Goal: Task Accomplishment & Management: Manage account settings

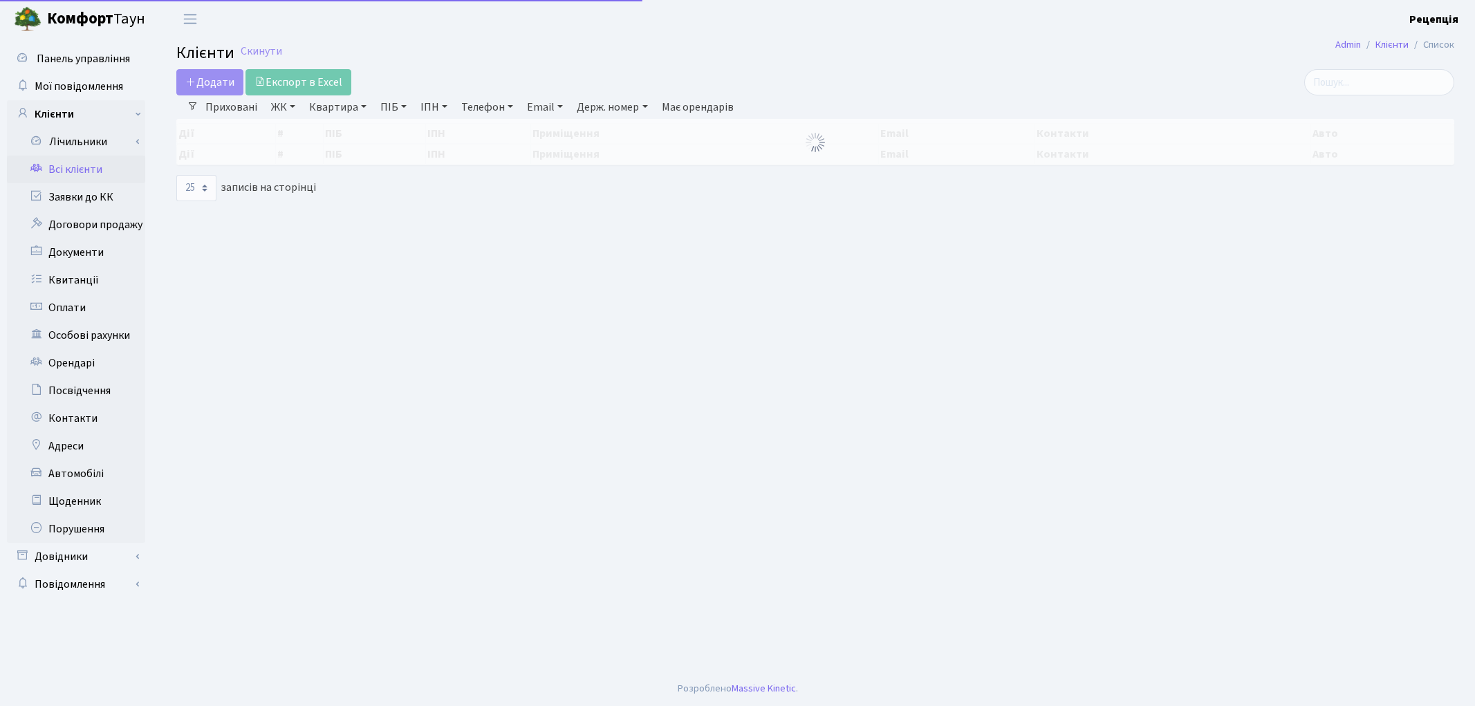
select select "25"
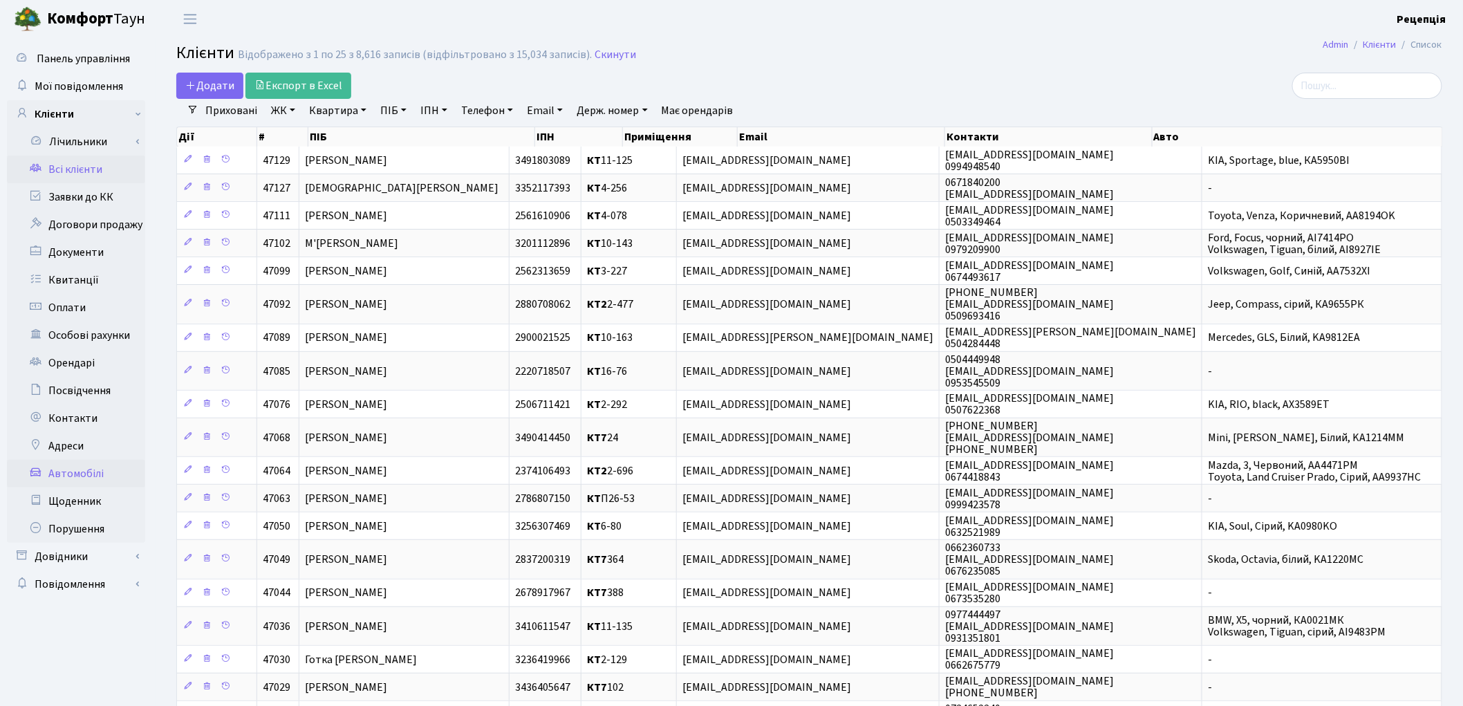
click at [114, 467] on link "Автомобілі" at bounding box center [76, 474] width 138 height 28
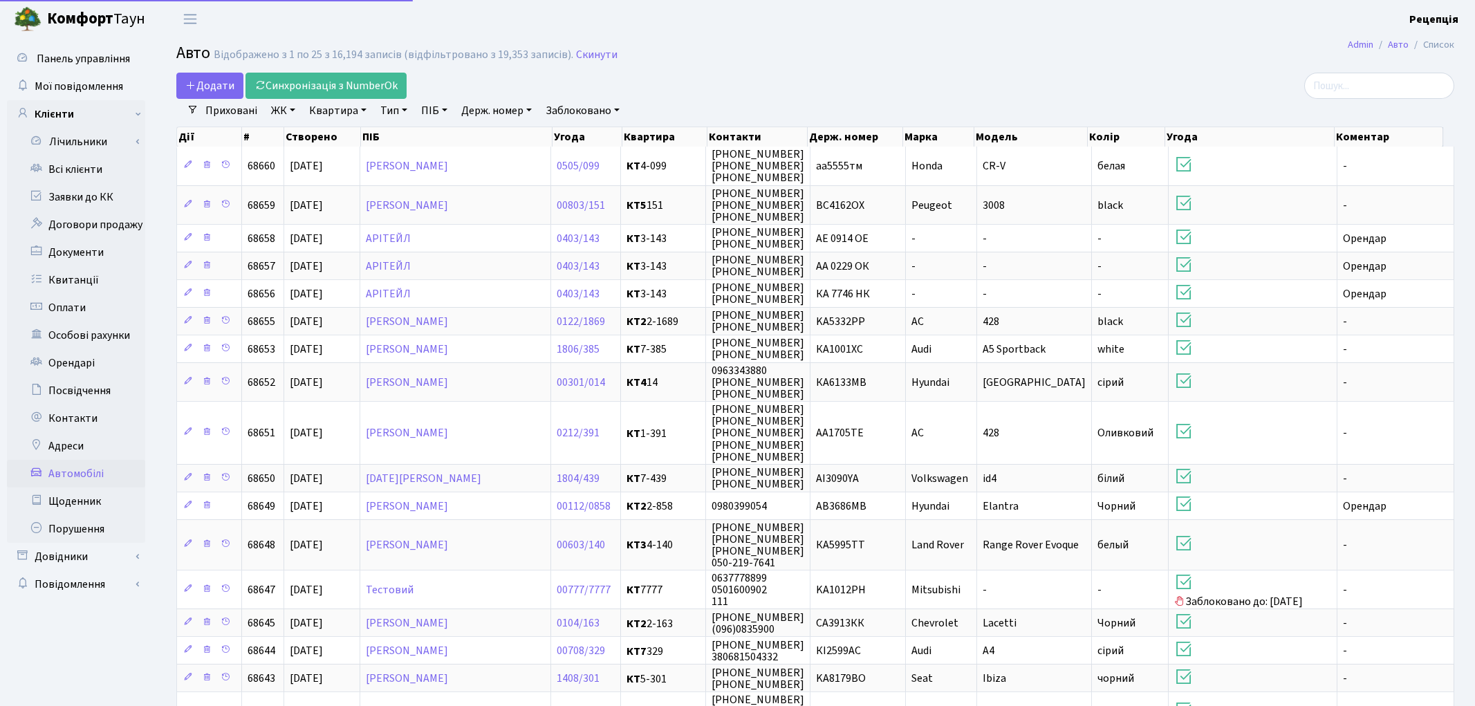
select select "25"
click at [514, 109] on link "Держ. номер" at bounding box center [497, 111] width 82 height 24
type input "7860"
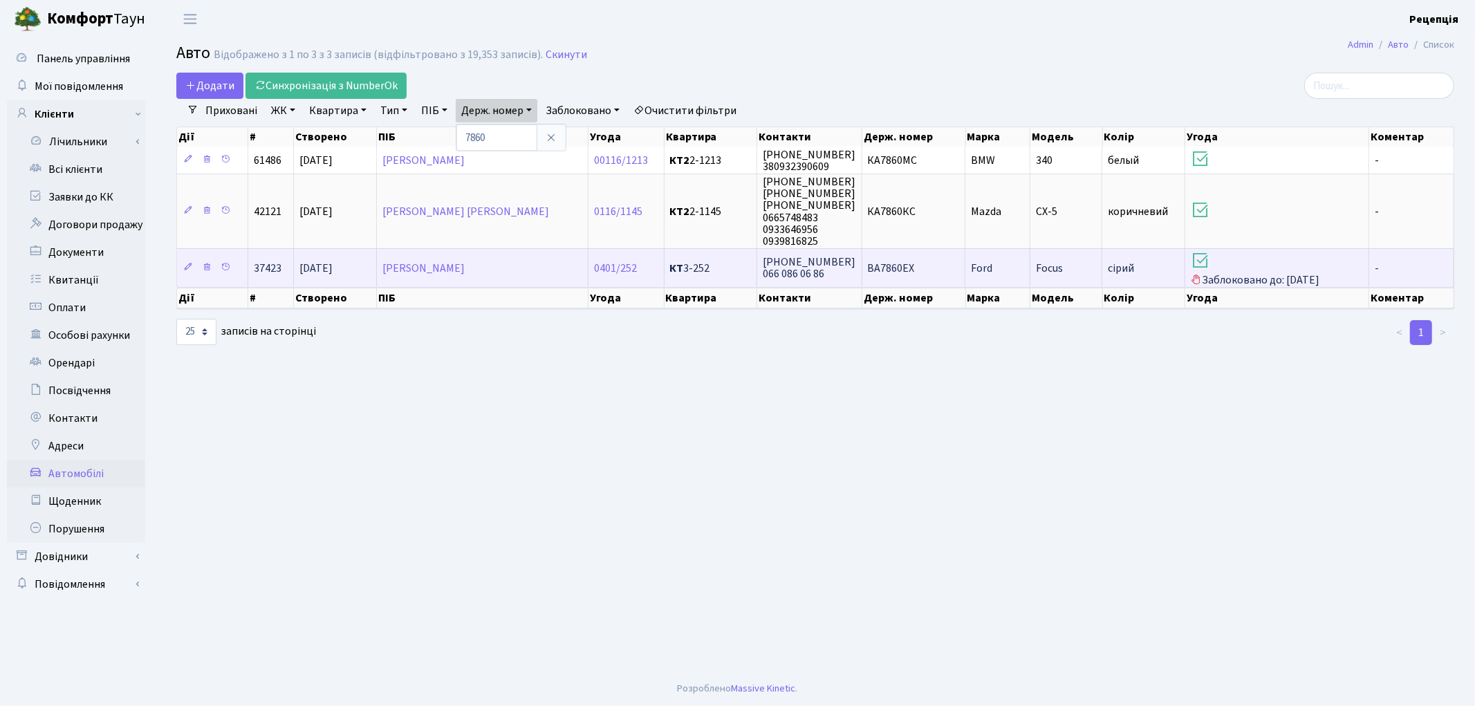
click at [904, 265] on span "ВА7860ЕХ" at bounding box center [891, 268] width 47 height 15
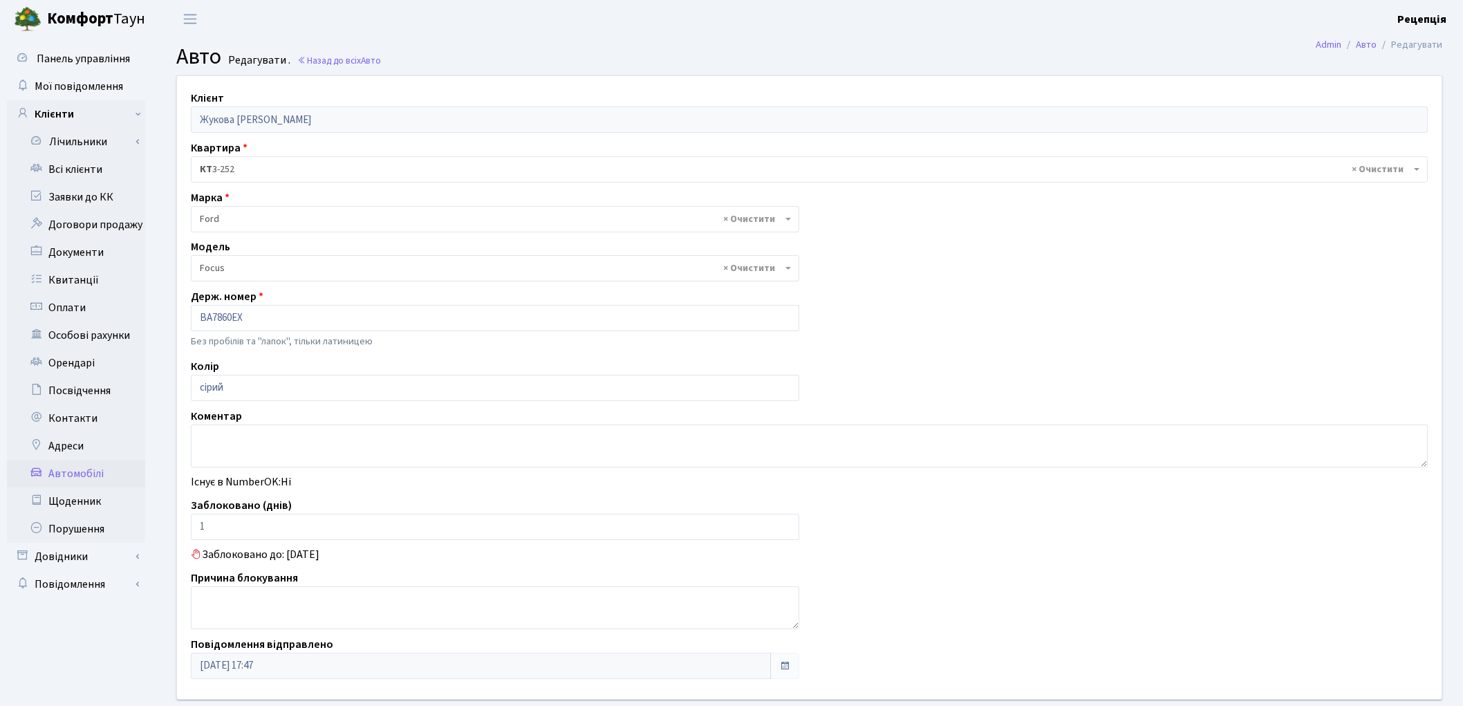
select select "781"
click at [83, 160] on link "Всі клієнти" at bounding box center [76, 170] width 138 height 28
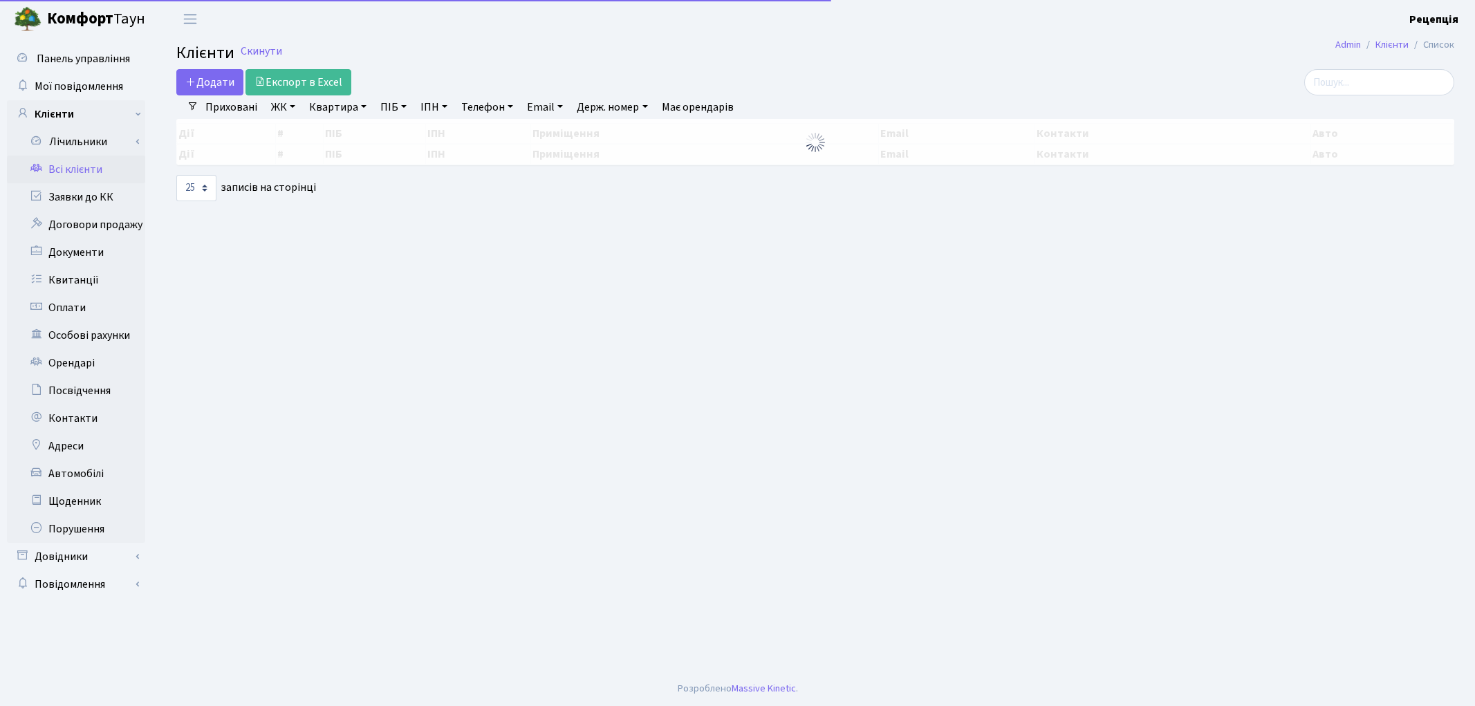
select select "25"
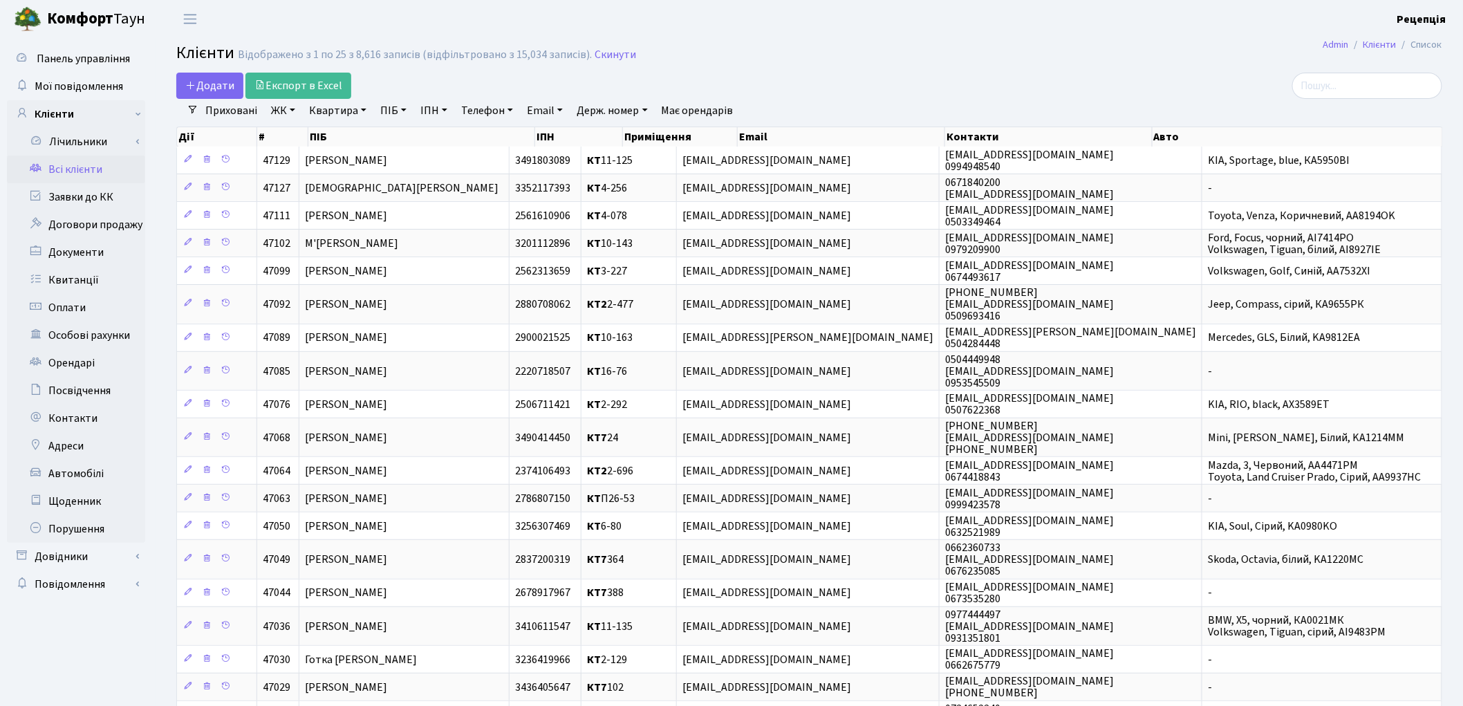
click at [99, 167] on link "Всі клієнти" at bounding box center [76, 170] width 138 height 28
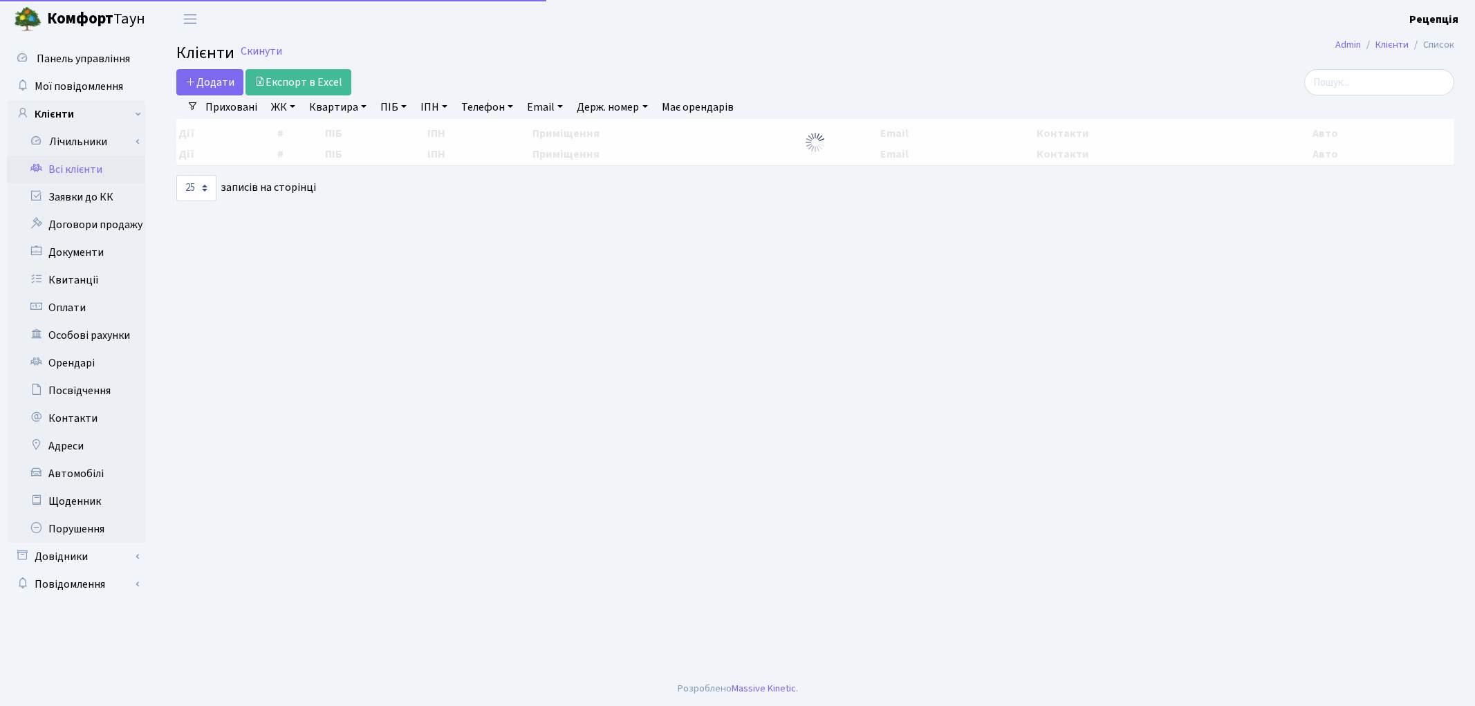
select select "25"
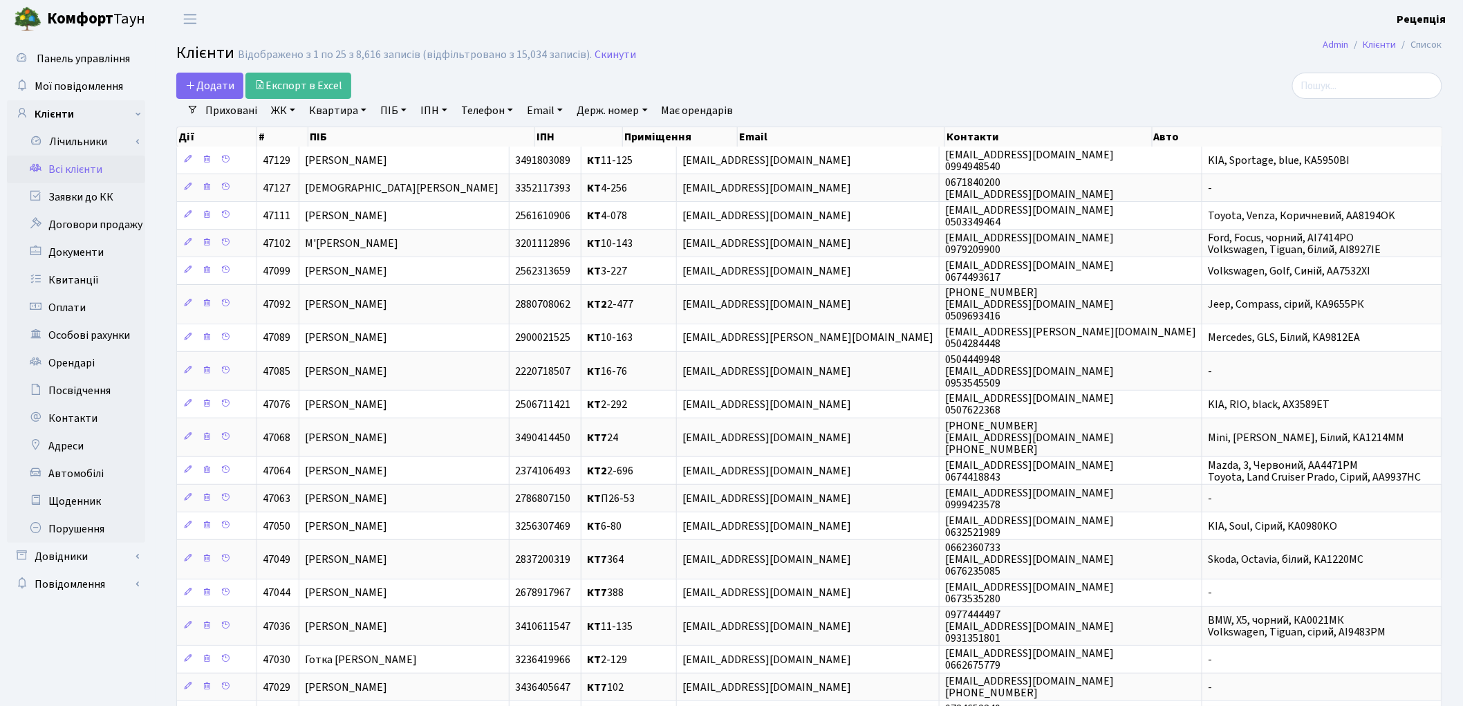
click at [294, 109] on link "ЖК" at bounding box center [282, 111] width 35 height 24
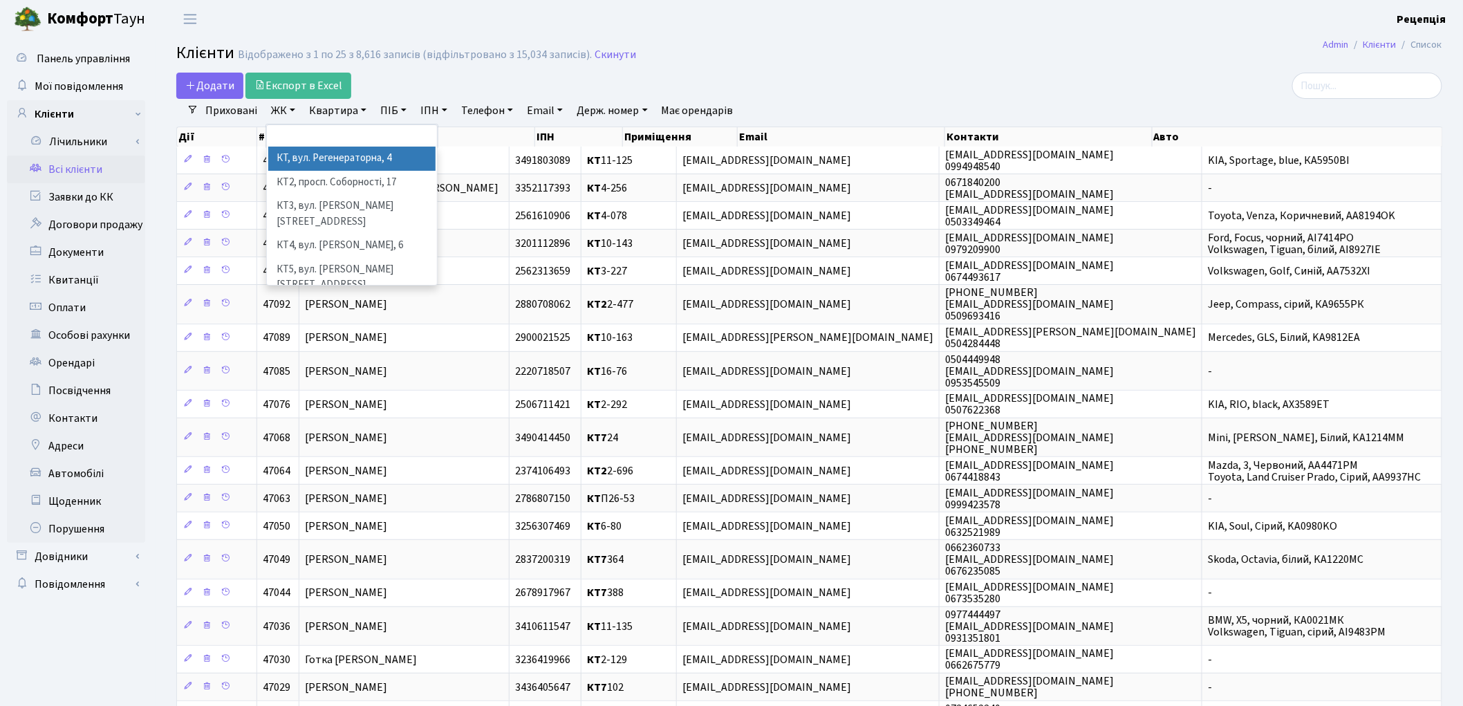
click at [294, 109] on link "ЖК" at bounding box center [282, 111] width 35 height 24
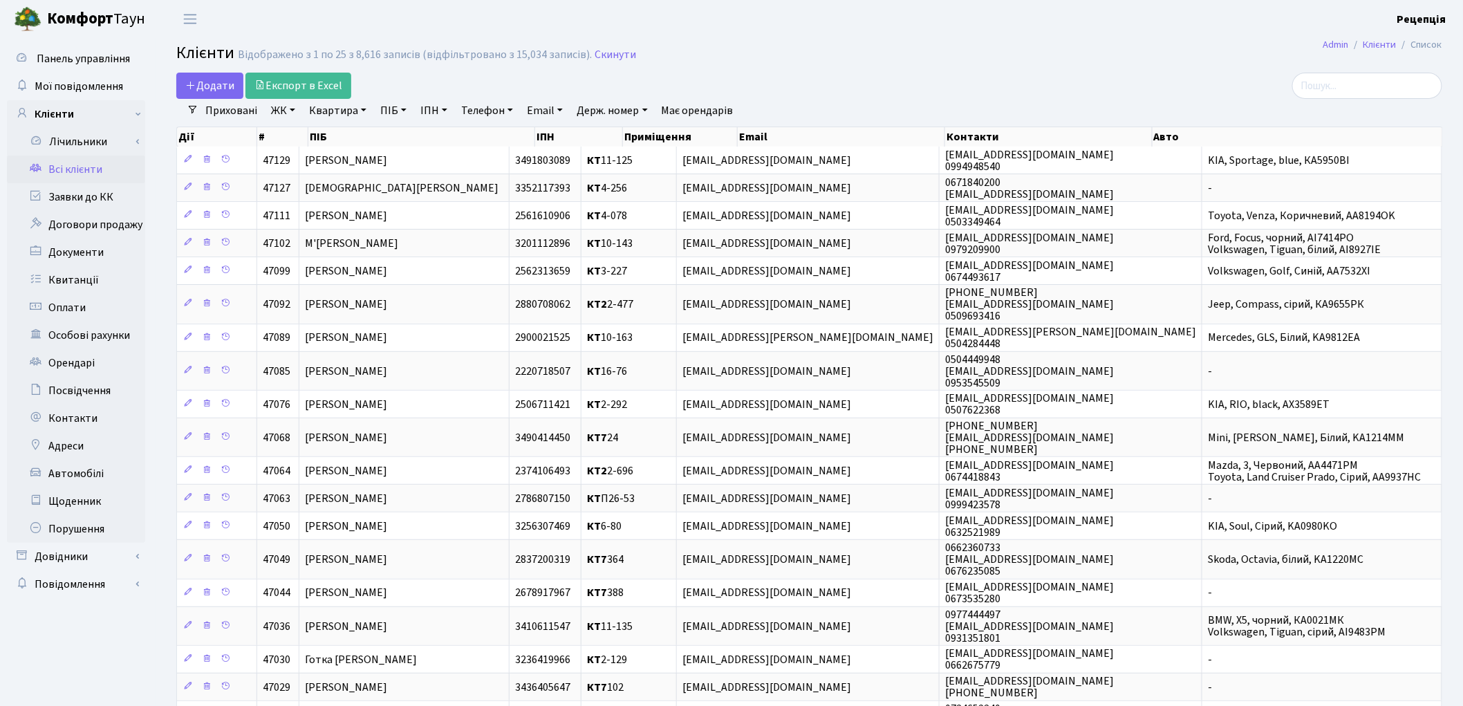
click at [291, 109] on link "ЖК" at bounding box center [282, 111] width 35 height 24
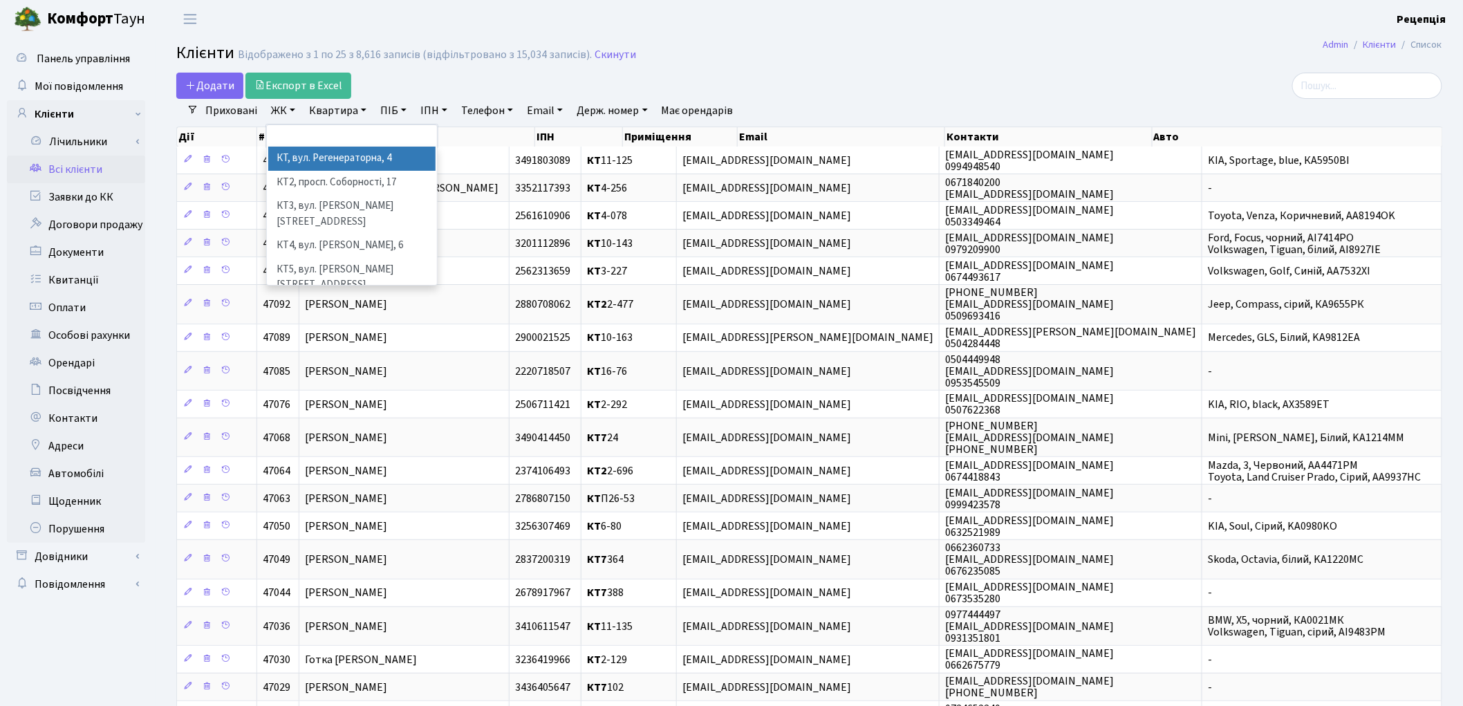
click at [308, 159] on li "КТ, вул. Регенераторна, 4" at bounding box center [351, 159] width 167 height 24
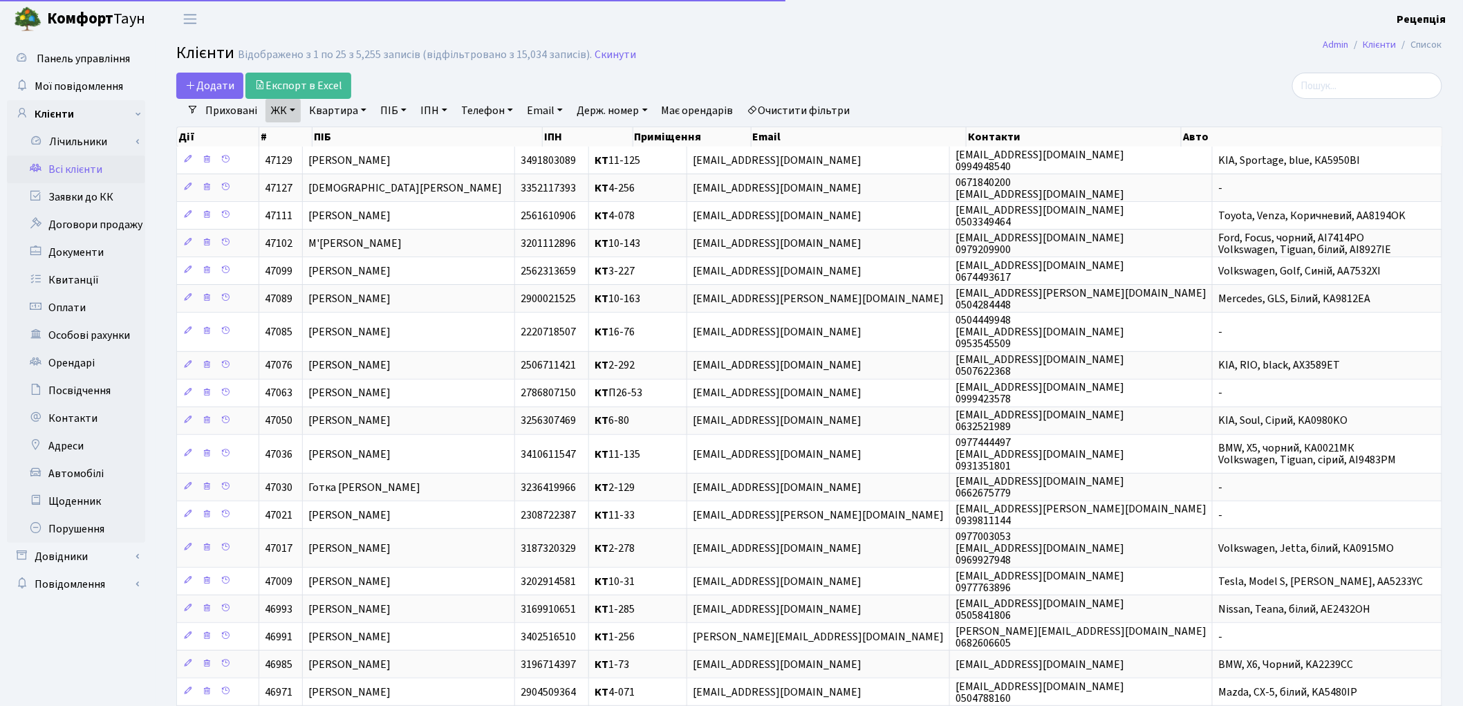
click at [341, 111] on link "Квартира" at bounding box center [337, 111] width 68 height 24
type input "3-252"
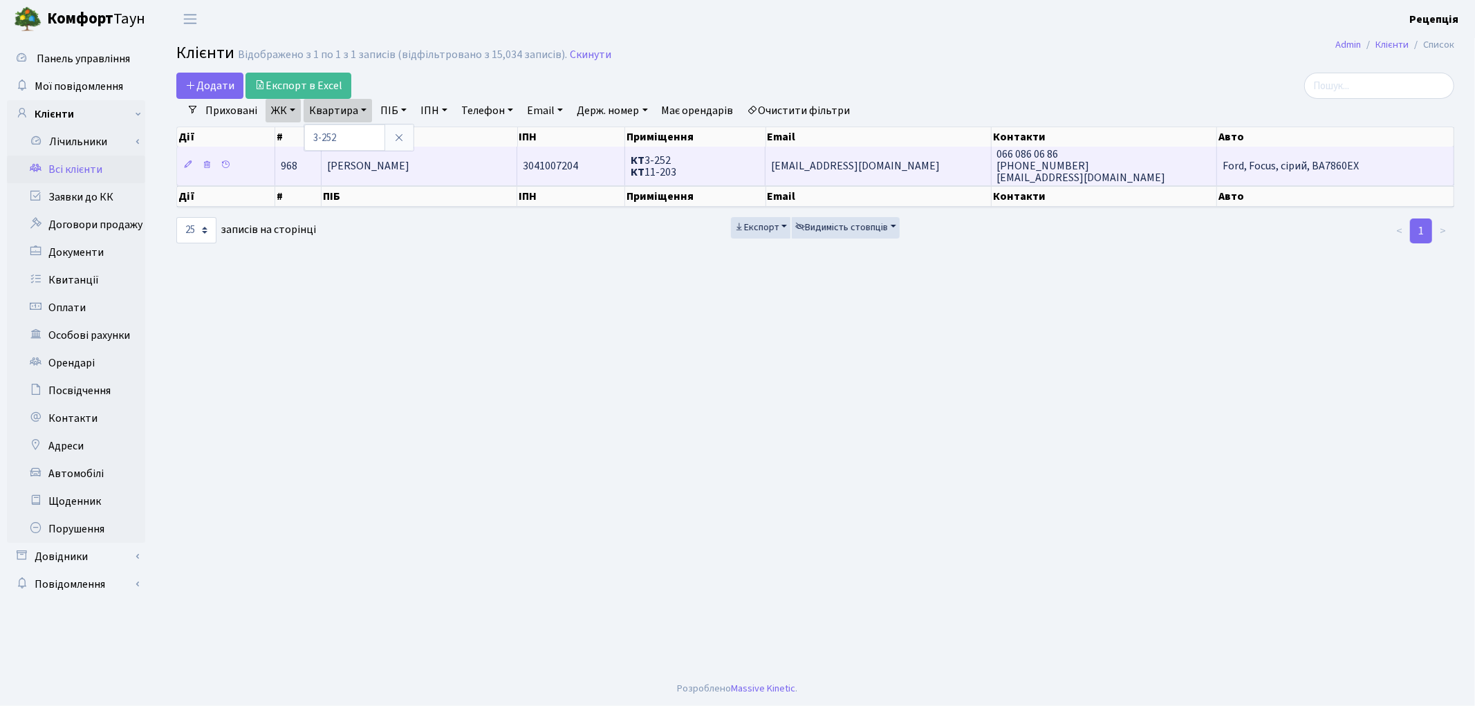
click at [409, 159] on span "Жукова Алла Сергіївна" at bounding box center [368, 165] width 82 height 15
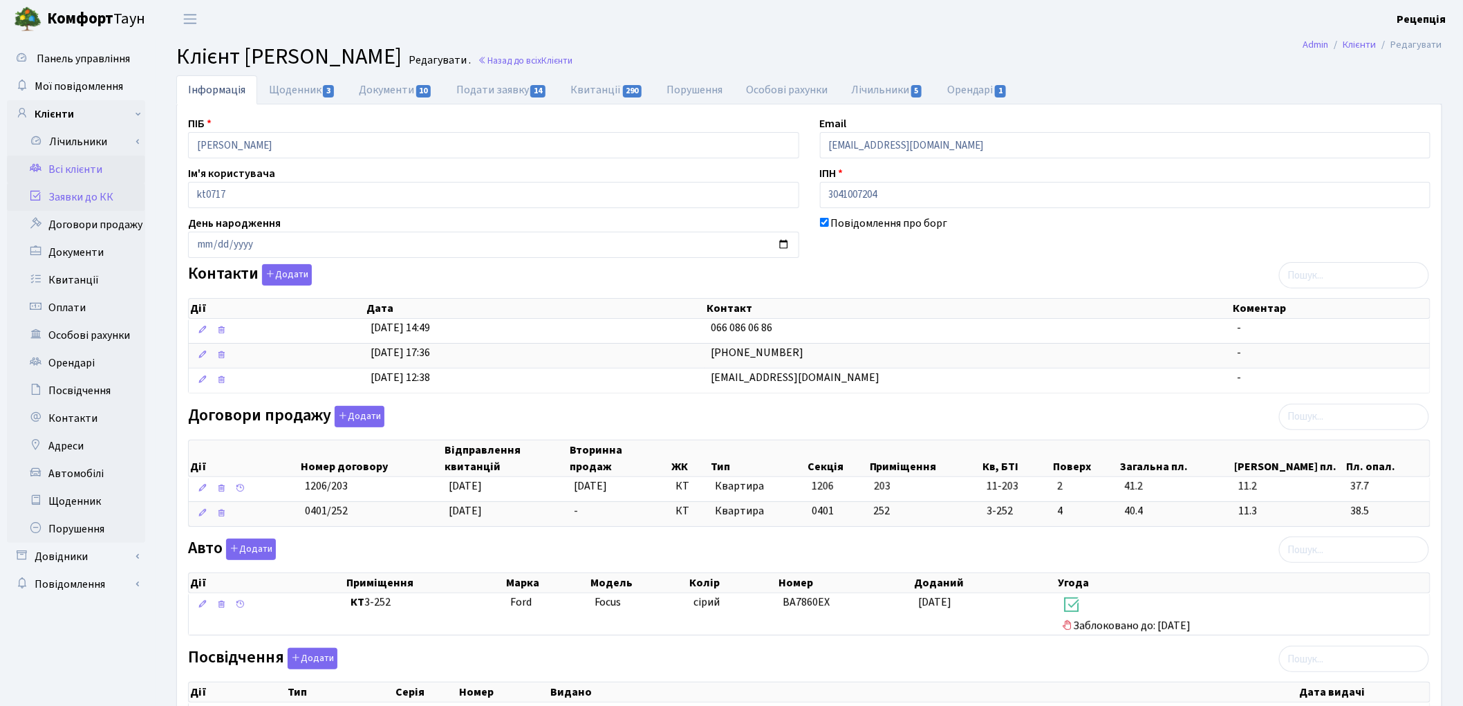
click at [112, 195] on link "Заявки до КК" at bounding box center [76, 197] width 138 height 28
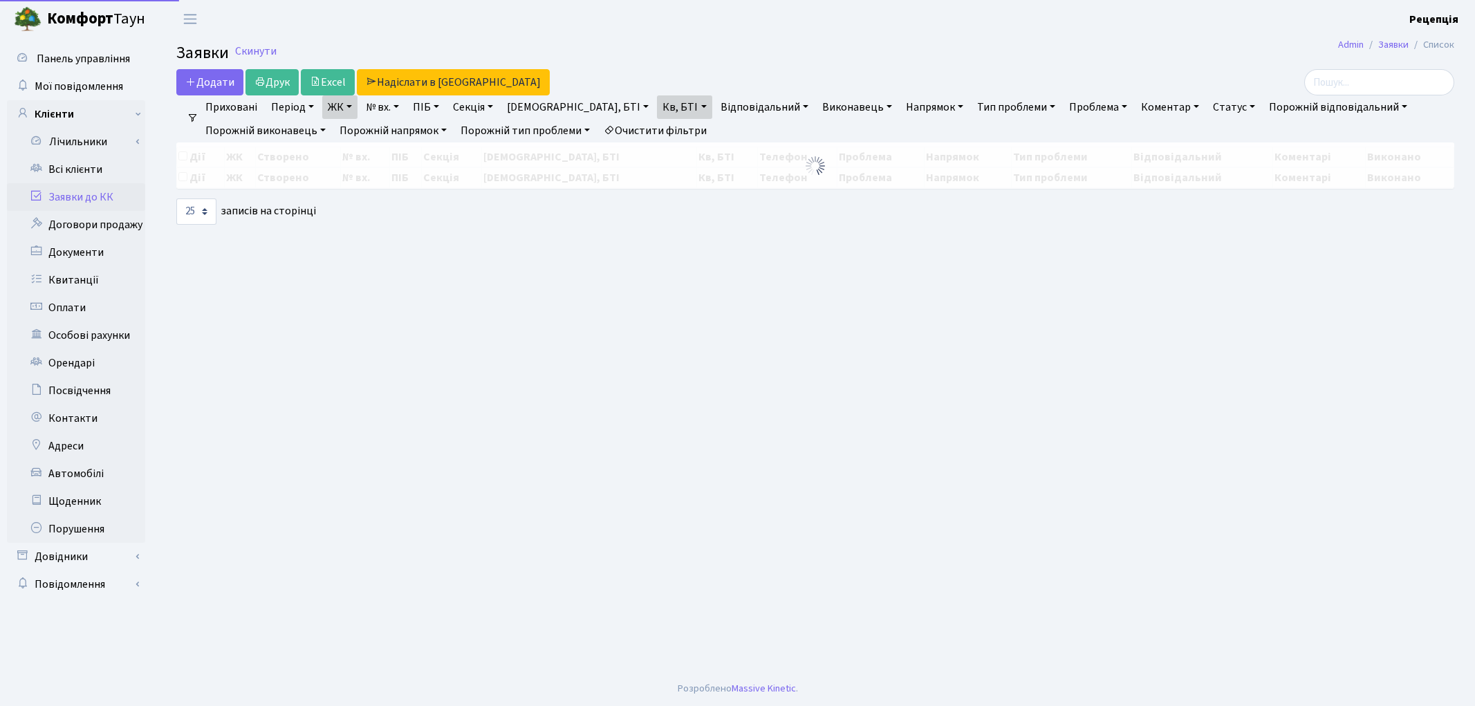
select select "25"
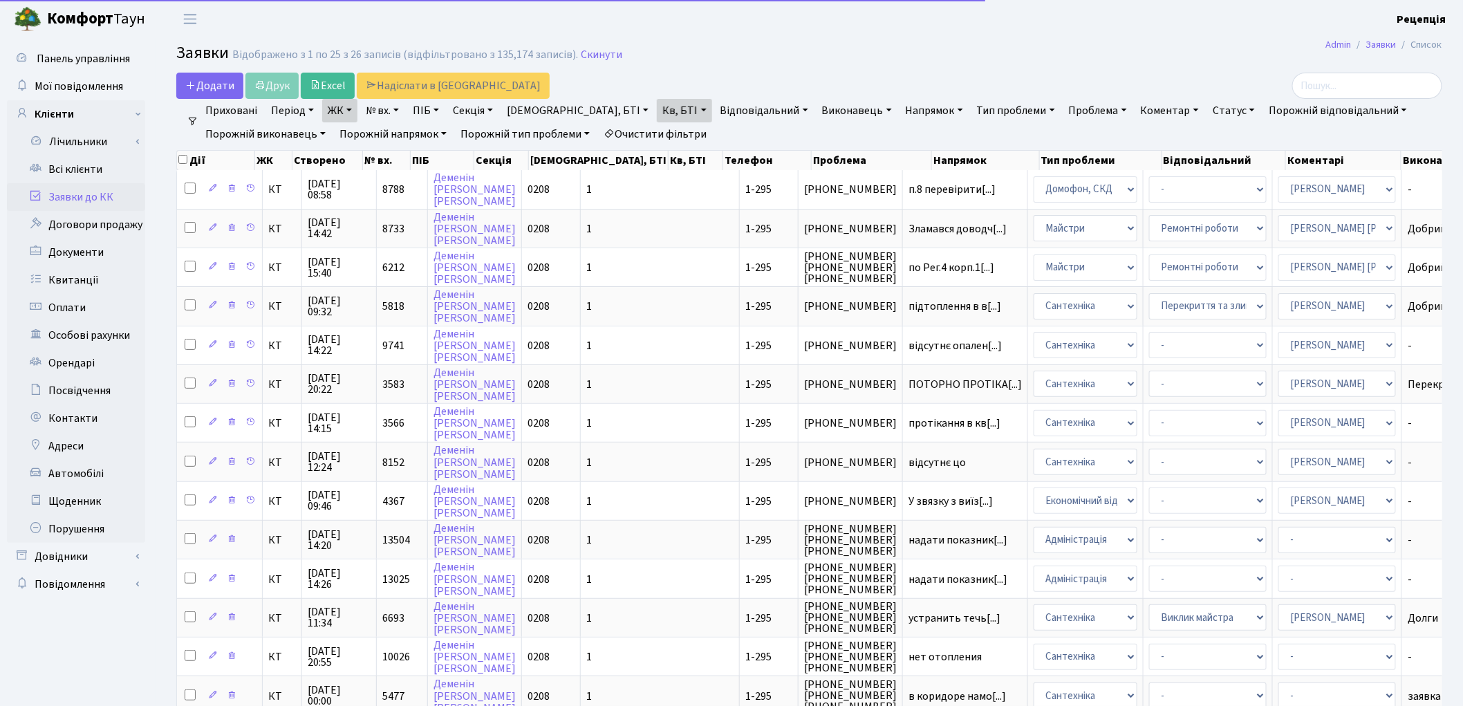
click at [639, 128] on link "Очистити фільтри" at bounding box center [655, 134] width 114 height 24
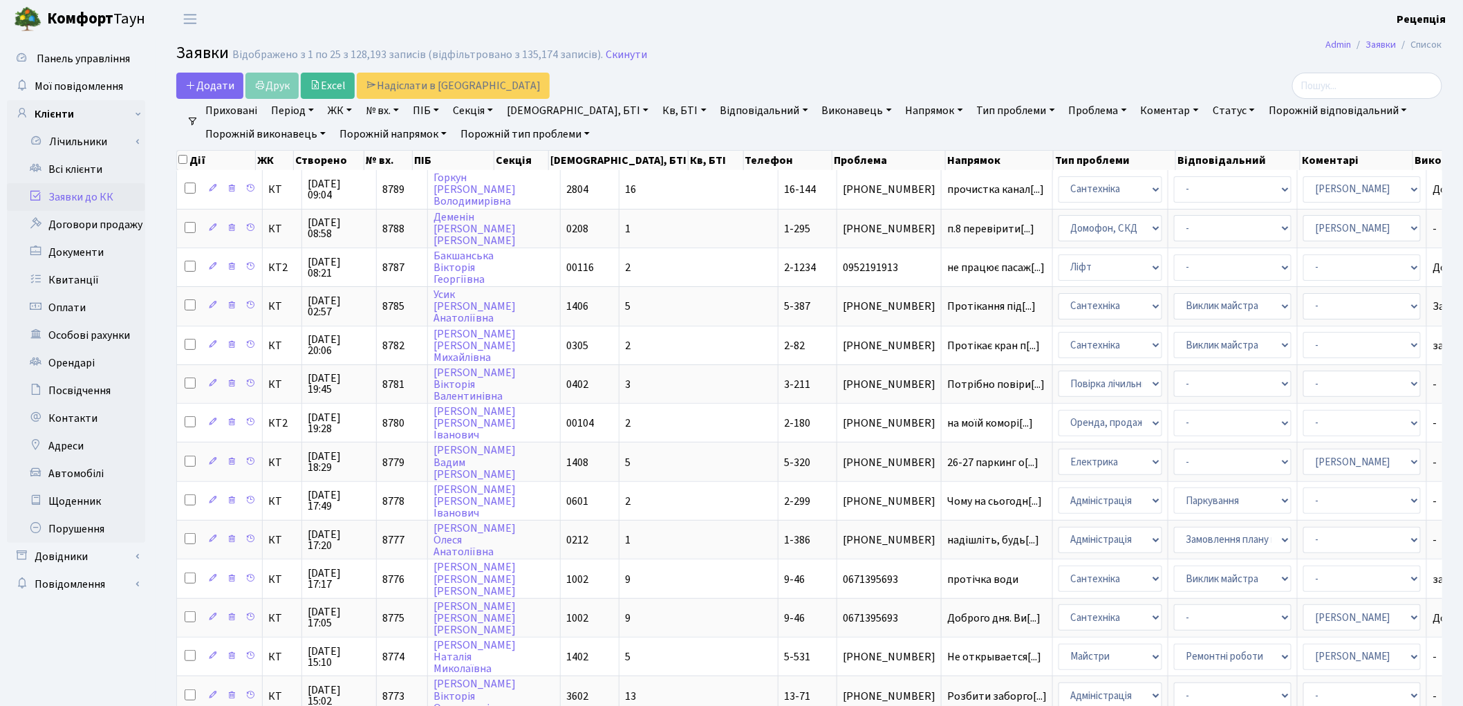
click at [383, 111] on link "№ вх." at bounding box center [382, 111] width 44 height 24
type input "8257"
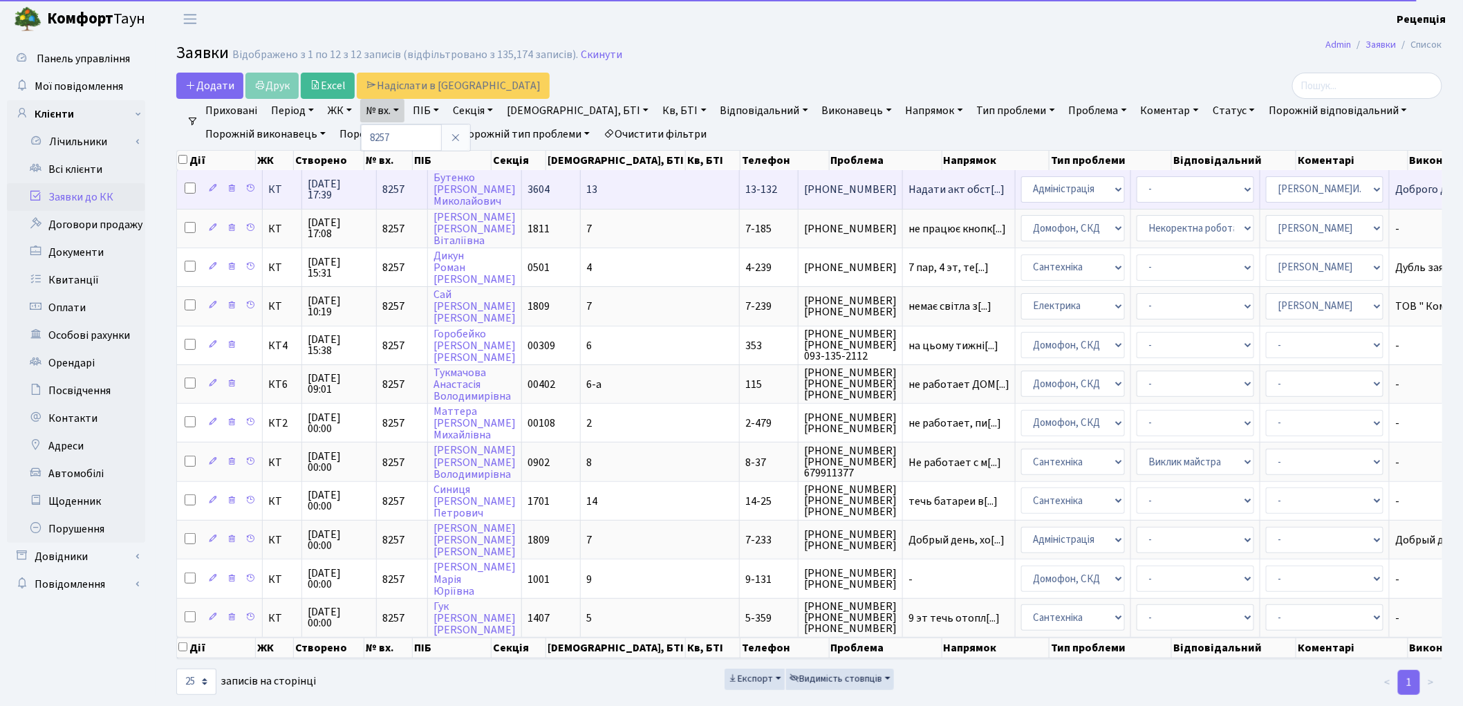
click at [745, 183] on span "13-132" at bounding box center [761, 189] width 32 height 15
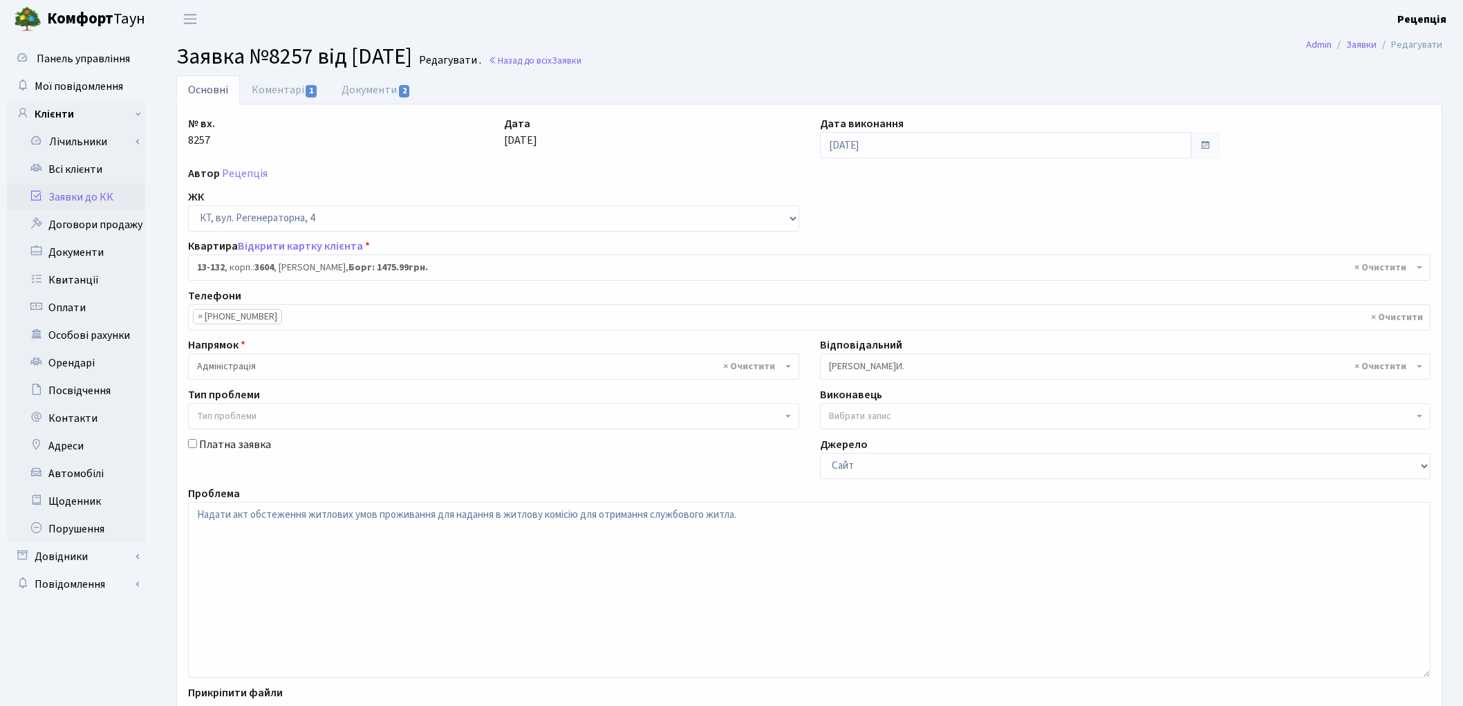
select select "7778"
click at [343, 92] on link "Документи 2" at bounding box center [376, 89] width 93 height 28
select select "25"
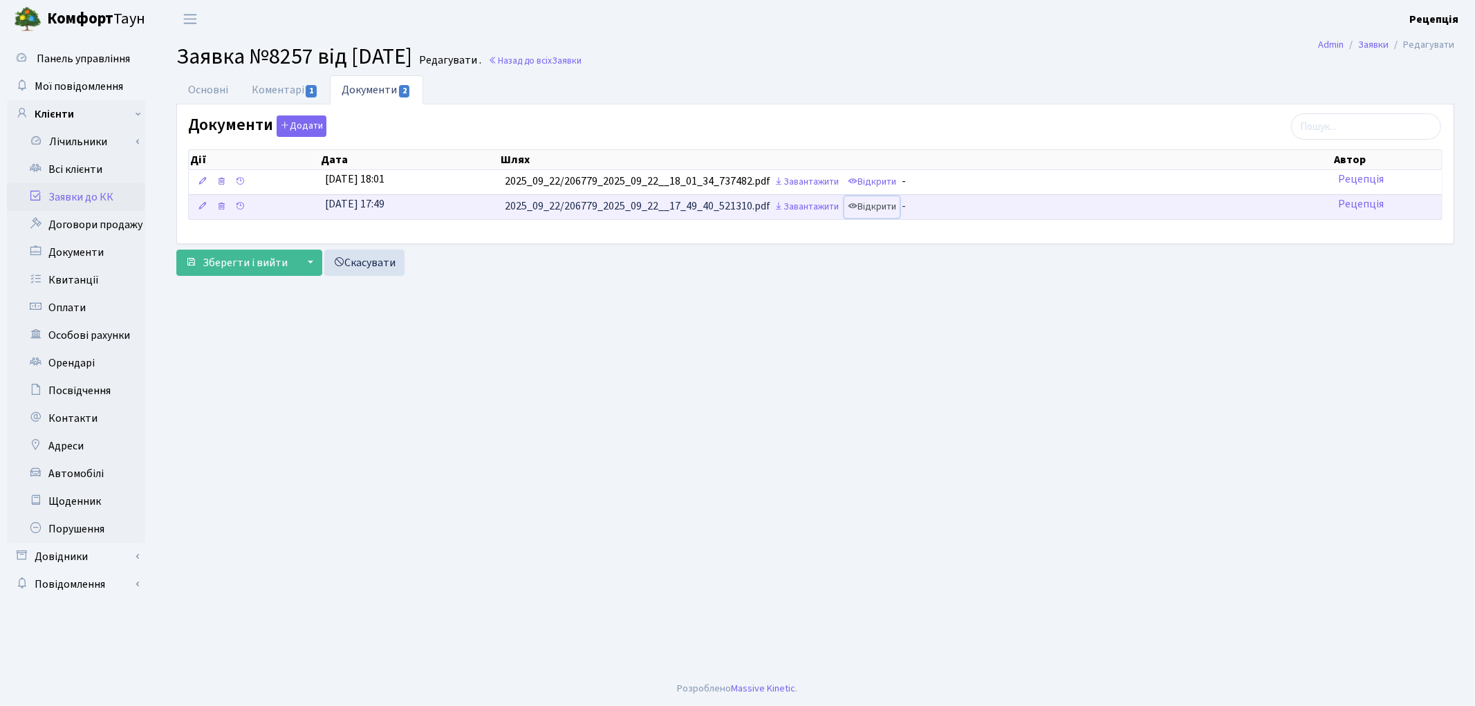
click at [889, 203] on link "Відкрити" at bounding box center [871, 206] width 55 height 21
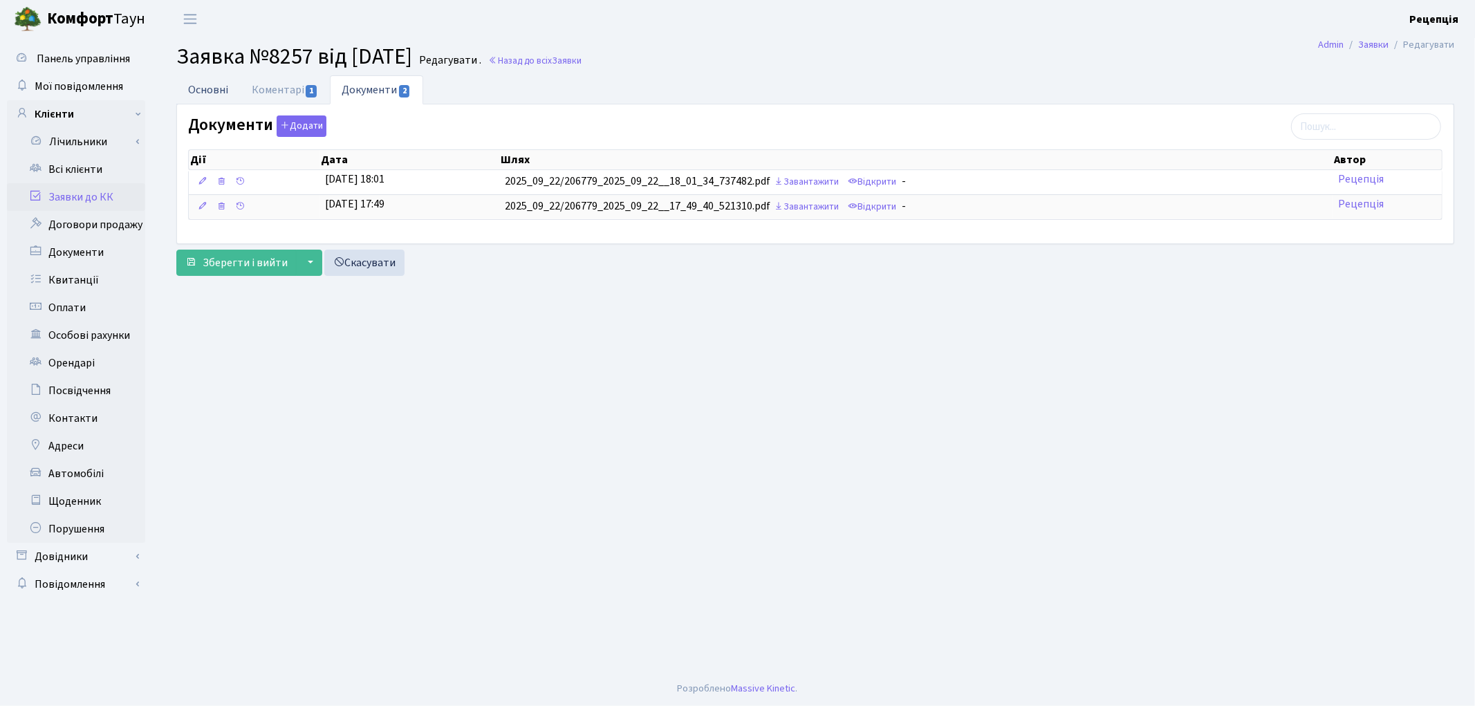
click at [215, 84] on link "Основні" at bounding box center [208, 89] width 64 height 28
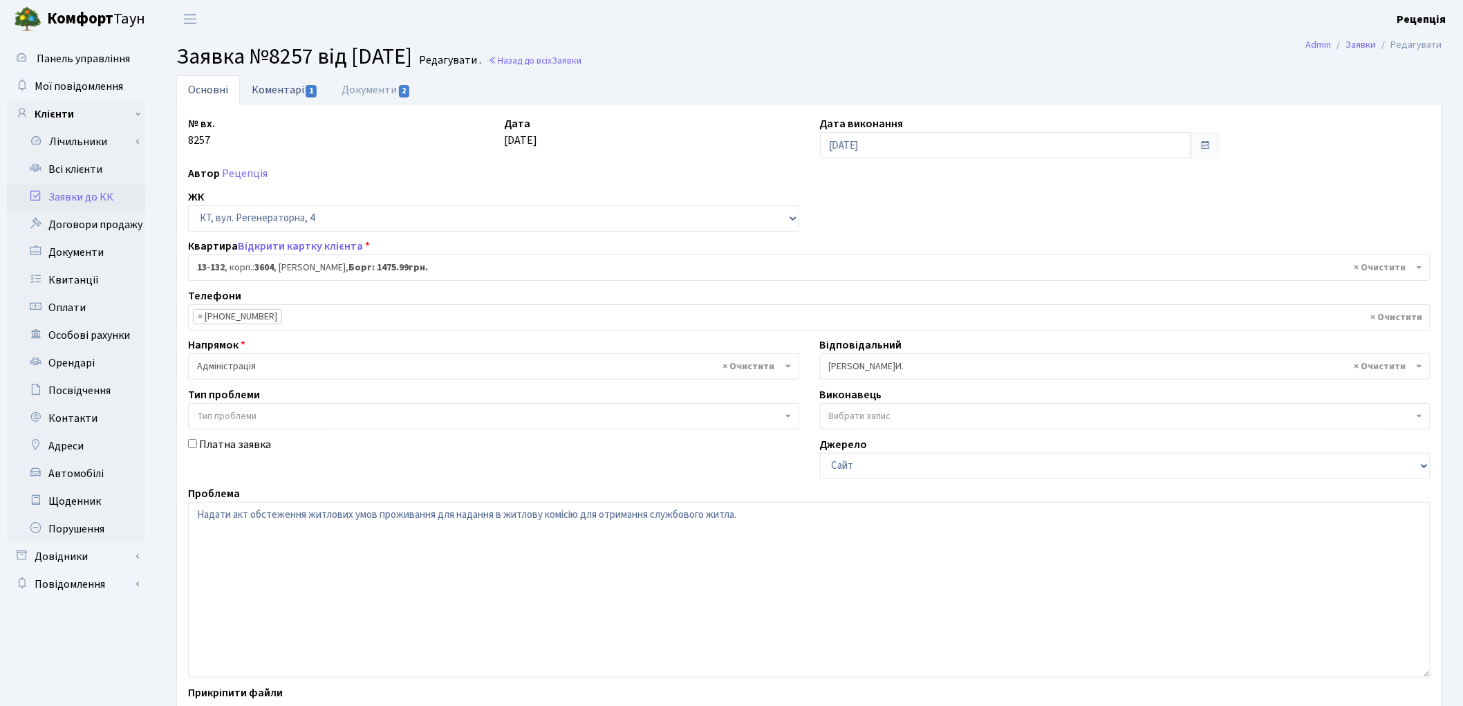
click at [312, 93] on span "1" at bounding box center [311, 91] width 11 height 12
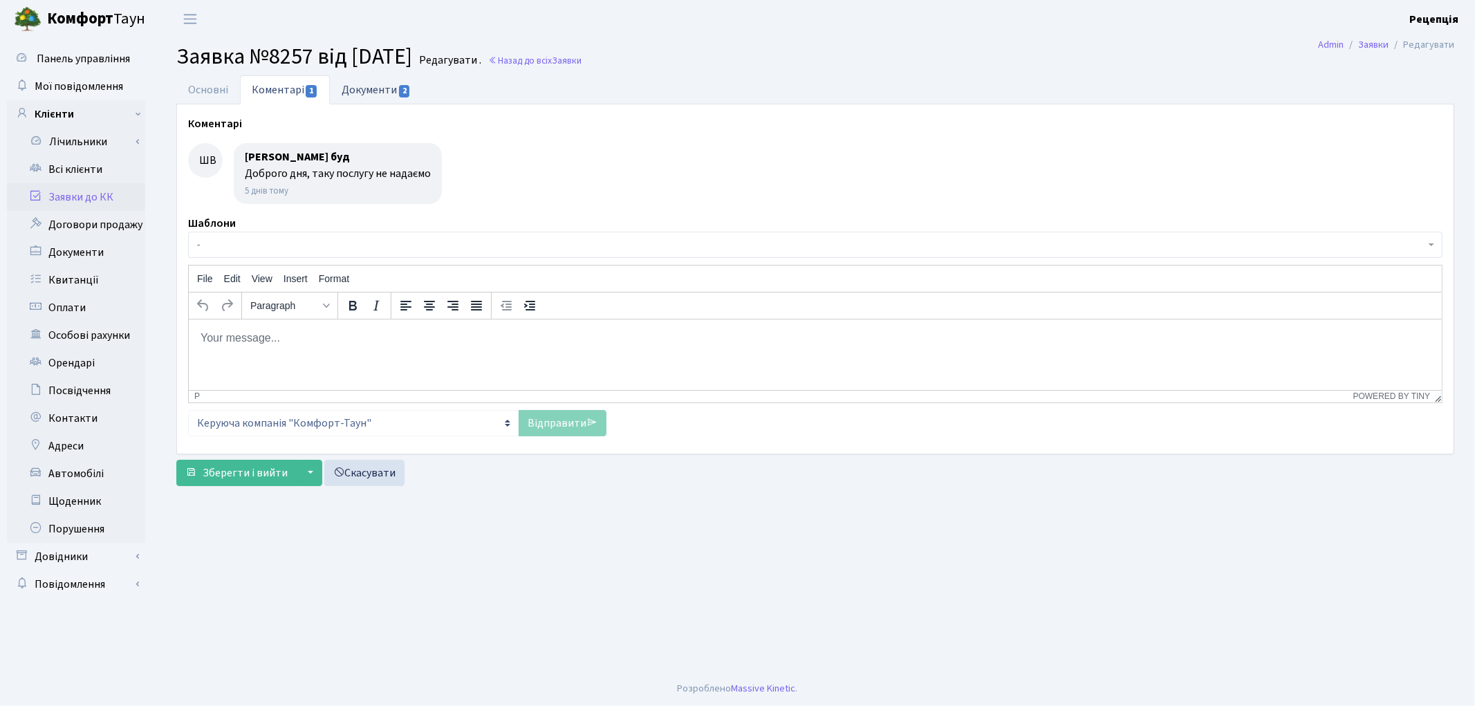
click at [382, 93] on link "Документи 2" at bounding box center [376, 89] width 93 height 28
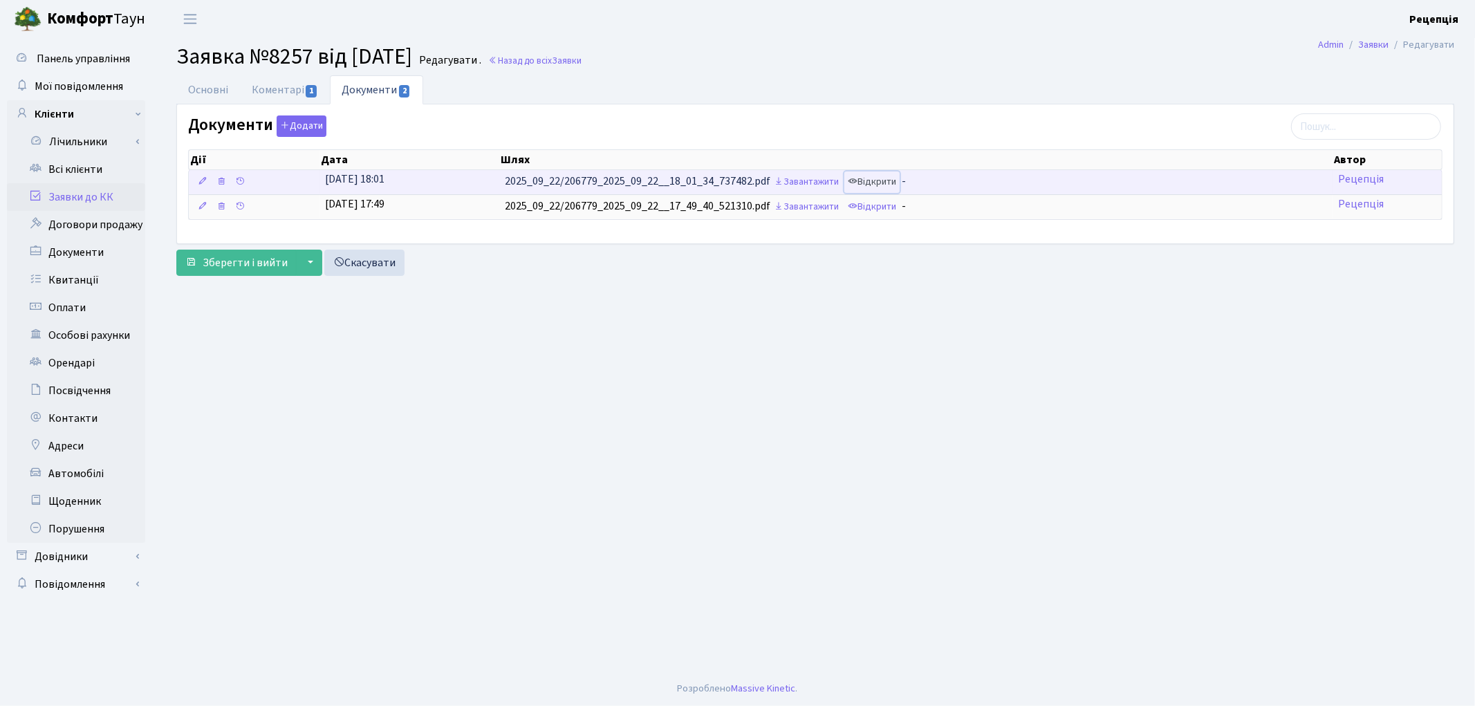
click at [882, 183] on link "Відкрити" at bounding box center [871, 181] width 55 height 21
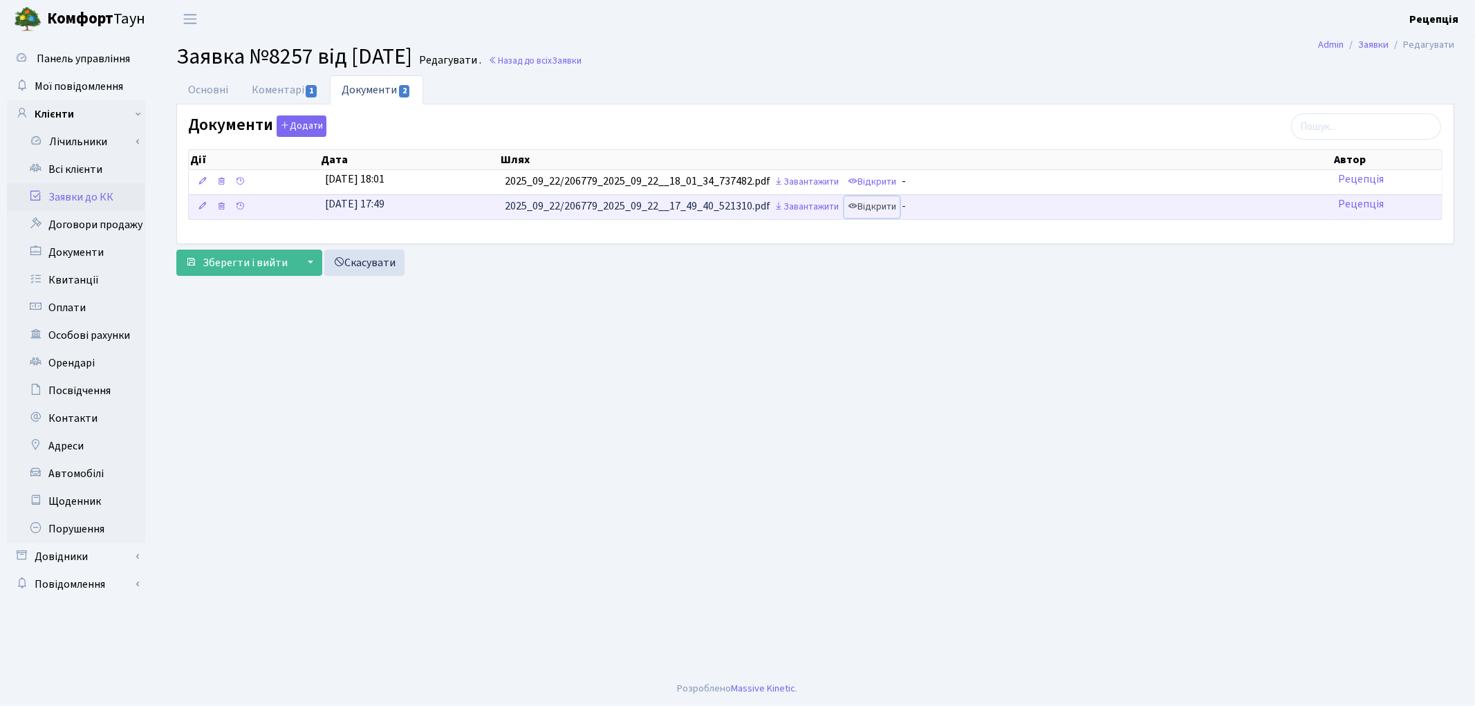
click at [882, 205] on link "Відкрити" at bounding box center [871, 206] width 55 height 21
click at [890, 211] on link "Відкрити" at bounding box center [871, 206] width 55 height 21
click at [874, 203] on link "Відкрити" at bounding box center [871, 206] width 55 height 21
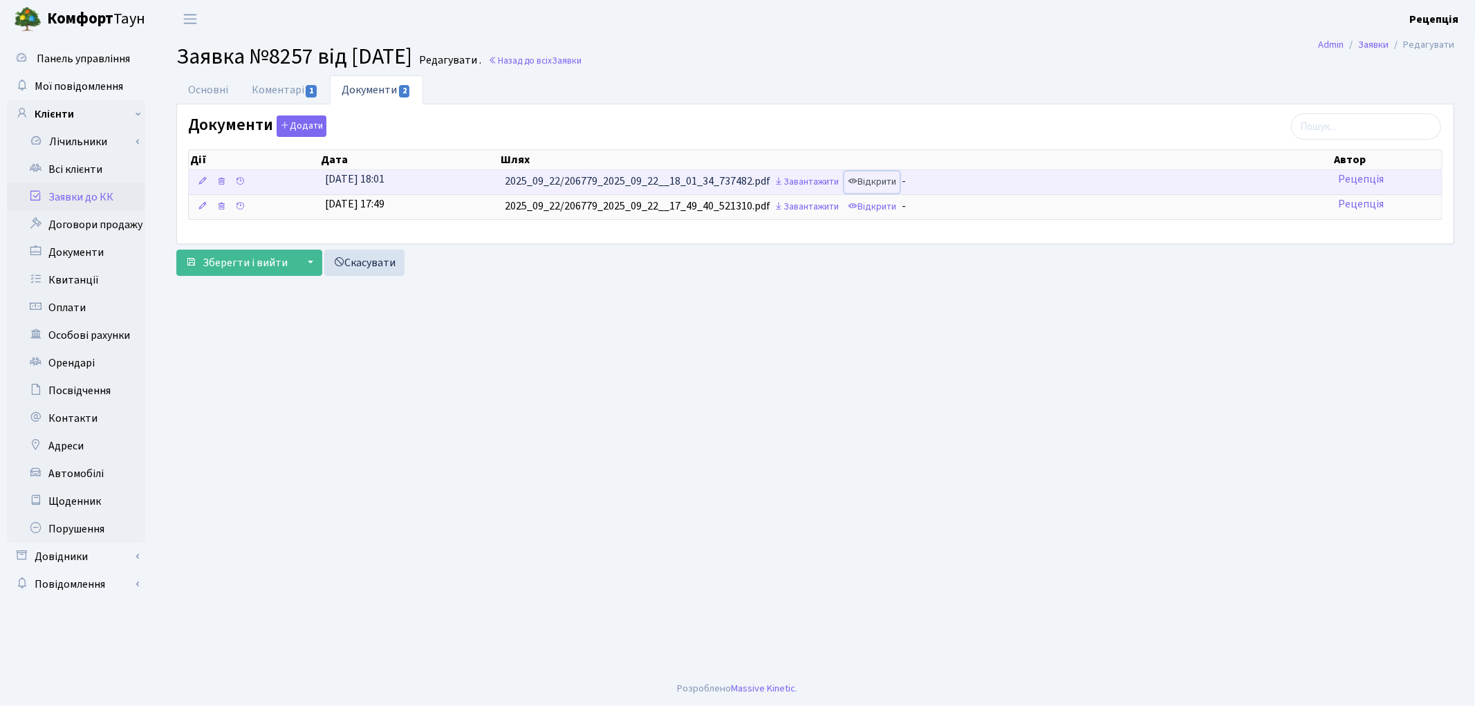
click at [882, 184] on link "Відкрити" at bounding box center [871, 181] width 55 height 21
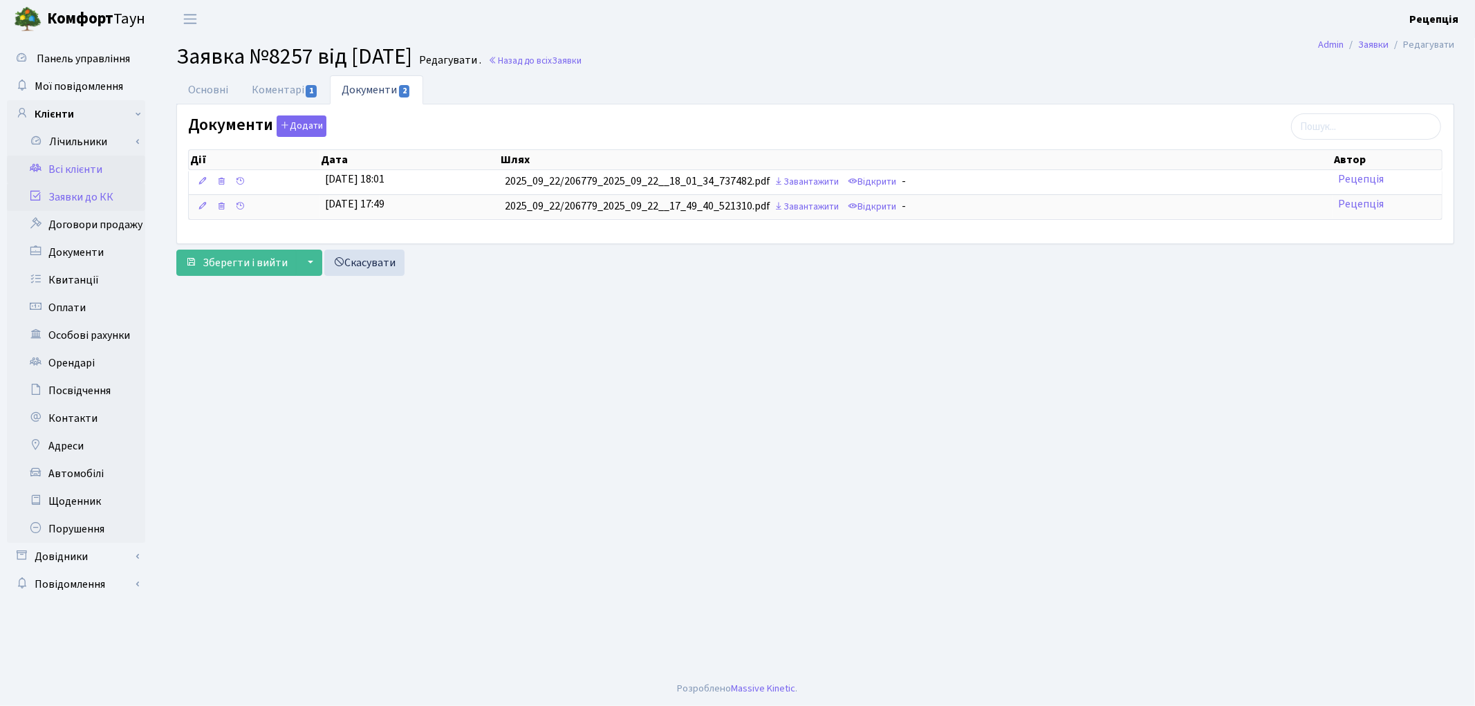
click at [72, 170] on link "Всі клієнти" at bounding box center [76, 170] width 138 height 28
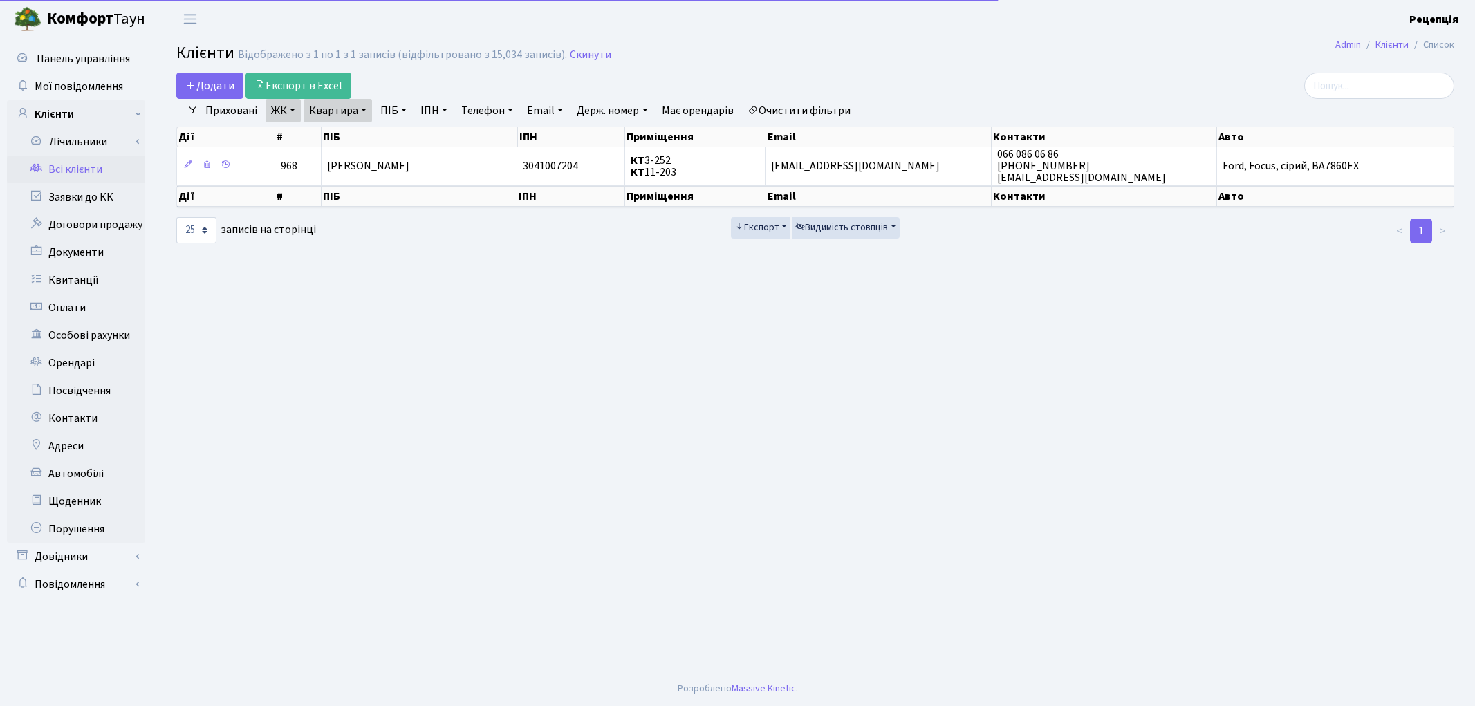
select select "25"
click at [819, 111] on link "Очистити фільтри" at bounding box center [799, 111] width 114 height 24
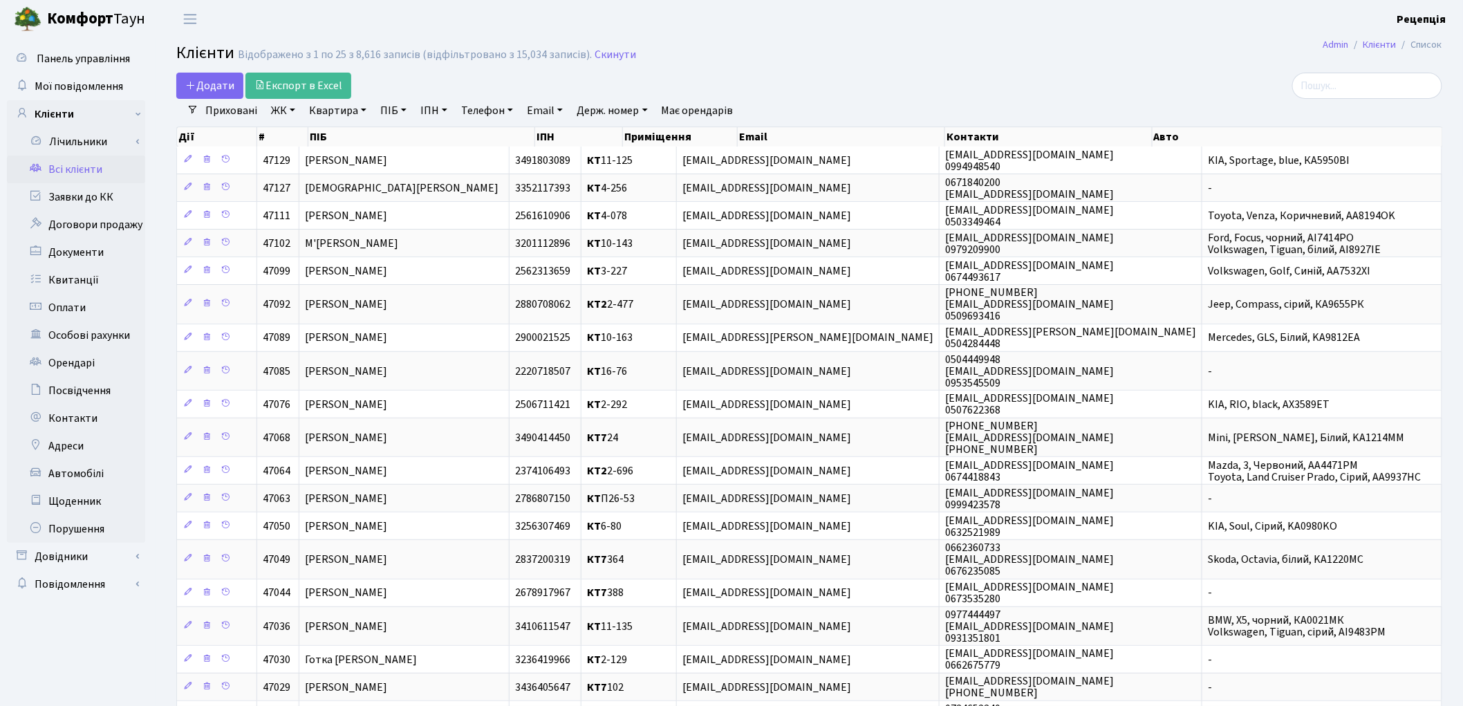
click at [293, 106] on link "ЖК" at bounding box center [282, 111] width 35 height 24
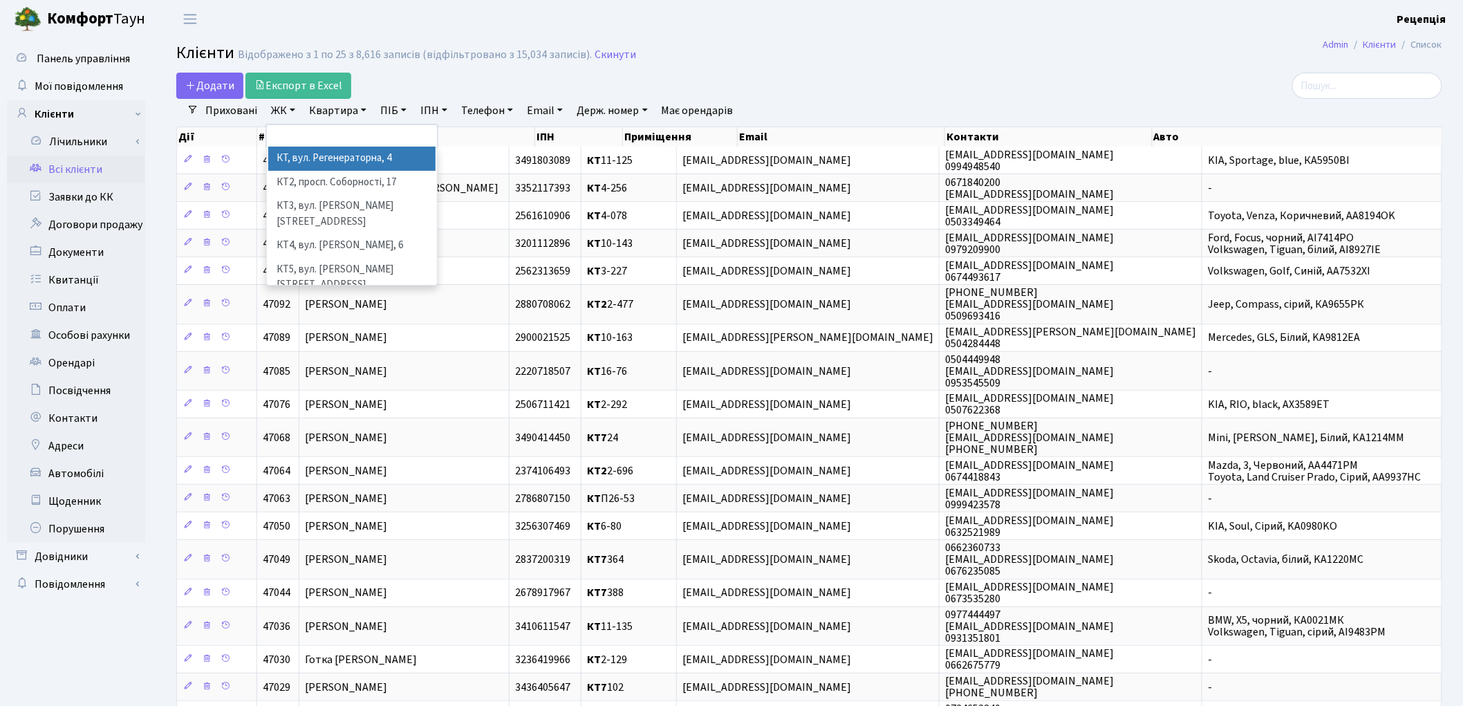
click at [309, 156] on li "КТ, вул. Регенераторна, 4" at bounding box center [351, 159] width 167 height 24
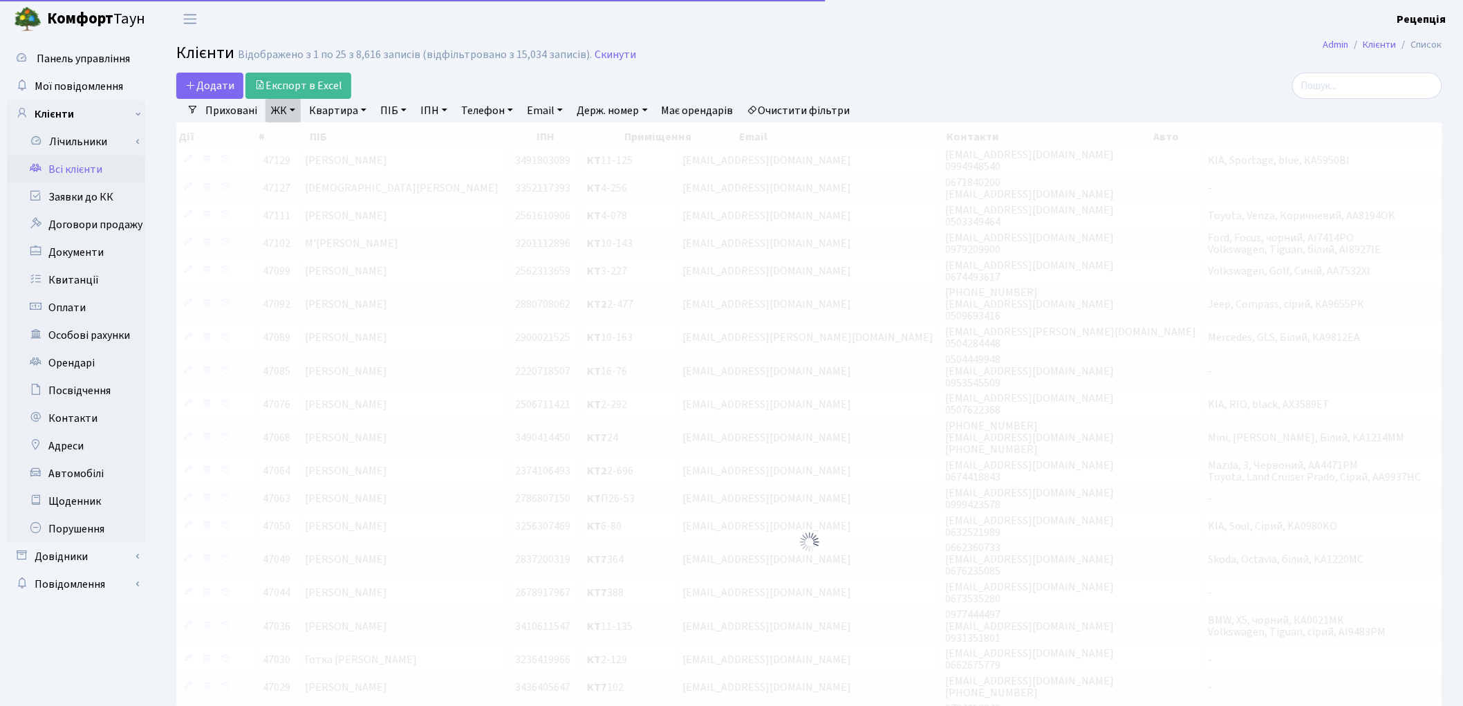
click at [337, 115] on link "Квартира" at bounding box center [337, 111] width 68 height 24
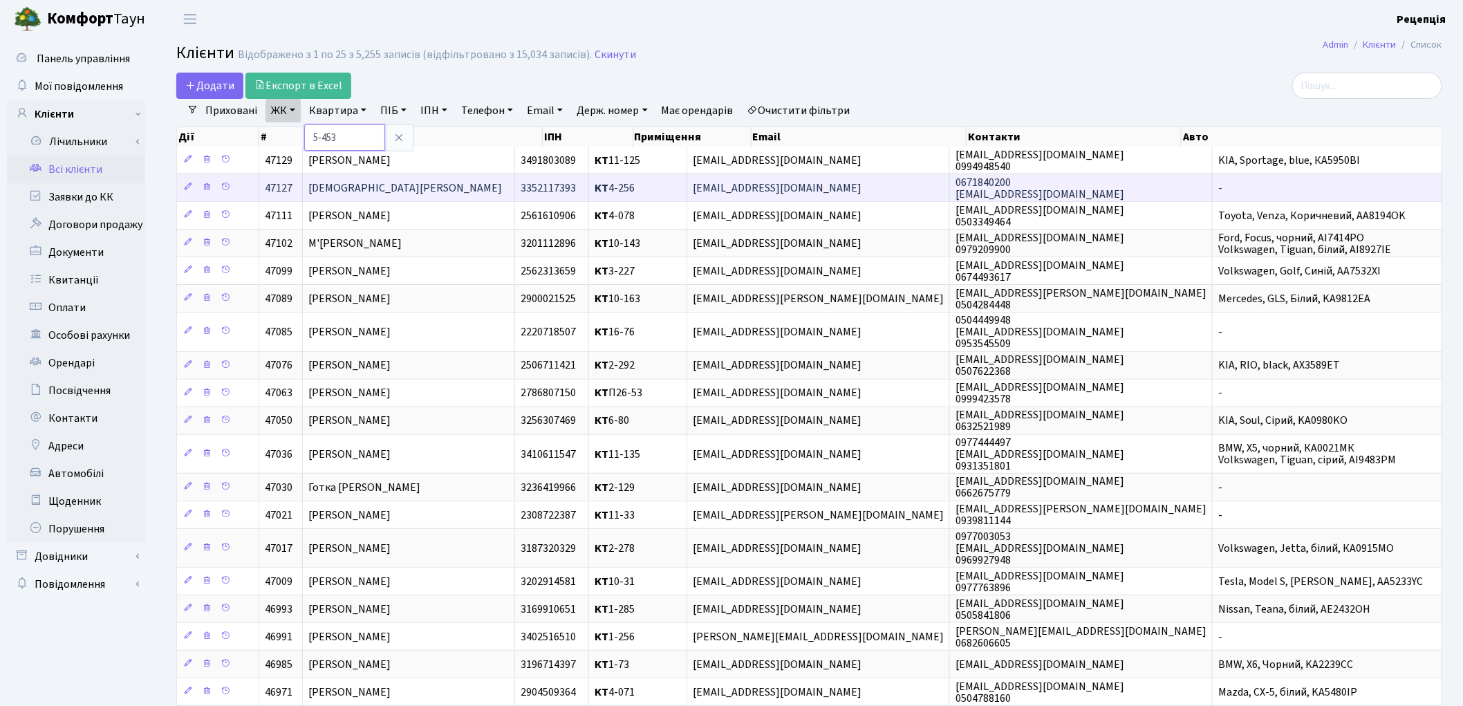
type input "5-453"
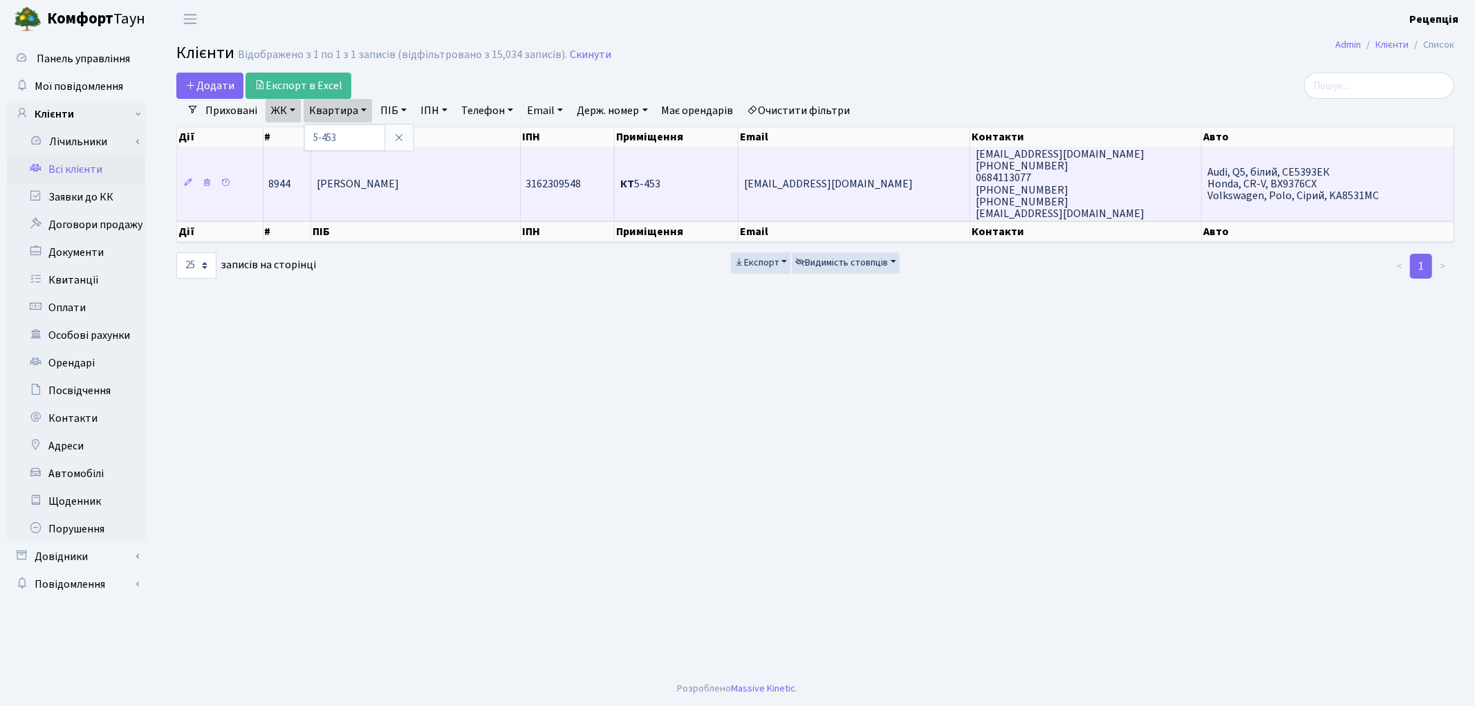
click at [368, 192] on td "Маланчук Божена Андріївна" at bounding box center [415, 184] width 209 height 74
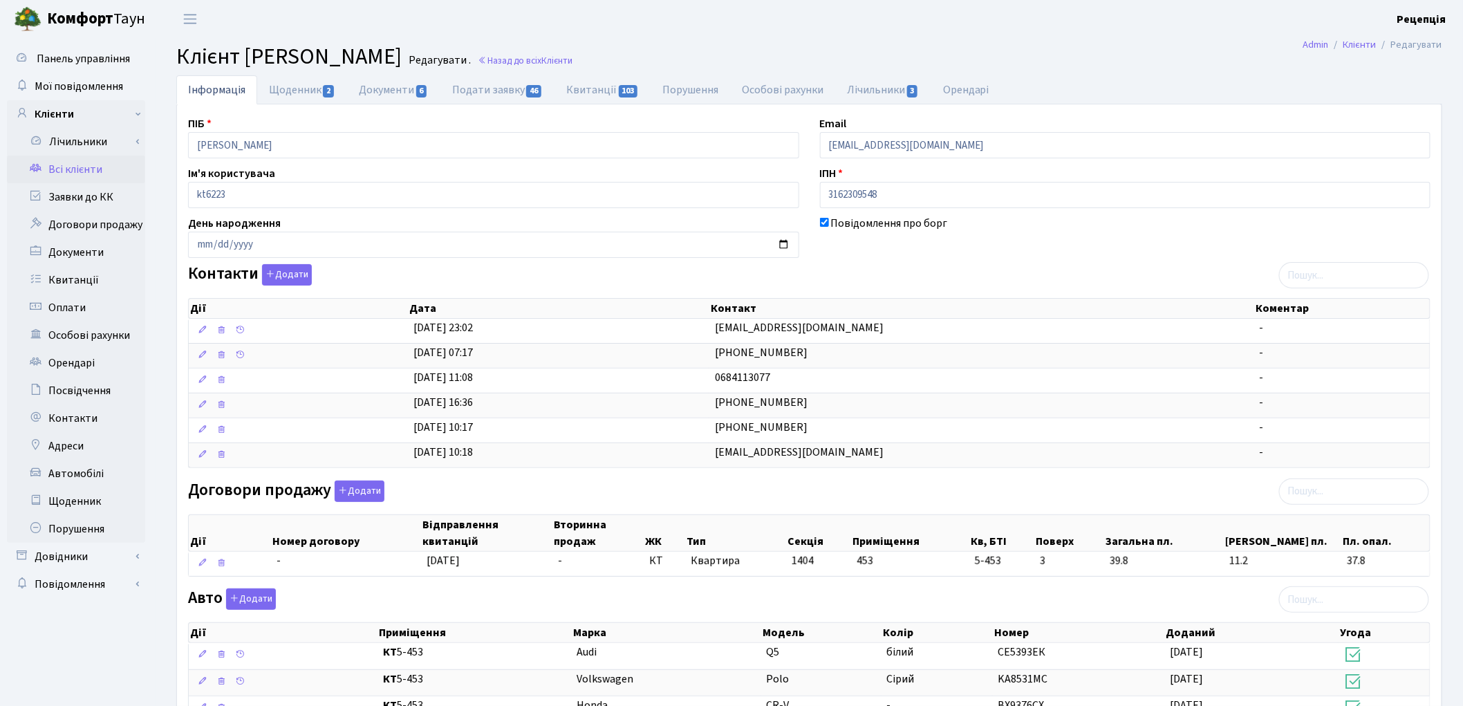
click at [86, 161] on link "Всі клієнти" at bounding box center [76, 170] width 138 height 28
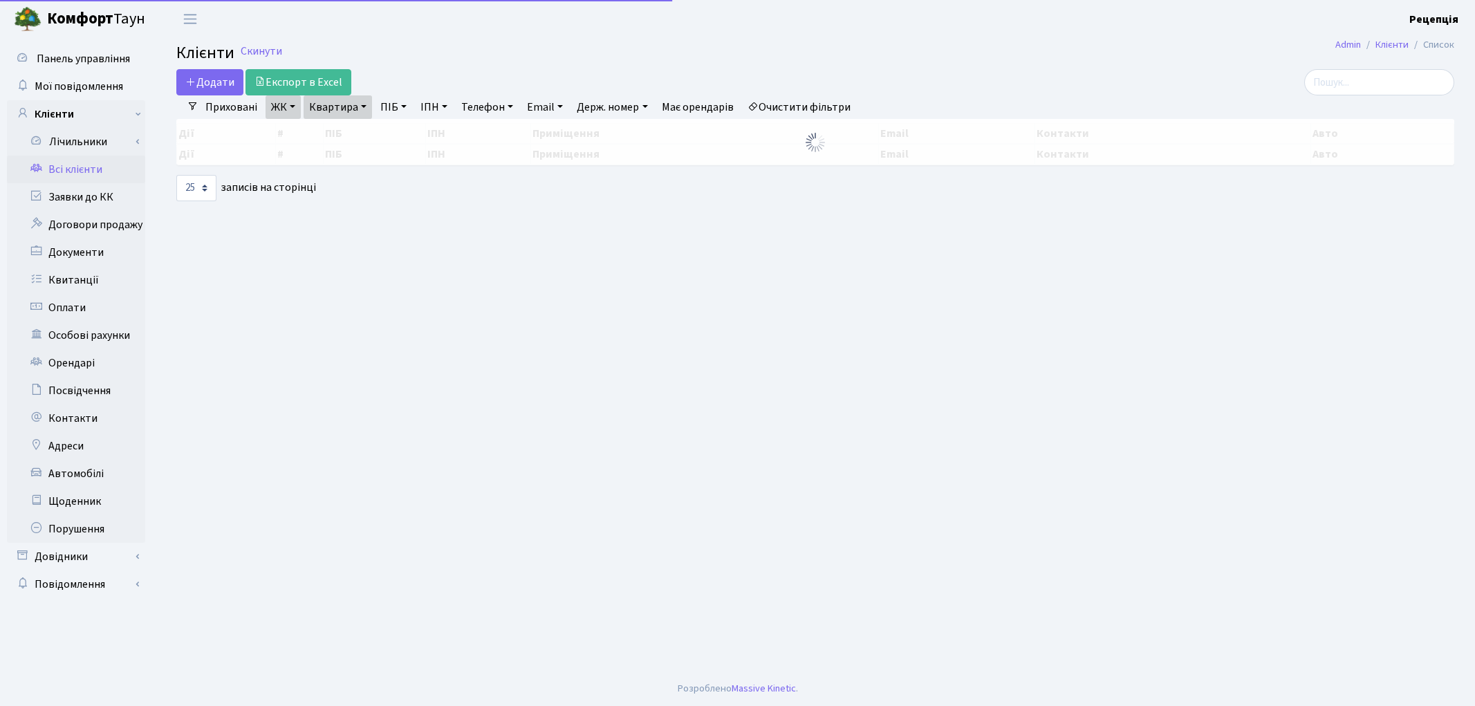
select select "25"
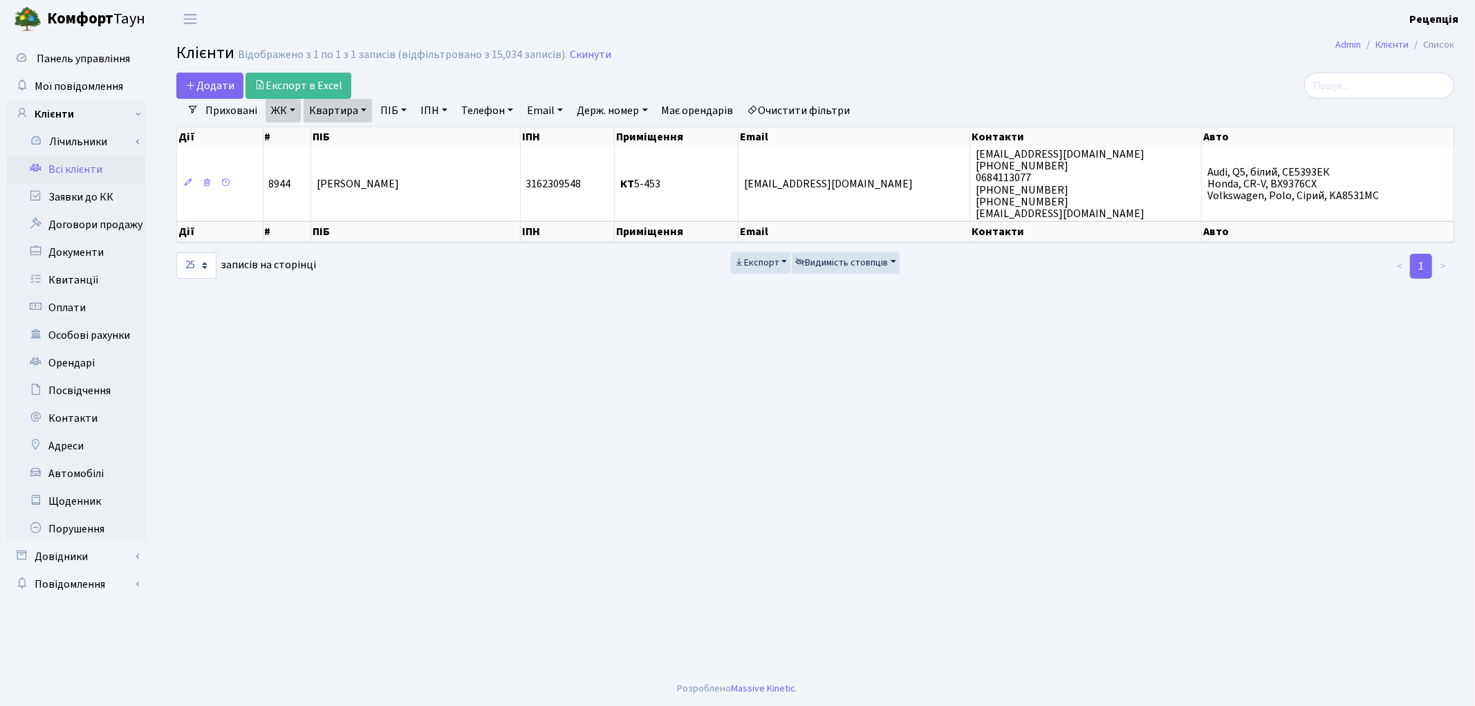
click at [807, 112] on link "Очистити фільтри" at bounding box center [799, 111] width 114 height 24
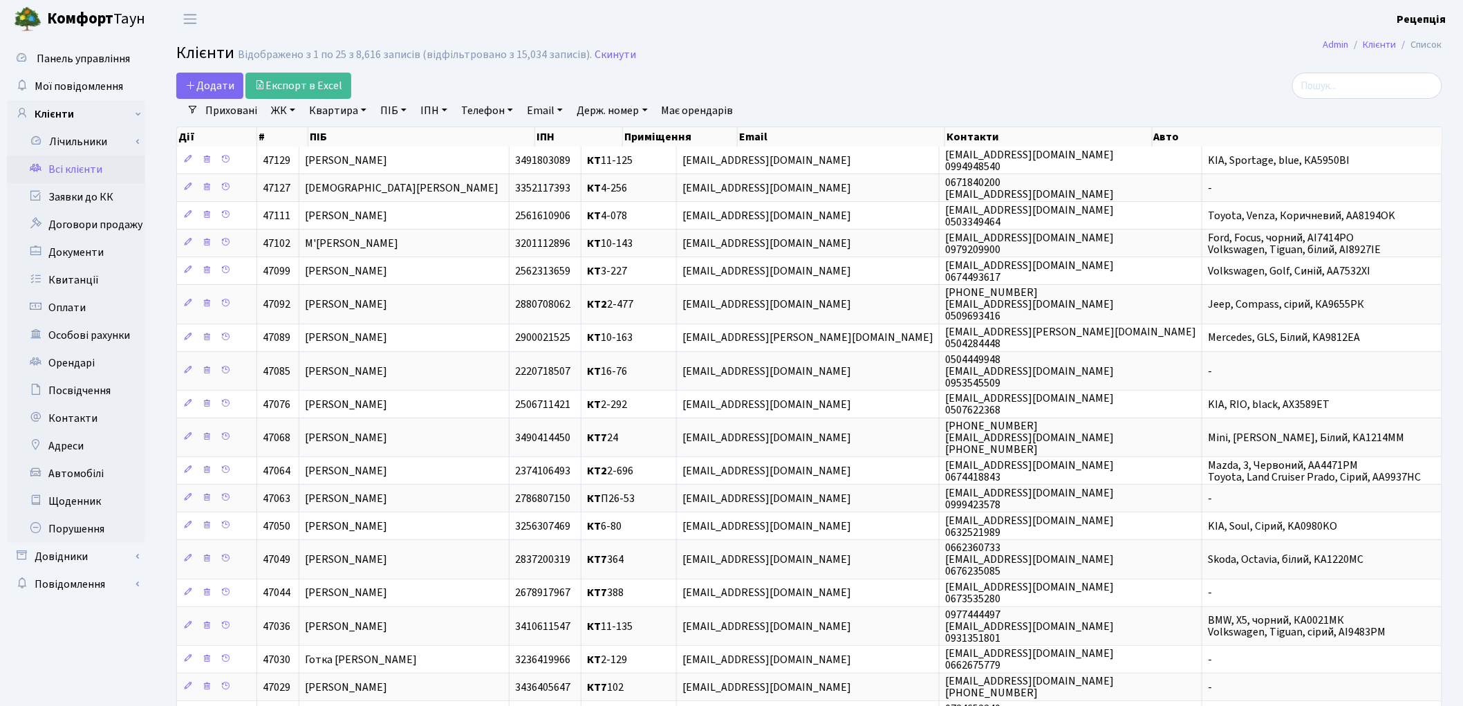
drag, startPoint x: 934, startPoint y: 71, endPoint x: 948, endPoint y: 64, distance: 15.8
click at [934, 70] on main "Admin Клієнти Список Клієнти Відображено з 1 по 25 з 8,616 записів (відфільтров…" at bounding box center [809, 519] width 1307 height 962
click at [277, 115] on link "ЖК" at bounding box center [282, 111] width 35 height 24
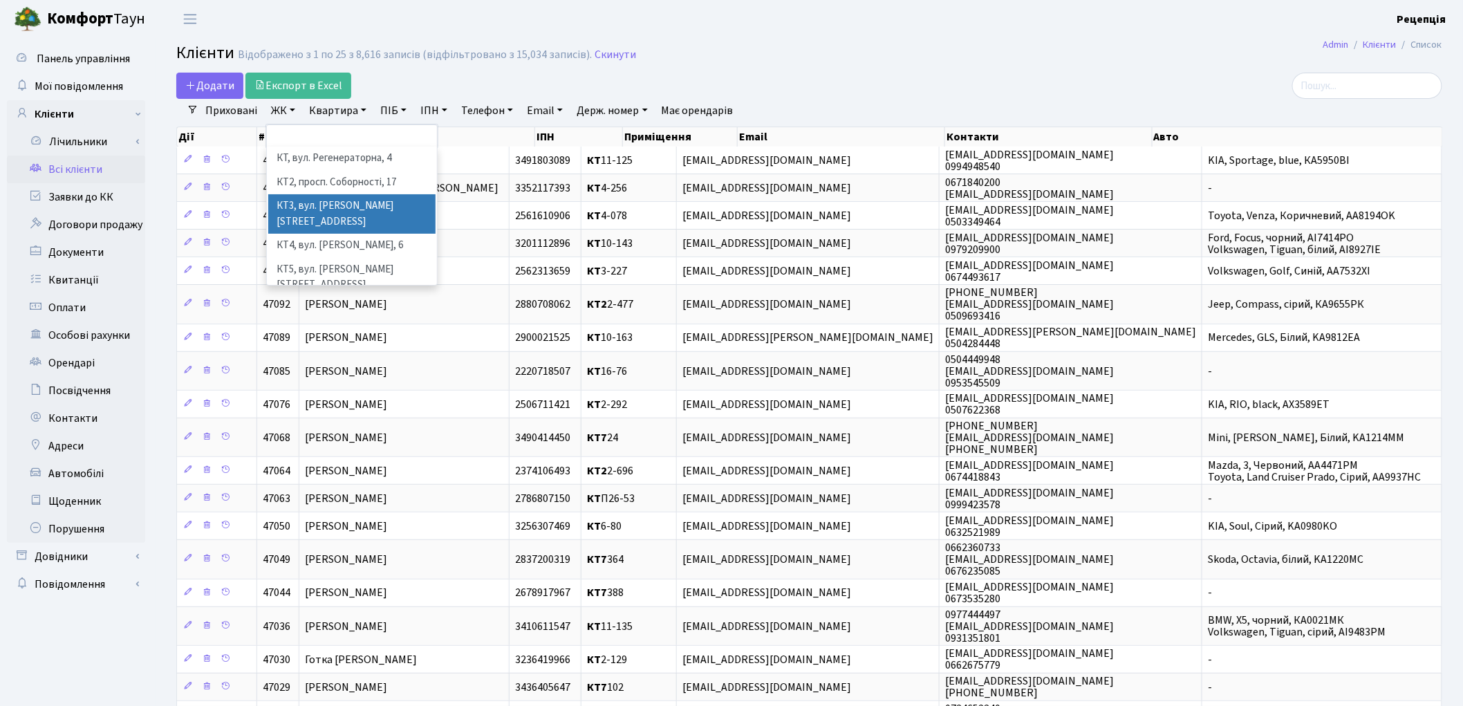
scroll to position [28, 0]
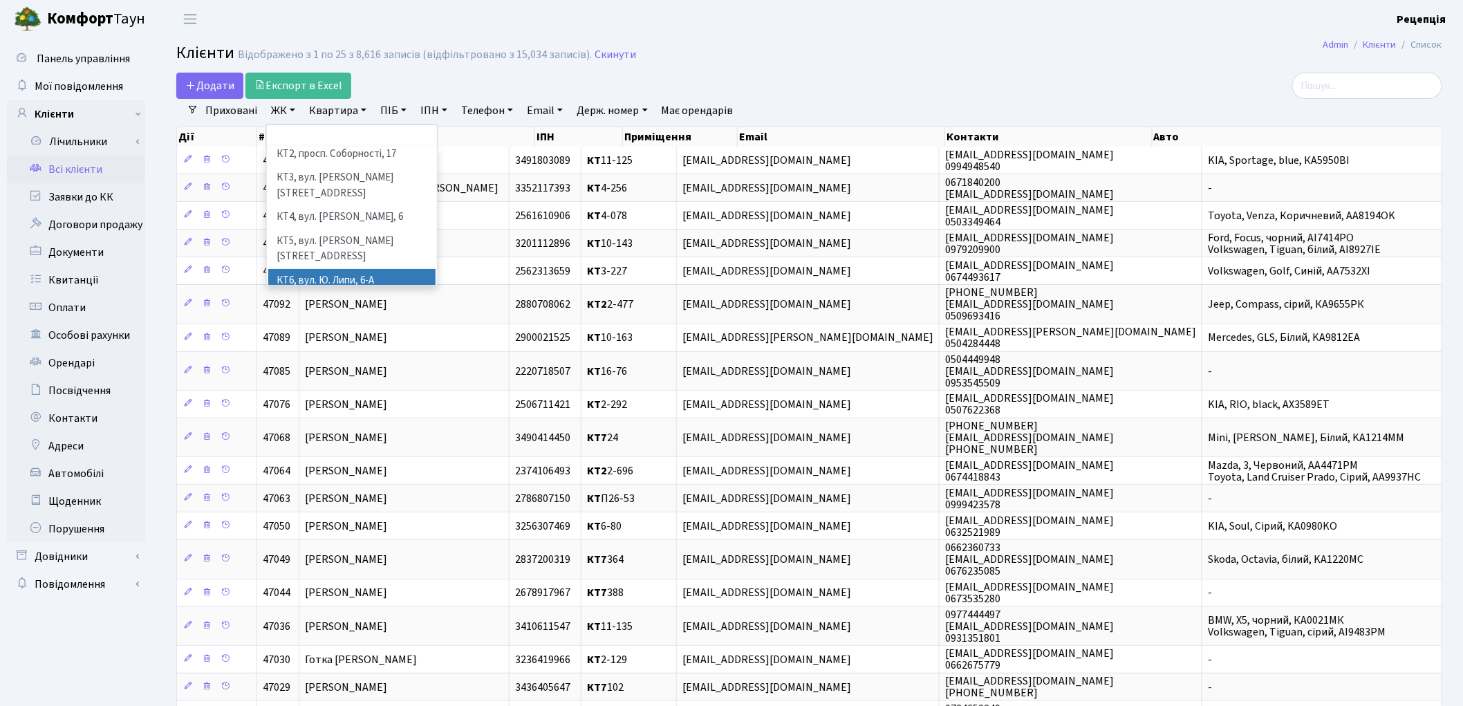
click at [371, 269] on li "КТ6, вул. Ю. Липи, 6-А" at bounding box center [351, 281] width 167 height 24
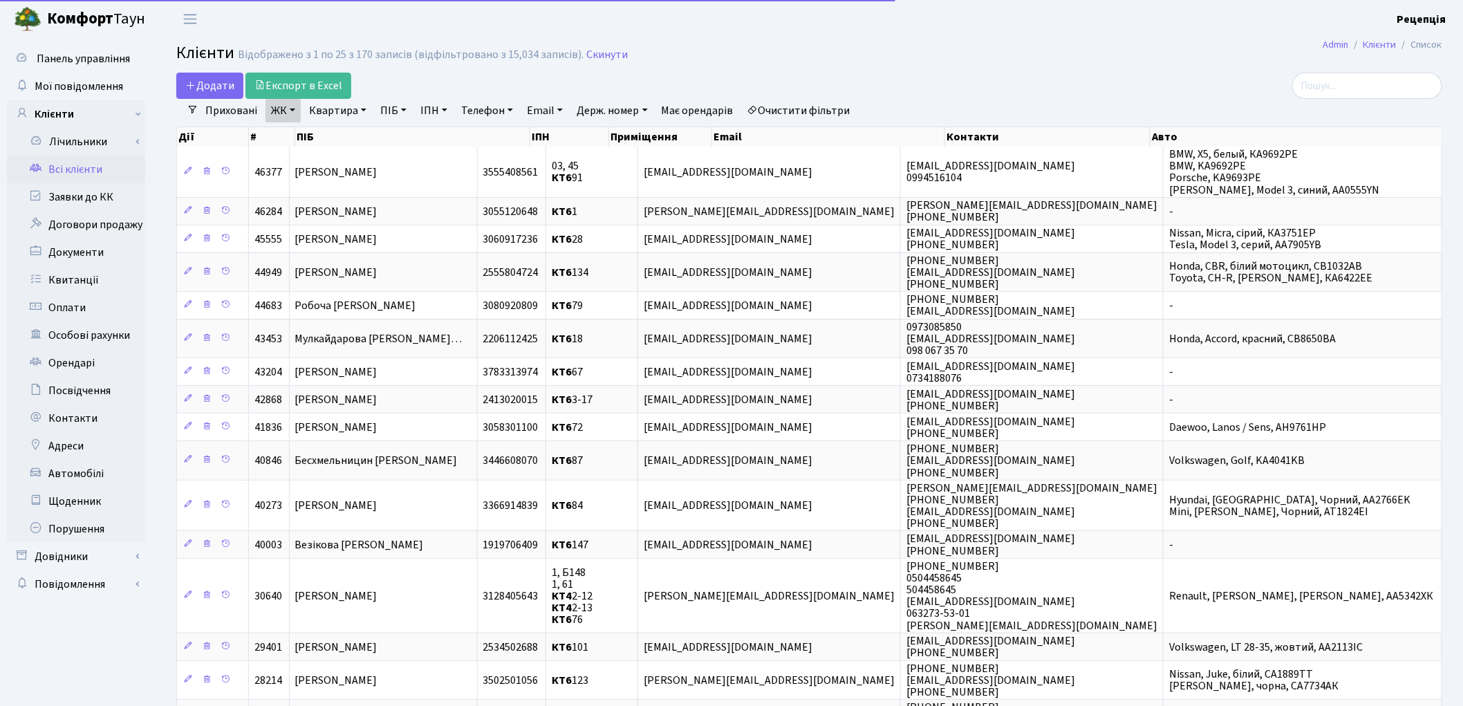
click at [357, 113] on link "Квартира" at bounding box center [337, 111] width 68 height 24
type input "1"
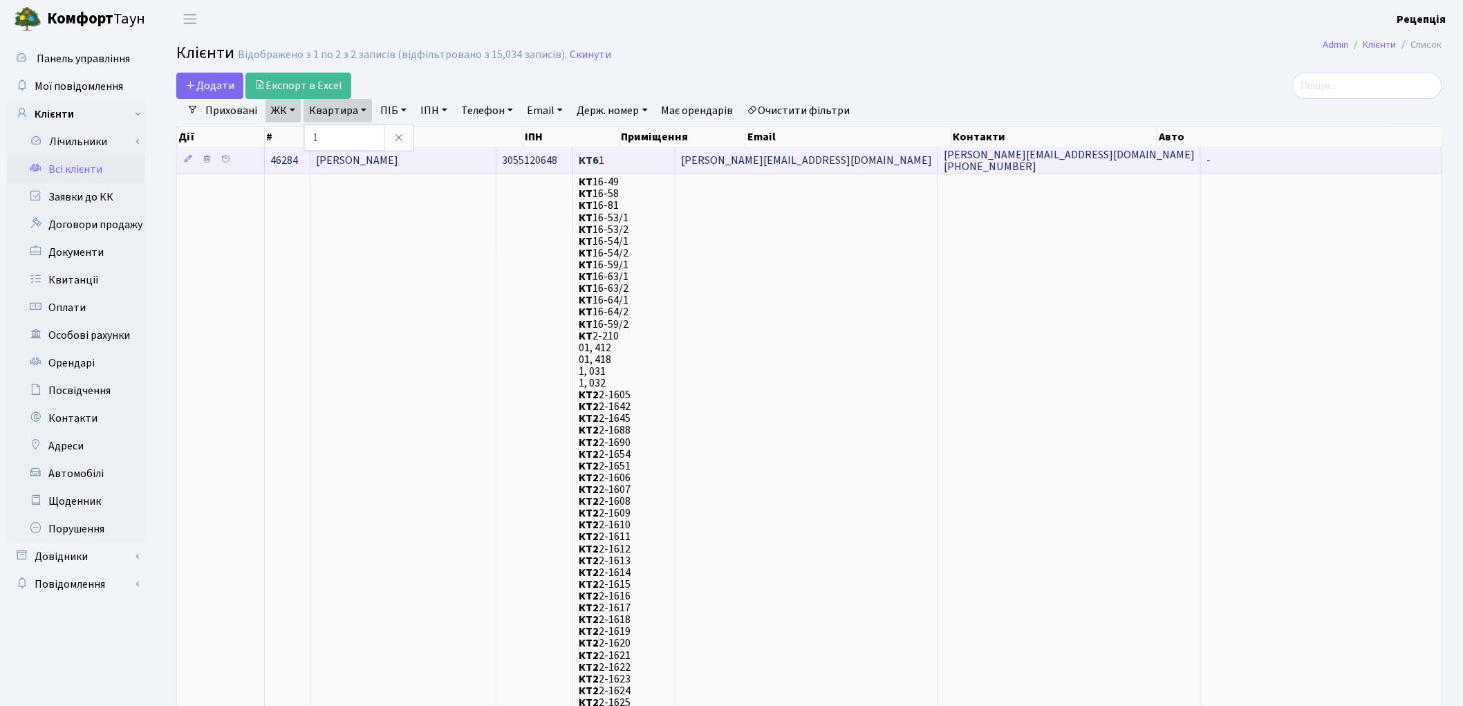
click at [354, 160] on span "Коновчук Юлія Василівна" at bounding box center [357, 160] width 82 height 15
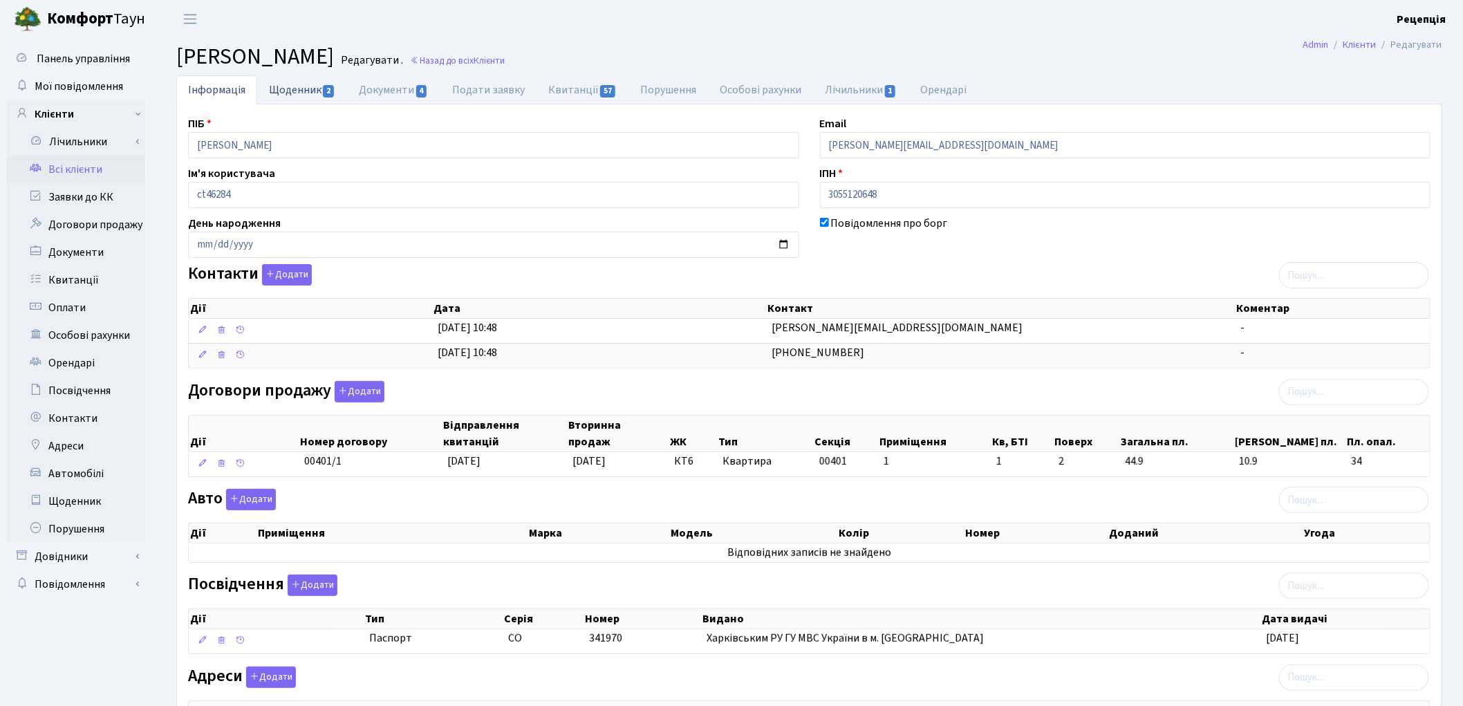
click at [288, 87] on link "Щоденник 2" at bounding box center [302, 89] width 90 height 28
select select "25"
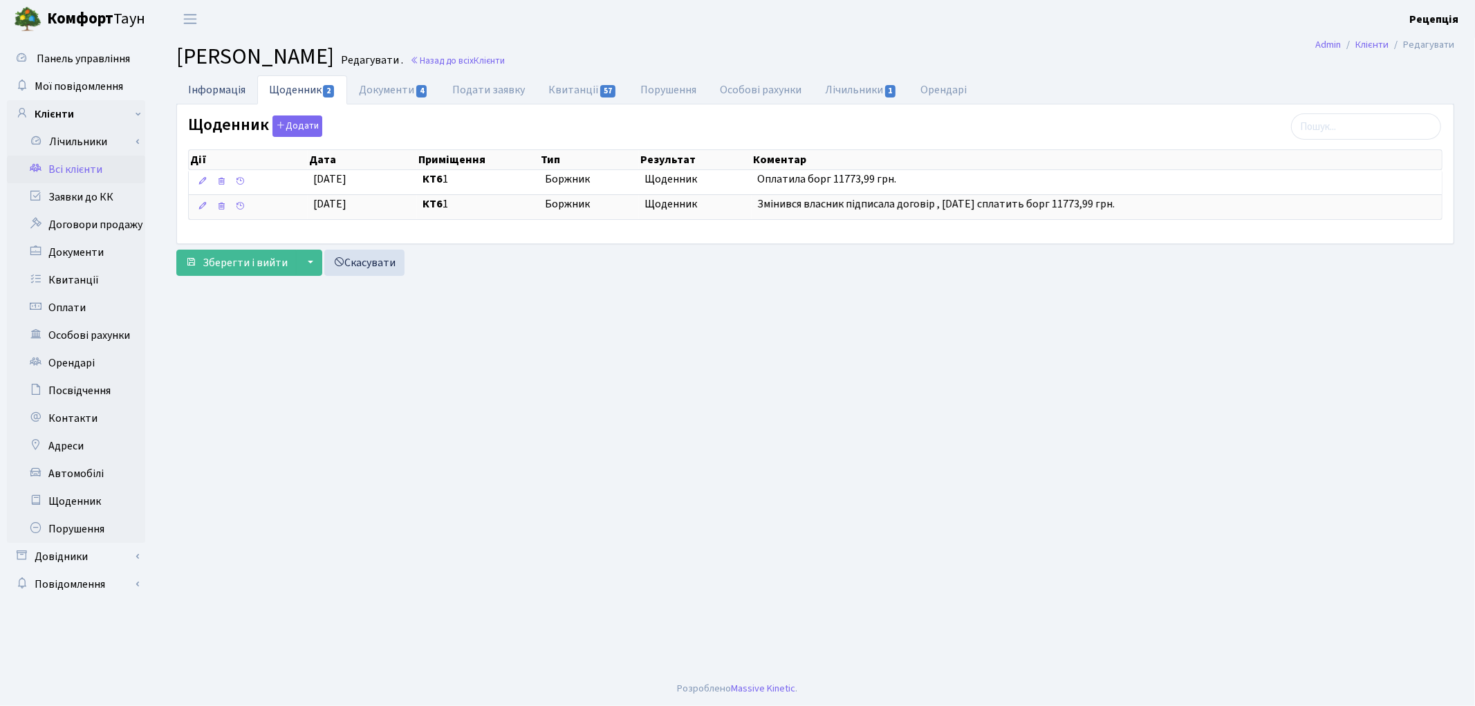
click at [200, 90] on link "Інформація" at bounding box center [216, 89] width 81 height 28
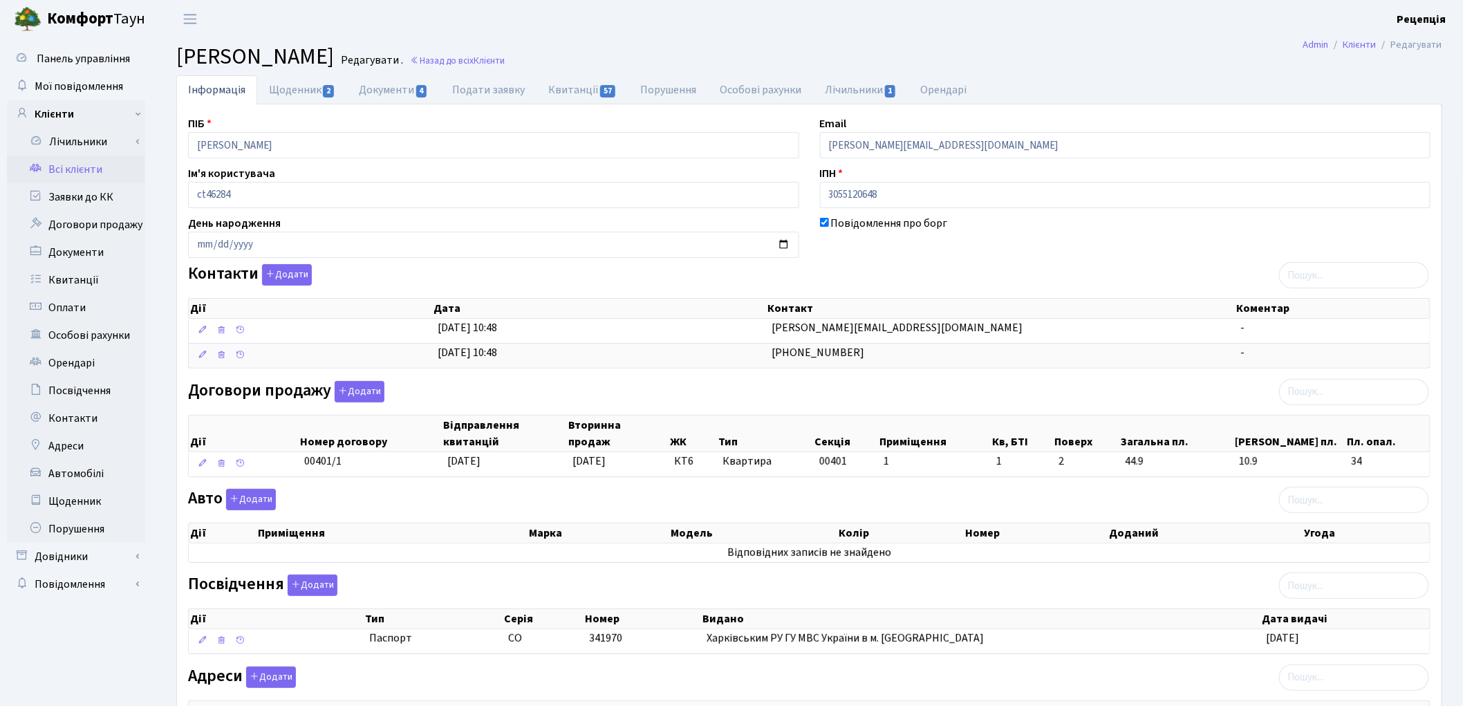
click at [95, 171] on link "Всі клієнти" at bounding box center [76, 170] width 138 height 28
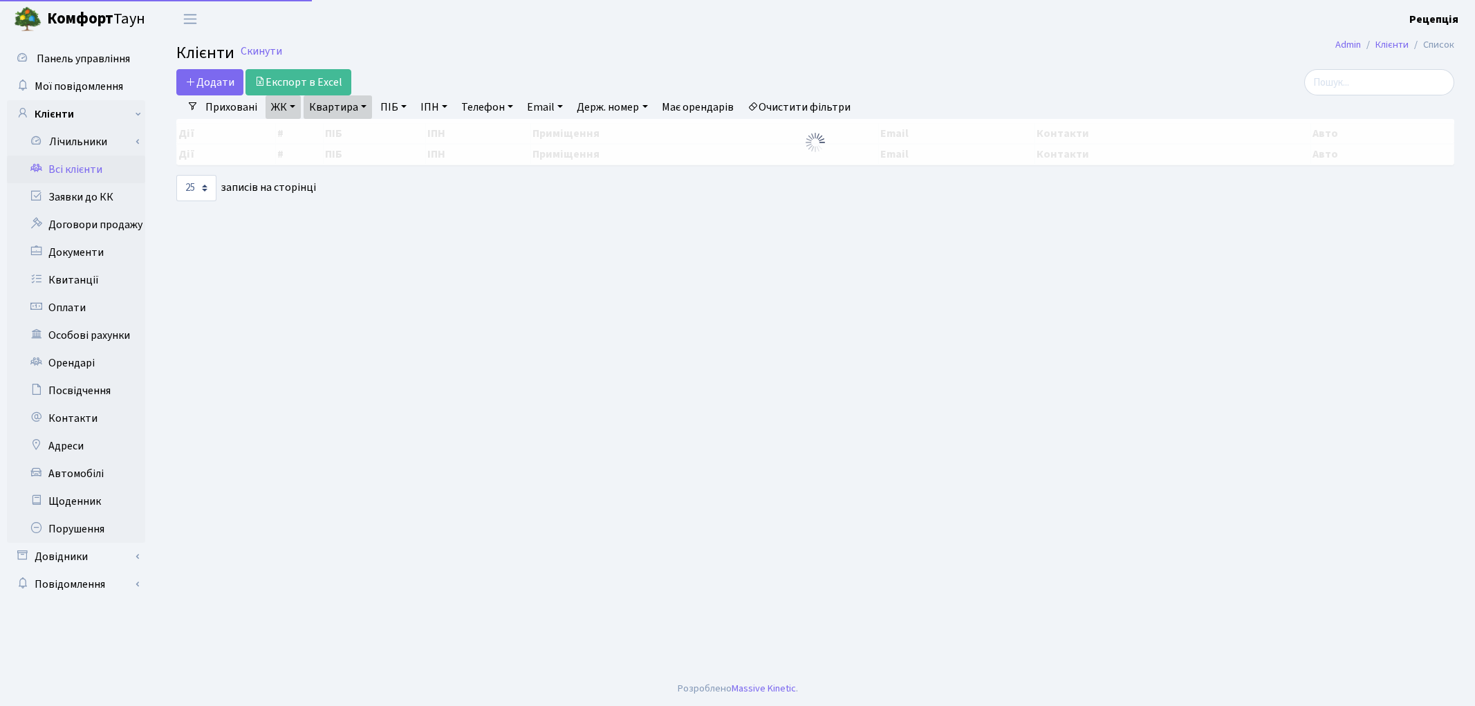
select select "25"
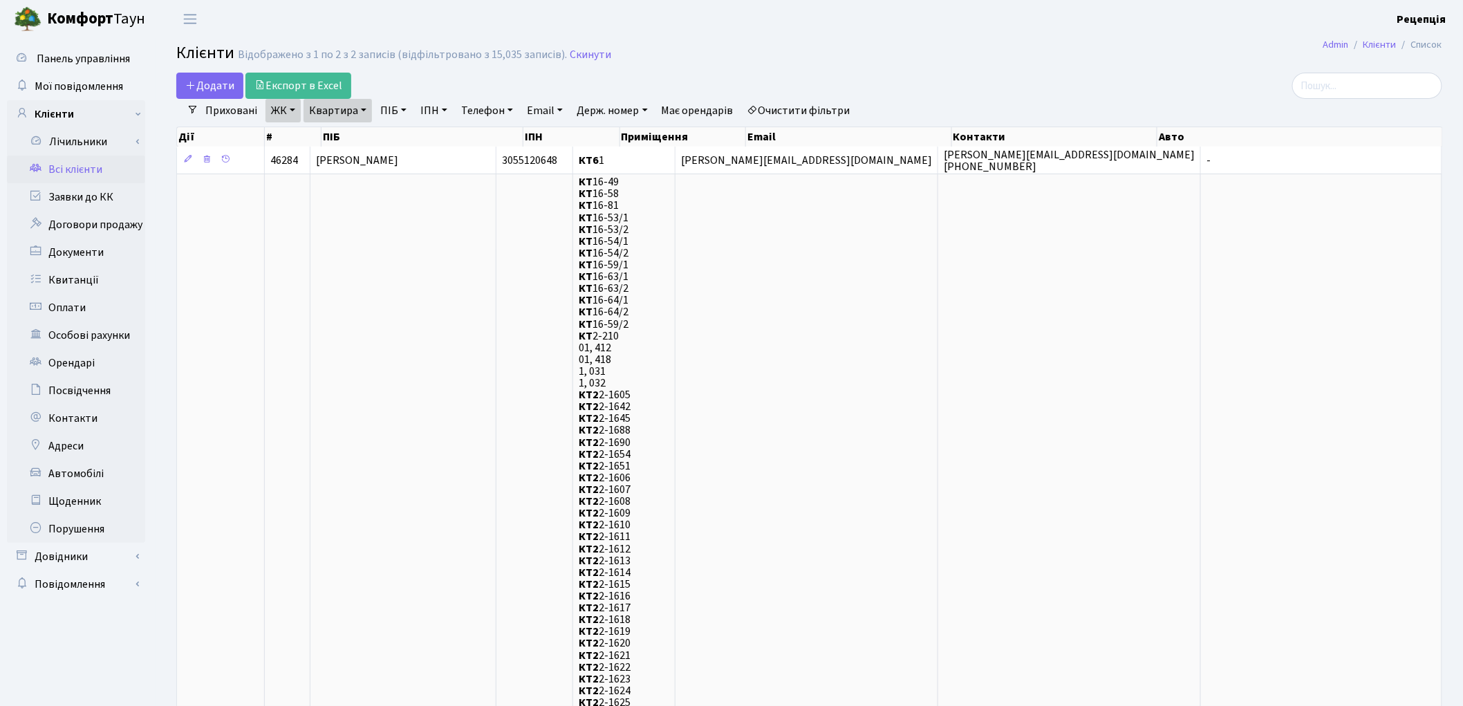
click at [817, 109] on link "Очистити фільтри" at bounding box center [799, 111] width 114 height 24
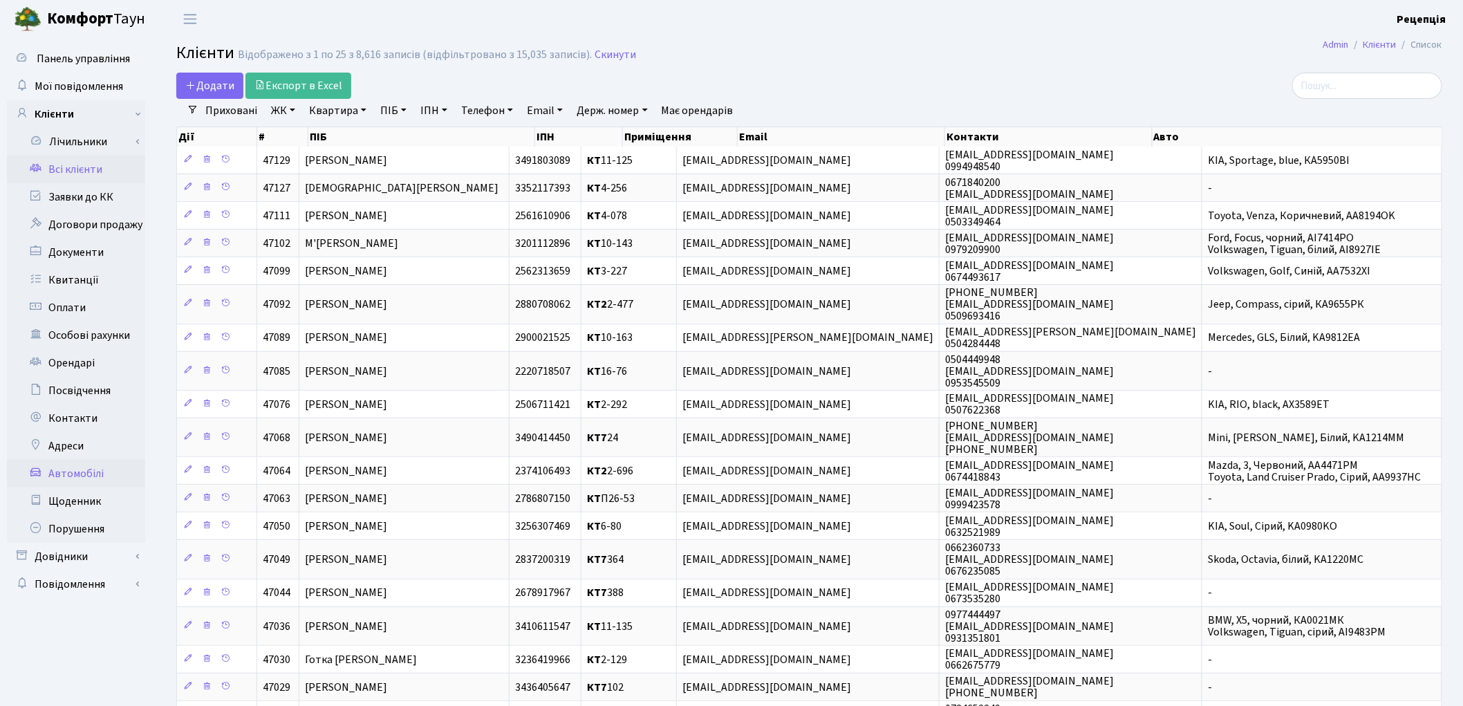
click at [94, 479] on link "Автомобілі" at bounding box center [76, 474] width 138 height 28
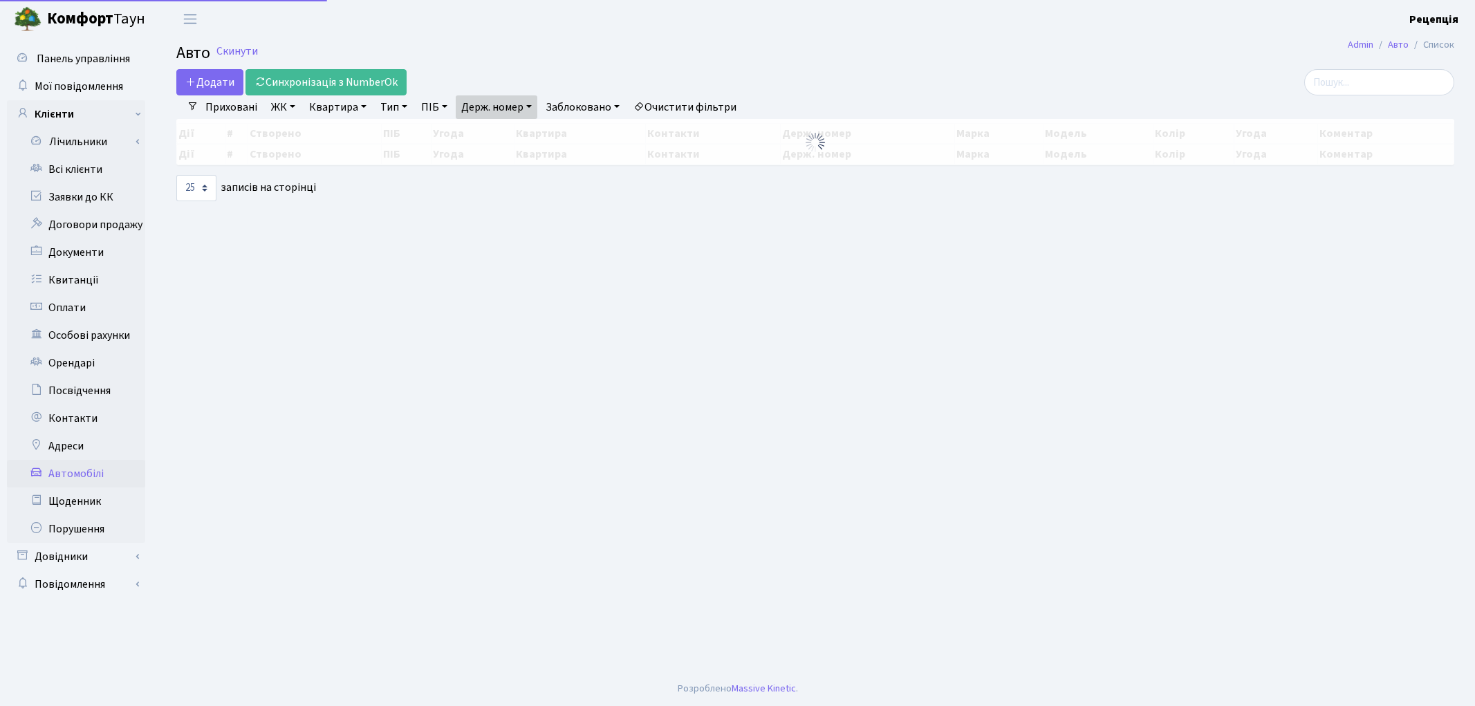
select select "25"
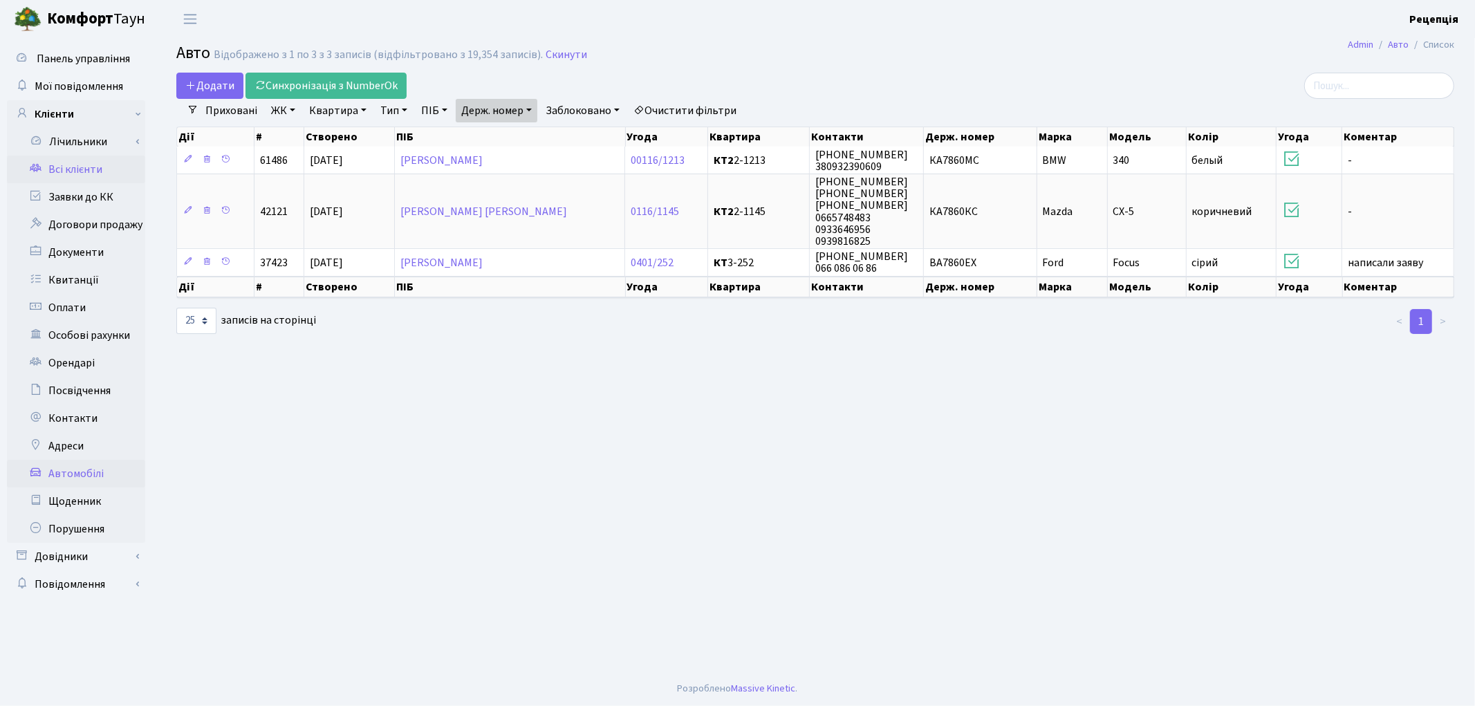
click at [102, 171] on link "Всі клієнти" at bounding box center [76, 170] width 138 height 28
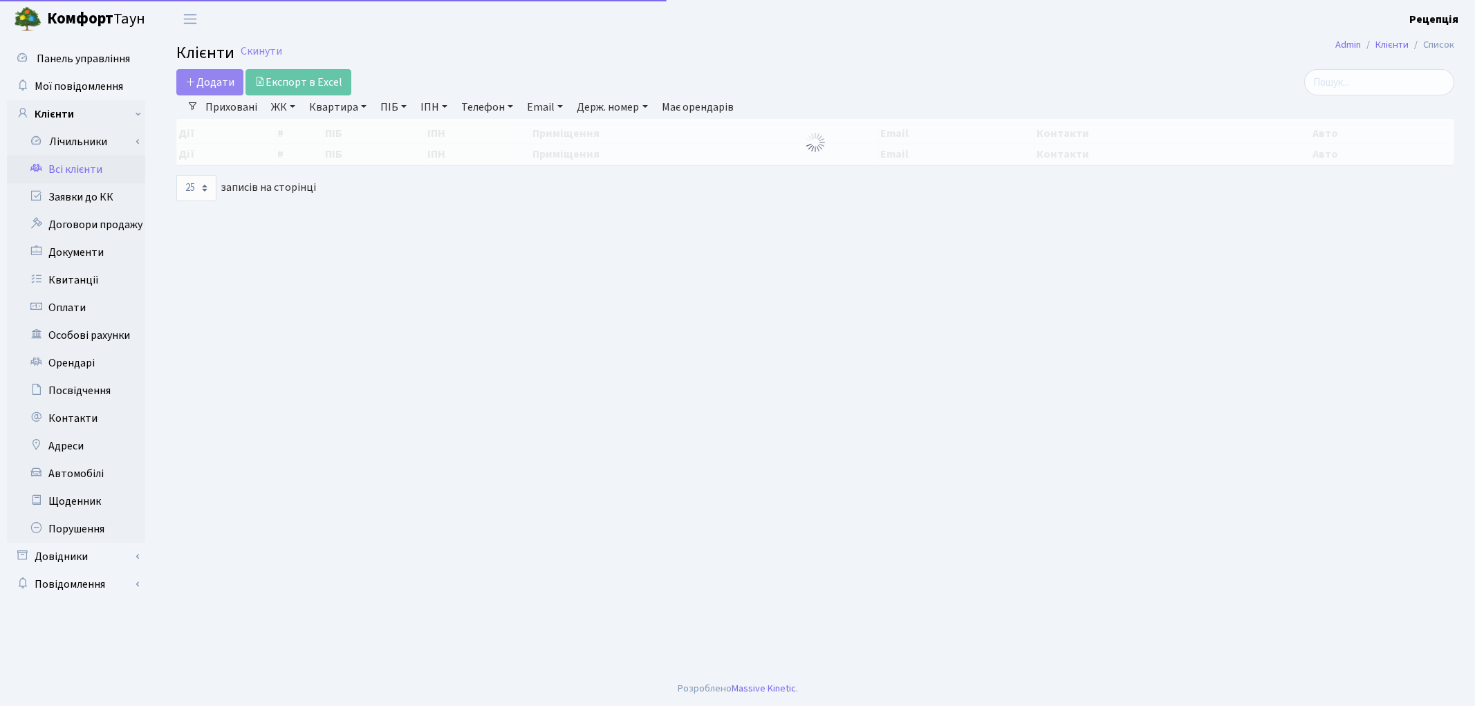
select select "25"
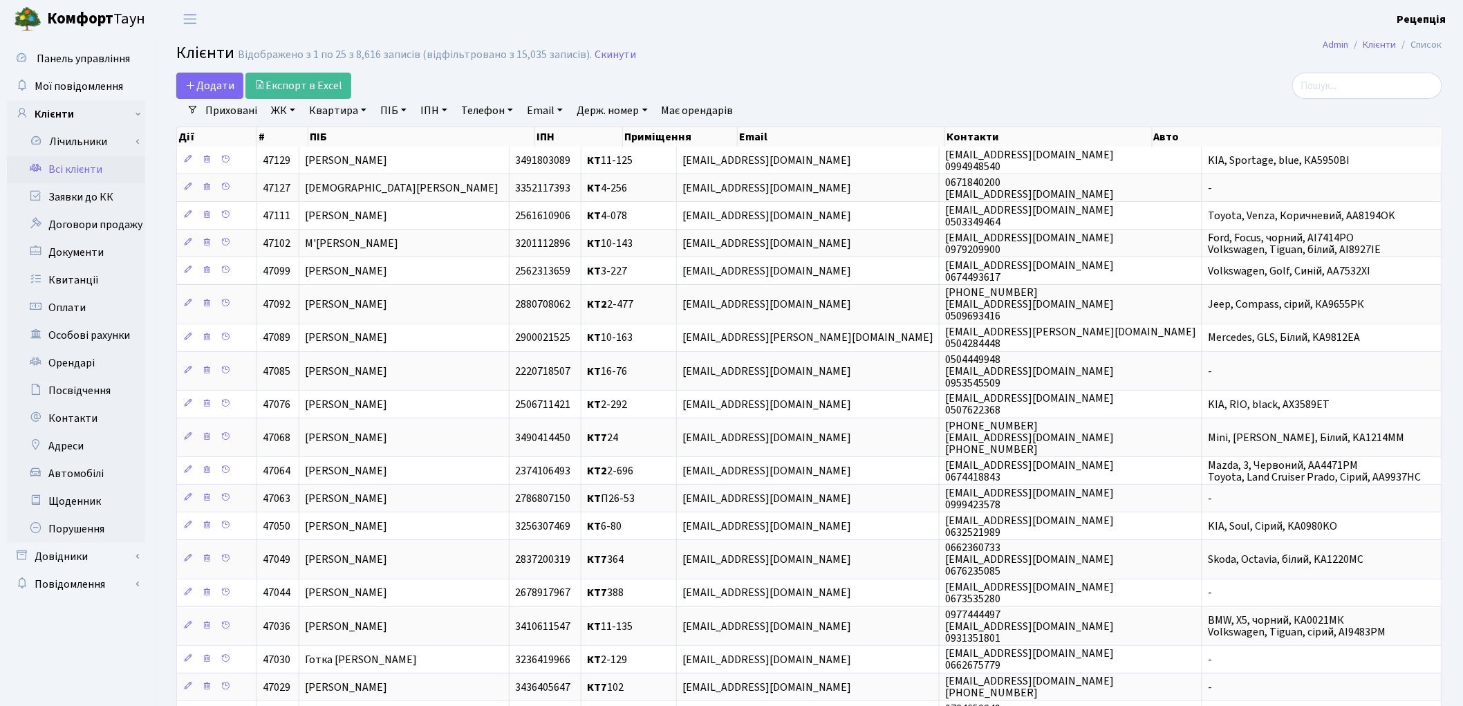
click at [285, 113] on link "ЖК" at bounding box center [282, 111] width 35 height 24
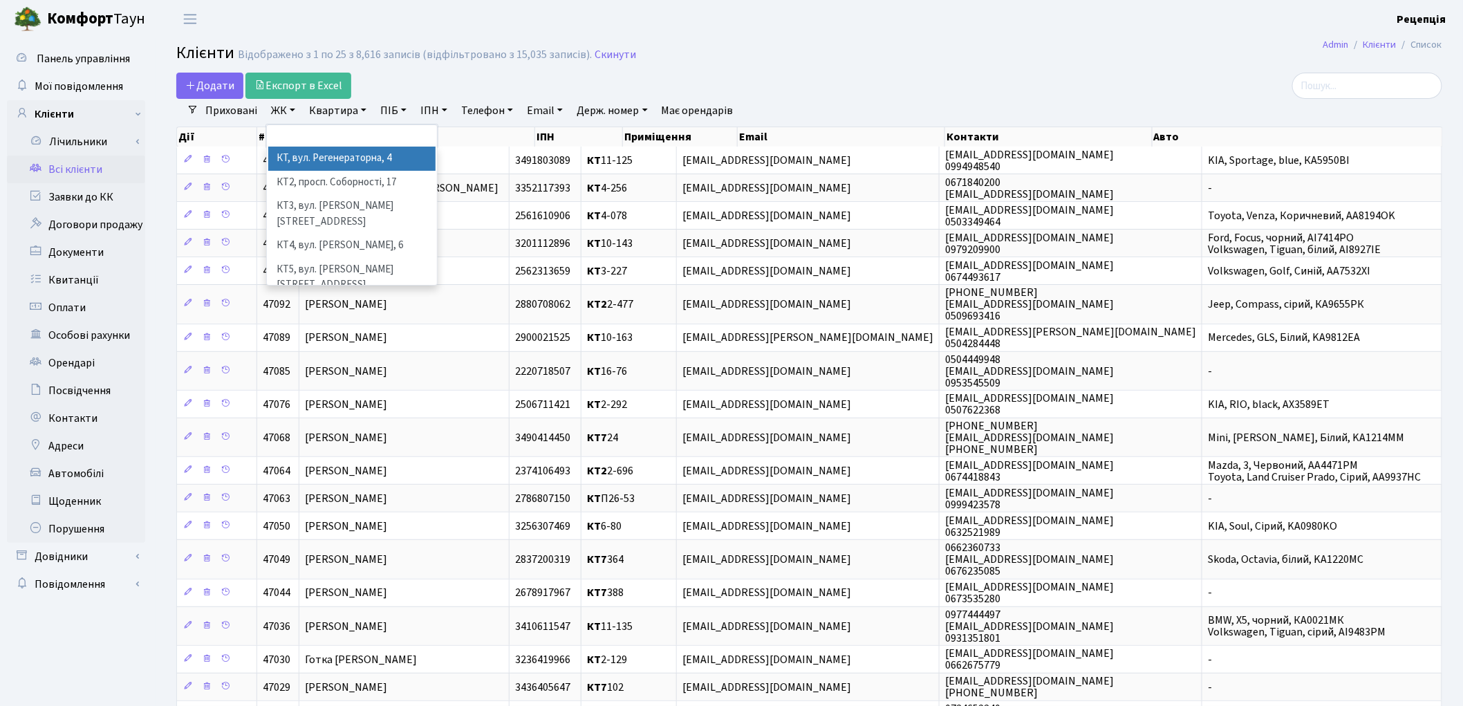
click at [336, 157] on li "КТ, вул. Регенераторна, 4" at bounding box center [351, 159] width 167 height 24
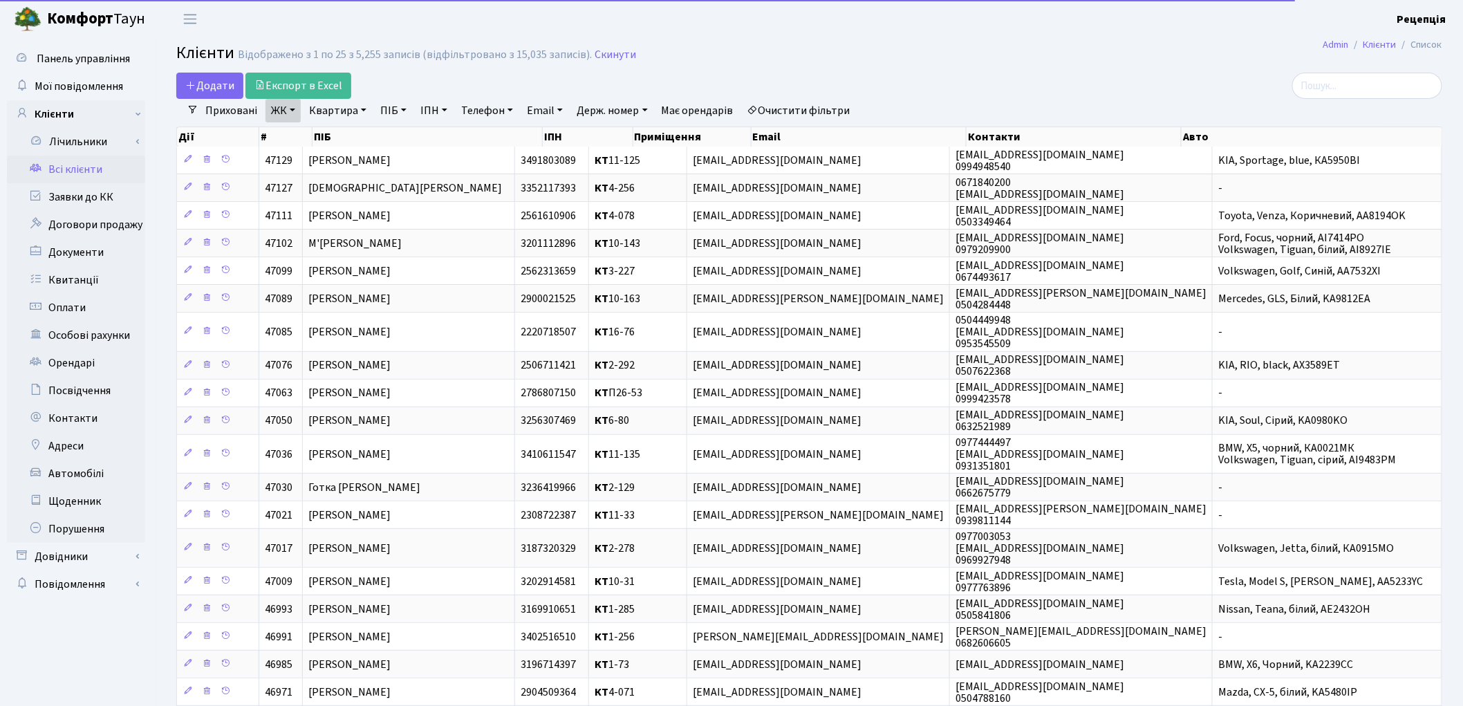
click at [351, 112] on link "Квартира" at bounding box center [337, 111] width 68 height 24
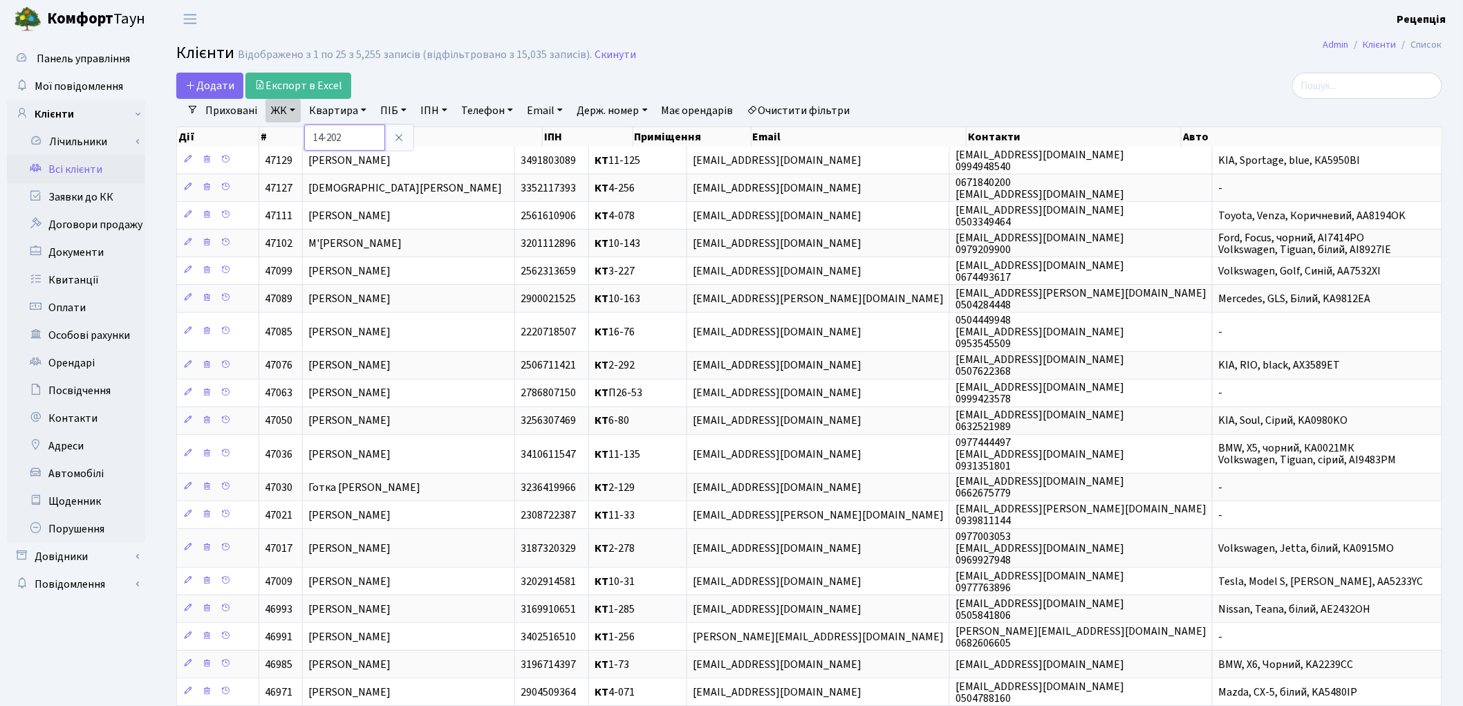
type input "14-202"
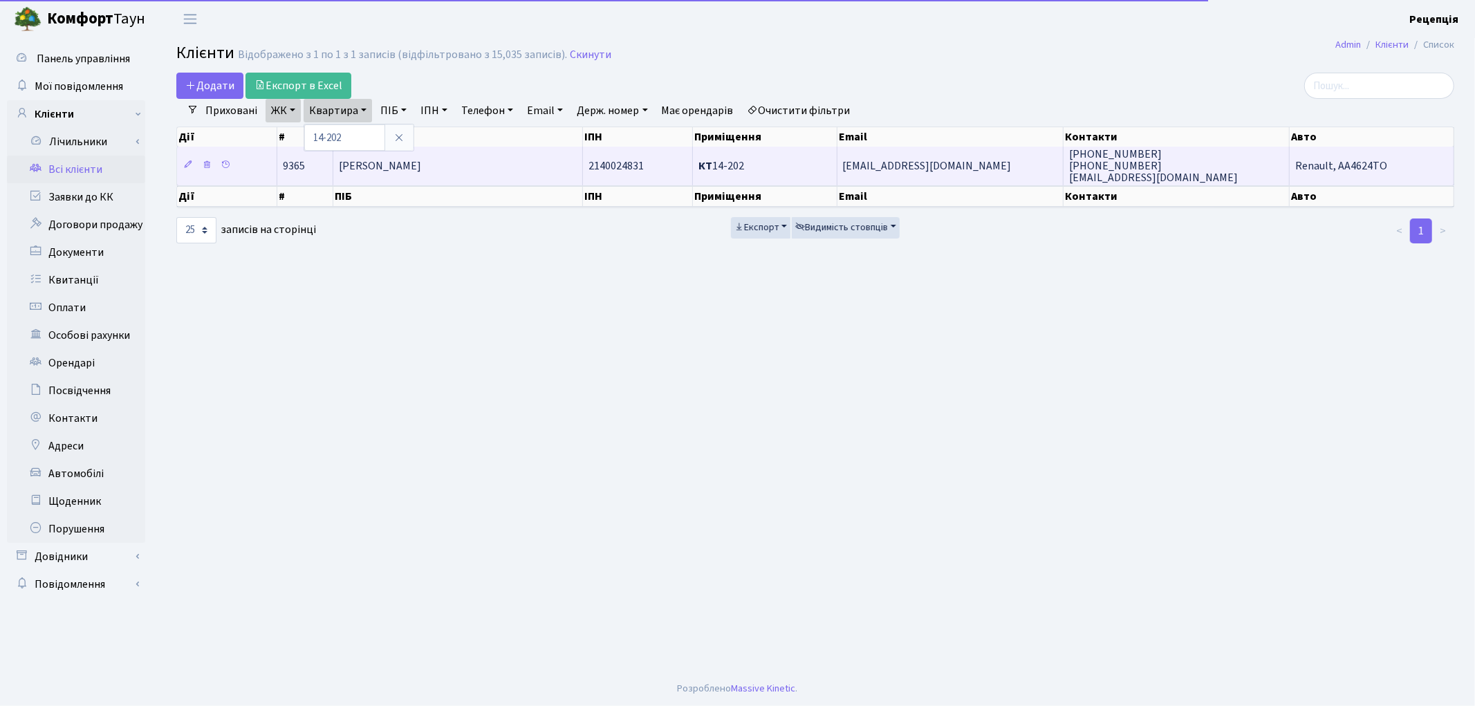
click at [398, 169] on span "Мадрахімов Хусан Іргашевич" at bounding box center [380, 165] width 82 height 15
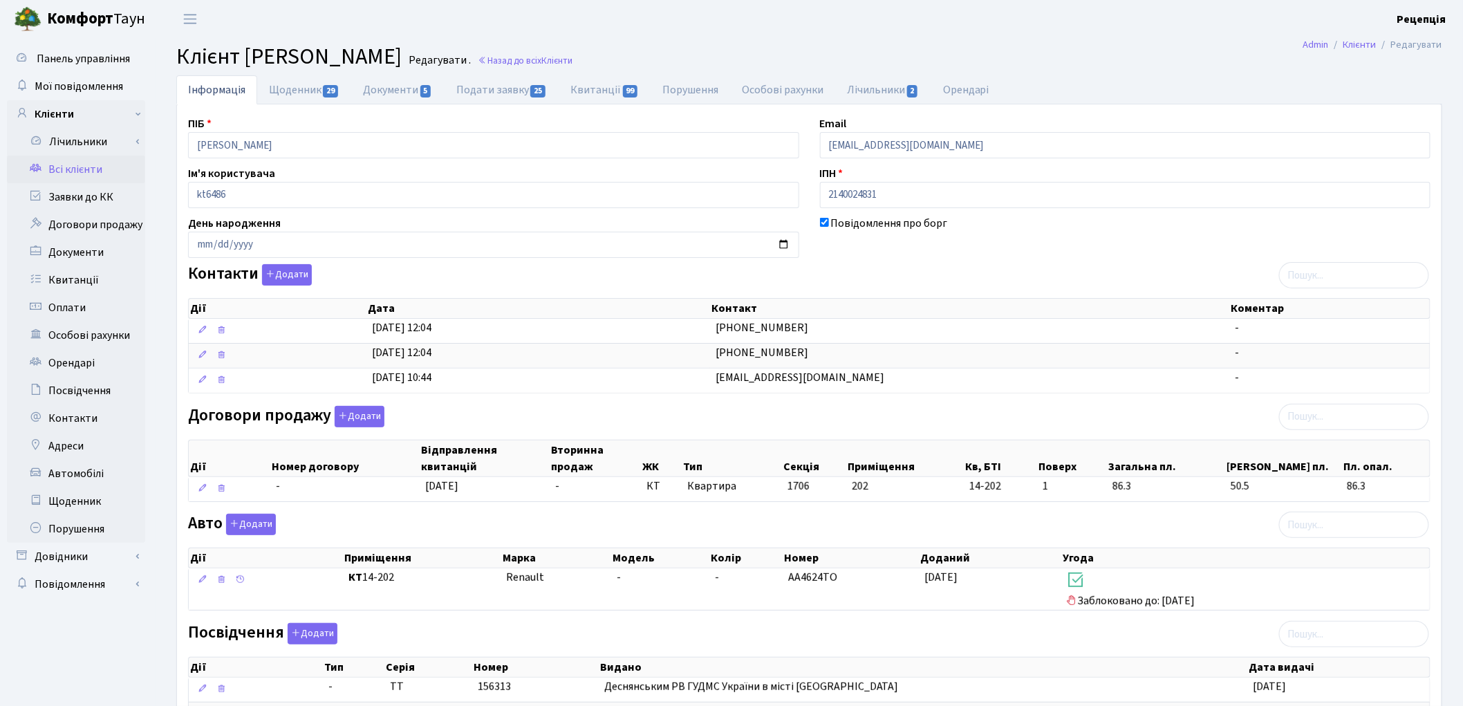
click at [65, 173] on link "Всі клієнти" at bounding box center [76, 170] width 138 height 28
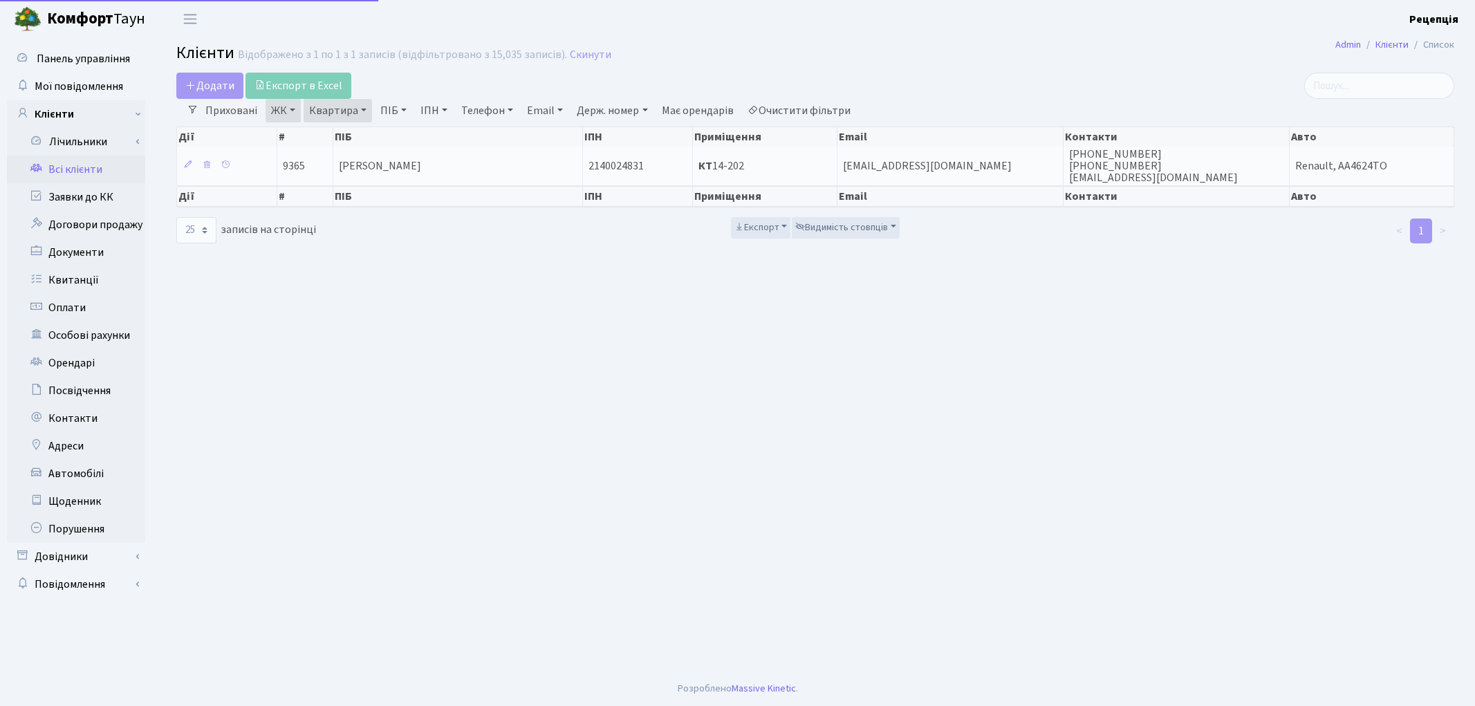
select select "25"
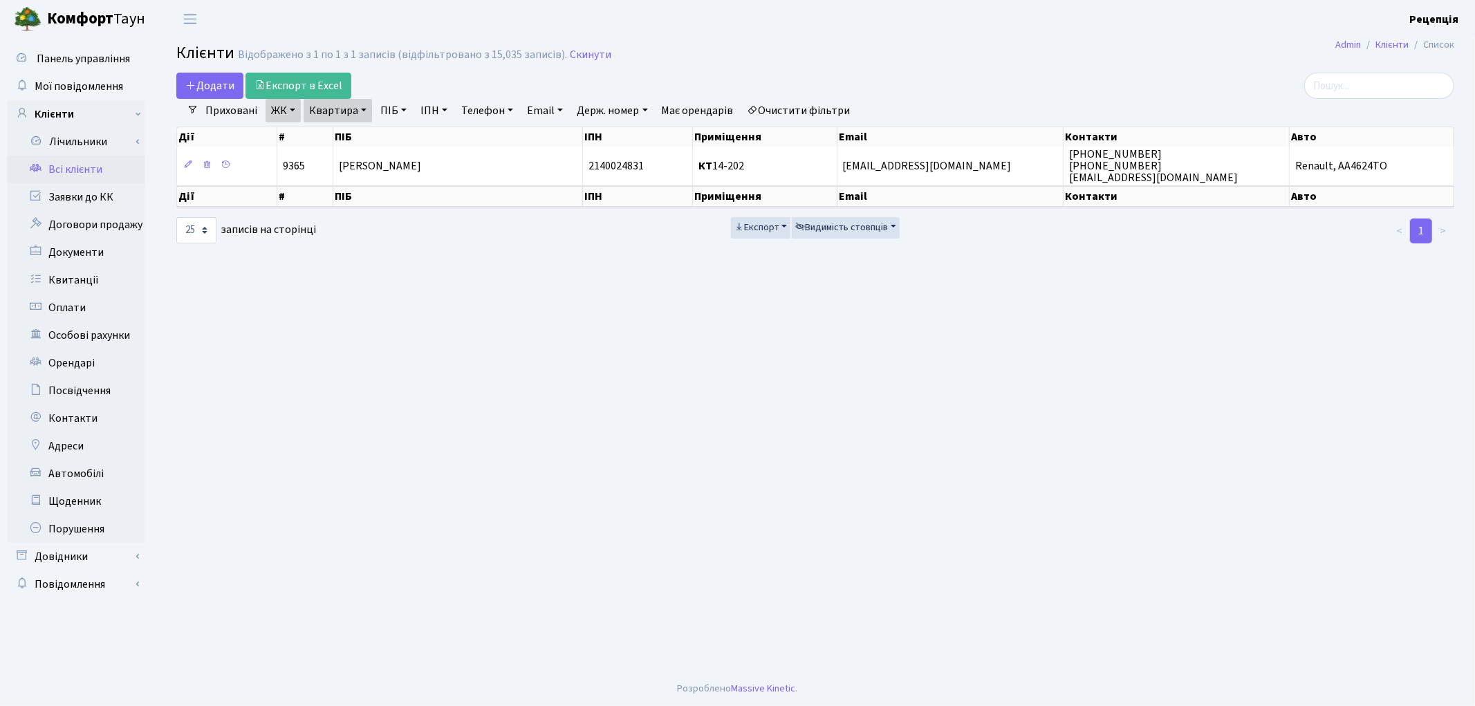
click at [821, 115] on link "Очистити фільтри" at bounding box center [799, 111] width 114 height 24
select select
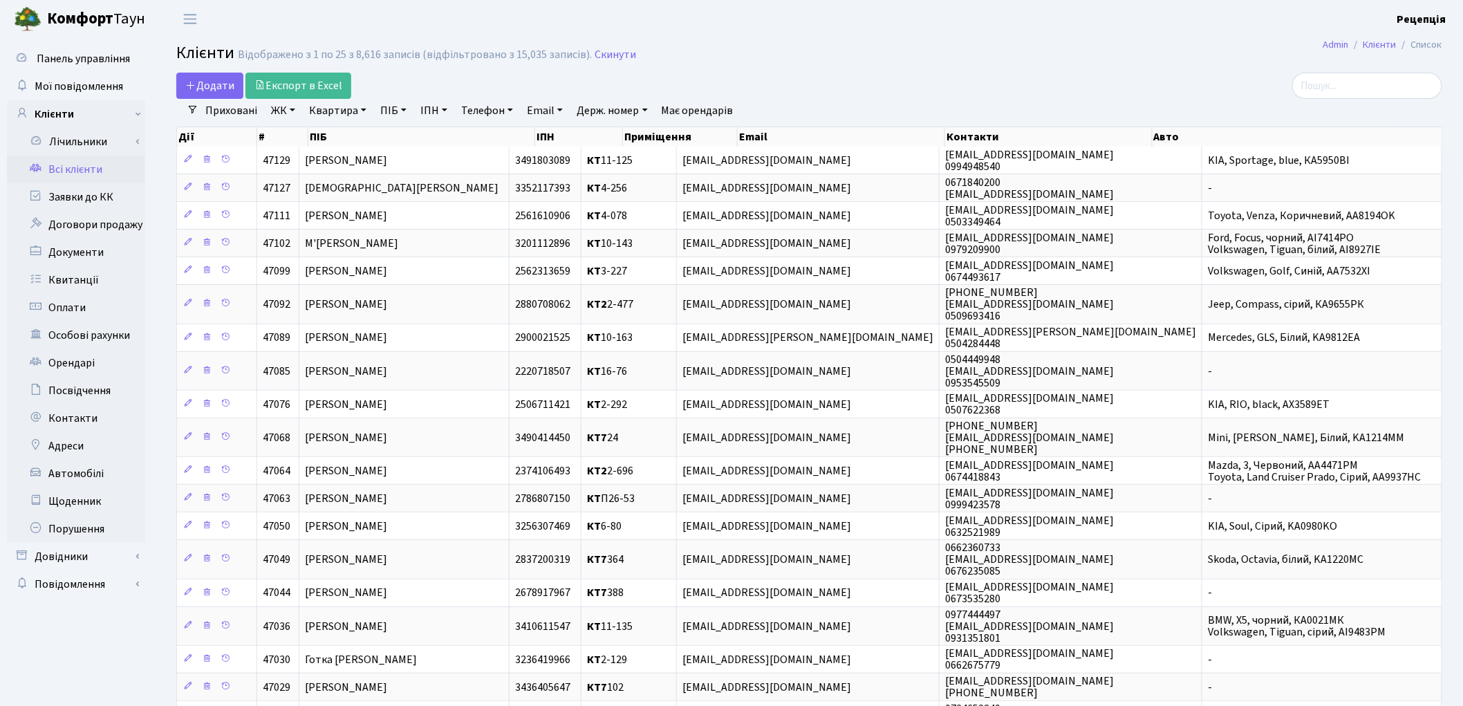
click at [294, 113] on link "ЖК" at bounding box center [282, 111] width 35 height 24
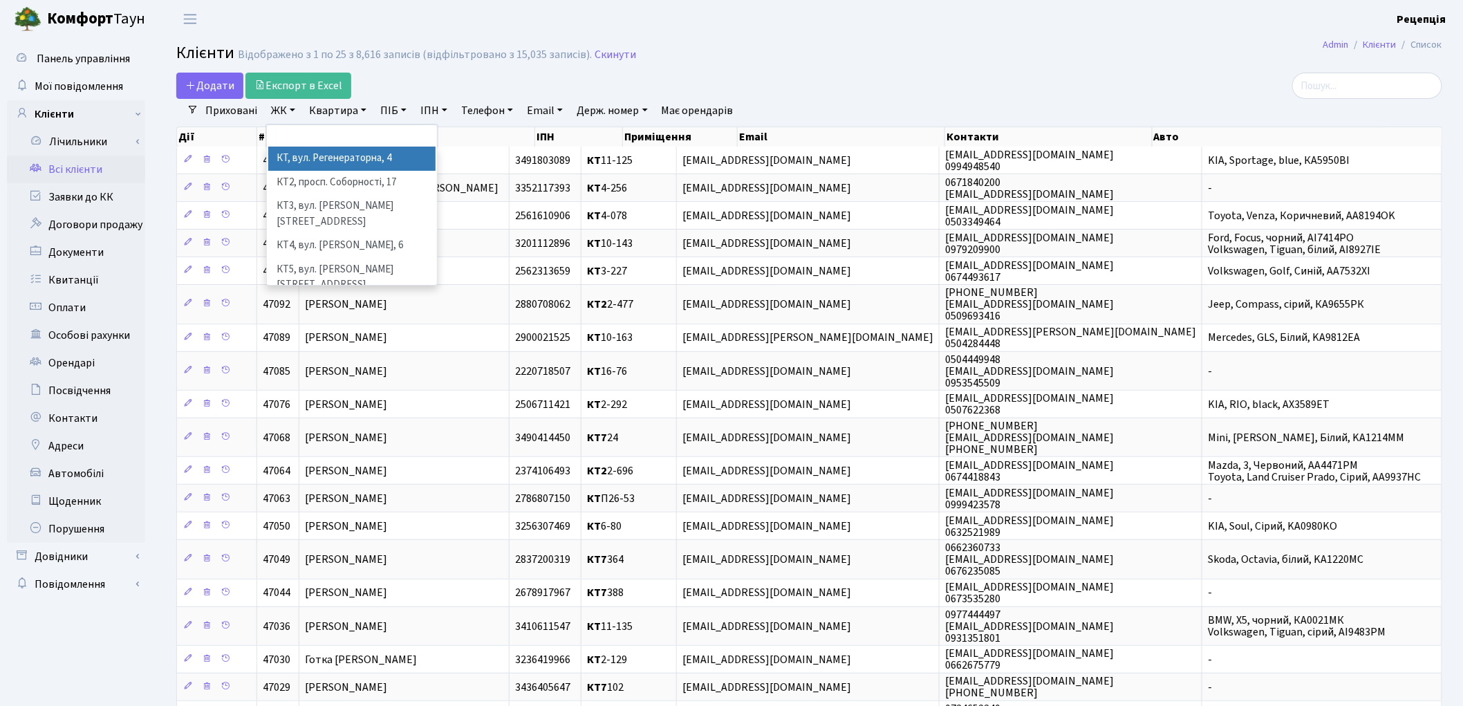
click at [340, 159] on li "КТ, вул. Регенераторна, 4" at bounding box center [351, 159] width 167 height 24
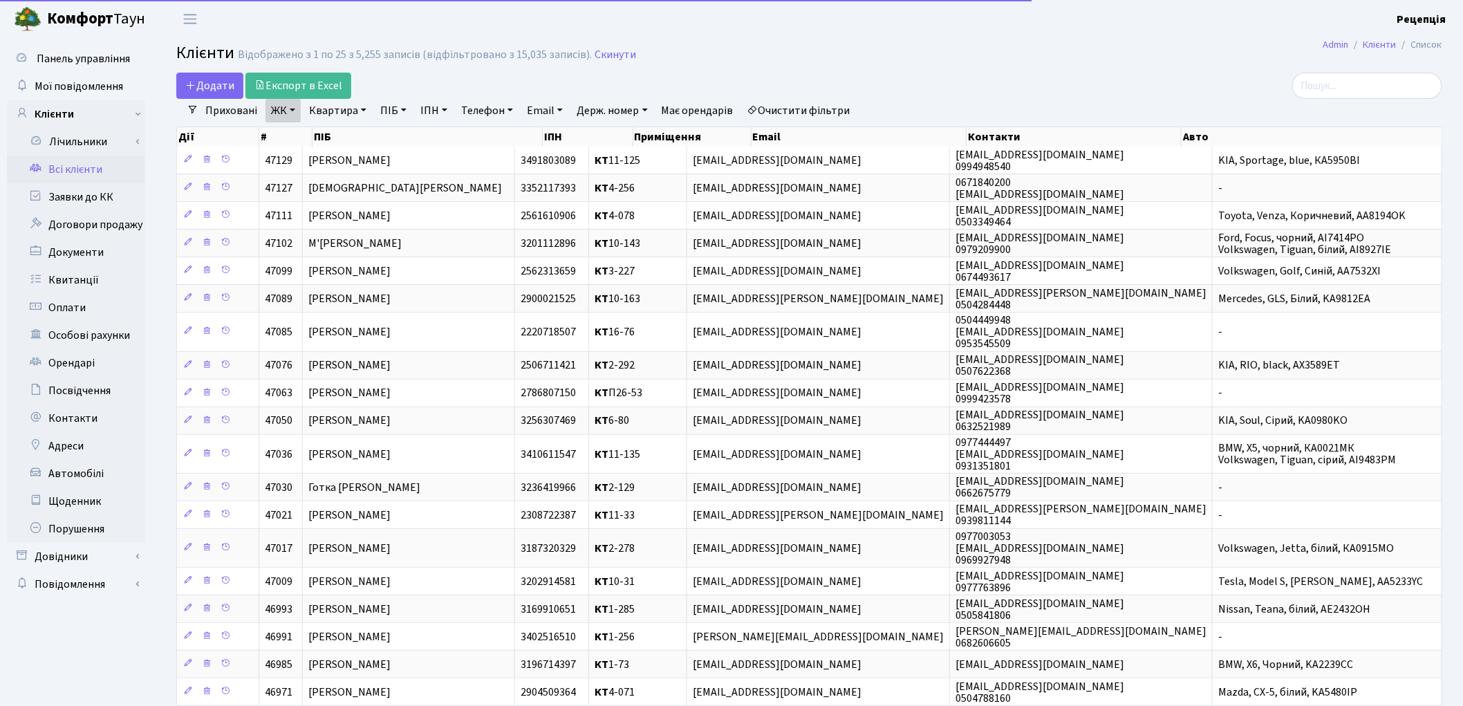
click at [348, 112] on link "Квартира" at bounding box center [337, 111] width 68 height 24
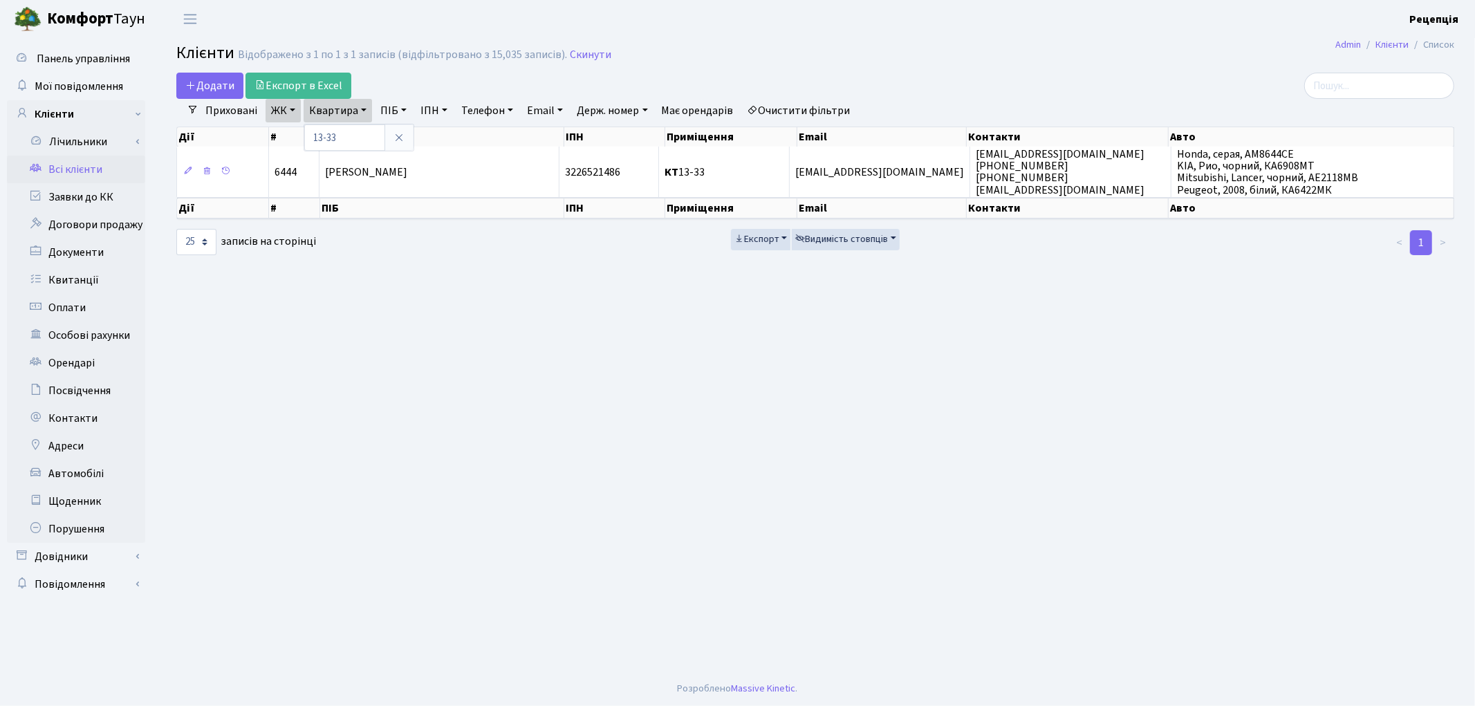
click at [292, 109] on link "ЖК" at bounding box center [282, 111] width 35 height 24
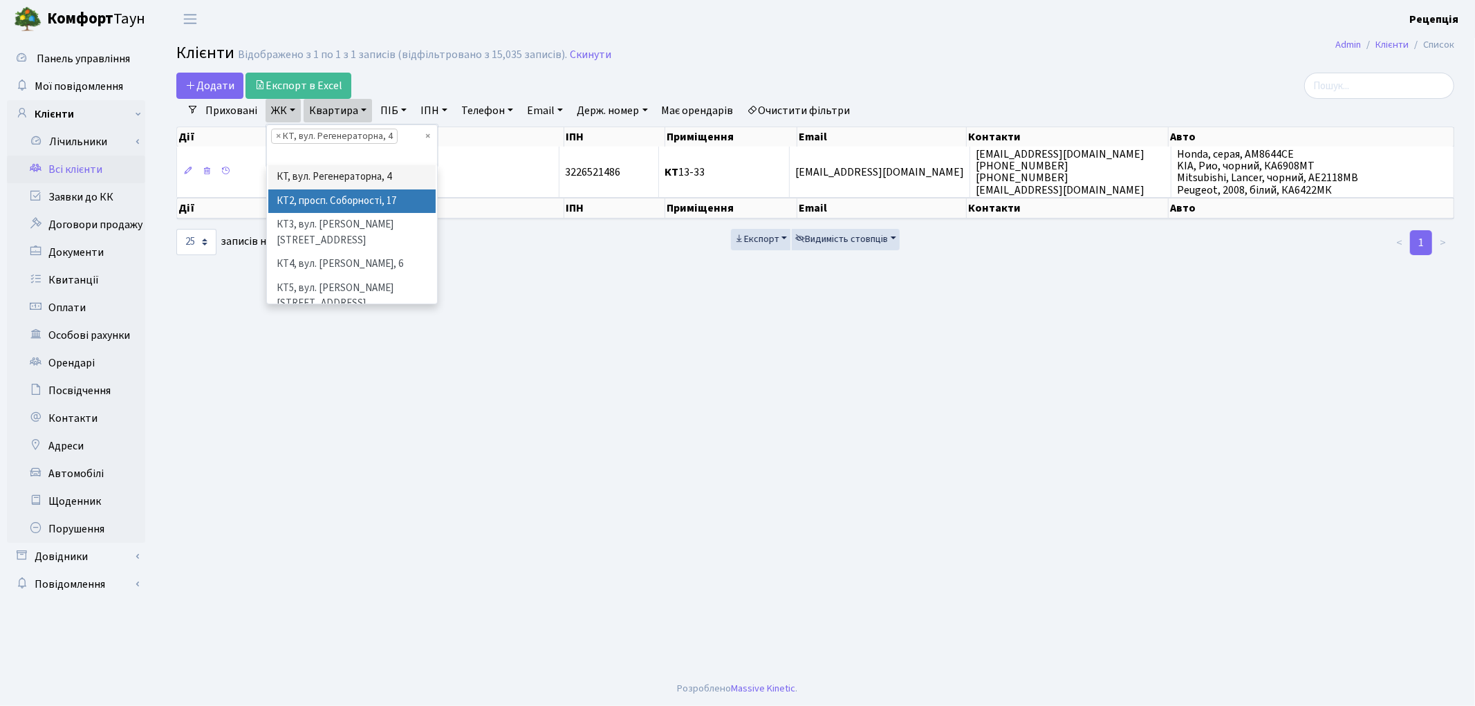
click at [325, 195] on li "КТ2, просп. Соборності, 17" at bounding box center [351, 201] width 167 height 24
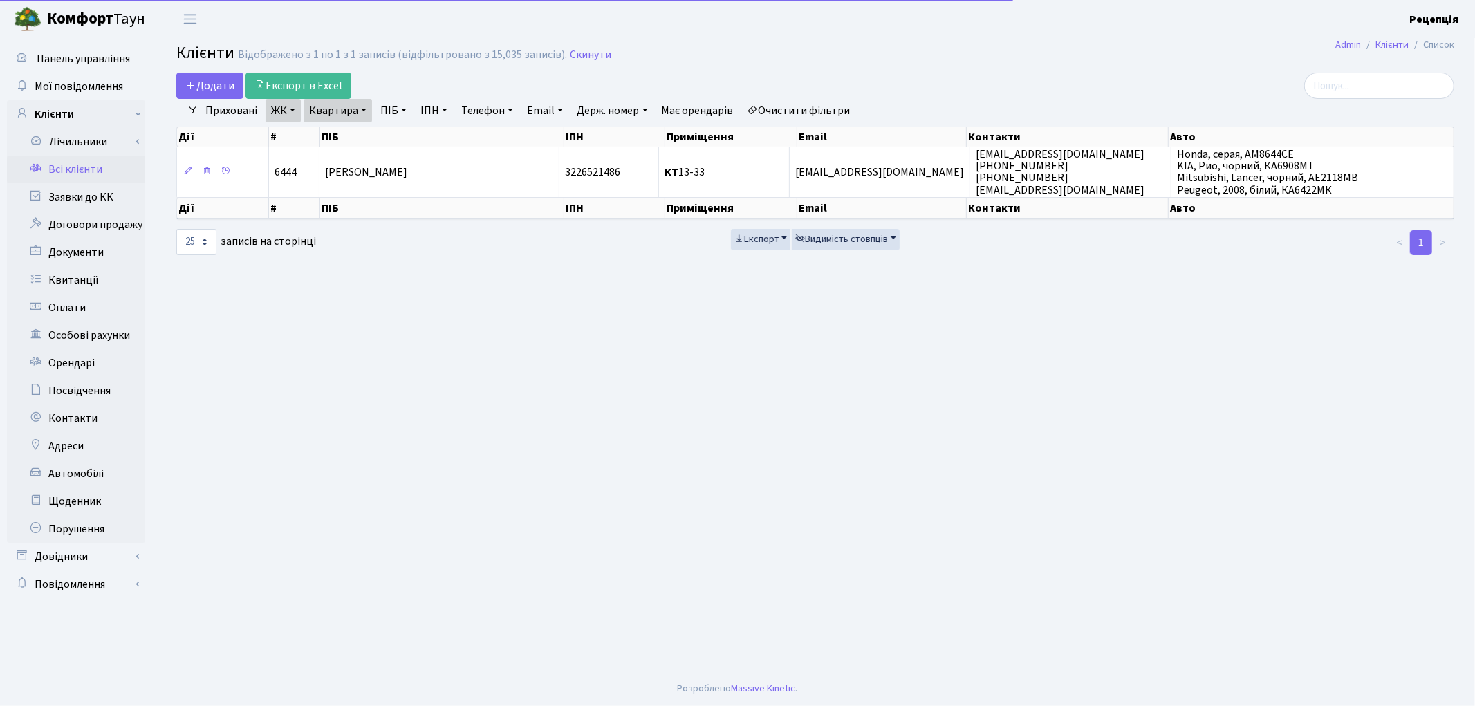
click at [334, 111] on link "Квартира" at bounding box center [337, 111] width 68 height 24
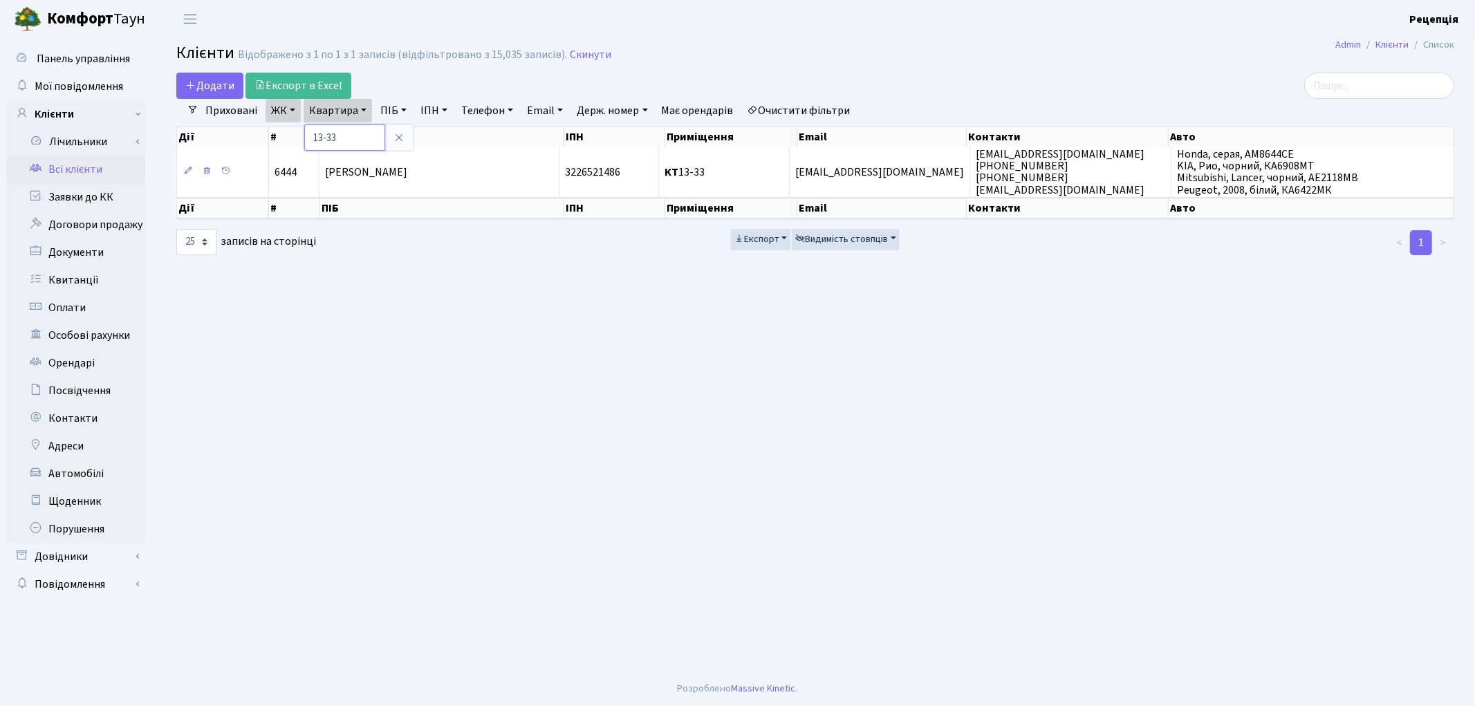
click at [328, 138] on input "13-33" at bounding box center [344, 137] width 81 height 26
click at [313, 142] on input "1333" at bounding box center [344, 137] width 81 height 26
type input "2-1333"
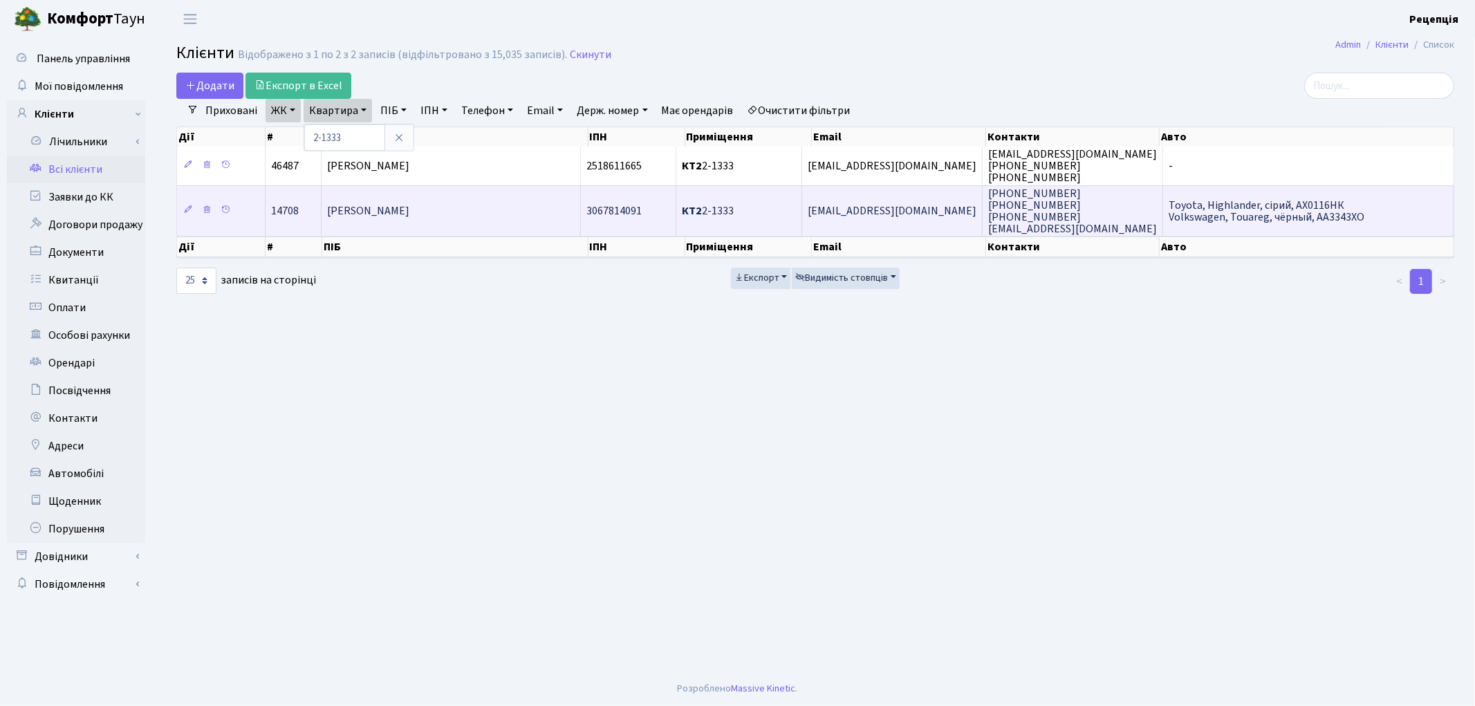
click at [509, 208] on td "[PERSON_NAME]" at bounding box center [450, 210] width 259 height 50
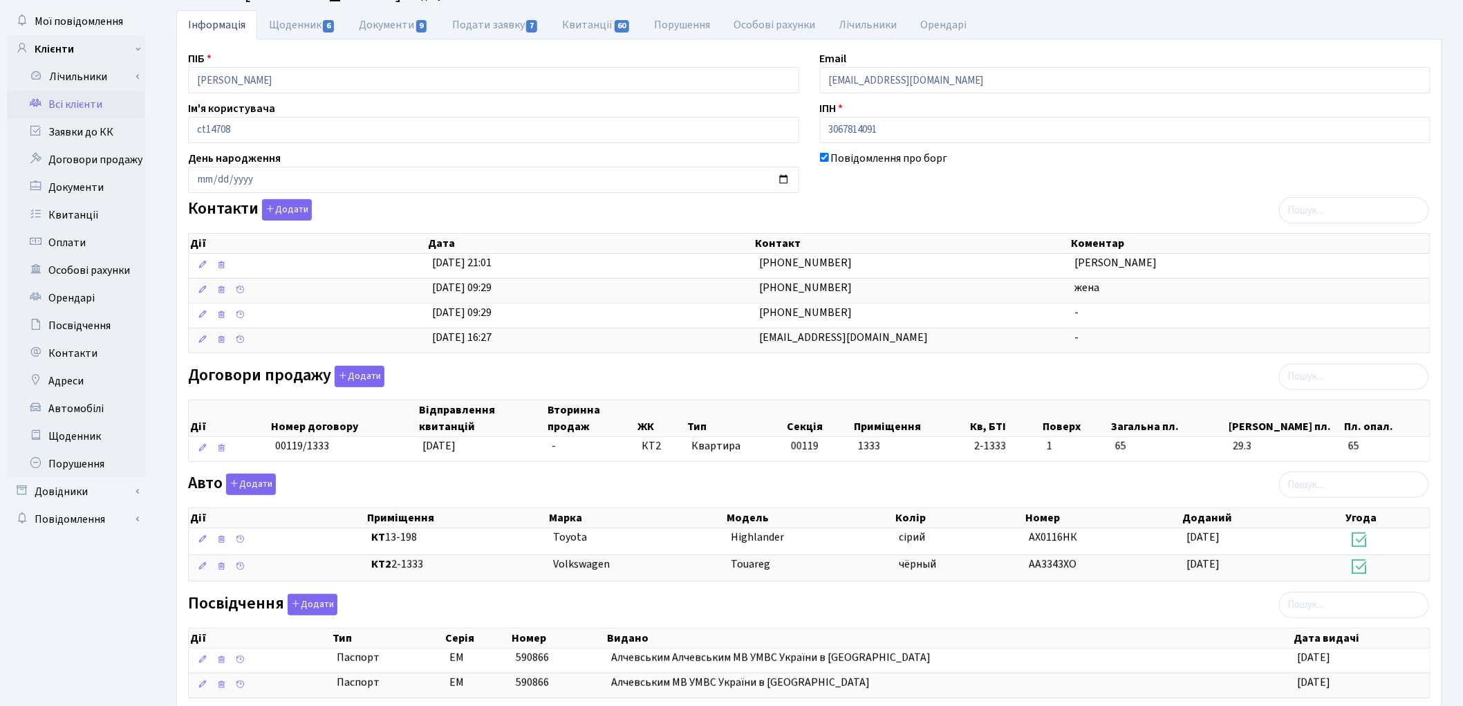
scroll to position [64, 0]
click at [292, 214] on button "Додати" at bounding box center [287, 210] width 50 height 21
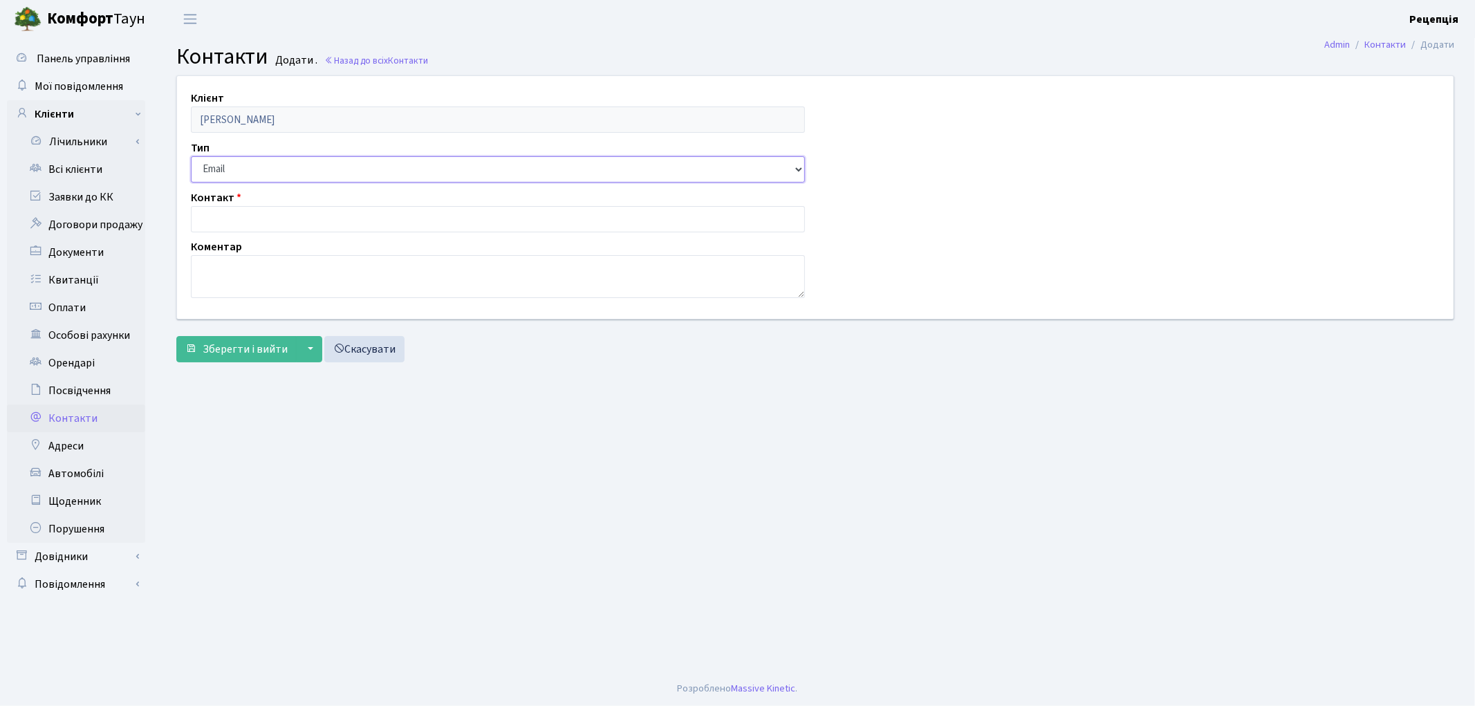
click at [245, 162] on select "Email Телефон" at bounding box center [498, 169] width 614 height 26
select select "1"
click at [191, 156] on select "Email Телефон" at bounding box center [498, 169] width 614 height 26
click at [252, 215] on input "text" at bounding box center [498, 219] width 614 height 26
type input "0"
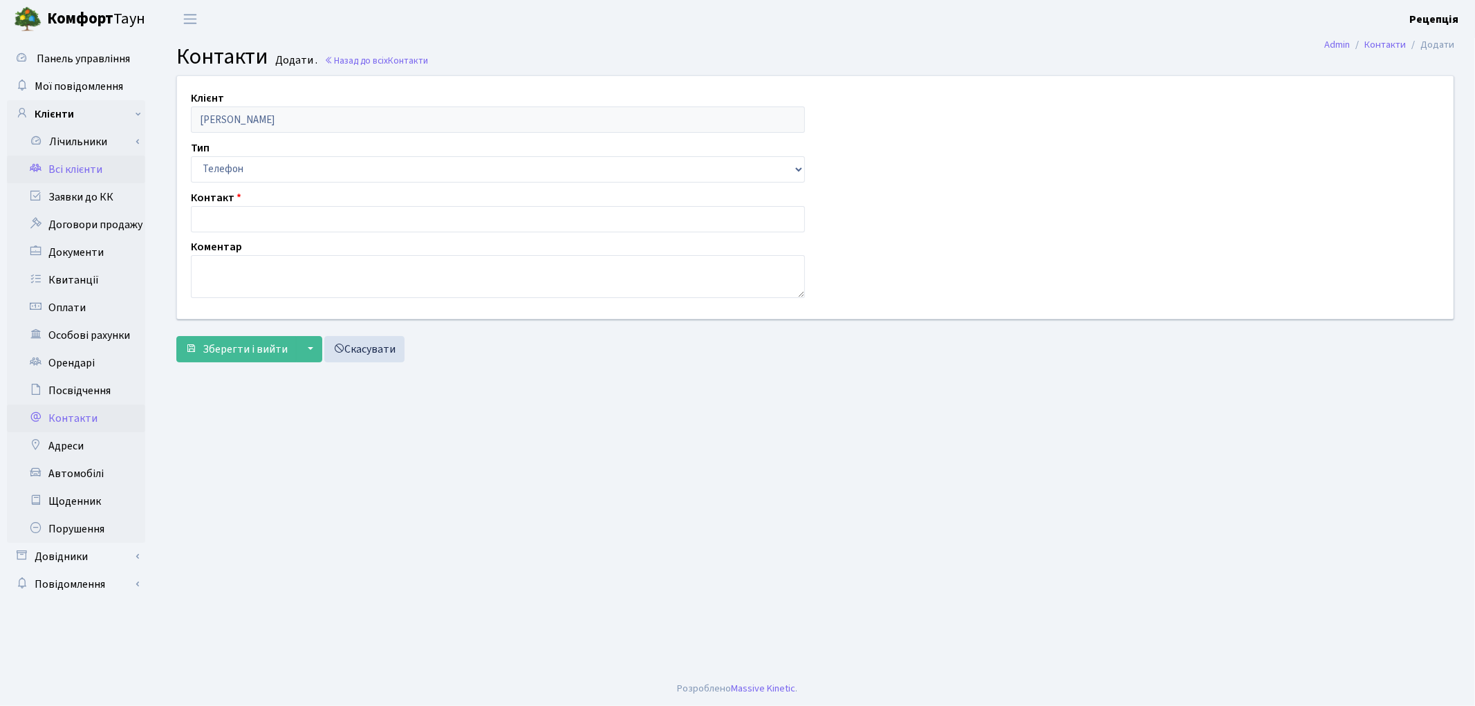
click at [61, 173] on link "Всі клієнти" at bounding box center [76, 170] width 138 height 28
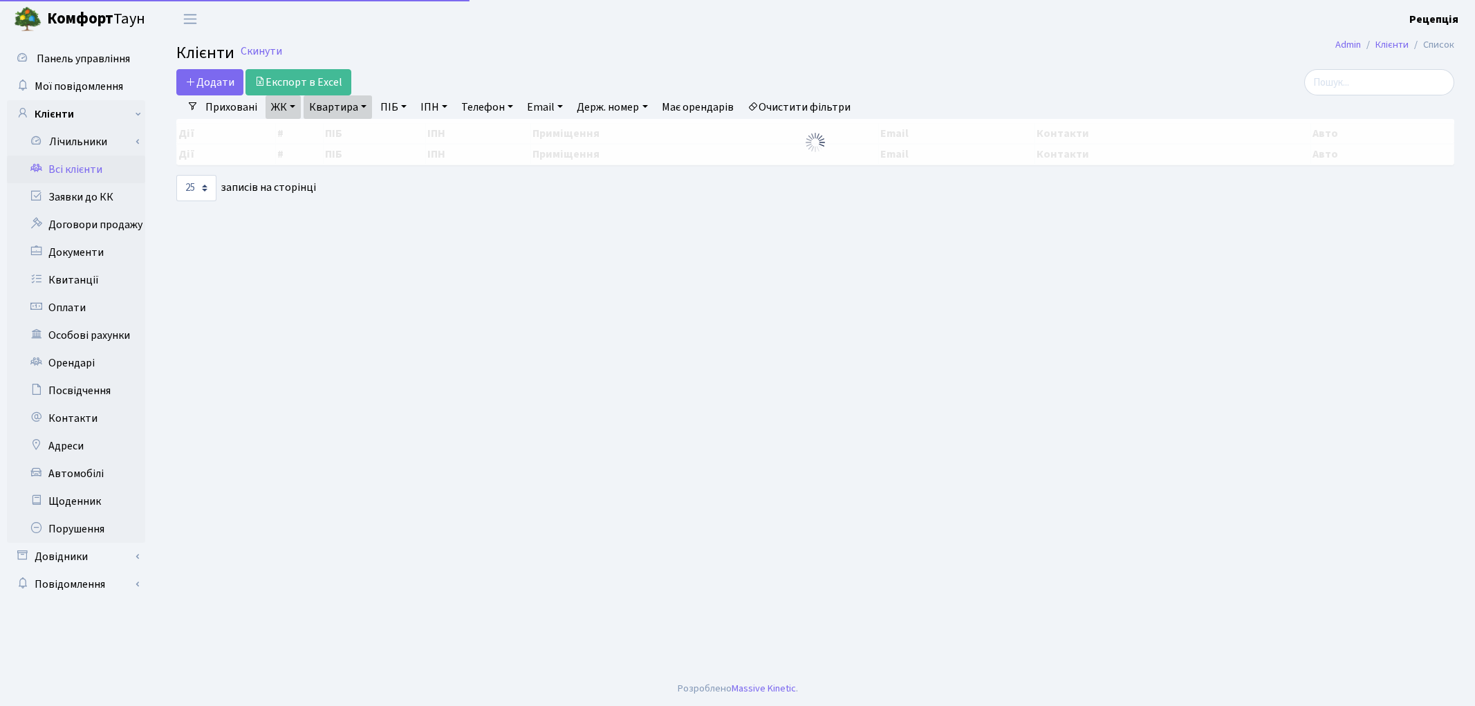
select select "25"
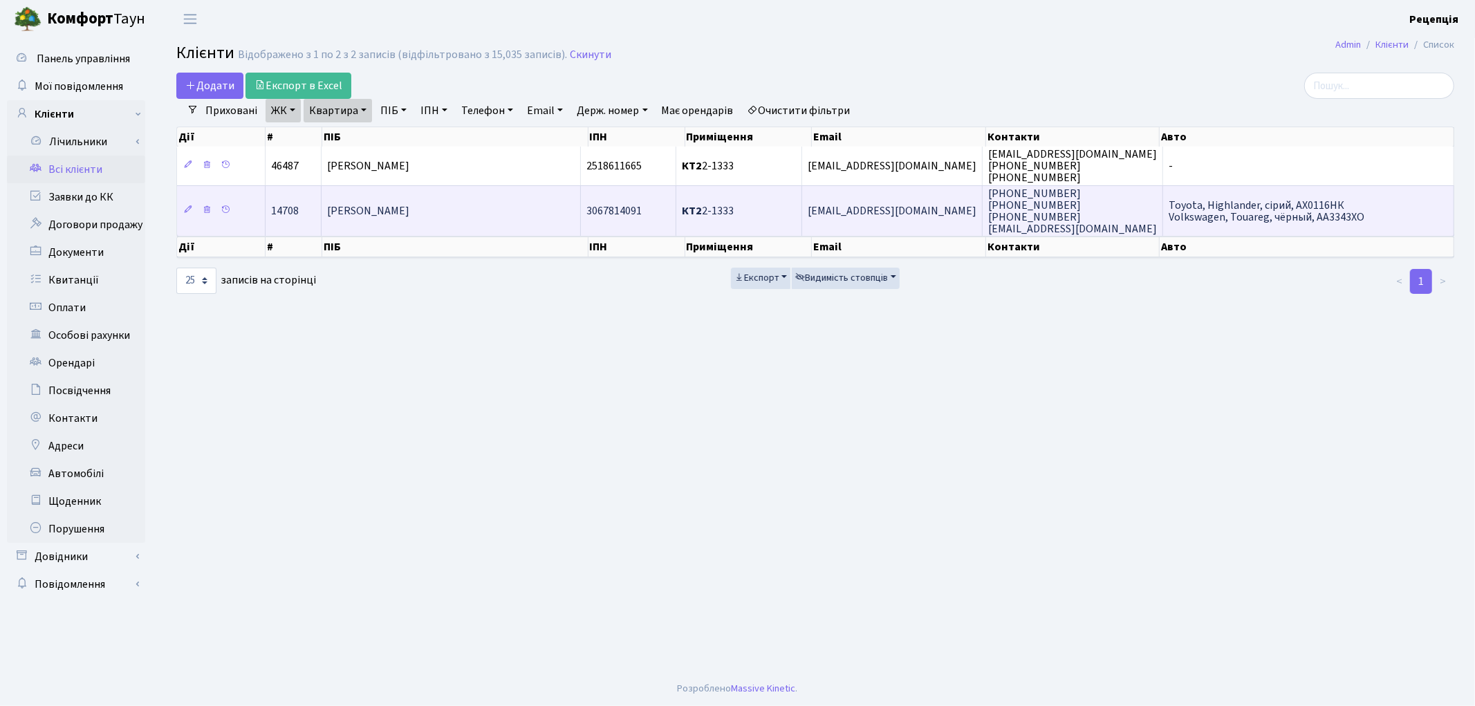
click at [409, 209] on span "[PERSON_NAME]" at bounding box center [368, 210] width 82 height 15
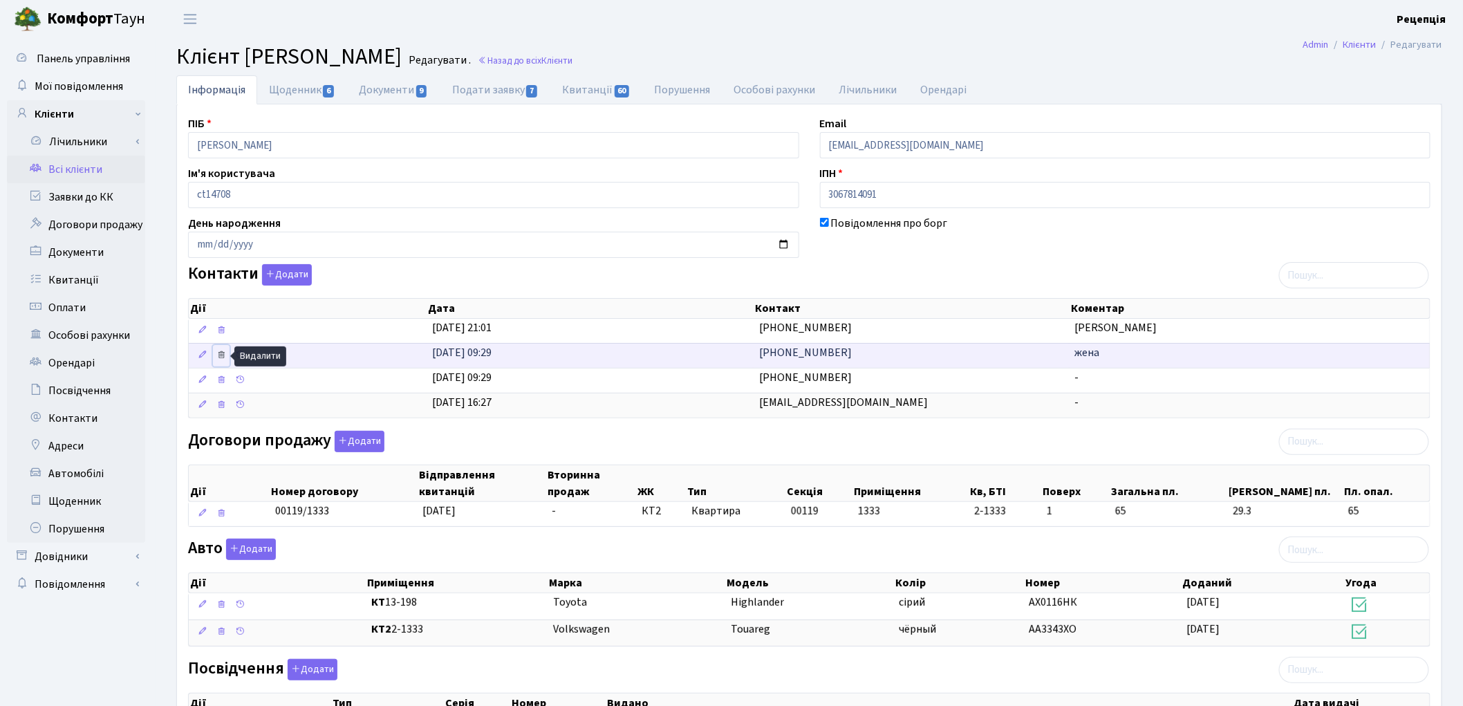
click at [220, 356] on icon at bounding box center [221, 355] width 10 height 10
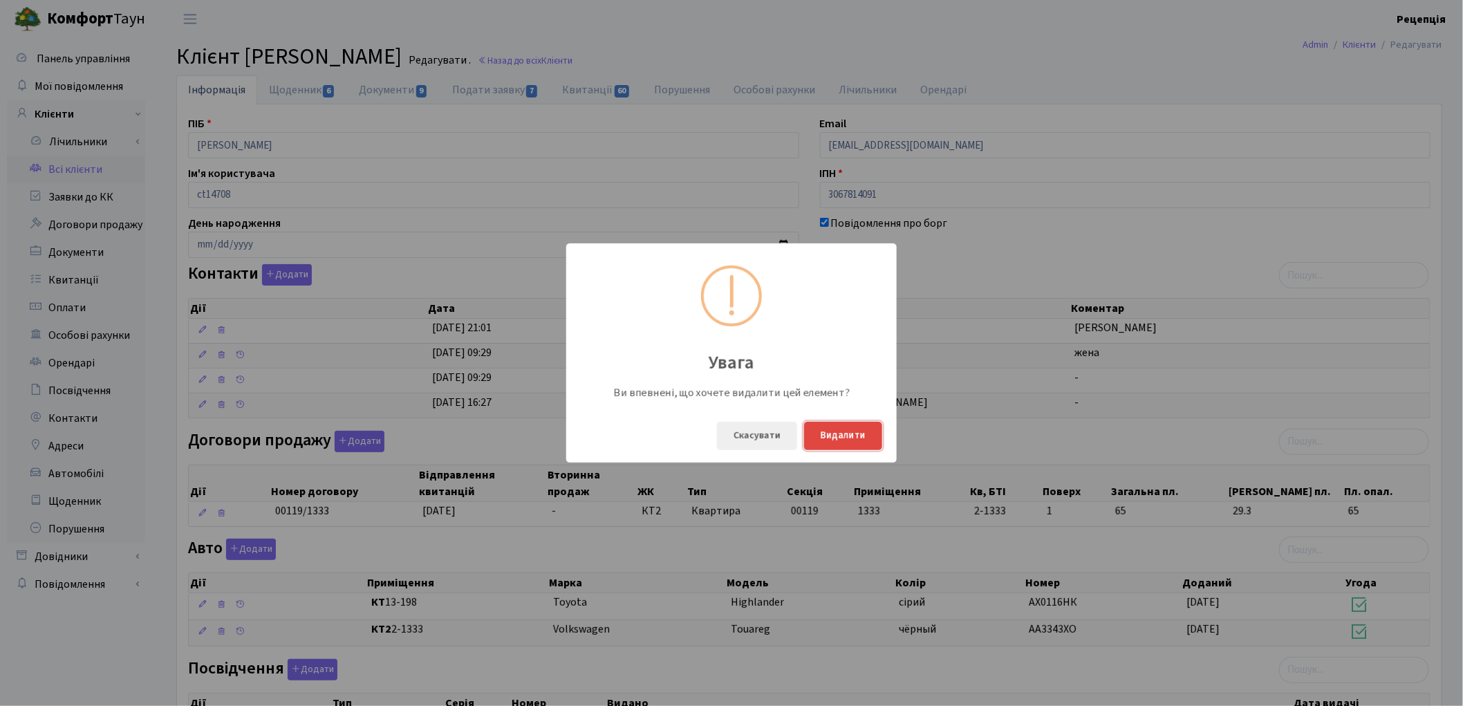
click at [835, 436] on button "Видалити" at bounding box center [843, 436] width 78 height 28
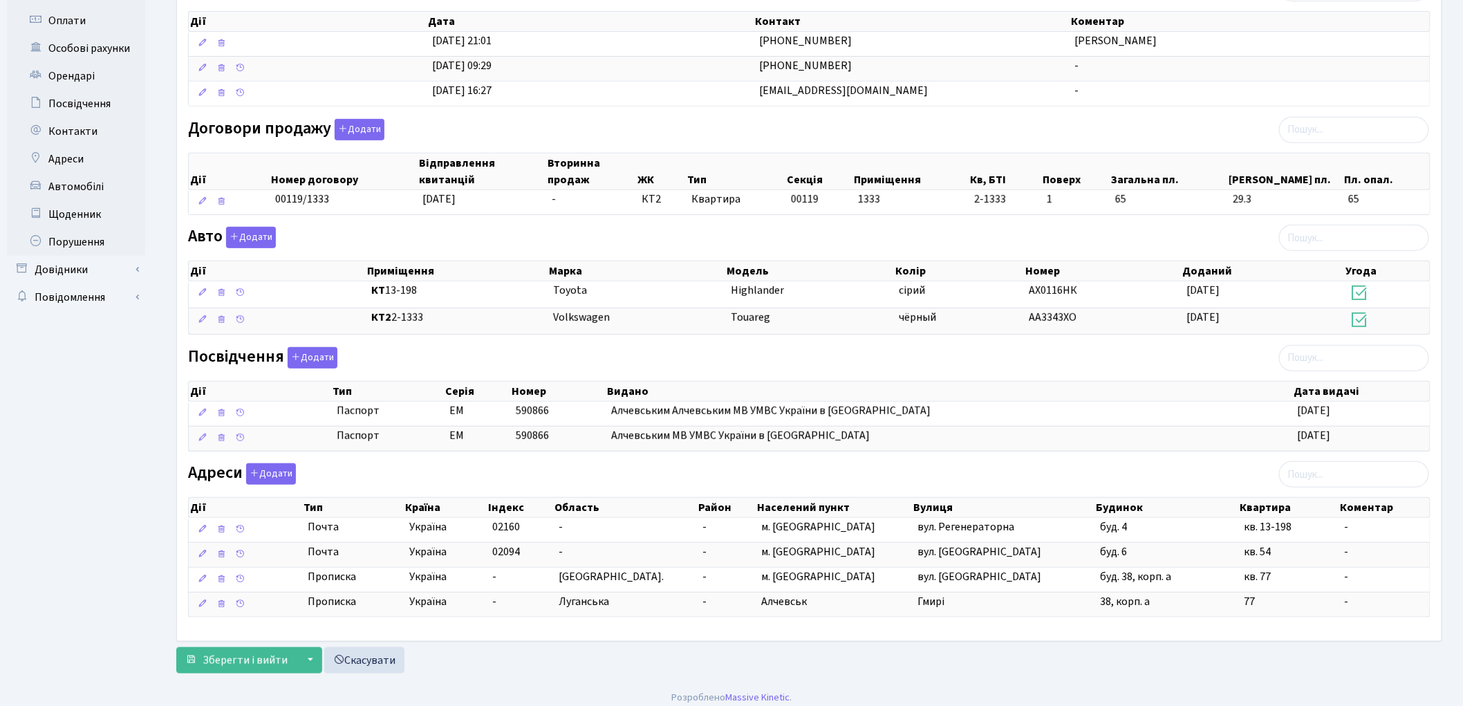
scroll to position [299, 0]
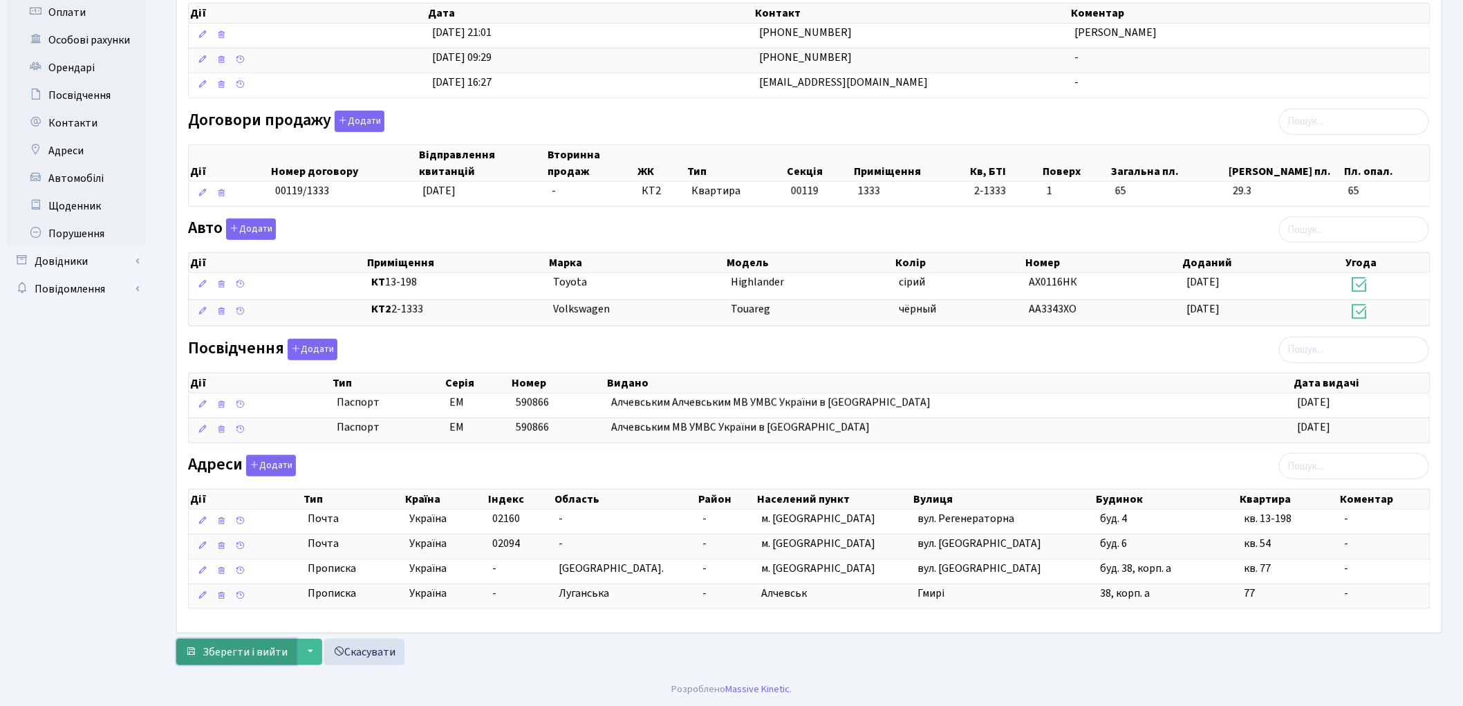
click at [225, 646] on span "Зберегти і вийти" at bounding box center [245, 651] width 85 height 15
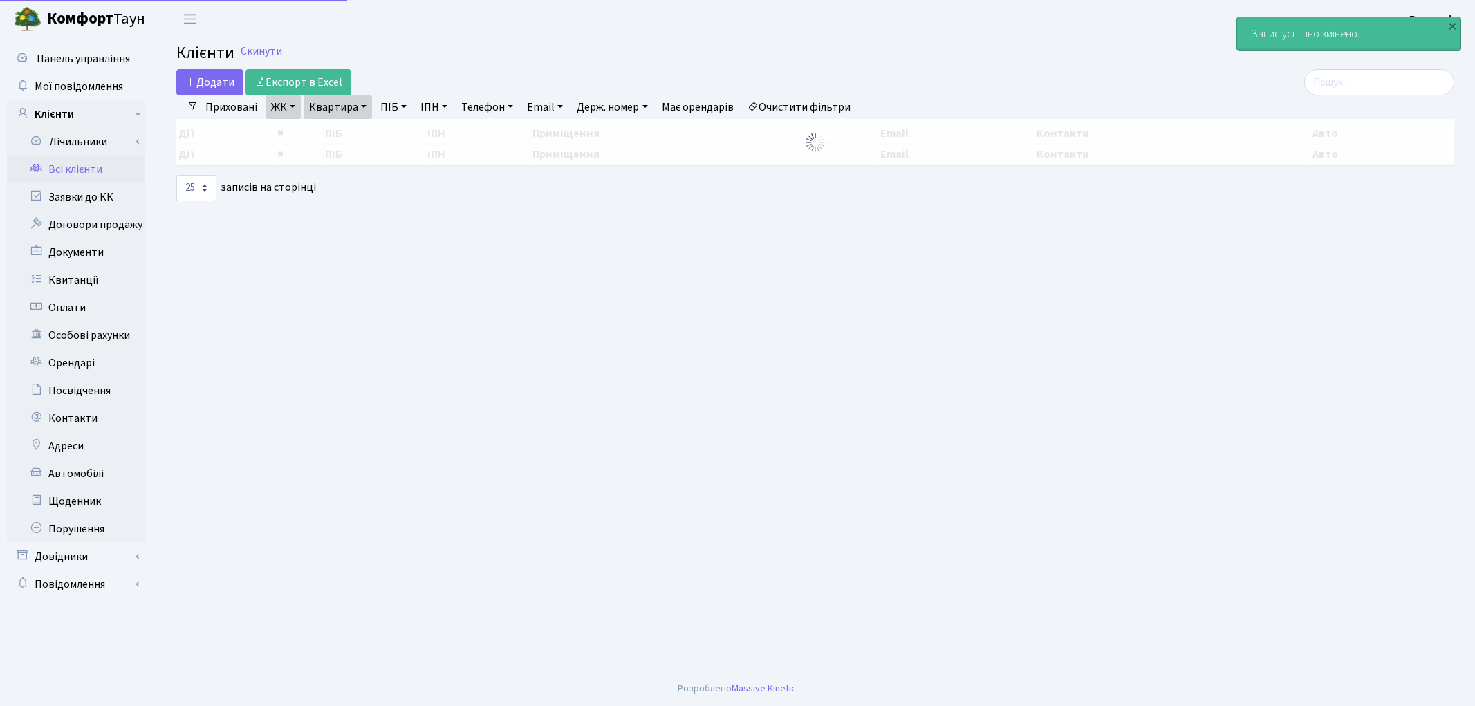
select select "25"
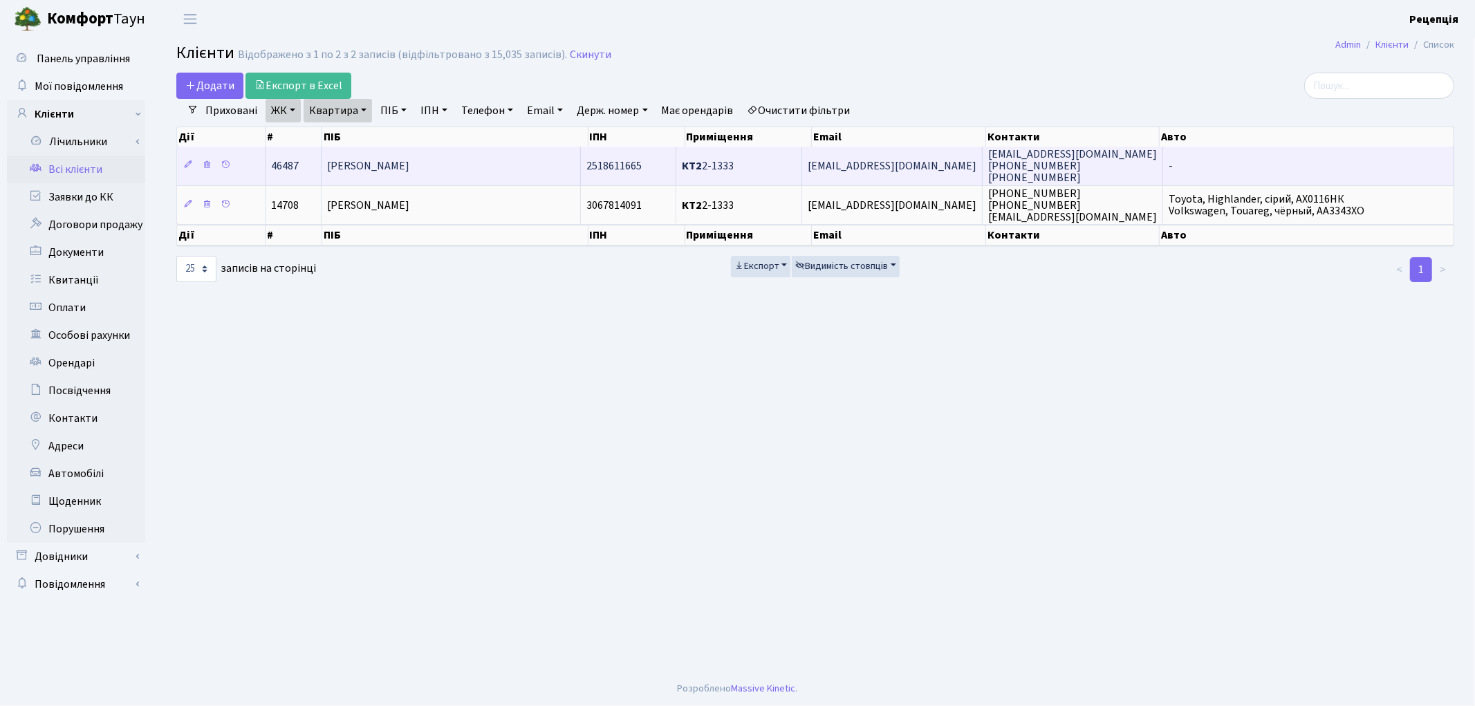
click at [509, 164] on td "[PERSON_NAME]" at bounding box center [450, 166] width 259 height 38
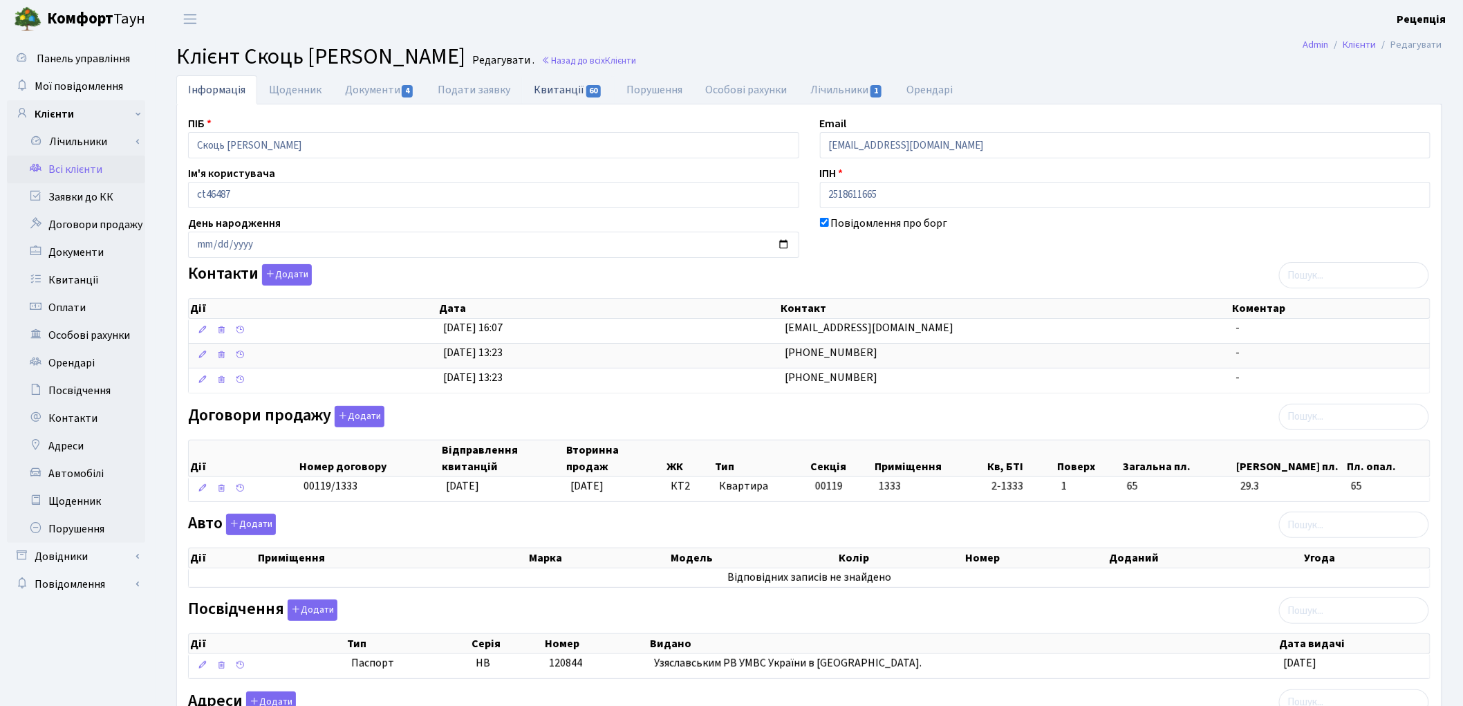
click at [550, 94] on link "Квитанції 60" at bounding box center [568, 89] width 92 height 28
select select "25"
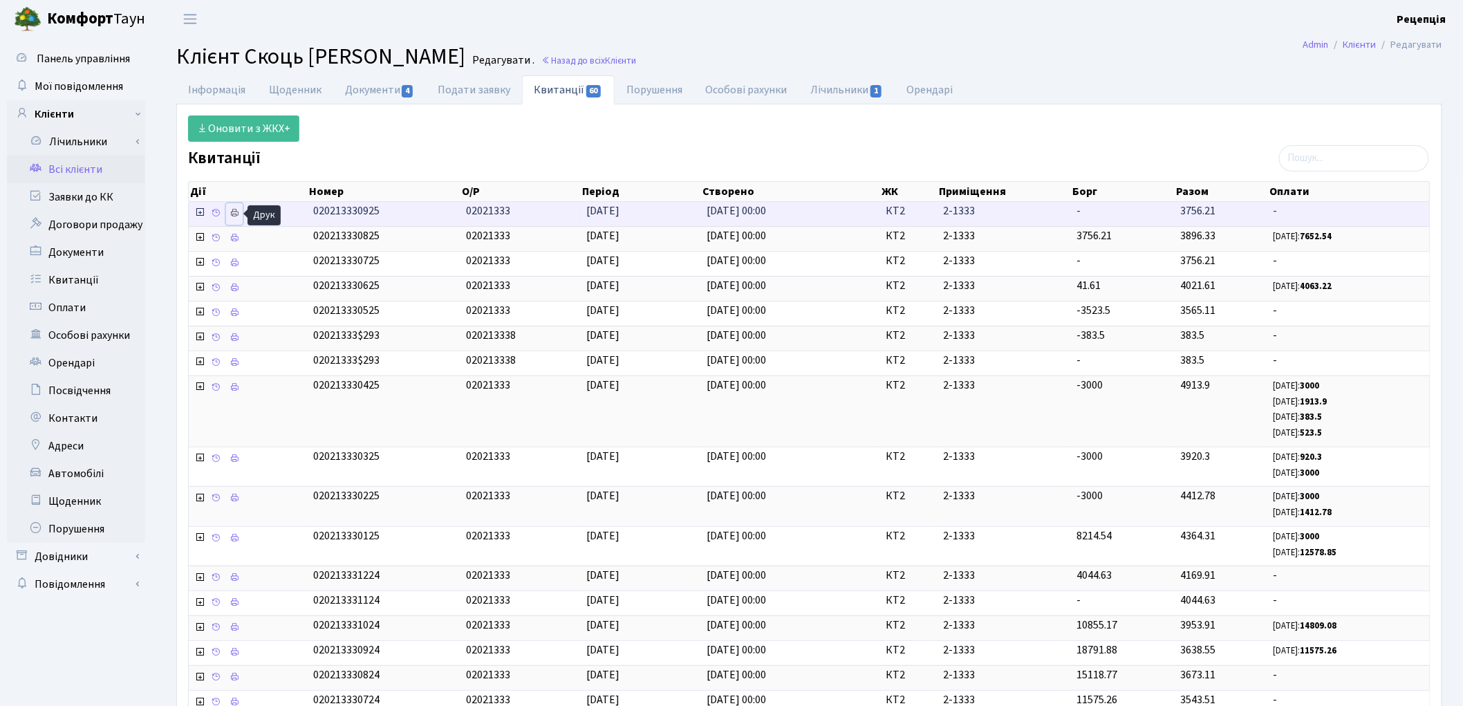
click at [232, 216] on icon at bounding box center [235, 213] width 10 height 10
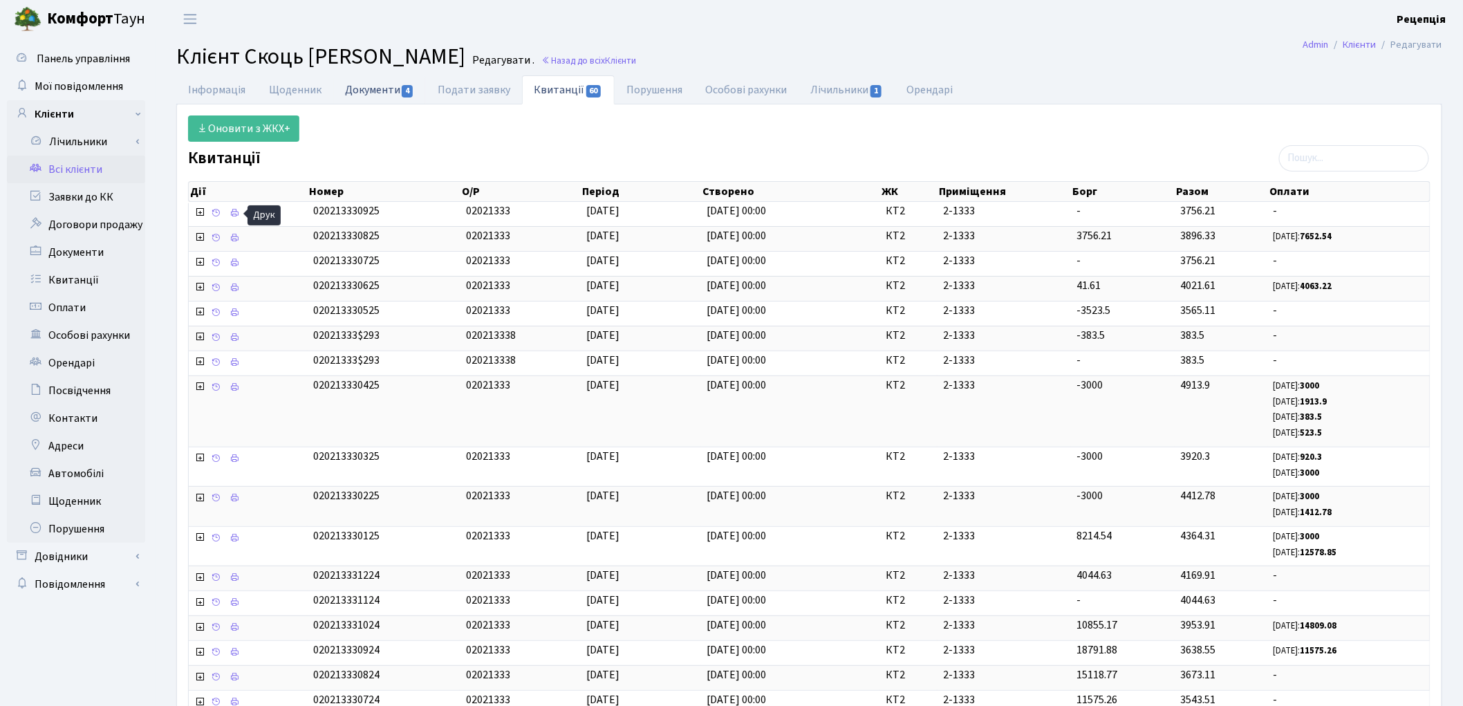
click at [363, 92] on link "Документи 4" at bounding box center [379, 89] width 93 height 28
select select "25"
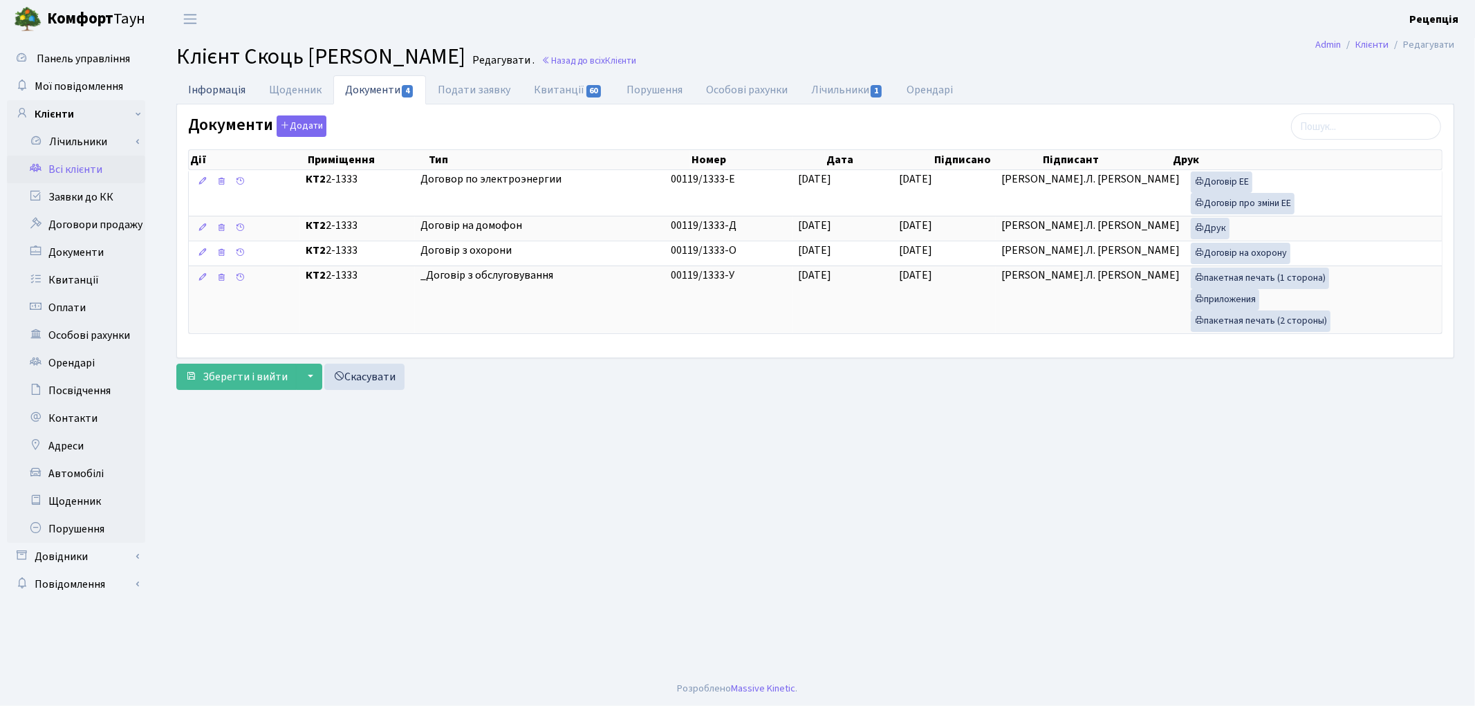
click at [223, 87] on link "Інформація" at bounding box center [216, 89] width 81 height 28
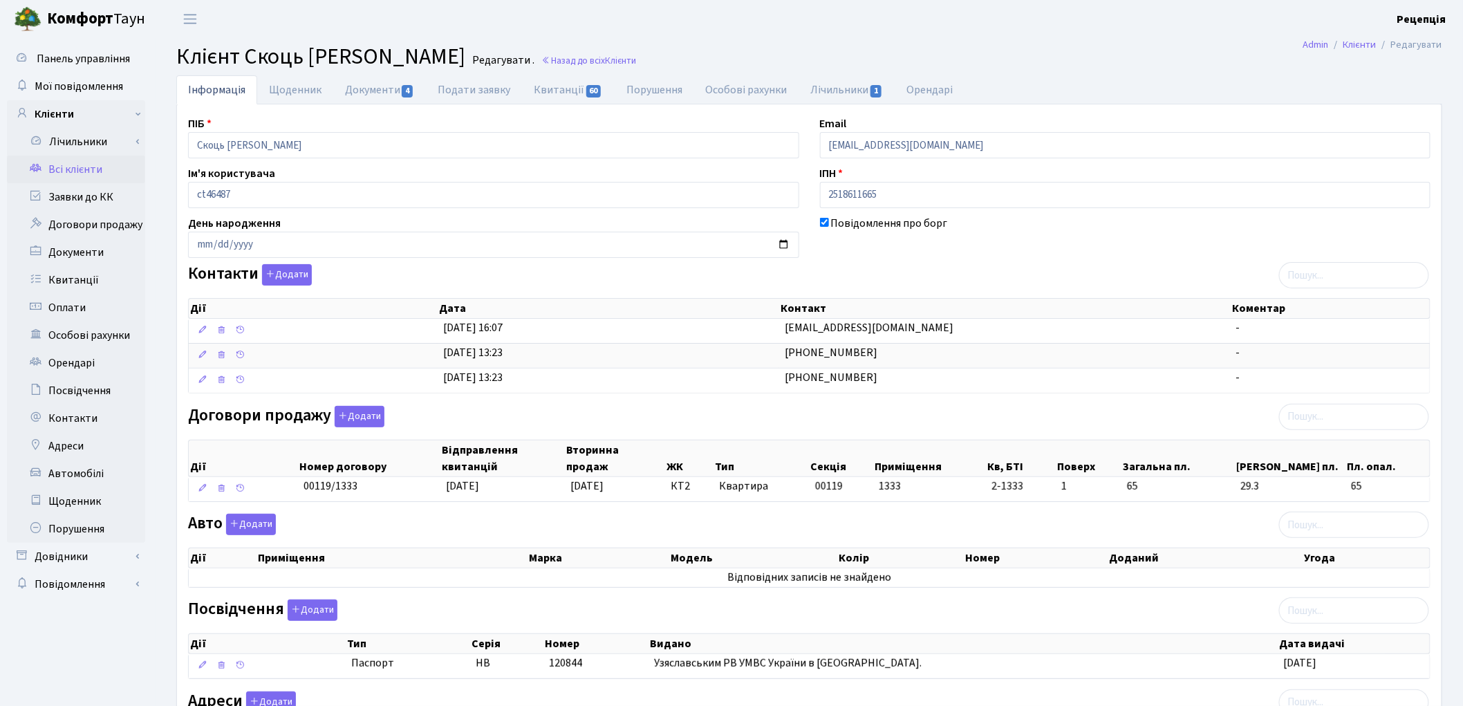
click at [100, 169] on link "Всі клієнти" at bounding box center [76, 170] width 138 height 28
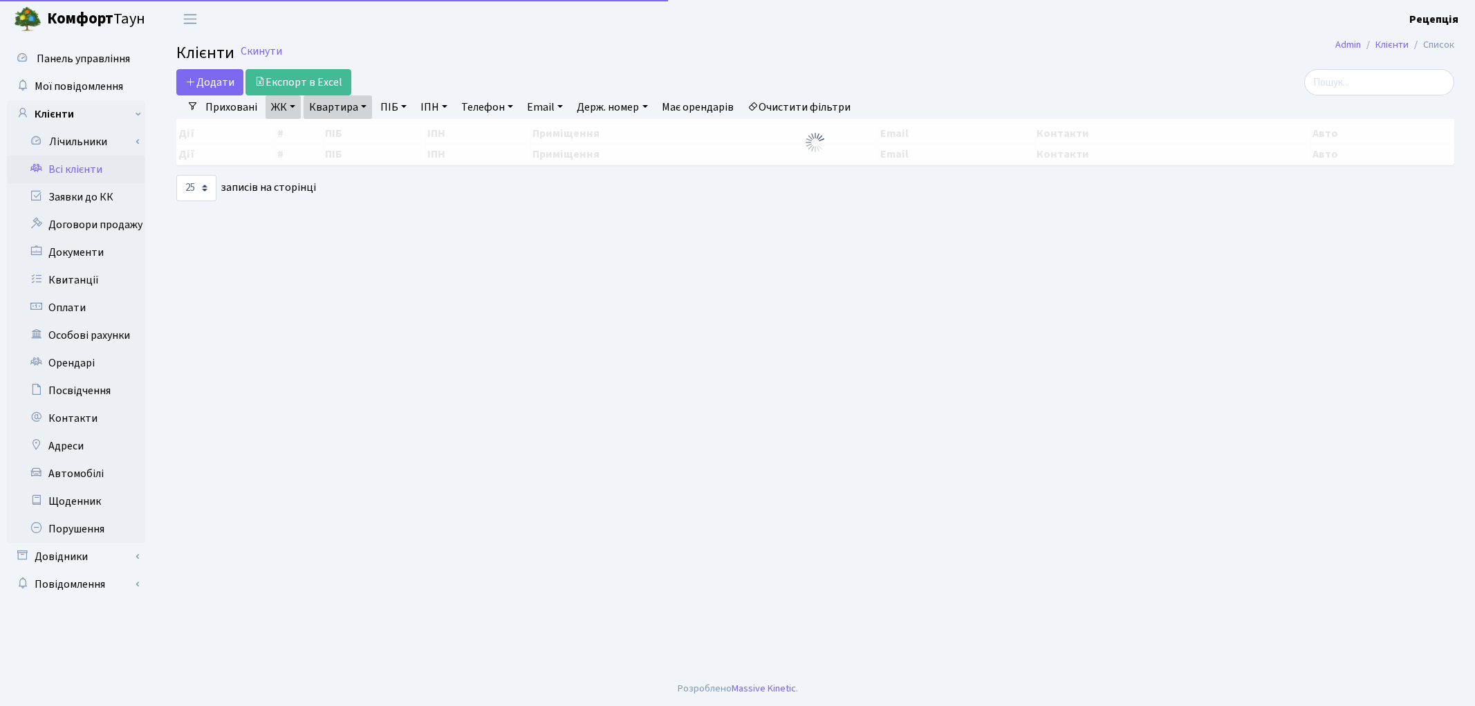
select select "25"
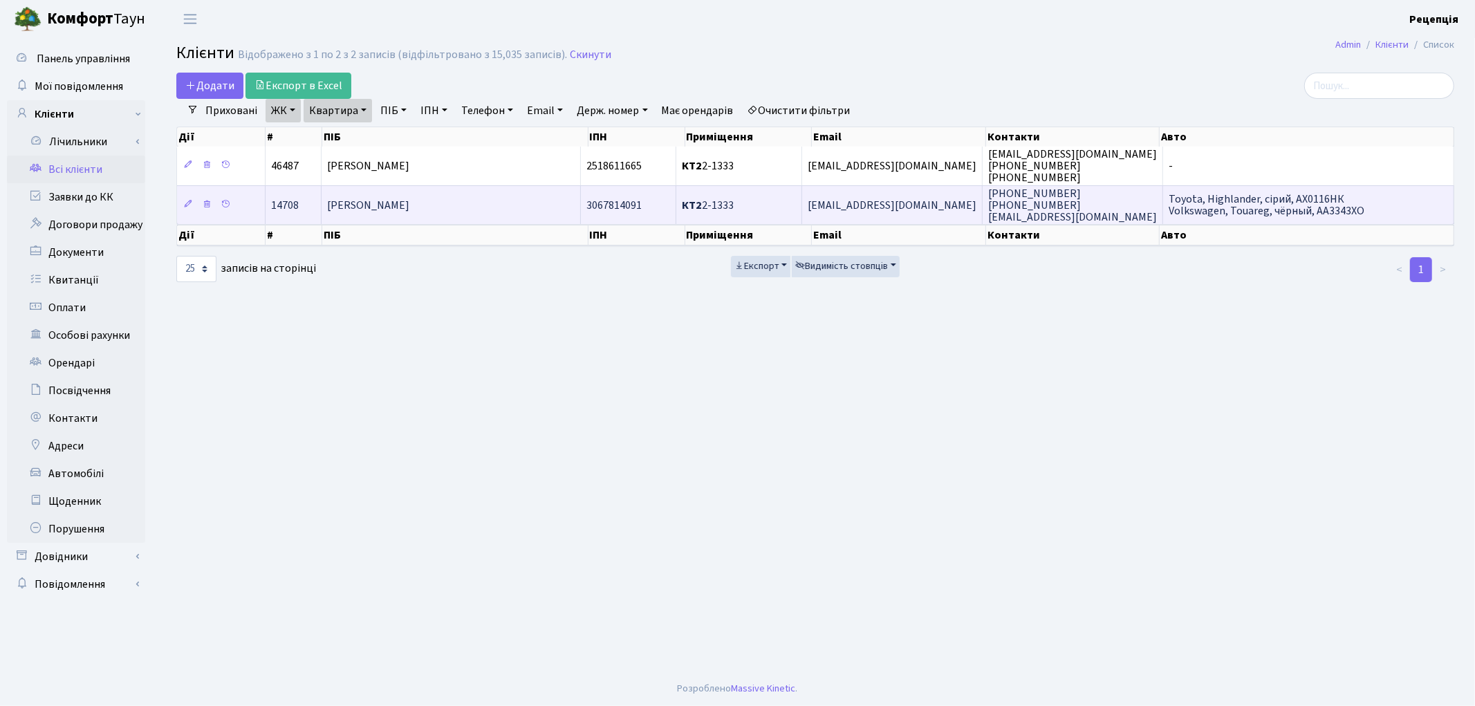
click at [436, 213] on td "[PERSON_NAME]" at bounding box center [450, 204] width 259 height 39
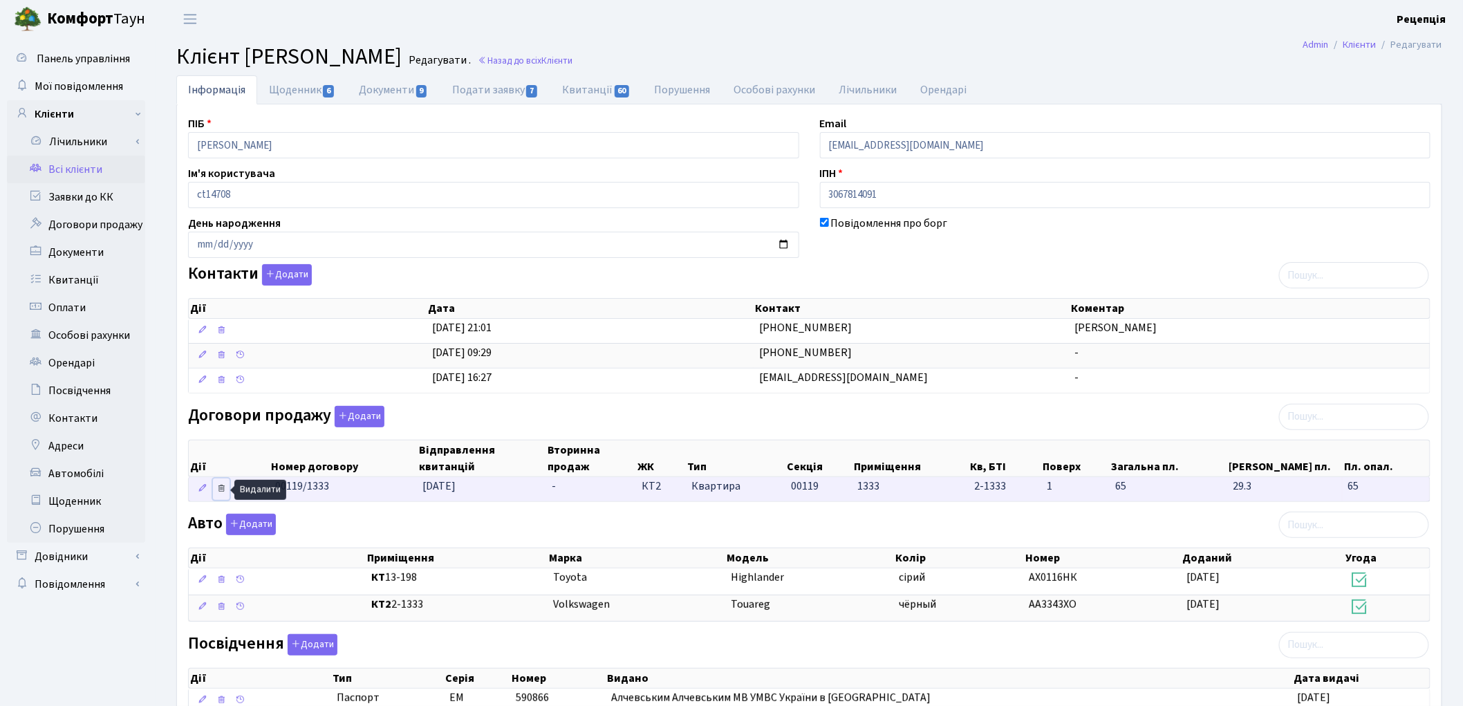
click at [222, 492] on icon at bounding box center [221, 488] width 10 height 10
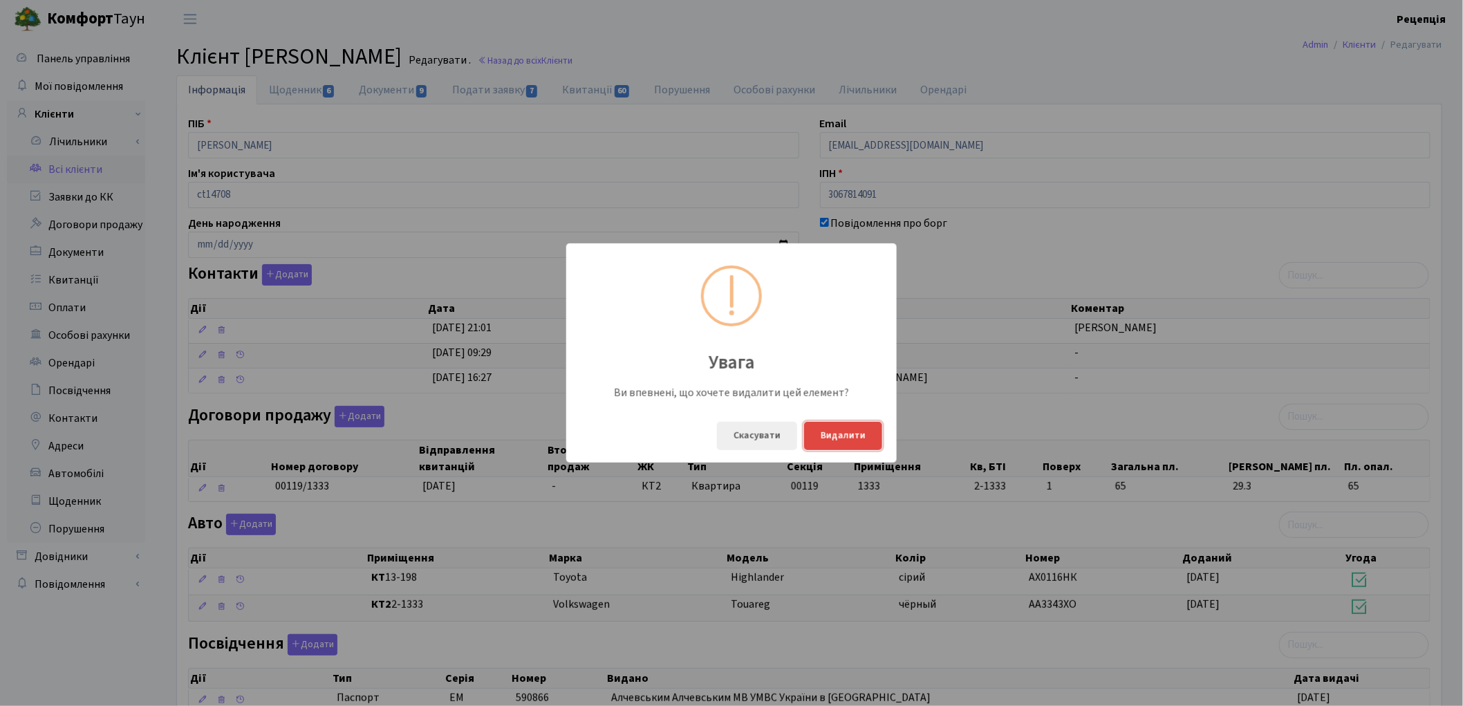
click at [865, 440] on button "Видалити" at bounding box center [843, 436] width 78 height 28
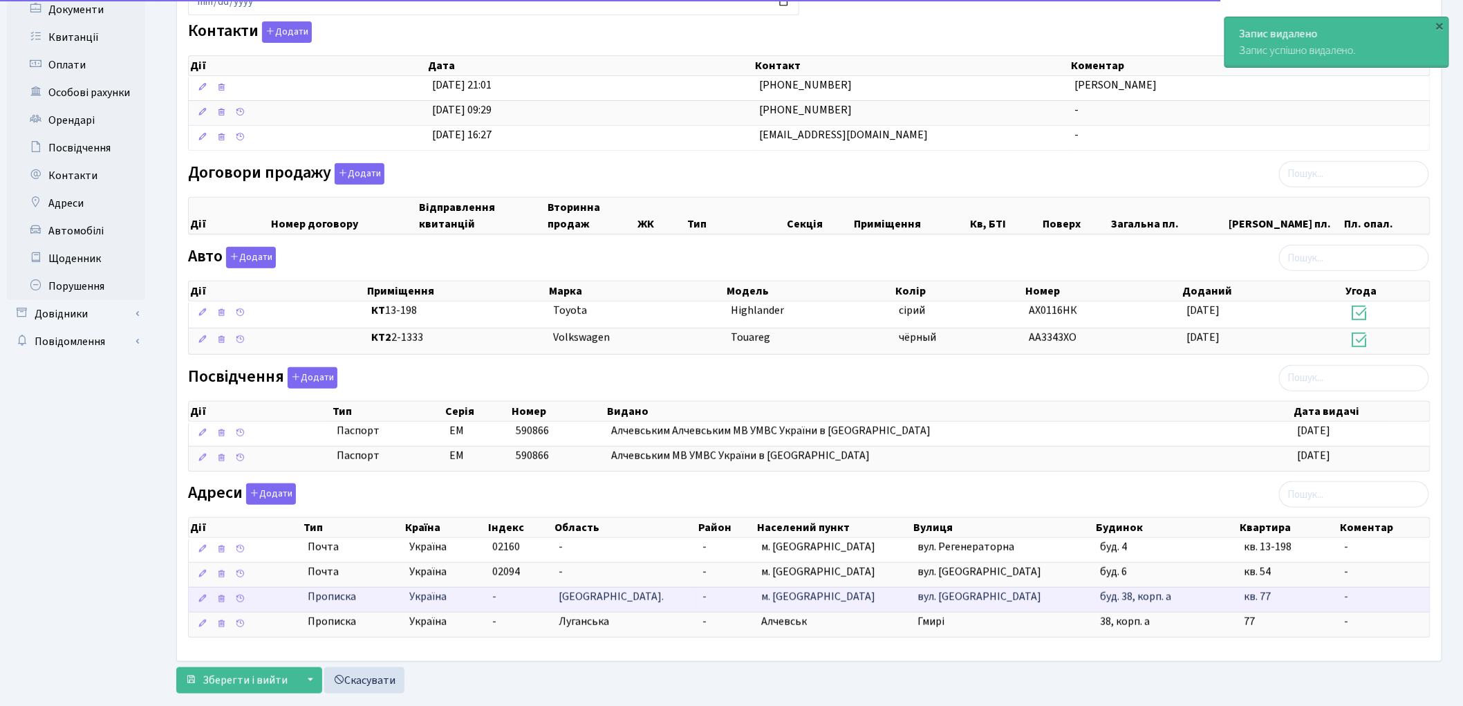
scroll to position [274, 0]
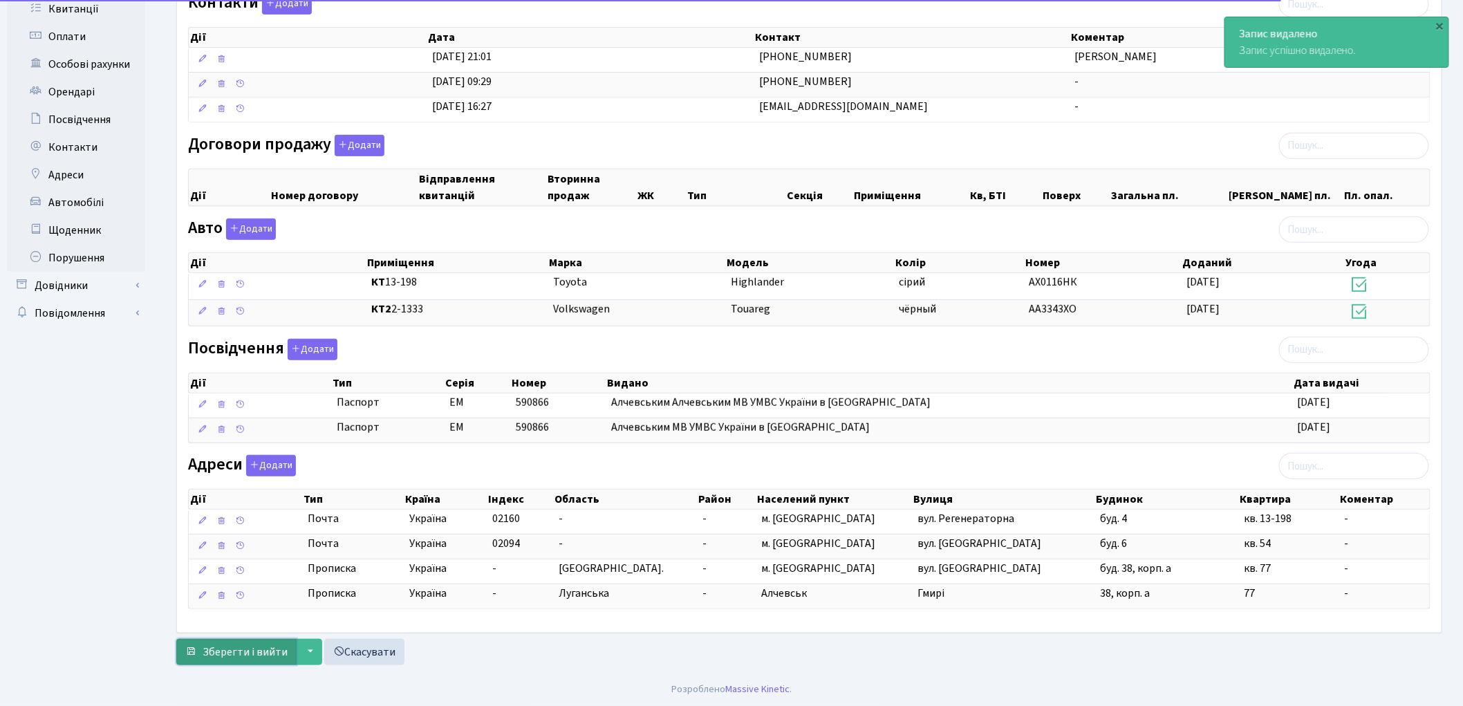
click at [265, 655] on span "Зберегти і вийти" at bounding box center [245, 651] width 85 height 15
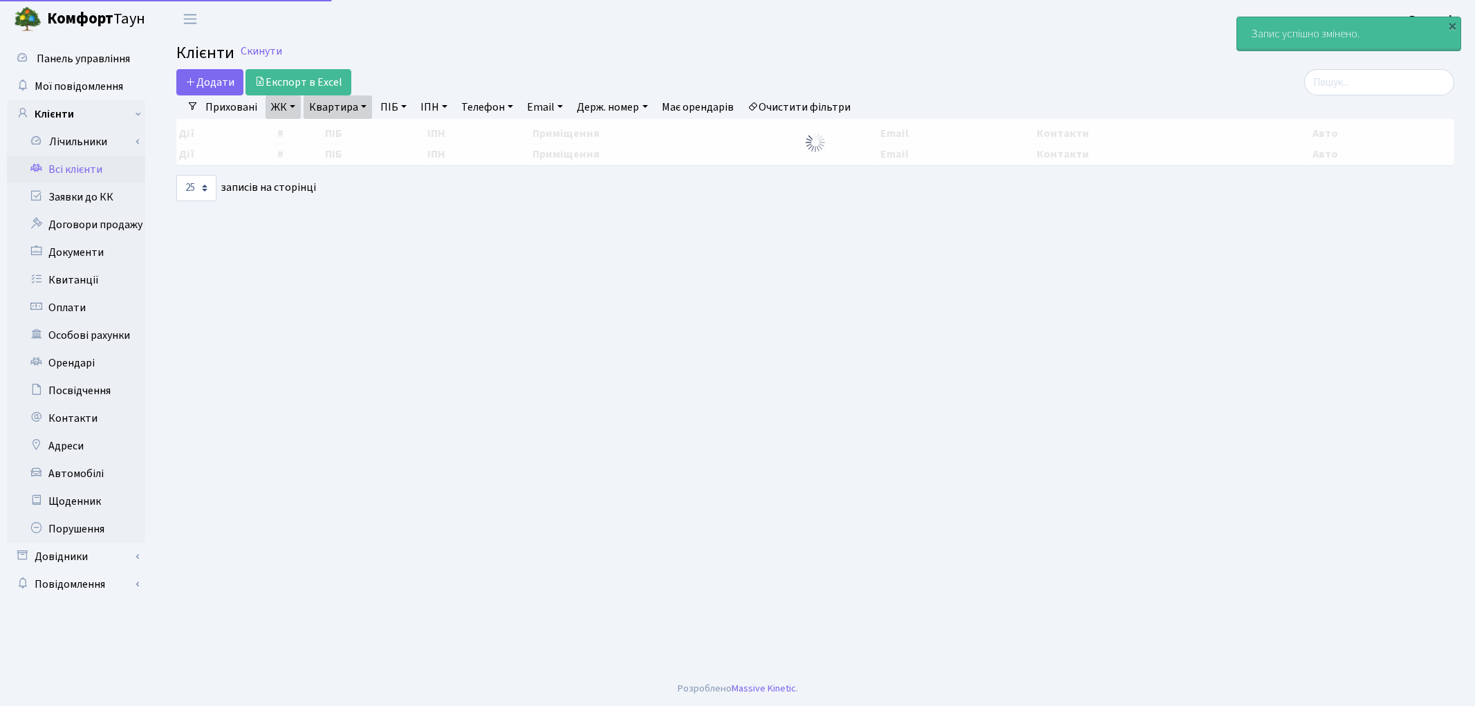
select select "25"
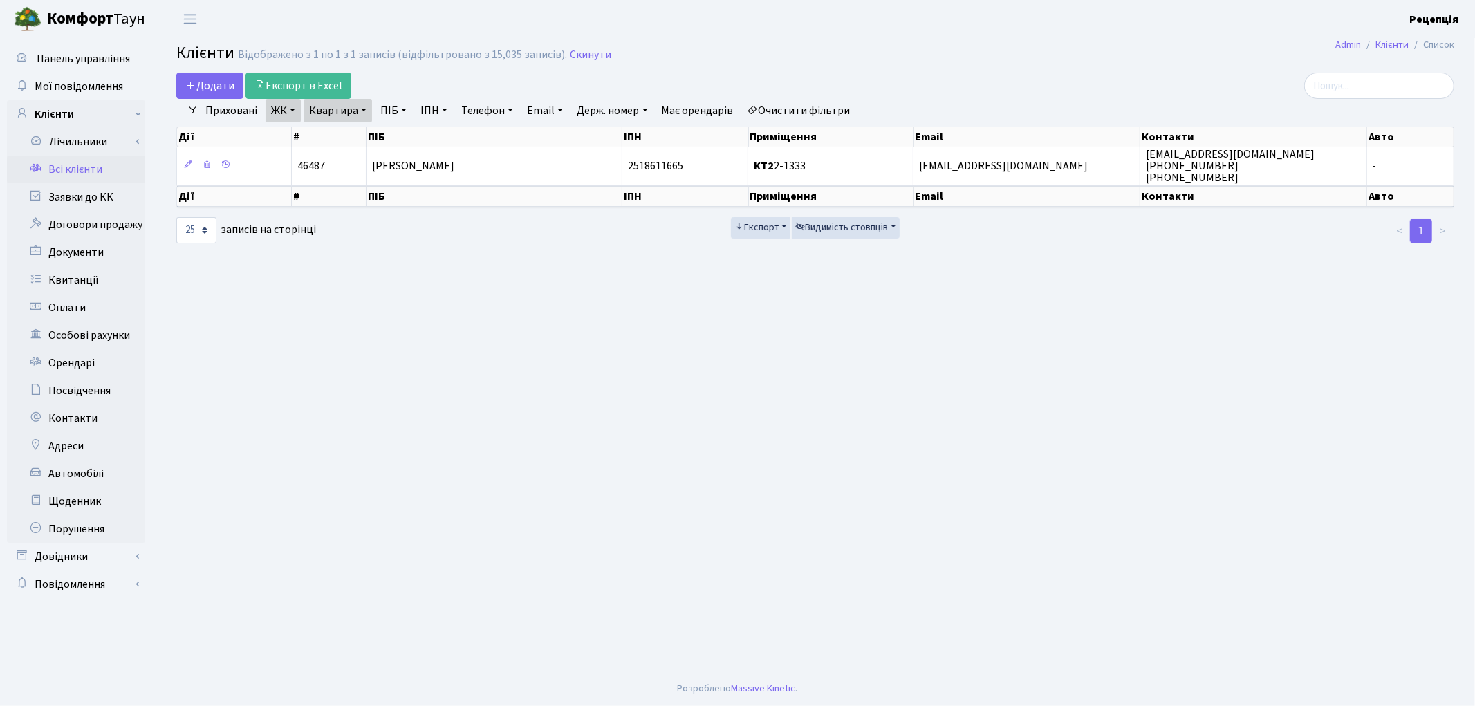
click at [796, 104] on link "Очистити фільтри" at bounding box center [799, 111] width 114 height 24
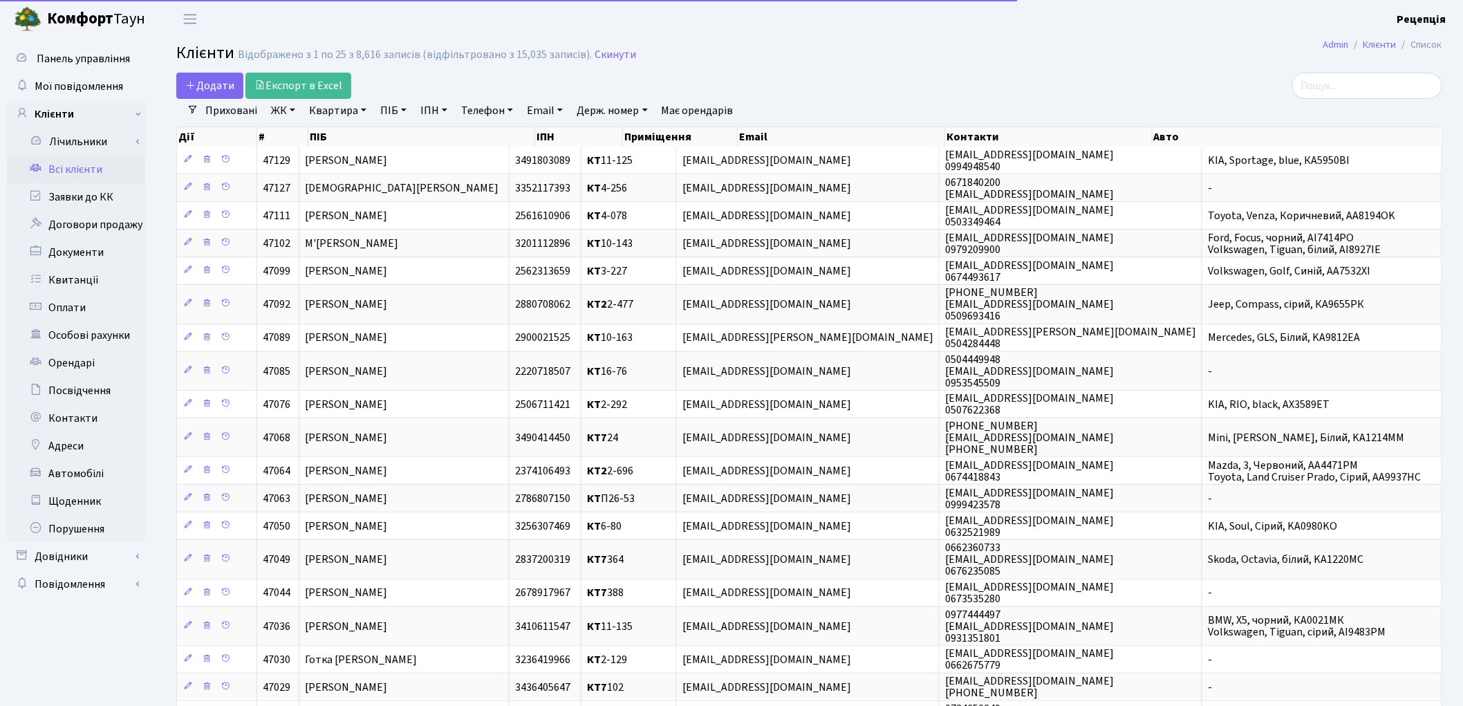
click at [285, 109] on link "ЖК" at bounding box center [282, 111] width 35 height 24
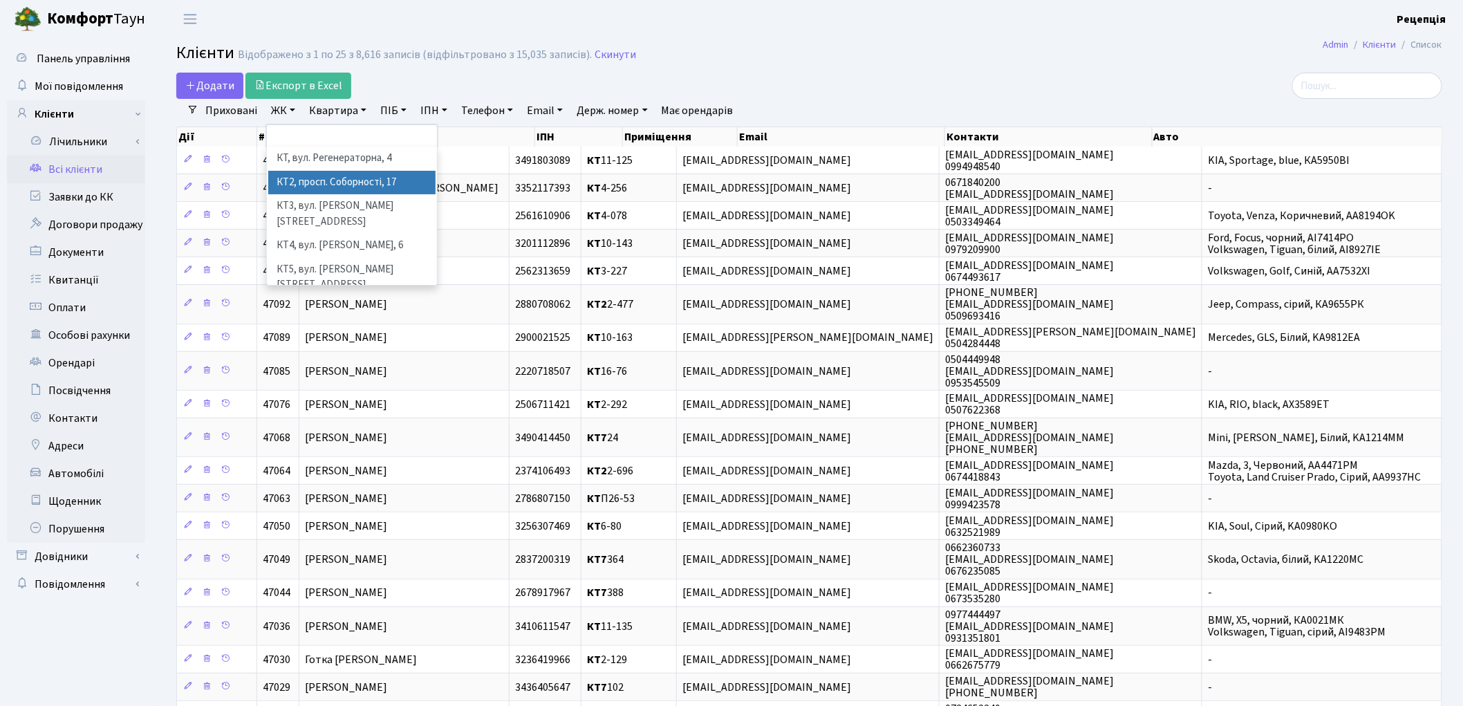
click at [377, 185] on li "КТ2, просп. Соборності, 17" at bounding box center [351, 183] width 167 height 24
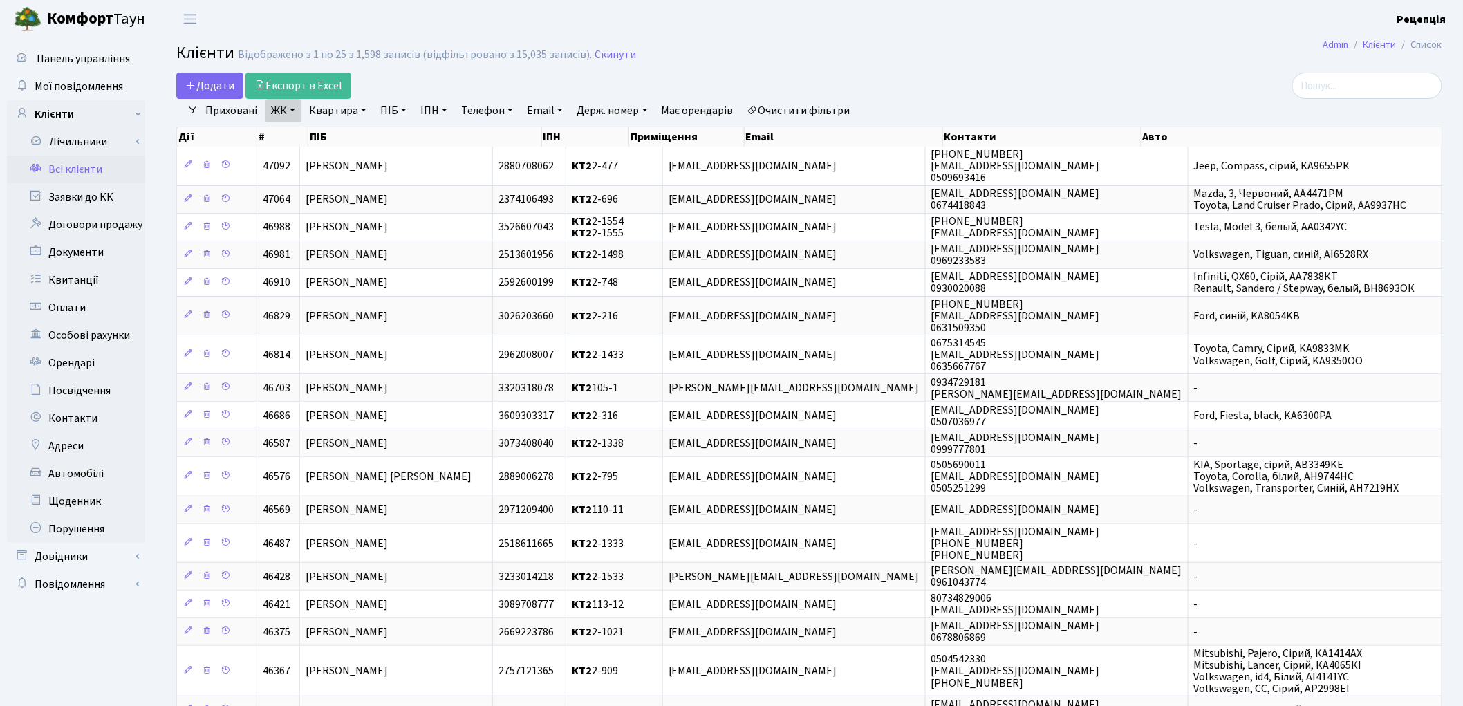
click at [341, 106] on link "Квартира" at bounding box center [337, 111] width 68 height 24
type input "2-1333"
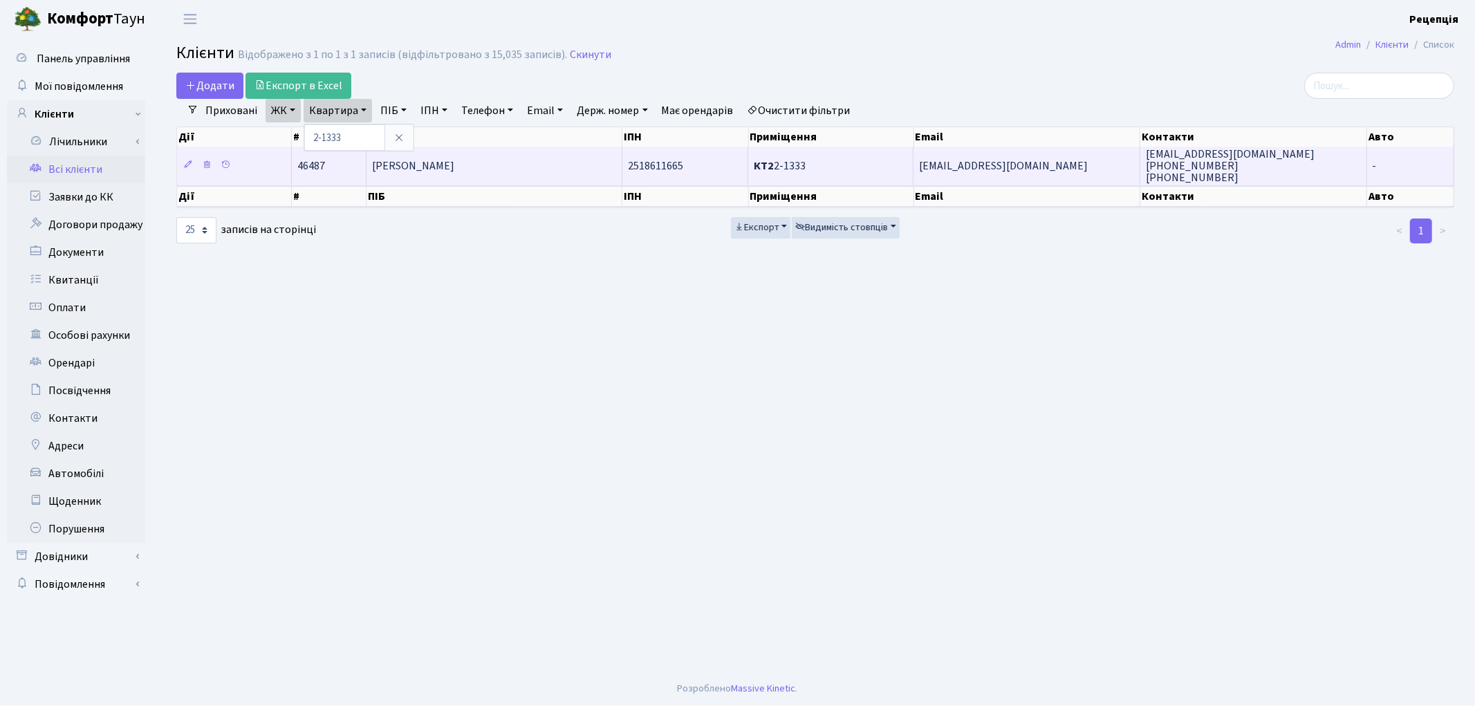
click at [499, 167] on td "[PERSON_NAME]" at bounding box center [494, 166] width 256 height 38
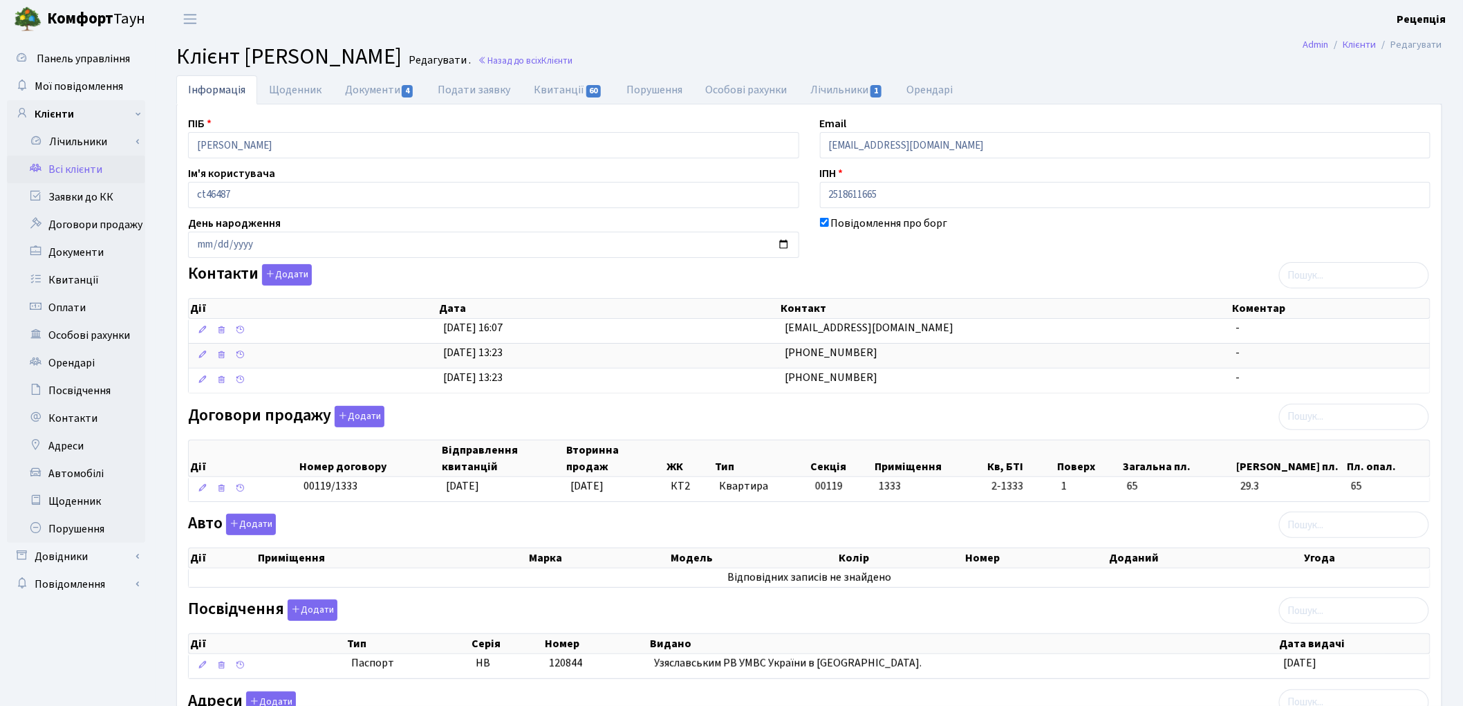
click at [64, 174] on link "Всі клієнти" at bounding box center [76, 170] width 138 height 28
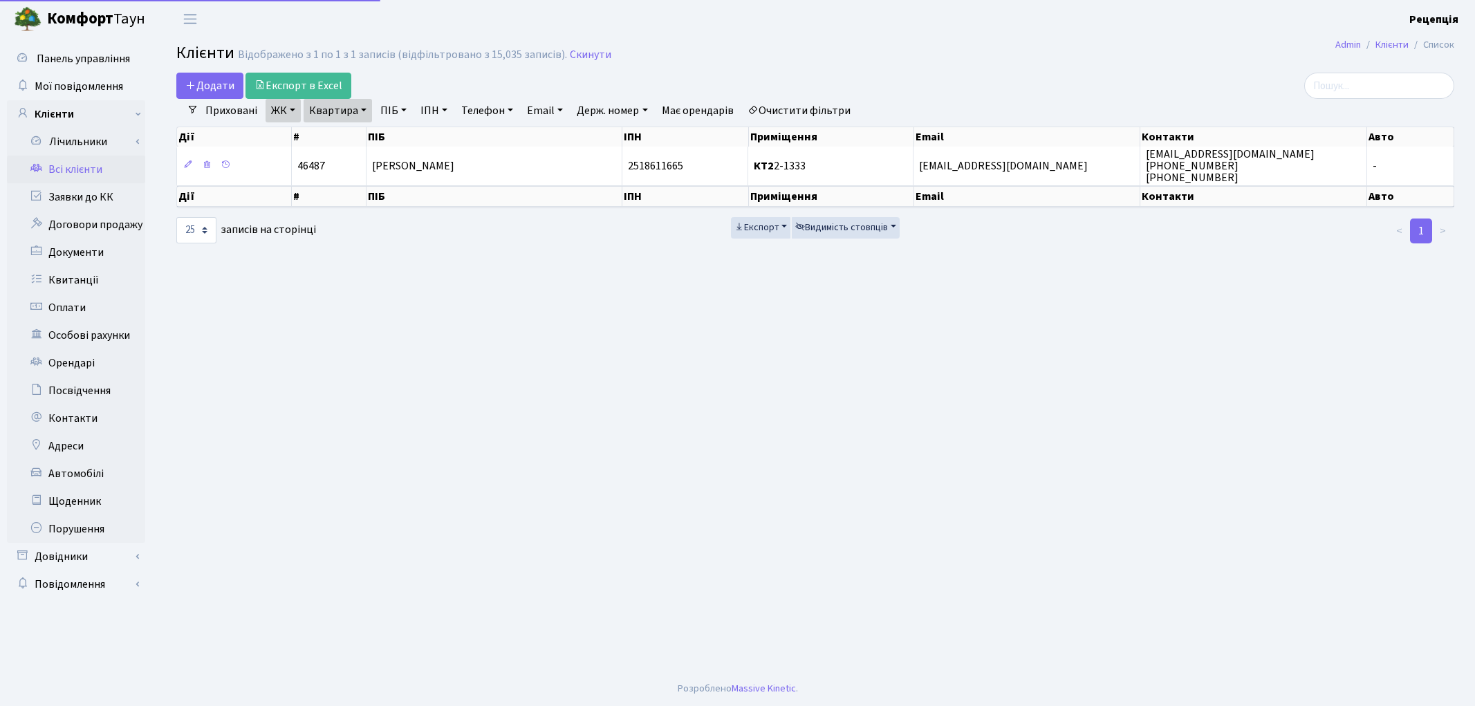
select select "25"
click at [785, 111] on link "Очистити фільтри" at bounding box center [799, 111] width 114 height 24
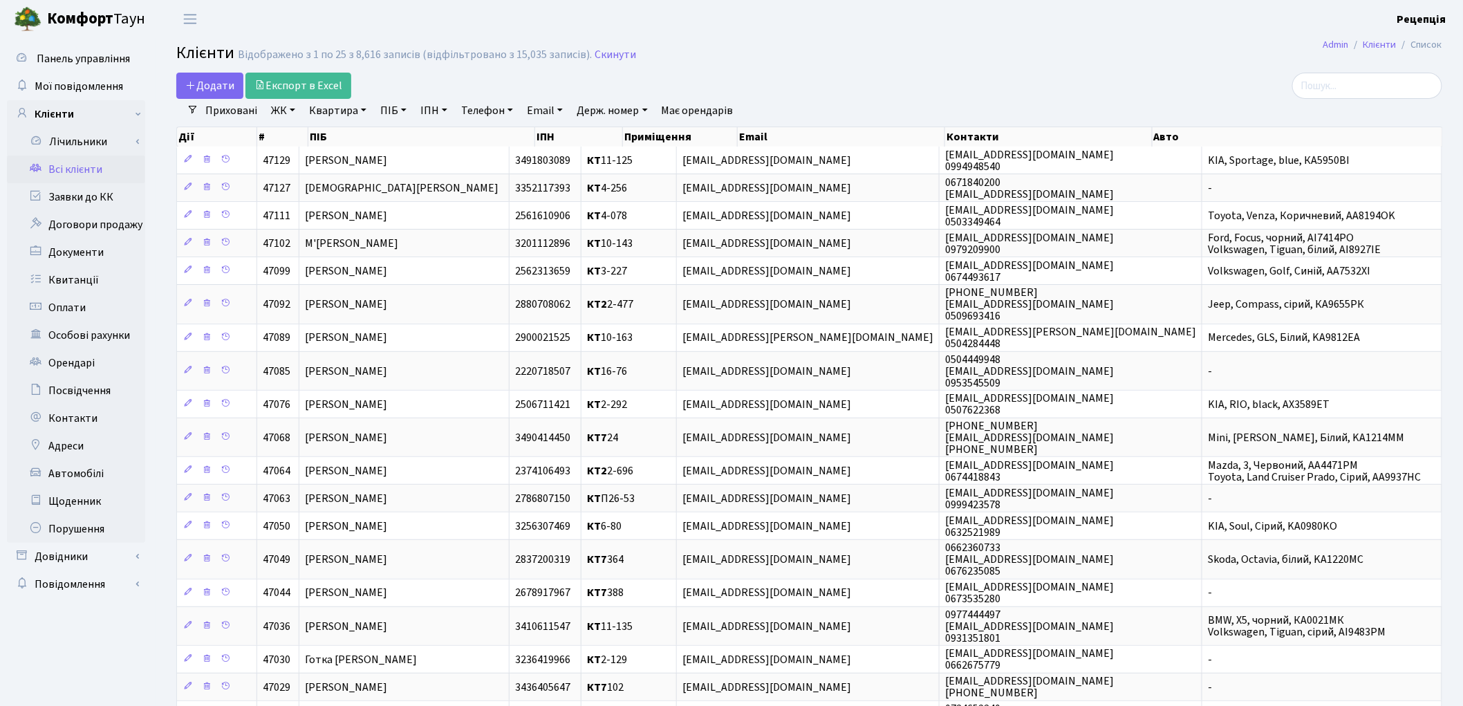
click at [409, 115] on link "ПІБ" at bounding box center [393, 111] width 37 height 24
type input "мостовий"
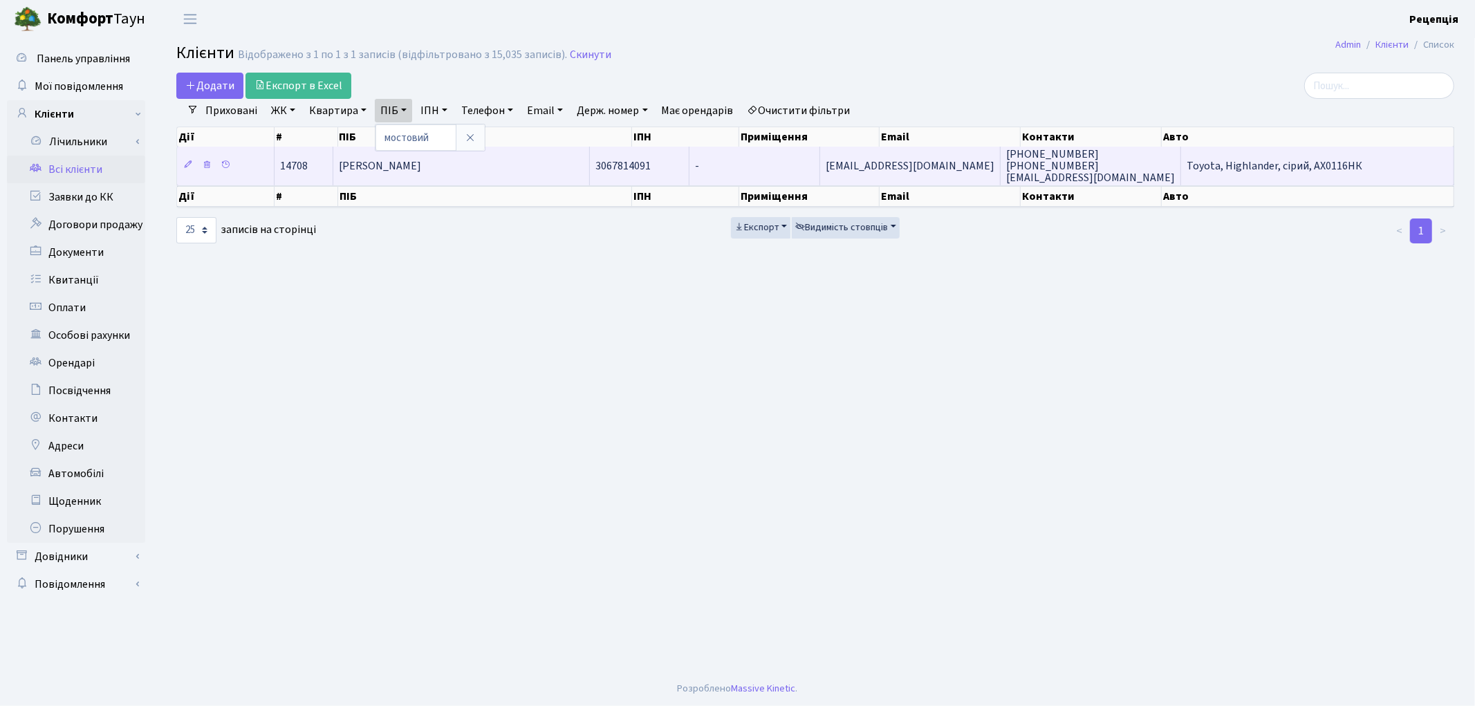
click at [421, 171] on span "[PERSON_NAME]" at bounding box center [380, 165] width 82 height 15
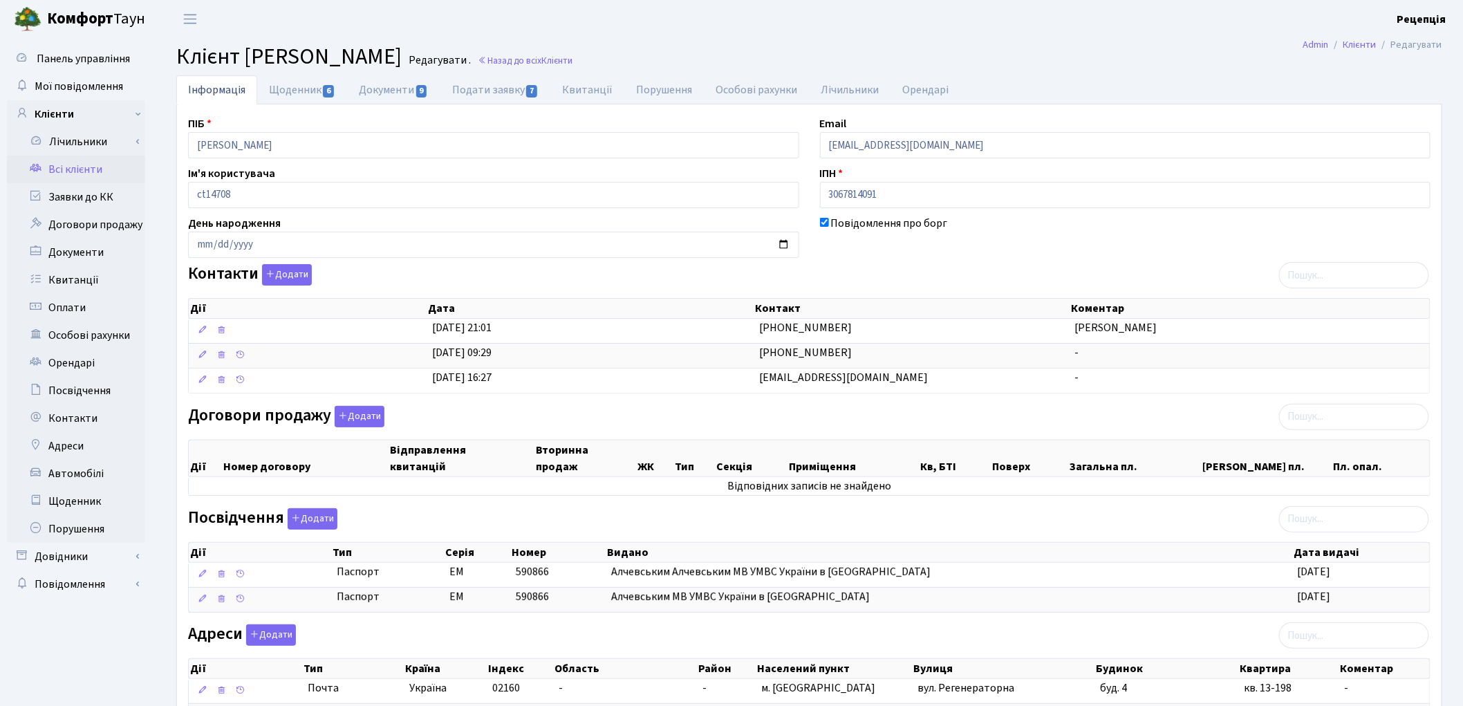
click at [95, 170] on link "Всі клієнти" at bounding box center [76, 170] width 138 height 28
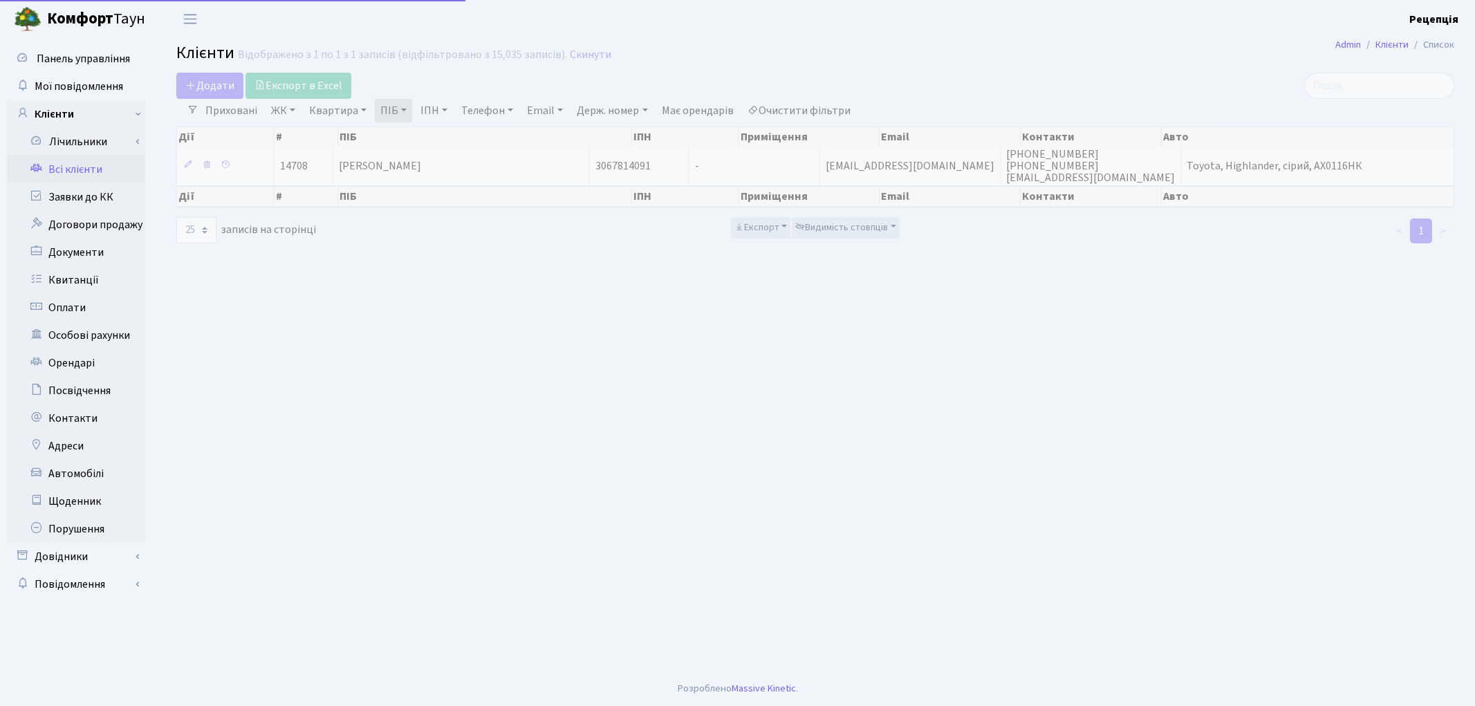
select select "25"
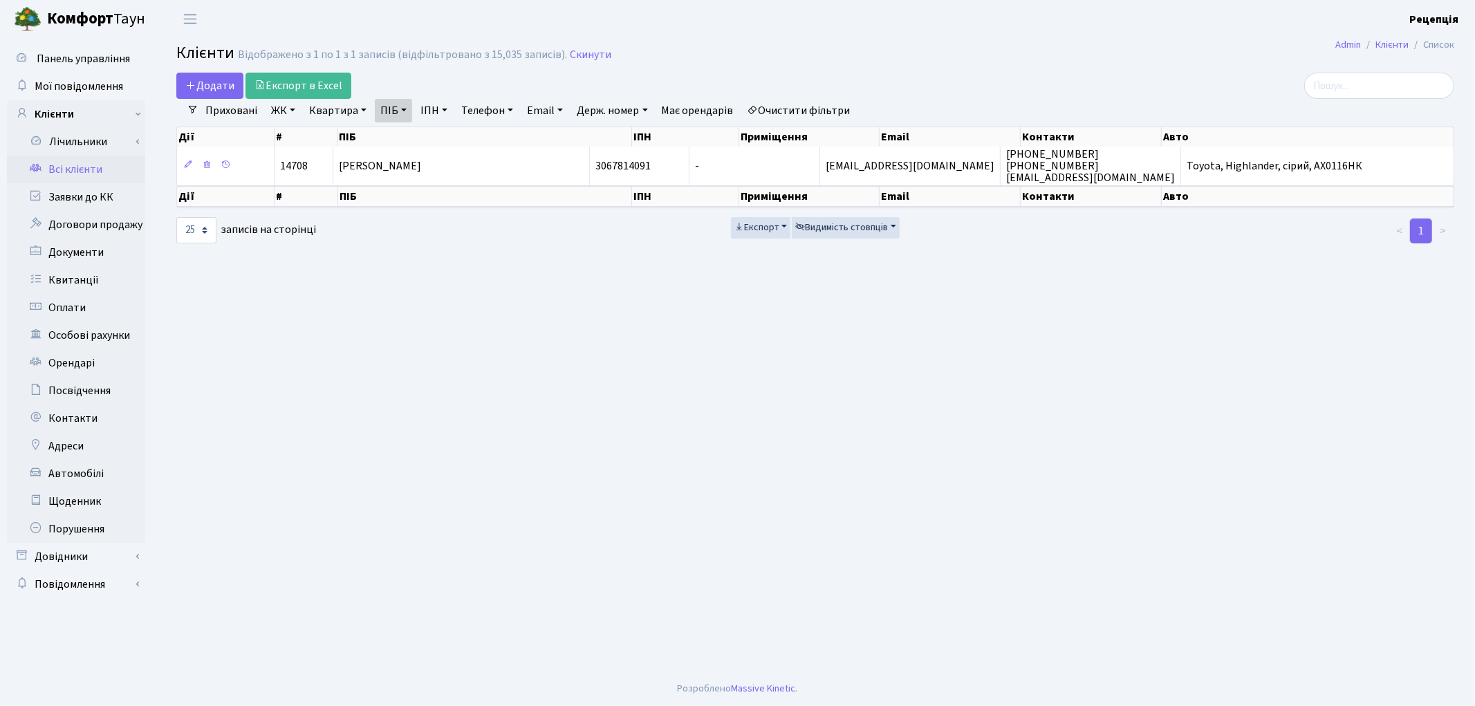
drag, startPoint x: 797, startPoint y: 109, endPoint x: 810, endPoint y: 81, distance: 30.3
click at [798, 106] on link "Очистити фільтри" at bounding box center [799, 111] width 114 height 24
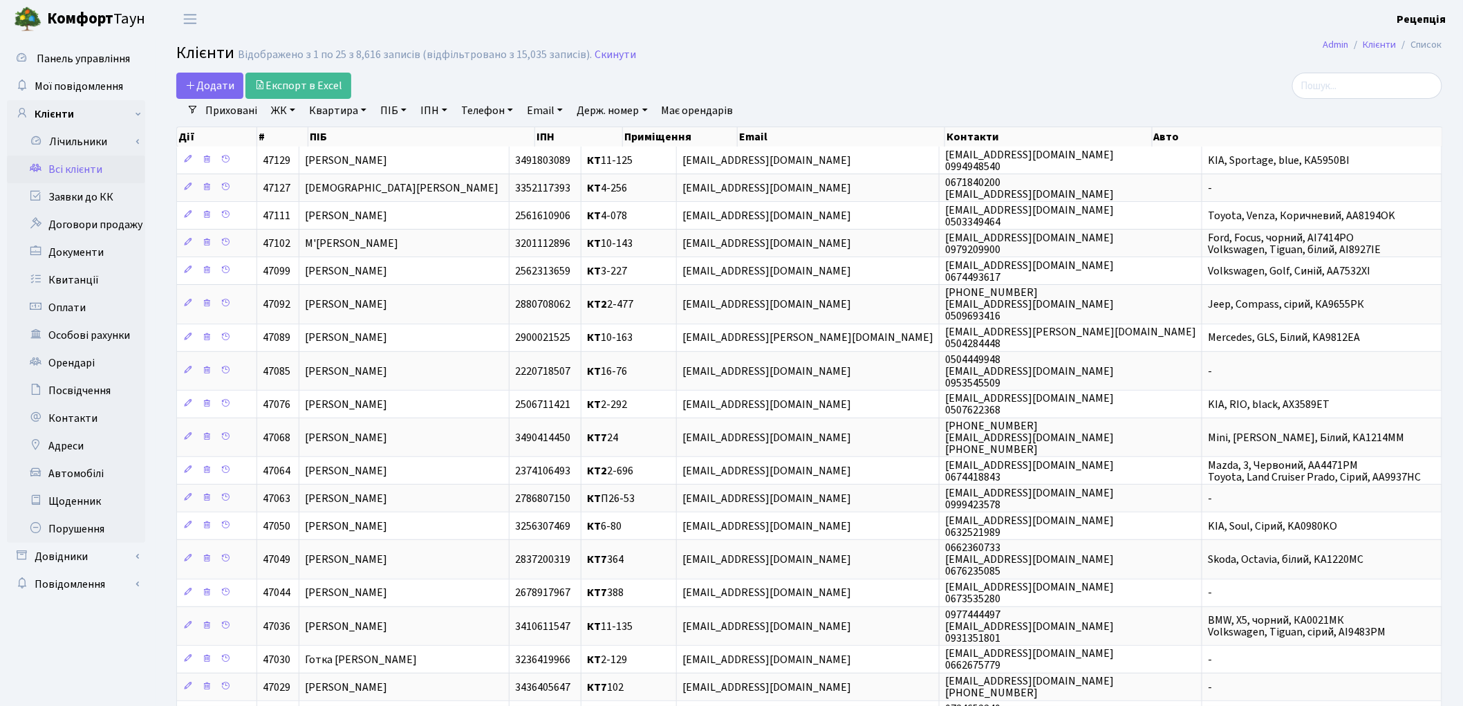
click at [294, 109] on link "ЖК" at bounding box center [282, 111] width 35 height 24
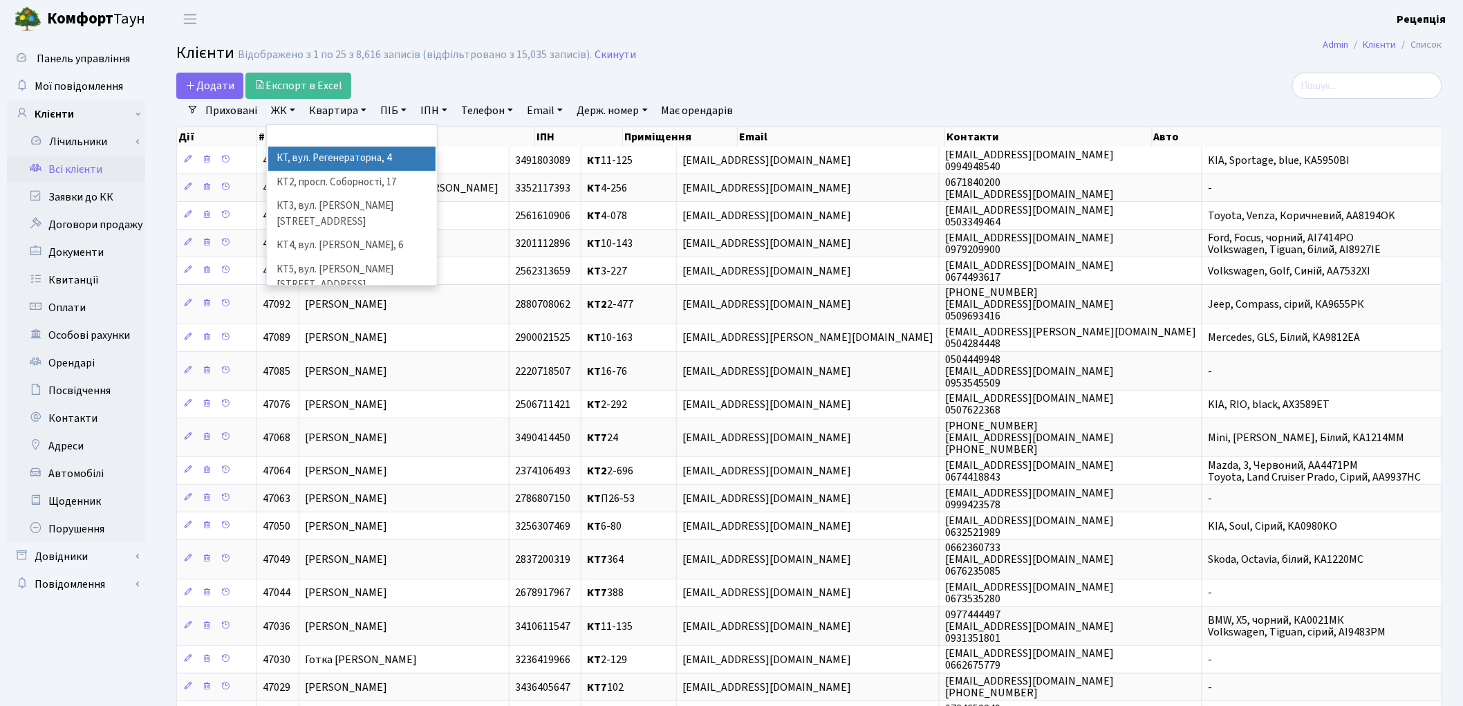
click at [315, 154] on li "КТ, вул. Регенераторна, 4" at bounding box center [351, 159] width 167 height 24
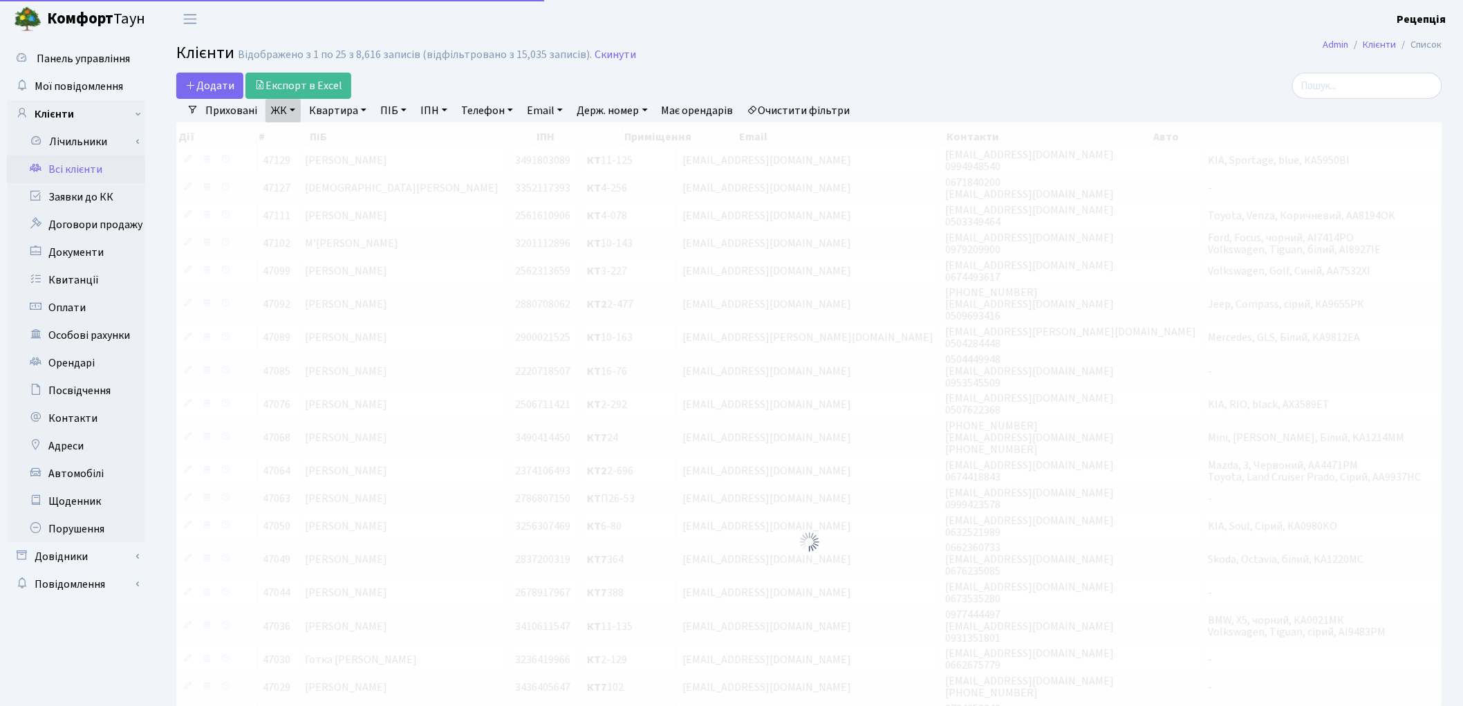
click at [335, 114] on link "Квартира" at bounding box center [337, 111] width 68 height 24
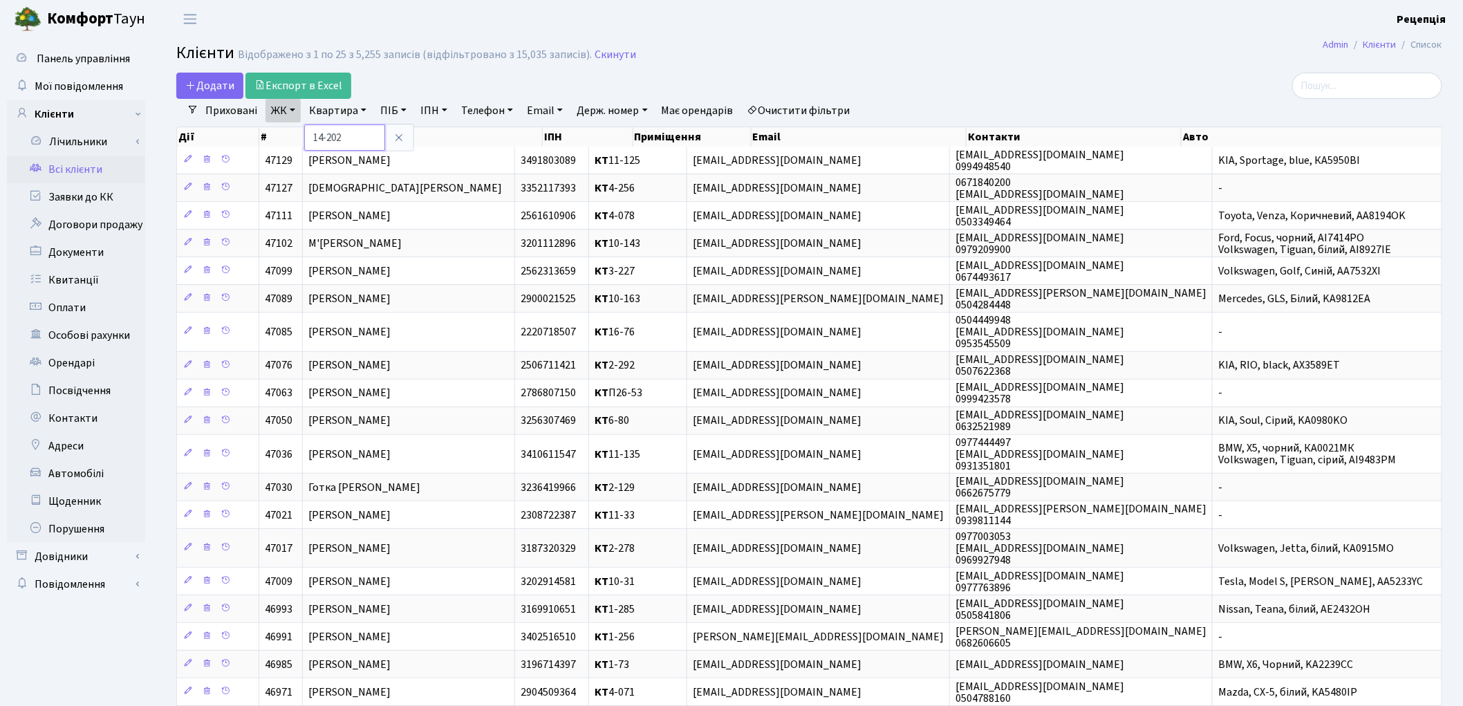
type input "14-202"
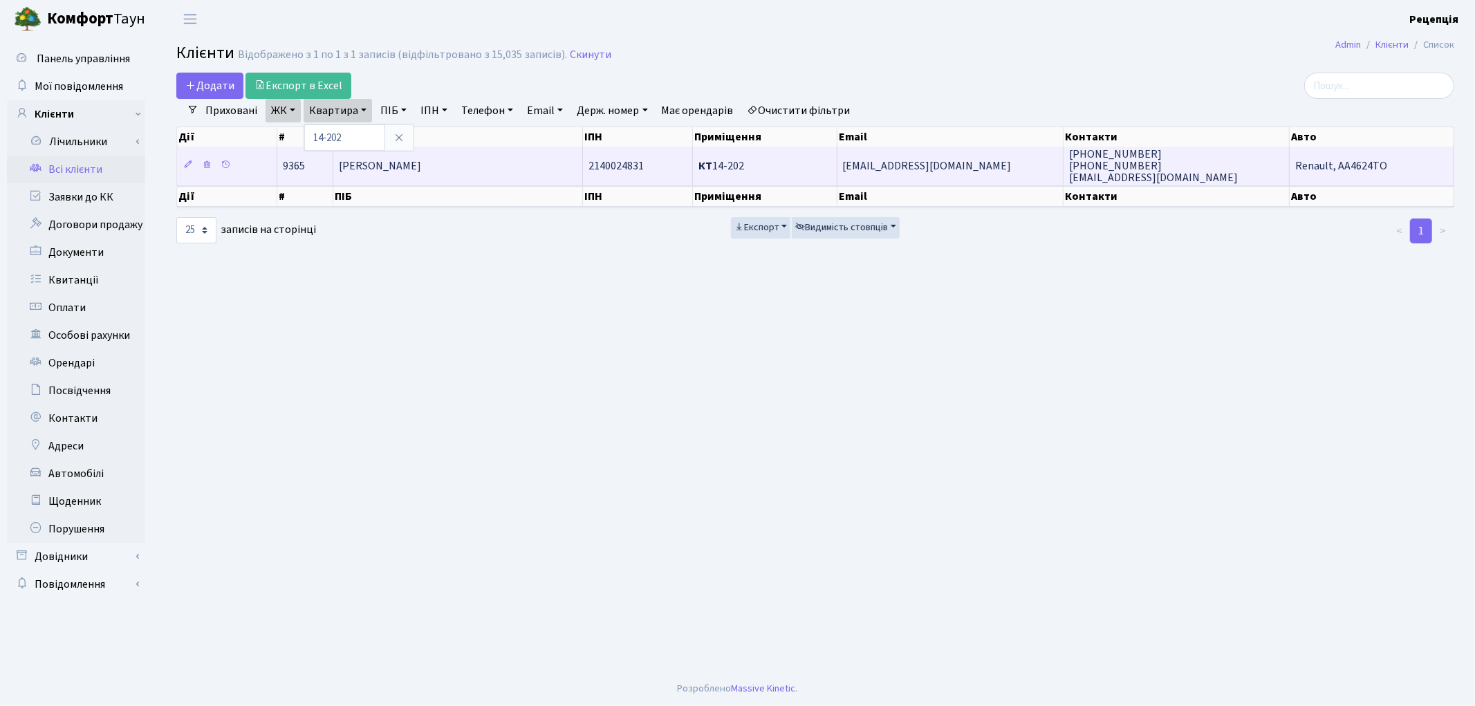
click at [393, 165] on span "[PERSON_NAME]" at bounding box center [380, 165] width 82 height 15
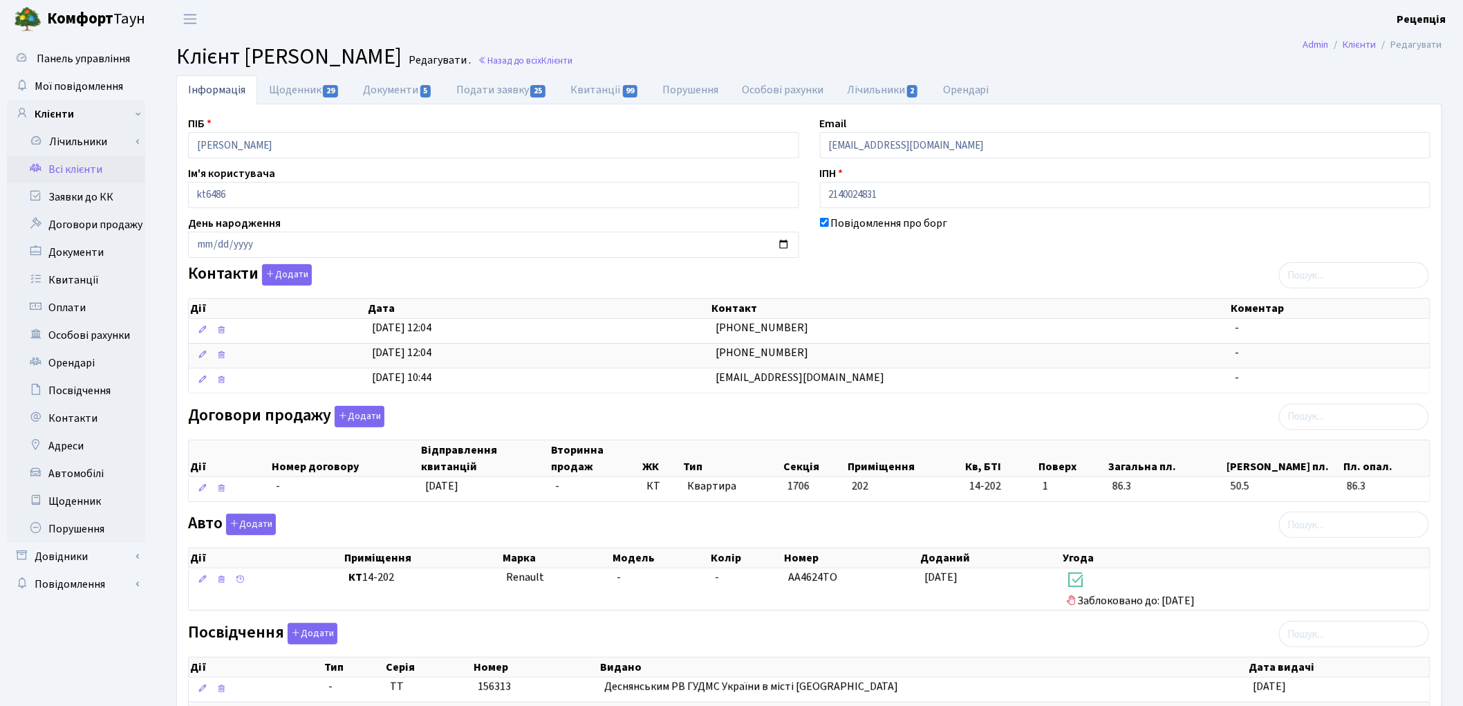
click at [93, 167] on link "Всі клієнти" at bounding box center [76, 170] width 138 height 28
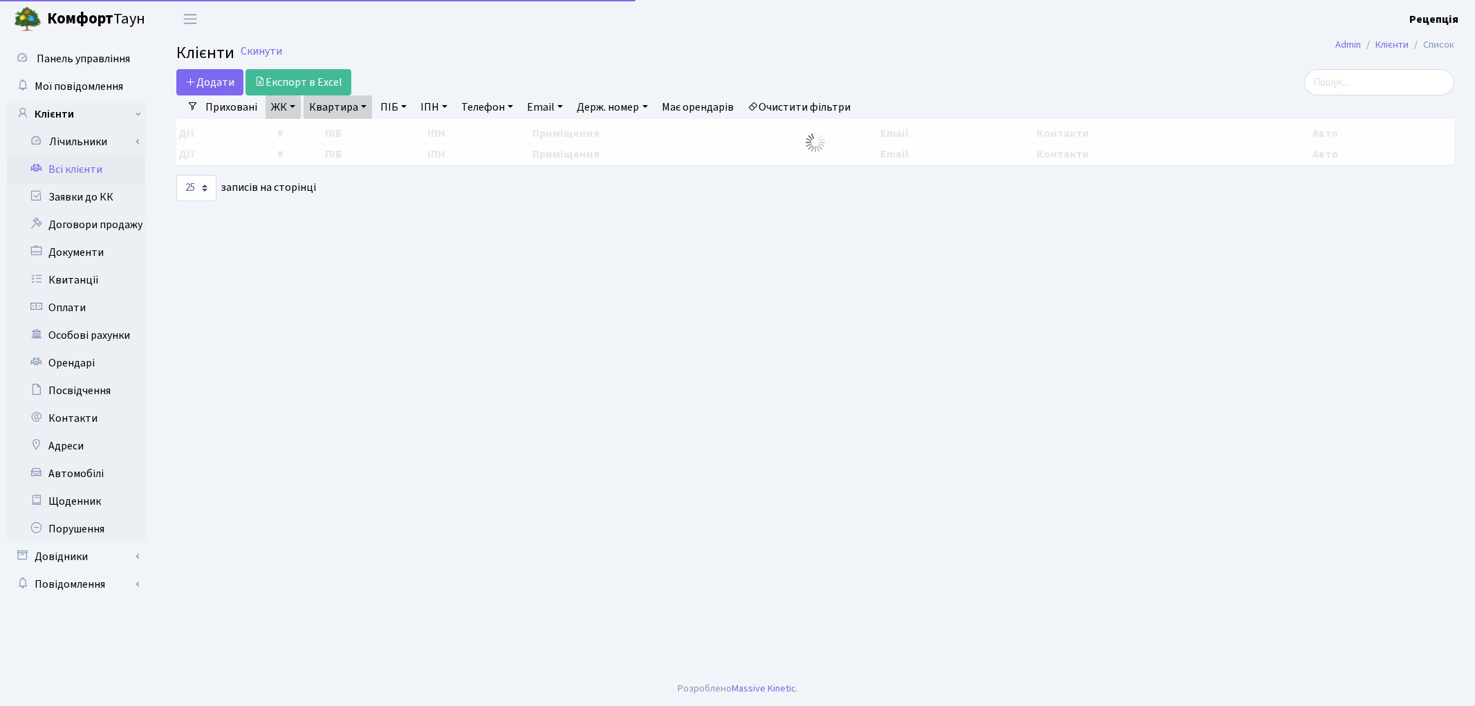
select select "25"
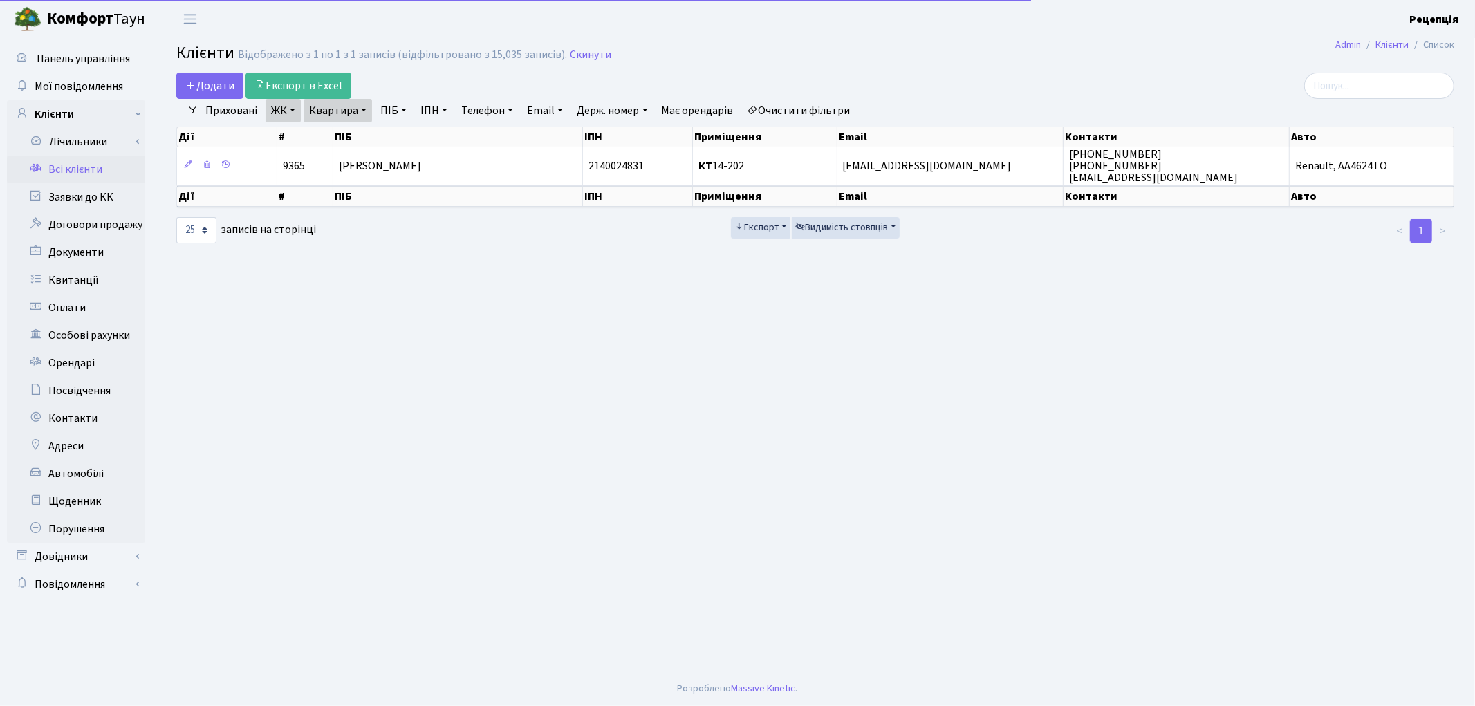
click at [831, 100] on link "Очистити фільтри" at bounding box center [799, 111] width 114 height 24
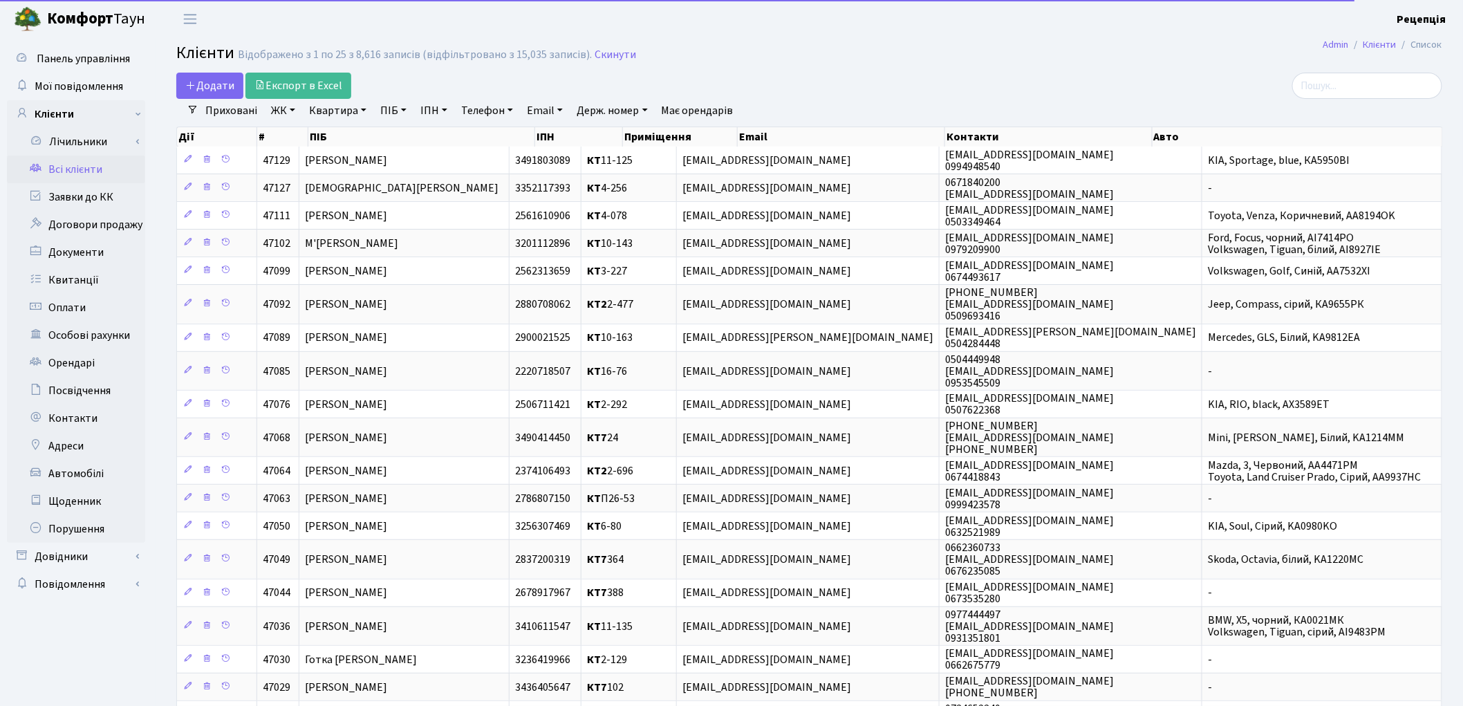
click at [291, 115] on link "ЖК" at bounding box center [282, 111] width 35 height 24
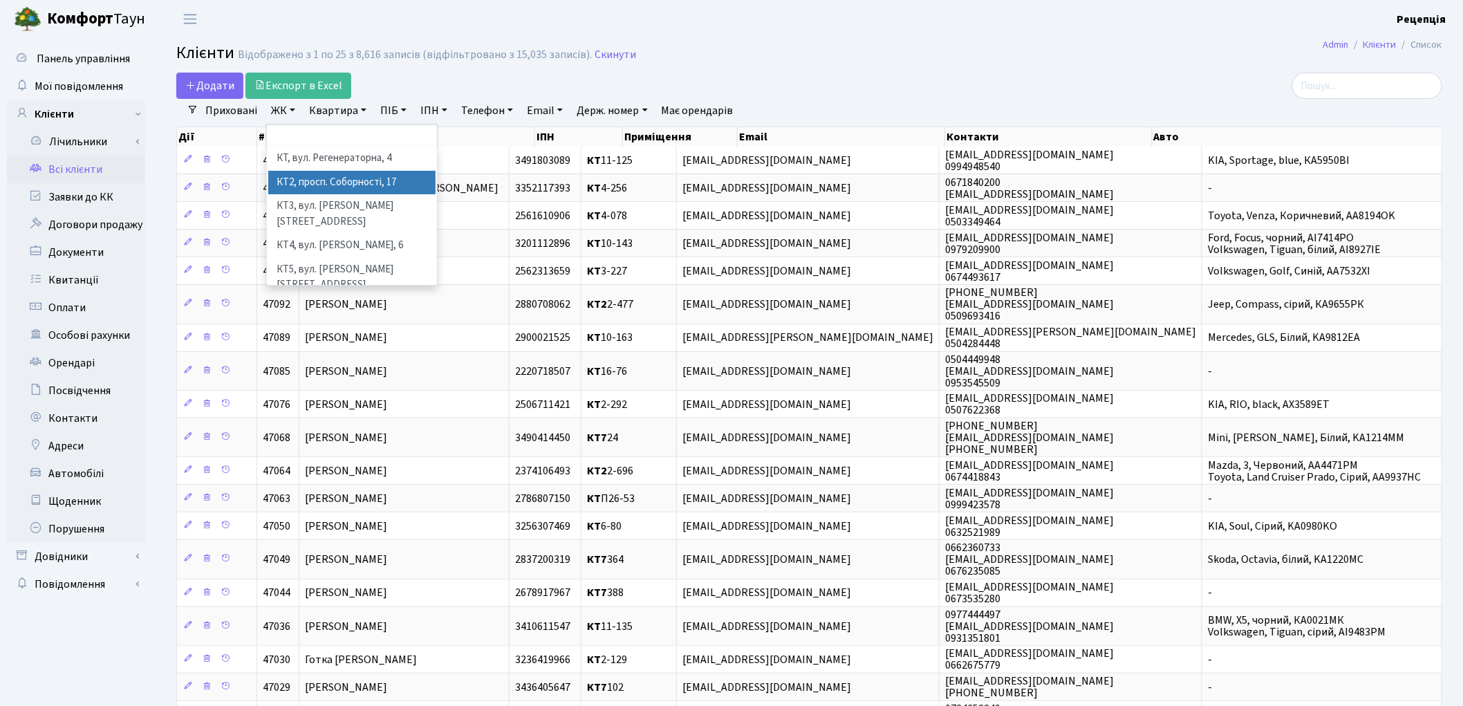
click at [320, 171] on li "КТ2, просп. Соборності, 17" at bounding box center [351, 183] width 167 height 24
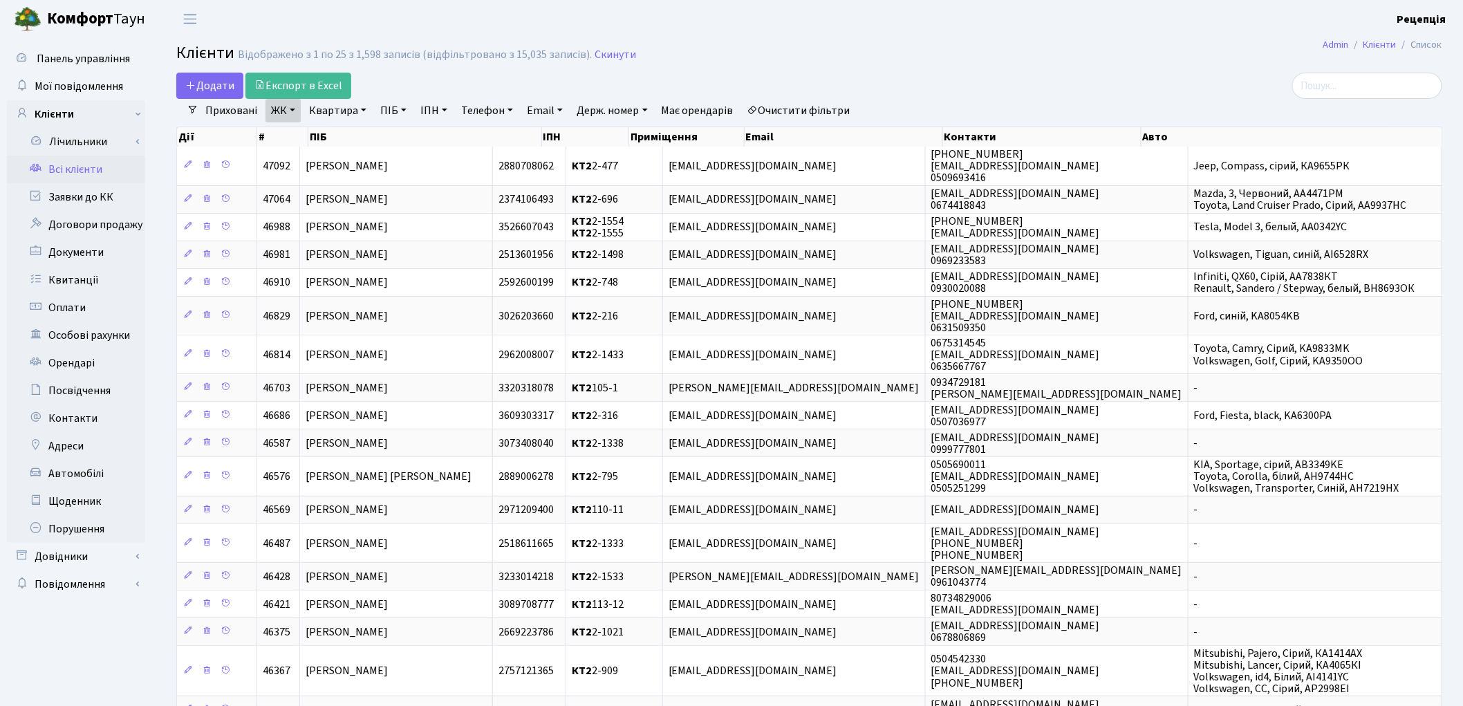
click at [350, 118] on link "Квартира" at bounding box center [337, 111] width 68 height 24
type input "2-1333"
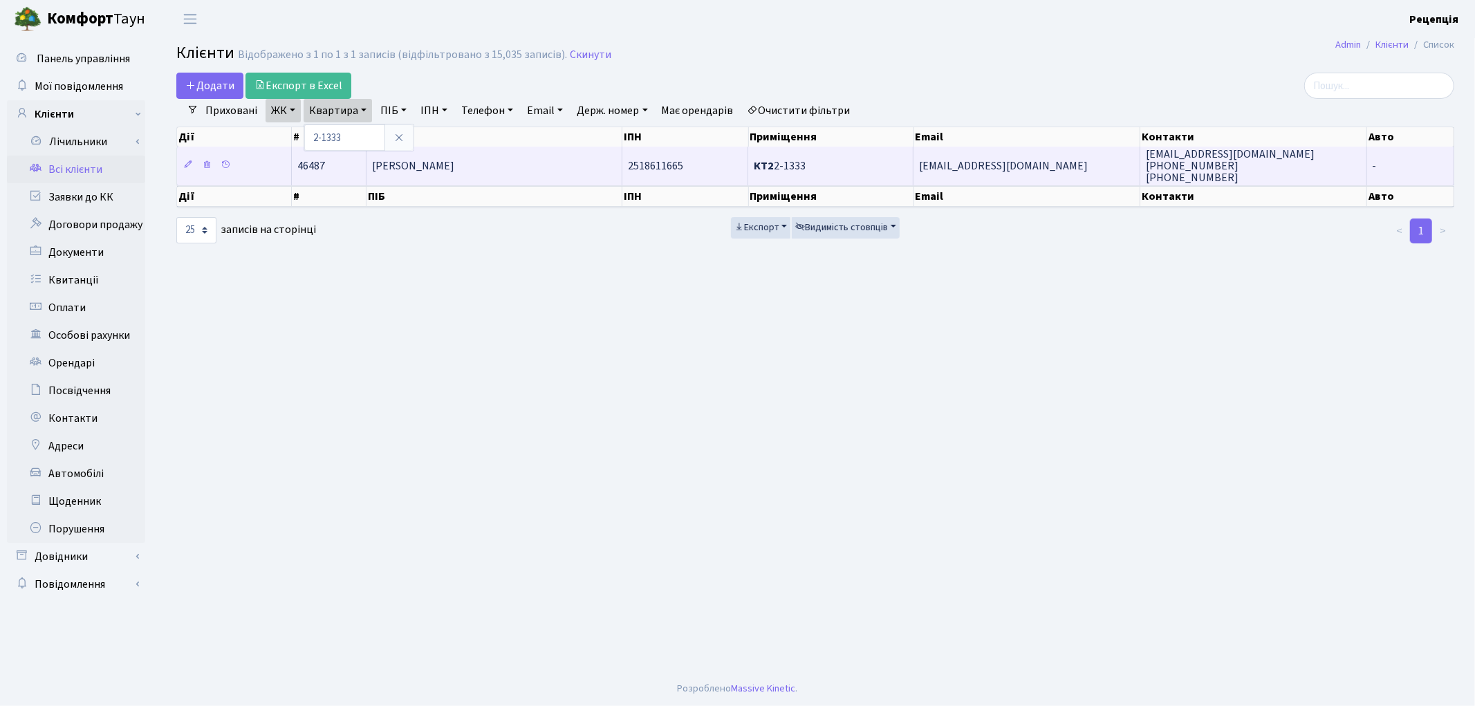
click at [516, 164] on td "Скоць [PERSON_NAME]" at bounding box center [494, 166] width 256 height 38
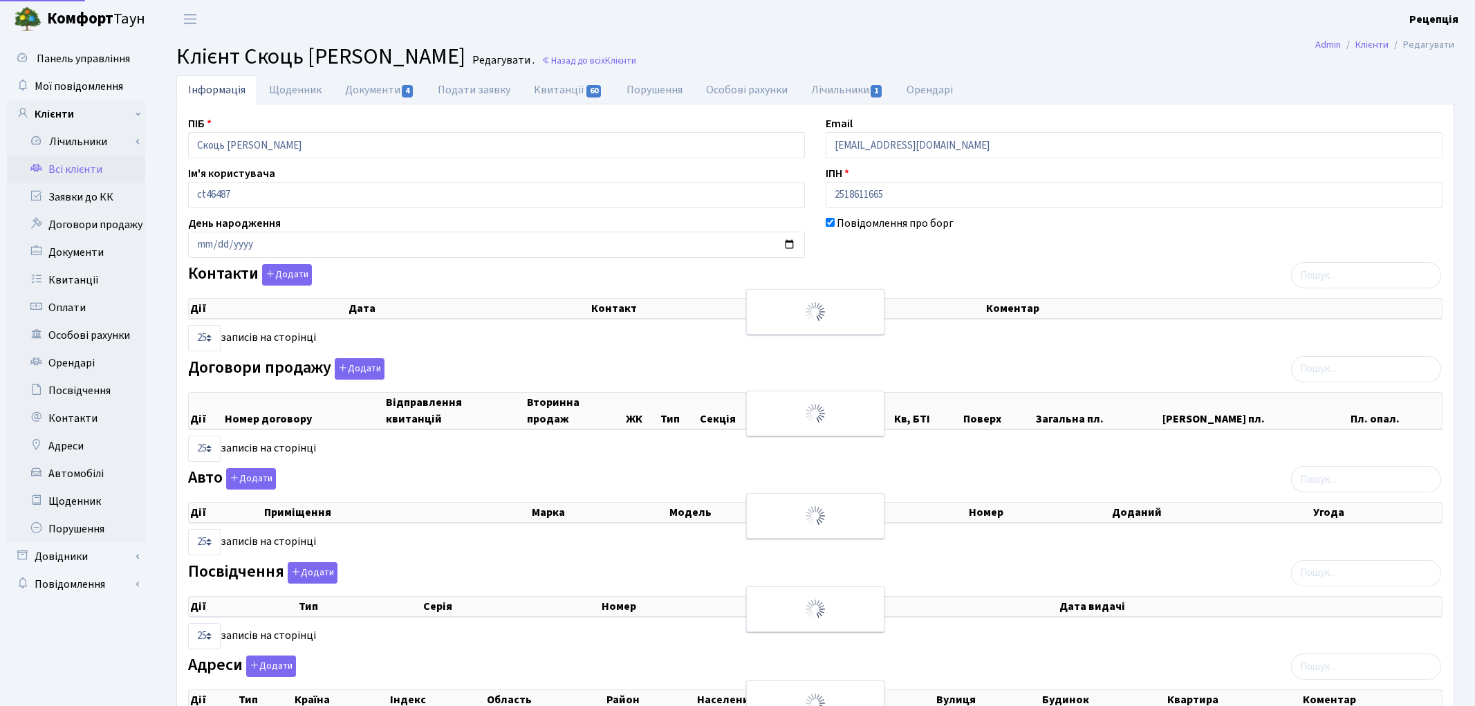
select select "25"
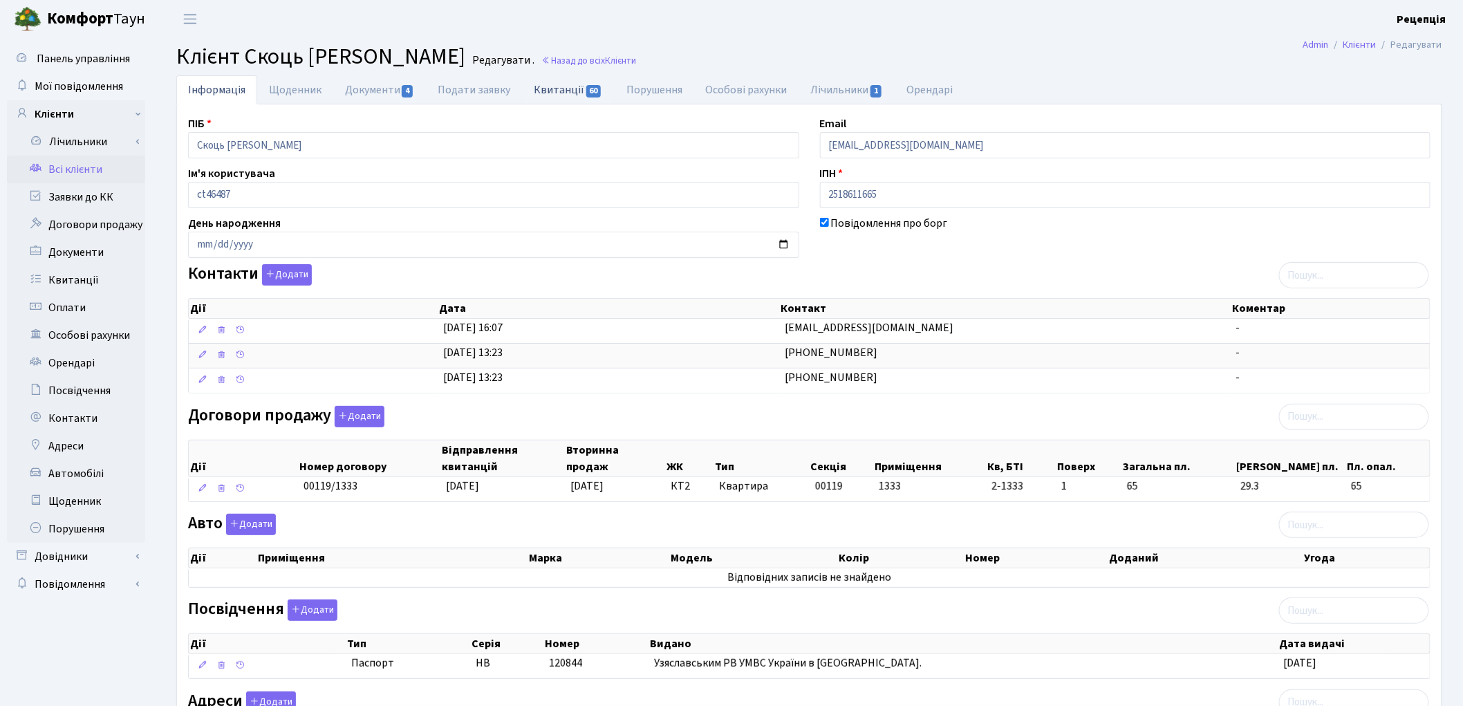
click at [553, 84] on link "Квитанції 60" at bounding box center [568, 89] width 92 height 28
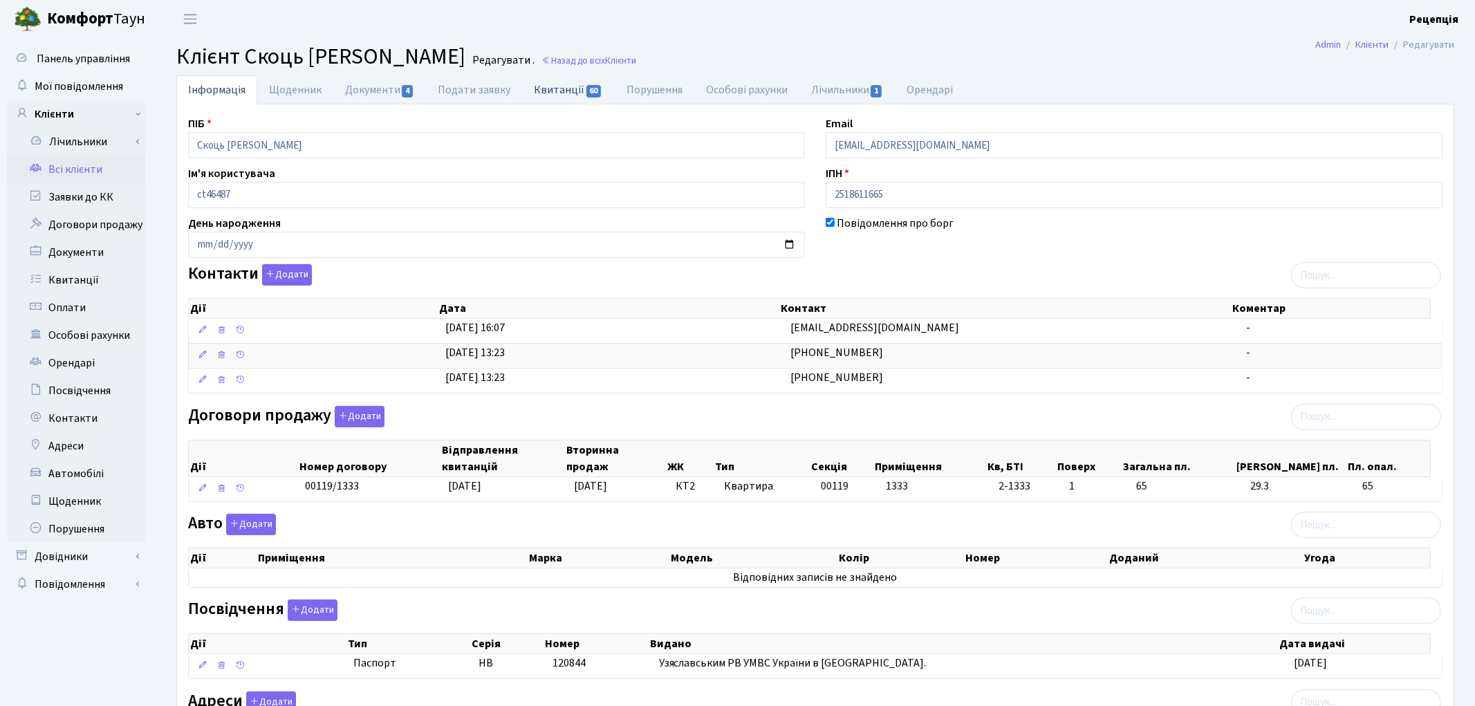
select select "25"
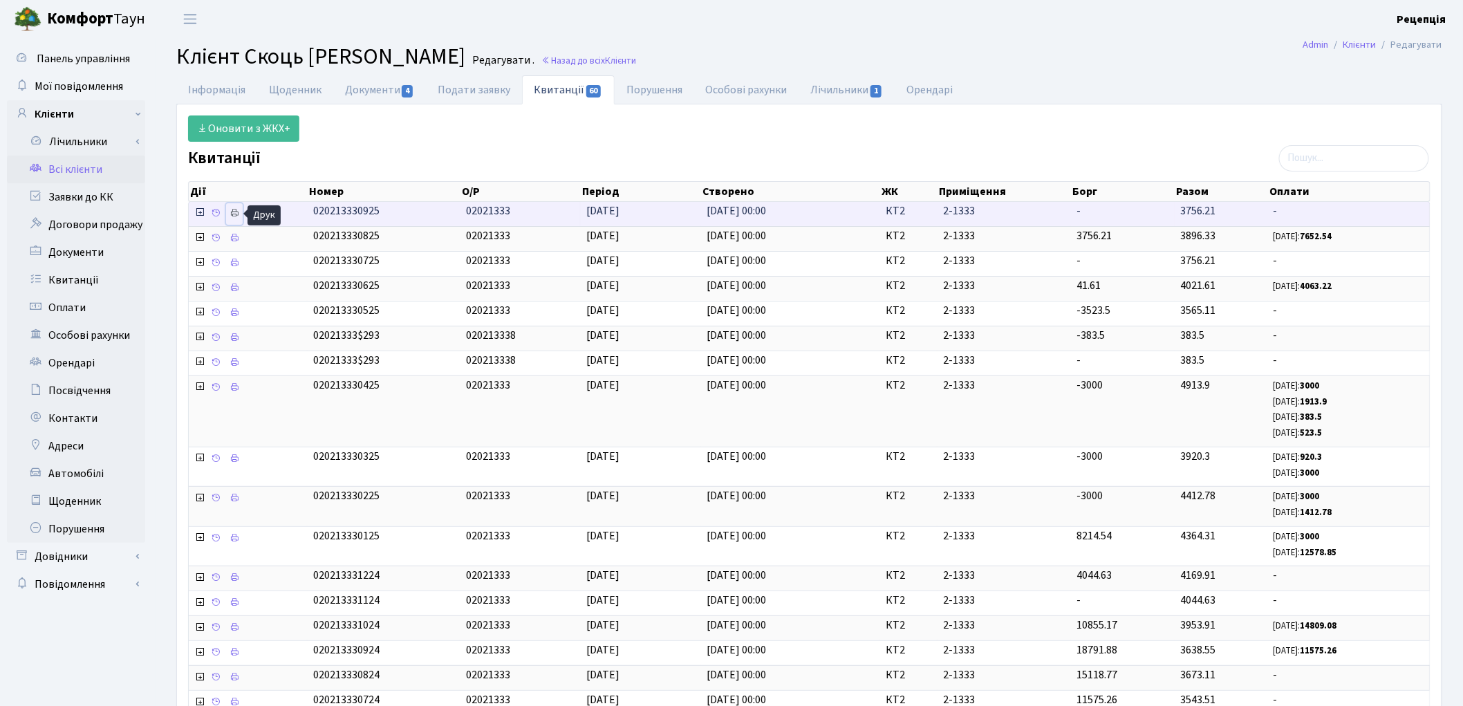
click at [236, 211] on icon at bounding box center [235, 213] width 10 height 10
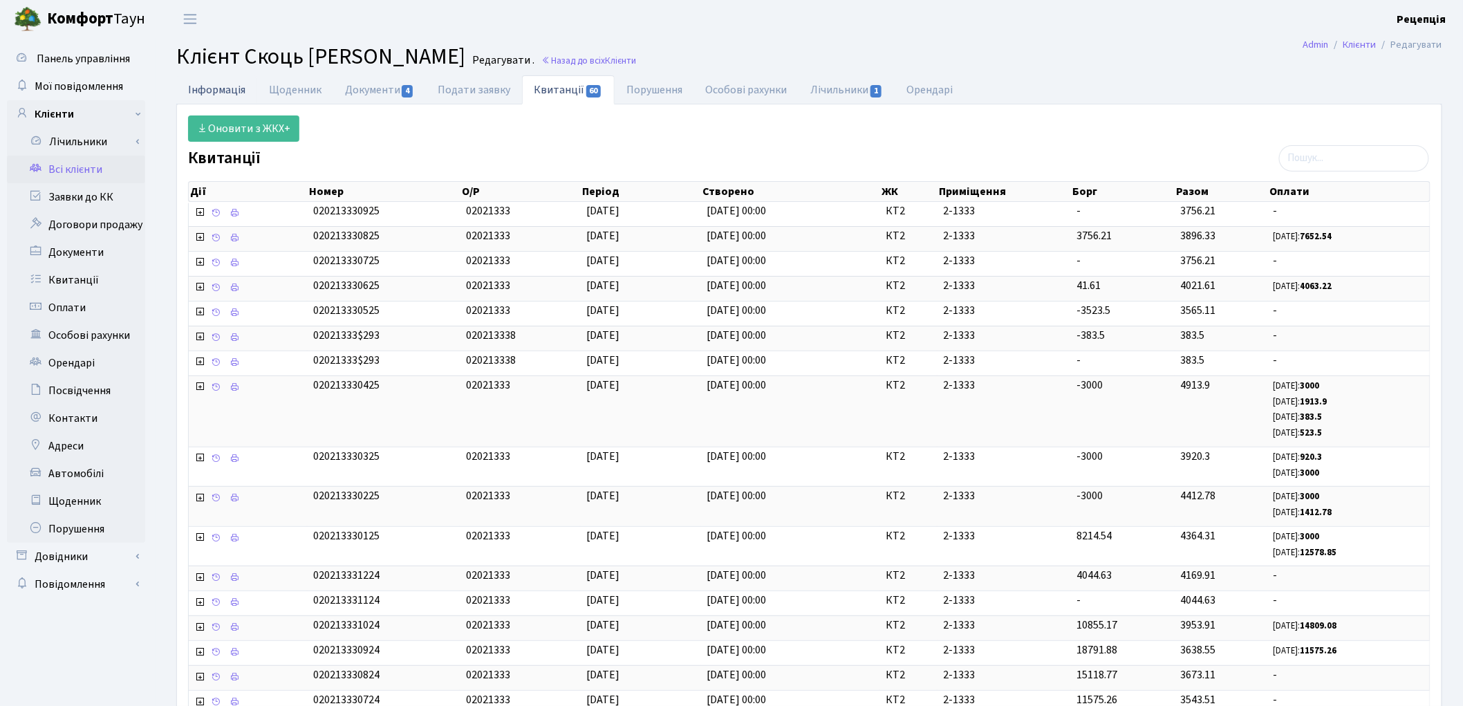
click at [225, 84] on link "Інформація" at bounding box center [216, 89] width 81 height 28
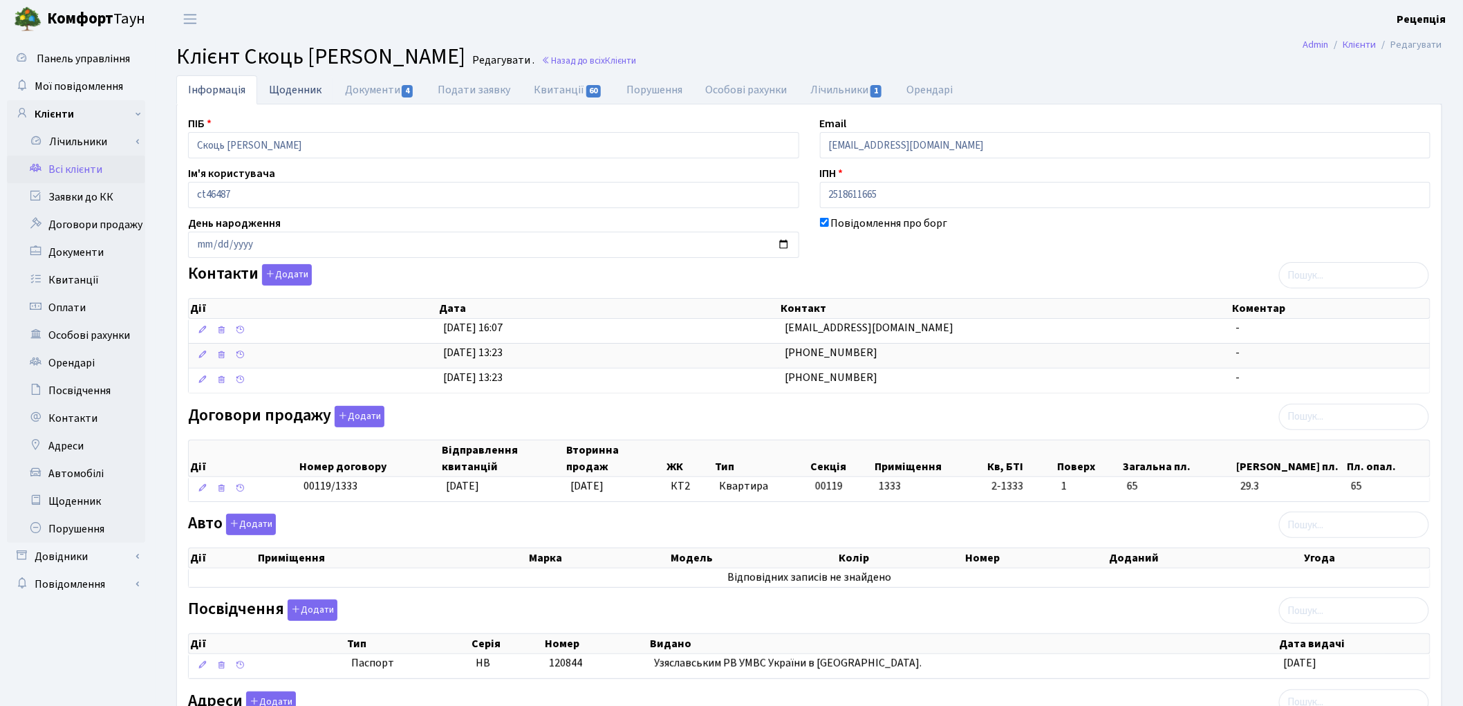
click at [307, 88] on link "Щоденник" at bounding box center [295, 89] width 76 height 28
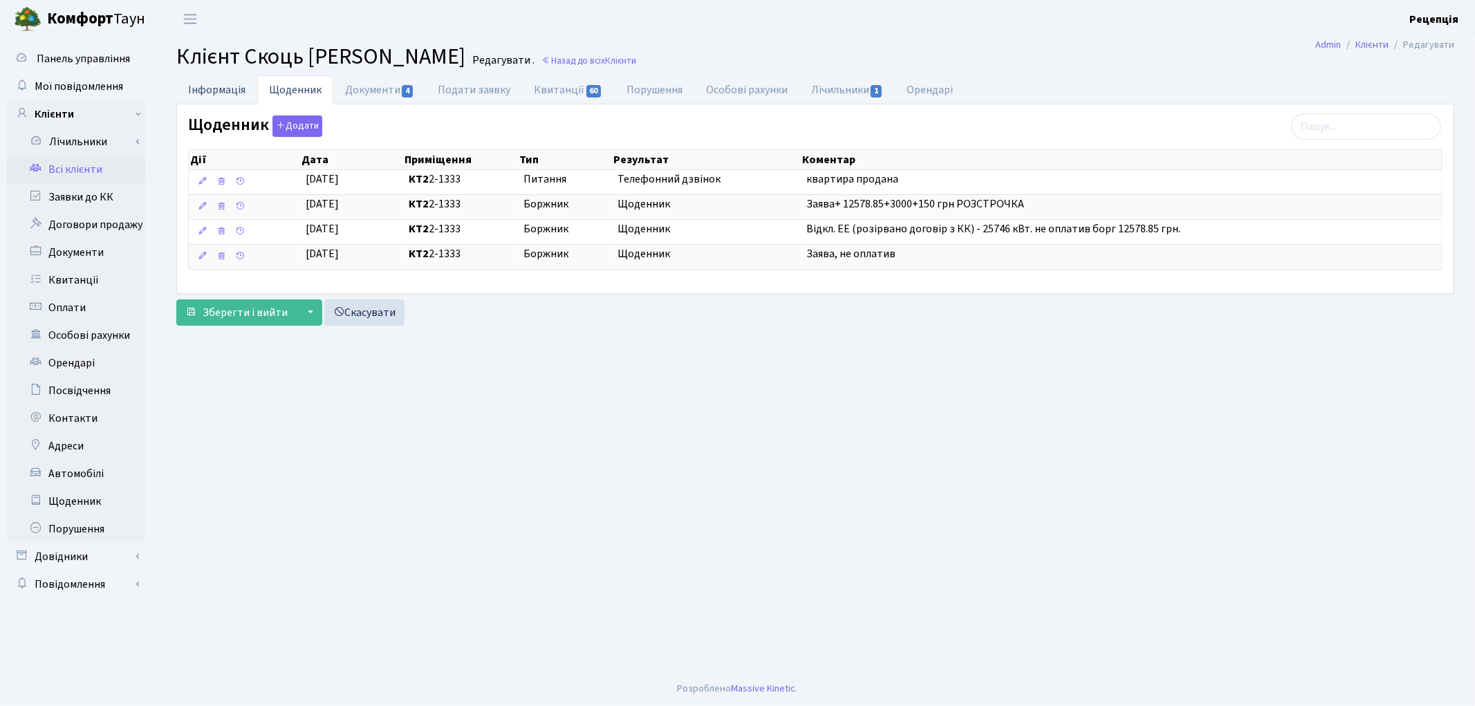
click at [240, 86] on link "Інформація" at bounding box center [216, 89] width 81 height 28
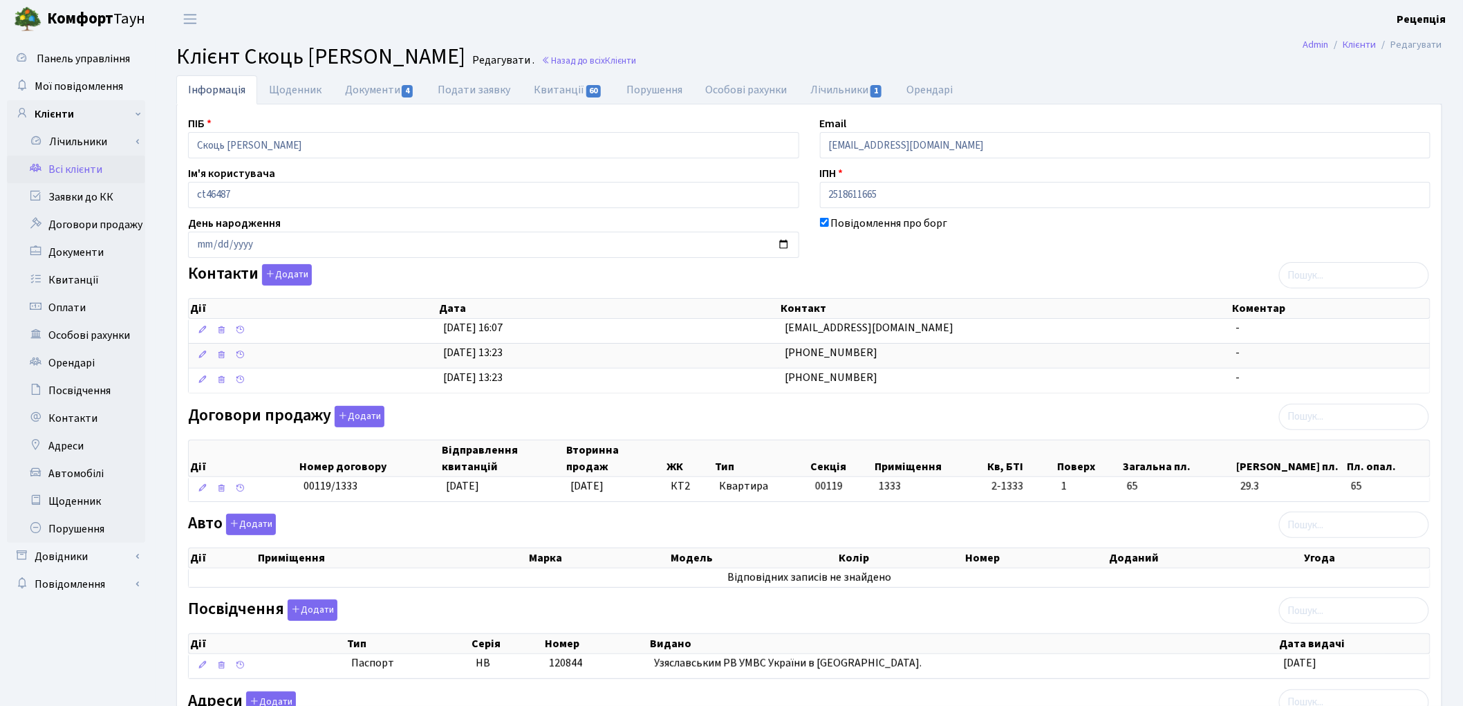
click at [115, 176] on link "Всі клієнти" at bounding box center [76, 170] width 138 height 28
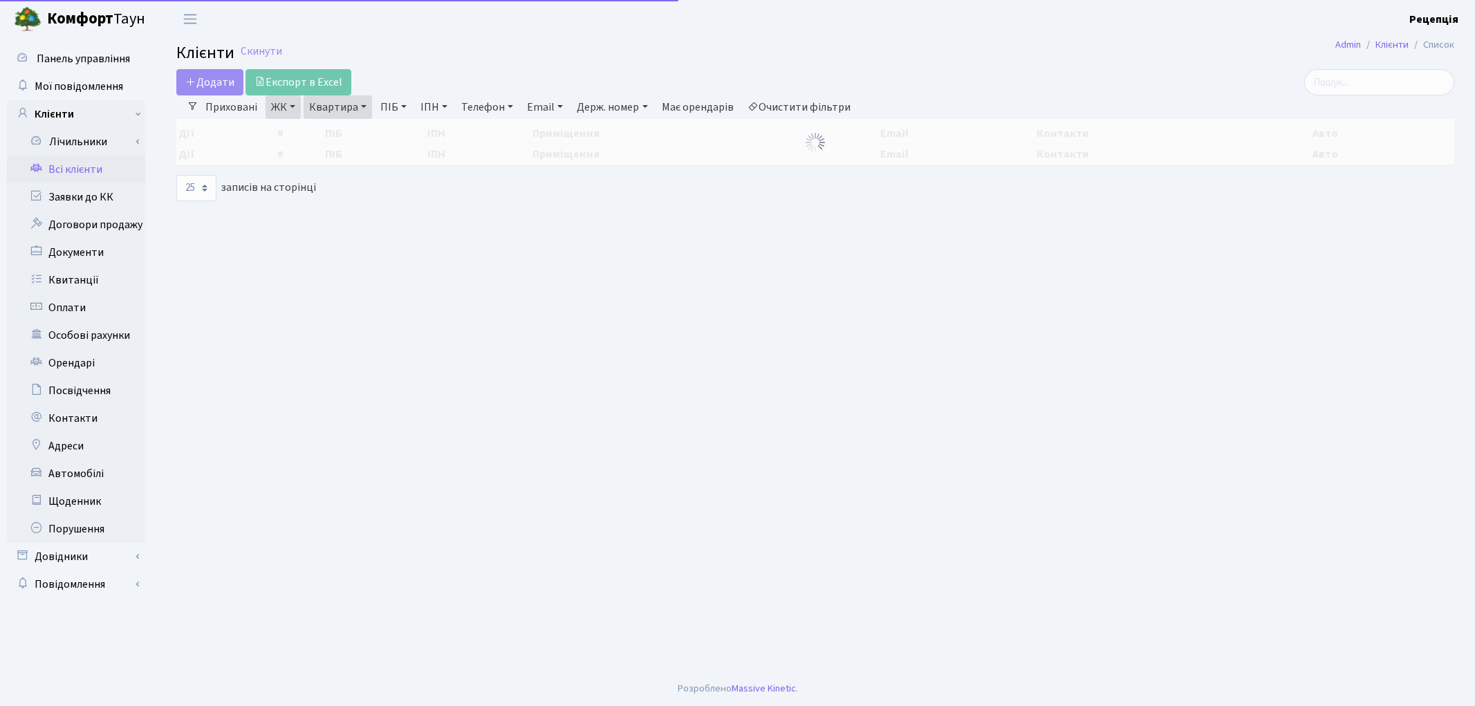
select select "25"
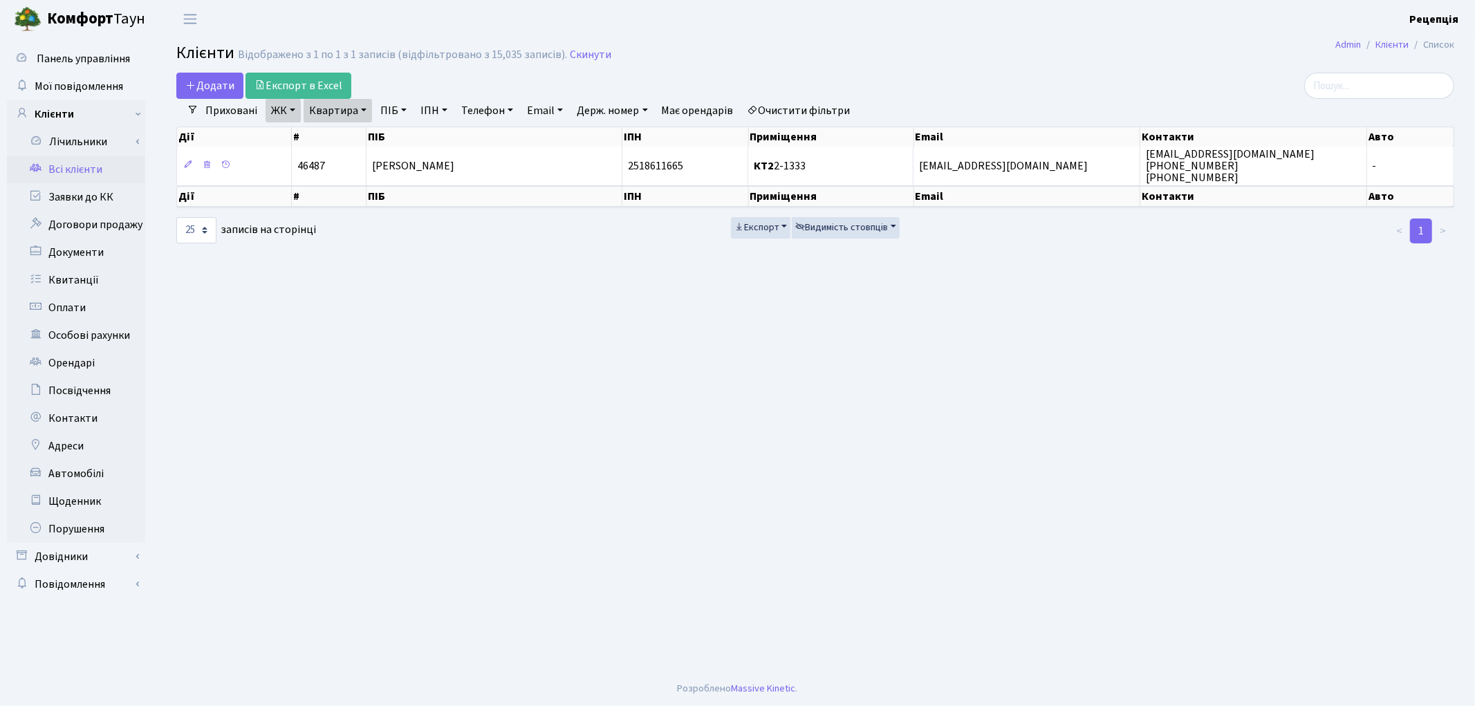
click at [798, 107] on link "Очистити фільтри" at bounding box center [799, 111] width 114 height 24
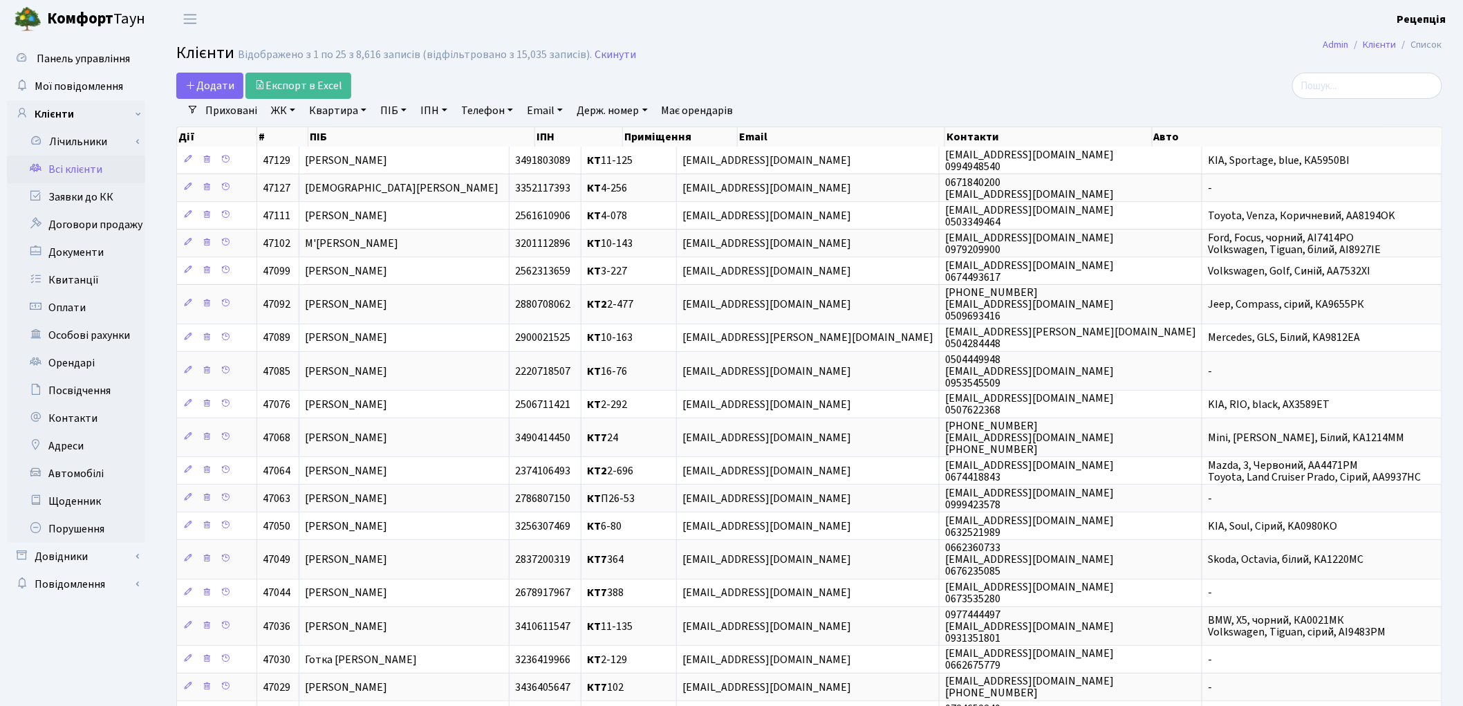
click at [288, 116] on link "ЖК" at bounding box center [282, 111] width 35 height 24
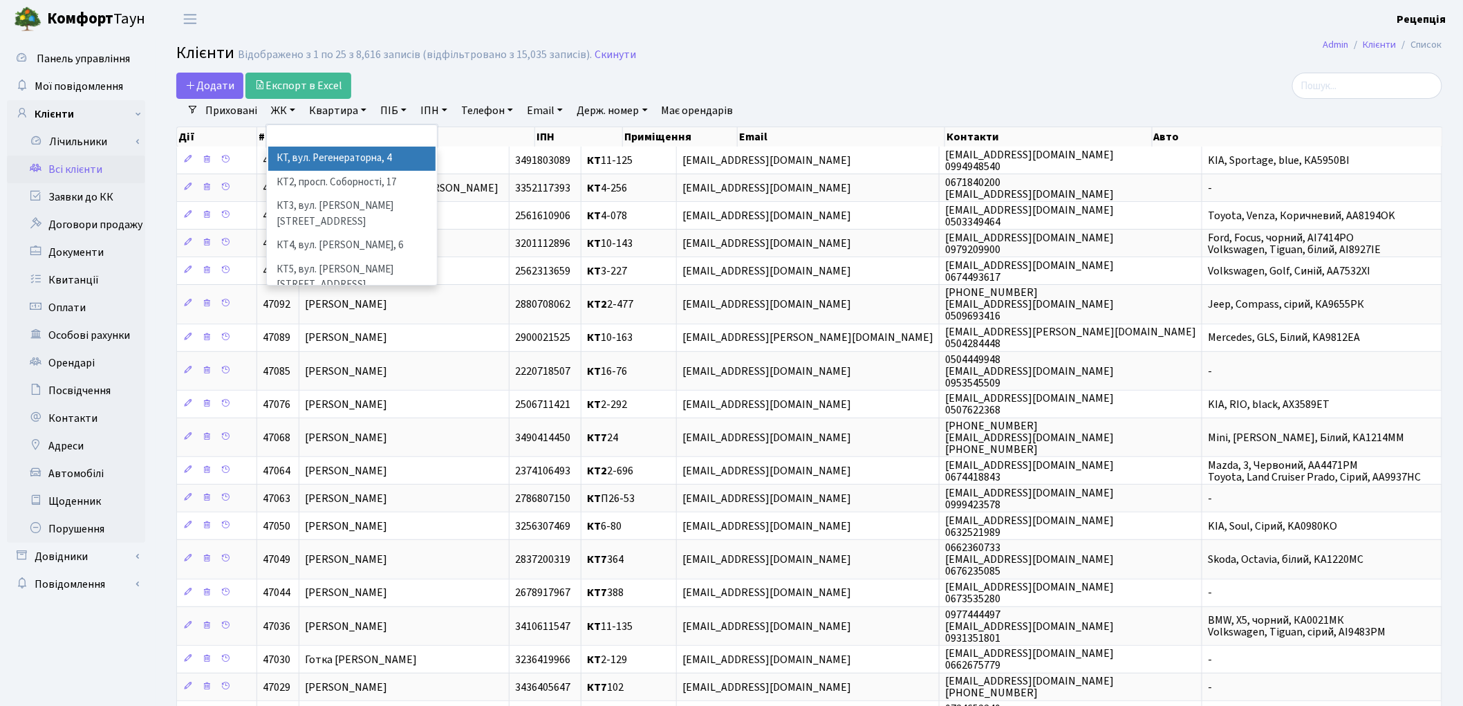
click at [314, 156] on li "КТ, вул. Регенераторна, 4" at bounding box center [351, 159] width 167 height 24
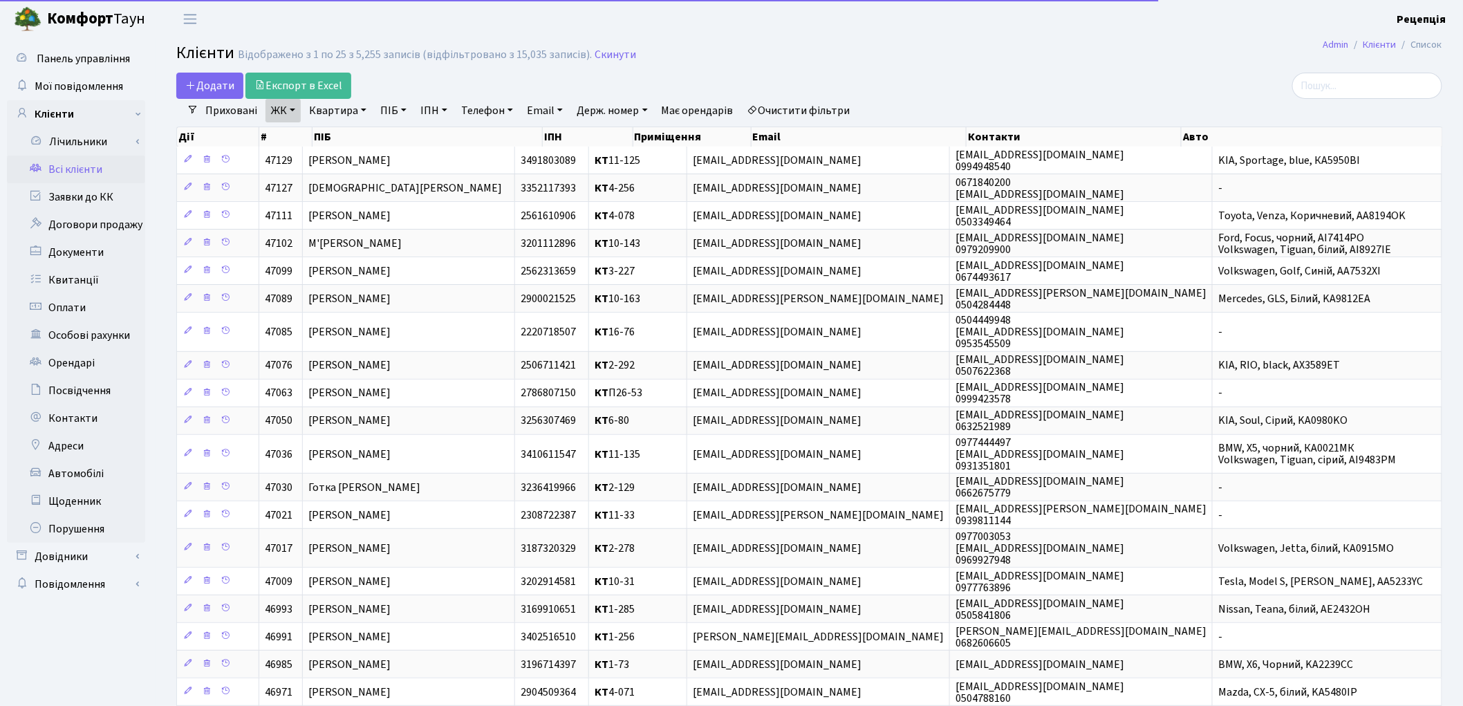
click at [359, 112] on link "Квартира" at bounding box center [337, 111] width 68 height 24
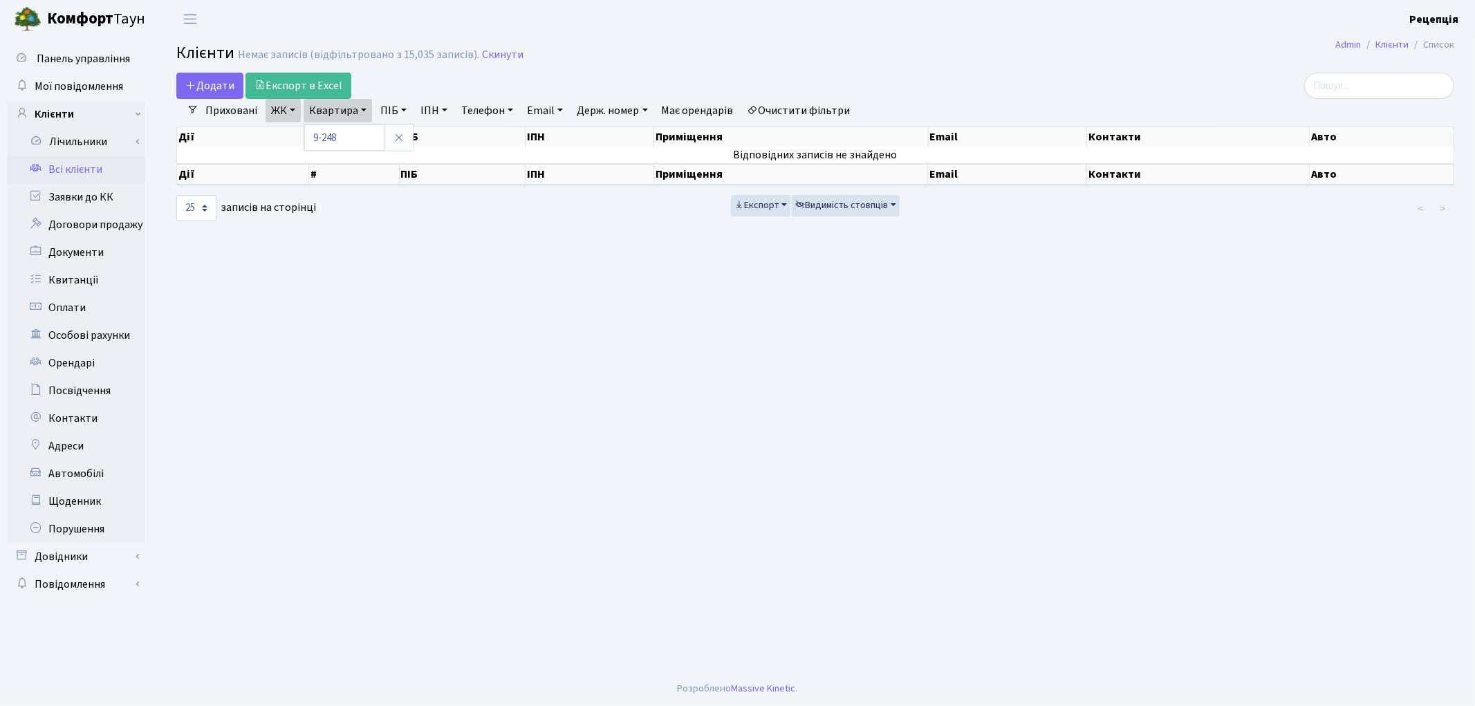
click at [786, 102] on link "Очистити фільтри" at bounding box center [799, 111] width 114 height 24
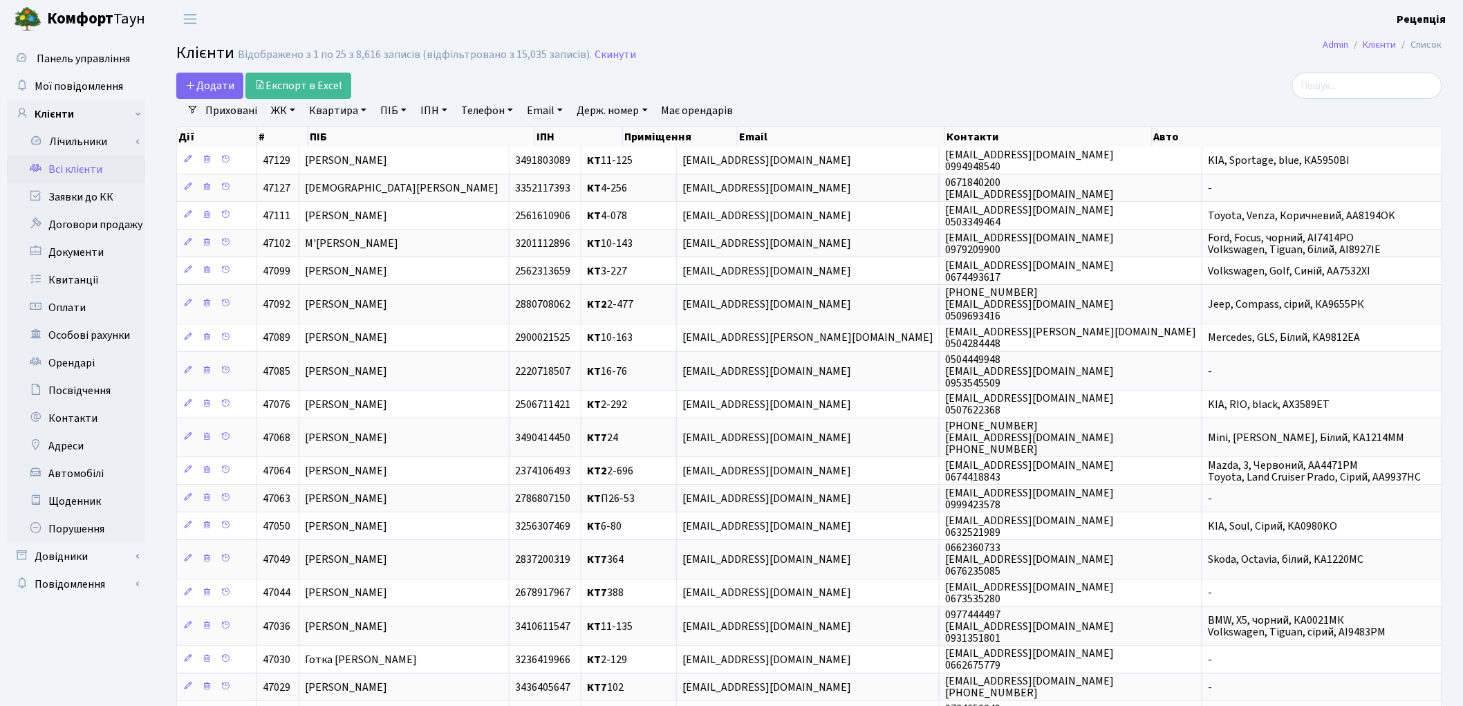
click at [292, 112] on link "ЖК" at bounding box center [282, 111] width 35 height 24
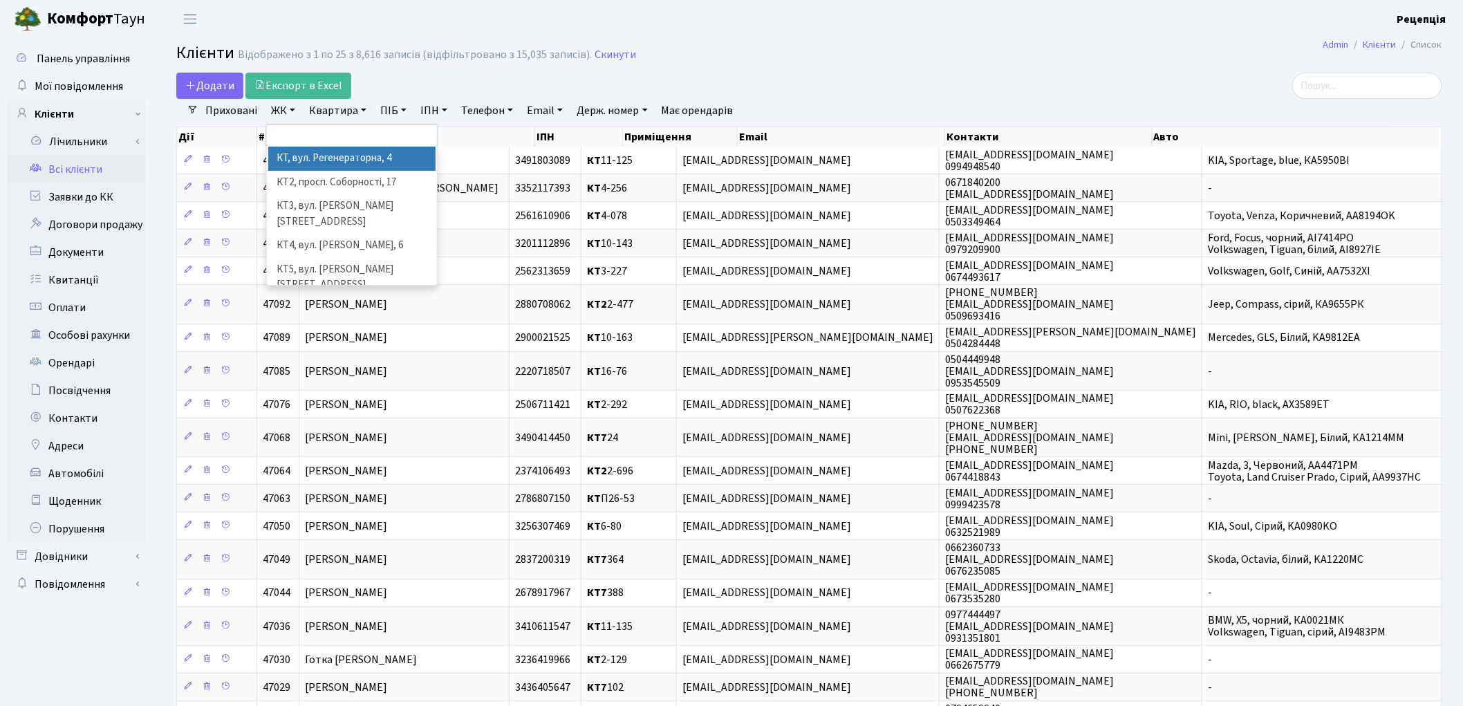
click at [318, 151] on li "КТ, вул. Регенераторна, 4" at bounding box center [351, 159] width 167 height 24
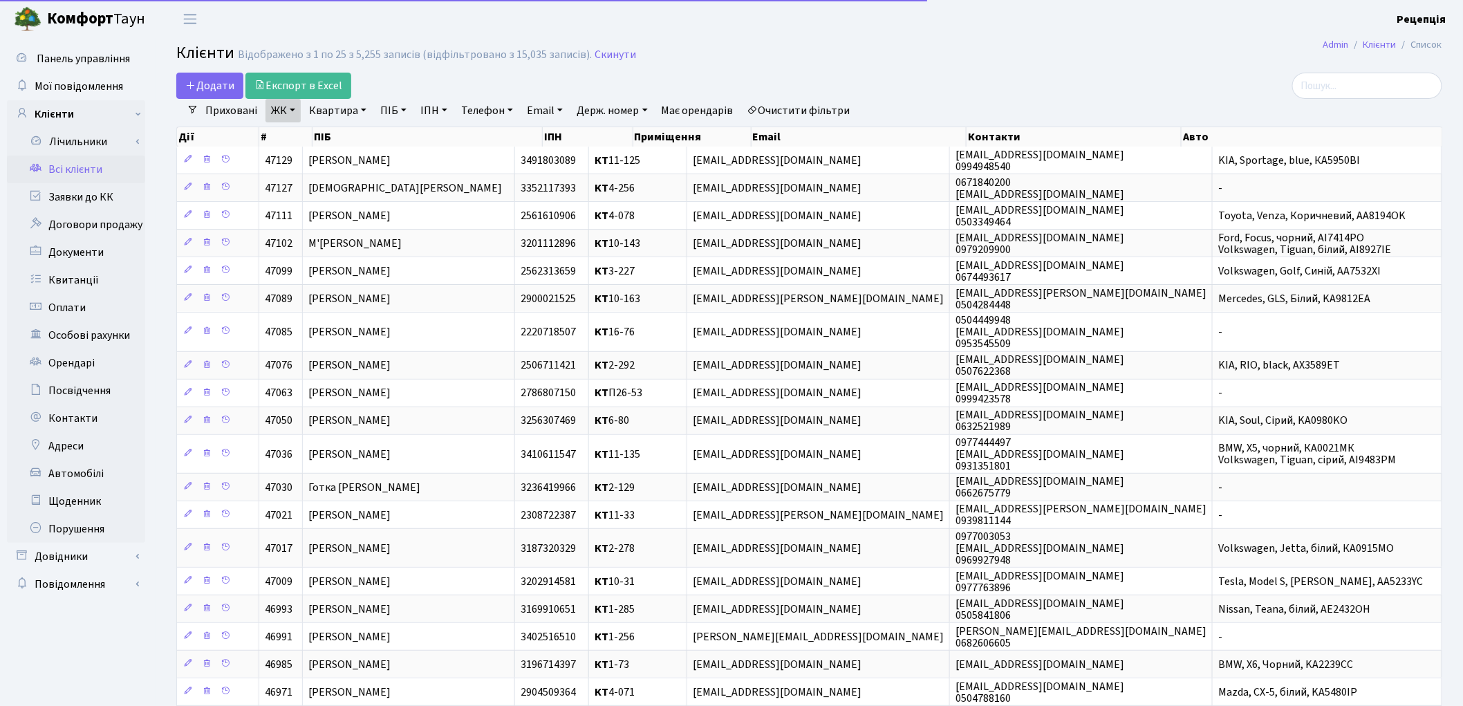
click at [356, 109] on link "Квартира" at bounding box center [337, 111] width 68 height 24
type input "14-202"
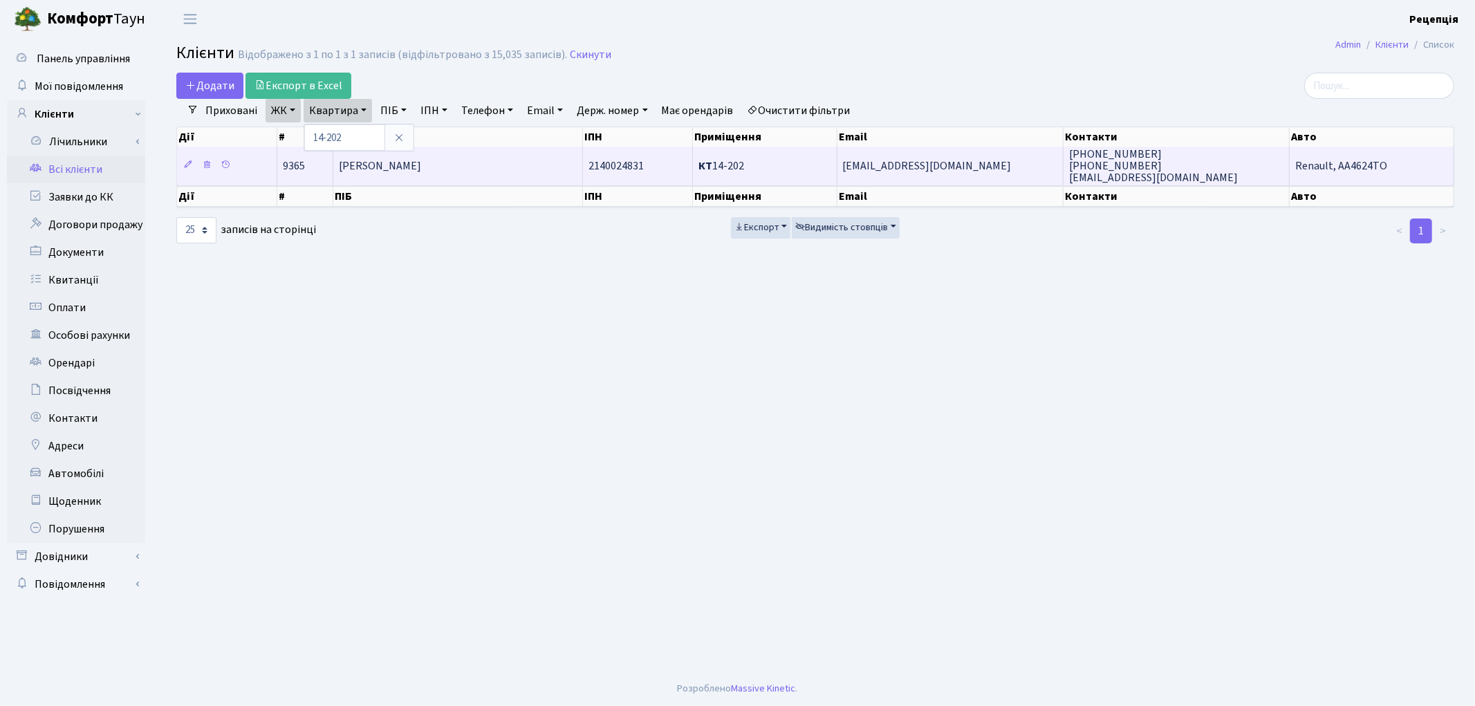
click at [418, 165] on span "[PERSON_NAME]" at bounding box center [380, 165] width 82 height 15
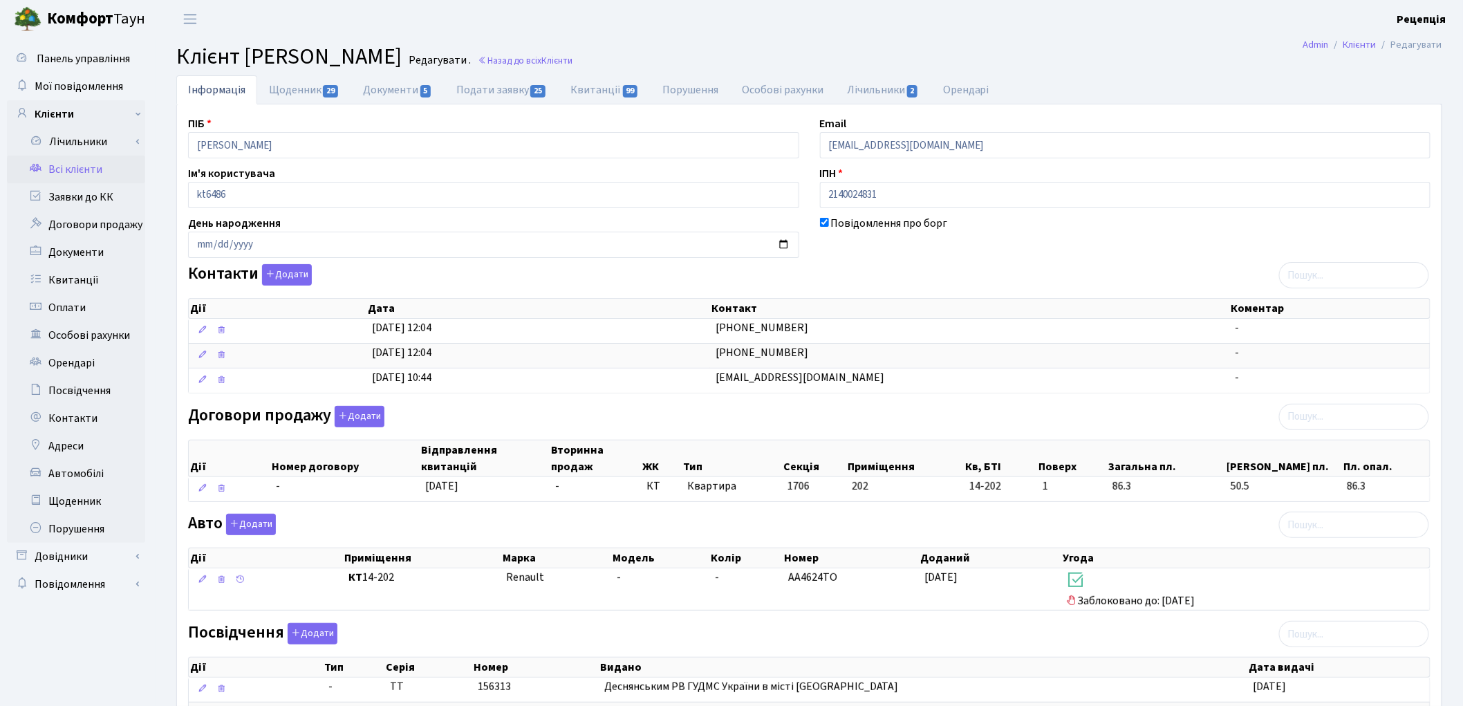
drag, startPoint x: 243, startPoint y: 55, endPoint x: 522, endPoint y: 59, distance: 279.3
click at [522, 59] on h2 "Клієнт [PERSON_NAME] . Назад до всіх Клієнти" at bounding box center [809, 57] width 1266 height 26
copy span "[PERSON_NAME]"
drag, startPoint x: 798, startPoint y: 350, endPoint x: 720, endPoint y: 355, distance: 77.6
click at [720, 355] on td "[PHONE_NUMBER]" at bounding box center [969, 355] width 519 height 25
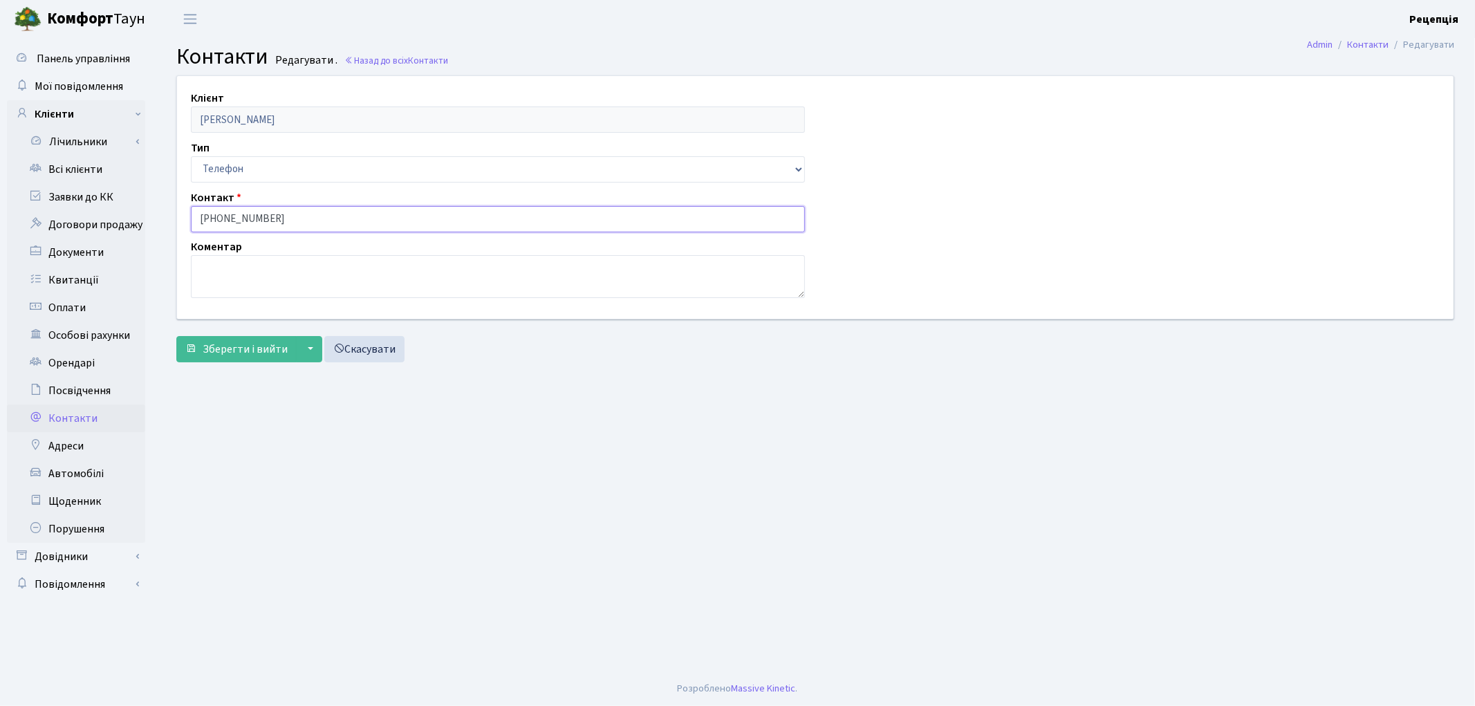
drag, startPoint x: 285, startPoint y: 216, endPoint x: 204, endPoint y: 224, distance: 81.2
click at [204, 224] on input "[PHONE_NUMBER]" at bounding box center [498, 219] width 614 height 26
click at [49, 165] on link "Всі клієнти" at bounding box center [76, 170] width 138 height 28
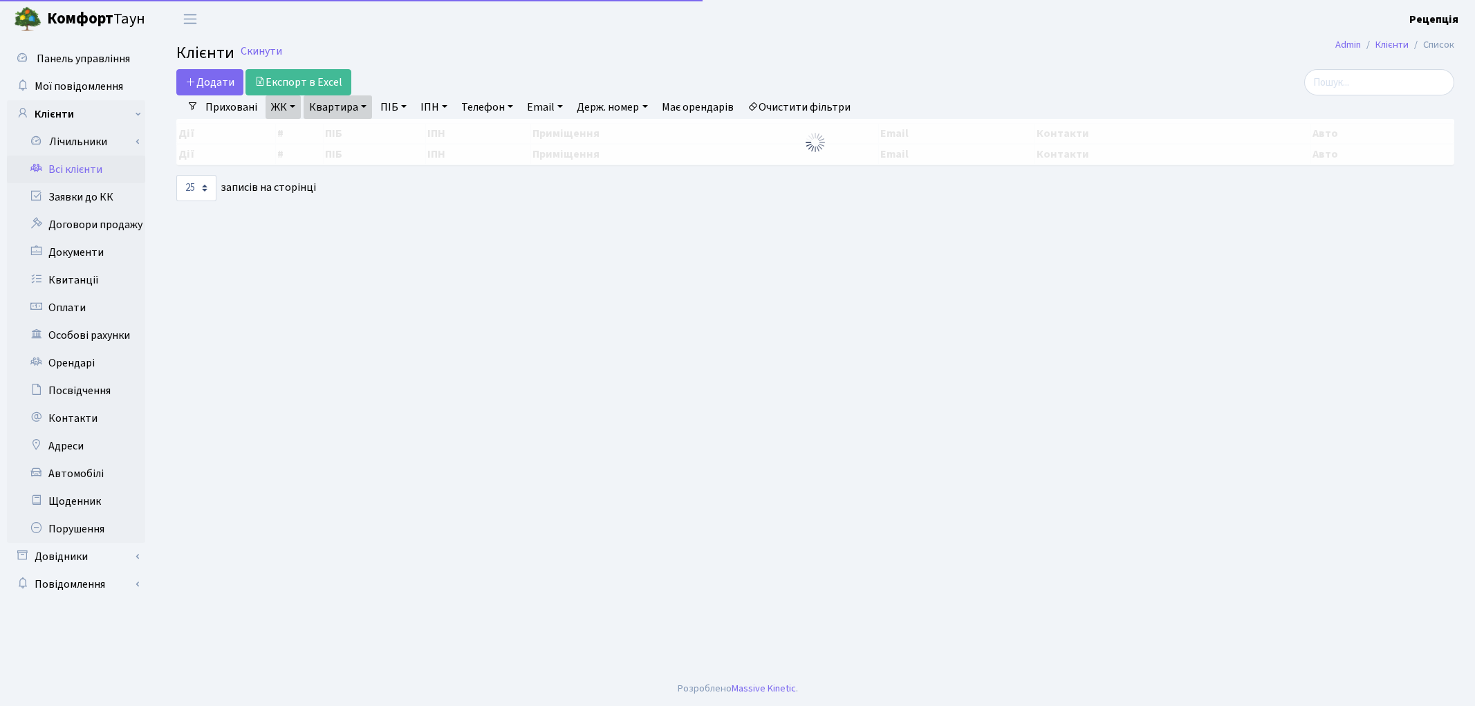
select select "25"
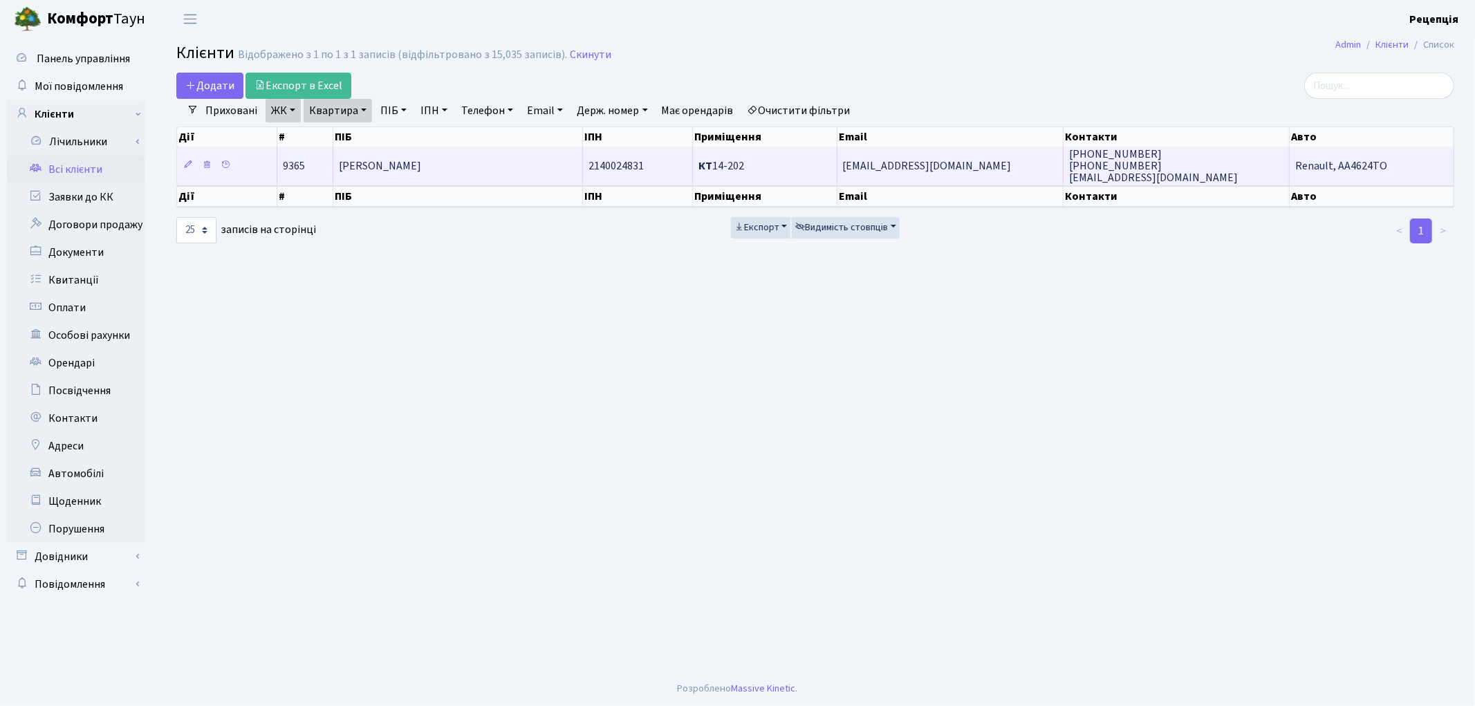
click at [421, 167] on span "[PERSON_NAME]" at bounding box center [380, 165] width 82 height 15
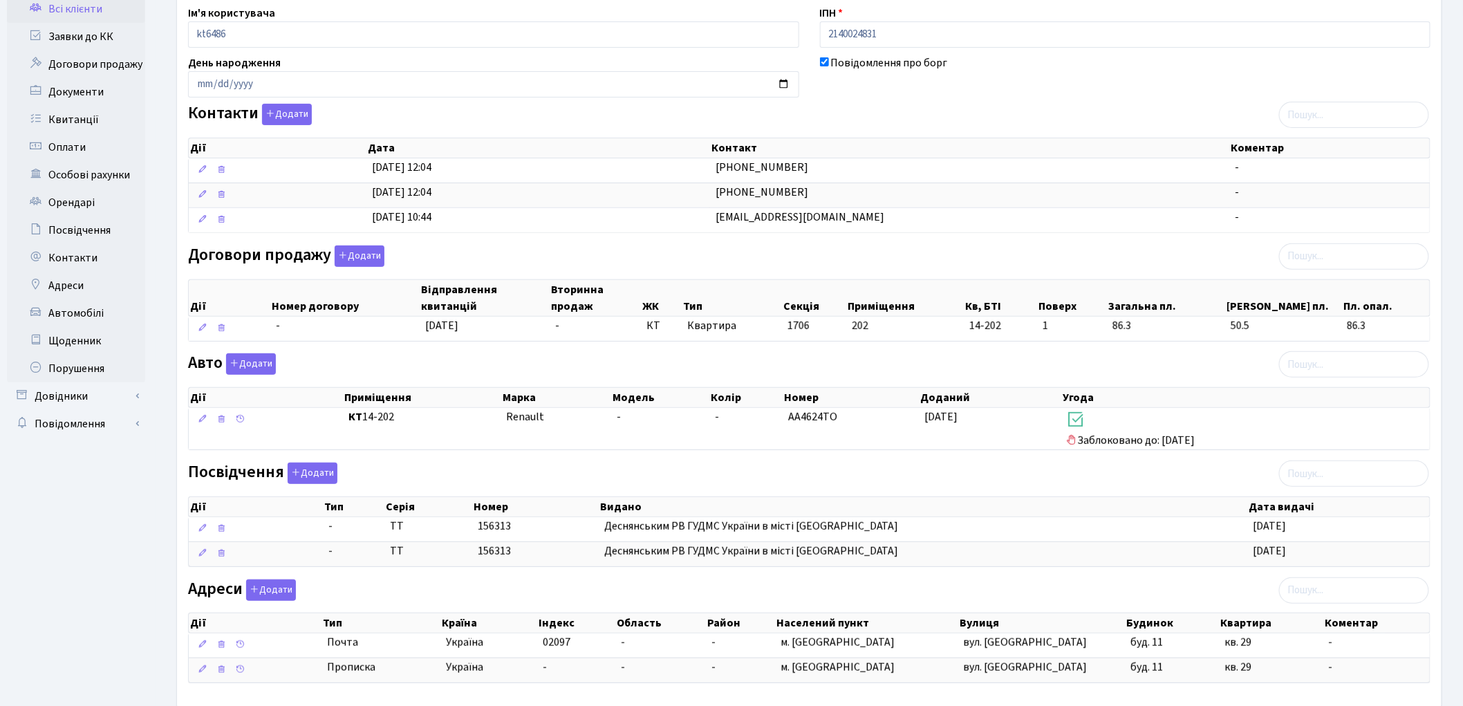
scroll to position [238, 0]
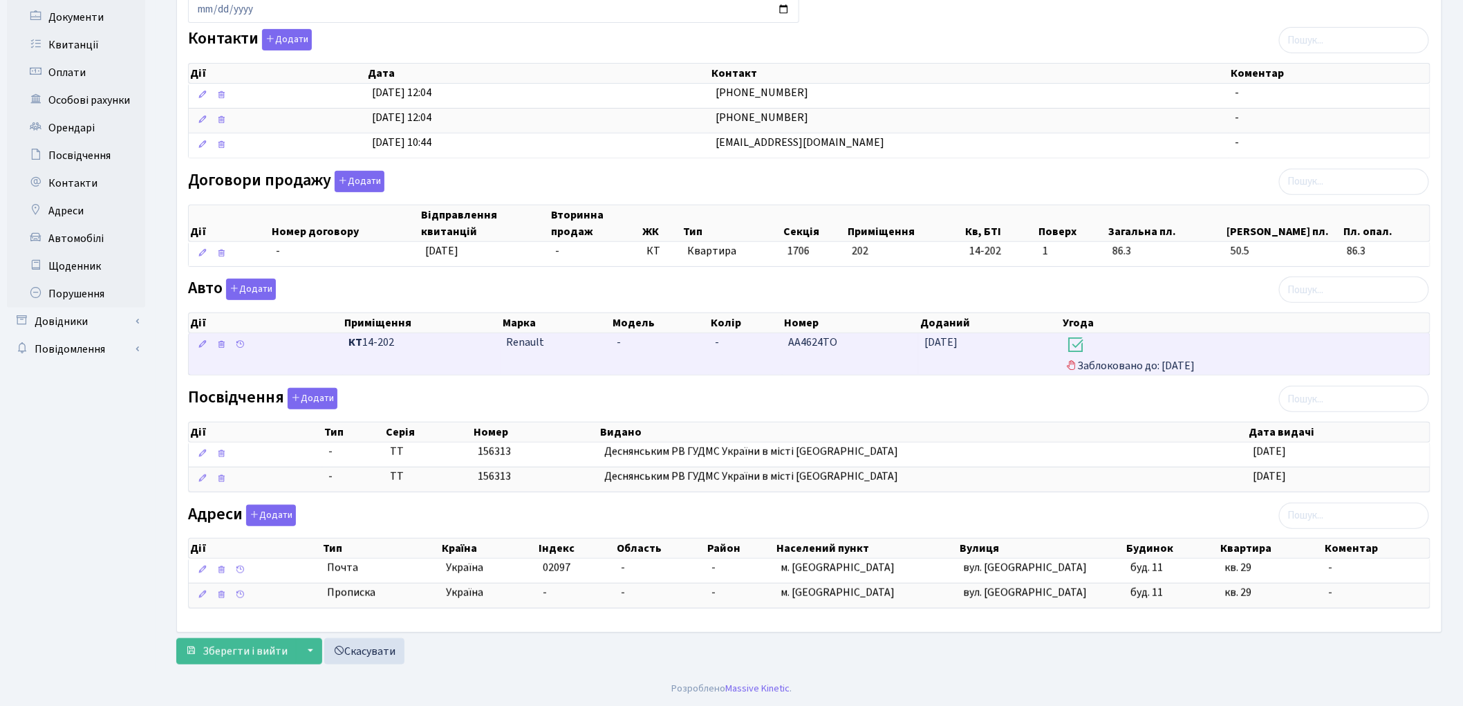
drag, startPoint x: 503, startPoint y: 346, endPoint x: 876, endPoint y: 353, distance: 373.4
click at [873, 353] on \<\/span\>\a "КТ 14-202 Renault - - АА4624ТО [DATE] Заблоковано до: [DATE]" at bounding box center [809, 353] width 1241 height 41
copy \<\/span\>\a "Renault - - АА4624ТО"
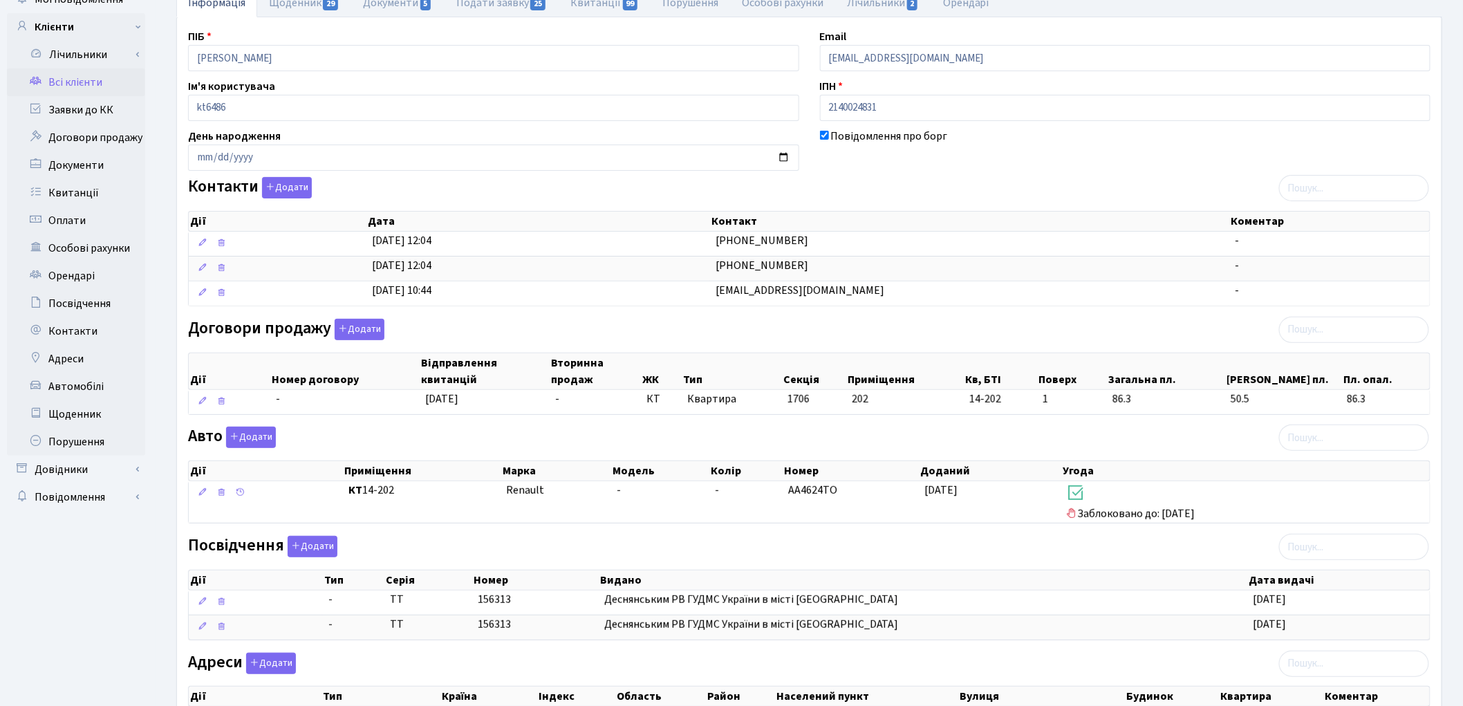
scroll to position [0, 0]
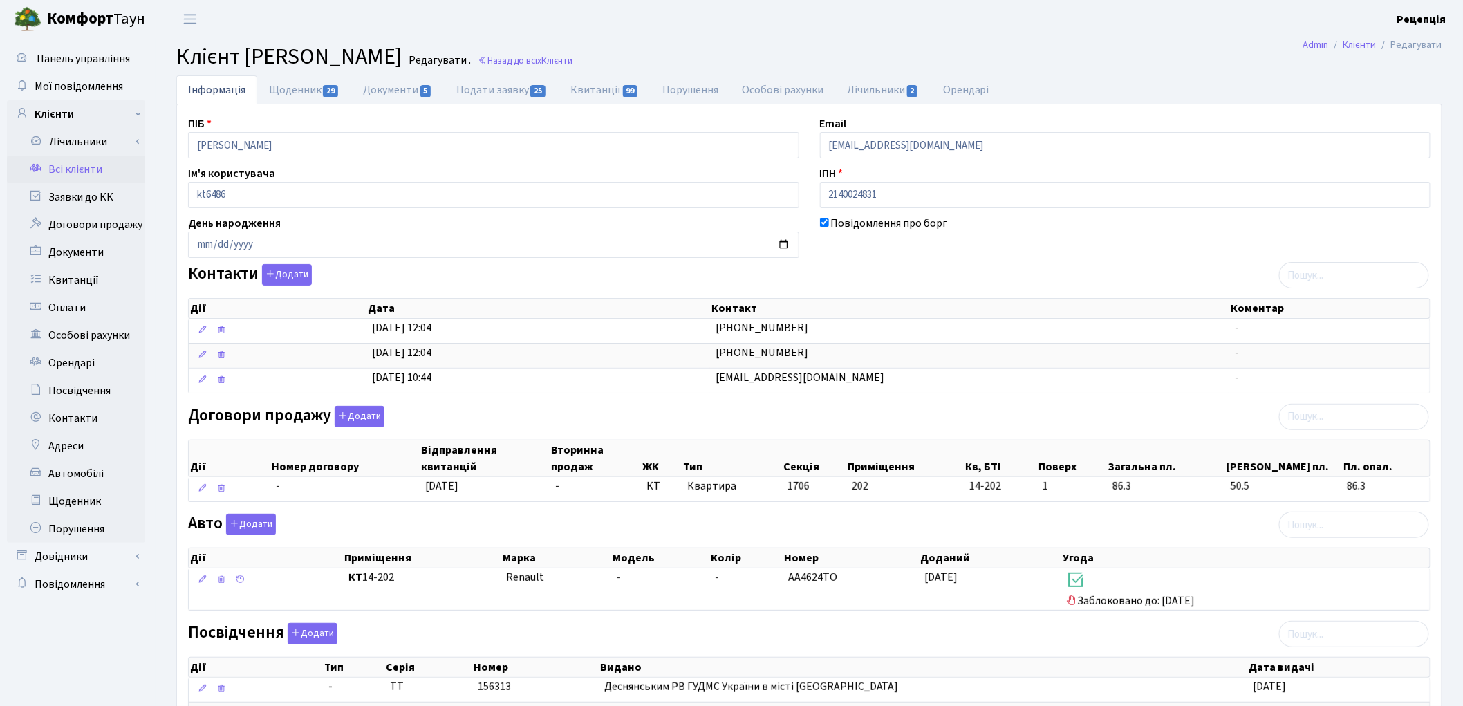
click at [93, 169] on link "Всі клієнти" at bounding box center [76, 170] width 138 height 28
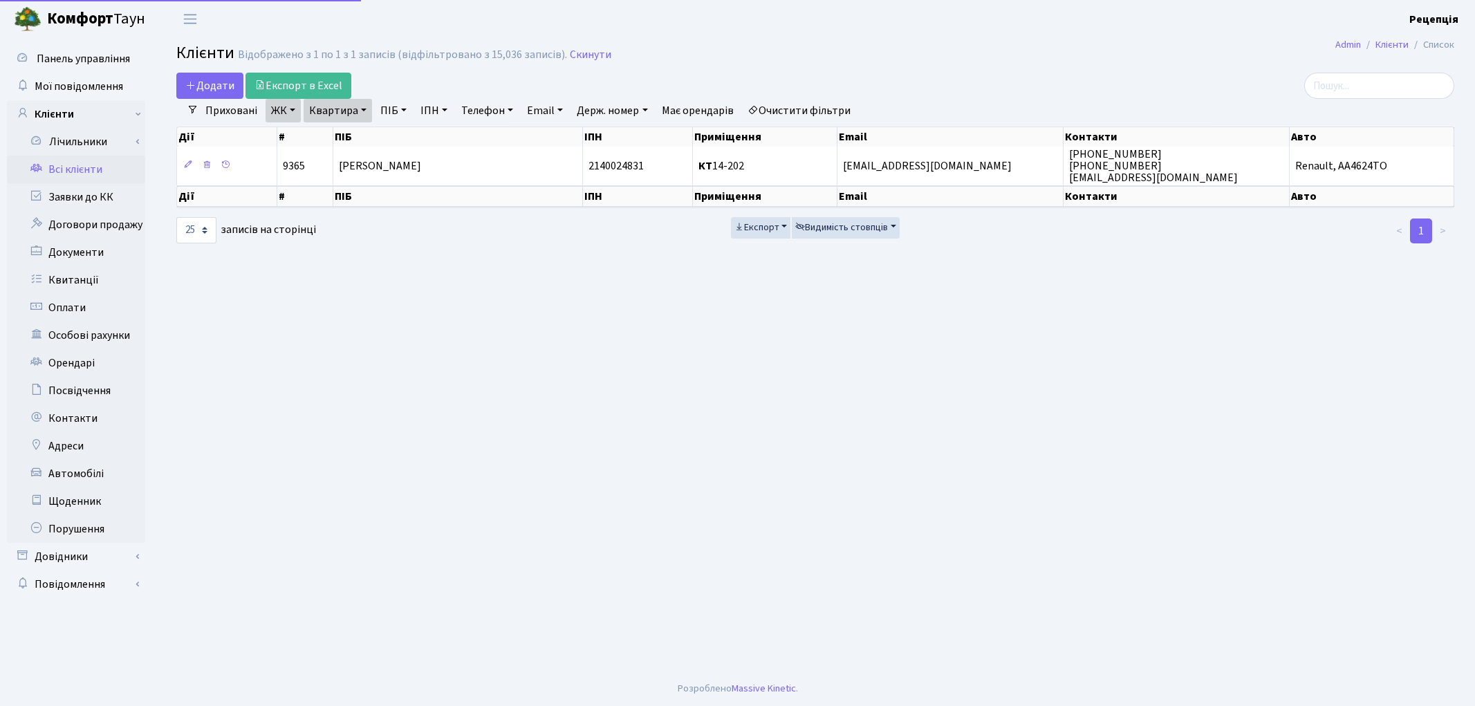
select select "25"
click at [812, 112] on link "Очистити фільтри" at bounding box center [799, 111] width 114 height 24
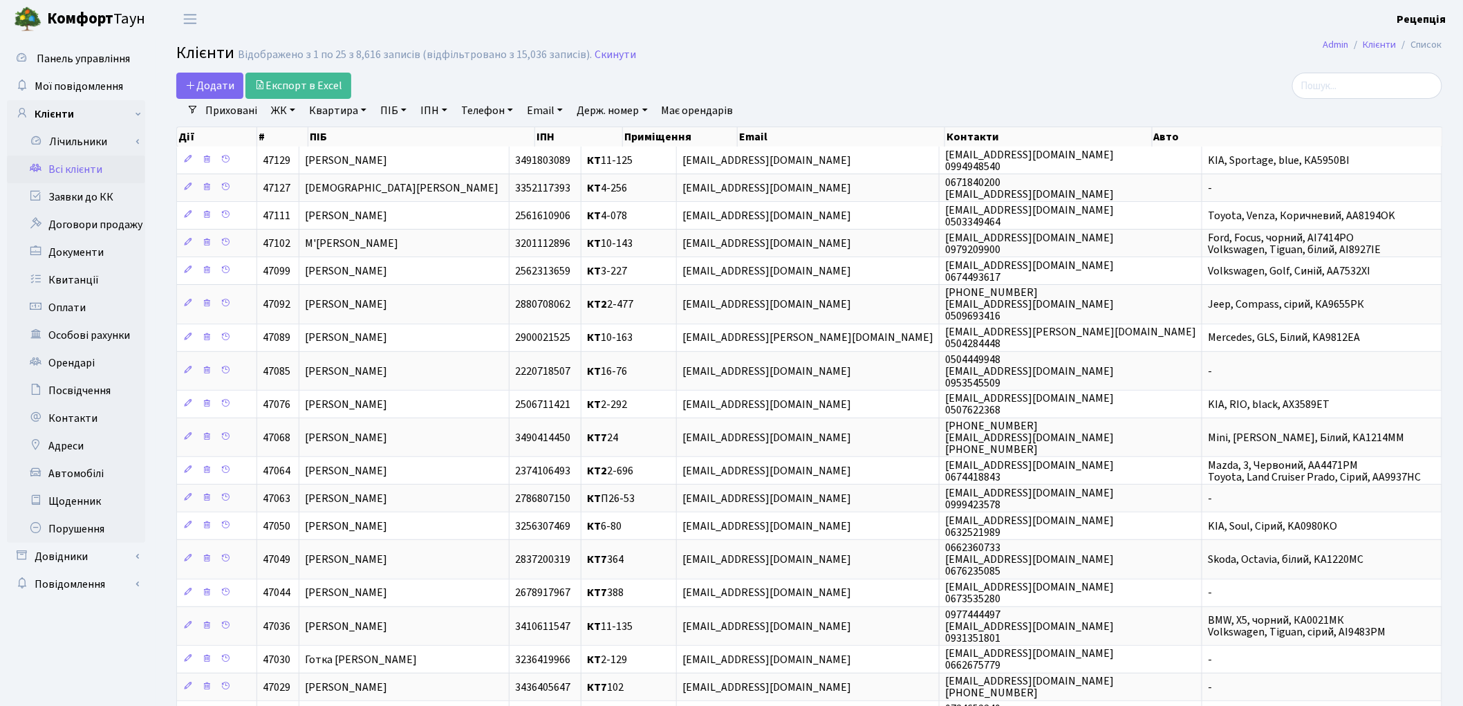
click at [483, 105] on link "Телефон" at bounding box center [487, 111] width 63 height 24
type input "0506364294"
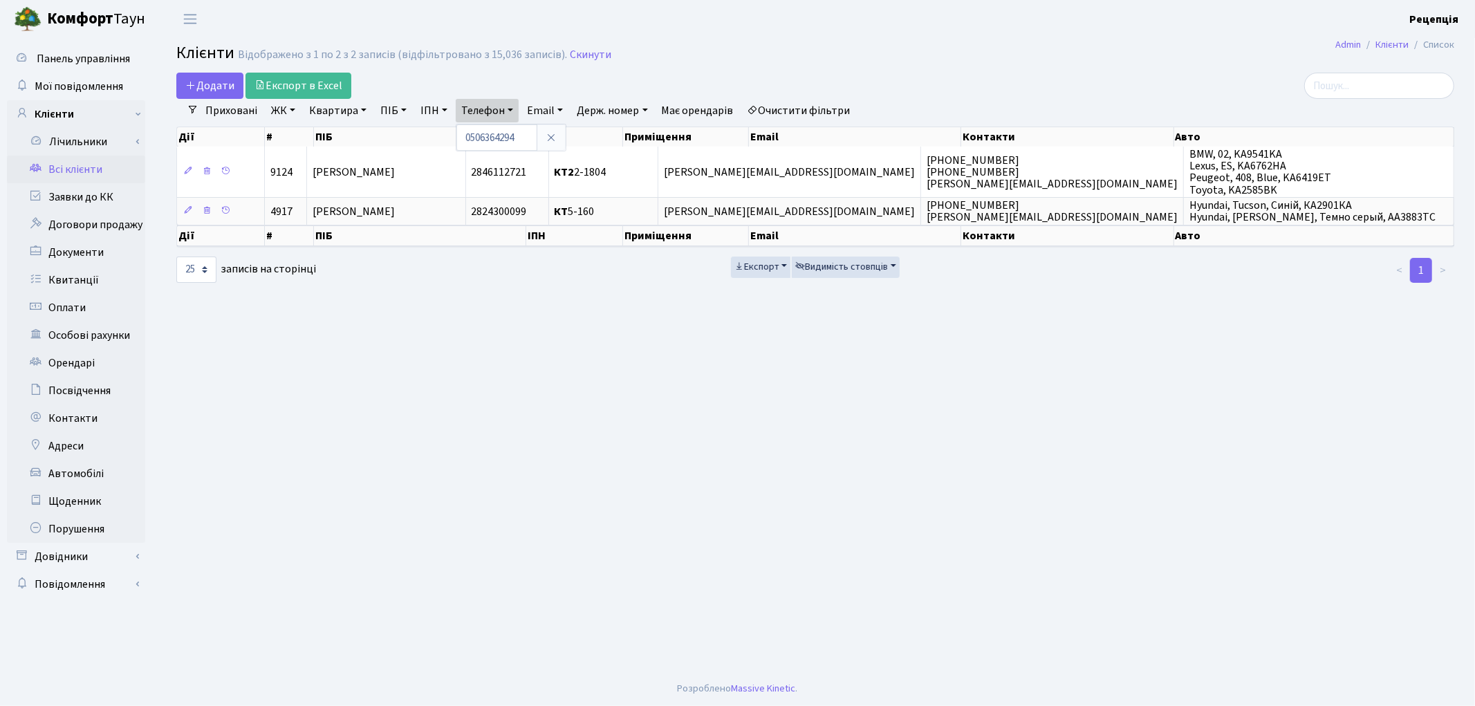
click at [823, 113] on link "Очистити фільтри" at bounding box center [799, 111] width 114 height 24
select select
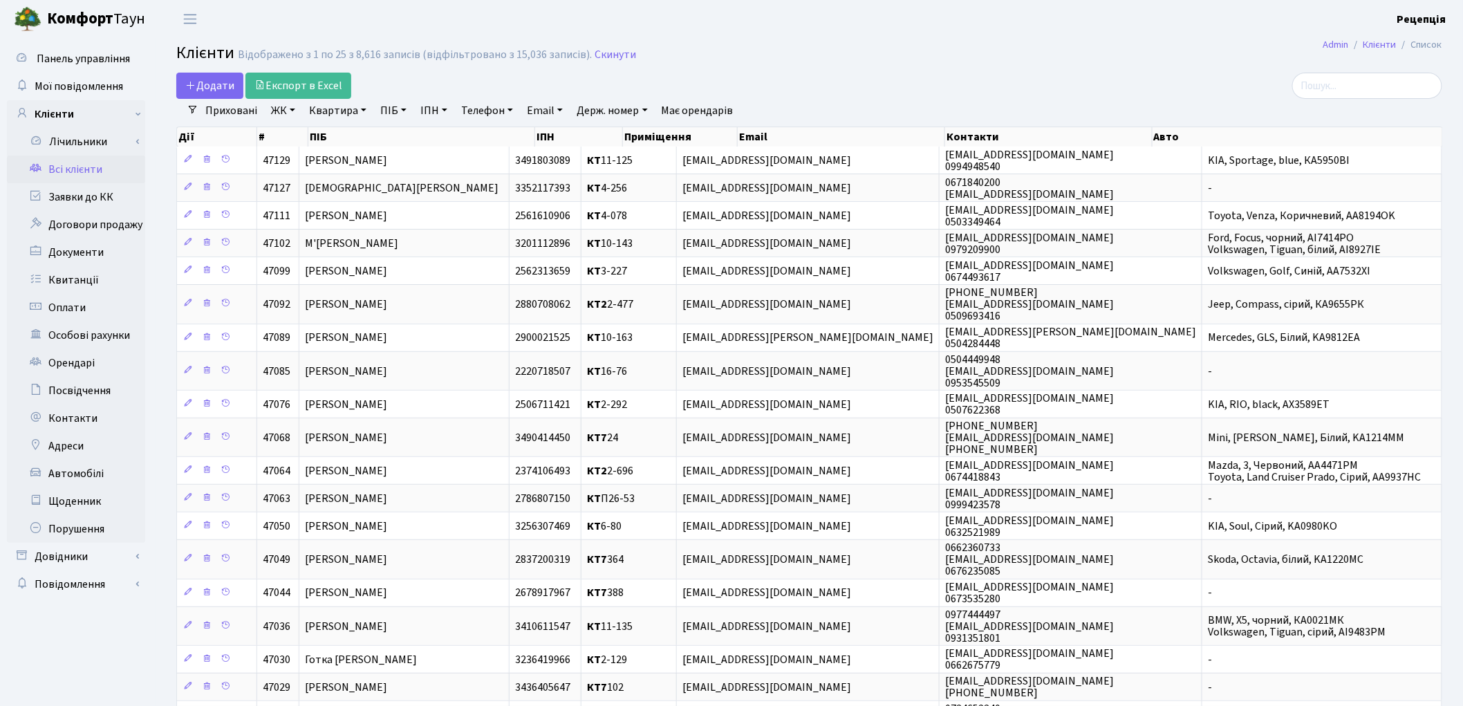
click at [285, 105] on link "ЖК" at bounding box center [282, 111] width 35 height 24
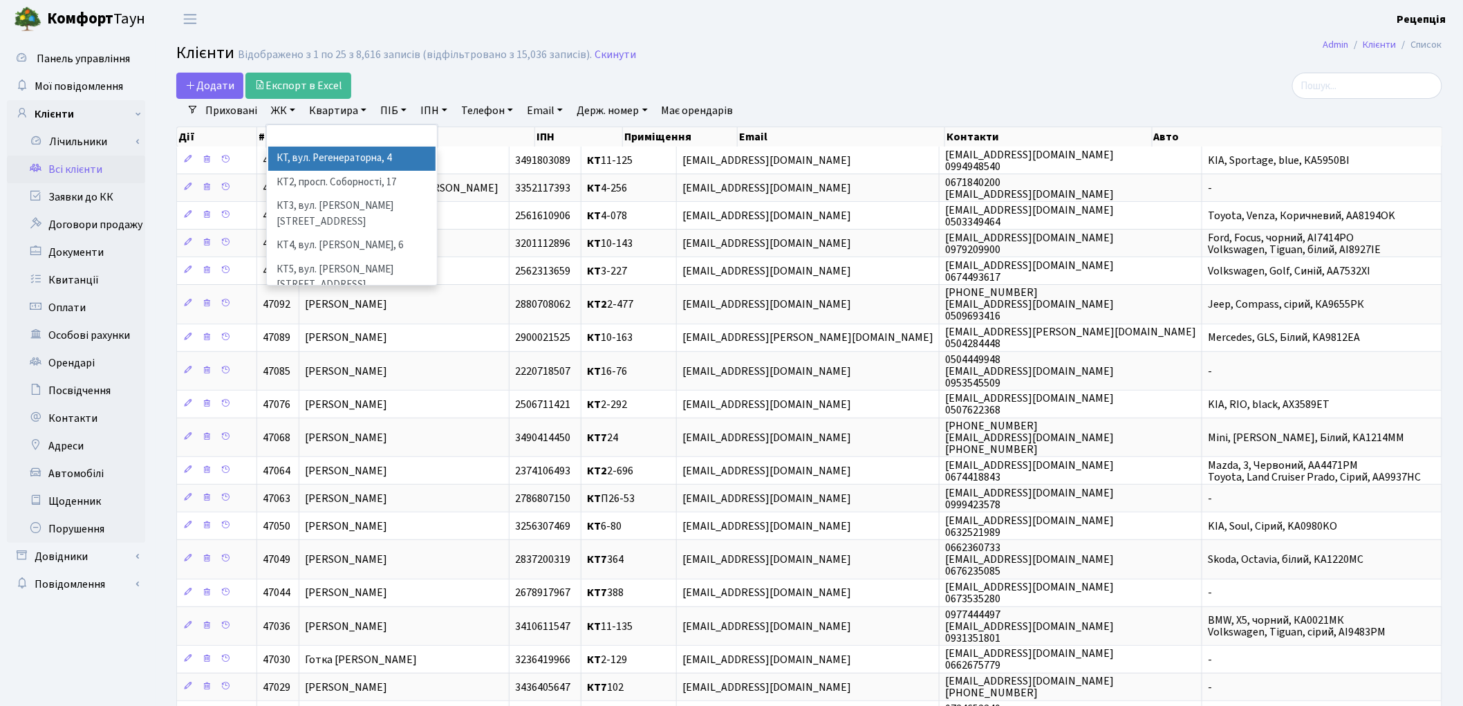
click at [302, 157] on li "КТ, вул. Регенераторна, 4" at bounding box center [351, 159] width 167 height 24
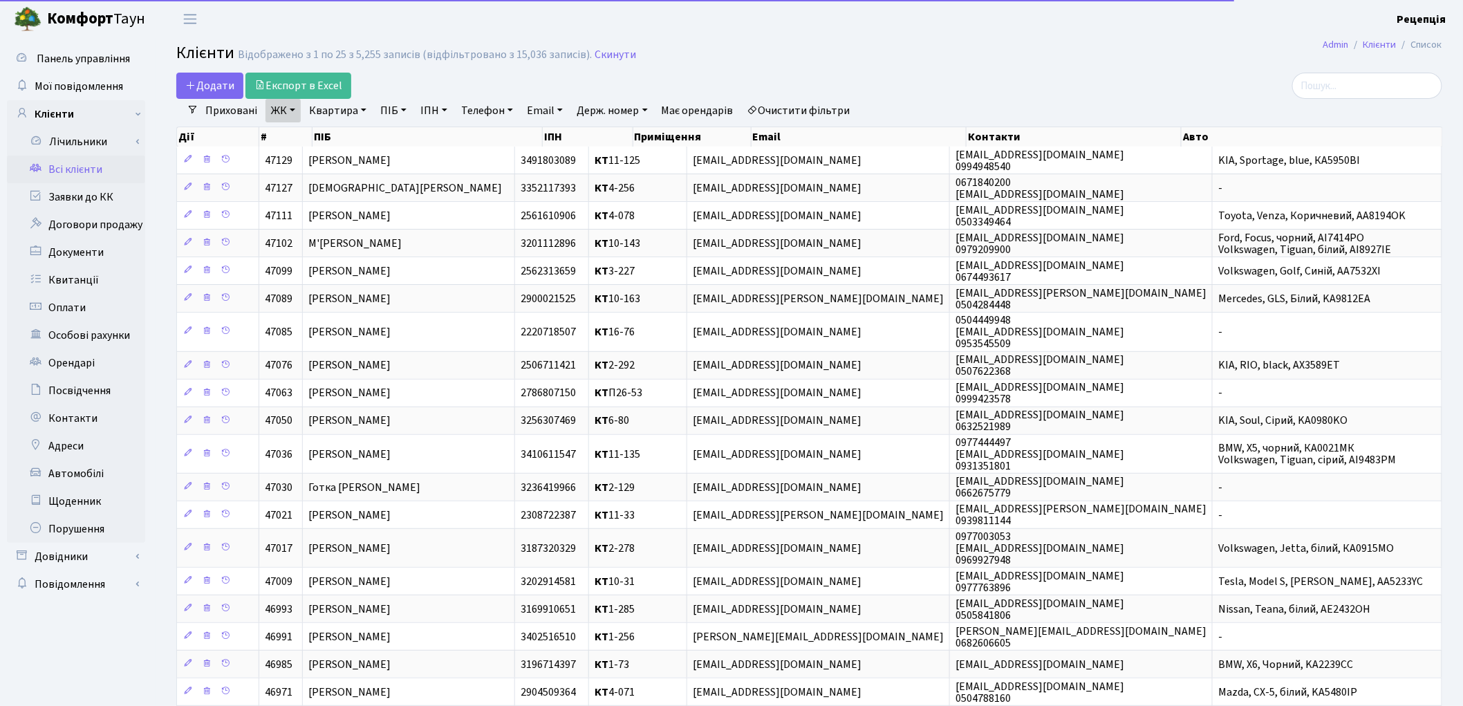
click at [342, 108] on link "Квартира" at bounding box center [337, 111] width 68 height 24
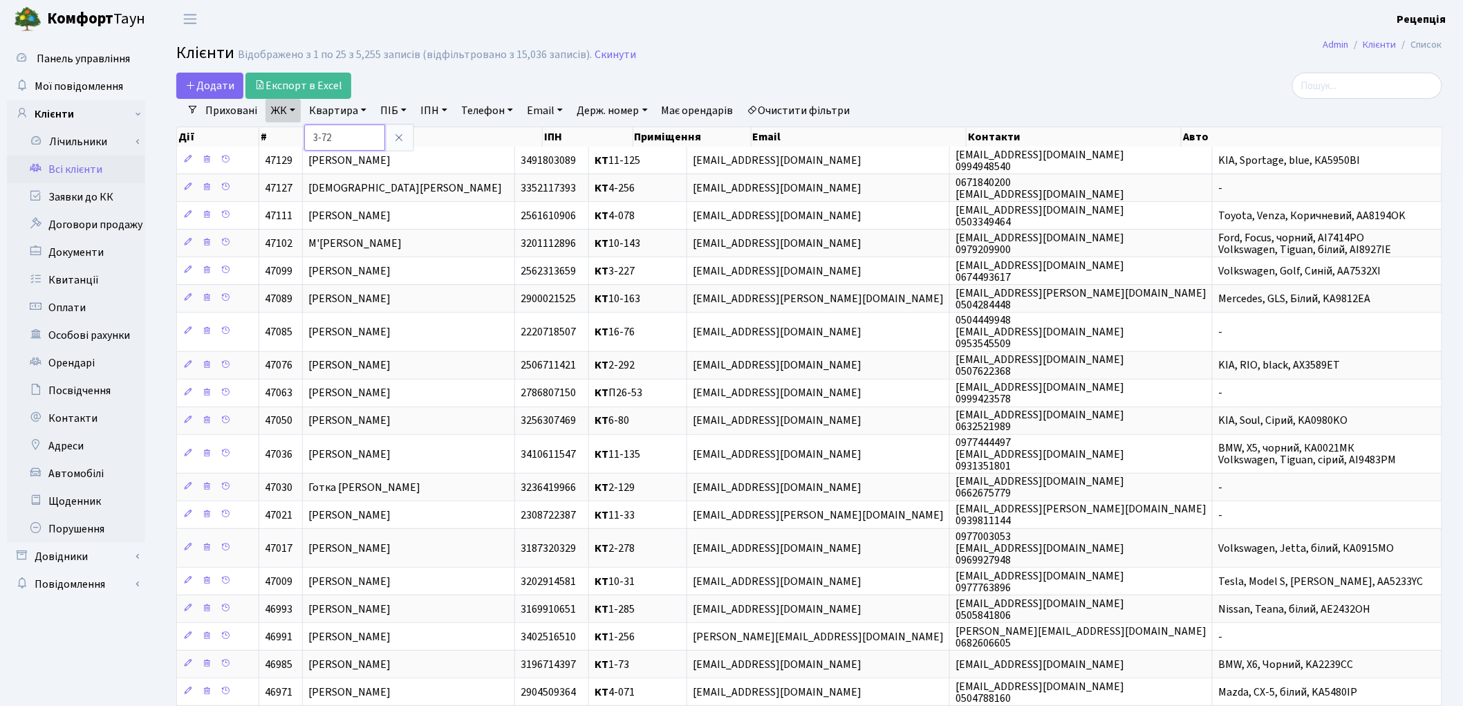
type input "3-72"
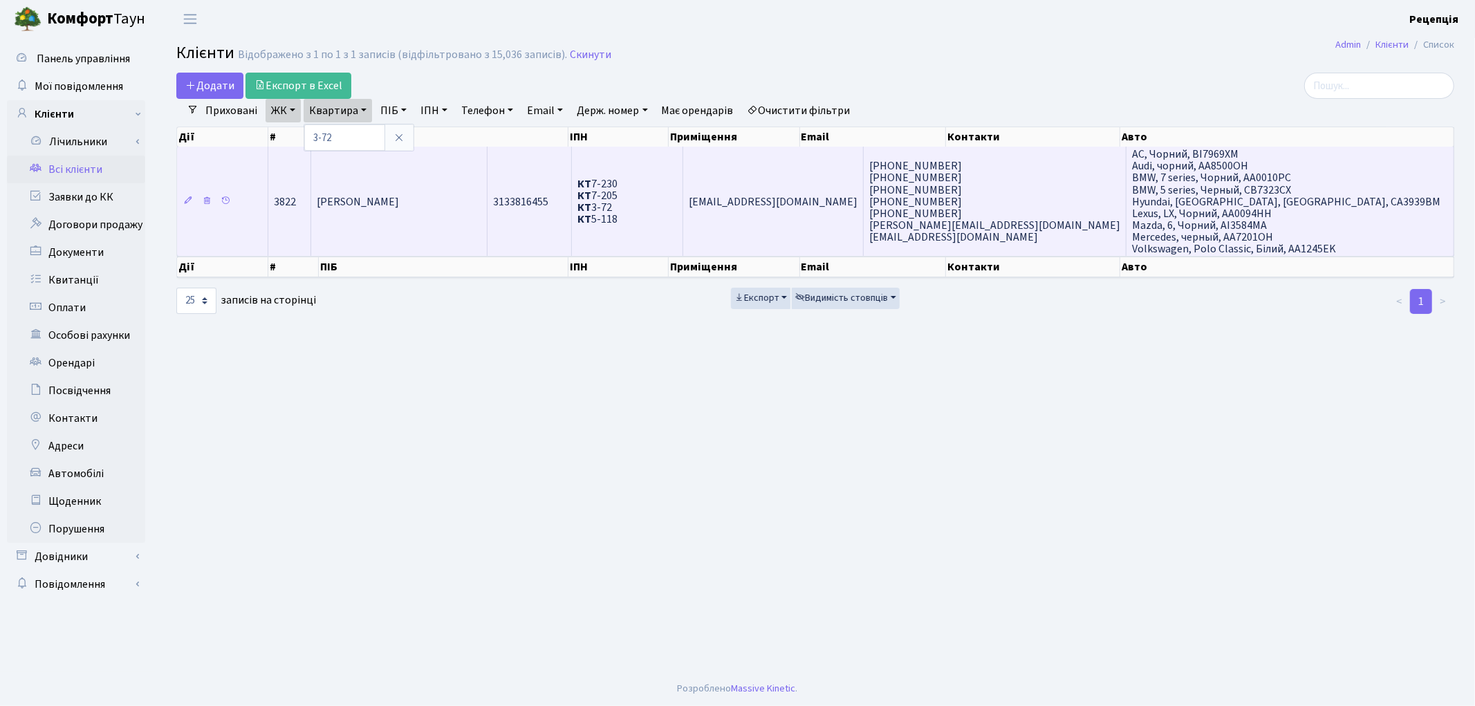
click at [399, 200] on span "Медведєв Євгеній Геннадійович" at bounding box center [358, 201] width 82 height 15
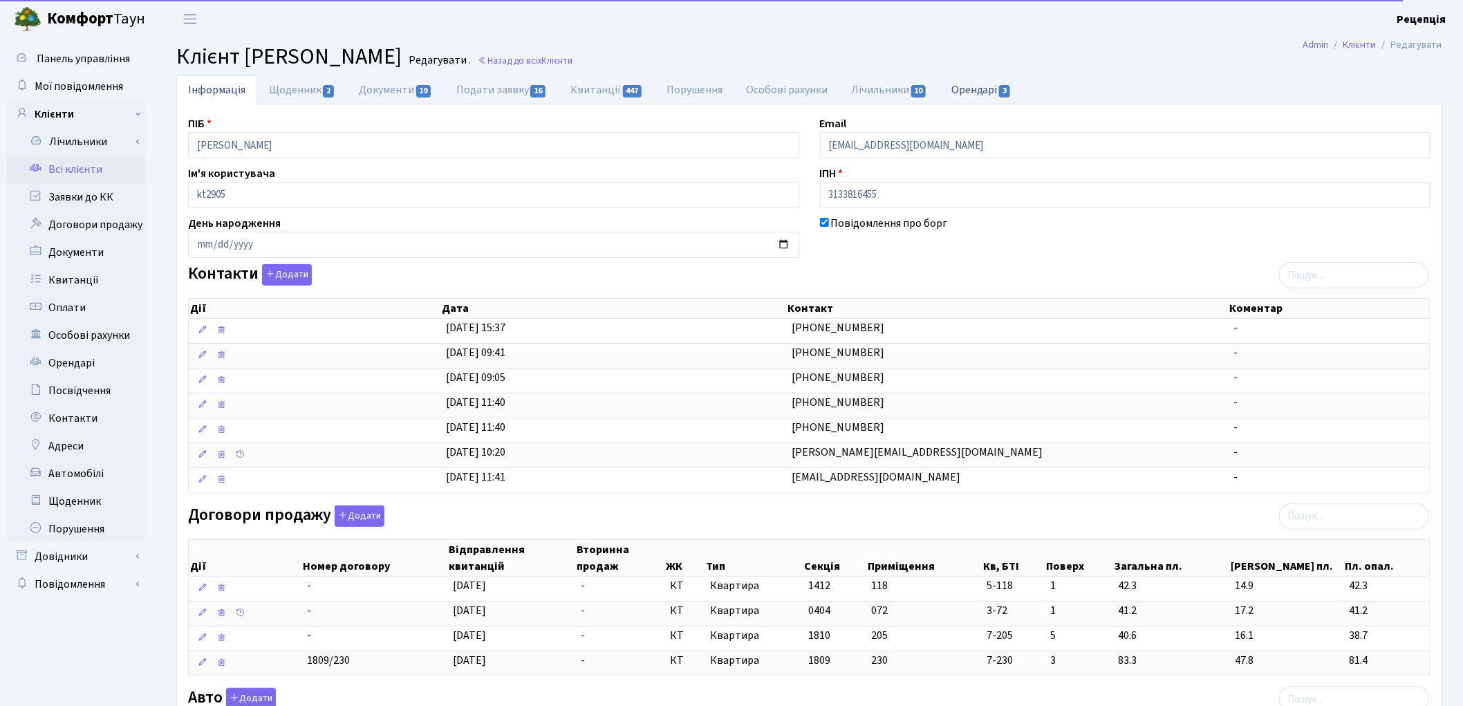
click at [991, 80] on link "Орендарі 3" at bounding box center [981, 89] width 84 height 28
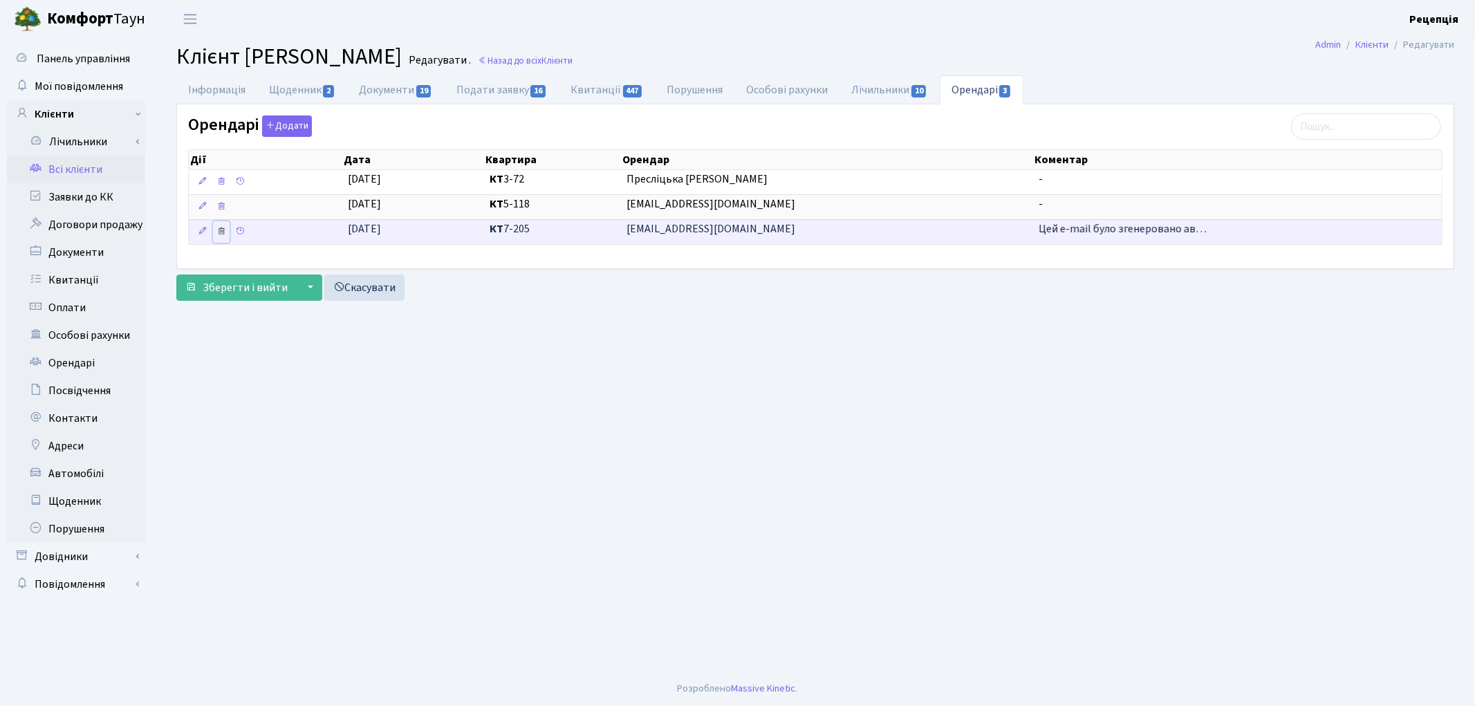
click at [219, 232] on icon at bounding box center [221, 231] width 10 height 10
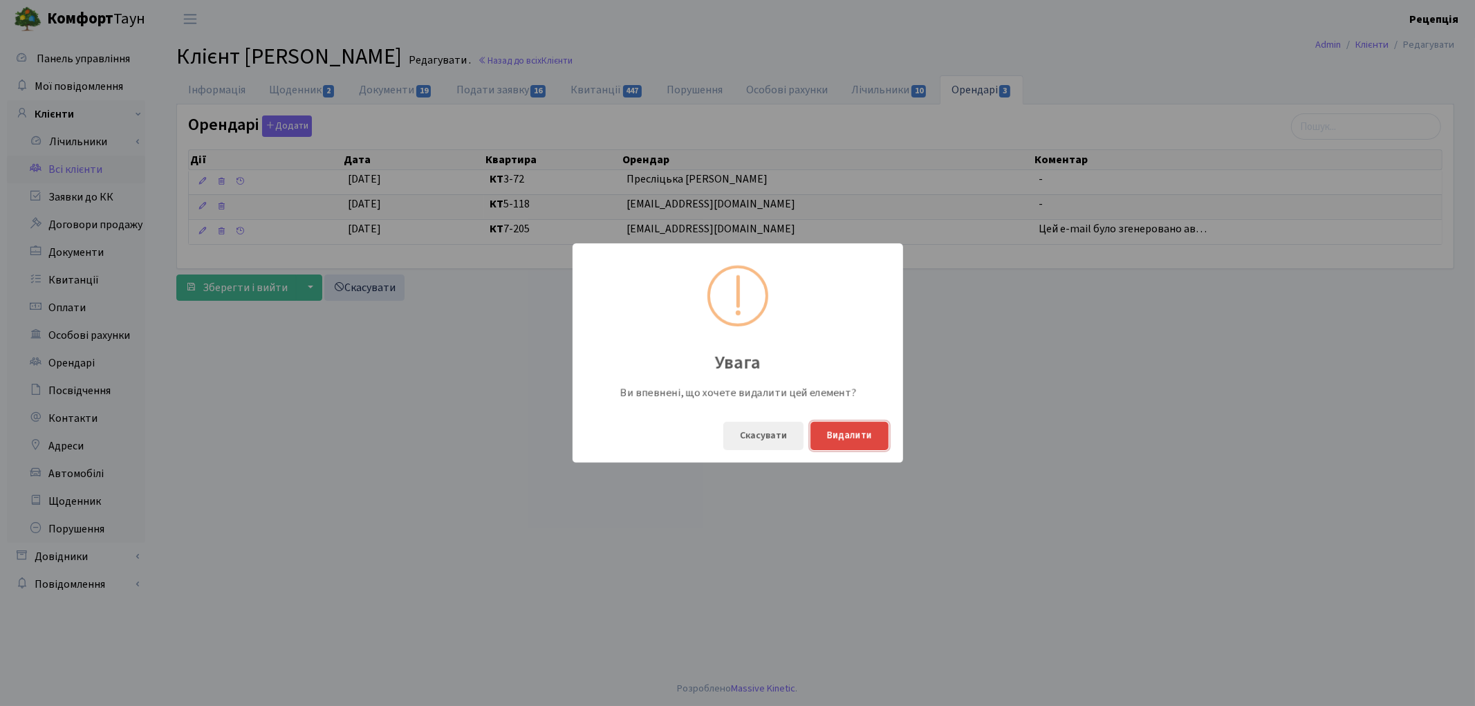
click at [867, 441] on button "Видалити" at bounding box center [849, 436] width 78 height 28
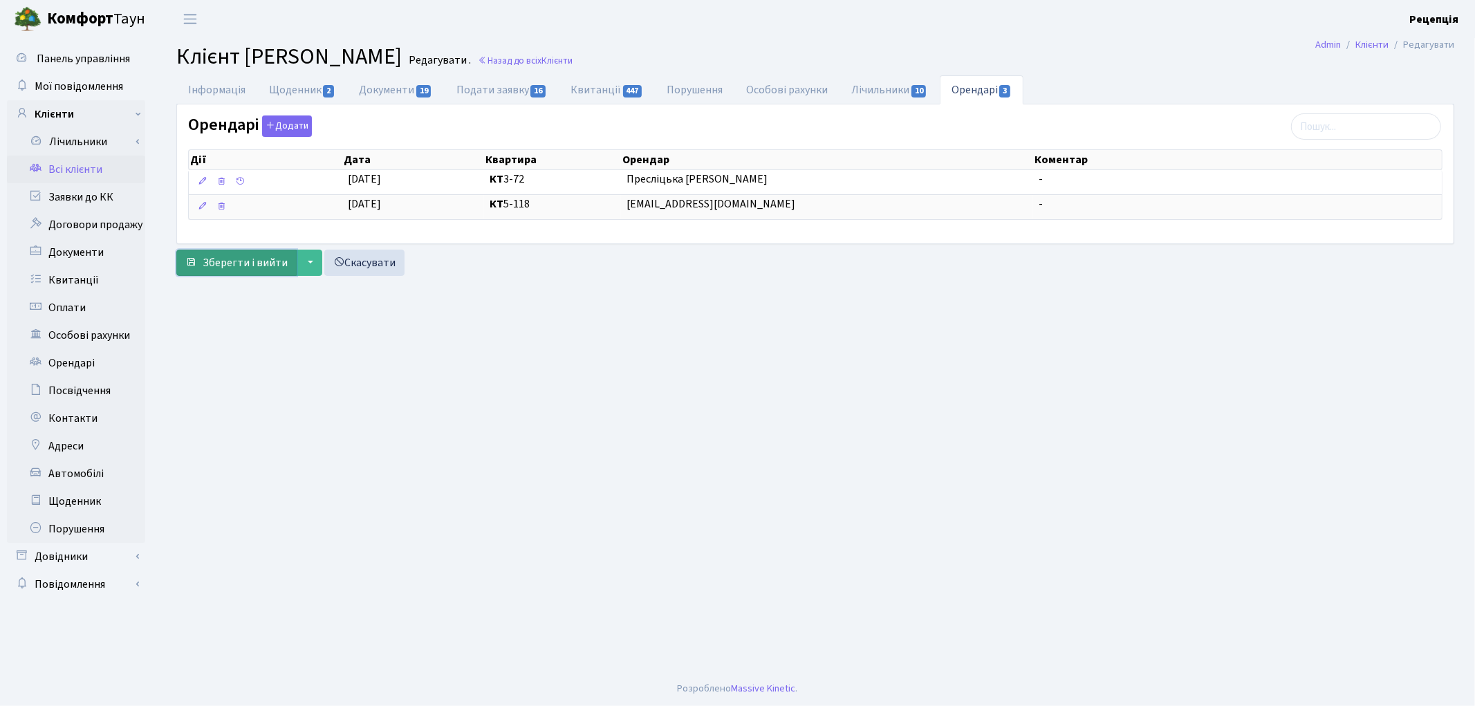
click at [228, 267] on span "Зберегти і вийти" at bounding box center [245, 262] width 85 height 15
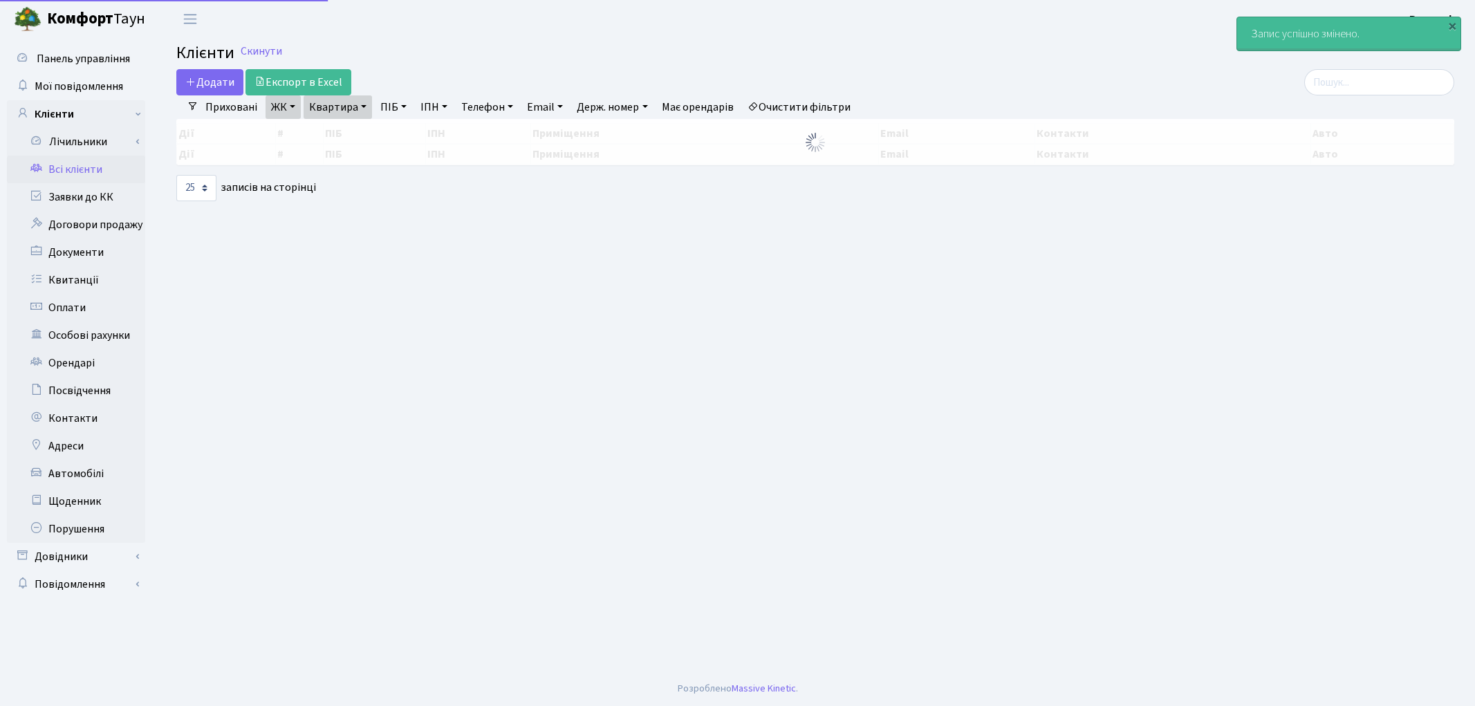
select select "25"
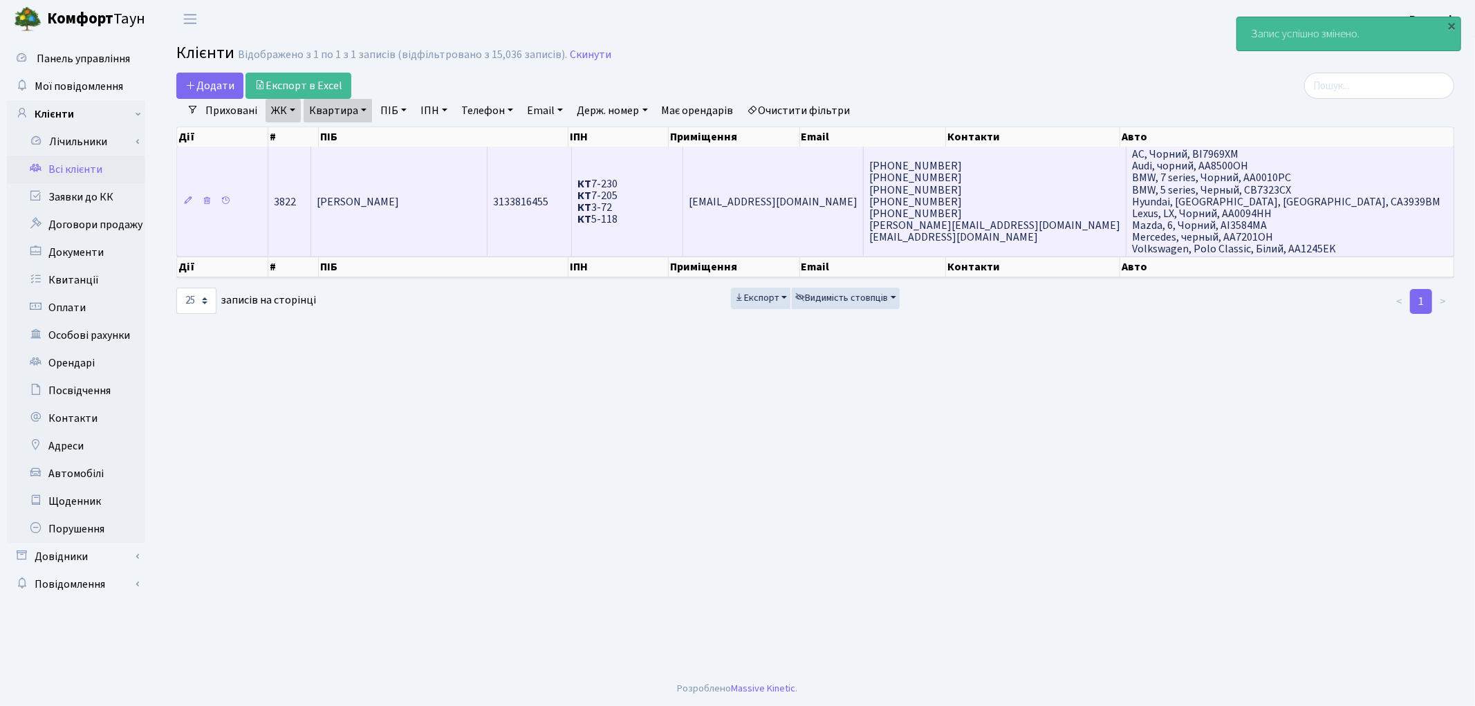
click at [453, 170] on td "[PERSON_NAME]" at bounding box center [399, 201] width 176 height 109
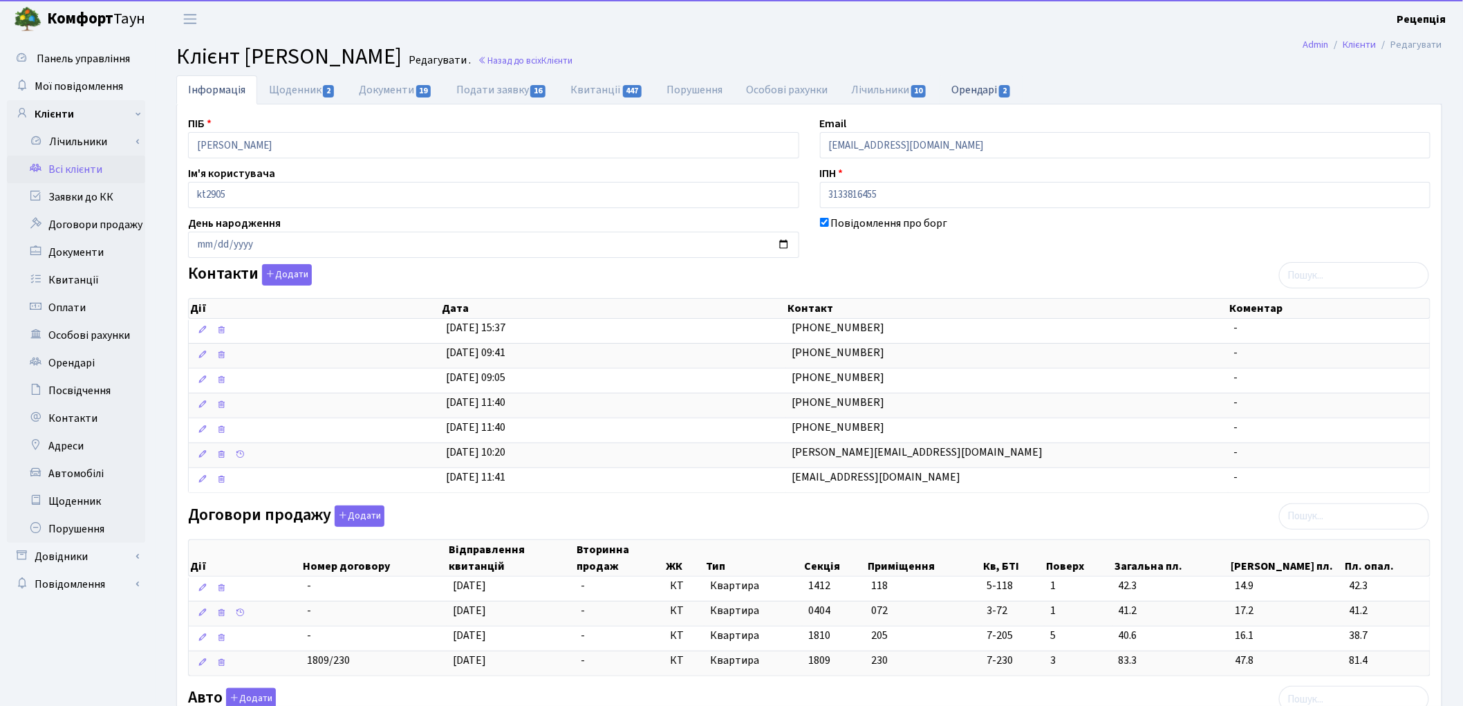
click at [1010, 95] on span "2" at bounding box center [1004, 91] width 11 height 12
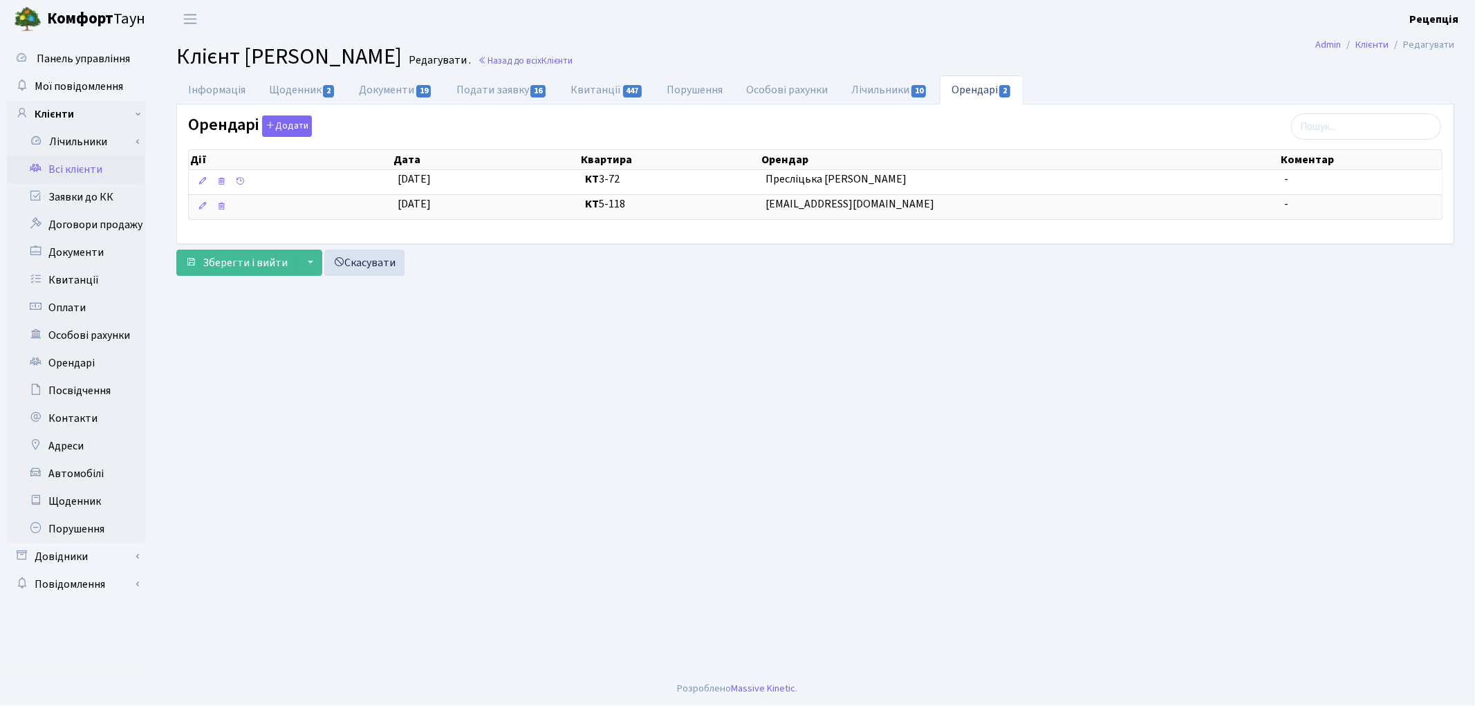
click at [84, 168] on link "Всі клієнти" at bounding box center [76, 170] width 138 height 28
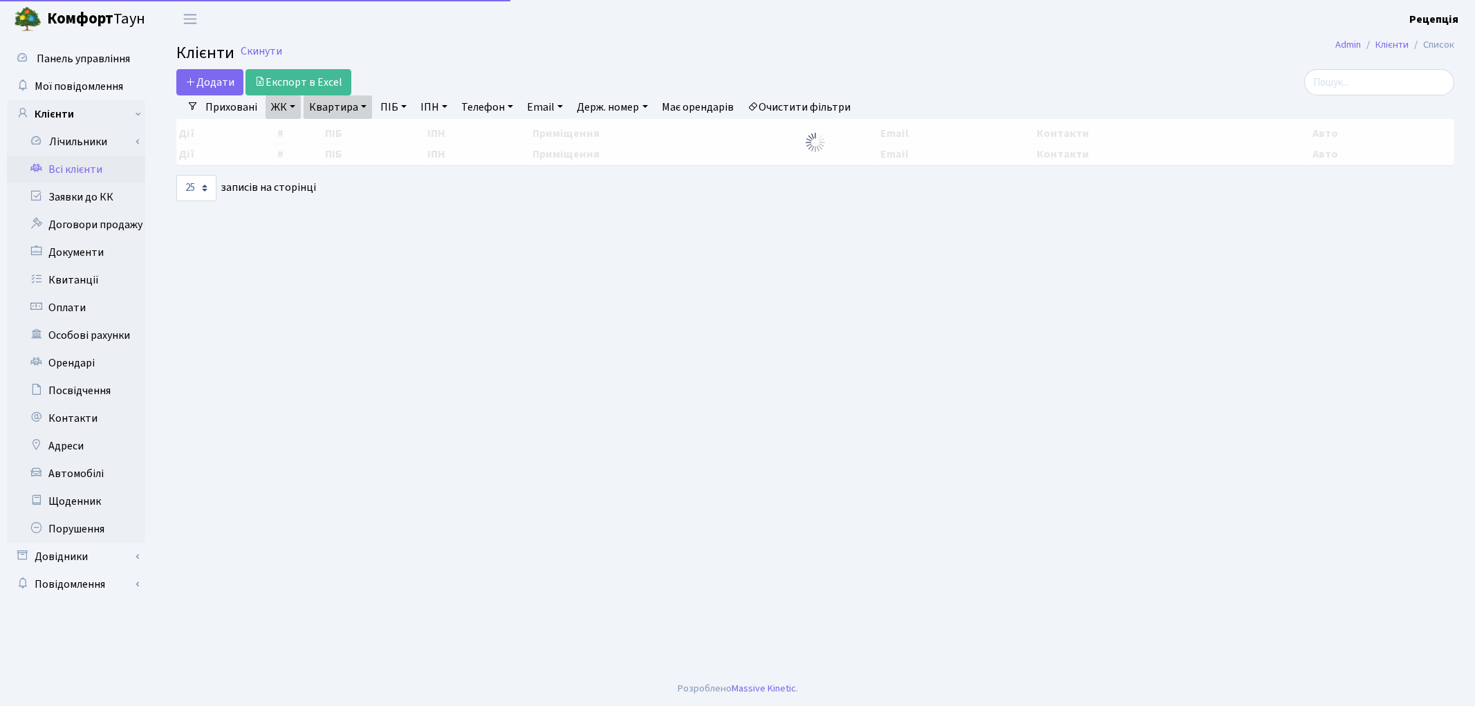
select select "25"
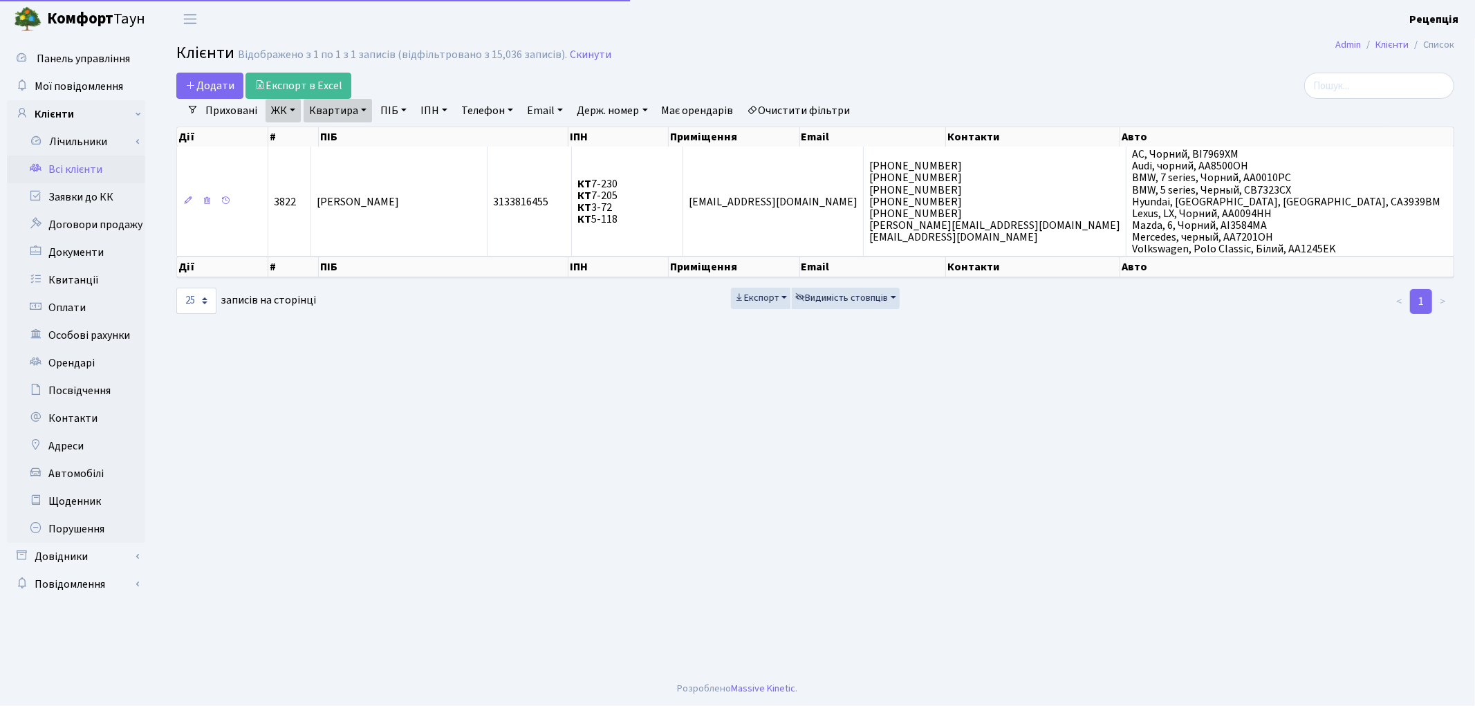
click at [792, 106] on link "Очистити фільтри" at bounding box center [799, 111] width 114 height 24
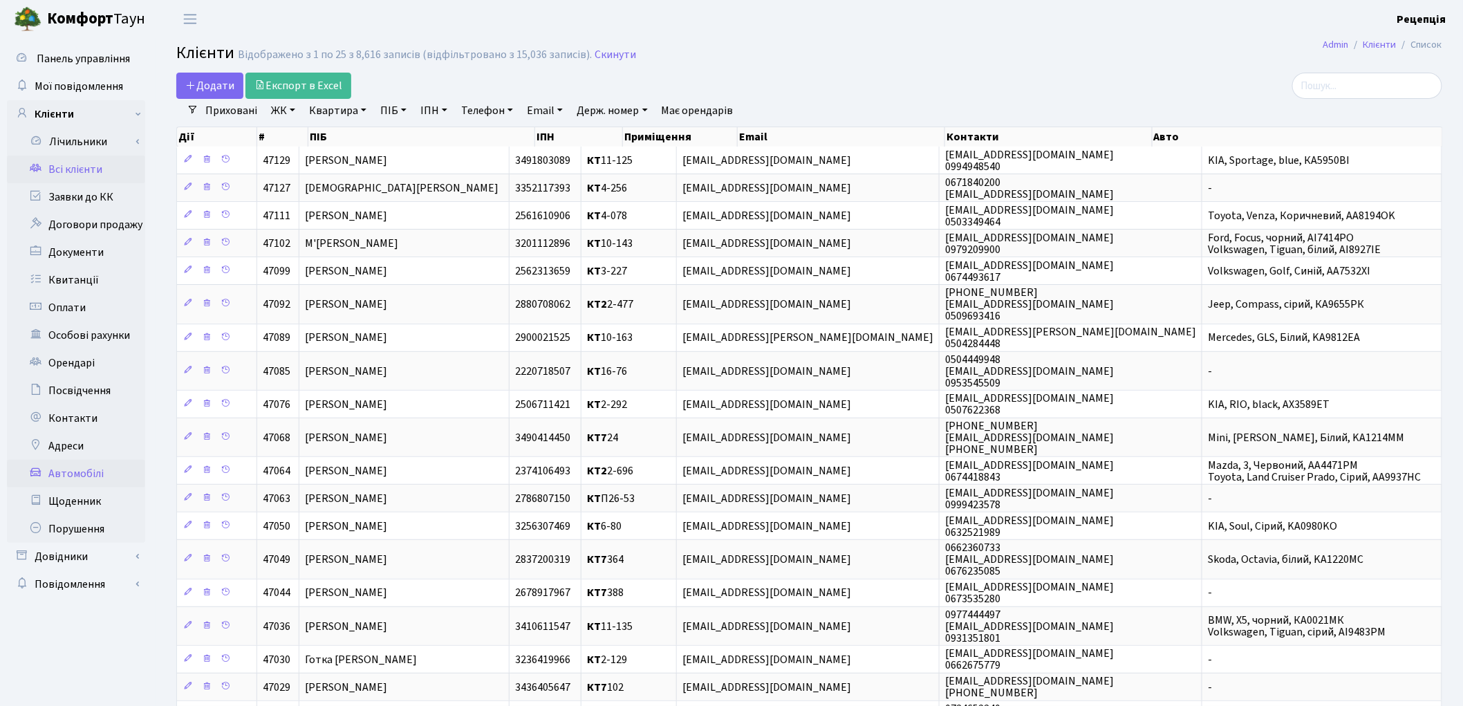
click at [82, 474] on link "Автомобілі" at bounding box center [76, 474] width 138 height 28
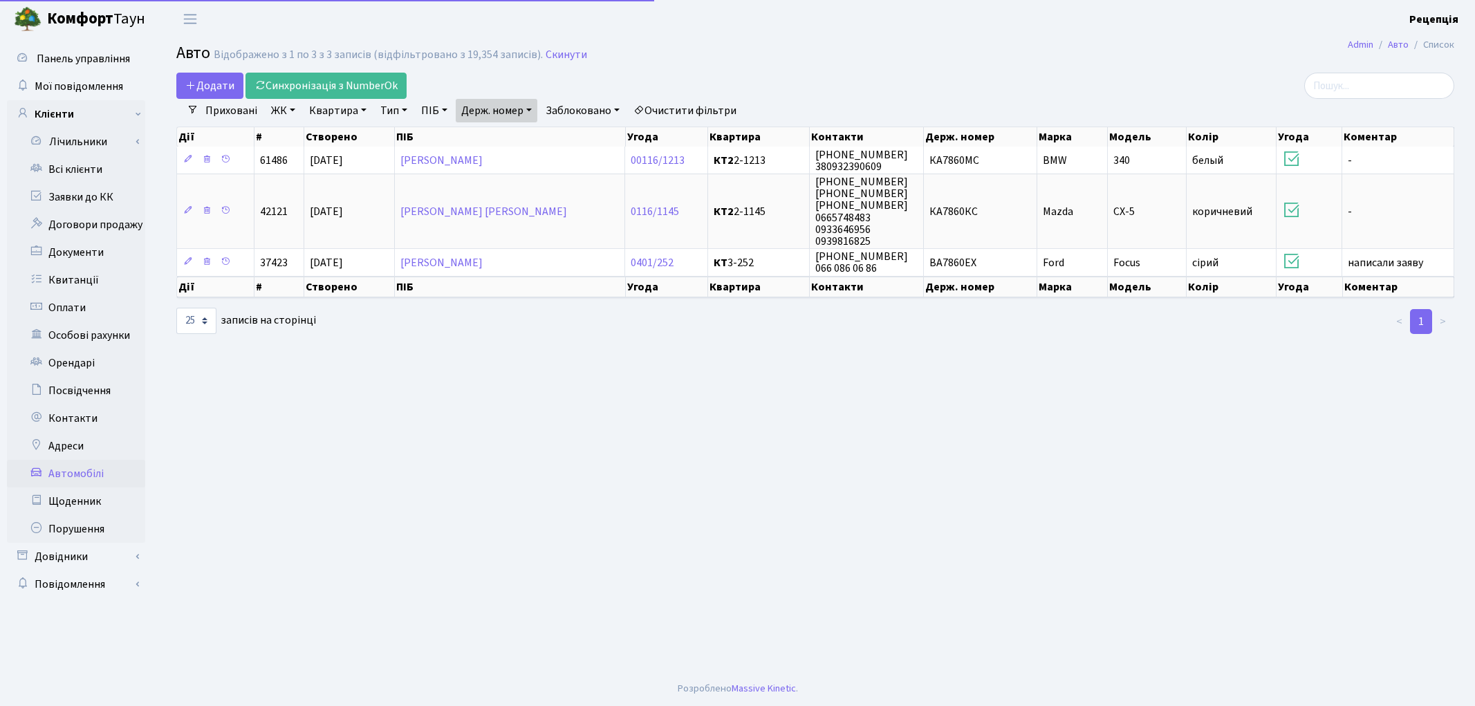
select select "25"
click at [514, 112] on link "Держ. номер" at bounding box center [497, 111] width 82 height 24
click at [513, 137] on input "7860" at bounding box center [496, 137] width 81 height 26
type input "7"
type input "6085"
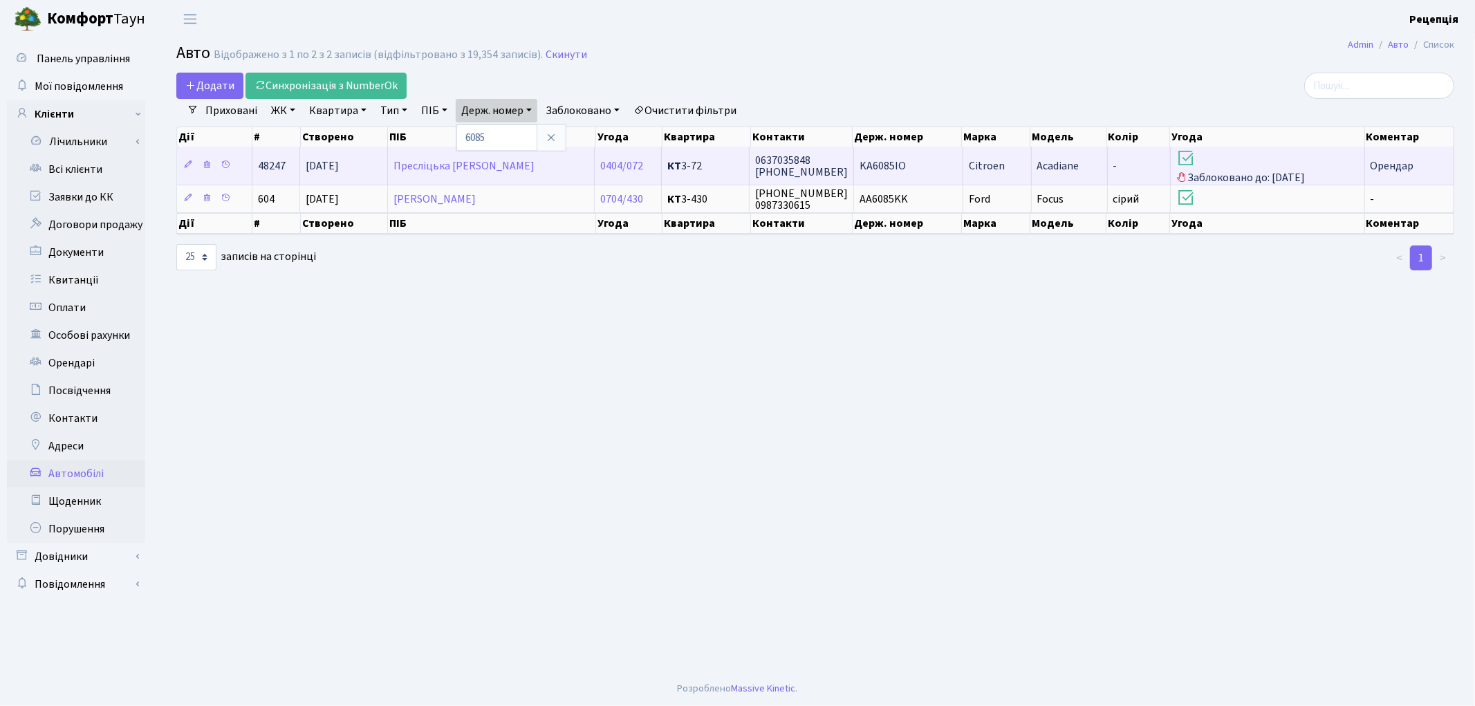
click at [897, 169] on span "KA6085IO" at bounding box center [882, 165] width 46 height 15
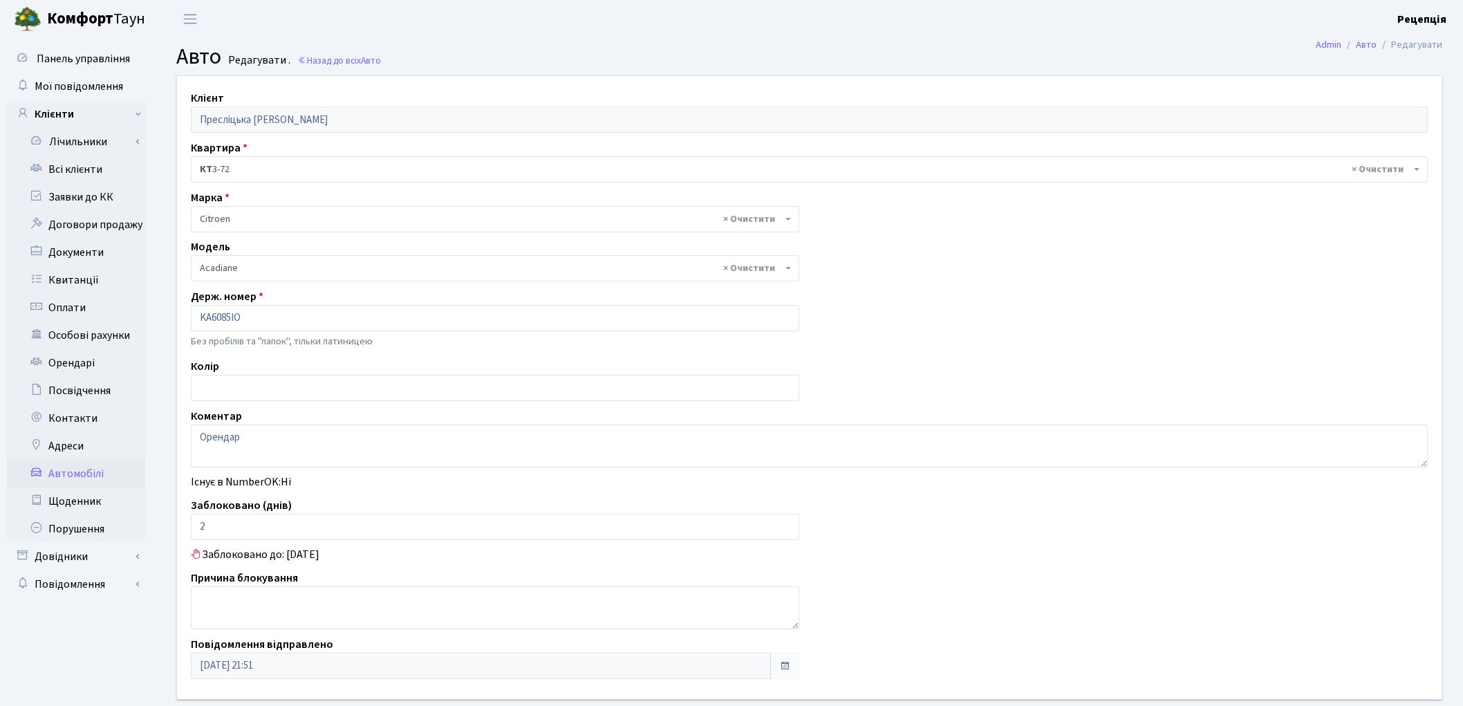
select select "401"
click at [75, 159] on link "Всі клієнти" at bounding box center [76, 170] width 138 height 28
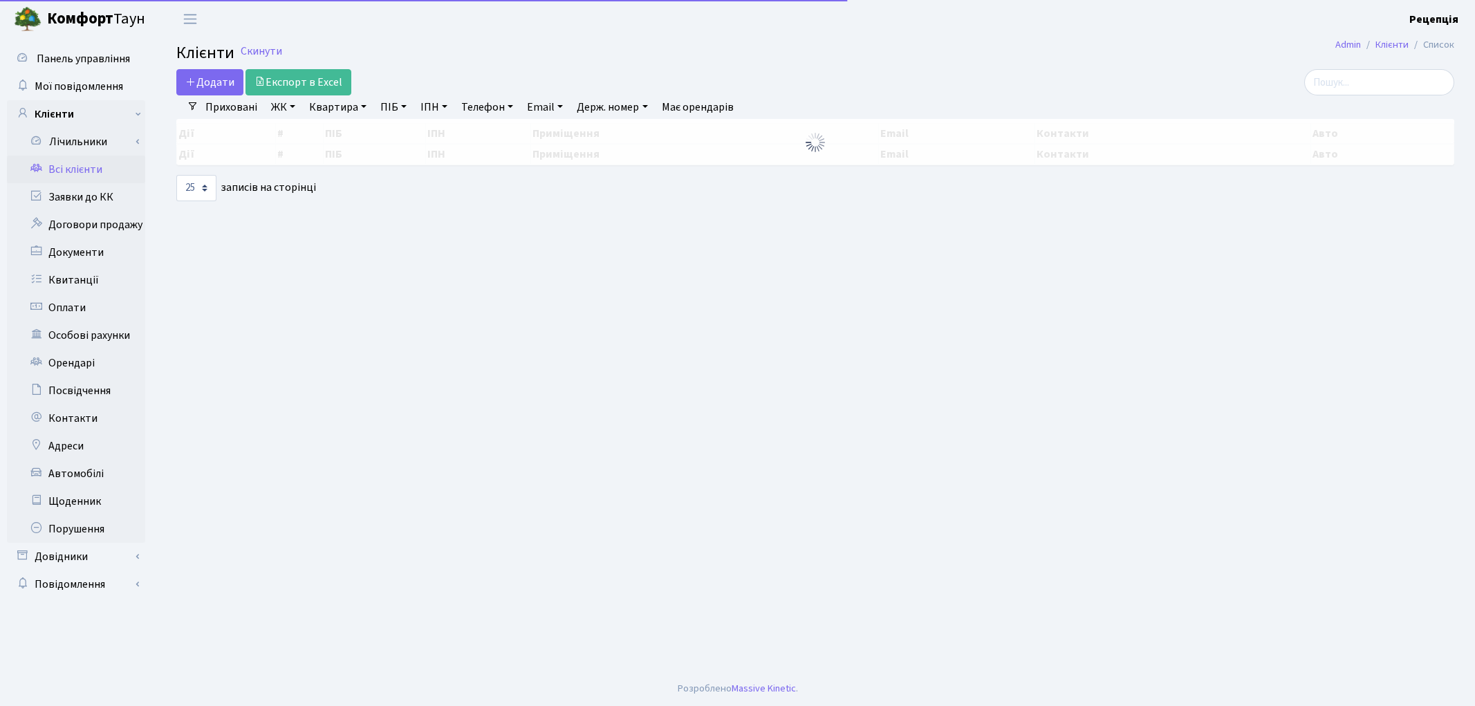
select select "25"
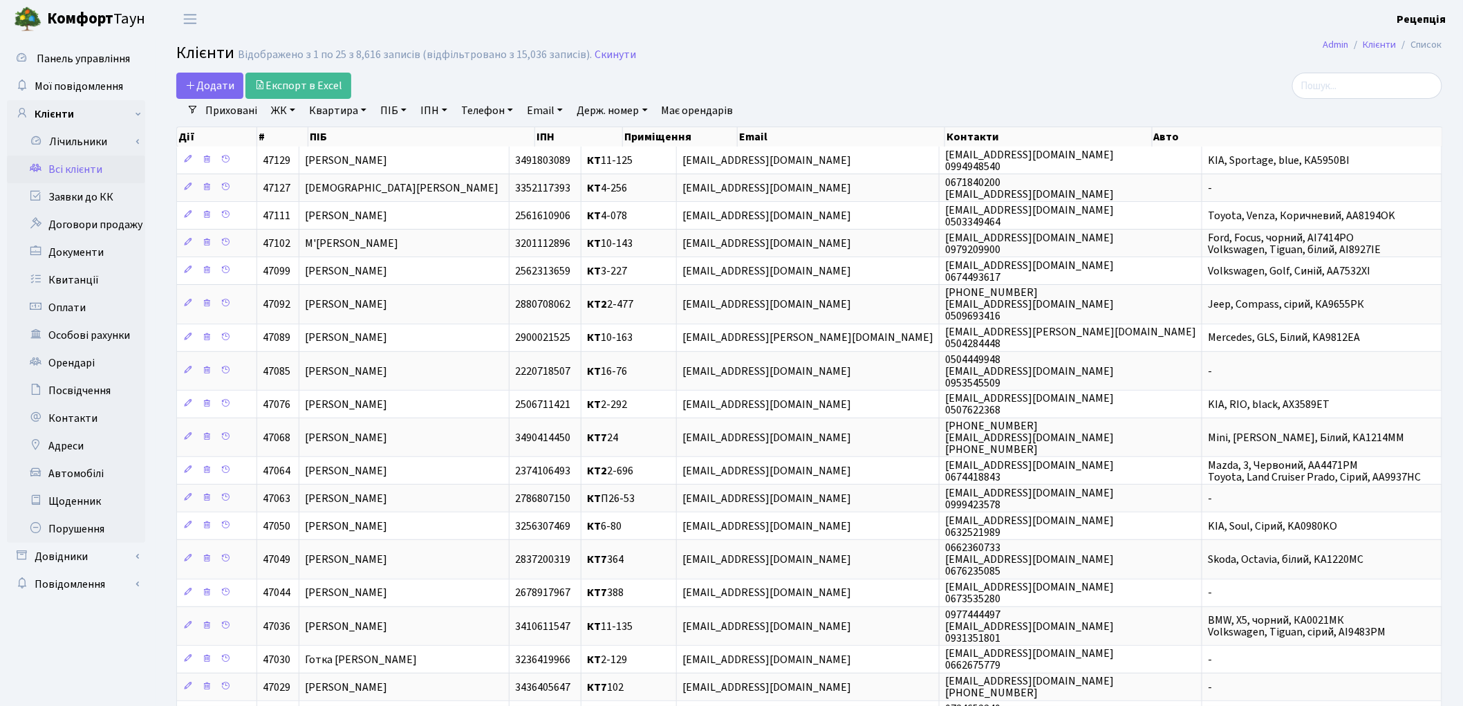
click at [505, 106] on link "Телефон" at bounding box center [487, 111] width 63 height 24
type input "0633198681"
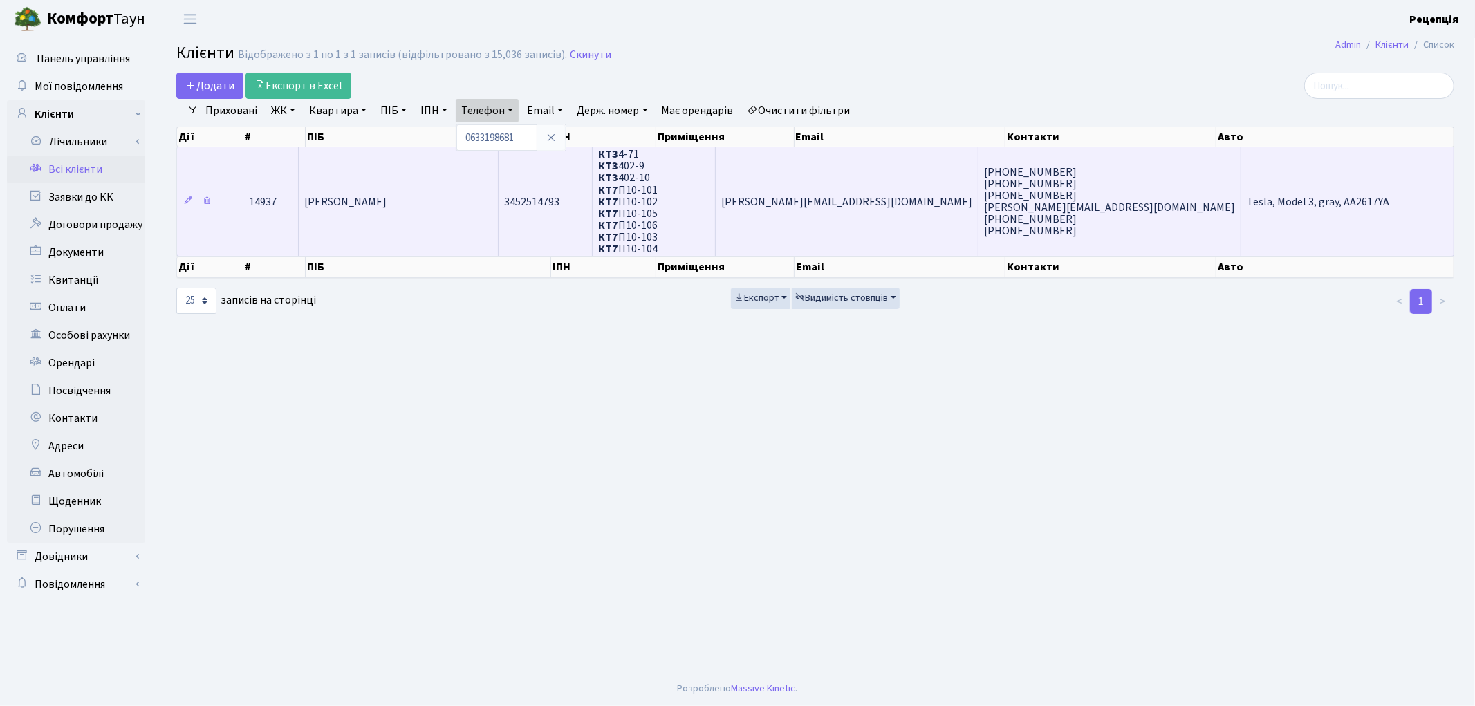
click at [474, 209] on td "Макаліш Владислав Олегович" at bounding box center [399, 201] width 200 height 109
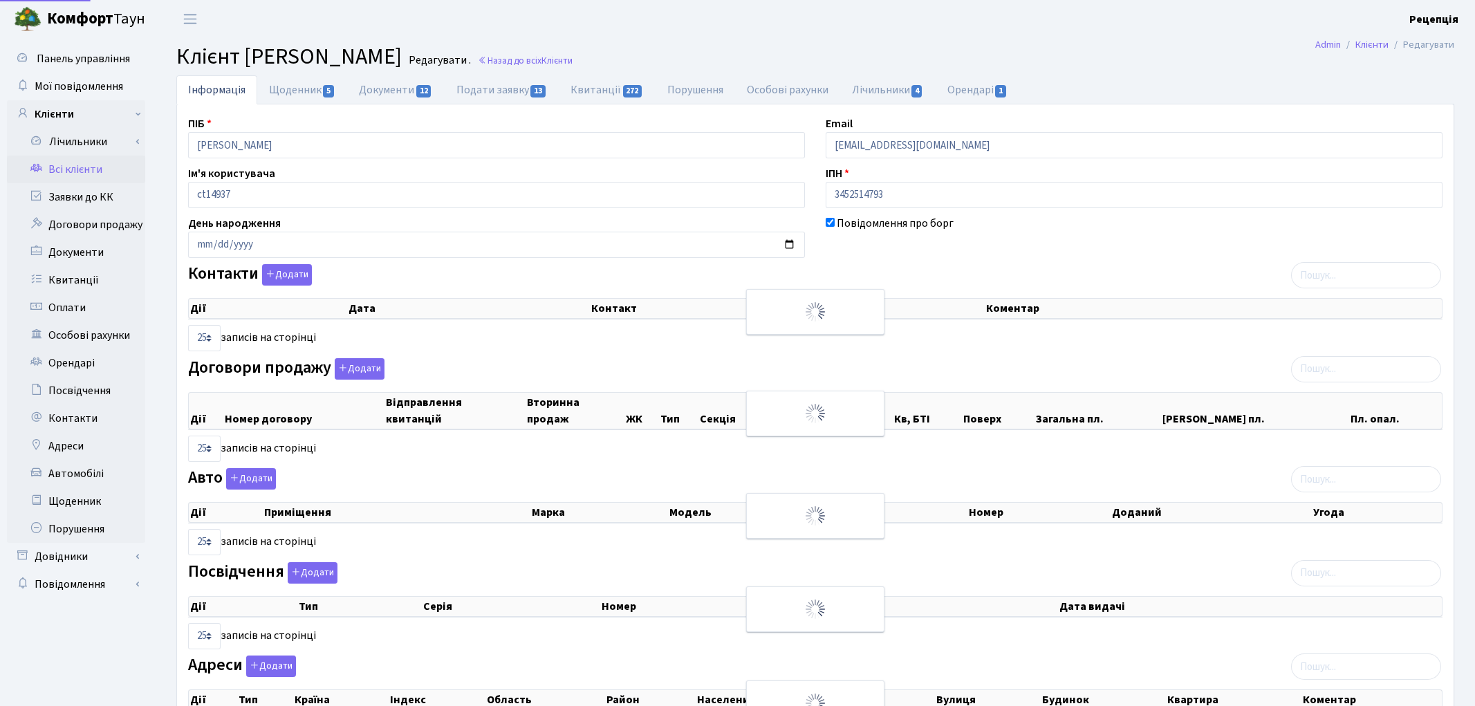
select select "25"
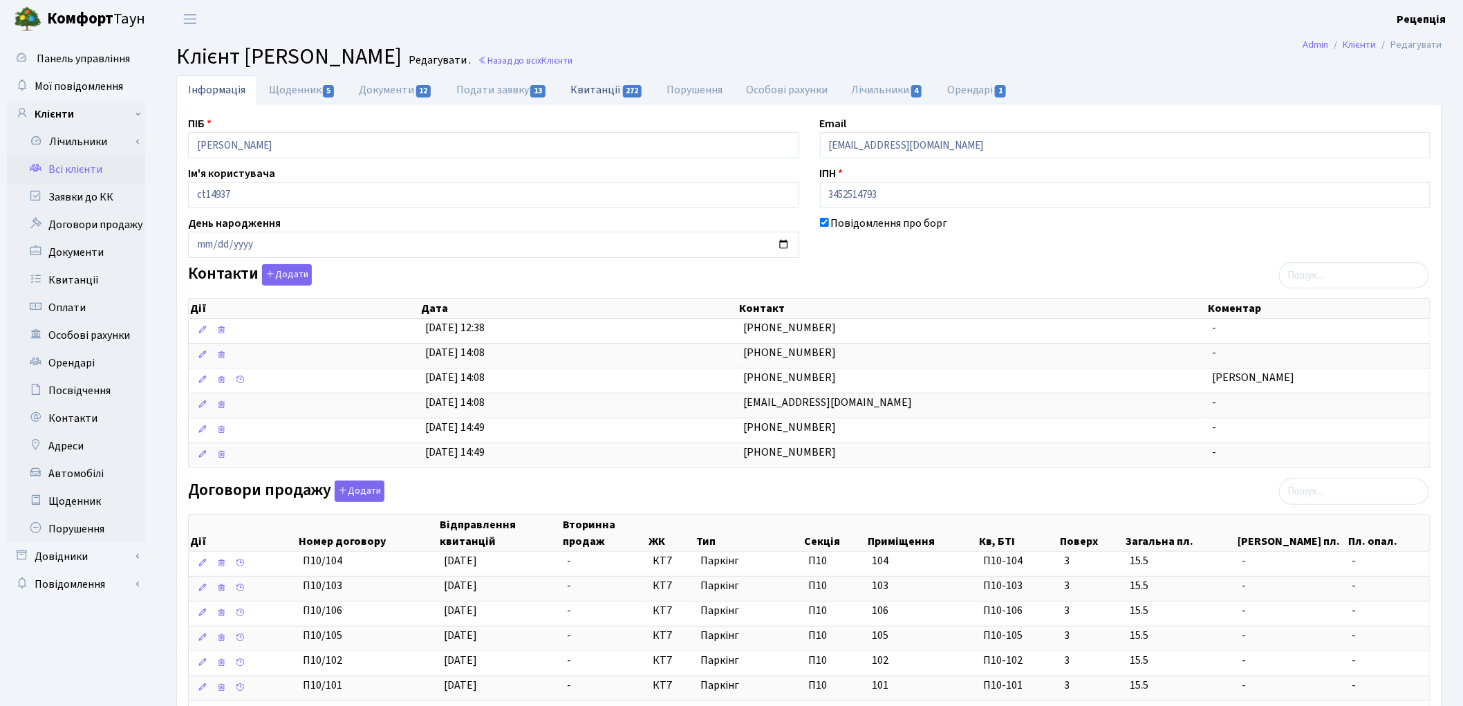
click at [598, 84] on link "Квитанції 272" at bounding box center [607, 89] width 96 height 28
select select "25"
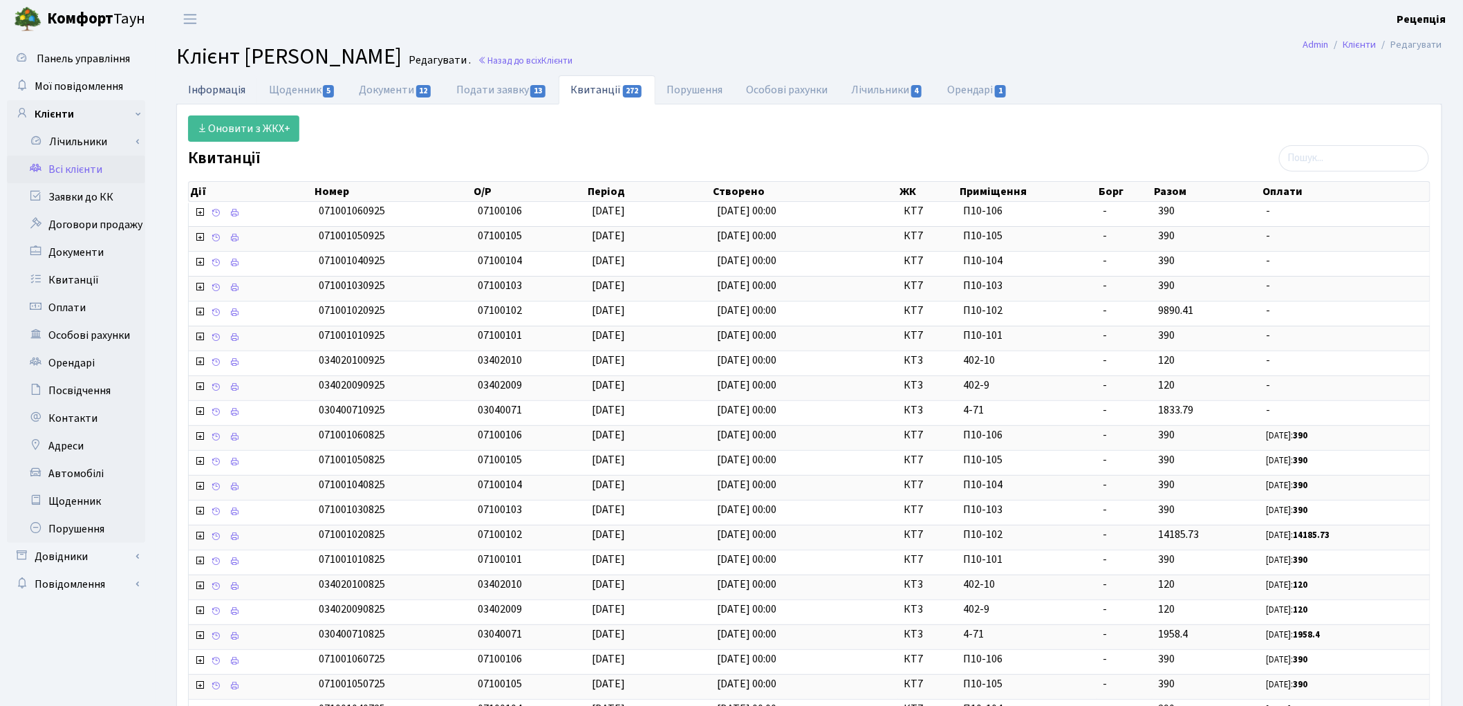
click at [232, 86] on link "Інформація" at bounding box center [216, 89] width 81 height 28
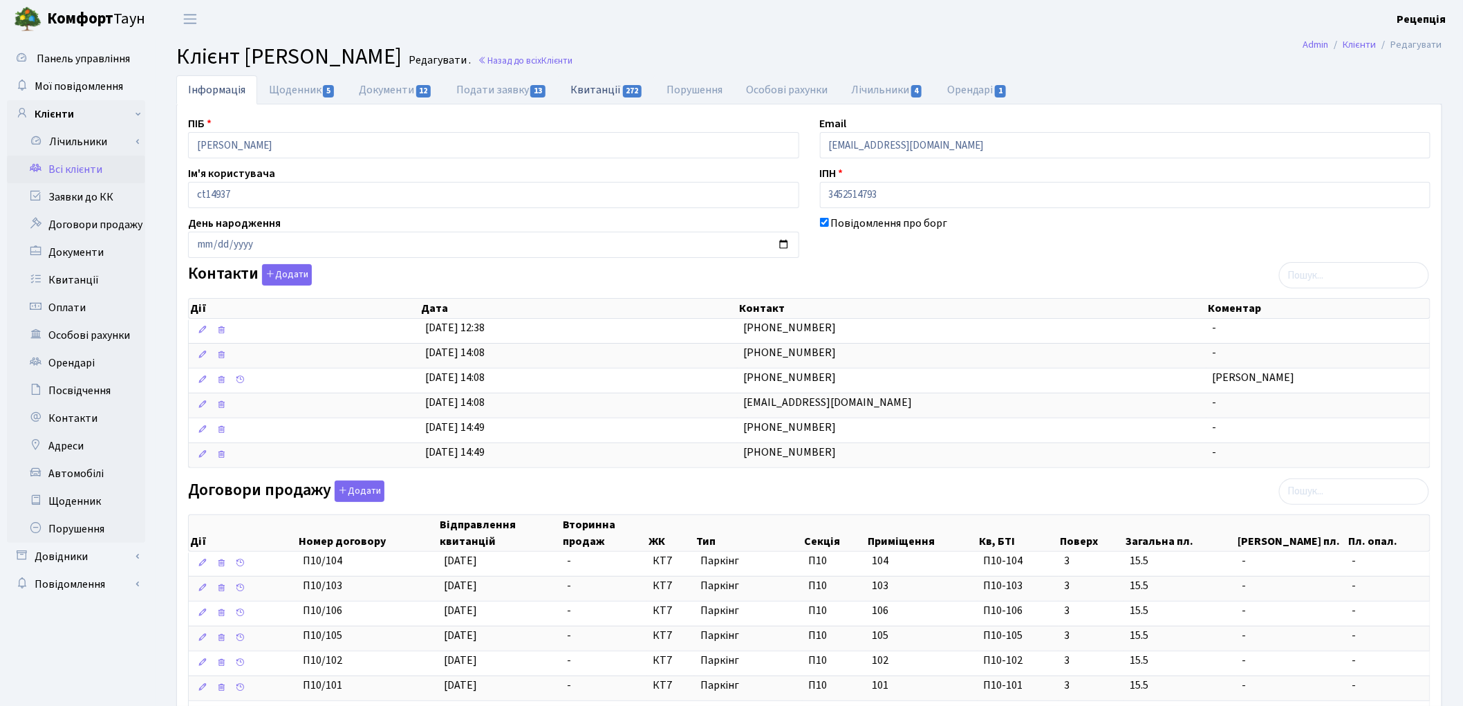
click at [591, 88] on link "Квитанції 272" at bounding box center [607, 89] width 96 height 28
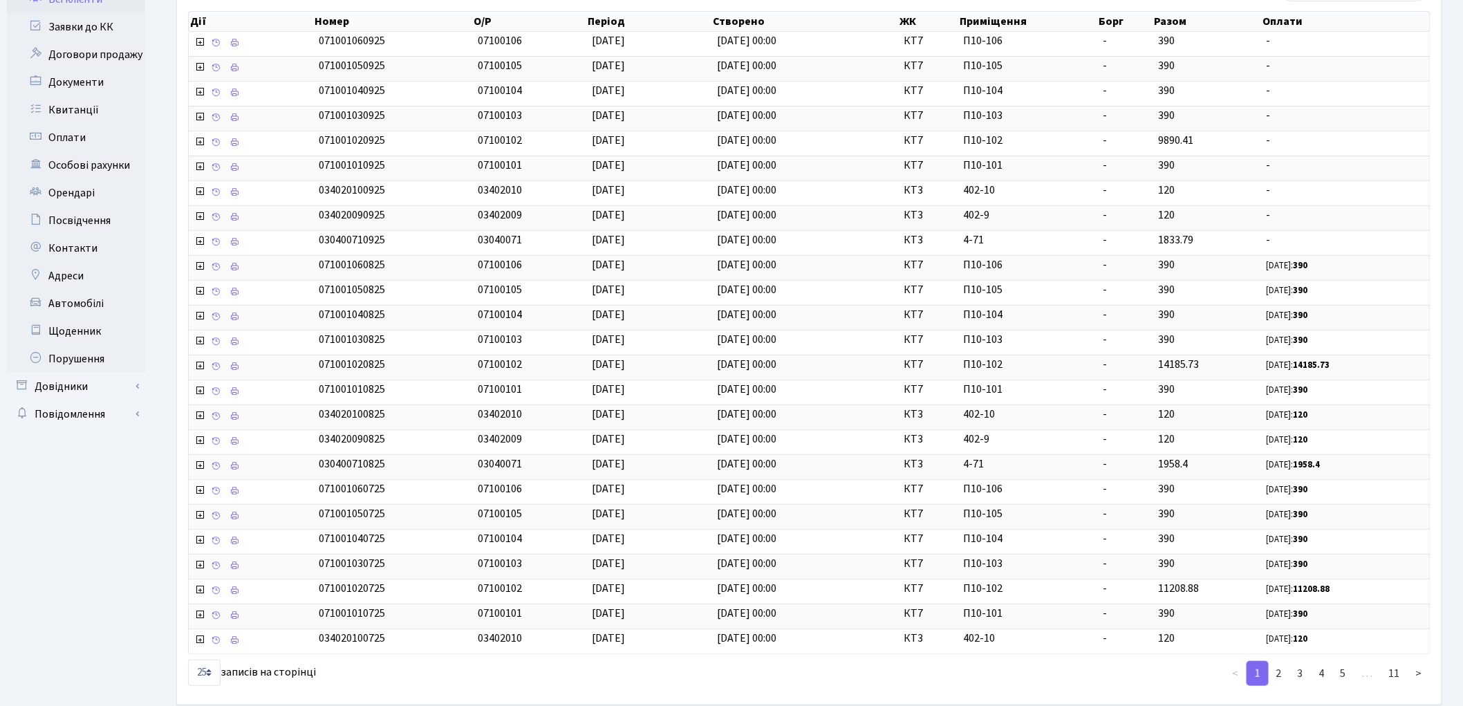
scroll to position [184, 0]
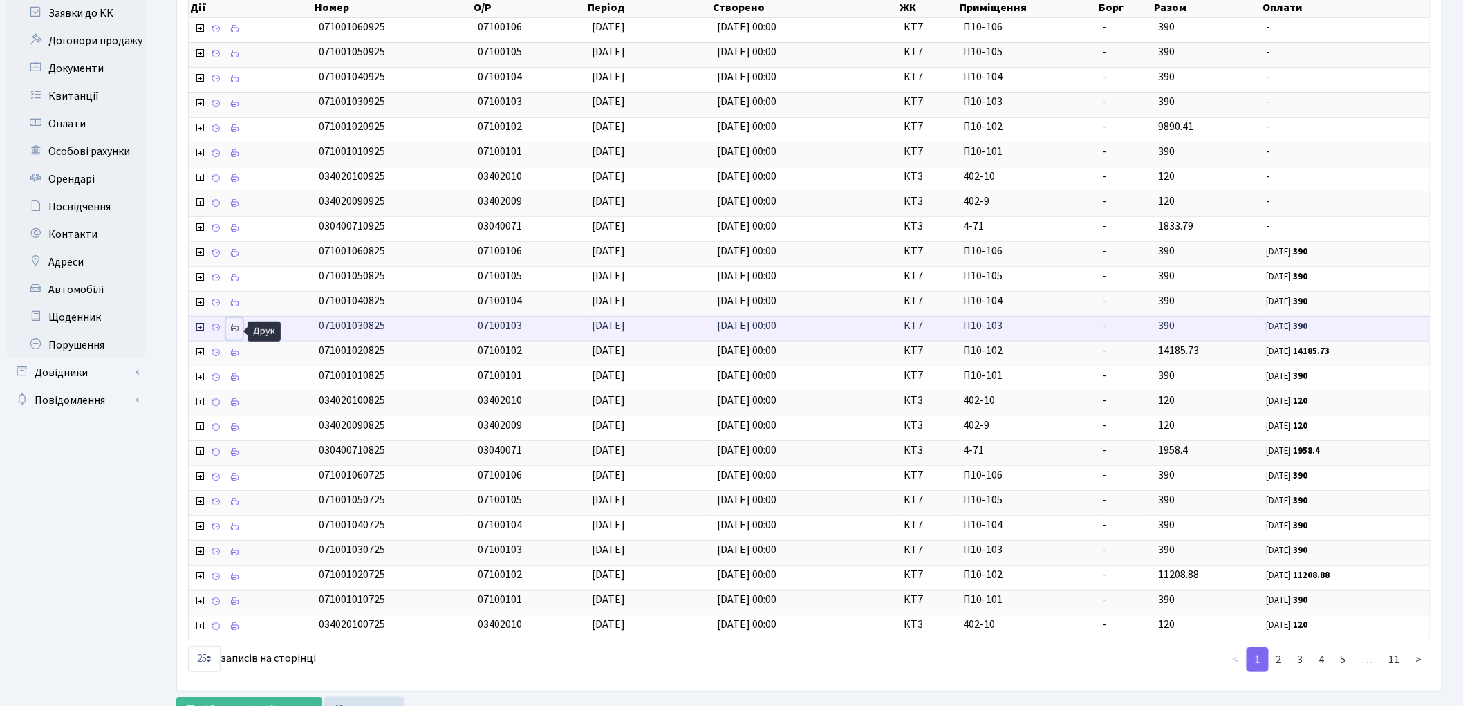
click at [235, 332] on icon at bounding box center [235, 328] width 10 height 10
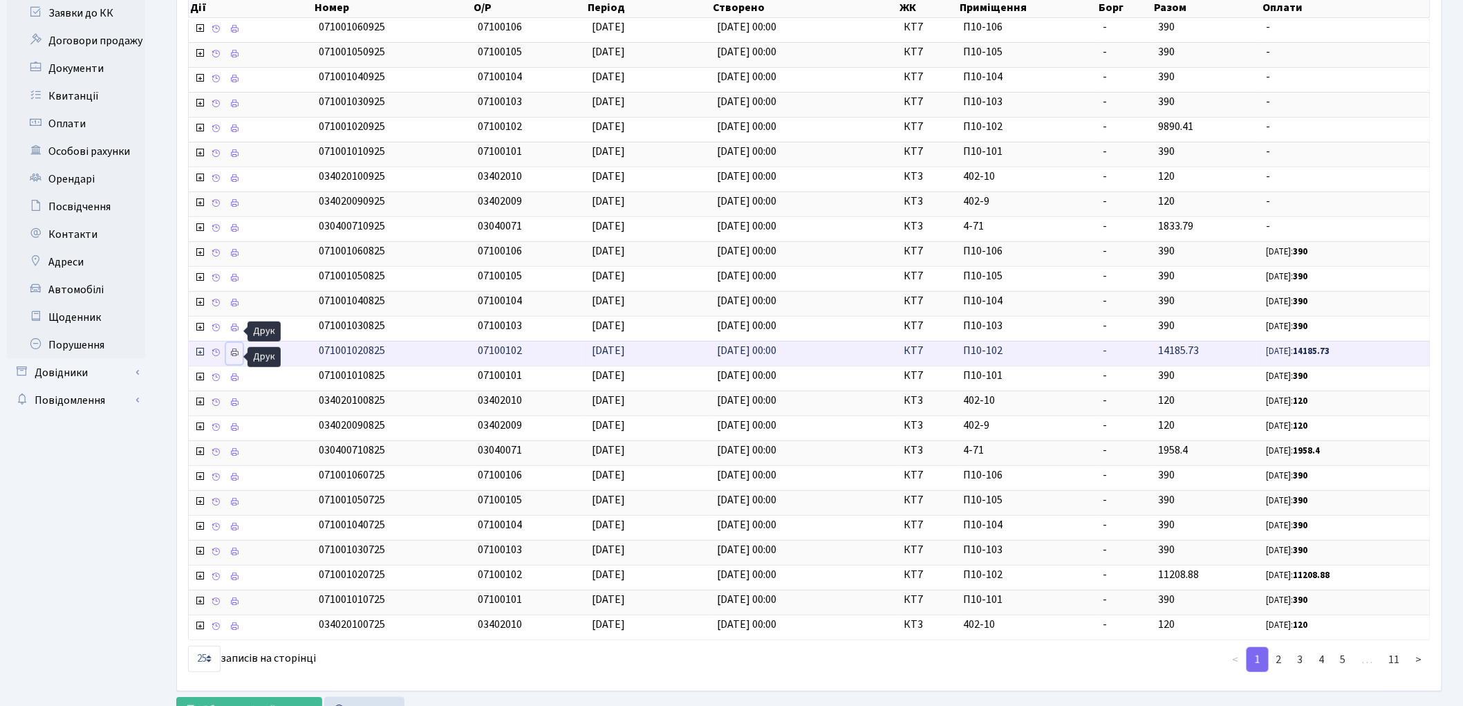
click at [238, 353] on icon at bounding box center [235, 353] width 10 height 10
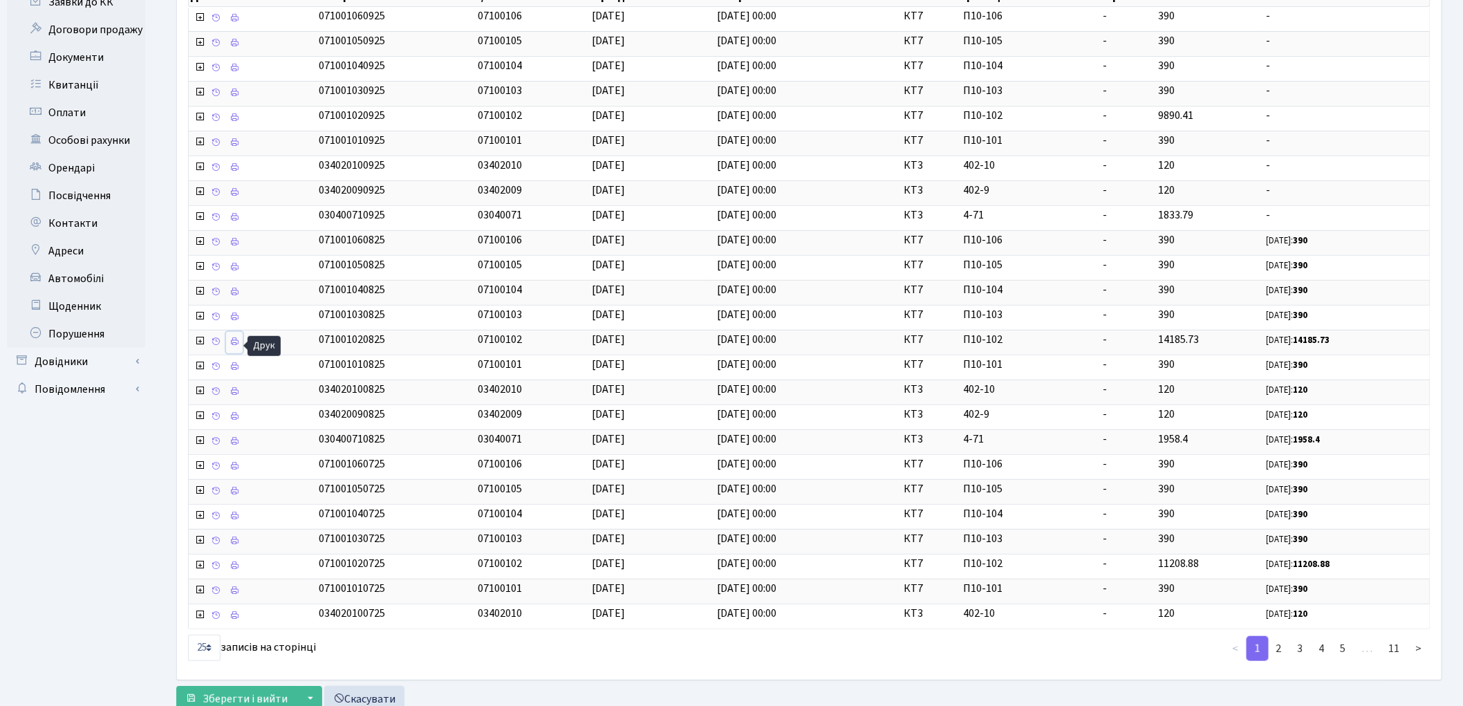
scroll to position [247, 0]
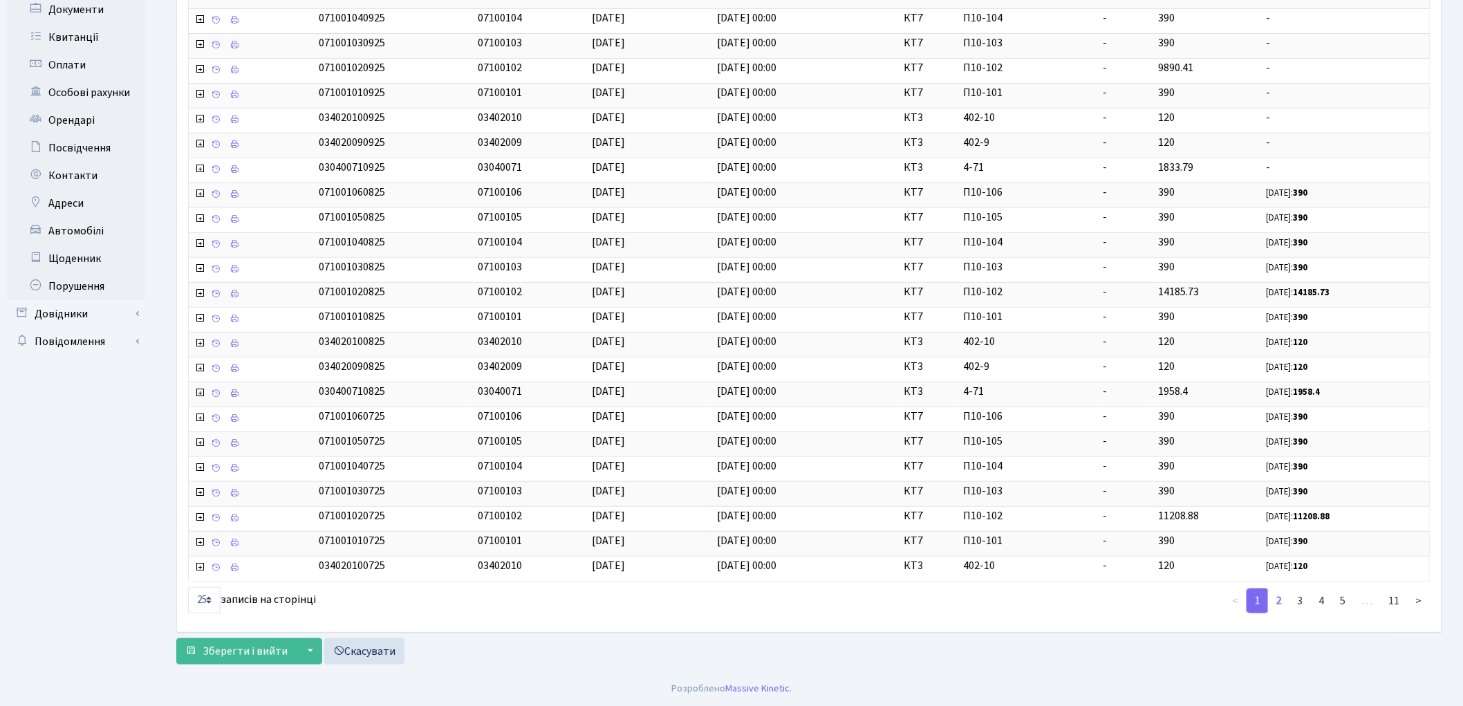
click at [1278, 600] on link "2" at bounding box center [1279, 600] width 22 height 25
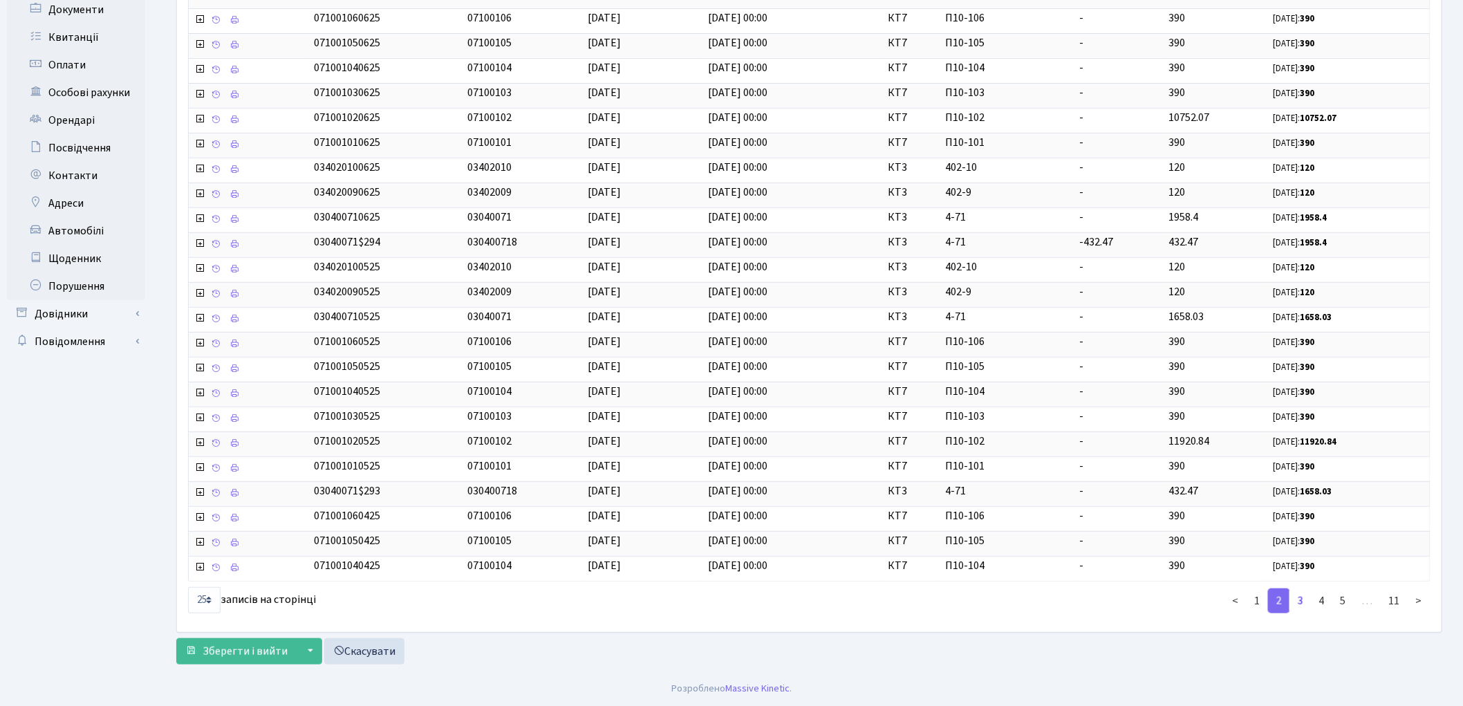
click at [1302, 604] on link "3" at bounding box center [1300, 600] width 22 height 25
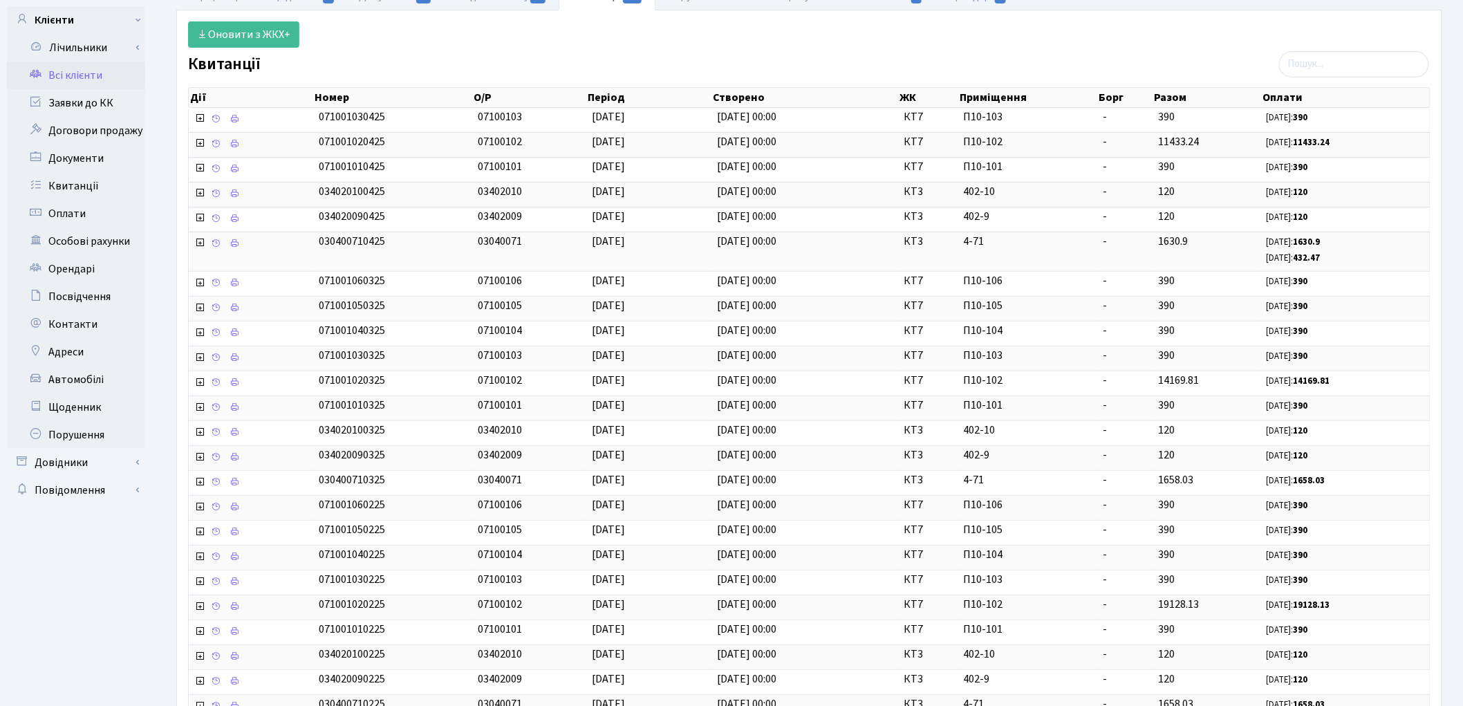
scroll to position [263, 0]
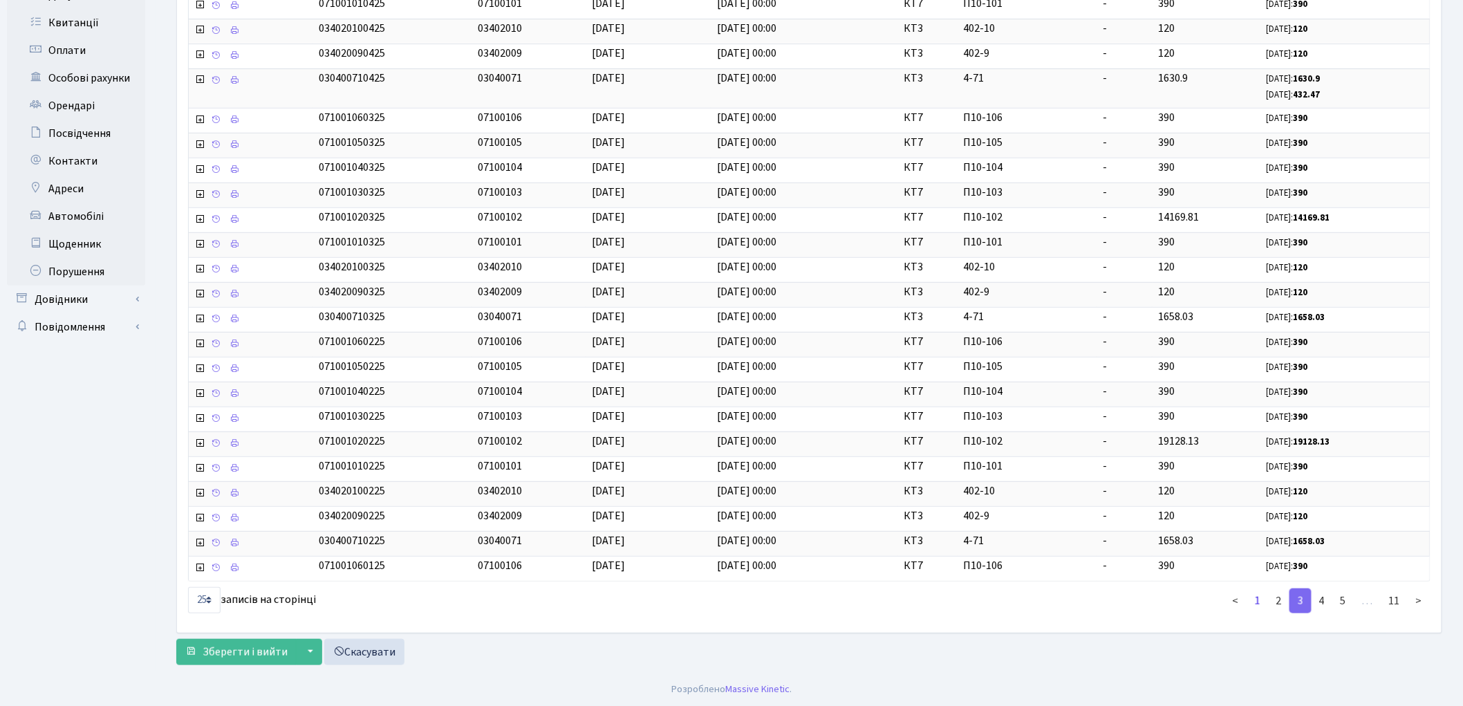
click at [1260, 596] on link "1" at bounding box center [1257, 600] width 22 height 25
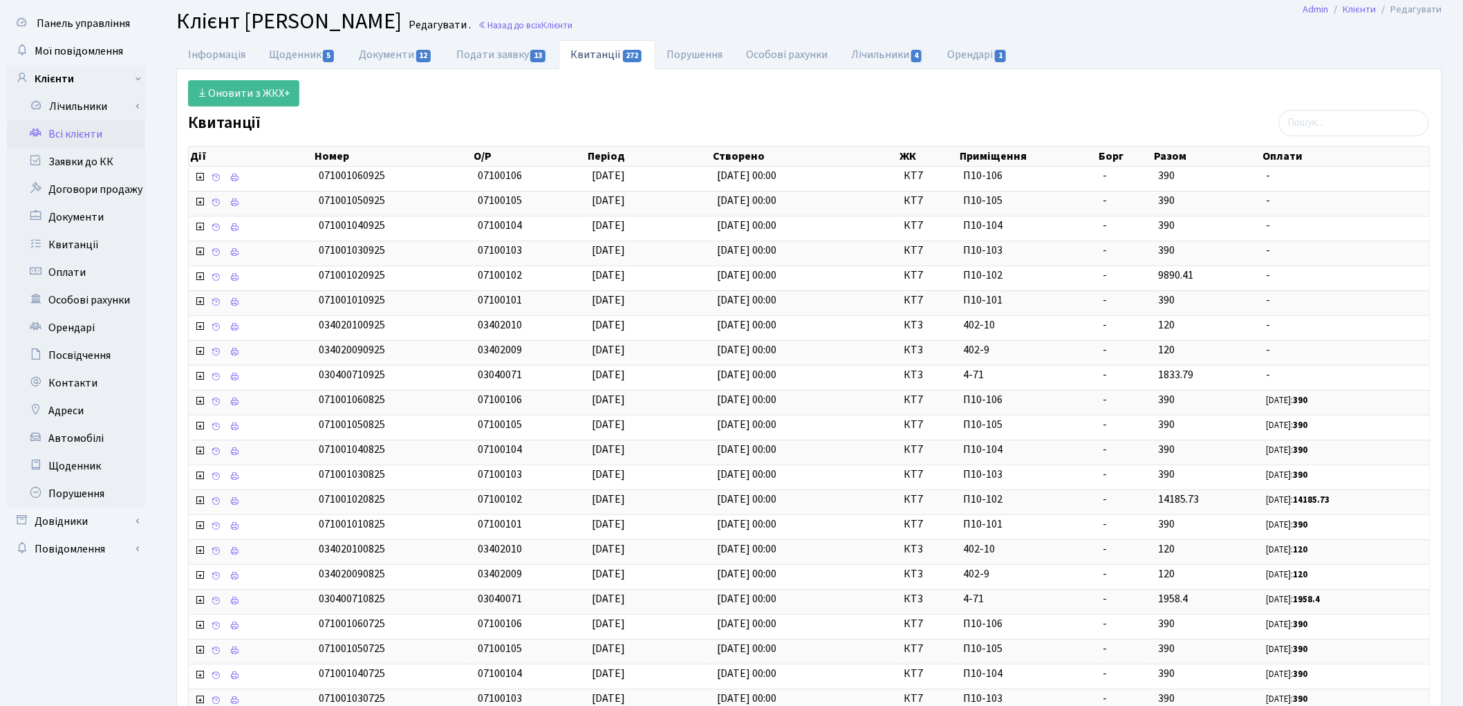
scroll to position [0, 0]
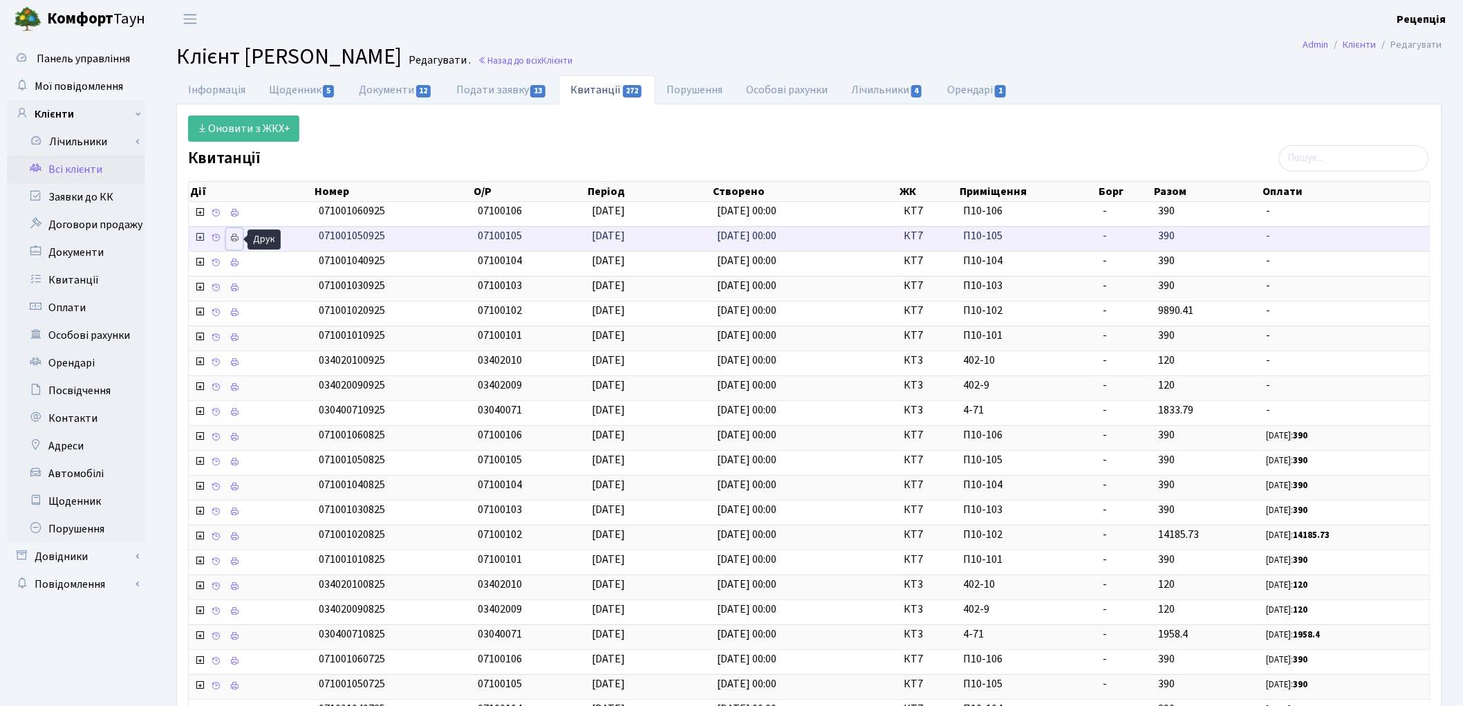
click at [235, 236] on icon at bounding box center [235, 238] width 10 height 10
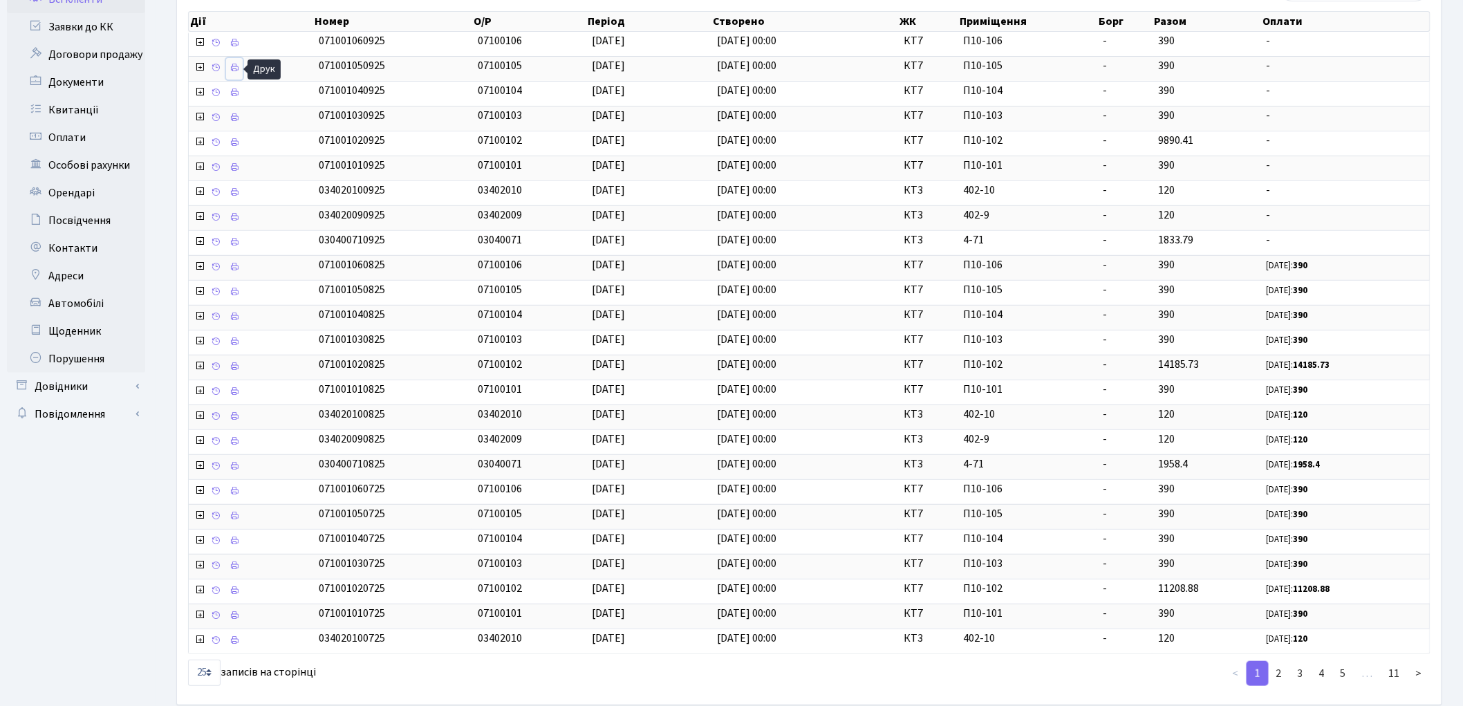
scroll to position [181, 0]
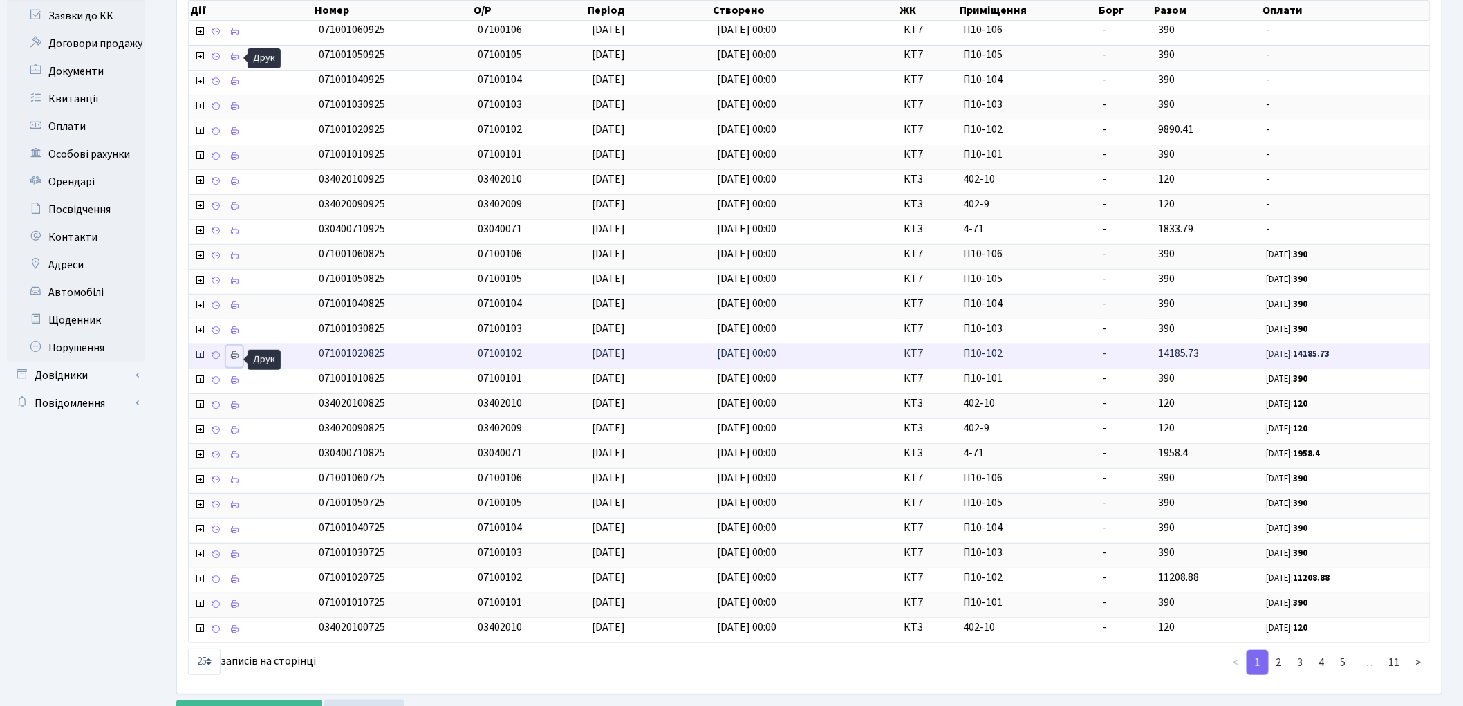
click at [236, 360] on icon at bounding box center [235, 355] width 10 height 10
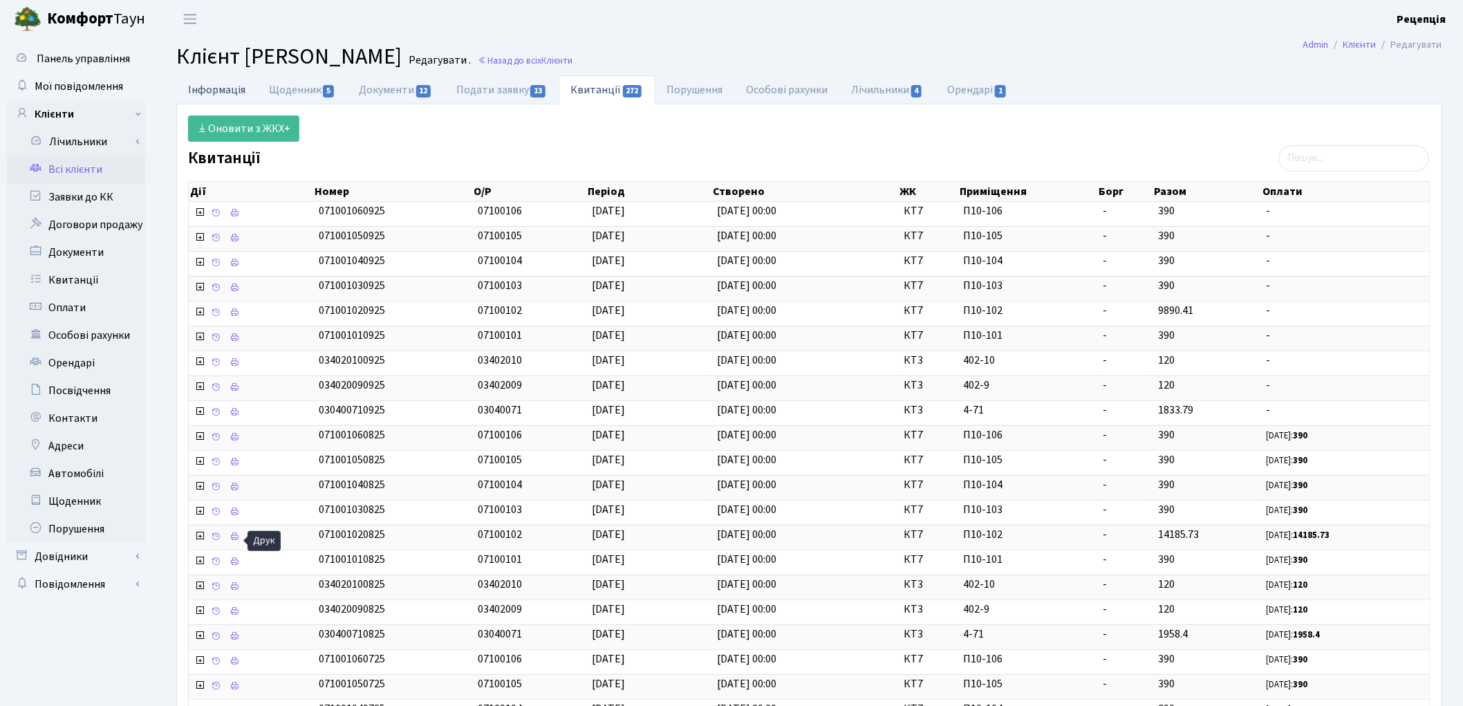
click at [211, 86] on link "Інформація" at bounding box center [216, 89] width 81 height 28
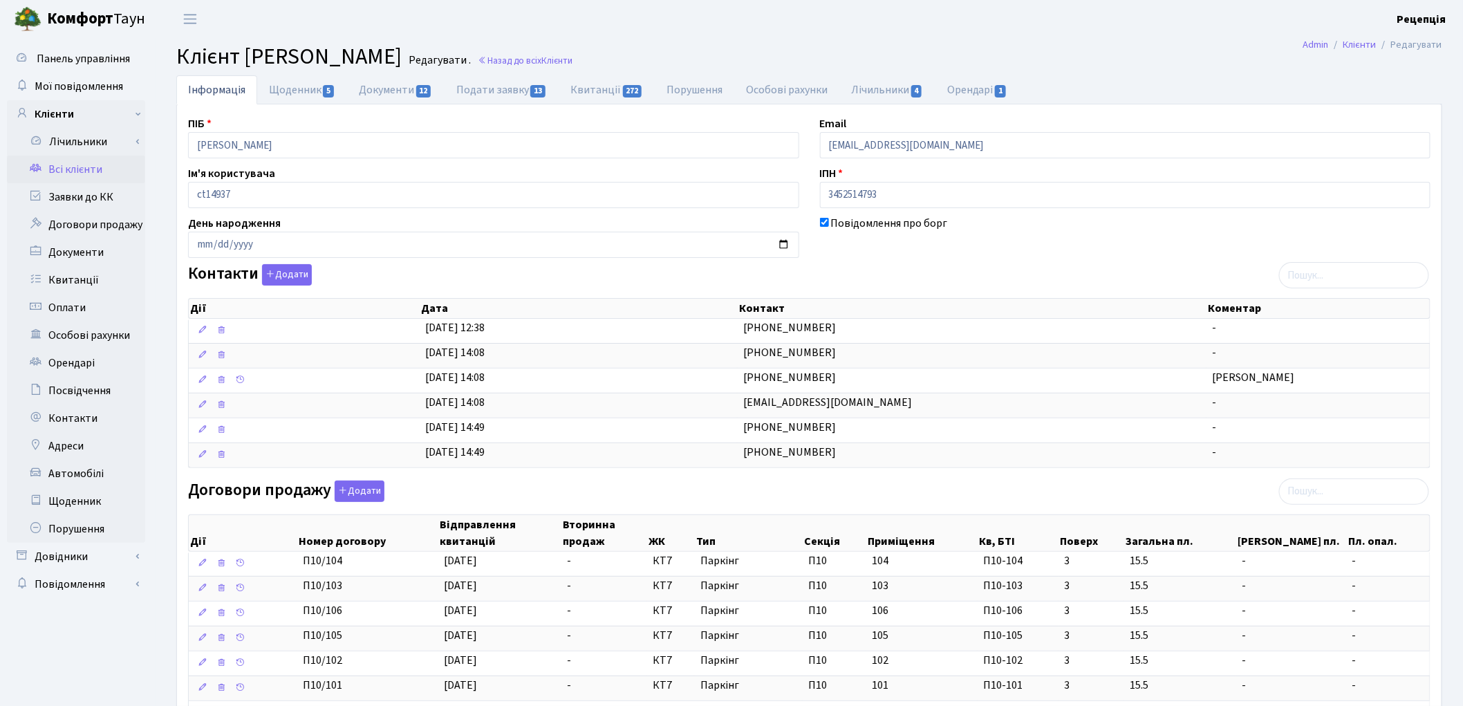
click at [88, 168] on link "Всі клієнти" at bounding box center [76, 170] width 138 height 28
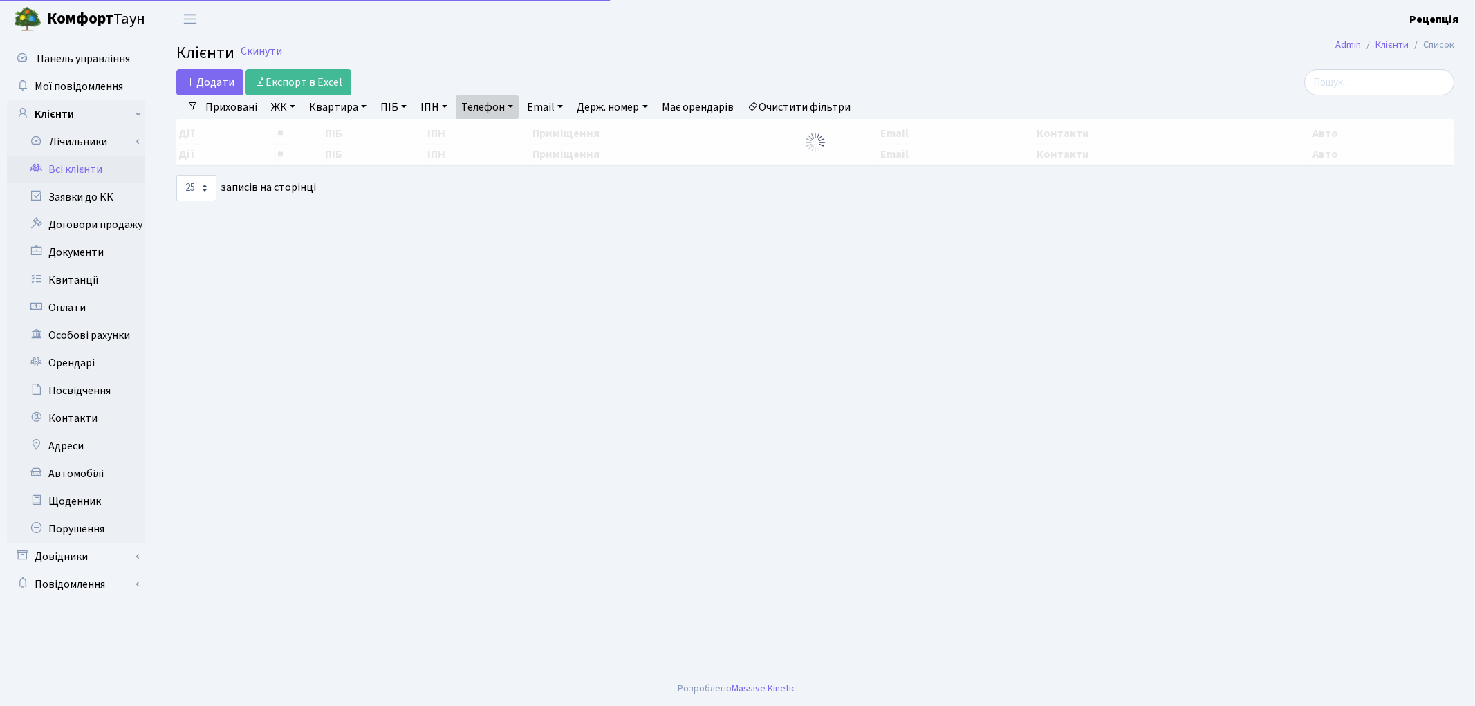
select select "25"
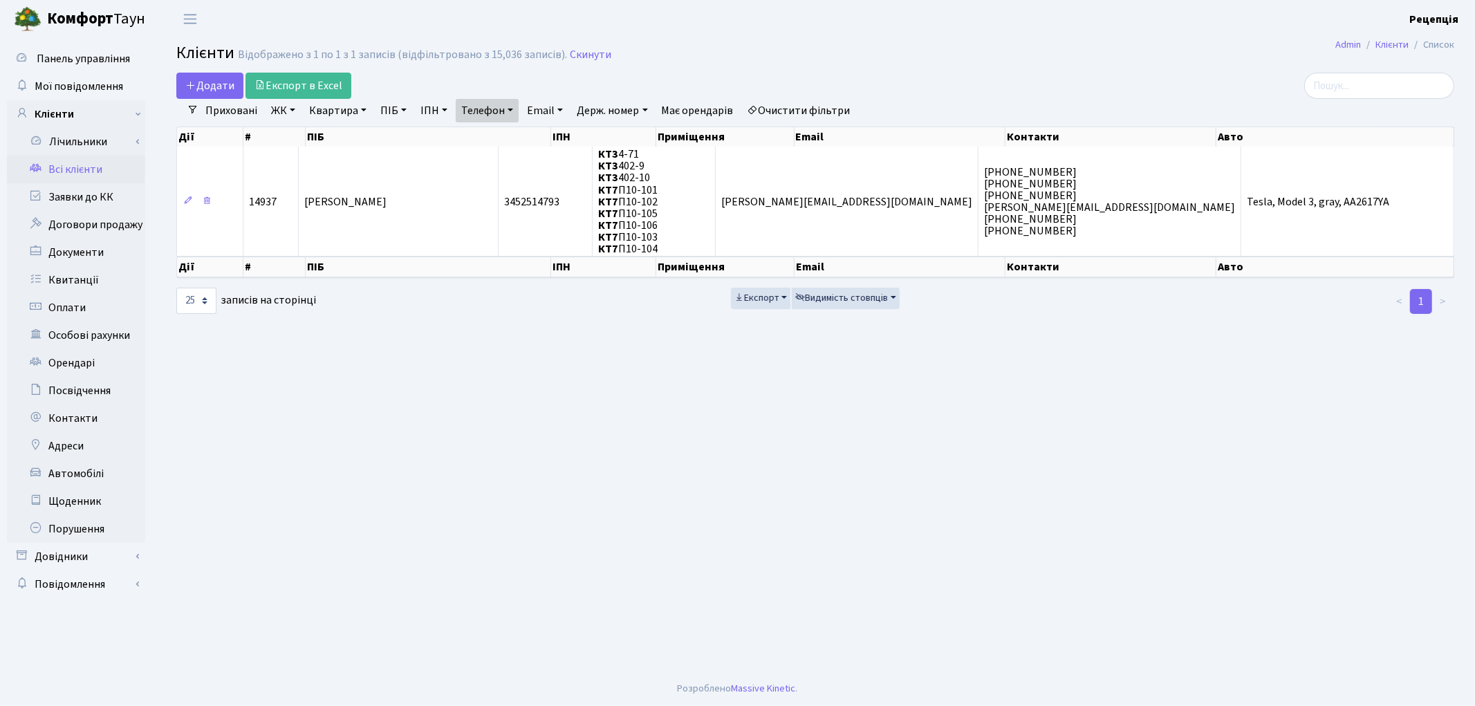
click at [776, 113] on link "Очистити фільтри" at bounding box center [799, 111] width 114 height 24
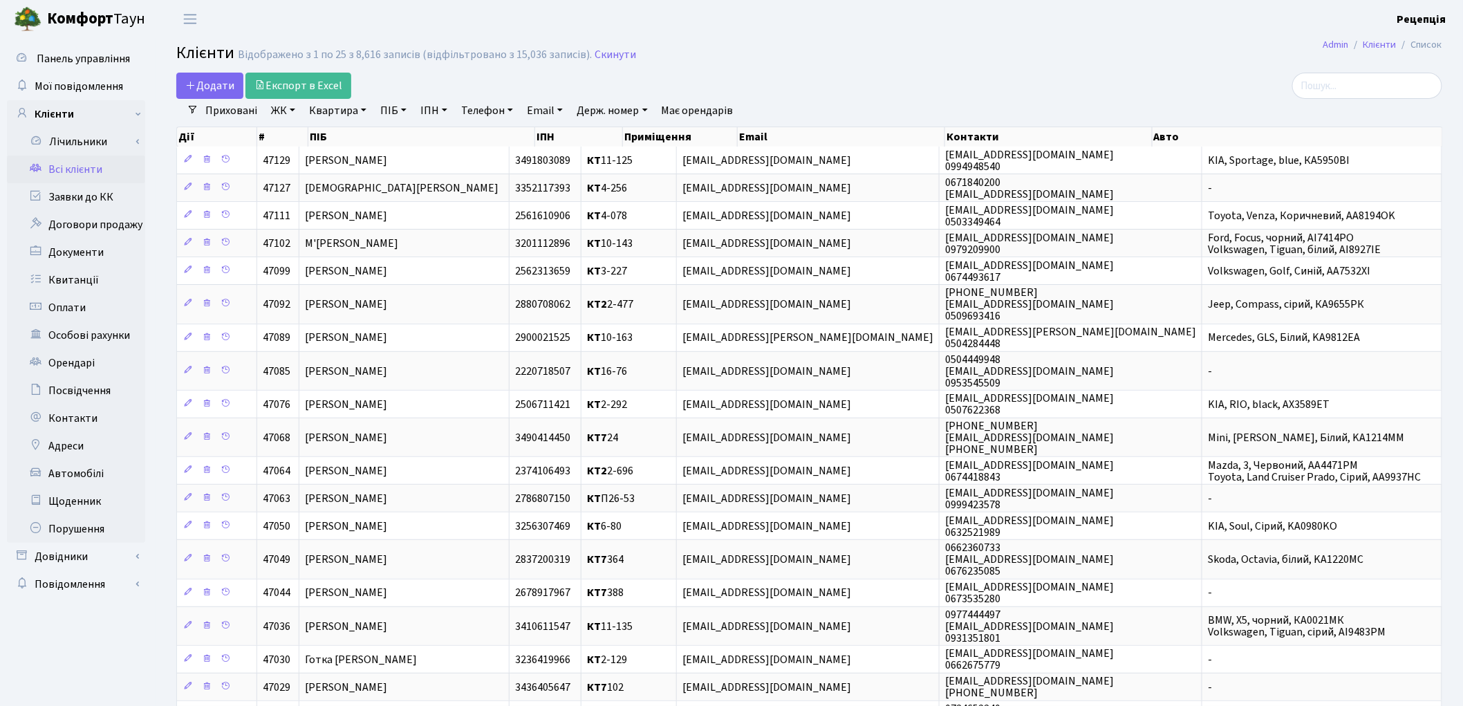
click at [486, 105] on link "Телефон" at bounding box center [487, 111] width 63 height 24
type input "0631697151"
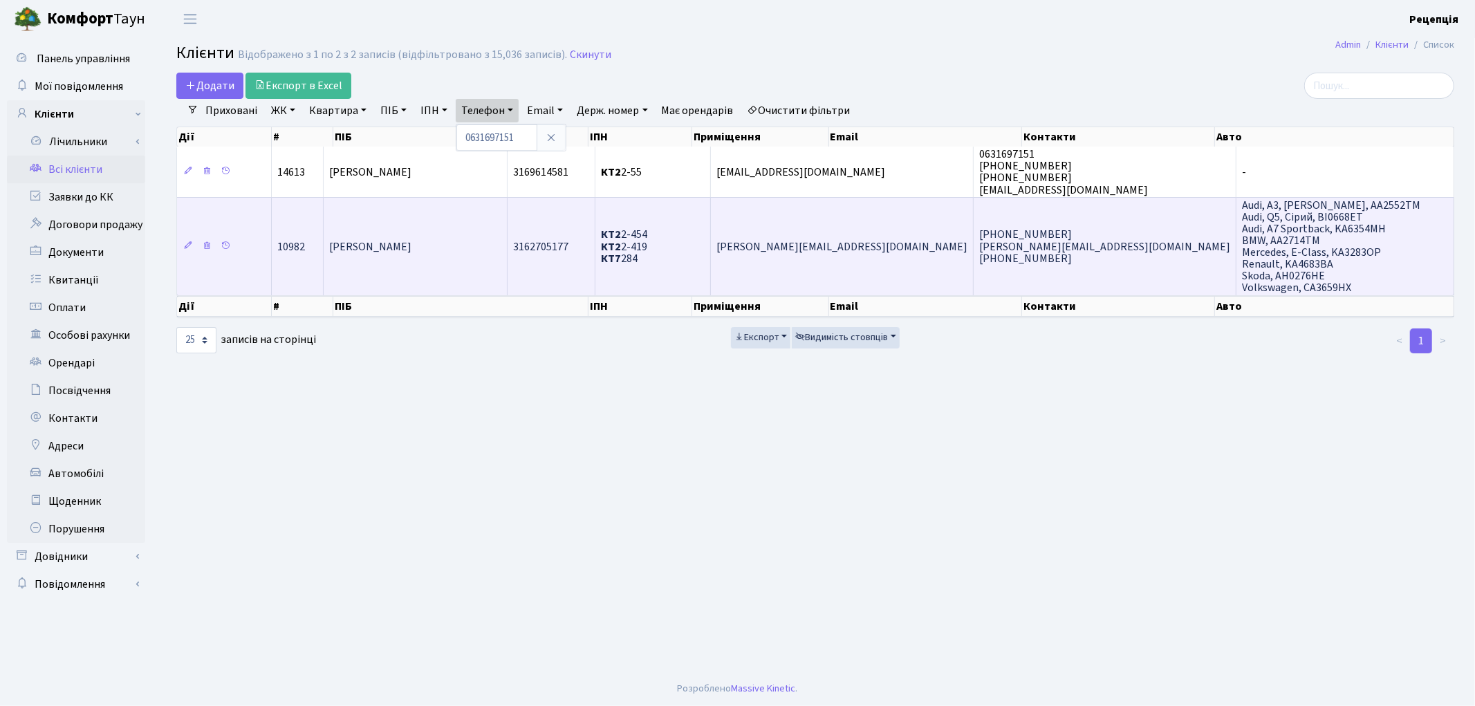
click at [507, 243] on td "[PERSON_NAME]" at bounding box center [416, 246] width 184 height 98
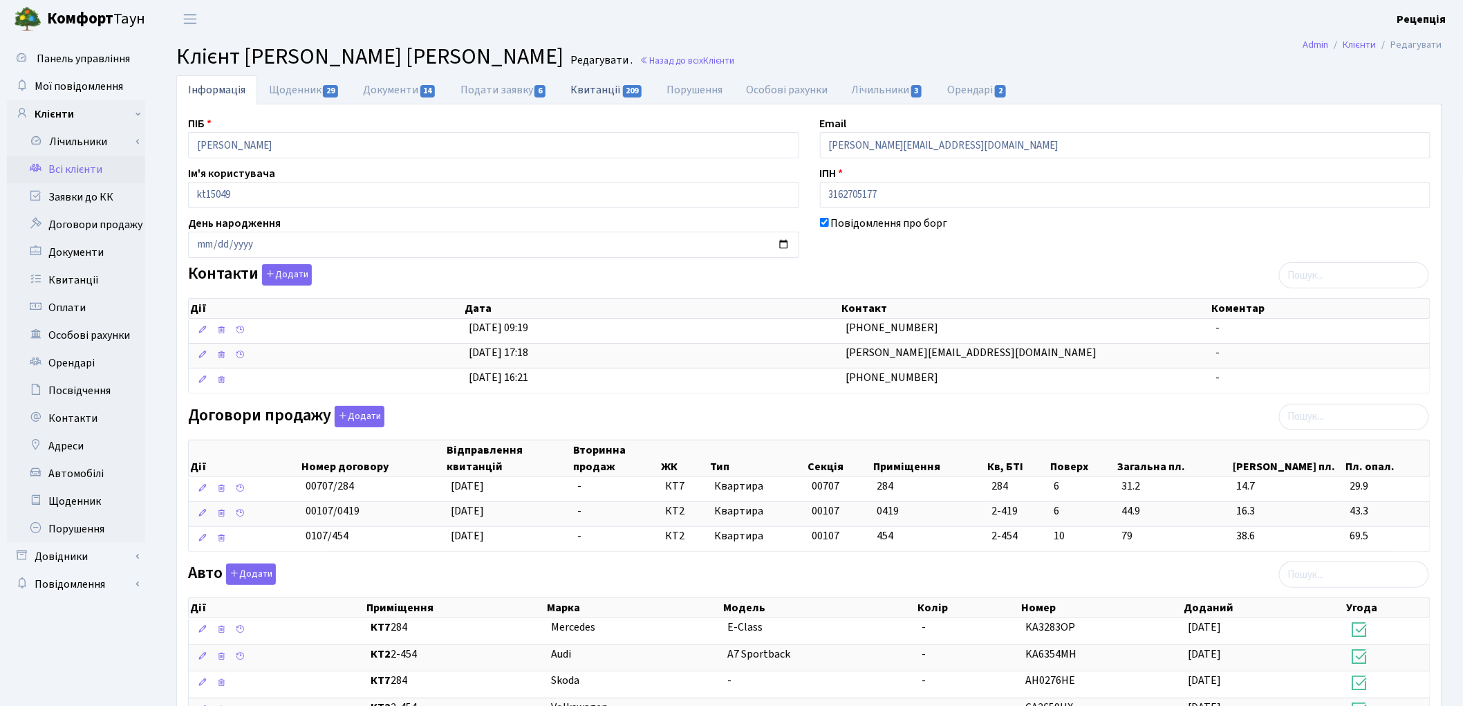
click at [595, 88] on link "Квитанції 209" at bounding box center [607, 89] width 96 height 28
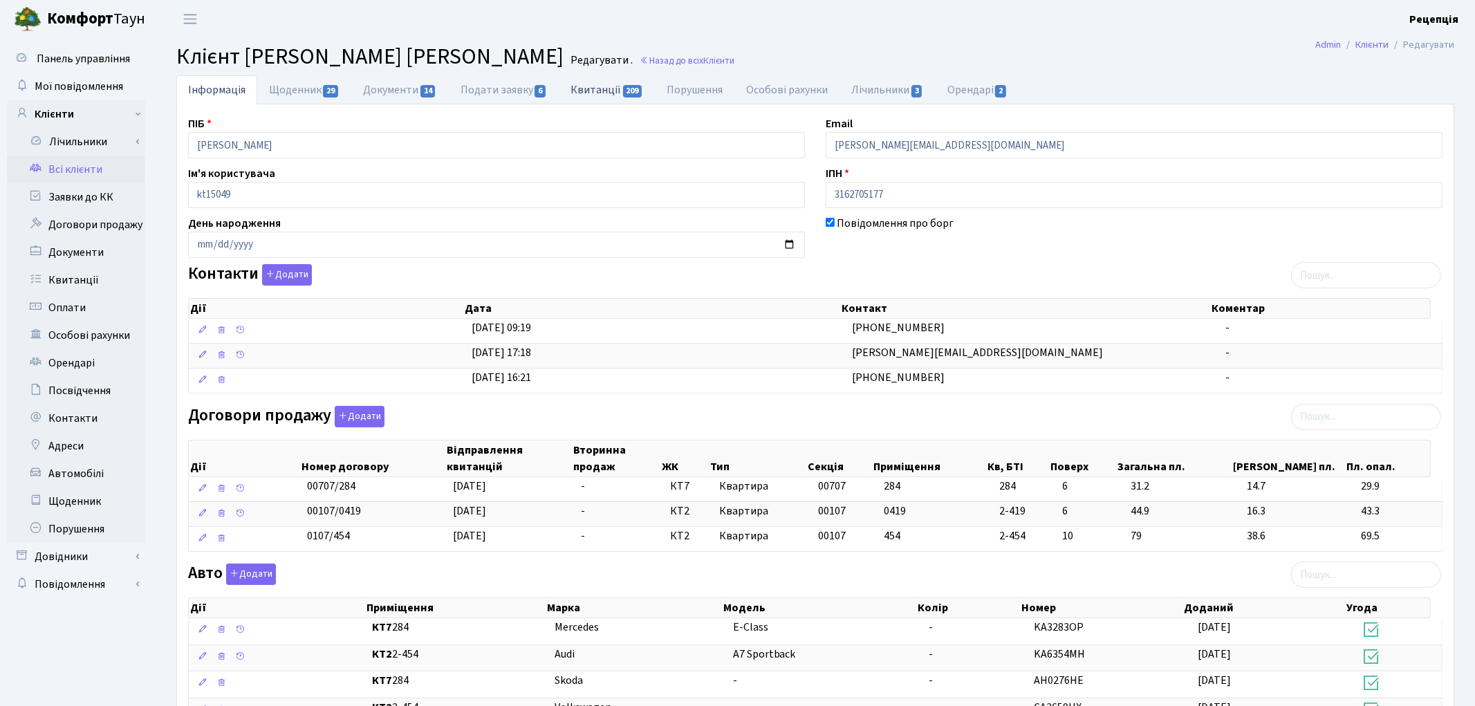
select select "25"
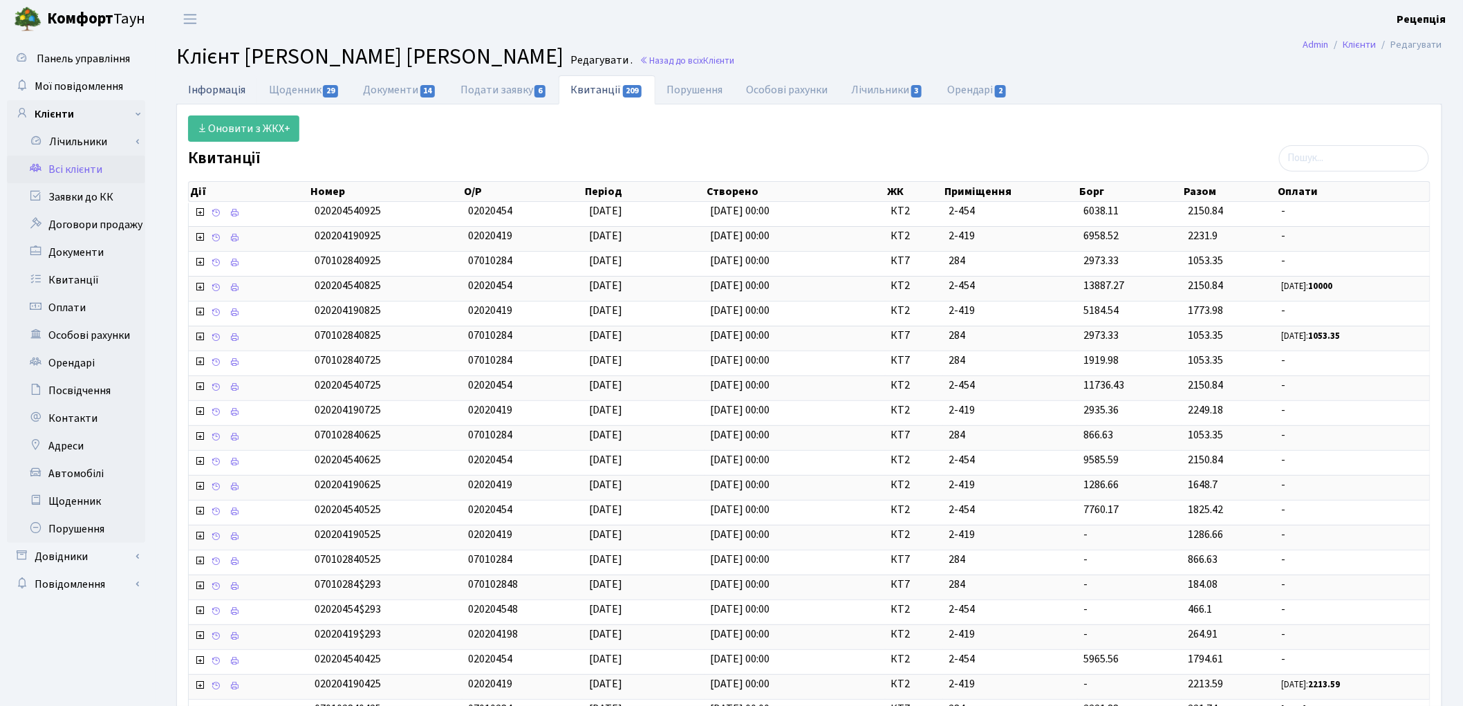
click at [226, 84] on link "Інформація" at bounding box center [216, 89] width 81 height 28
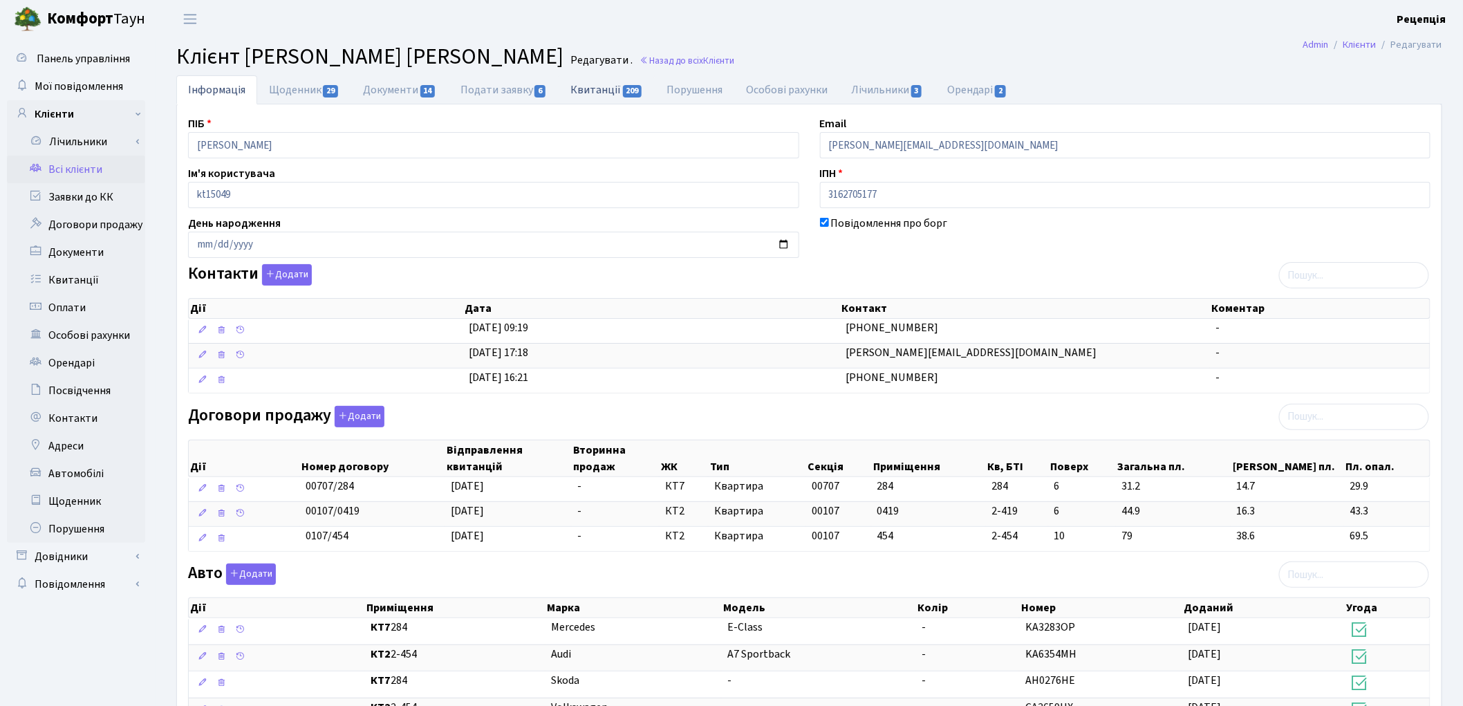
click at [615, 91] on link "Квитанції 209" at bounding box center [607, 89] width 96 height 28
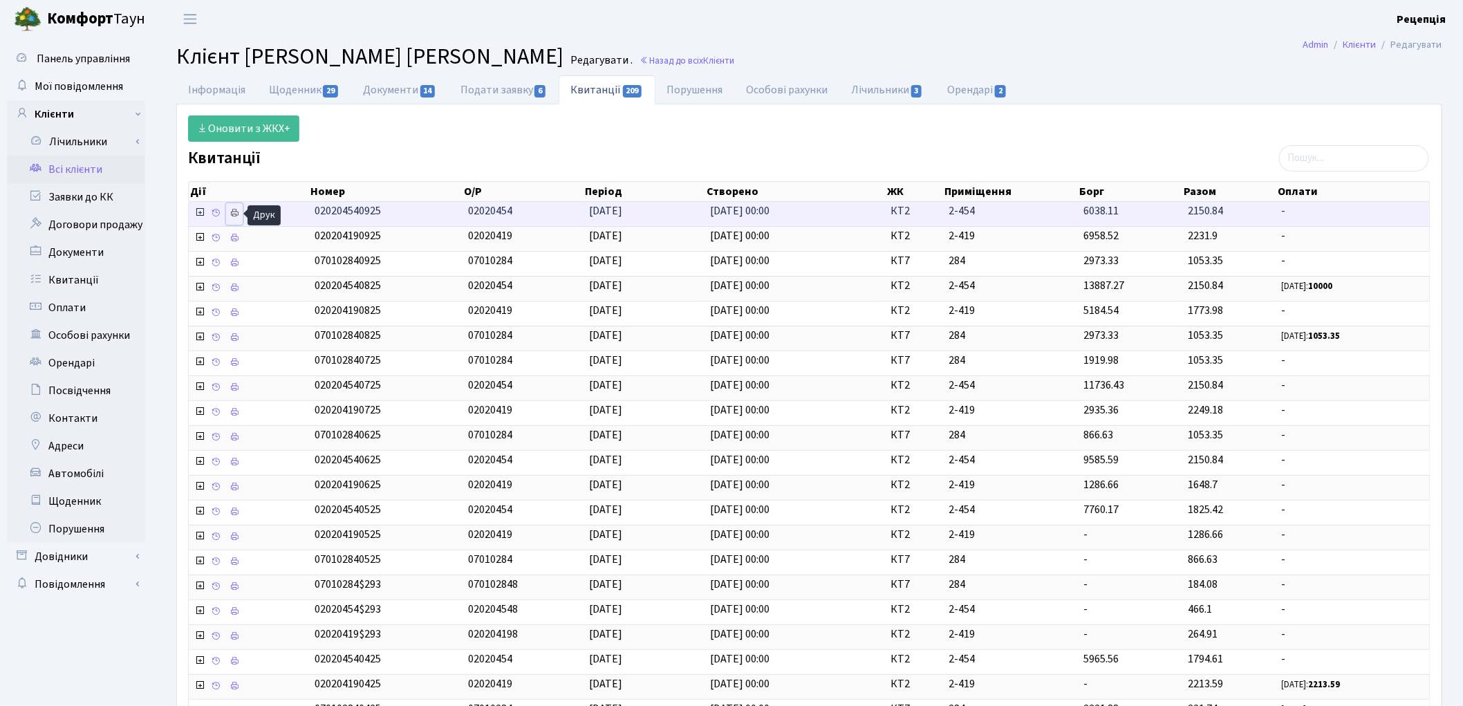
click at [236, 209] on icon at bounding box center [235, 213] width 10 height 10
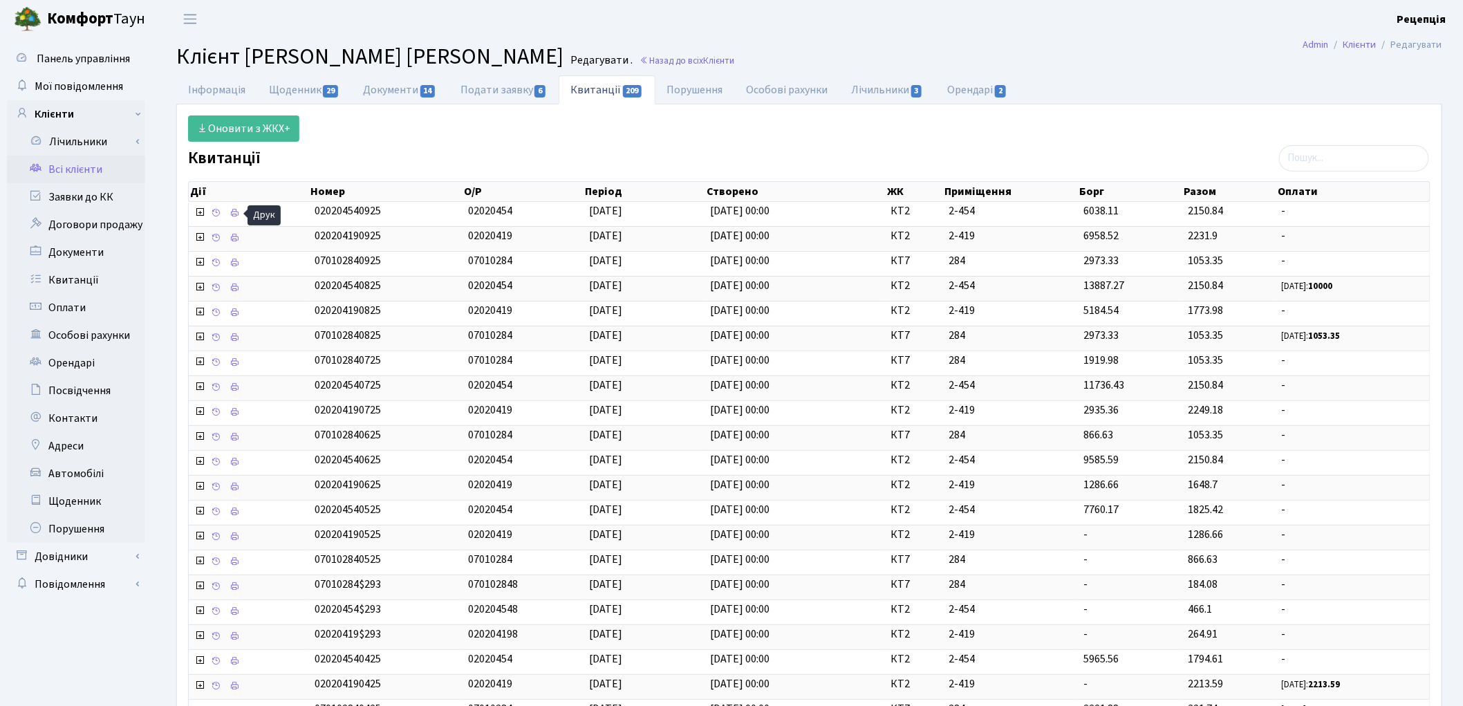
drag, startPoint x: 64, startPoint y: 167, endPoint x: 62, endPoint y: 156, distance: 11.8
click at [64, 168] on link "Всі клієнти" at bounding box center [76, 170] width 138 height 28
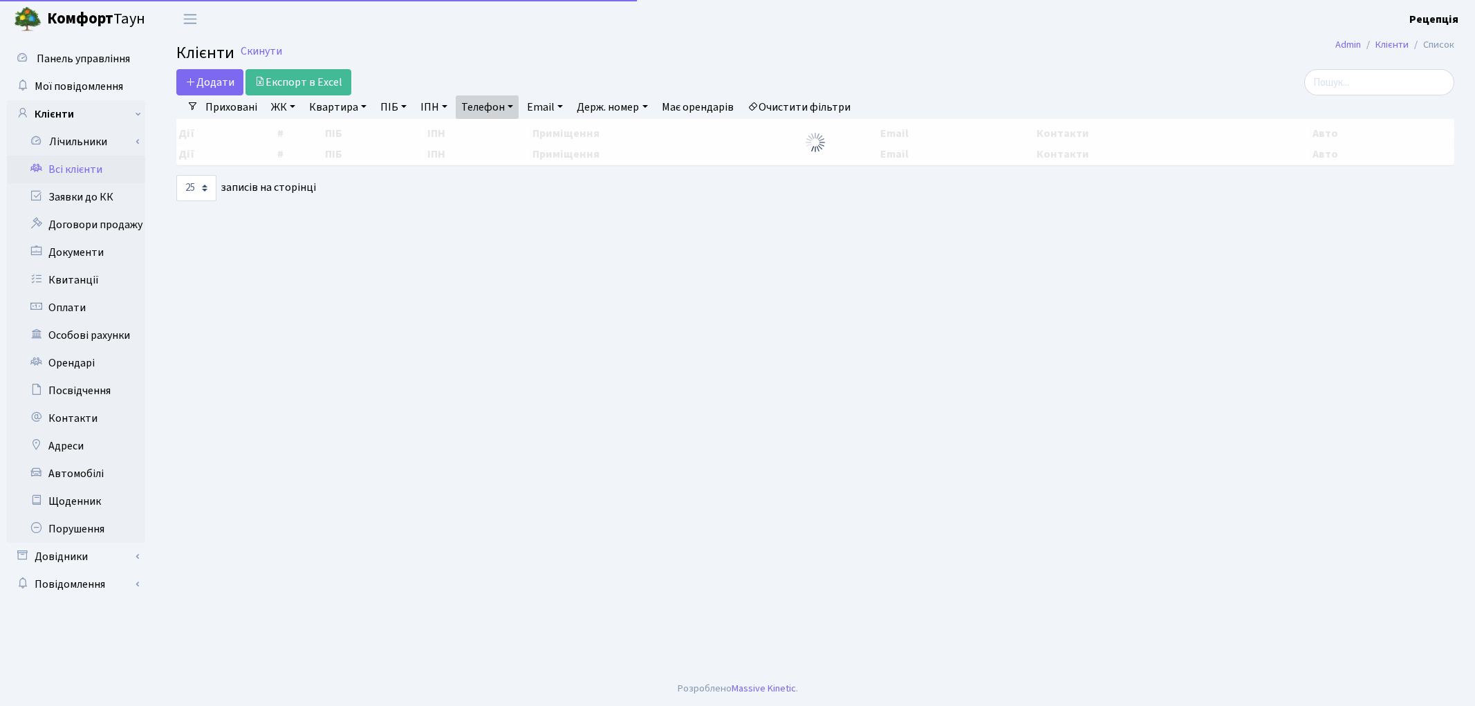
select select "25"
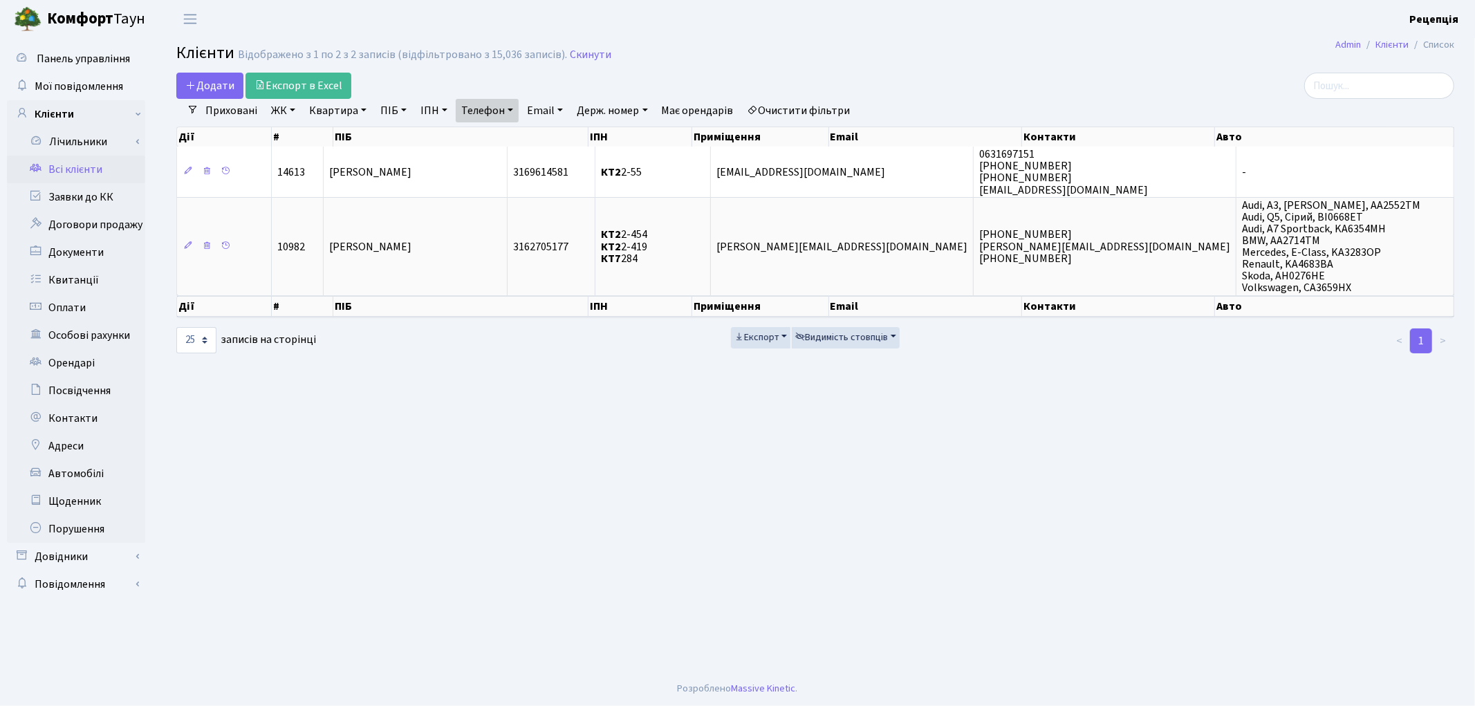
click at [816, 108] on link "Очистити фільтри" at bounding box center [799, 111] width 114 height 24
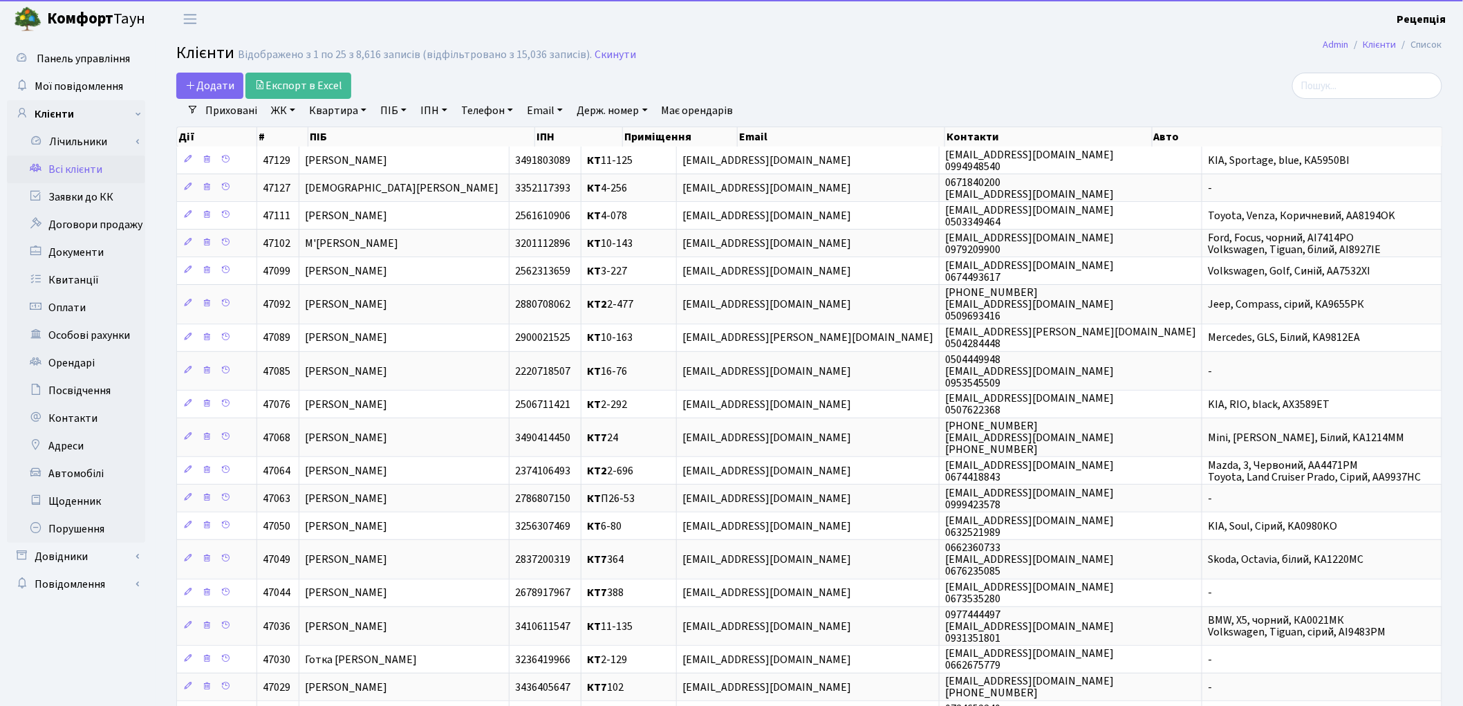
click at [281, 106] on link "ЖК" at bounding box center [282, 111] width 35 height 24
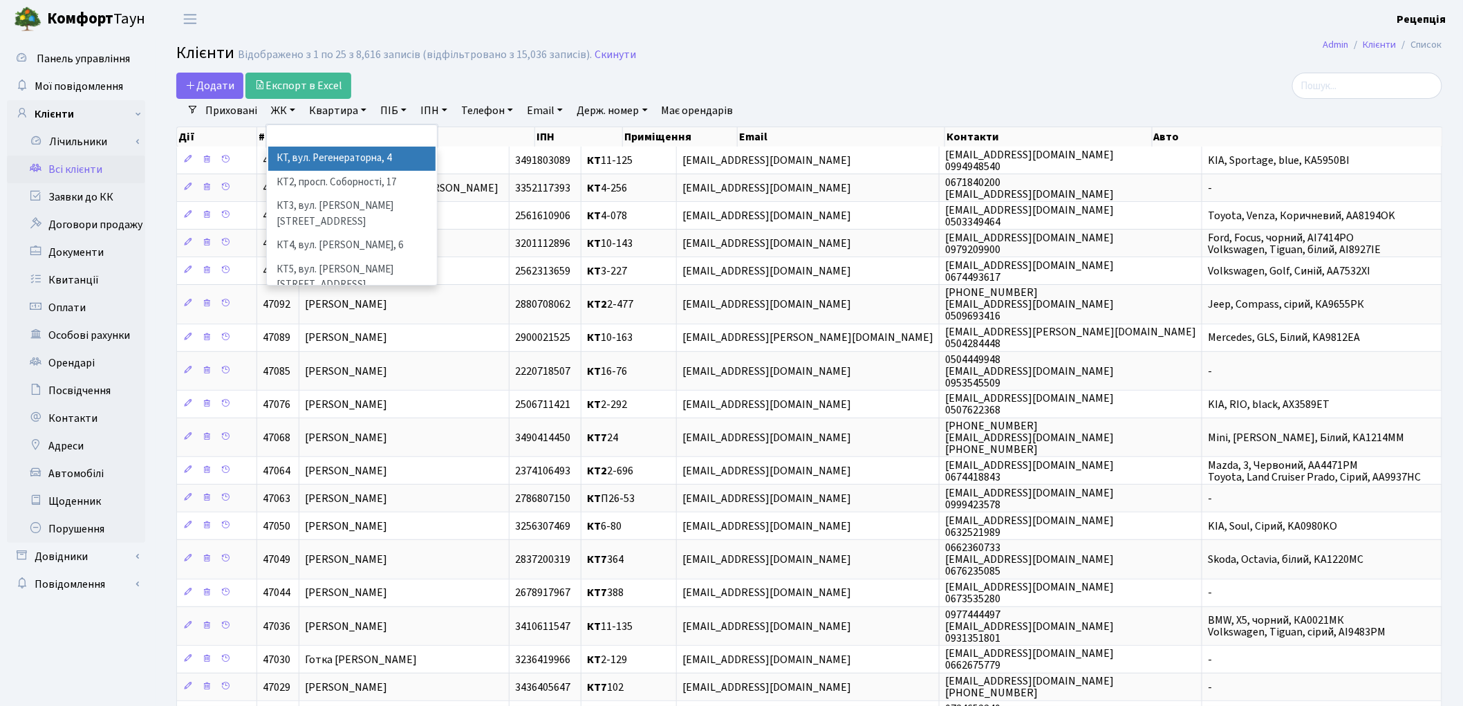
click at [313, 148] on li "КТ, вул. Регенераторна, 4" at bounding box center [351, 159] width 167 height 24
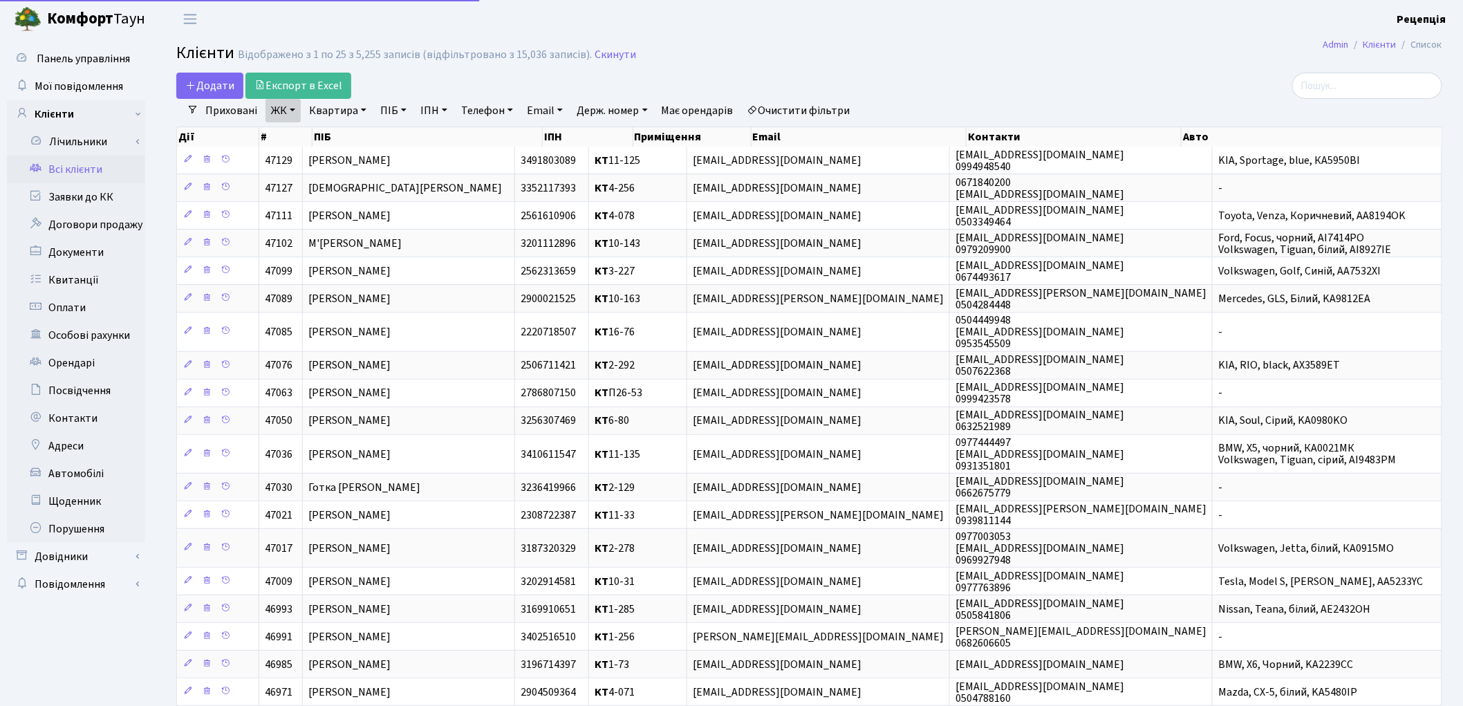
click at [339, 108] on link "Квартира" at bounding box center [337, 111] width 68 height 24
type input "14-147"
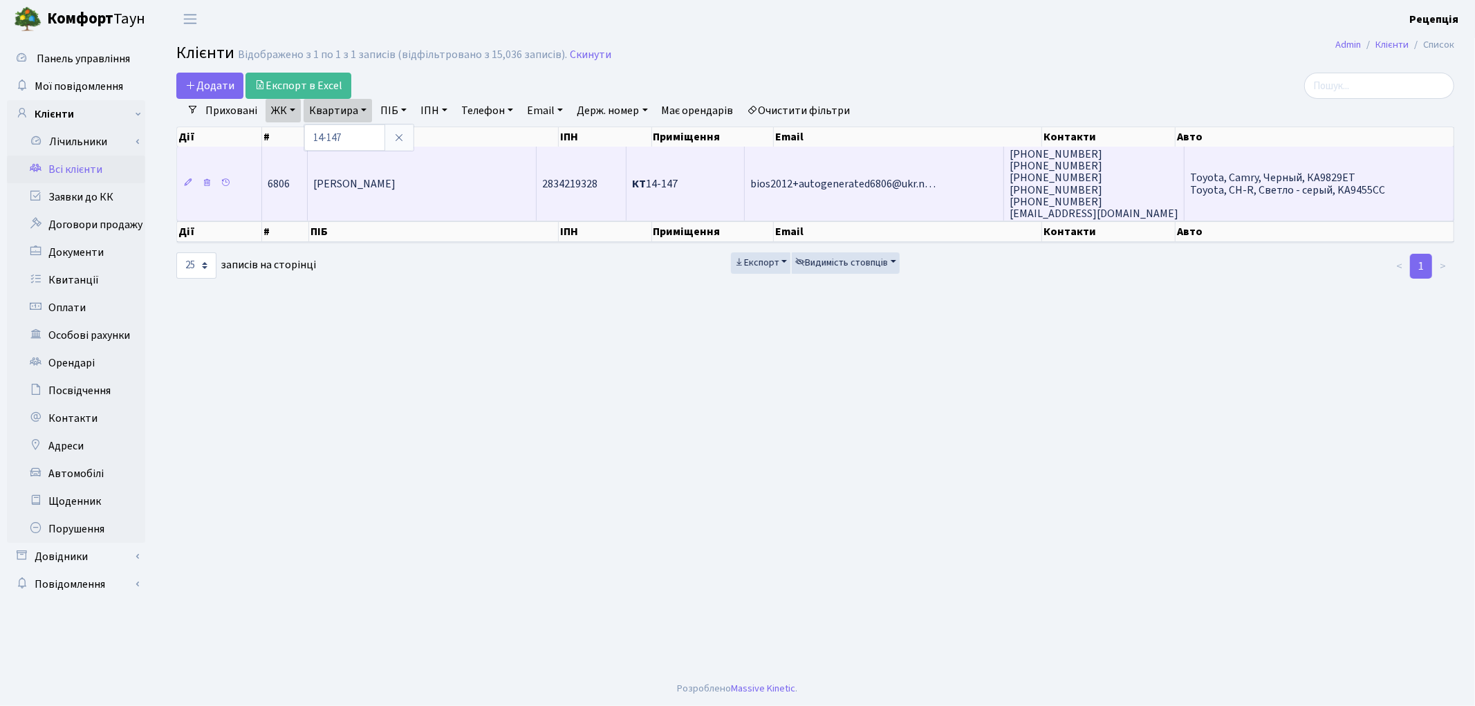
click at [361, 180] on span "[PERSON_NAME]" at bounding box center [354, 183] width 82 height 15
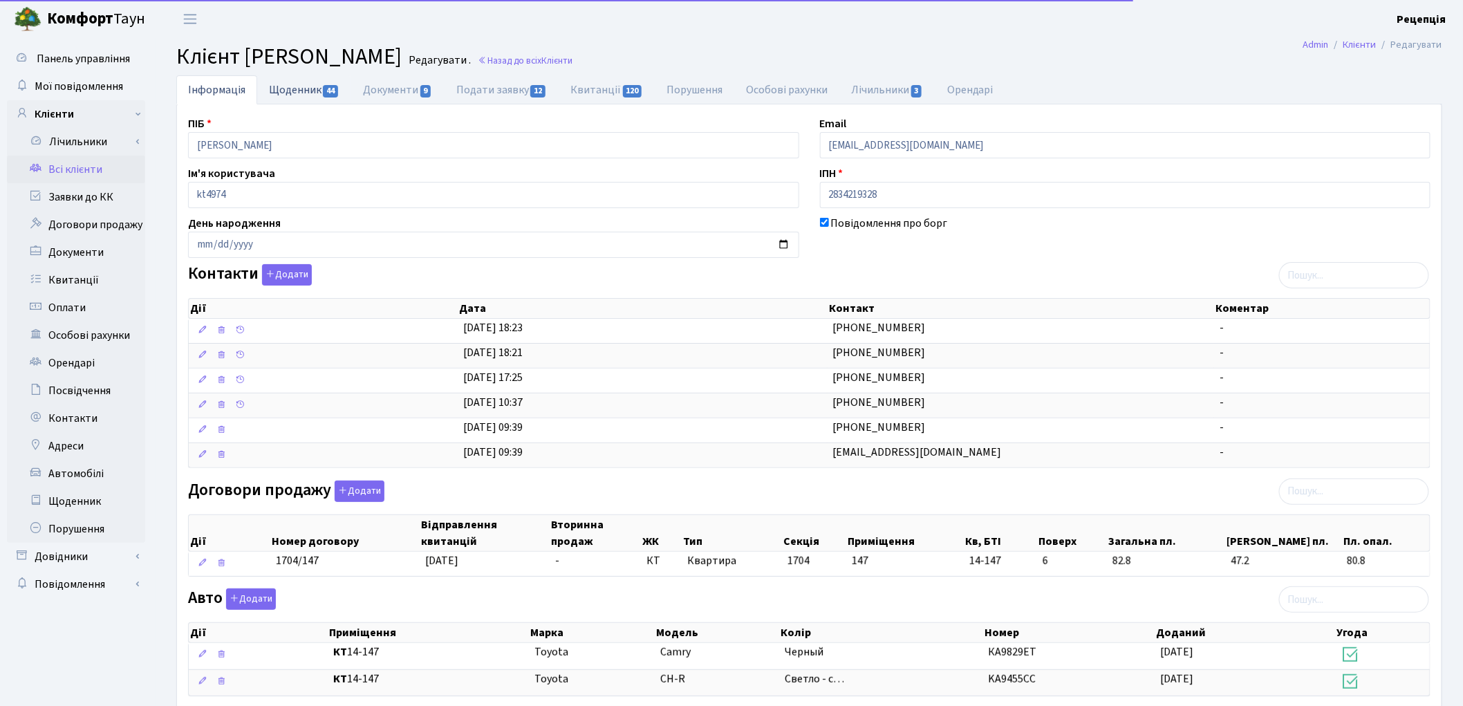
click at [288, 95] on link "Щоденник 44" at bounding box center [304, 89] width 94 height 28
select select "25"
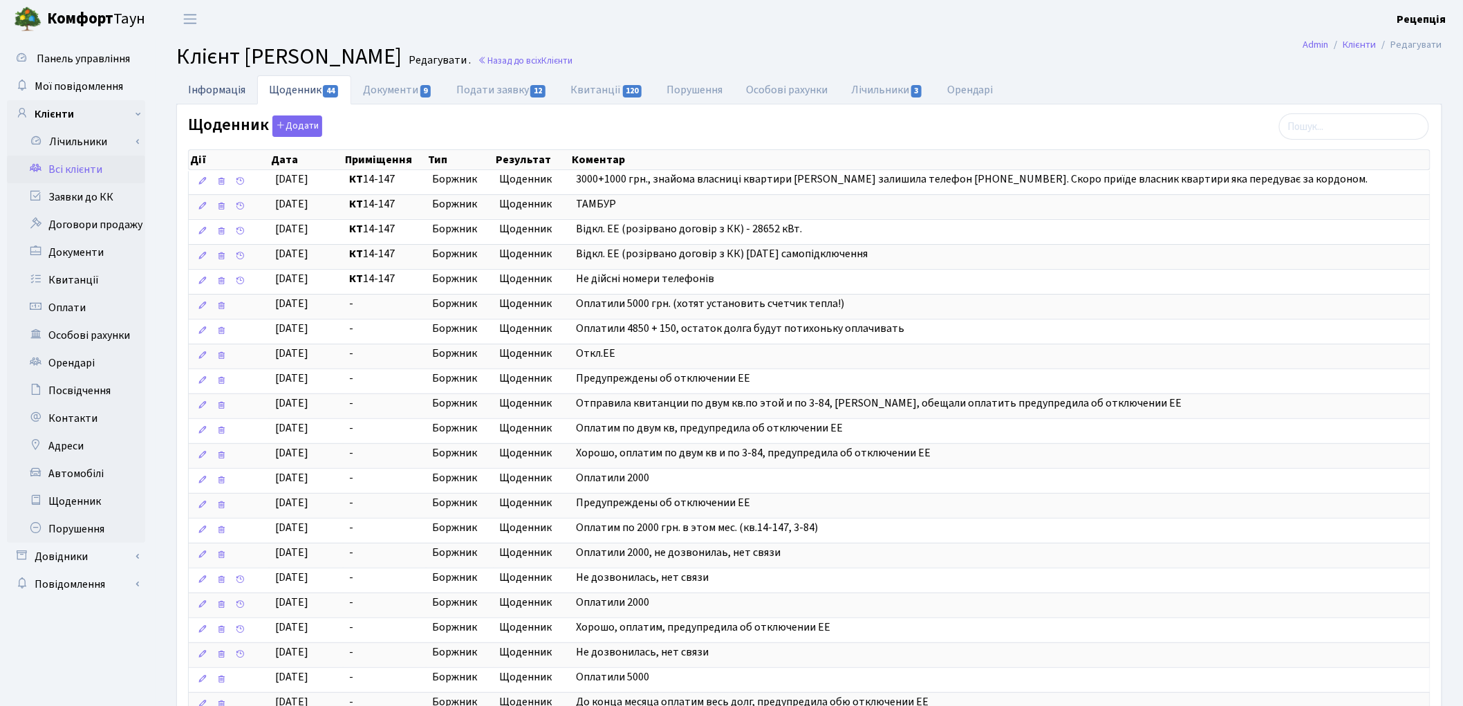
click at [228, 97] on link "Інформація" at bounding box center [216, 89] width 81 height 28
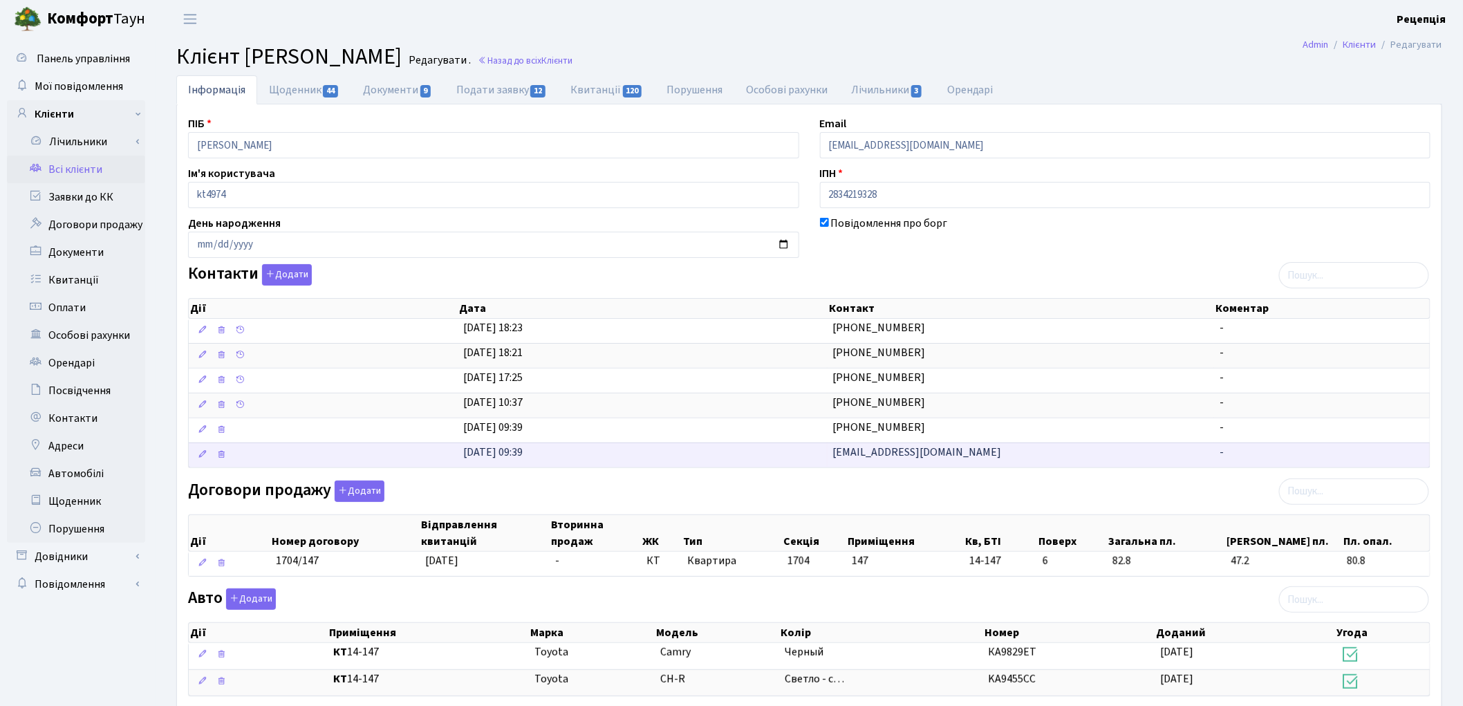
drag, startPoint x: 933, startPoint y: 451, endPoint x: 796, endPoint y: 458, distance: 137.8
click at [796, 458] on \<\/span\>\a "11.11.2015, 09:39 bios2012@ukr.net -" at bounding box center [809, 454] width 1241 height 25
copy \<\/span\>\a "[EMAIL_ADDRESS][DOMAIN_NAME]"
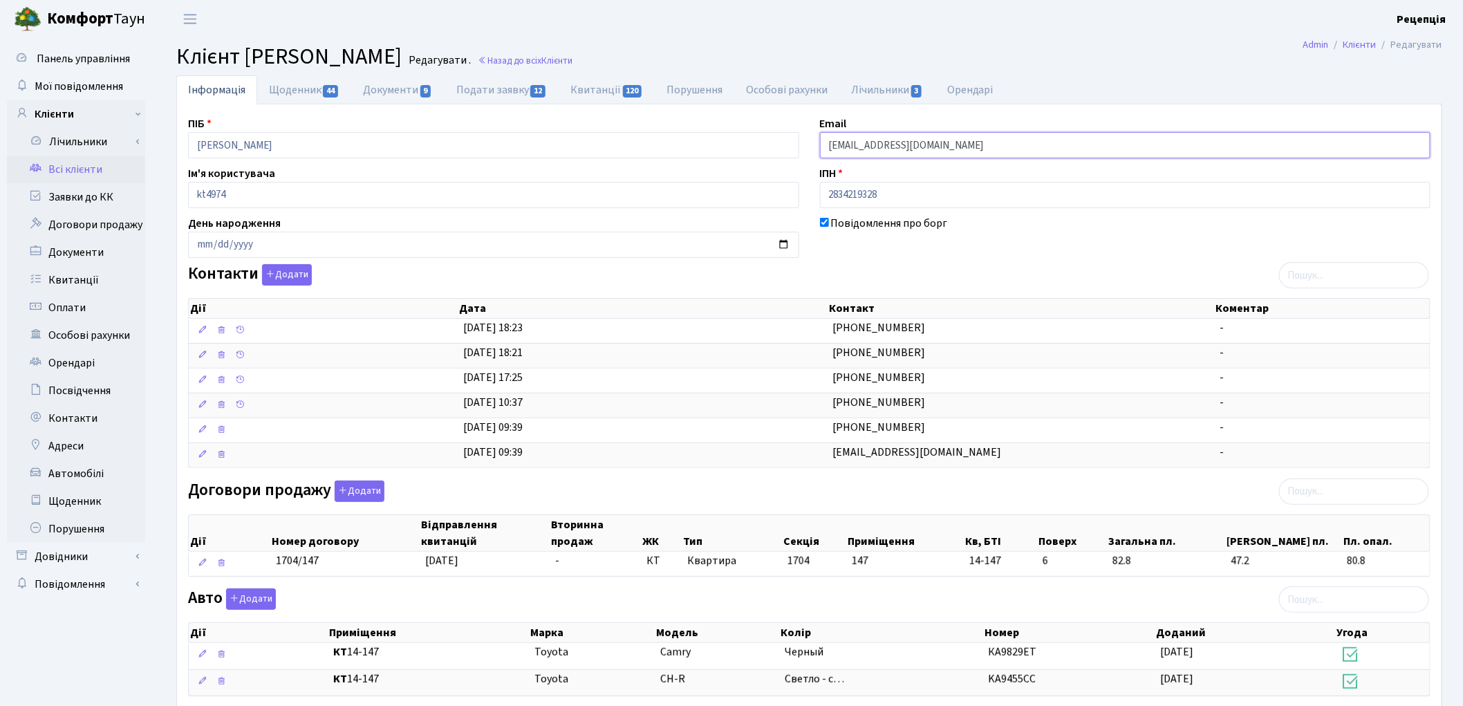
drag, startPoint x: 1005, startPoint y: 142, endPoint x: 812, endPoint y: 142, distance: 192.9
click at [812, 141] on div "Email bios2012+autogenerated6806@ukr.net" at bounding box center [1126, 136] width 632 height 43
paste input "[EMAIL_ADDRESS][DOMAIN_NAME]"
click at [846, 146] on input "[EMAIL_ADDRESS][DOMAIN_NAME]" at bounding box center [1125, 145] width 611 height 26
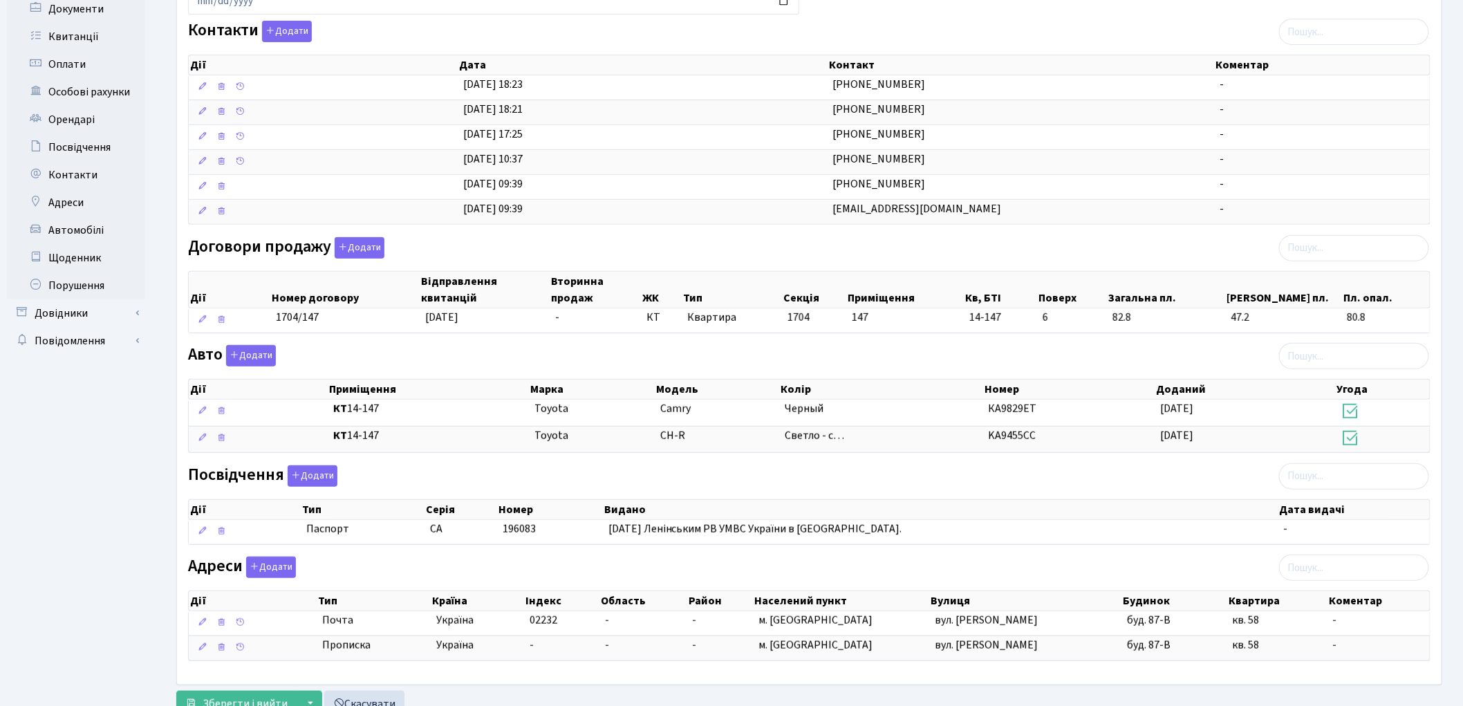
scroll to position [299, 0]
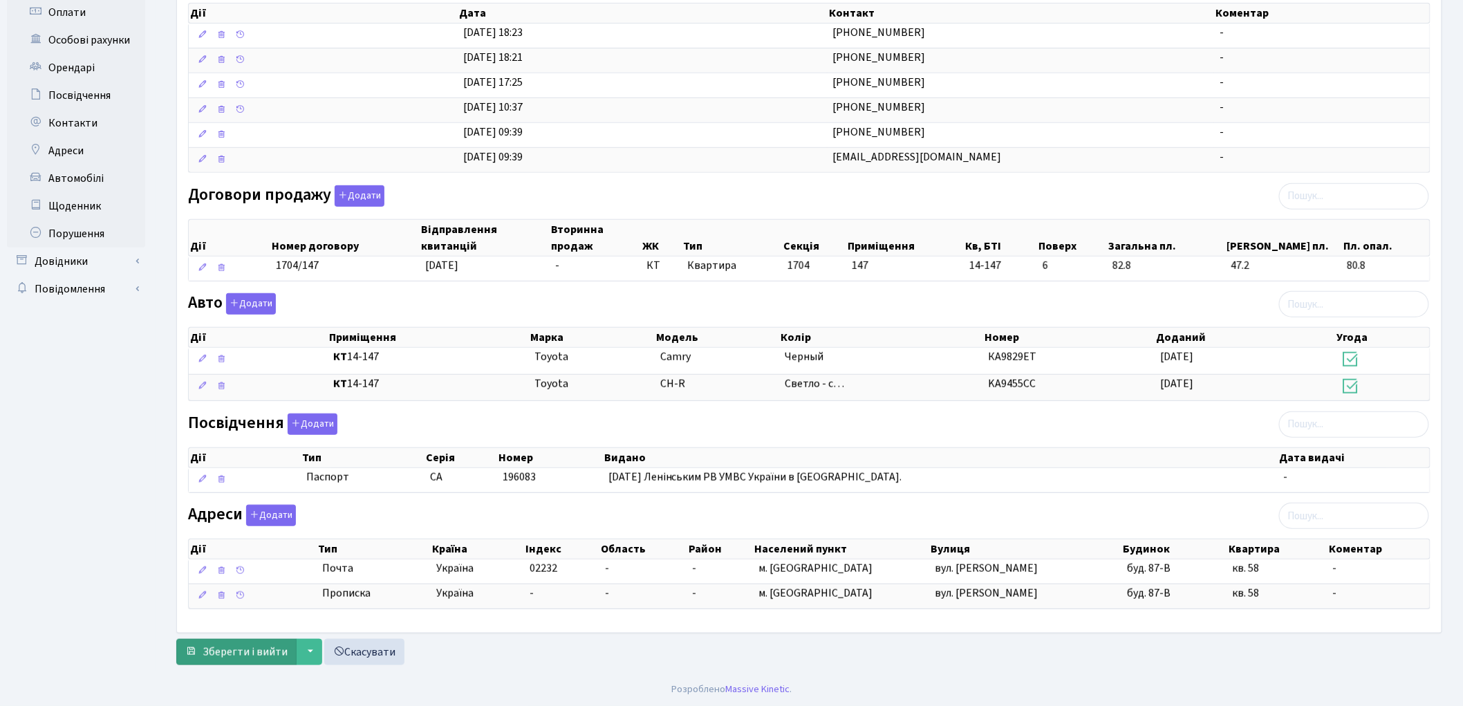
type input "[EMAIL_ADDRESS][DOMAIN_NAME]"
click at [238, 654] on span "Зберегти і вийти" at bounding box center [245, 651] width 85 height 15
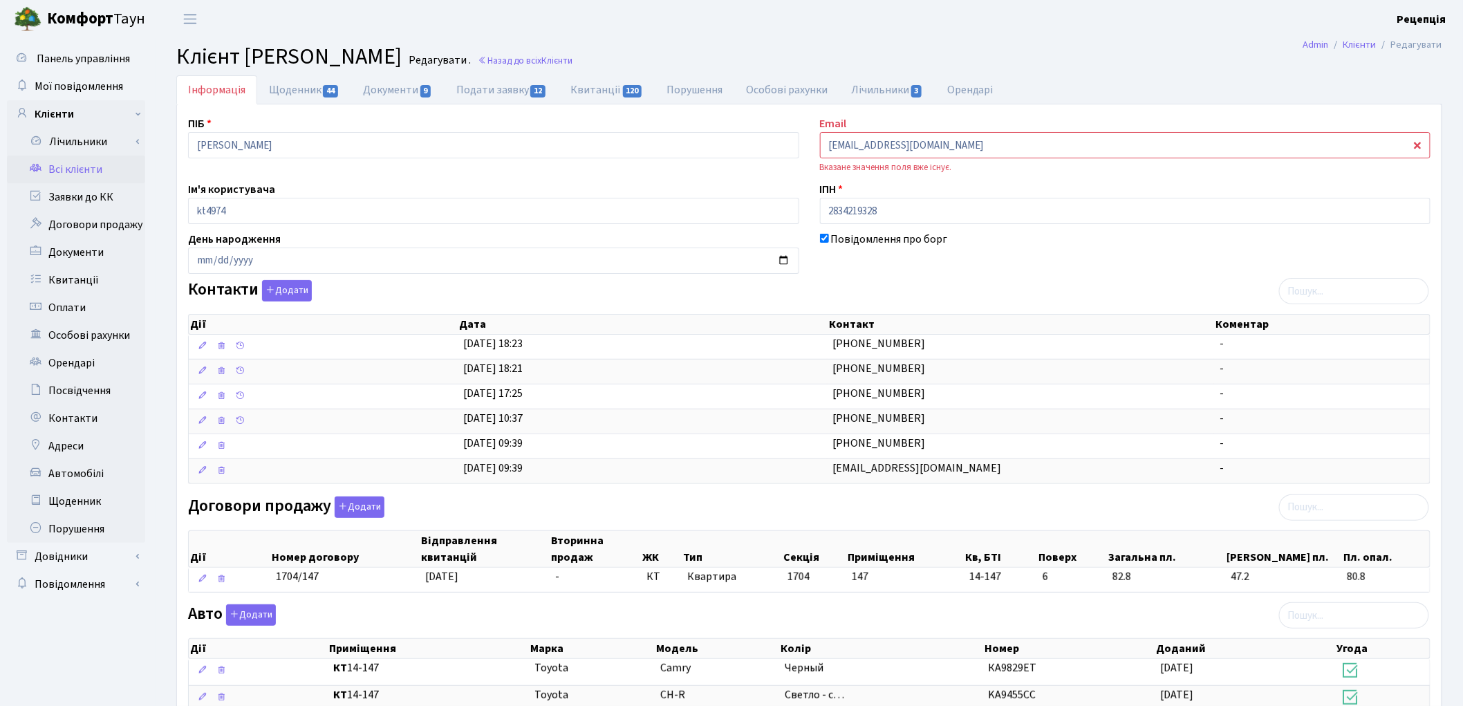
click at [78, 177] on link "Всі клієнти" at bounding box center [76, 170] width 138 height 28
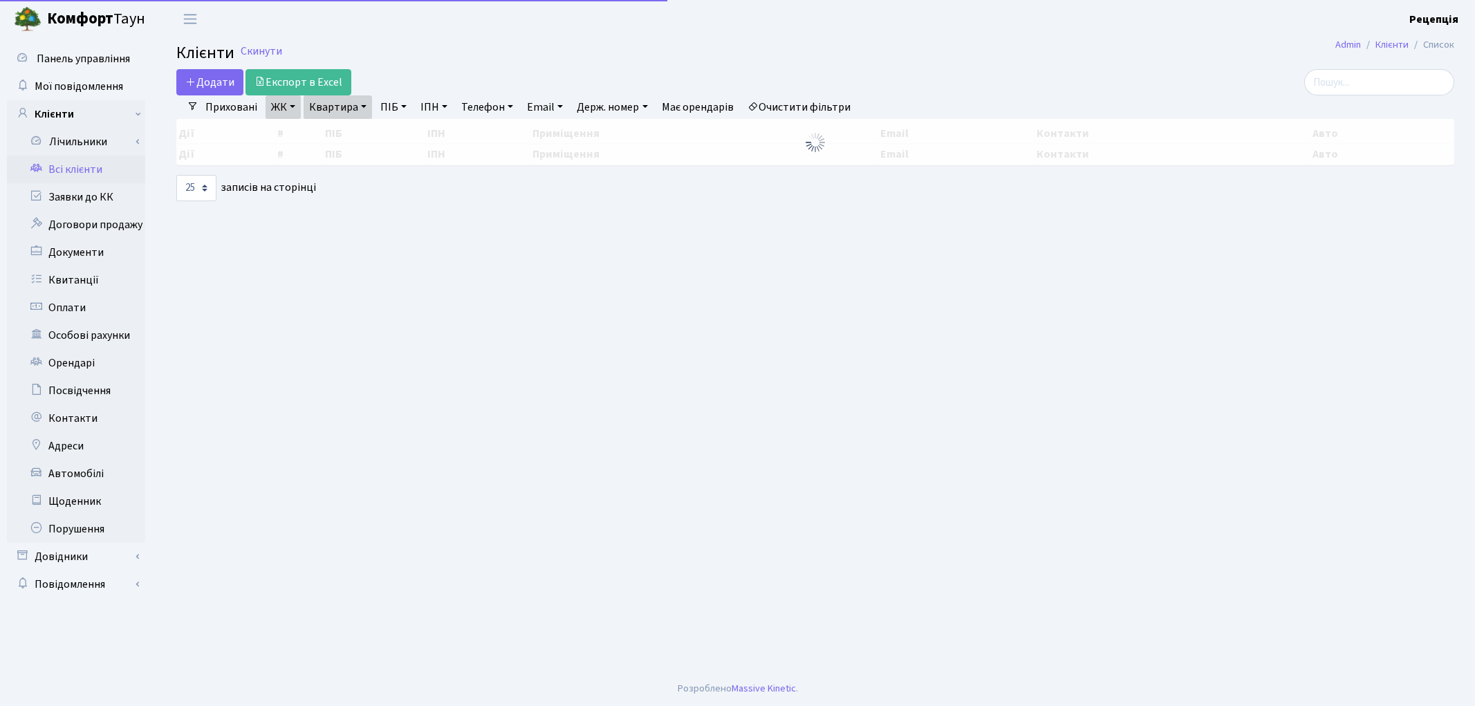
select select "25"
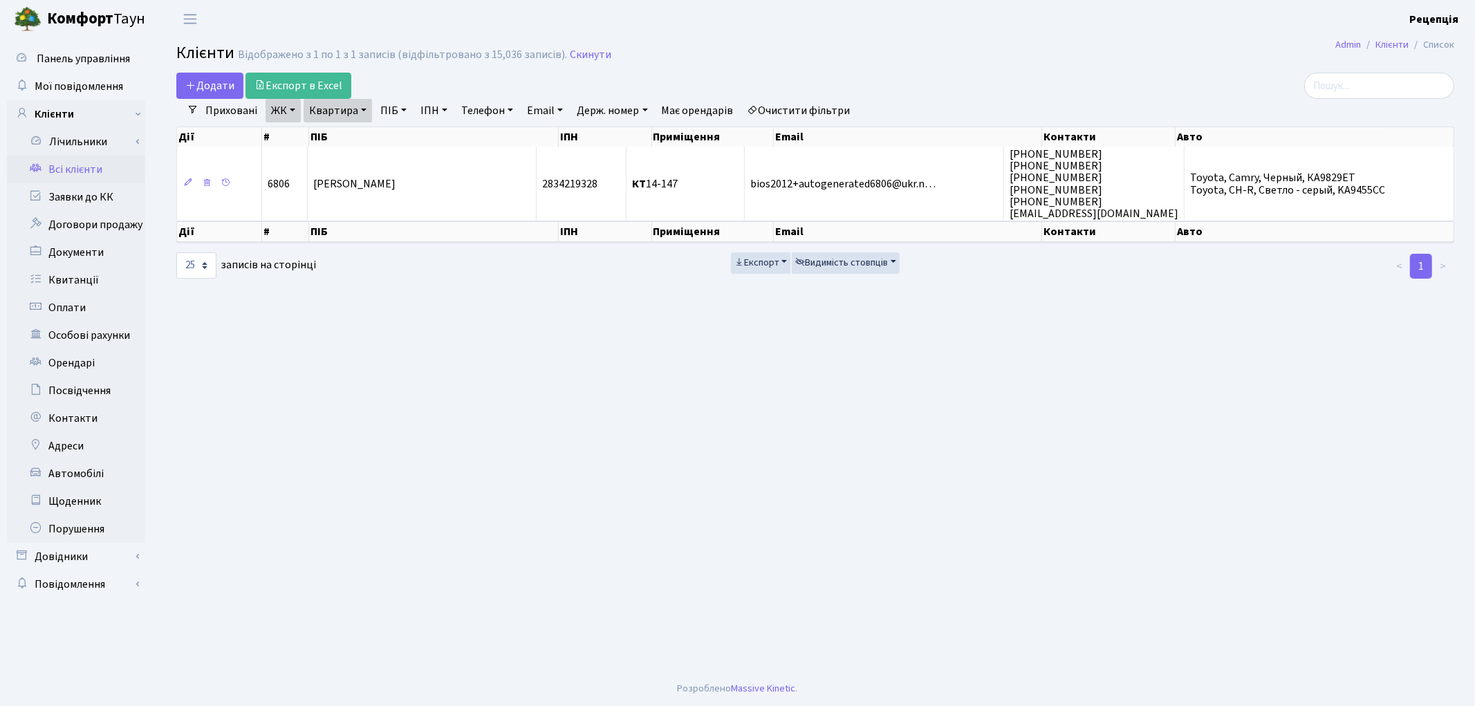
click at [804, 112] on link "Очистити фільтри" at bounding box center [799, 111] width 114 height 24
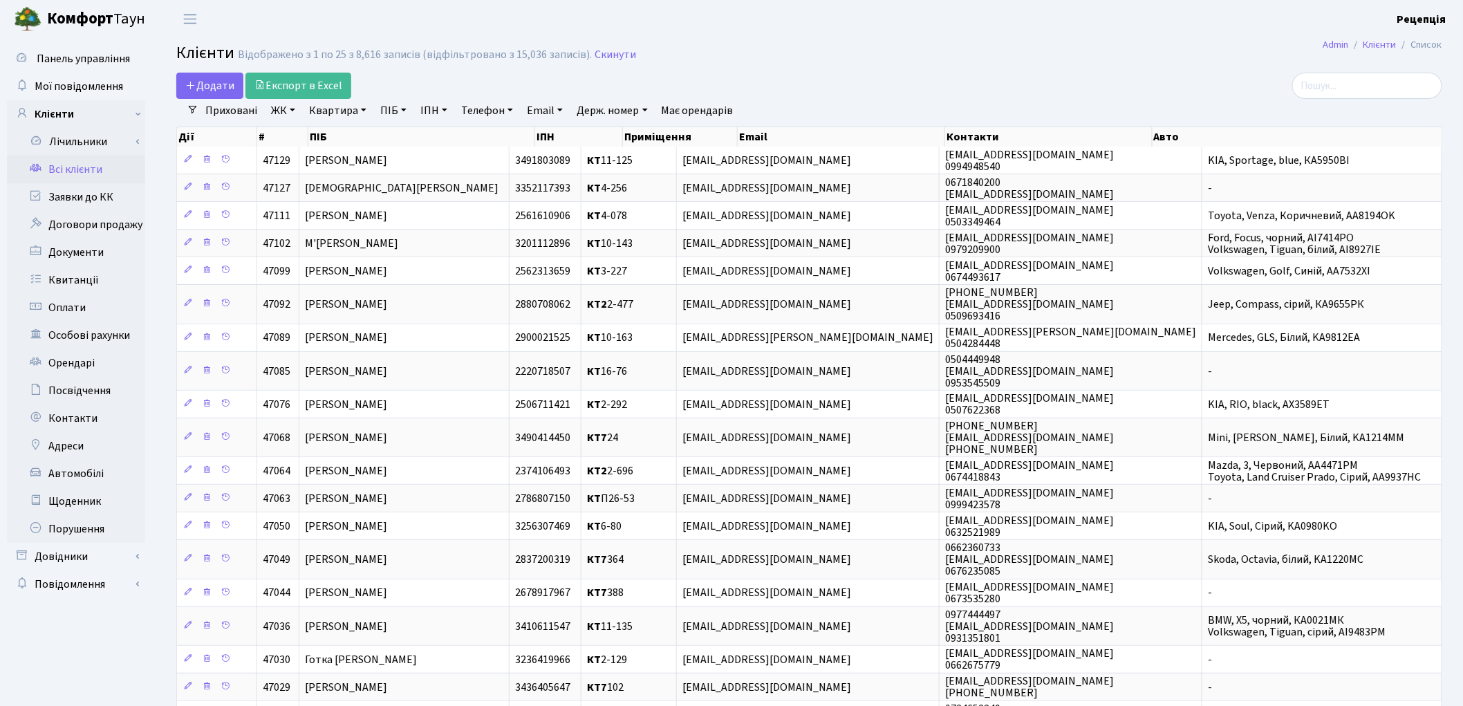
click at [590, 115] on link "Держ. номер" at bounding box center [612, 111] width 82 height 24
paste input "[EMAIL_ADDRESS][DOMAIN_NAME]"
type input "[EMAIL_ADDRESS][DOMAIN_NAME]"
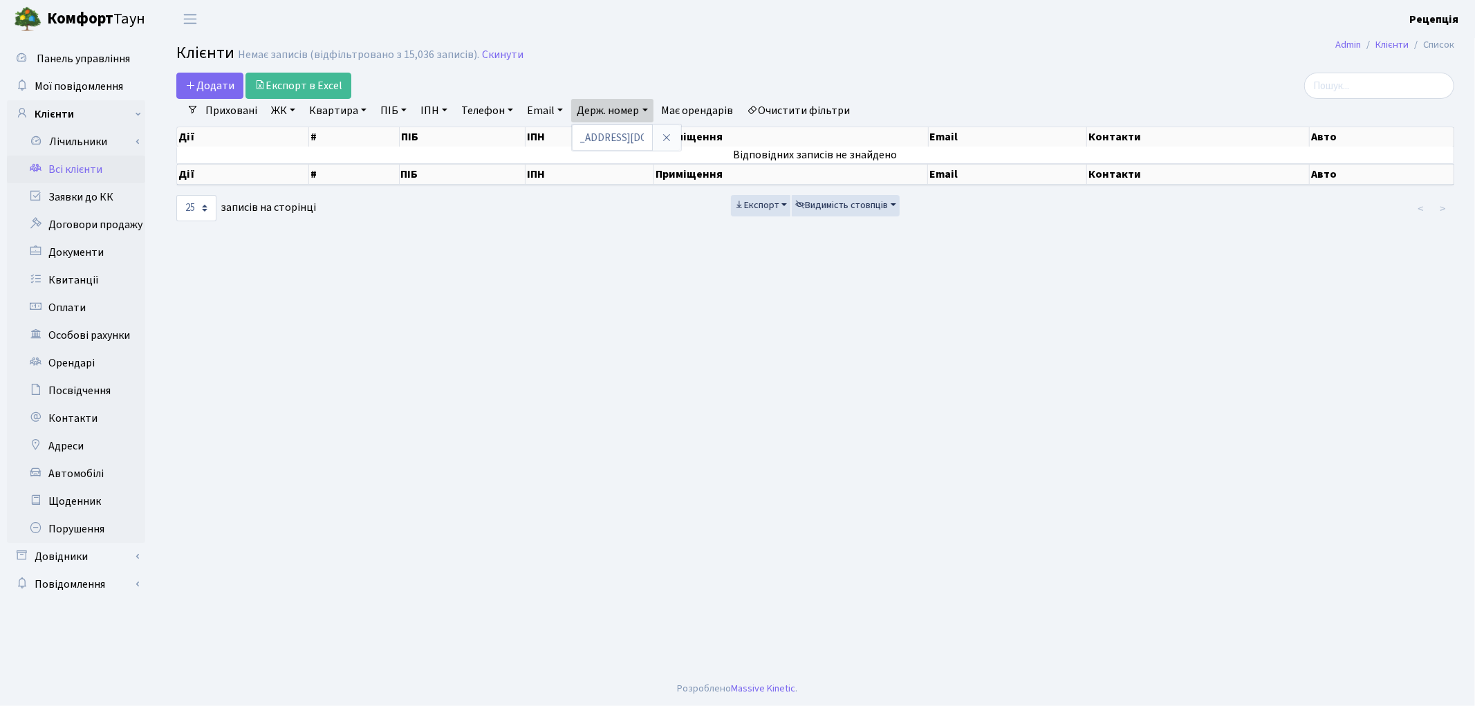
click at [776, 106] on link "Очистити фільтри" at bounding box center [799, 111] width 114 height 24
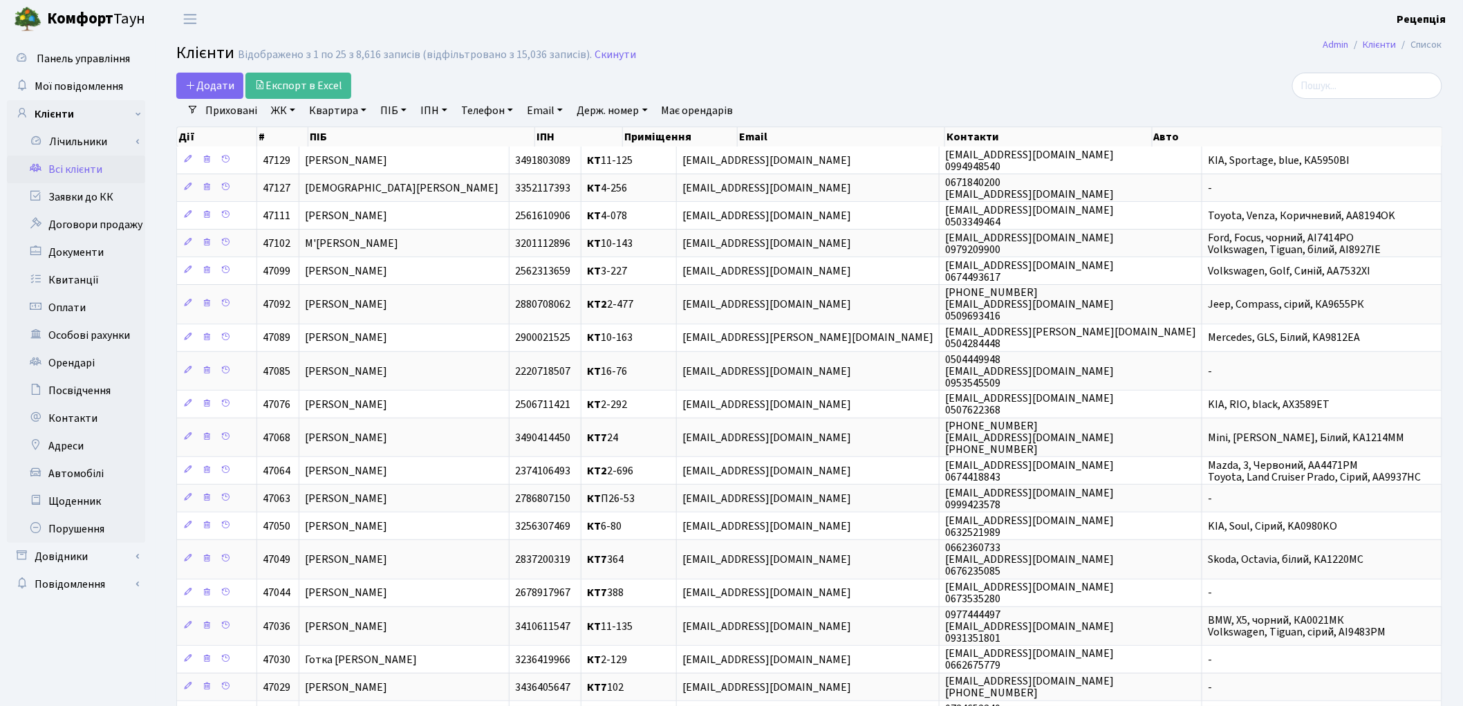
click at [279, 111] on link "ЖК" at bounding box center [282, 111] width 35 height 24
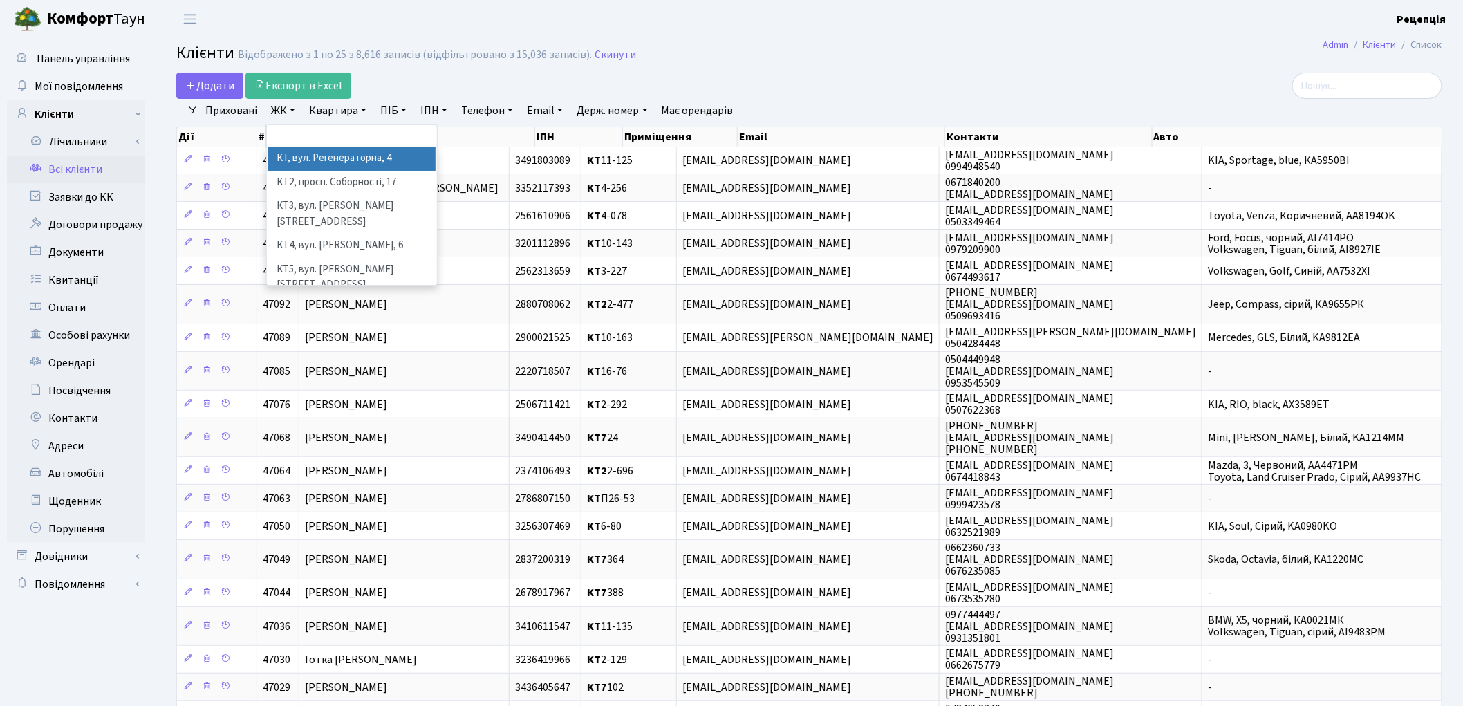
click at [296, 154] on li "КТ, вул. Регенераторна, 4" at bounding box center [351, 159] width 167 height 24
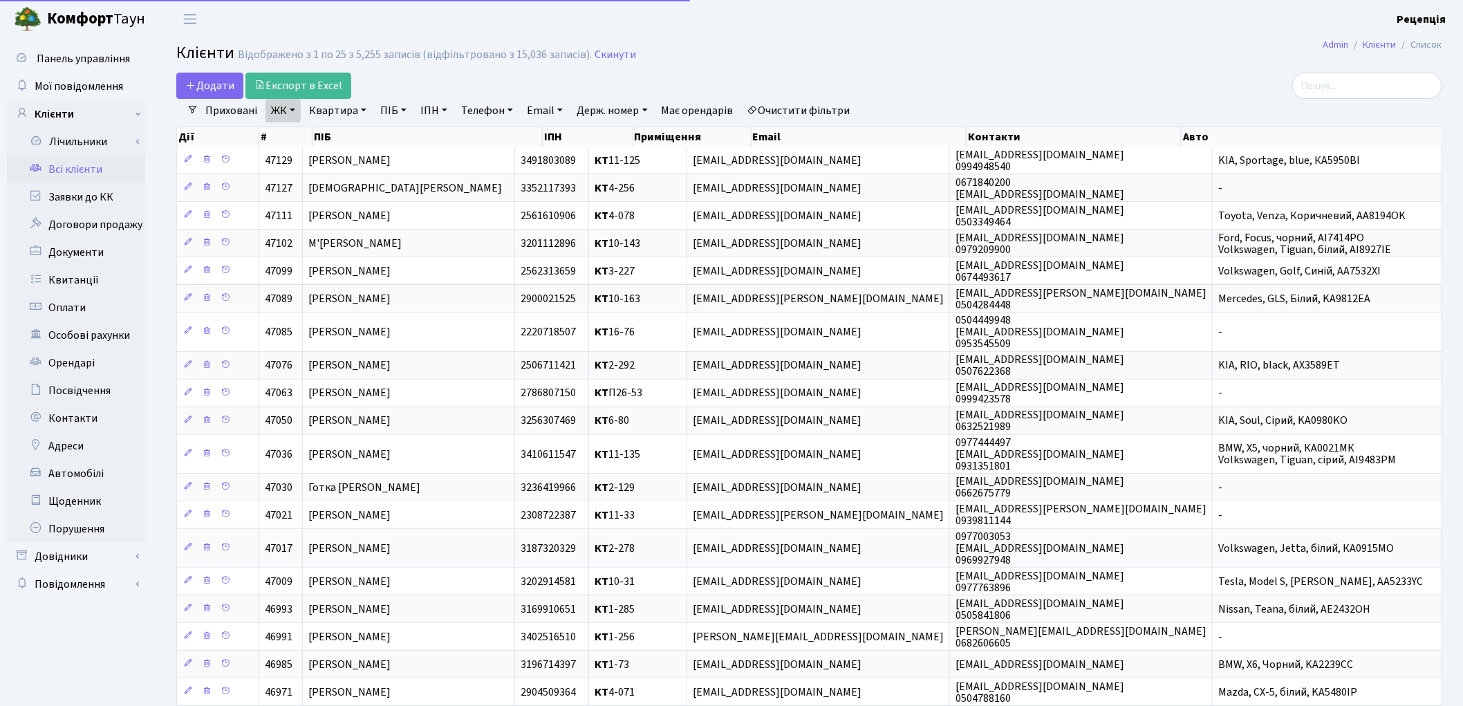
drag, startPoint x: 337, startPoint y: 112, endPoint x: 346, endPoint y: 124, distance: 15.0
click at [339, 111] on link "Квартира" at bounding box center [337, 111] width 68 height 24
type input "14-147"
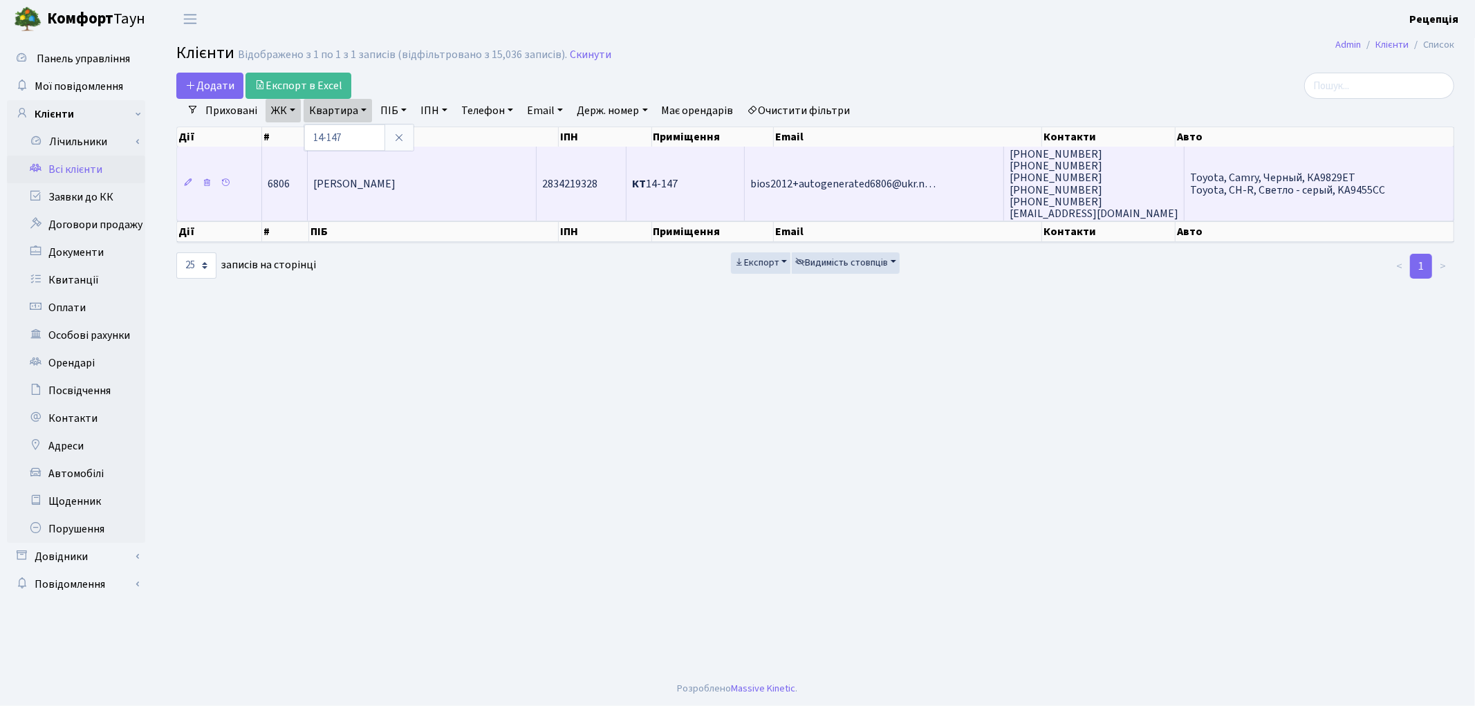
click at [395, 176] on span "[PERSON_NAME]" at bounding box center [354, 183] width 82 height 15
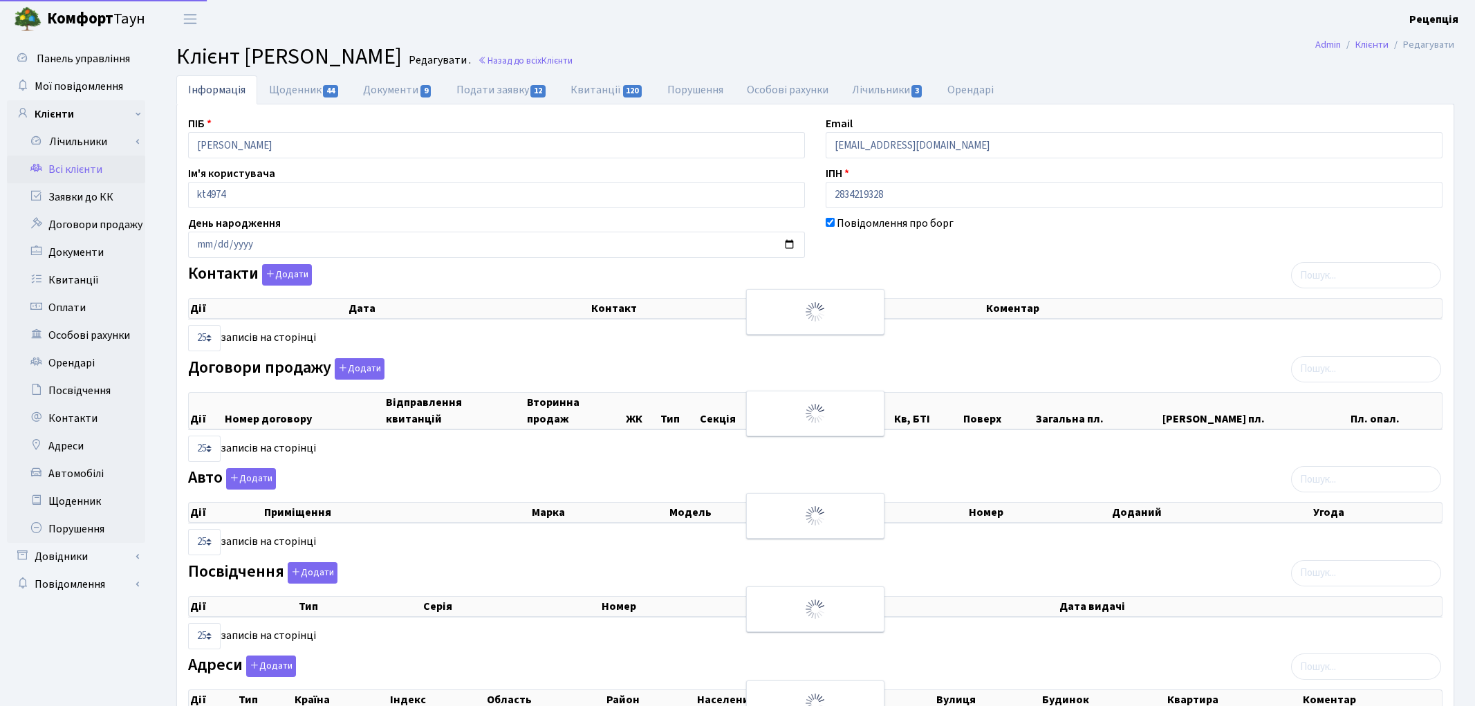
select select "25"
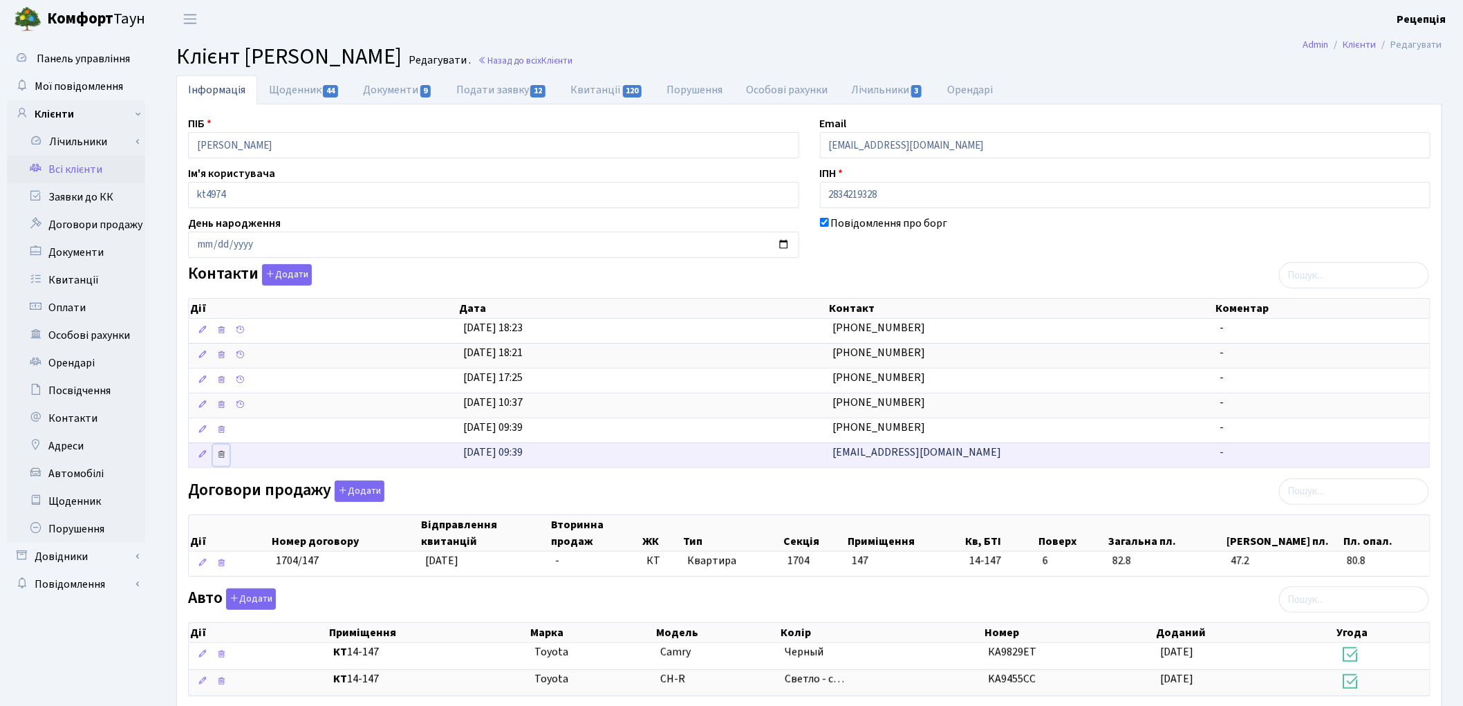
click at [219, 458] on icon at bounding box center [221, 454] width 10 height 10
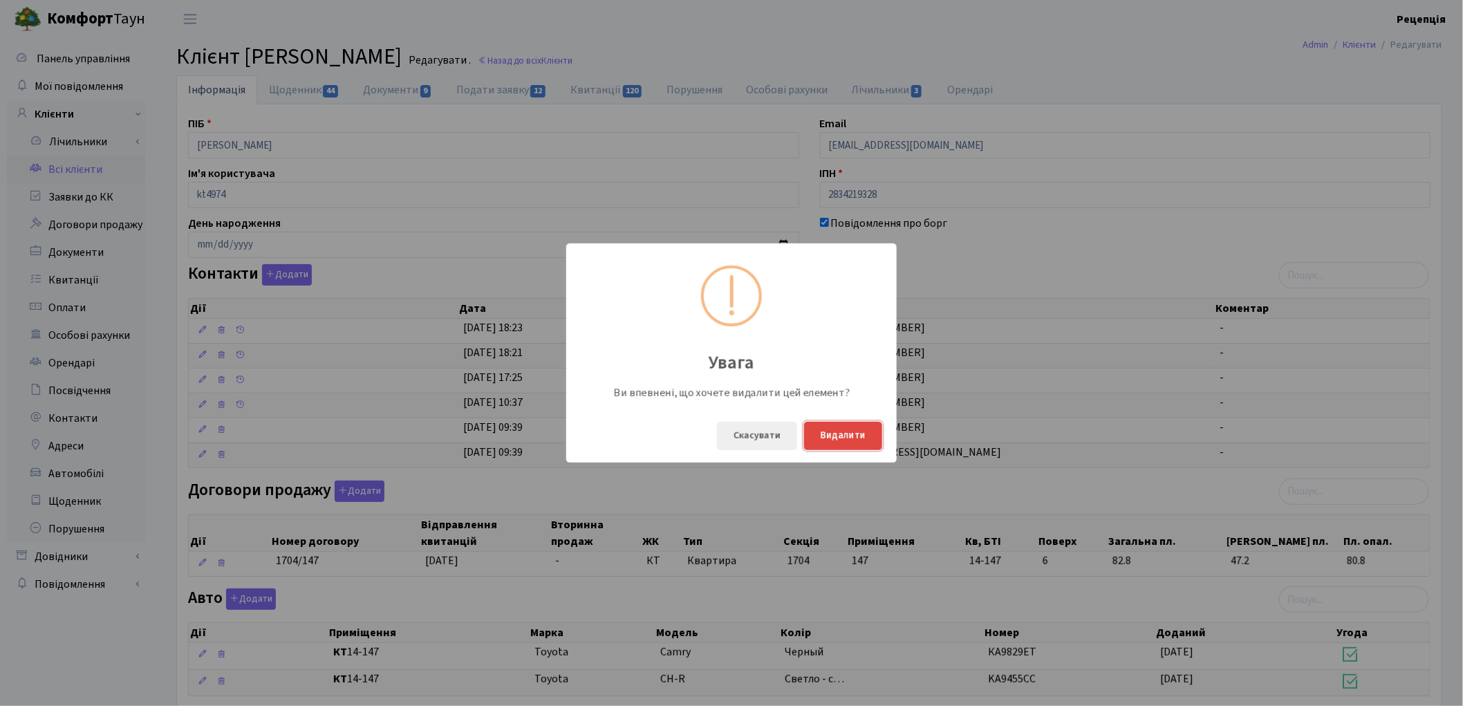
click at [847, 433] on button "Видалити" at bounding box center [843, 436] width 78 height 28
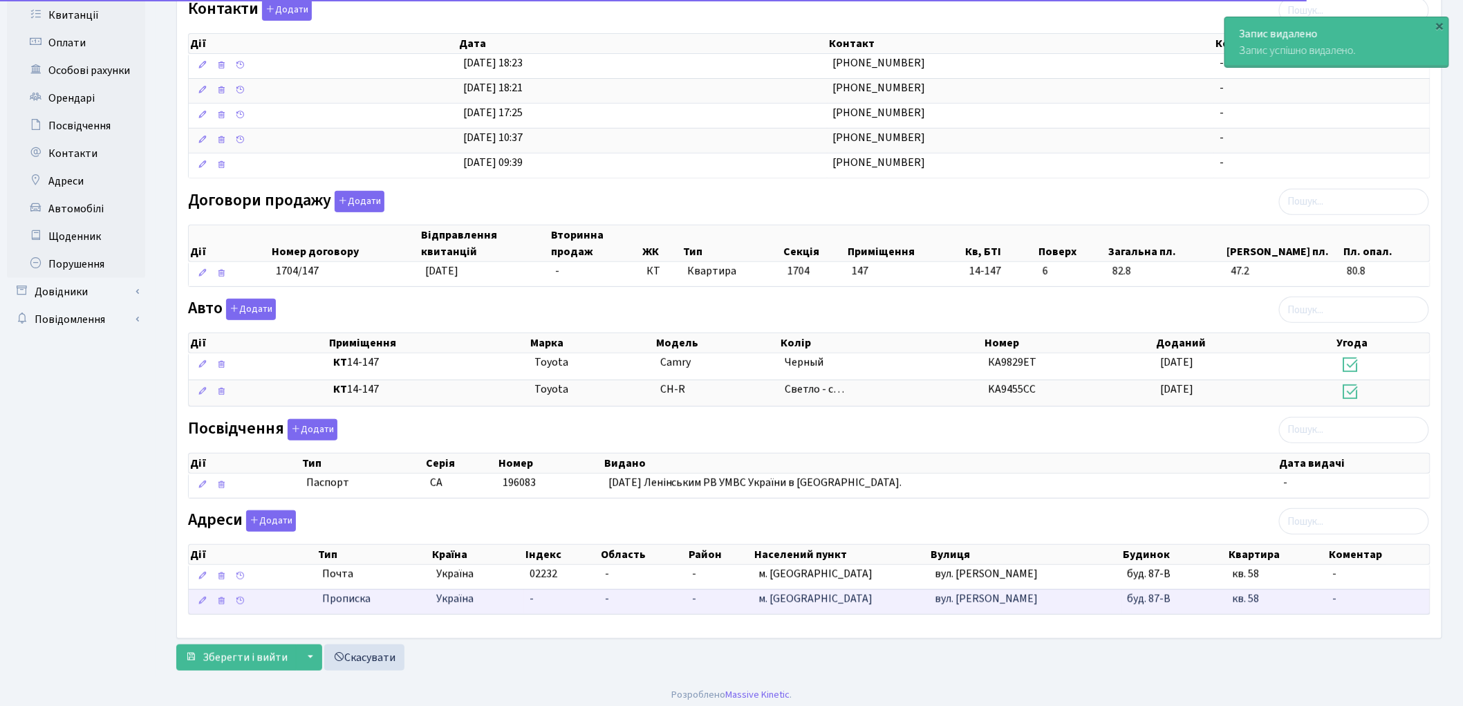
scroll to position [272, 0]
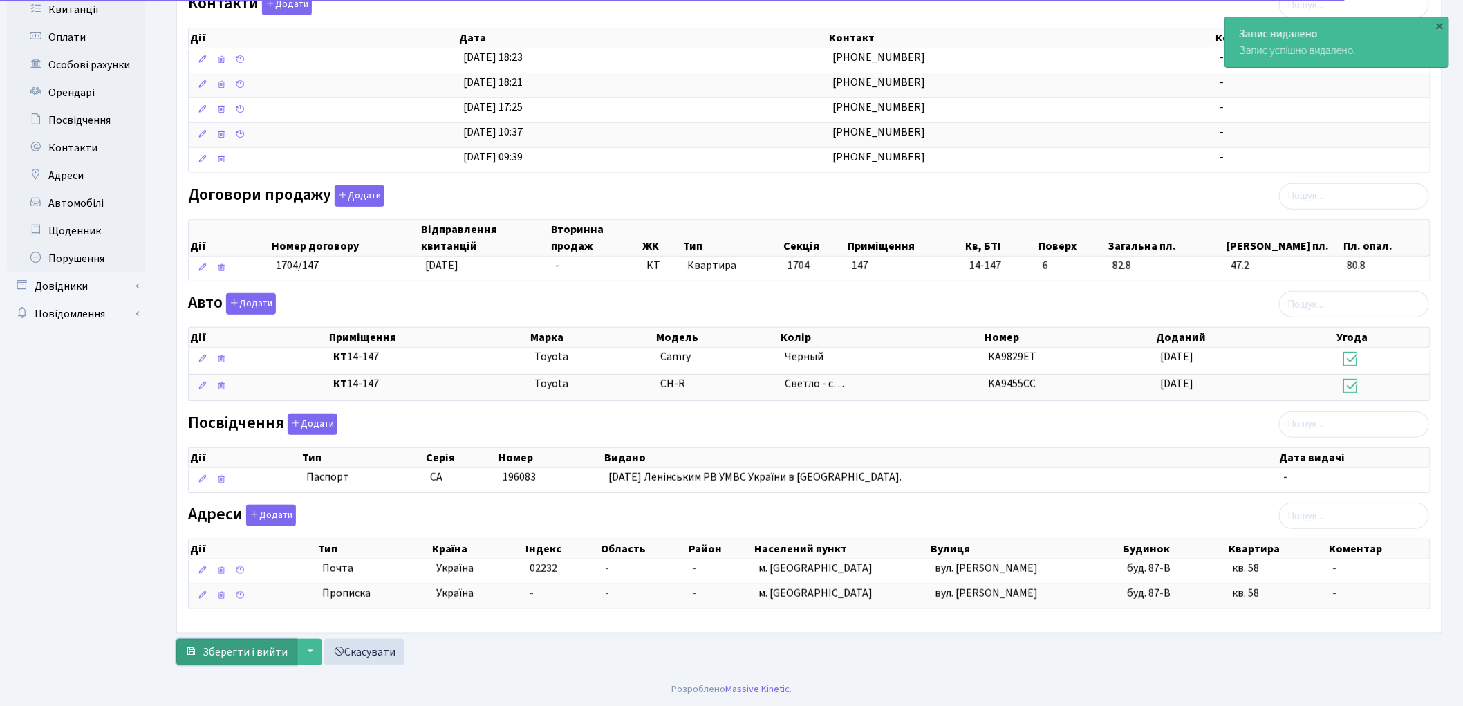
click at [247, 651] on span "Зберегти і вийти" at bounding box center [245, 651] width 85 height 15
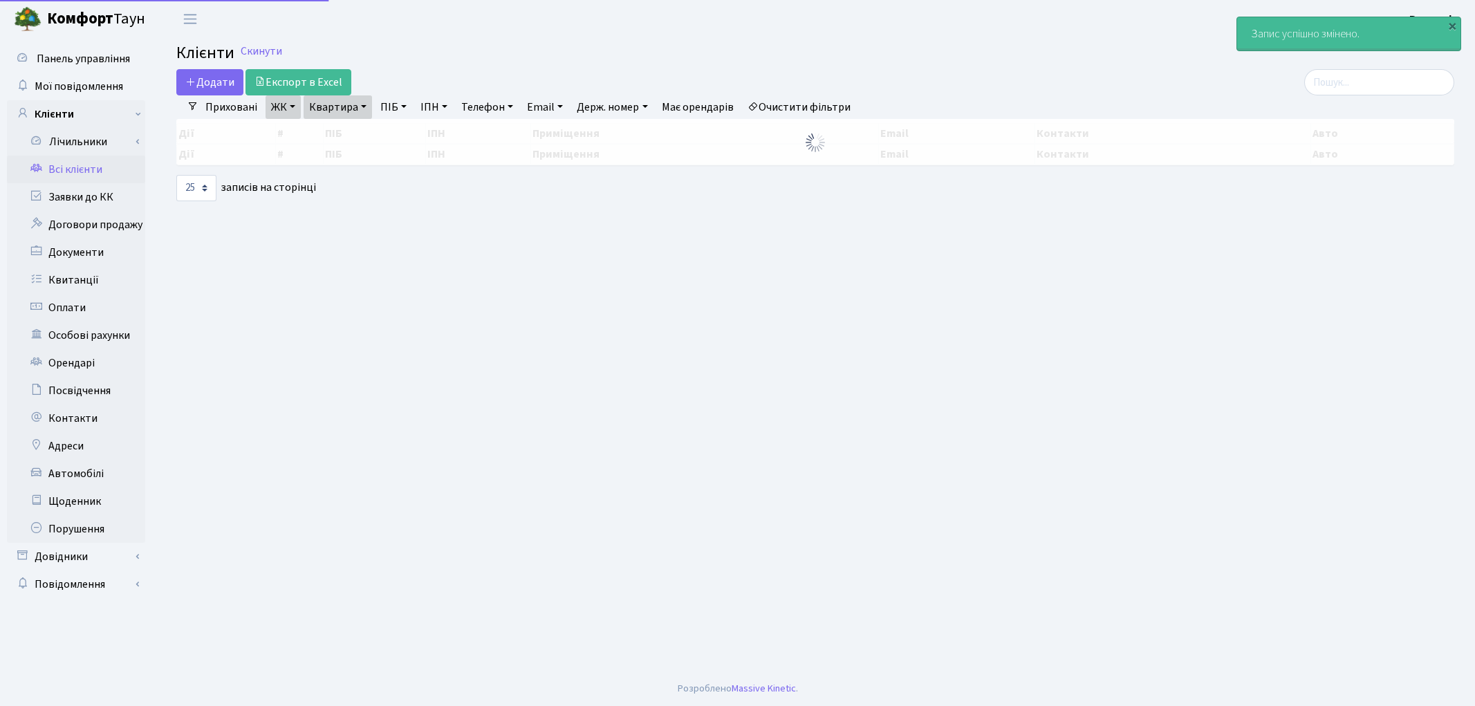
select select "25"
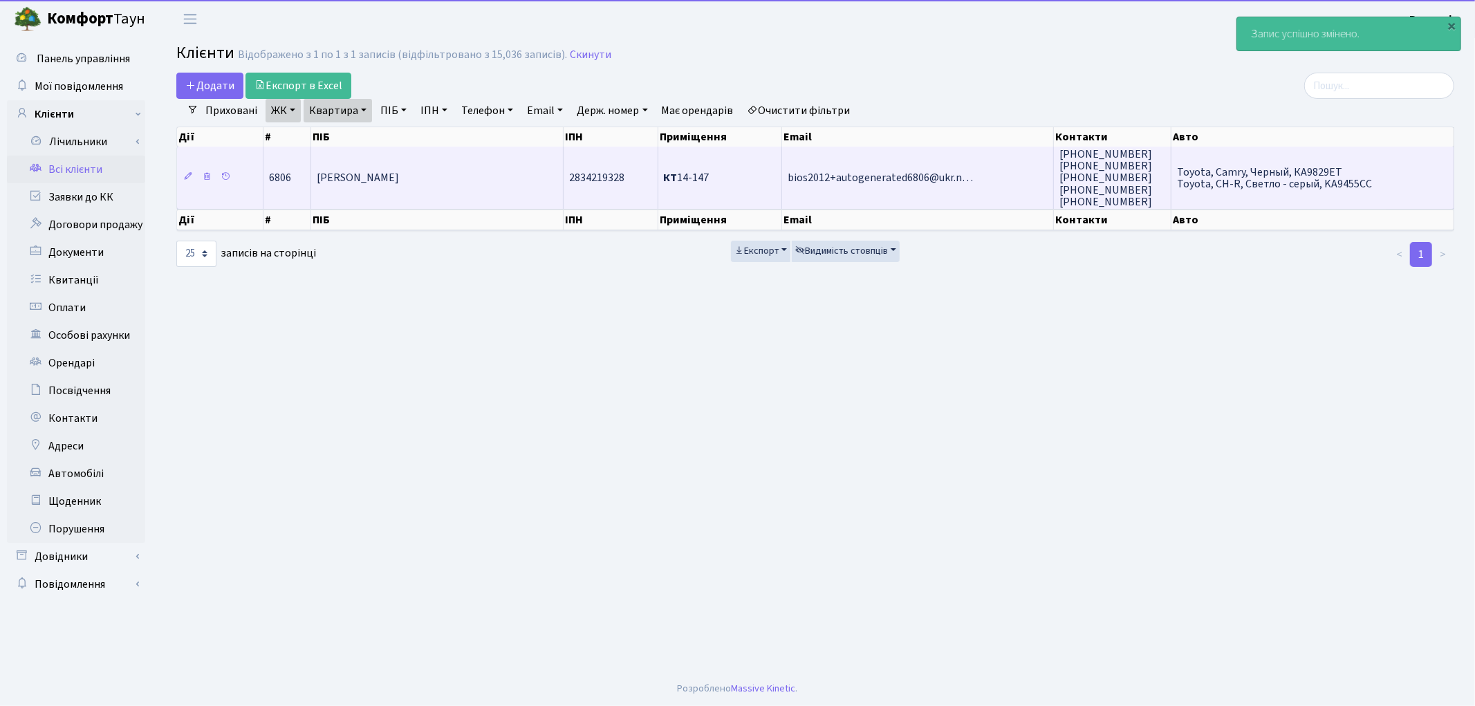
click at [515, 183] on td "[PERSON_NAME]" at bounding box center [437, 178] width 252 height 62
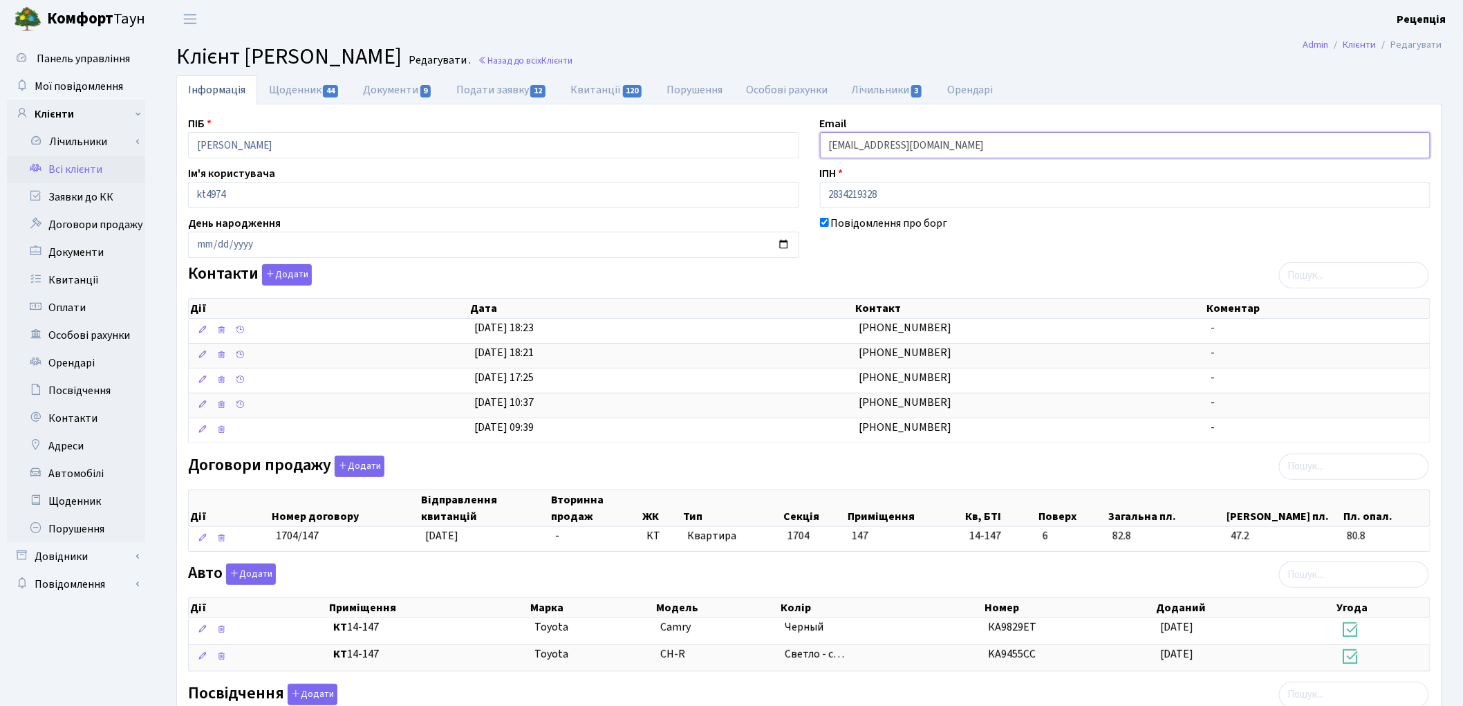
drag, startPoint x: 1004, startPoint y: 144, endPoint x: 800, endPoint y: 149, distance: 204.7
click at [800, 149] on div "ПІБ [PERSON_NAME] Email [EMAIL_ADDRESS][DOMAIN_NAME] Ім'я користувача kt4974 ІП…" at bounding box center [809, 503] width 1263 height 776
paste input "[EMAIL_ADDRESS][DOMAIN_NAME]"
click at [845, 149] on input "[EMAIL_ADDRESS][DOMAIN_NAME]" at bounding box center [1125, 145] width 611 height 26
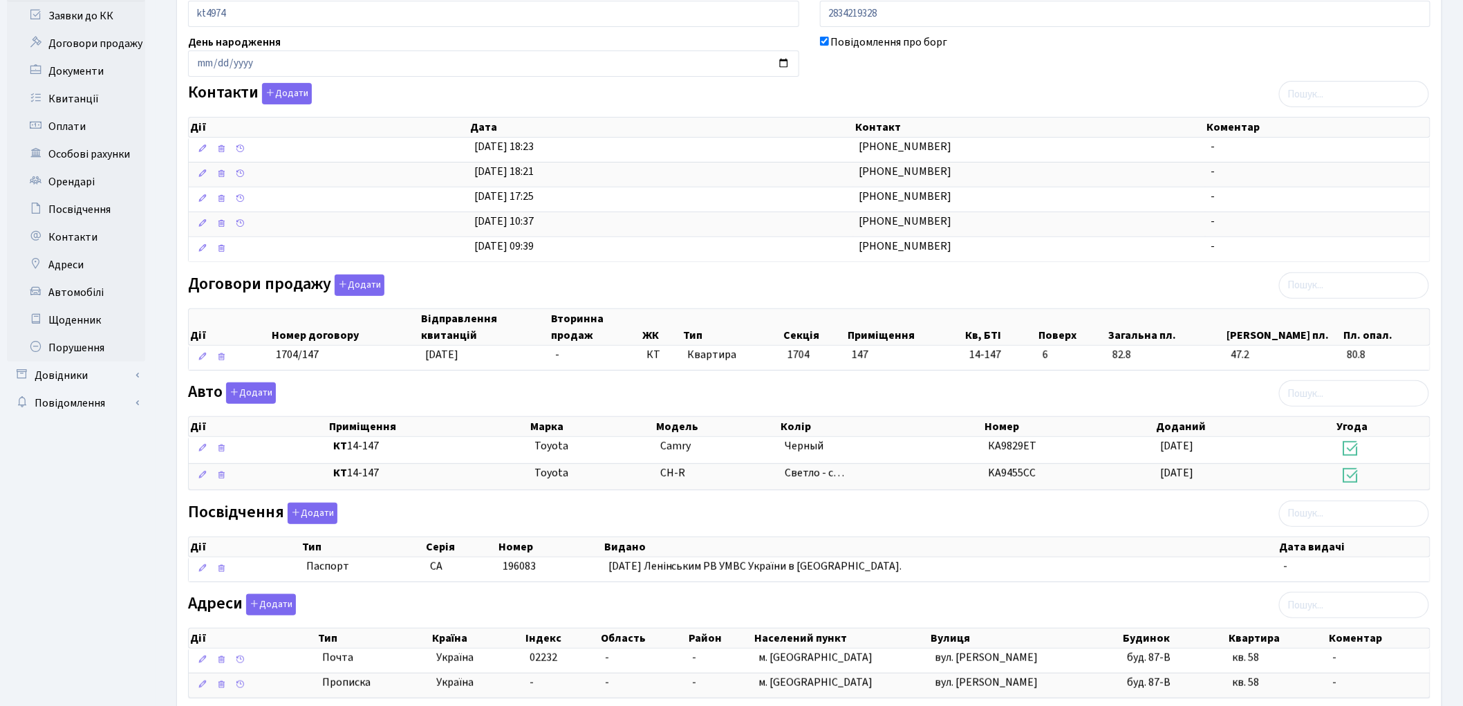
scroll to position [274, 0]
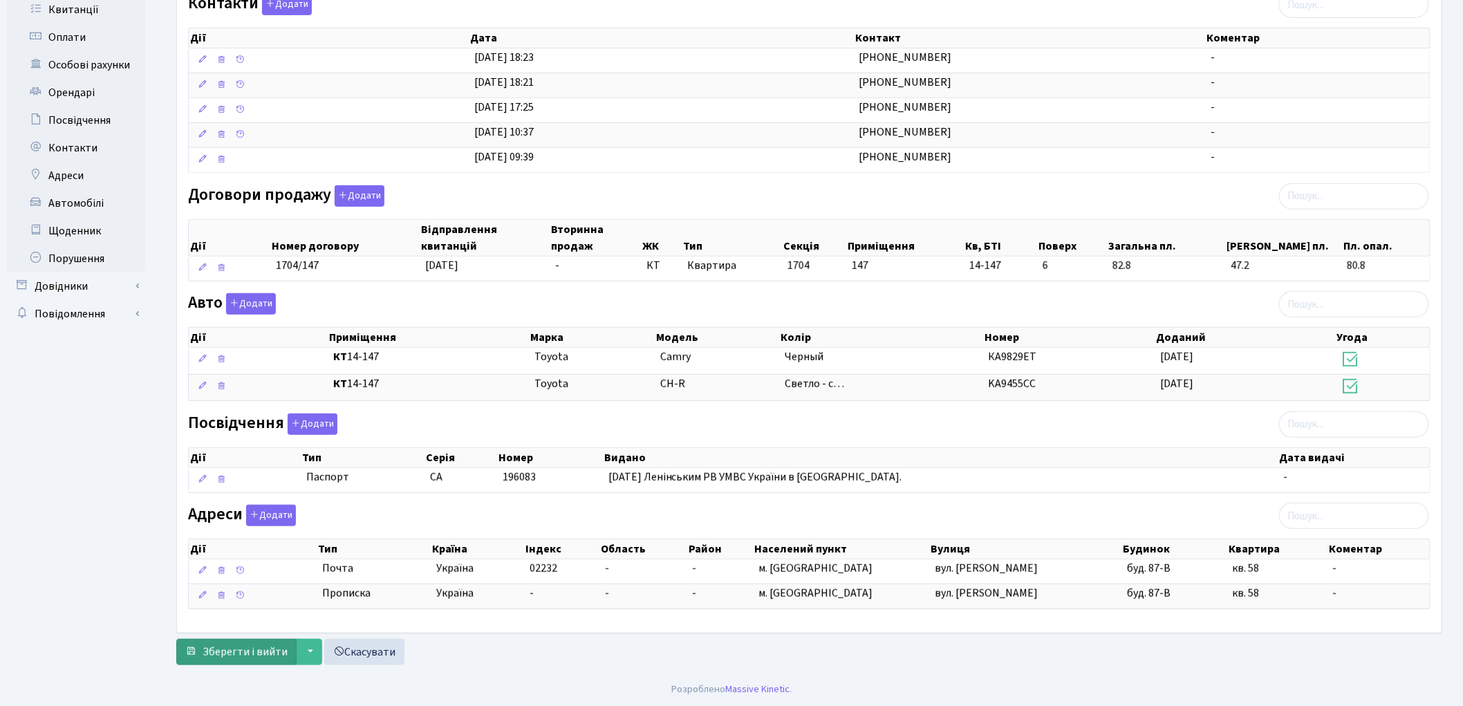
type input "[EMAIL_ADDRESS][DOMAIN_NAME]"
click at [219, 655] on span "Зберегти і вийти" at bounding box center [245, 651] width 85 height 15
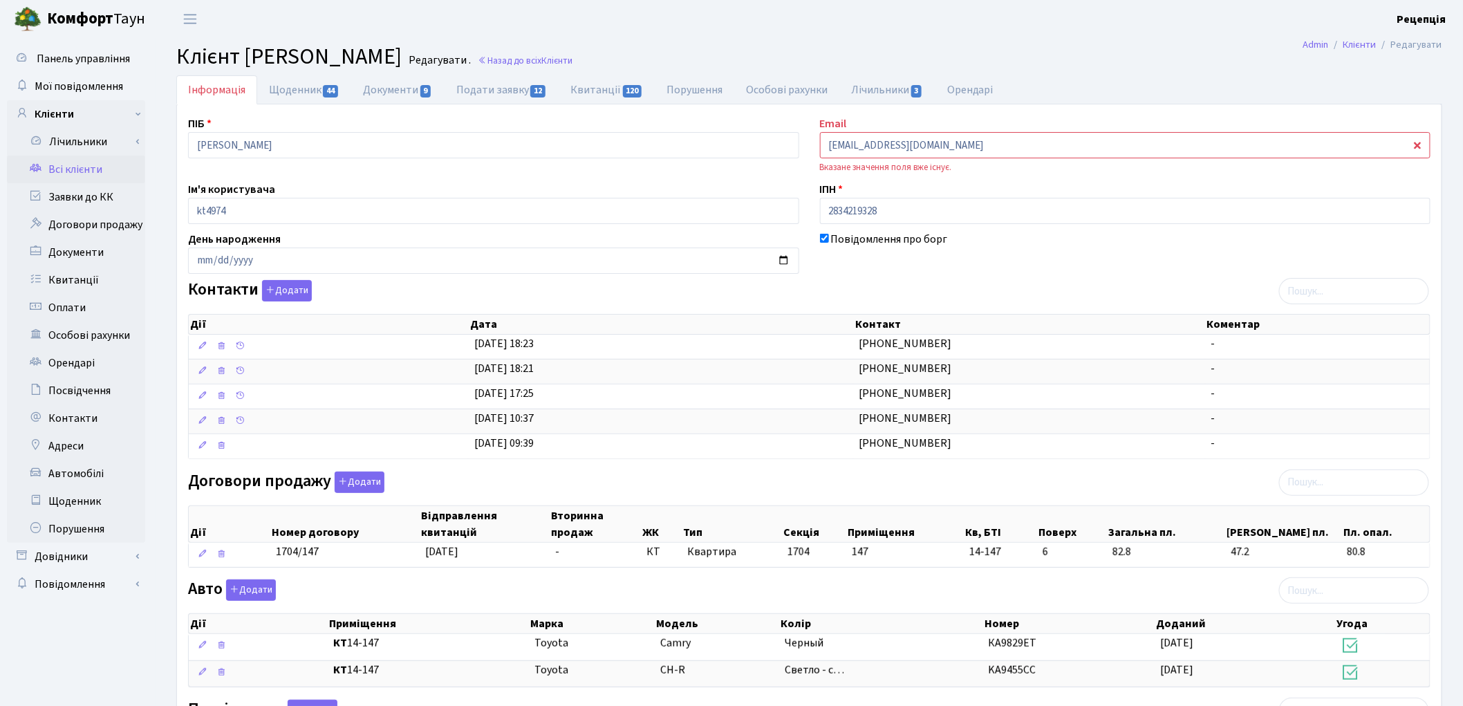
click at [71, 169] on link "Всі клієнти" at bounding box center [76, 170] width 138 height 28
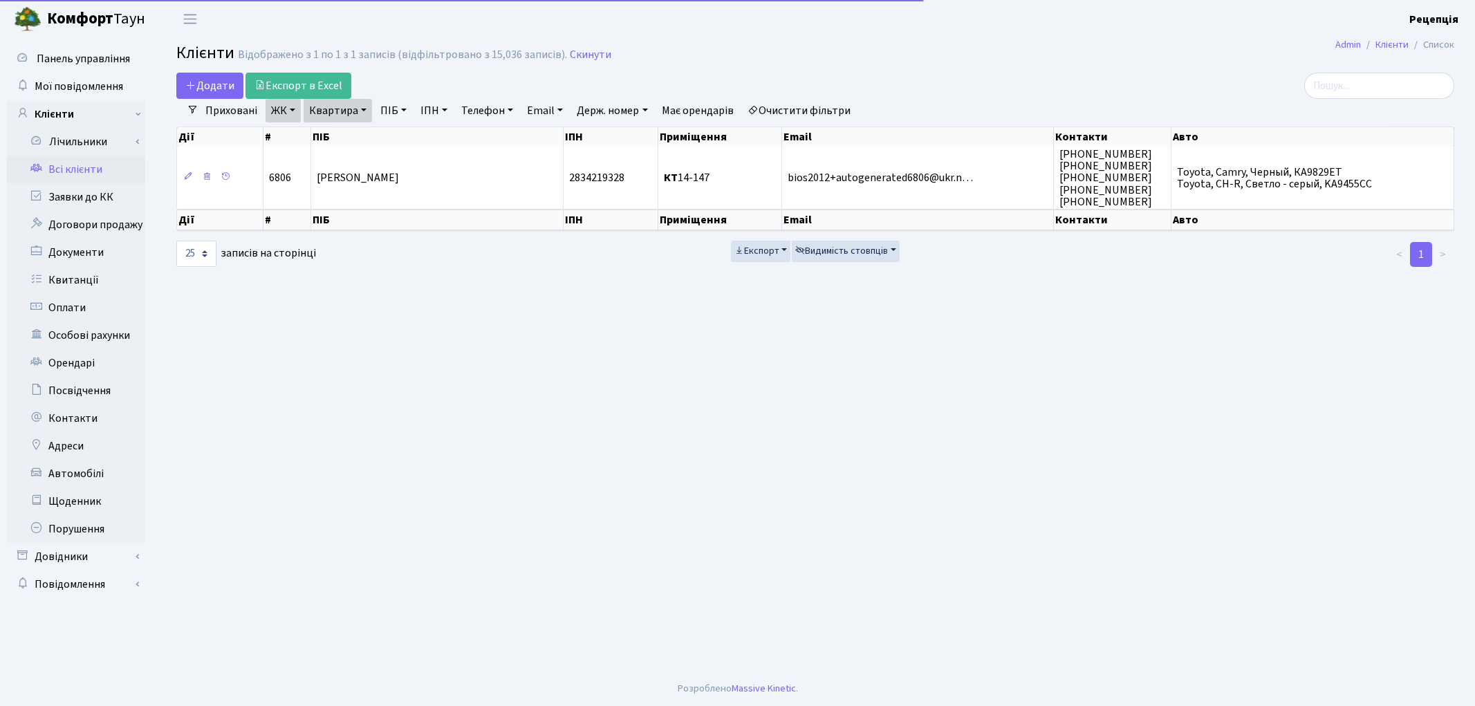
select select "25"
click at [800, 109] on link "Очистити фільтри" at bounding box center [799, 111] width 114 height 24
select select
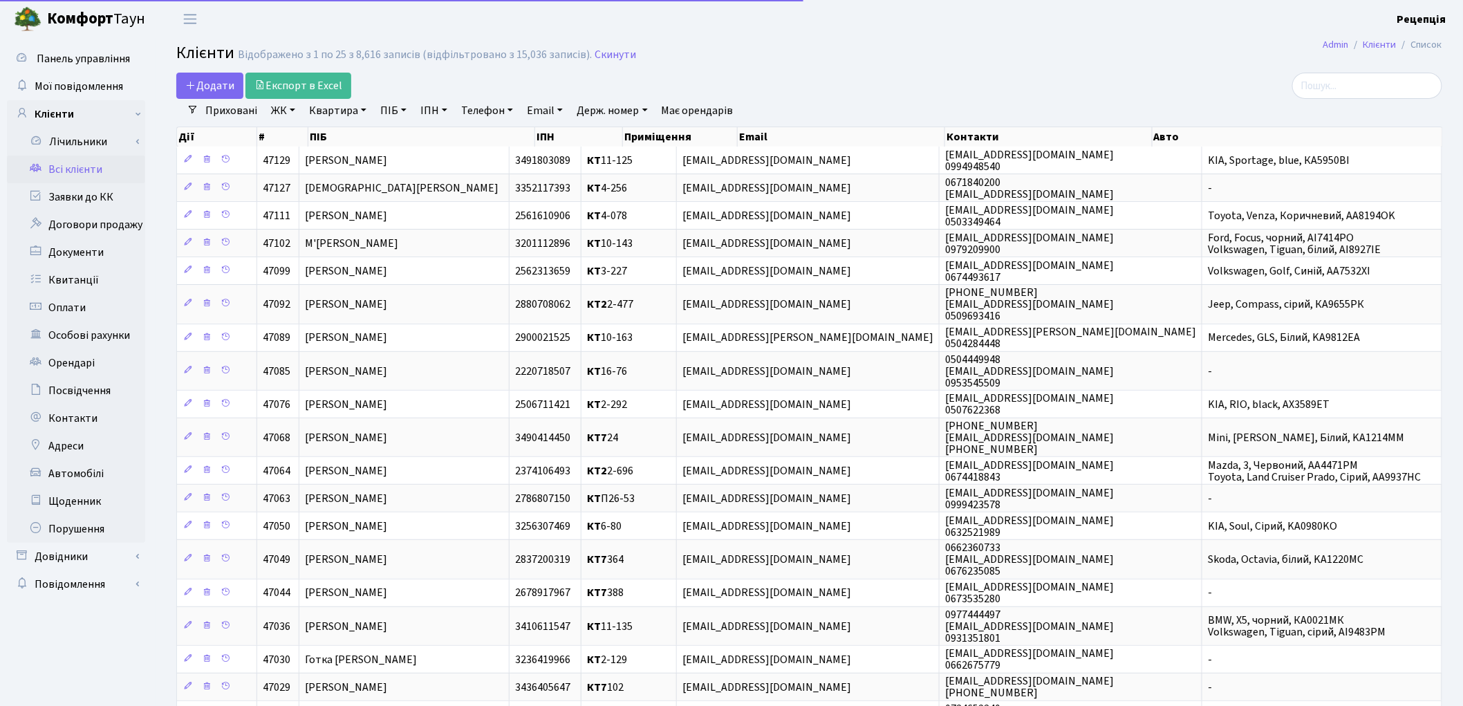
click at [286, 115] on link "ЖК" at bounding box center [282, 111] width 35 height 24
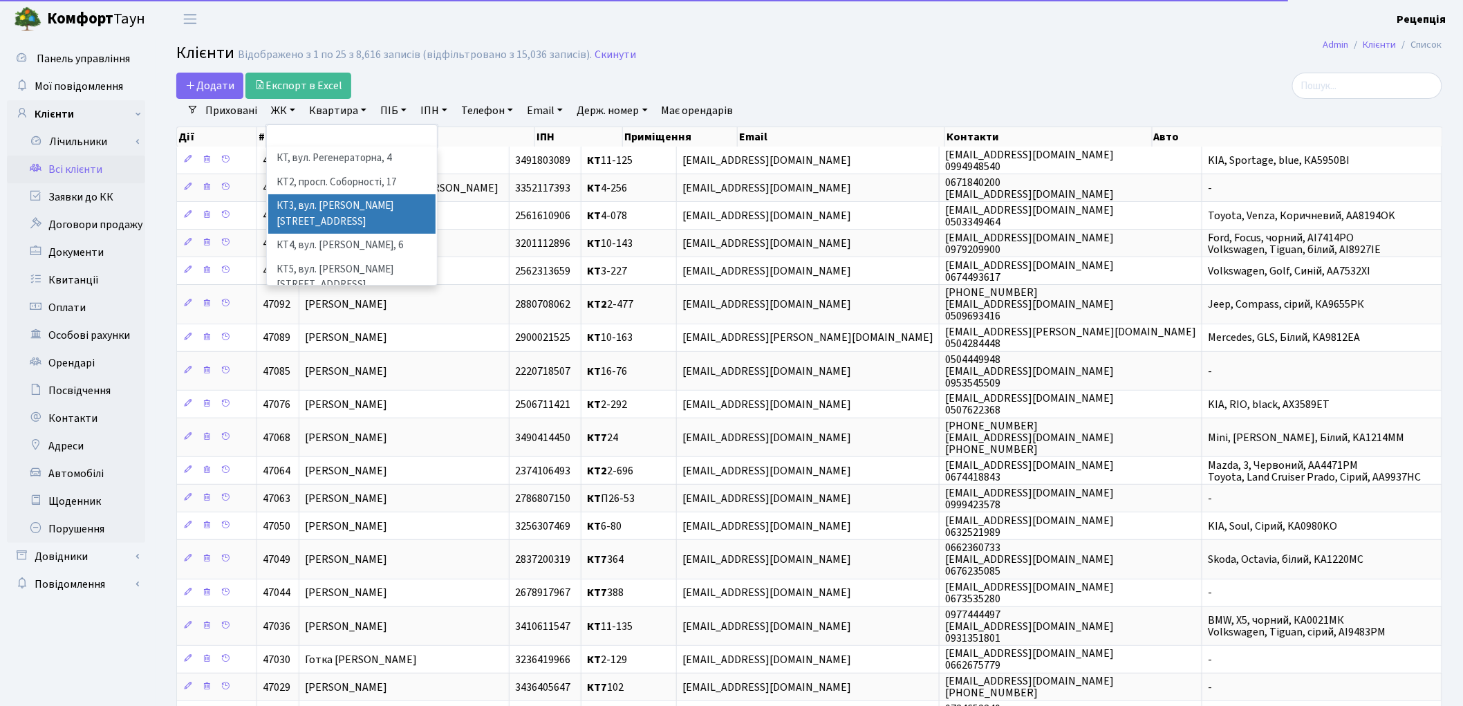
drag, startPoint x: 328, startPoint y: 201, endPoint x: 321, endPoint y: 185, distance: 18.3
click at [328, 201] on li "КТ3, вул. [PERSON_NAME][STREET_ADDRESS]" at bounding box center [351, 213] width 167 height 39
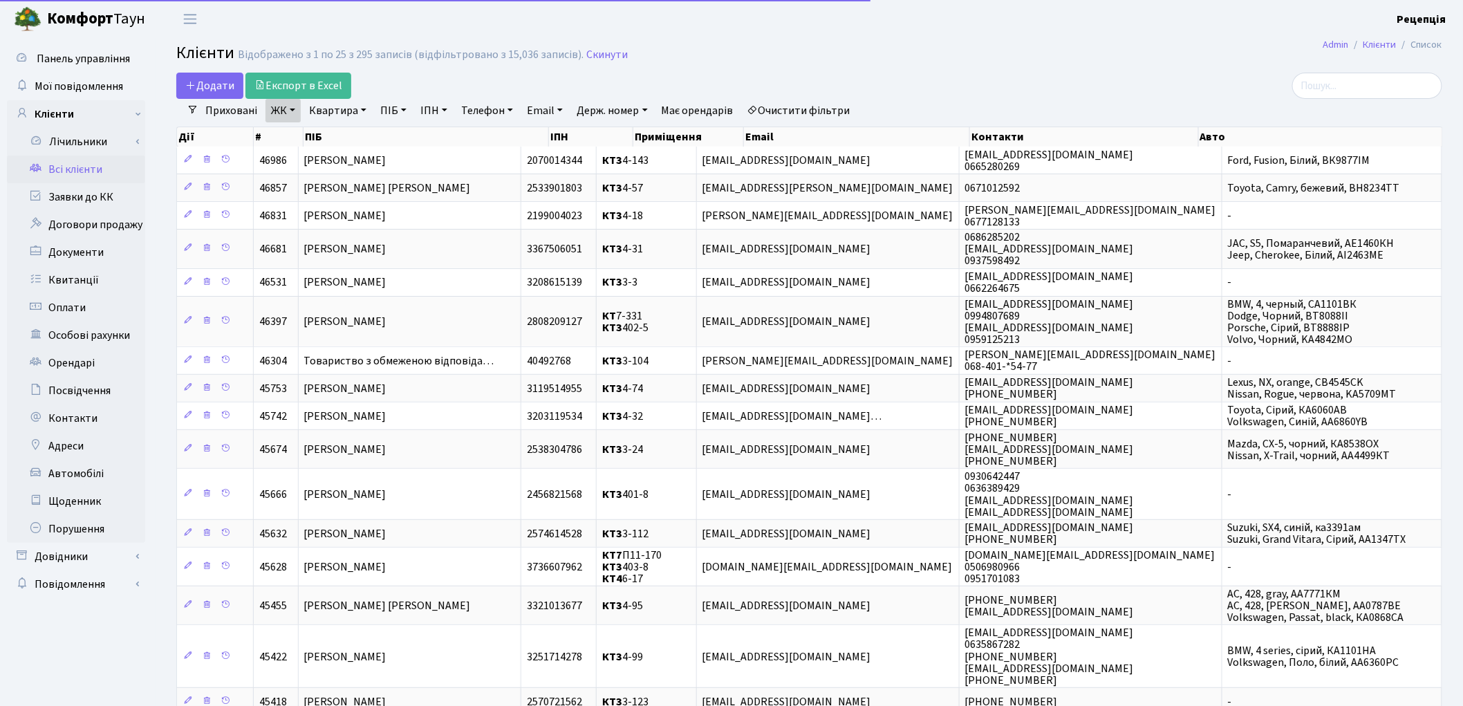
click at [335, 106] on link "Квартира" at bounding box center [337, 111] width 68 height 24
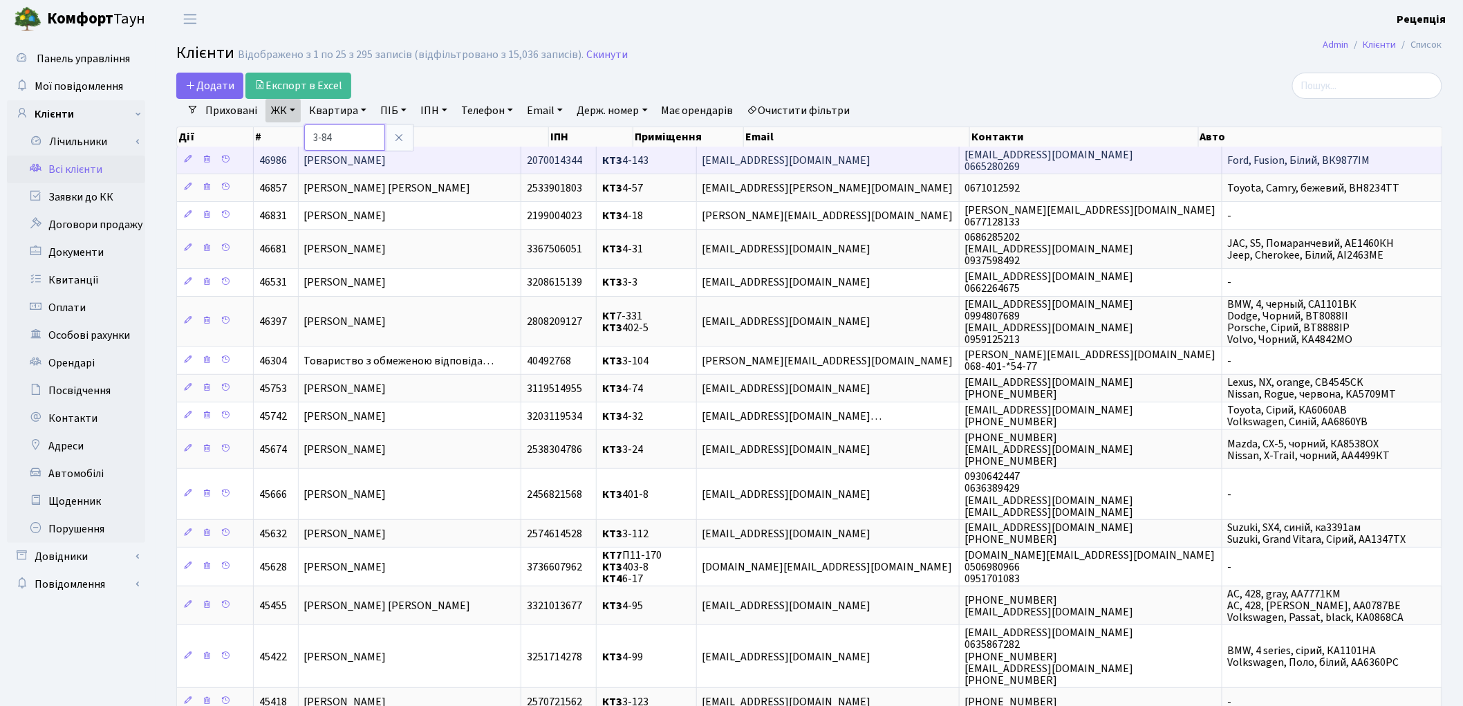
type input "3-84"
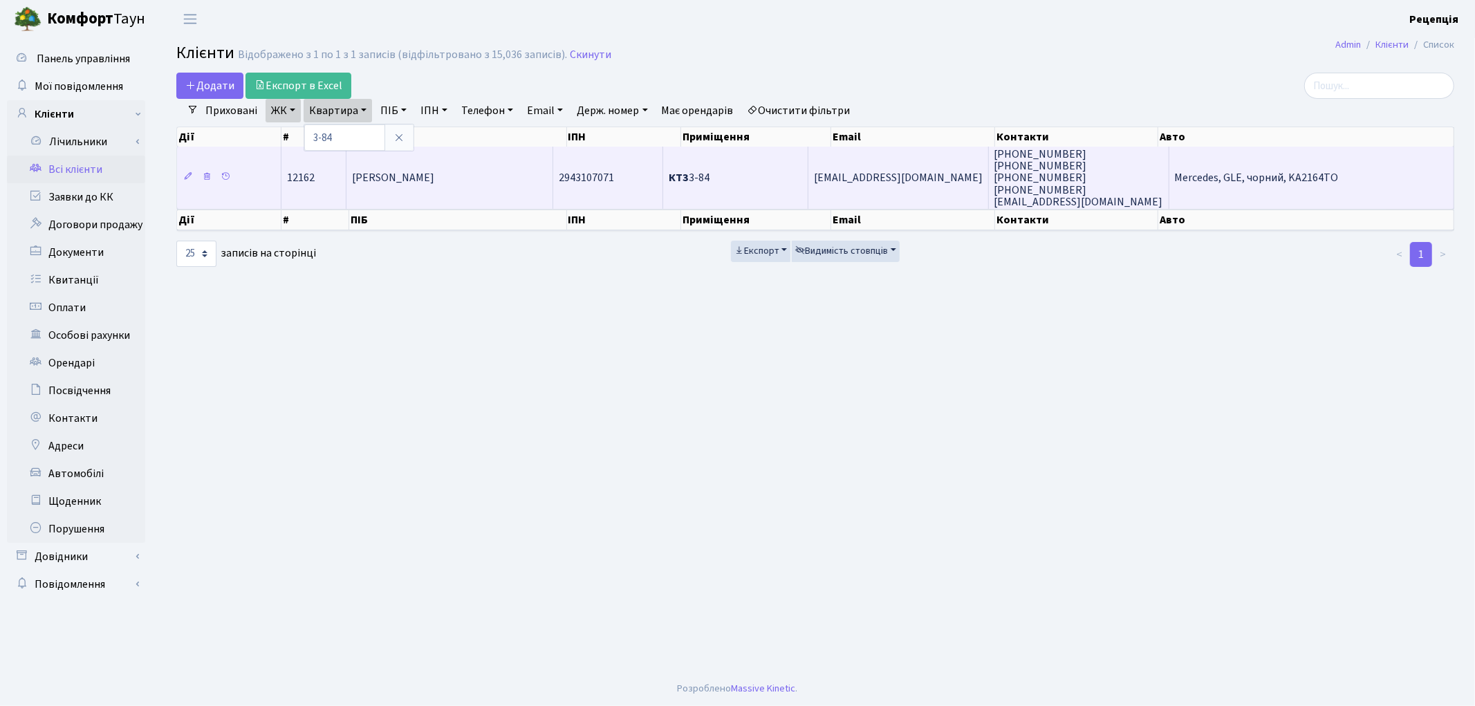
click at [433, 191] on td "Кім Дмитро Андрійович" at bounding box center [449, 178] width 207 height 62
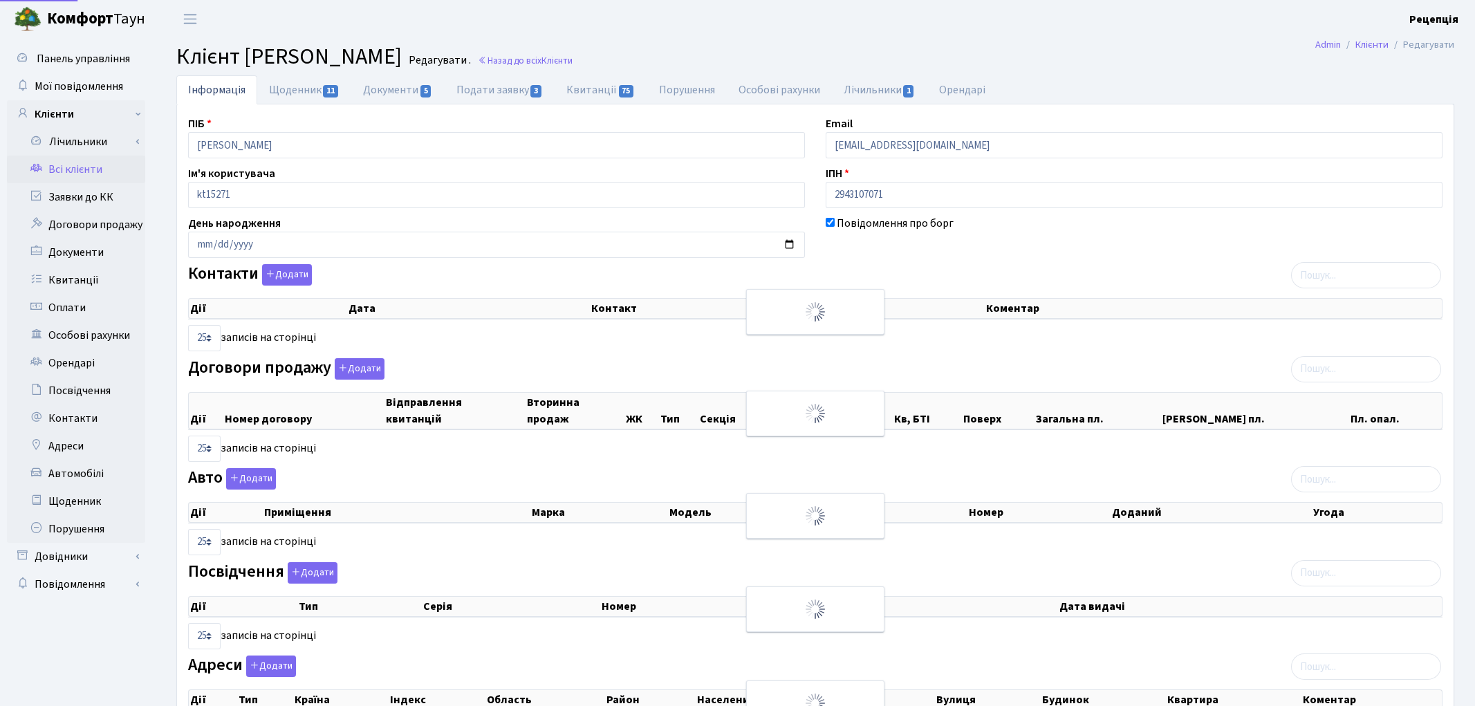
select select "25"
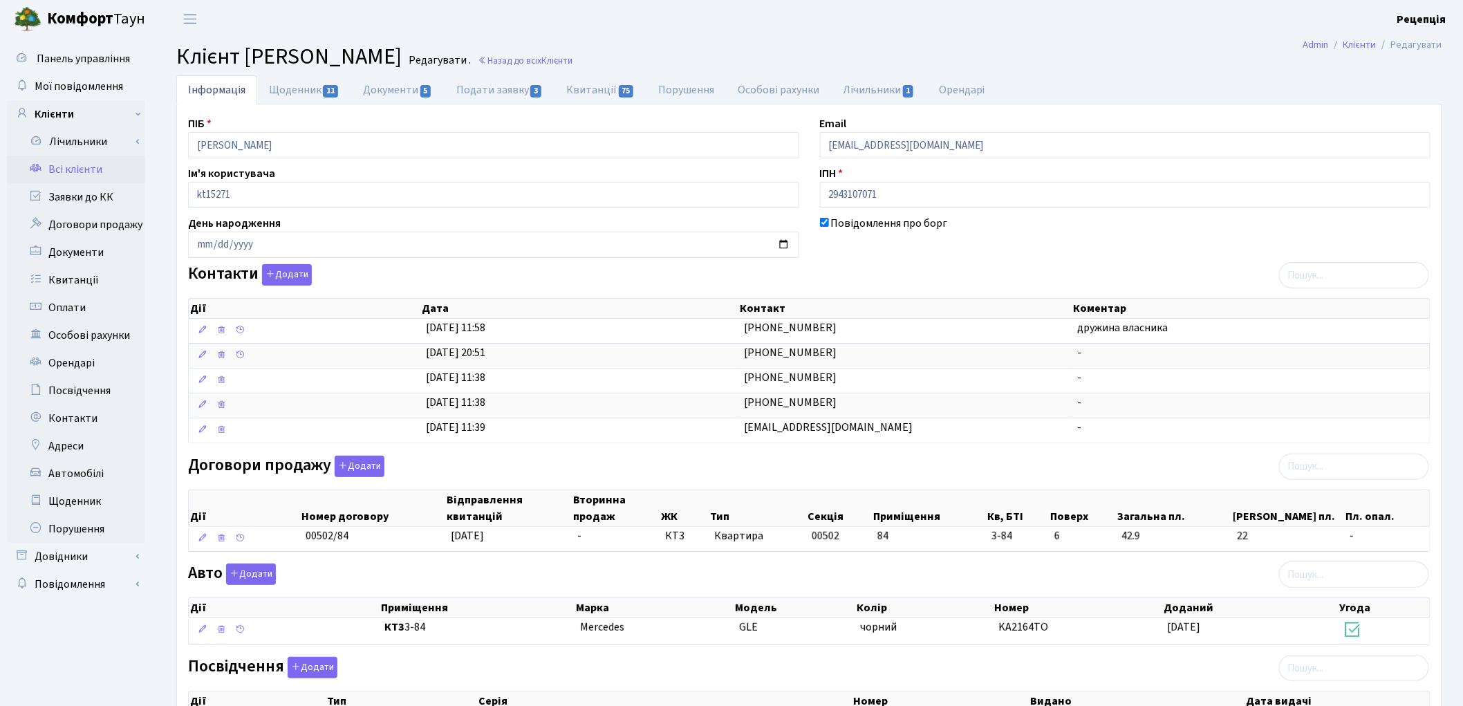
click at [92, 168] on link "Всі клієнти" at bounding box center [76, 170] width 138 height 28
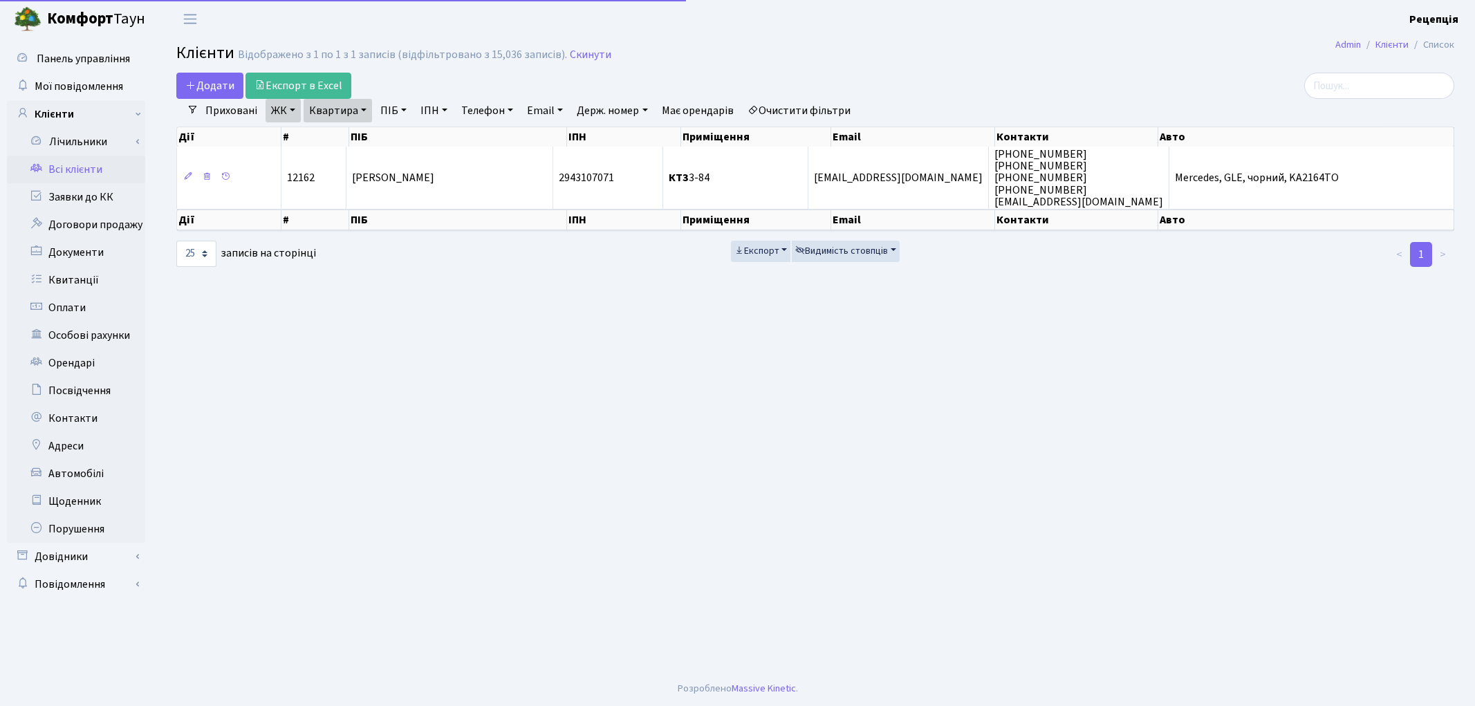
select select "25"
click at [827, 109] on link "Очистити фільтри" at bounding box center [799, 111] width 114 height 24
select select
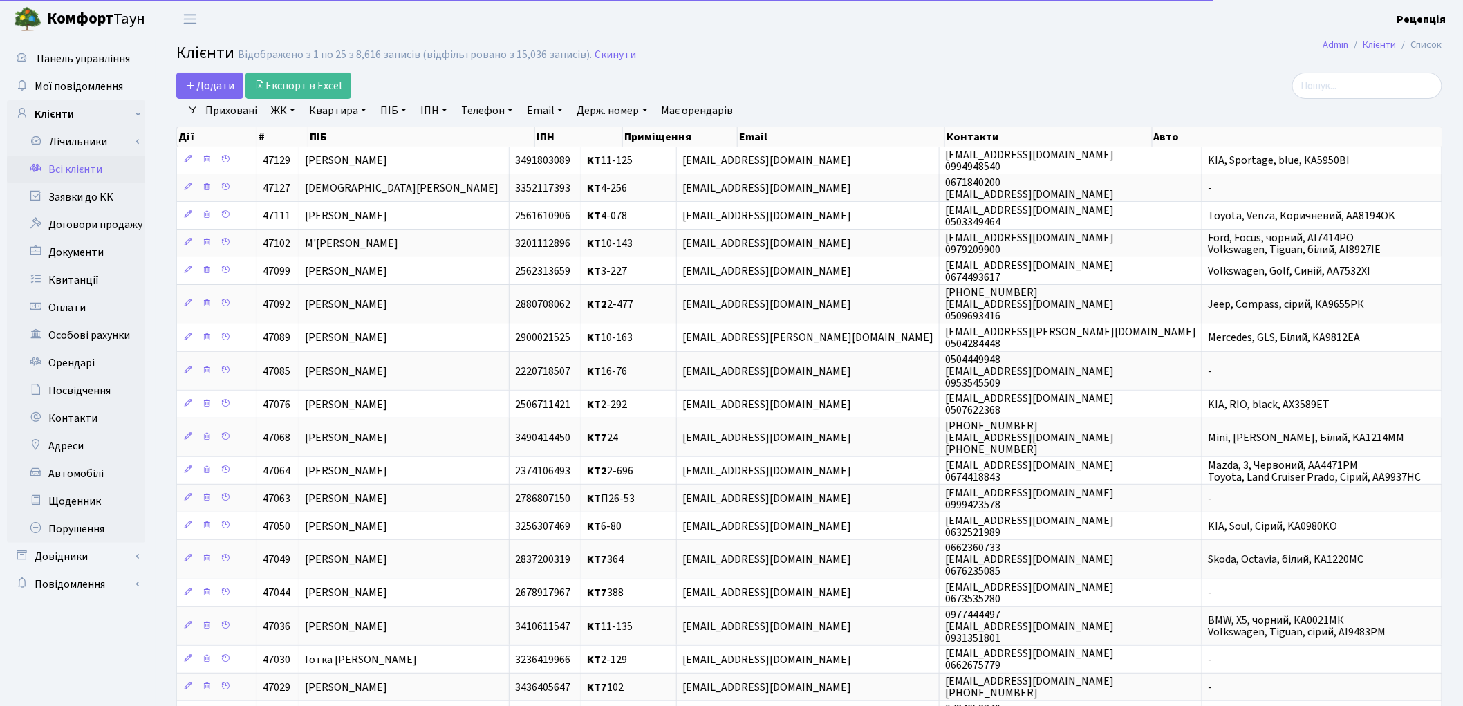
click at [300, 113] on link "ЖК" at bounding box center [282, 111] width 35 height 24
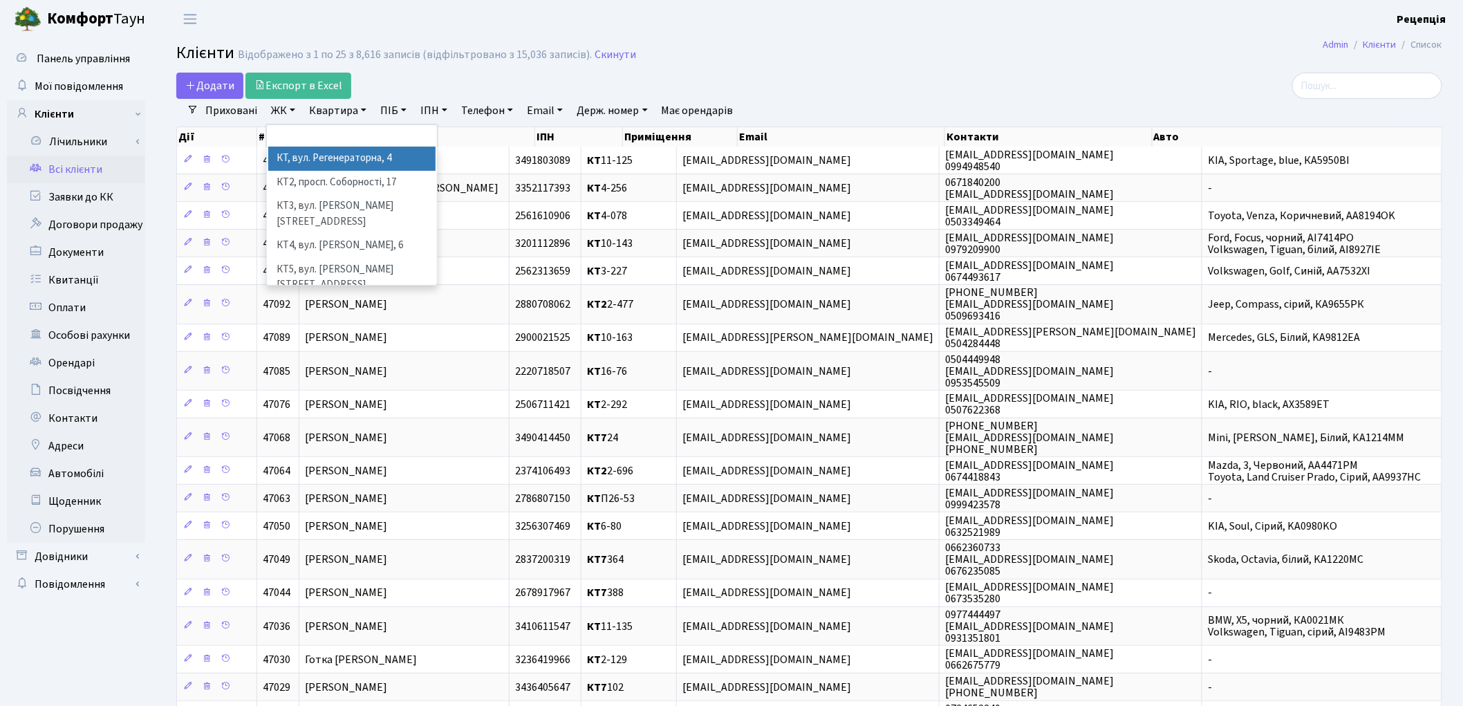
click at [311, 155] on li "КТ, вул. Регенераторна, 4" at bounding box center [351, 159] width 167 height 24
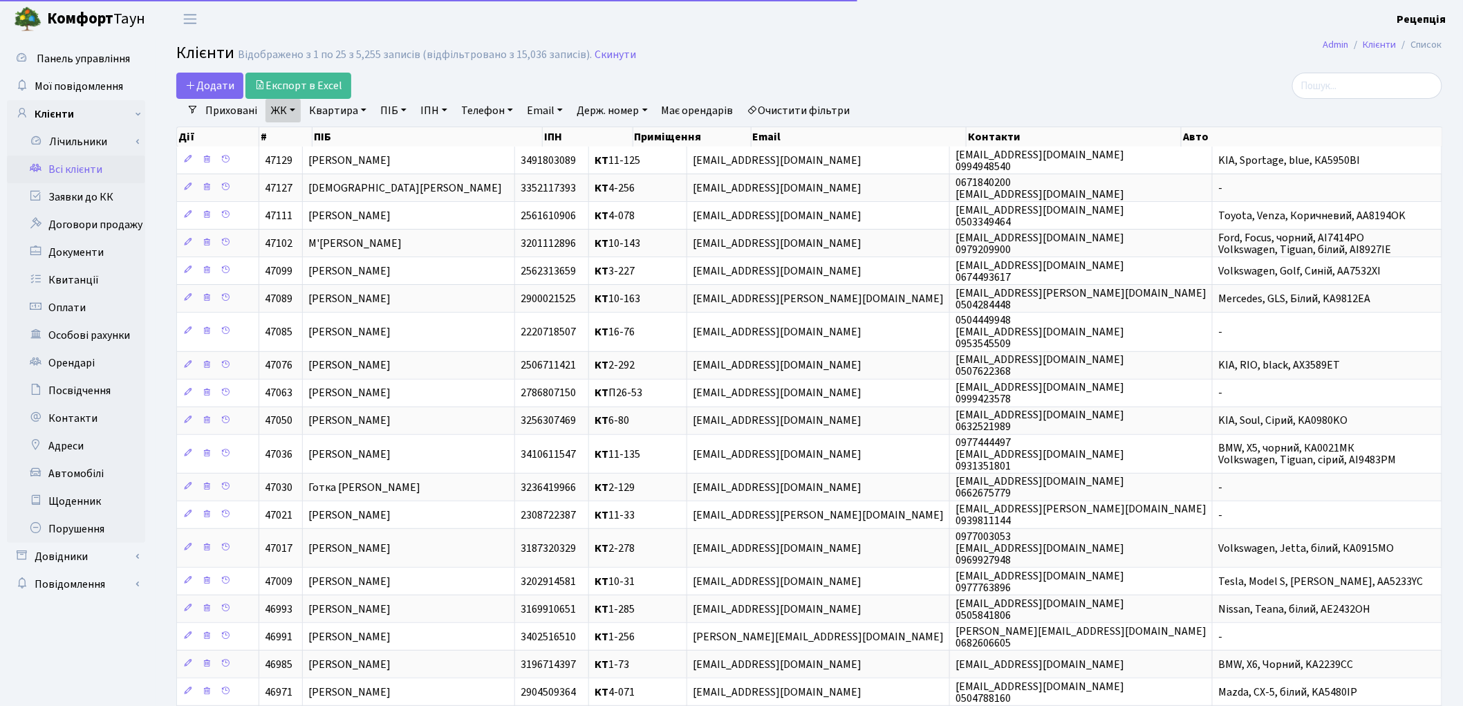
drag, startPoint x: 336, startPoint y: 104, endPoint x: 339, endPoint y: 126, distance: 21.6
click at [337, 106] on link "Квартира" at bounding box center [337, 111] width 68 height 24
type input "14-147"
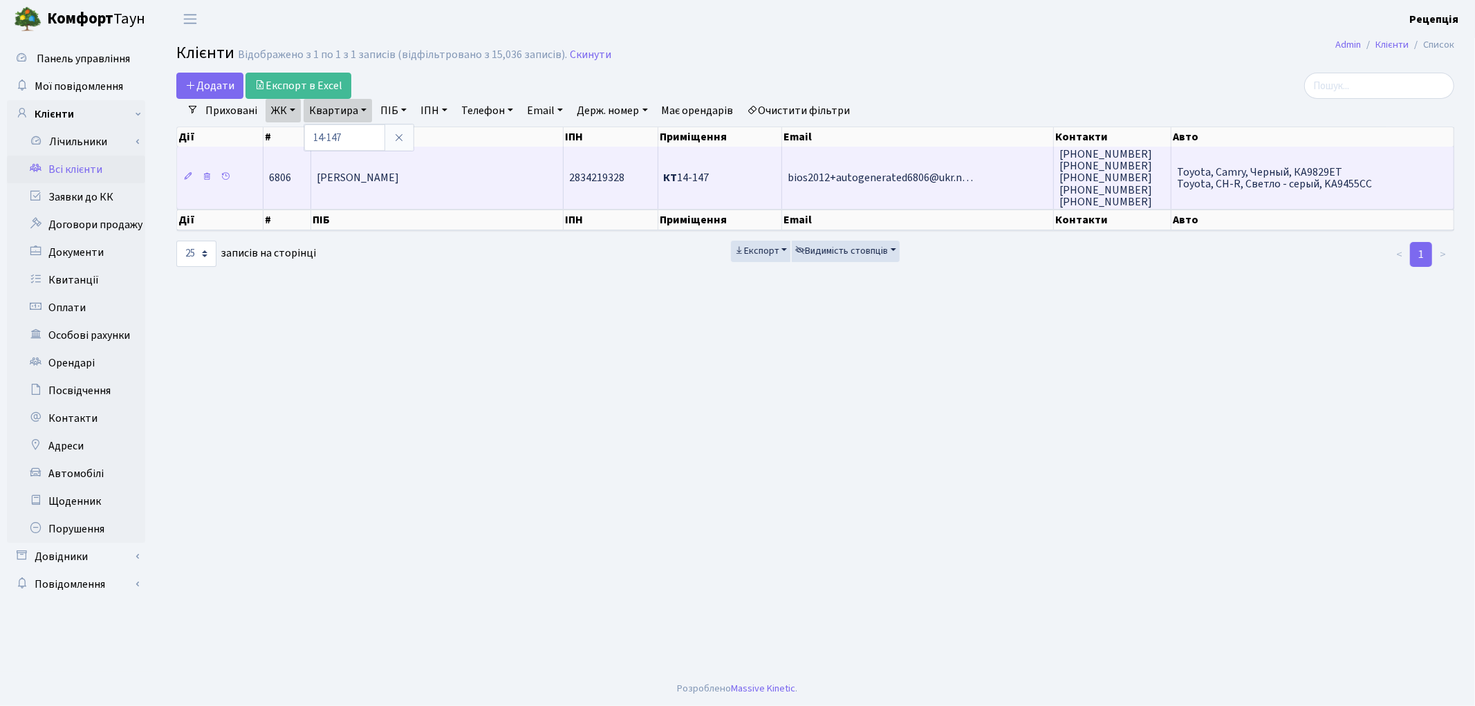
click at [429, 191] on td "[PERSON_NAME]" at bounding box center [437, 178] width 252 height 62
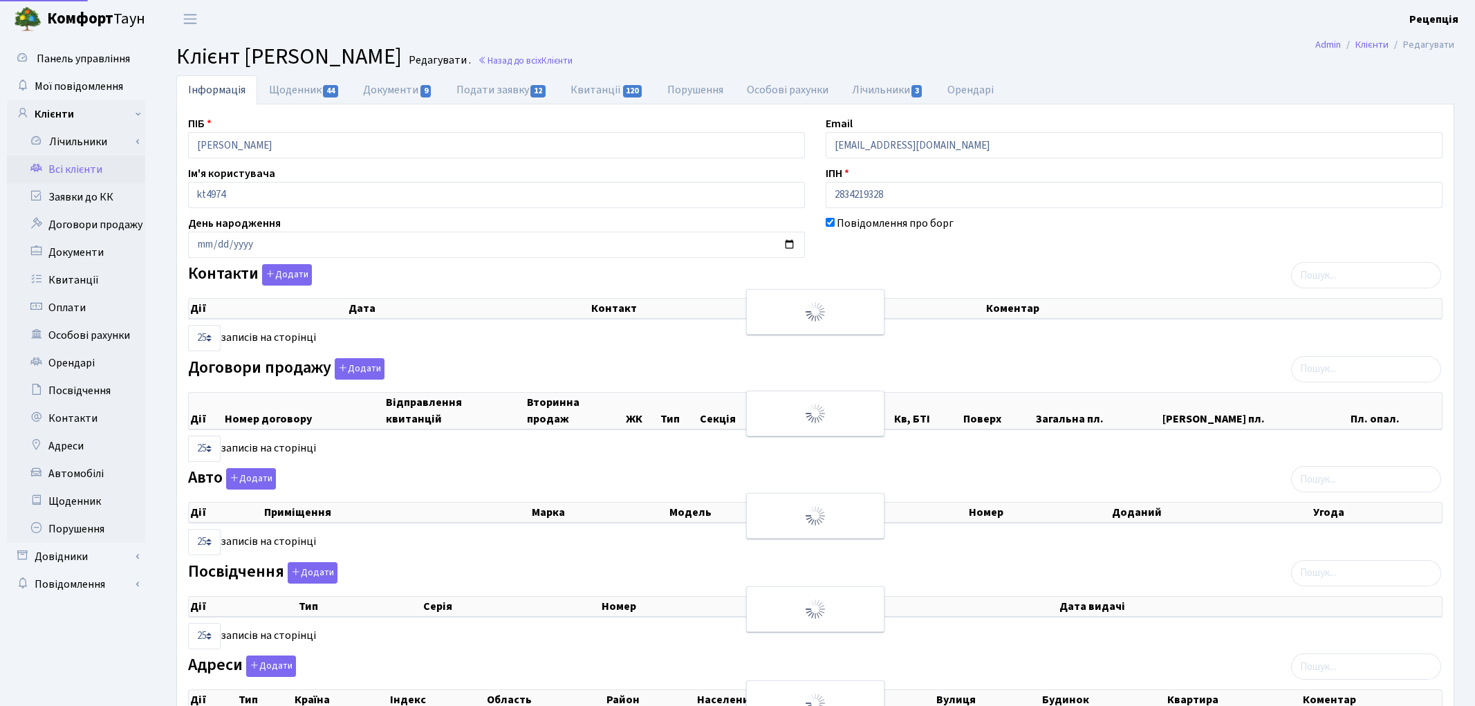
select select "25"
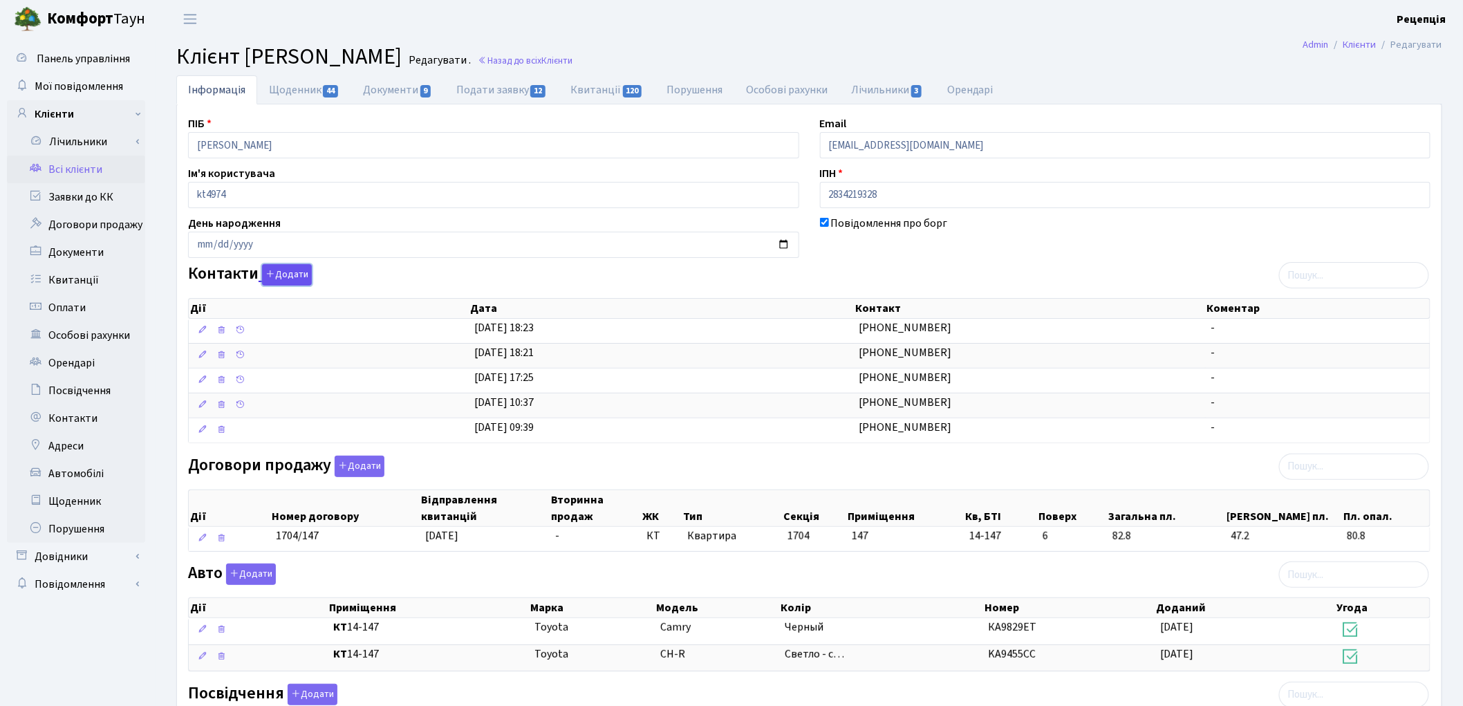
click at [284, 275] on button "Додати" at bounding box center [287, 274] width 50 height 21
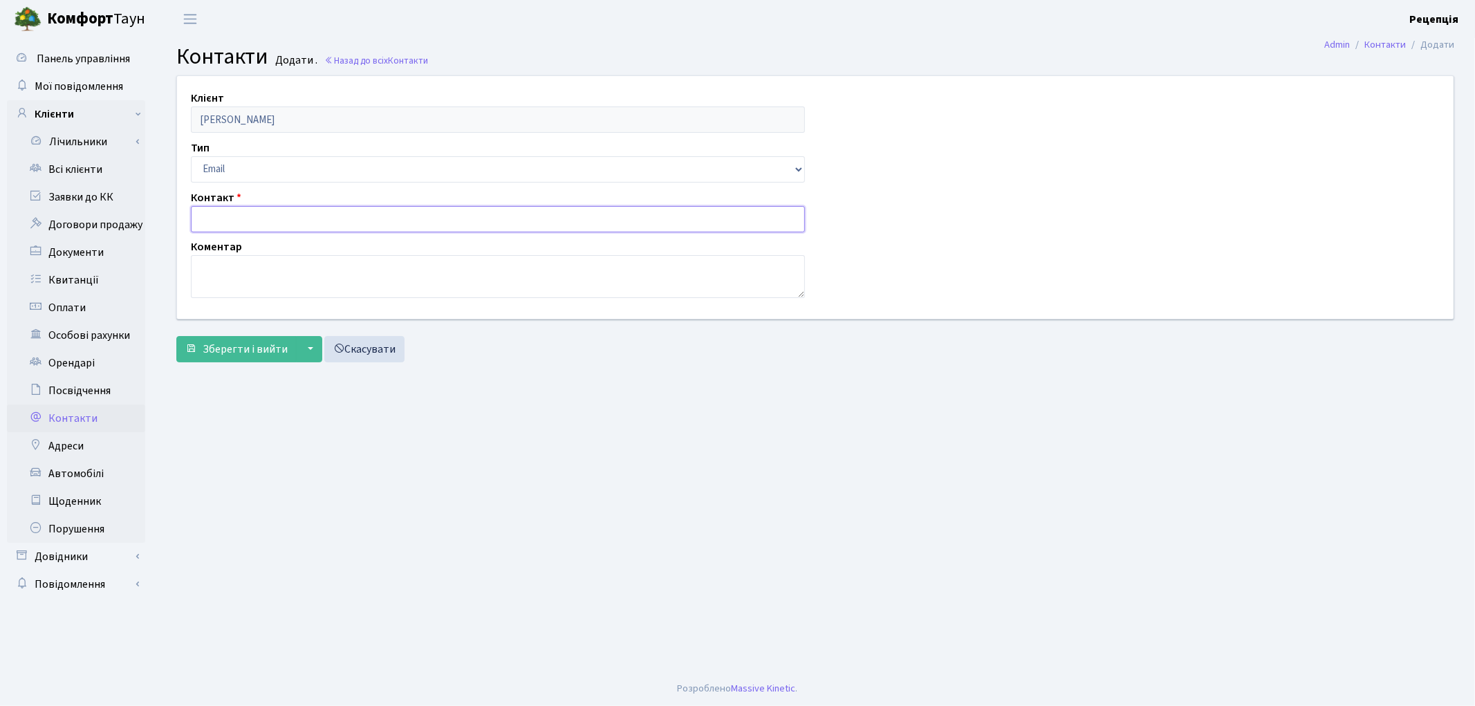
click at [245, 216] on input "text" at bounding box center [498, 219] width 614 height 26
paste input "[EMAIL_ADDRESS][DOMAIN_NAME]"
click at [216, 223] on input "[EMAIL_ADDRESS][DOMAIN_NAME]" at bounding box center [498, 219] width 614 height 26
type input "[EMAIL_ADDRESS][DOMAIN_NAME]"
click at [243, 355] on span "Зберегти і вийти" at bounding box center [245, 349] width 85 height 15
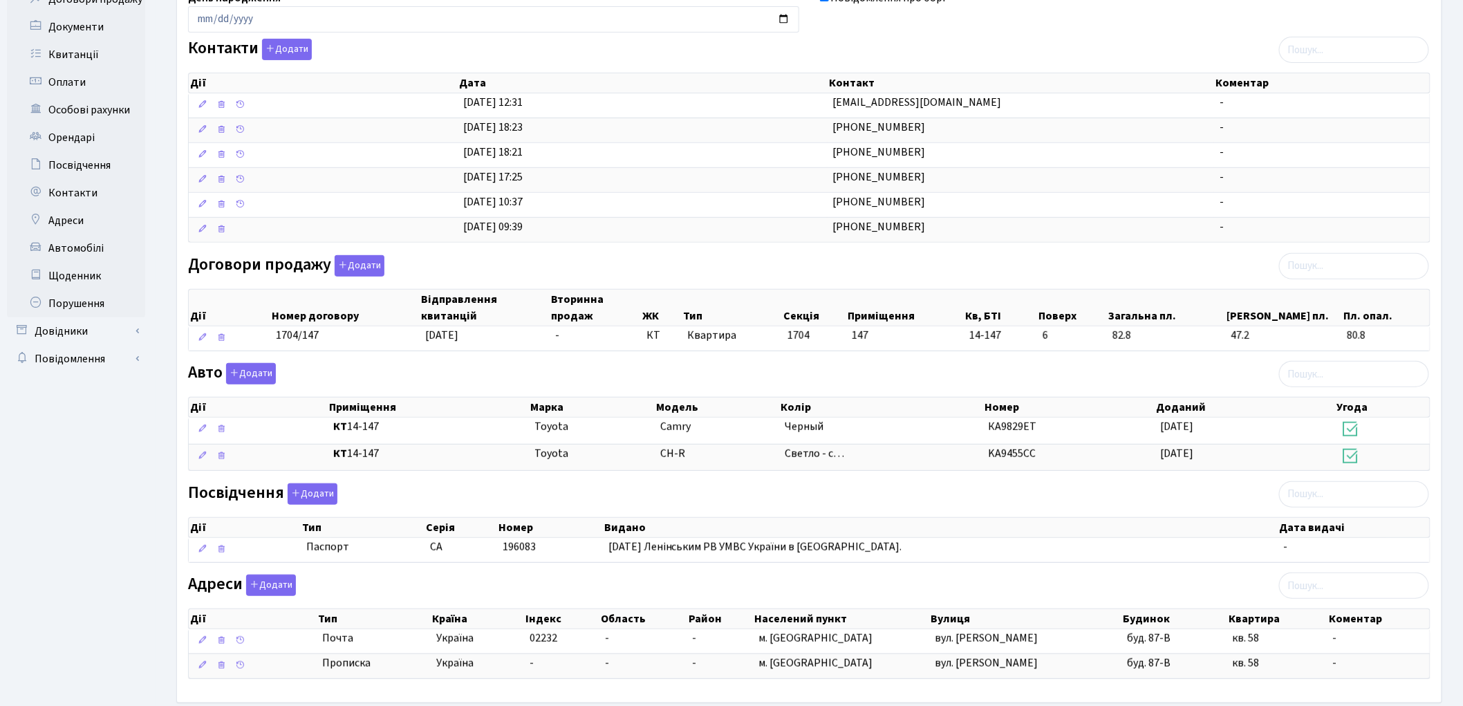
scroll to position [299, 0]
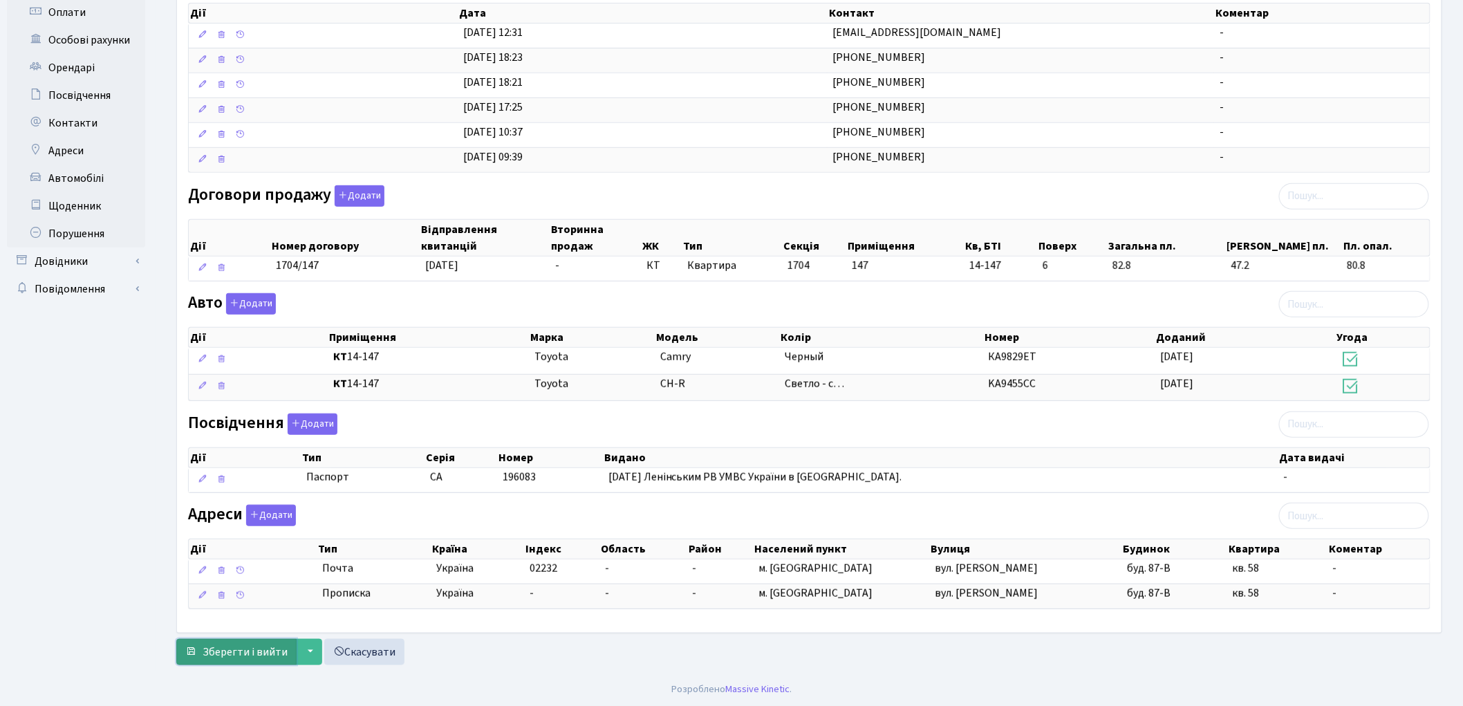
click at [247, 658] on span "Зберегти і вийти" at bounding box center [245, 651] width 85 height 15
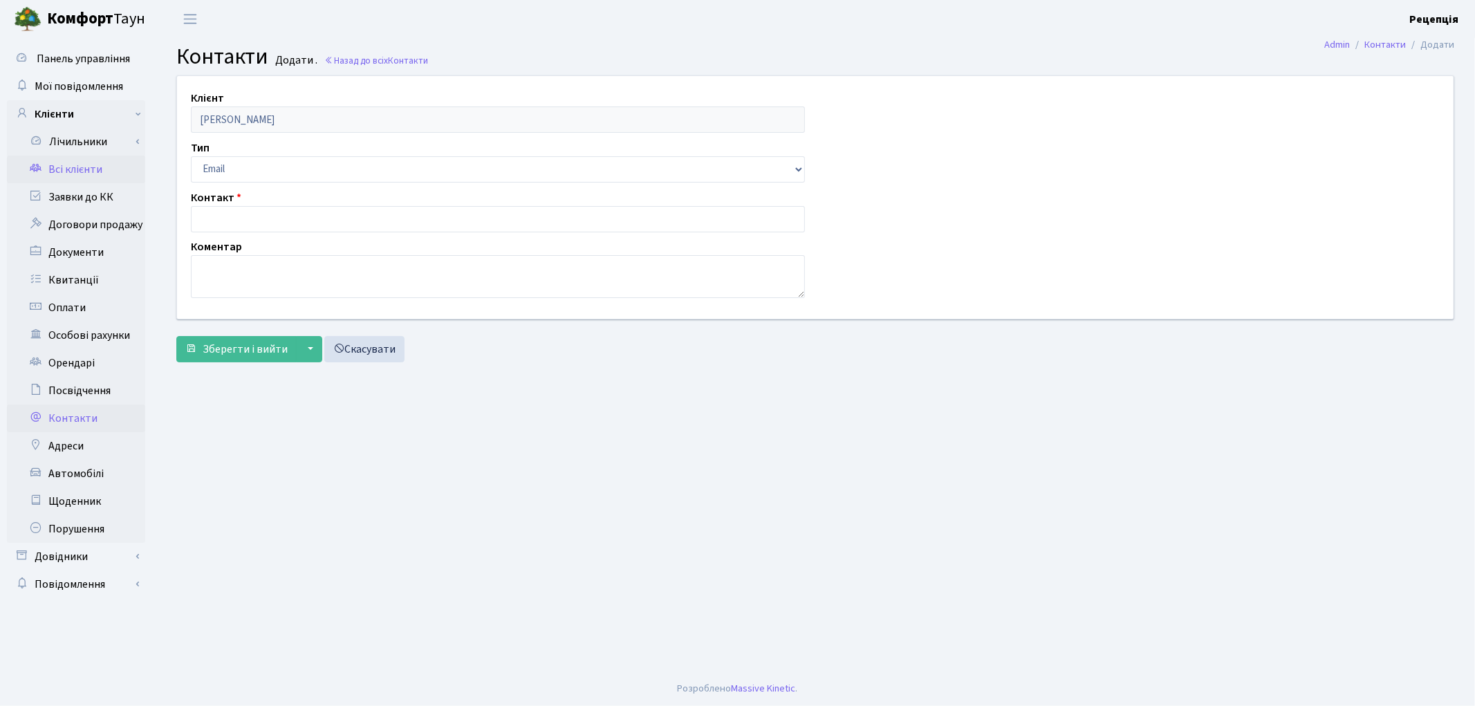
click at [68, 168] on link "Всі клієнти" at bounding box center [76, 170] width 138 height 28
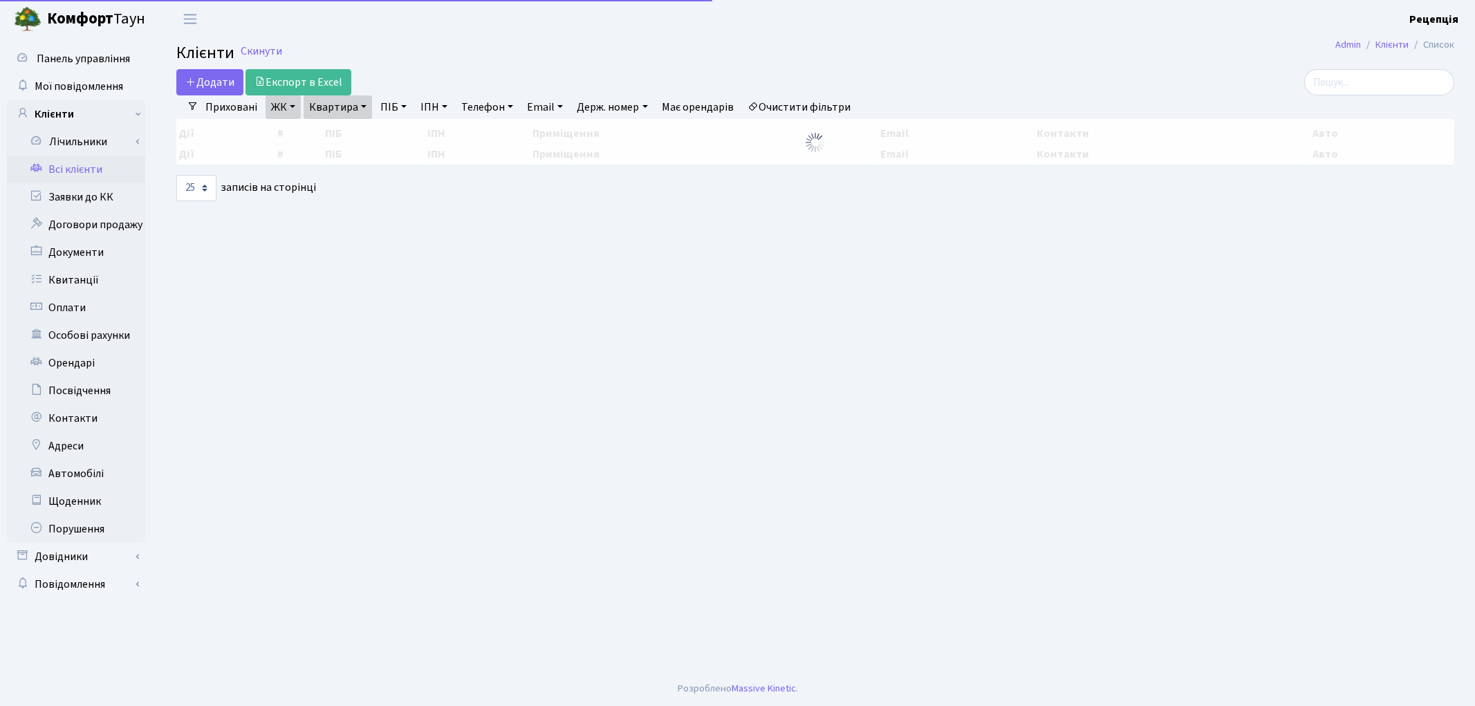
select select "25"
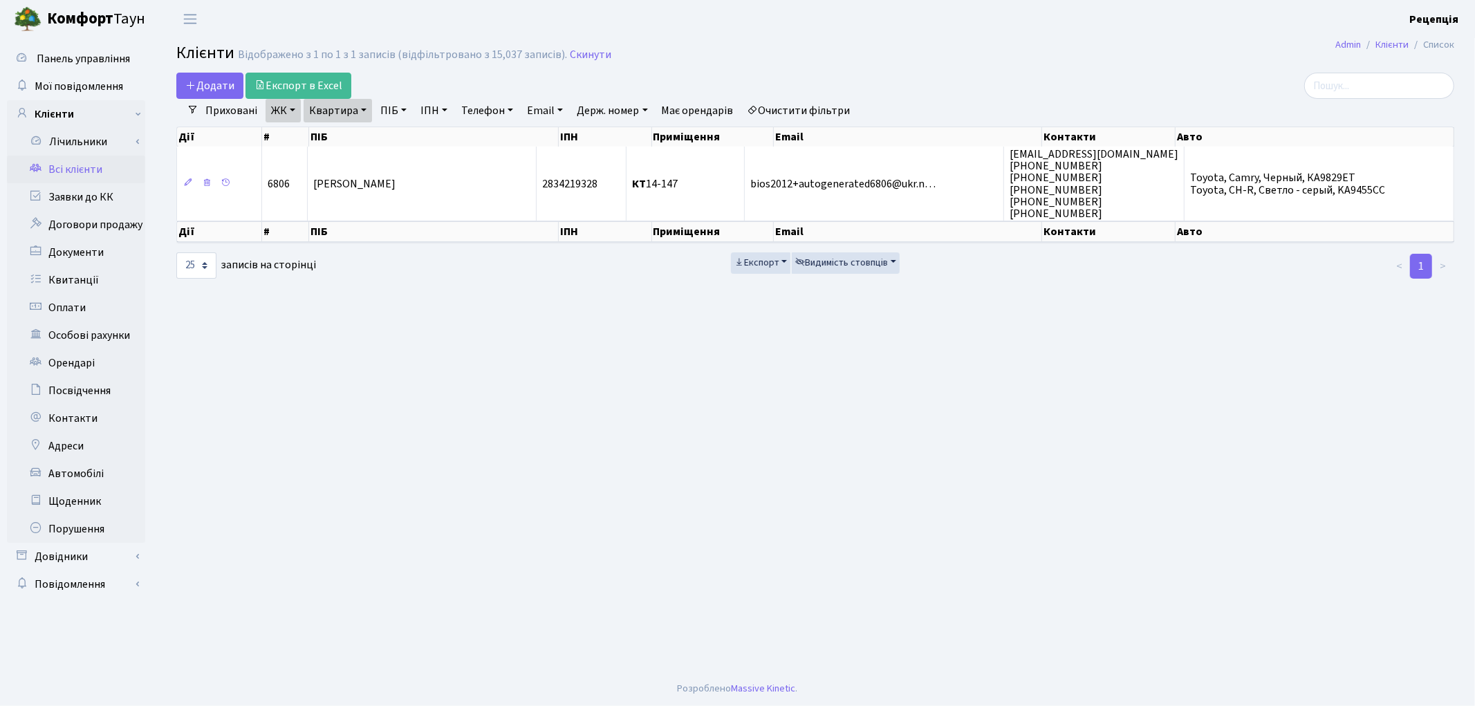
click at [832, 108] on link "Очистити фільтри" at bounding box center [799, 111] width 114 height 24
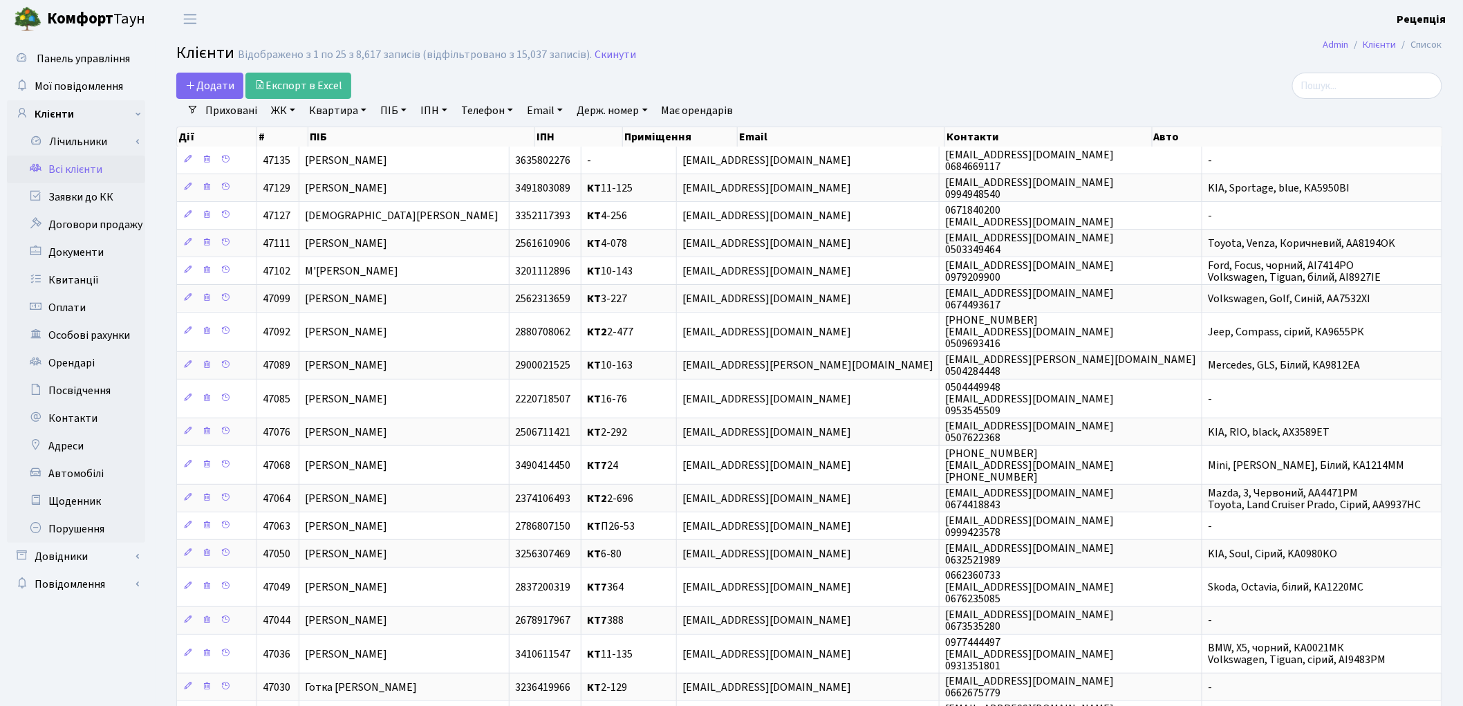
click at [286, 113] on link "ЖК" at bounding box center [282, 111] width 35 height 24
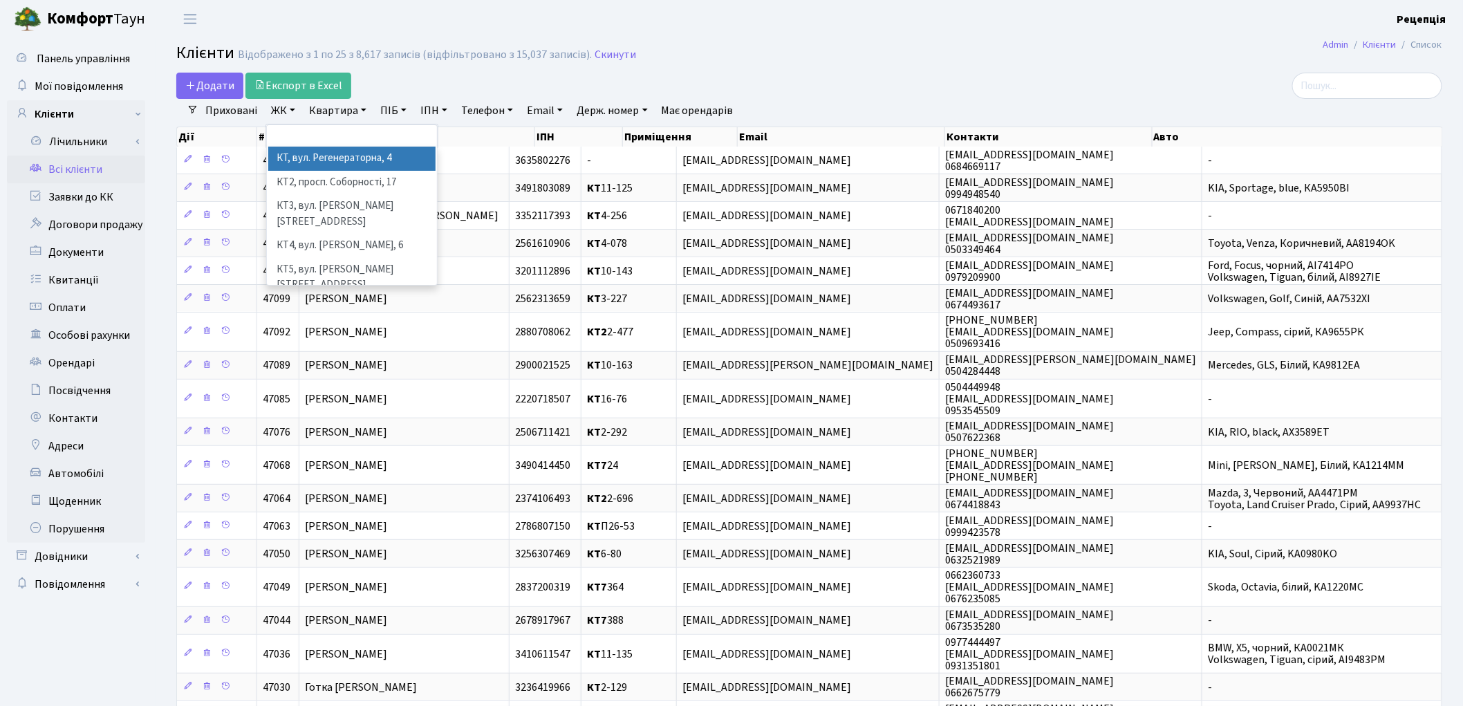
click at [314, 156] on li "КТ, вул. Регенераторна, 4" at bounding box center [351, 159] width 167 height 24
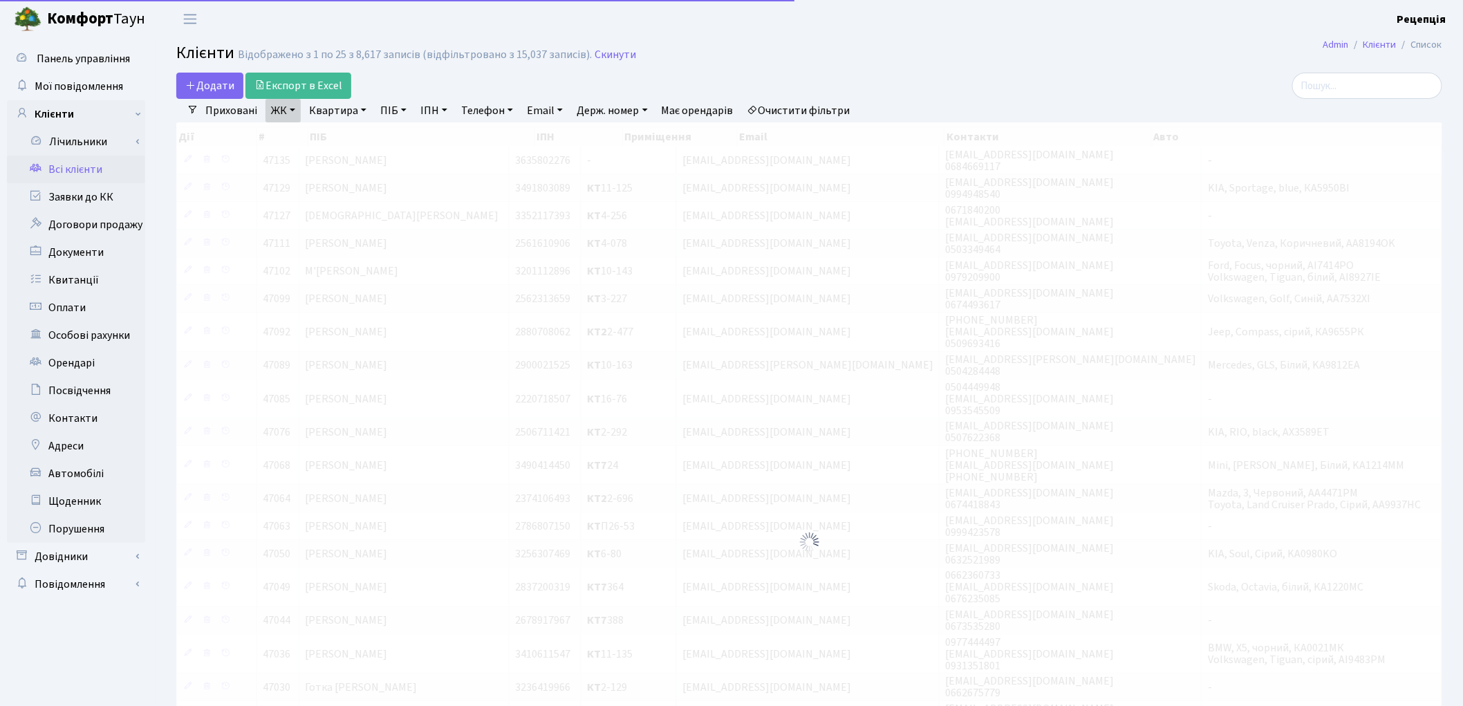
click at [349, 112] on link "Квартира" at bounding box center [337, 111] width 68 height 24
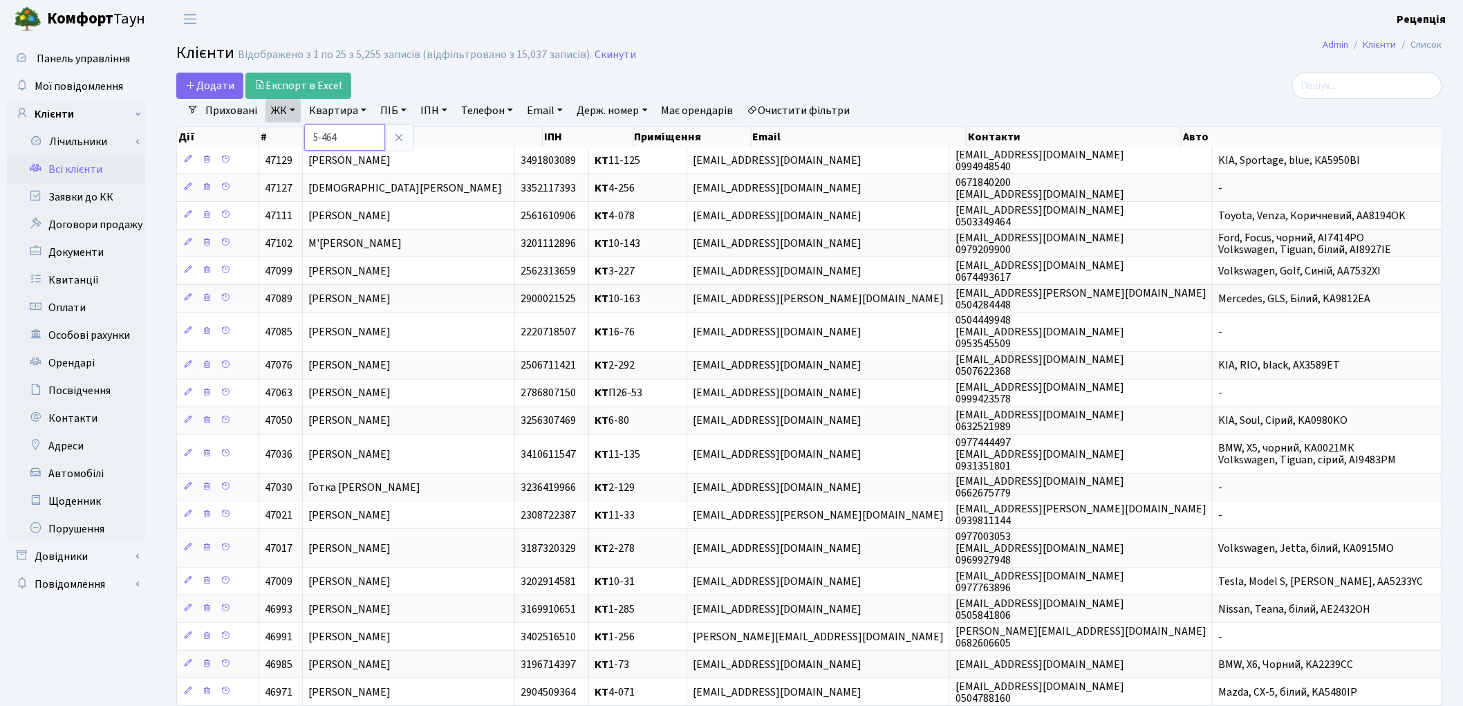
type input "5-464"
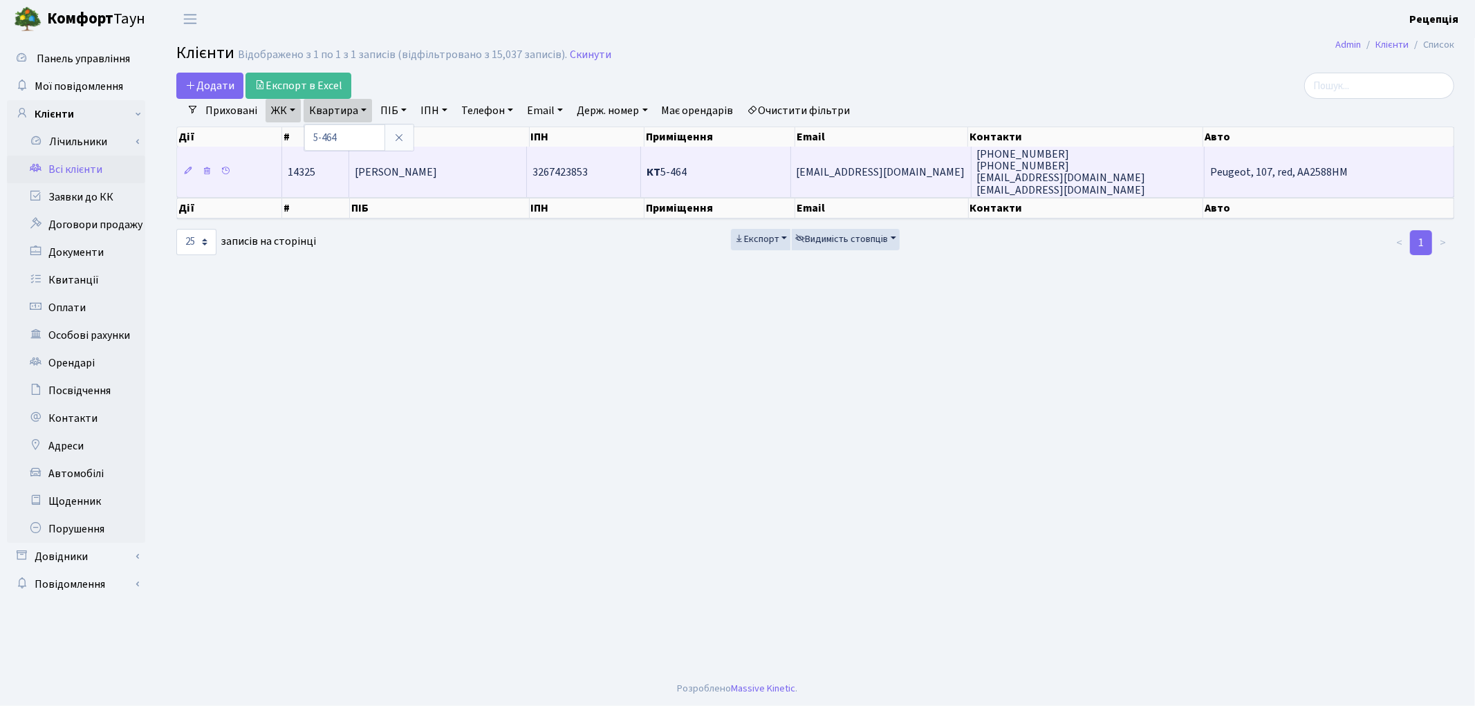
click at [479, 167] on td "[PERSON_NAME]" at bounding box center [438, 172] width 178 height 50
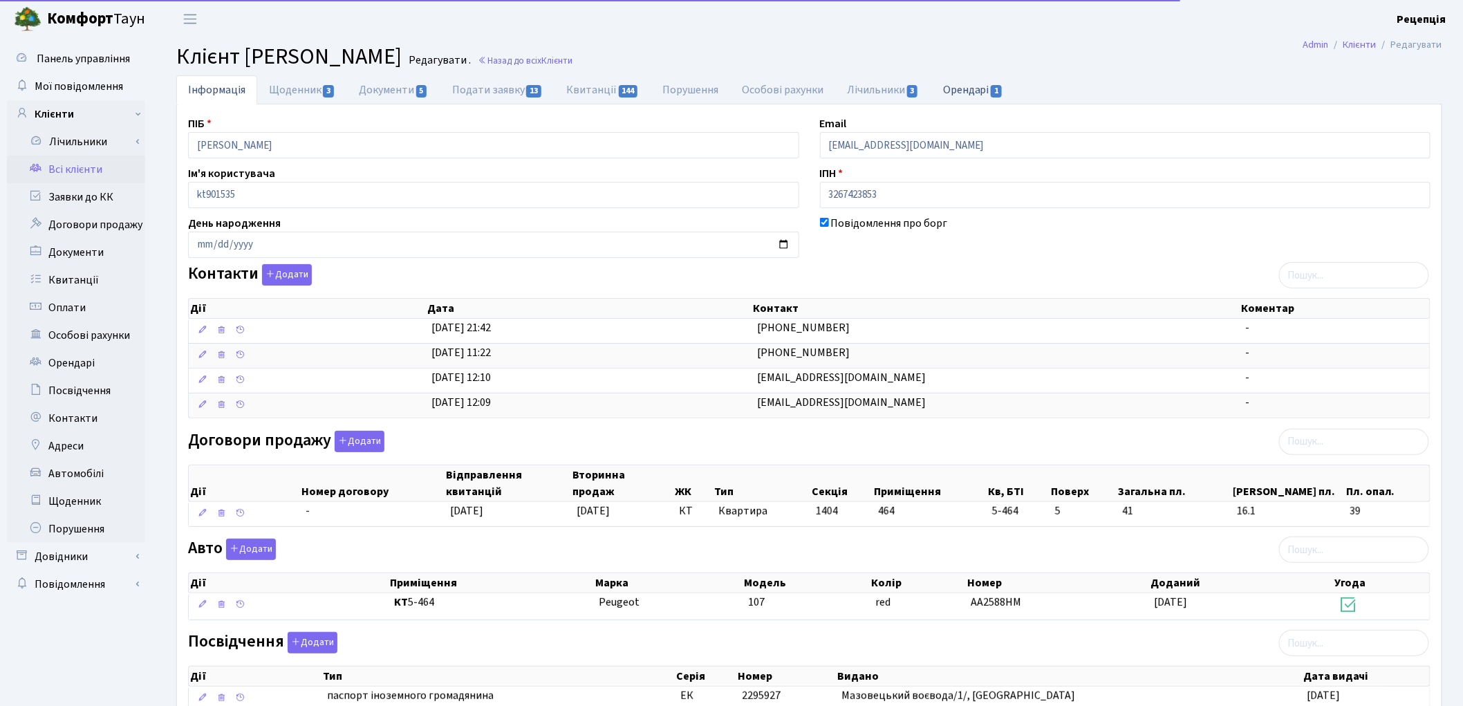
click at [975, 100] on link "Орендарі 1" at bounding box center [973, 89] width 84 height 28
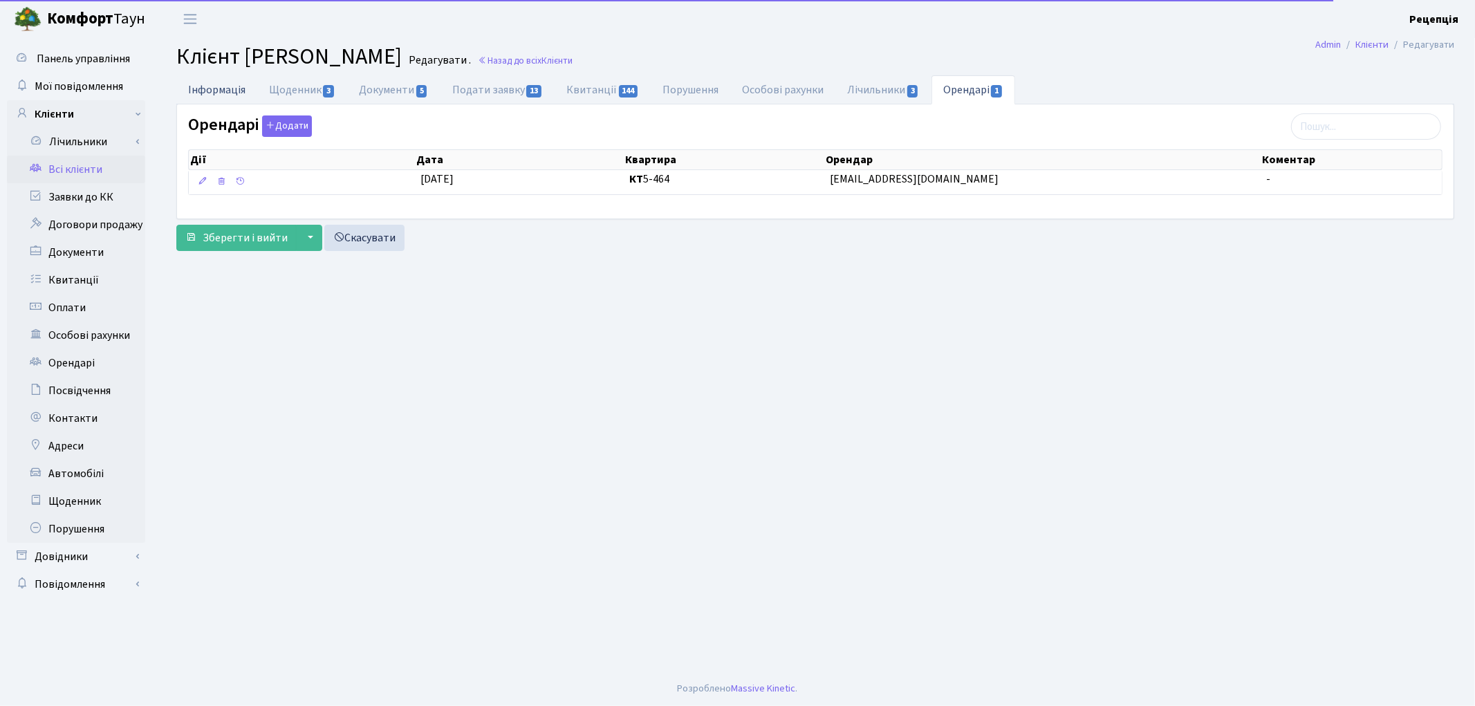
click at [218, 92] on link "Інформація" at bounding box center [216, 89] width 81 height 28
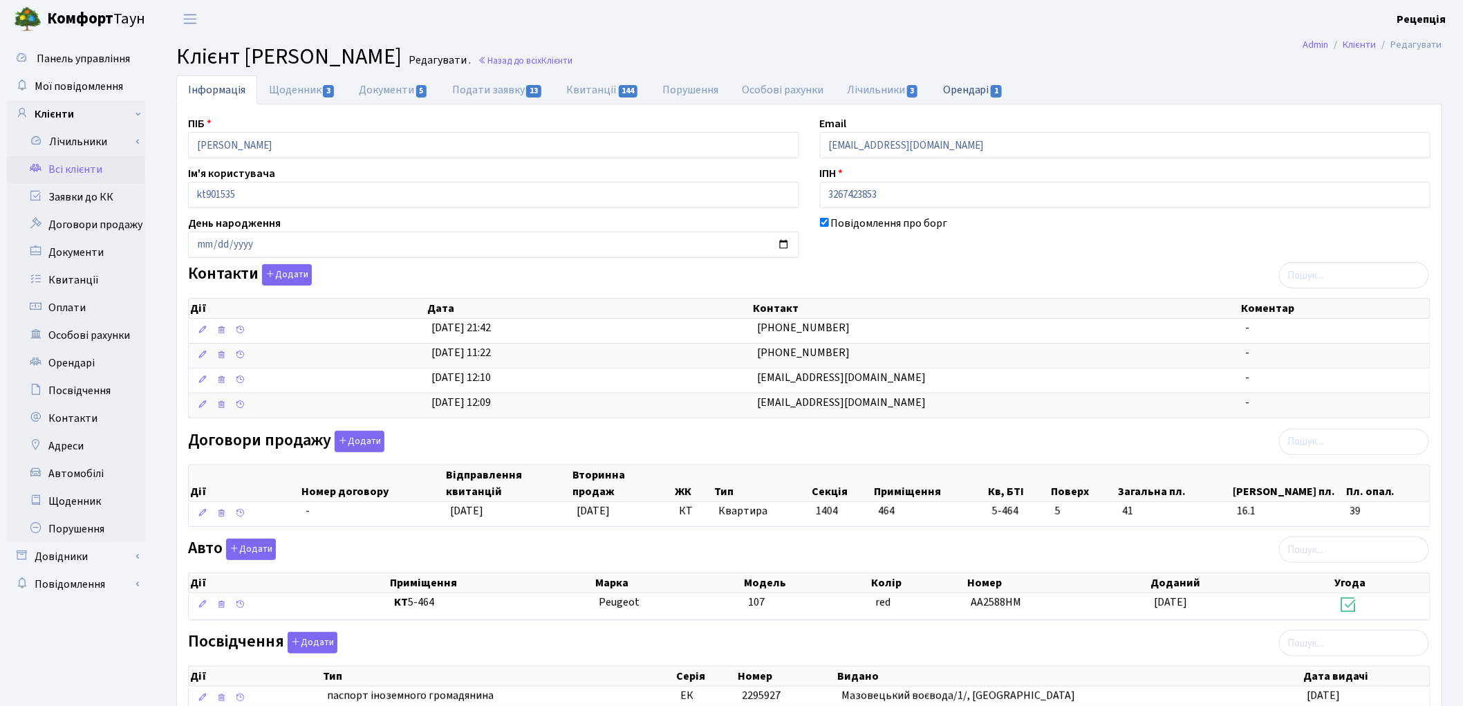
click at [957, 83] on link "Орендарі 1" at bounding box center [973, 89] width 84 height 28
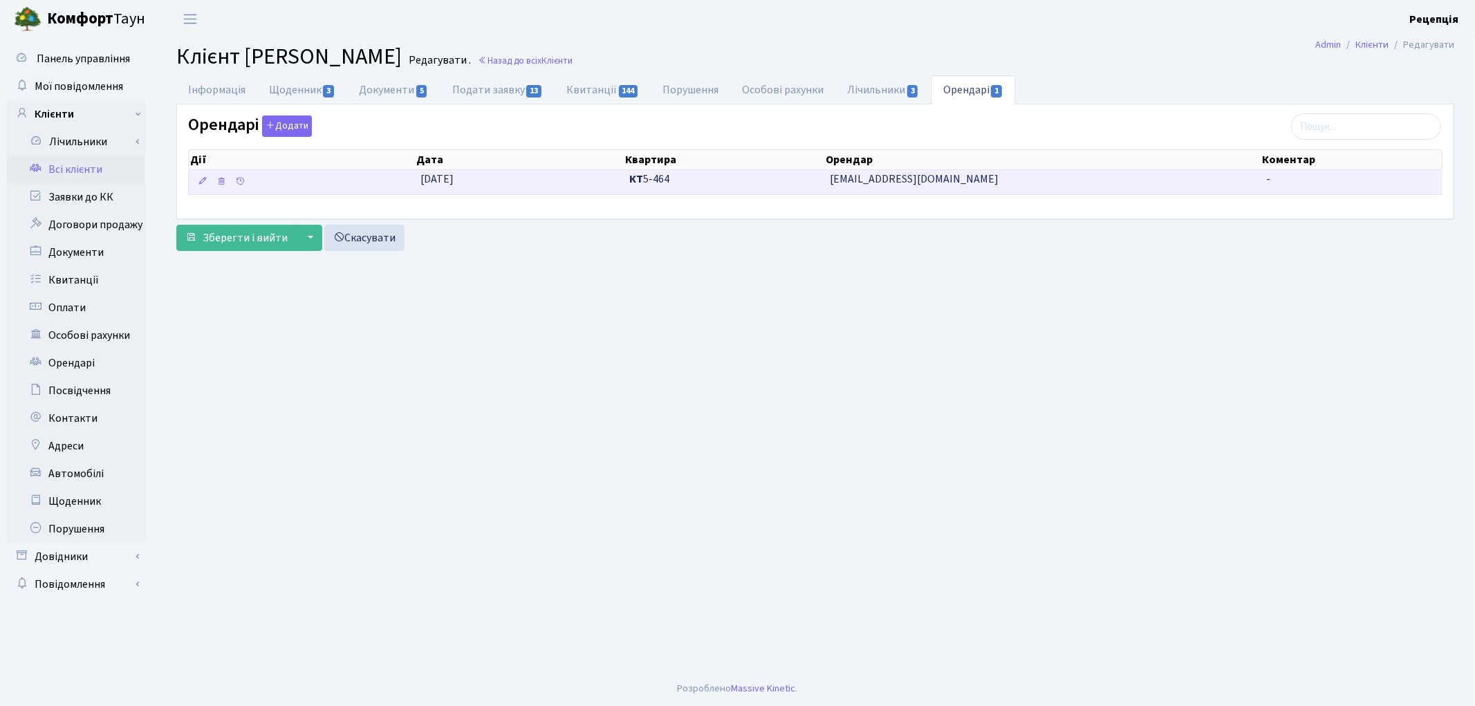
click at [538, 177] on td "10.05.2022" at bounding box center [519, 182] width 209 height 24
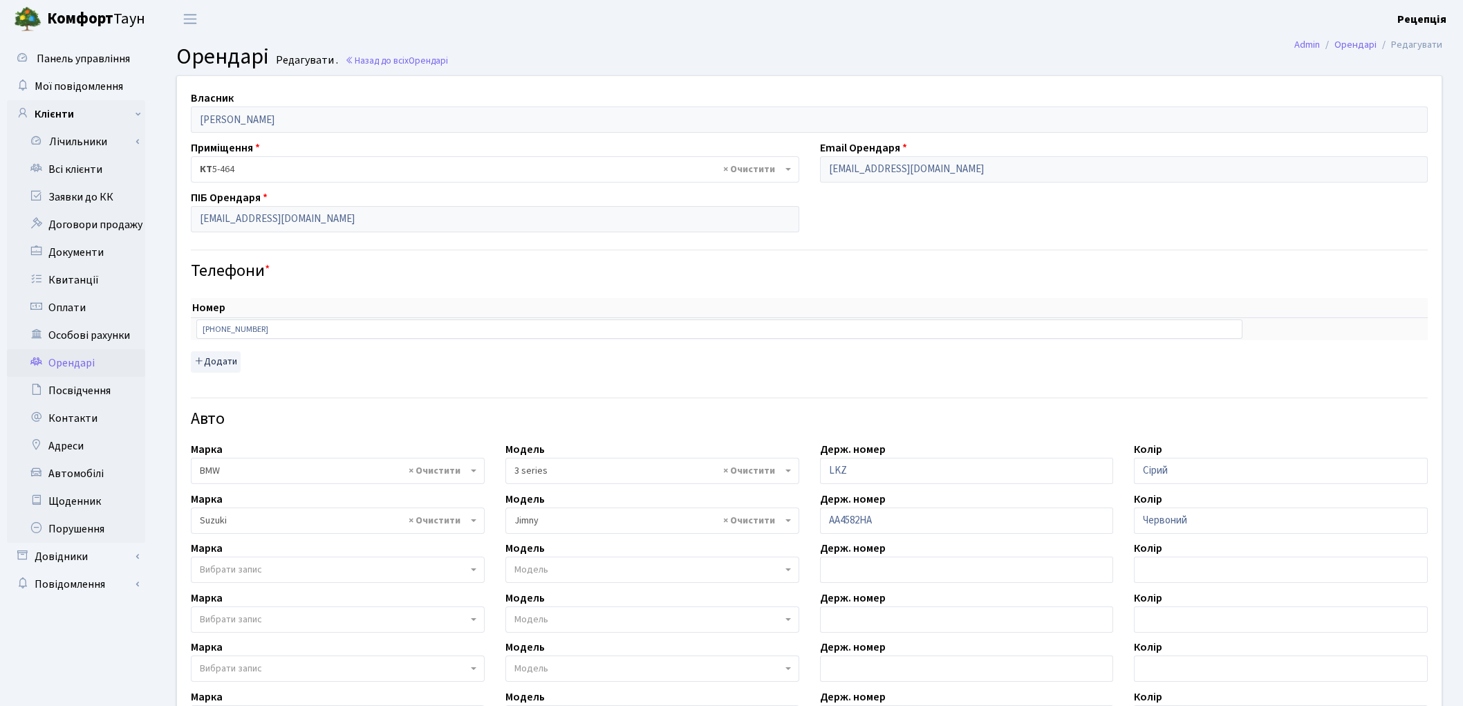
select select "4556"
select select "2218"
click at [73, 175] on link "Всі клієнти" at bounding box center [76, 170] width 138 height 28
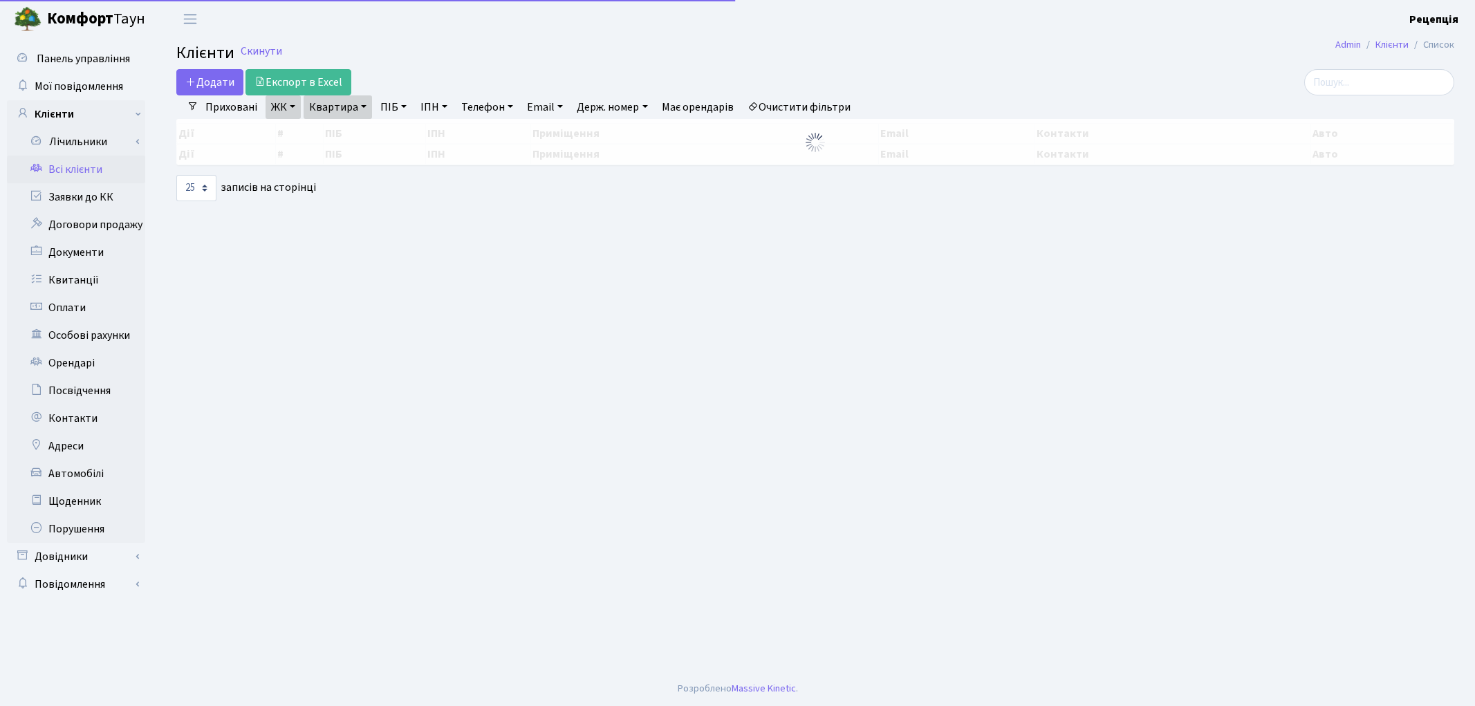
select select "25"
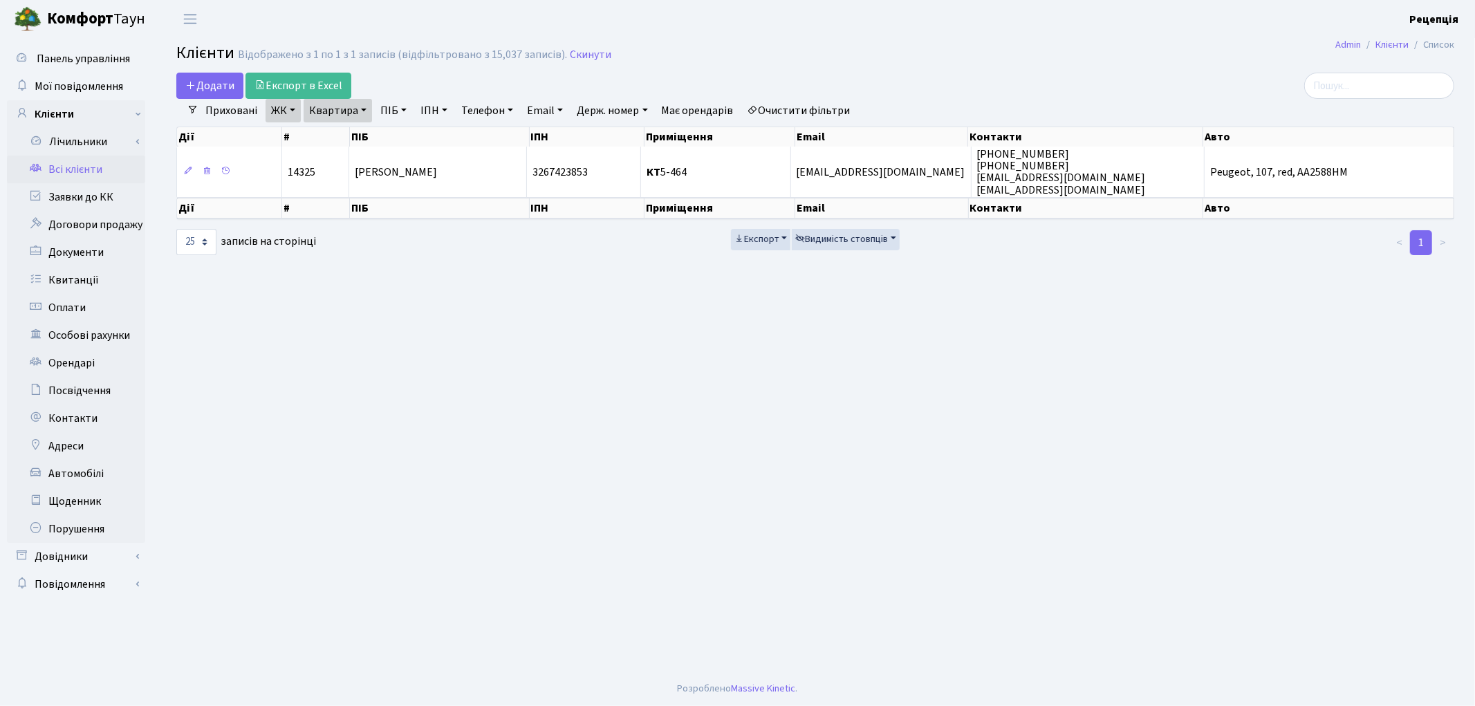
click at [411, 169] on span "[PERSON_NAME]" at bounding box center [396, 172] width 82 height 15
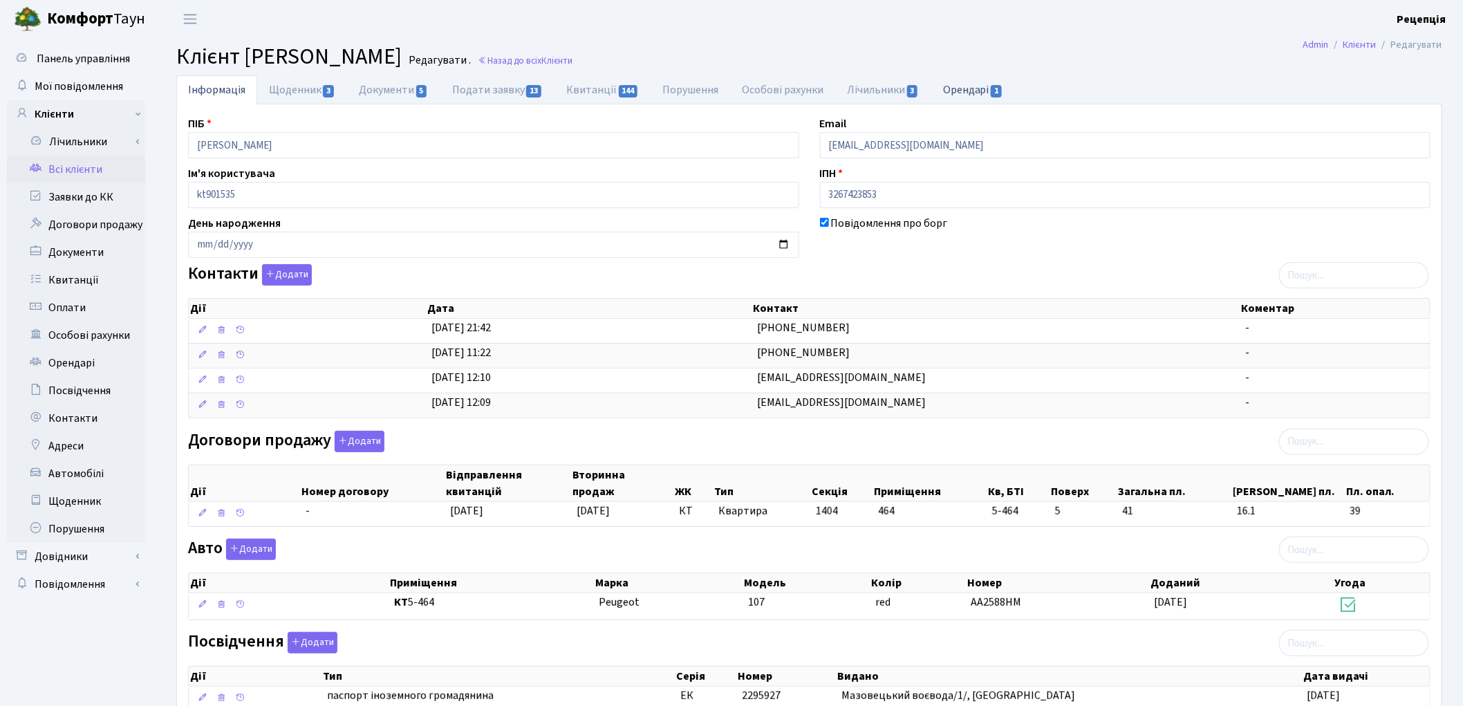
click at [938, 87] on link "Орендарі 1" at bounding box center [973, 89] width 84 height 28
select select "25"
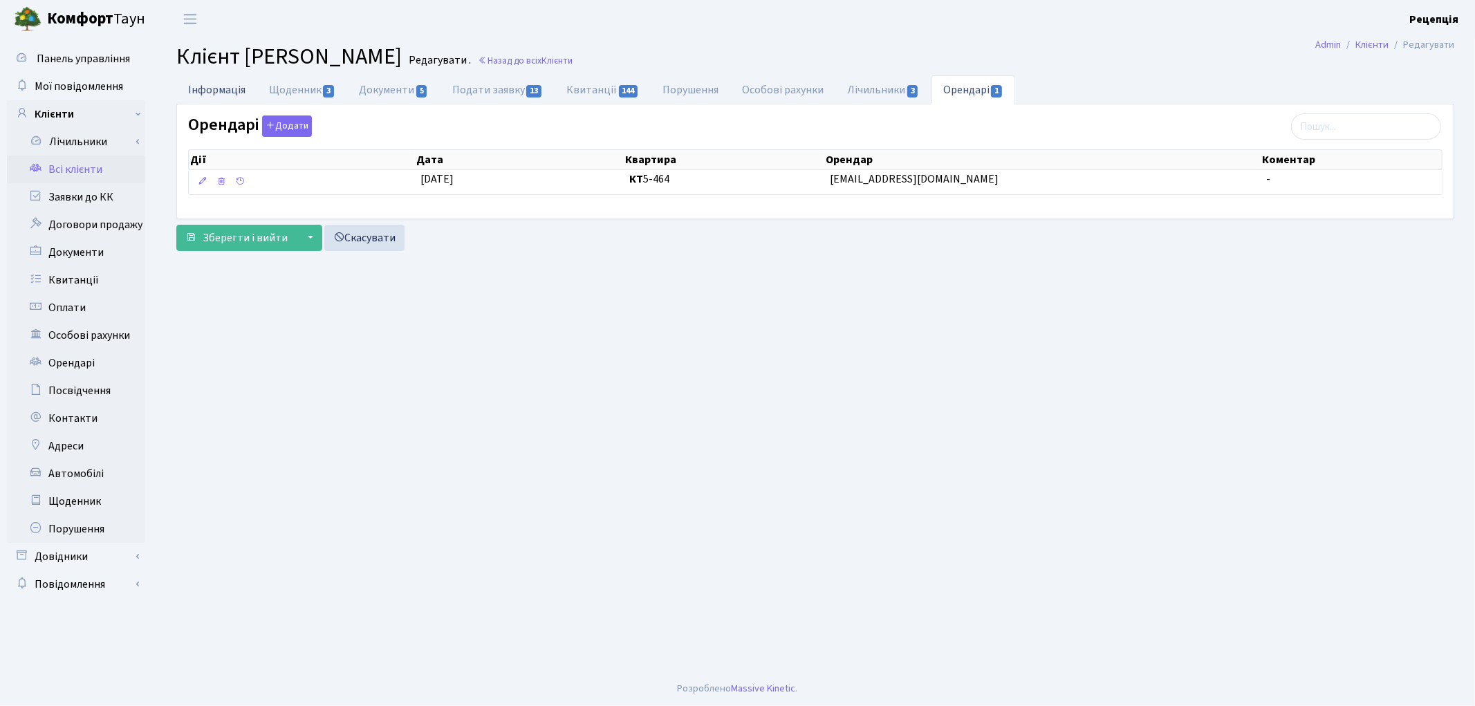
click at [222, 98] on link "Інформація" at bounding box center [216, 89] width 81 height 28
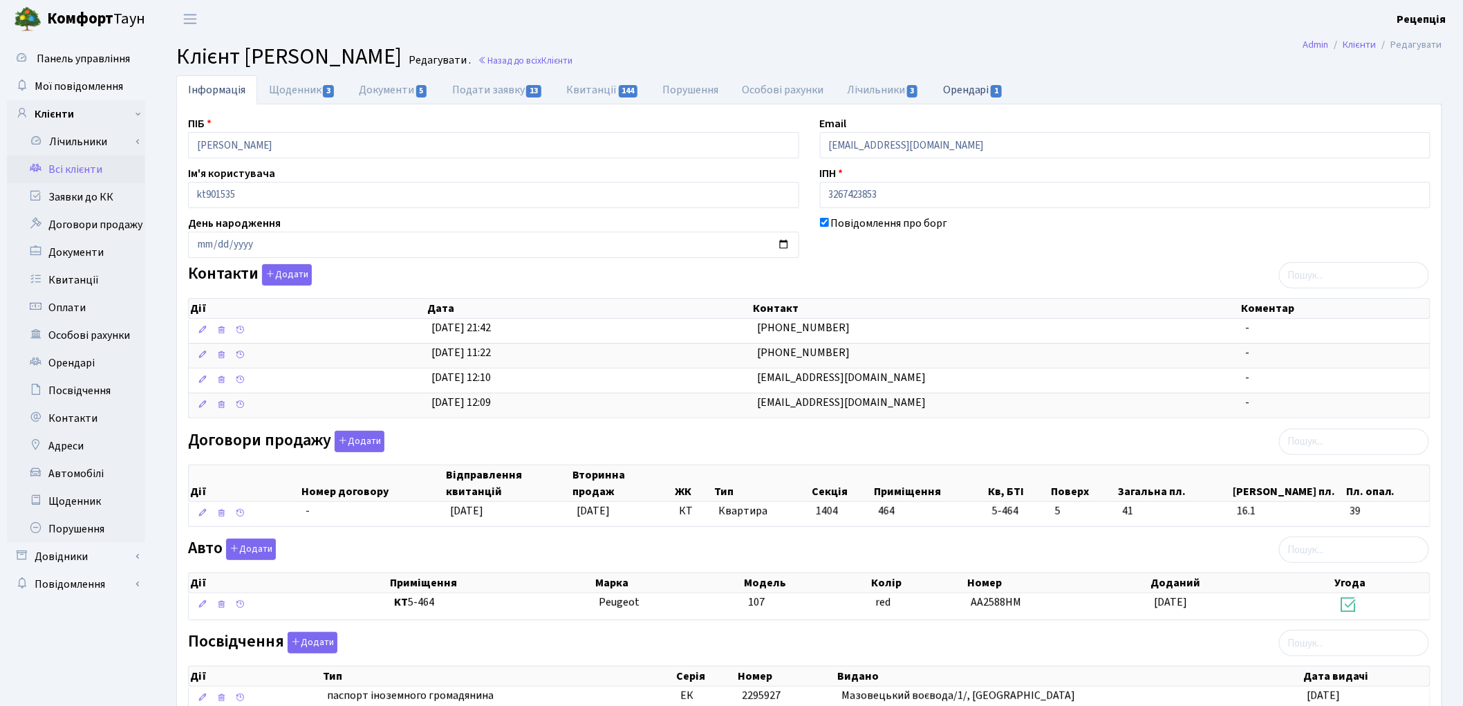
click at [958, 88] on link "Орендарі 1" at bounding box center [973, 89] width 84 height 28
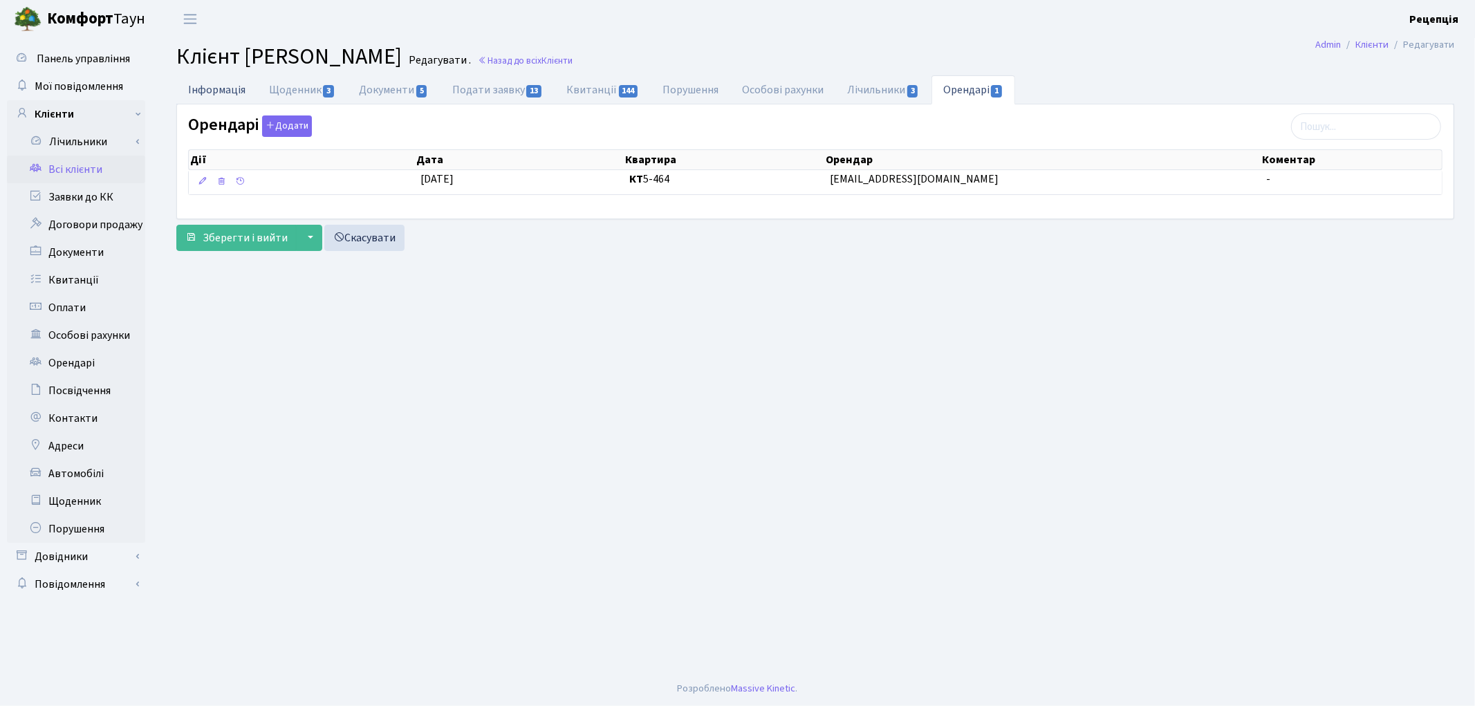
click at [230, 95] on link "Інформація" at bounding box center [216, 89] width 81 height 28
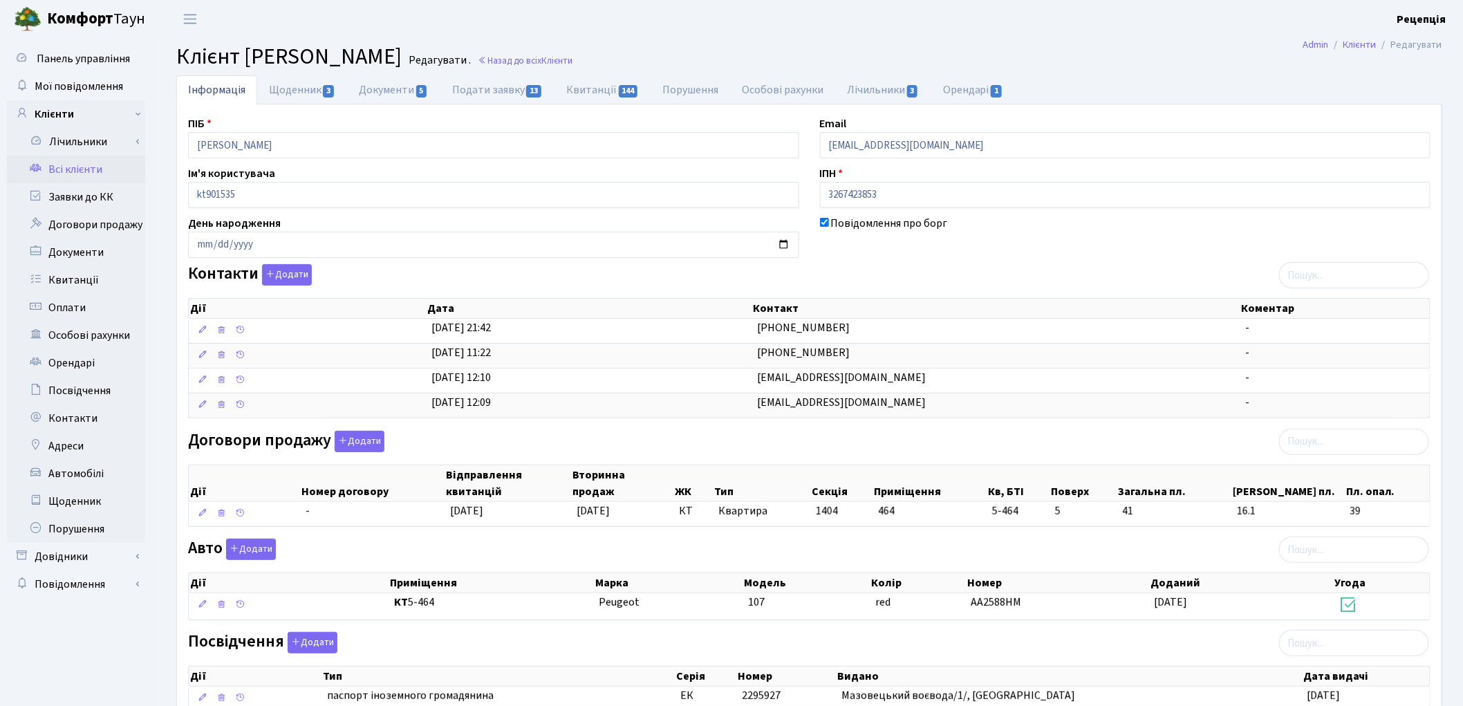
click at [74, 165] on link "Всі клієнти" at bounding box center [76, 170] width 138 height 28
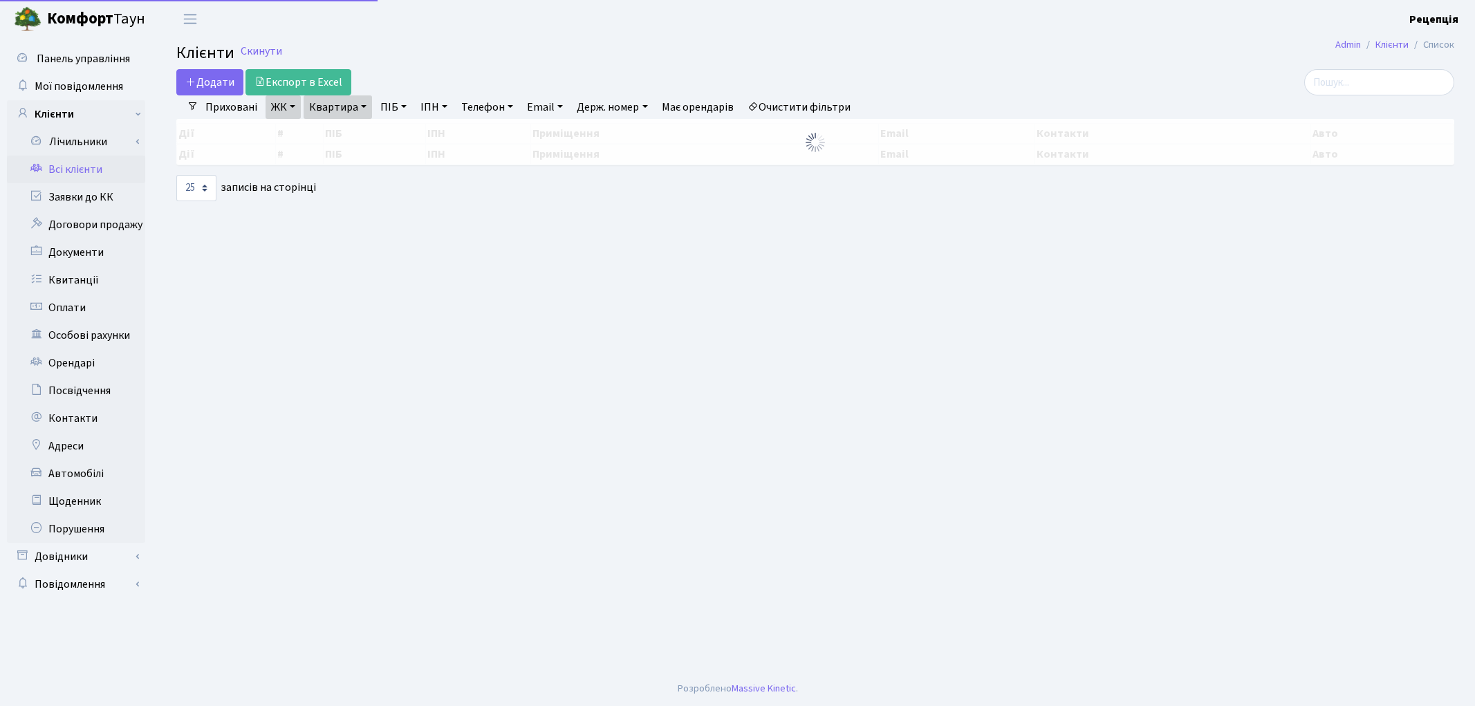
select select "25"
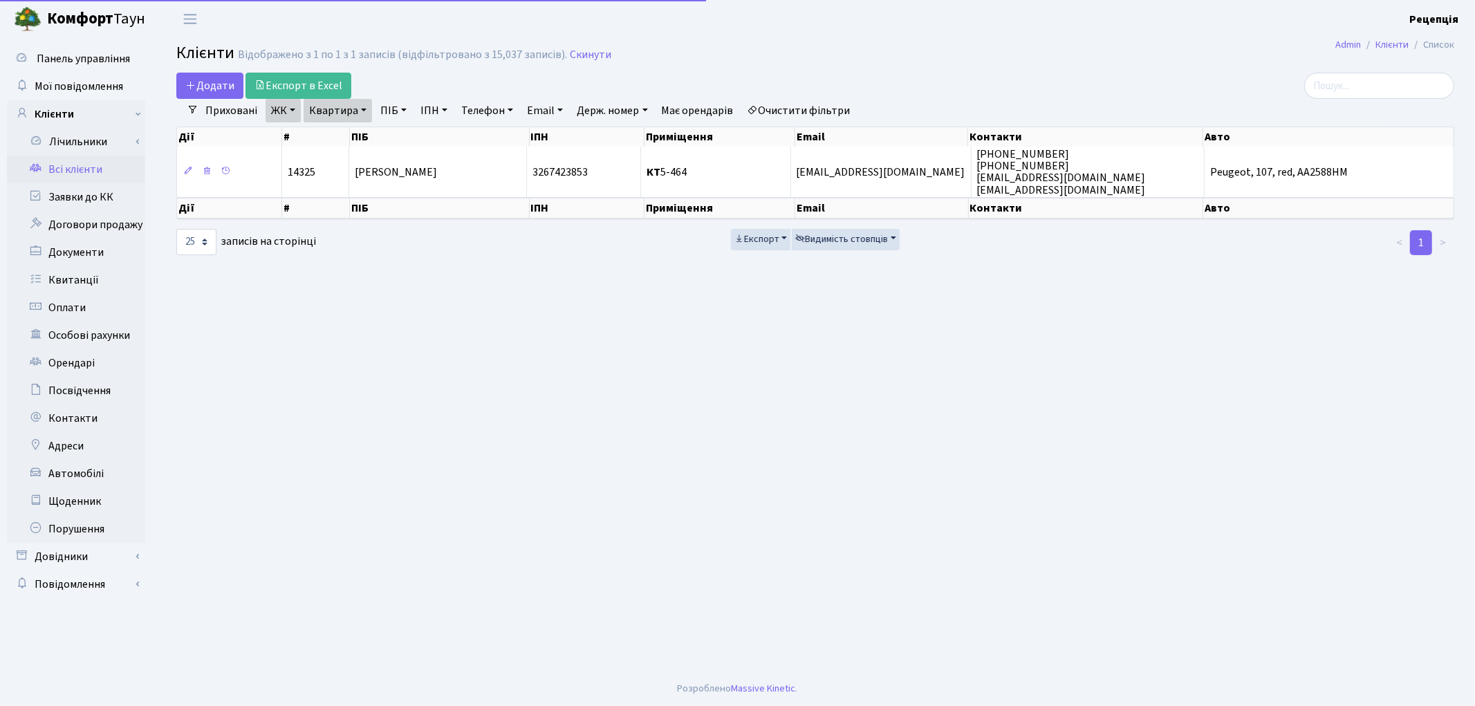
click at [818, 109] on link "Очистити фільтри" at bounding box center [799, 111] width 114 height 24
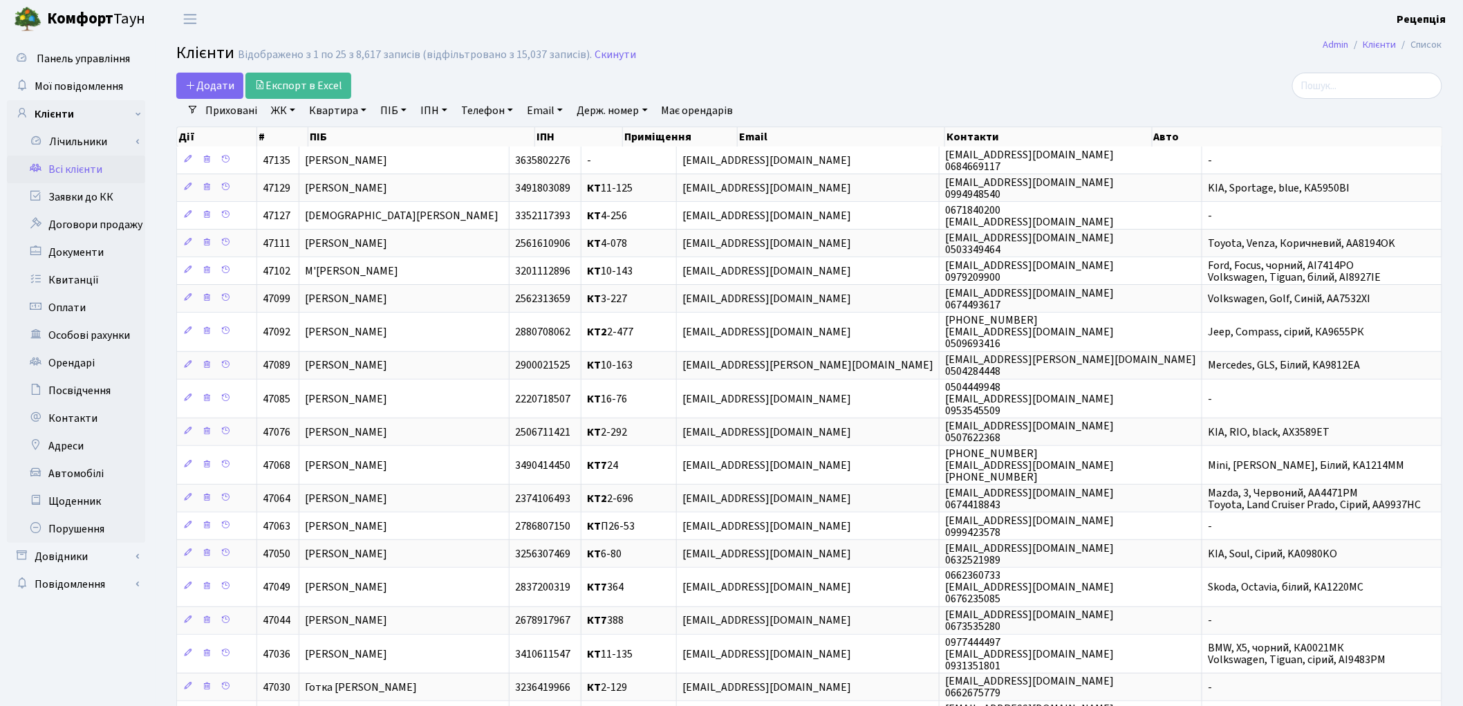
click at [498, 111] on link "Телефон" at bounding box center [487, 111] width 63 height 24
type input "0979156858"
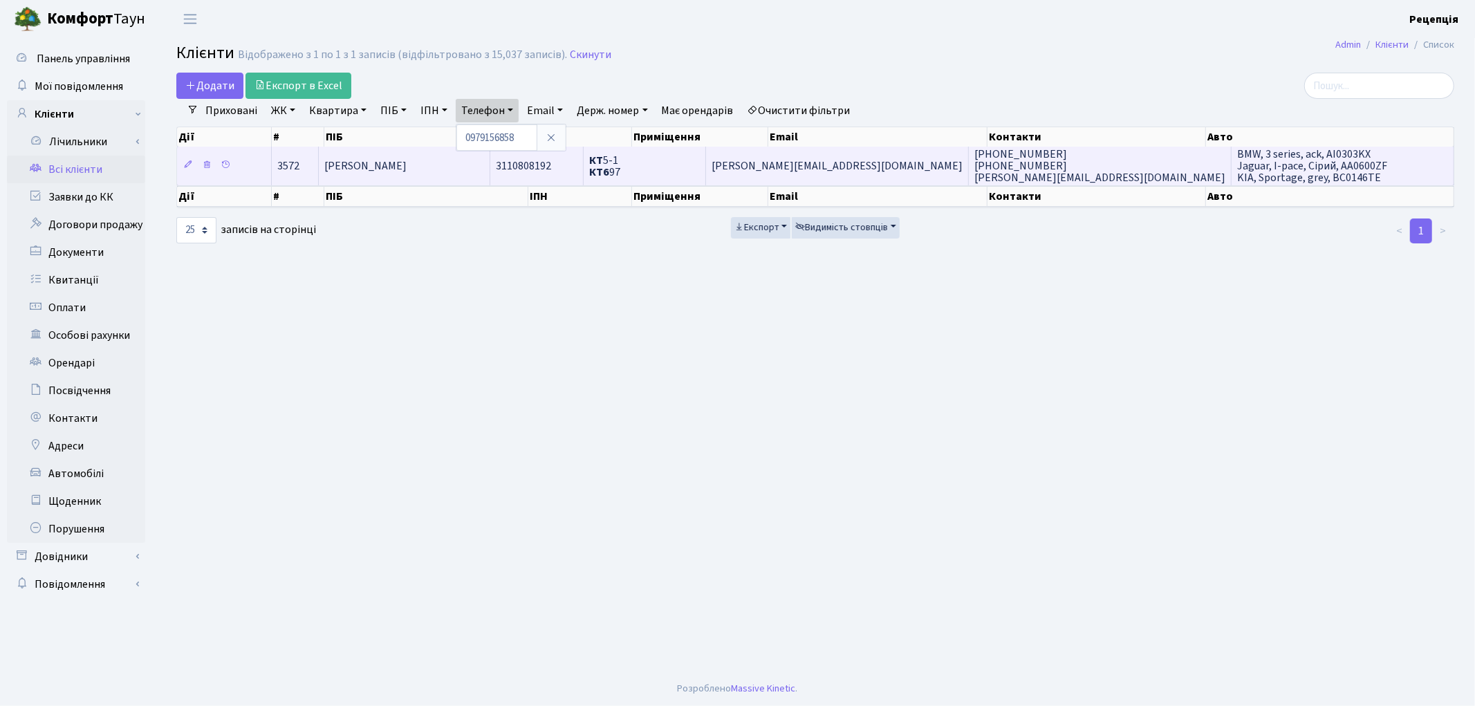
click at [480, 171] on td "[PERSON_NAME]" at bounding box center [404, 166] width 171 height 38
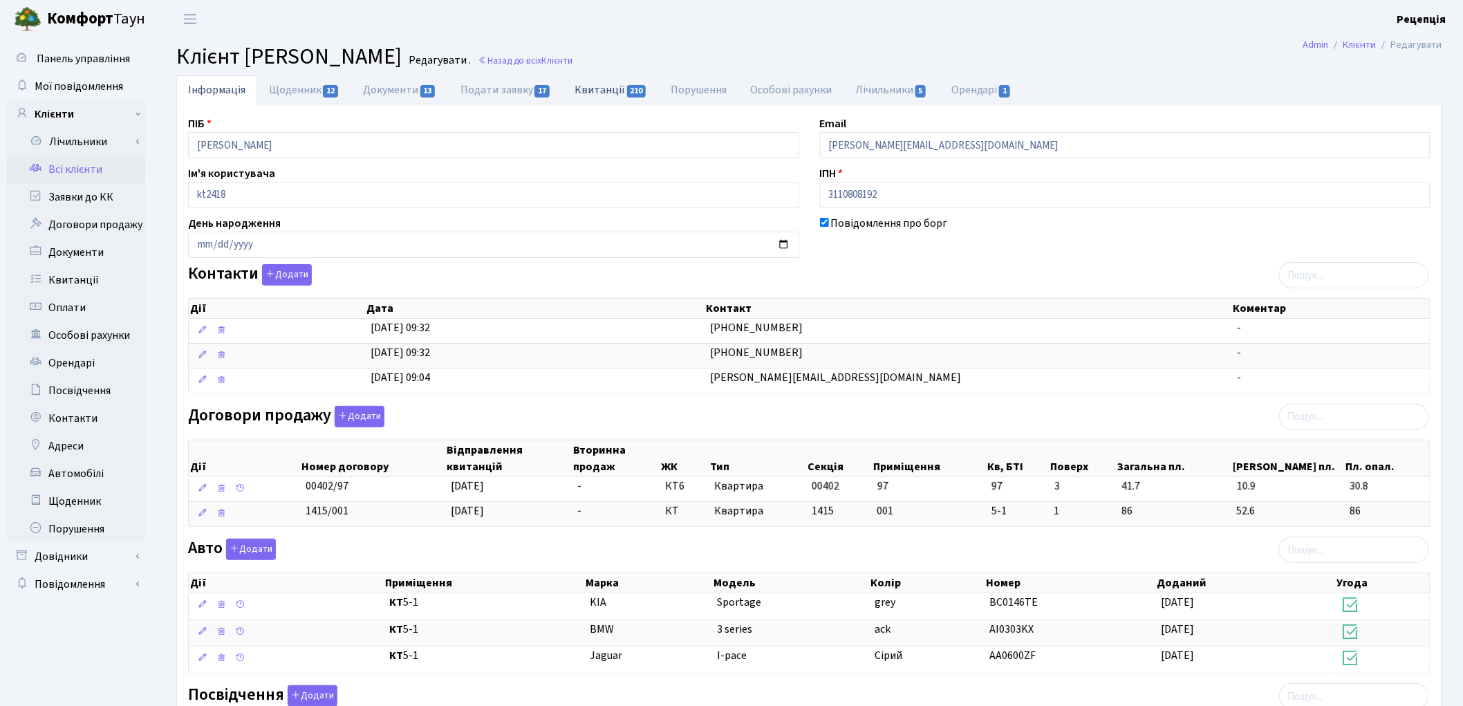
click at [603, 93] on link "Квитанції 210" at bounding box center [611, 89] width 96 height 28
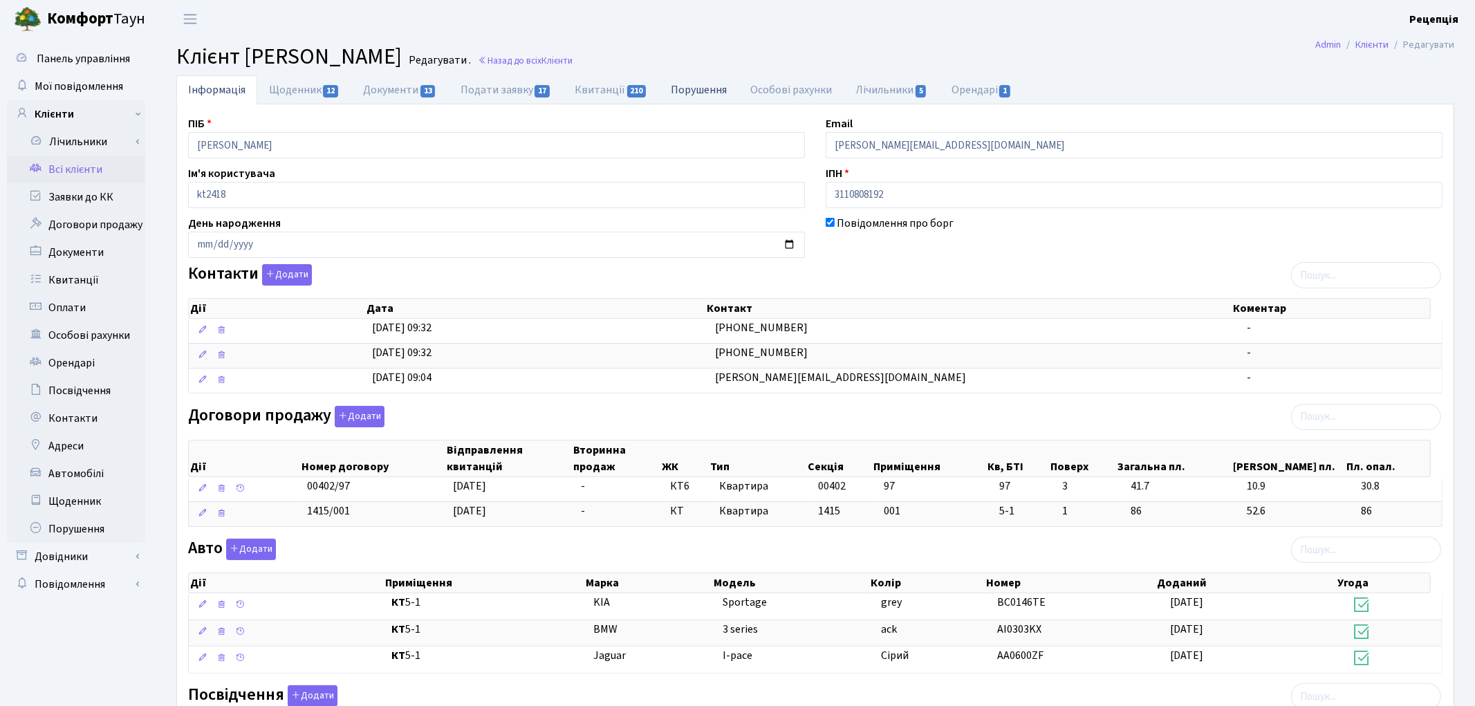
select select "25"
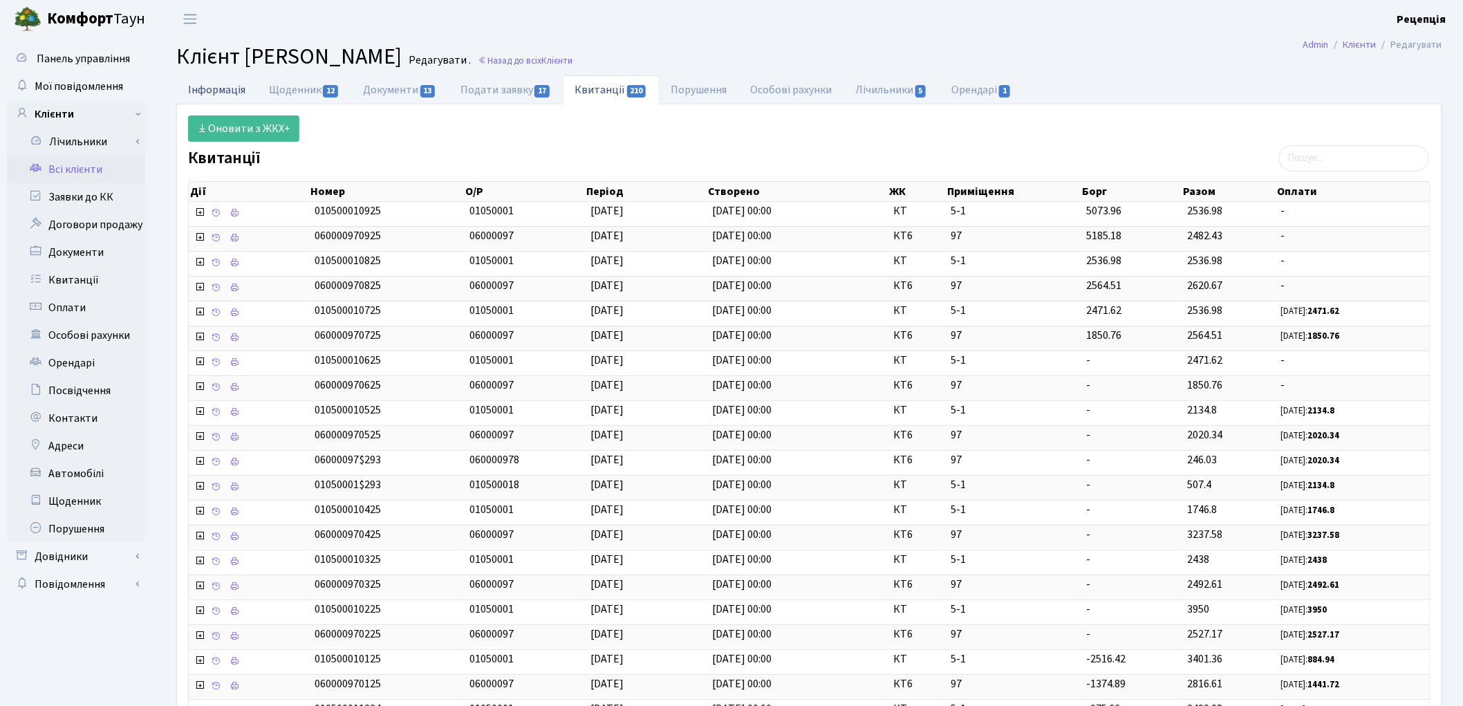
click at [220, 91] on link "Інформація" at bounding box center [216, 89] width 81 height 28
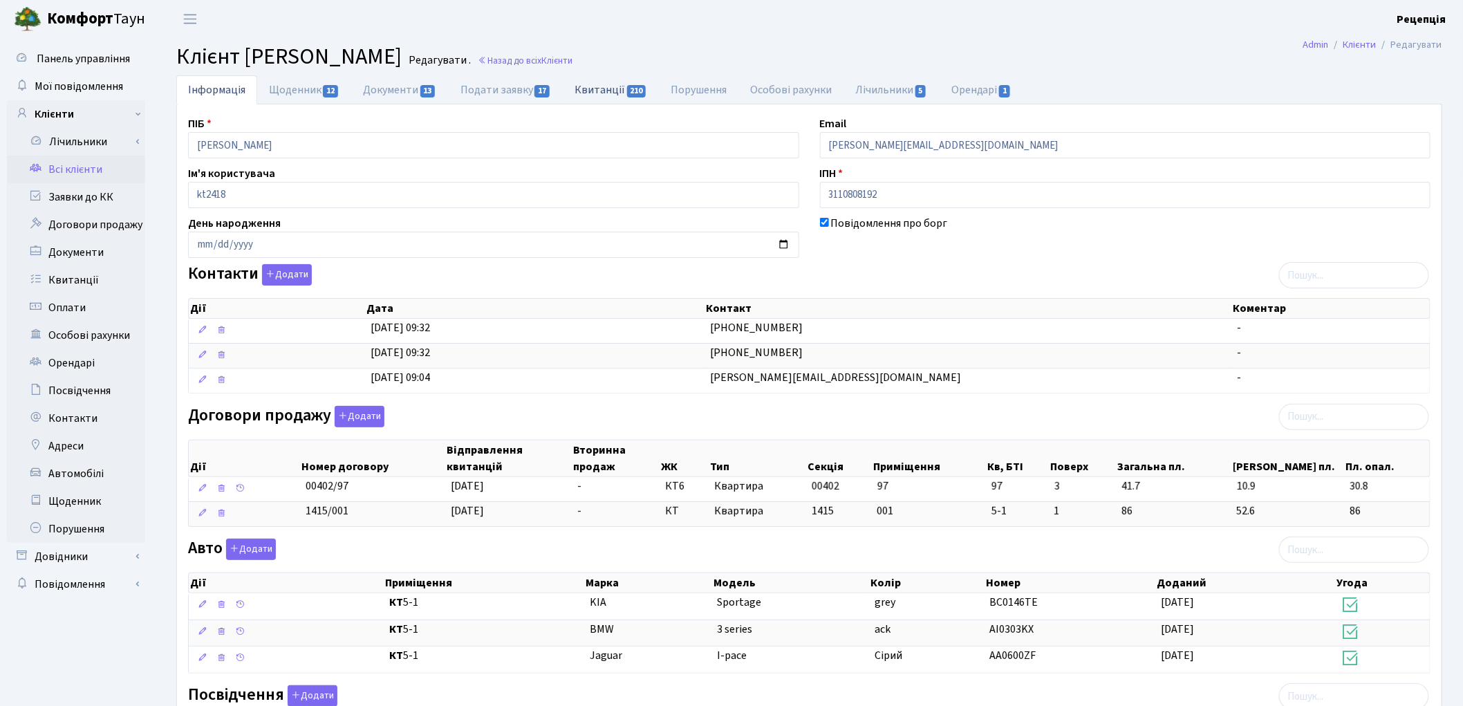
click at [593, 83] on link "Квитанції 210" at bounding box center [611, 89] width 96 height 28
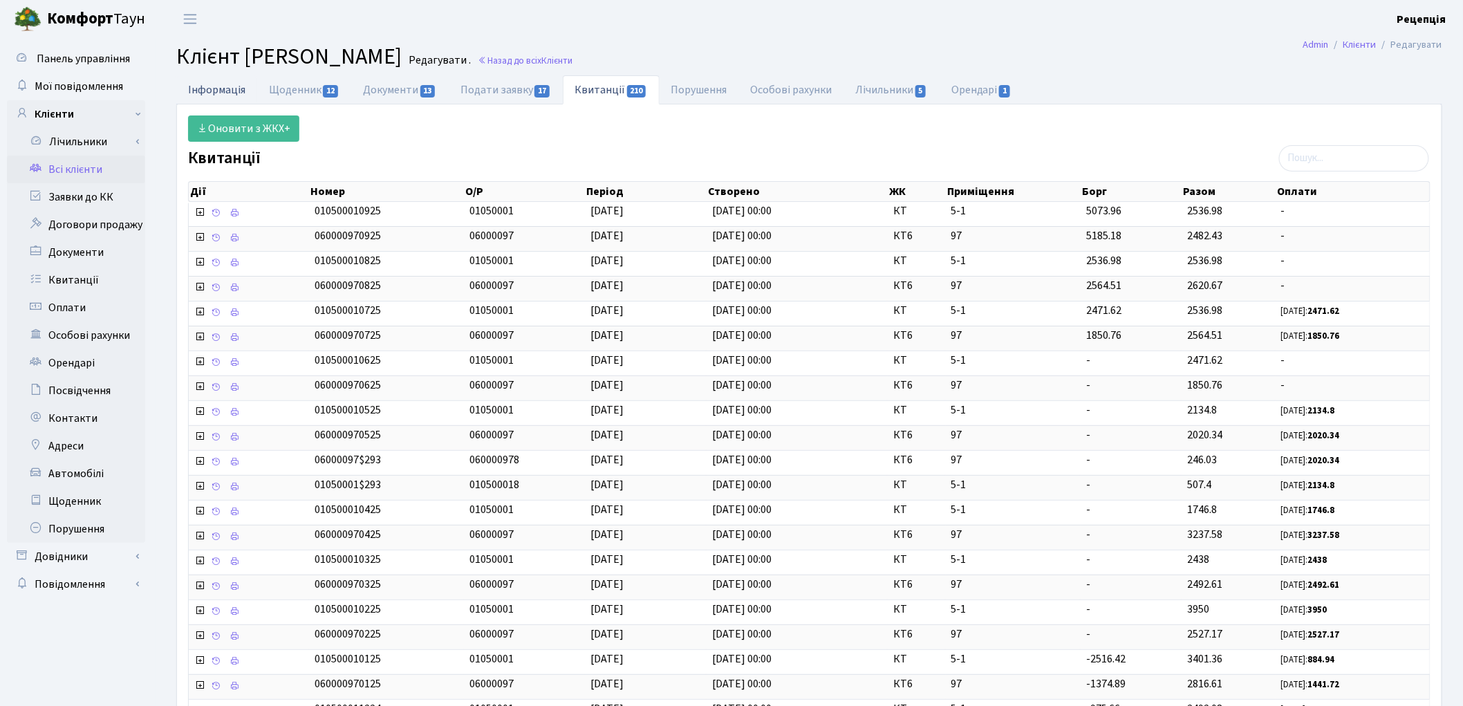
click at [216, 93] on link "Інформація" at bounding box center [216, 89] width 81 height 28
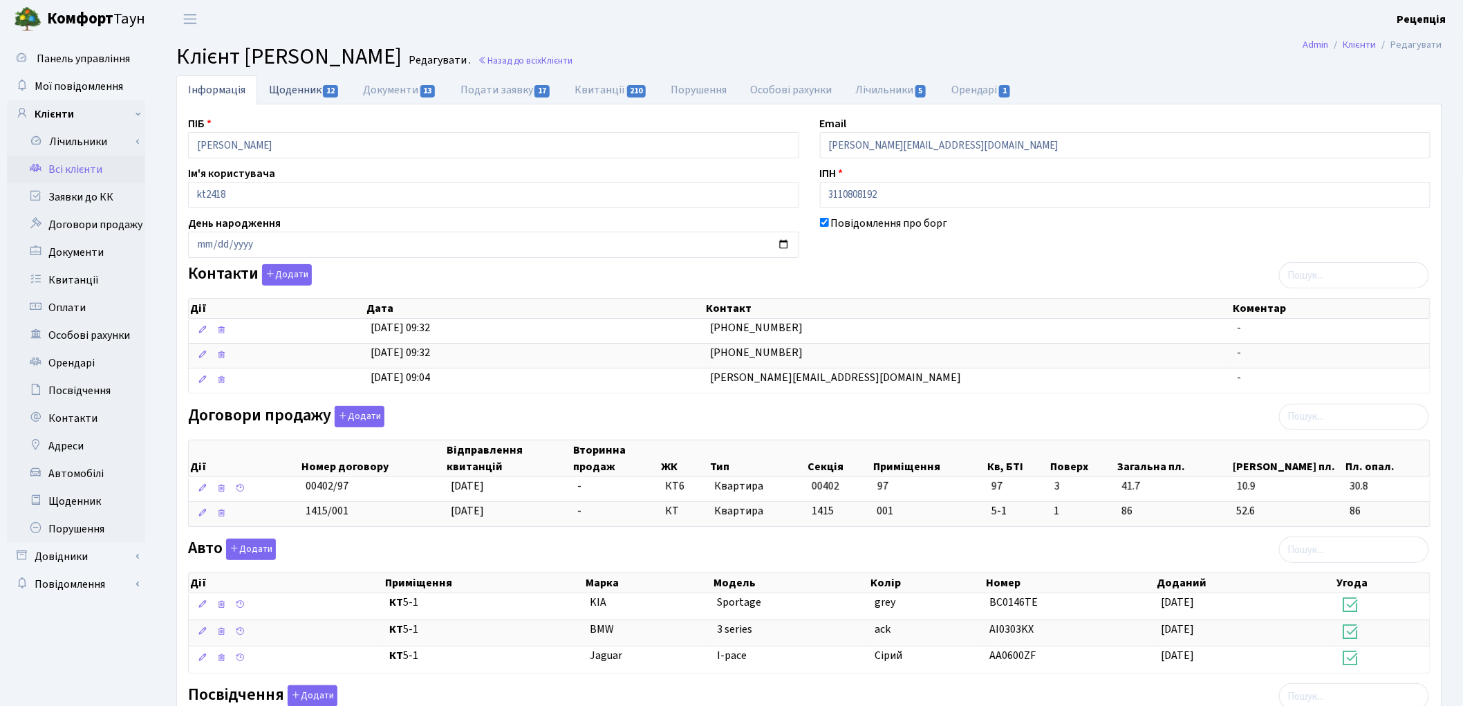
click at [321, 91] on link "Щоденник 12" at bounding box center [304, 89] width 94 height 28
select select "25"
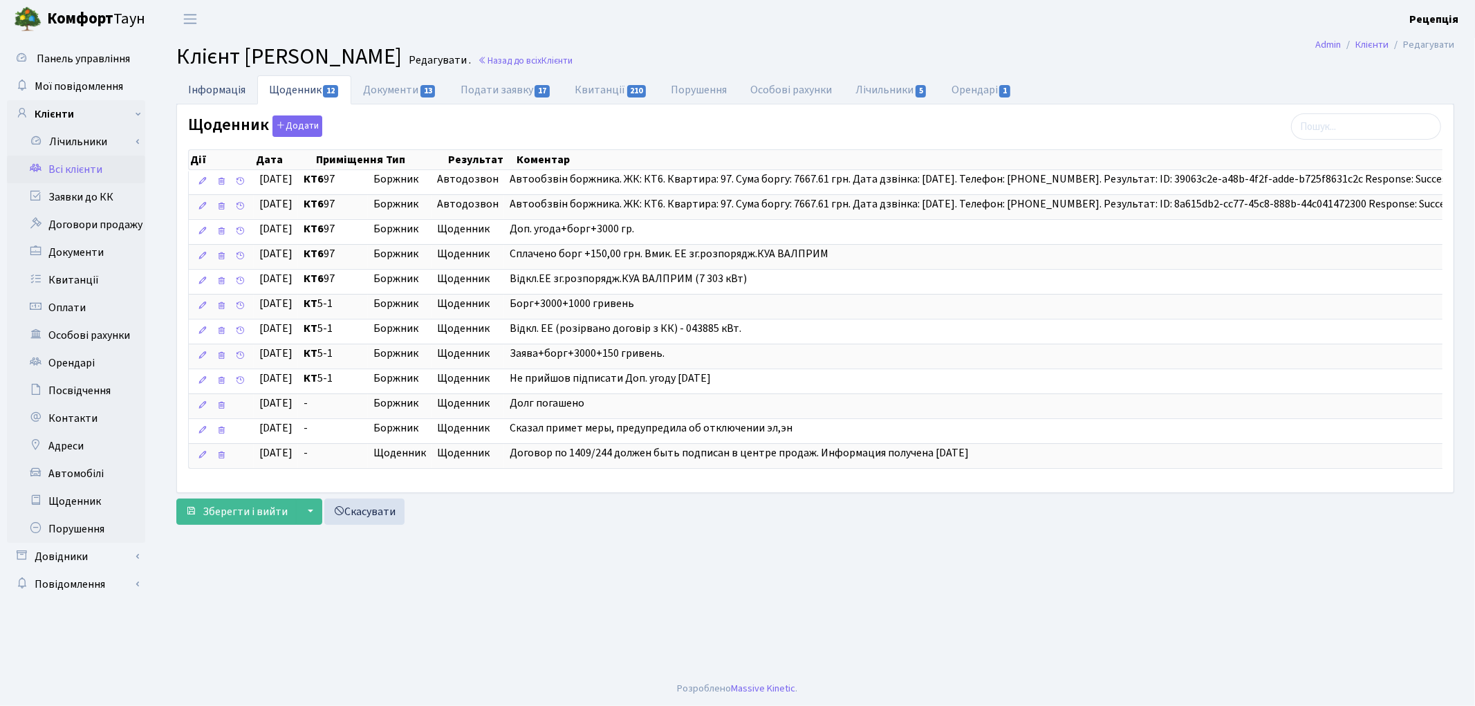
click at [223, 86] on link "Інформація" at bounding box center [216, 89] width 81 height 28
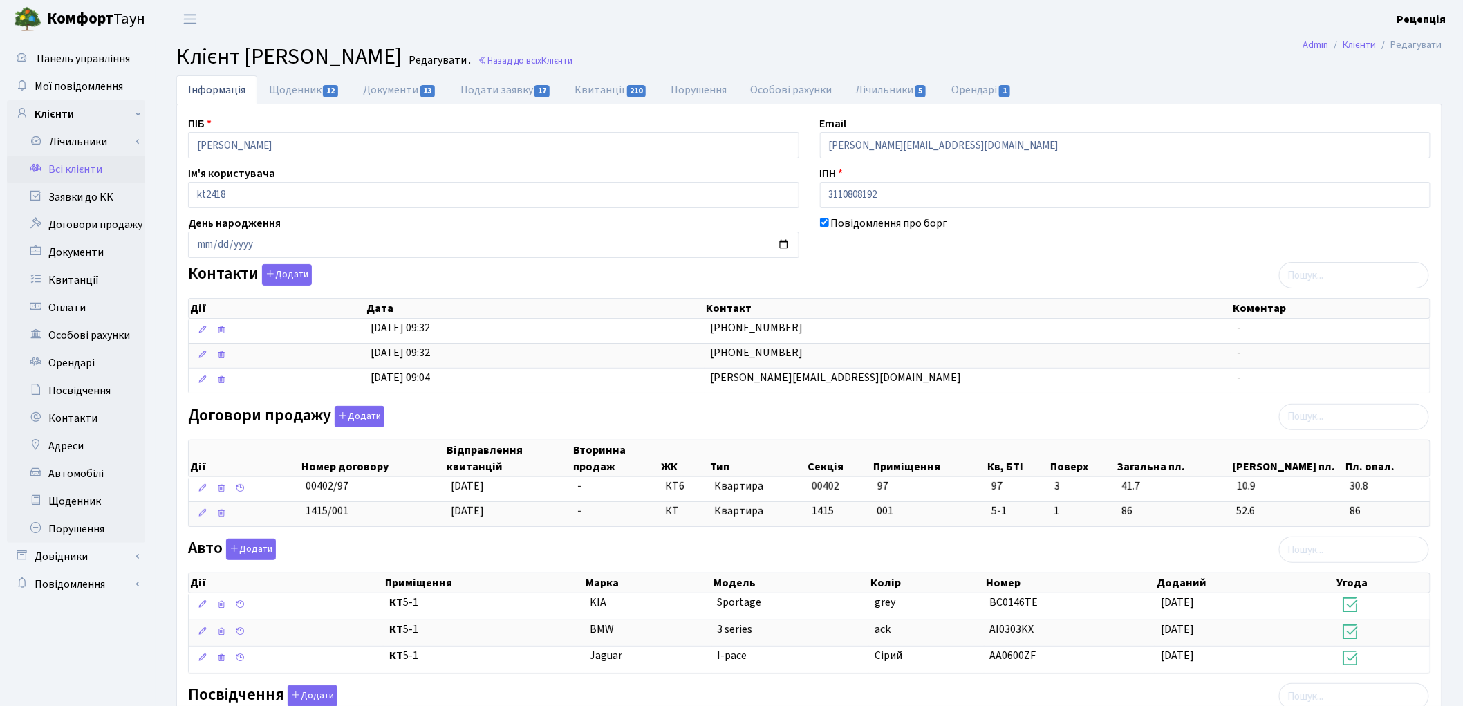
click at [906, 252] on div "Повідомлення про борг" at bounding box center [1126, 236] width 632 height 43
click at [980, 88] on link "Орендарі 1" at bounding box center [981, 89] width 84 height 28
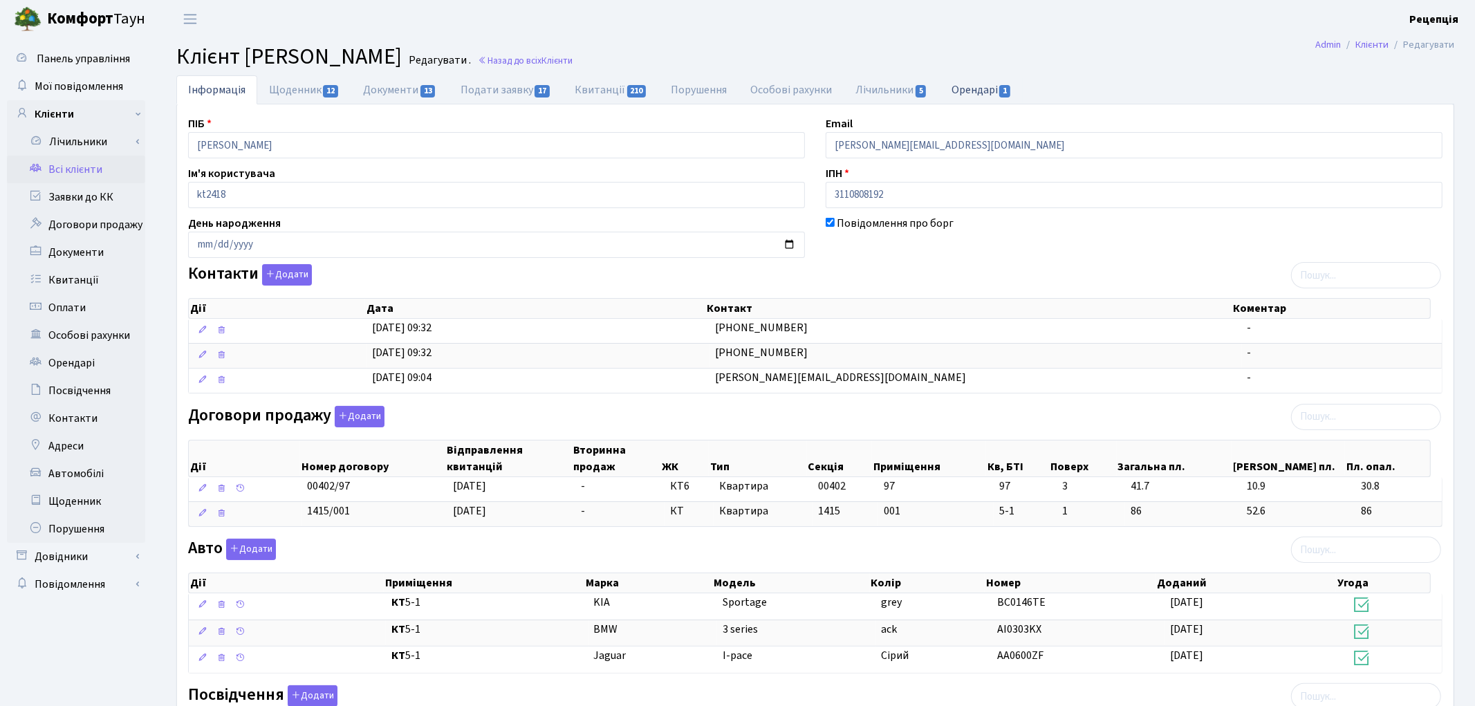
select select "25"
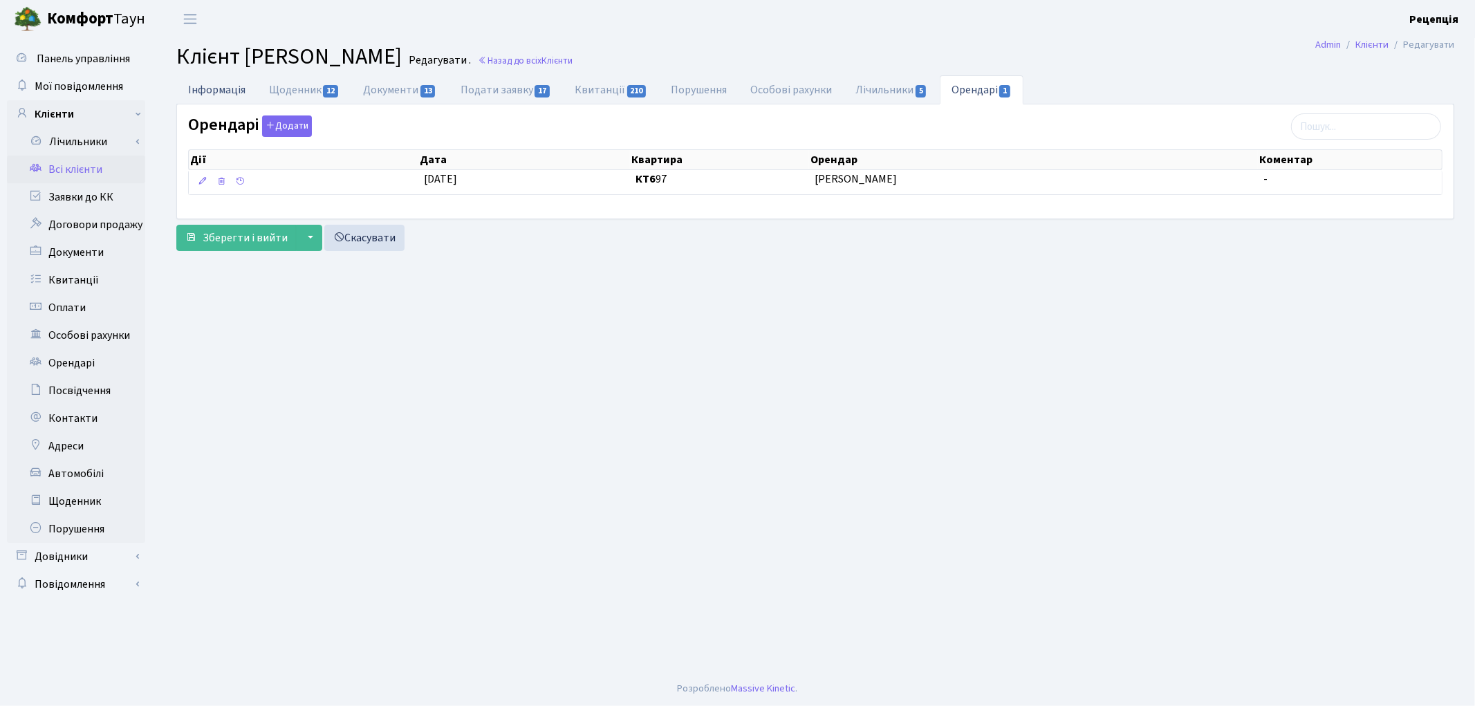
click at [228, 86] on link "Інформація" at bounding box center [216, 89] width 81 height 28
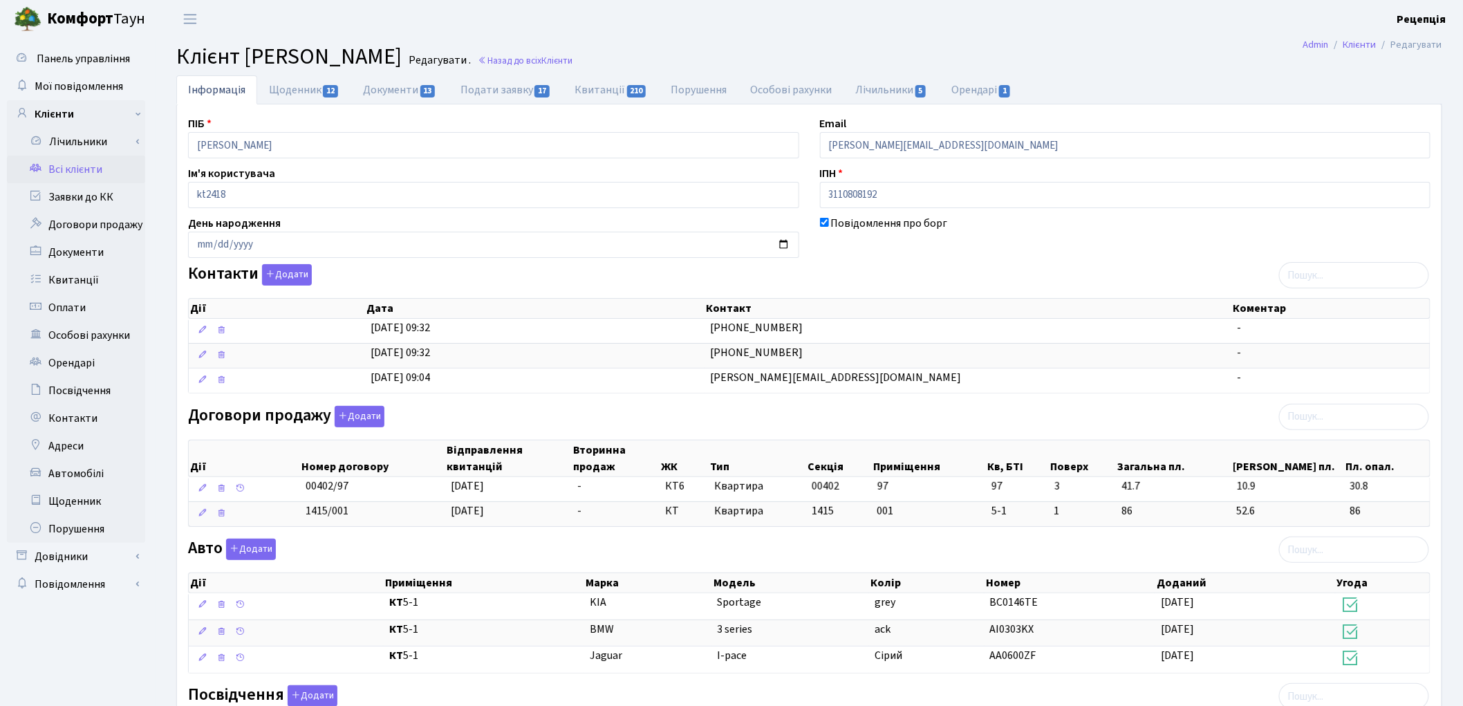
click at [79, 175] on link "Всі клієнти" at bounding box center [76, 170] width 138 height 28
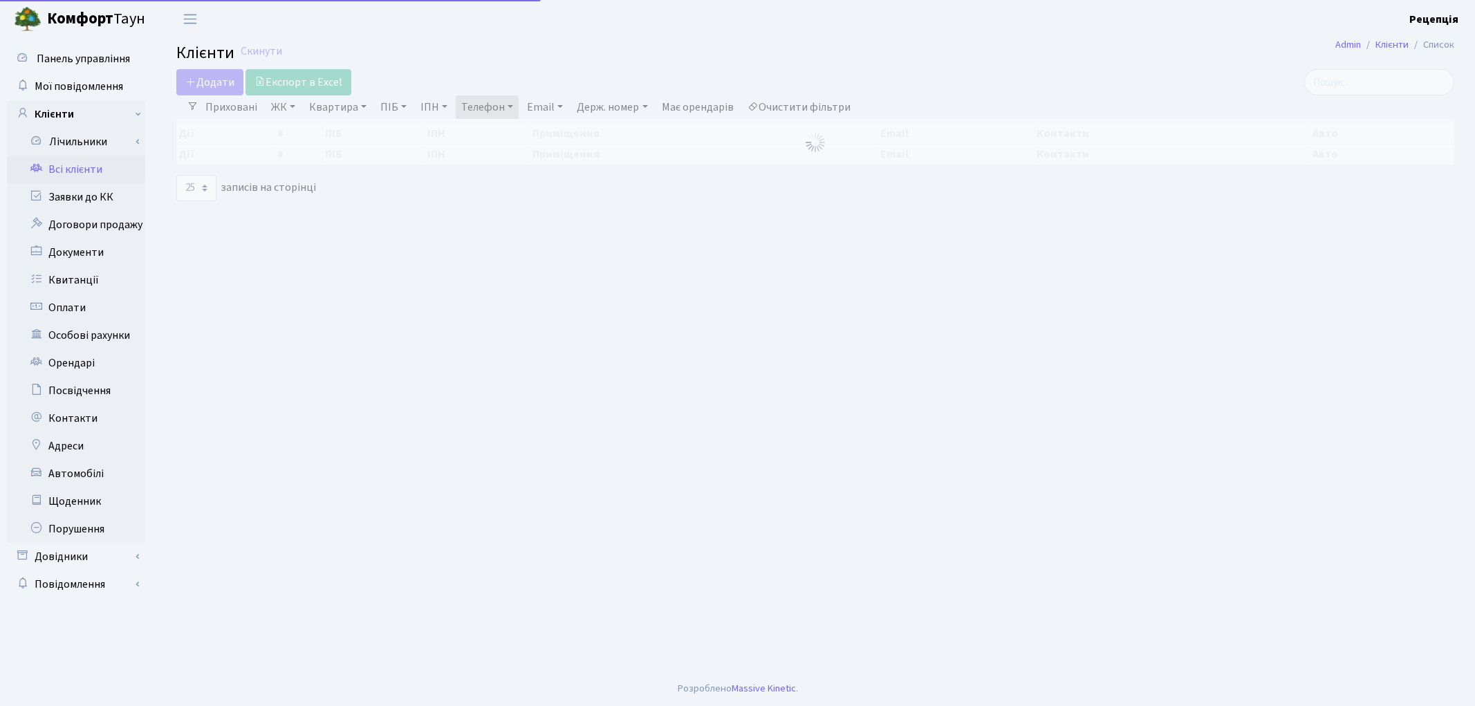
select select "25"
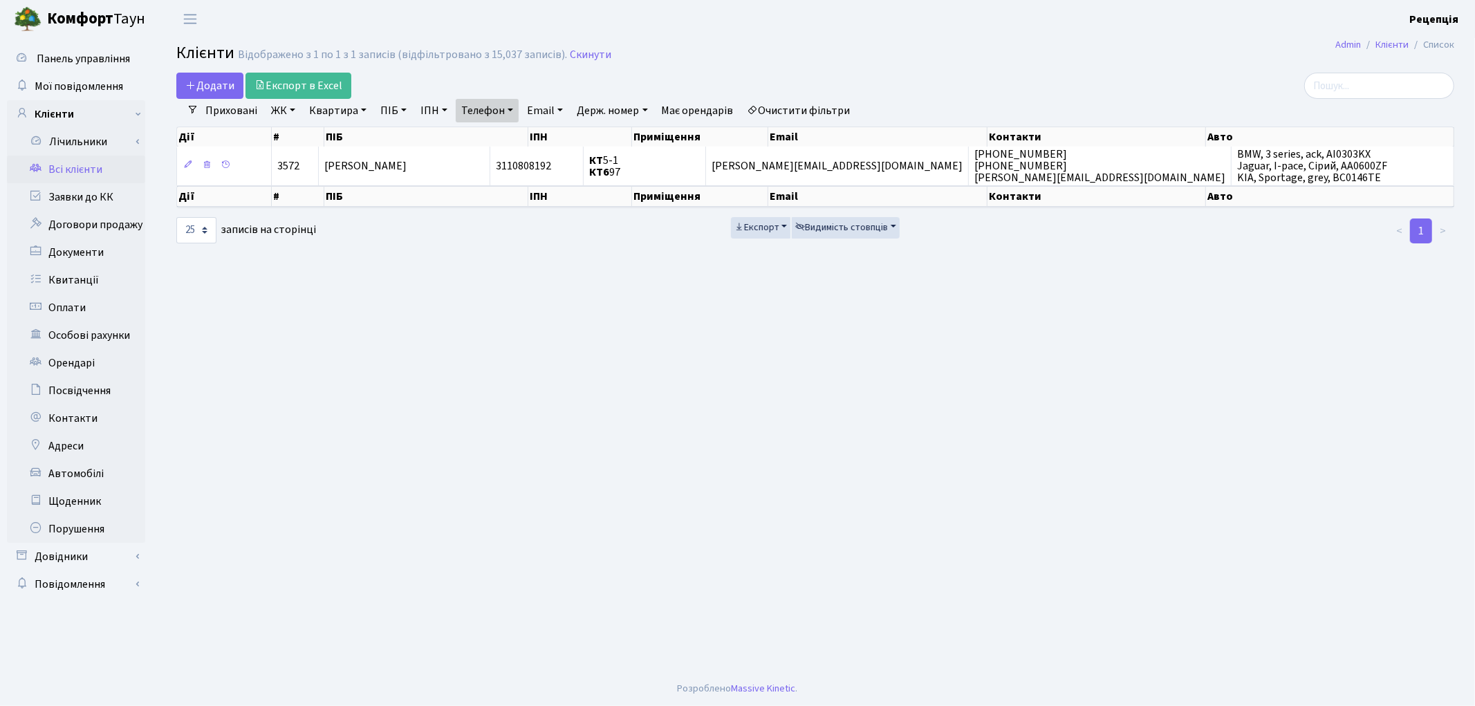
click at [807, 95] on div "Додати Експорт в Excel" at bounding box center [598, 86] width 845 height 26
click at [804, 107] on link "Очистити фільтри" at bounding box center [799, 111] width 114 height 24
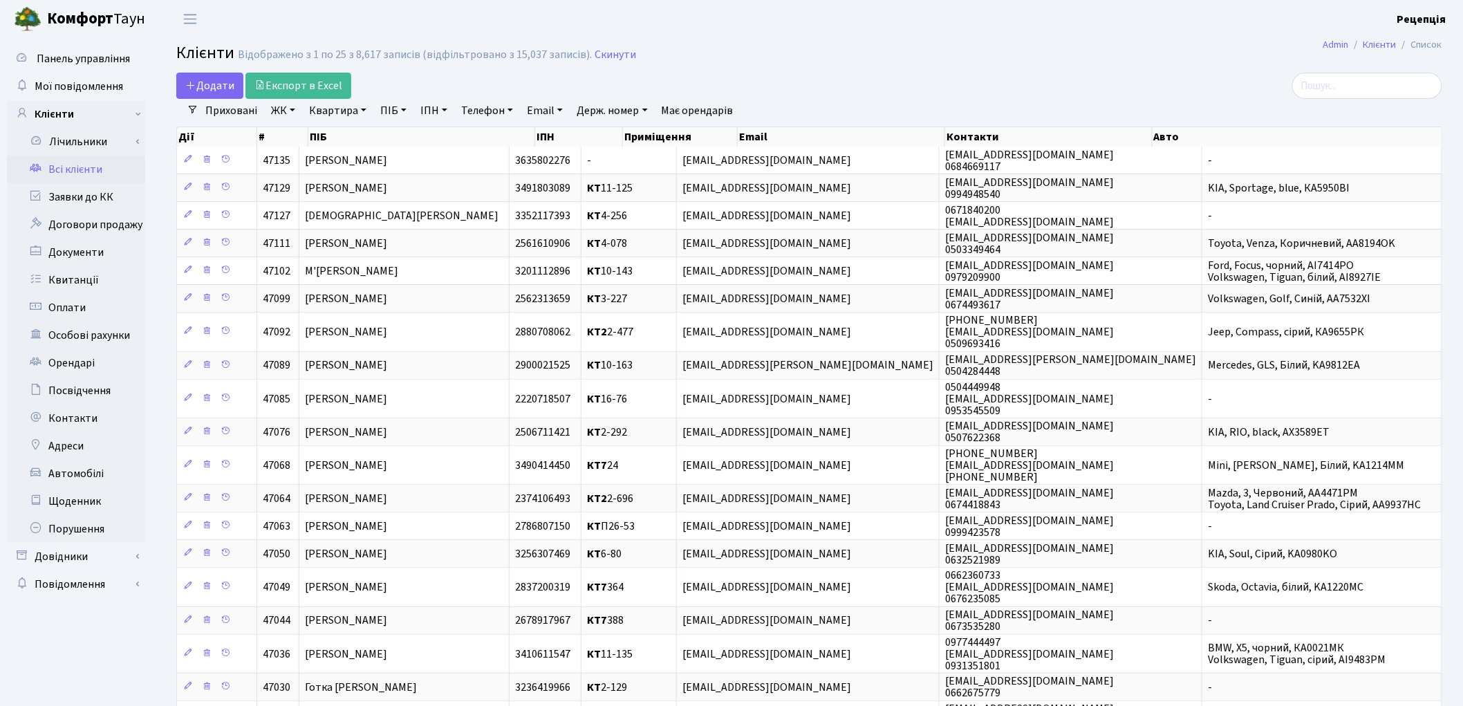
click at [298, 114] on ul "Приховані ЖК КТ, вул. Регенераторна, 4 КТ2, просп. Соборності, 17 КТ3, вул. [PE…" at bounding box center [527, 111] width 659 height 24
click at [295, 116] on link "ЖК" at bounding box center [282, 111] width 35 height 24
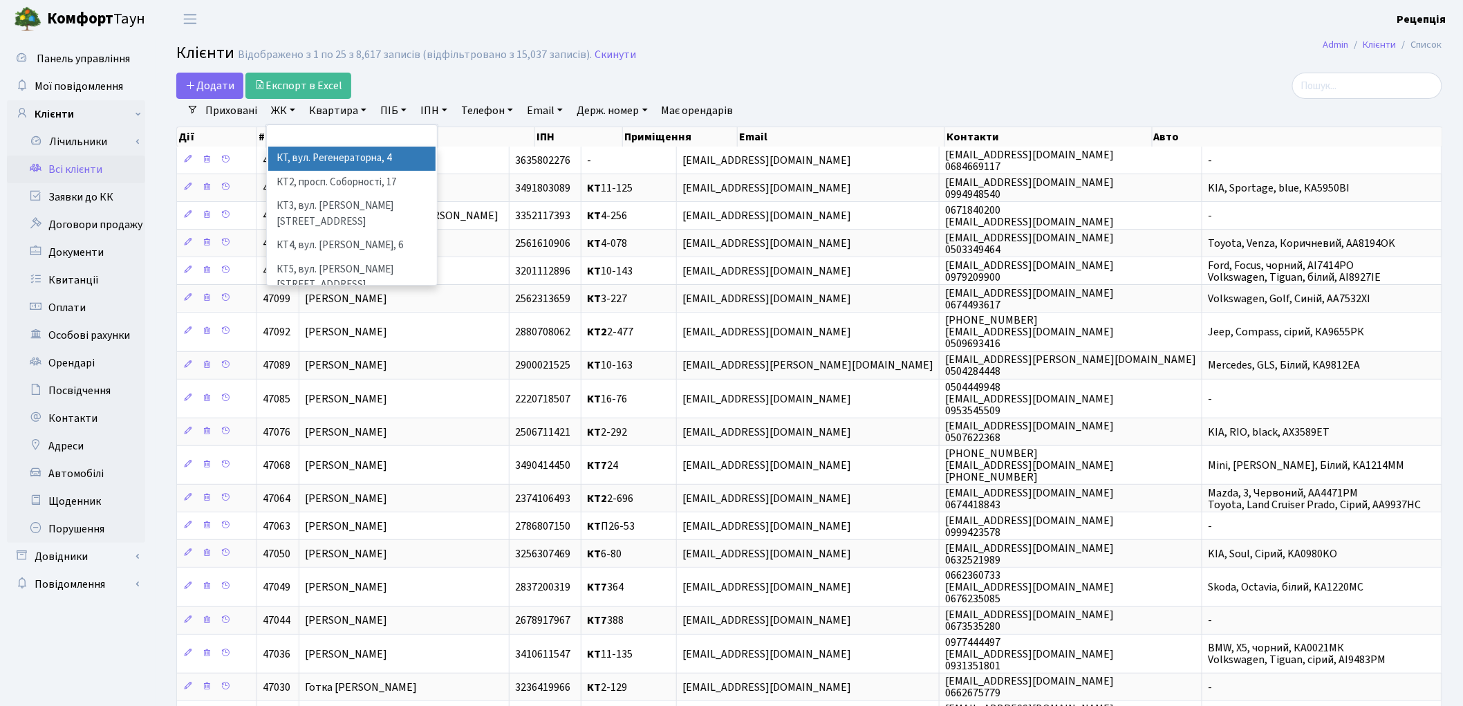
click at [311, 158] on li "КТ, вул. Регенераторна, 4" at bounding box center [351, 159] width 167 height 24
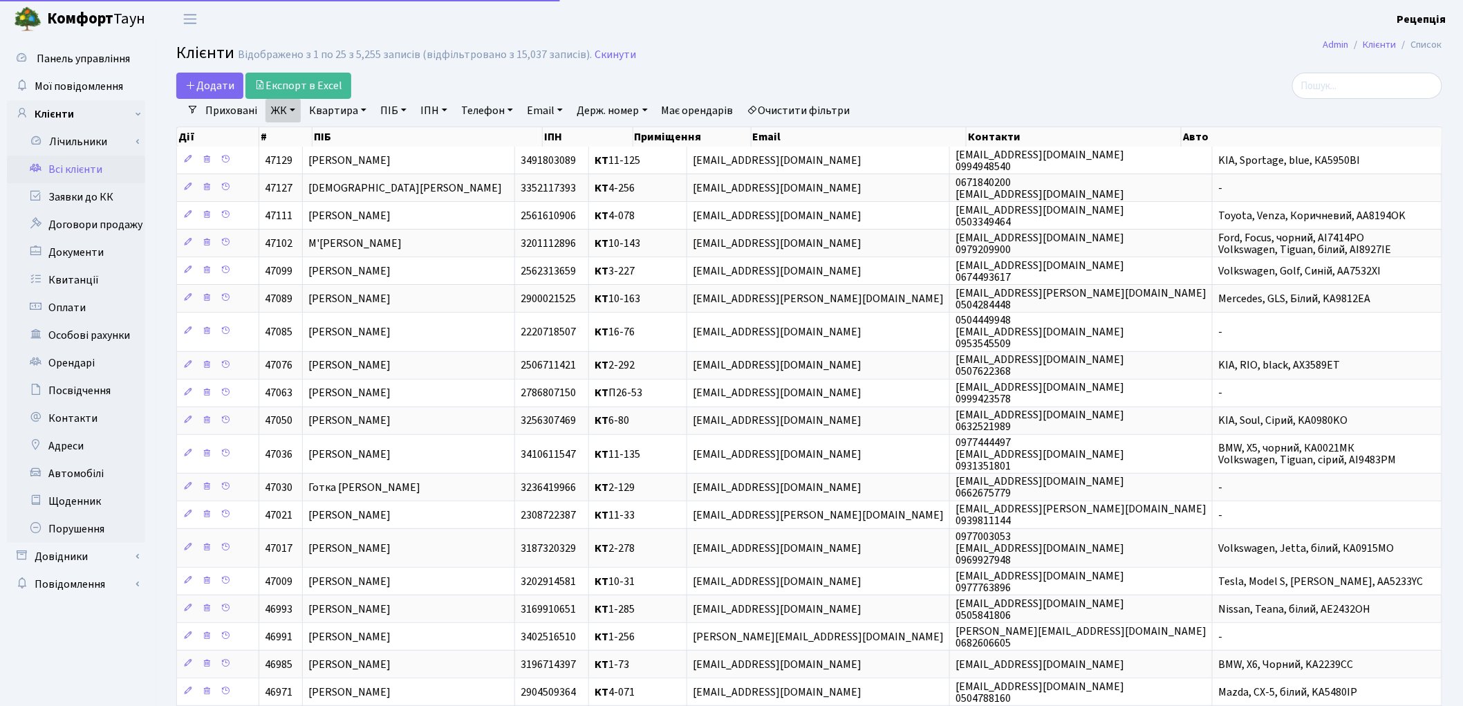
click at [335, 108] on link "Квартира" at bounding box center [337, 111] width 68 height 24
type input "14-147"
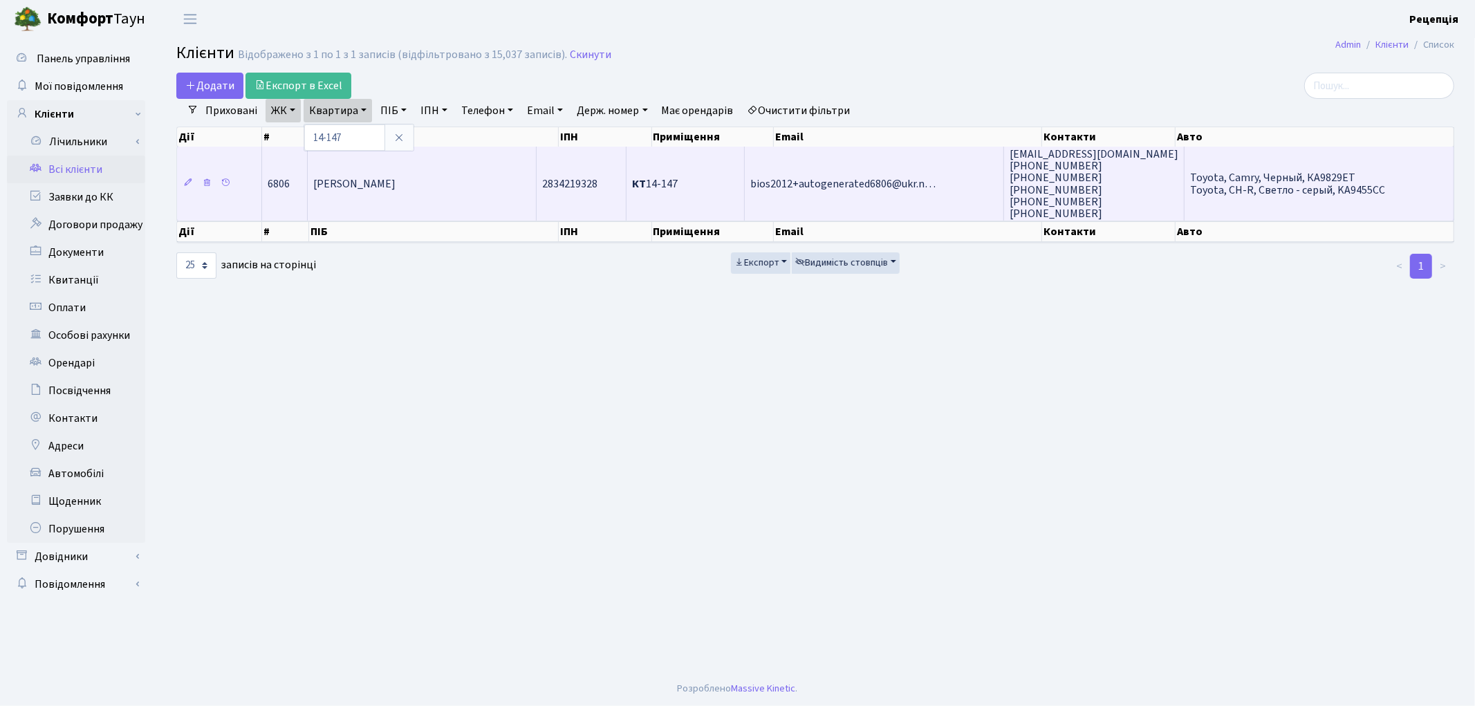
click at [395, 178] on span "[PERSON_NAME]" at bounding box center [354, 183] width 82 height 15
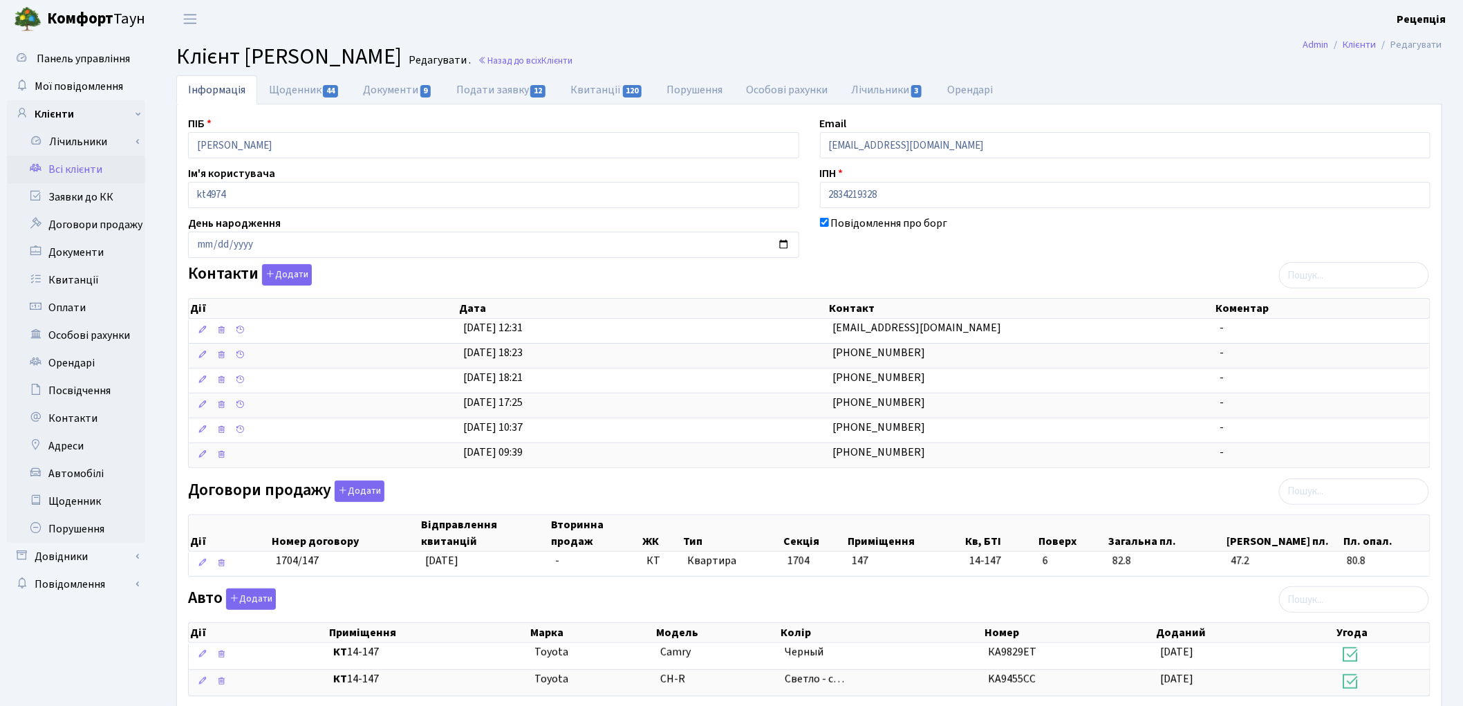
click at [1087, 31] on header "[PERSON_NAME] Рецепція Мій обліковий запис Вийти" at bounding box center [731, 19] width 1463 height 38
click at [115, 169] on link "Всі клієнти" at bounding box center [76, 170] width 138 height 28
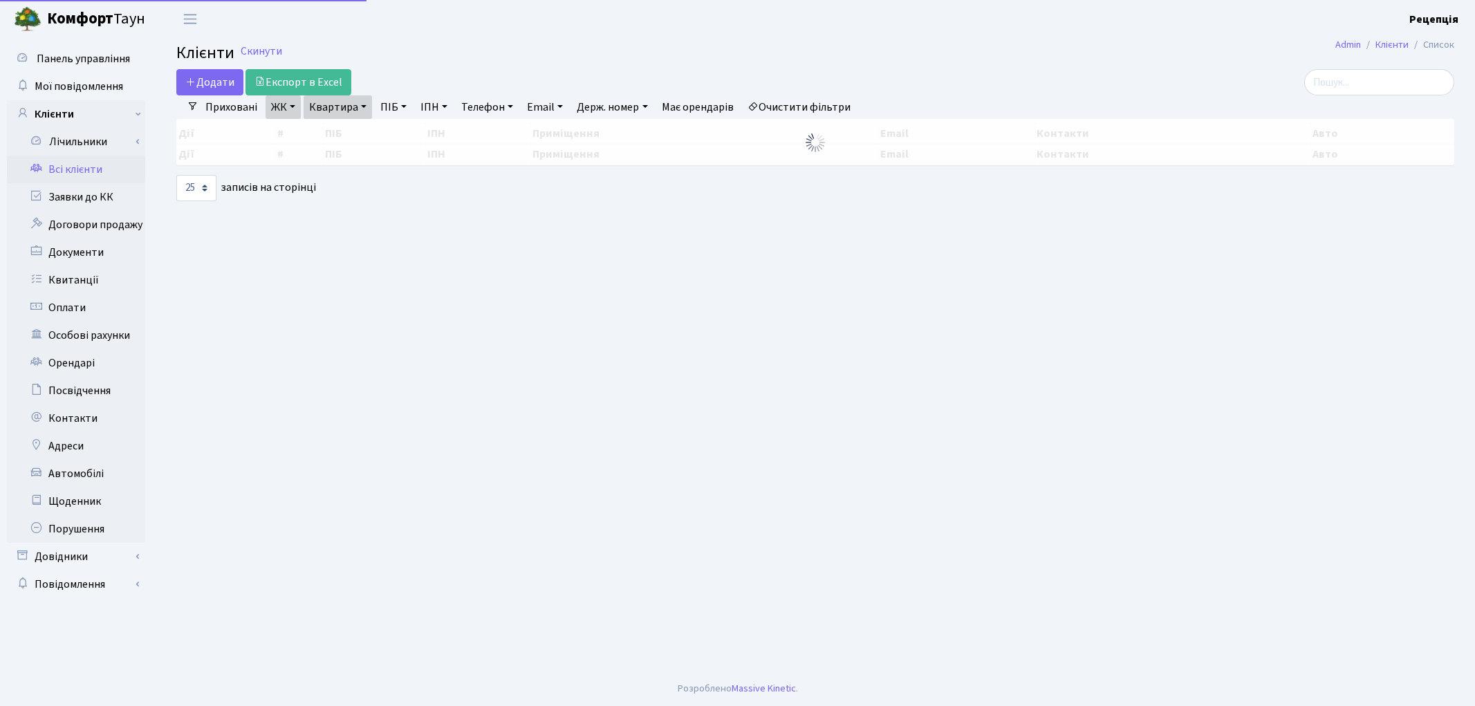
select select "25"
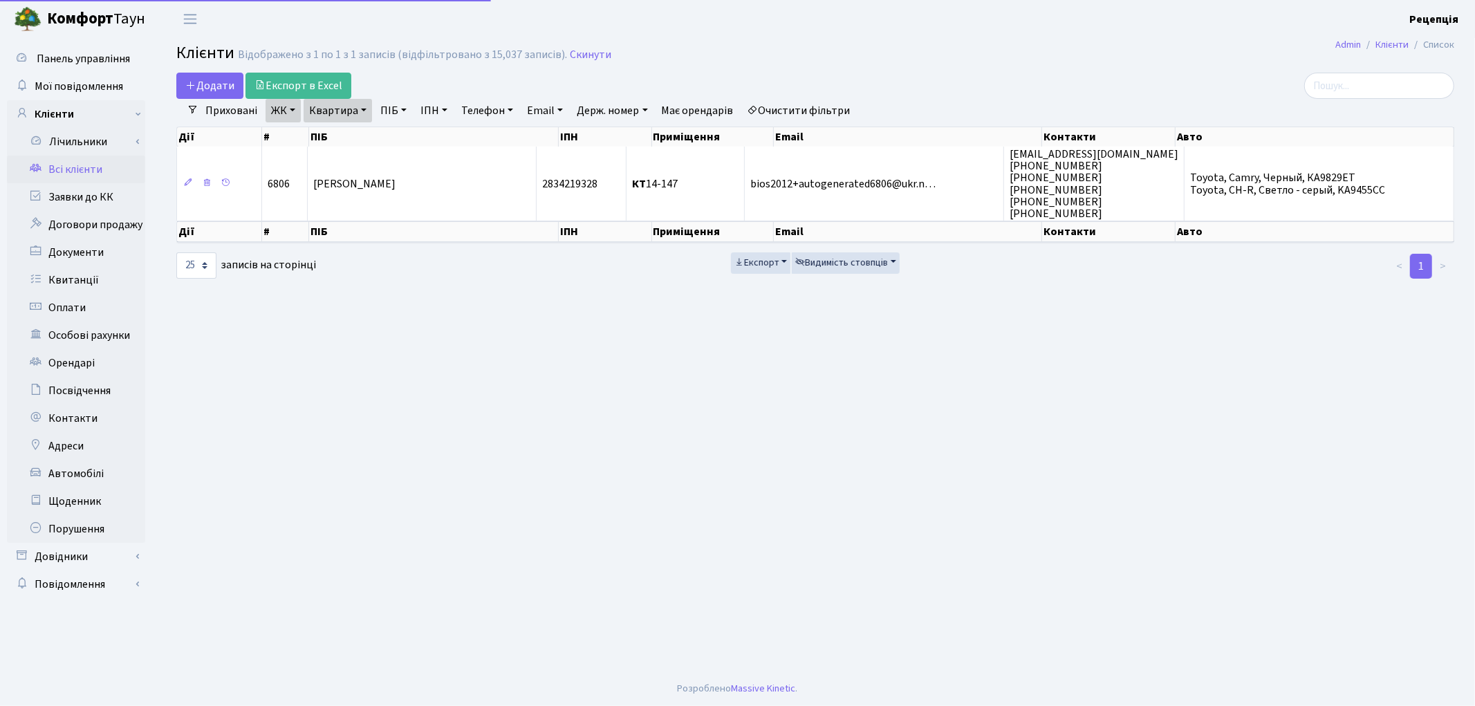
click at [794, 108] on link "Очистити фільтри" at bounding box center [799, 111] width 114 height 24
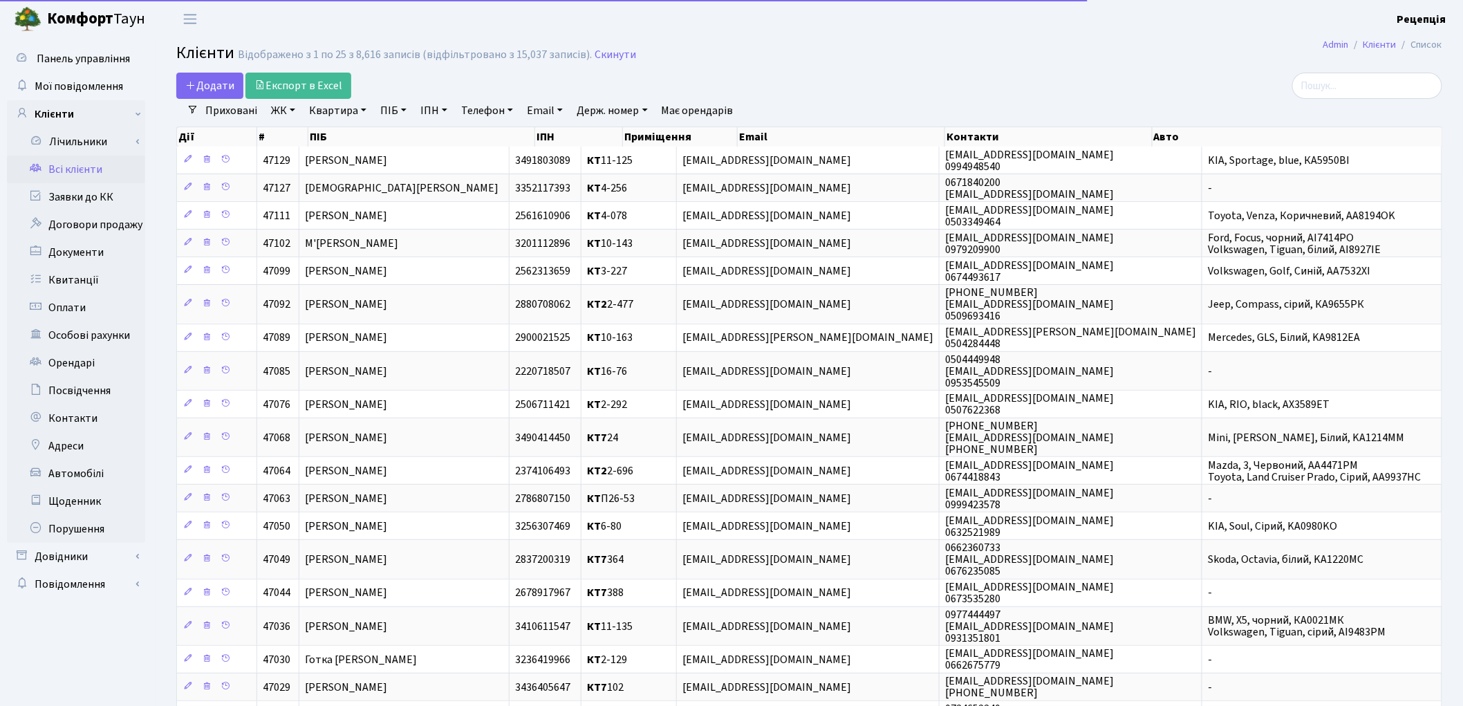
click at [284, 121] on link "ЖК" at bounding box center [282, 111] width 35 height 24
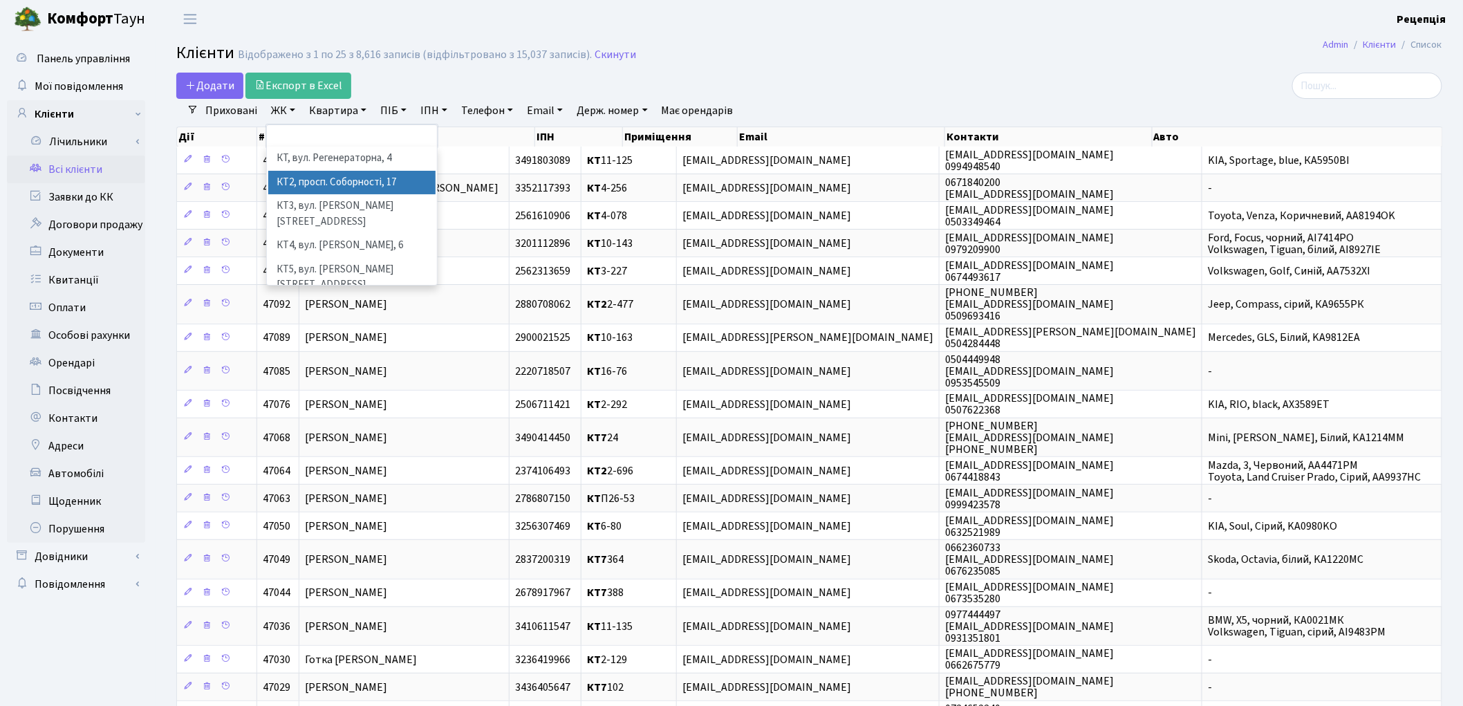
click at [308, 176] on li "КТ2, просп. Соборності, 17" at bounding box center [351, 183] width 167 height 24
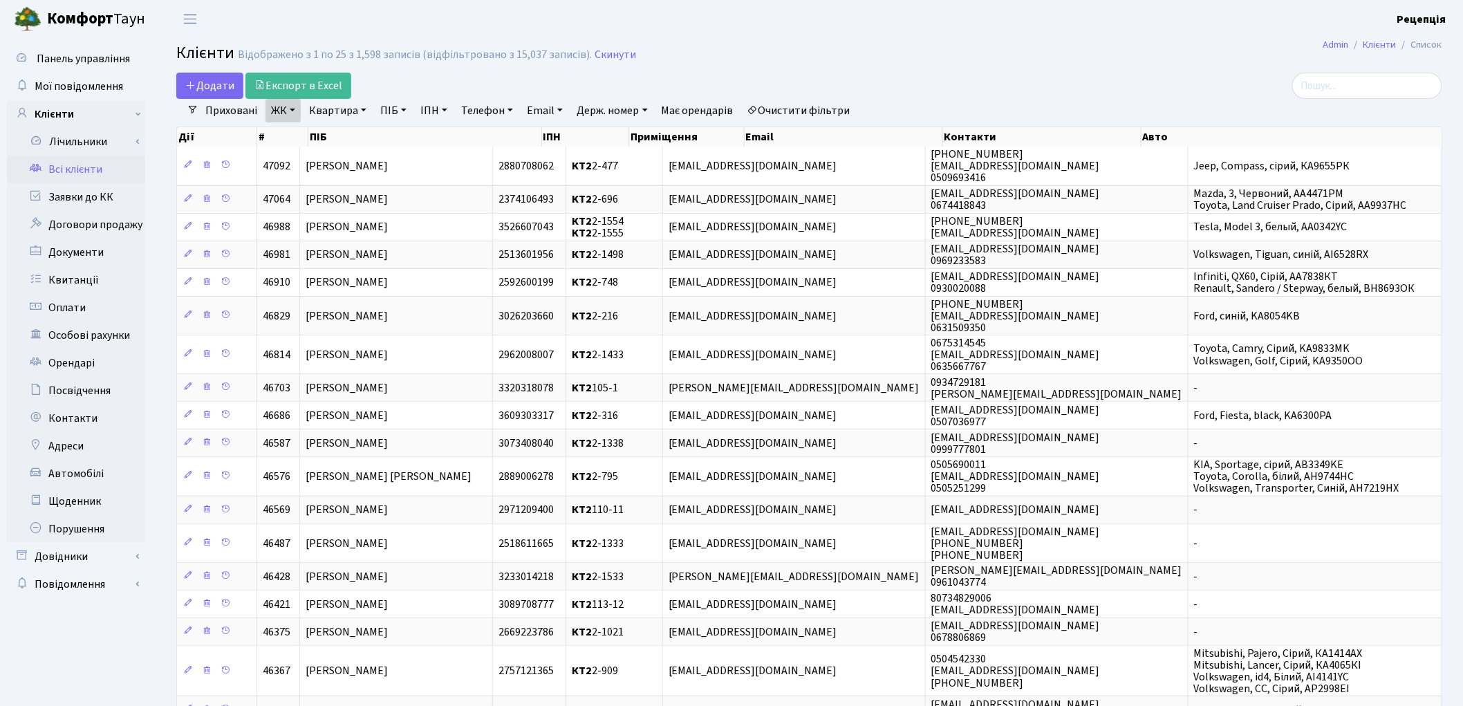
click at [333, 104] on link "Квартира" at bounding box center [337, 111] width 68 height 24
type input "2-310"
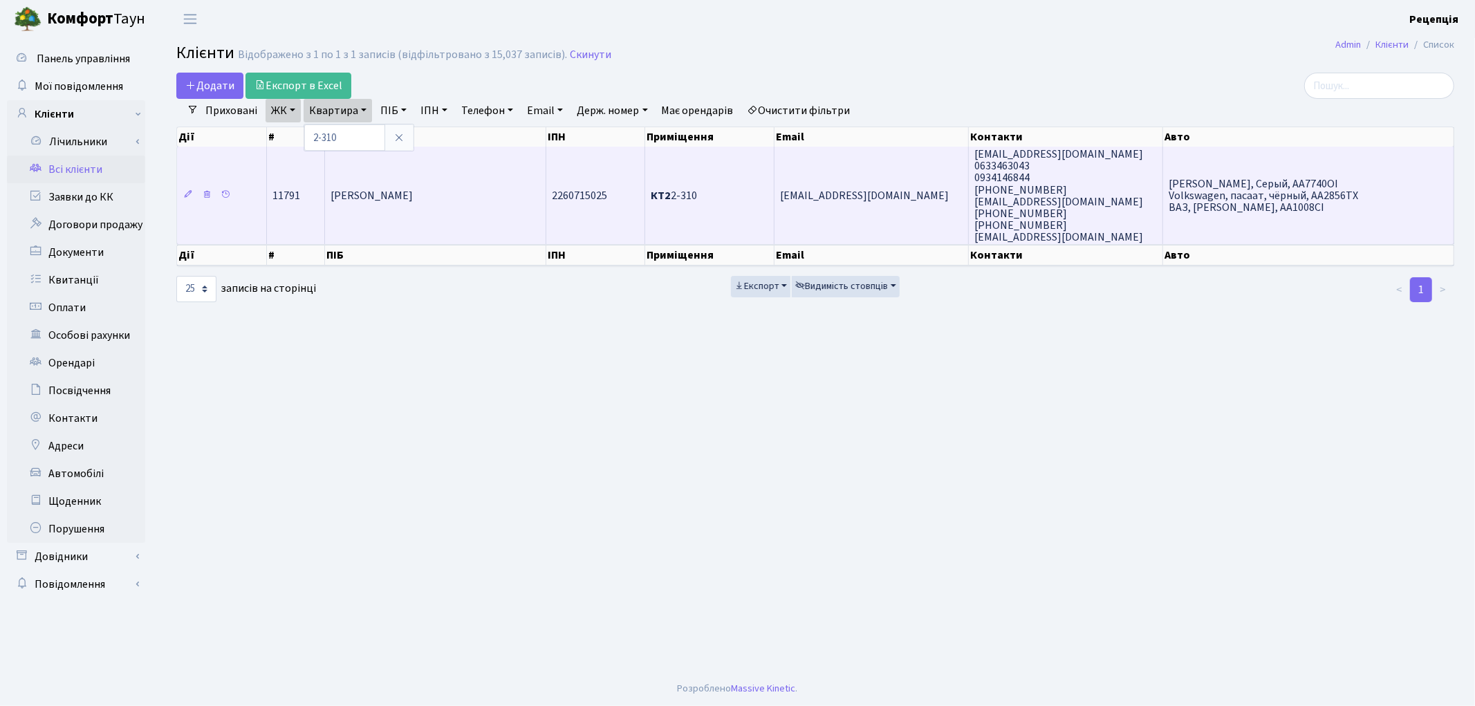
click at [456, 220] on td "Булах Тетяна Олександрівна" at bounding box center [435, 195] width 221 height 97
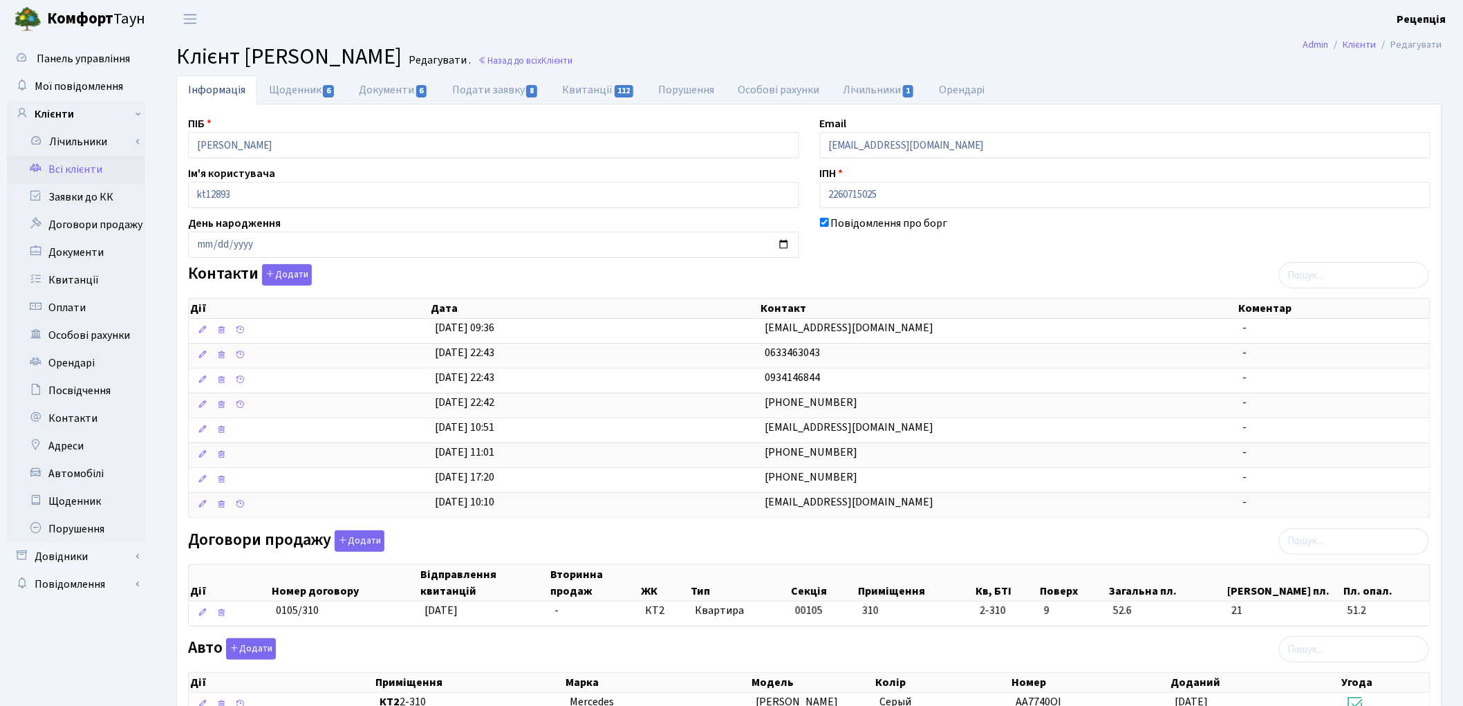
click at [68, 171] on link "Всі клієнти" at bounding box center [76, 170] width 138 height 28
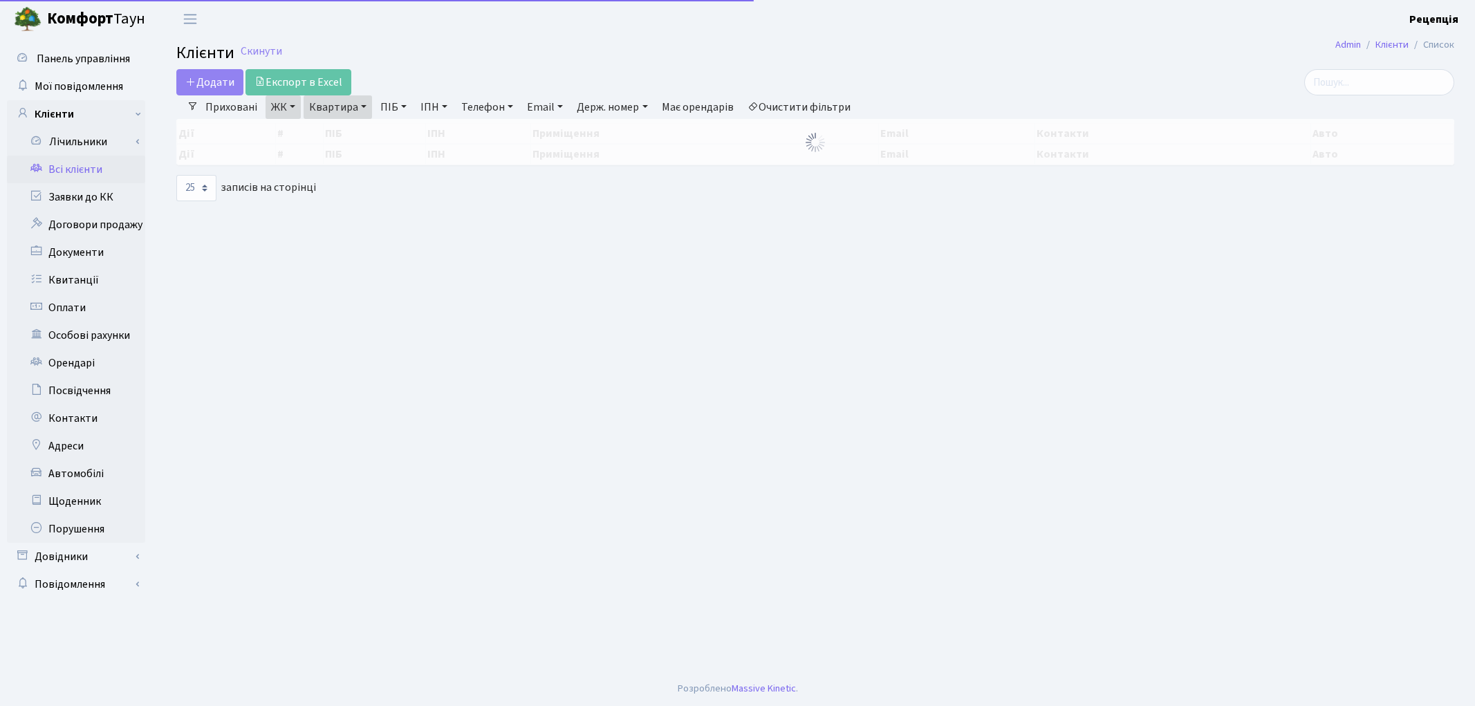
select select "25"
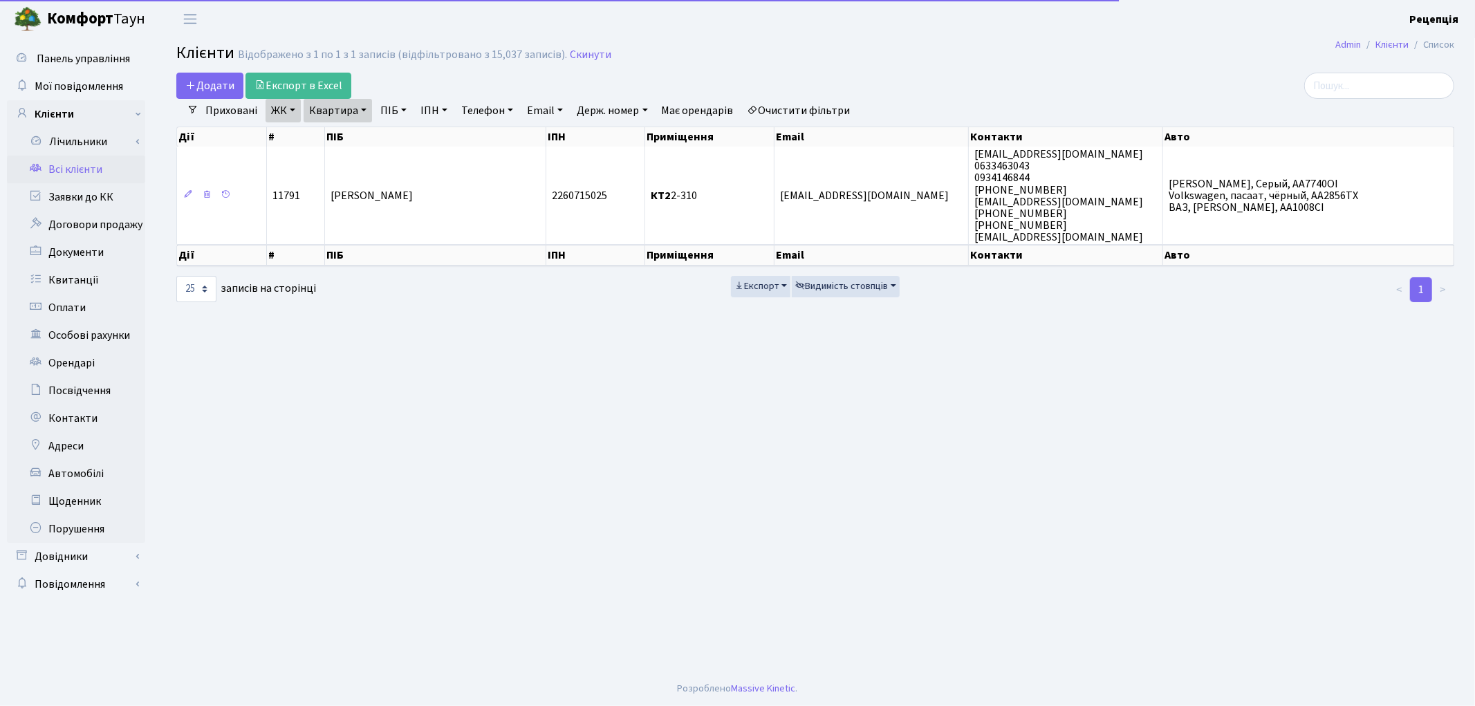
click at [796, 109] on link "Очистити фільтри" at bounding box center [799, 111] width 114 height 24
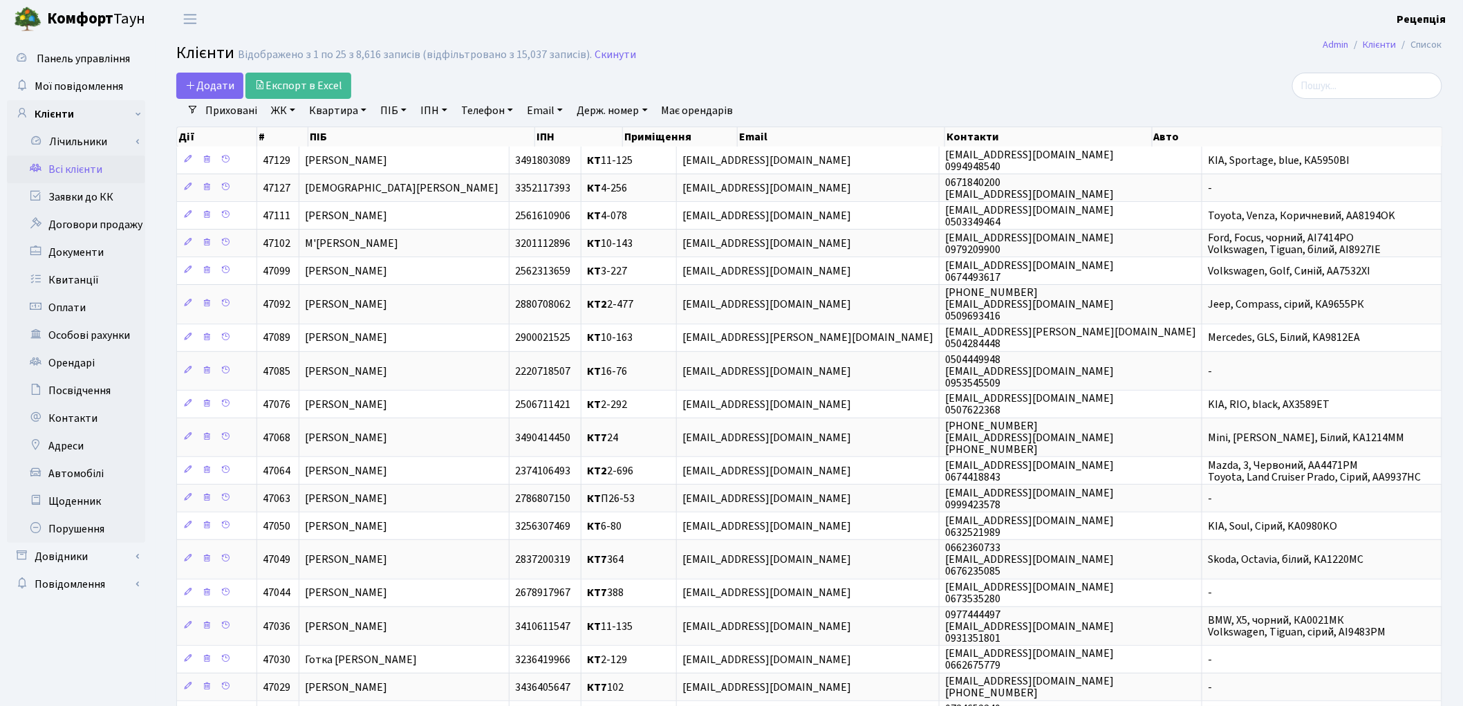
click at [279, 116] on link "ЖК" at bounding box center [282, 111] width 35 height 24
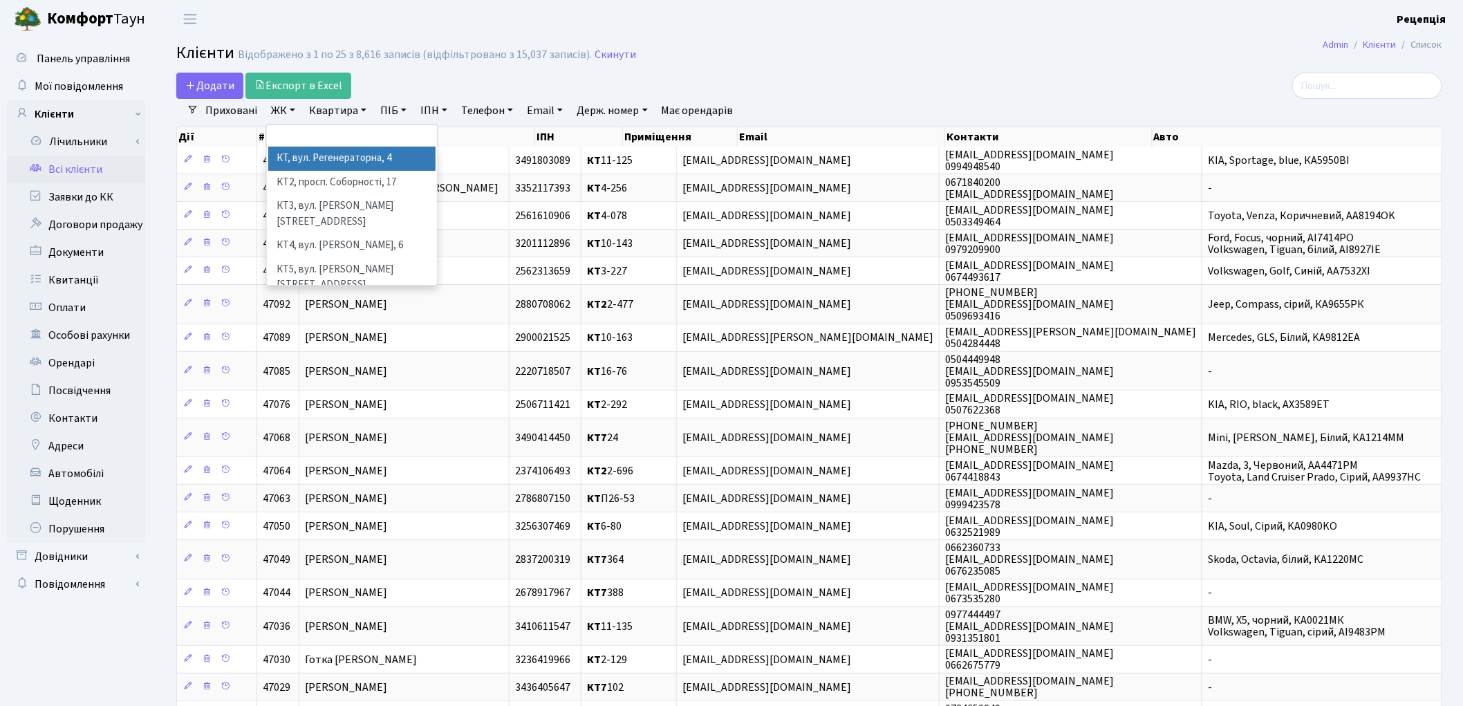
click at [290, 156] on li "КТ, вул. Регенераторна, 4" at bounding box center [351, 159] width 167 height 24
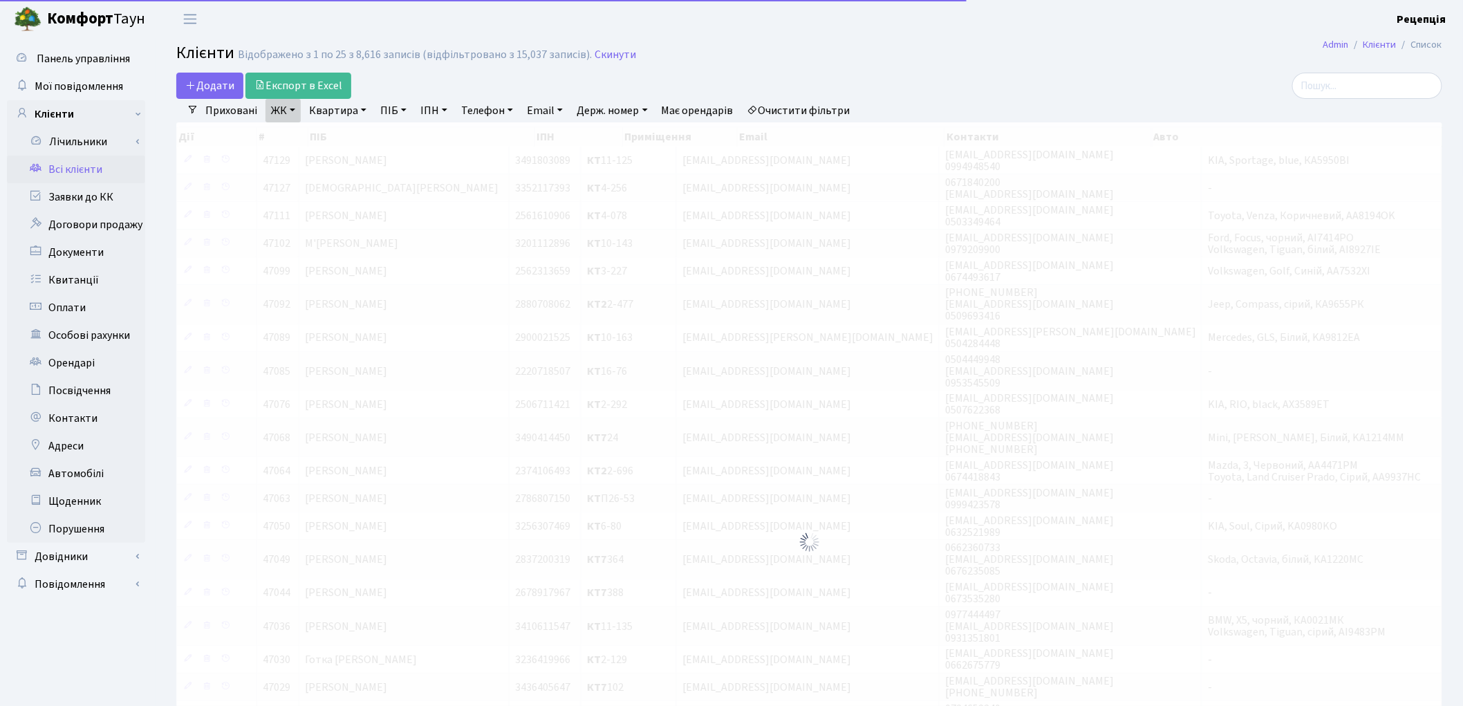
click at [351, 107] on link "Квартира" at bounding box center [337, 111] width 68 height 24
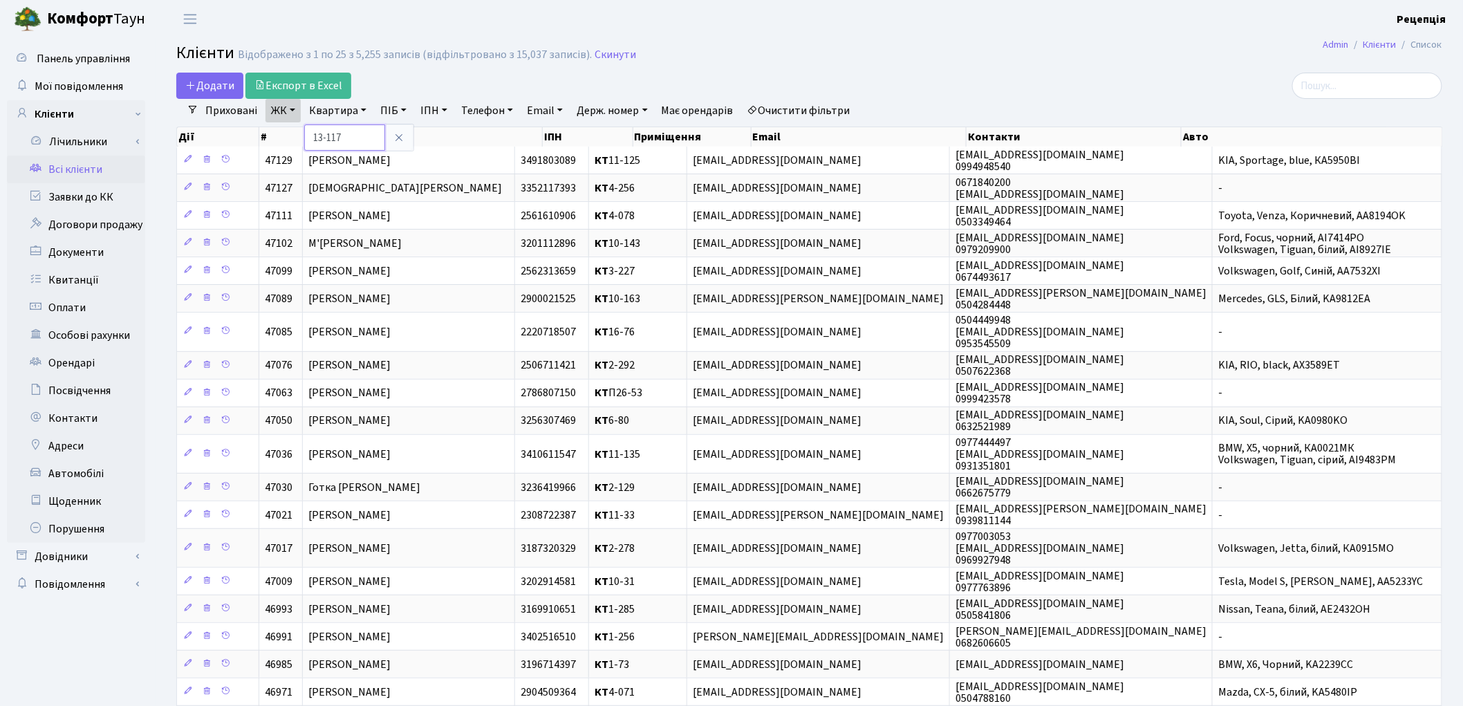
type input "13-117"
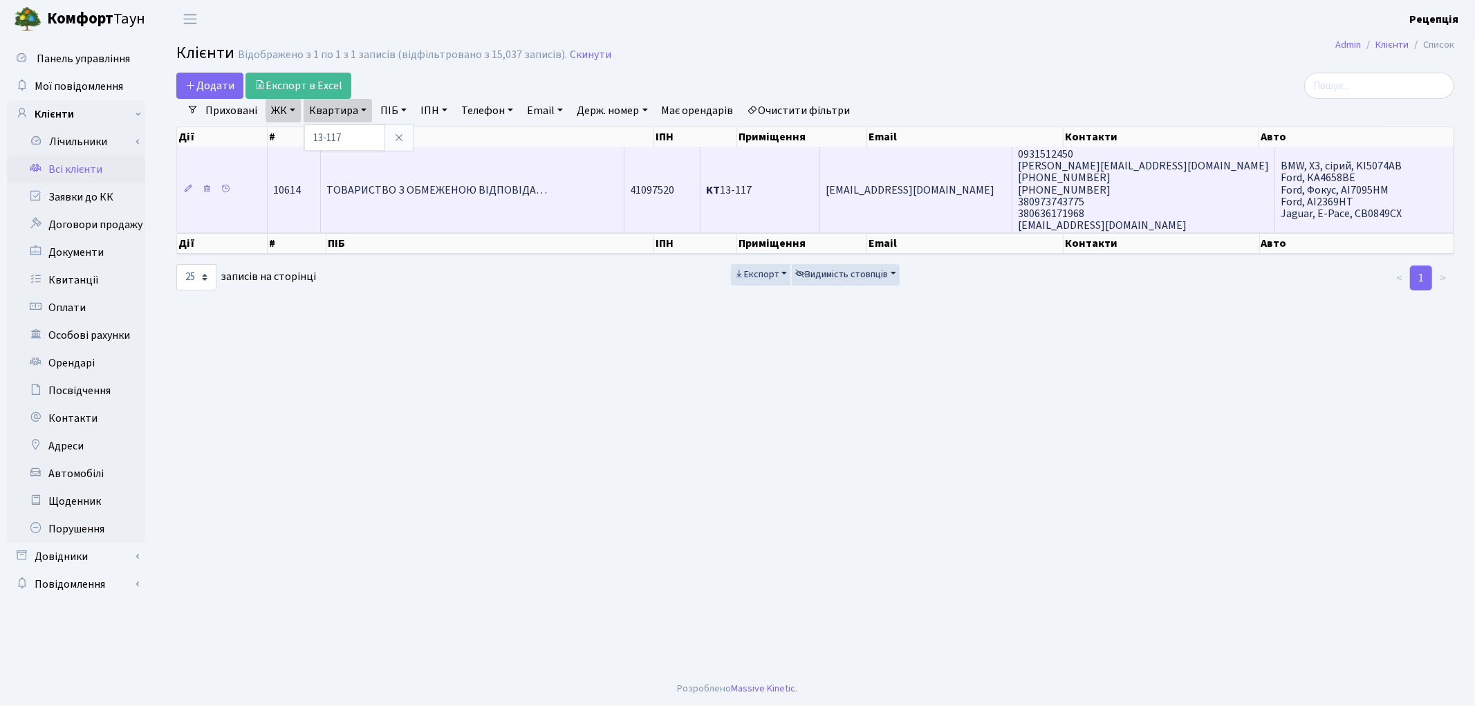
click at [455, 191] on span "ТОВАРИСТВО З ОБМЕЖЕНОЮ ВІДПОВІДА…" at bounding box center [436, 190] width 221 height 15
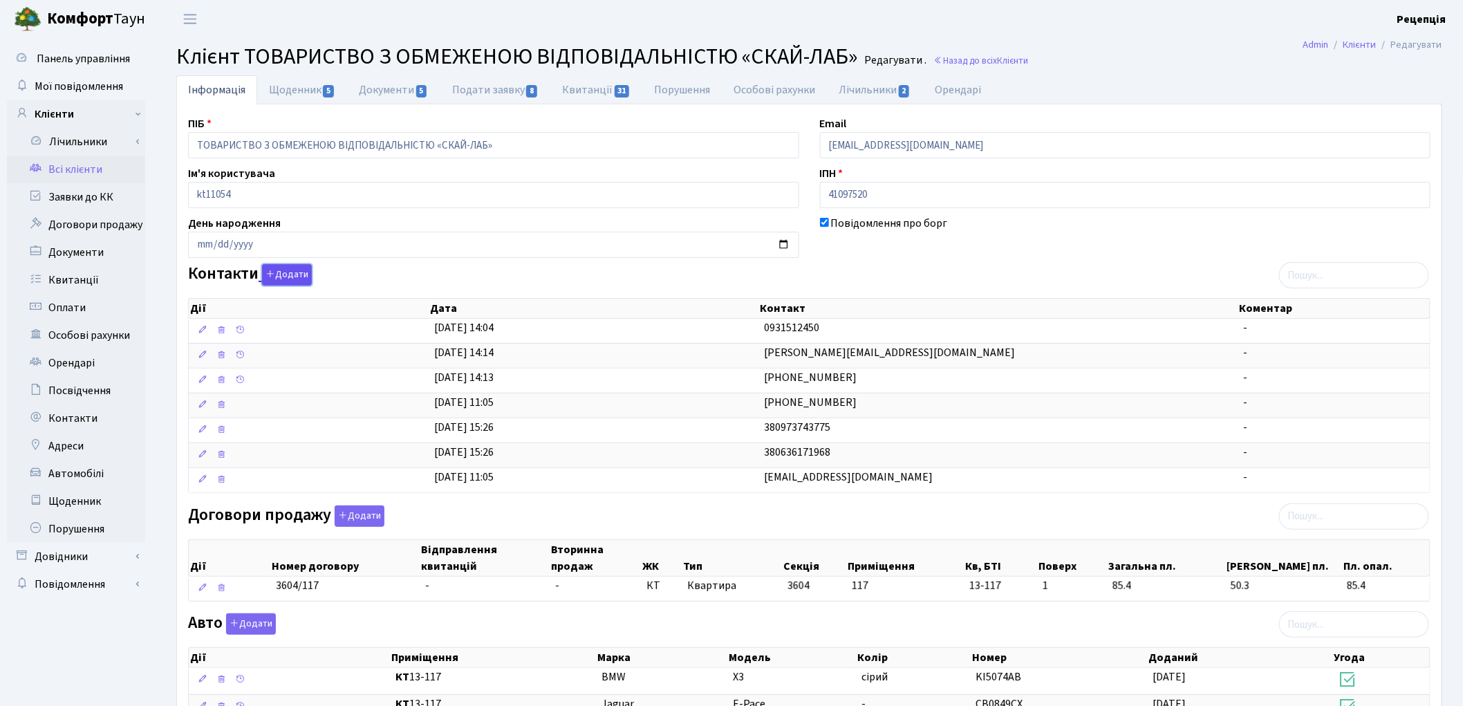
click at [281, 270] on button "Додати" at bounding box center [287, 274] width 50 height 21
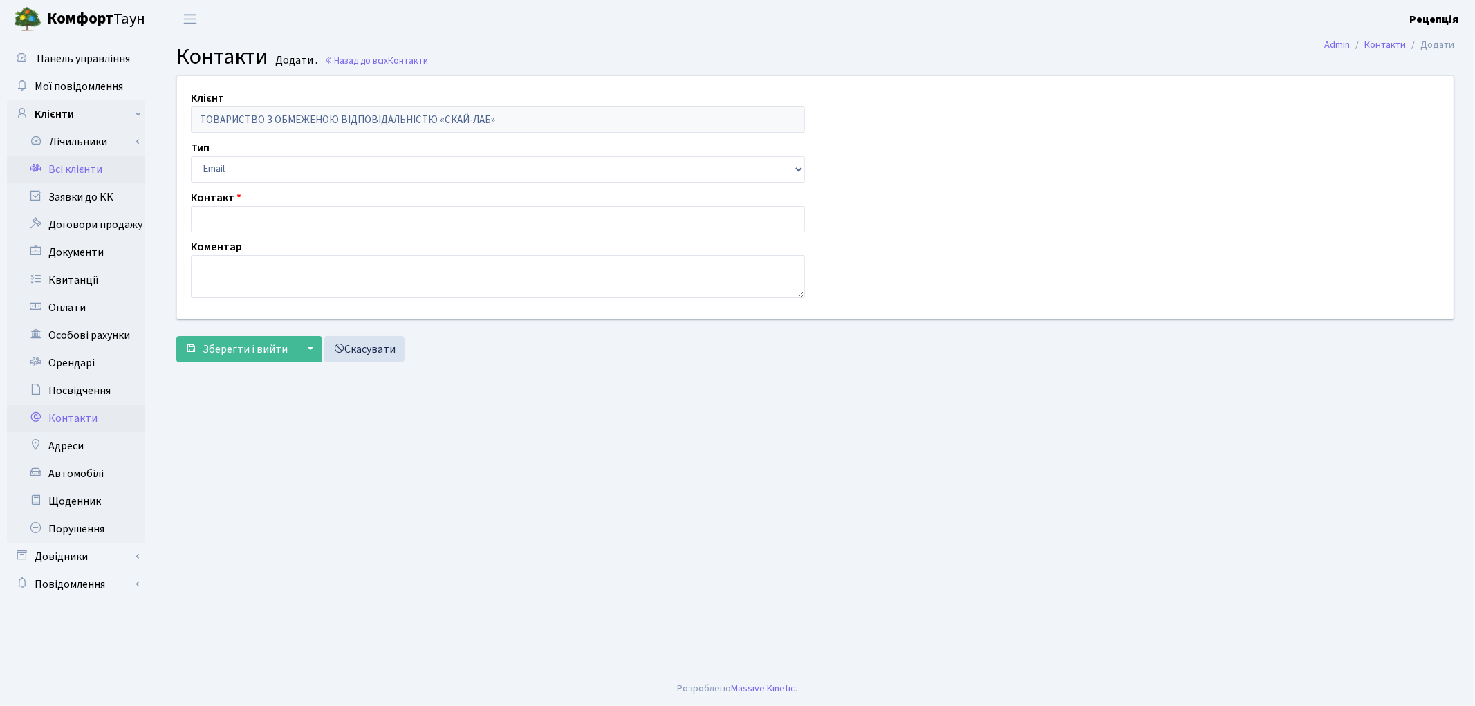
click at [98, 162] on link "Всі клієнти" at bounding box center [76, 170] width 138 height 28
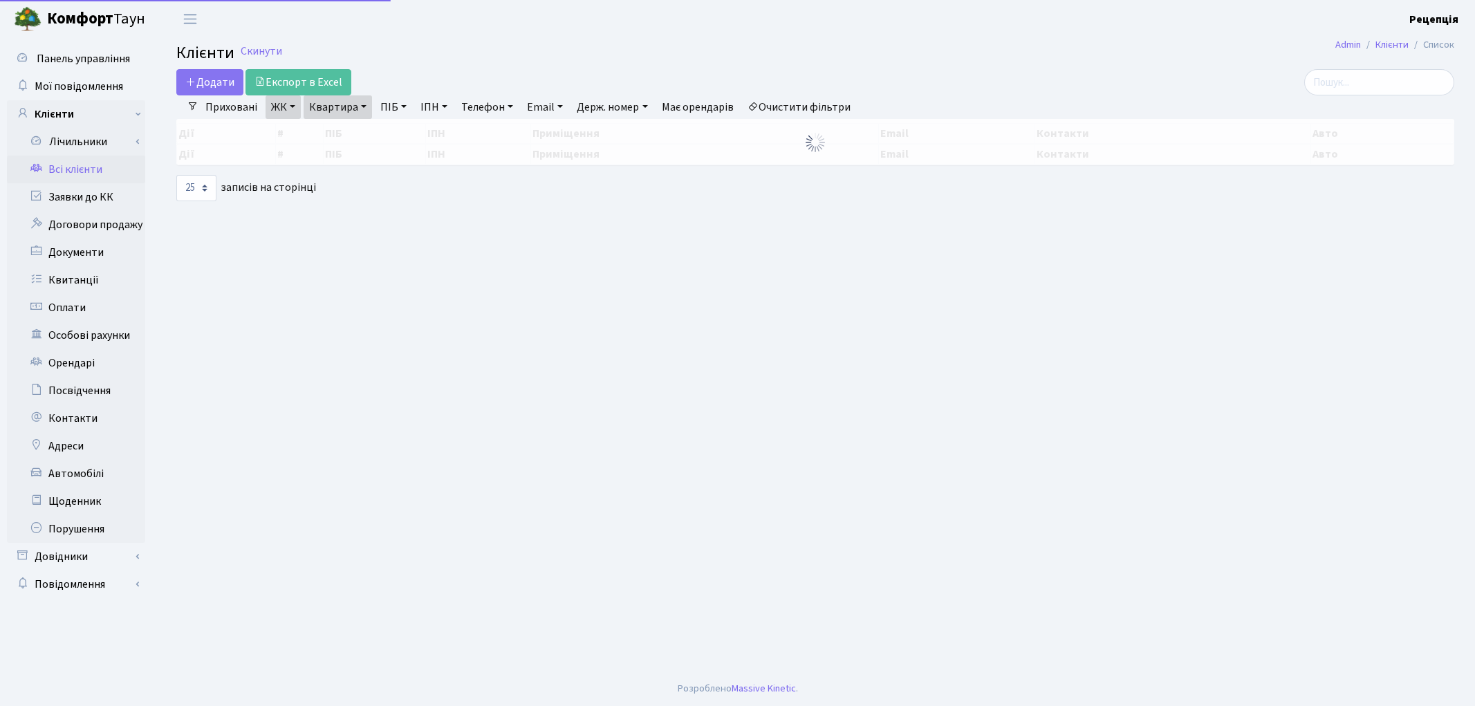
select select "25"
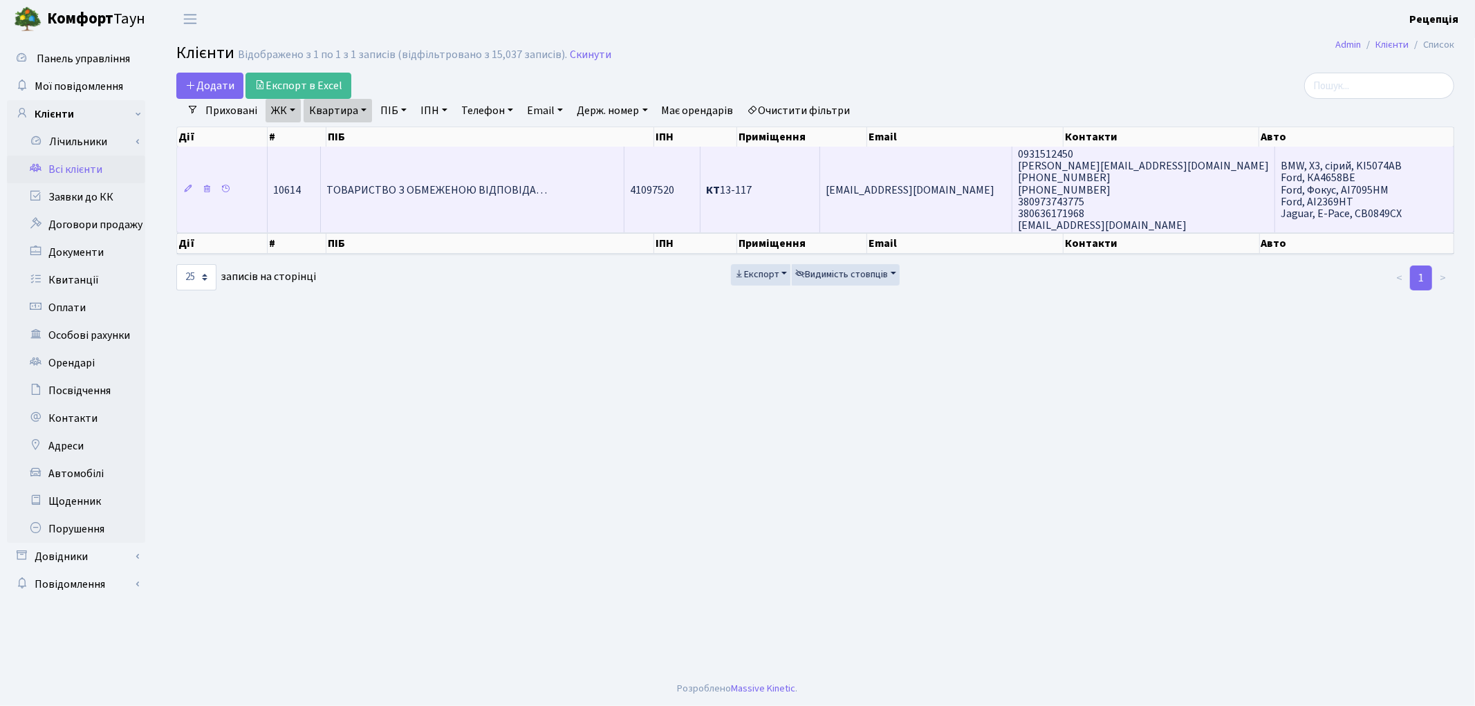
click at [489, 191] on span "ТОВАРИСТВО З ОБМЕЖЕНОЮ ВІДПОВІДА…" at bounding box center [436, 190] width 221 height 15
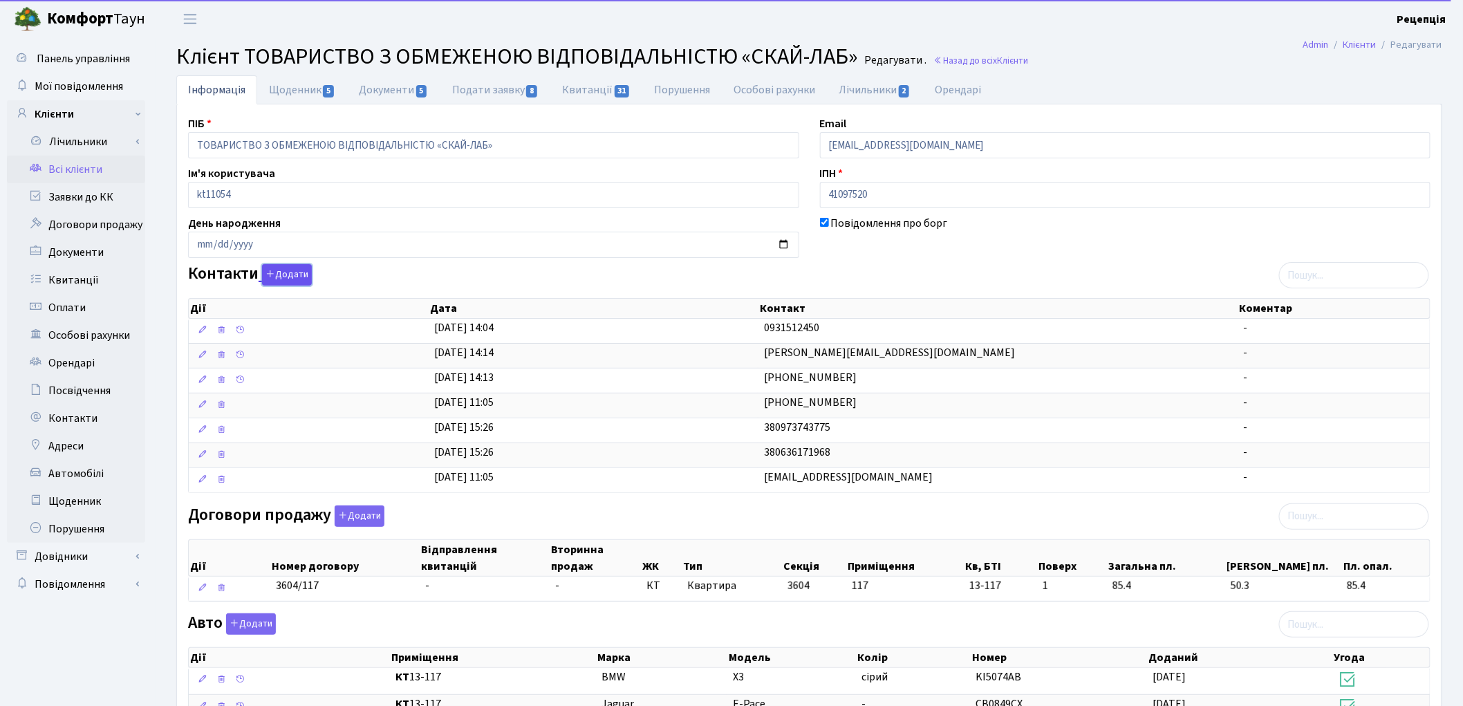
click at [294, 267] on button "Додати" at bounding box center [287, 274] width 50 height 21
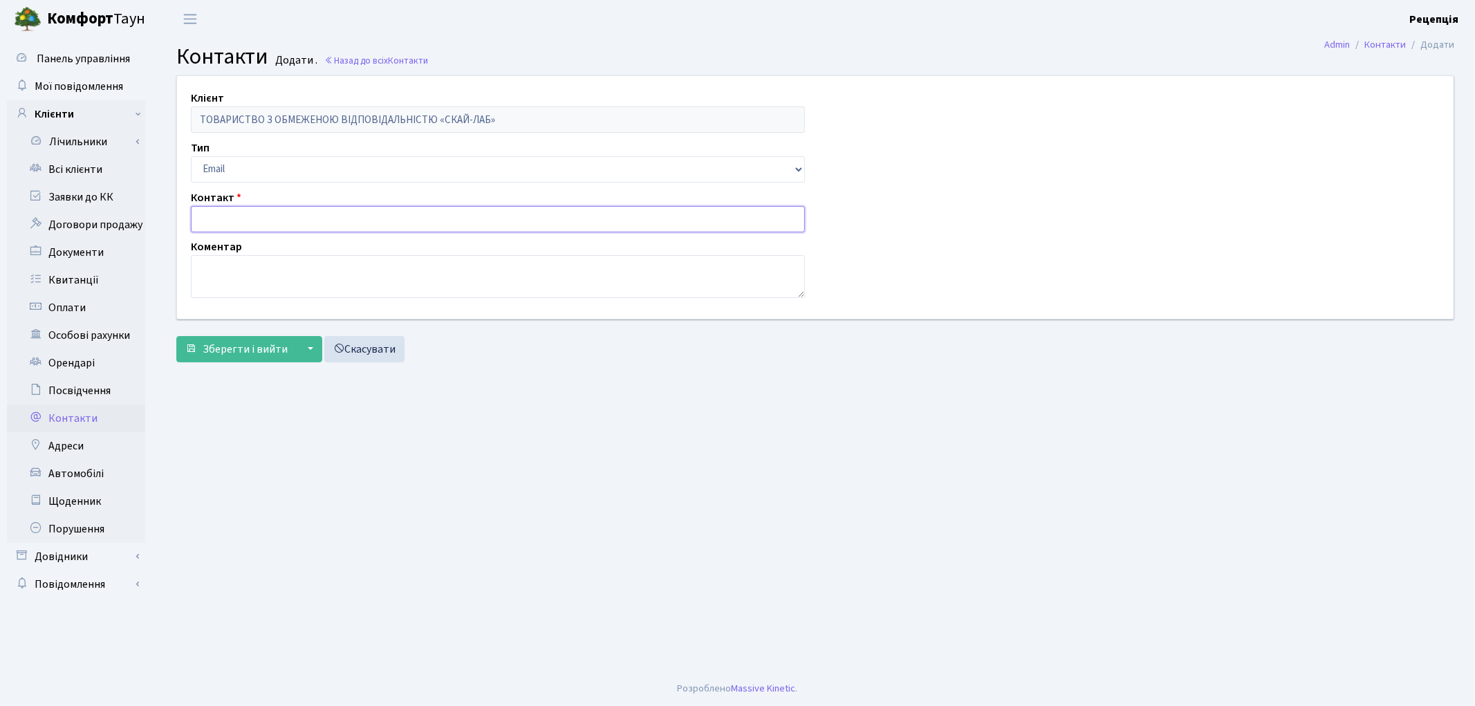
click at [229, 221] on input "text" at bounding box center [498, 219] width 614 height 26
type input "[EMAIL_ADDRESS][DOMAIN_NAME]"
click at [235, 339] on button "Зберегти і вийти" at bounding box center [236, 349] width 120 height 26
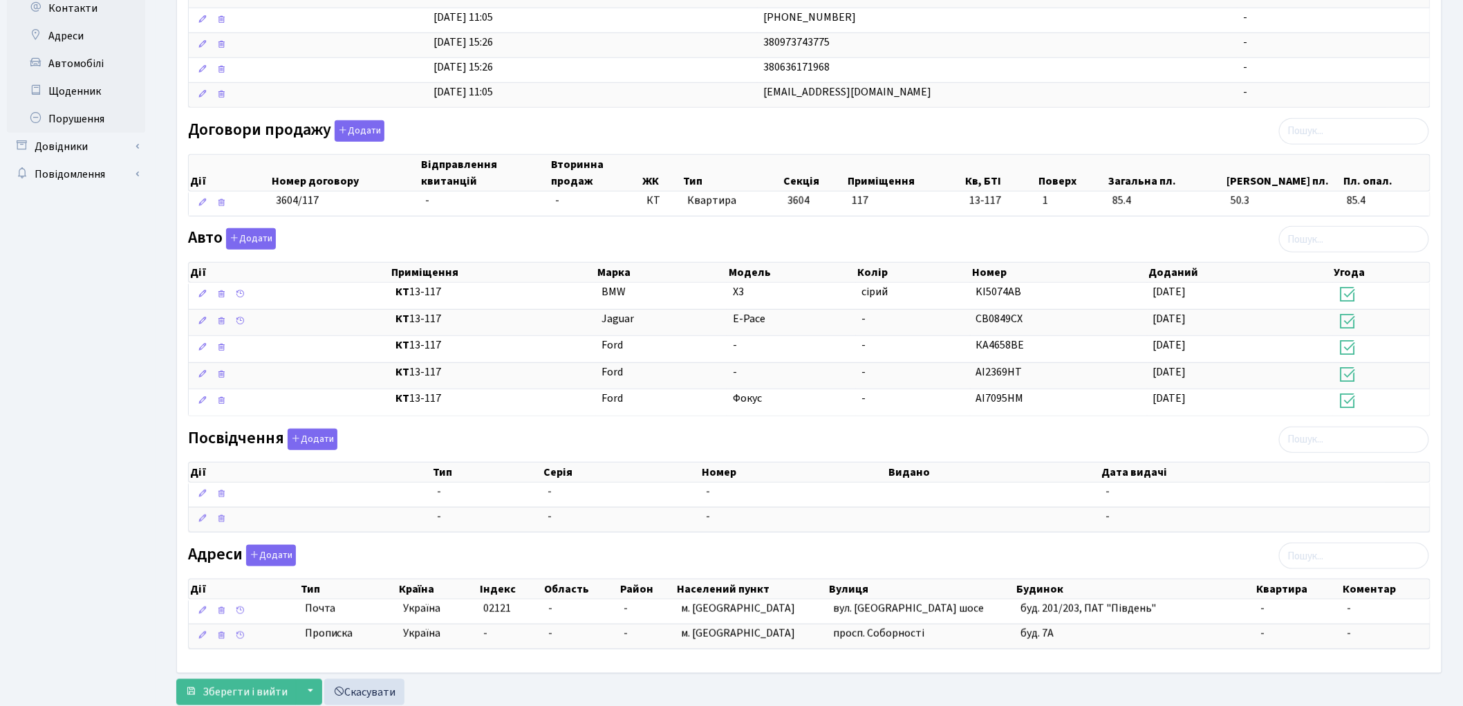
scroll to position [419, 0]
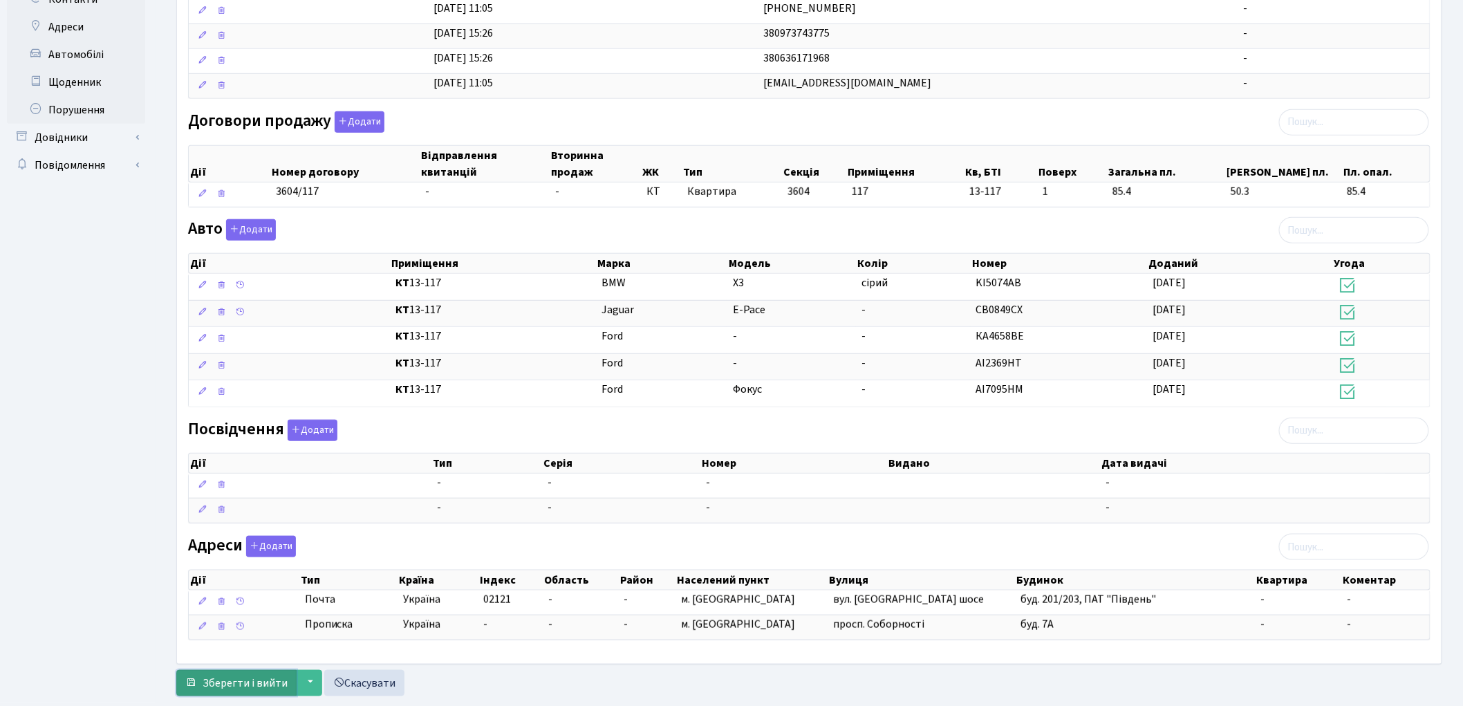
click at [223, 689] on span "Зберегти і вийти" at bounding box center [245, 682] width 85 height 15
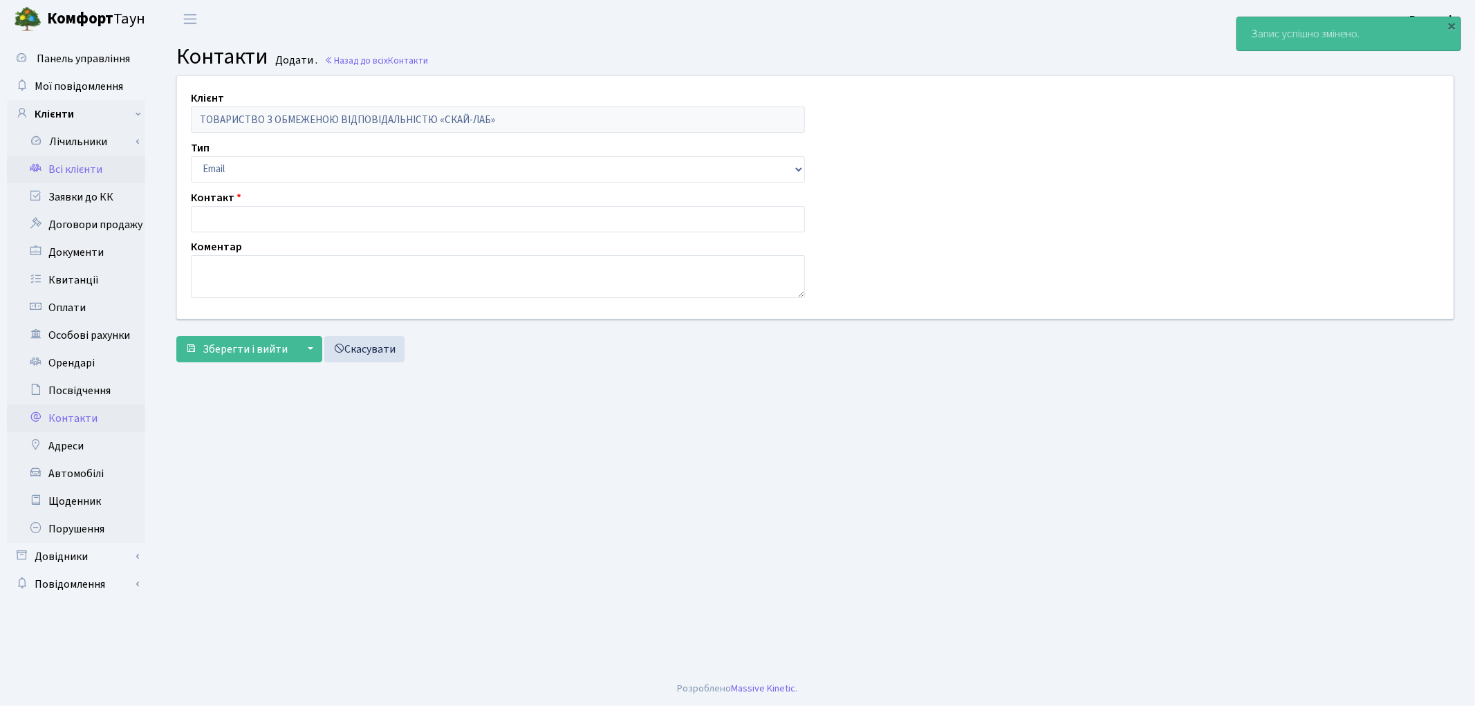
click at [85, 169] on link "Всі клієнти" at bounding box center [76, 170] width 138 height 28
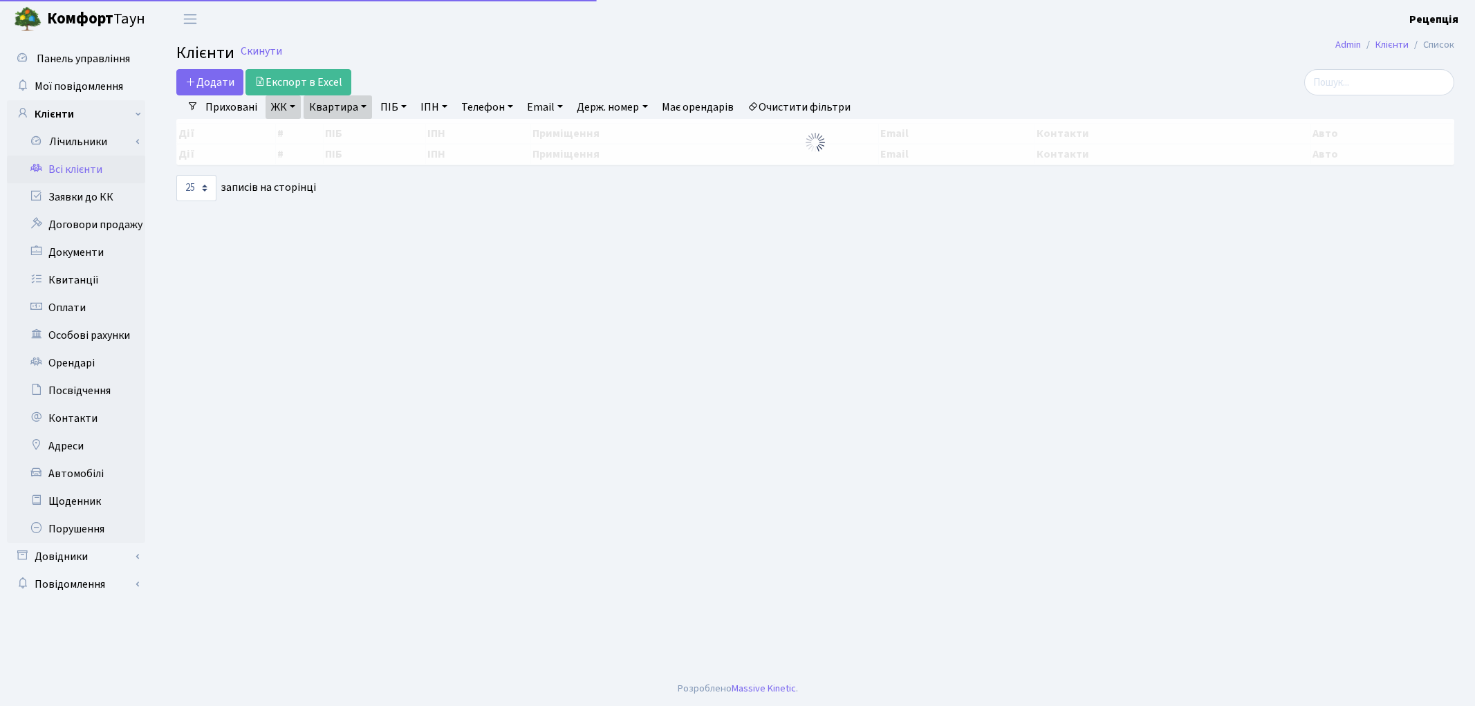
select select "25"
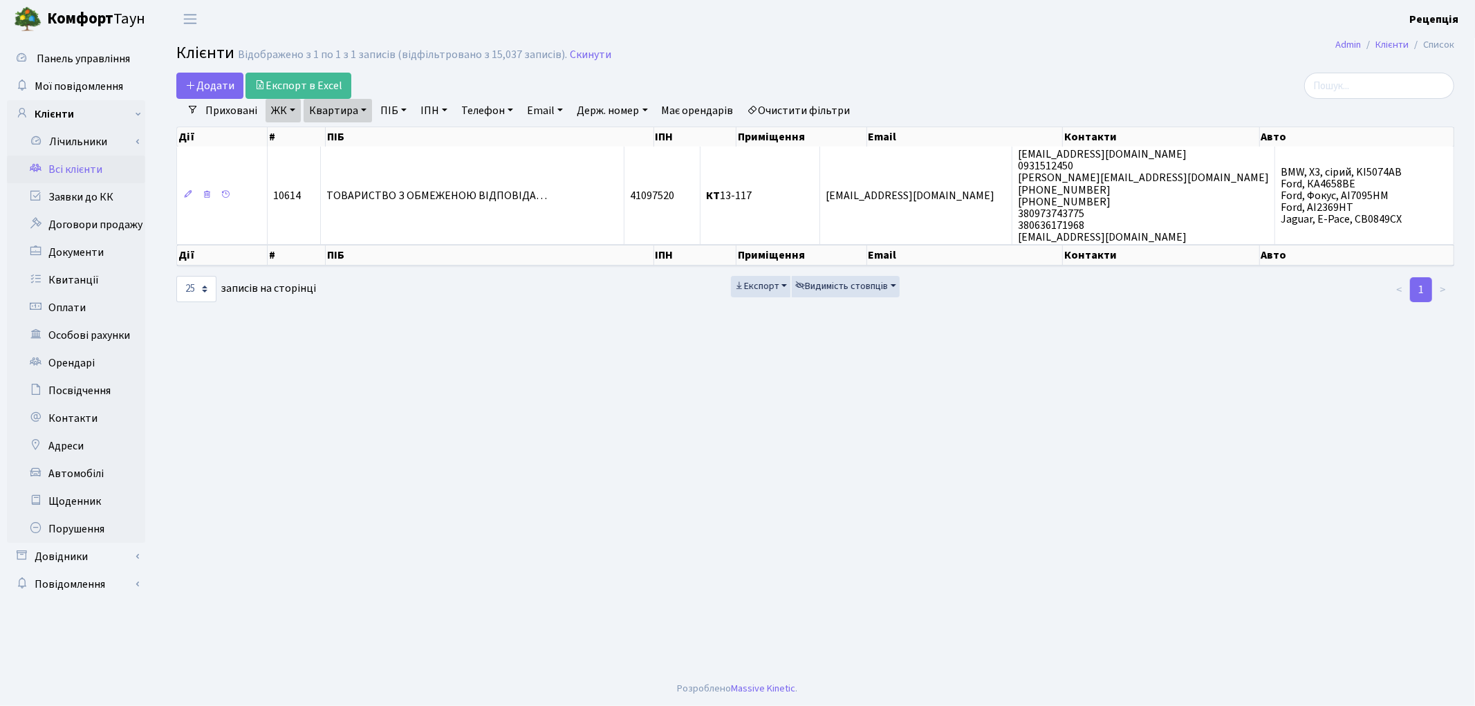
click at [798, 115] on link "Очистити фільтри" at bounding box center [799, 111] width 114 height 24
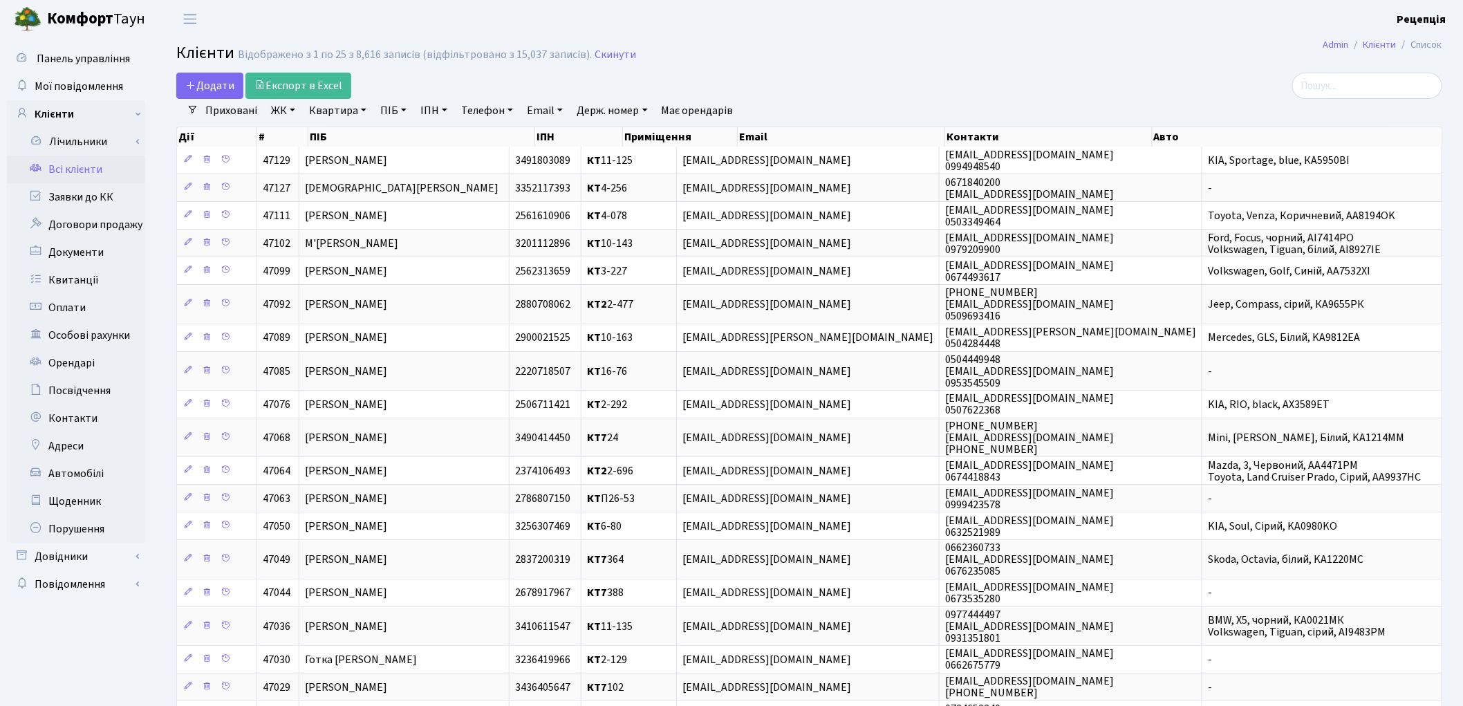
click at [294, 111] on link "ЖК" at bounding box center [282, 111] width 35 height 24
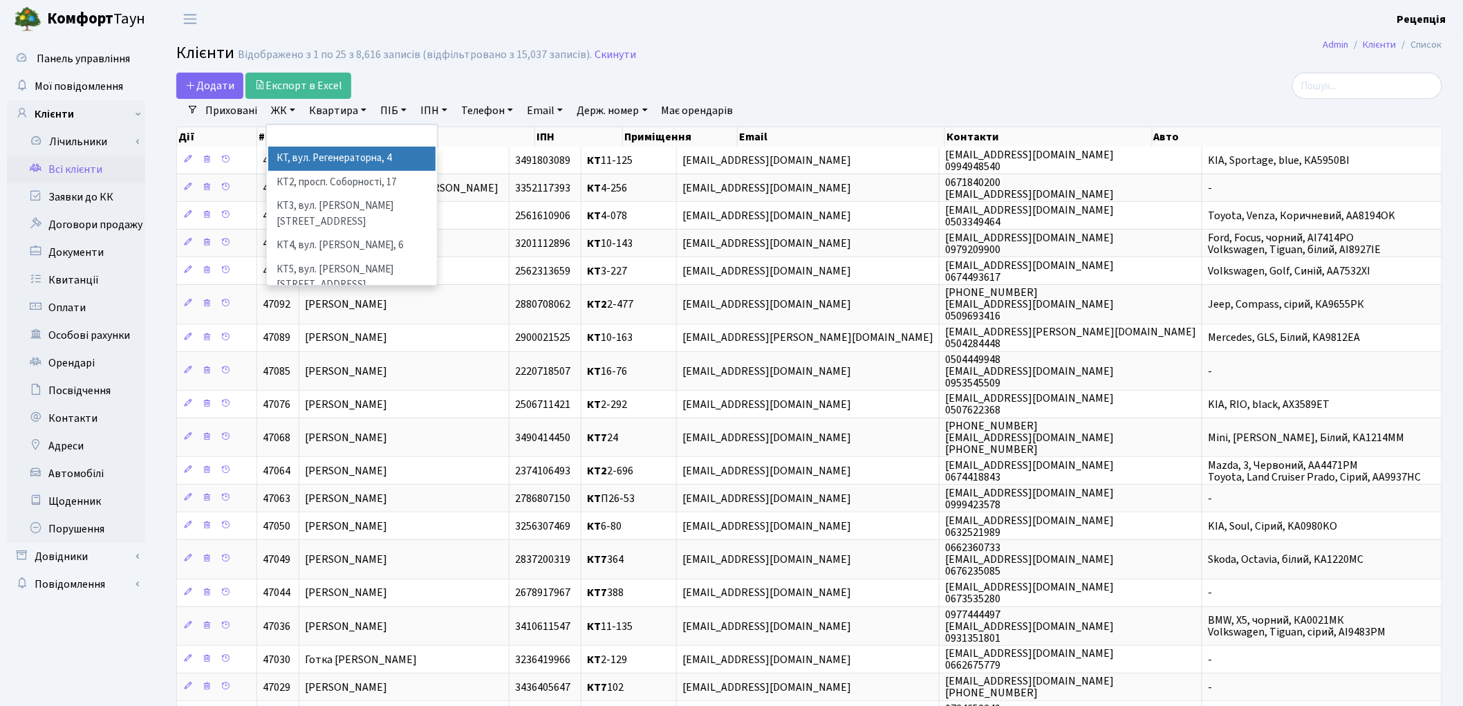
click at [312, 151] on li "КТ, вул. Регенераторна, 4" at bounding box center [351, 159] width 167 height 24
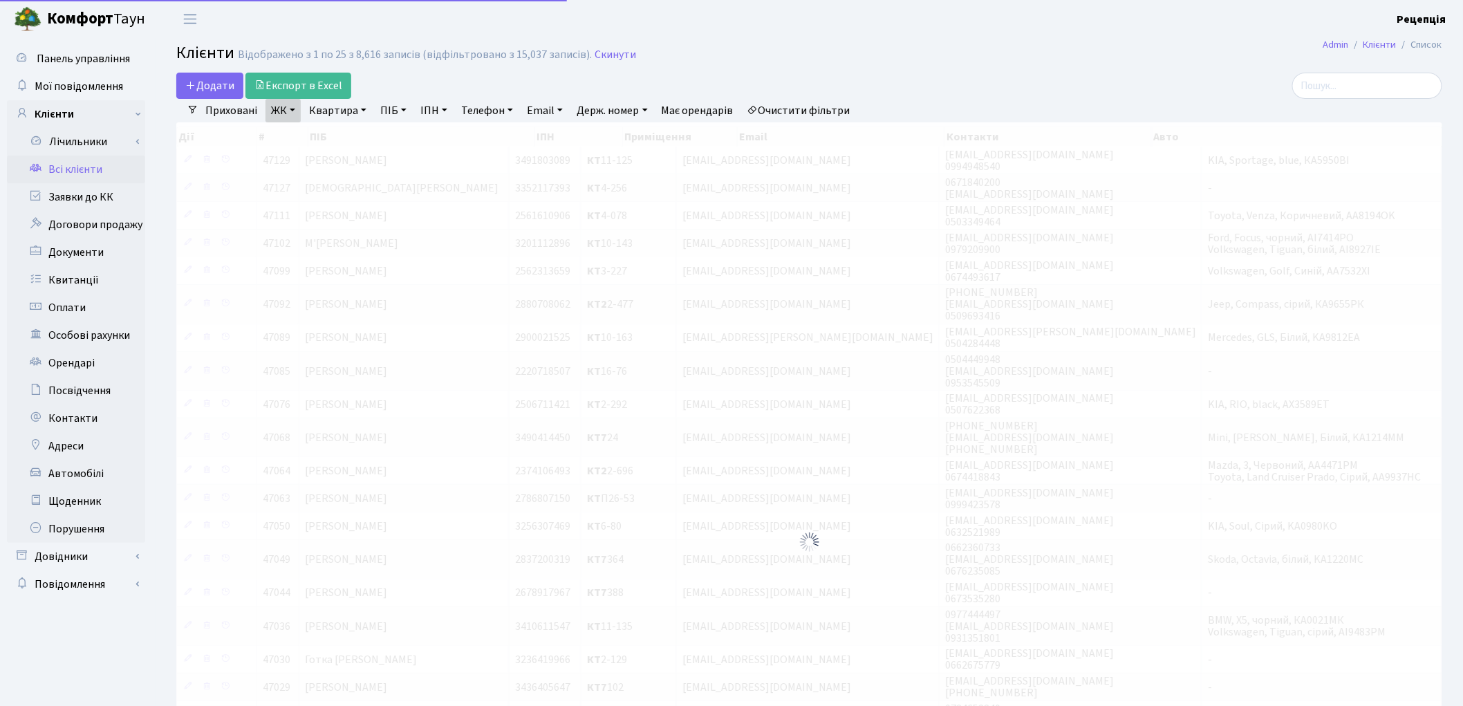
click at [342, 108] on link "Квартира" at bounding box center [337, 111] width 68 height 24
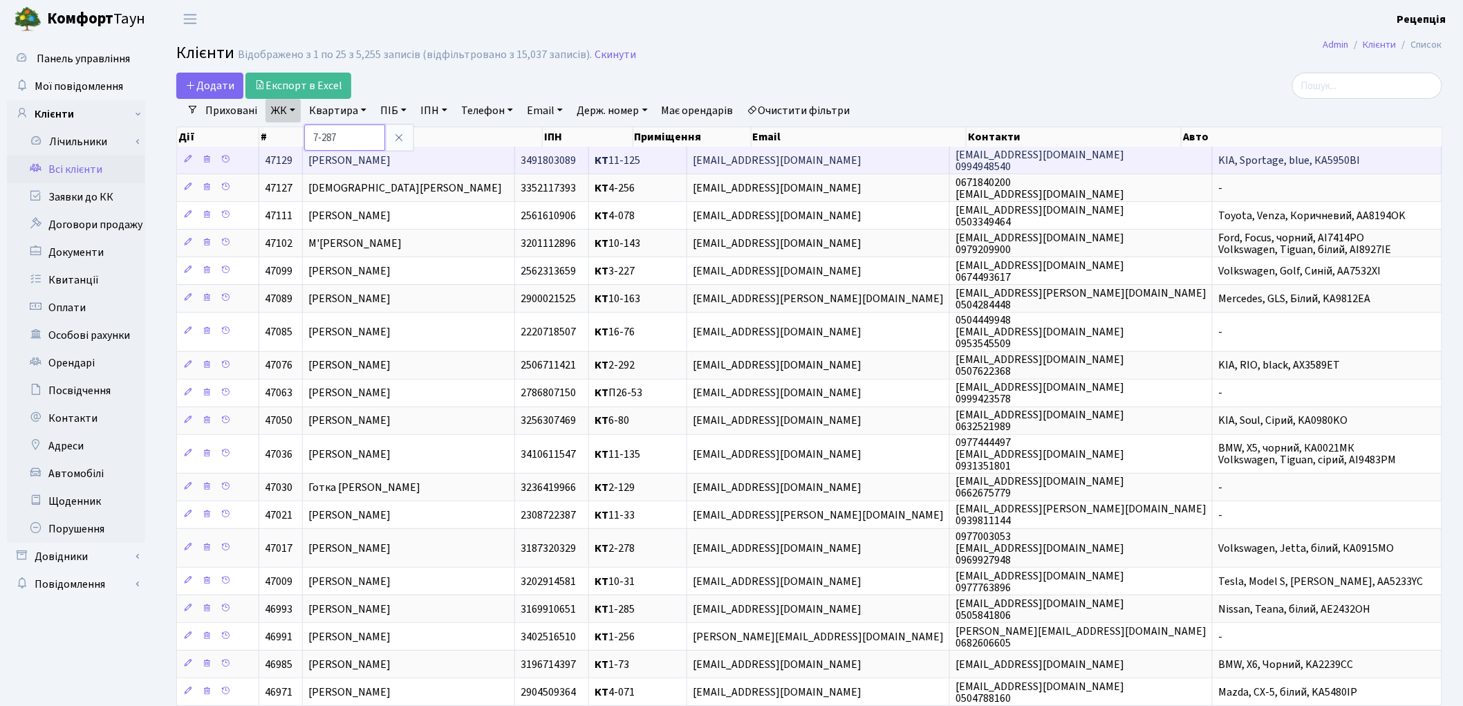
type input "7-287"
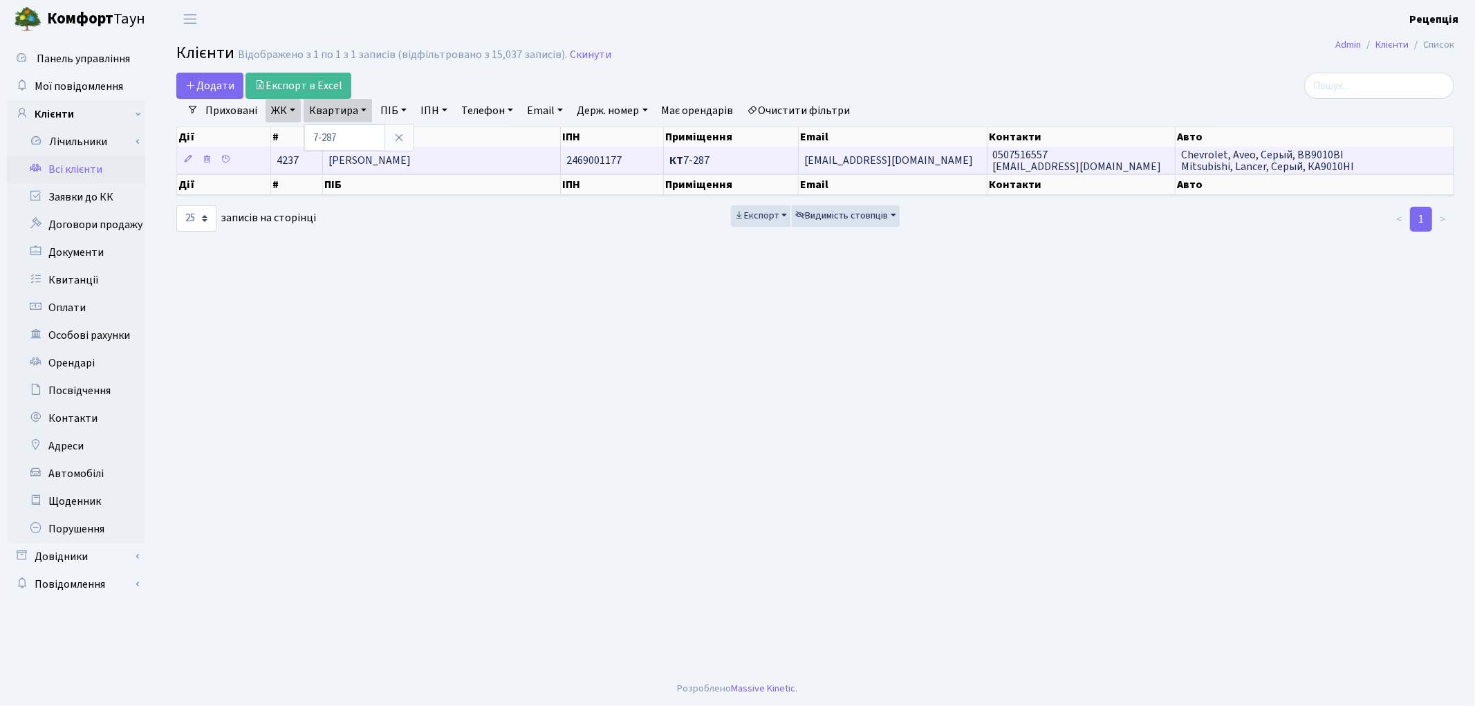
click at [492, 158] on td "[PERSON_NAME]" at bounding box center [442, 160] width 238 height 27
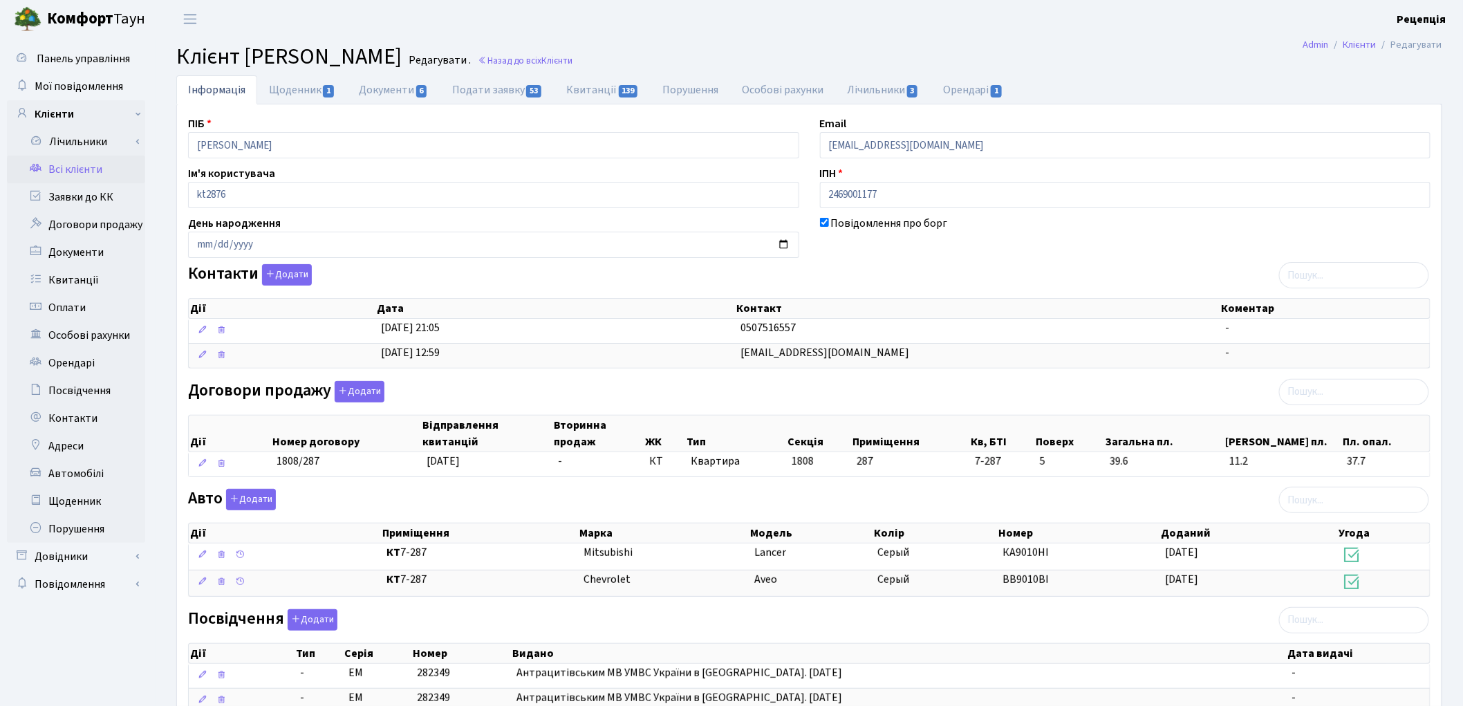
click at [99, 171] on link "Всі клієнти" at bounding box center [76, 170] width 138 height 28
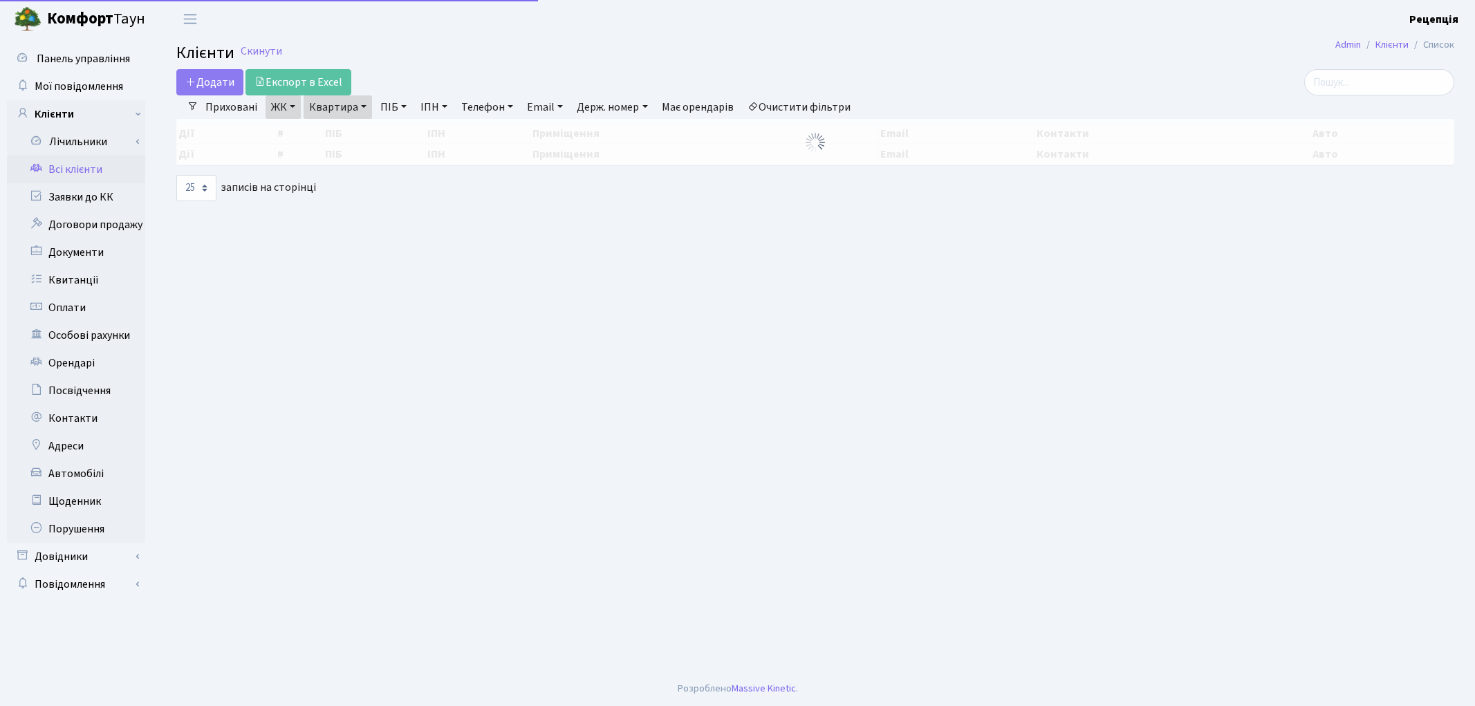
select select "25"
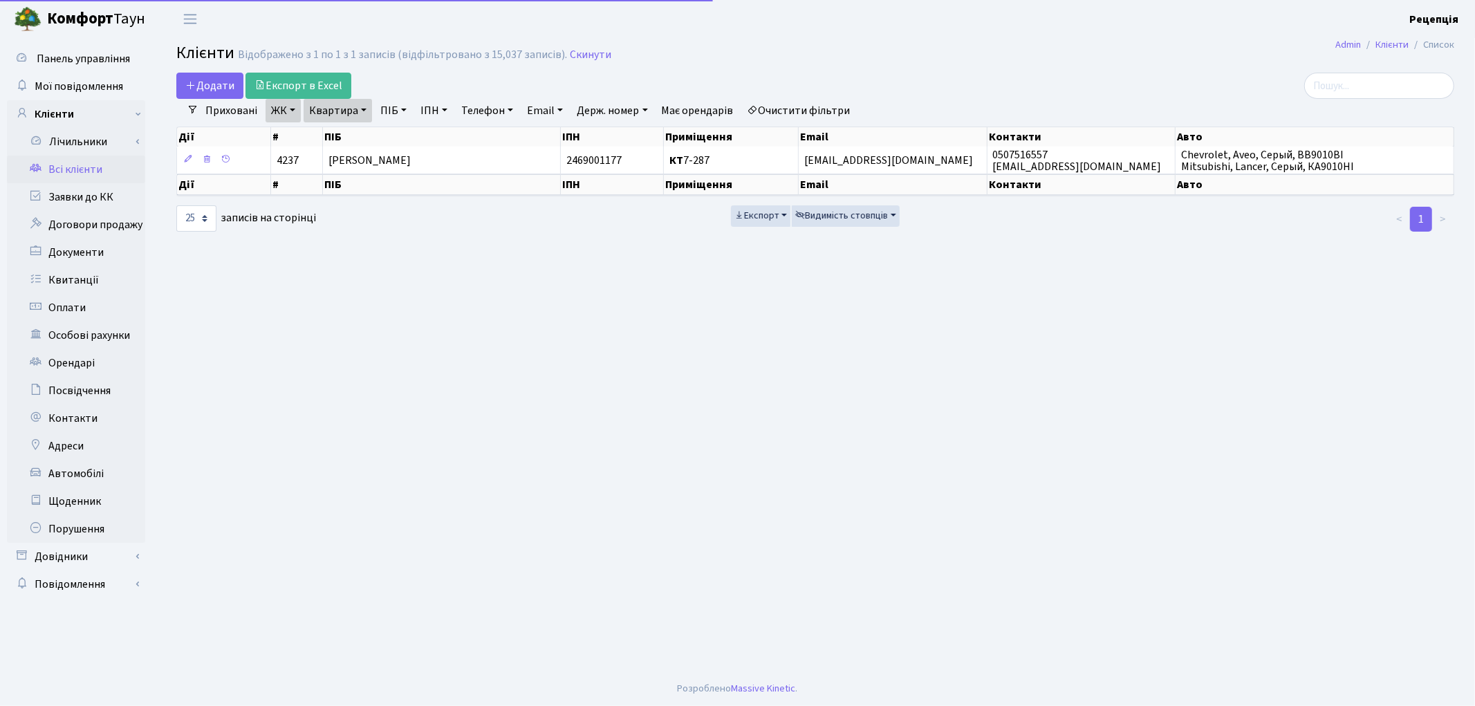
click at [801, 107] on link "Очистити фільтри" at bounding box center [799, 111] width 114 height 24
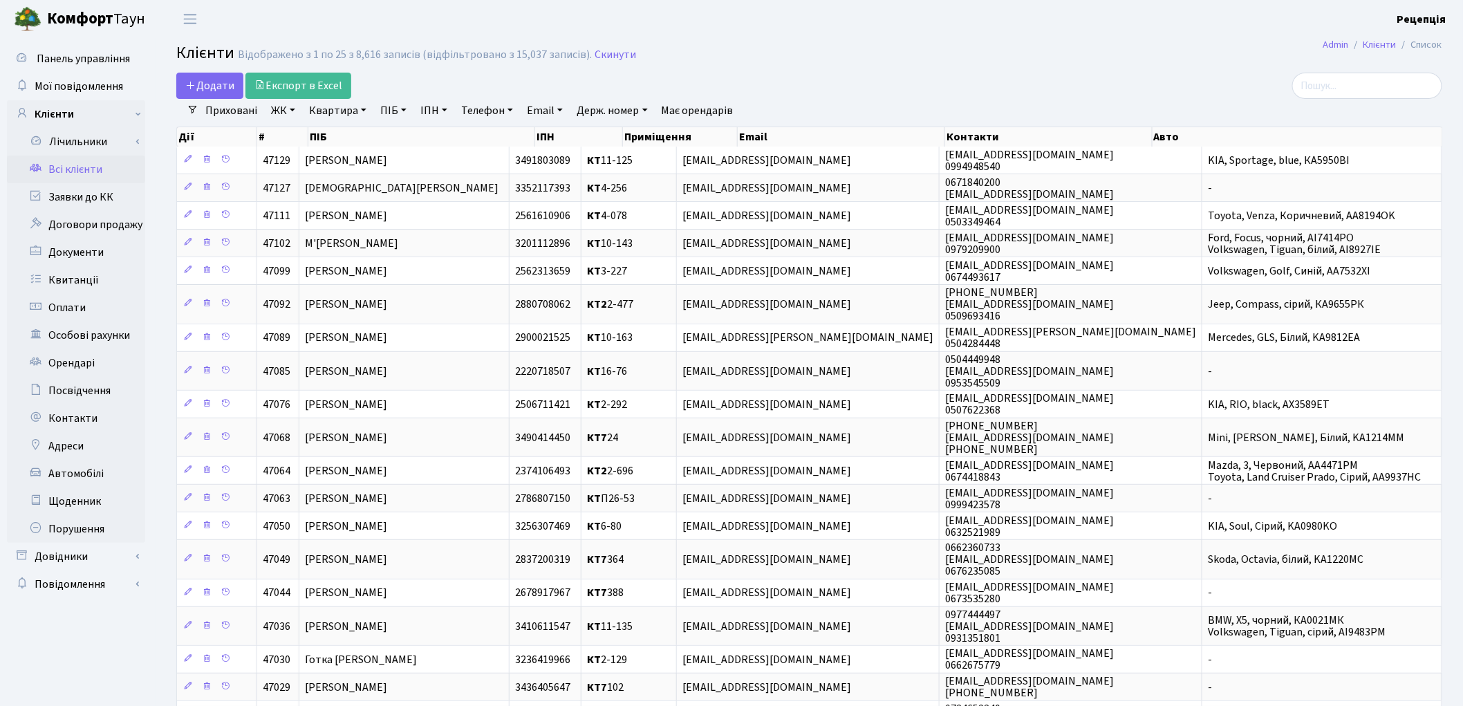
click at [482, 111] on link "Телефон" at bounding box center [487, 111] width 63 height 24
type input "0636474539"
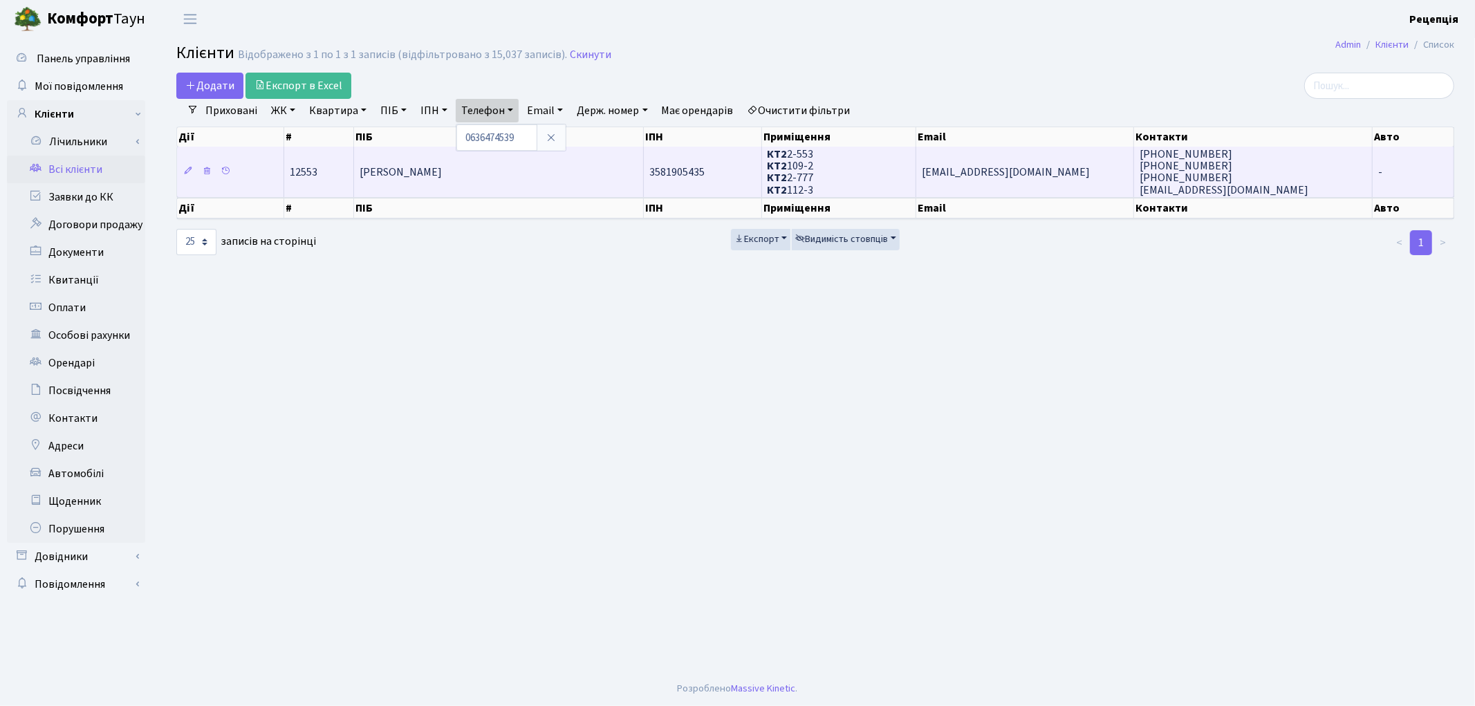
click at [627, 174] on td "Петрук Володимир Васильович" at bounding box center [499, 172] width 290 height 50
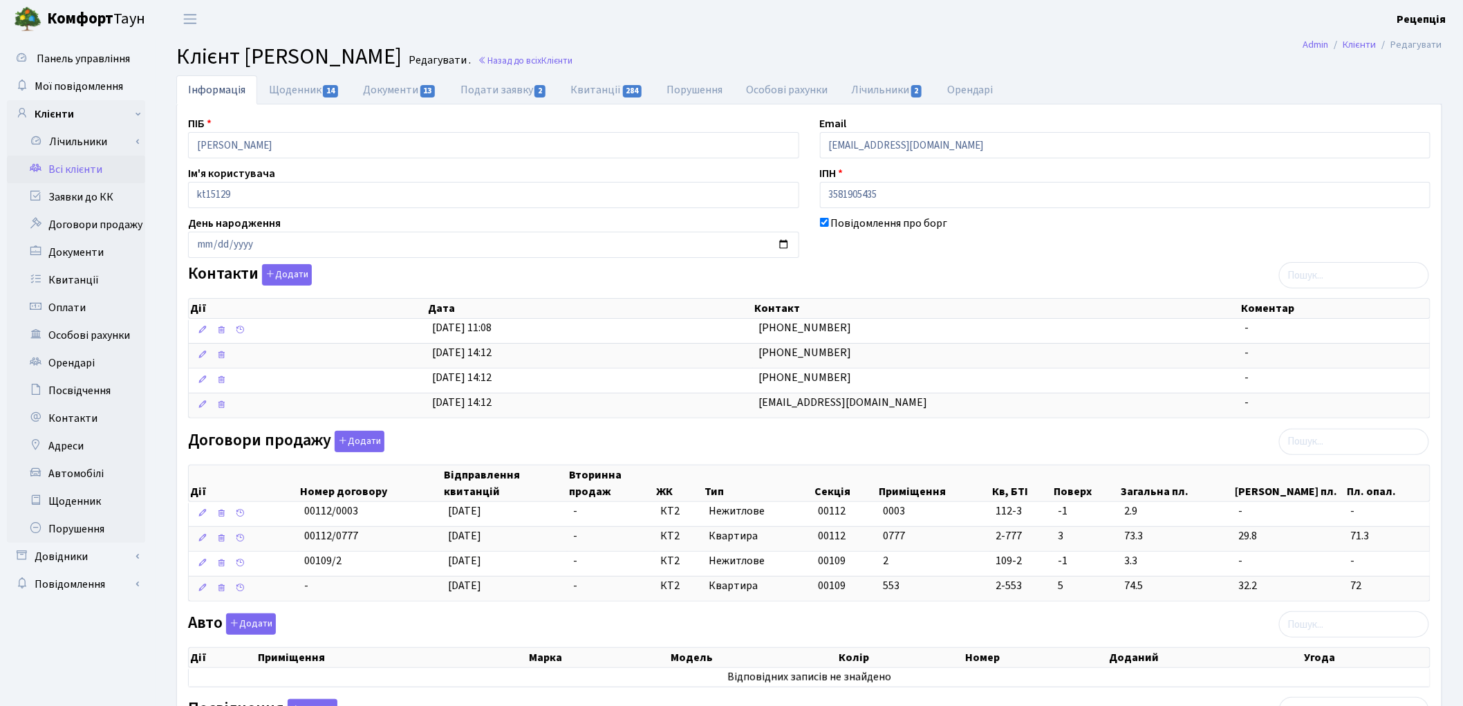
click at [93, 161] on link "Всі клієнти" at bounding box center [76, 170] width 138 height 28
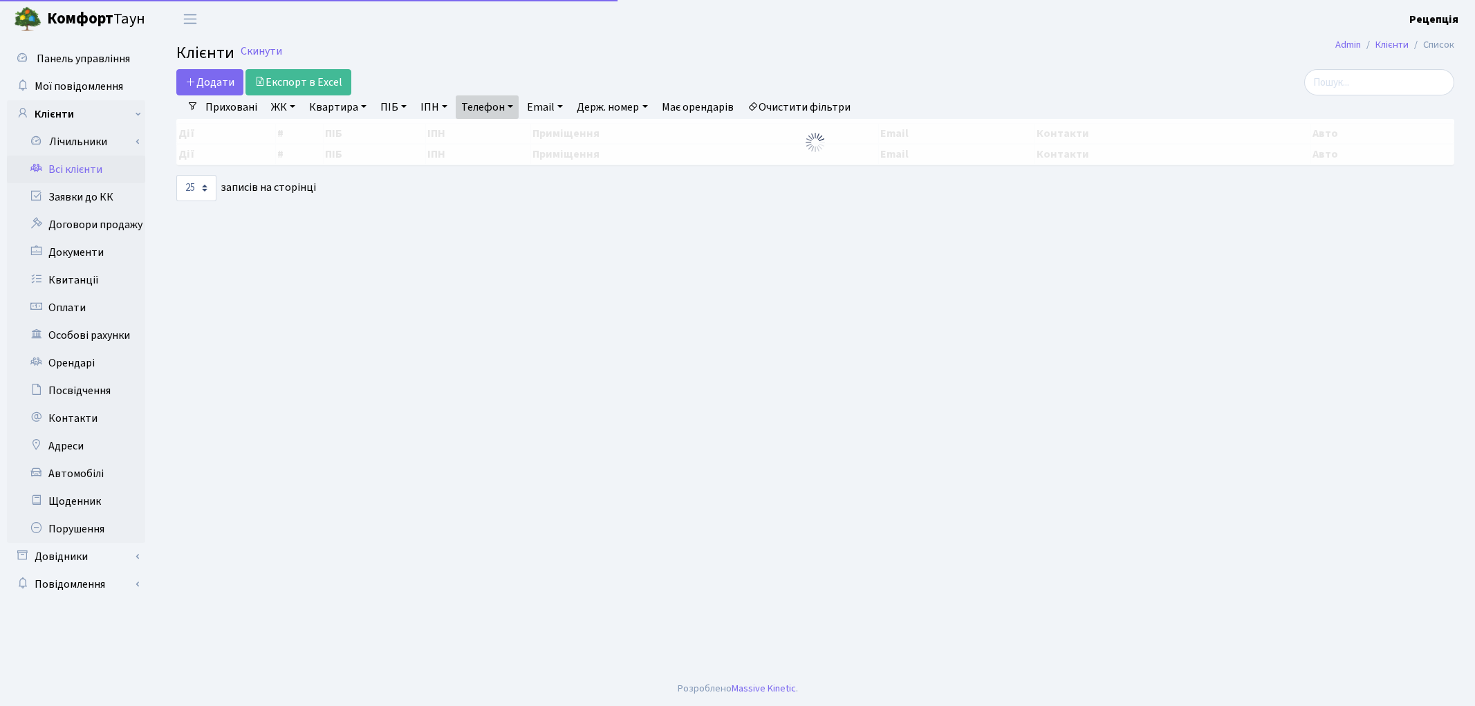
select select "25"
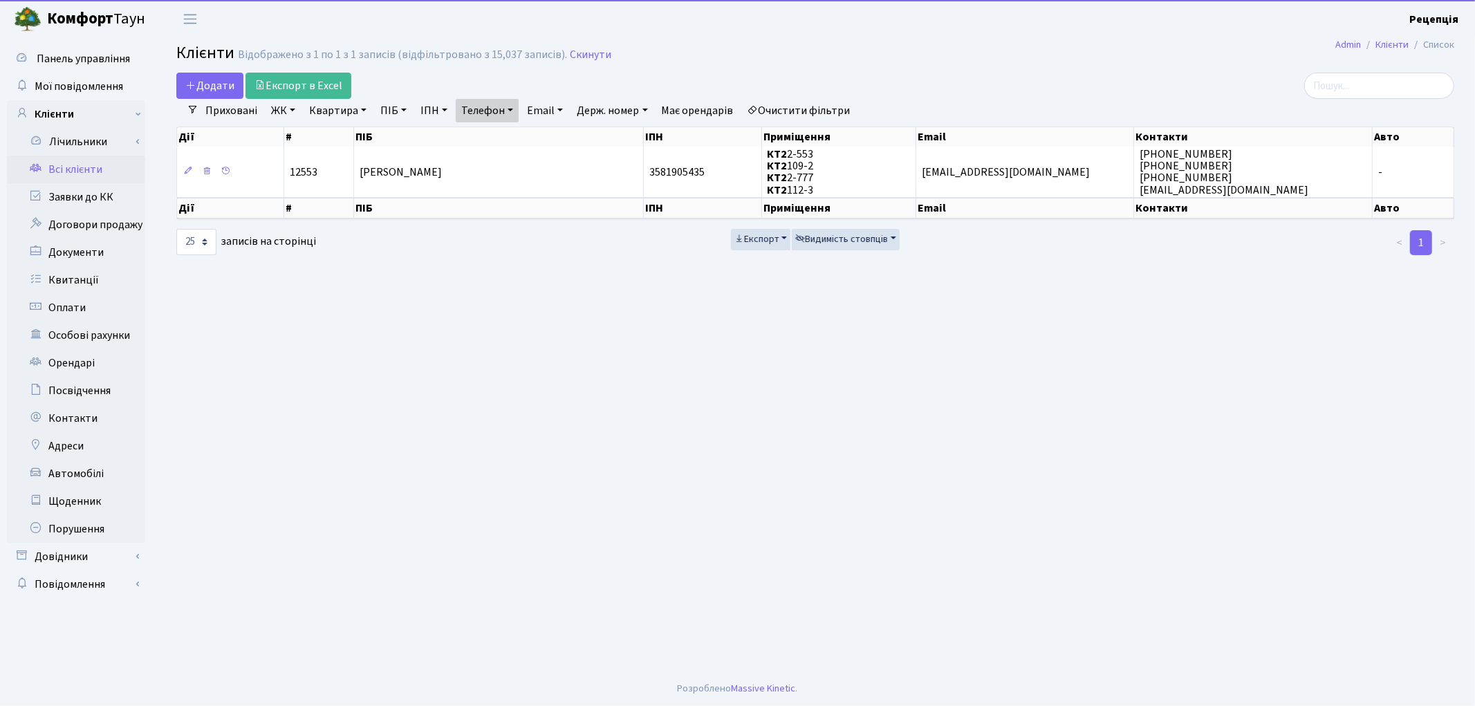
click at [816, 106] on link "Очистити фільтри" at bounding box center [799, 111] width 114 height 24
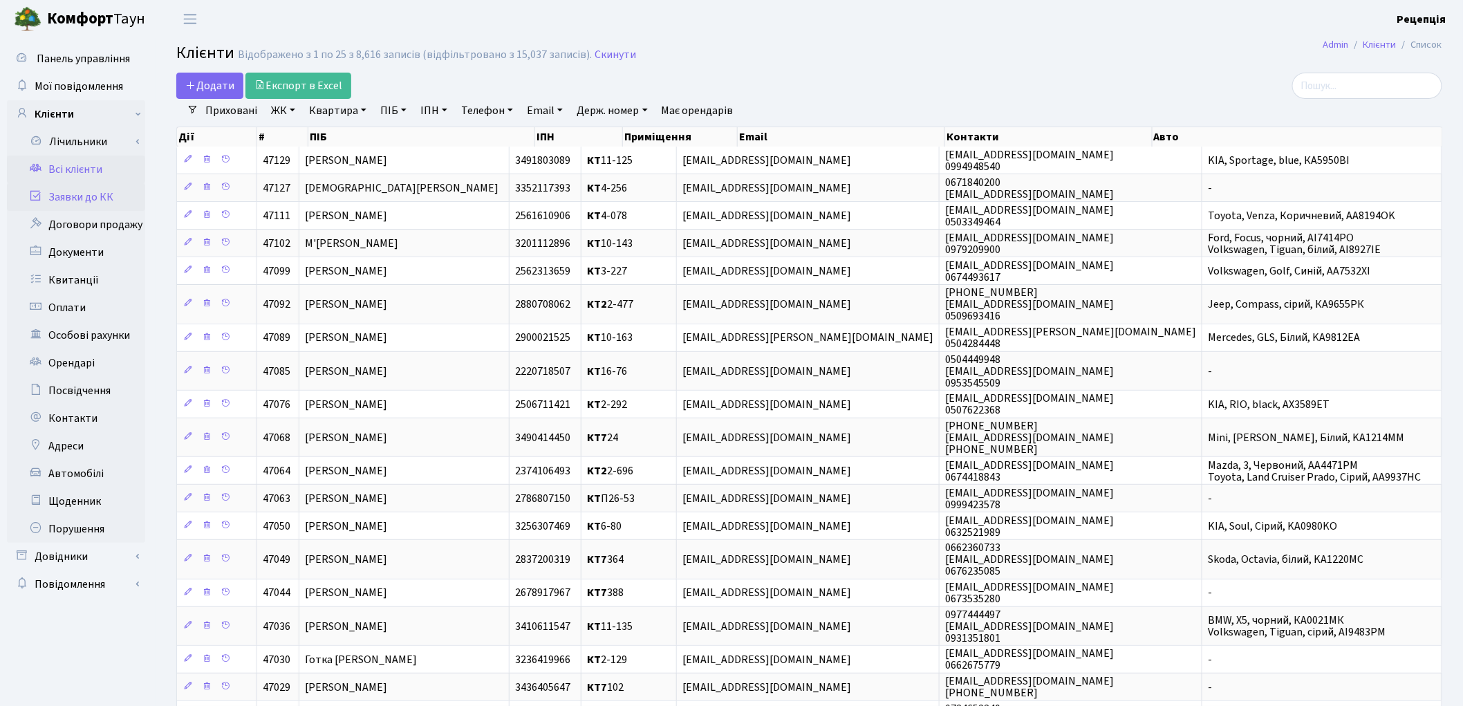
click at [87, 198] on link "Заявки до КК" at bounding box center [76, 197] width 138 height 28
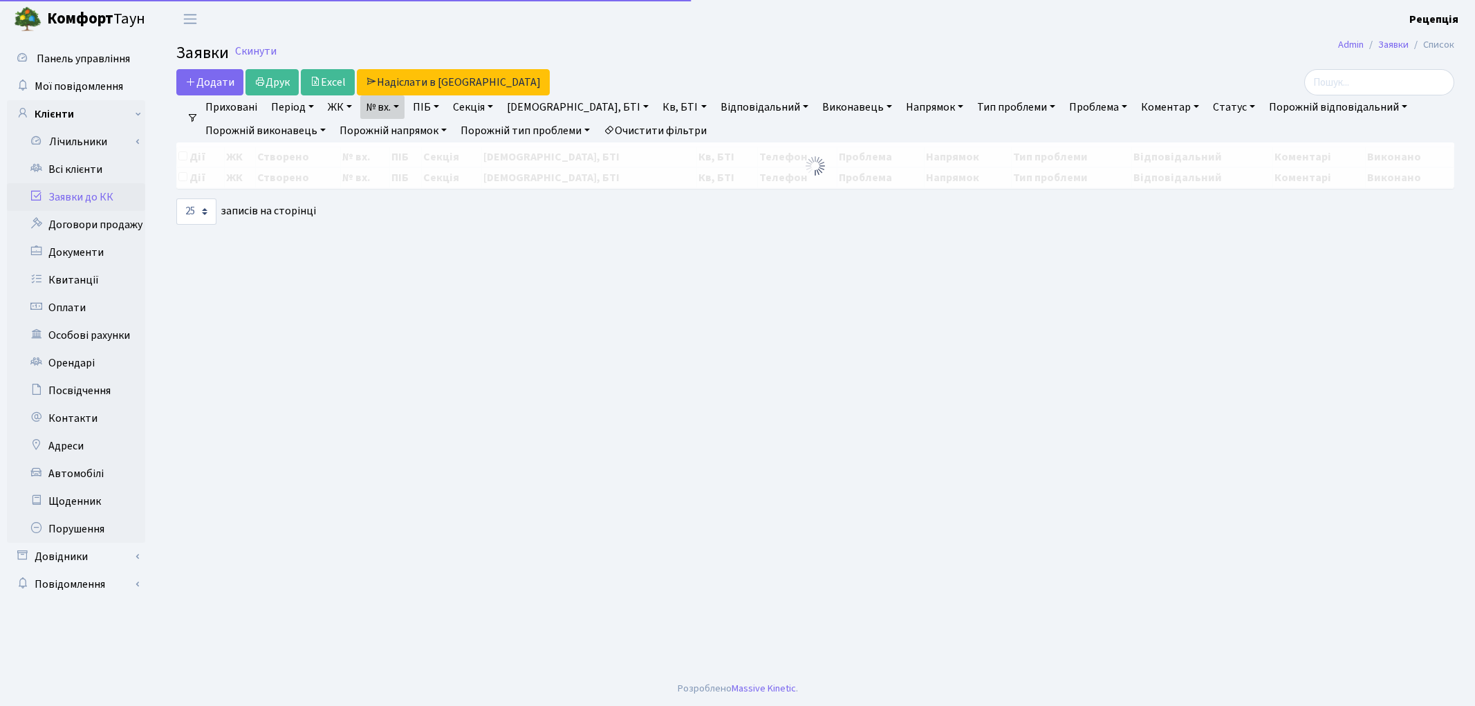
select select "25"
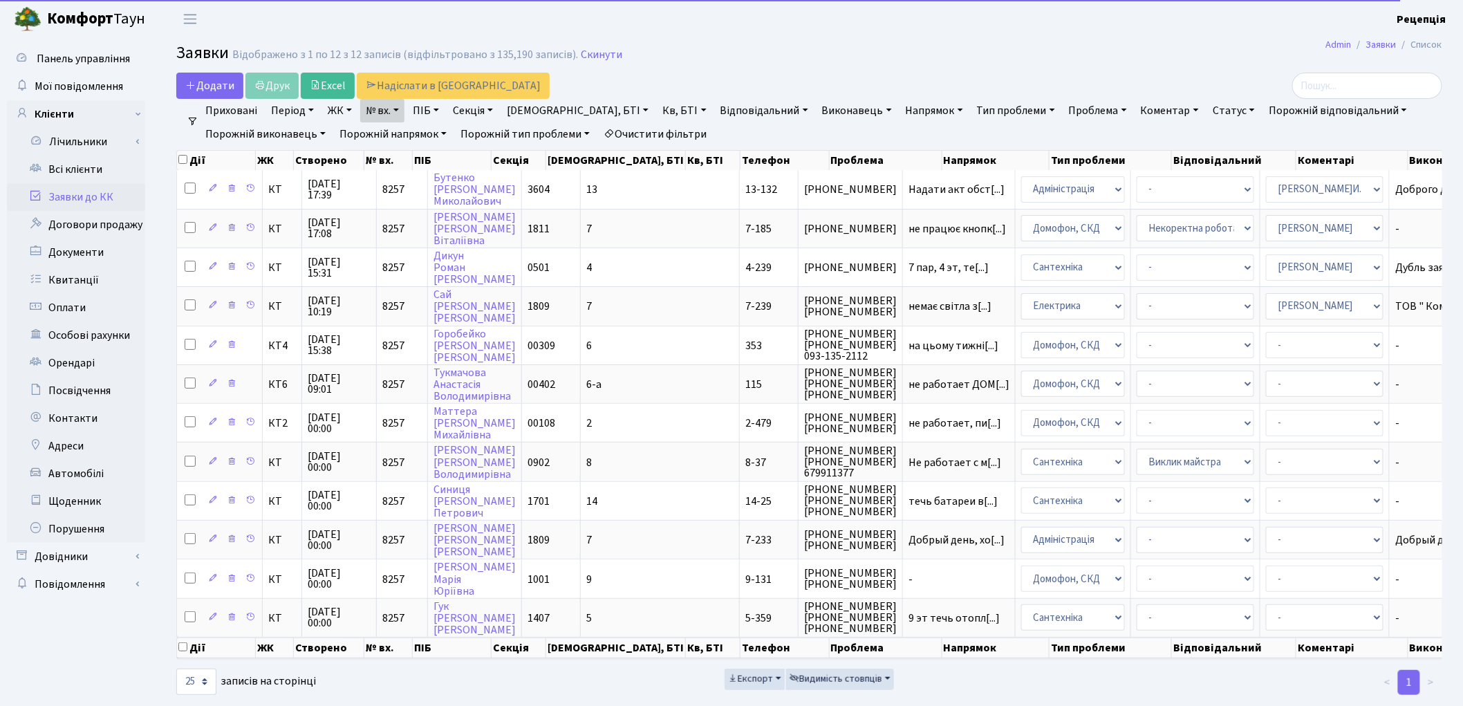
click at [659, 135] on link "Очистити фільтри" at bounding box center [655, 134] width 114 height 24
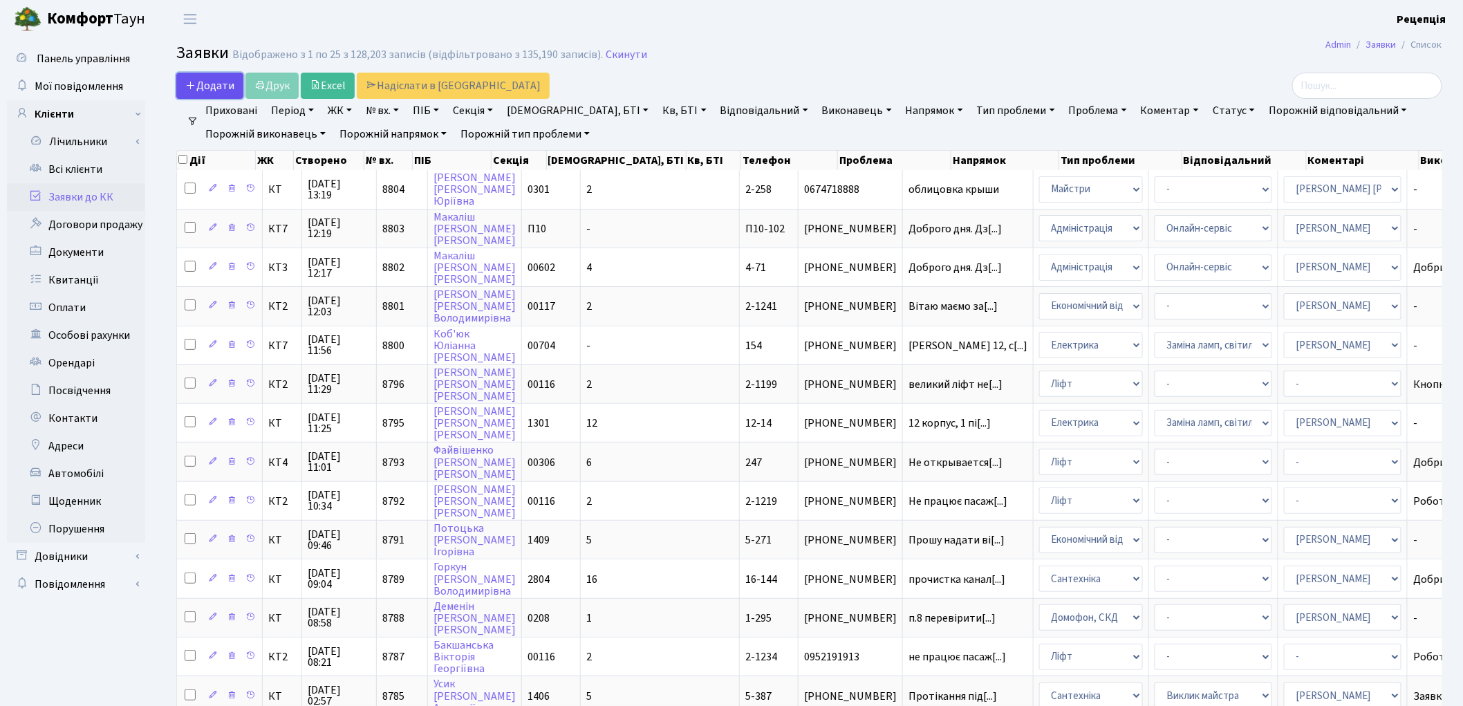
click at [211, 83] on span "Додати" at bounding box center [209, 85] width 49 height 15
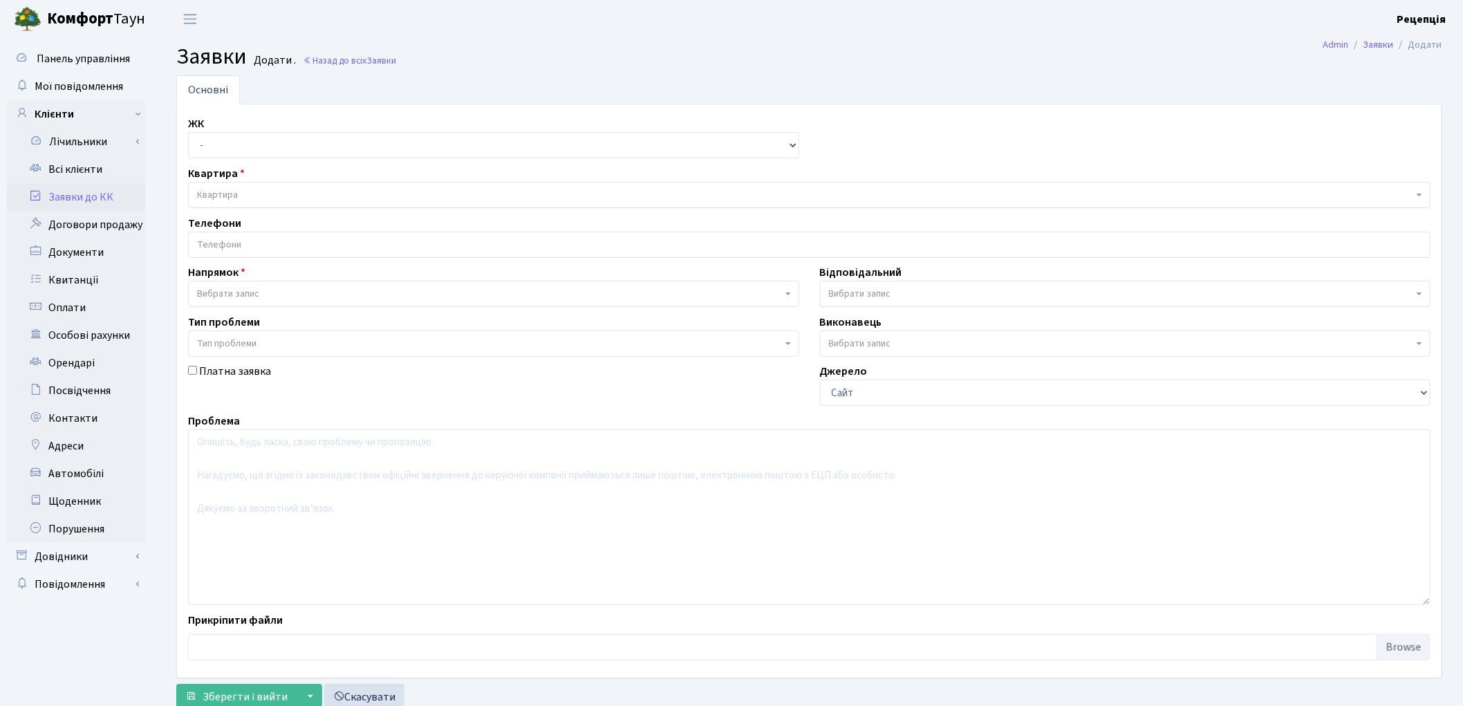
click at [247, 286] on span "Вибрати запис" at bounding box center [493, 294] width 611 height 26
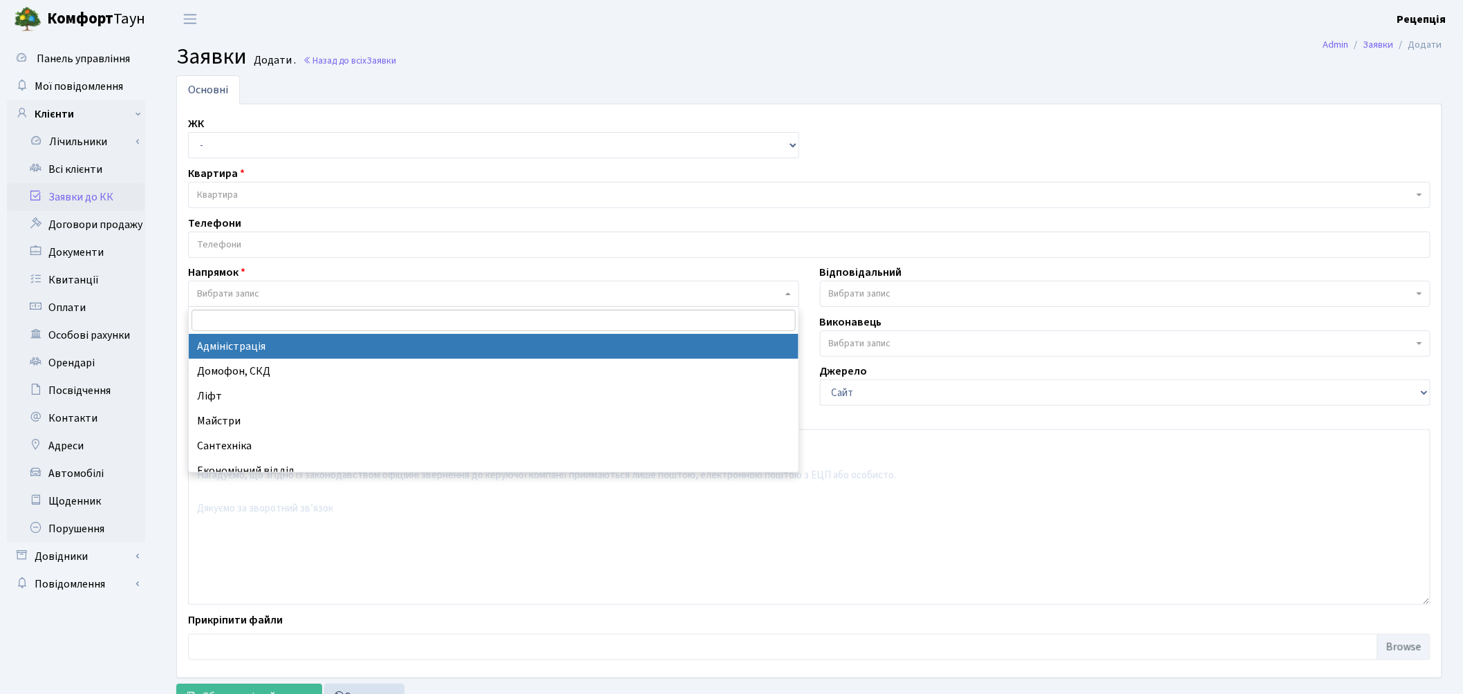
select select "5"
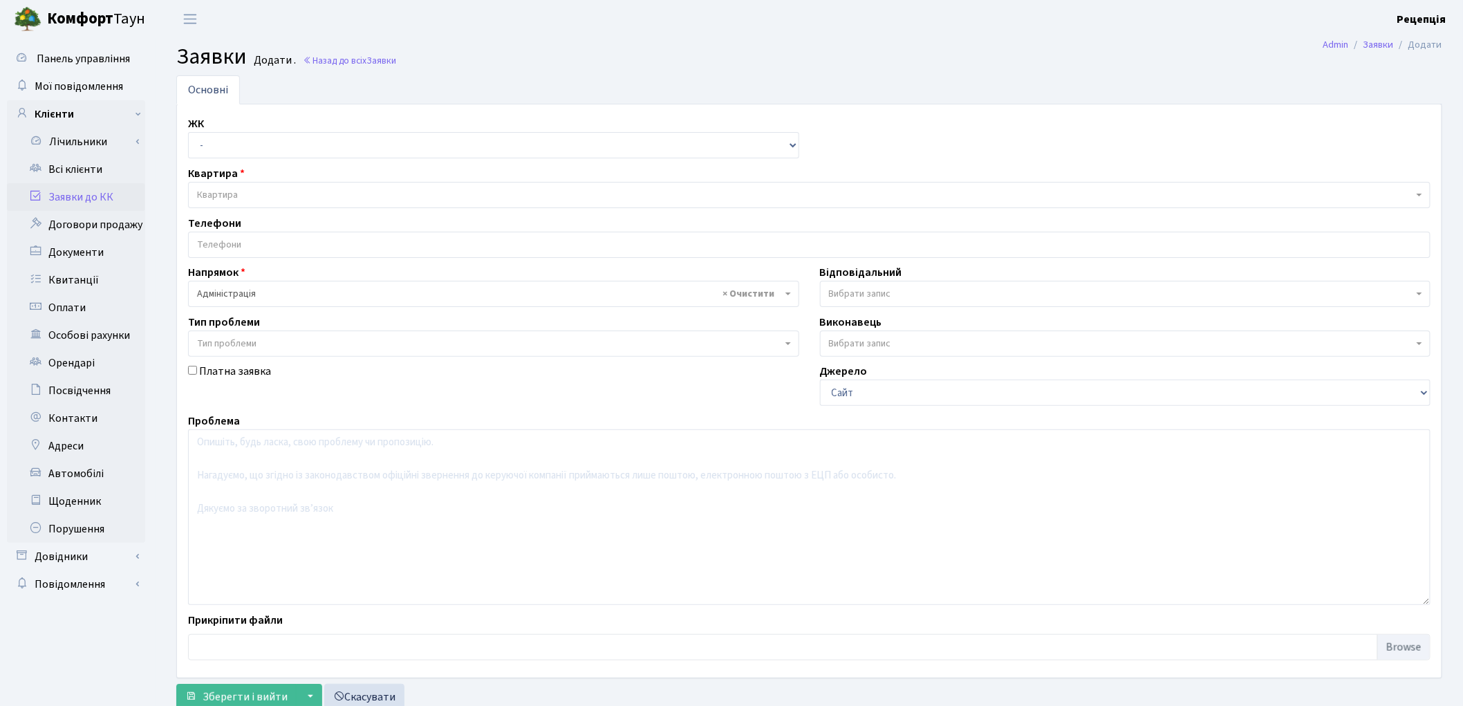
click at [252, 350] on span "Тип проблеми" at bounding box center [226, 344] width 59 height 14
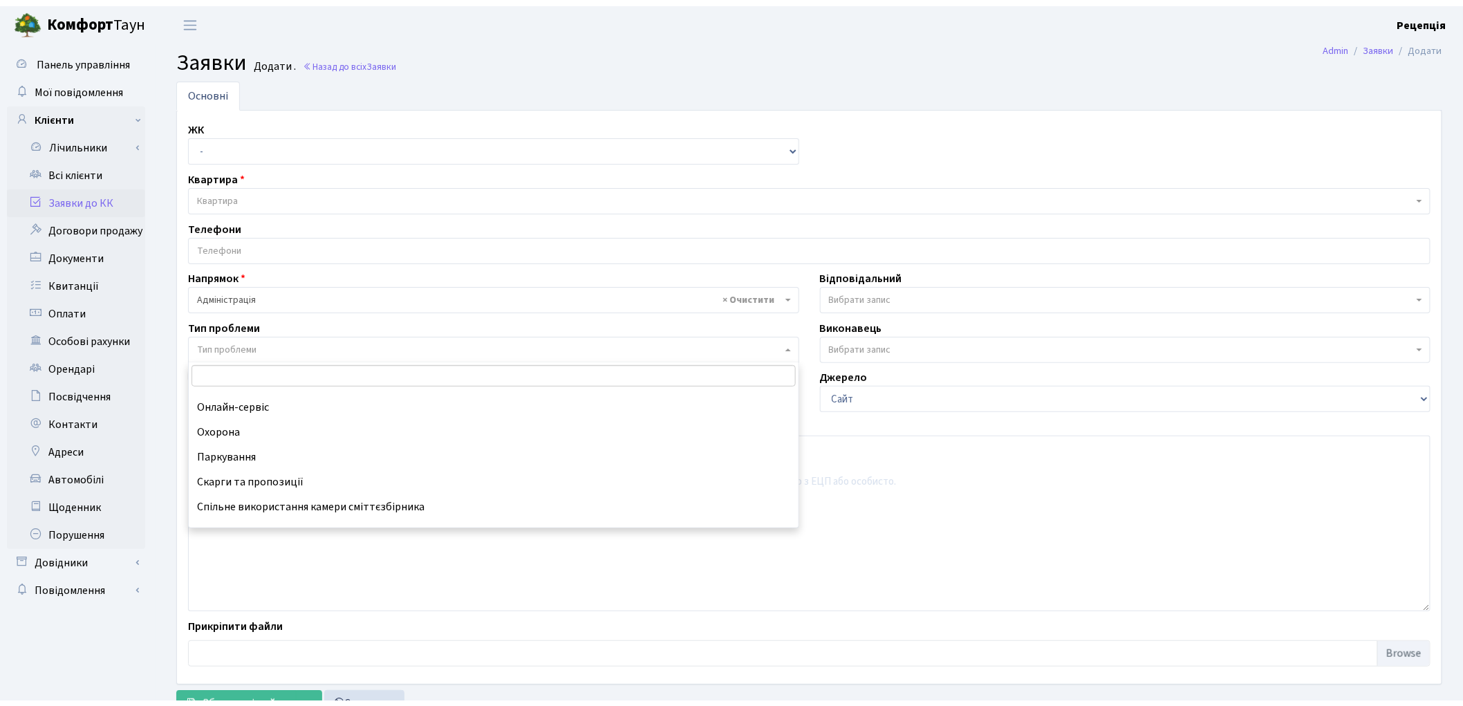
scroll to position [135, 0]
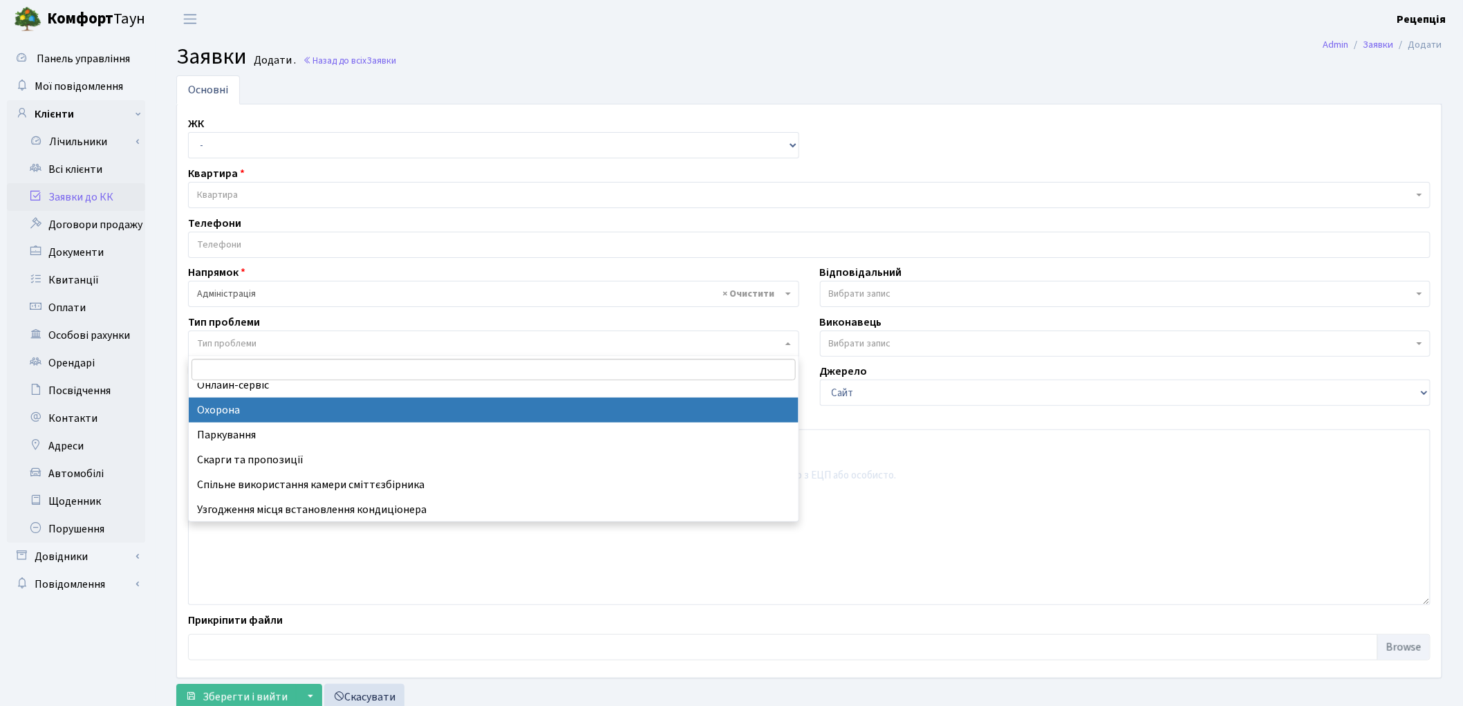
select select "69"
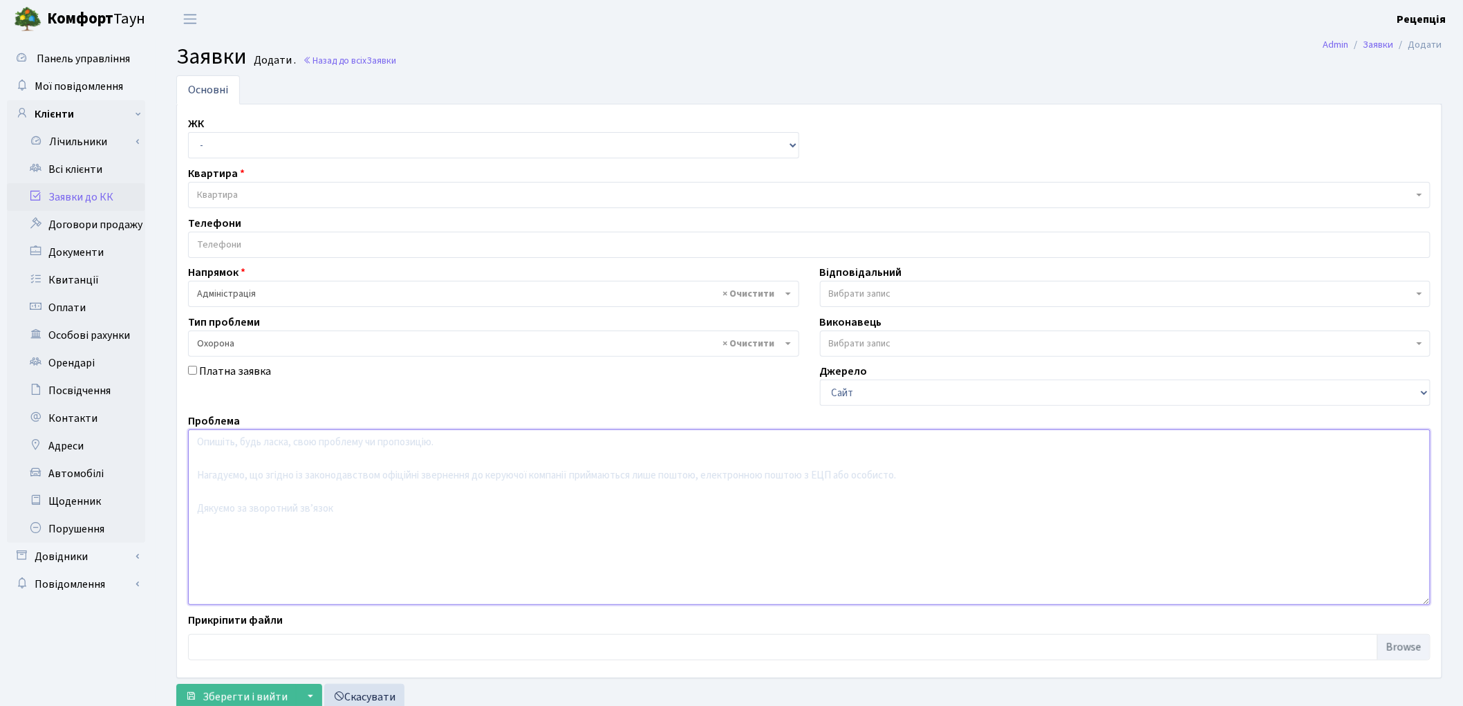
click at [285, 466] on textarea at bounding box center [809, 517] width 1242 height 176
click at [109, 166] on link "Всі клієнти" at bounding box center [76, 170] width 138 height 28
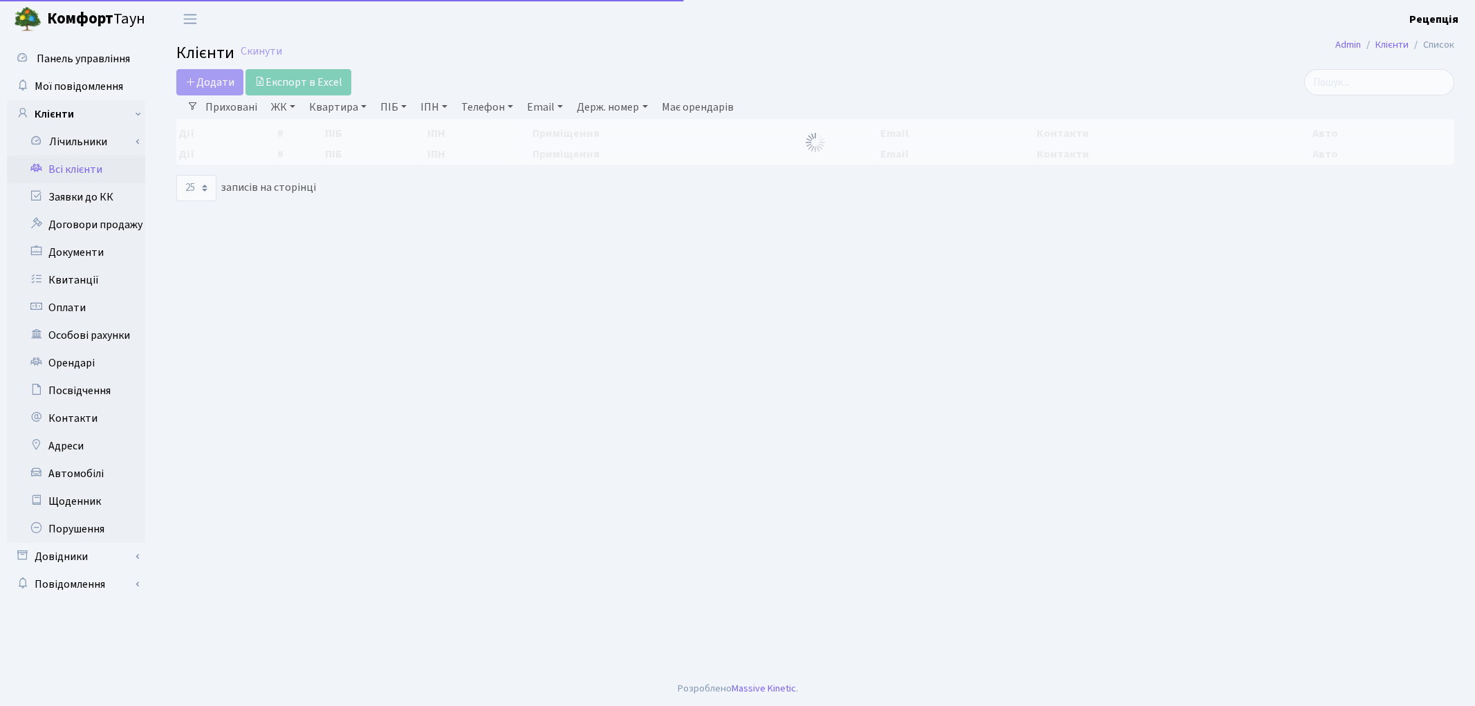
select select "25"
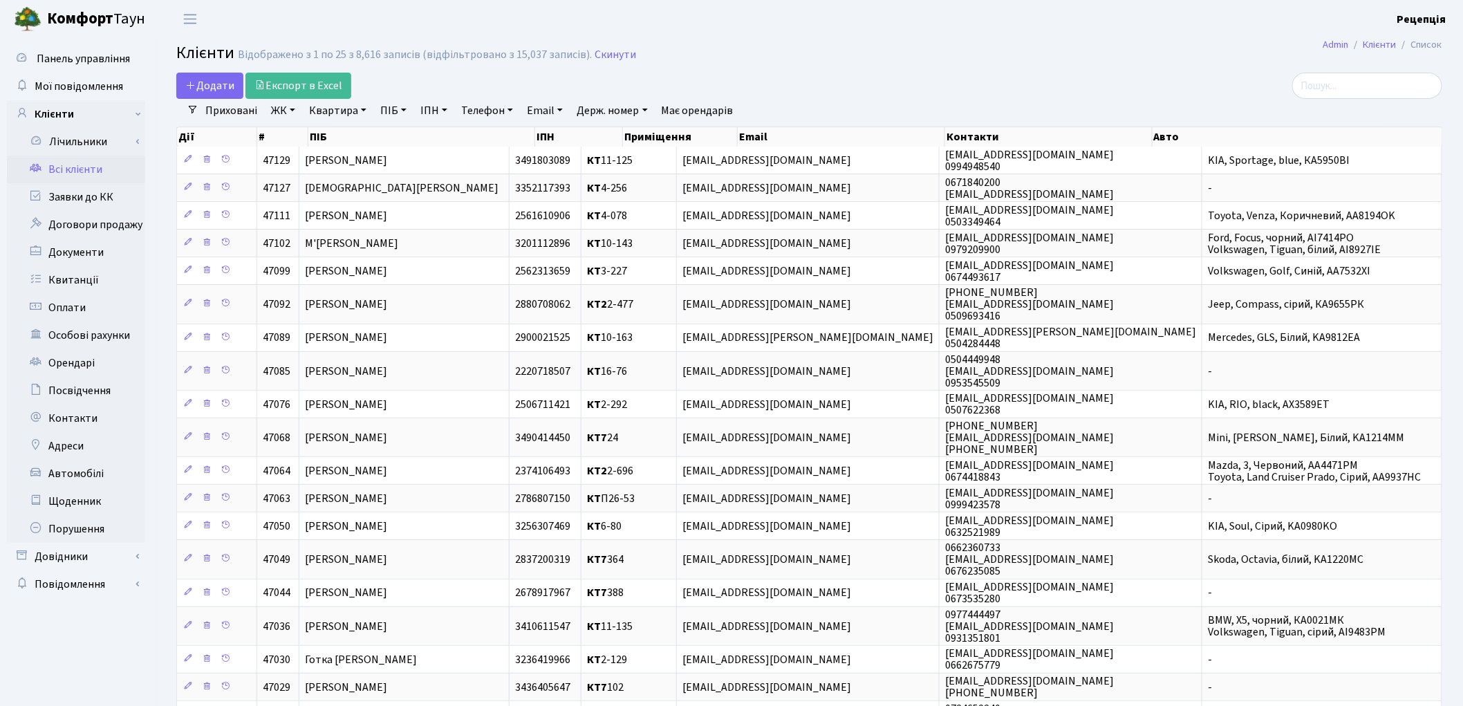
click at [288, 118] on link "ЖК" at bounding box center [282, 111] width 35 height 24
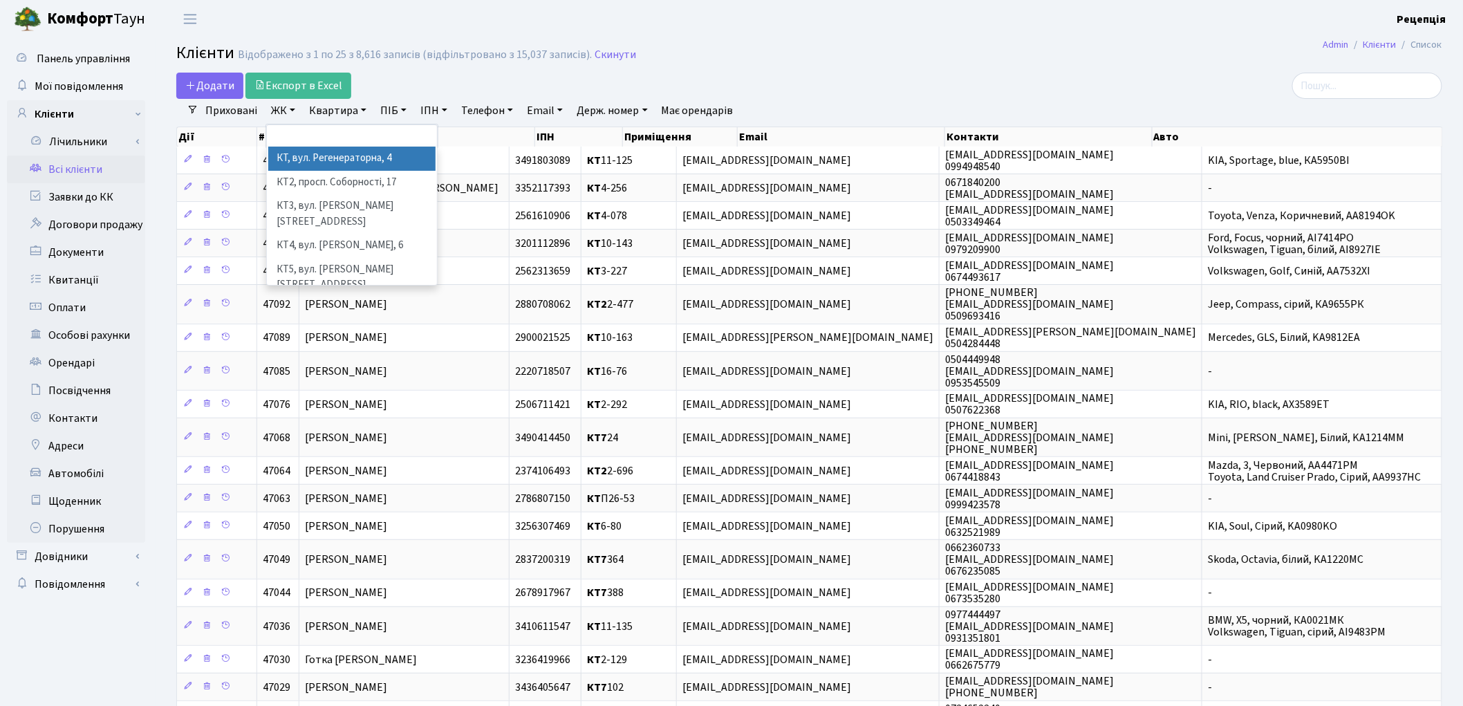
click at [330, 156] on li "КТ, вул. Регенераторна, 4" at bounding box center [351, 159] width 167 height 24
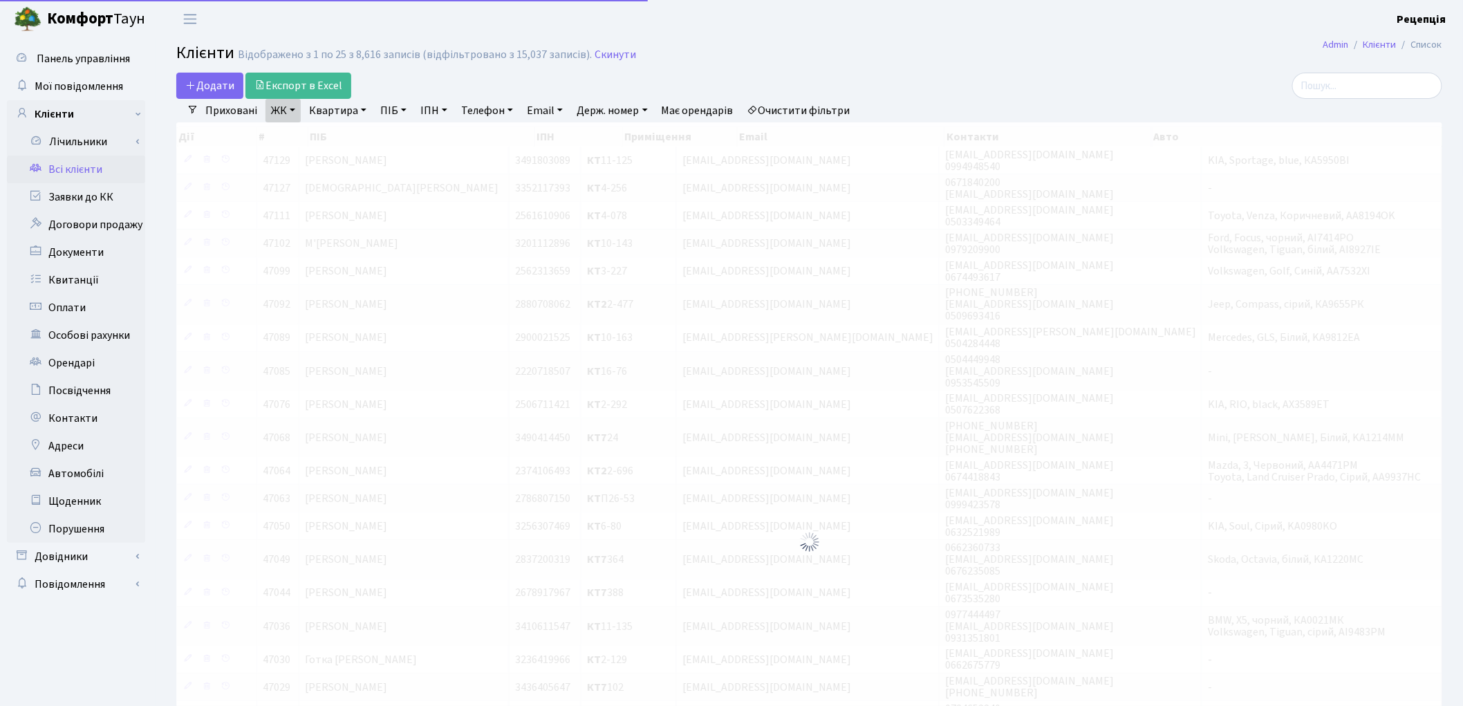
click at [326, 106] on link "Квартира" at bounding box center [337, 111] width 68 height 24
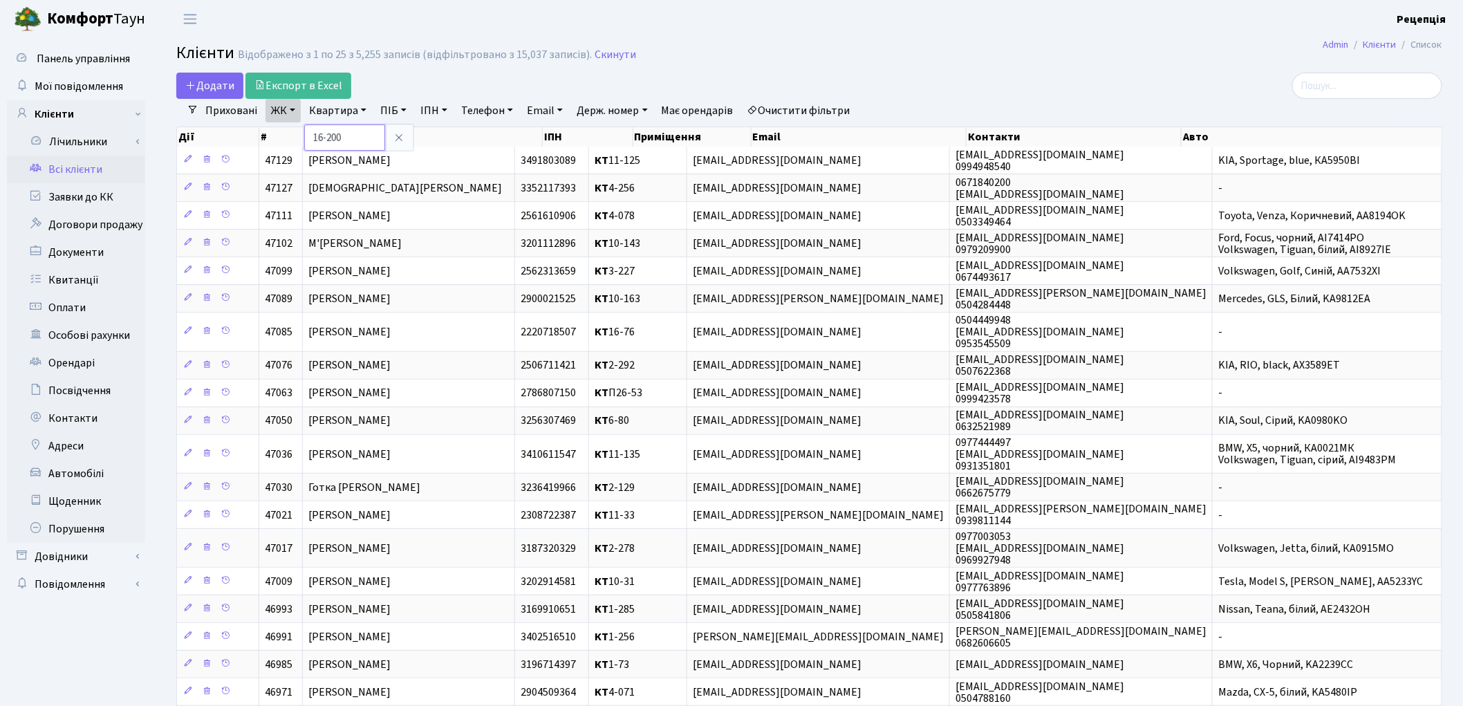
type input "16-200"
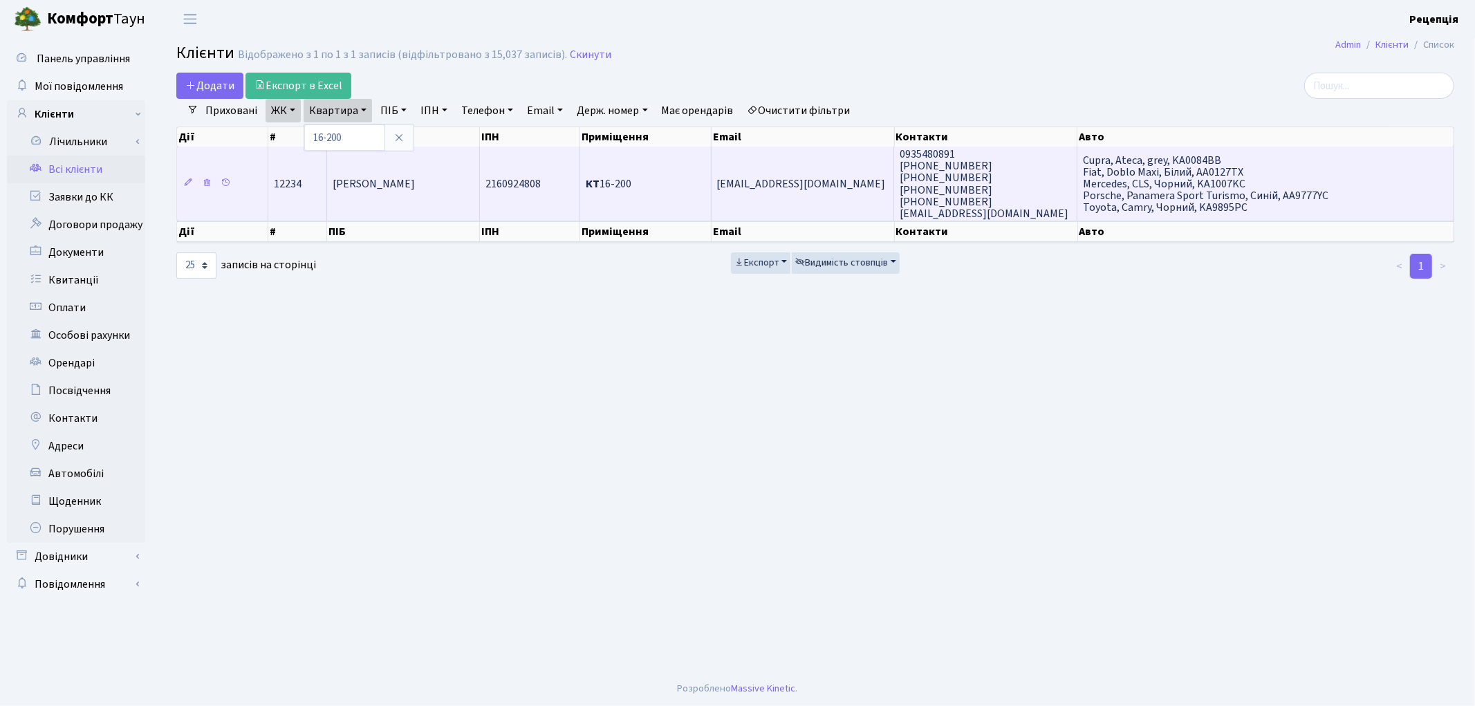
click at [355, 188] on span "[PERSON_NAME]" at bounding box center [374, 183] width 82 height 15
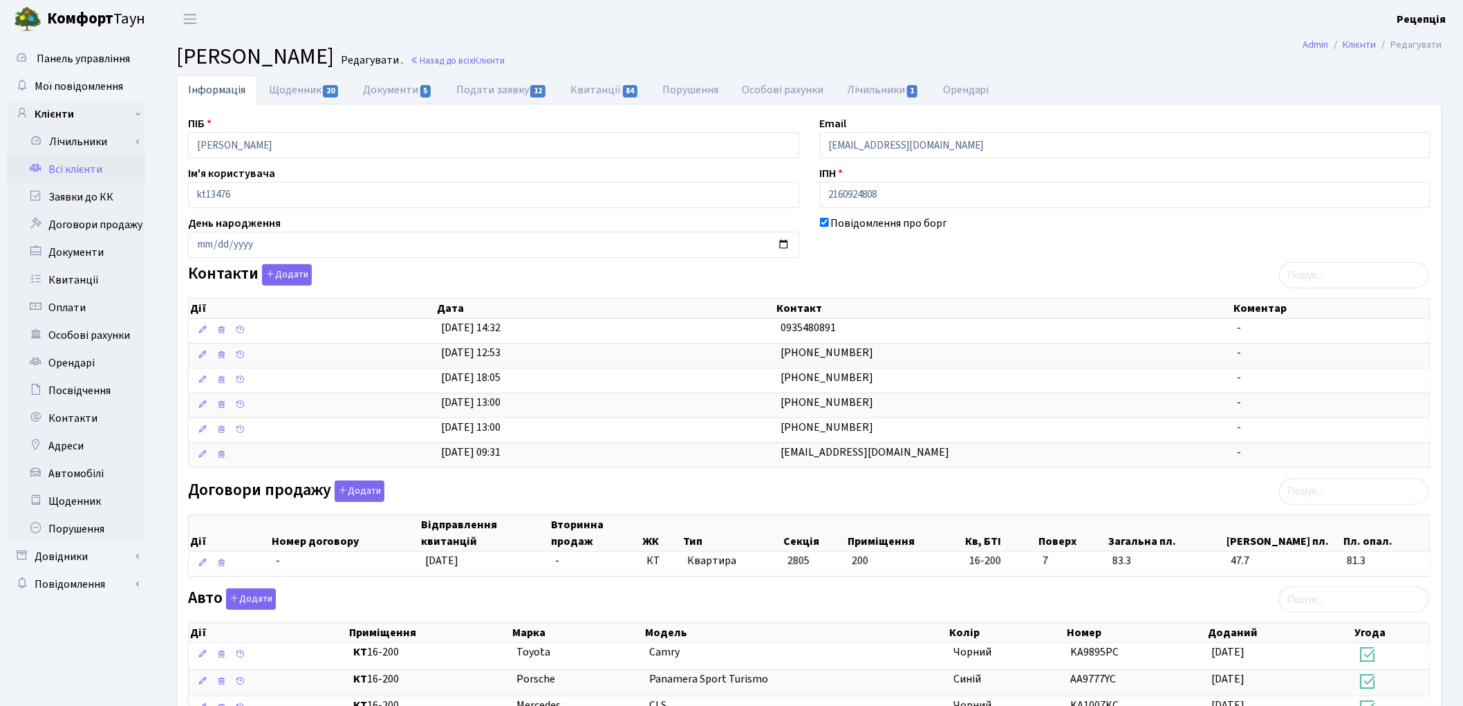
click at [63, 166] on link "Всі клієнти" at bounding box center [76, 170] width 138 height 28
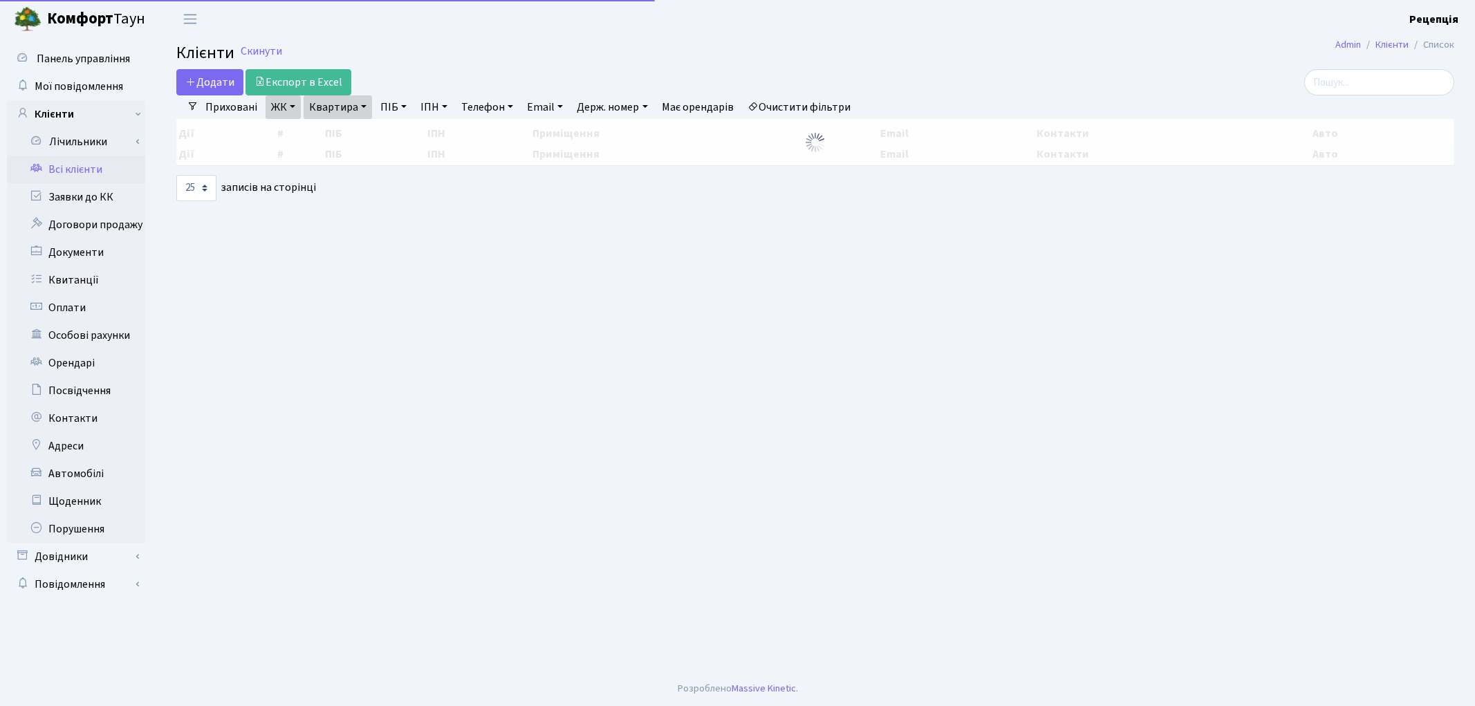
select select "25"
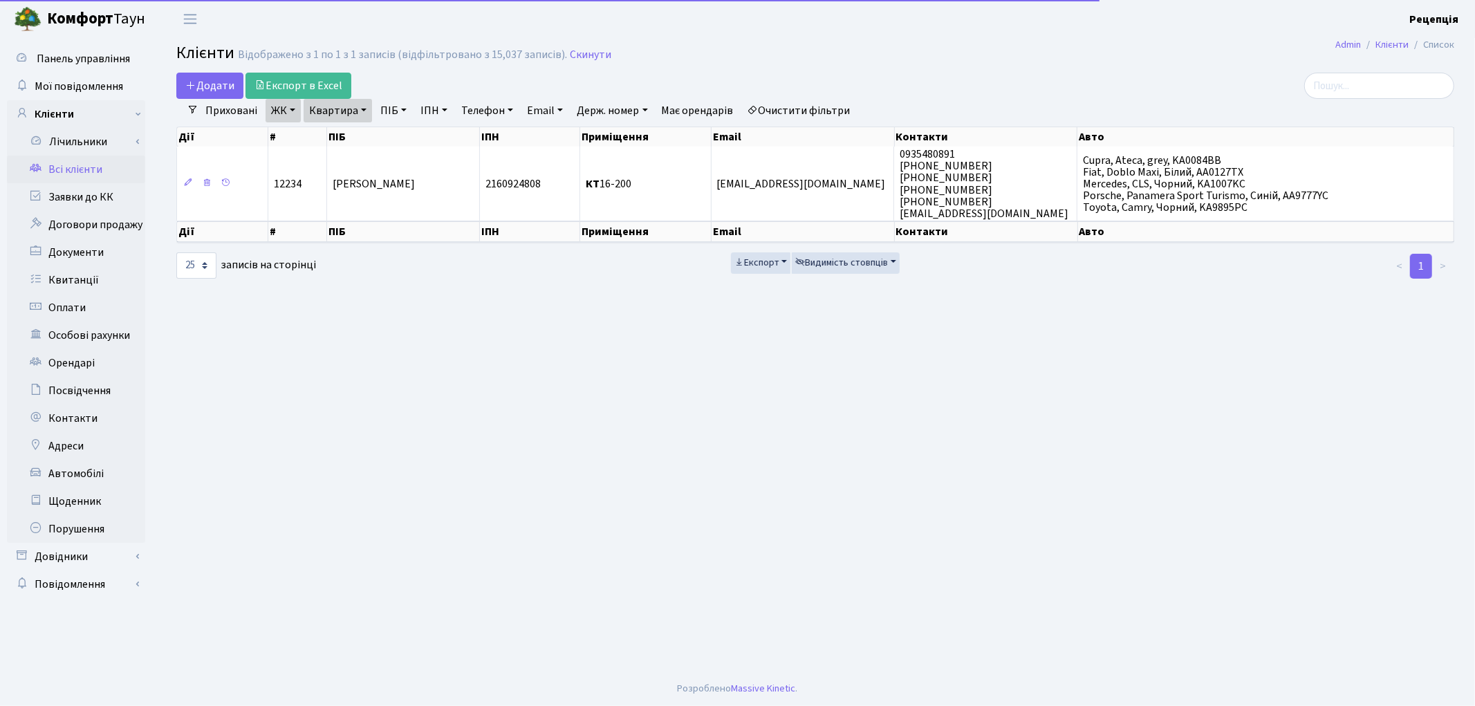
click at [810, 107] on link "Очистити фільтри" at bounding box center [799, 111] width 114 height 24
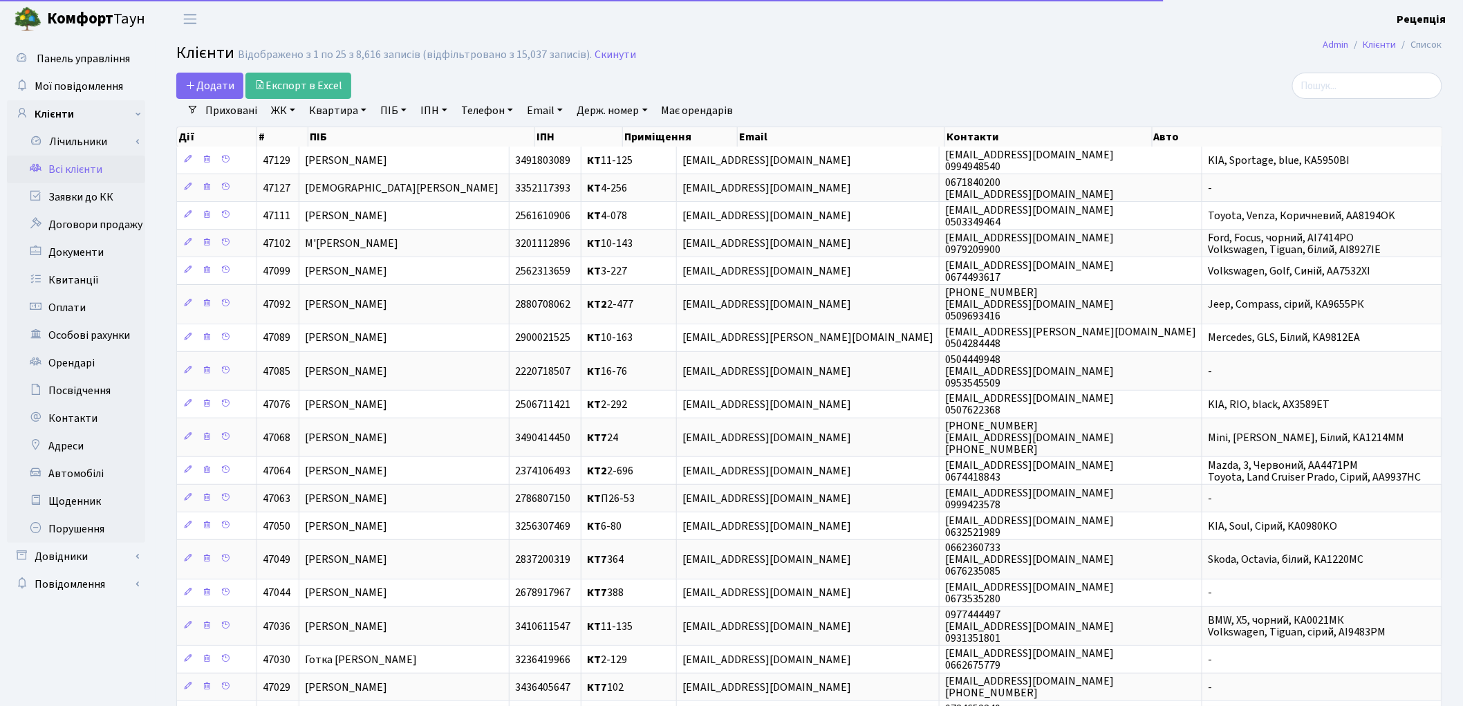
click at [391, 113] on link "ПІБ" at bounding box center [393, 111] width 37 height 24
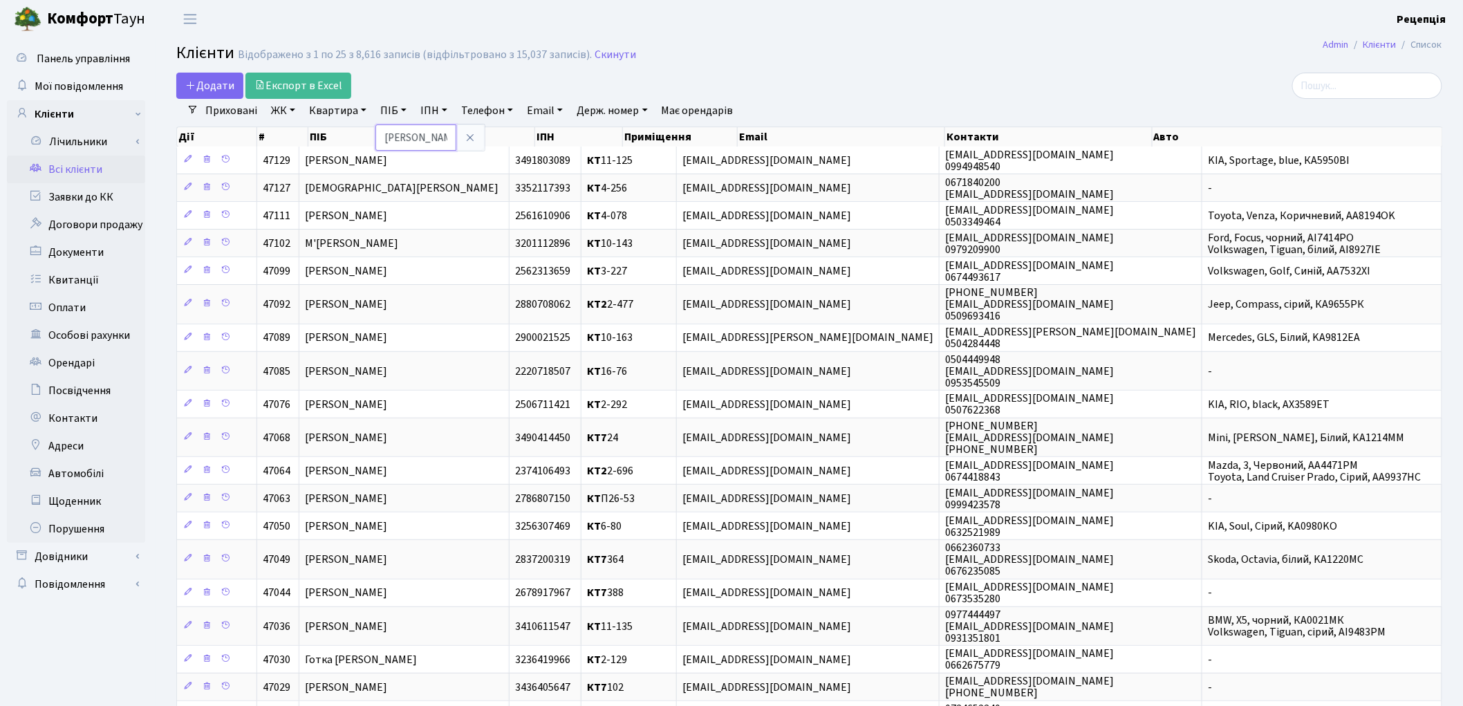
type input "токар"
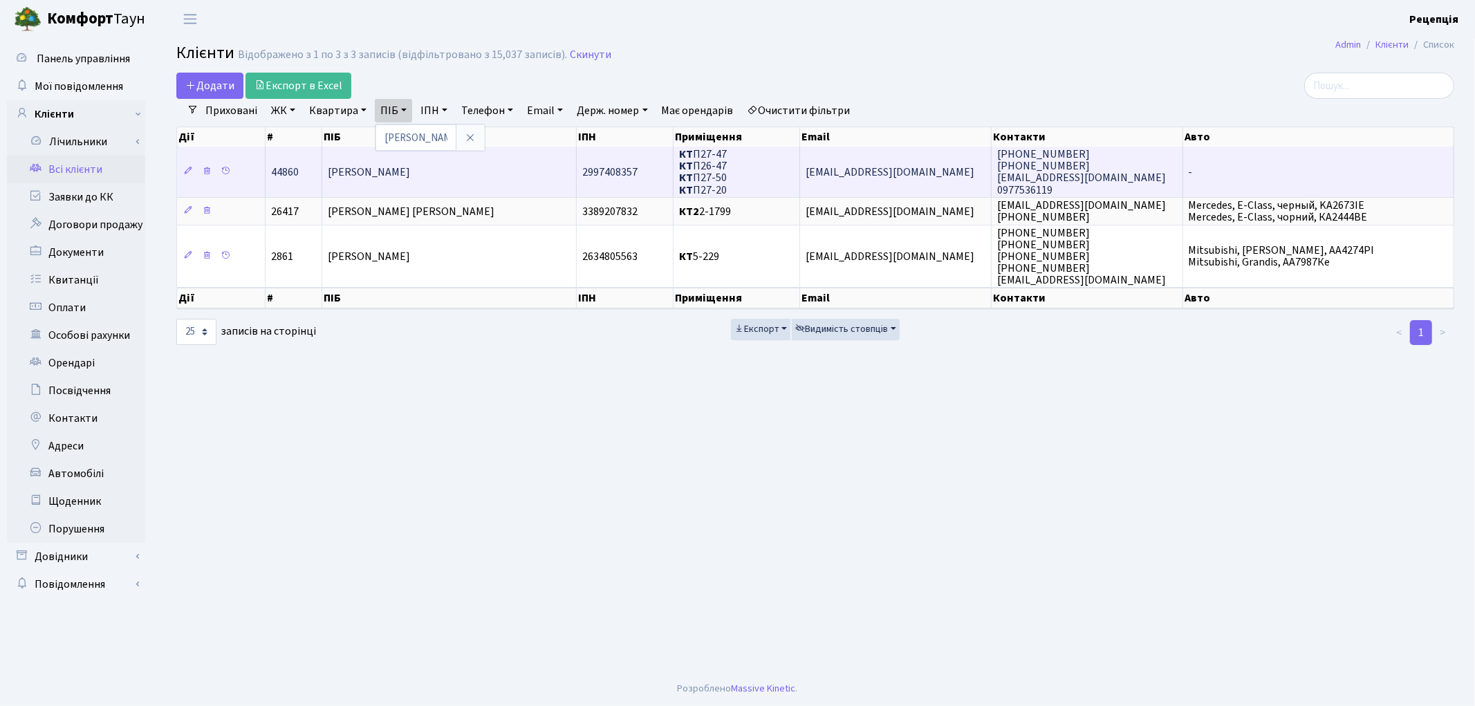
click at [480, 181] on td "[PERSON_NAME]" at bounding box center [449, 172] width 254 height 50
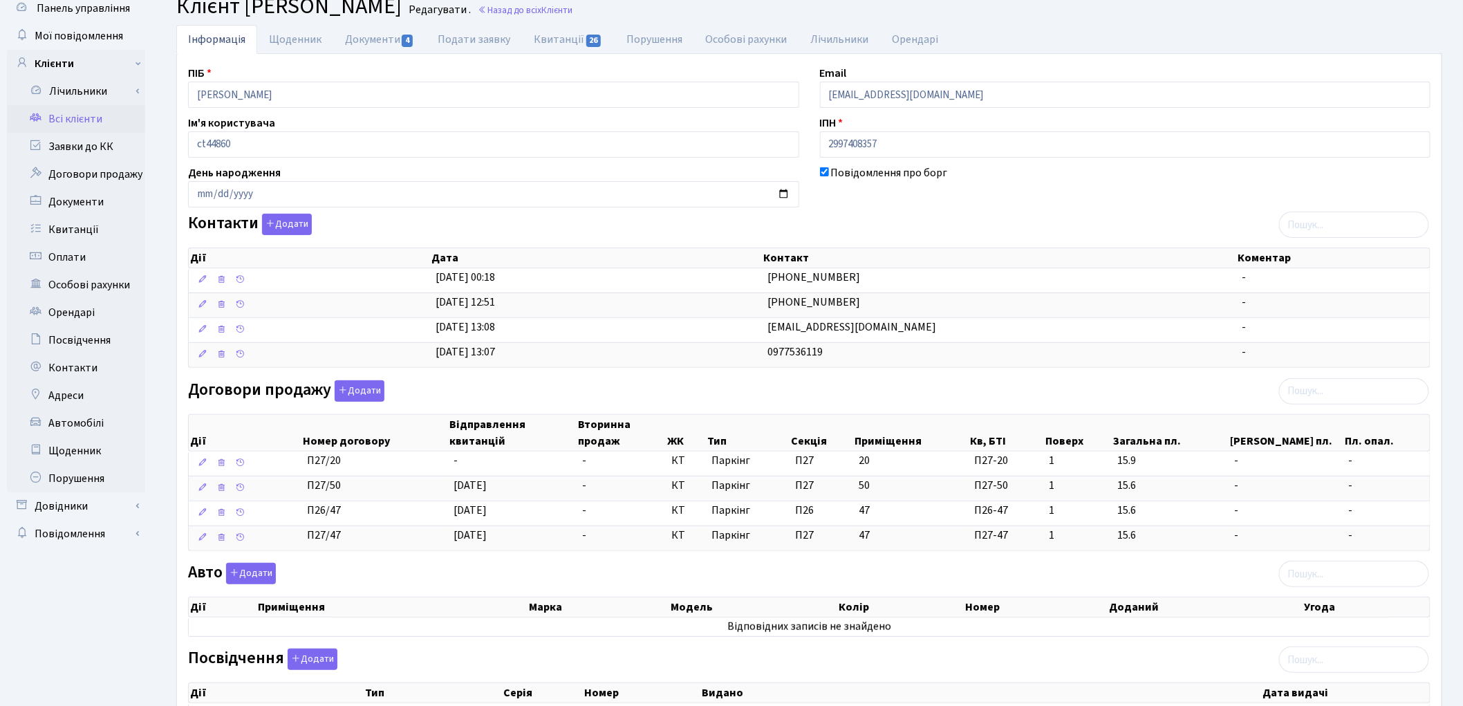
scroll to position [66, 0]
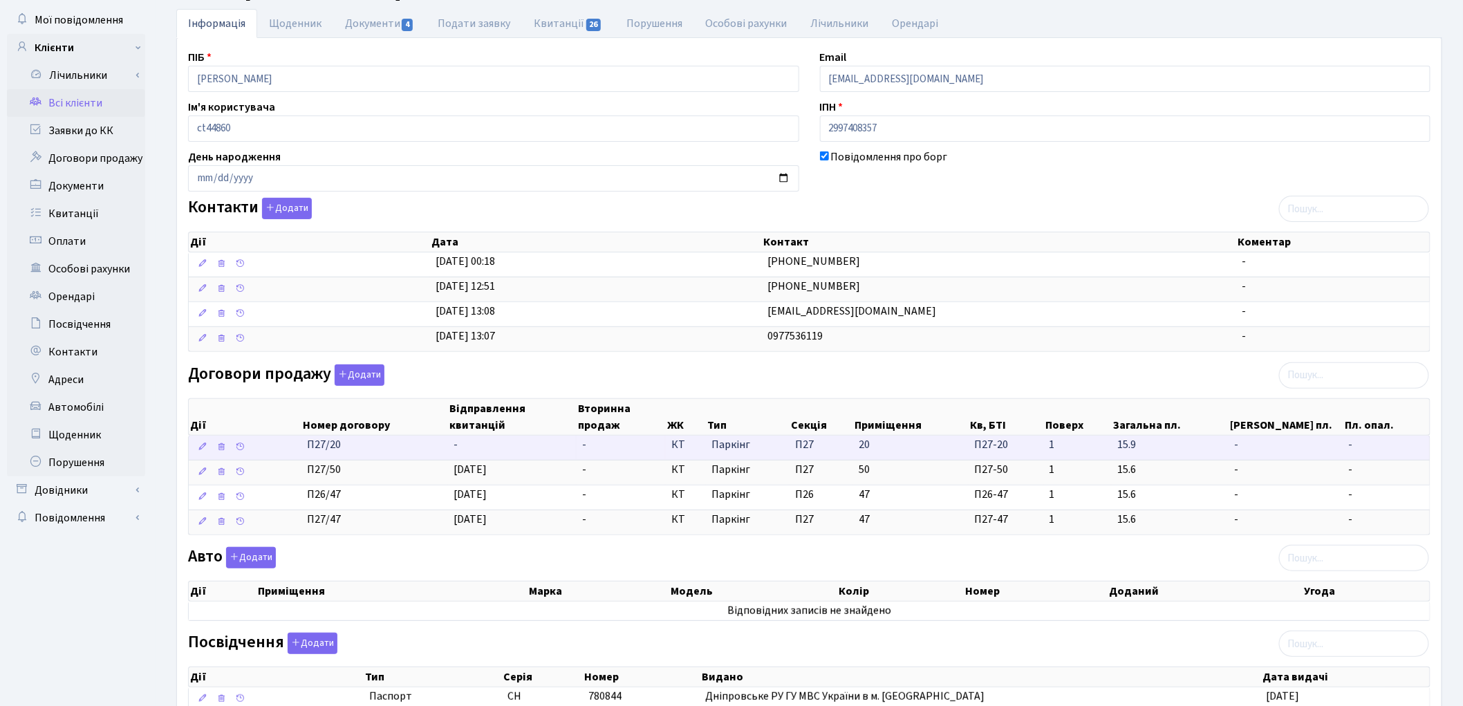
click at [557, 445] on td "-" at bounding box center [512, 448] width 128 height 24
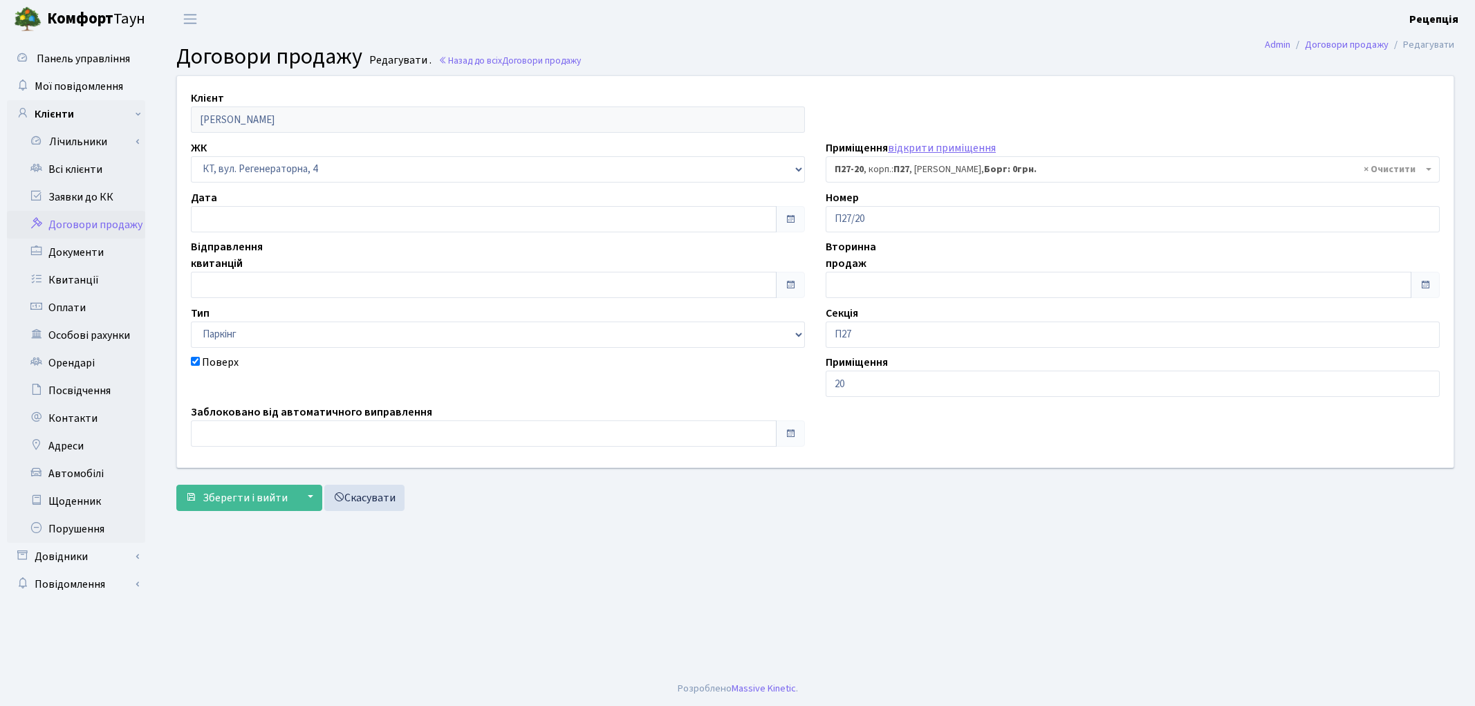
select select "9979"
click at [243, 286] on input "text" at bounding box center [484, 285] width 586 height 26
click at [209, 149] on td "6" at bounding box center [204, 152] width 21 height 21
type input "[DATE]"
click at [219, 494] on span "Зберегти і вийти" at bounding box center [245, 497] width 85 height 15
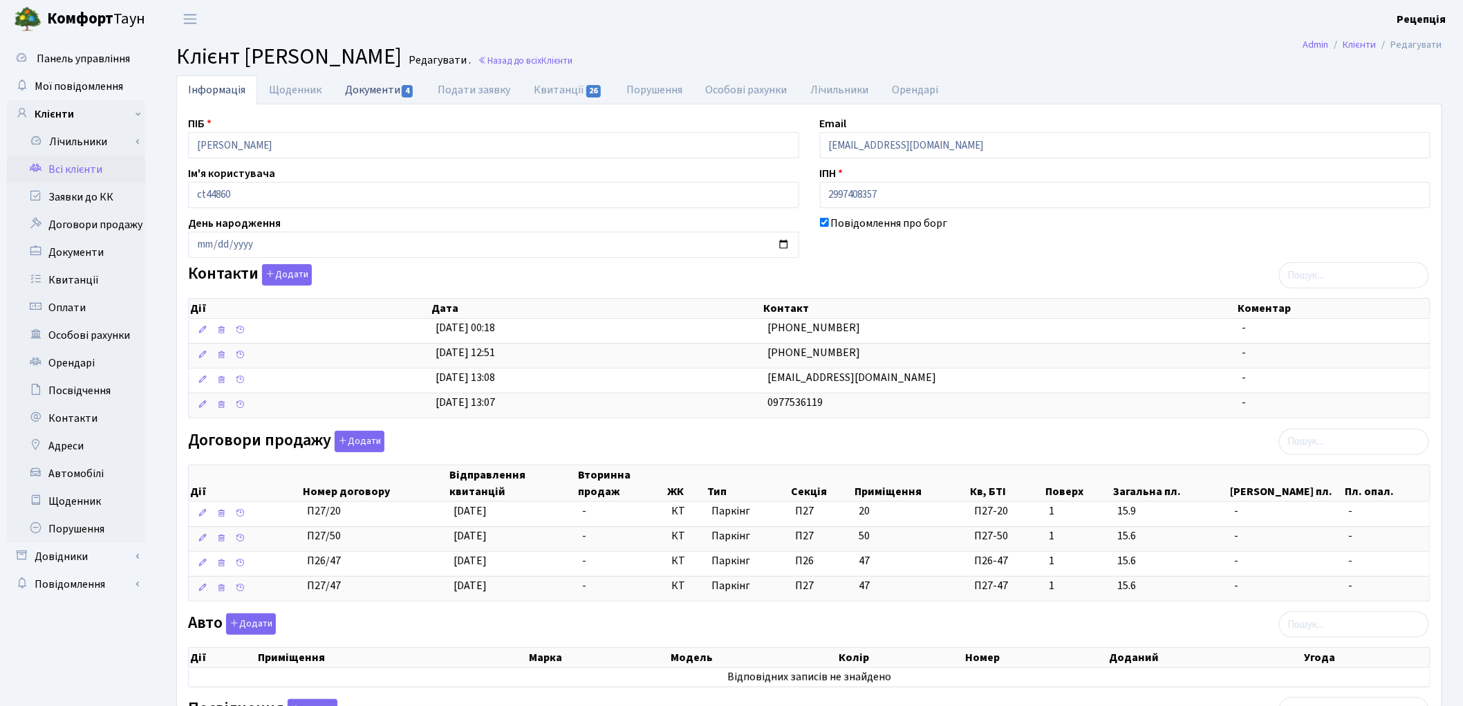
click at [376, 91] on link "Документи 4" at bounding box center [379, 89] width 93 height 28
select select "25"
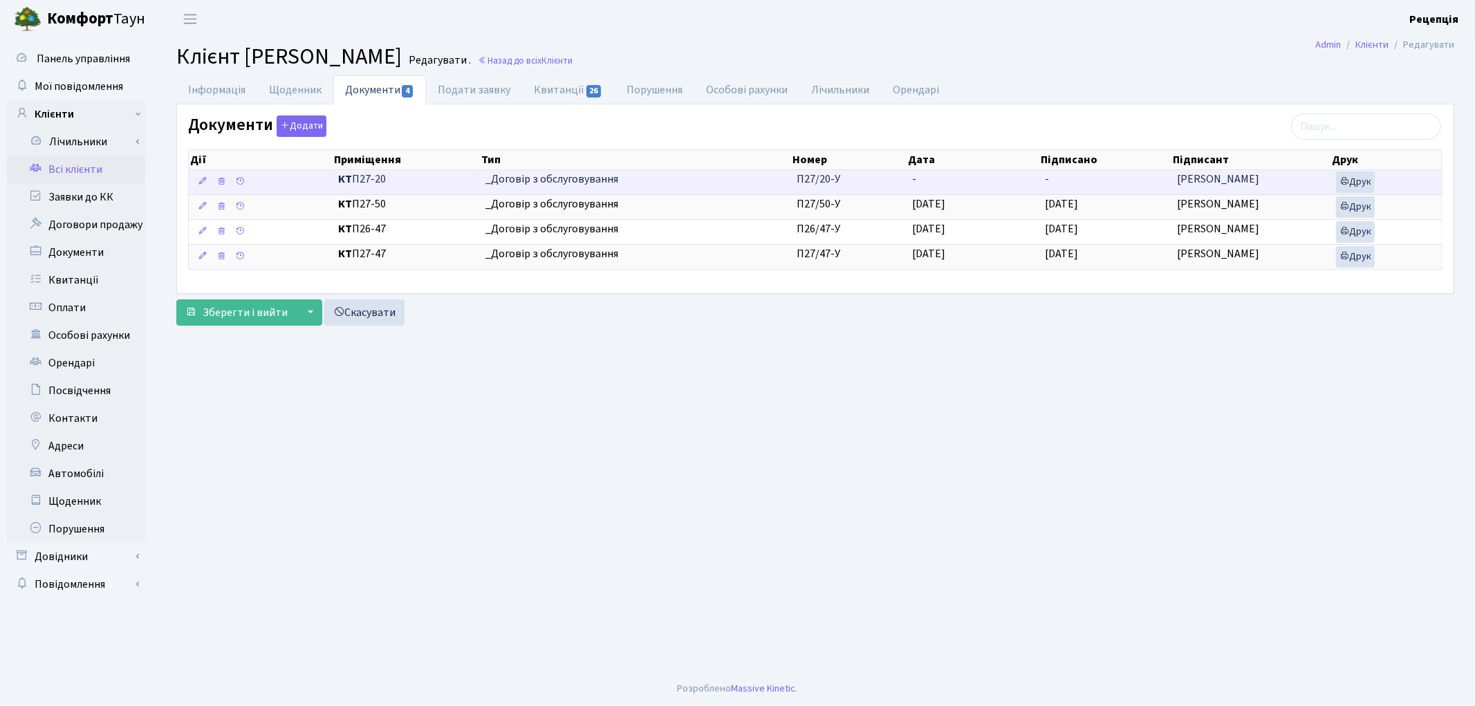
click at [908, 187] on td "-" at bounding box center [972, 182] width 133 height 24
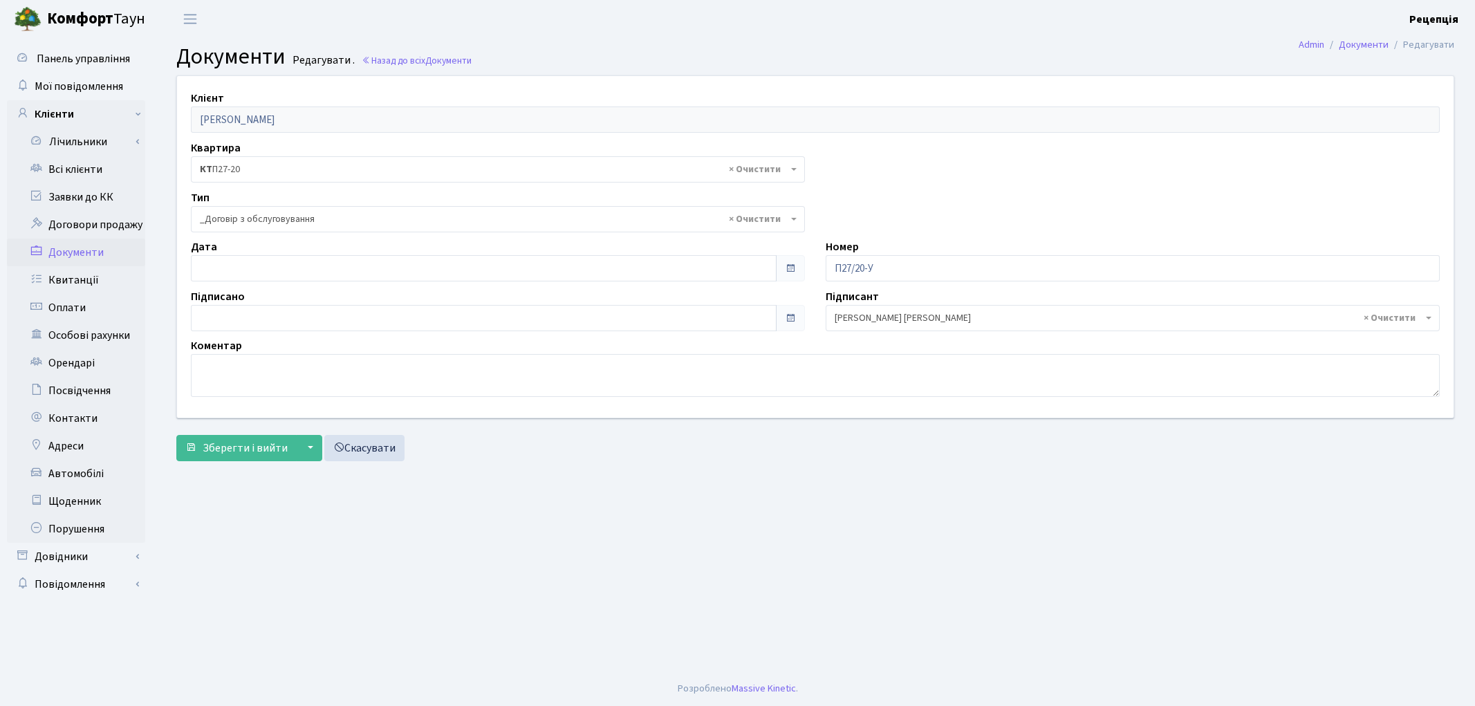
select select "289"
type input "08.10.2025"
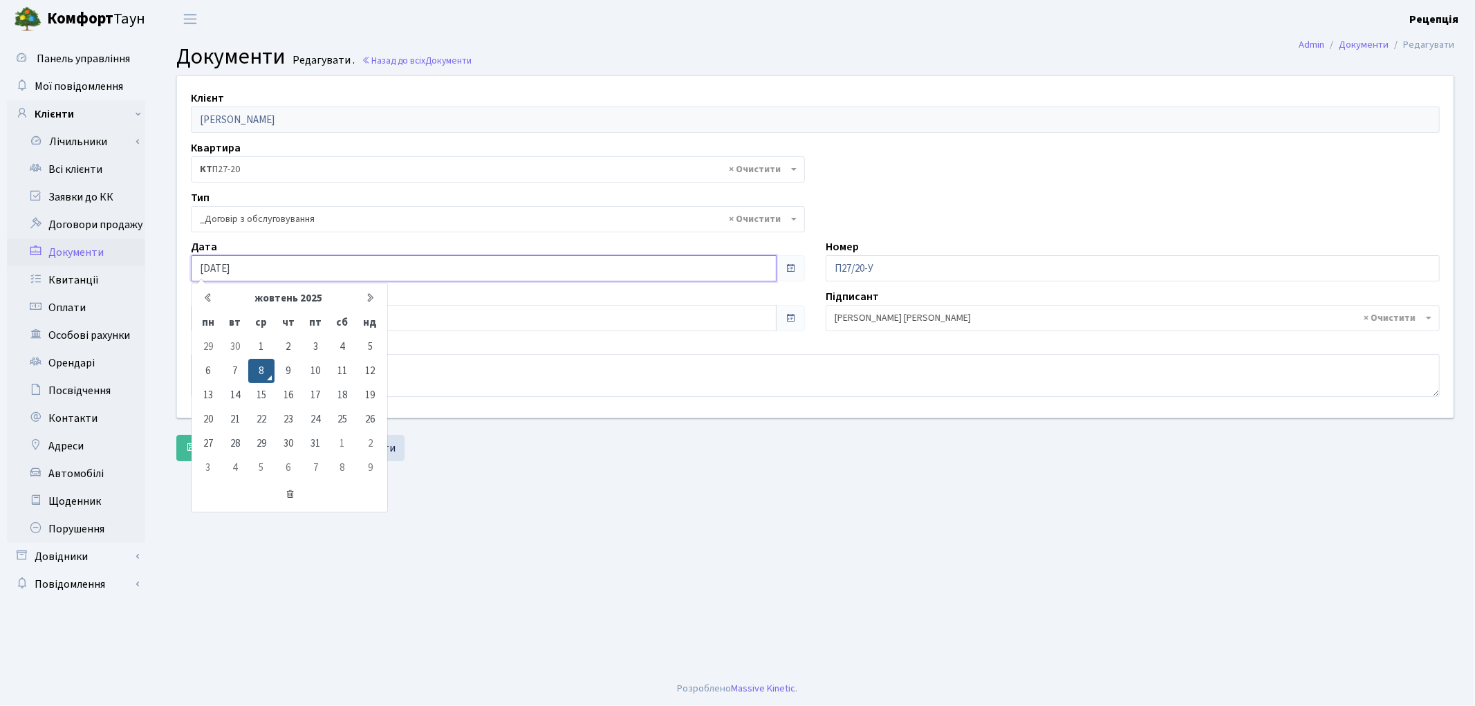
click at [223, 266] on input "08.10.2025" at bounding box center [484, 268] width 586 height 26
click at [265, 368] on td "8" at bounding box center [261, 371] width 26 height 24
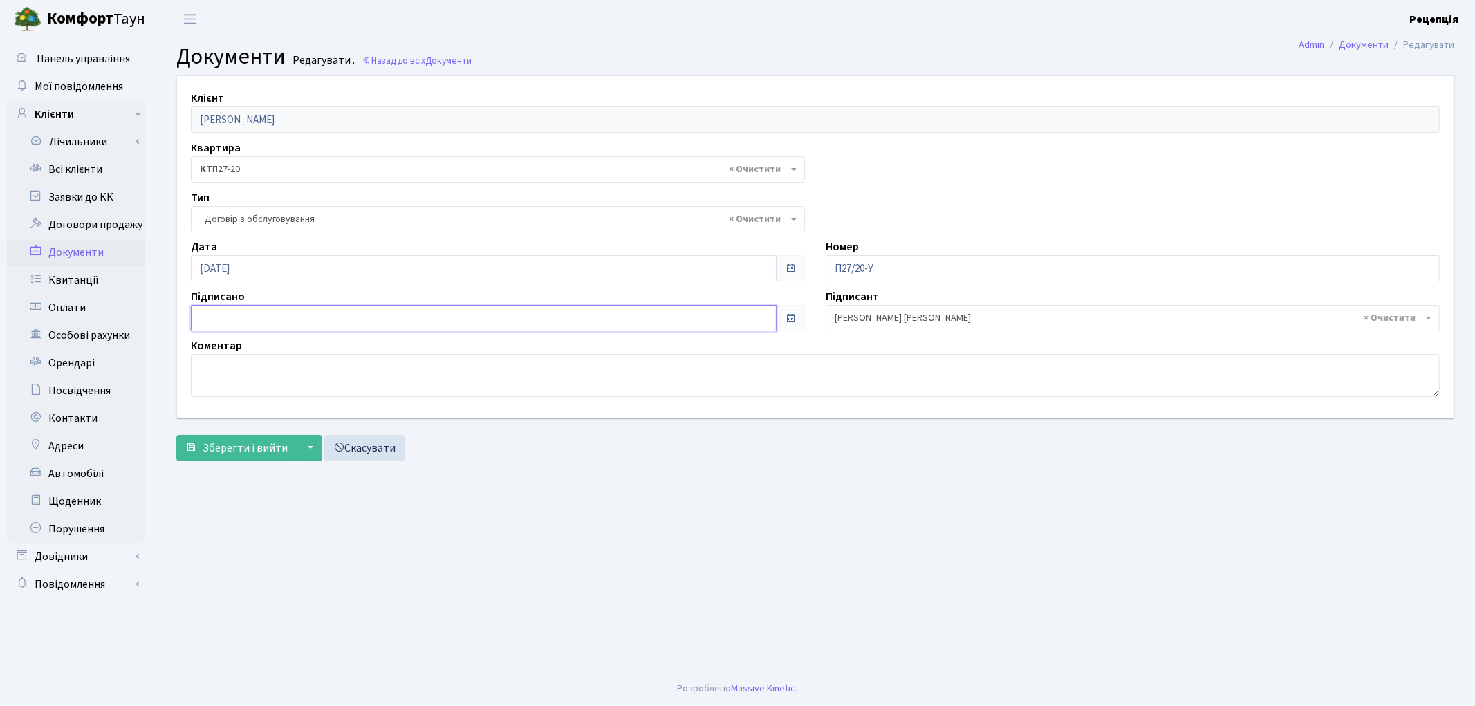
type input "[DATE]"
click at [245, 327] on input "[DATE]" at bounding box center [484, 318] width 586 height 26
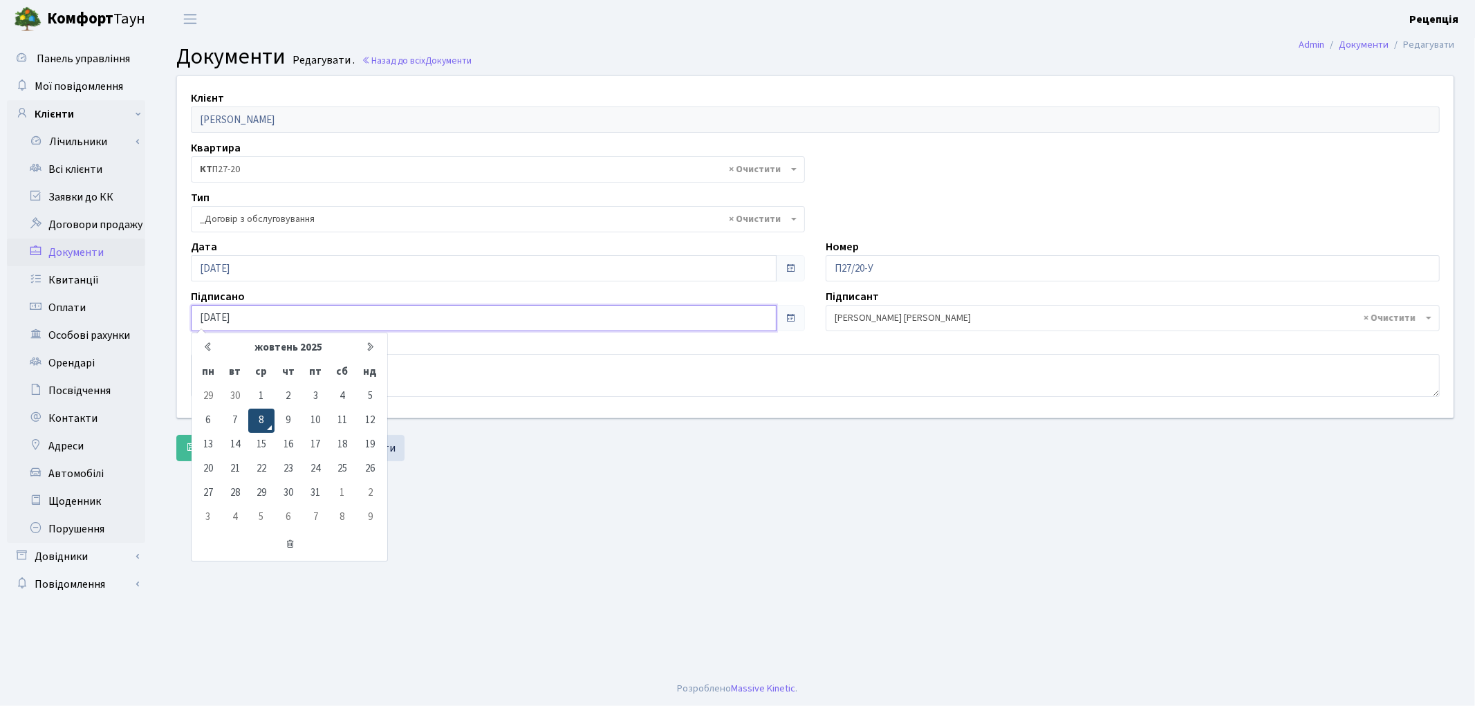
click at [259, 416] on td "8" at bounding box center [261, 421] width 26 height 24
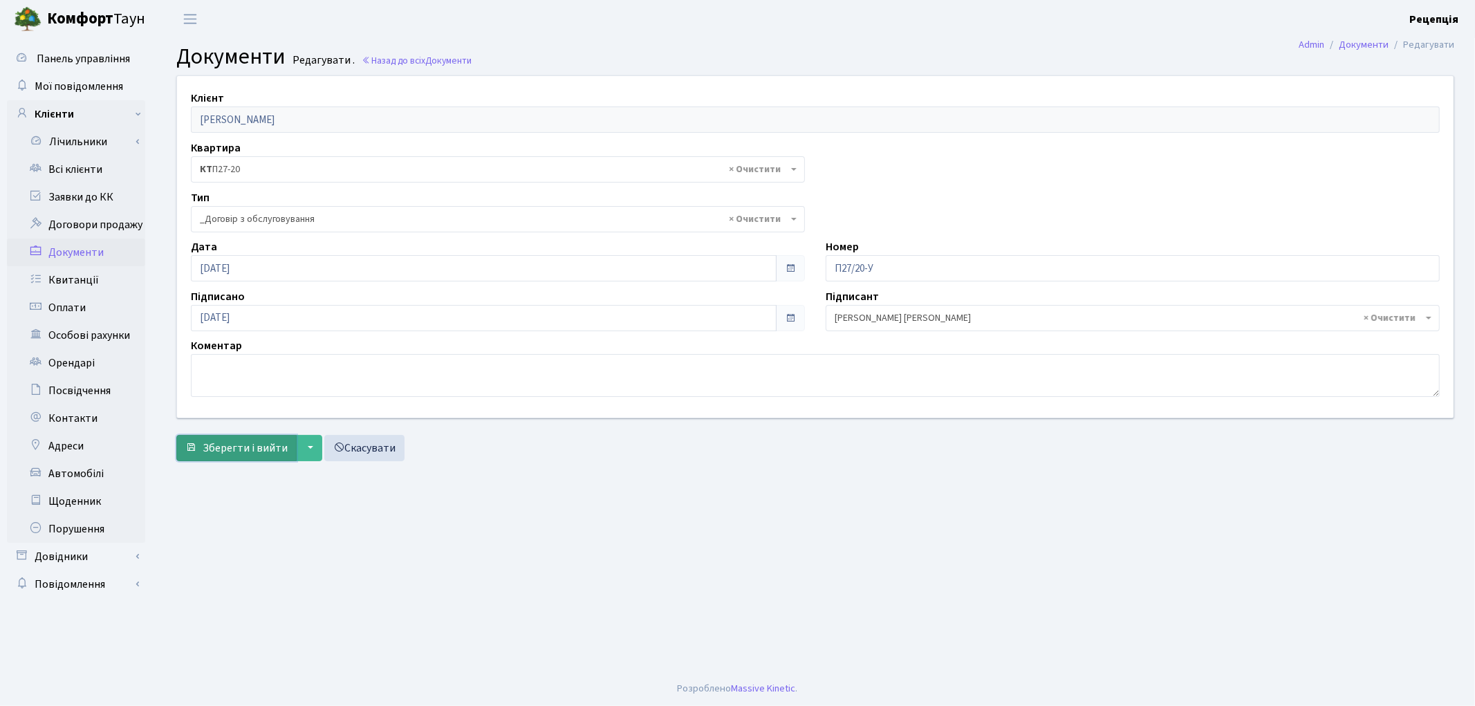
click at [236, 446] on span "Зберегти і вийти" at bounding box center [245, 447] width 85 height 15
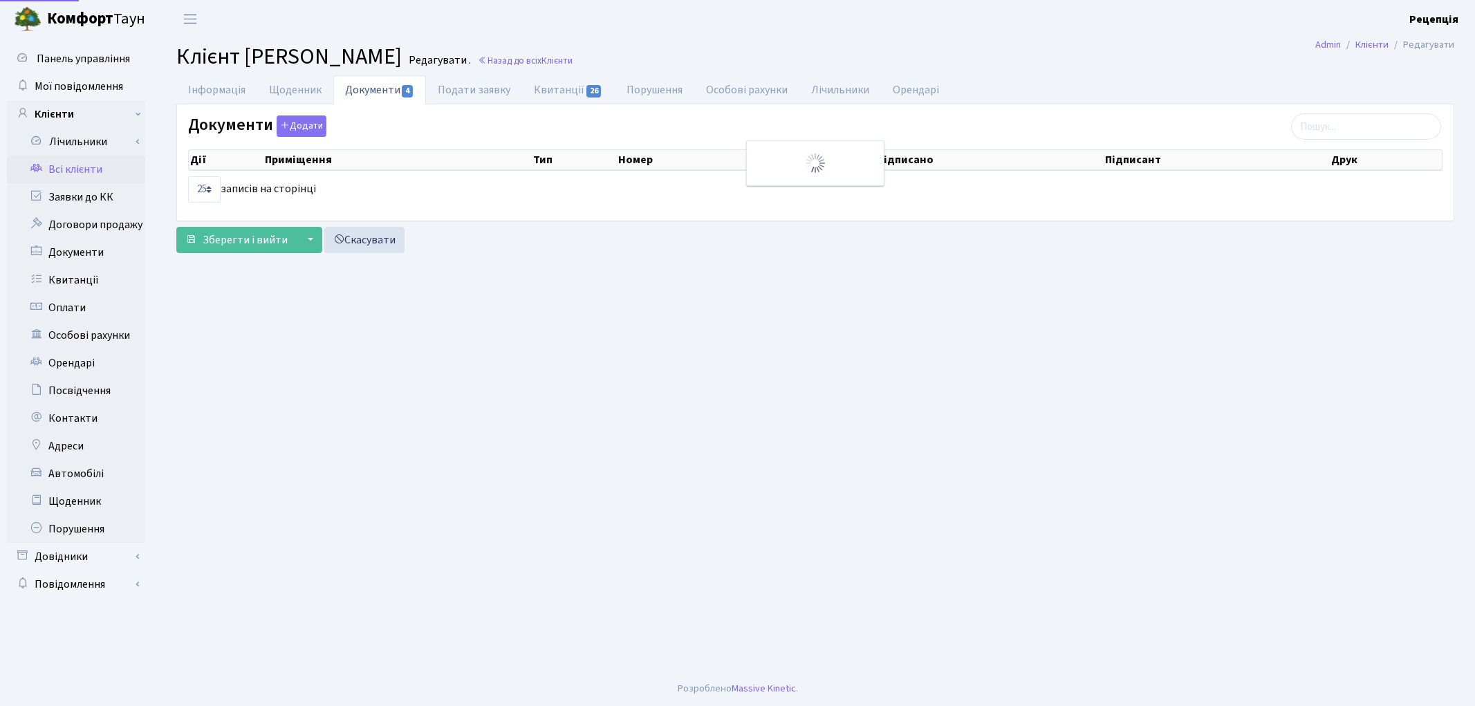
select select "25"
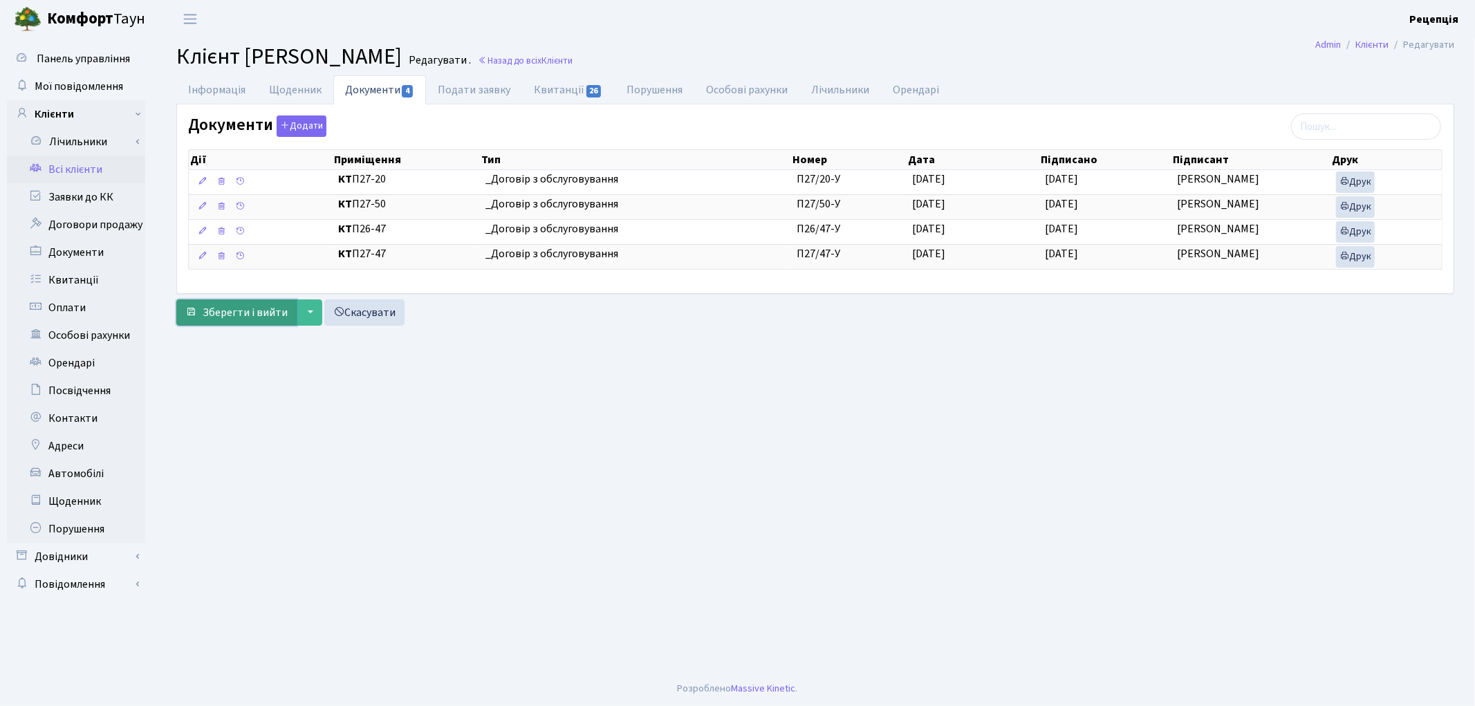
click at [242, 312] on span "Зберегти і вийти" at bounding box center [245, 312] width 85 height 15
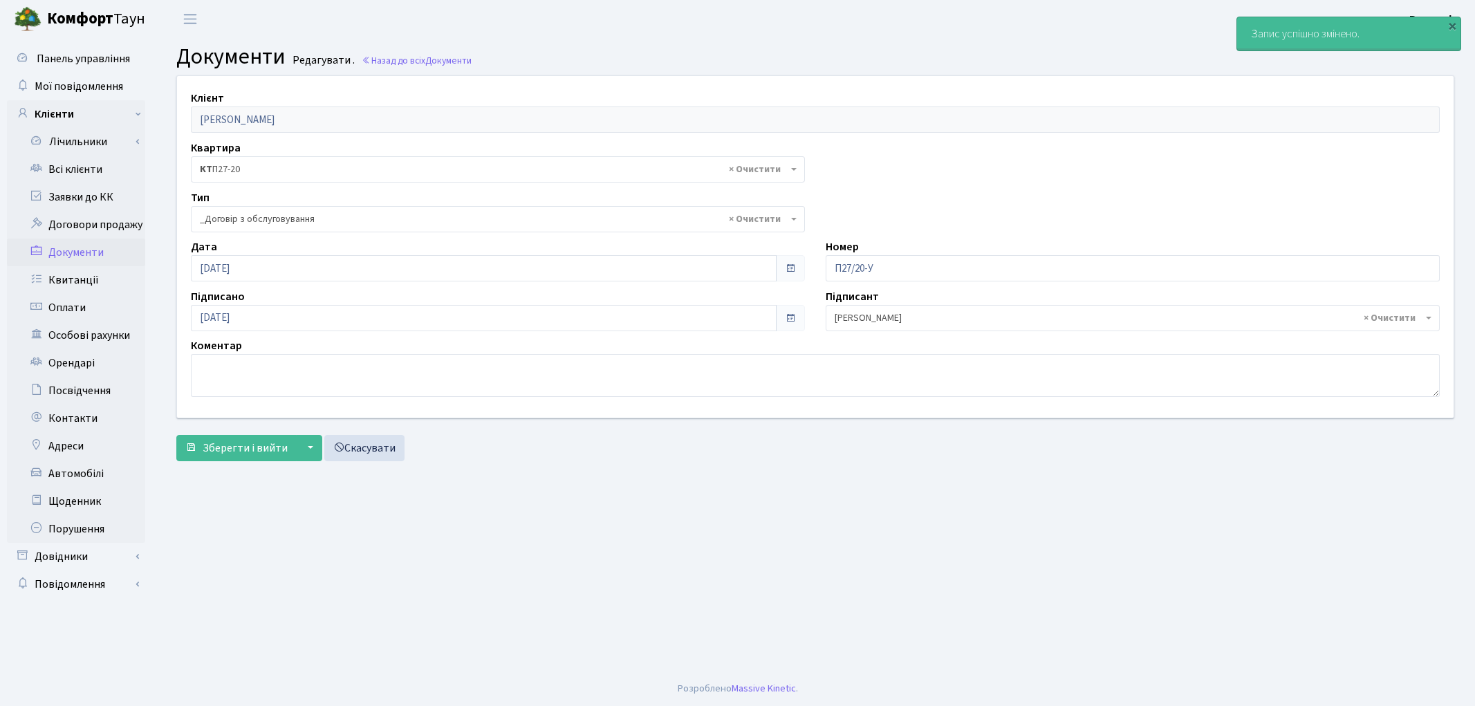
select select "289"
click at [88, 174] on link "Всі клієнти" at bounding box center [76, 170] width 138 height 28
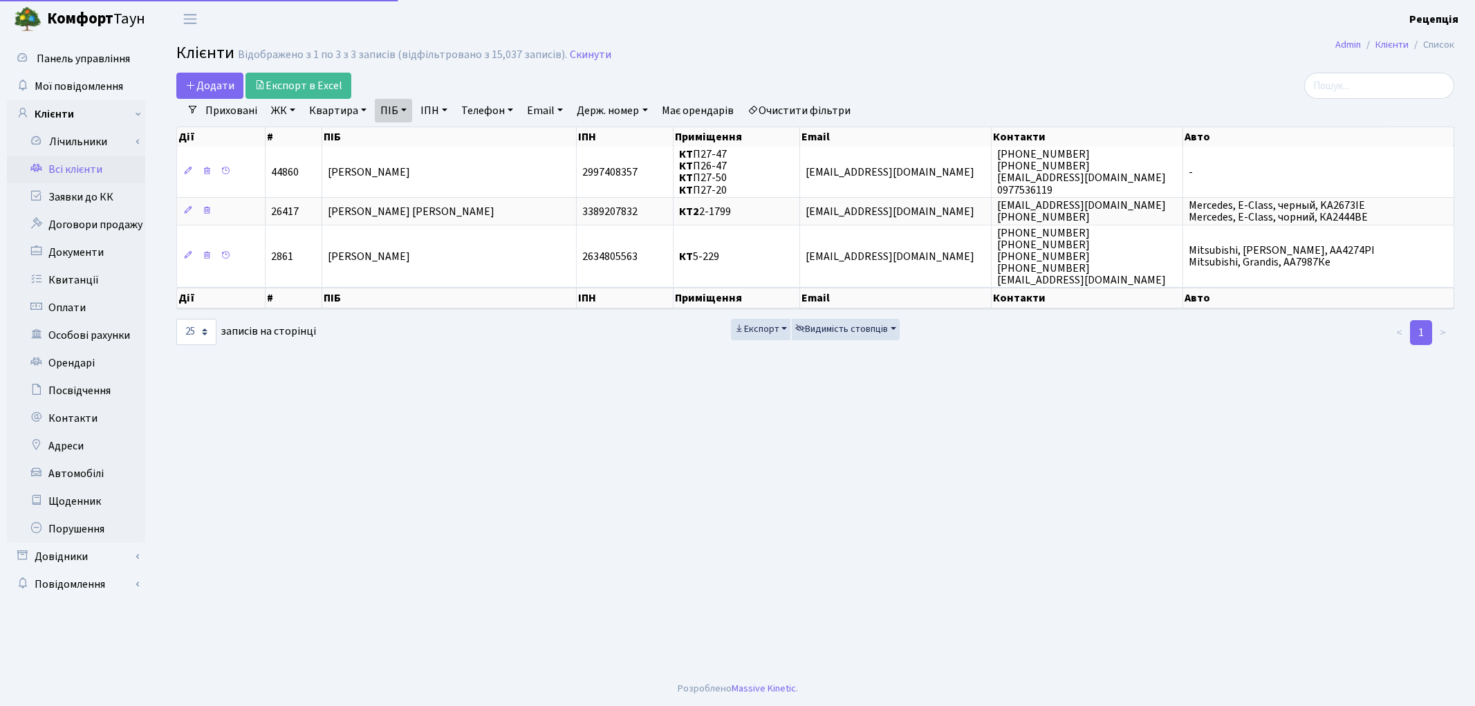
select select "25"
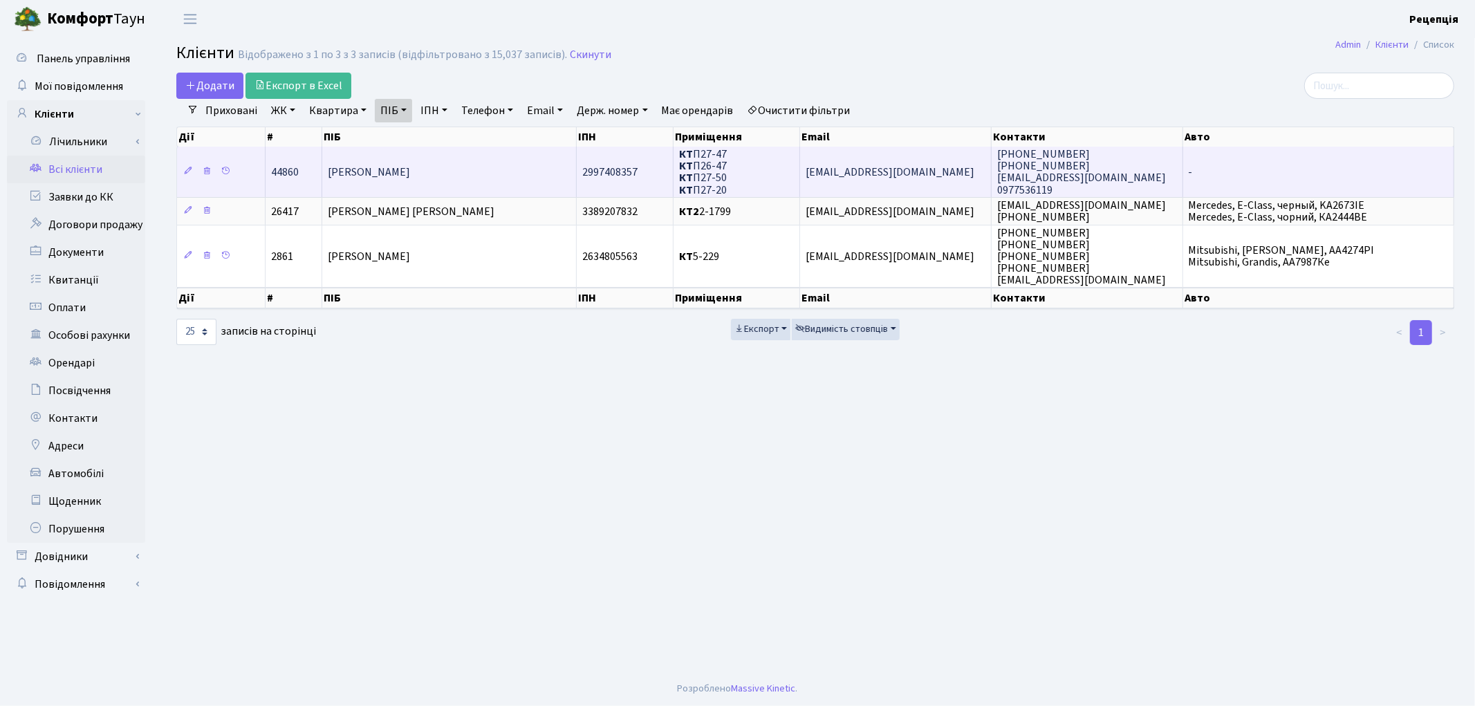
click at [411, 160] on td "[PERSON_NAME]" at bounding box center [449, 172] width 254 height 50
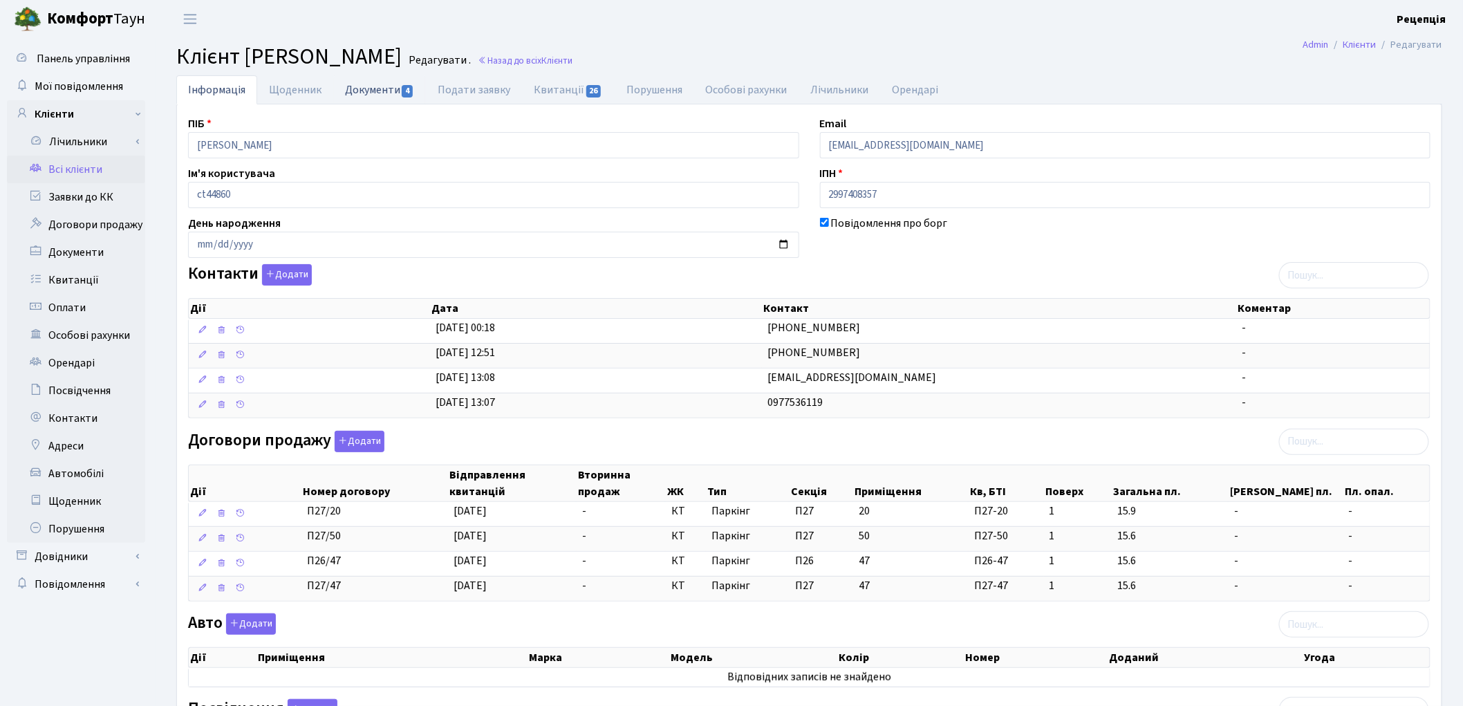
click at [384, 82] on link "Документи 4" at bounding box center [379, 89] width 93 height 28
select select "25"
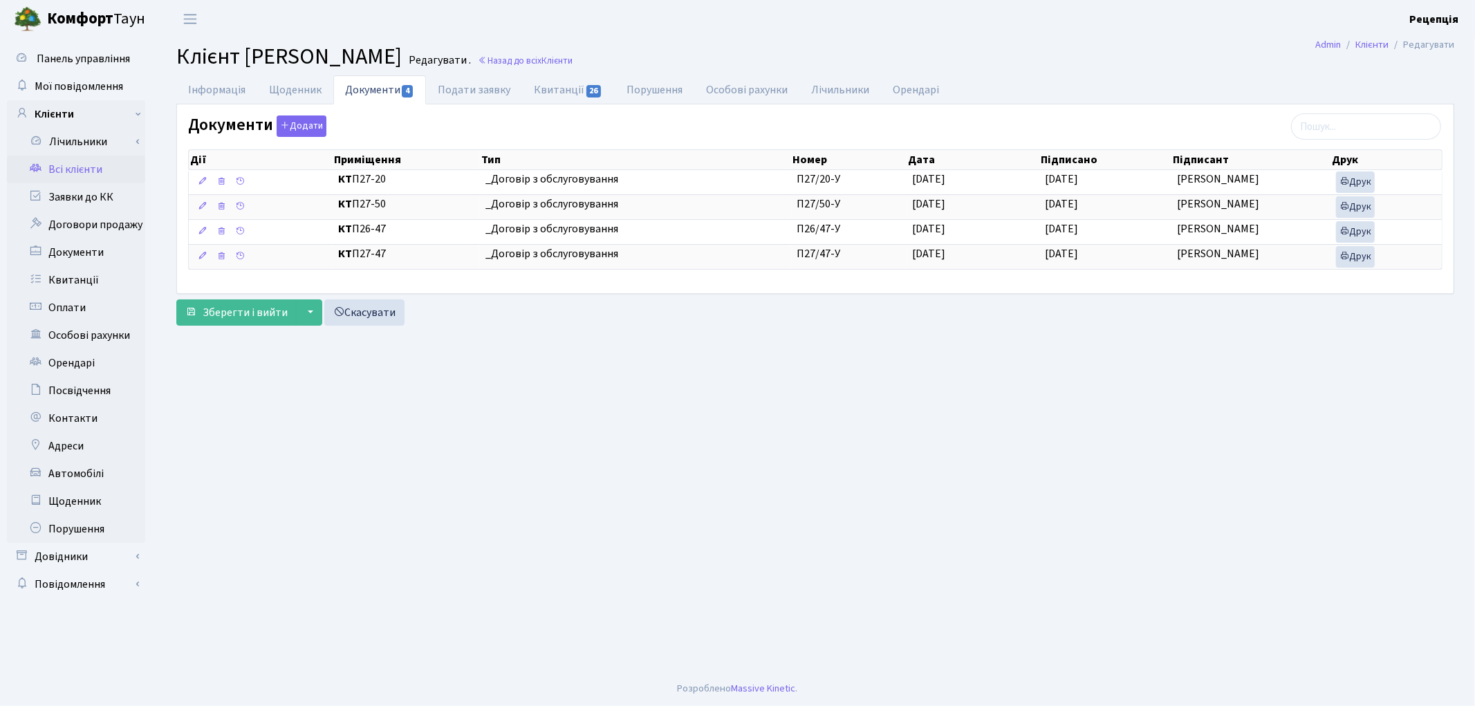
click at [108, 164] on link "Всі клієнти" at bounding box center [76, 170] width 138 height 28
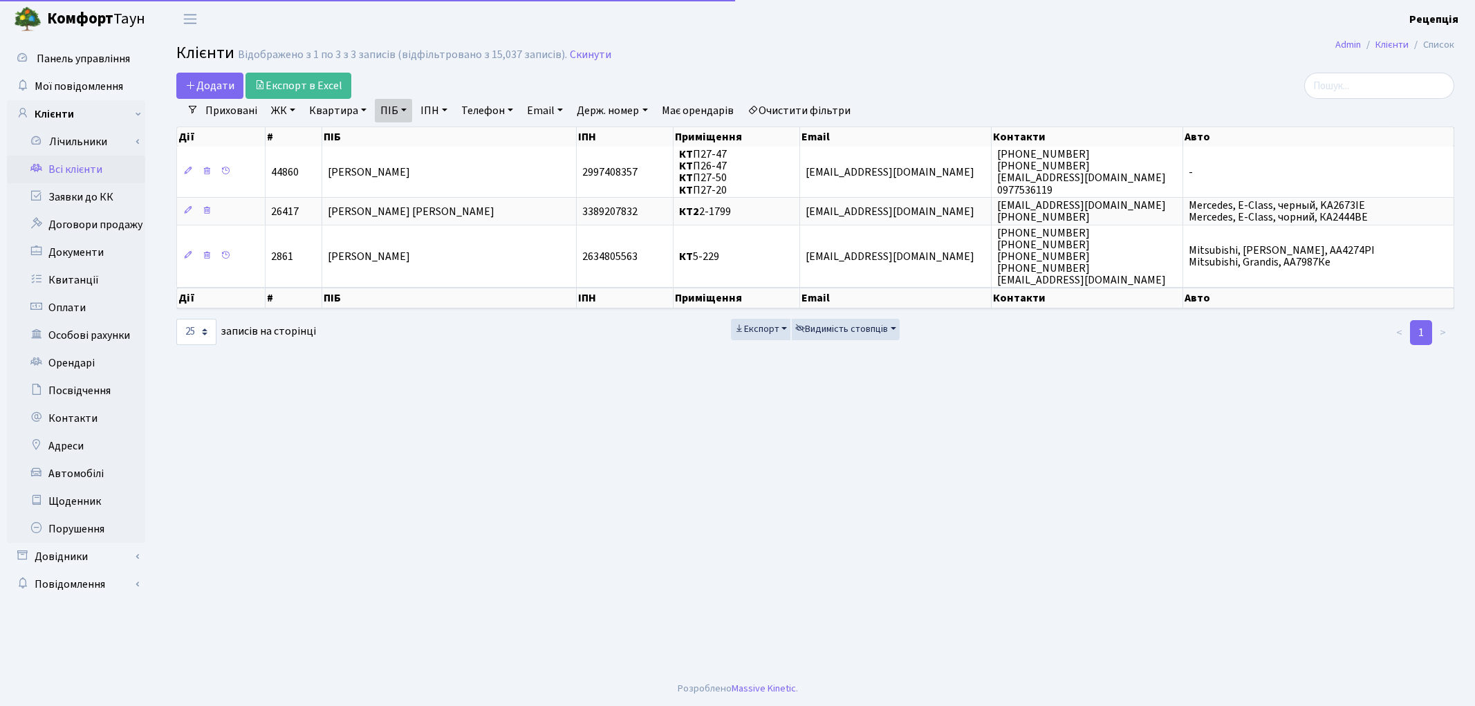
select select "25"
click at [795, 119] on link "Очистити фільтри" at bounding box center [799, 111] width 114 height 24
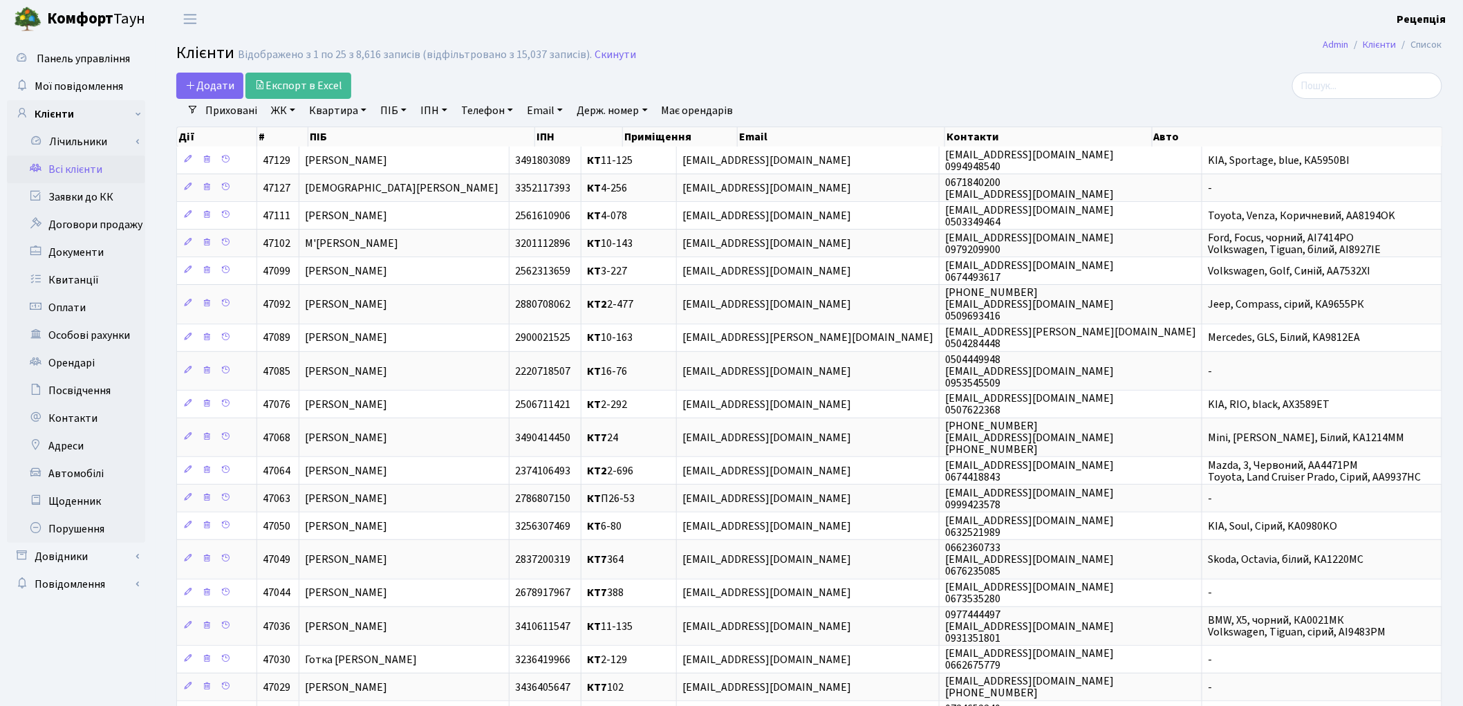
click at [280, 113] on link "ЖК" at bounding box center [282, 111] width 35 height 24
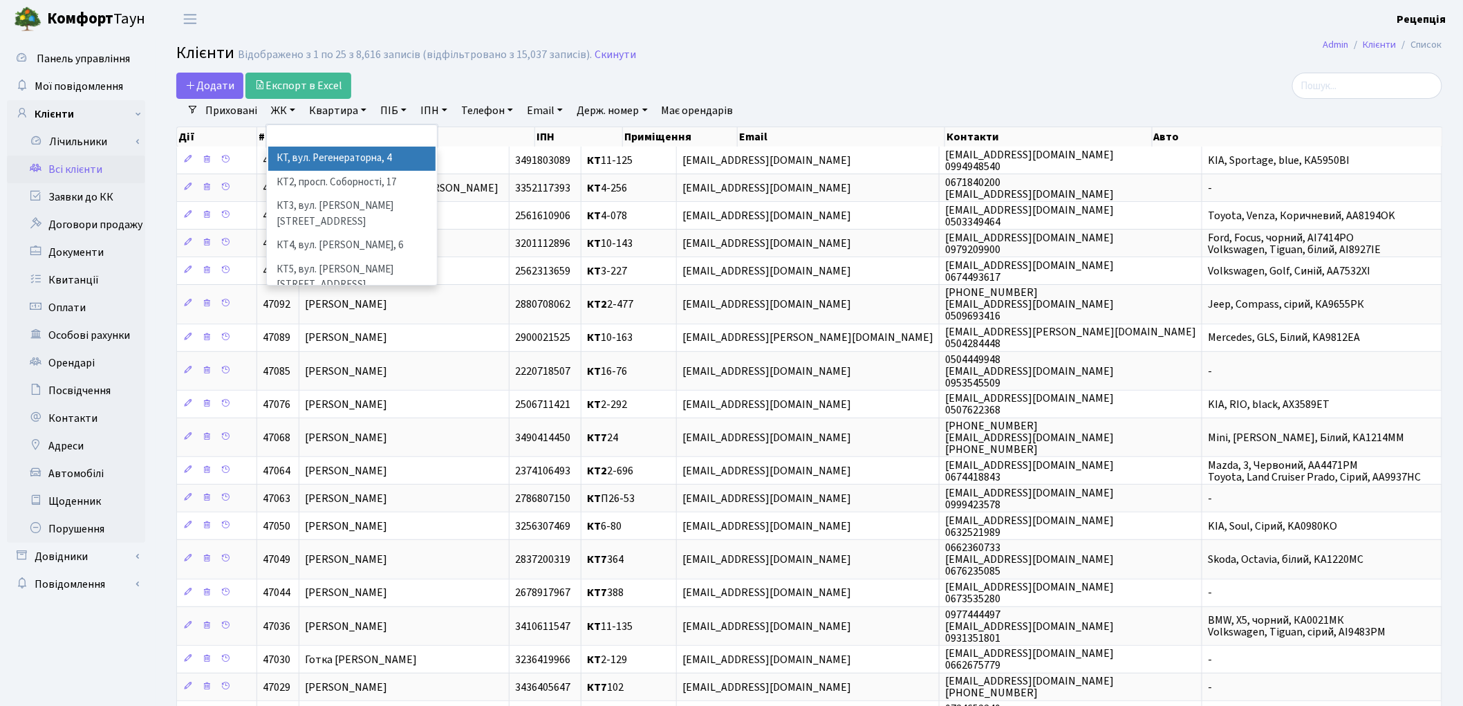
click at [301, 156] on li "КТ, вул. Регенераторна, 4" at bounding box center [351, 159] width 167 height 24
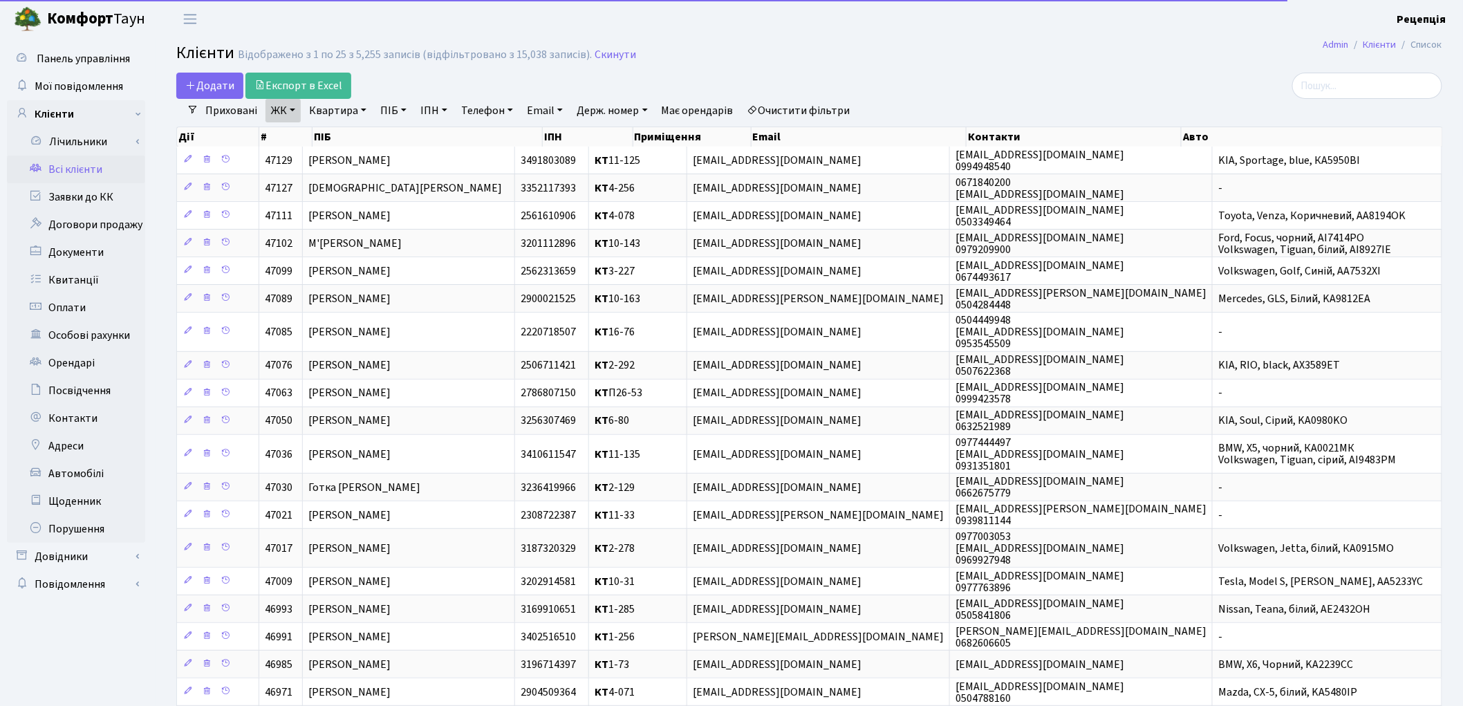
click at [342, 108] on link "Квартира" at bounding box center [337, 111] width 68 height 24
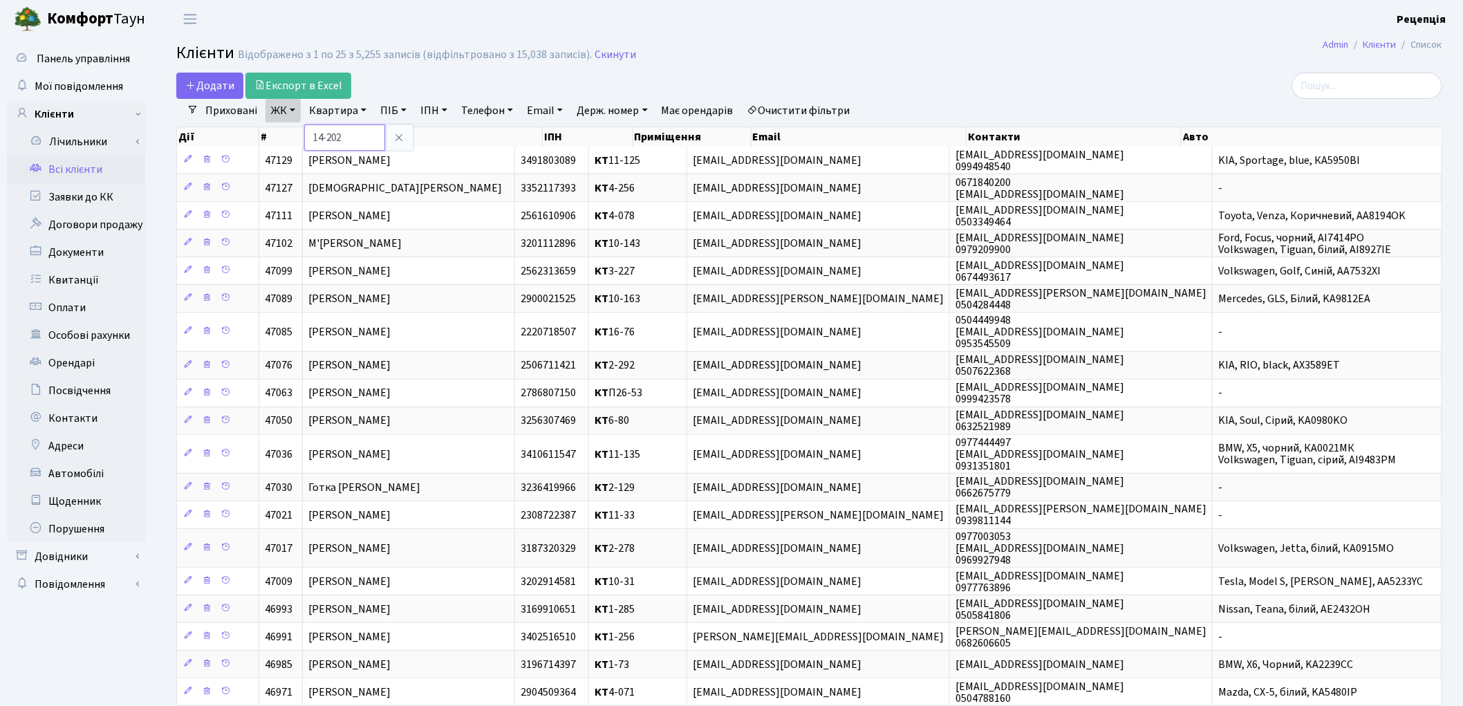
type input "14-202"
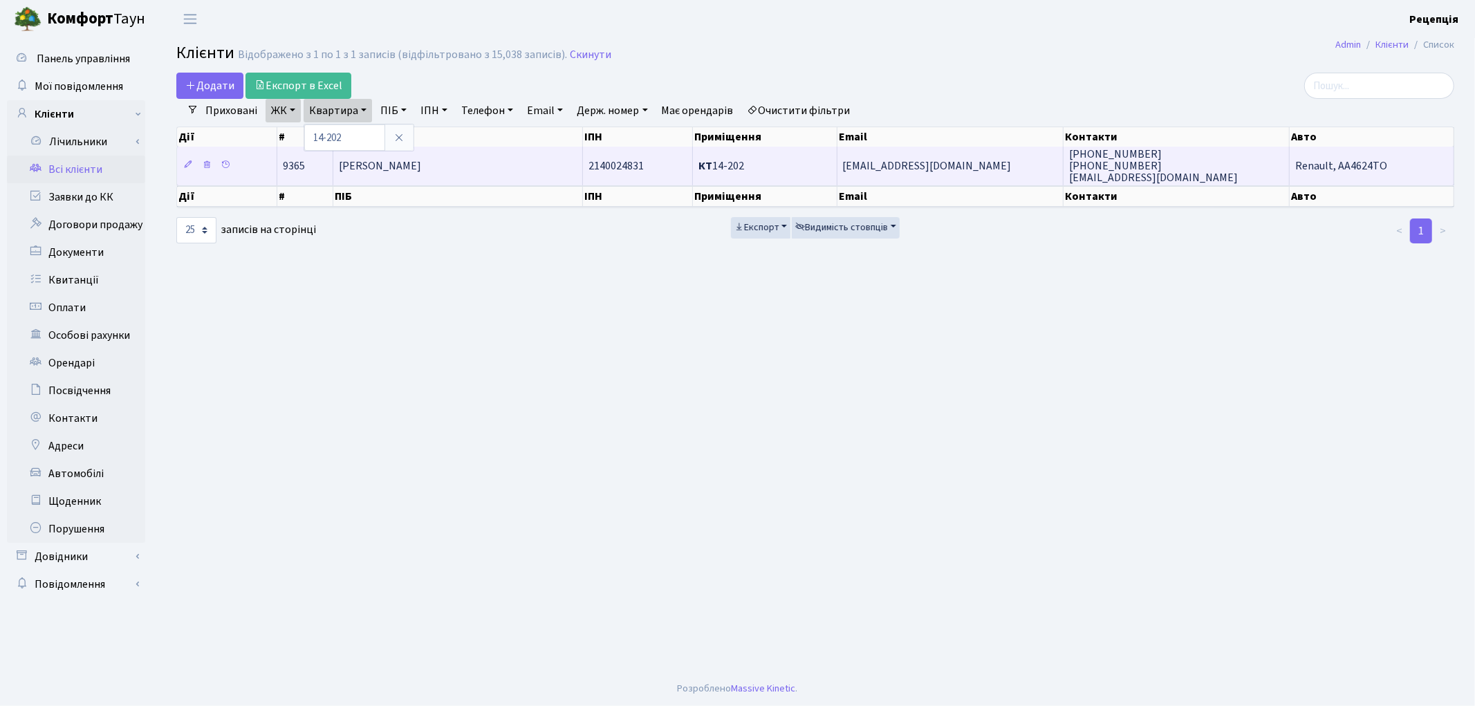
click at [478, 169] on td "Мадрахімов Хусан Іргашевич" at bounding box center [458, 166] width 250 height 38
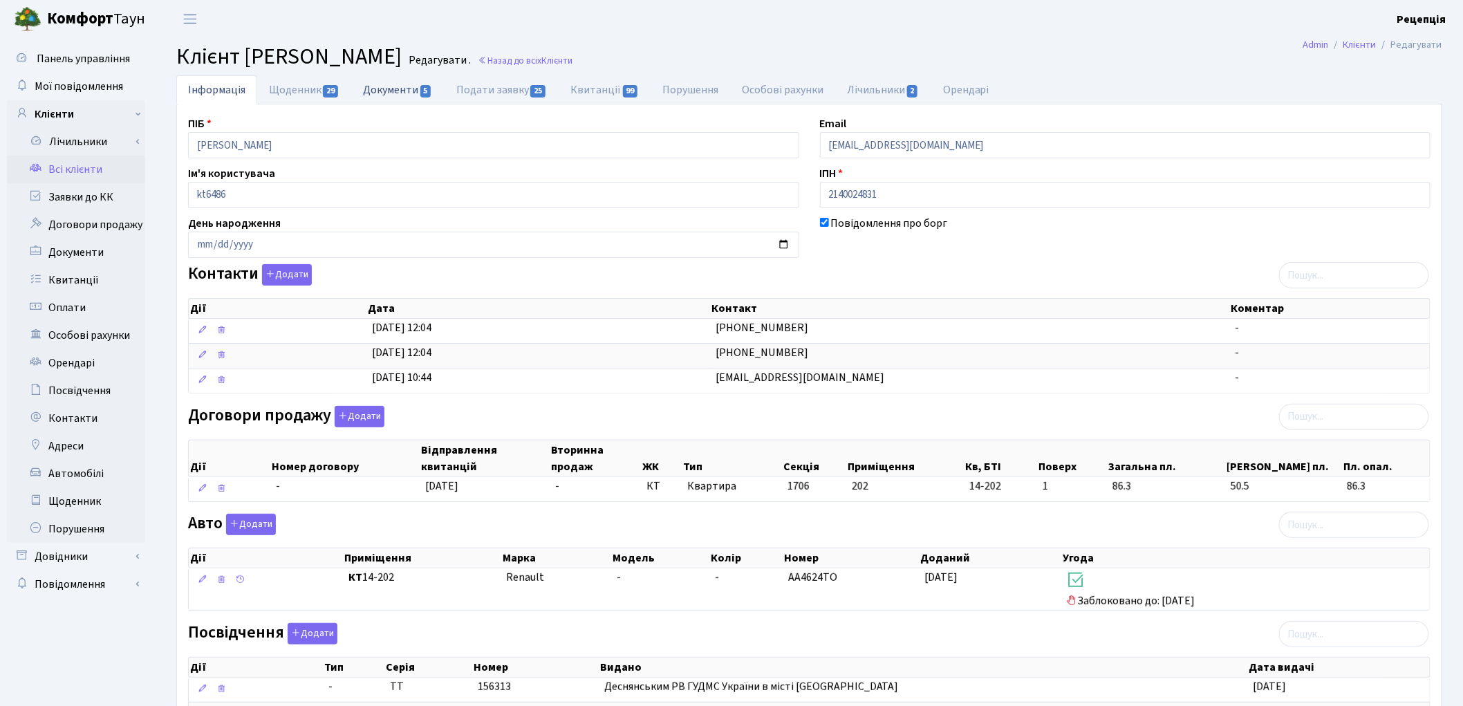
click at [386, 93] on link "Документи 5" at bounding box center [397, 89] width 93 height 28
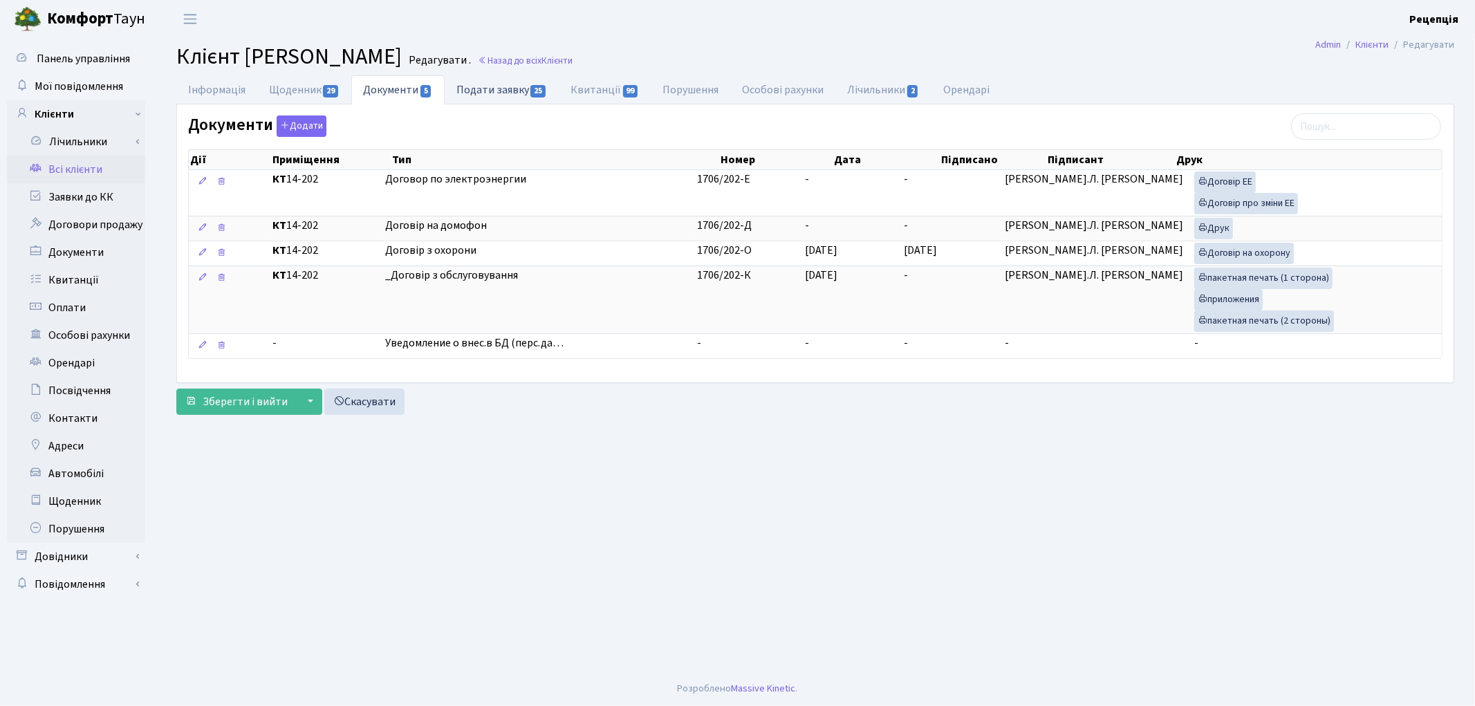
click at [508, 88] on link "Подати заявку 25" at bounding box center [502, 89] width 114 height 28
select select "25"
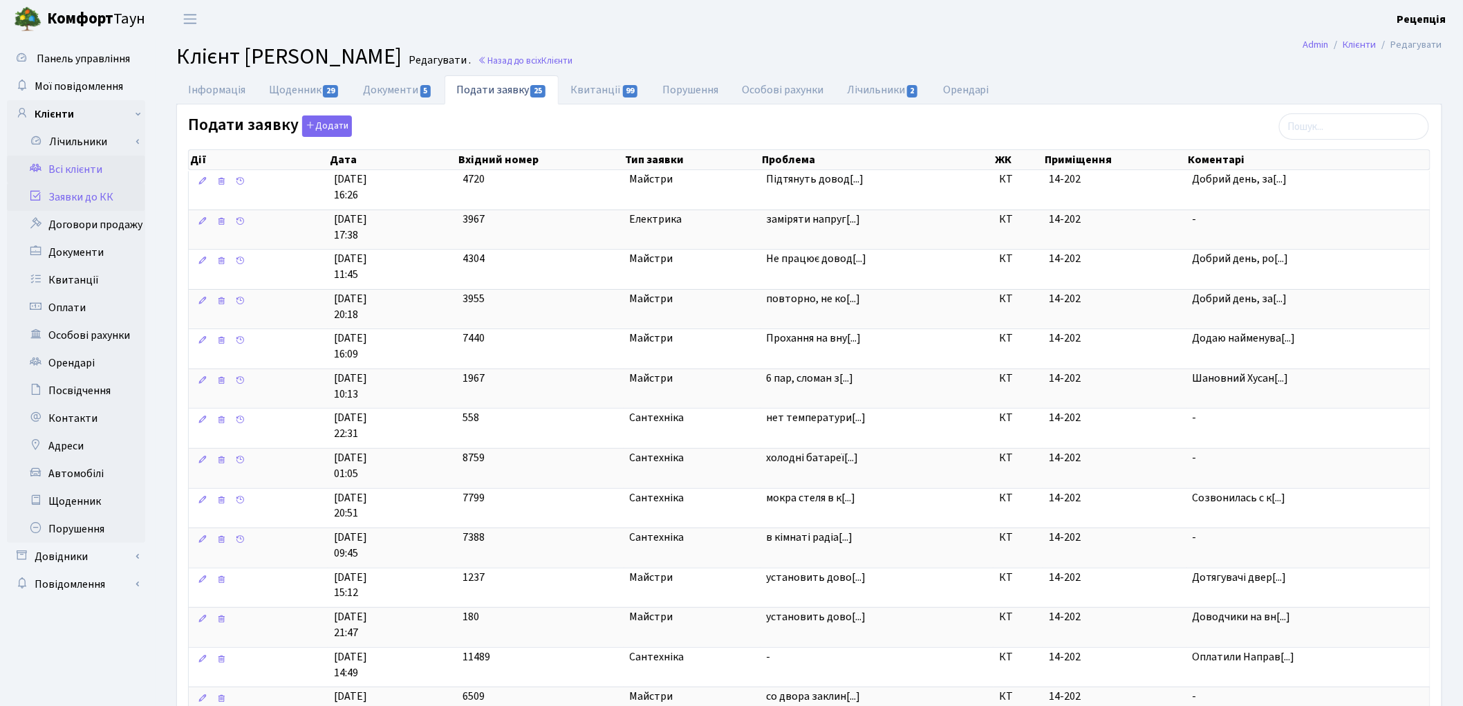
click at [80, 189] on link "Заявки до КК" at bounding box center [76, 197] width 138 height 28
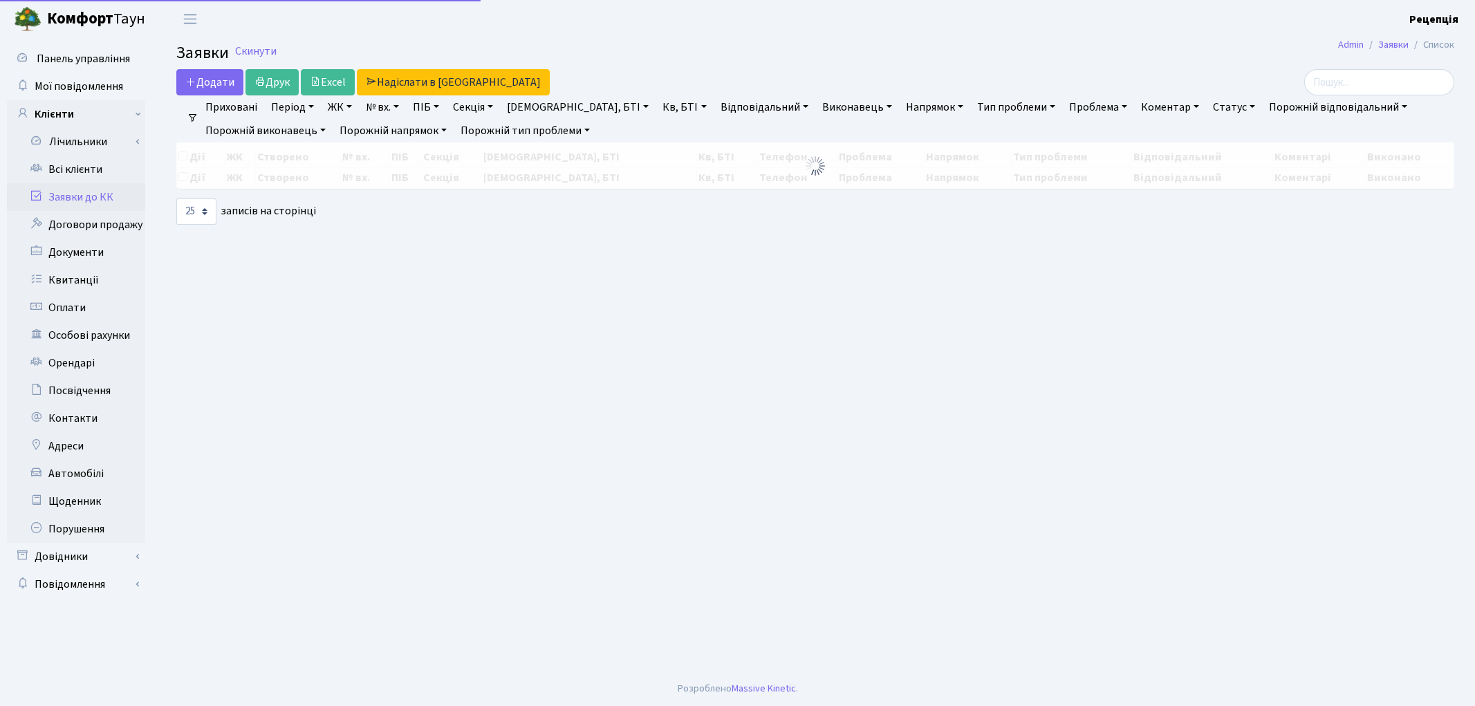
select select "25"
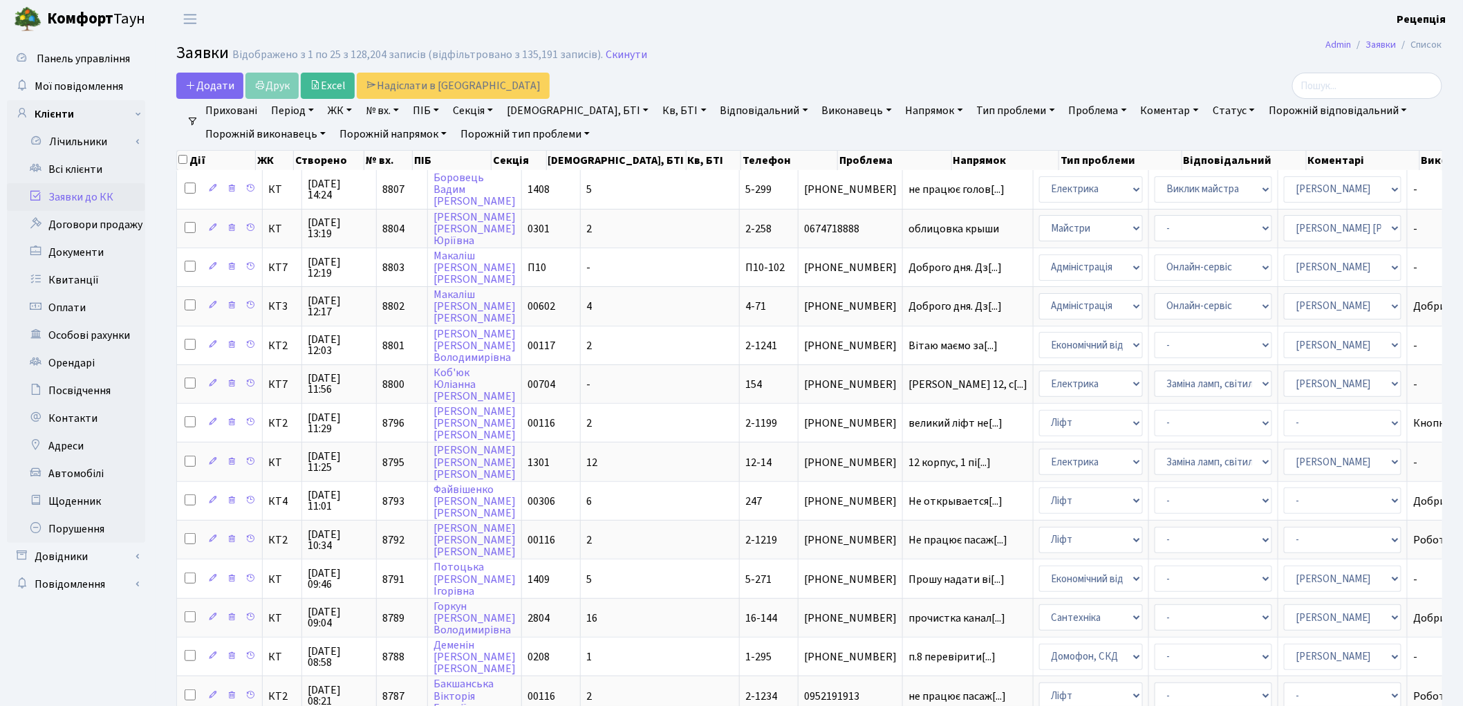
click at [348, 113] on link "ЖК" at bounding box center [339, 111] width 35 height 24
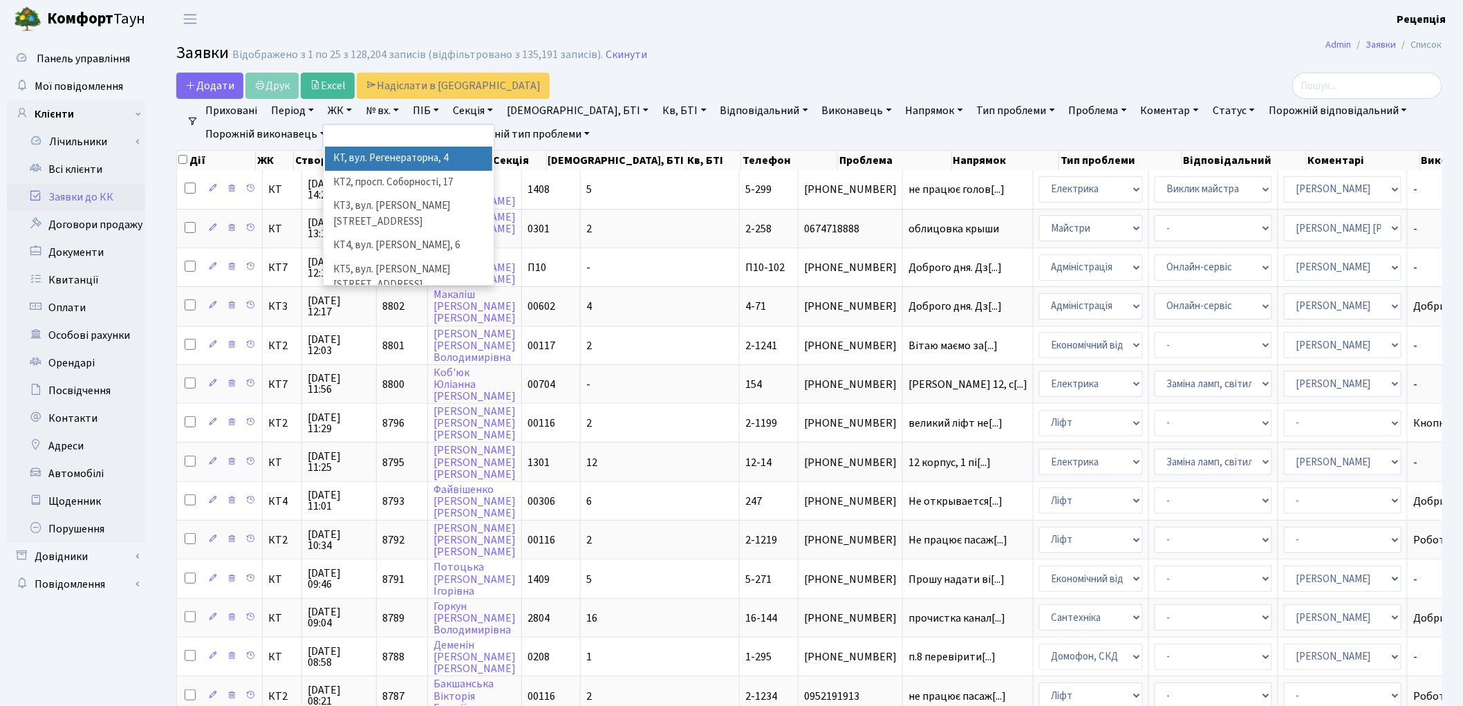
click at [366, 162] on li "КТ, вул. Регенераторна, 4" at bounding box center [408, 159] width 167 height 24
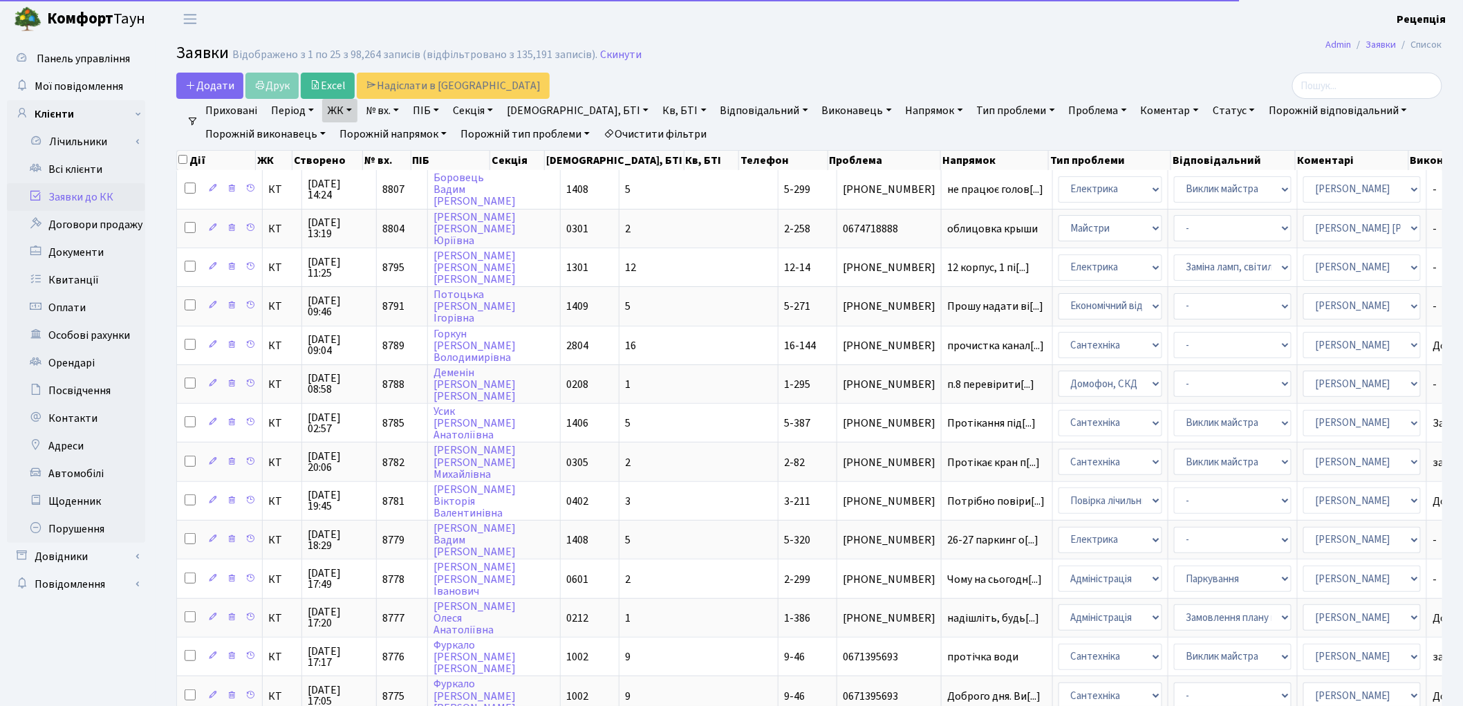
click at [657, 106] on link "Кв, БТІ" at bounding box center [684, 111] width 55 height 24
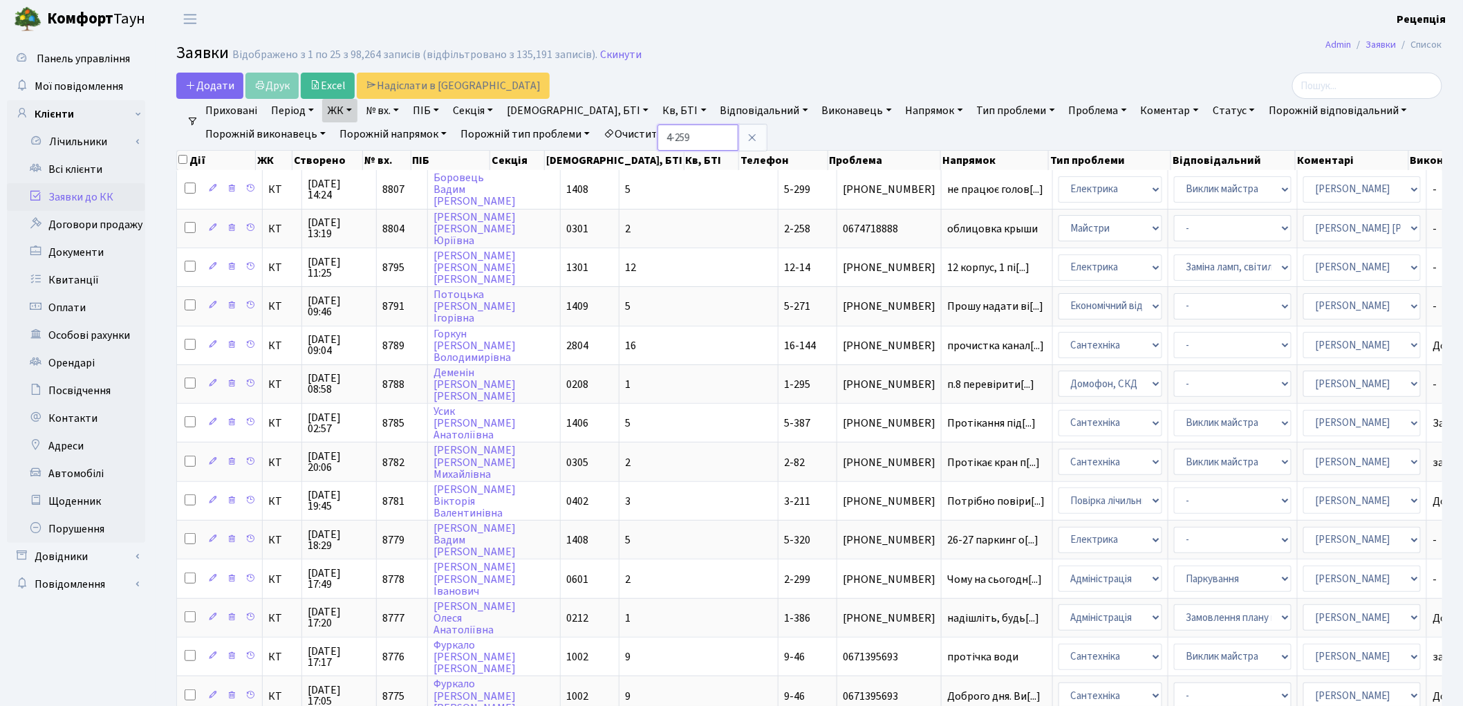
type input "4-259"
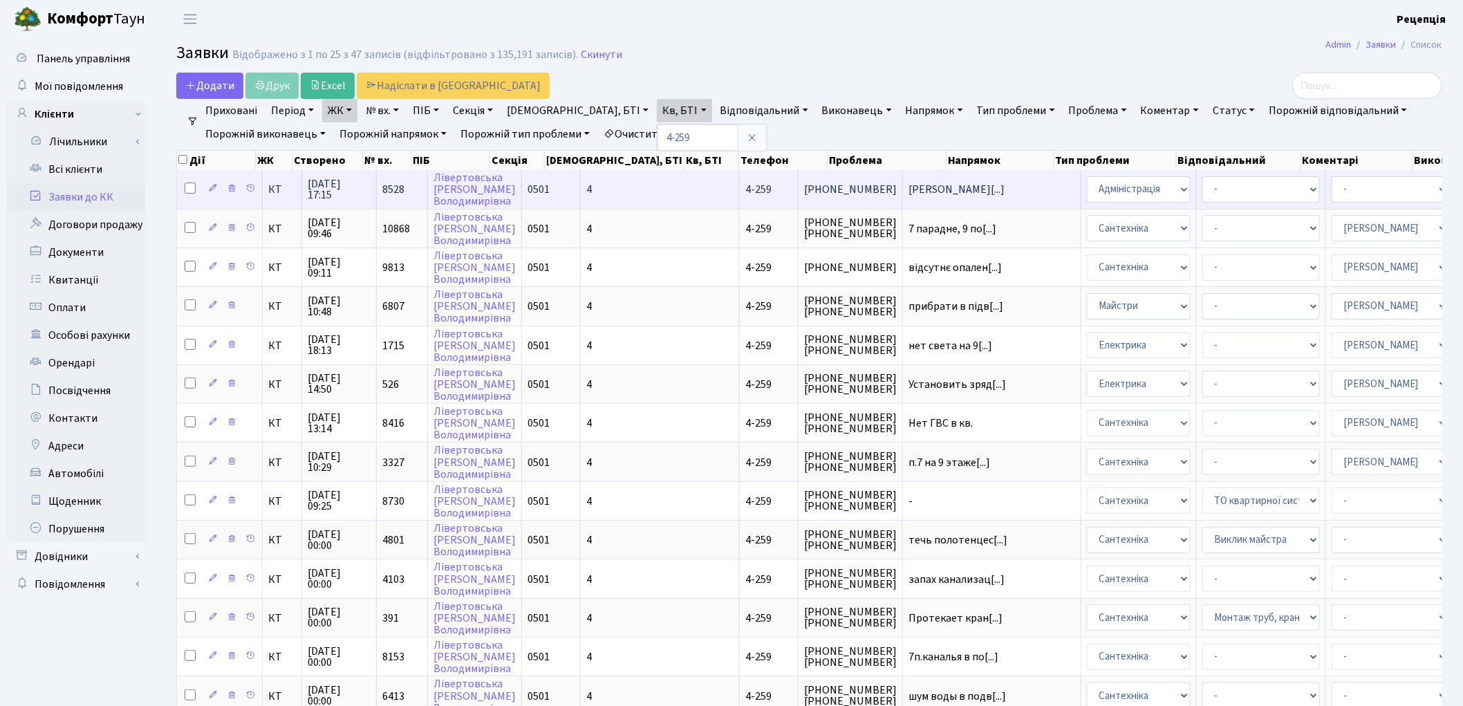
click at [628, 190] on td "4" at bounding box center [660, 189] width 159 height 38
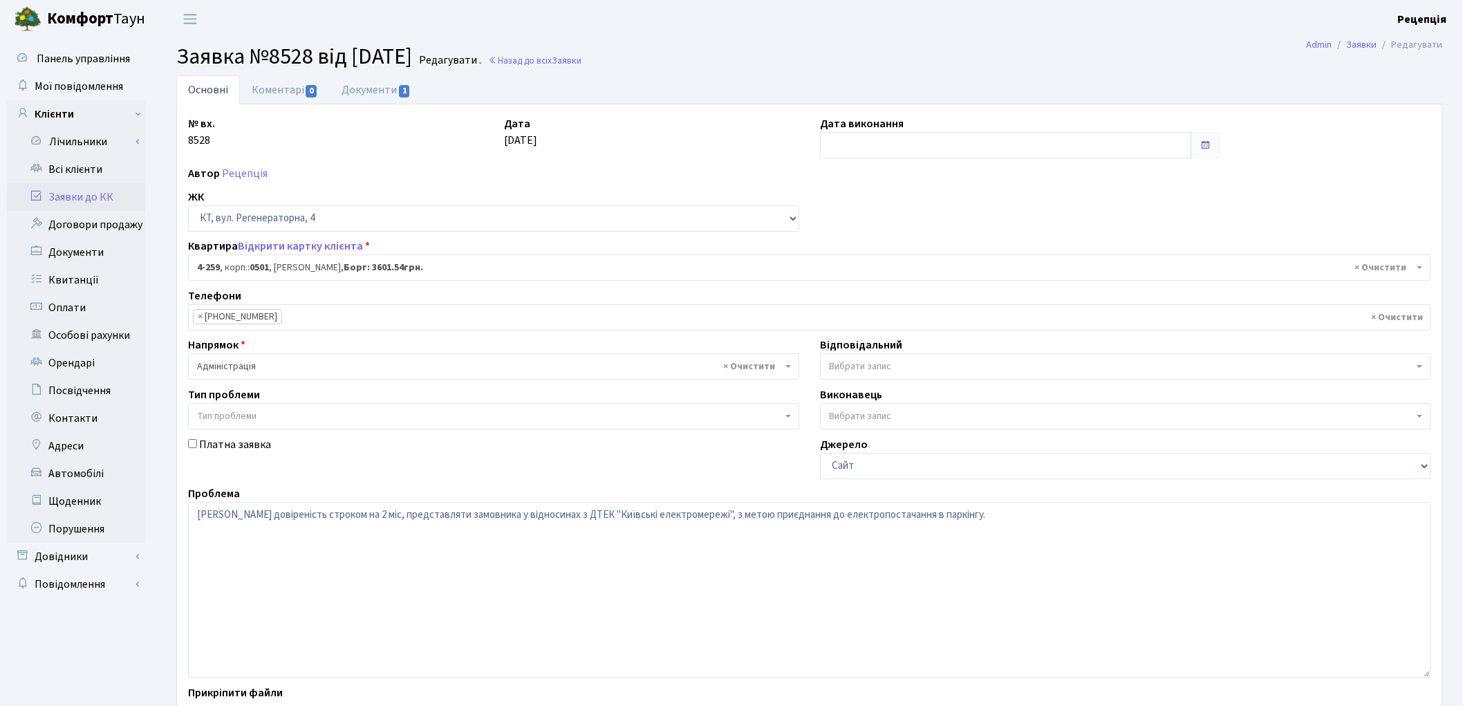
select select "1037"
click at [95, 162] on link "Всі клієнти" at bounding box center [76, 170] width 138 height 28
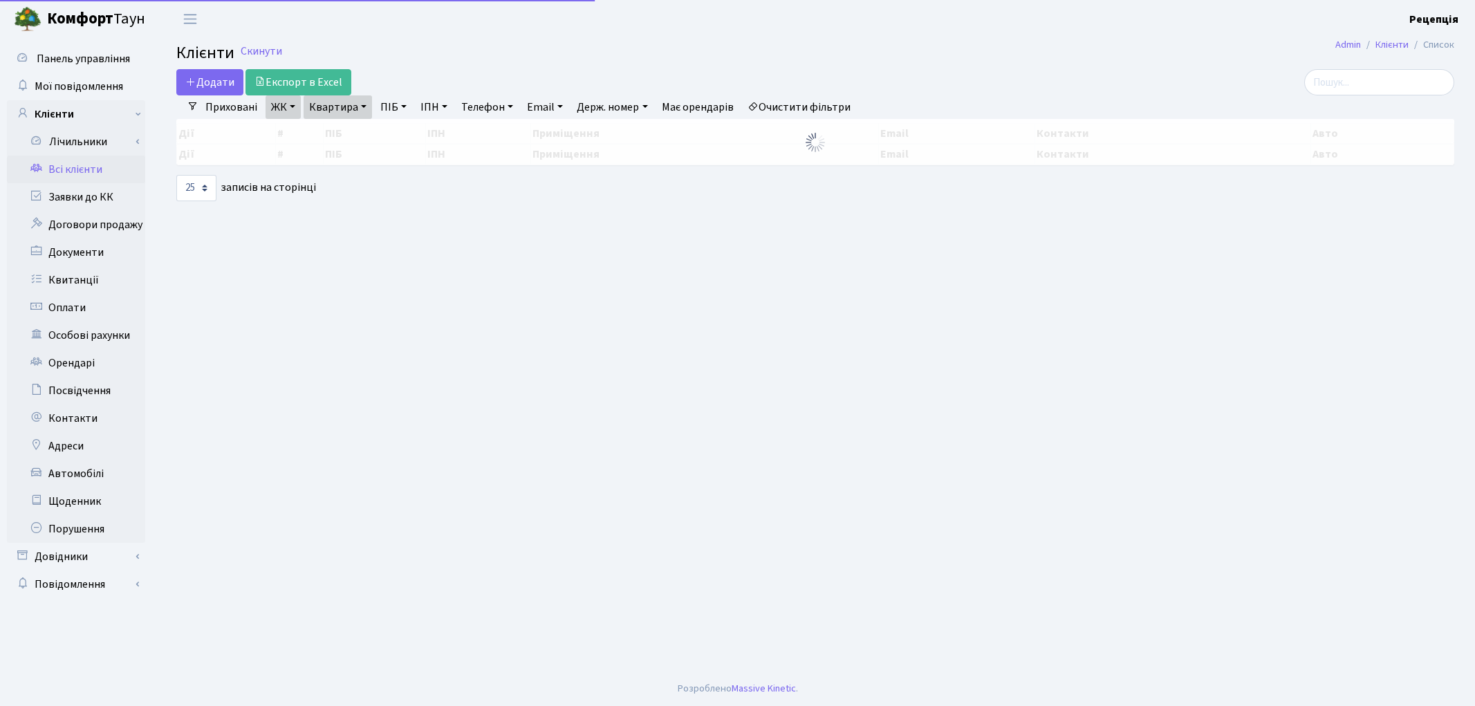
select select "25"
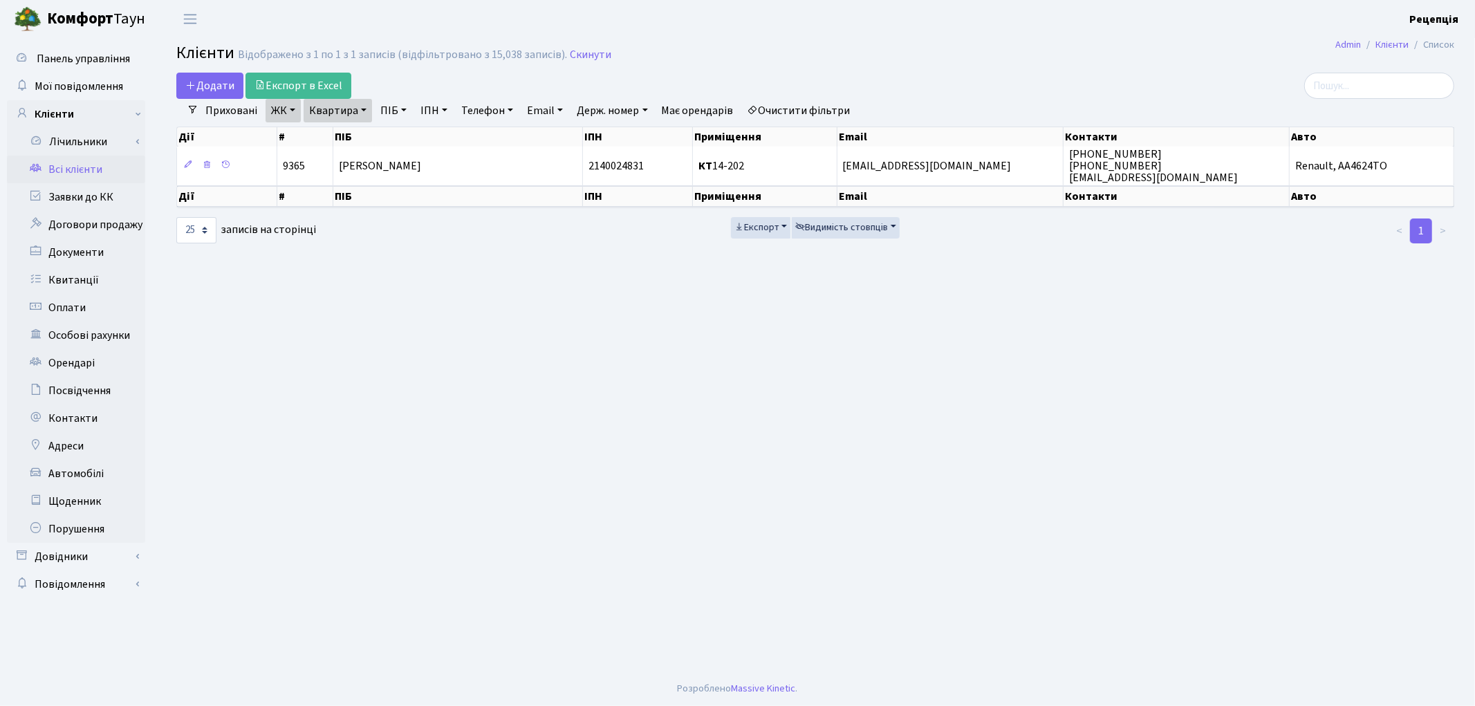
click at [830, 105] on link "Очистити фільтри" at bounding box center [799, 111] width 114 height 24
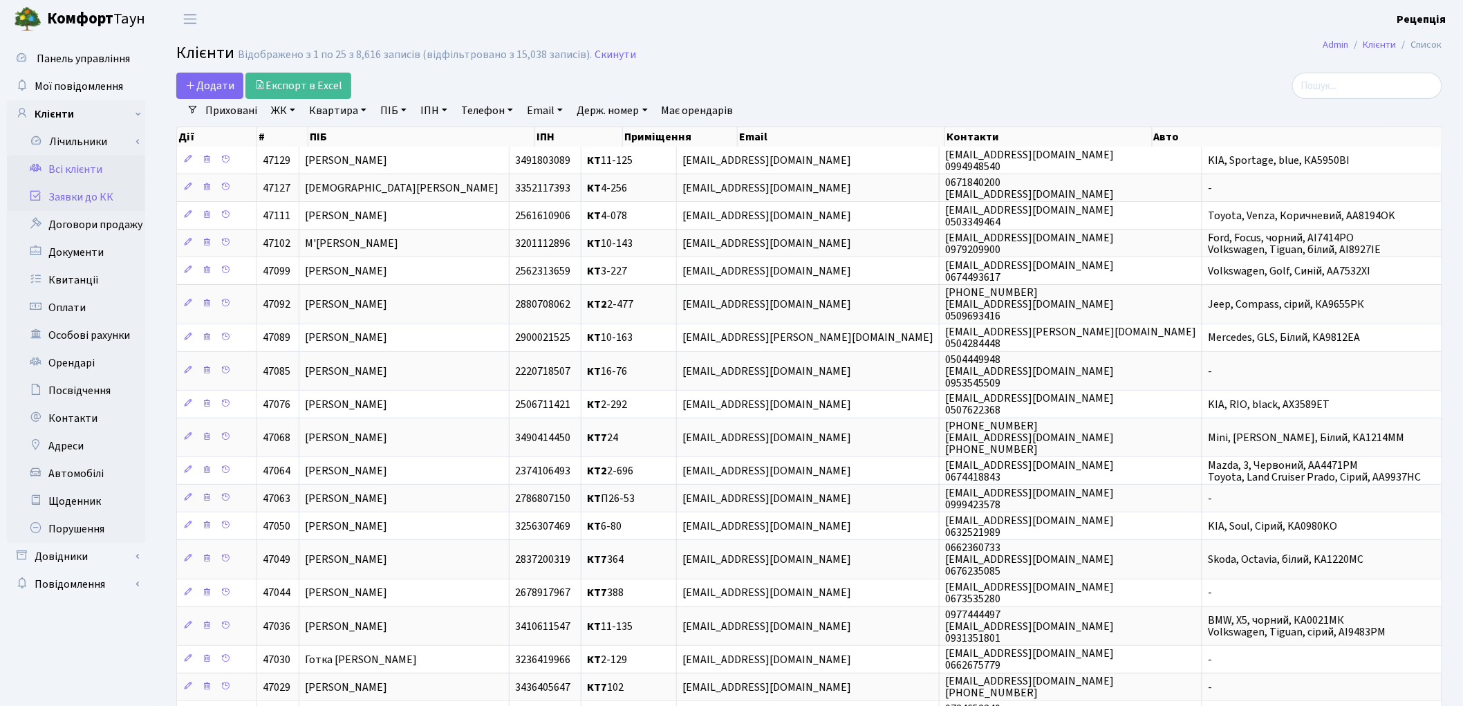
click at [101, 192] on link "Заявки до КК" at bounding box center [76, 197] width 138 height 28
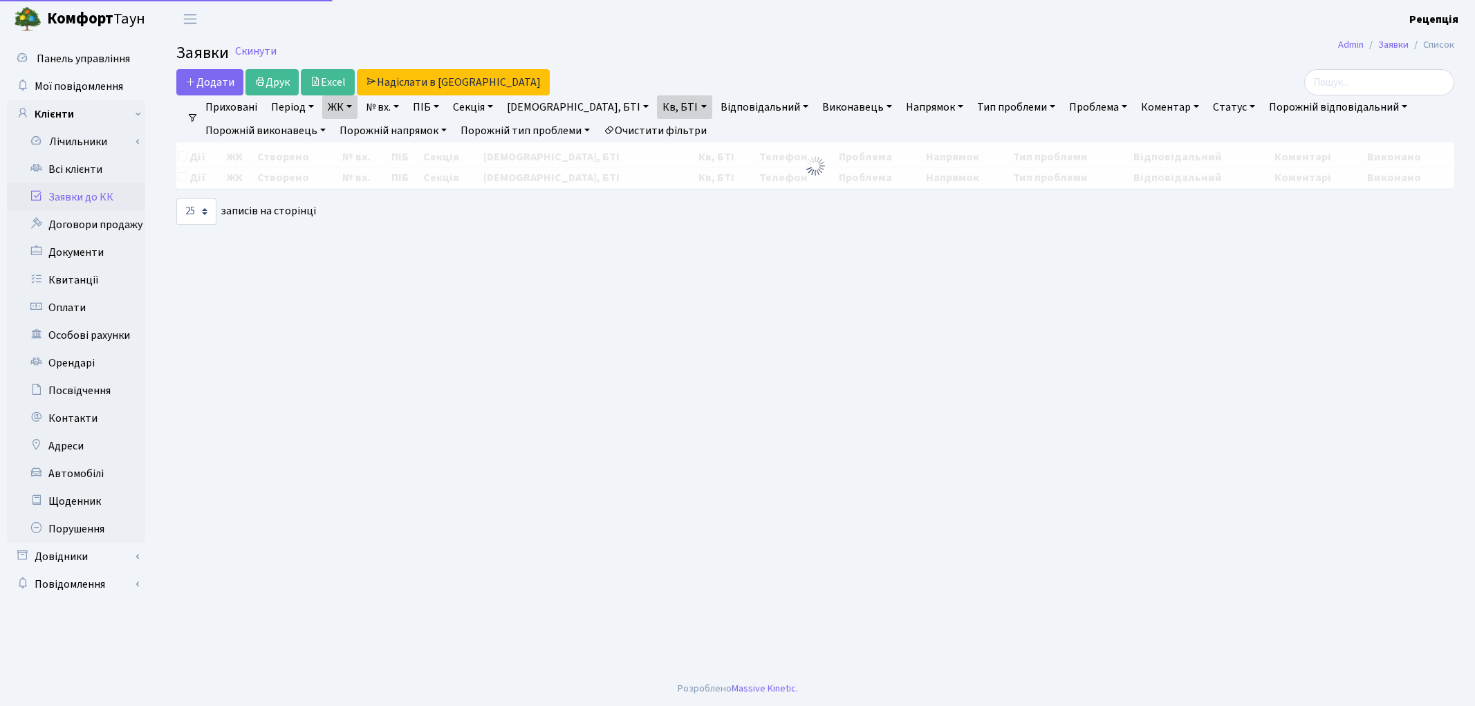
select select "25"
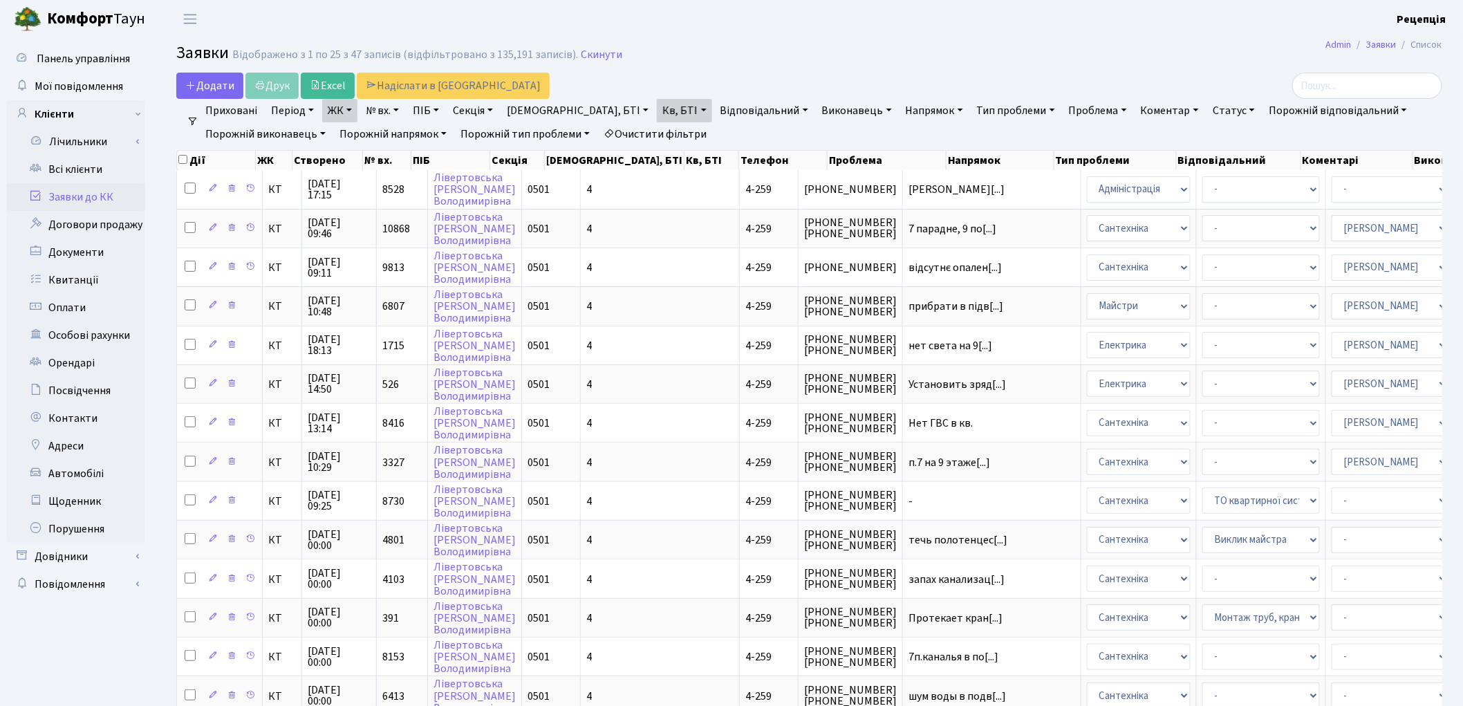
click at [667, 130] on link "Очистити фільтри" at bounding box center [655, 134] width 114 height 24
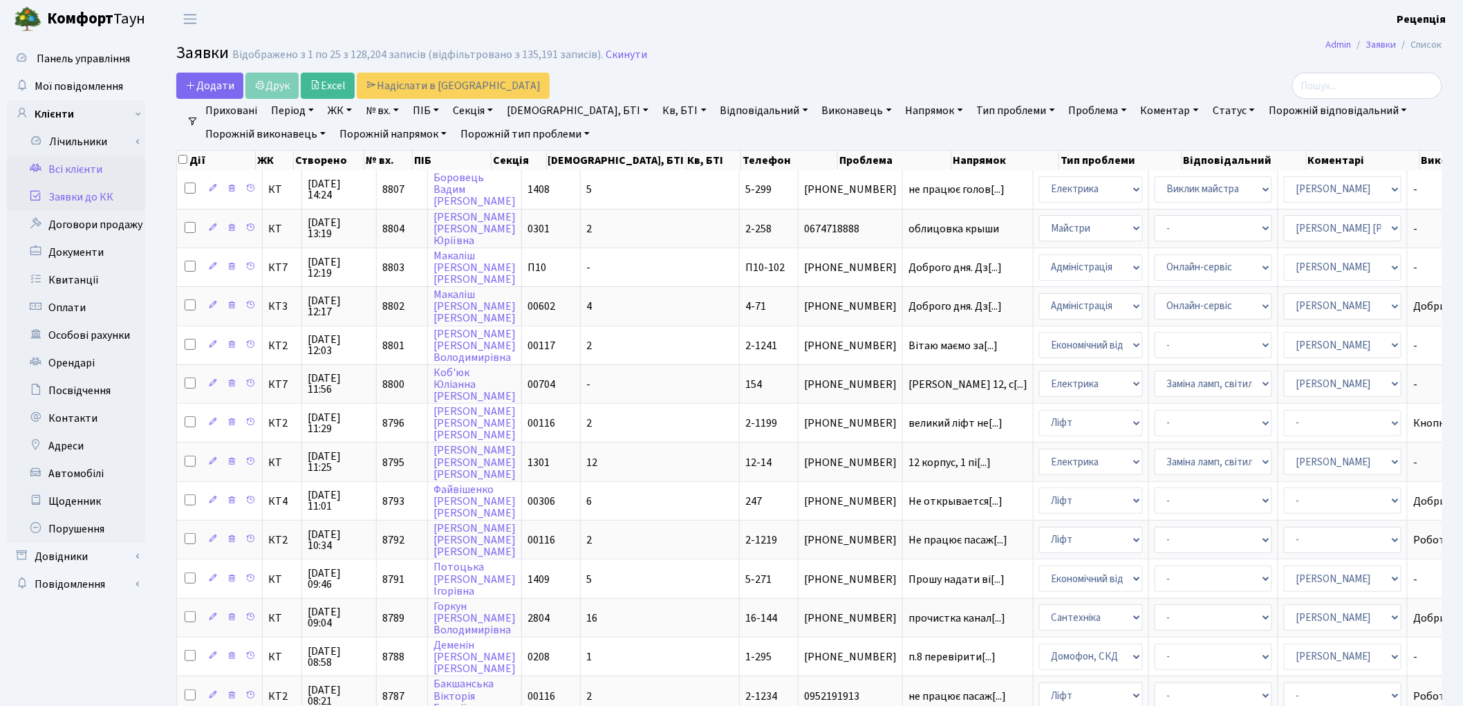
click at [72, 168] on link "Всі клієнти" at bounding box center [76, 170] width 138 height 28
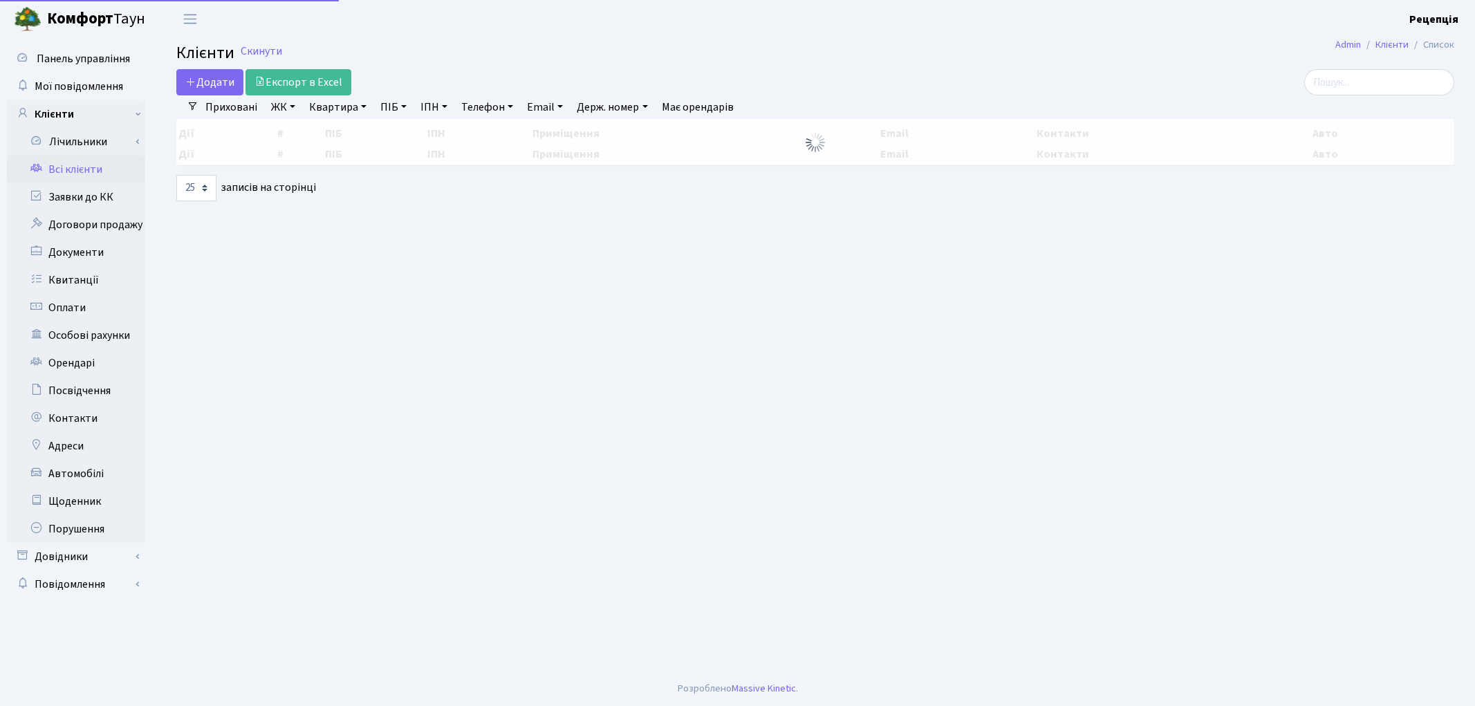
select select "25"
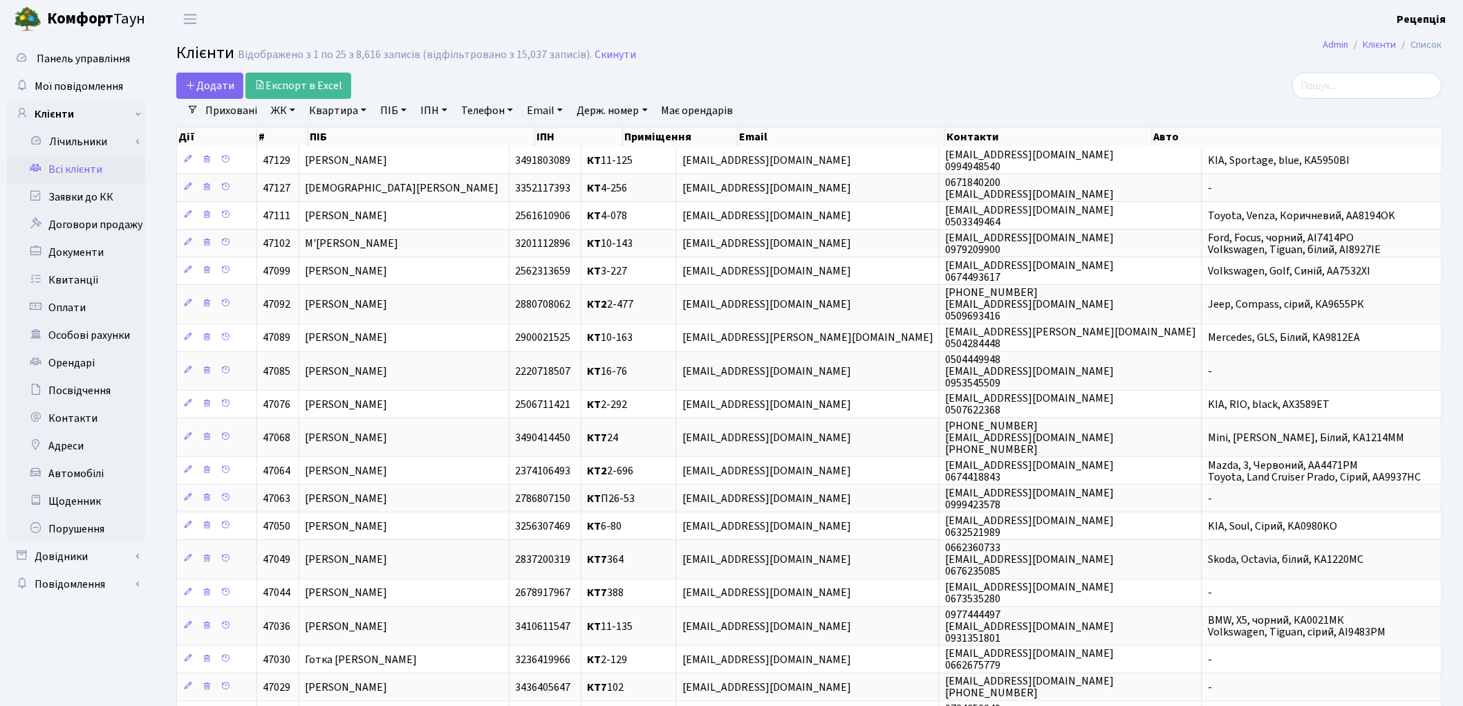
click at [283, 113] on link "ЖК" at bounding box center [282, 111] width 35 height 24
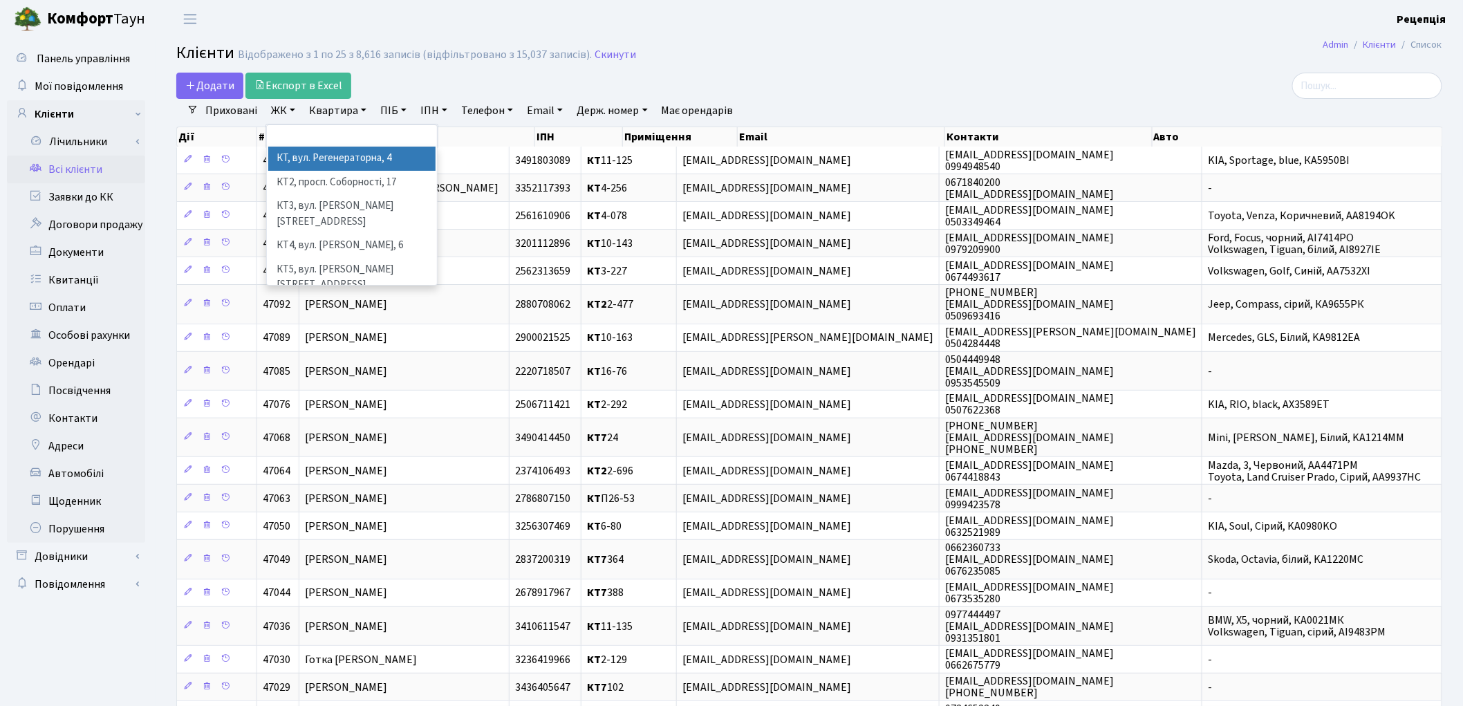
click at [322, 164] on li "КТ, вул. Регенераторна, 4" at bounding box center [351, 159] width 167 height 24
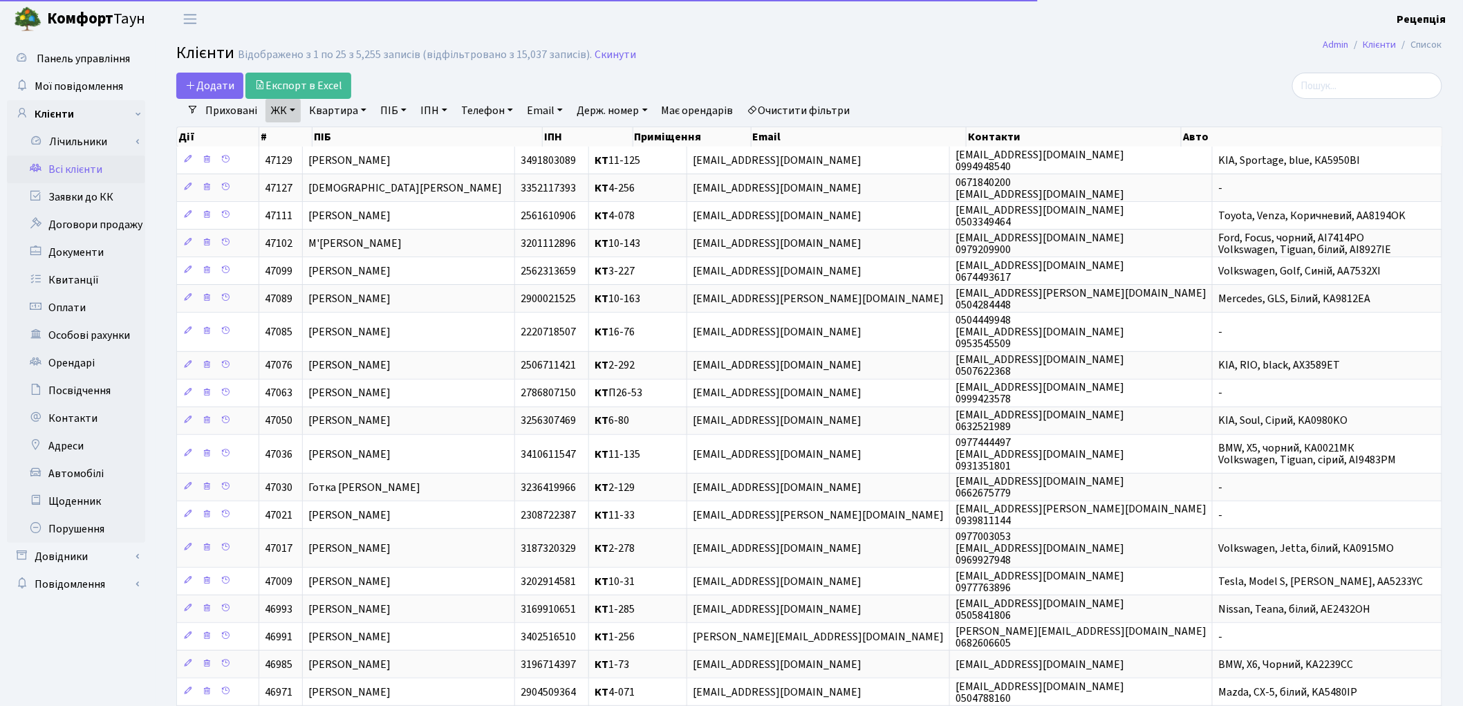
click at [349, 118] on link "Квартира" at bounding box center [337, 111] width 68 height 24
type input "17-22"
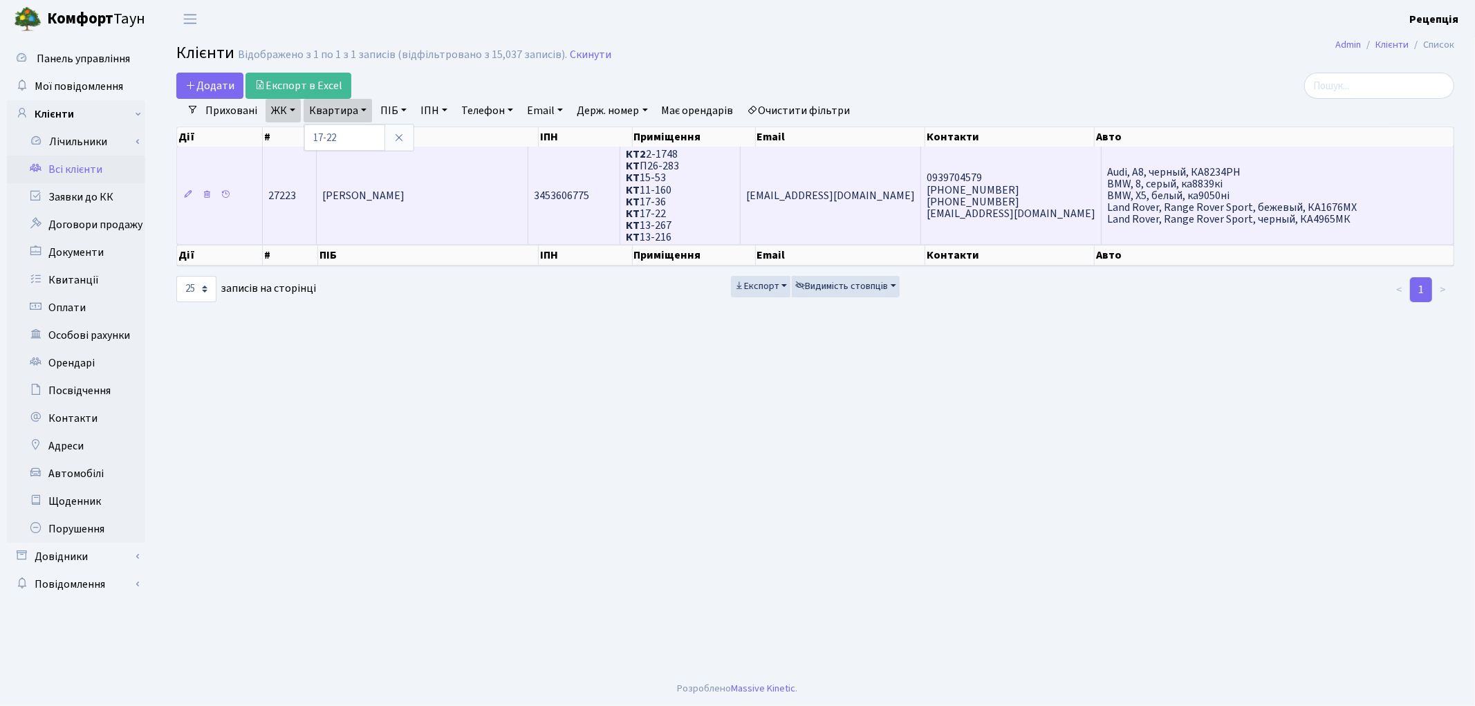
click at [433, 205] on td "[PERSON_NAME]" at bounding box center [422, 195] width 211 height 97
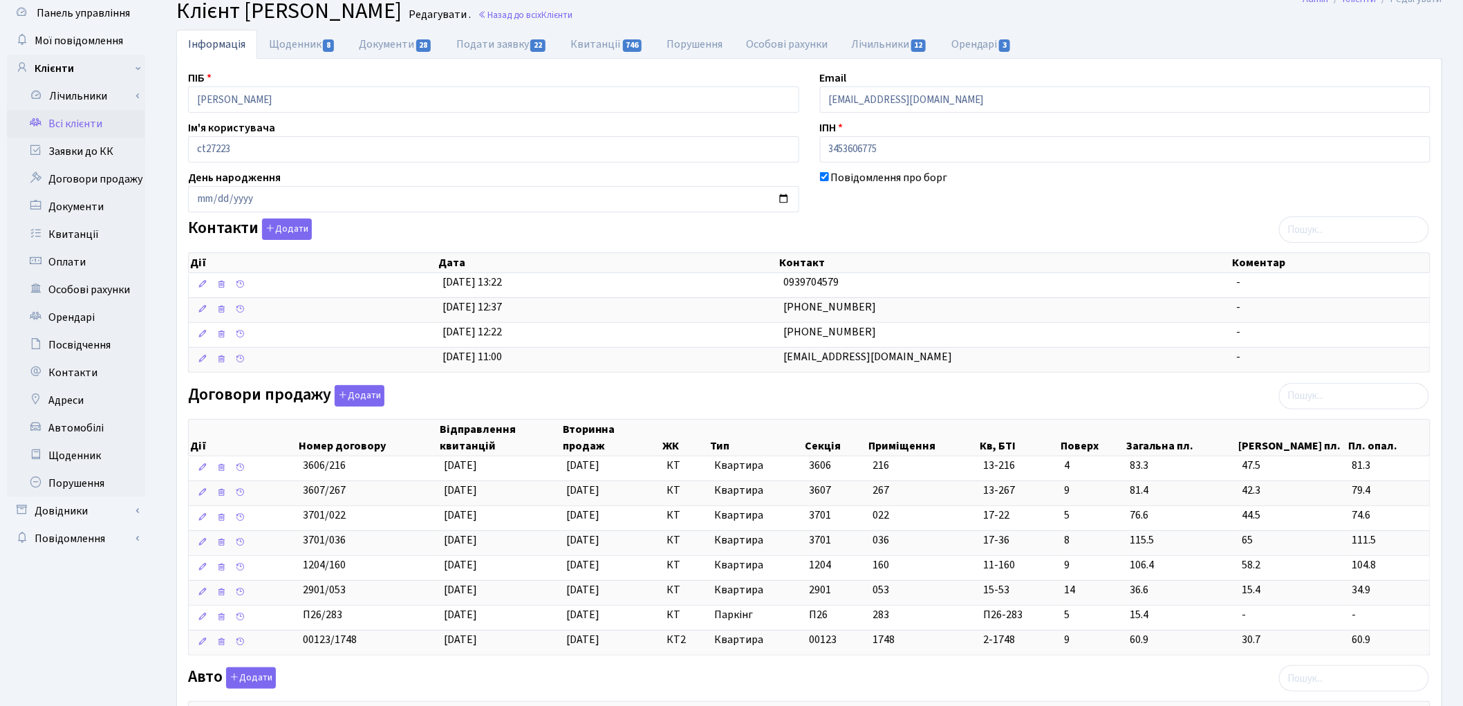
scroll to position [41, 0]
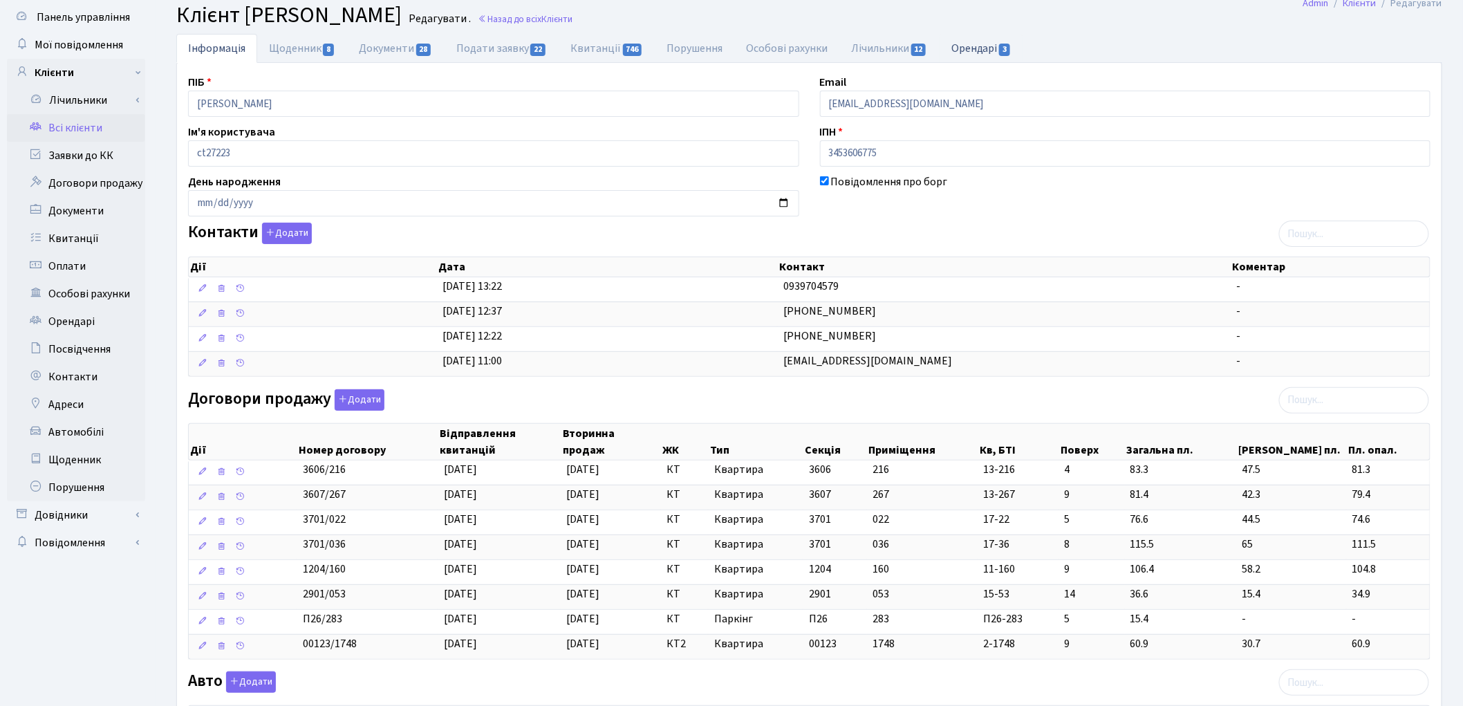
click at [973, 54] on link "Орендарі 3" at bounding box center [981, 48] width 84 height 28
select select "25"
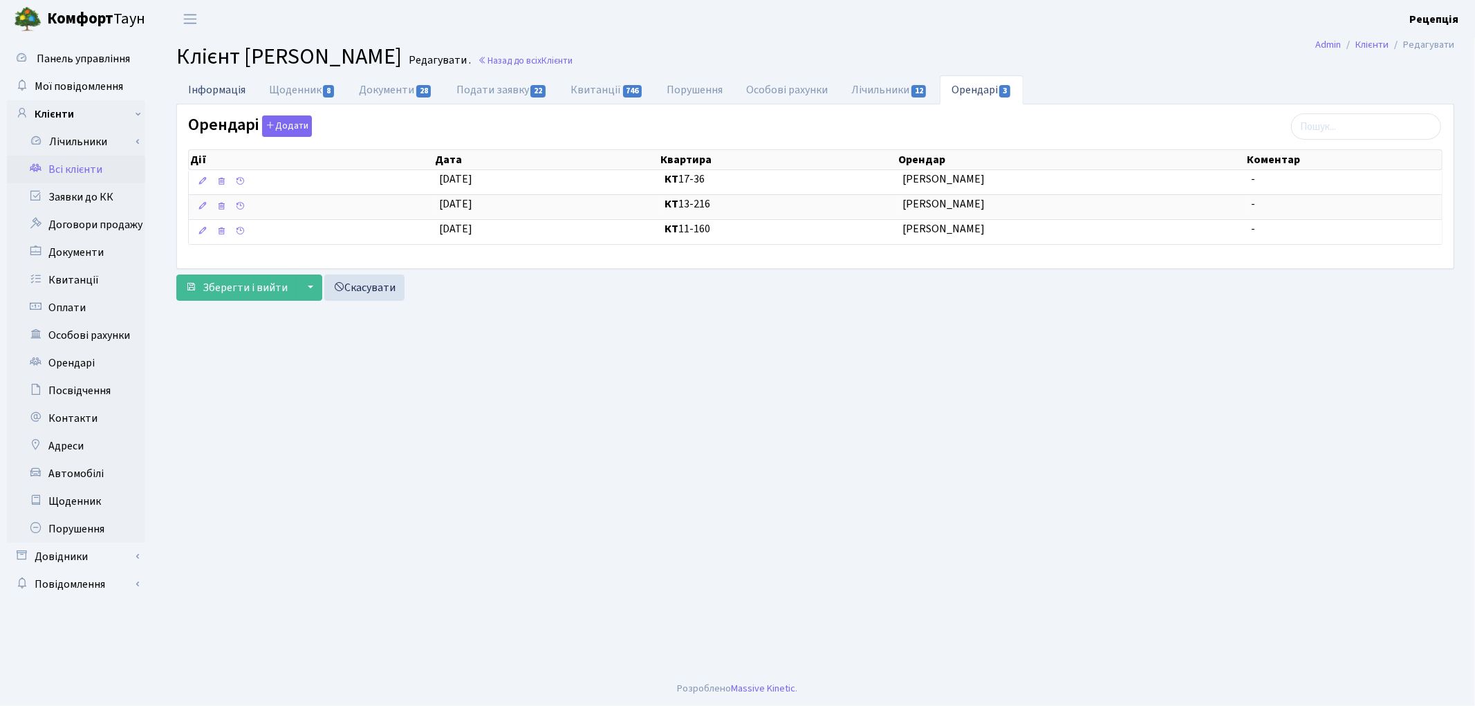
click at [232, 95] on link "Інформація" at bounding box center [216, 89] width 81 height 28
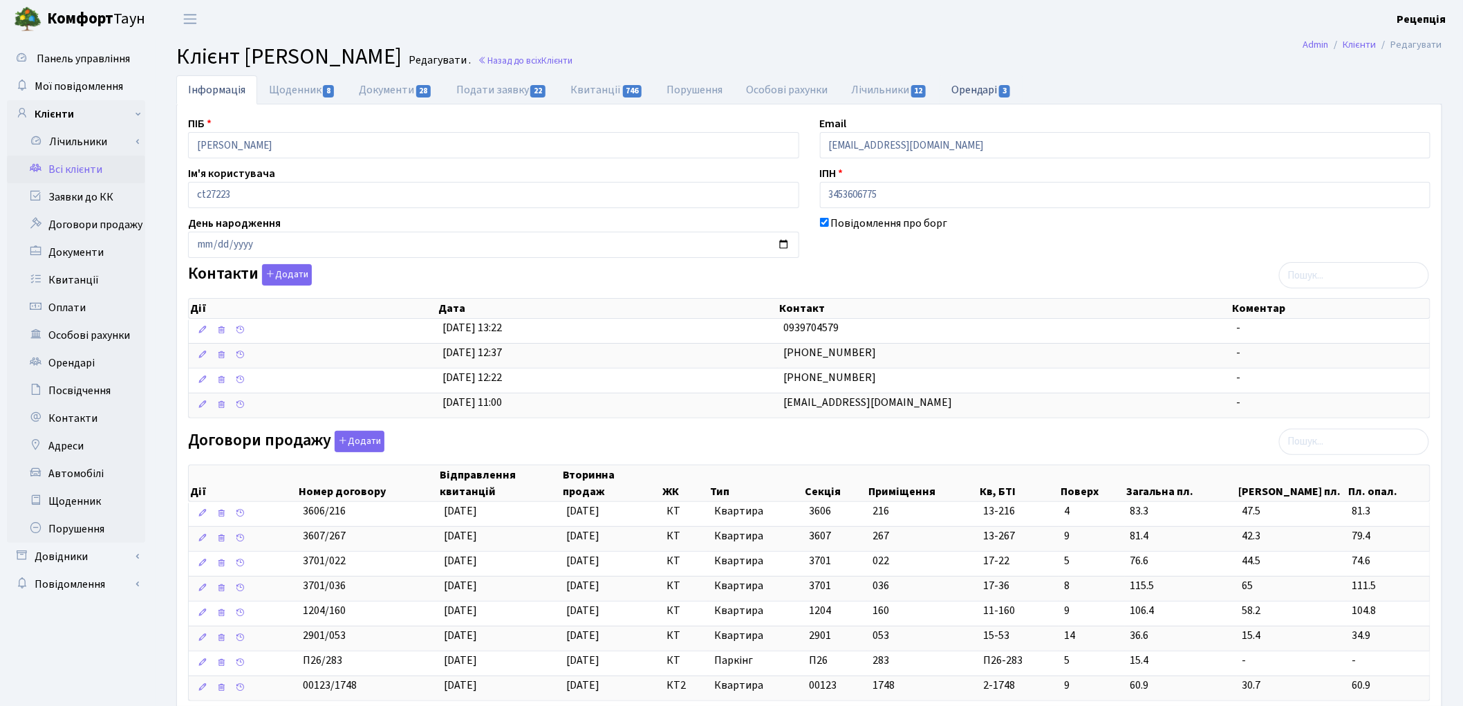
click at [969, 86] on link "Орендарі 3" at bounding box center [981, 89] width 84 height 28
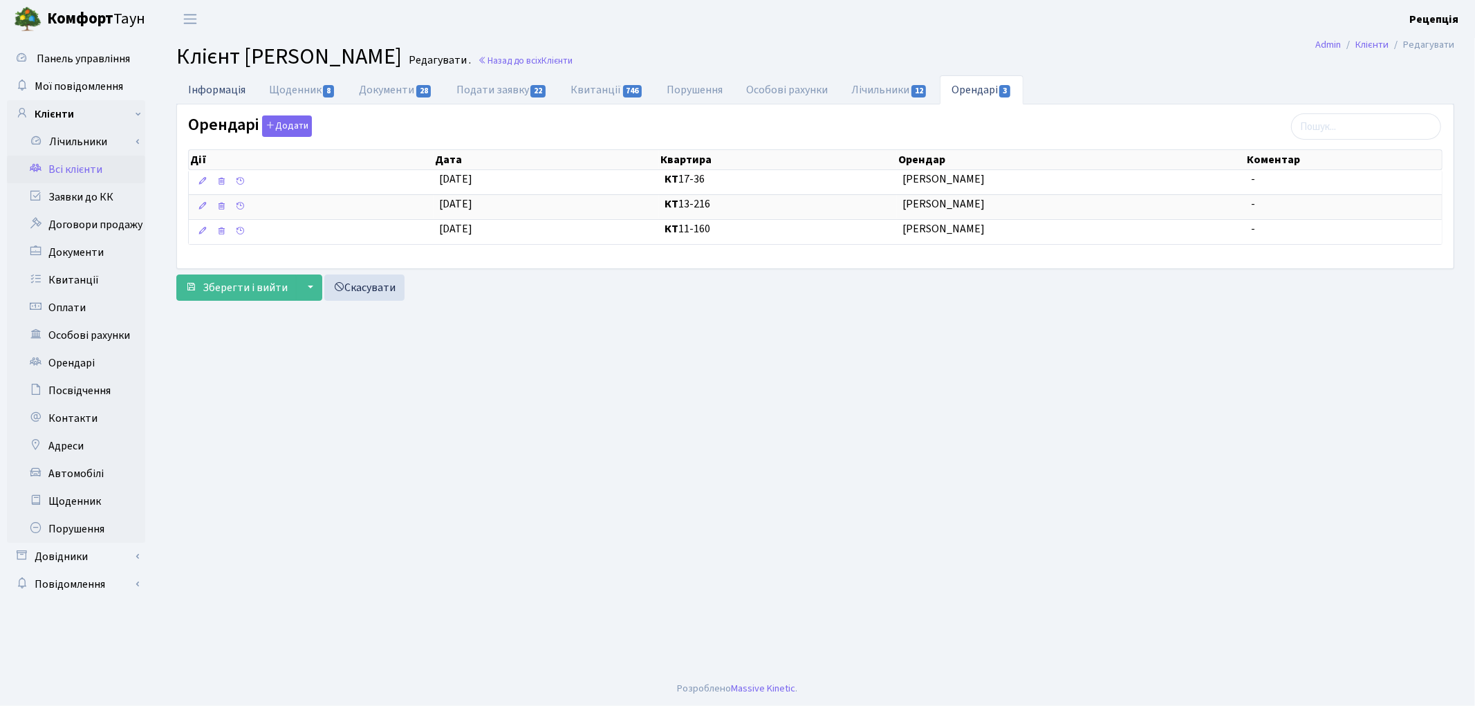
click at [228, 95] on link "Інформація" at bounding box center [216, 89] width 81 height 28
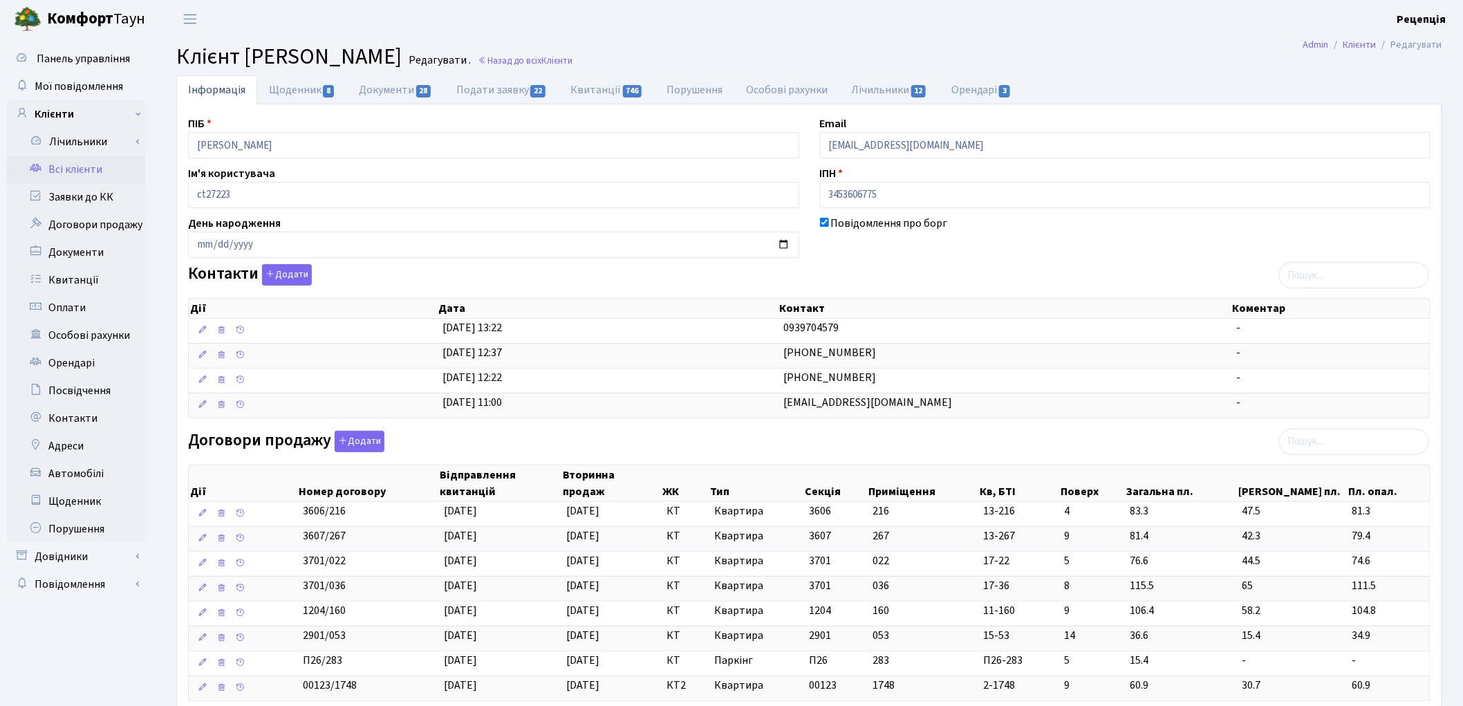
drag, startPoint x: 81, startPoint y: 169, endPoint x: 88, endPoint y: 165, distance: 8.1
click at [81, 169] on link "Всі клієнти" at bounding box center [76, 170] width 138 height 28
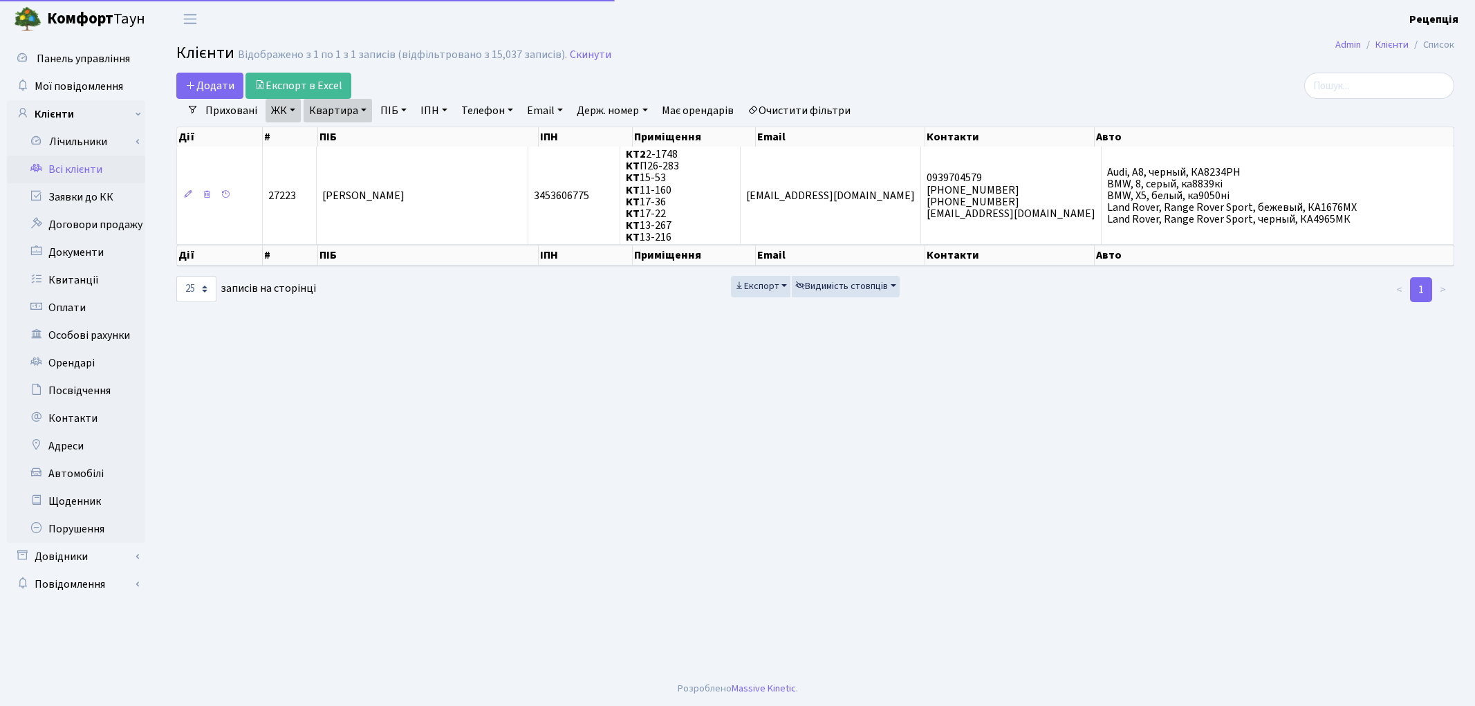
select select "25"
click at [801, 115] on link "Очистити фільтри" at bounding box center [799, 111] width 114 height 24
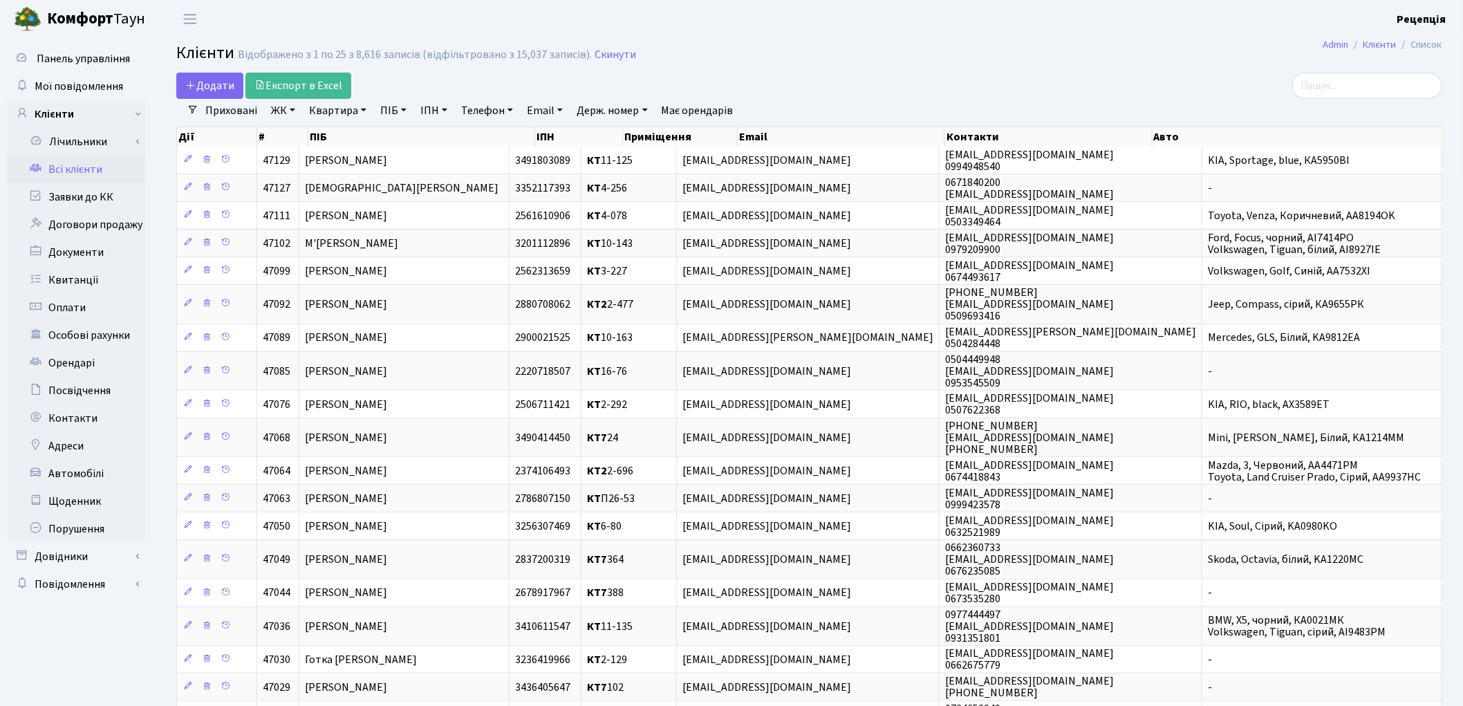
click at [292, 109] on link "ЖК" at bounding box center [282, 111] width 35 height 24
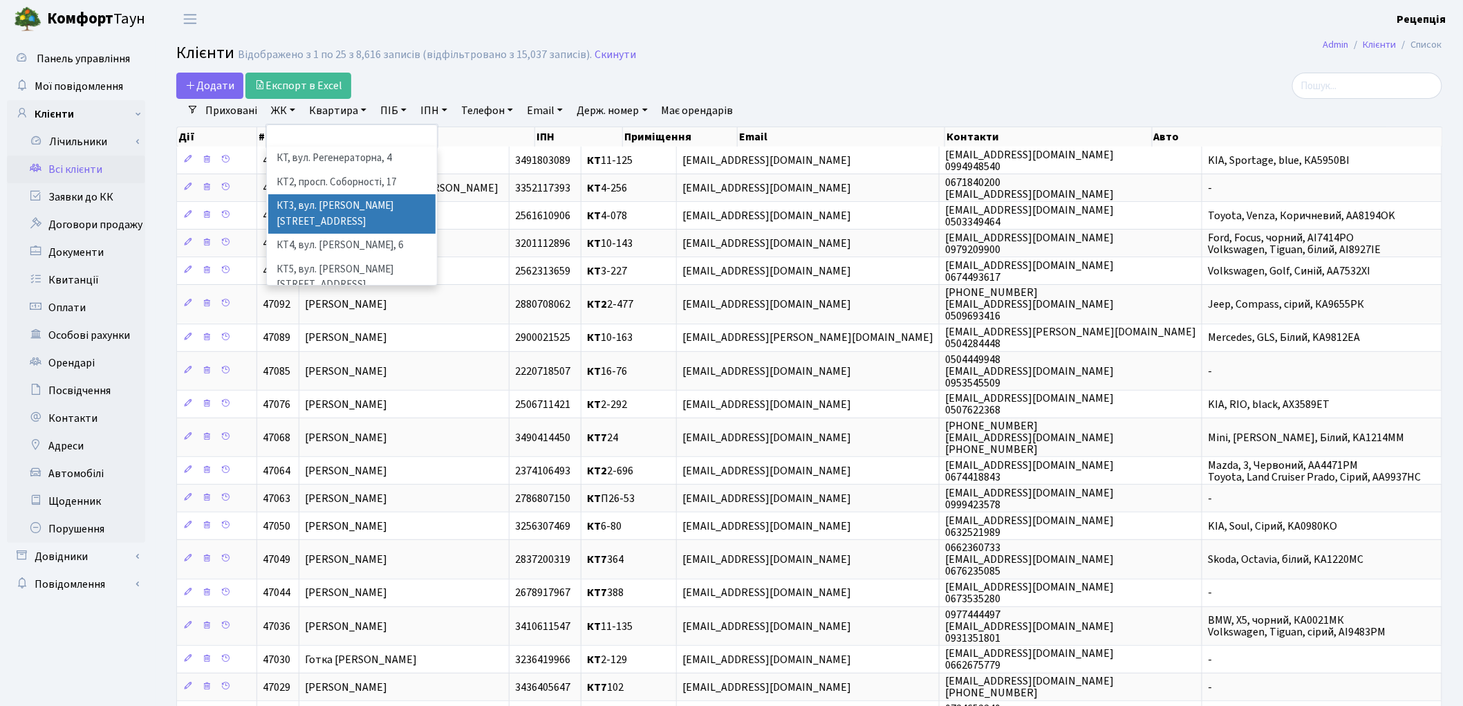
click at [350, 206] on li "КТ3, вул. Березнева, 16" at bounding box center [351, 213] width 167 height 39
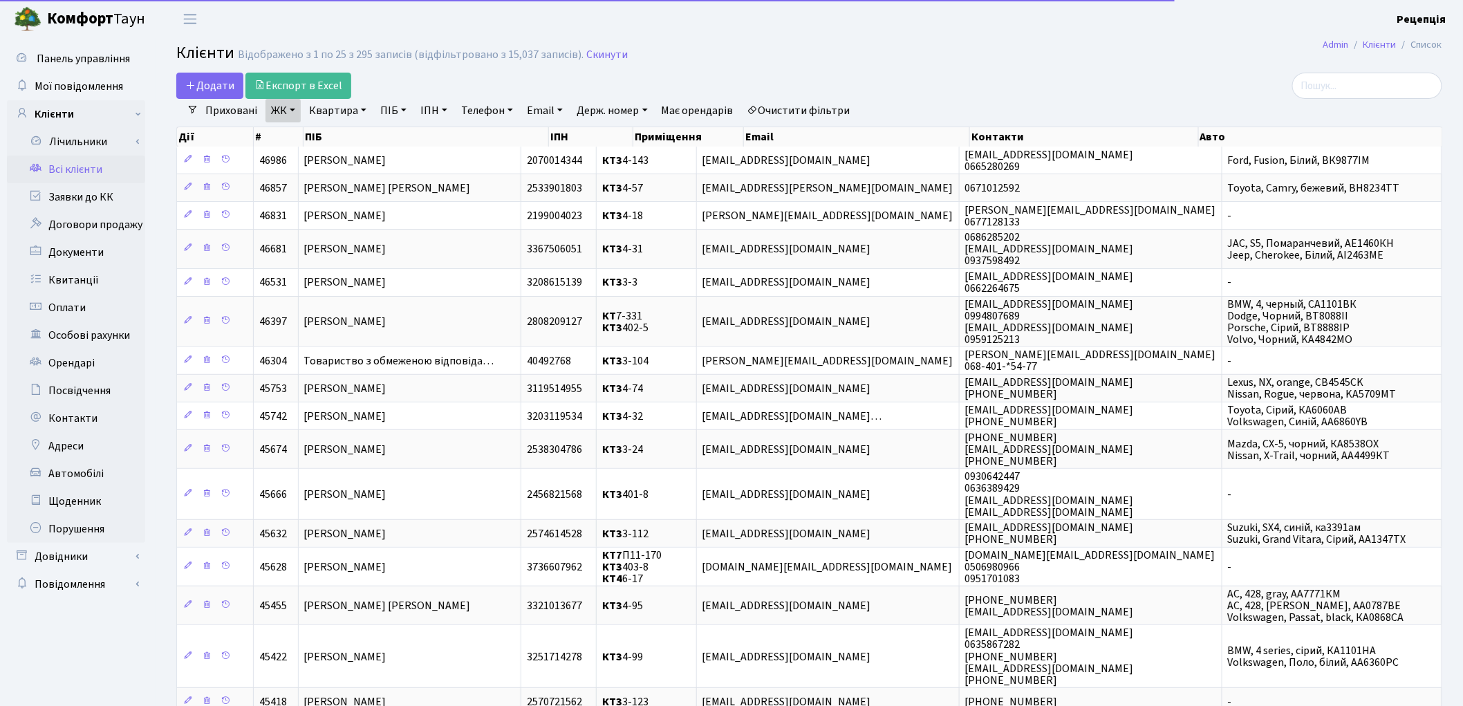
click at [348, 111] on link "Квартира" at bounding box center [337, 111] width 68 height 24
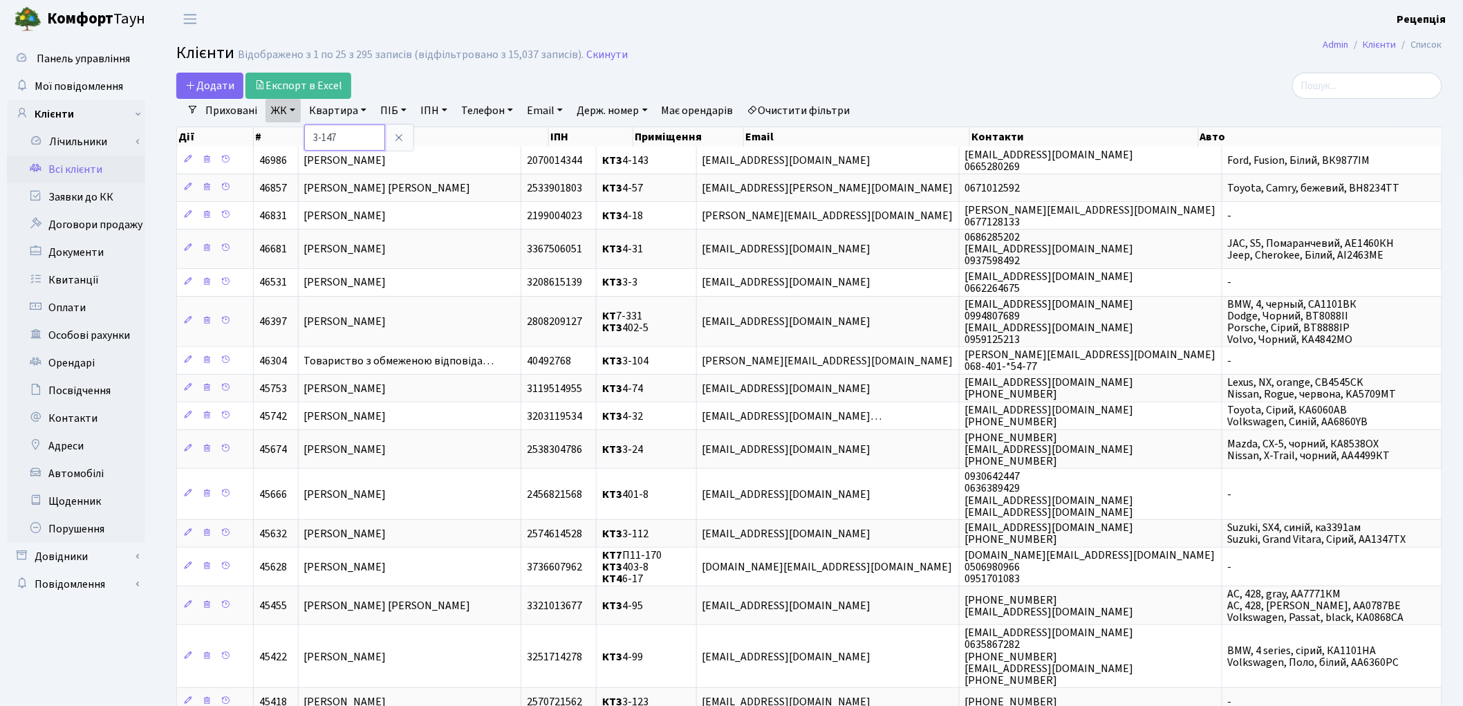
type input "3-147"
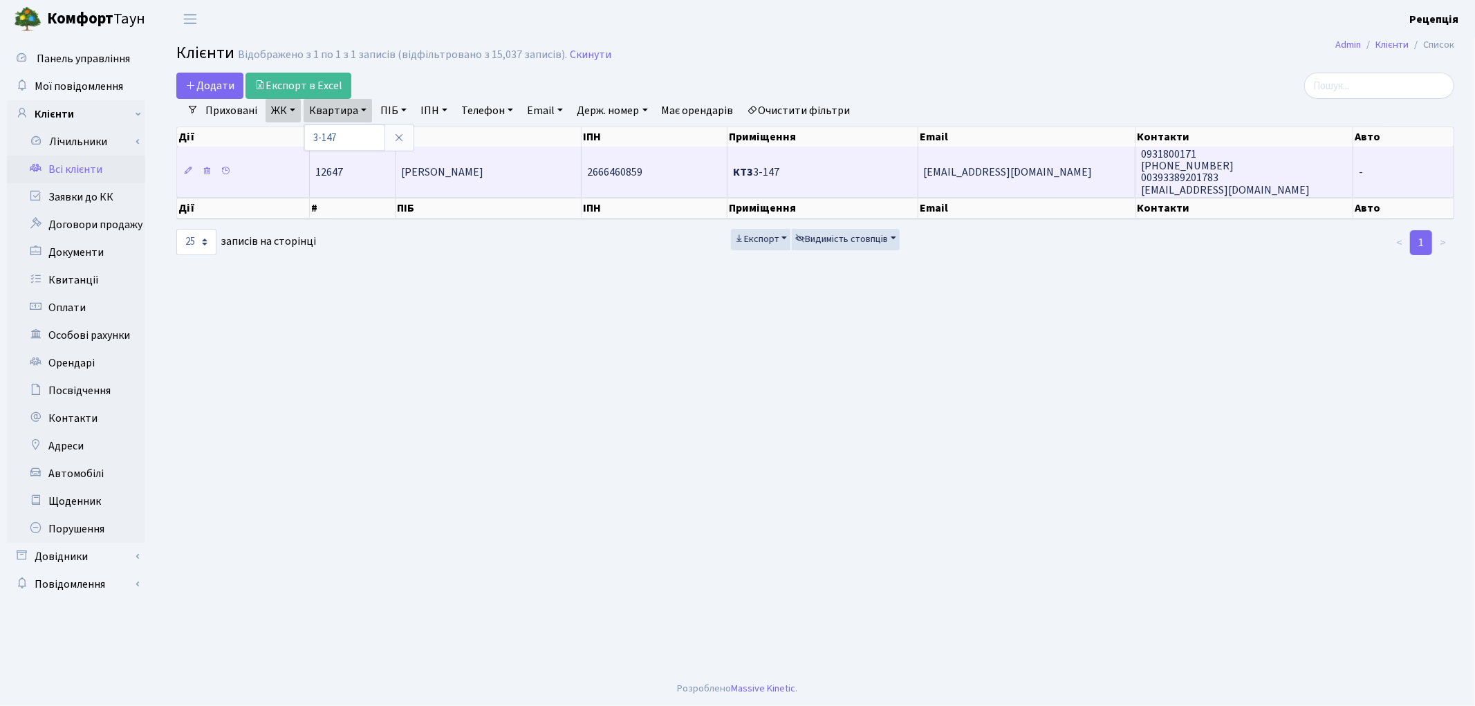
click at [457, 165] on span "Фіумара Луїджі" at bounding box center [442, 172] width 82 height 15
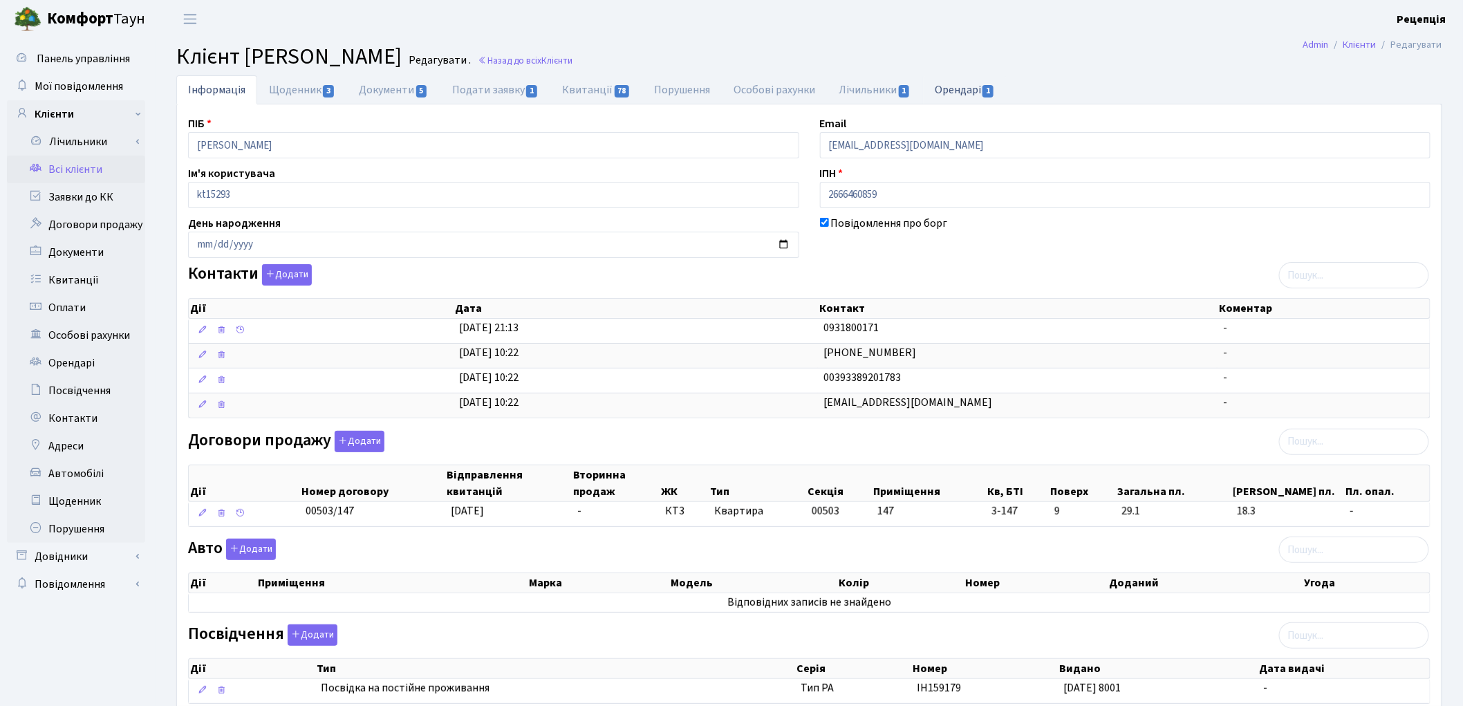
click at [952, 91] on link "Орендарі 1" at bounding box center [965, 89] width 84 height 28
select select "25"
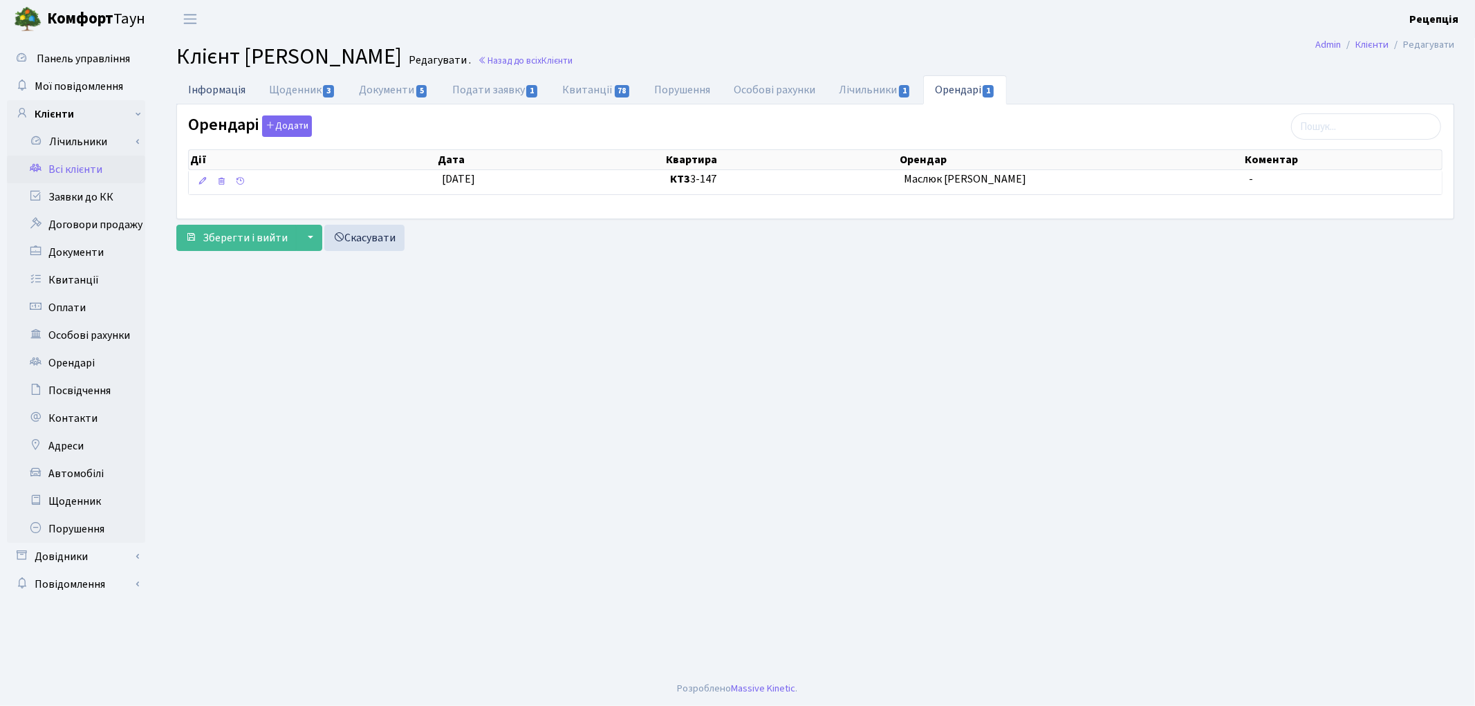
click at [215, 94] on link "Інформація" at bounding box center [216, 89] width 81 height 28
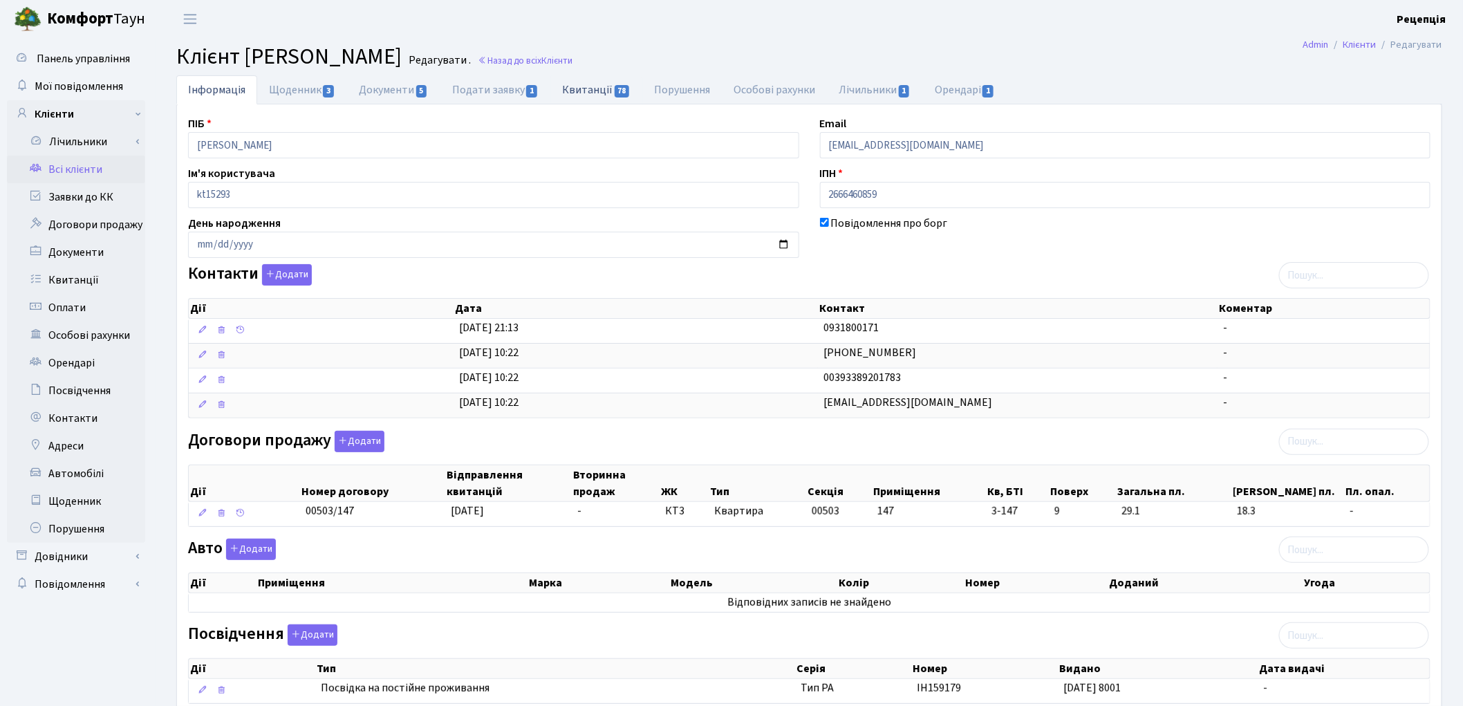
click at [577, 84] on link "Квитанції 78" at bounding box center [596, 89] width 92 height 28
select select "25"
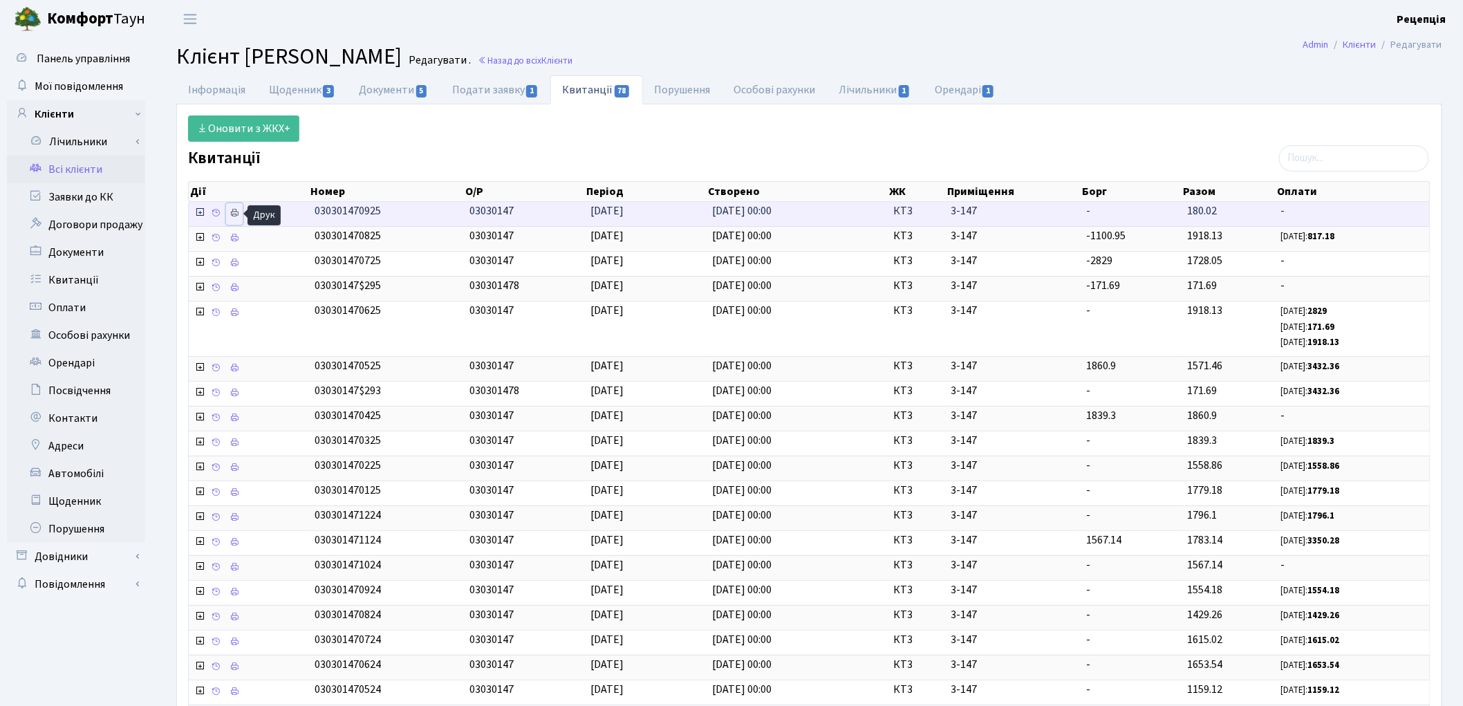
click at [230, 212] on icon at bounding box center [235, 213] width 10 height 10
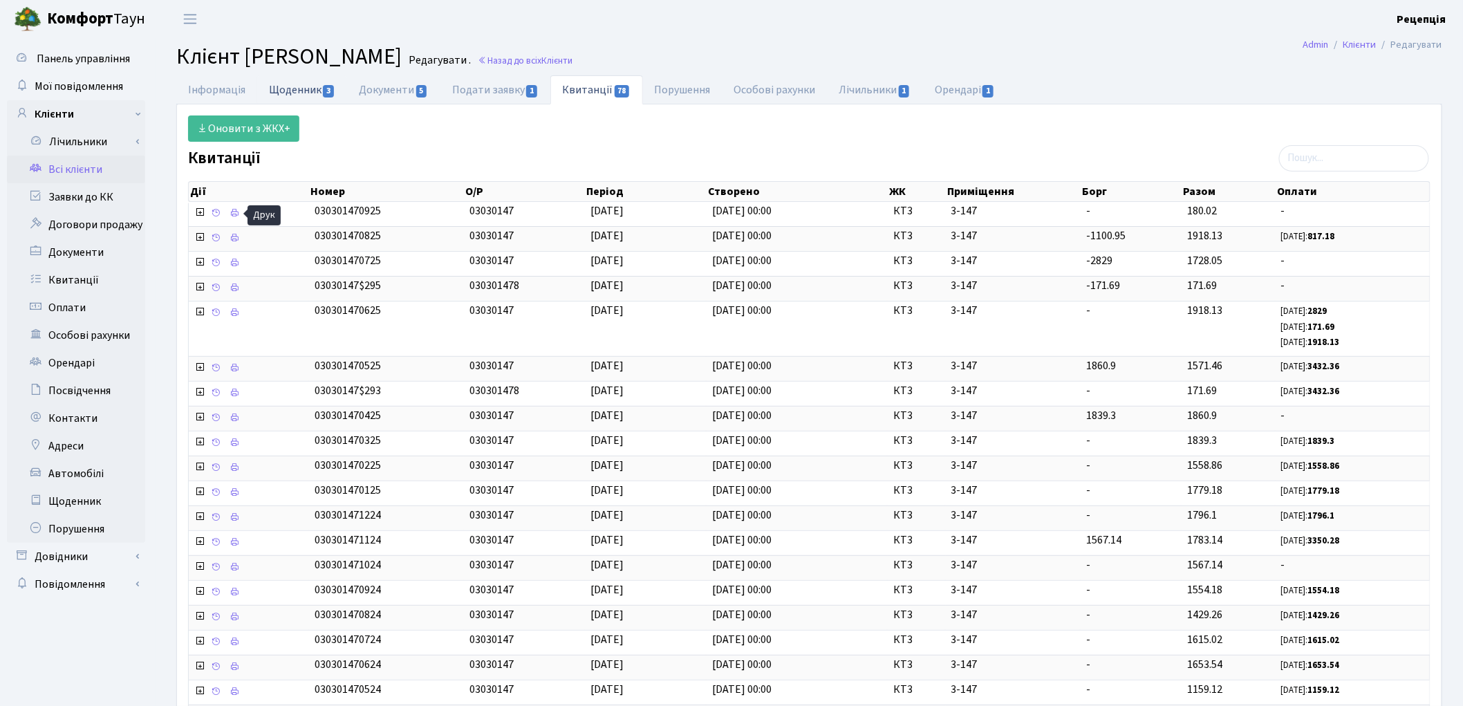
click at [310, 88] on link "Щоденник 3" at bounding box center [302, 89] width 90 height 28
select select "25"
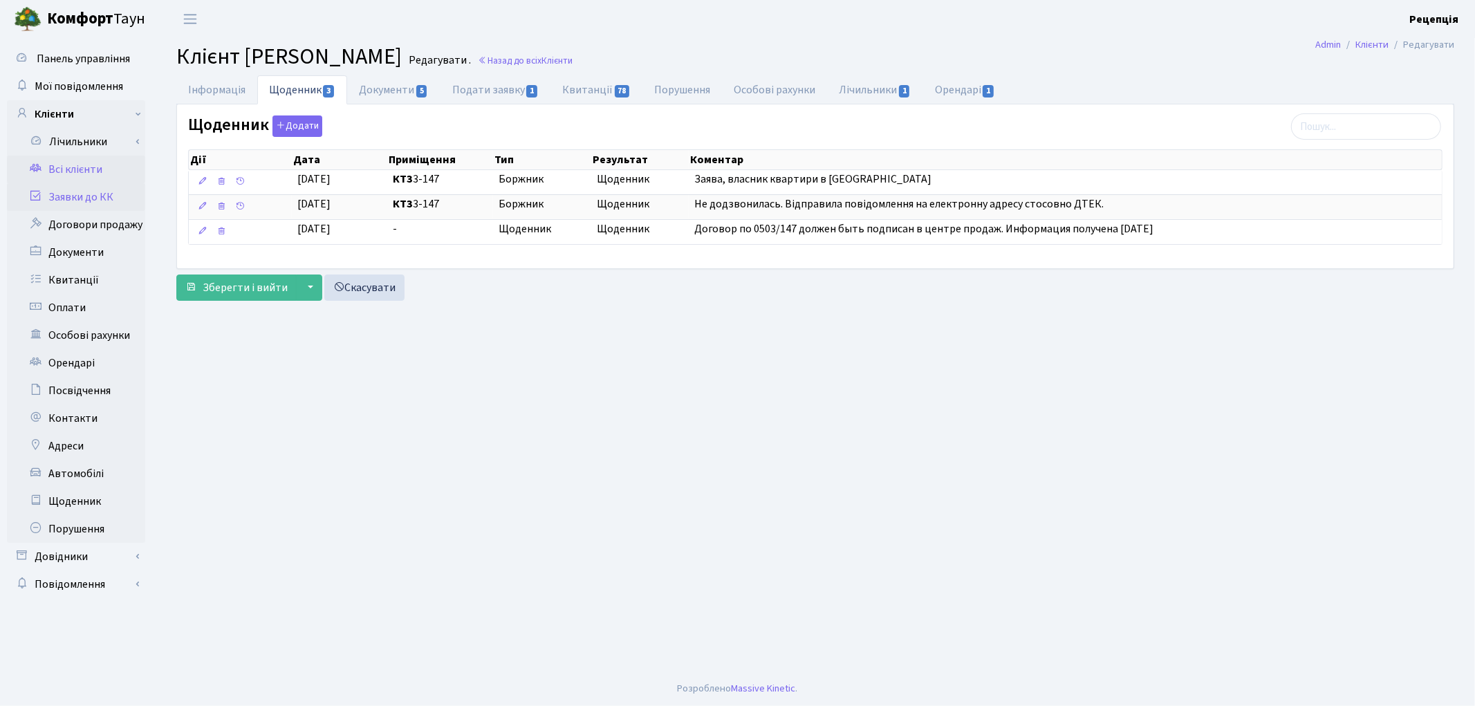
click at [93, 195] on link "Заявки до КК" at bounding box center [76, 197] width 138 height 28
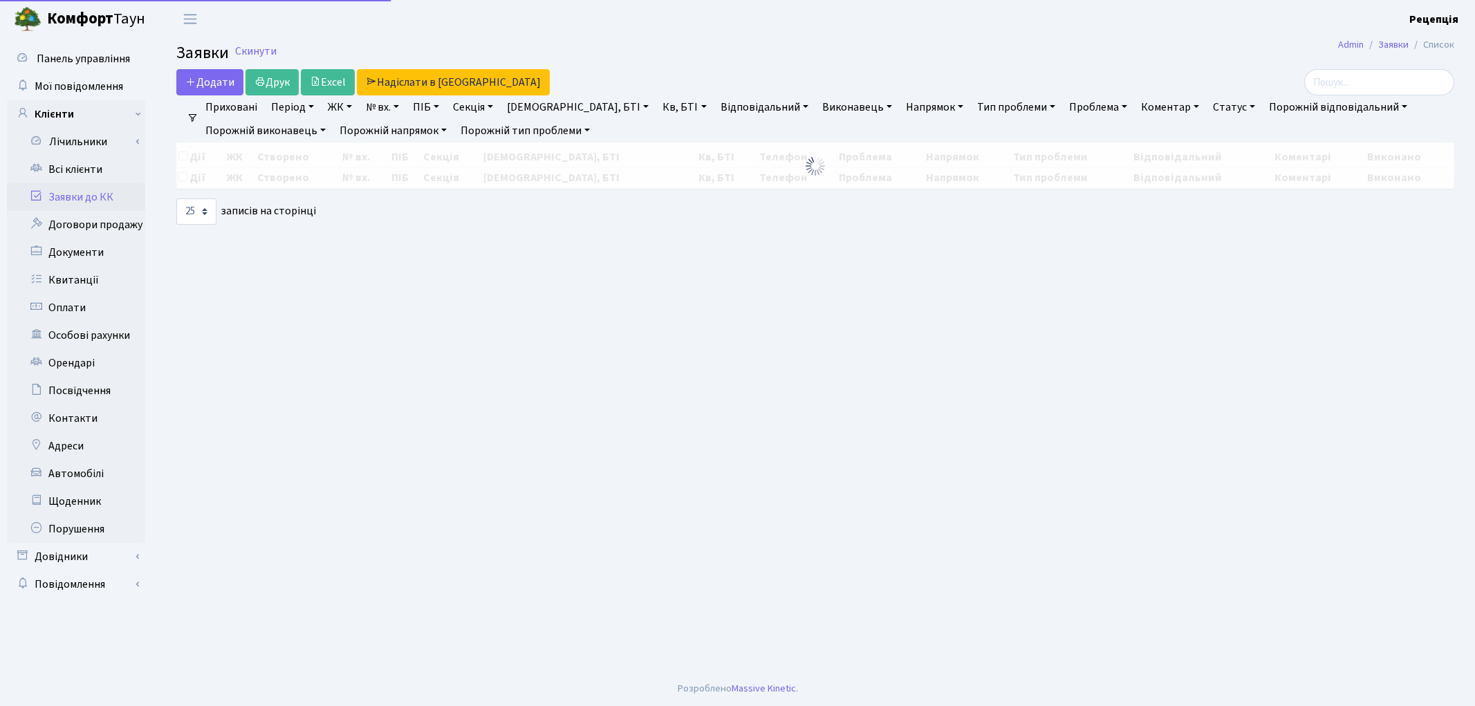
select select "25"
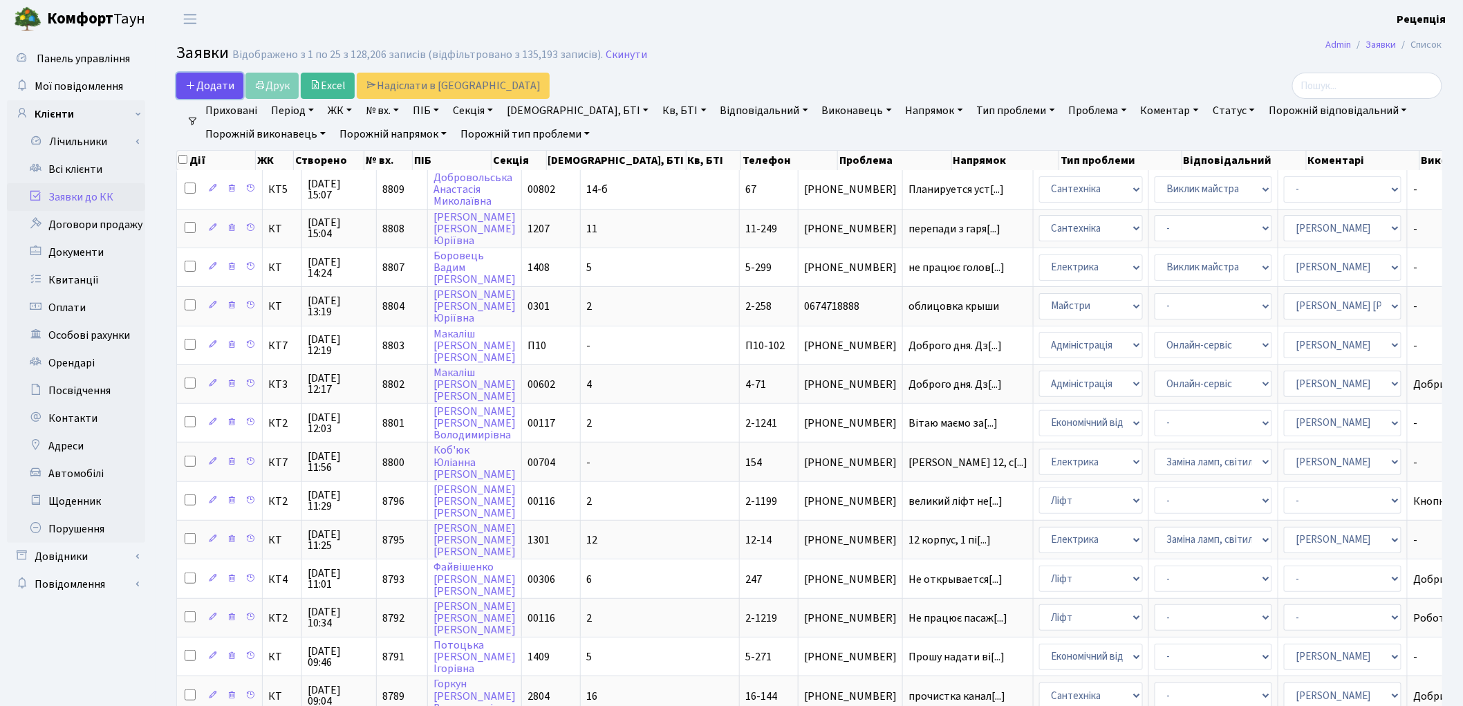
click at [192, 86] on icon at bounding box center [190, 85] width 11 height 11
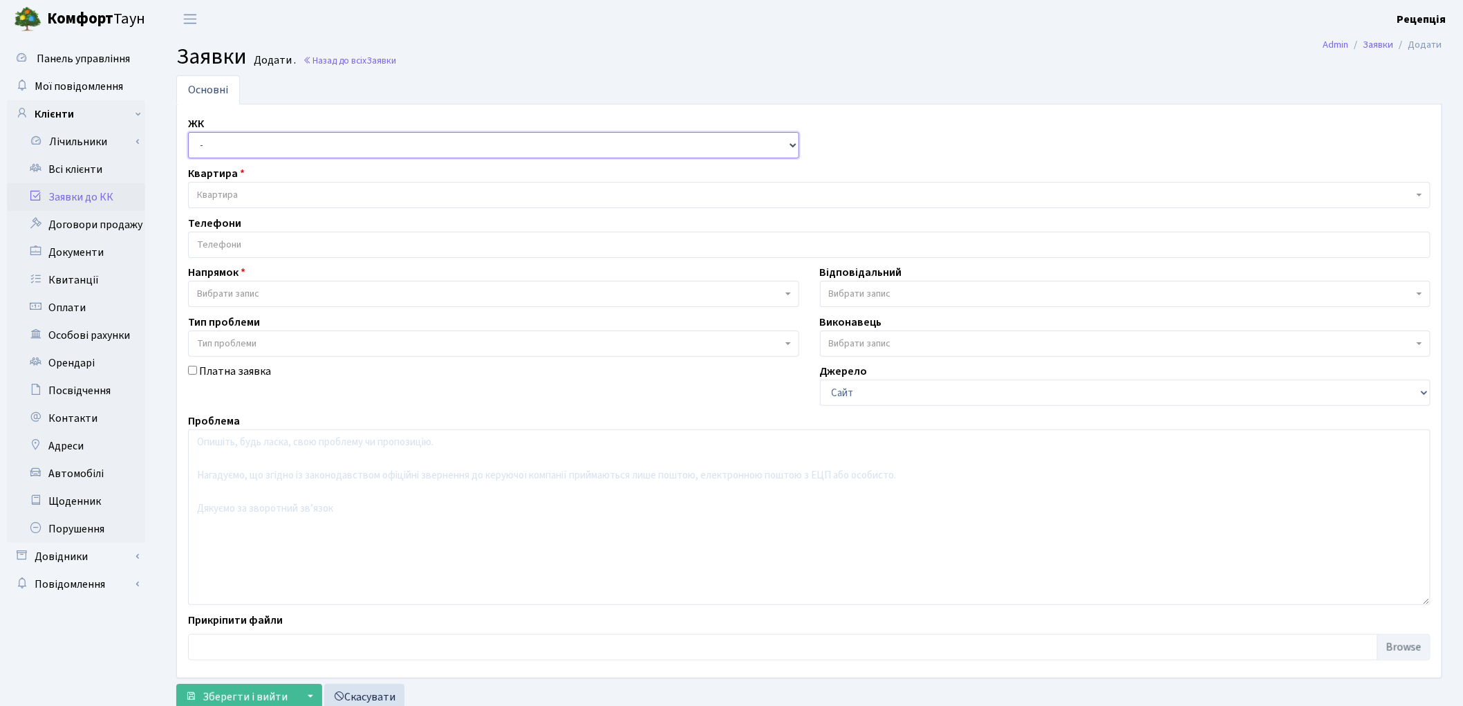
click at [234, 136] on select "- КТ, вул. Регенераторна, 4 КТ2, просп. [STREET_ADDRESS] [STREET_ADDRESS] [PERS…" at bounding box center [493, 145] width 611 height 26
select select "296"
click at [188, 132] on select "- КТ, вул. Регенераторна, 4 КТ2, просп. Соборності, 17 КТ3, вул. Березнева, 16 …" at bounding box center [493, 145] width 611 height 26
select select
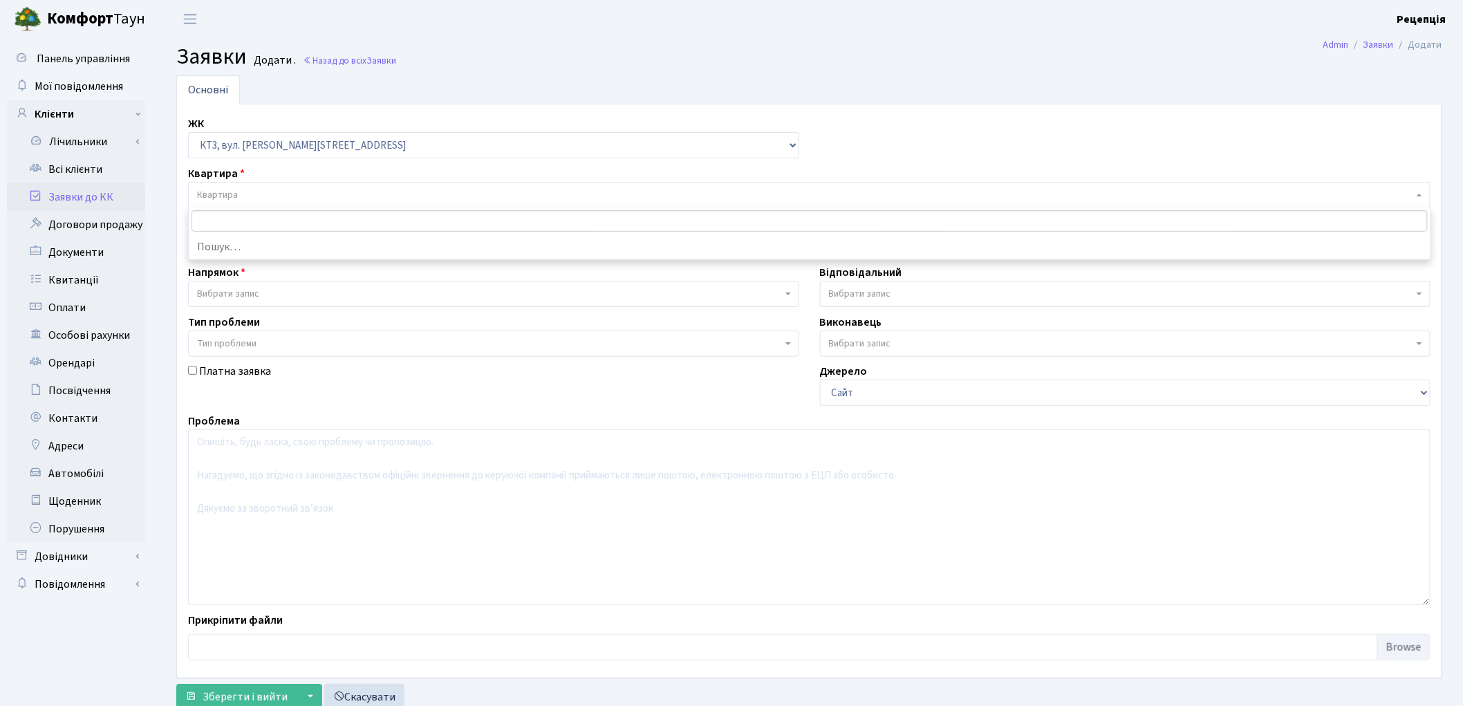
click at [237, 201] on span "Квартира" at bounding box center [217, 195] width 41 height 14
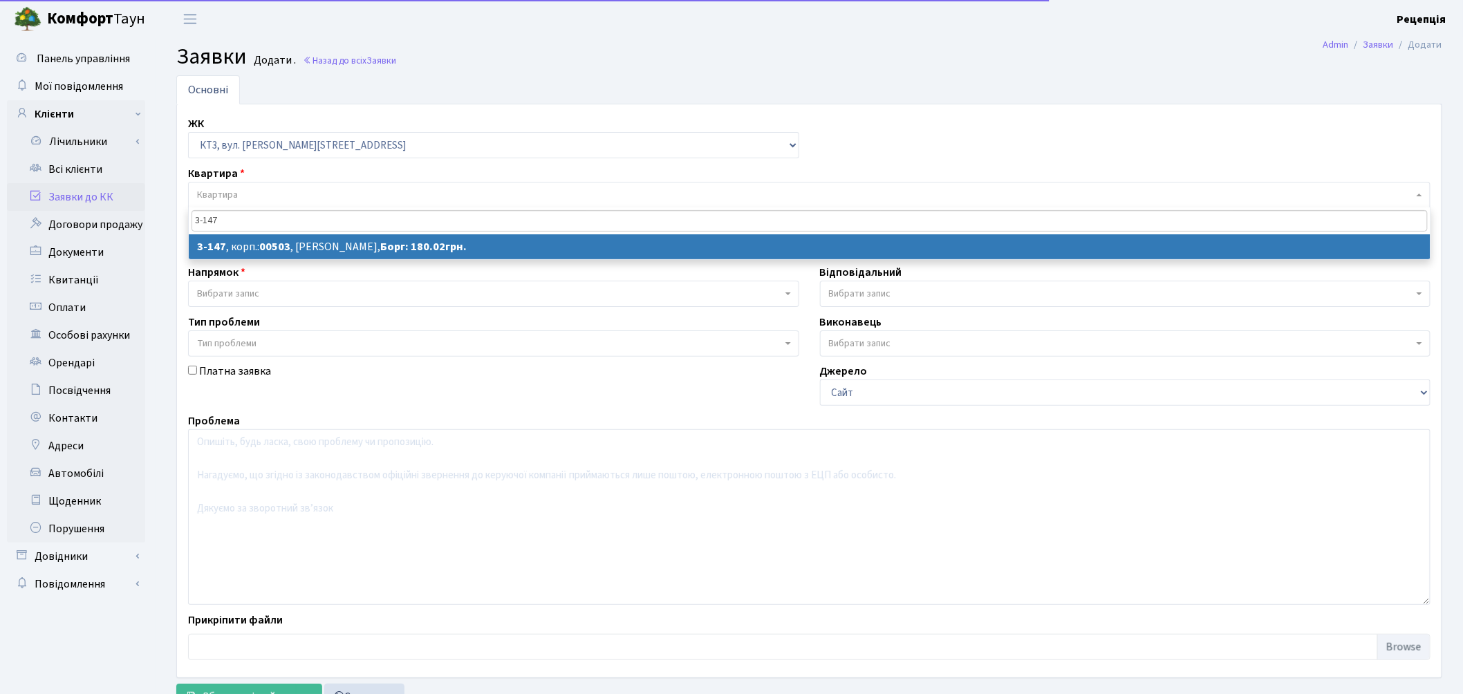
type input "3-147"
select select
select select "16456"
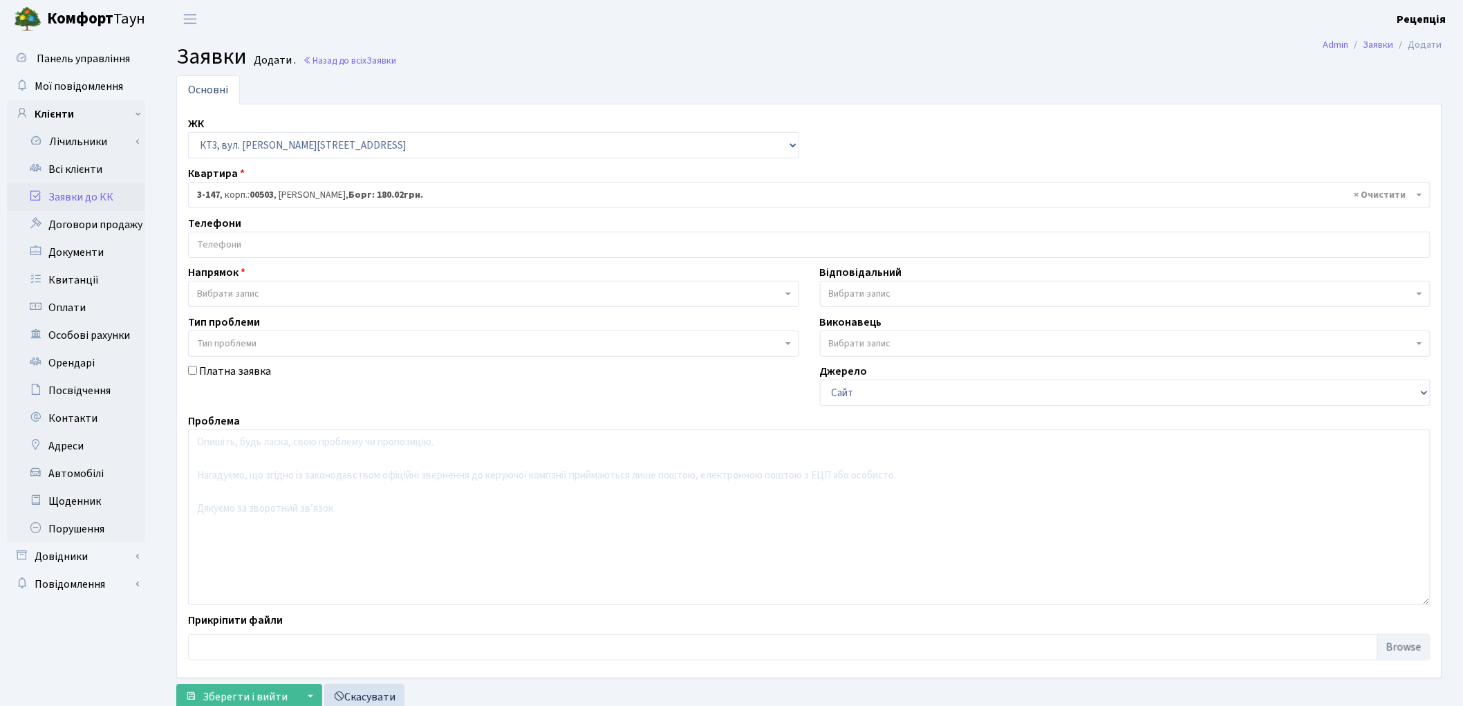
click at [253, 251] on input "search" at bounding box center [809, 244] width 1241 height 25
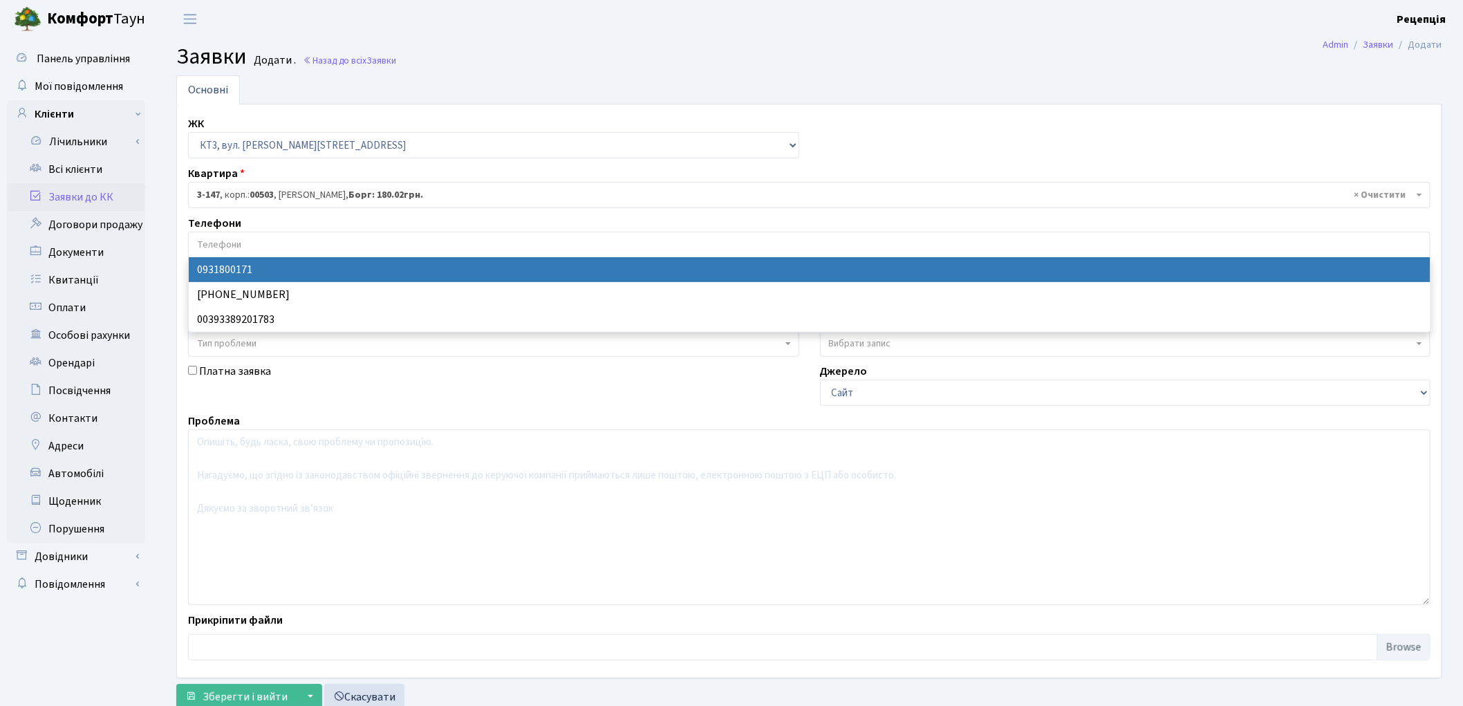
select select "81703"
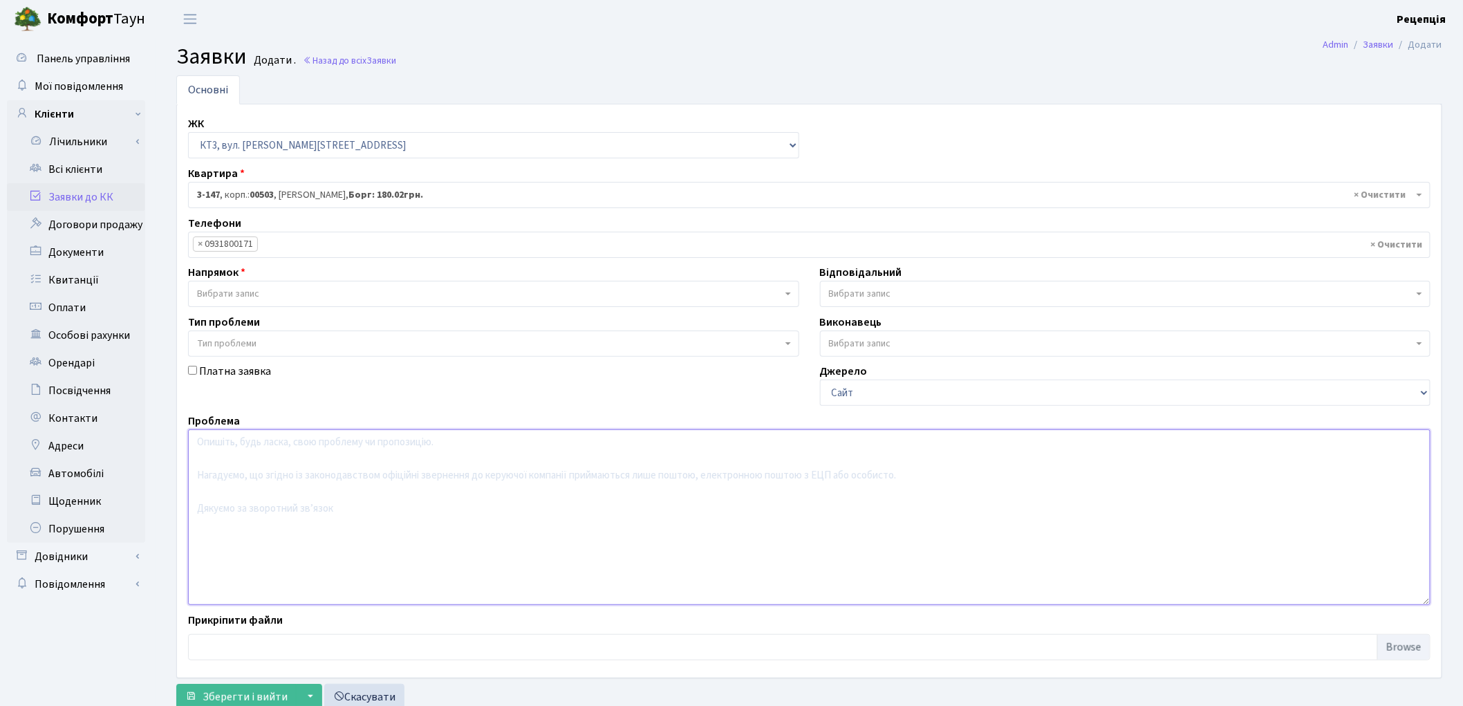
click at [298, 478] on textarea at bounding box center [809, 517] width 1242 height 176
type textarea "093-271-79-82"
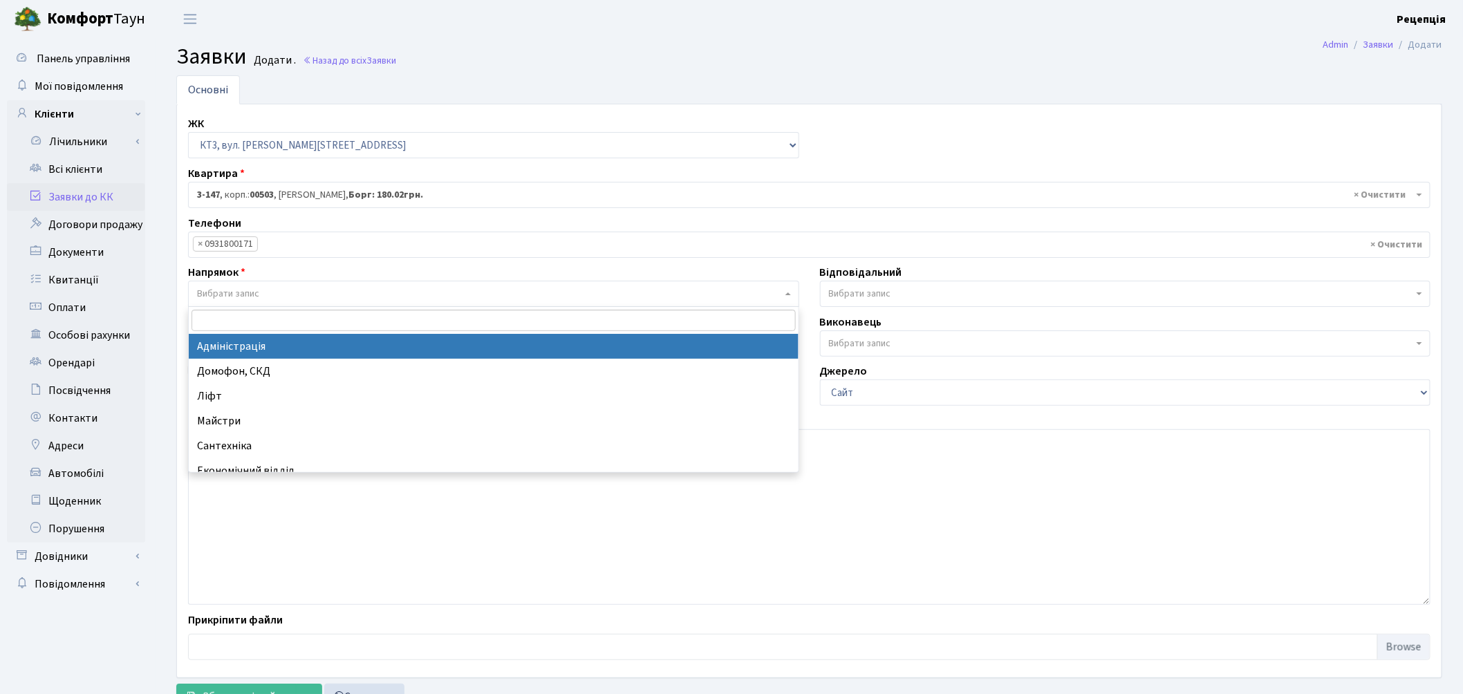
click at [212, 289] on span "Вибрати запис" at bounding box center [228, 294] width 62 height 14
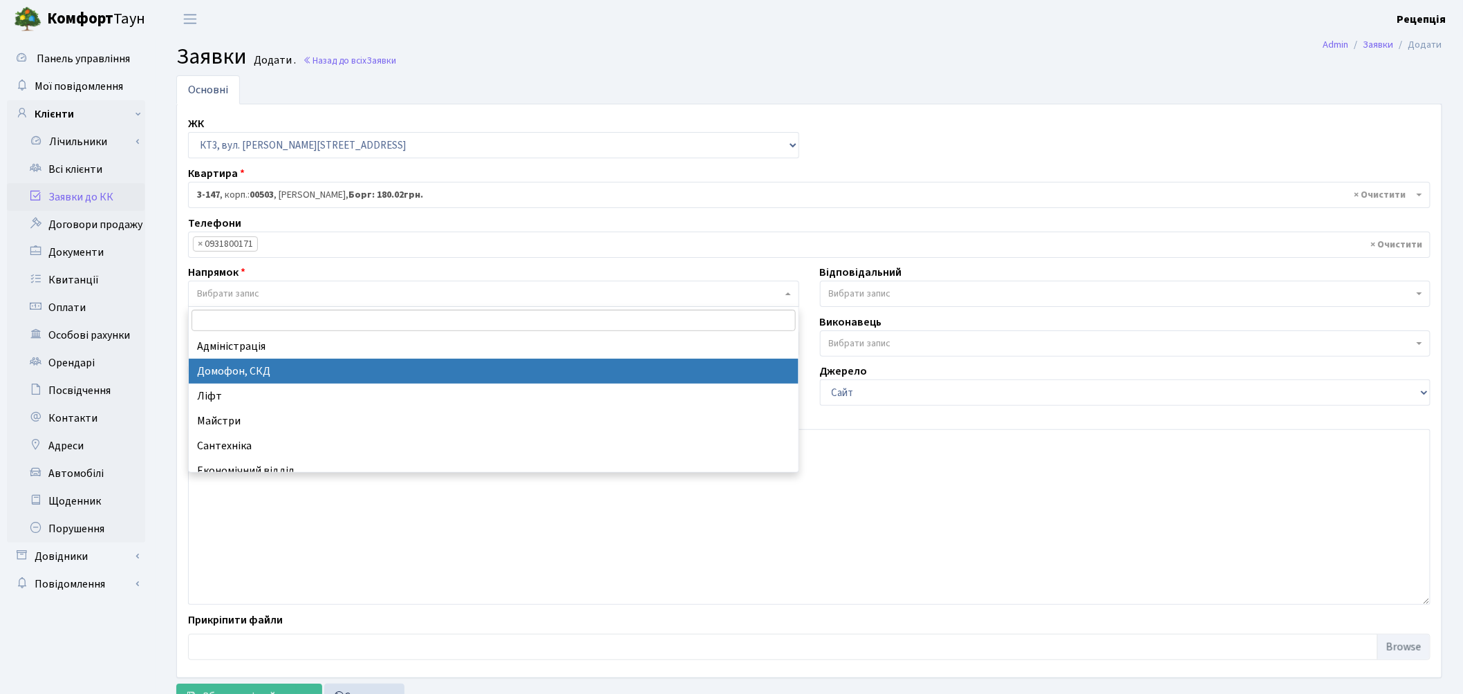
select select "4"
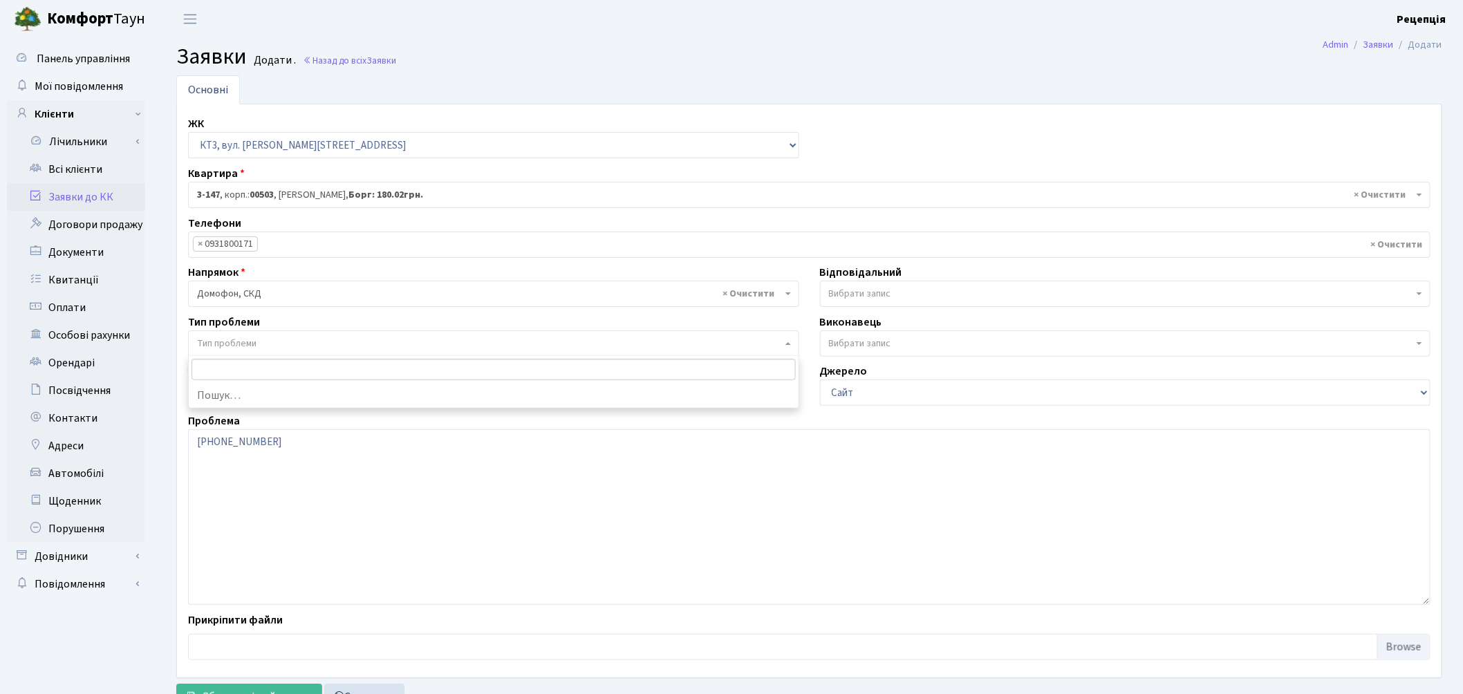
click at [225, 342] on span "Тип проблеми" at bounding box center [226, 344] width 59 height 14
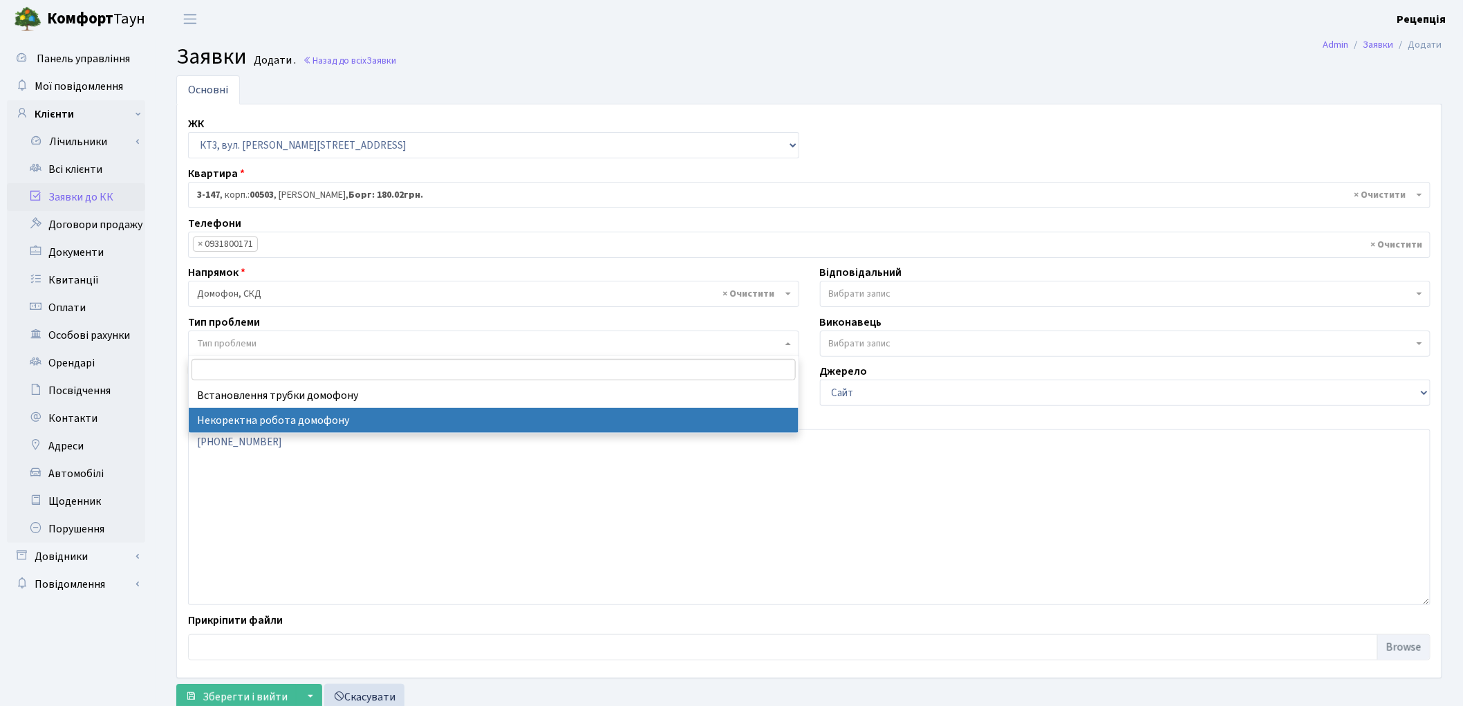
select select "38"
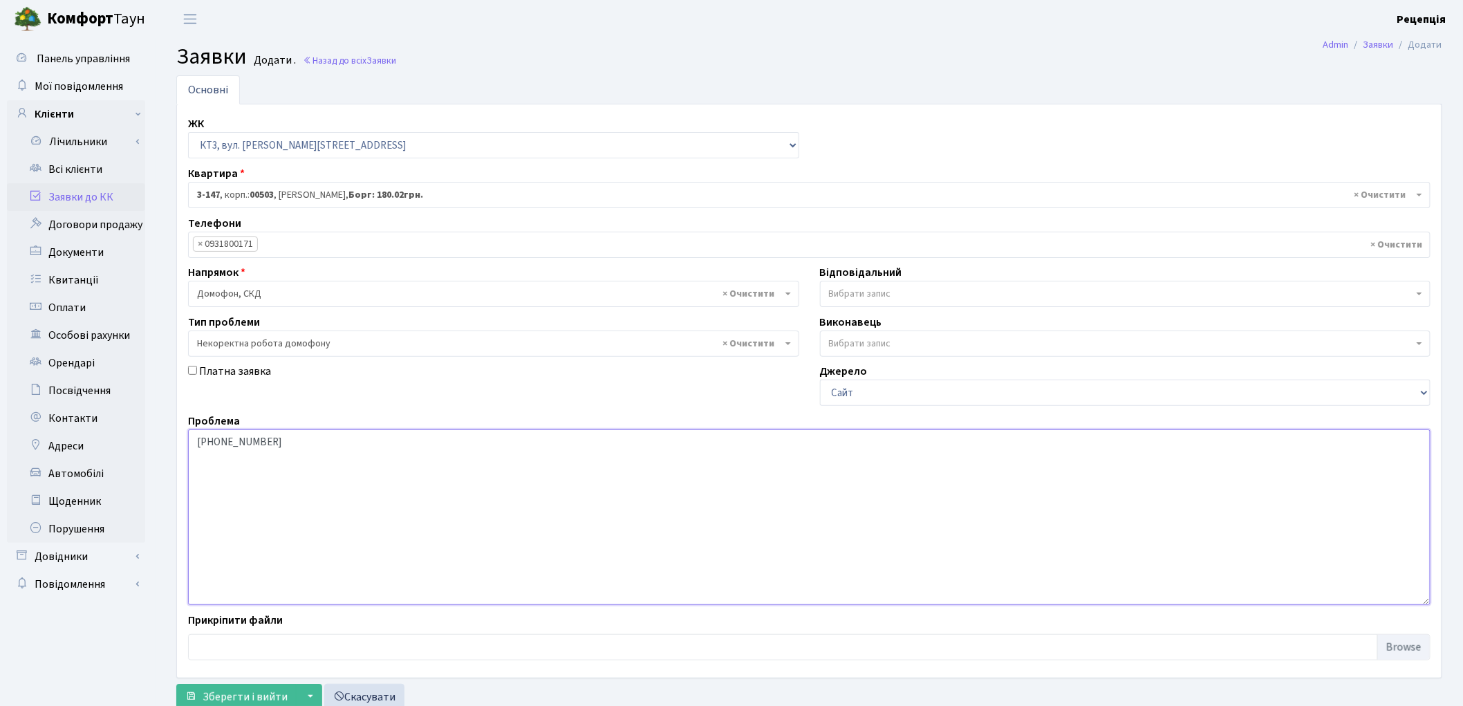
click at [195, 440] on textarea "093-271-79-82" at bounding box center [809, 517] width 1242 height 176
click at [459, 445] on textarea "Непрацює домофон у під'їзді, хтось встановив пароль на вхід093-271-79-82" at bounding box center [809, 517] width 1242 height 176
click at [523, 440] on textarea "Непрацює домофон у під'їзді, хтось встановив пароль на домофон. вхід093-271-79-…" at bounding box center [809, 517] width 1242 height 176
click at [243, 442] on textarea "Непрацює домофон у під'їзді, хтось встановив пароль на домофон. 093-271-79-82" at bounding box center [809, 517] width 1242 height 176
click at [292, 442] on textarea "Некоректно працює домофон у під'їзді, хтось встановив пароль на домофон. 093-27…" at bounding box center [809, 517] width 1242 height 176
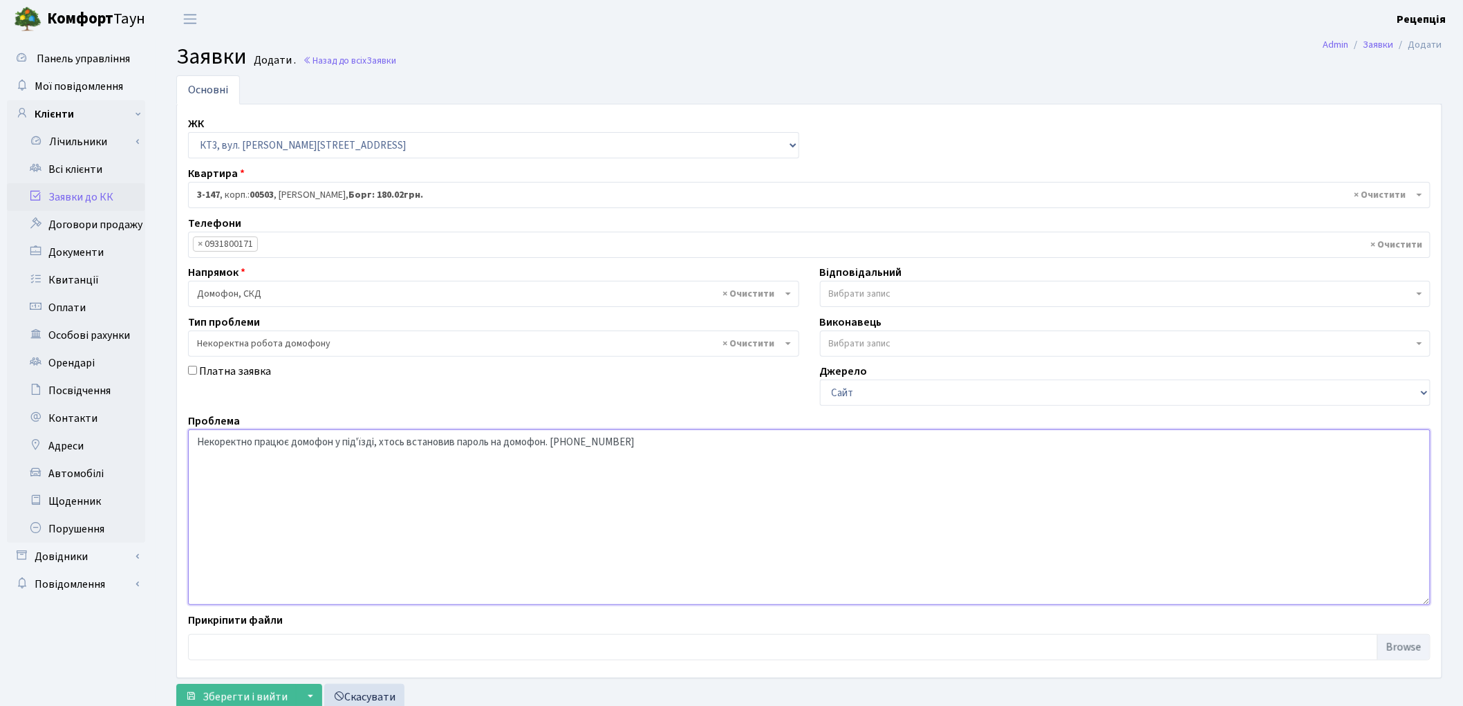
click at [251, 441] on textarea "Некоректно працює домофон у під'їзді, хтось встановив пароль на домофон. 093-27…" at bounding box center [809, 517] width 1242 height 176
click at [372, 445] on textarea "Некоректно працює домофон у під'їзді, хтось встановив пароль на домофон. 093-27…" at bounding box center [809, 517] width 1242 height 176
click at [561, 440] on textarea "Некоректно працює домофон у під'їзді №3, хтось встановив пароль на домофон. 093…" at bounding box center [809, 517] width 1242 height 176
click at [568, 443] on textarea "Некоректно працює домофон у під'їзді №3, хтось встановив пароль на домофон. 093…" at bounding box center [809, 517] width 1242 height 176
click at [420, 443] on textarea "Некоректно працює домофон у під'їзді №3, хтось встановив пароль на домофон. 093…" at bounding box center [809, 517] width 1242 height 176
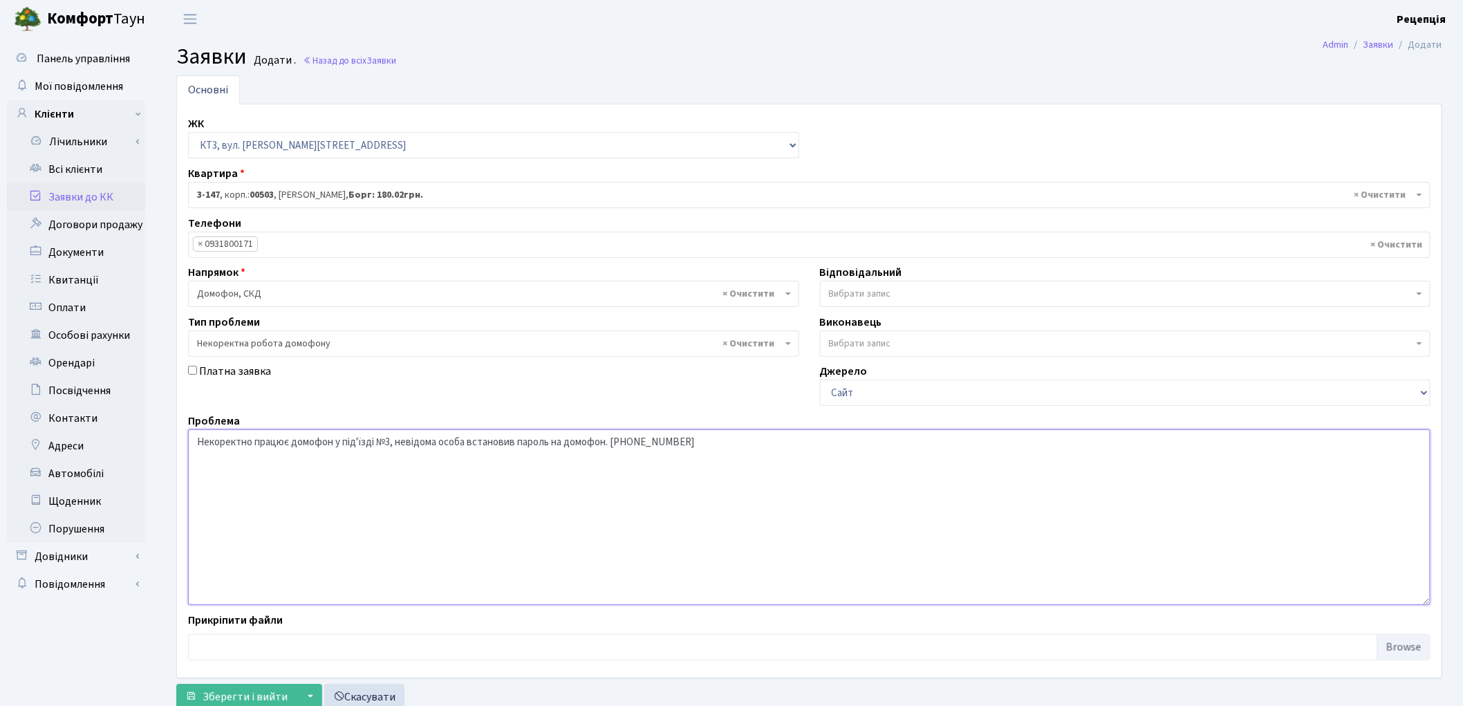
click at [516, 444] on textarea "Некоректно працює домофон у під'їзді №3, невідома особа встановив пароль на дом…" at bounding box center [809, 517] width 1242 height 176
click at [468, 445] on textarea "Некоректно працює домофон у під'їзді №3, невідома особа встановила пароль на до…" at bounding box center [809, 517] width 1242 height 176
click at [632, 440] on textarea "Некоректно працює домофон у під'їзді №3, невідома особа перевстановила пароль н…" at bounding box center [809, 517] width 1242 height 176
click at [827, 444] on textarea "Некоректно працює домофон у під'їзді №3, невідома особа перевстановила пароль н…" at bounding box center [809, 517] width 1242 height 176
type textarea "Некоректно працює домофон у під'їзді №3, невідома особа перевстановила пароль н…"
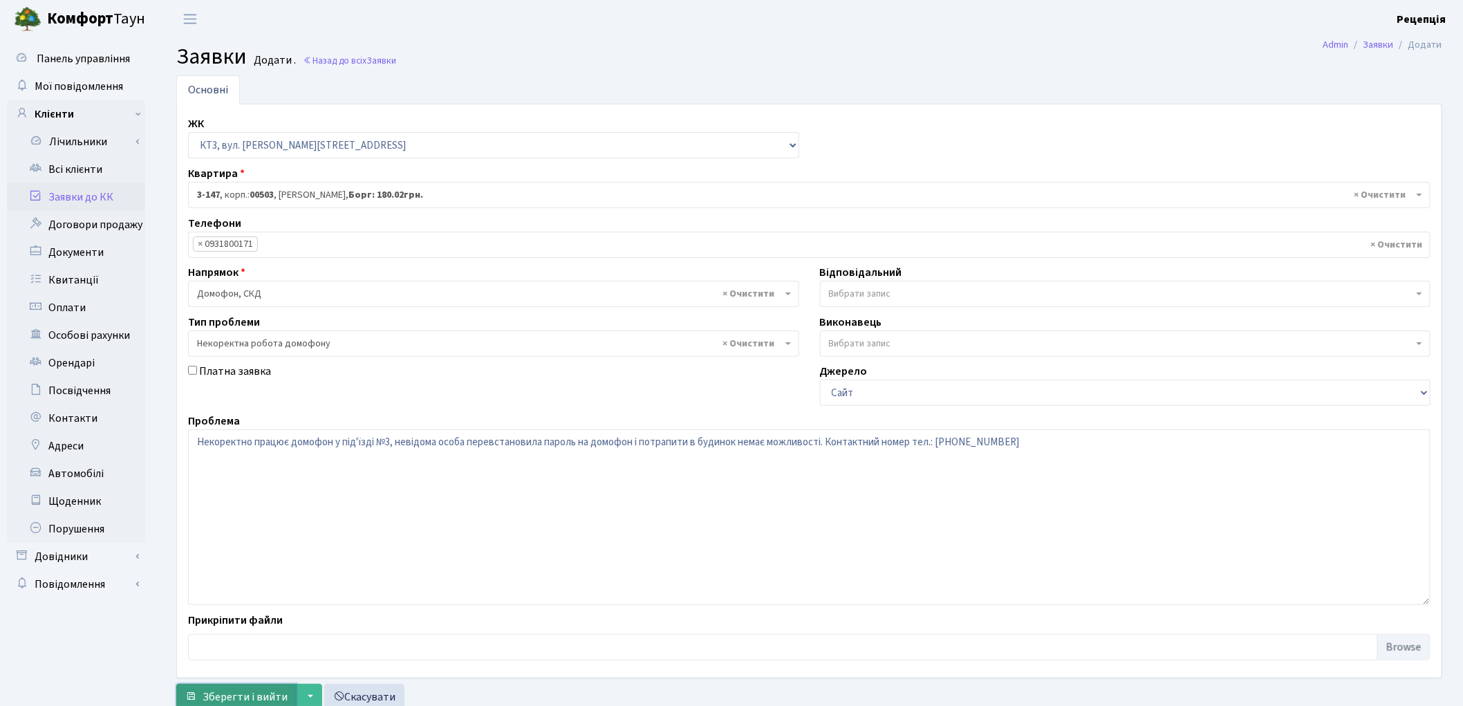
click at [238, 693] on span "Зберегти і вийти" at bounding box center [245, 696] width 85 height 15
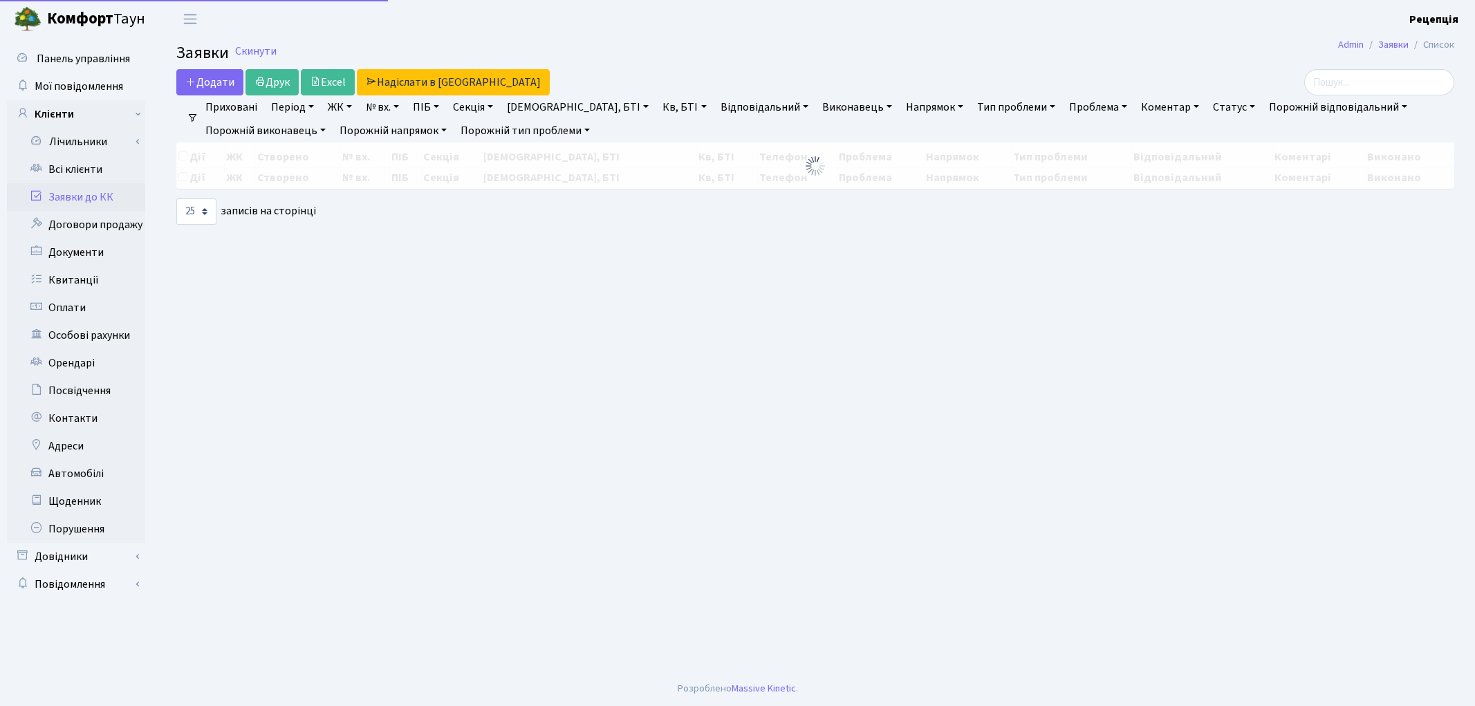
select select "25"
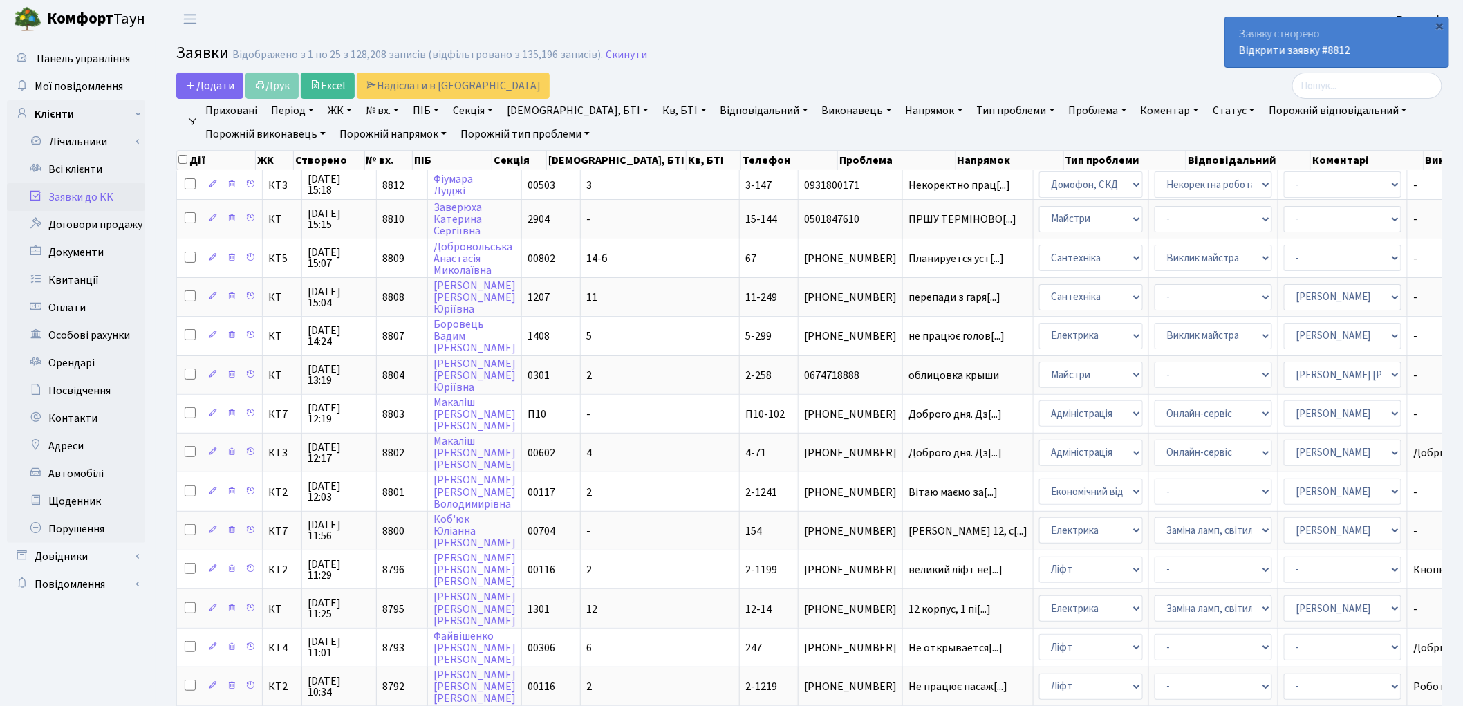
click at [66, 189] on link "Заявки до КК" at bounding box center [76, 197] width 138 height 28
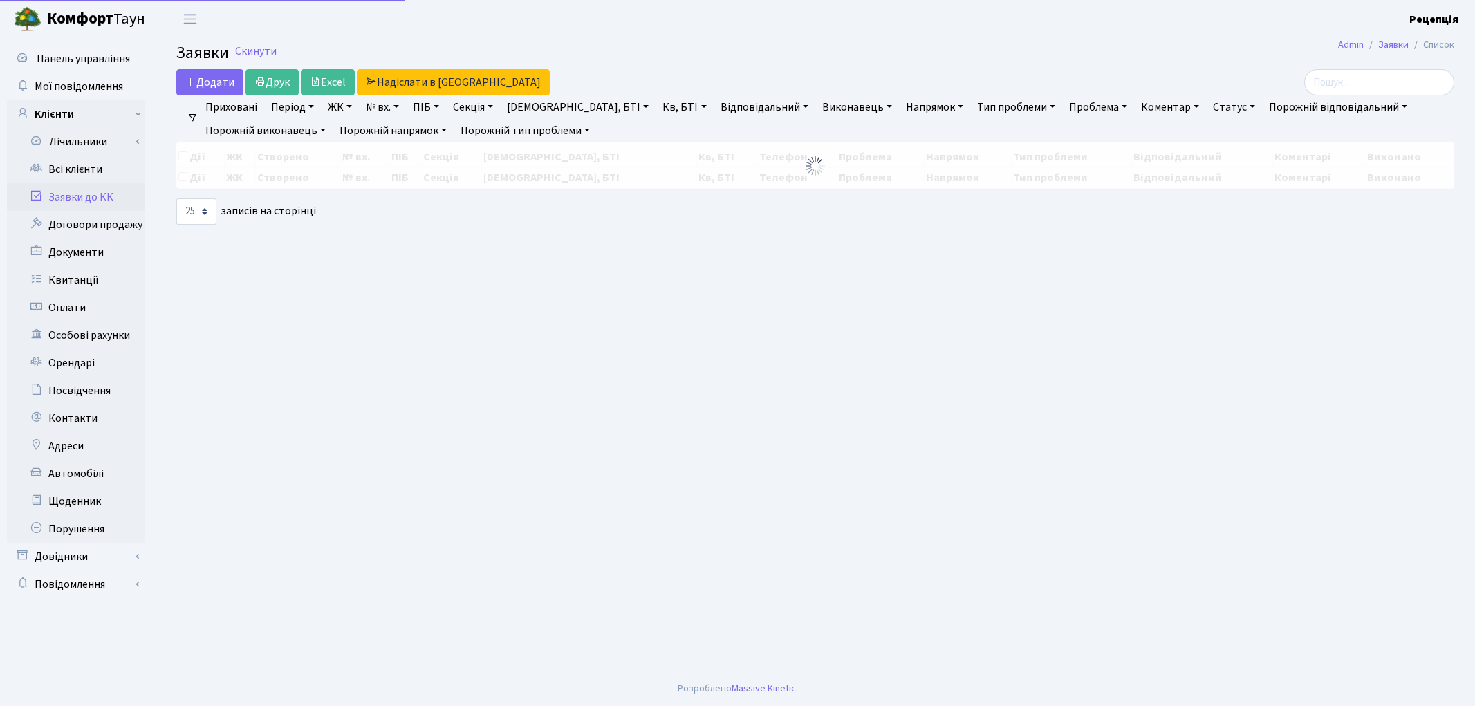
select select "25"
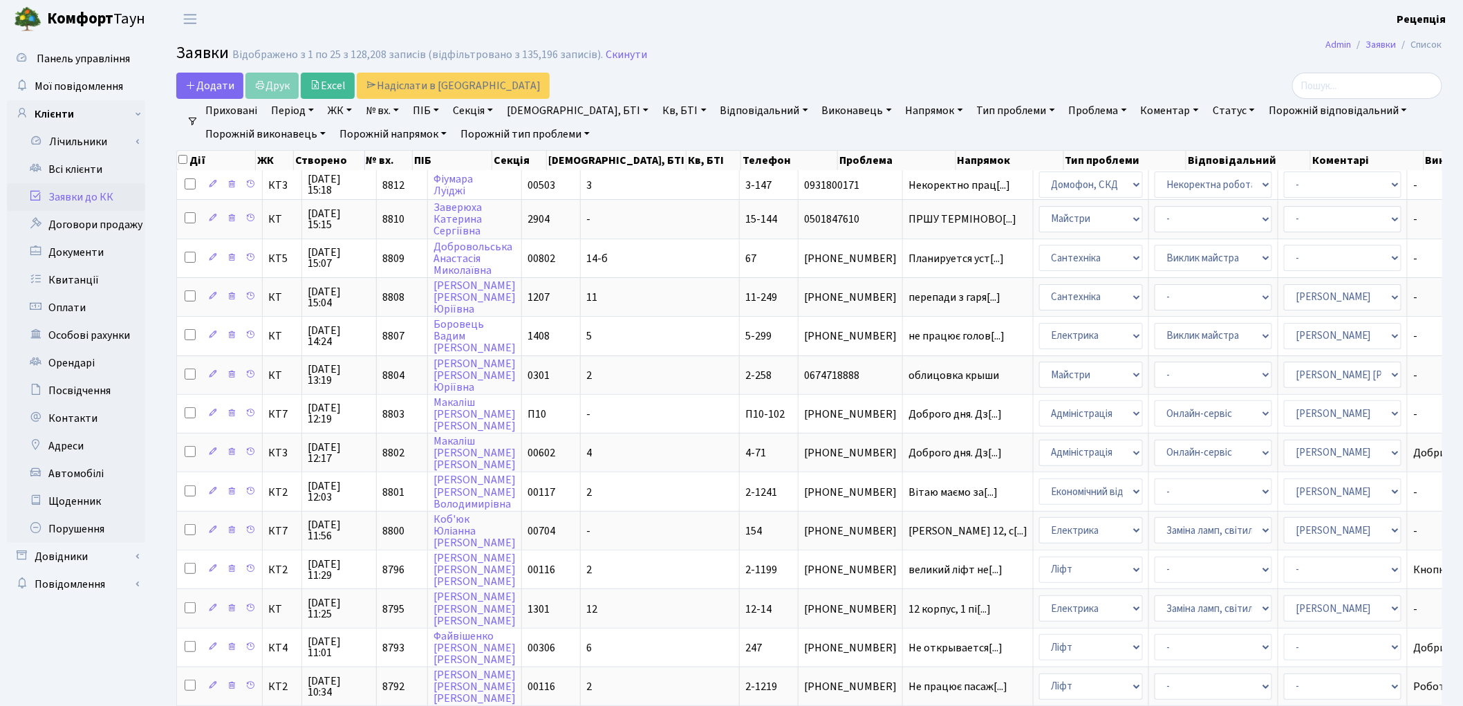
click at [900, 108] on link "Напрямок" at bounding box center [934, 111] width 68 height 24
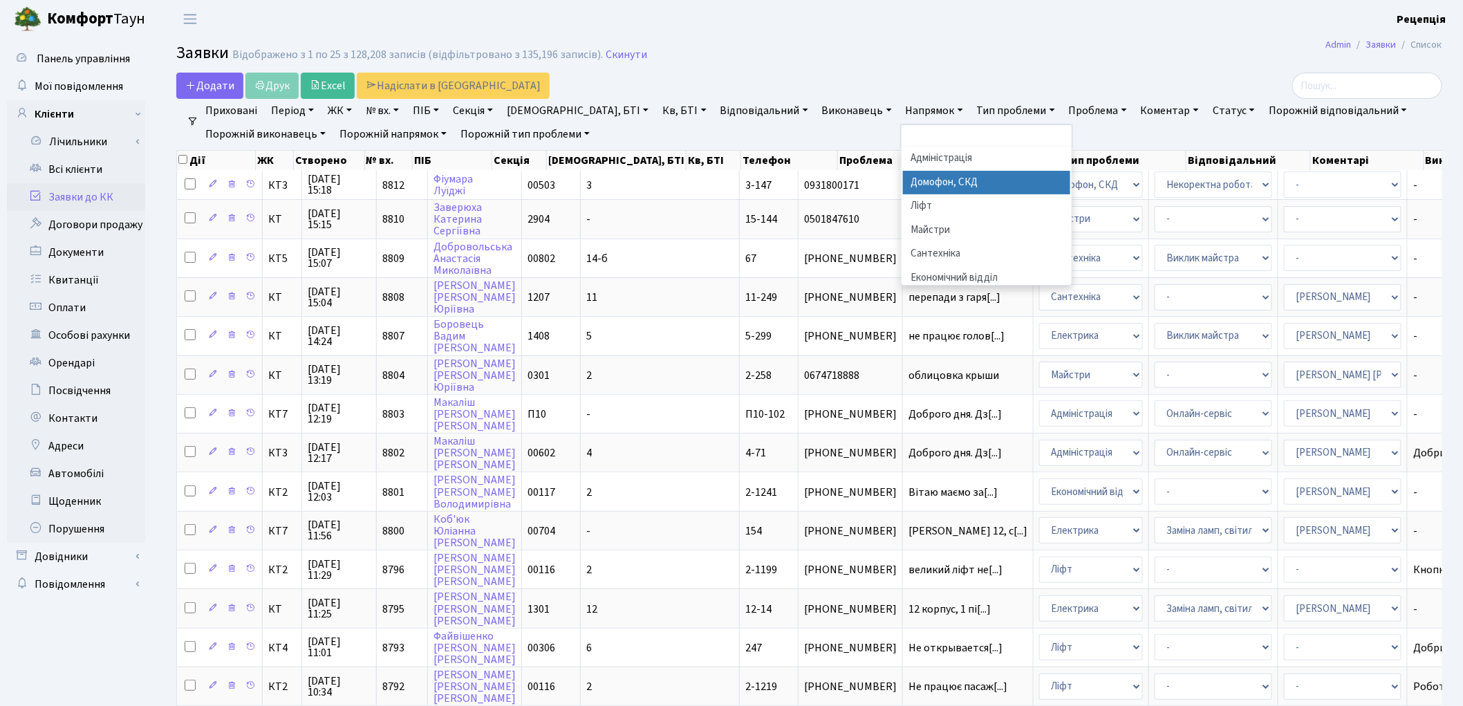
click at [903, 183] on li "Домофон, СКД" at bounding box center [986, 183] width 167 height 24
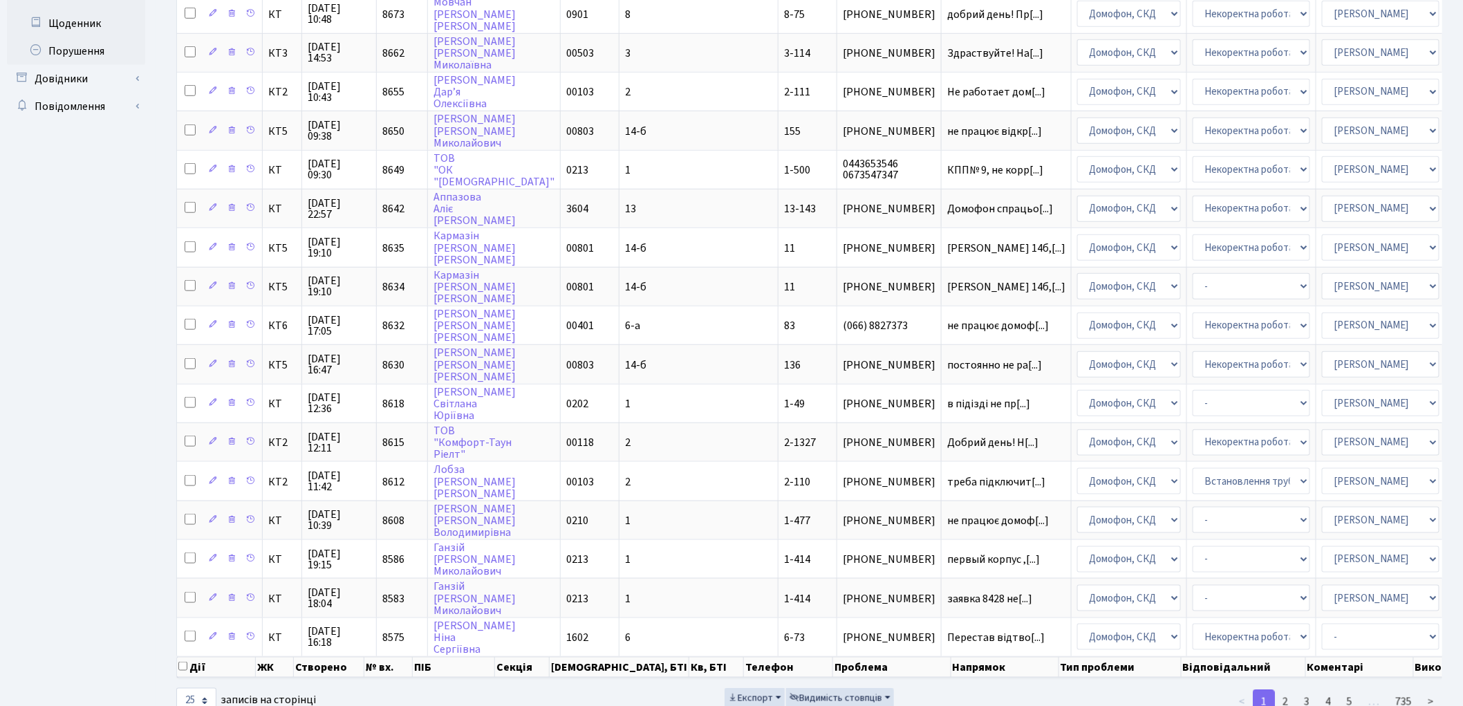
scroll to position [496, 0]
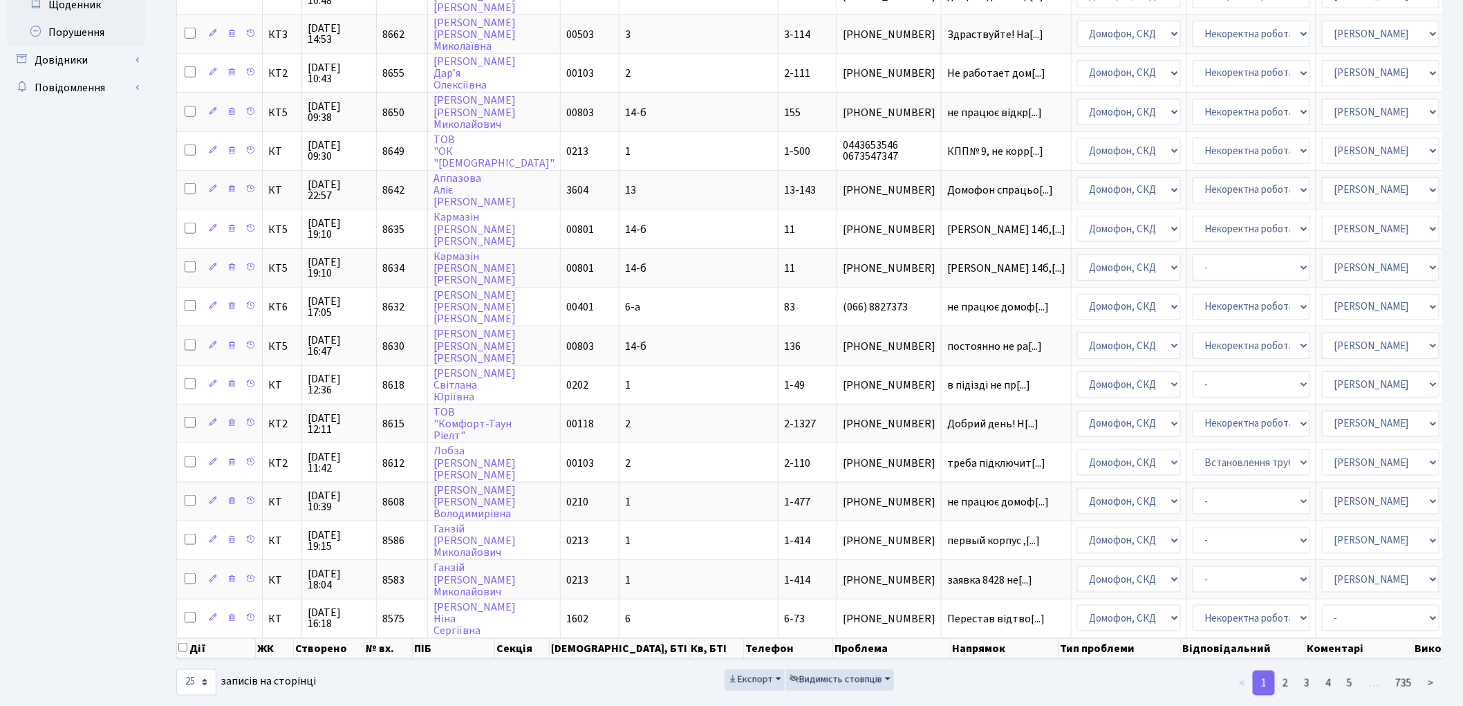
click at [1448, 639] on div "Додати Друк Excel Надіслати в [GEOGRAPHIC_DATA] Фільтри Приховані Період [DATE]…" at bounding box center [809, 136] width 1287 height 1121
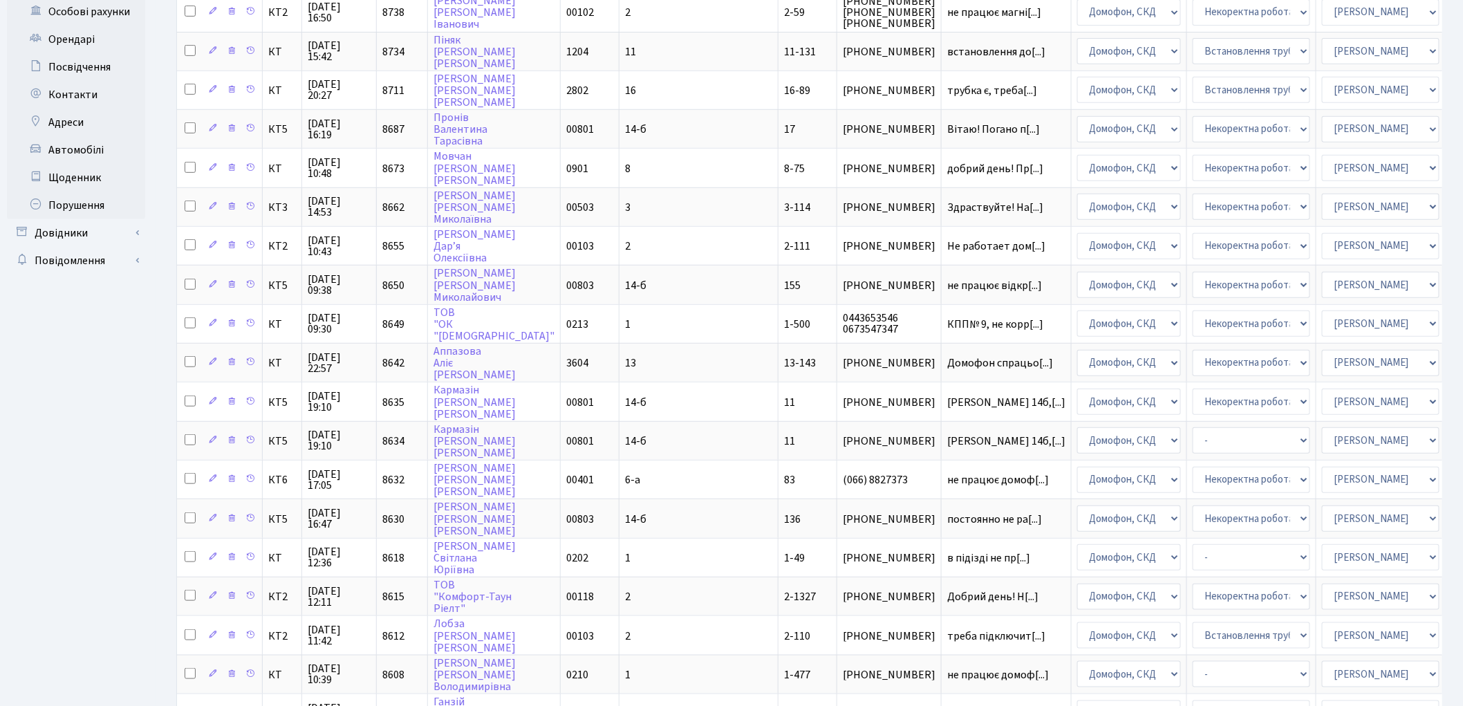
scroll to position [0, 0]
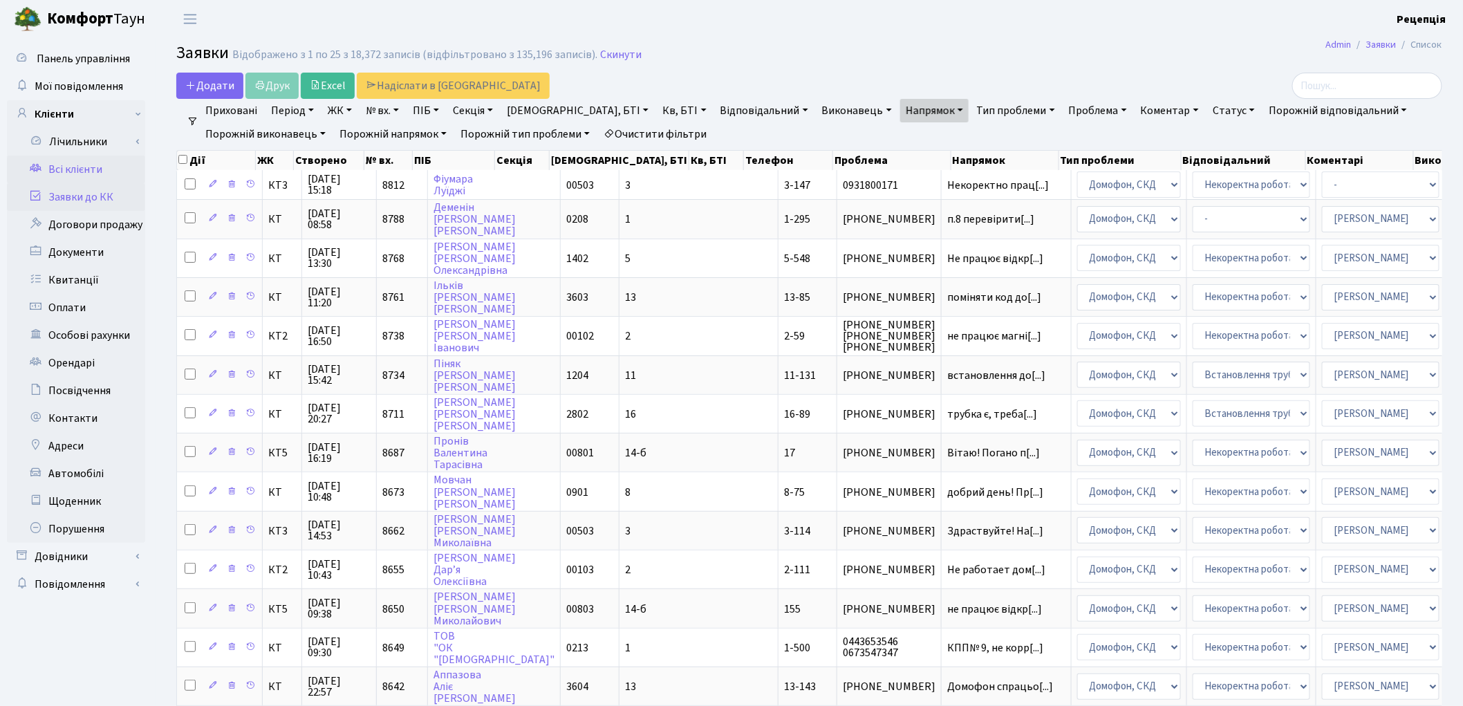
click at [66, 160] on link "Всі клієнти" at bounding box center [76, 170] width 138 height 28
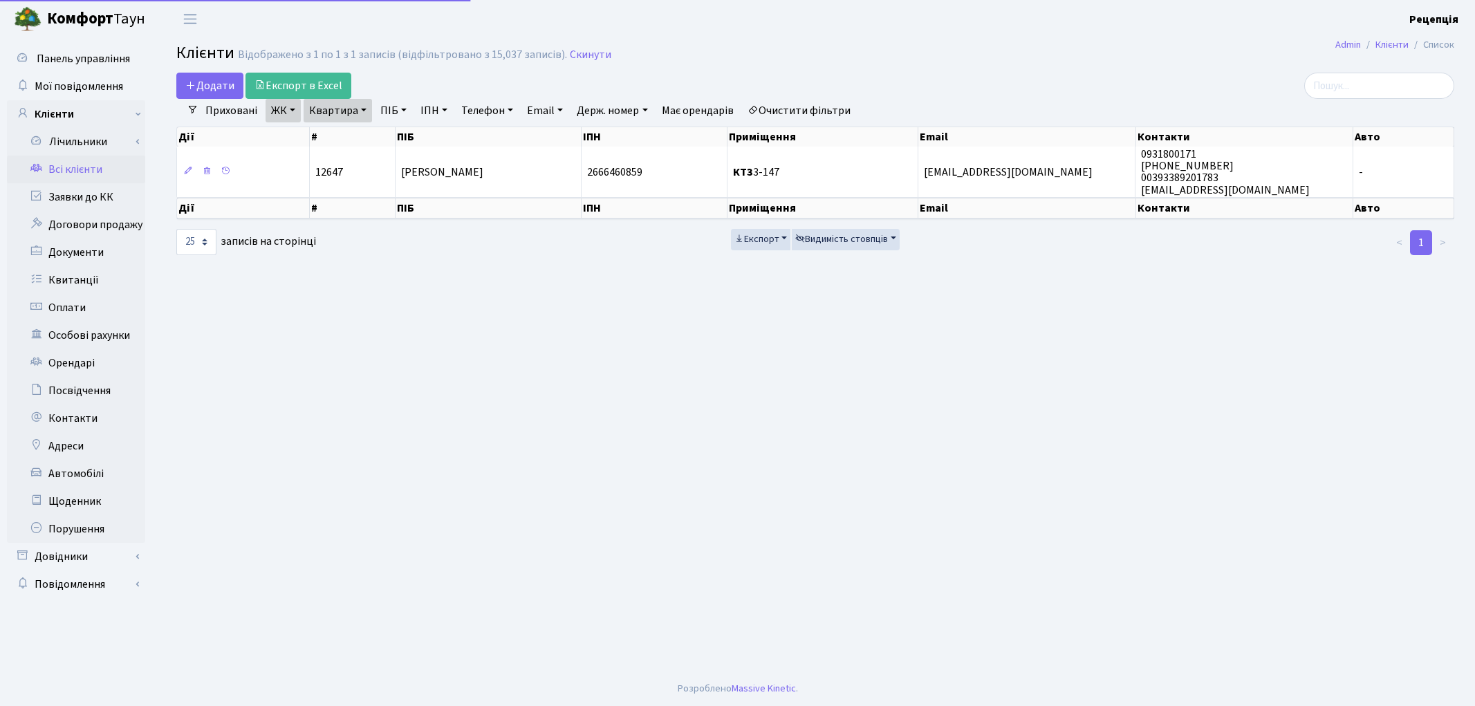
select select "25"
click at [798, 116] on link "Очистити фільтри" at bounding box center [799, 111] width 114 height 24
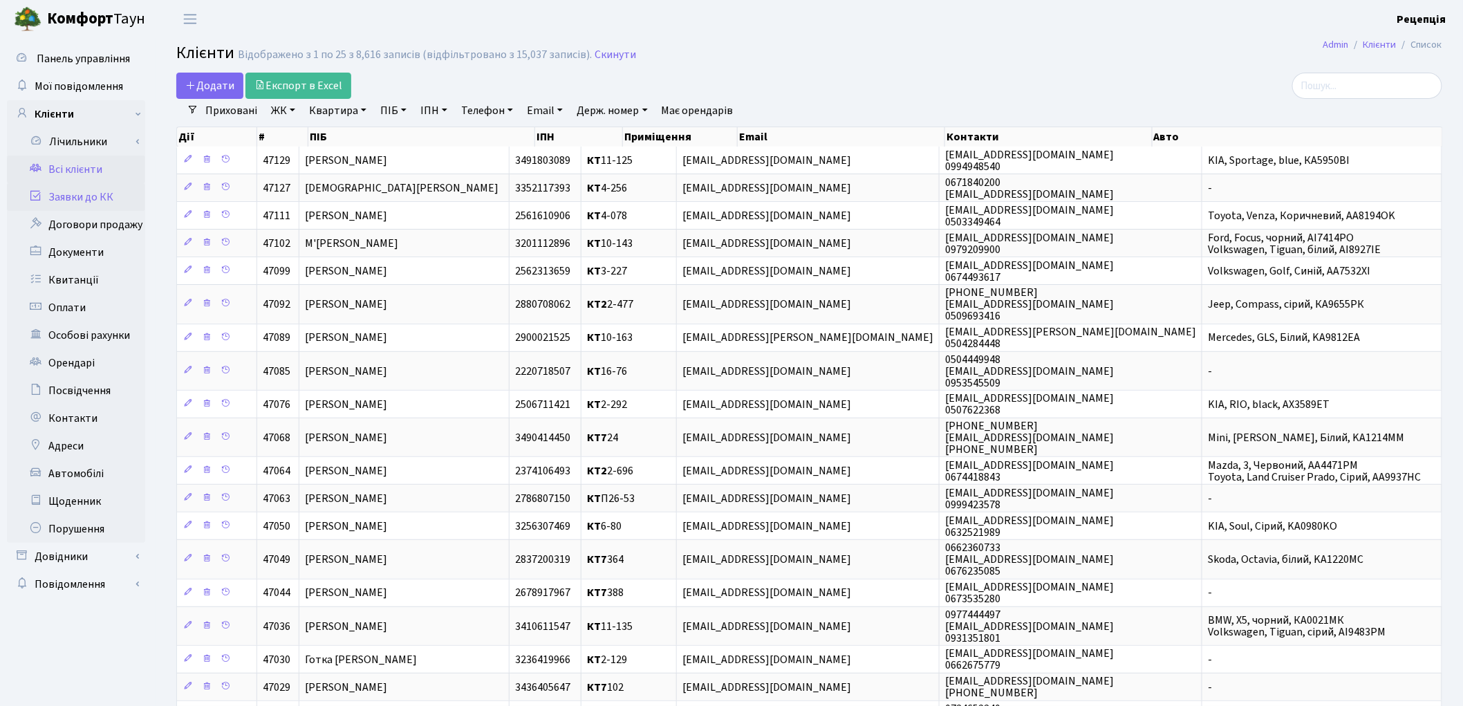
click at [67, 196] on link "Заявки до КК" at bounding box center [76, 197] width 138 height 28
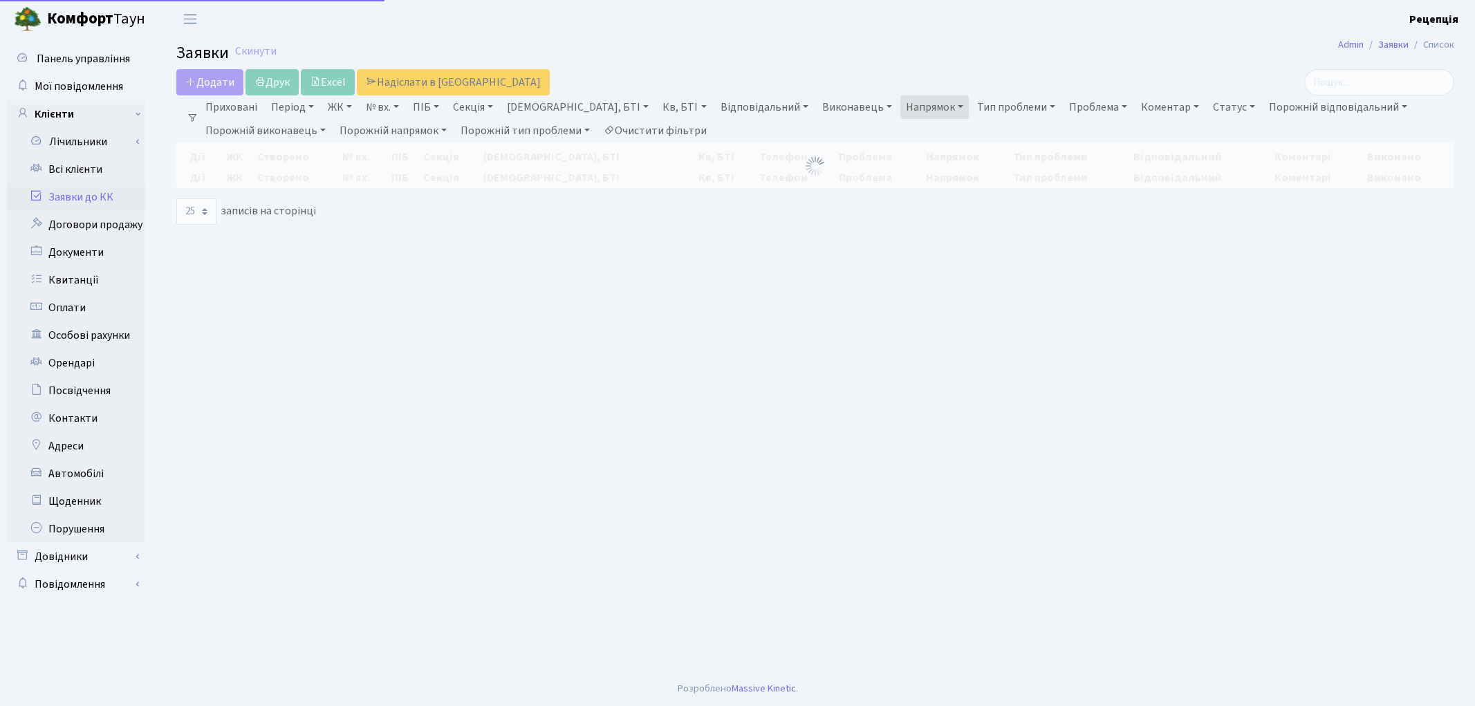
select select "25"
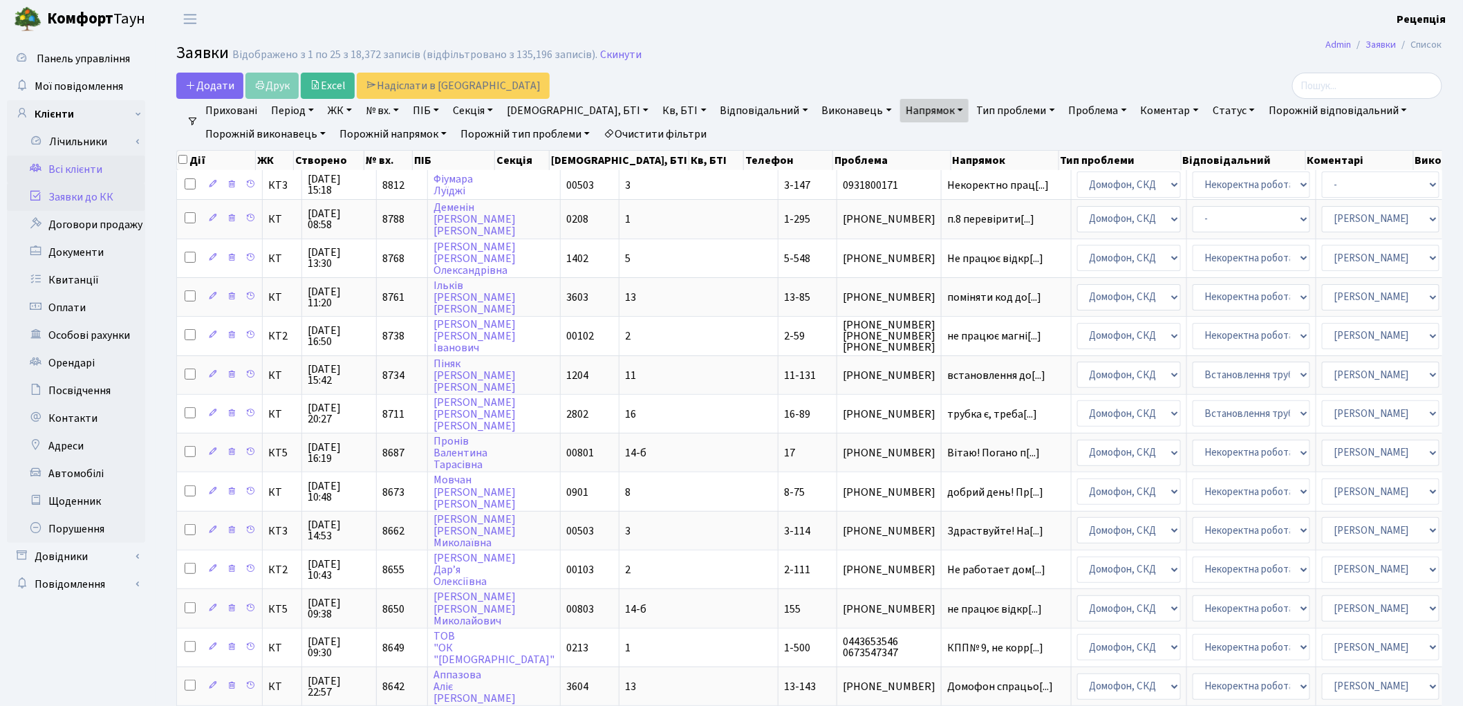
click at [80, 180] on link "Всі клієнти" at bounding box center [76, 170] width 138 height 28
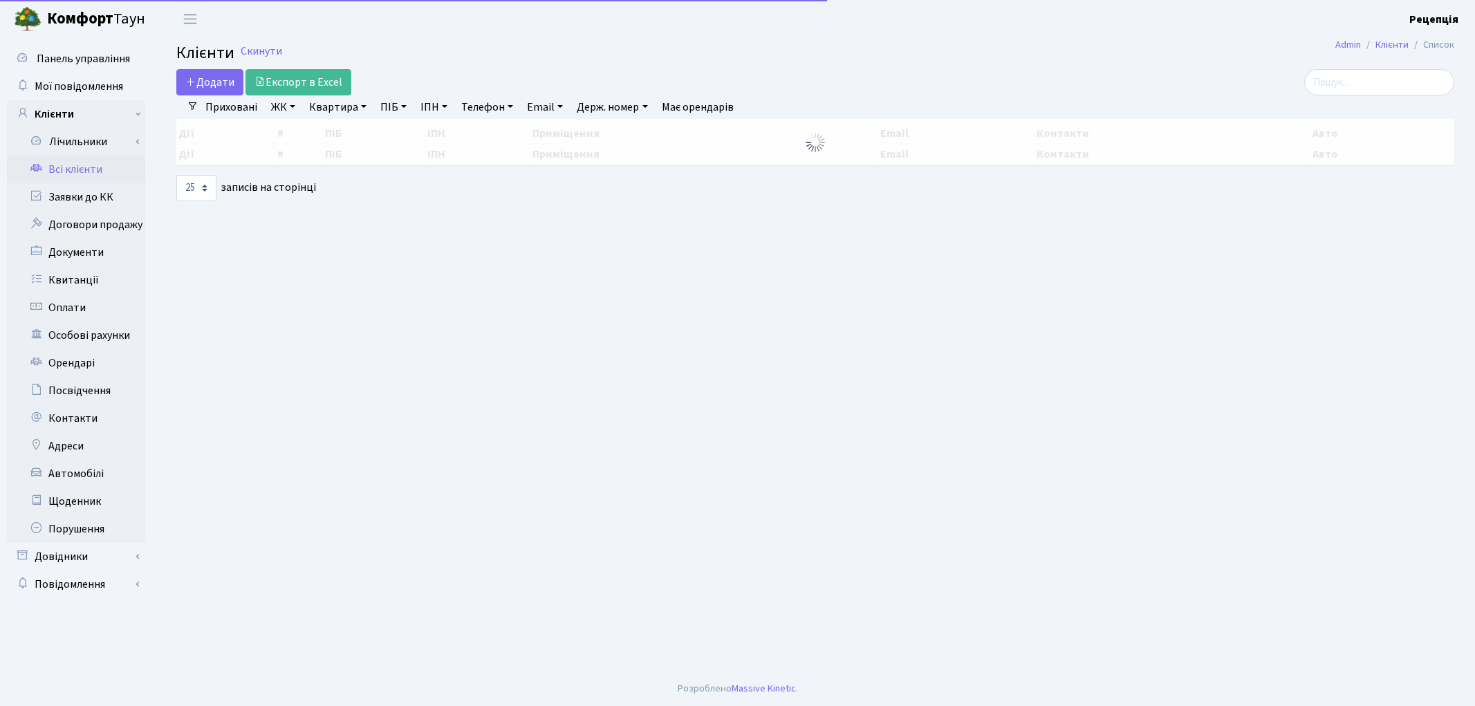
select select "25"
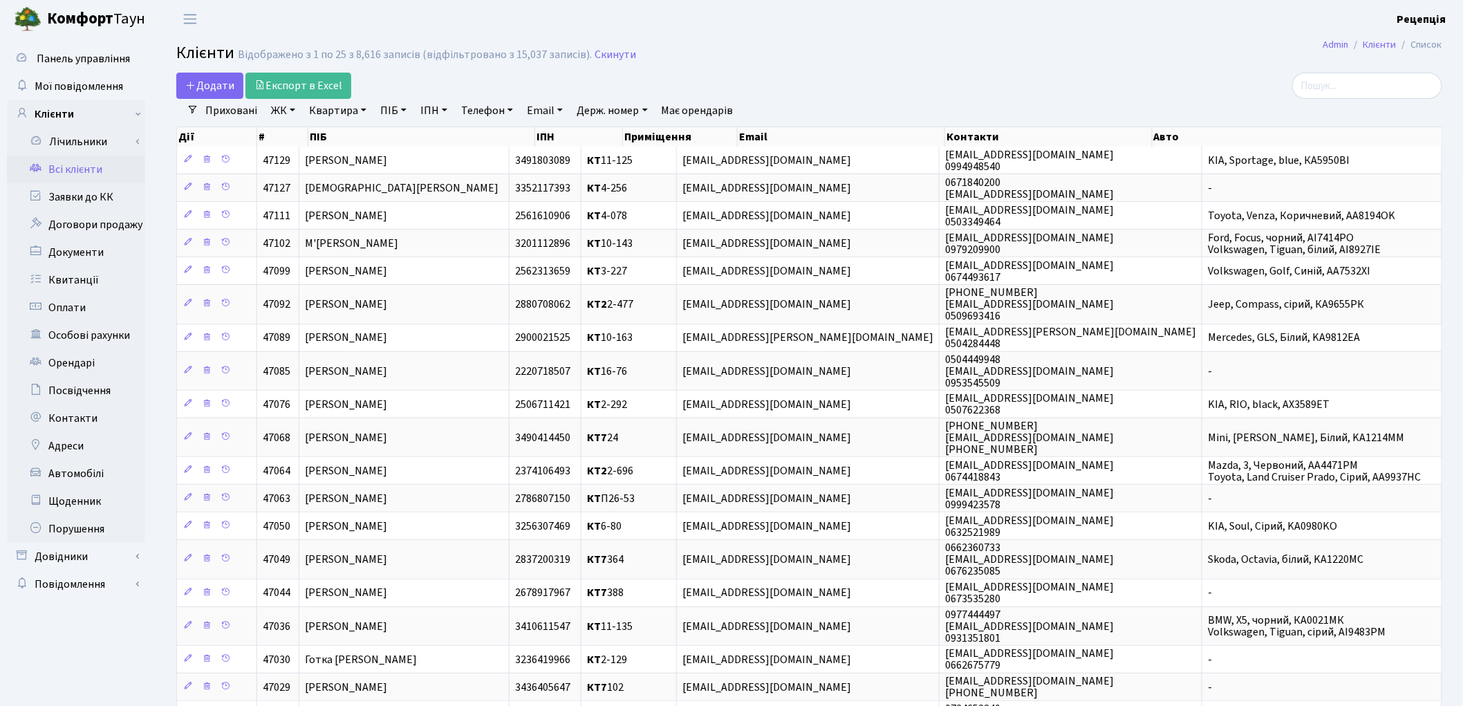
click at [393, 115] on link "ПІБ" at bounding box center [393, 111] width 37 height 24
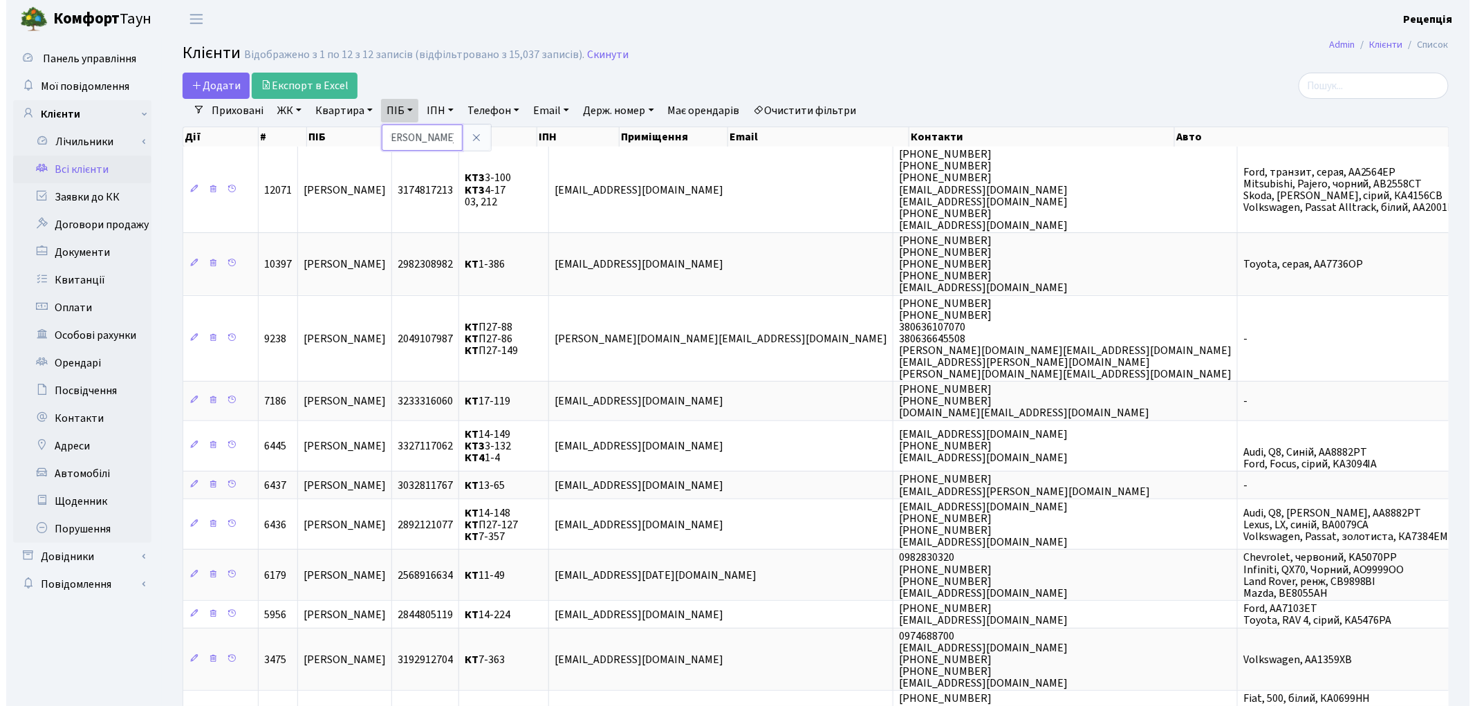
scroll to position [0, 15]
type input "[PERSON_NAME]"
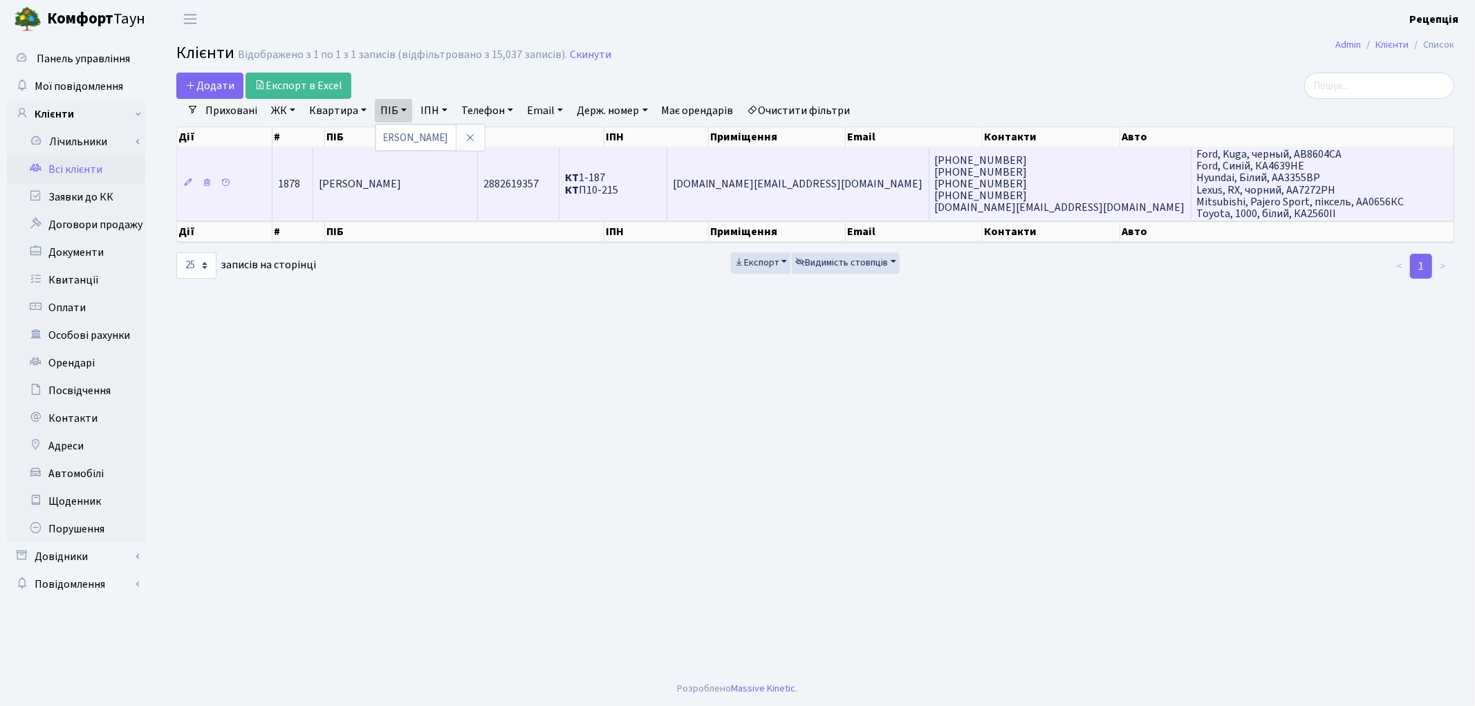
click at [401, 176] on span "[PERSON_NAME]" at bounding box center [360, 183] width 82 height 15
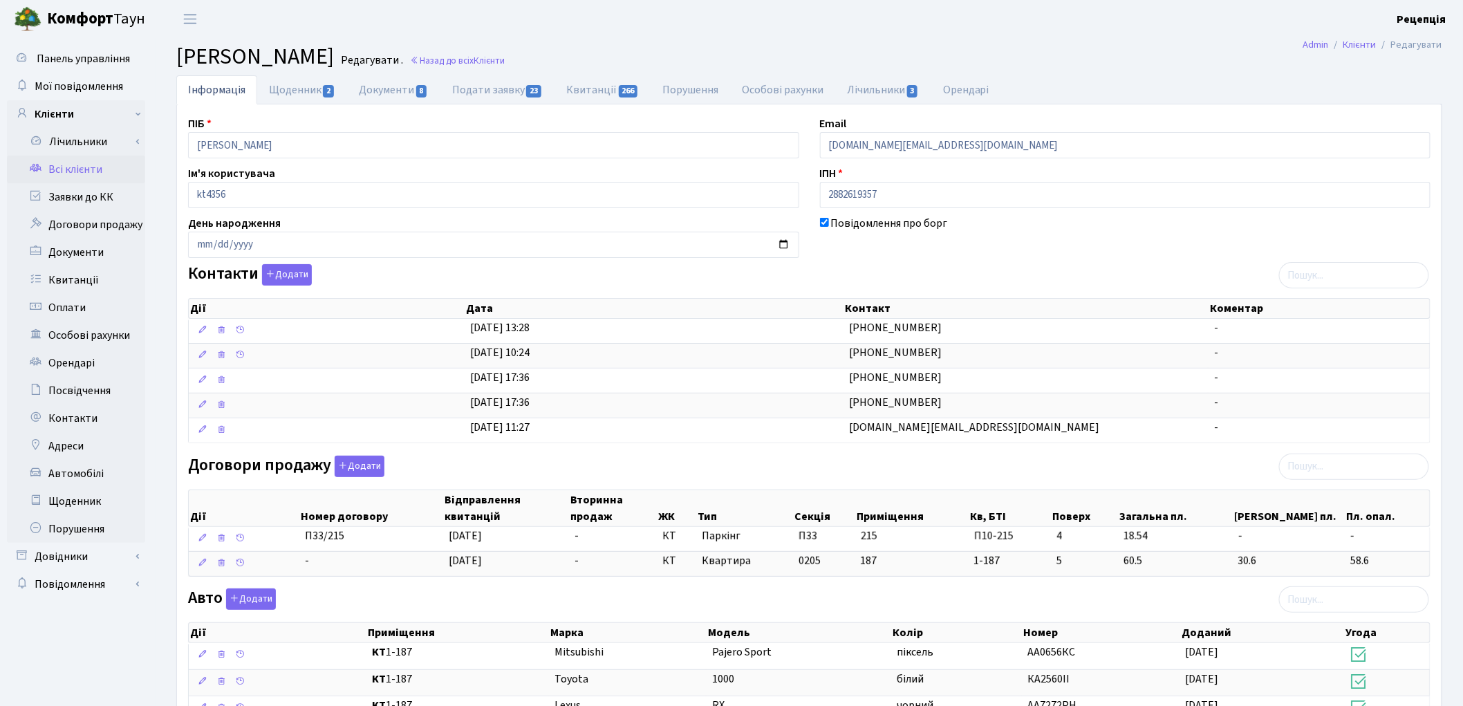
click at [119, 170] on link "Всі клієнти" at bounding box center [76, 170] width 138 height 28
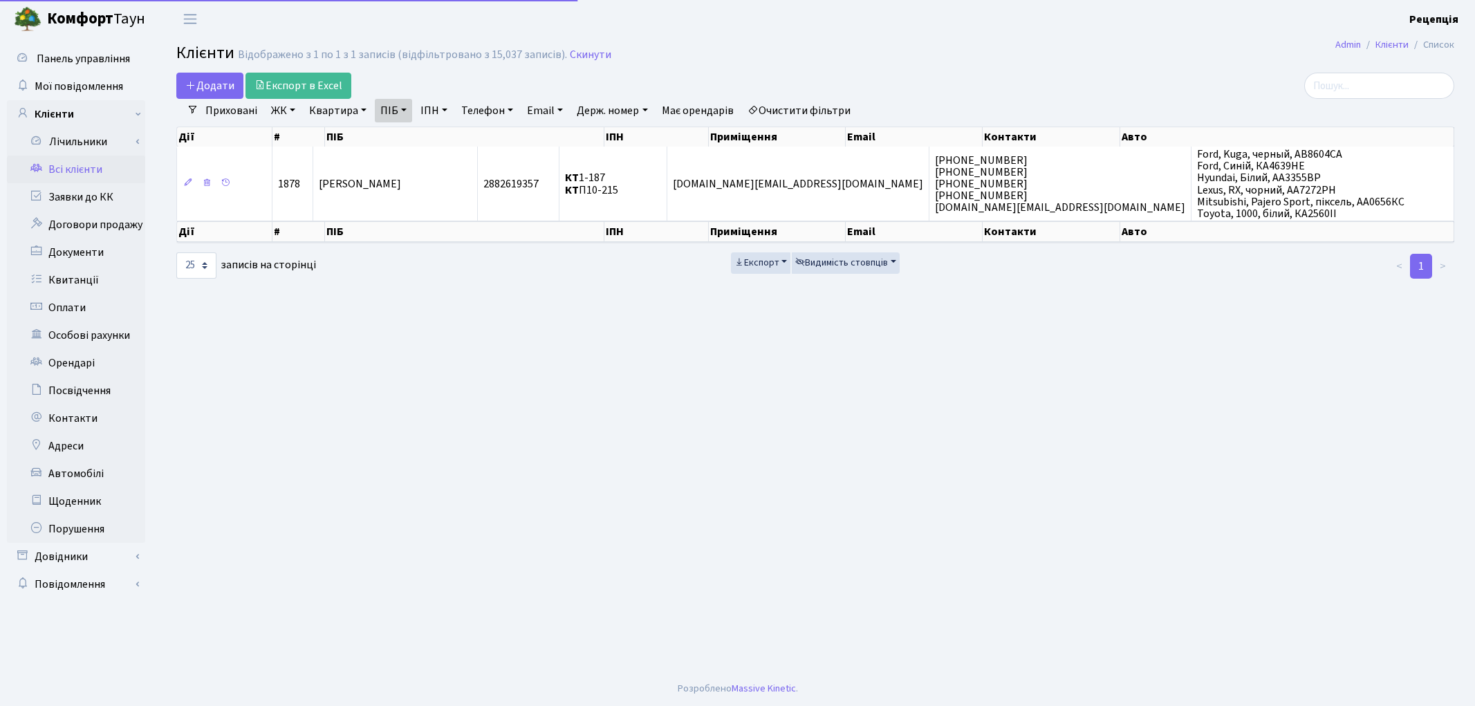
select select "25"
click at [397, 109] on link "ПІБ" at bounding box center [393, 111] width 37 height 24
drag, startPoint x: 437, startPoint y: 138, endPoint x: 467, endPoint y: 143, distance: 30.8
click at [468, 142] on div "назаренко денис" at bounding box center [429, 137] width 109 height 26
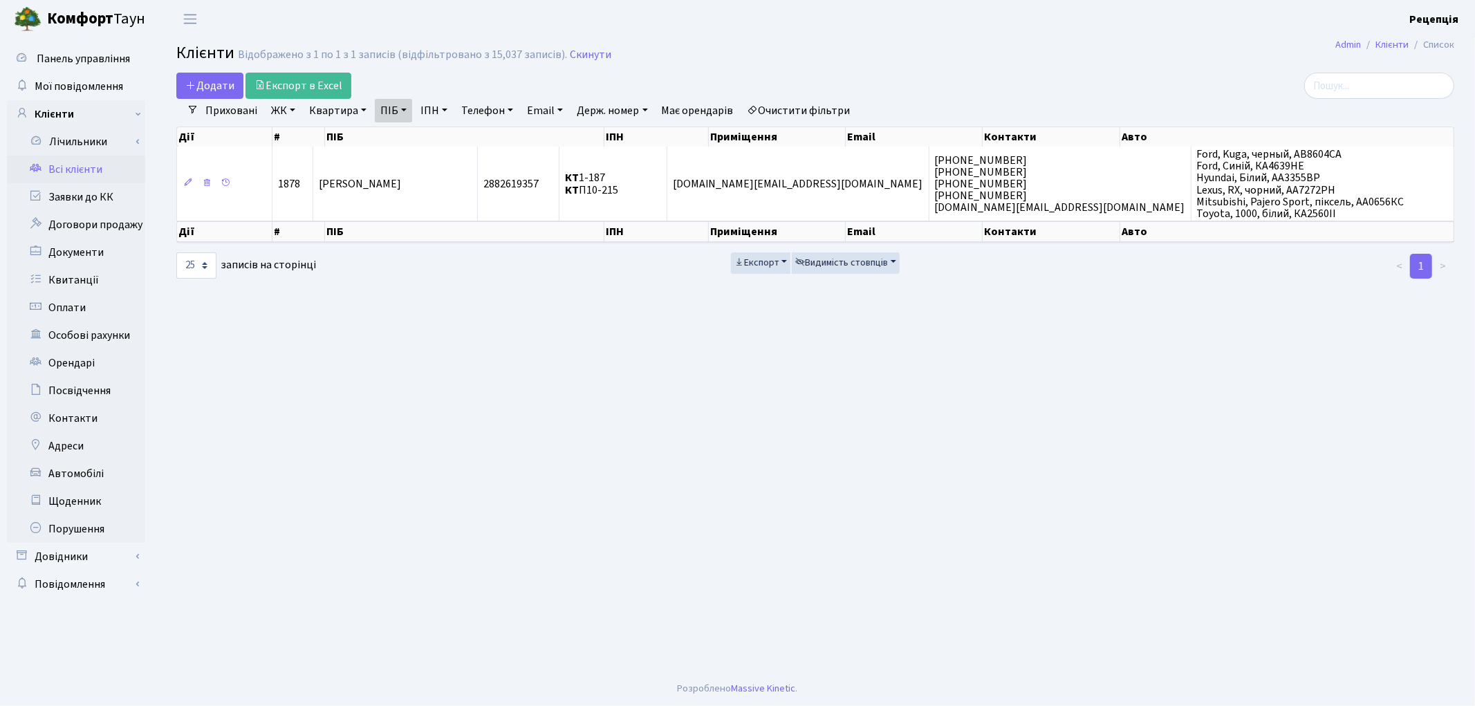
click at [391, 119] on link "ПІБ" at bounding box center [393, 111] width 37 height 24
type input "назаренко альона"
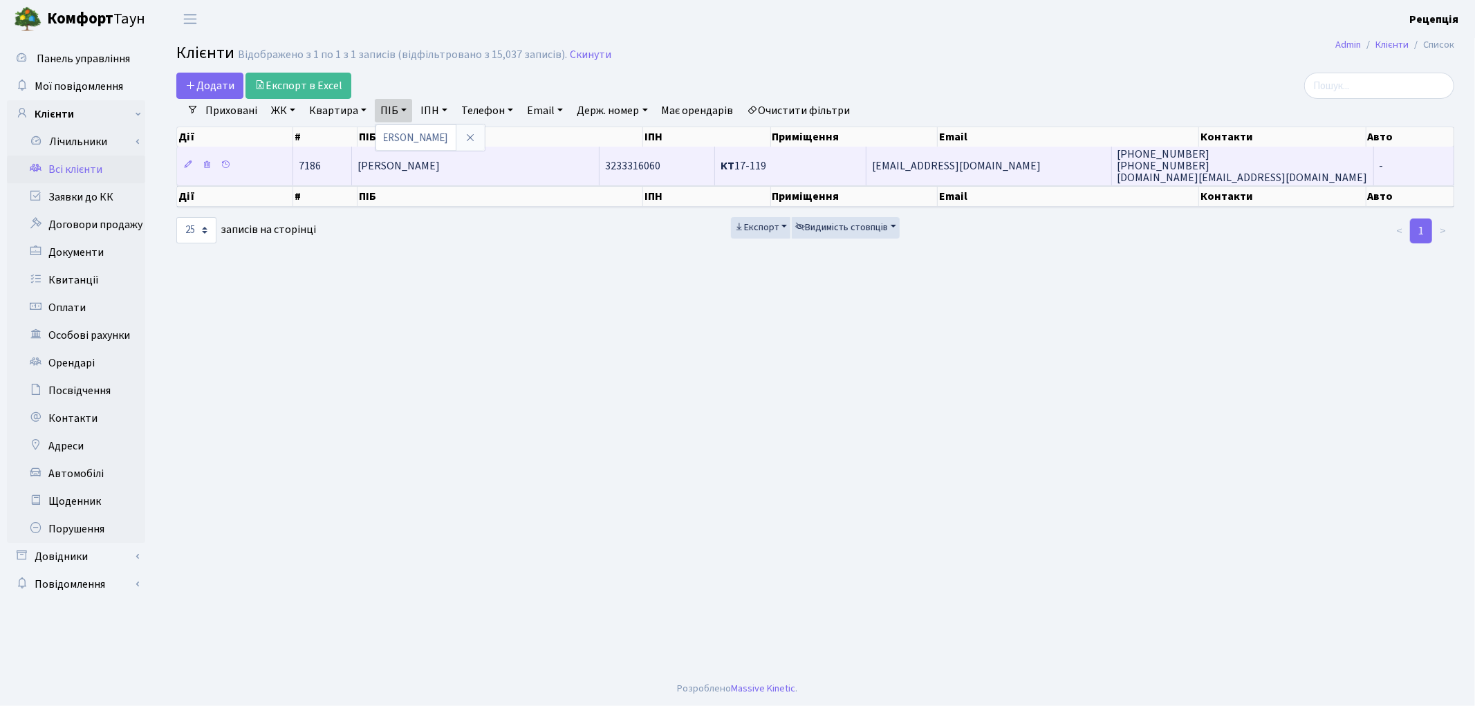
click at [528, 166] on td "Назаренко Альона Сергіївна" at bounding box center [475, 166] width 247 height 38
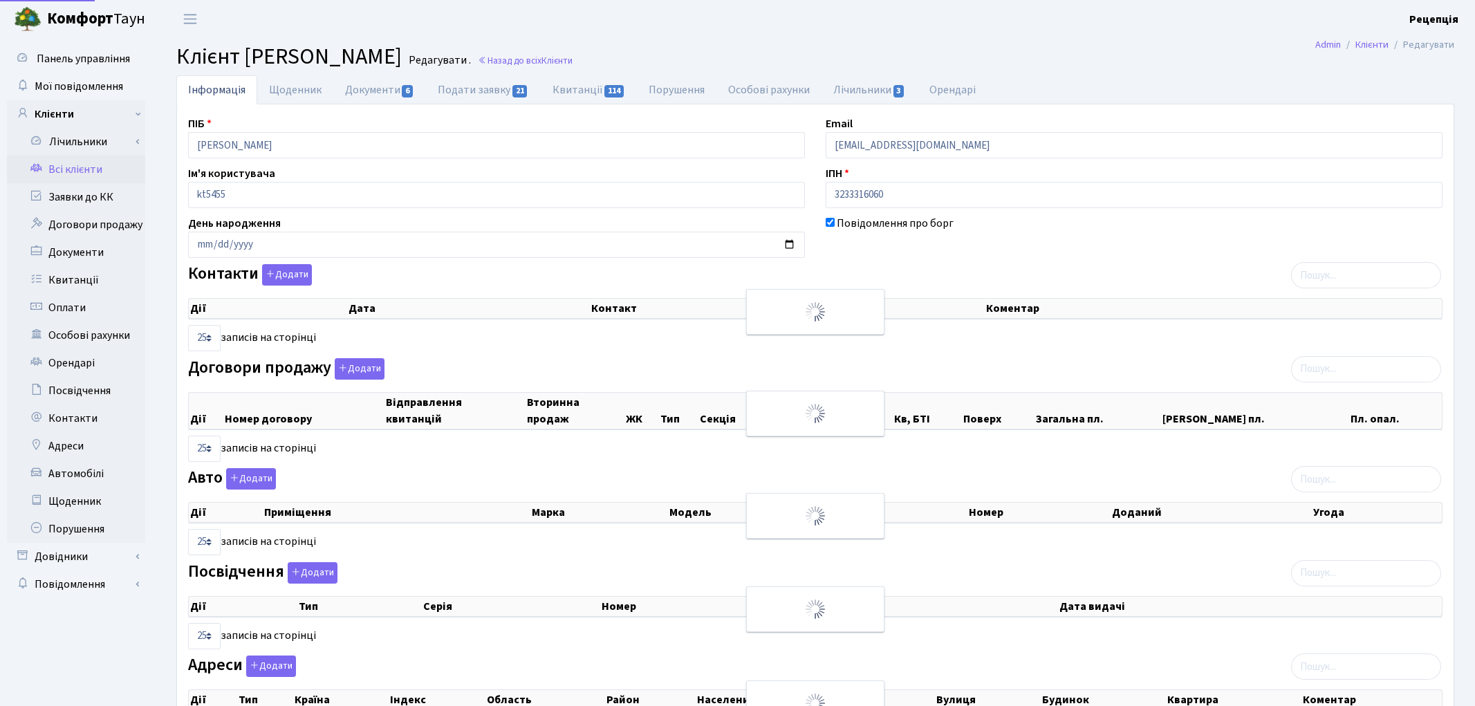
select select "25"
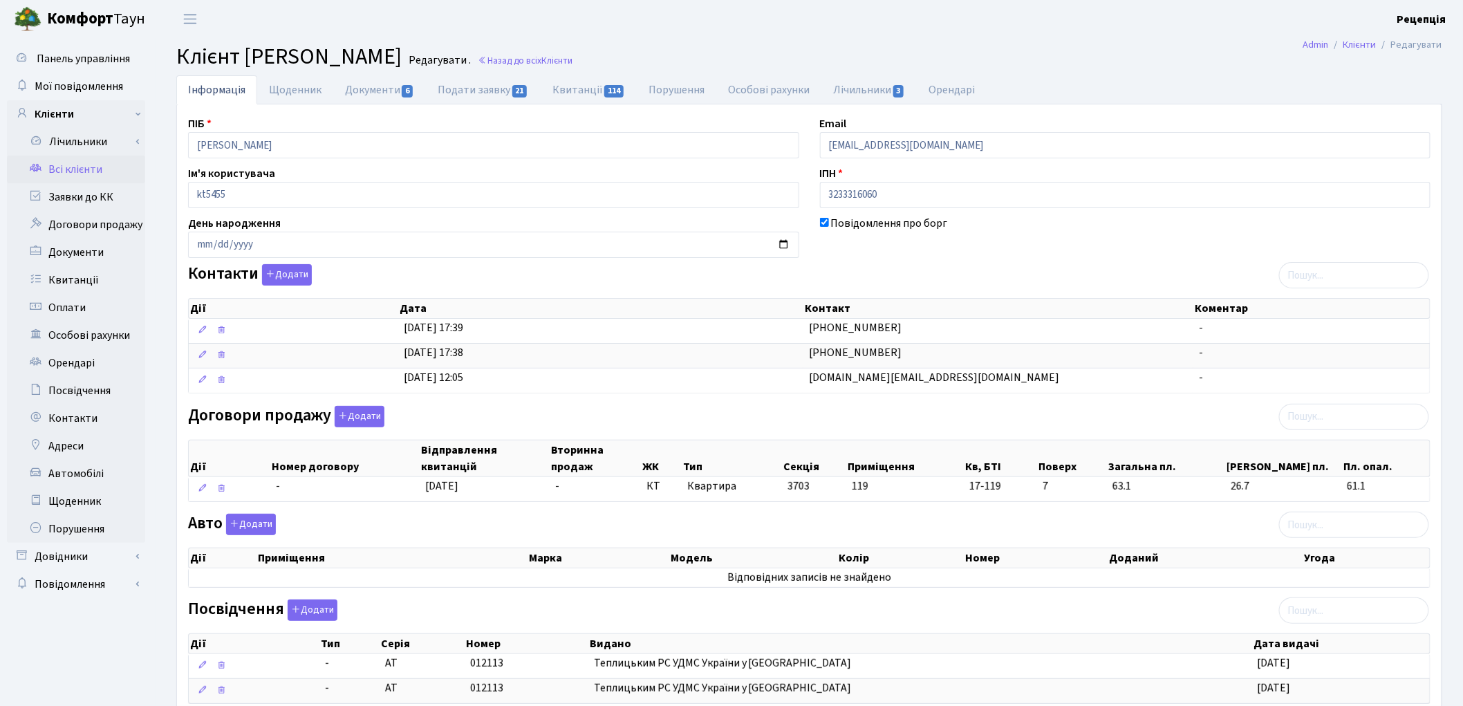
click at [56, 162] on link "Всі клієнти" at bounding box center [76, 170] width 138 height 28
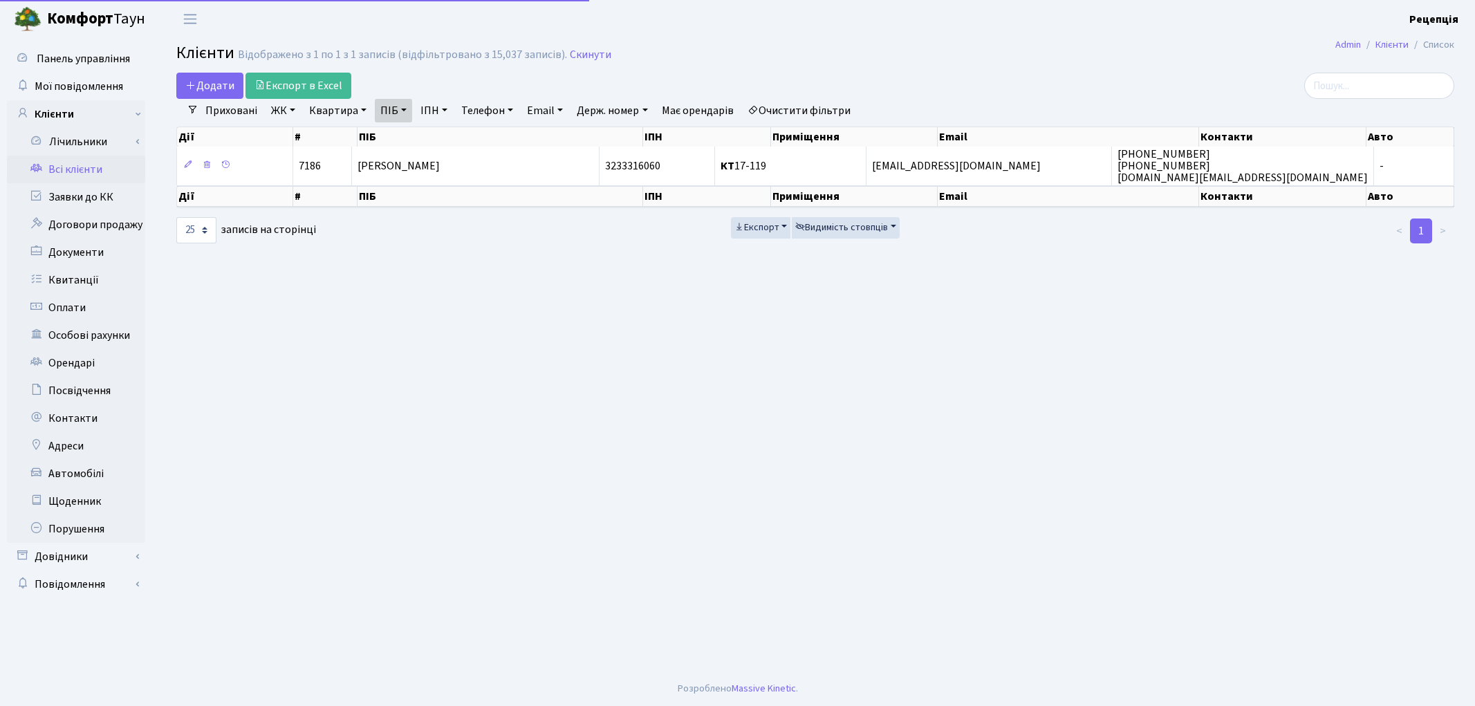
select select "25"
click at [404, 112] on link "ПІБ" at bounding box center [393, 111] width 37 height 24
drag, startPoint x: 437, startPoint y: 138, endPoint x: 461, endPoint y: 144, distance: 24.8
click at [461, 144] on div "назаренко альона" at bounding box center [429, 137] width 109 height 26
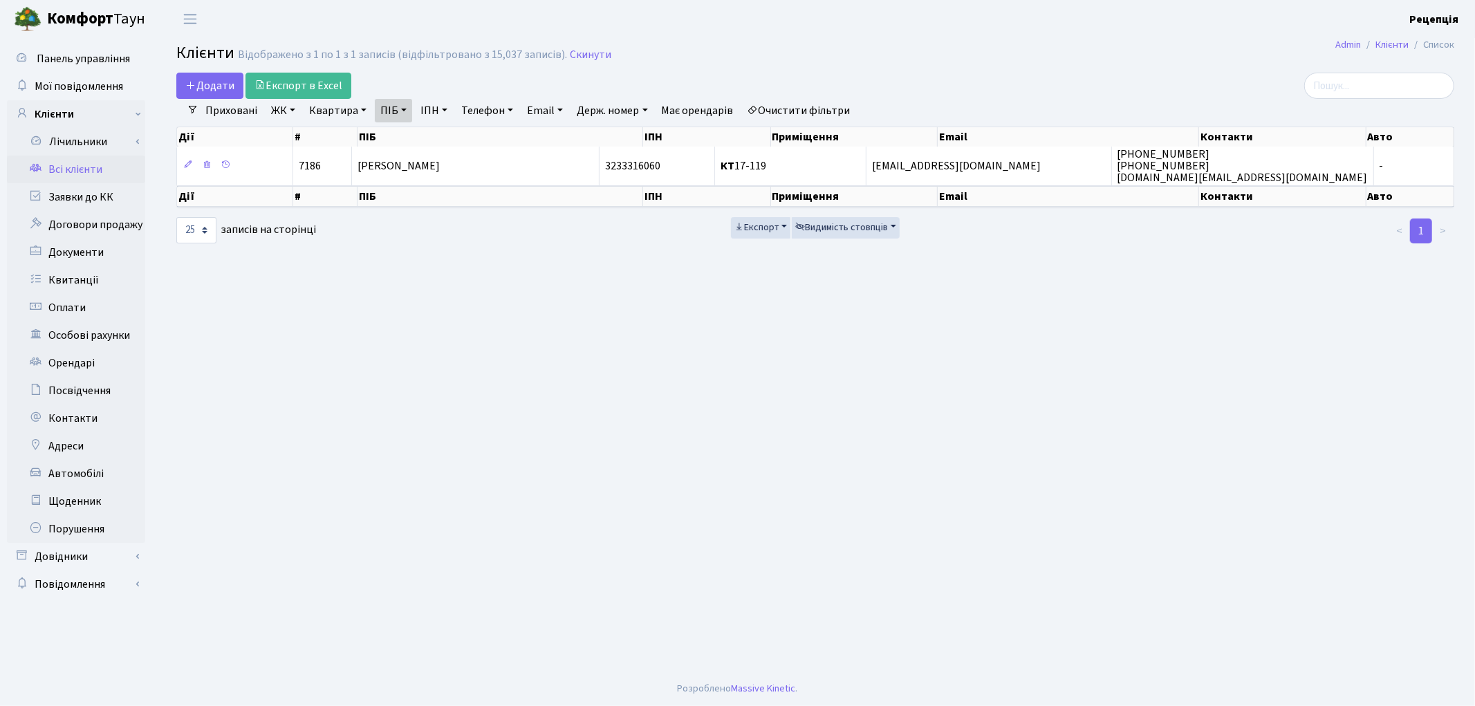
click at [386, 102] on link "ПІБ" at bounding box center [393, 111] width 37 height 24
type input "назаренко денис"
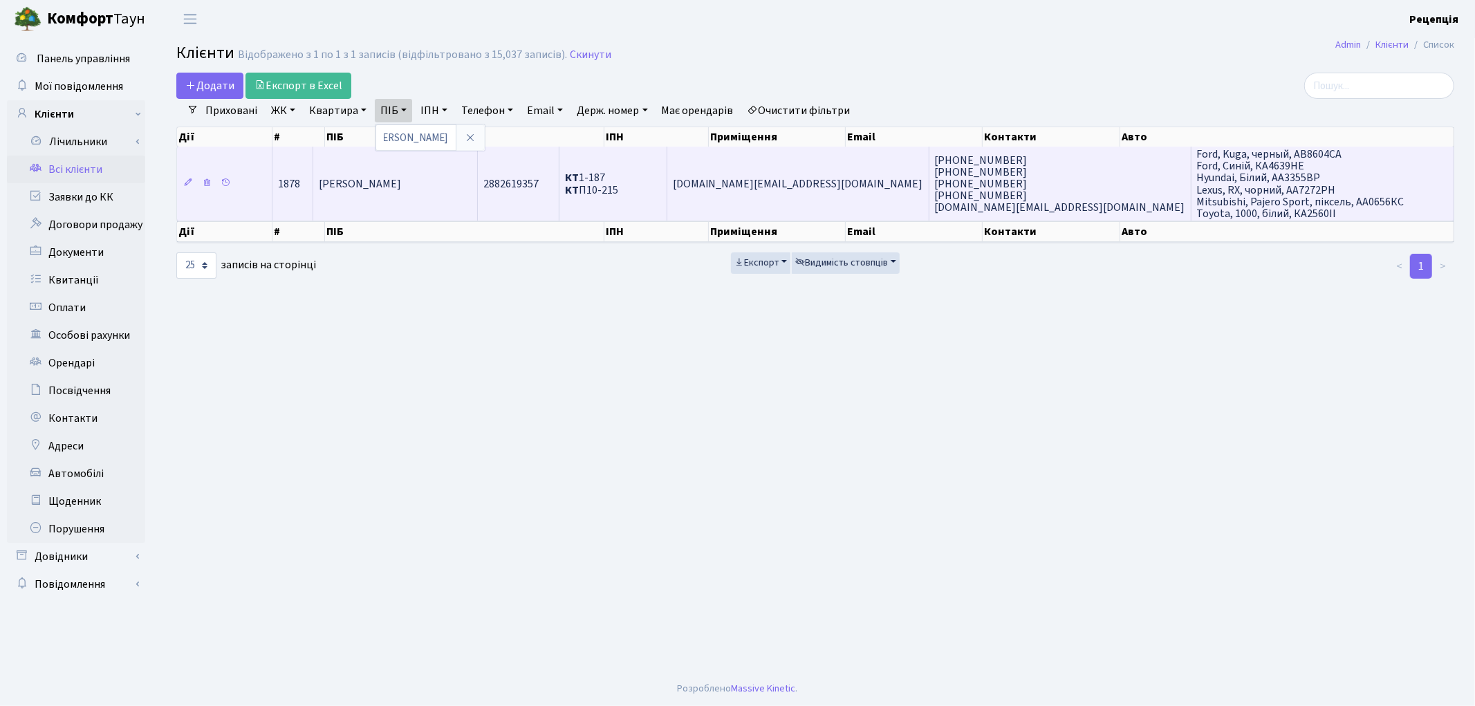
click at [401, 185] on span "[PERSON_NAME]" at bounding box center [360, 183] width 82 height 15
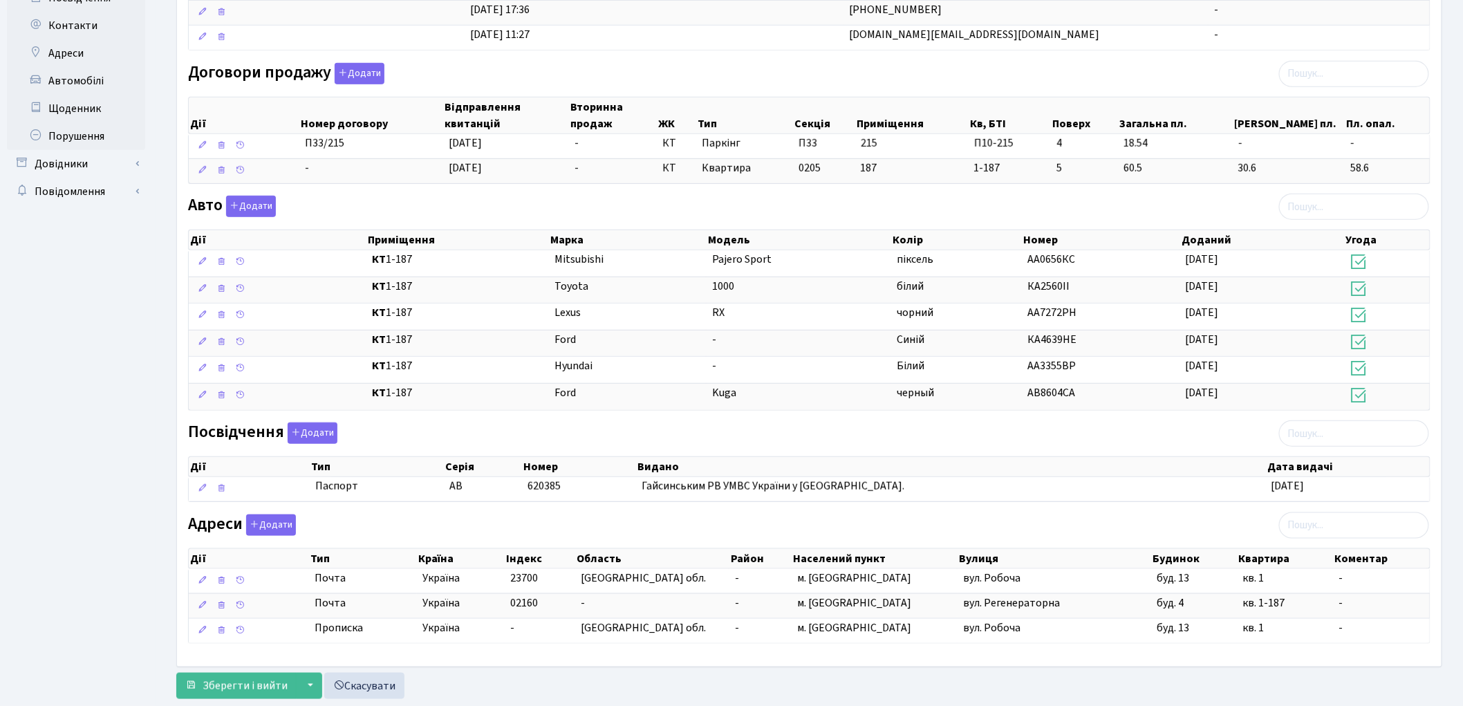
scroll to position [431, 0]
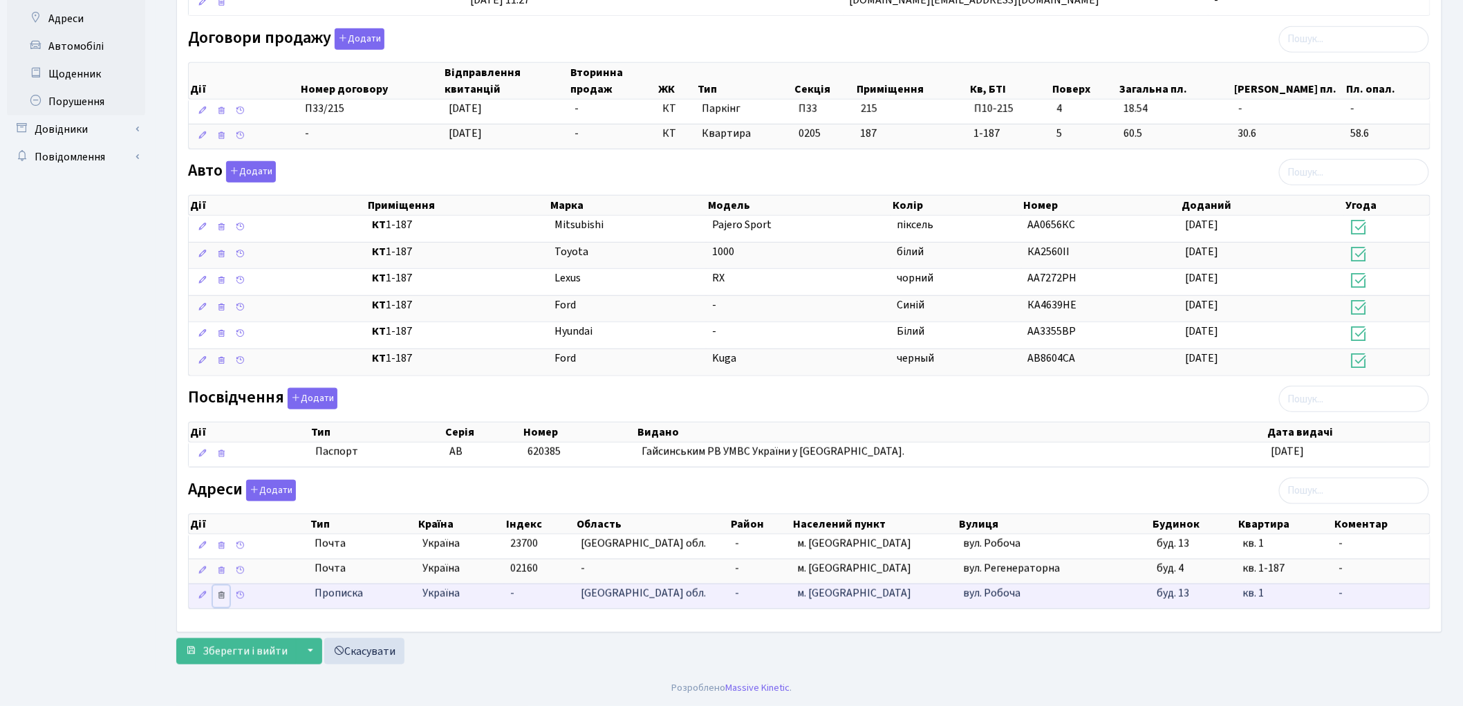
click at [223, 595] on icon at bounding box center [221, 595] width 10 height 10
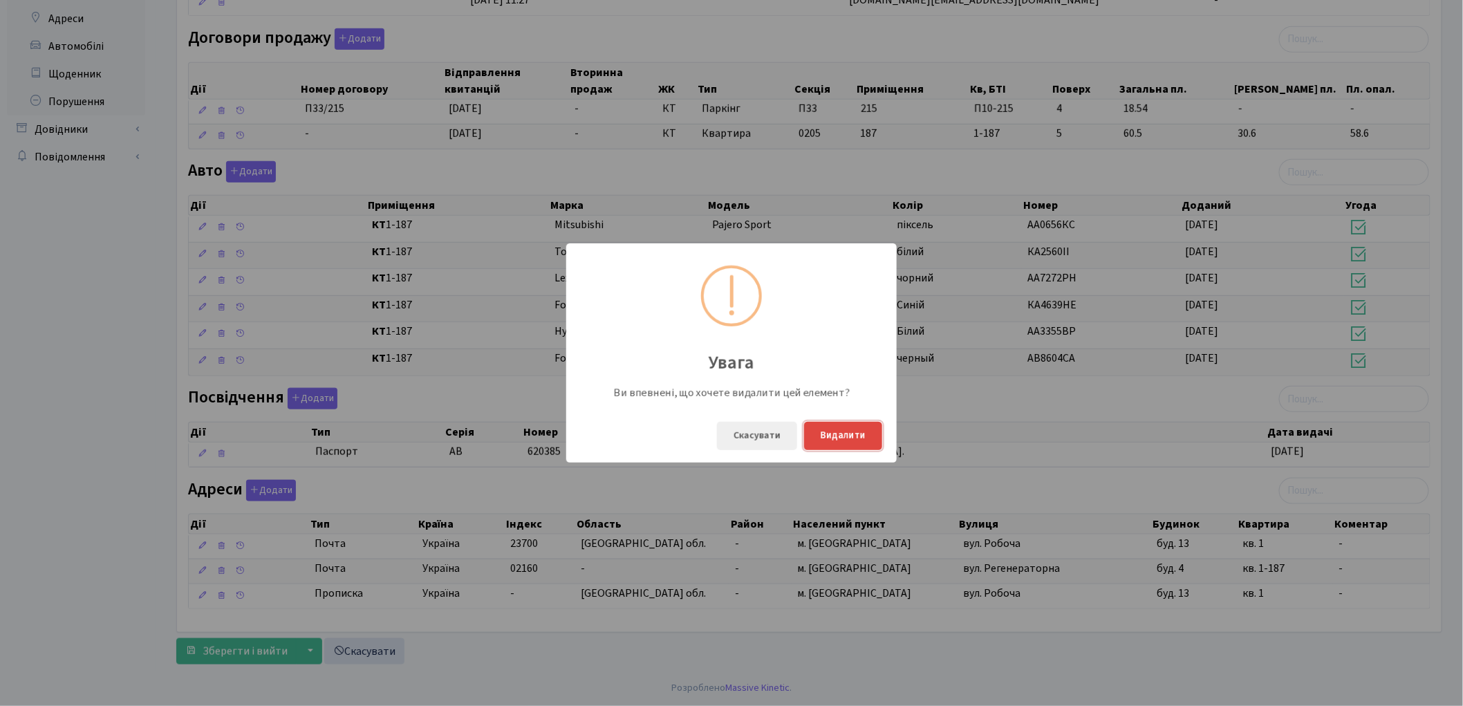
click at [820, 440] on button "Видалити" at bounding box center [843, 436] width 78 height 28
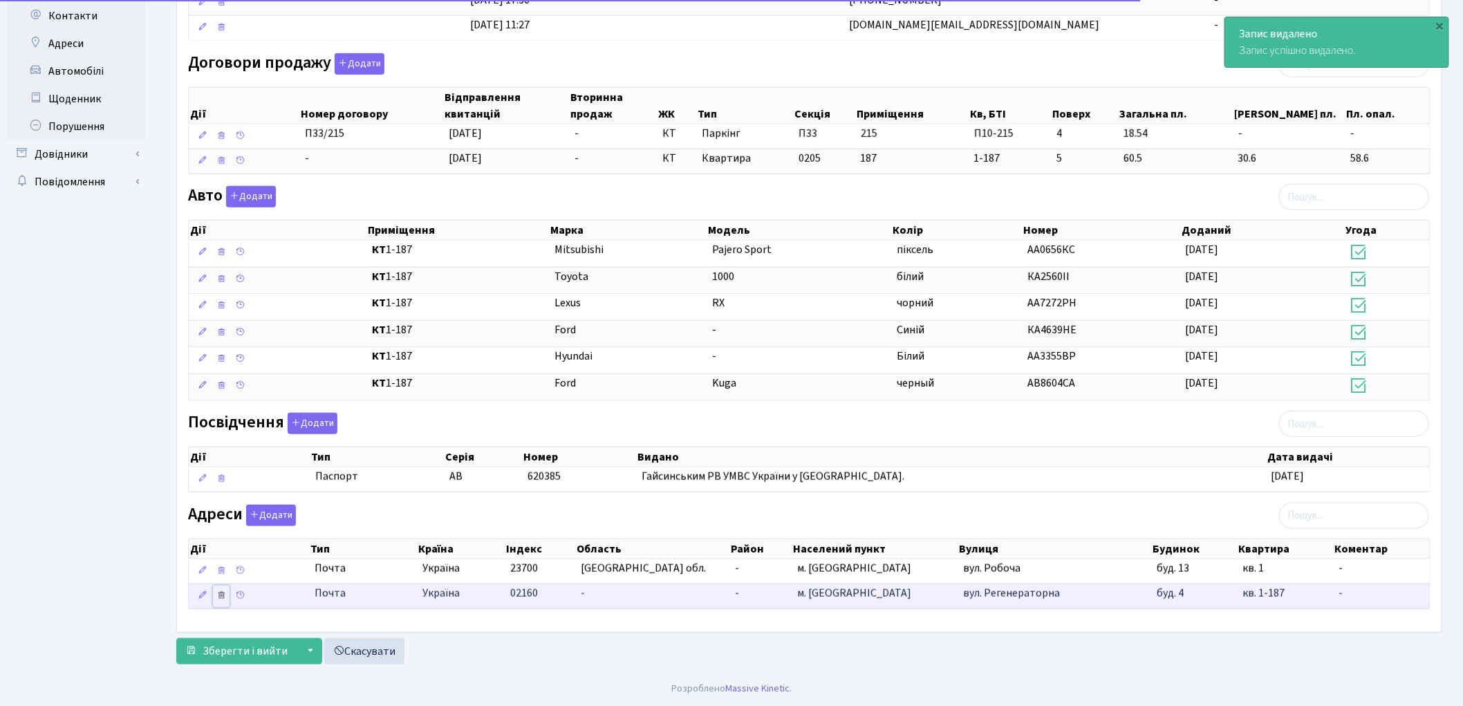
click at [223, 597] on icon at bounding box center [221, 595] width 10 height 10
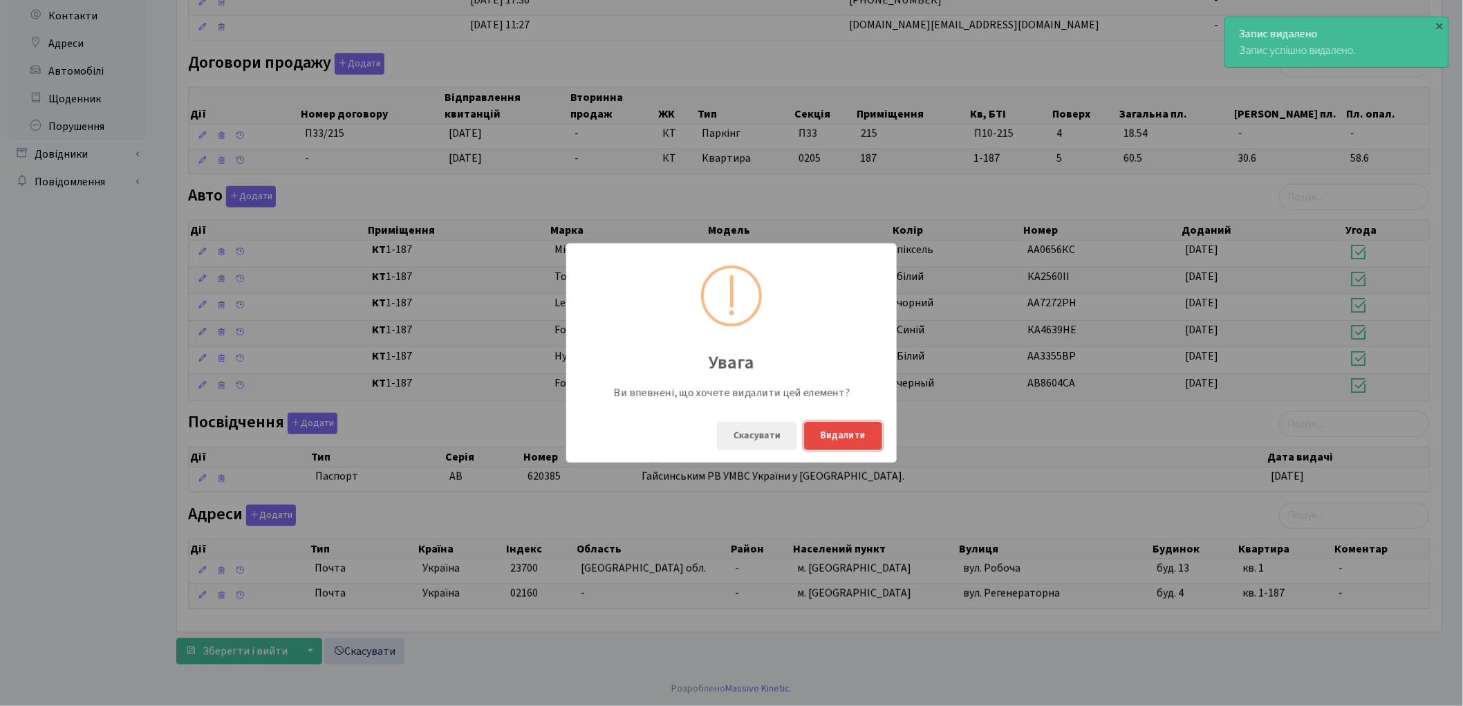
click at [855, 436] on button "Видалити" at bounding box center [843, 436] width 78 height 28
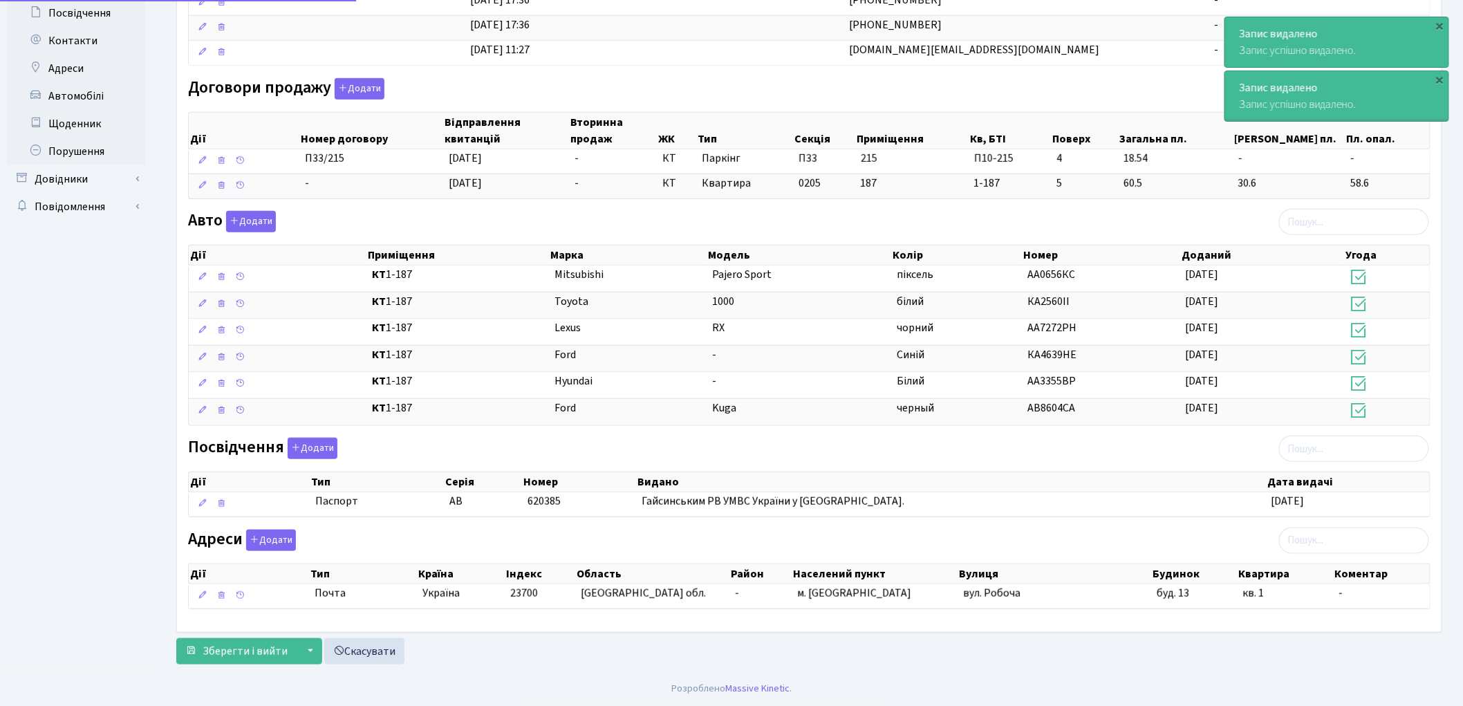
scroll to position [381, 0]
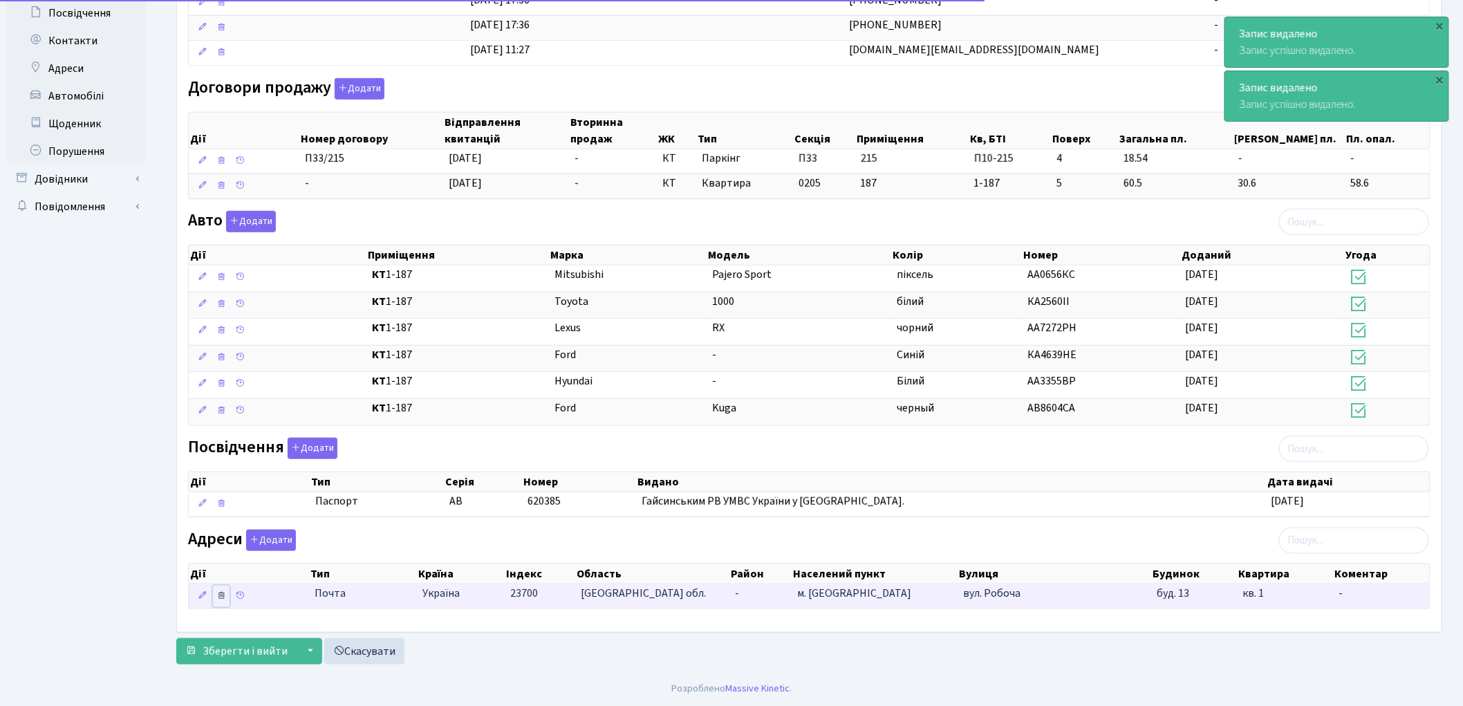
click at [223, 595] on icon at bounding box center [221, 595] width 10 height 10
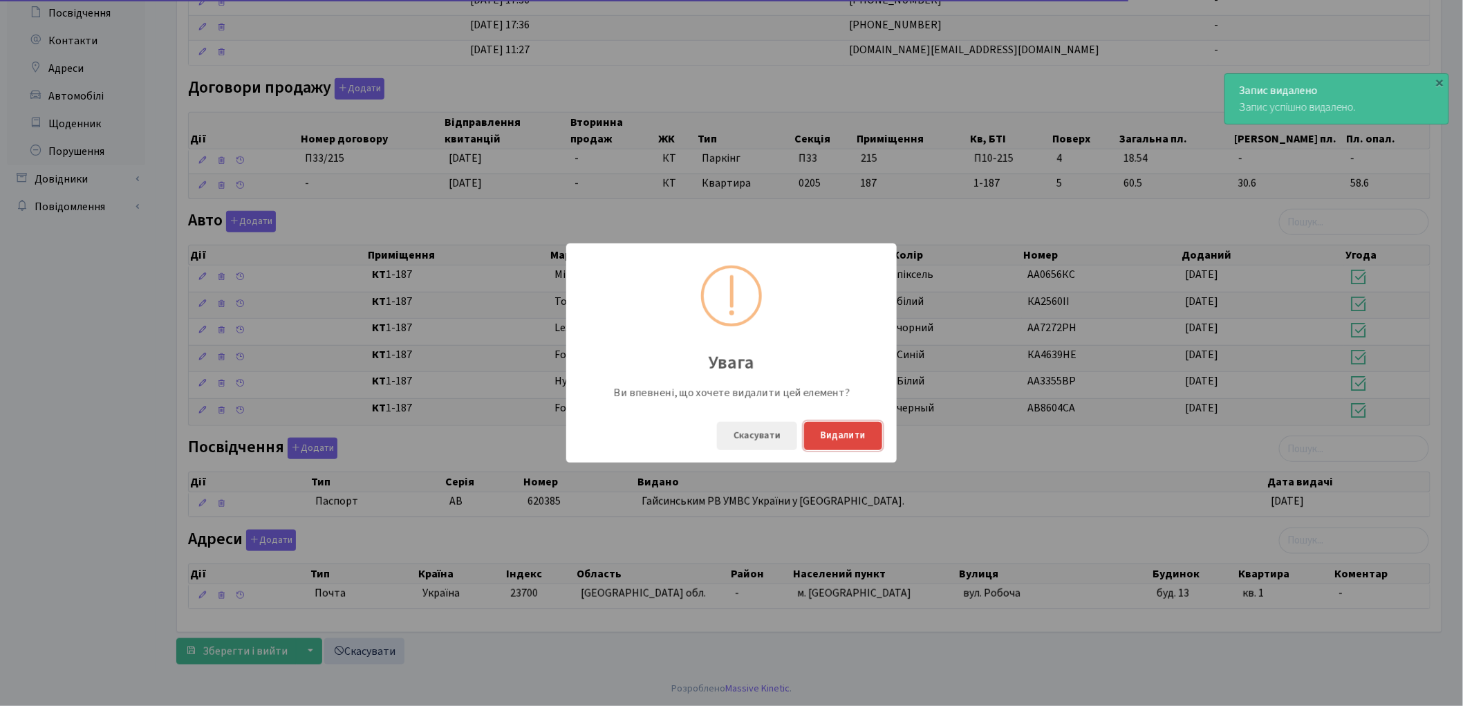
click at [821, 438] on button "Видалити" at bounding box center [843, 436] width 78 height 28
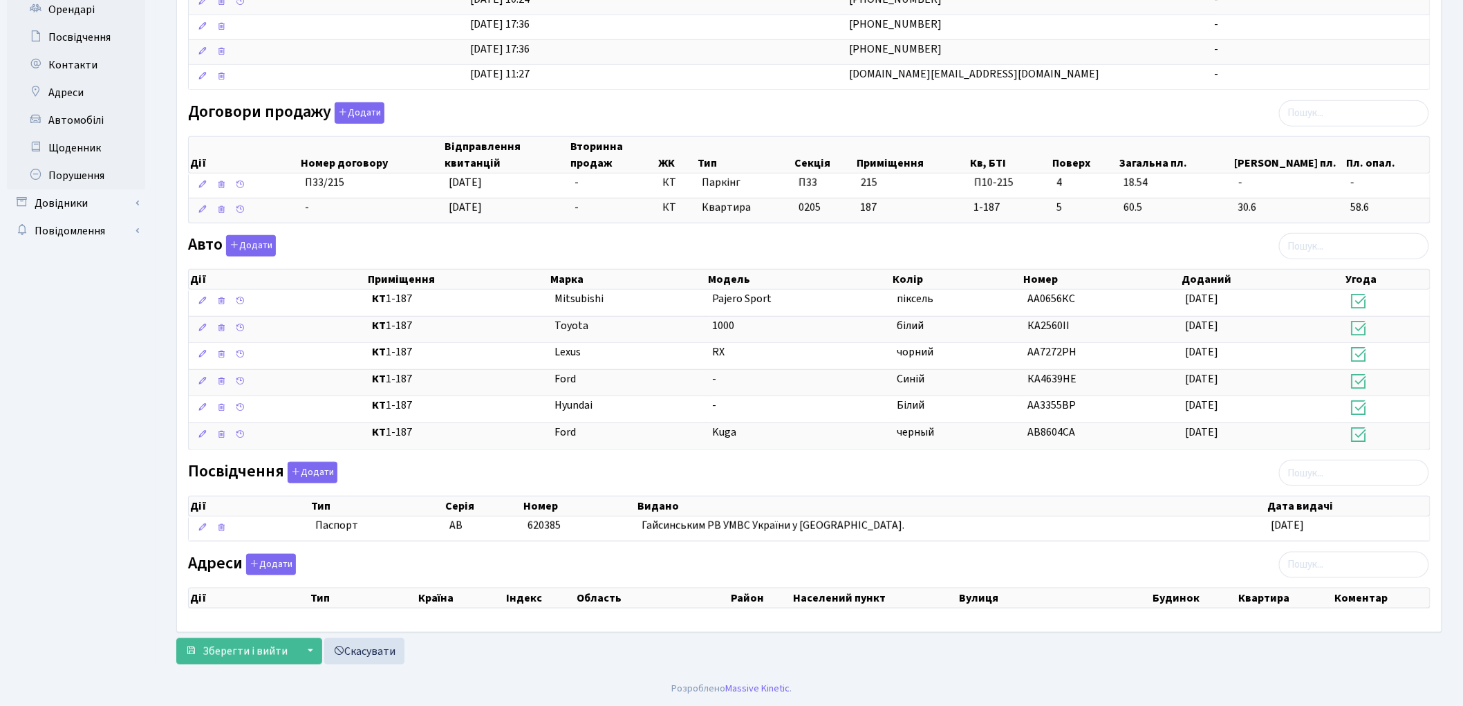
scroll to position [0, 0]
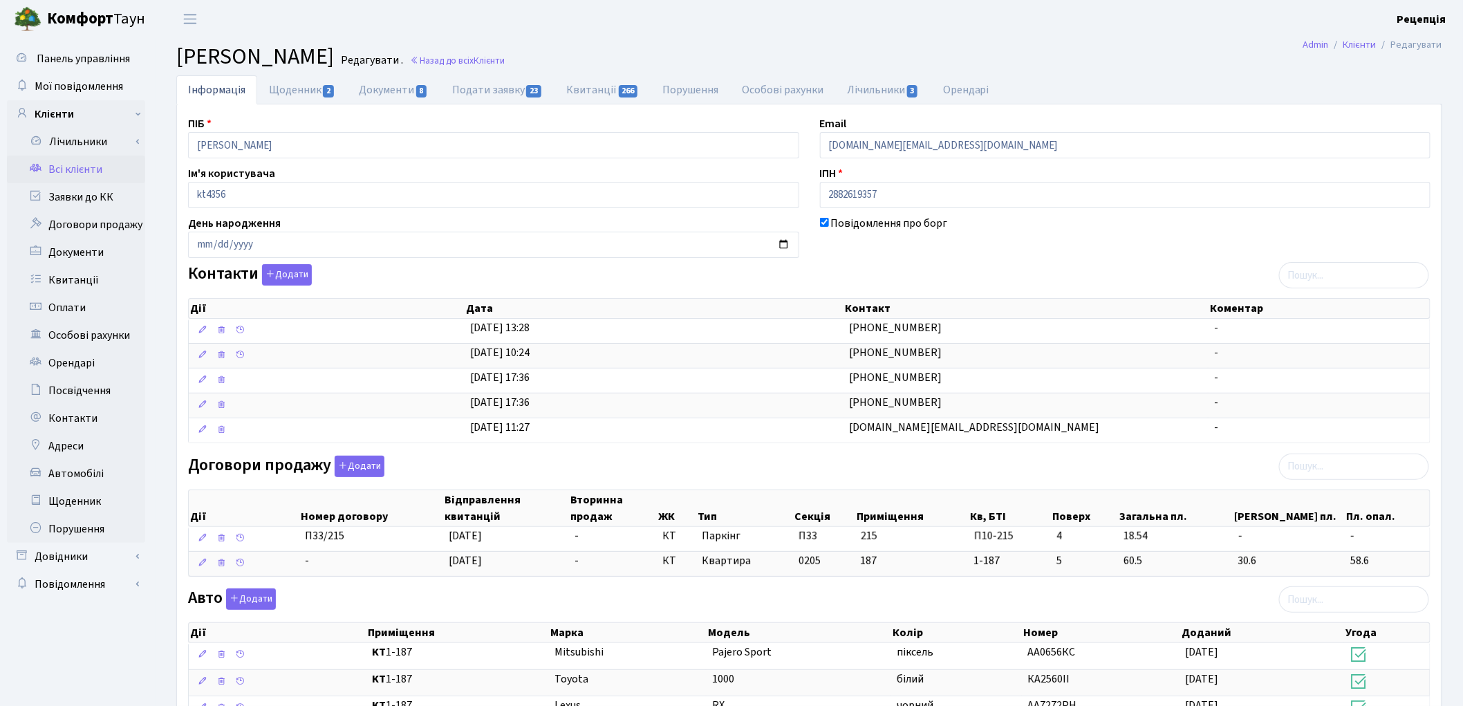
click at [97, 169] on link "Всі клієнти" at bounding box center [76, 170] width 138 height 28
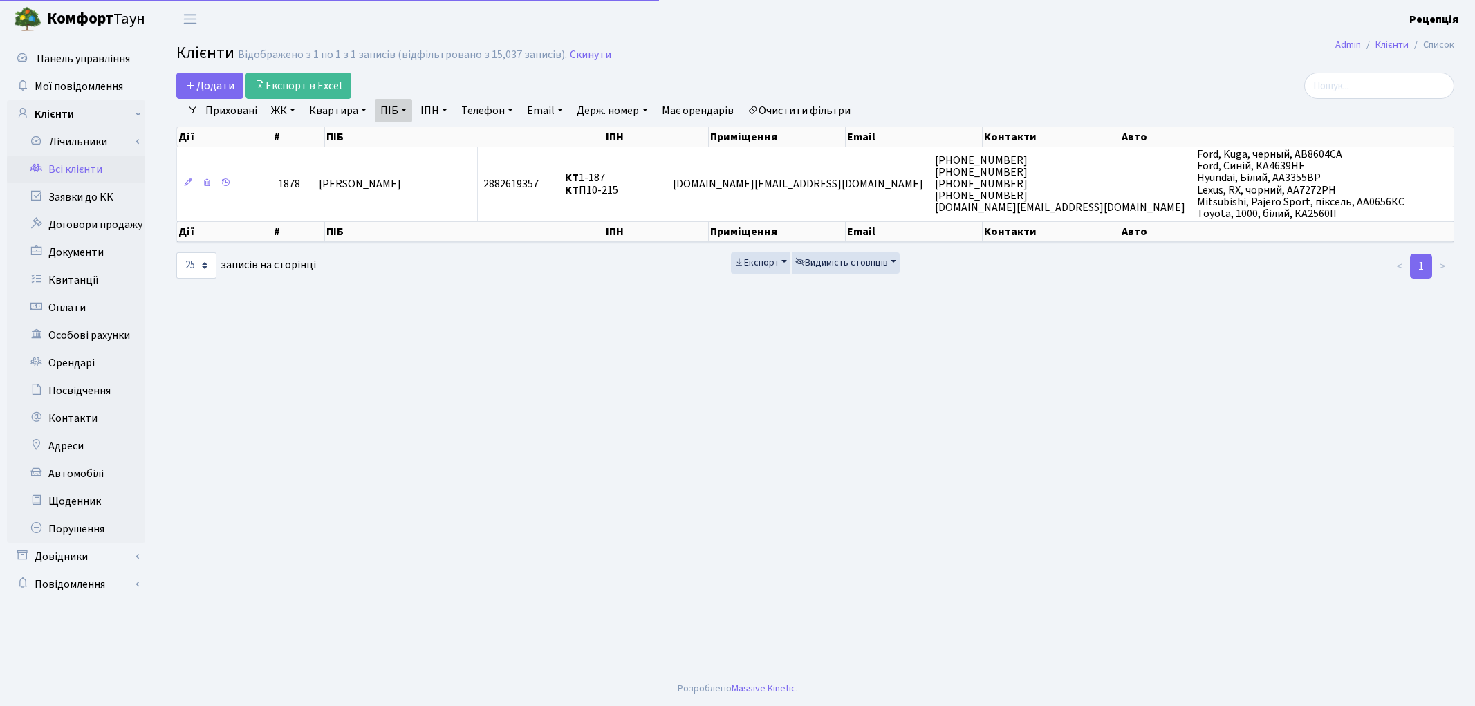
select select "25"
click at [785, 104] on link "Очистити фільтри" at bounding box center [799, 111] width 114 height 24
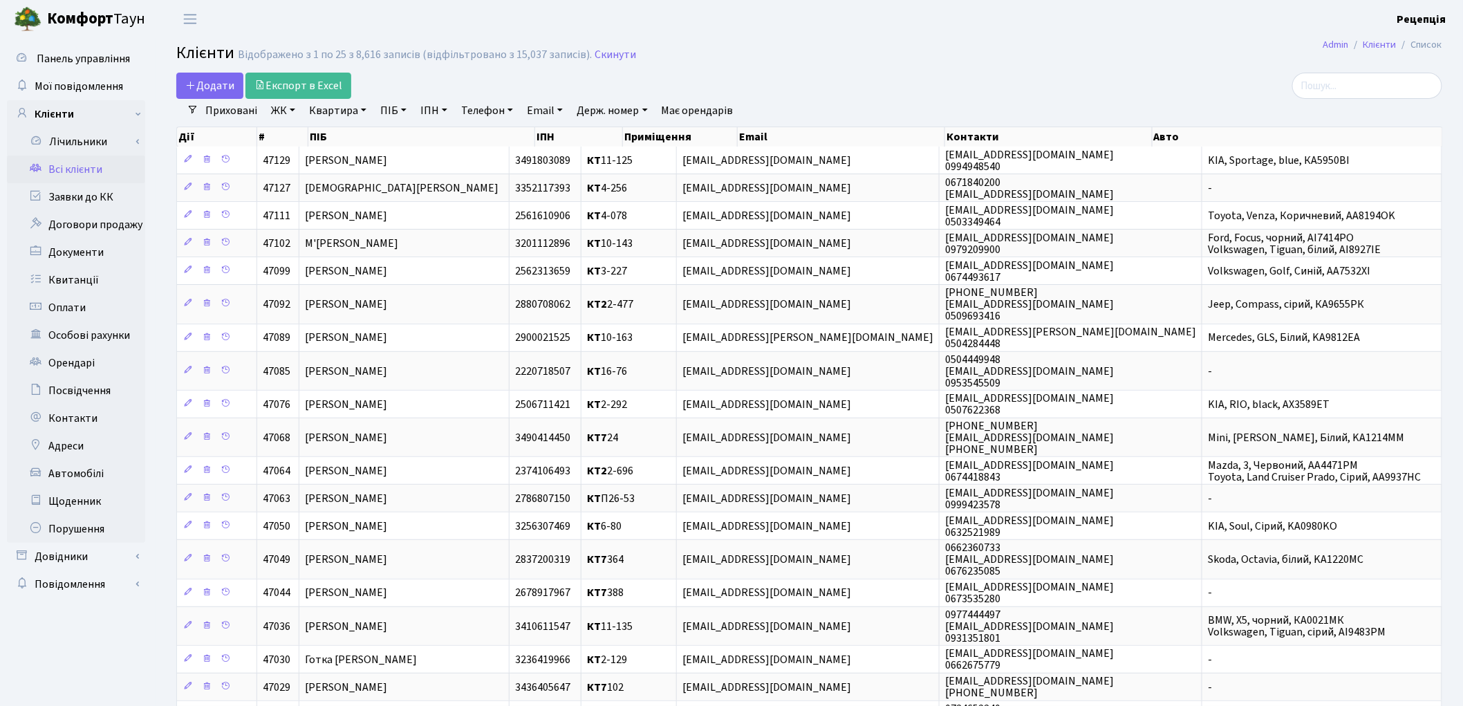
click at [294, 109] on link "ЖК" at bounding box center [282, 111] width 35 height 24
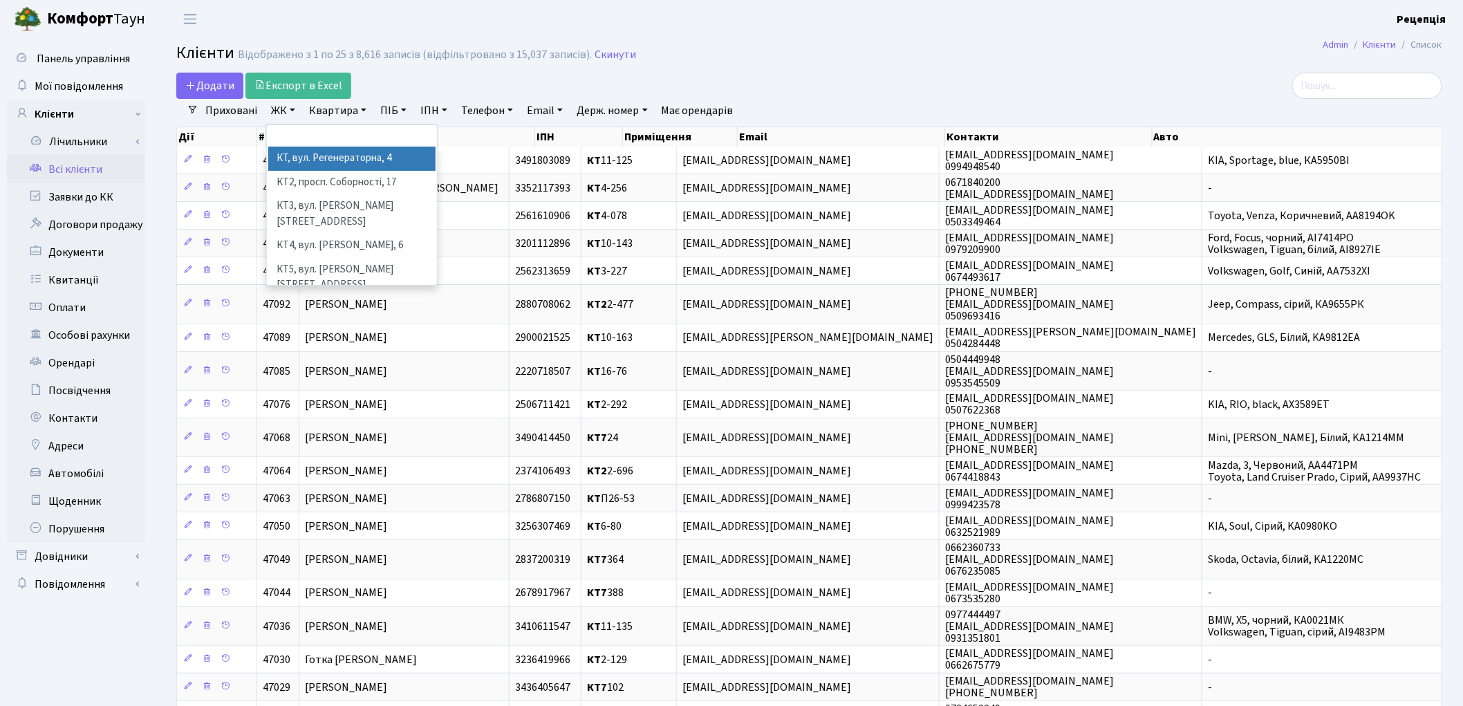
click at [310, 165] on li "КТ, вул. Регенераторна, 4" at bounding box center [351, 159] width 167 height 24
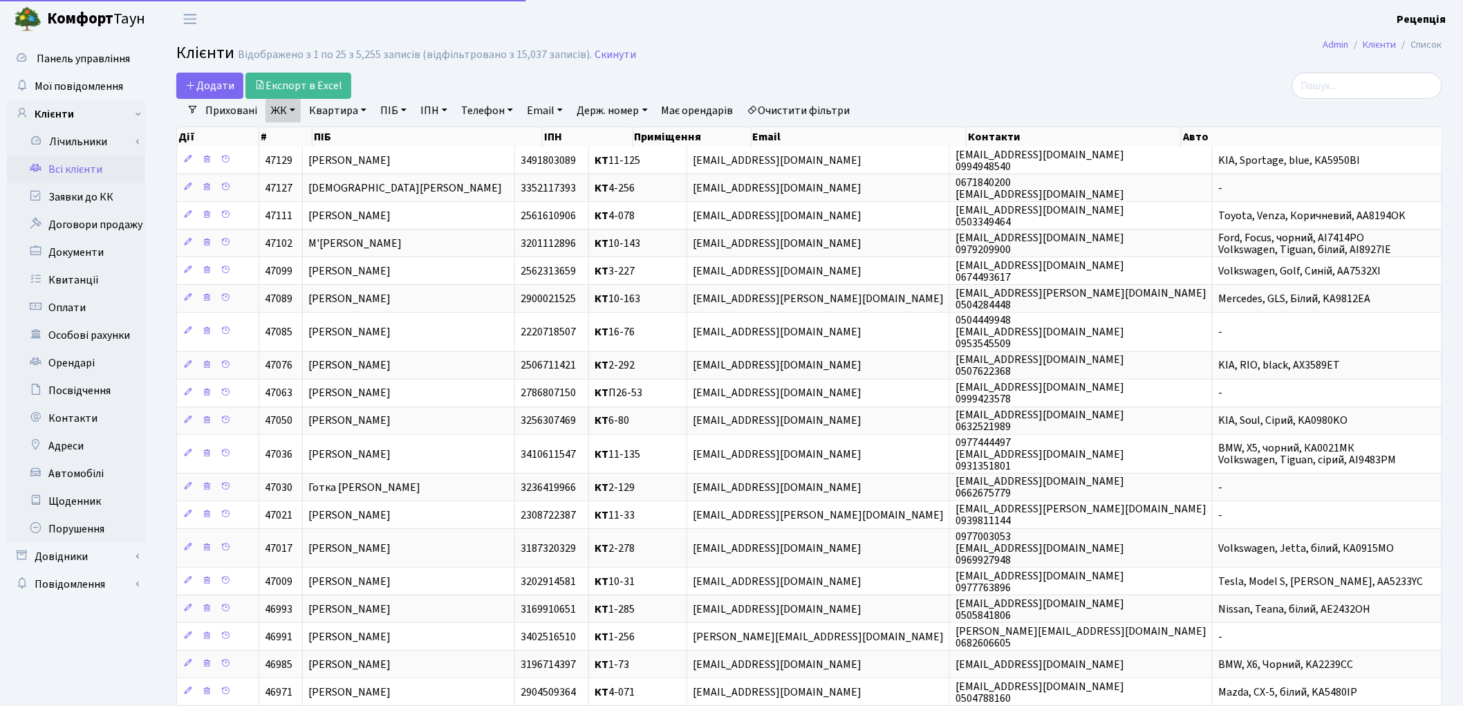
click at [337, 107] on link "Квартира" at bounding box center [337, 111] width 68 height 24
type input "1-484"
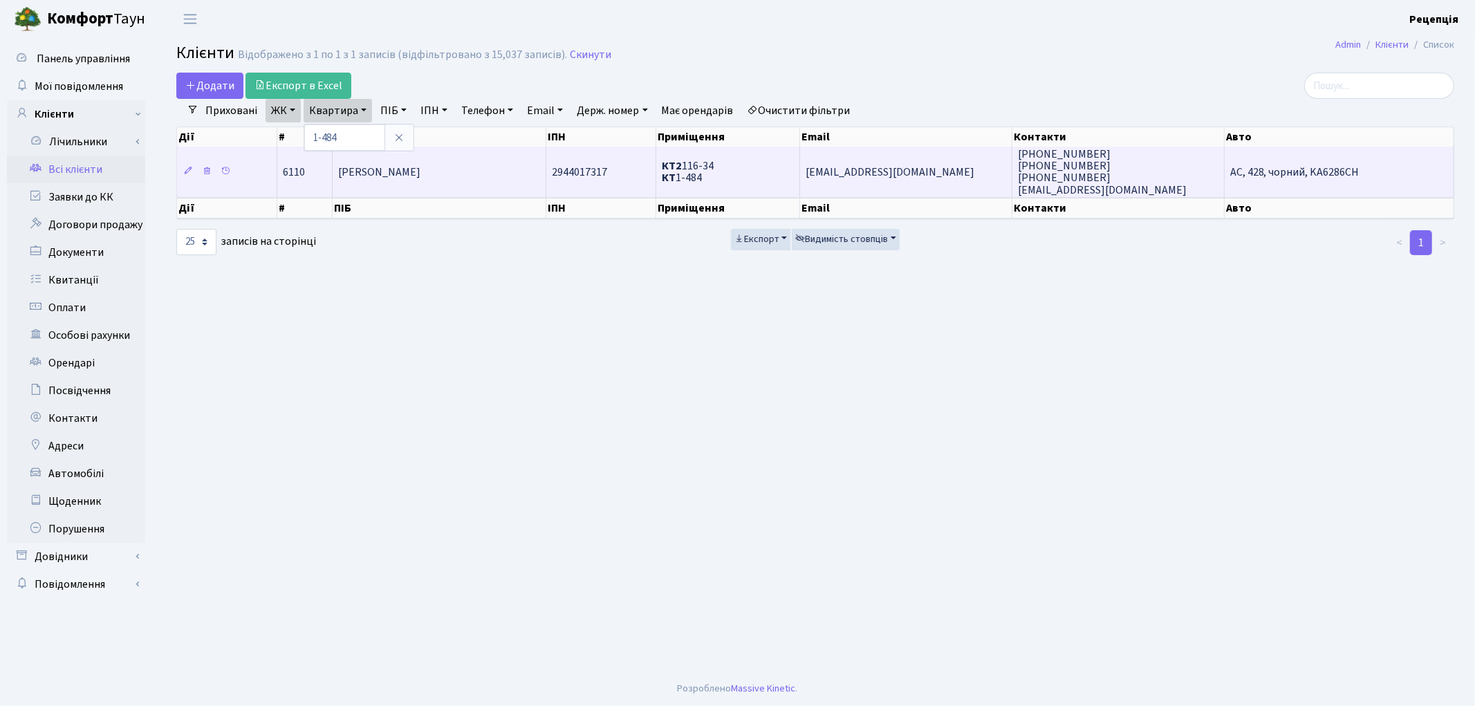
click at [382, 165] on span "[PERSON_NAME]" at bounding box center [379, 172] width 82 height 15
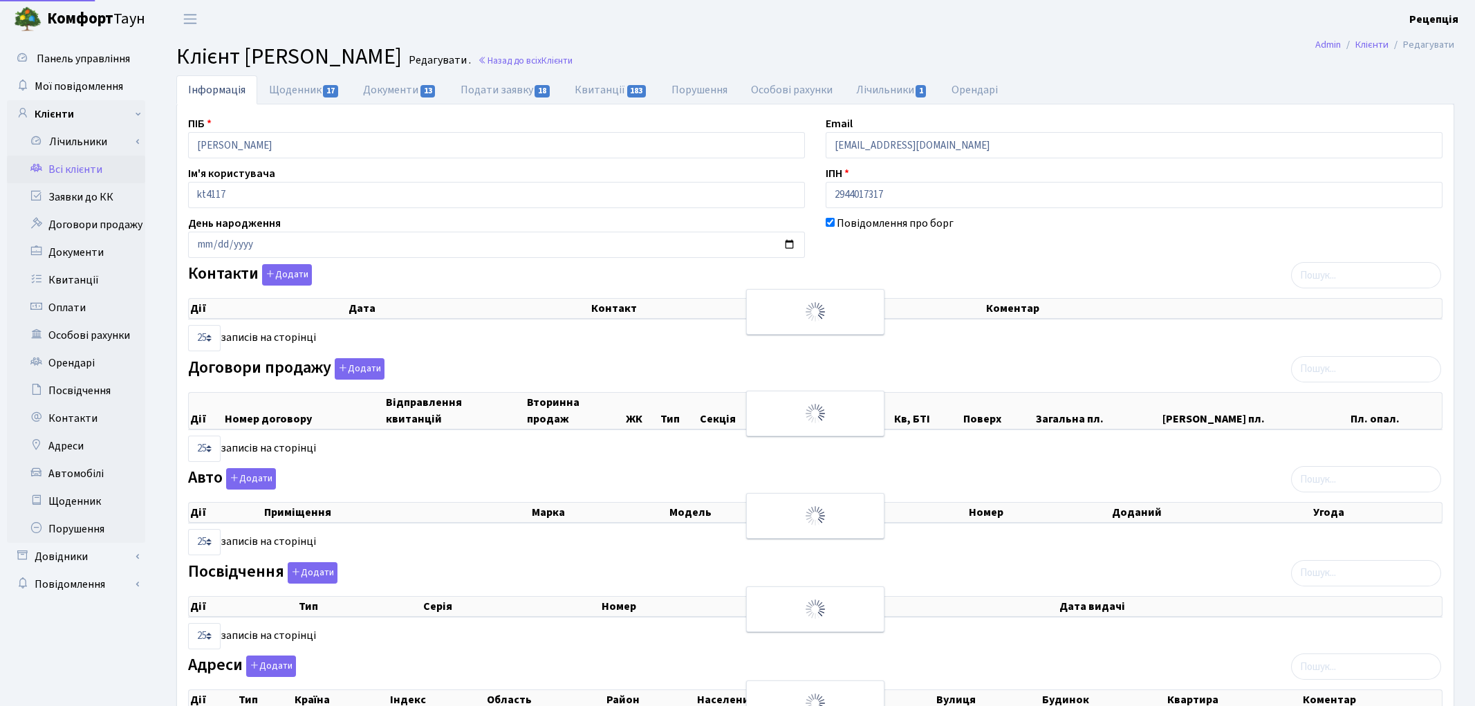
select select "25"
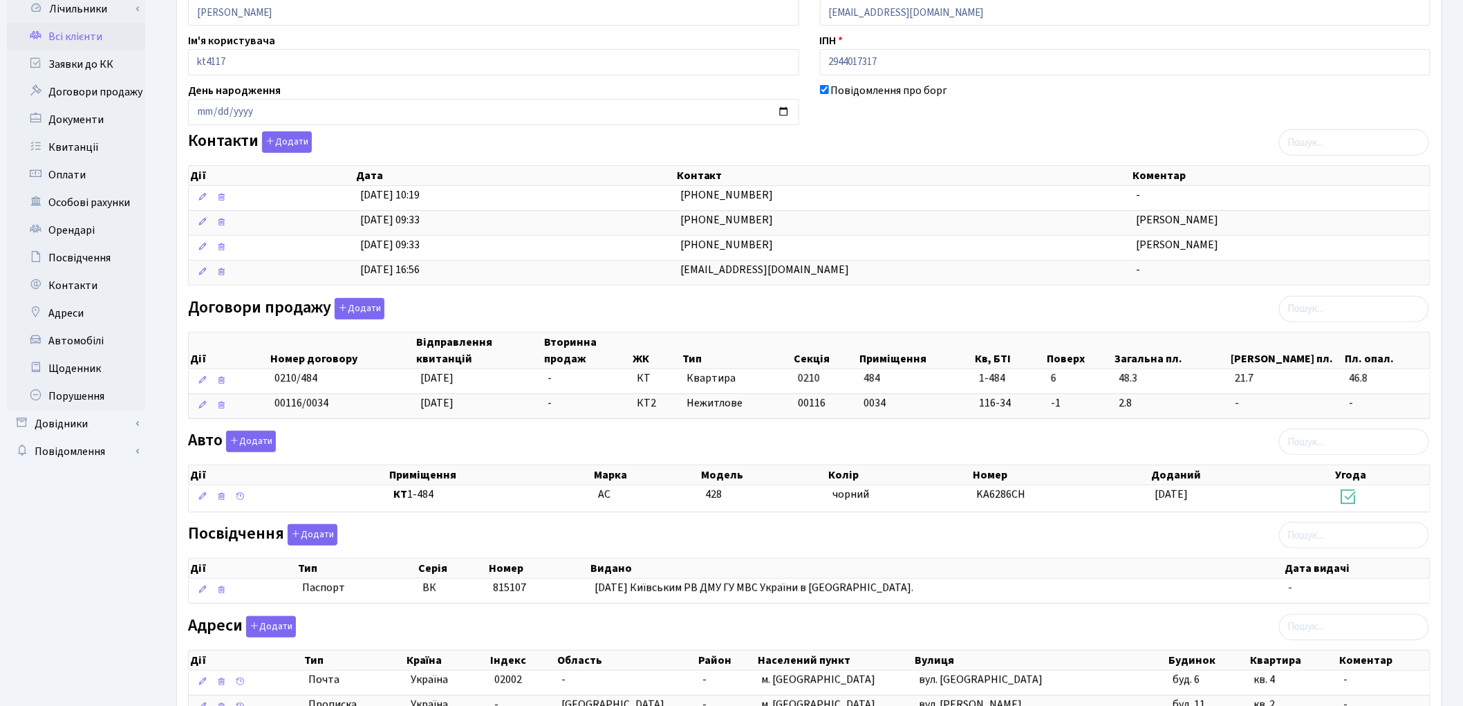
scroll to position [162, 0]
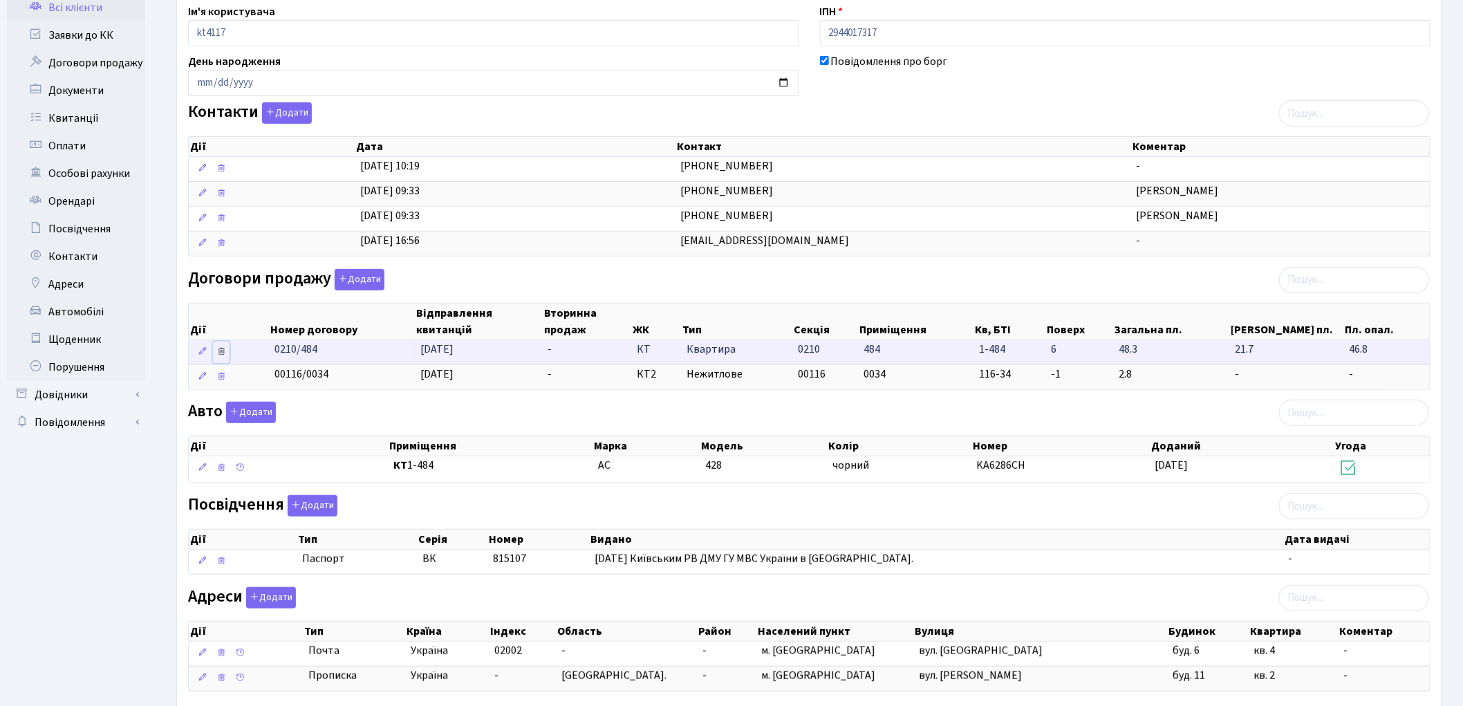
click at [223, 350] on icon at bounding box center [221, 351] width 10 height 10
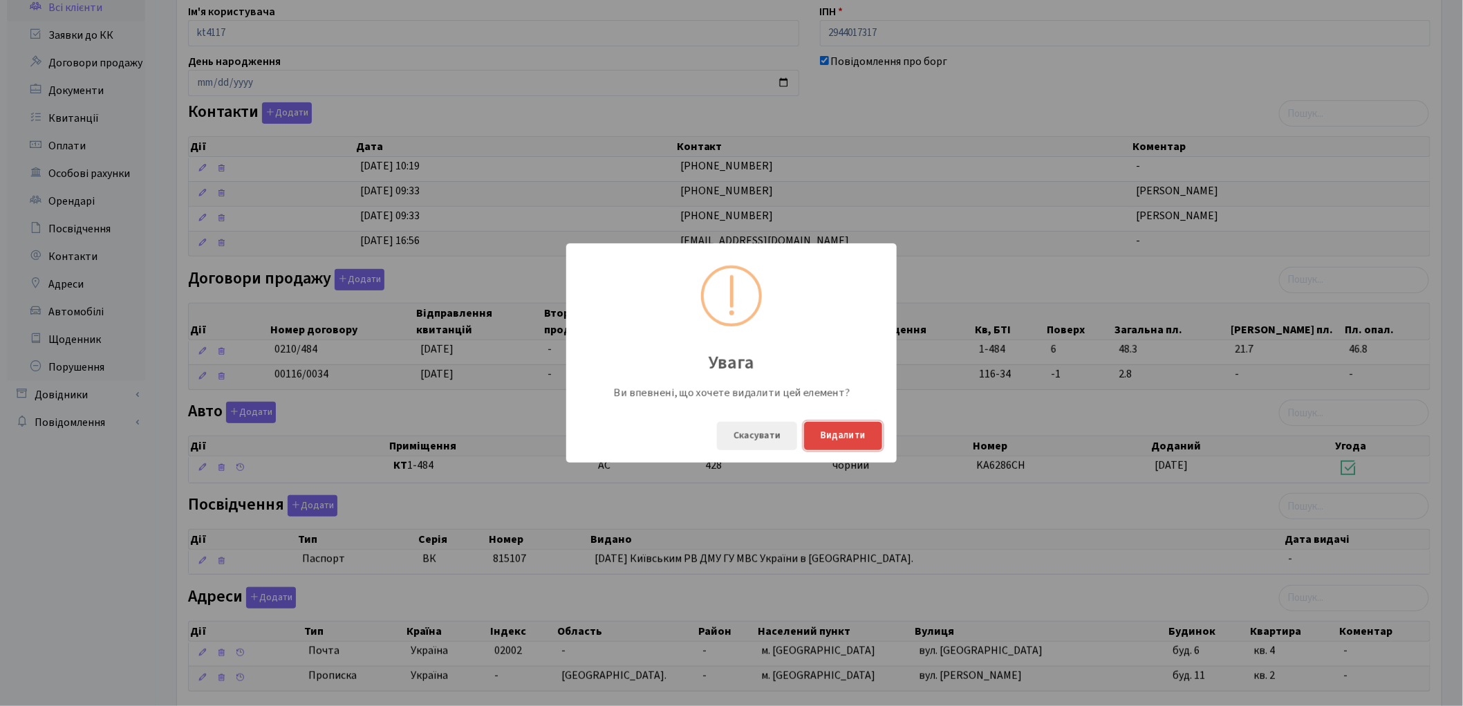
click at [845, 440] on button "Видалити" at bounding box center [843, 436] width 78 height 28
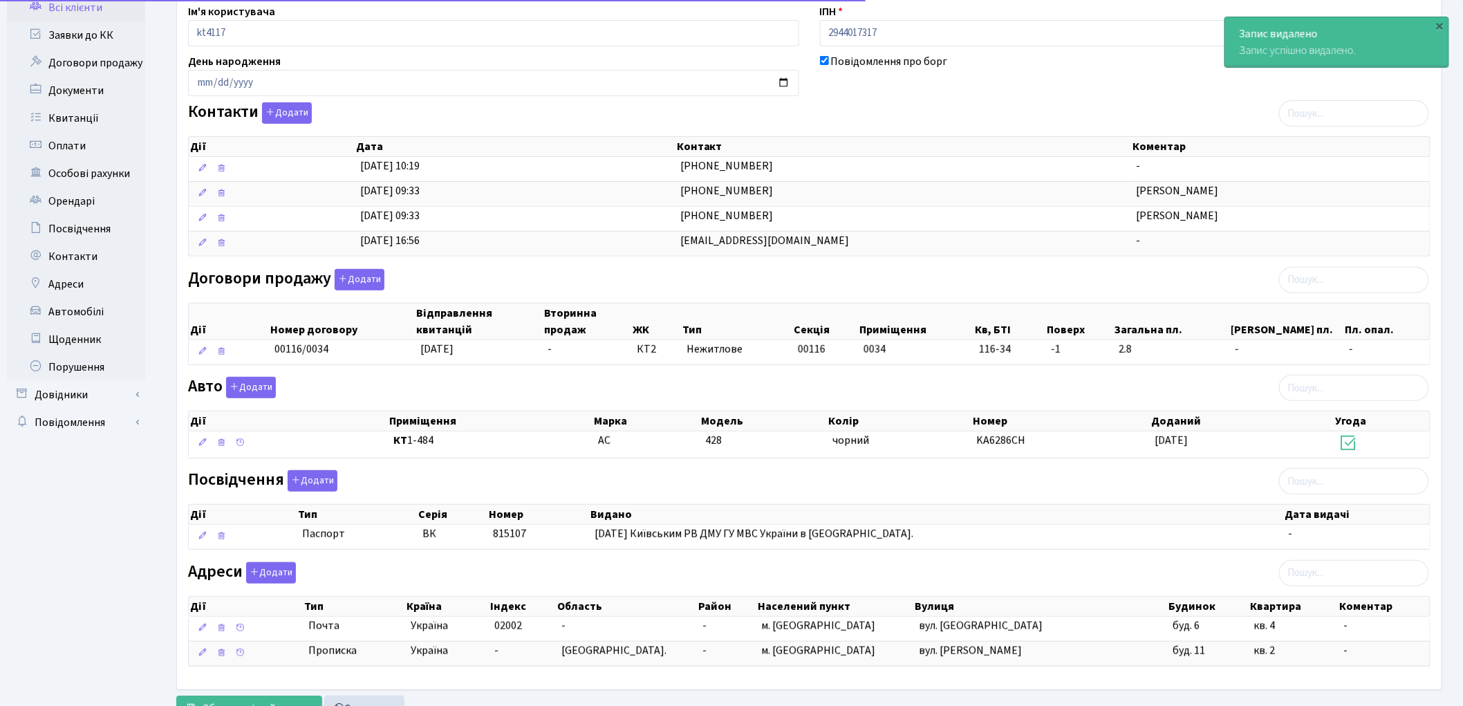
scroll to position [223, 0]
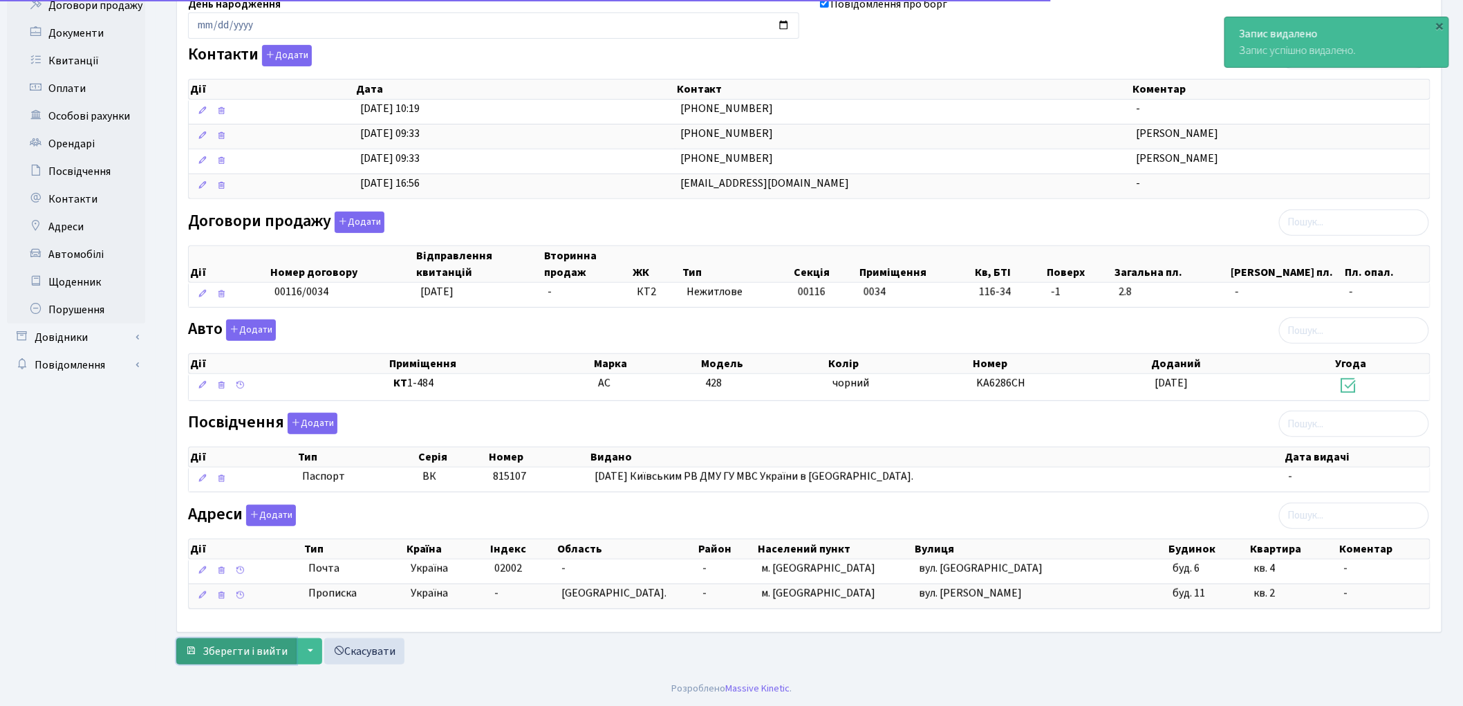
click at [247, 645] on span "Зберегти і вийти" at bounding box center [245, 651] width 85 height 15
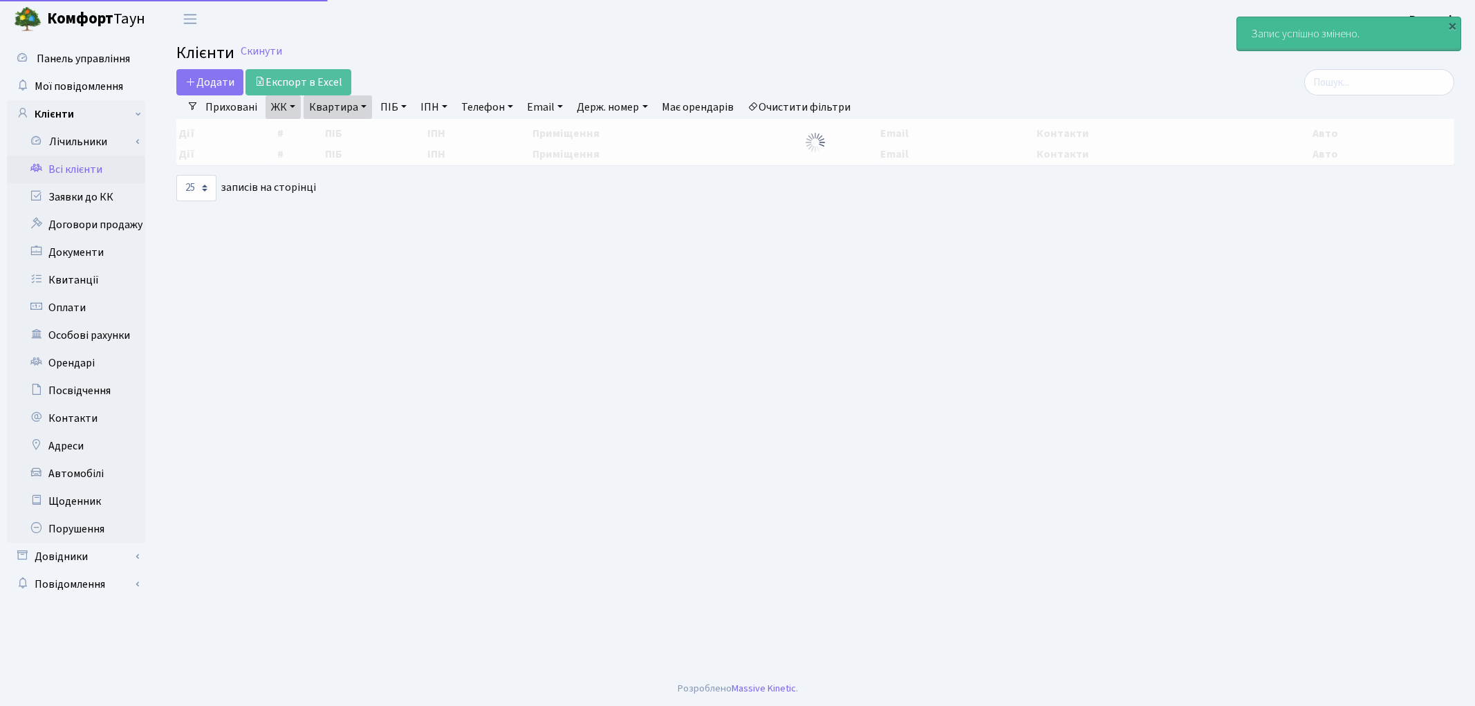
select select "25"
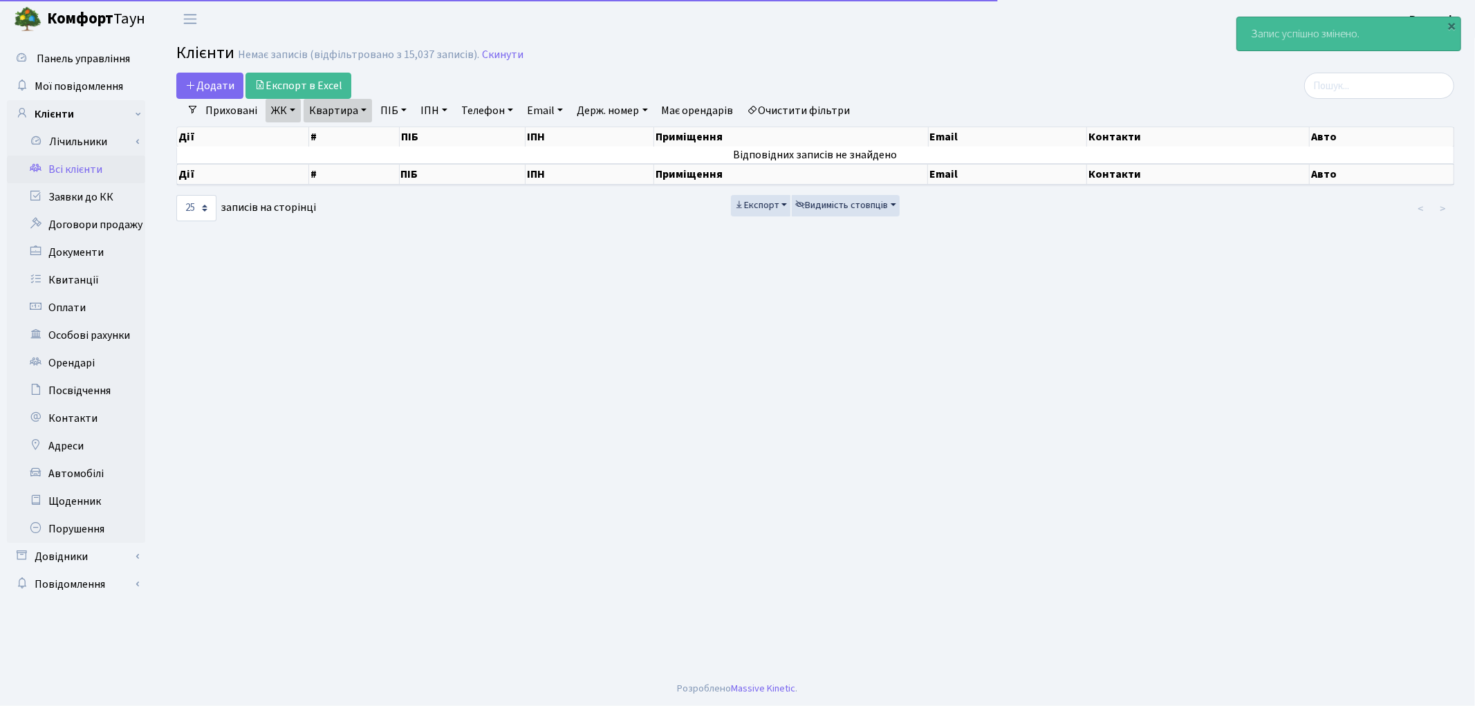
click at [813, 111] on link "Очистити фільтри" at bounding box center [799, 111] width 114 height 24
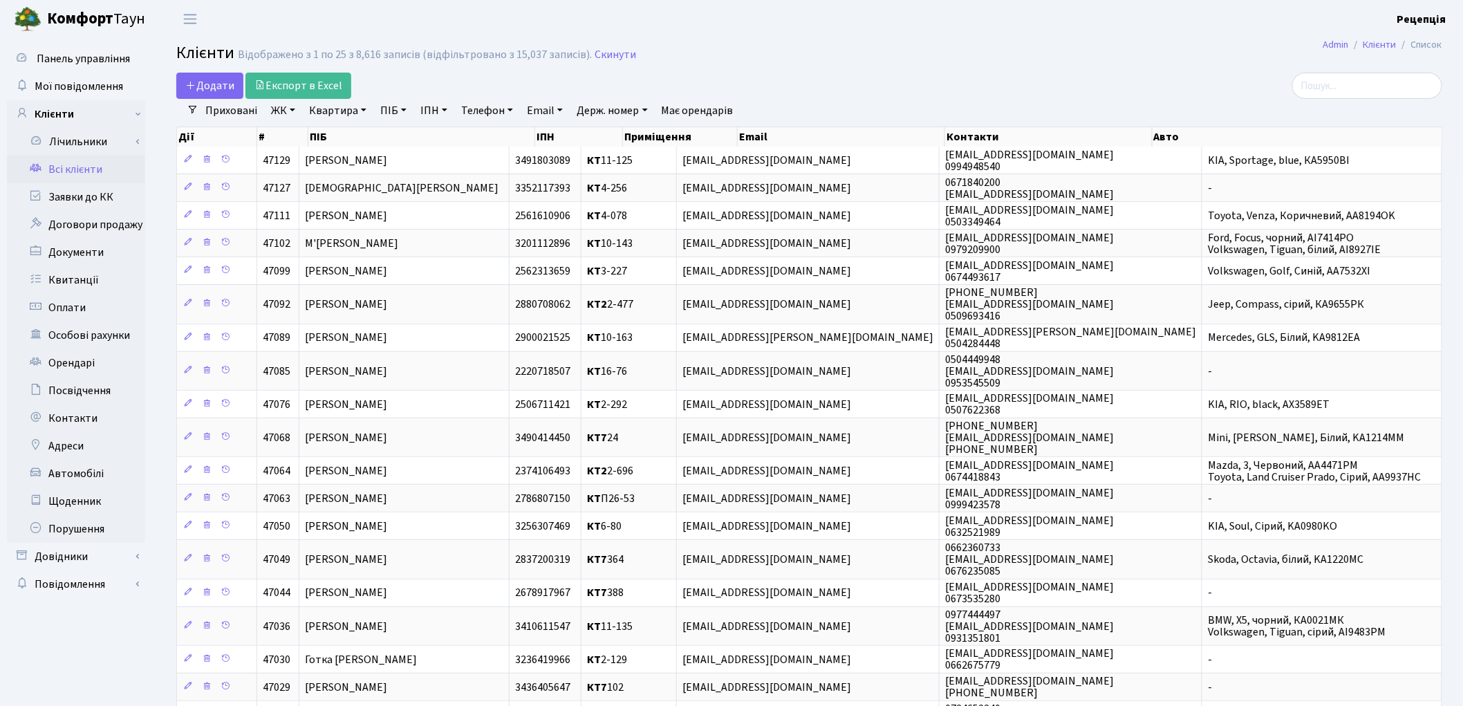
click at [398, 113] on link "ПІБ" at bounding box center [393, 111] width 37 height 24
type input "назаренко денис"
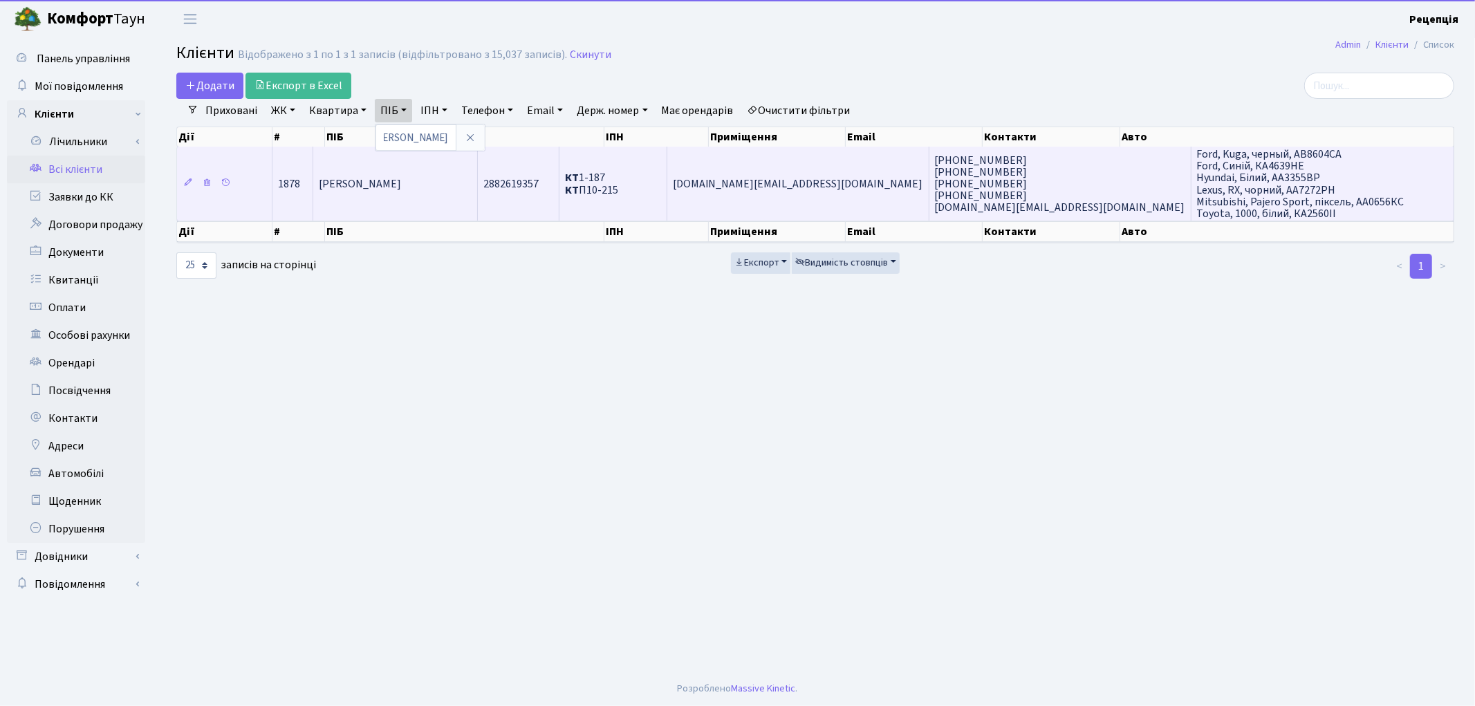
click at [478, 190] on td "[PERSON_NAME]" at bounding box center [395, 184] width 165 height 74
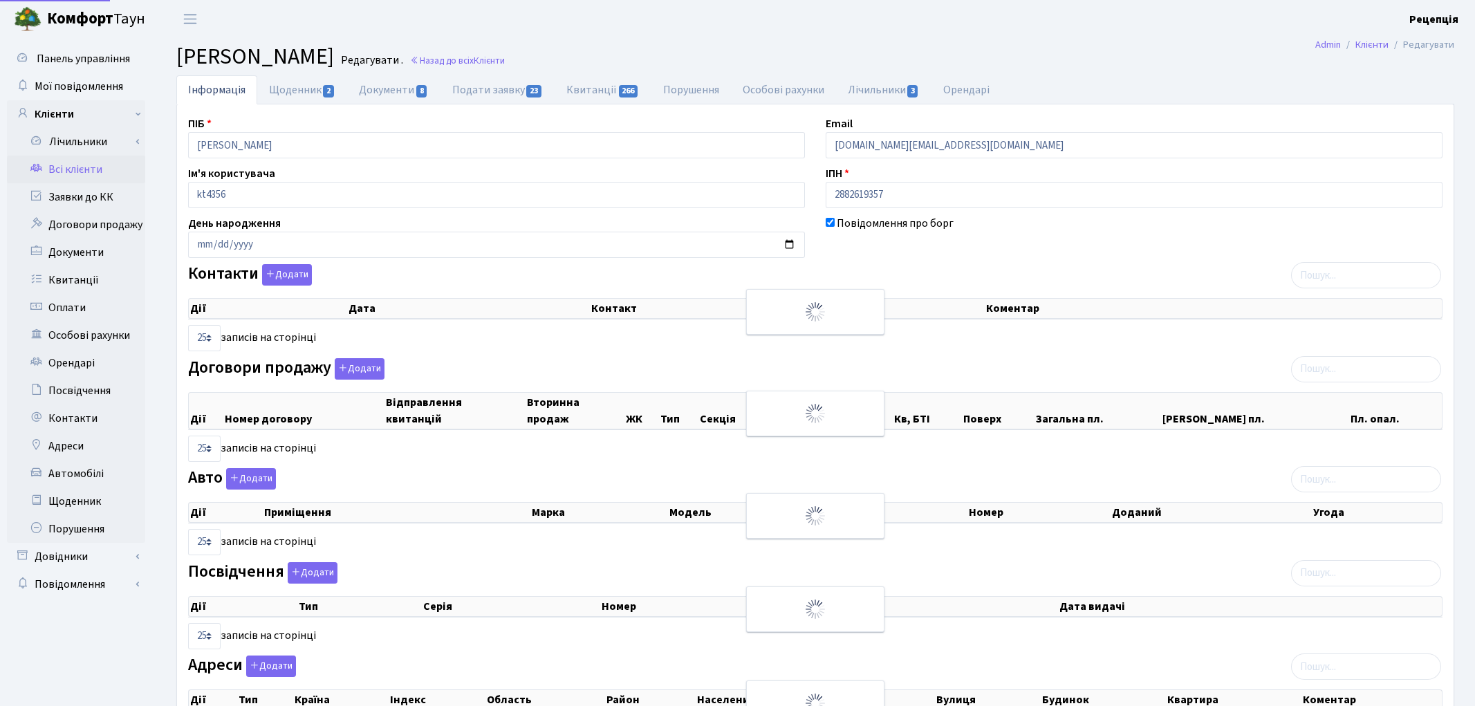
select select "25"
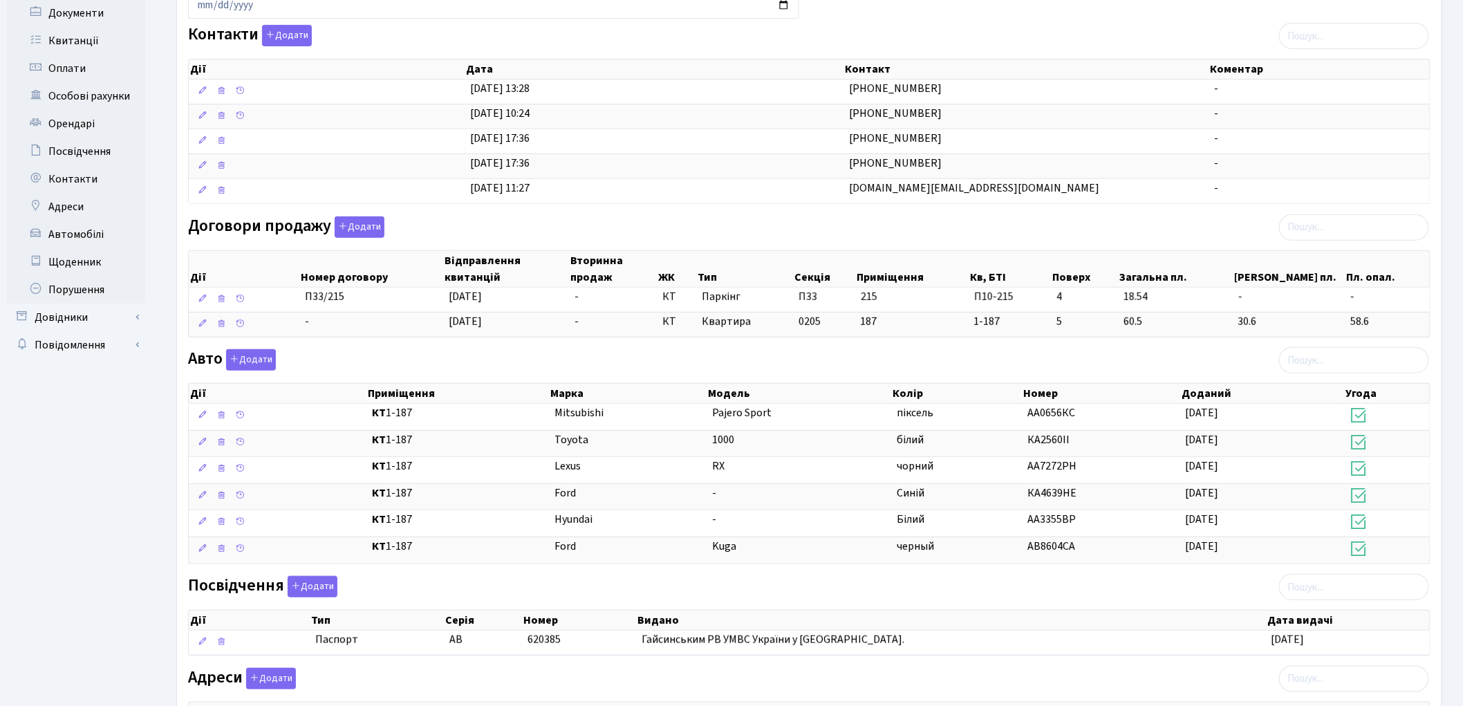
scroll to position [237, 0]
click at [353, 224] on button "Додати" at bounding box center [360, 228] width 50 height 21
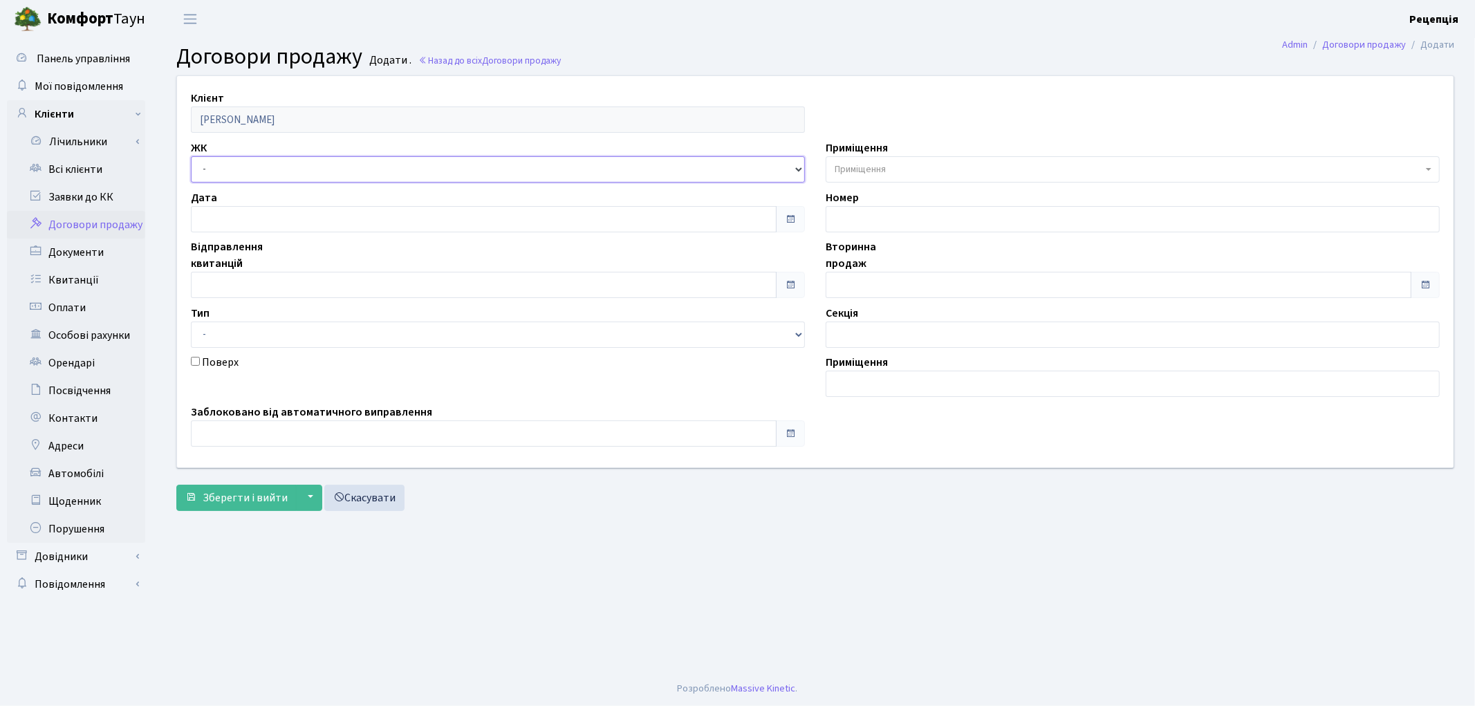
click at [232, 169] on select "- КТ, вул. Регенераторна, 4 КТ2, просп. [STREET_ADDRESS] [STREET_ADDRESS] [PERS…" at bounding box center [498, 169] width 614 height 26
select select "271"
click at [191, 156] on select "- КТ, вул. Регенераторна, 4 КТ2, просп. Соборності, 17 КТ3, вул. Березнева, 16 …" at bounding box center [498, 169] width 614 height 26
select select
click at [926, 160] on span "Приміщення" at bounding box center [1132, 169] width 614 height 26
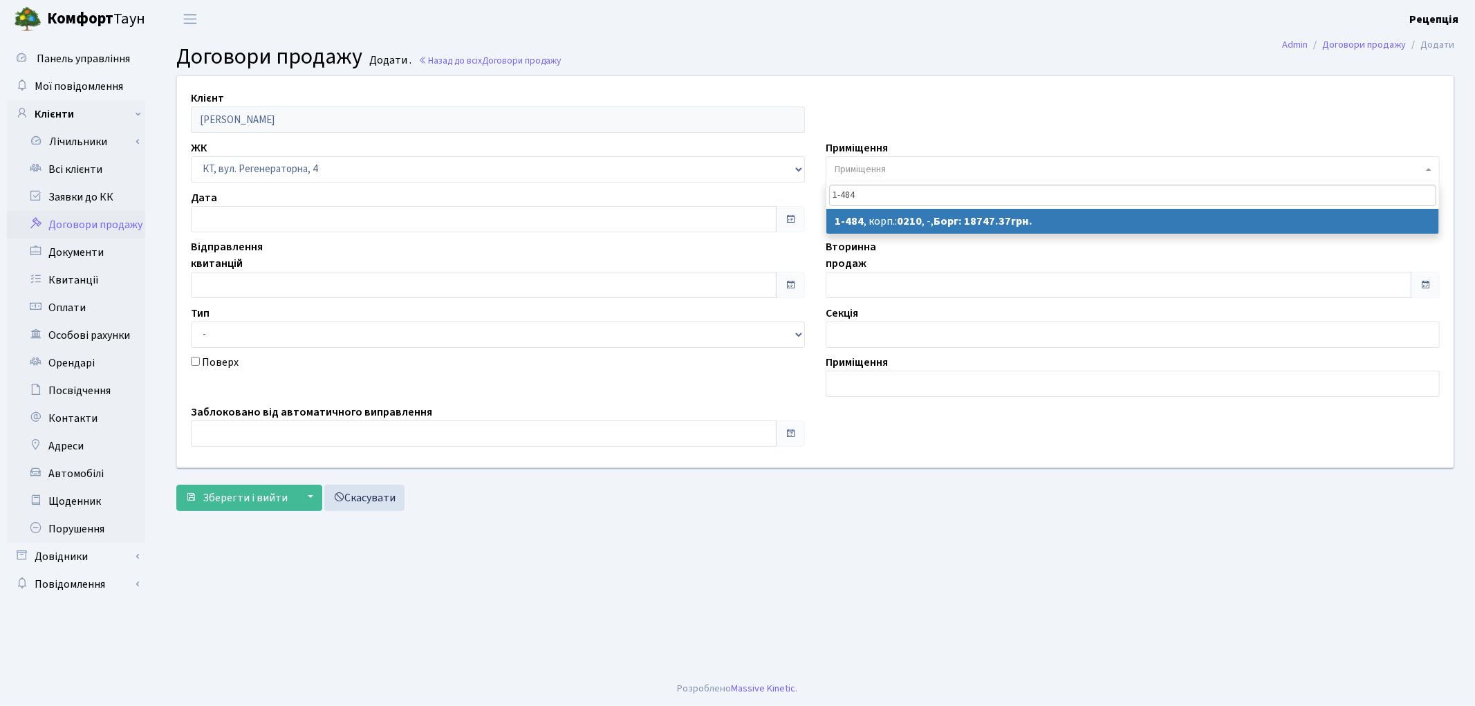
type input "1-484"
select select "402"
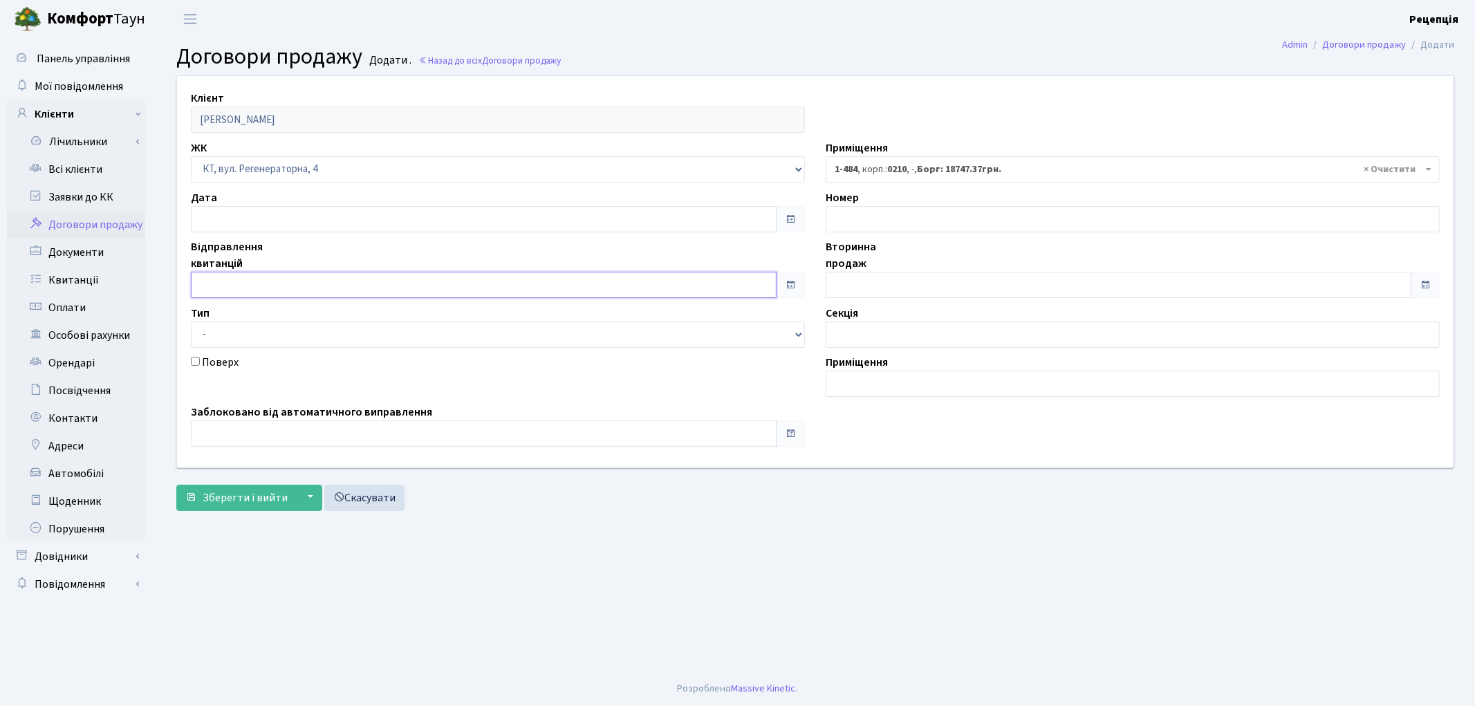
click at [234, 278] on input "text" at bounding box center [484, 285] width 586 height 26
click at [245, 151] on td "8" at bounding box center [246, 152] width 21 height 21
type input "[DATE]"
click at [843, 284] on input "text" at bounding box center [1118, 285] width 586 height 26
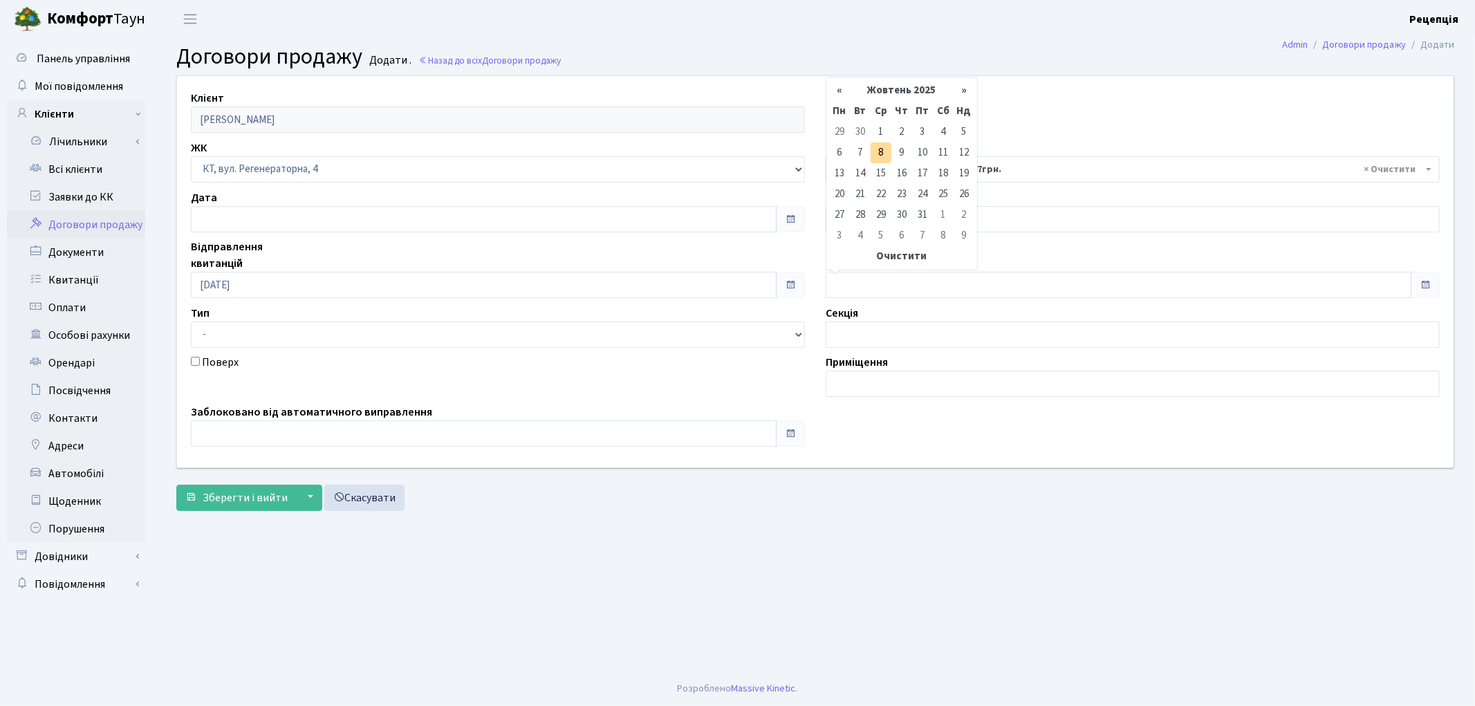
click at [882, 153] on td "8" at bounding box center [880, 152] width 21 height 21
type input "08.10.2025"
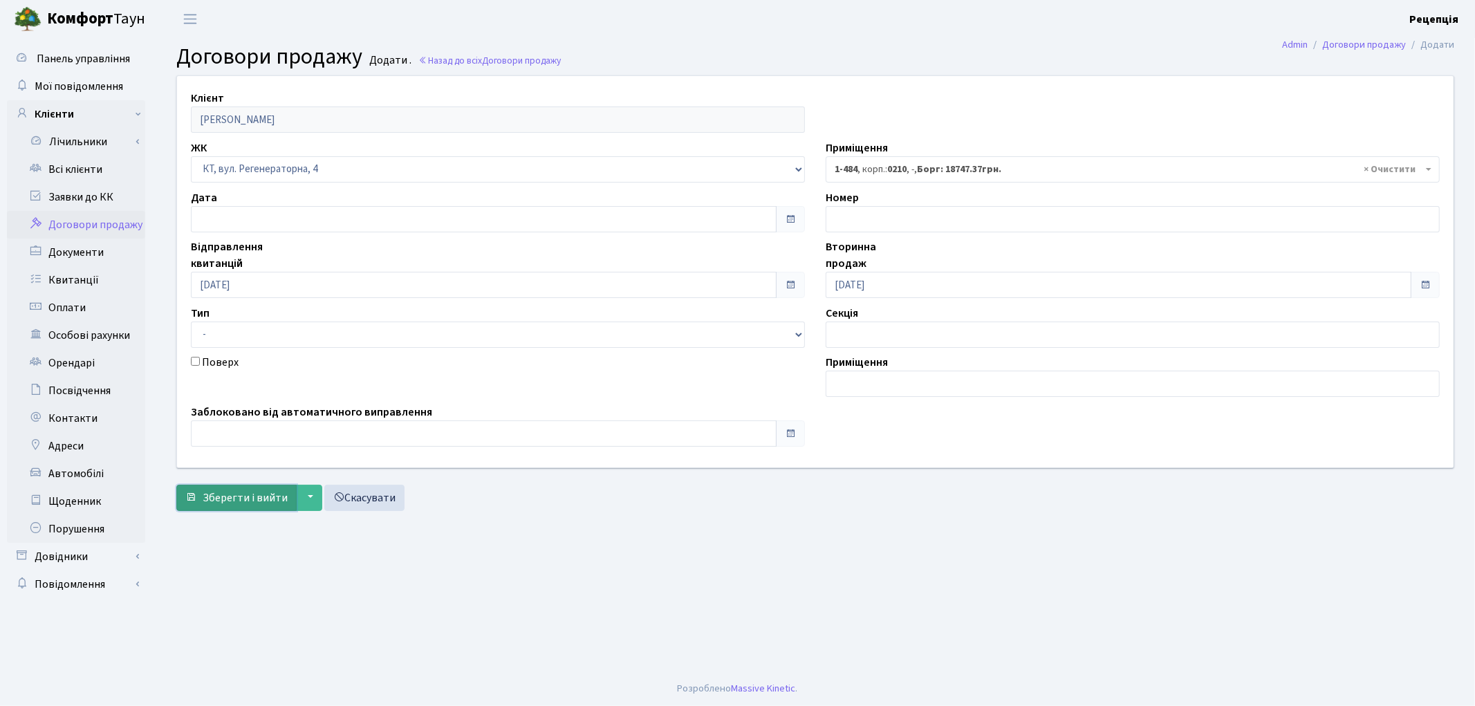
click at [250, 492] on span "Зберегти і вийти" at bounding box center [245, 497] width 85 height 15
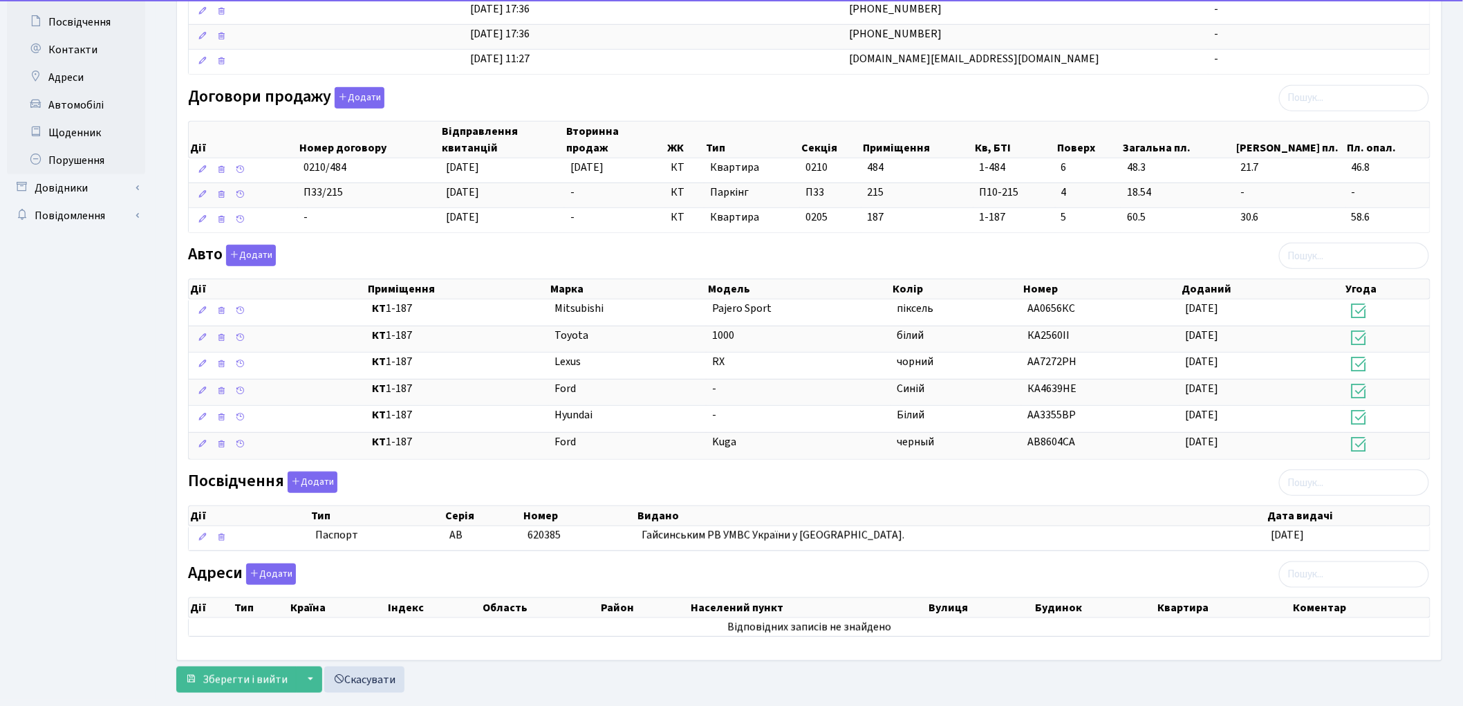
scroll to position [377, 0]
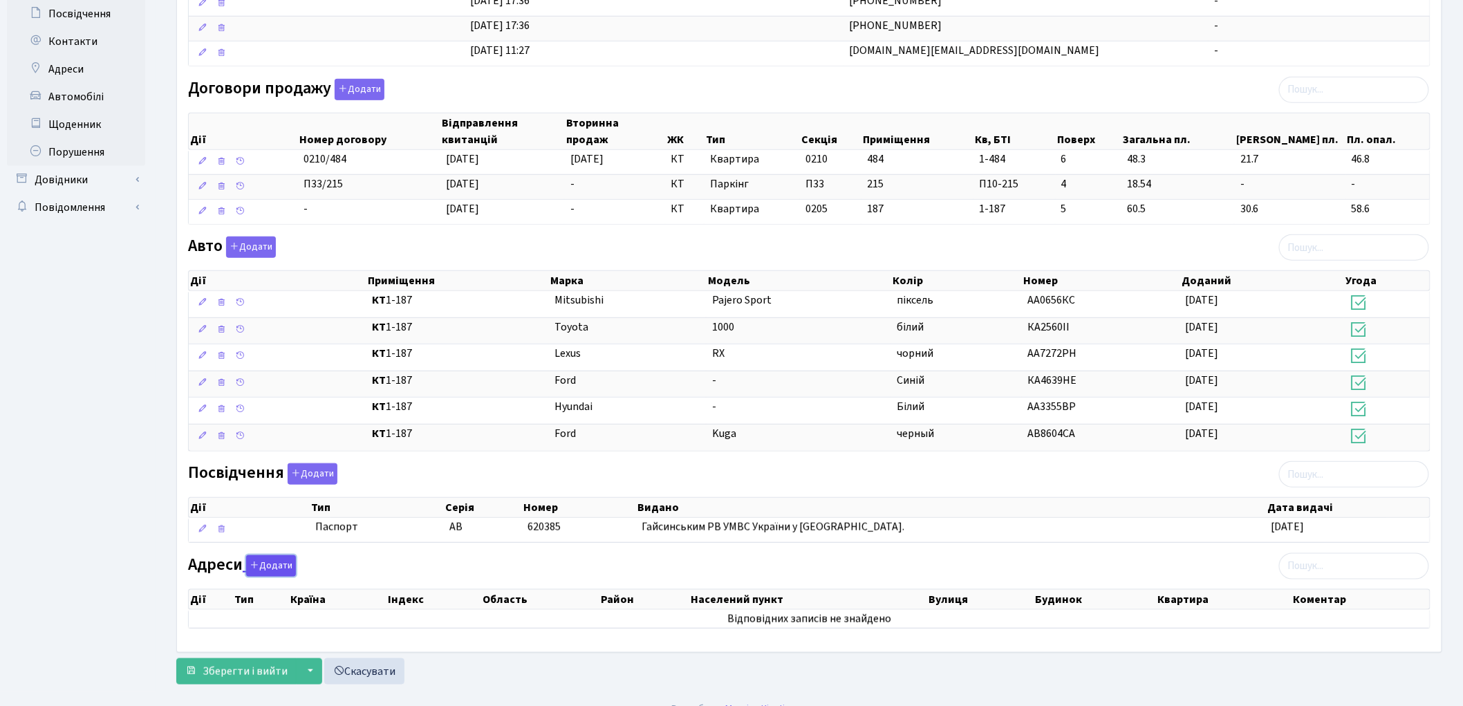
click at [278, 565] on button "Додати" at bounding box center [271, 565] width 50 height 21
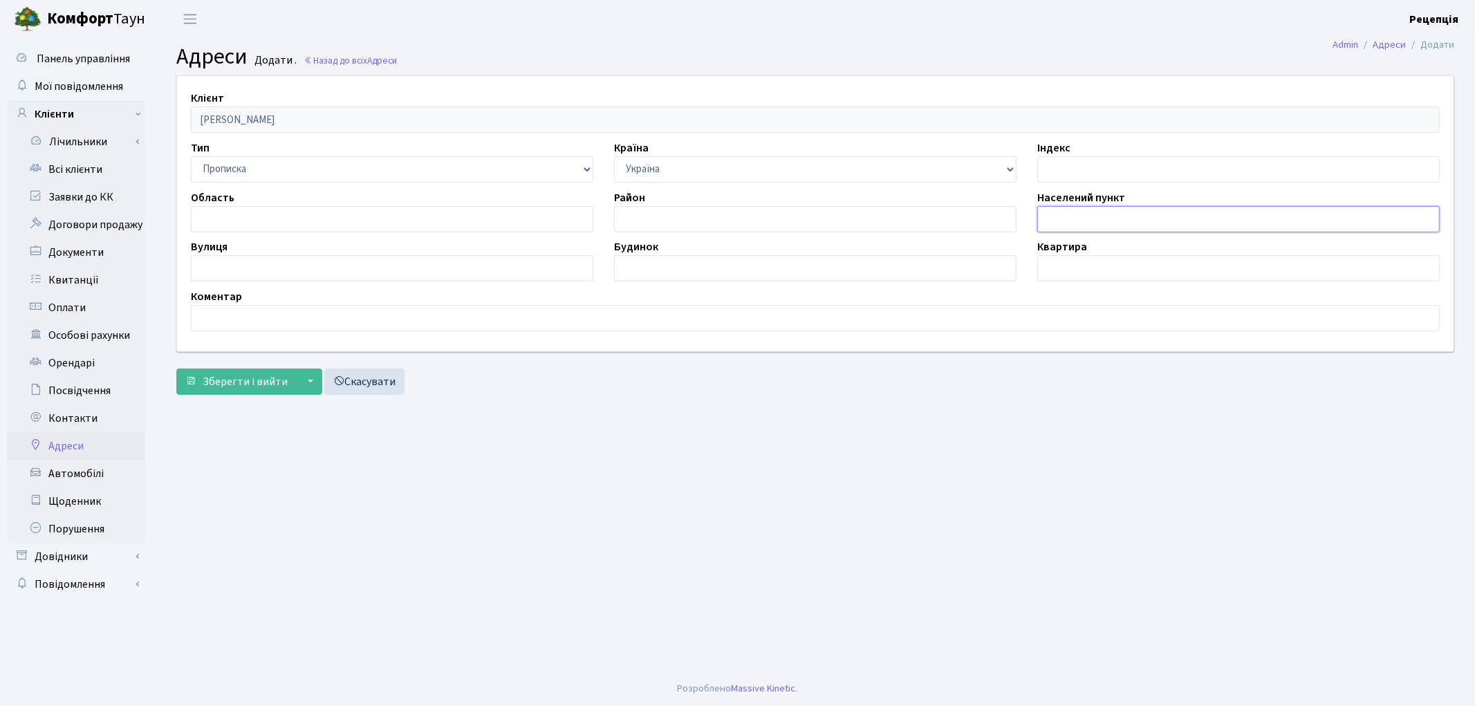
click at [1065, 209] on input "text" at bounding box center [1238, 219] width 402 height 26
type input "місто [GEOGRAPHIC_DATA]"
click at [312, 263] on input "text" at bounding box center [392, 268] width 402 height 26
type input "Регенераторна"
click at [680, 278] on input "text" at bounding box center [815, 268] width 402 height 26
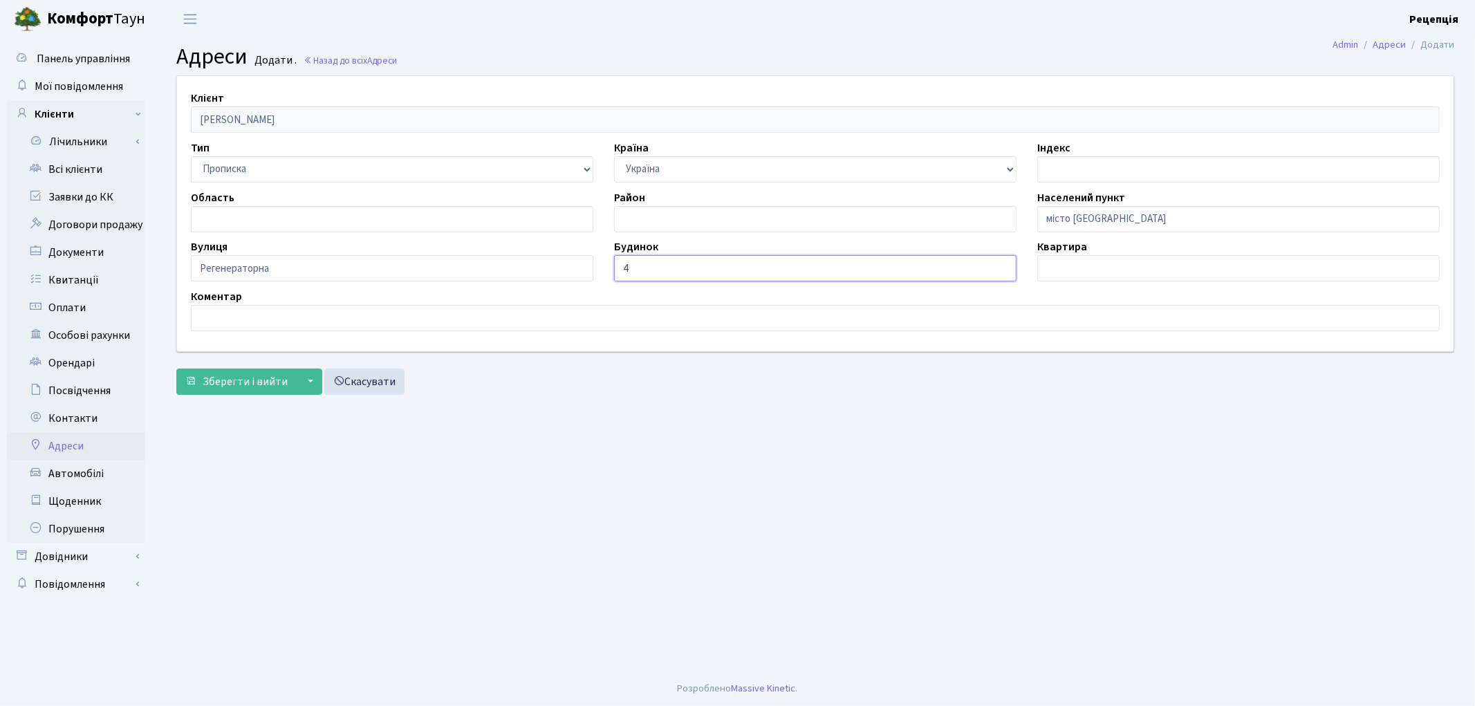
type input "4"
drag, startPoint x: 1067, startPoint y: 265, endPoint x: 1034, endPoint y: 261, distance: 34.2
click at [1067, 265] on input "text" at bounding box center [1238, 268] width 402 height 26
type input "17-119"
click at [236, 393] on button "Зберегти і вийти" at bounding box center [236, 381] width 120 height 26
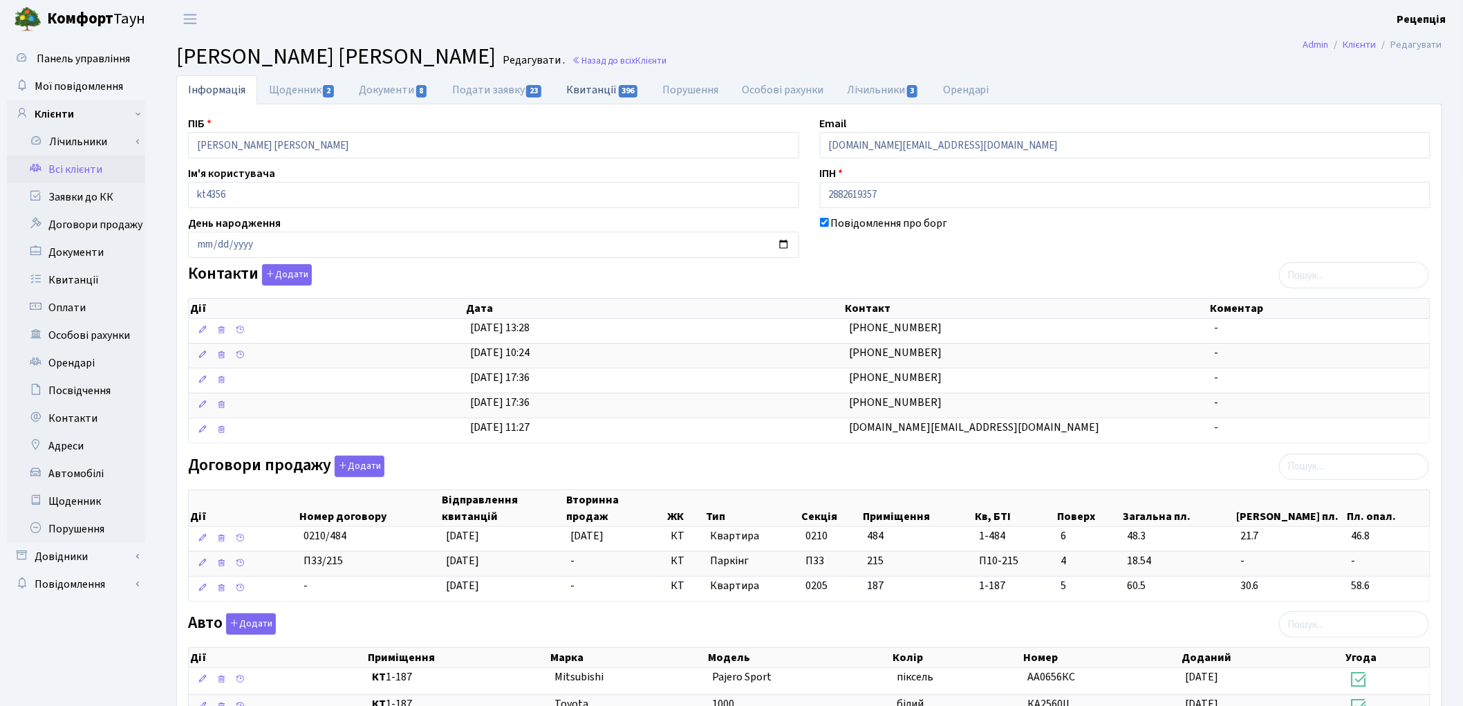
click at [558, 86] on link "Квитанції 396" at bounding box center [602, 89] width 96 height 28
select select "25"
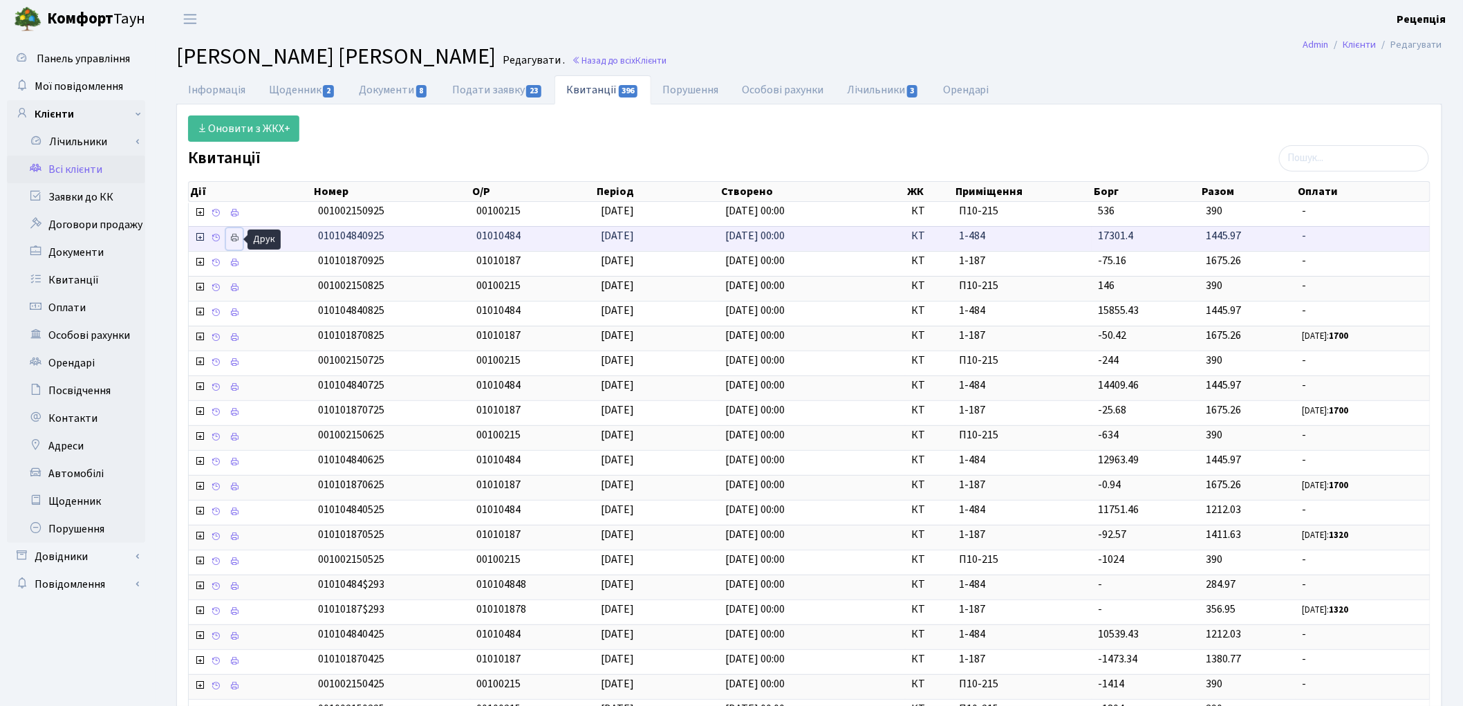
click at [241, 236] on link at bounding box center [234, 238] width 17 height 21
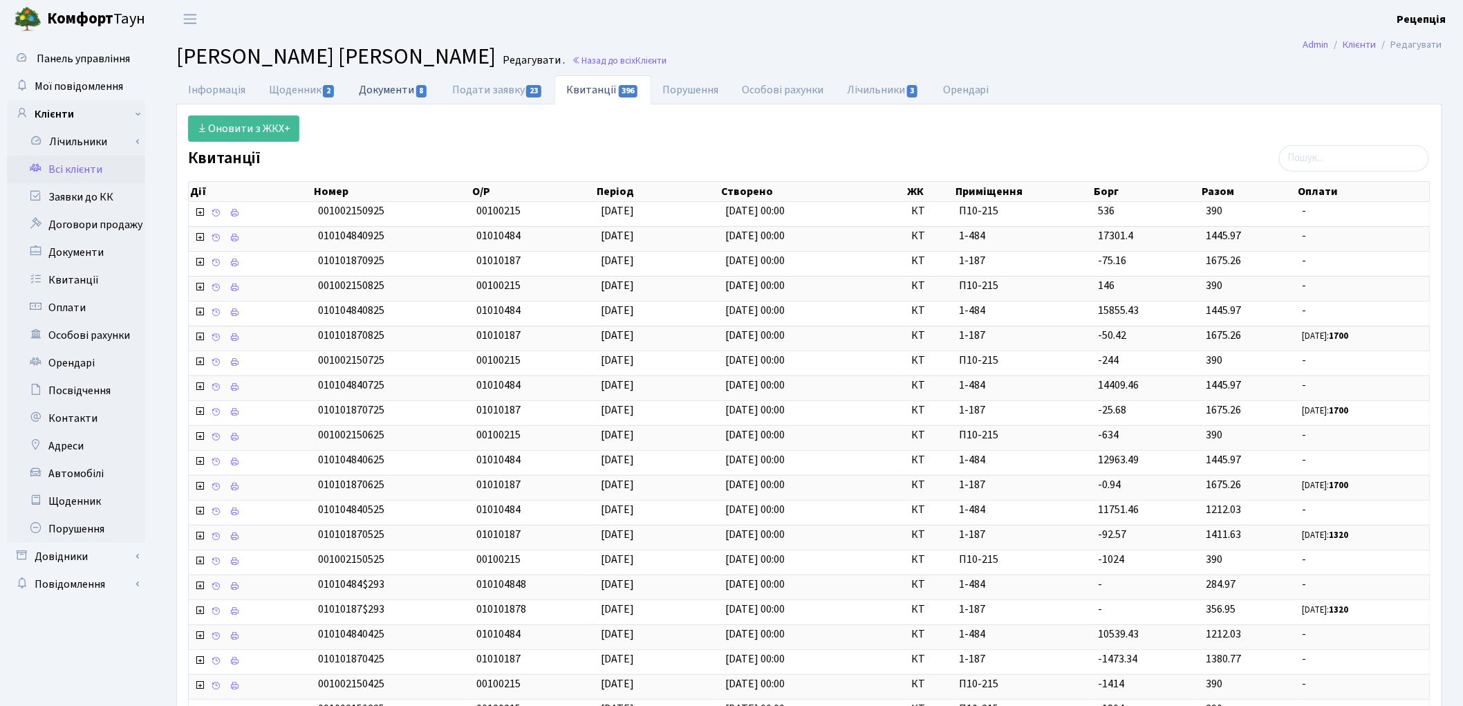
click at [361, 78] on link "Документи 8" at bounding box center [393, 89] width 93 height 28
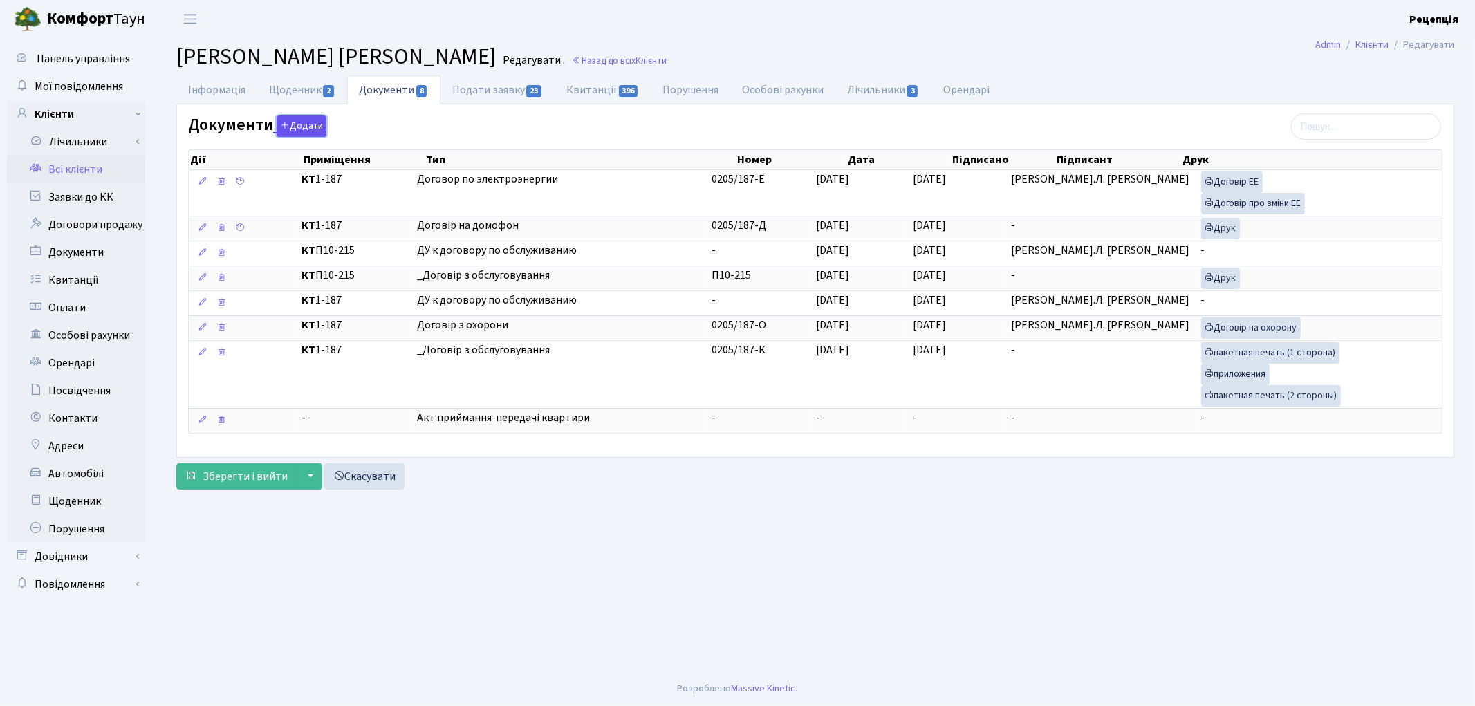
click at [297, 129] on button "Додати" at bounding box center [302, 125] width 50 height 21
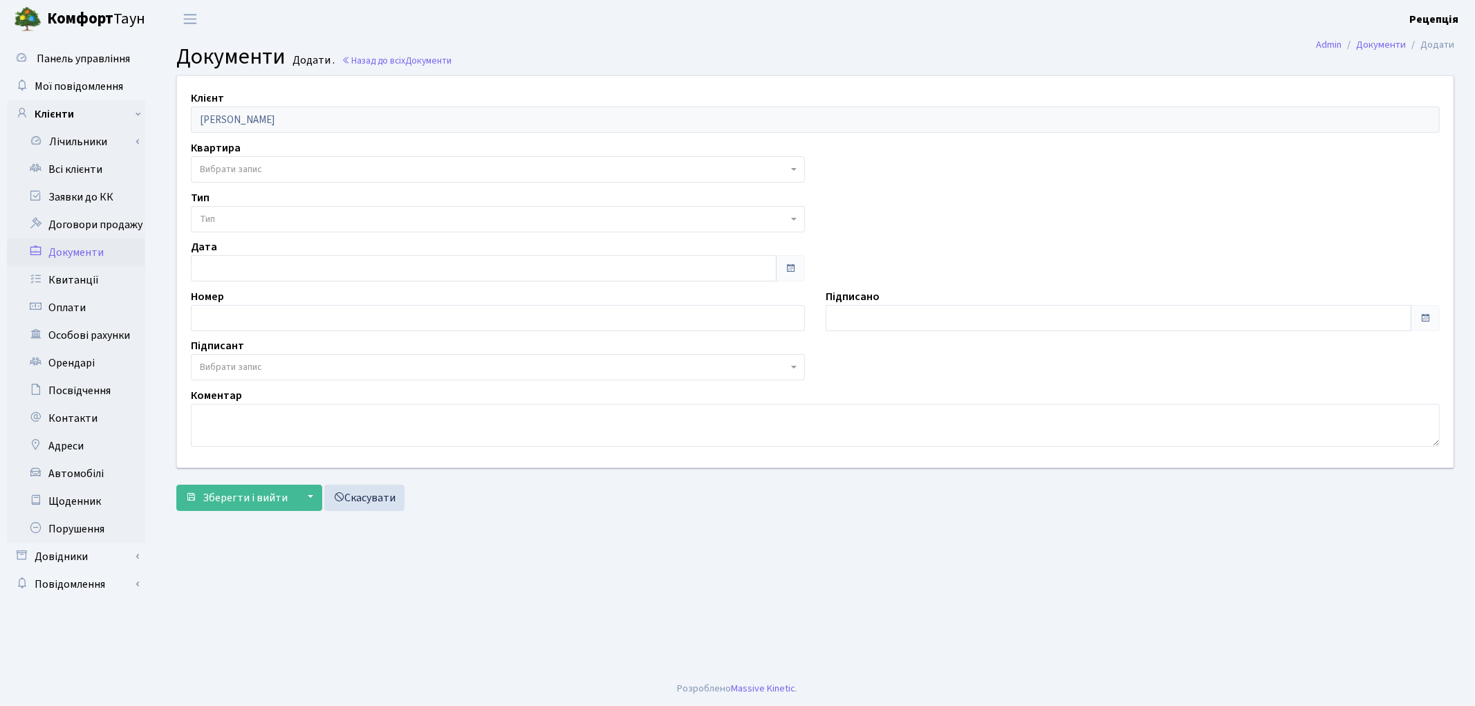
click at [243, 170] on span "Вибрати запис" at bounding box center [231, 169] width 62 height 14
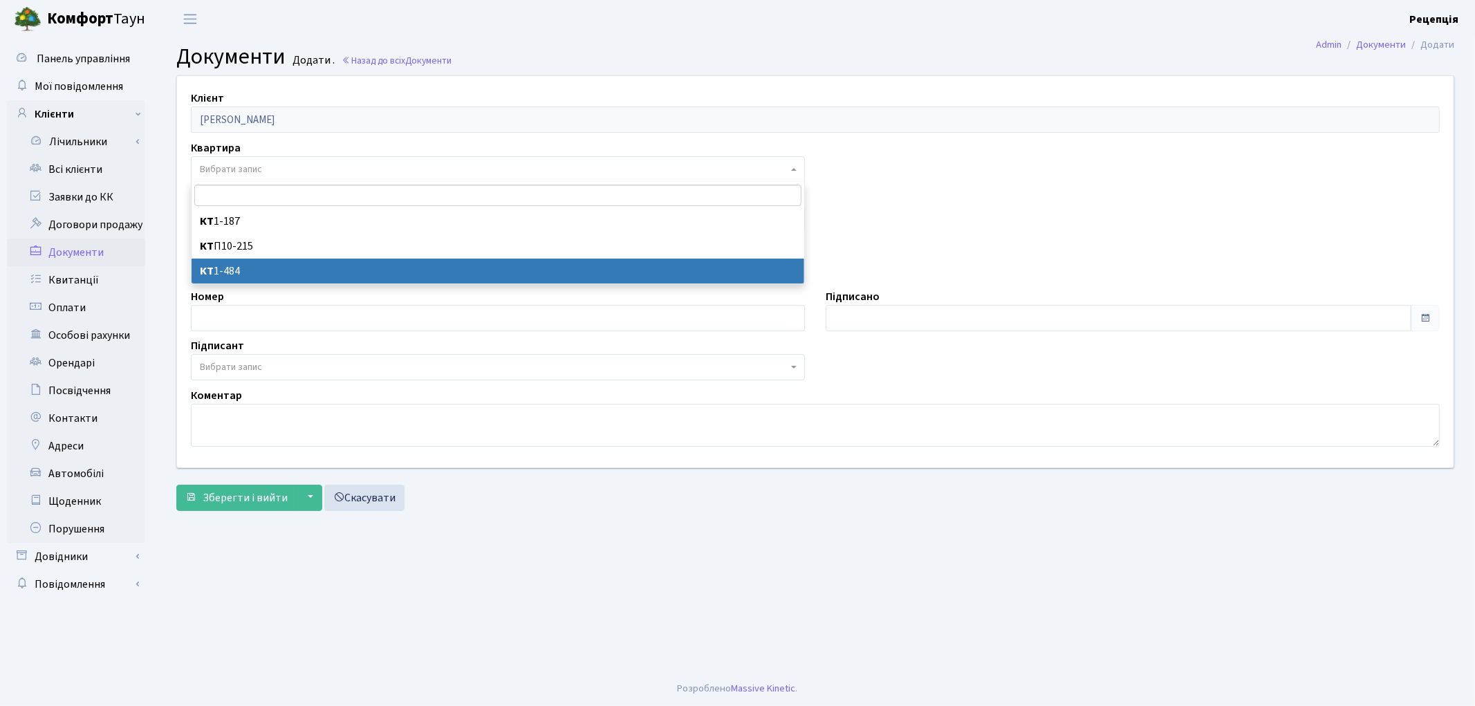
select select "178780"
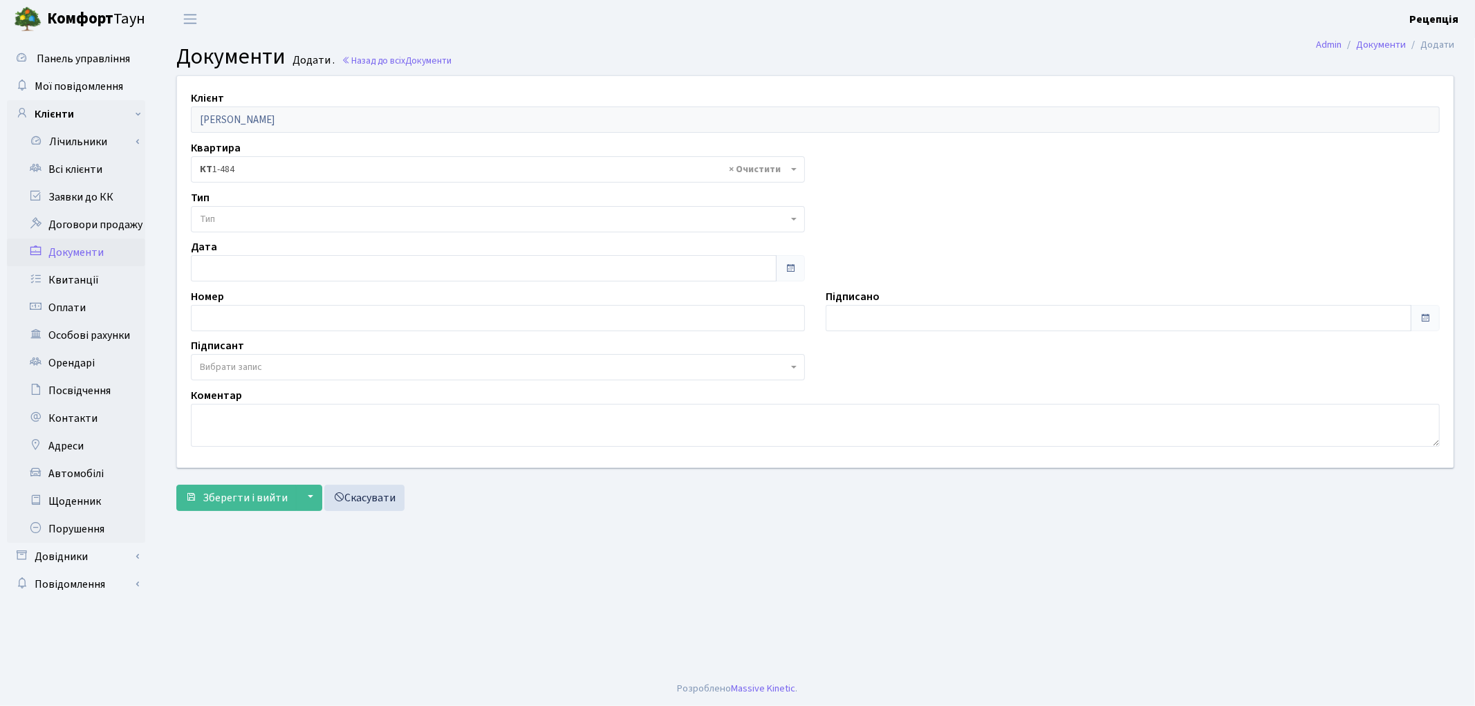
click at [230, 217] on span "Тип" at bounding box center [494, 219] width 588 height 14
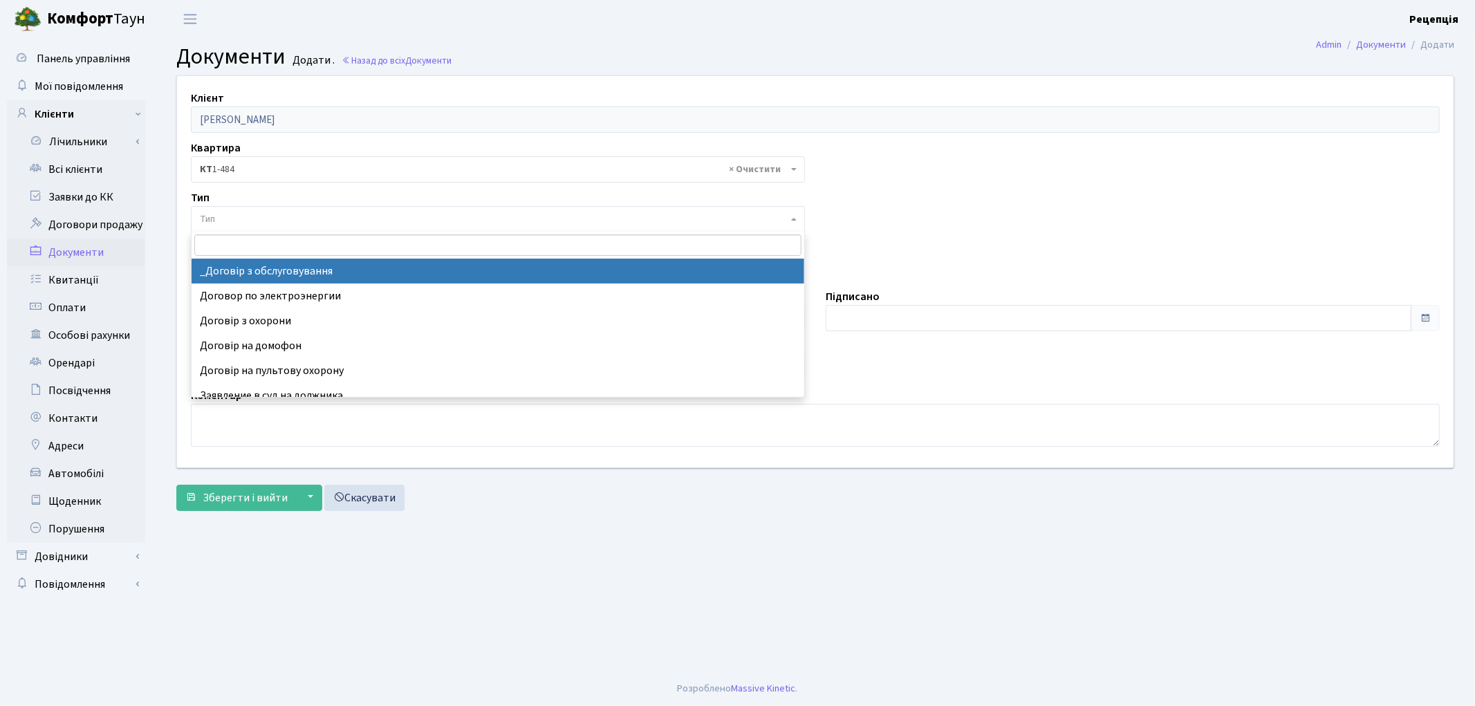
select select "289"
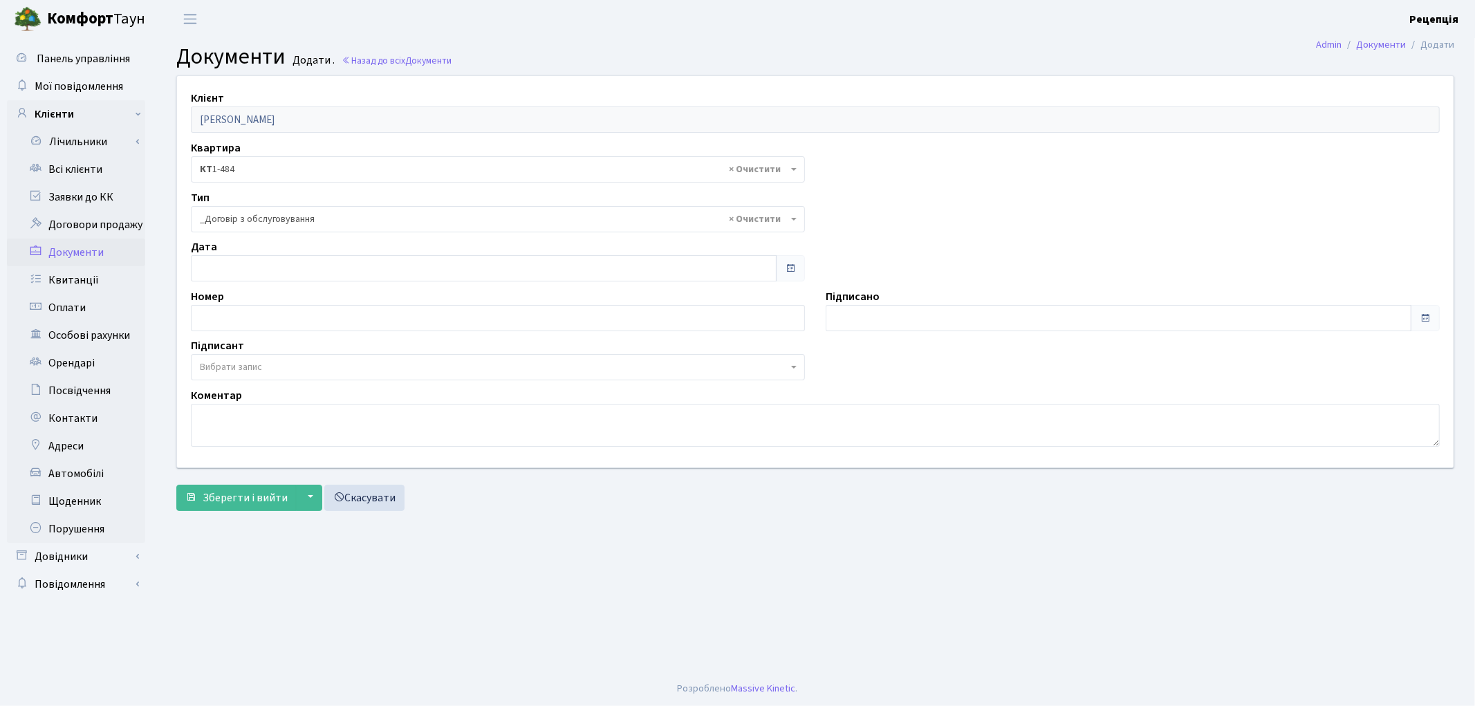
click at [216, 357] on span "Вибрати запис" at bounding box center [498, 367] width 614 height 26
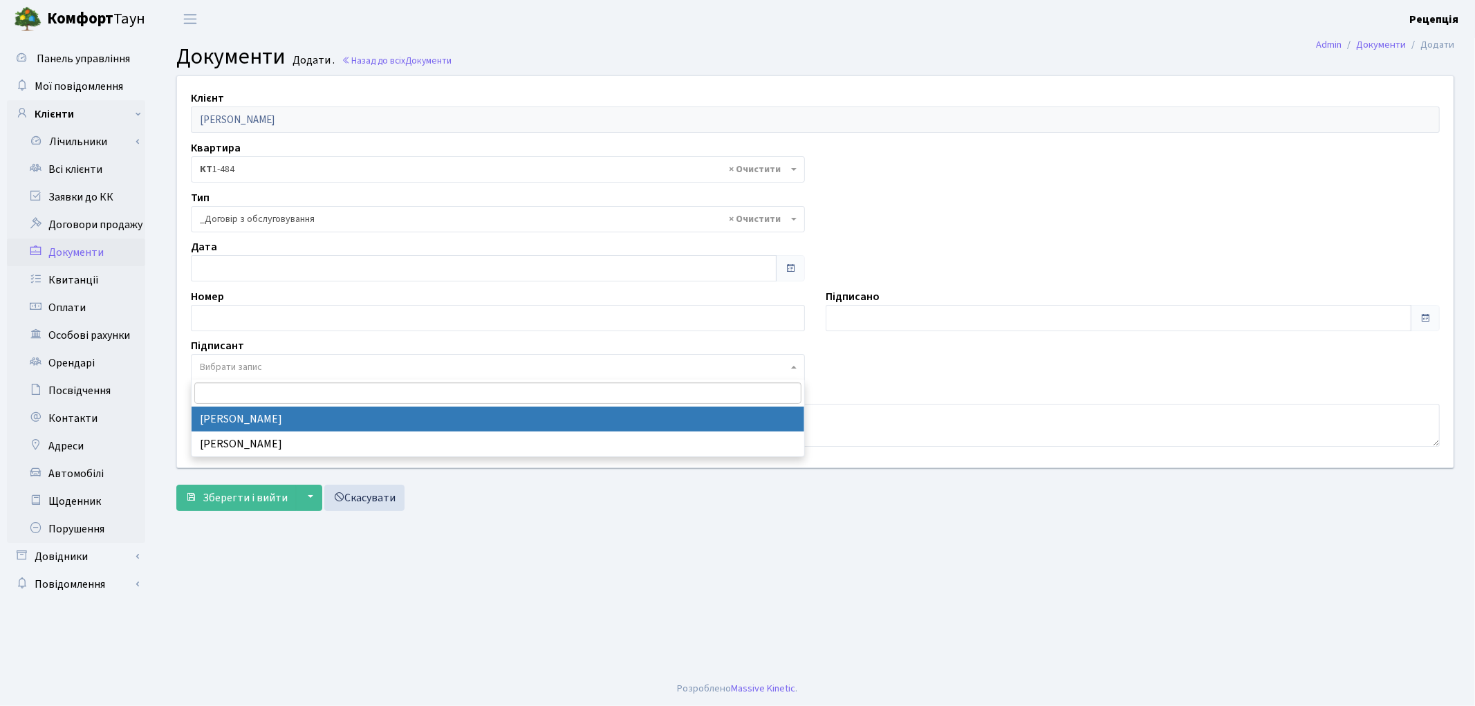
select select "74"
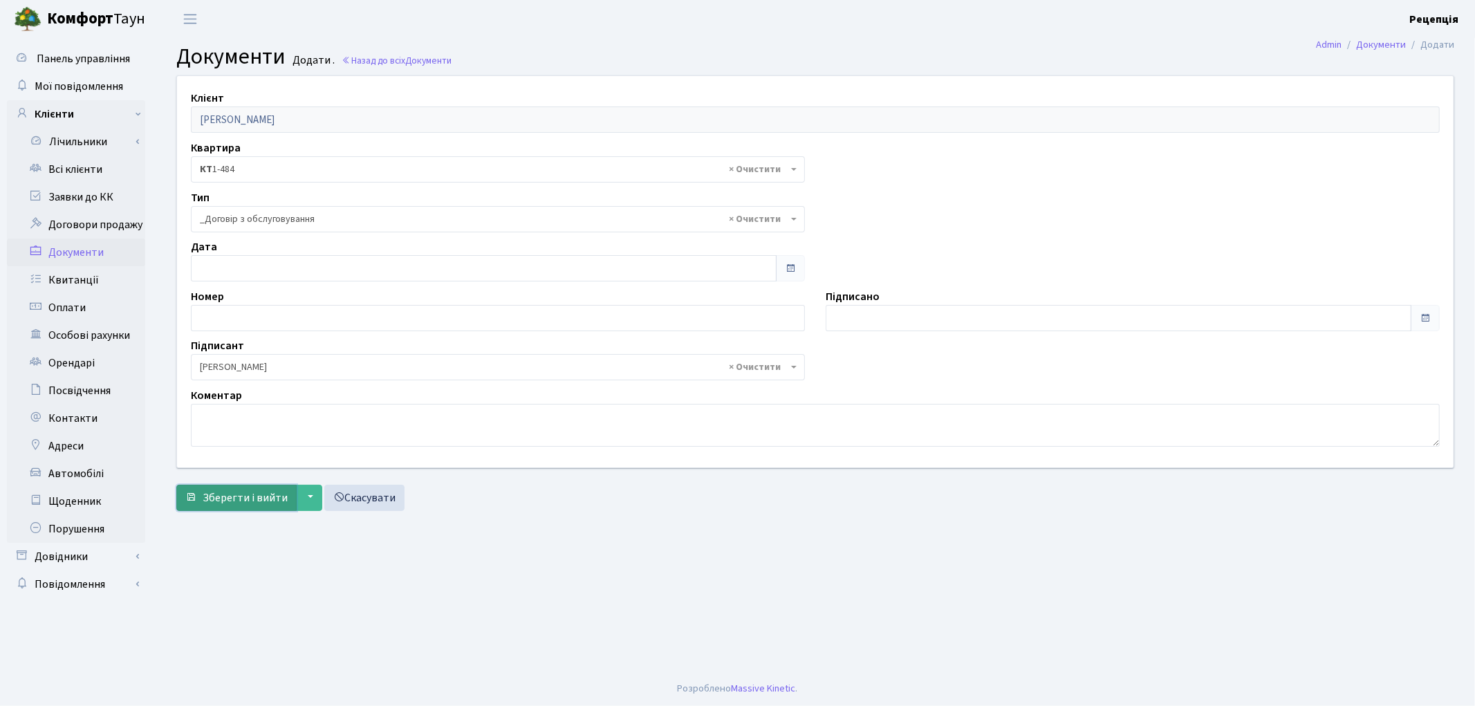
click at [239, 493] on span "Зберегти і вийти" at bounding box center [245, 497] width 85 height 15
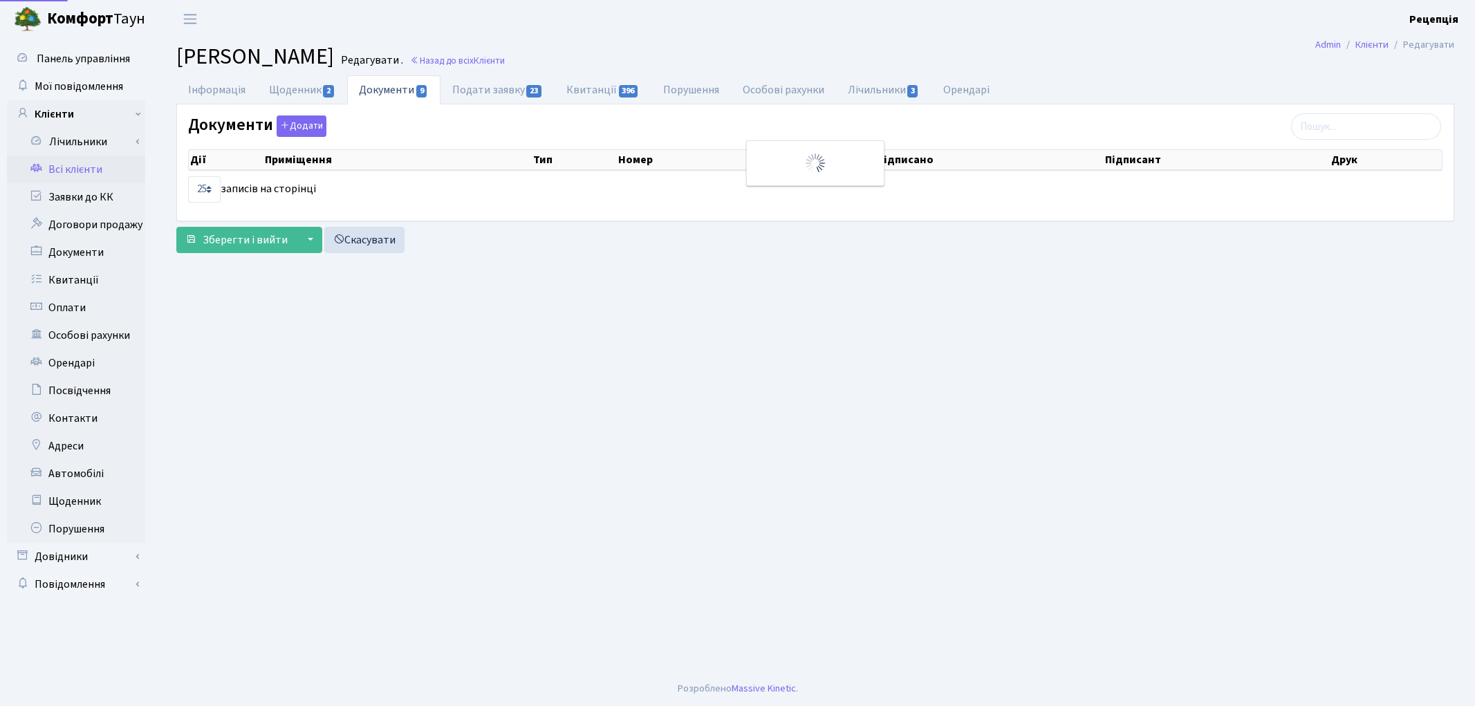
select select "25"
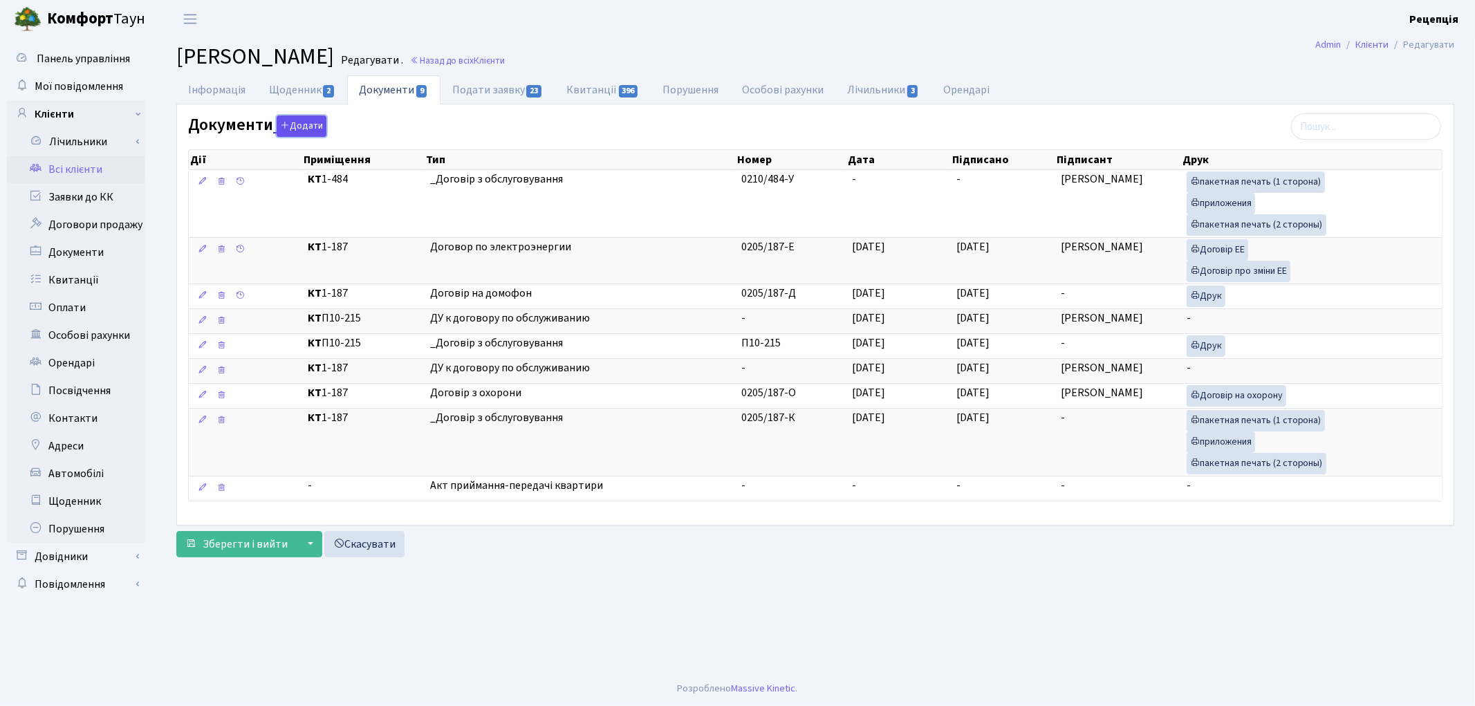
click at [311, 126] on button "Додати" at bounding box center [302, 125] width 50 height 21
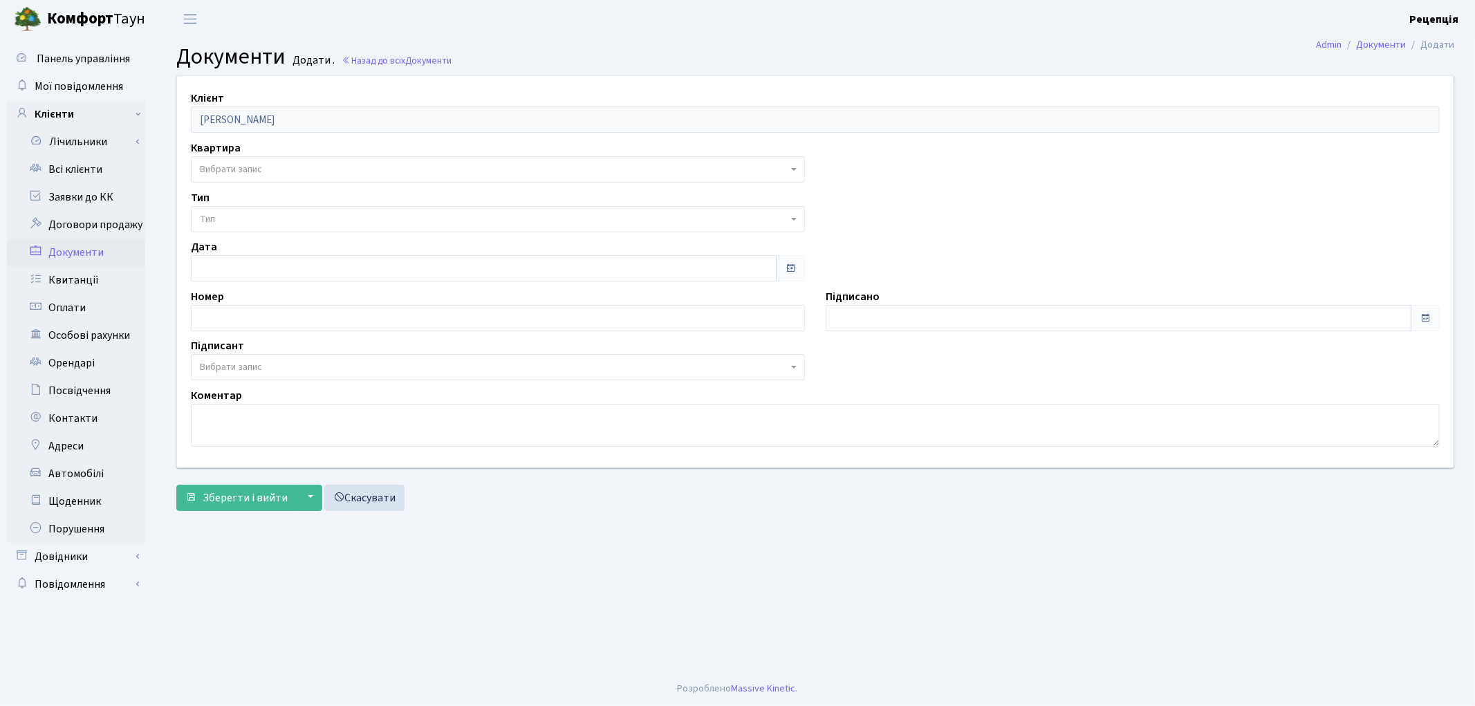
click at [233, 176] on span "Вибрати запис" at bounding box center [231, 169] width 62 height 14
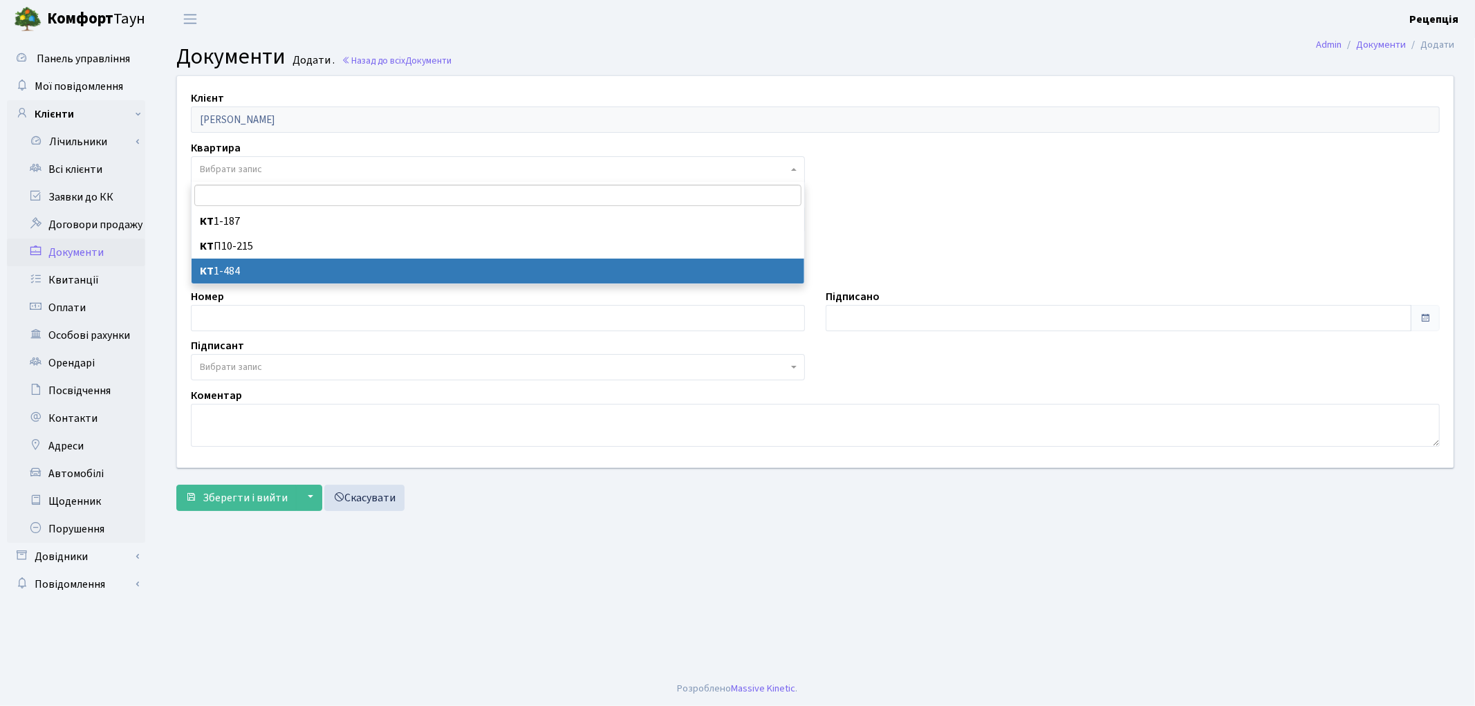
select select "178780"
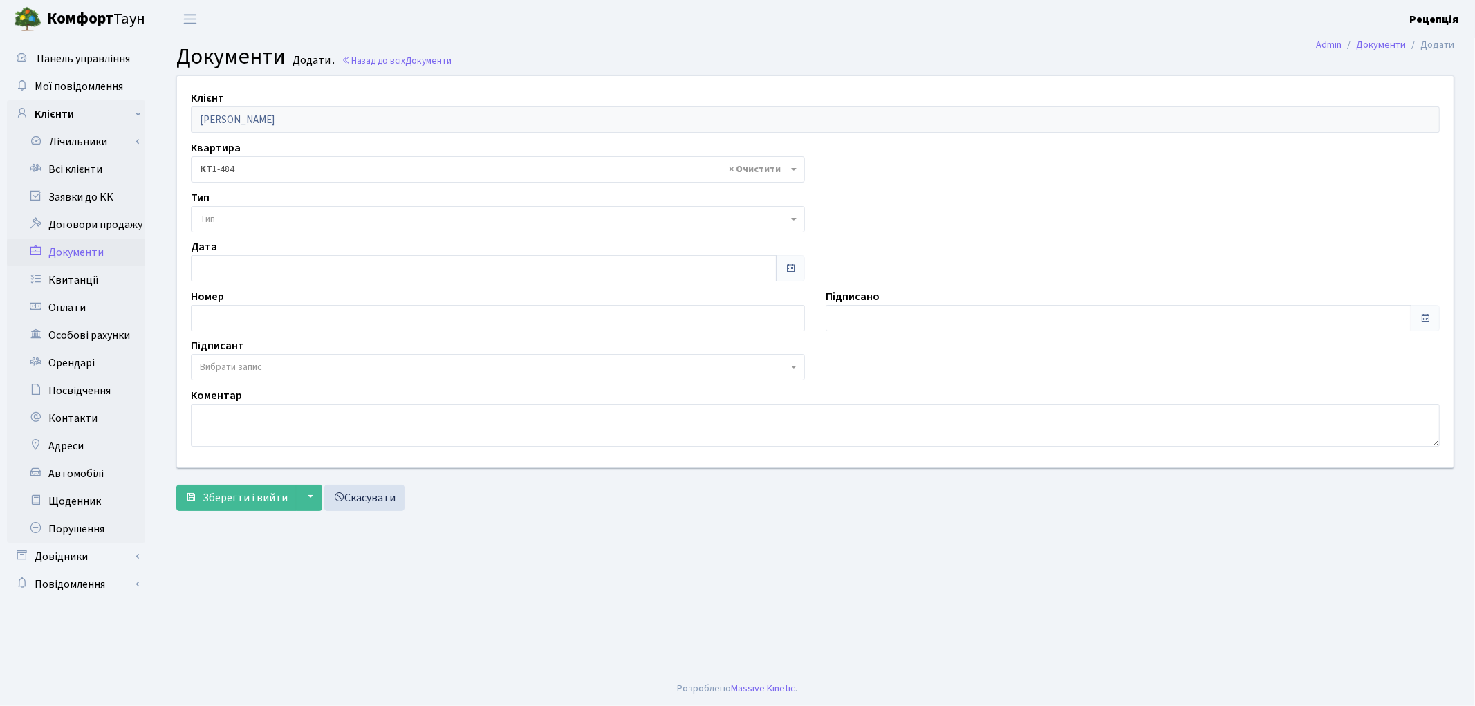
click at [229, 212] on span "Тип" at bounding box center [494, 219] width 588 height 14
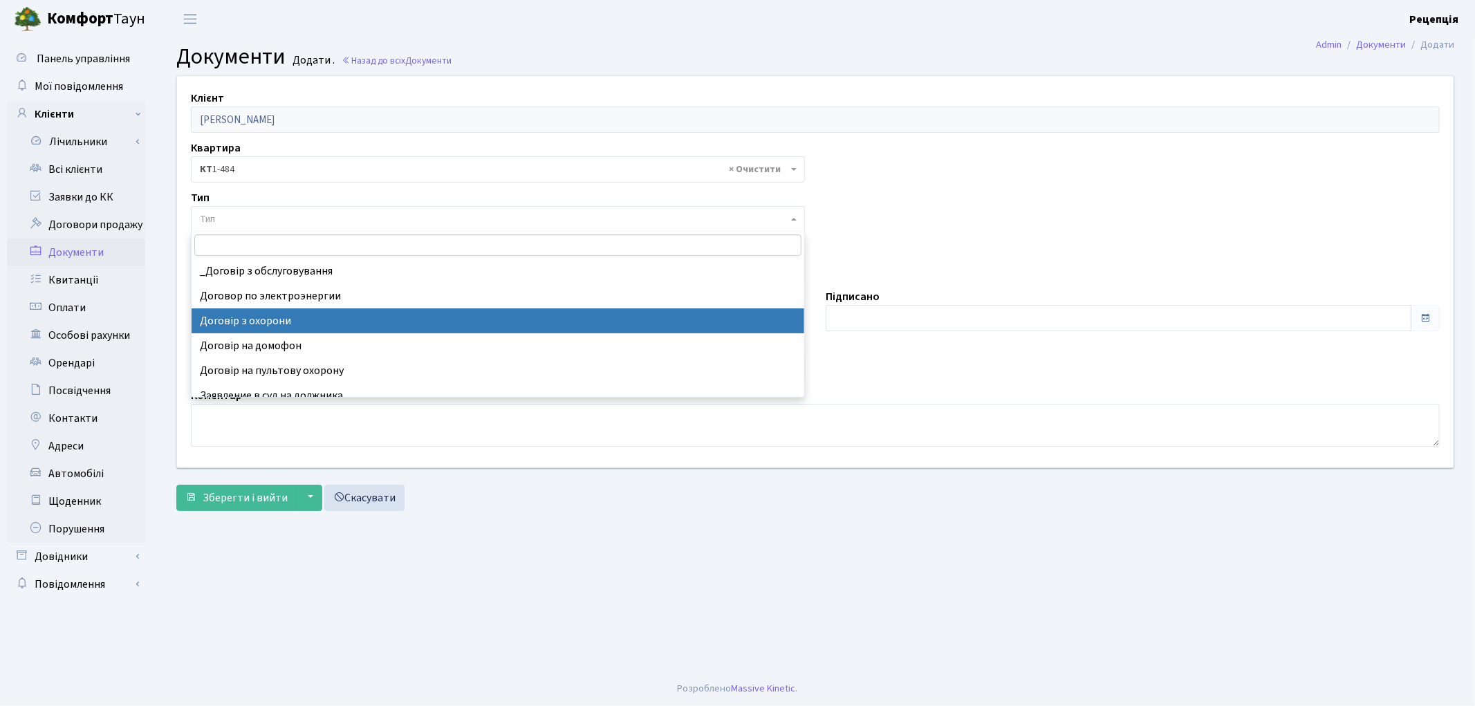
select select "290"
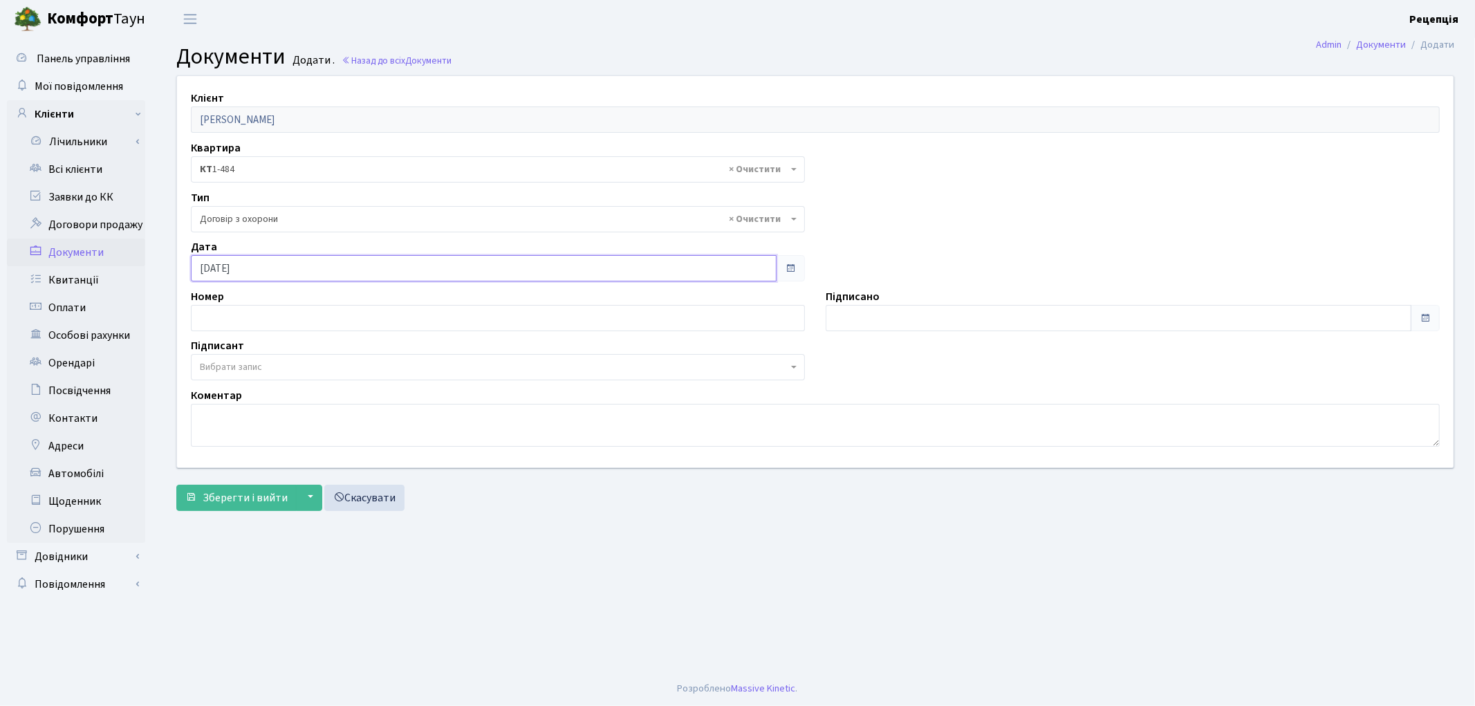
click at [234, 261] on input "08.10.2025" at bounding box center [484, 268] width 586 height 26
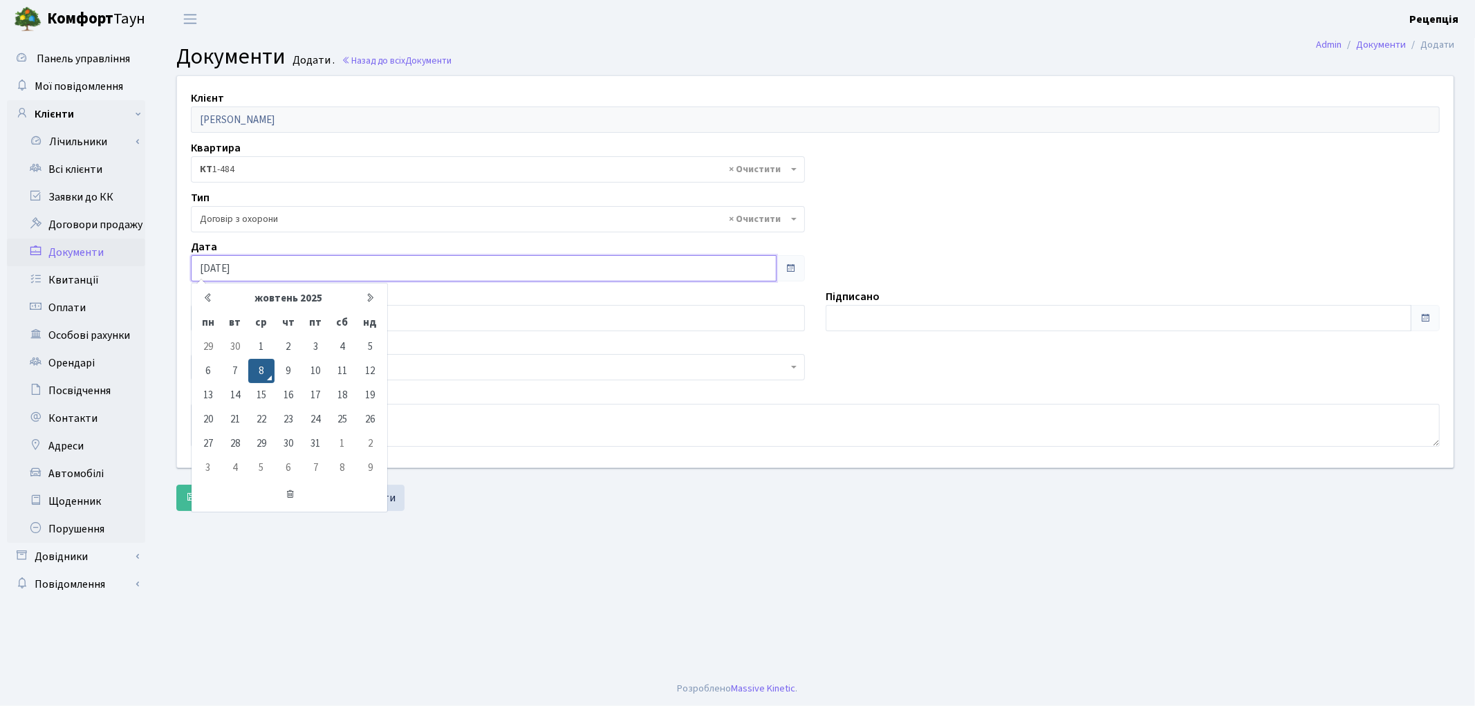
click at [266, 274] on input "08.10.2025" at bounding box center [484, 268] width 586 height 26
type input "08.10.2020"
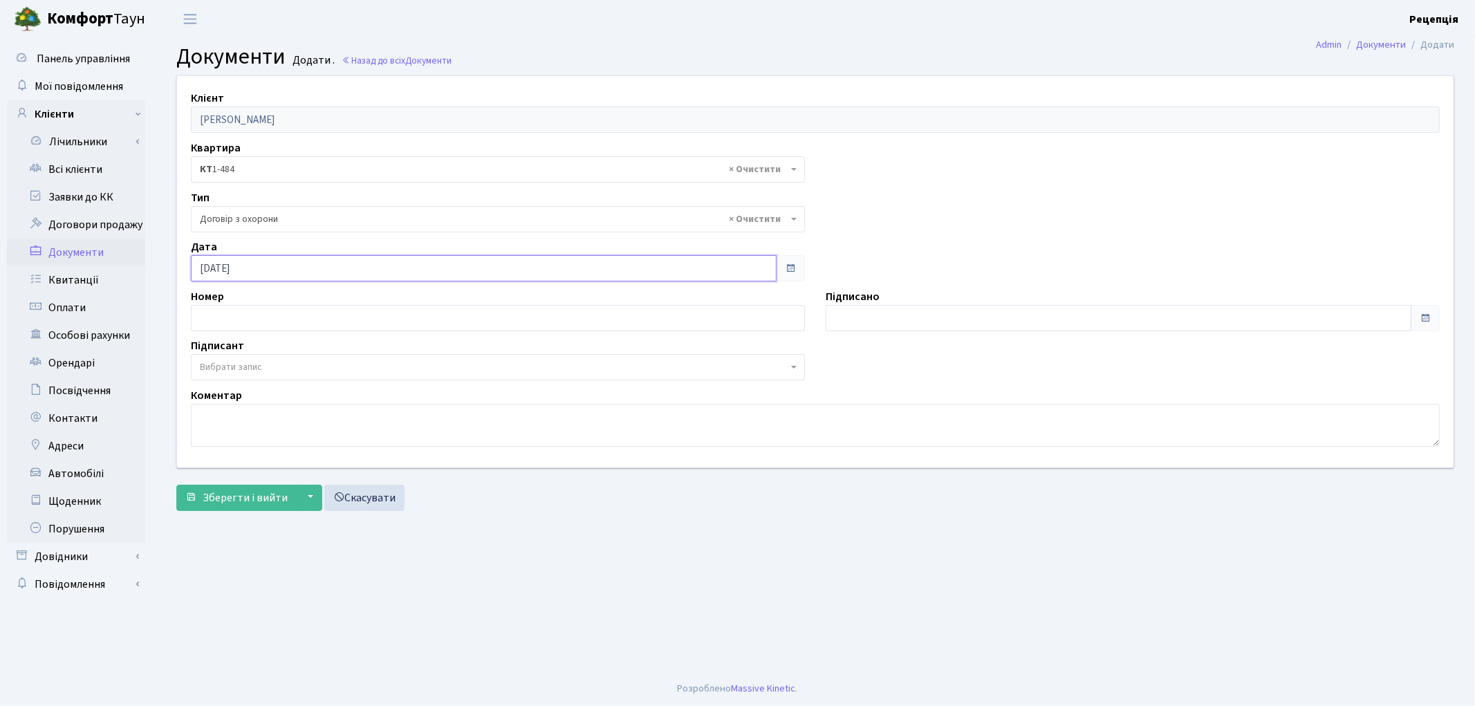
click at [254, 267] on input "08.10.2020" at bounding box center [484, 268] width 586 height 26
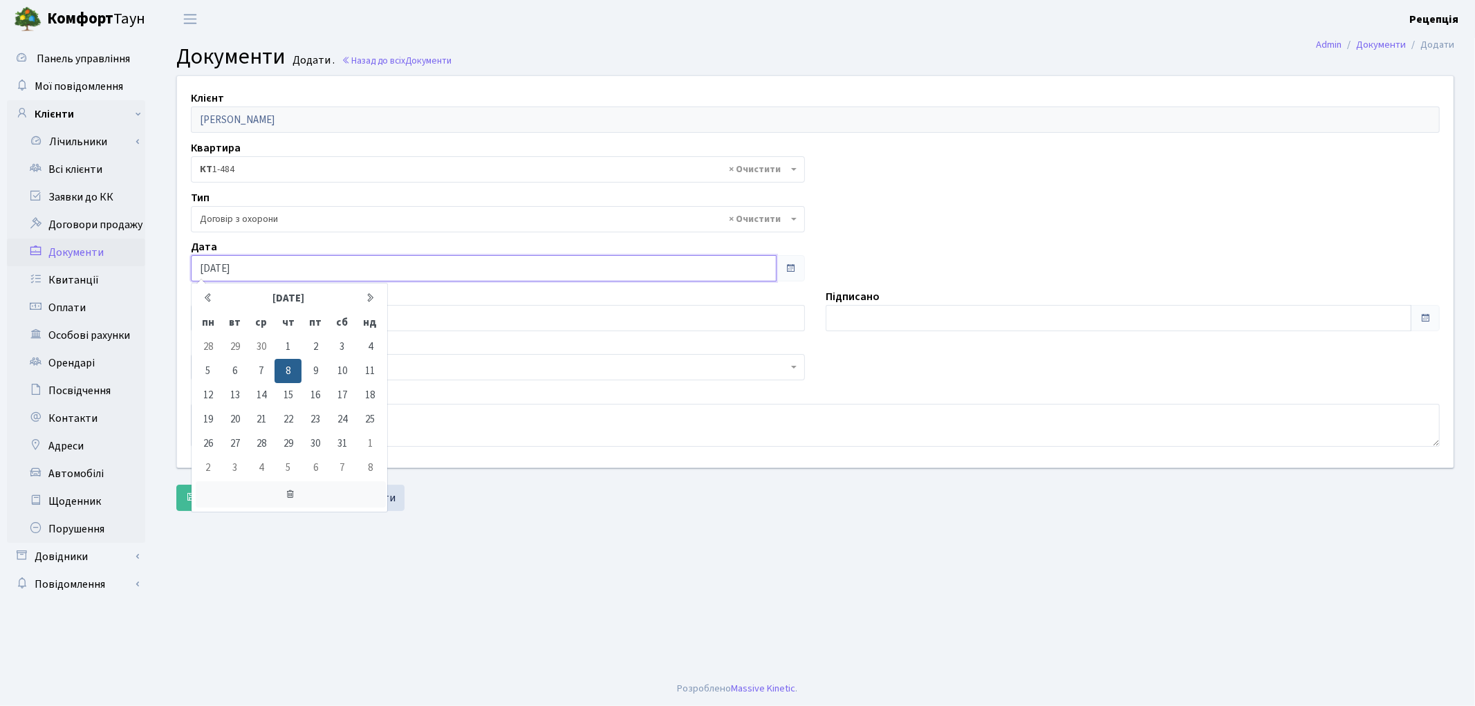
click at [289, 496] on icon at bounding box center [291, 494] width 190 height 26
click at [451, 315] on input "text" at bounding box center [498, 318] width 614 height 26
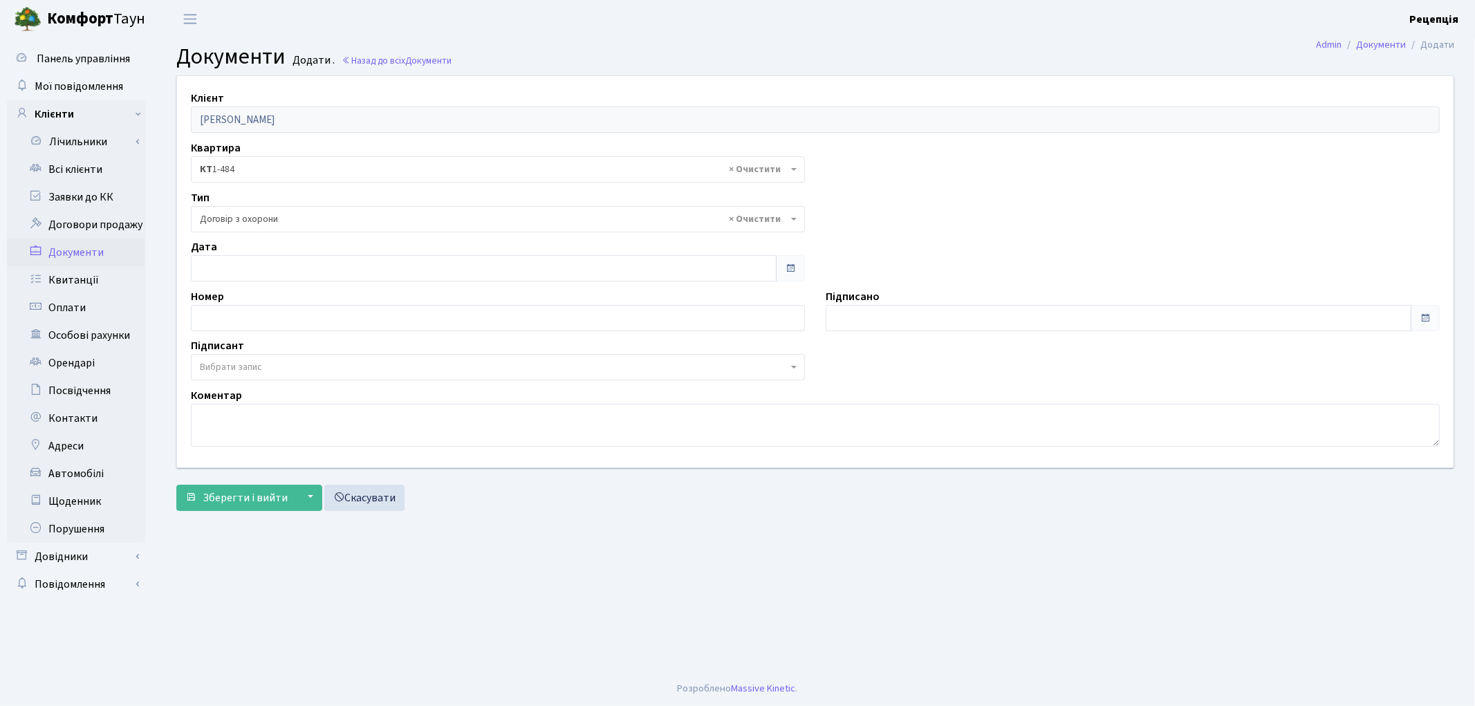
click at [243, 365] on span "Вибрати запис" at bounding box center [231, 367] width 62 height 14
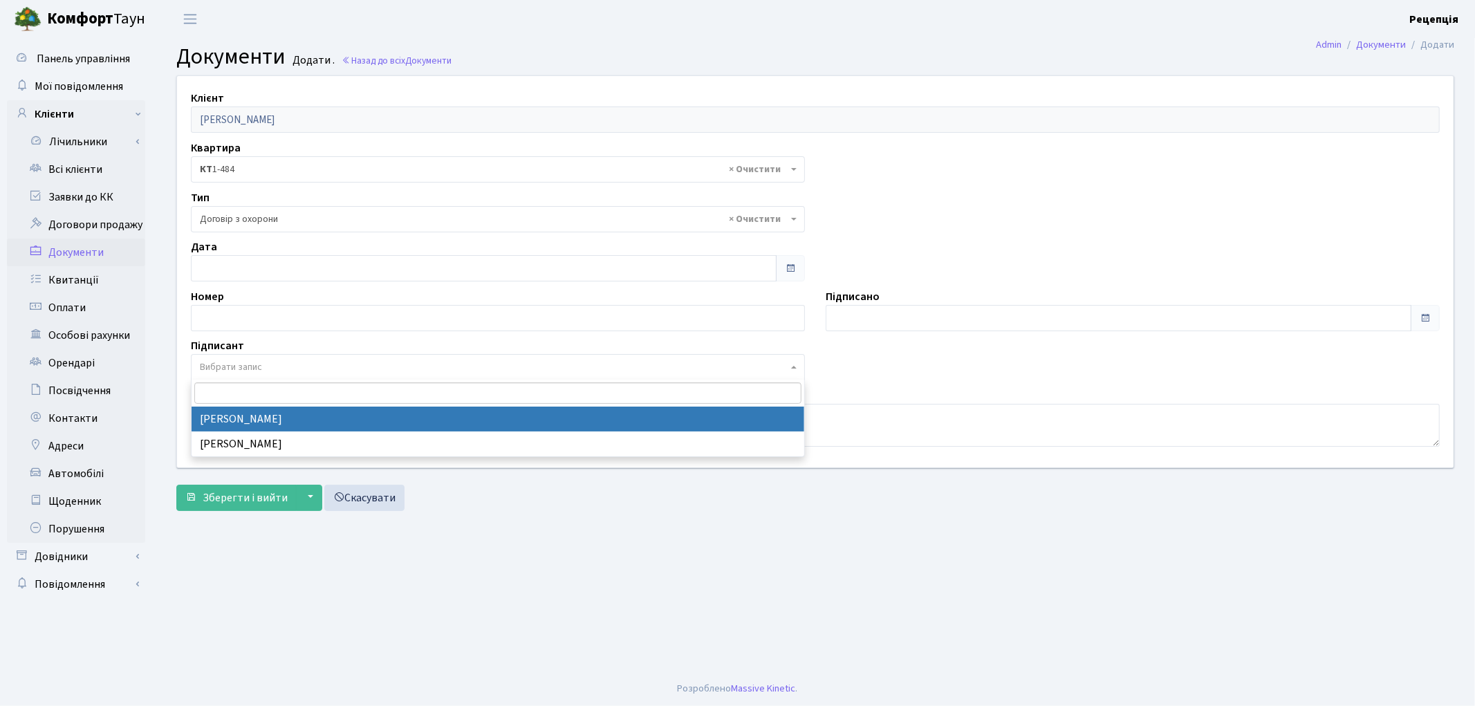
select select "74"
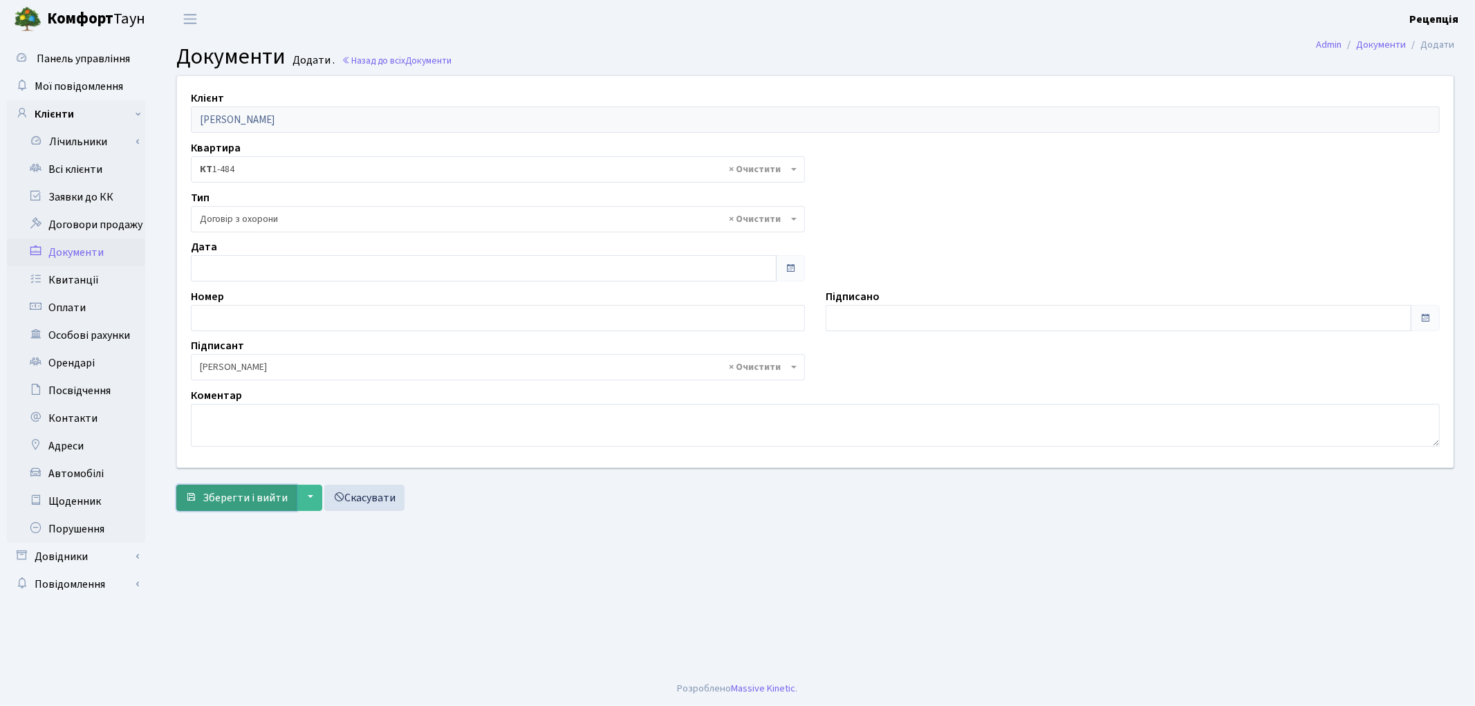
click at [236, 490] on span "Зберегти і вийти" at bounding box center [245, 497] width 85 height 15
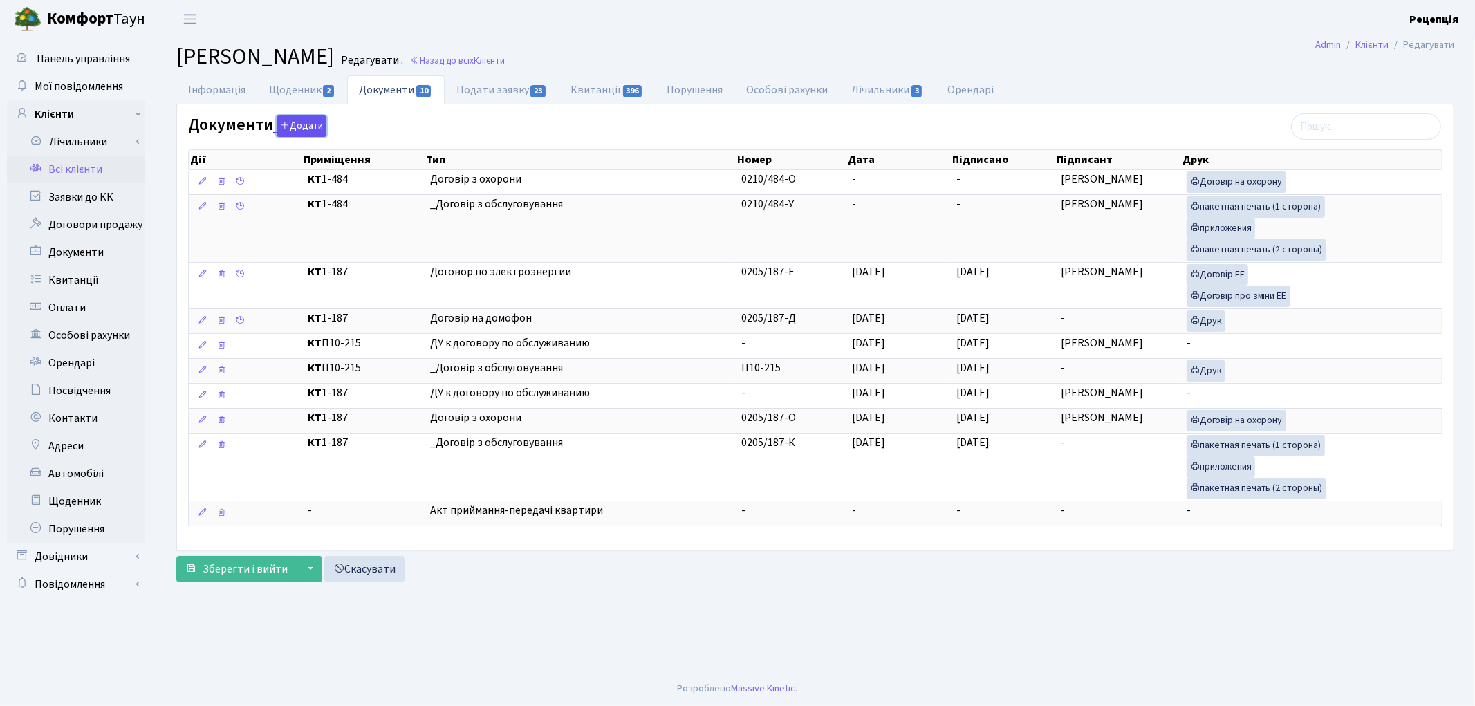
click at [305, 126] on button "Додати" at bounding box center [302, 125] width 50 height 21
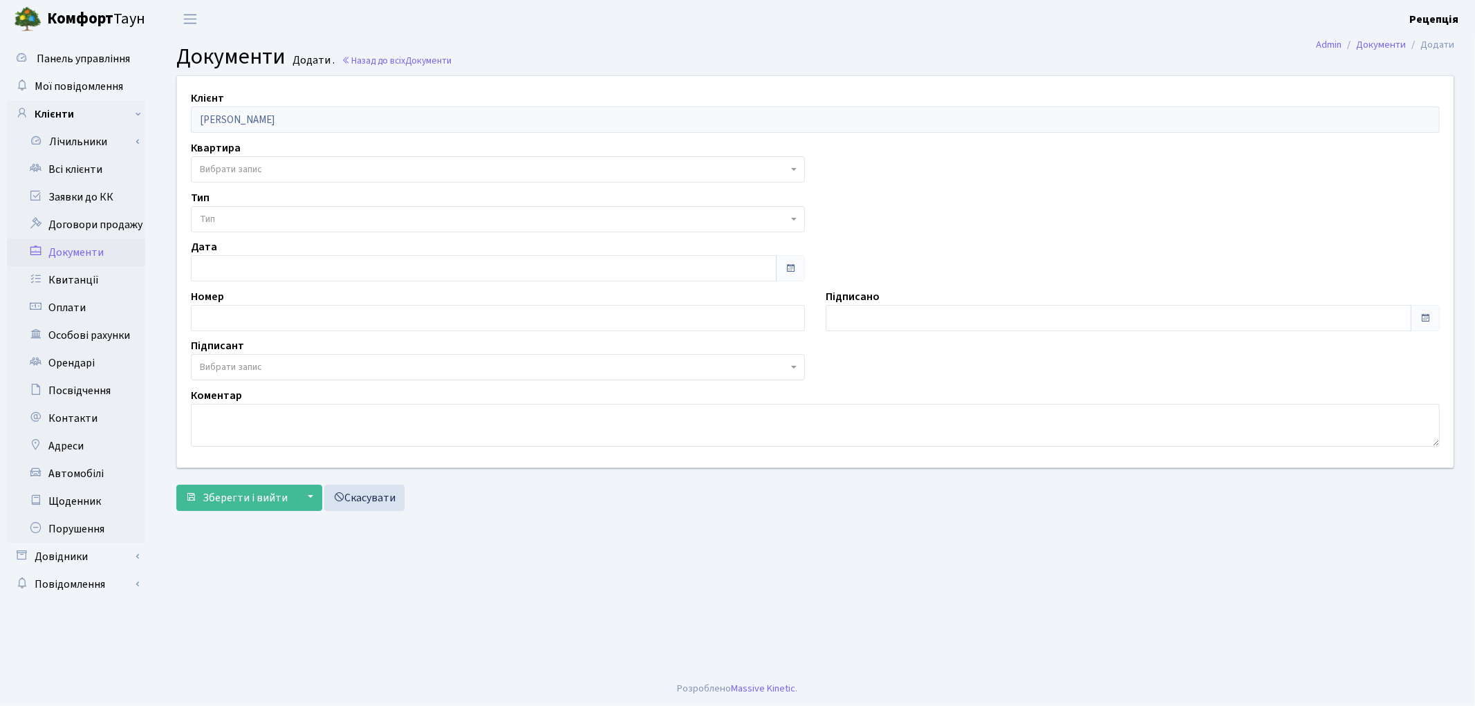
click at [232, 174] on span "Вибрати запис" at bounding box center [231, 169] width 62 height 14
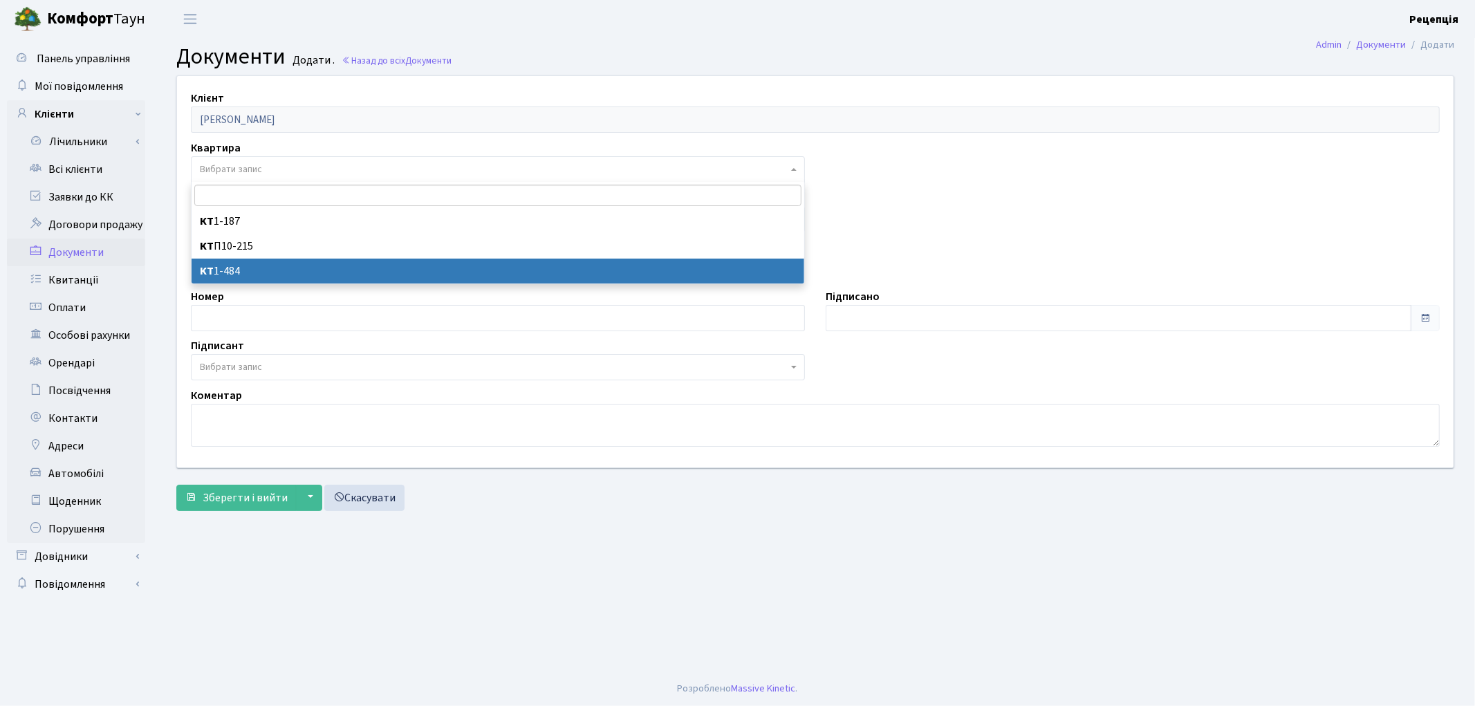
select select "178780"
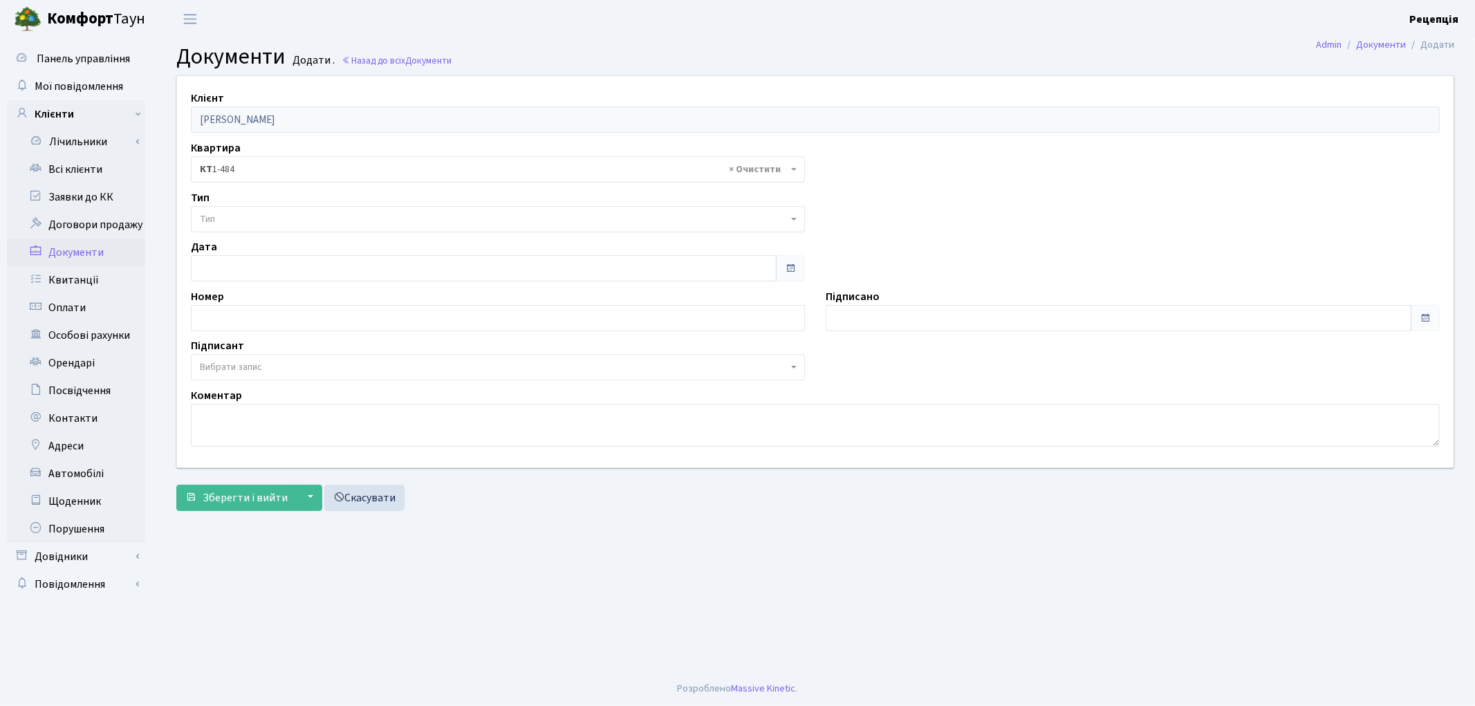
click at [232, 219] on span "Тип" at bounding box center [494, 219] width 588 height 14
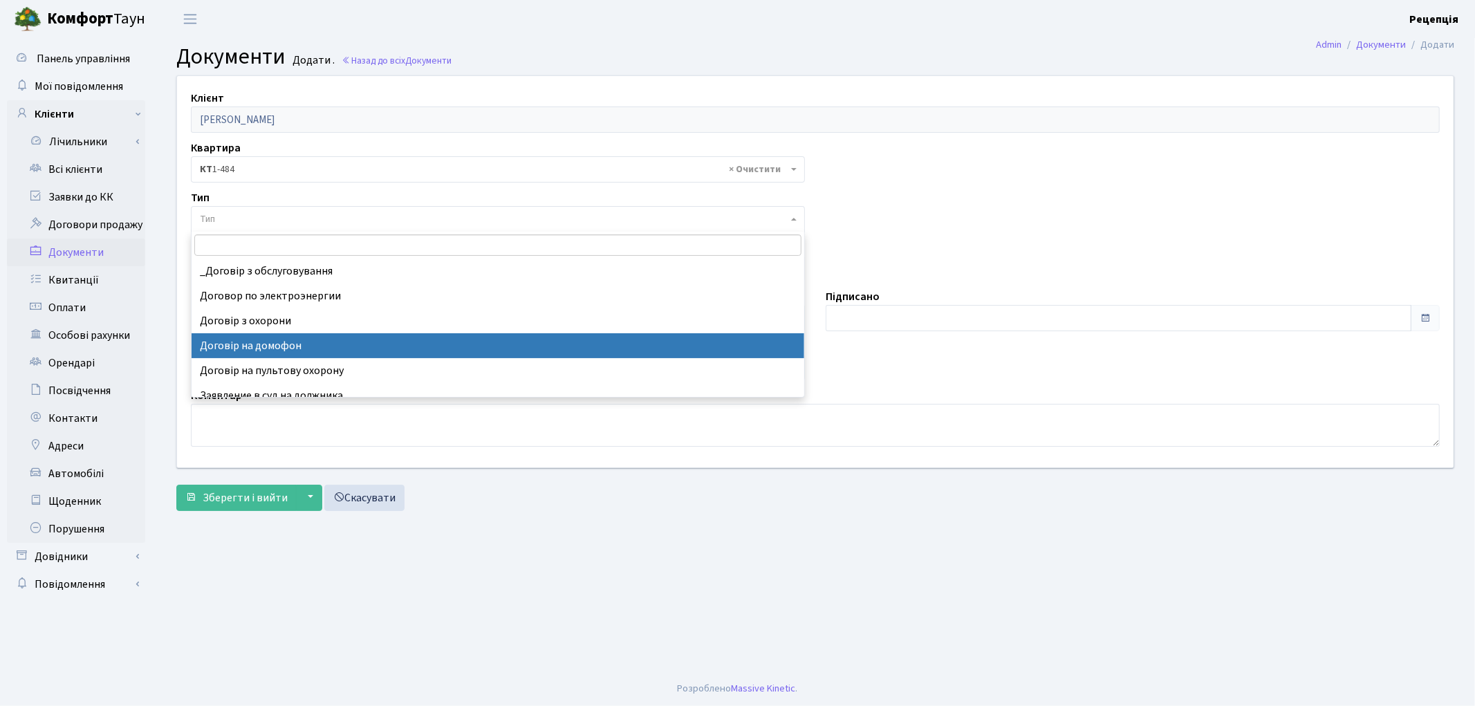
select select "292"
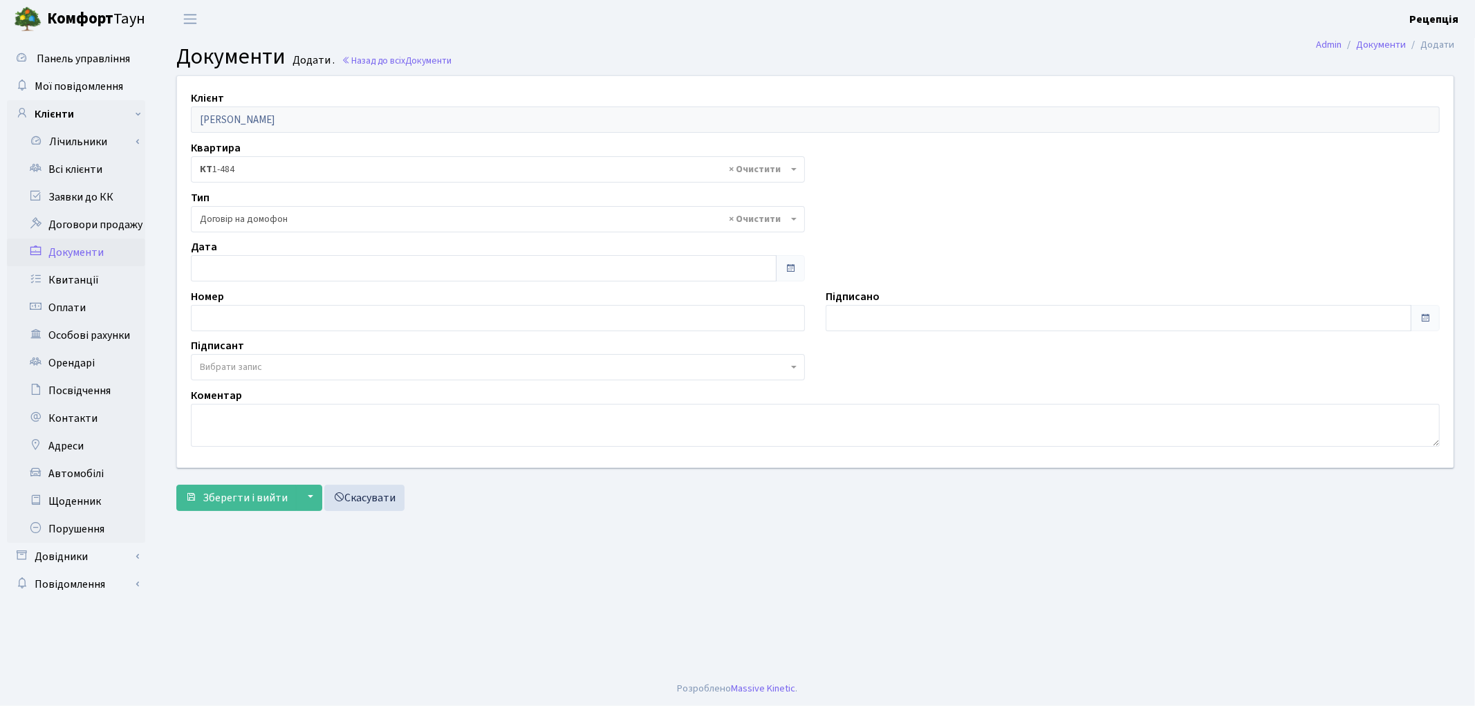
click at [232, 364] on span "Вибрати запис" at bounding box center [231, 367] width 62 height 14
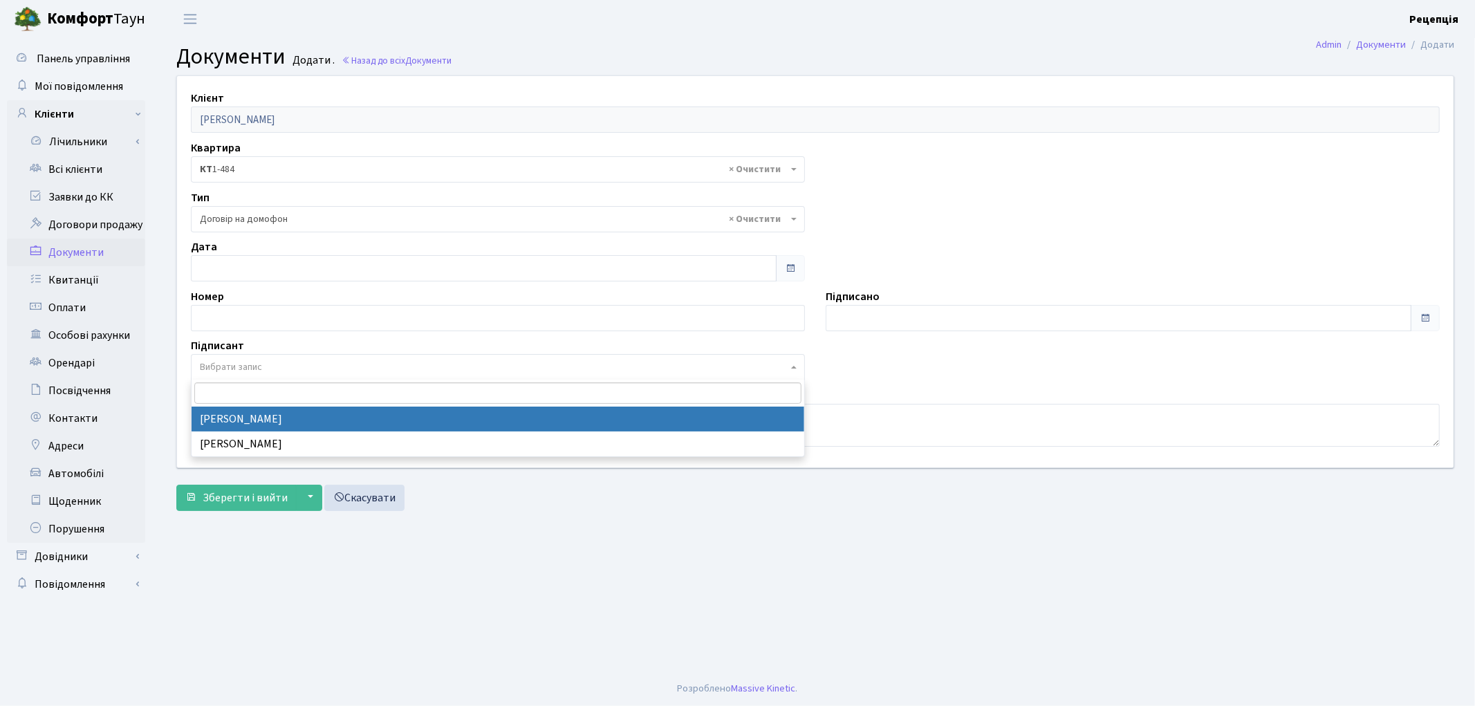
select select "74"
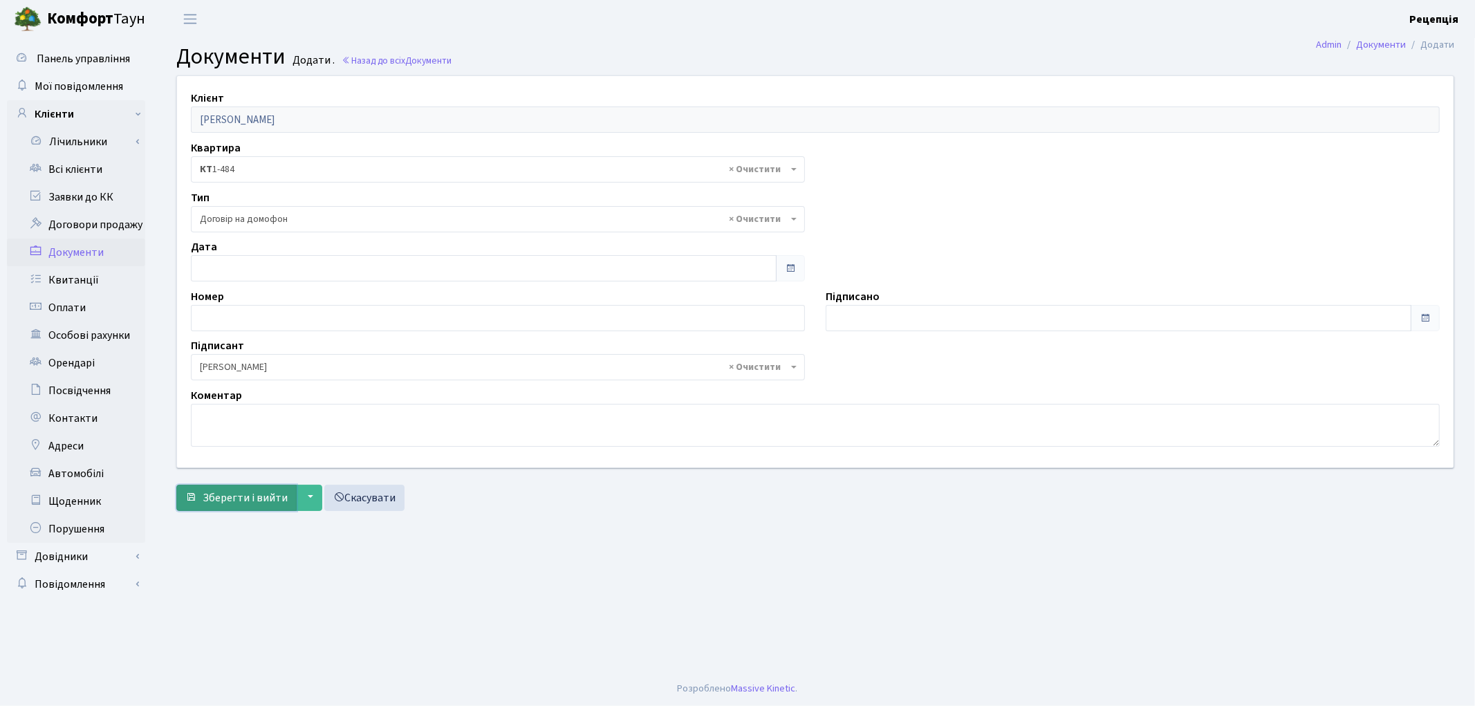
click at [230, 502] on span "Зберегти і вийти" at bounding box center [245, 497] width 85 height 15
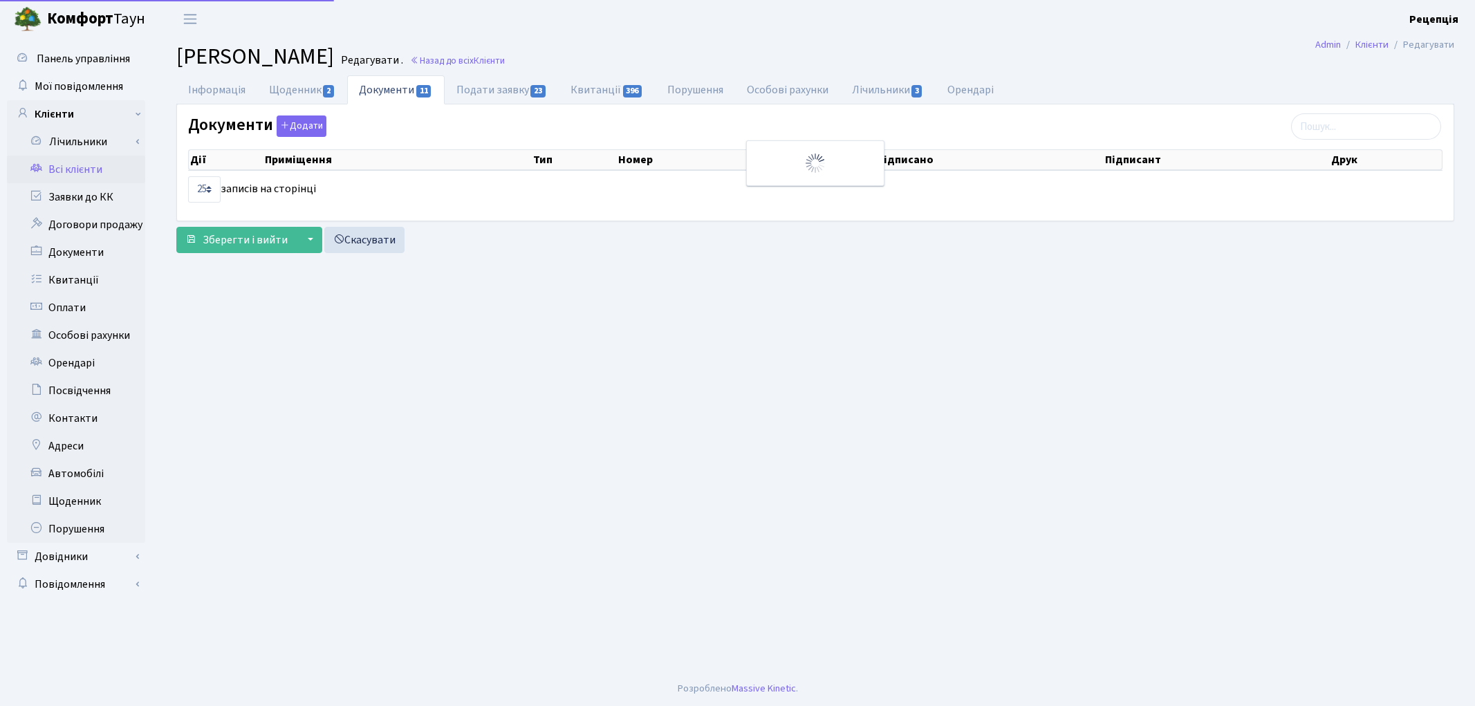
select select "25"
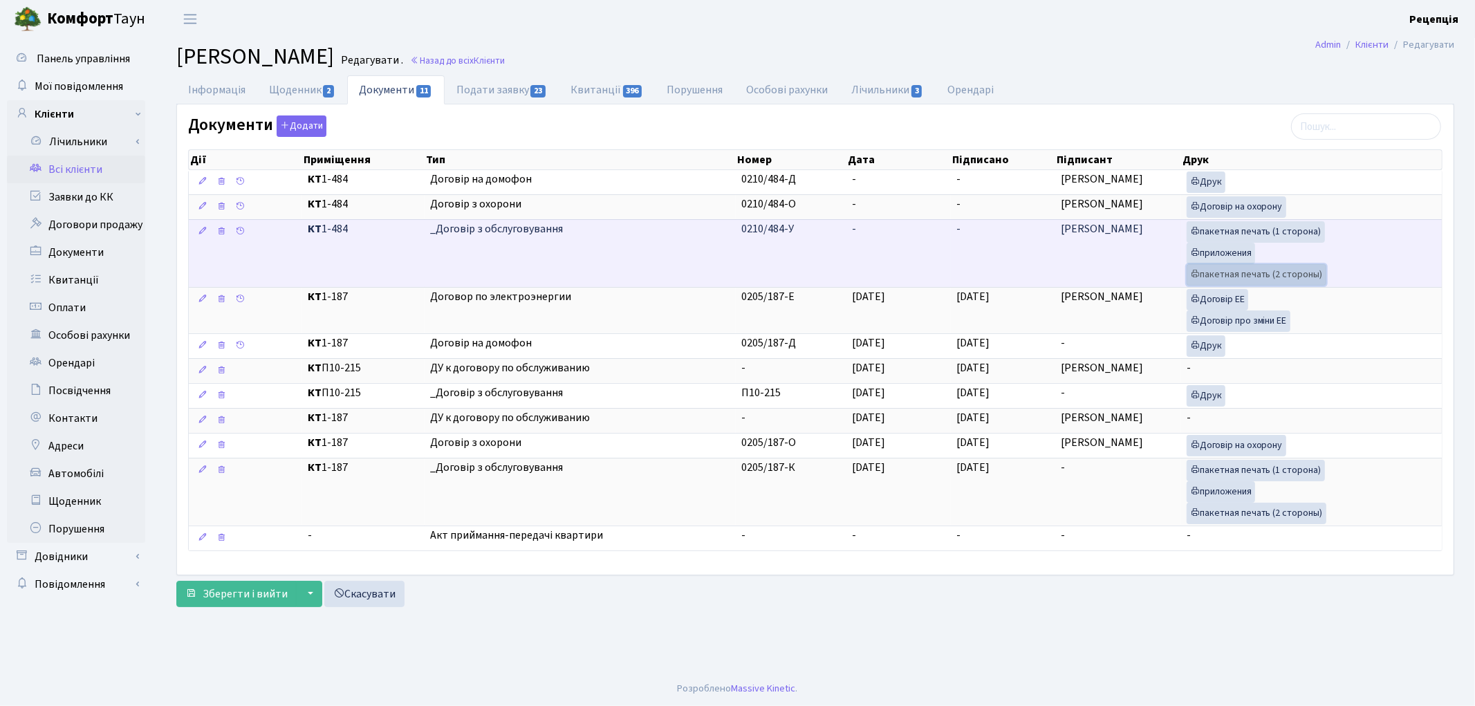
click at [1225, 270] on link "пакетная печать (2 стороны)" at bounding box center [1256, 274] width 140 height 21
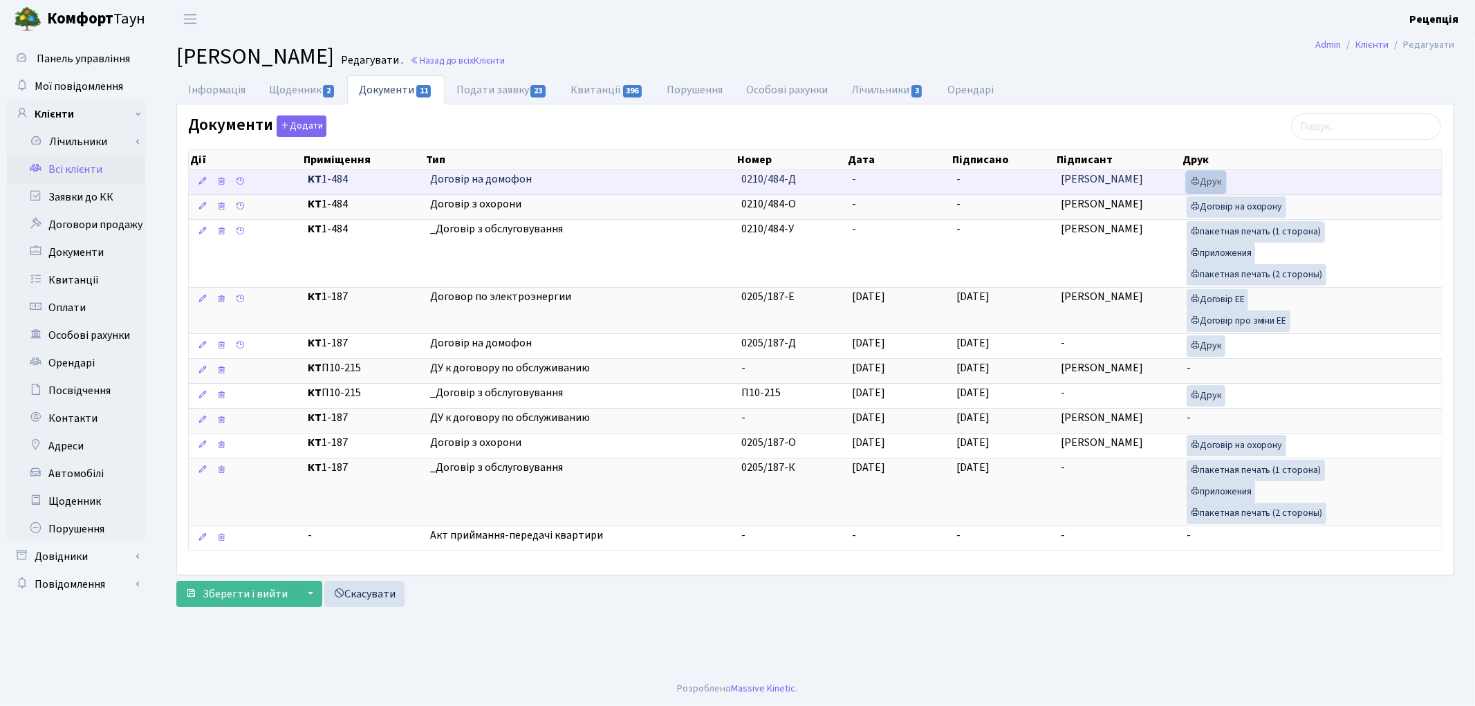
click at [1205, 182] on link "Друк" at bounding box center [1205, 181] width 39 height 21
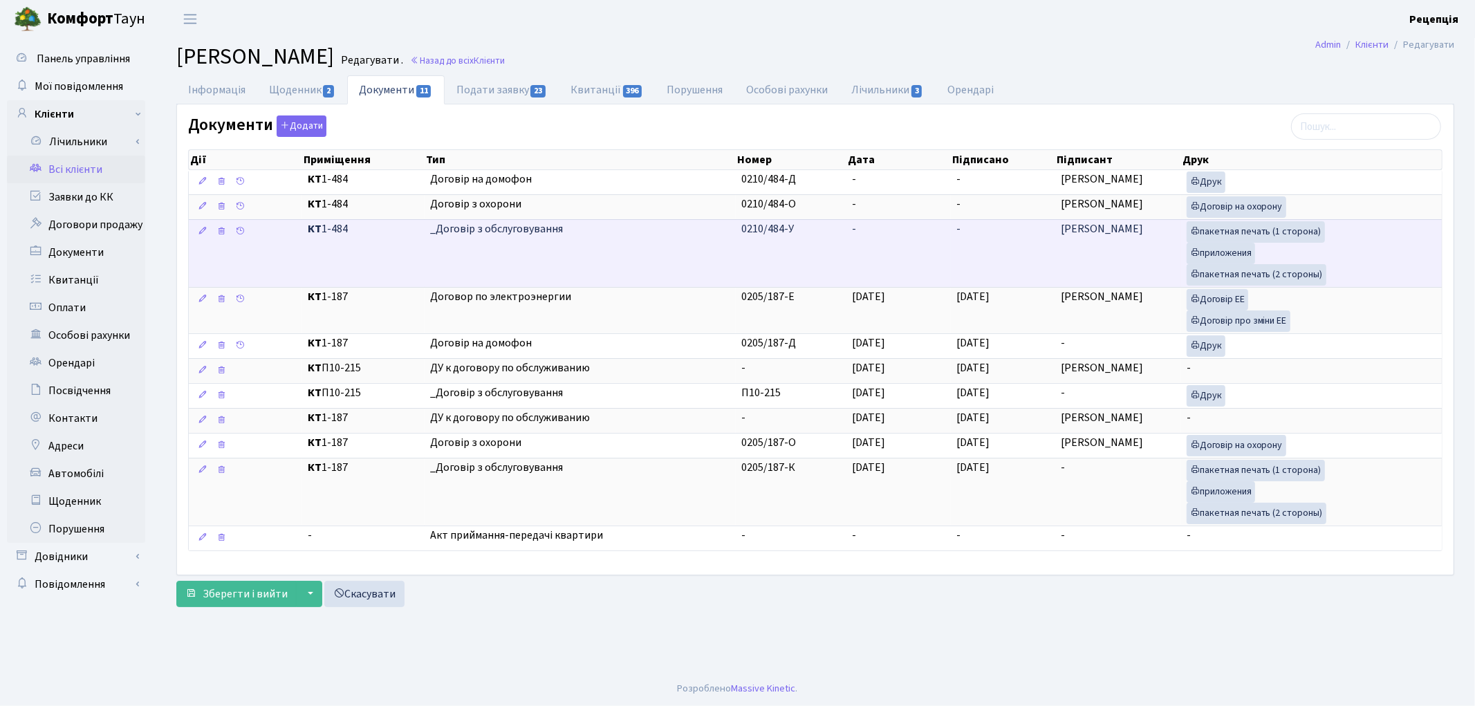
click at [862, 253] on td "-" at bounding box center [898, 253] width 104 height 68
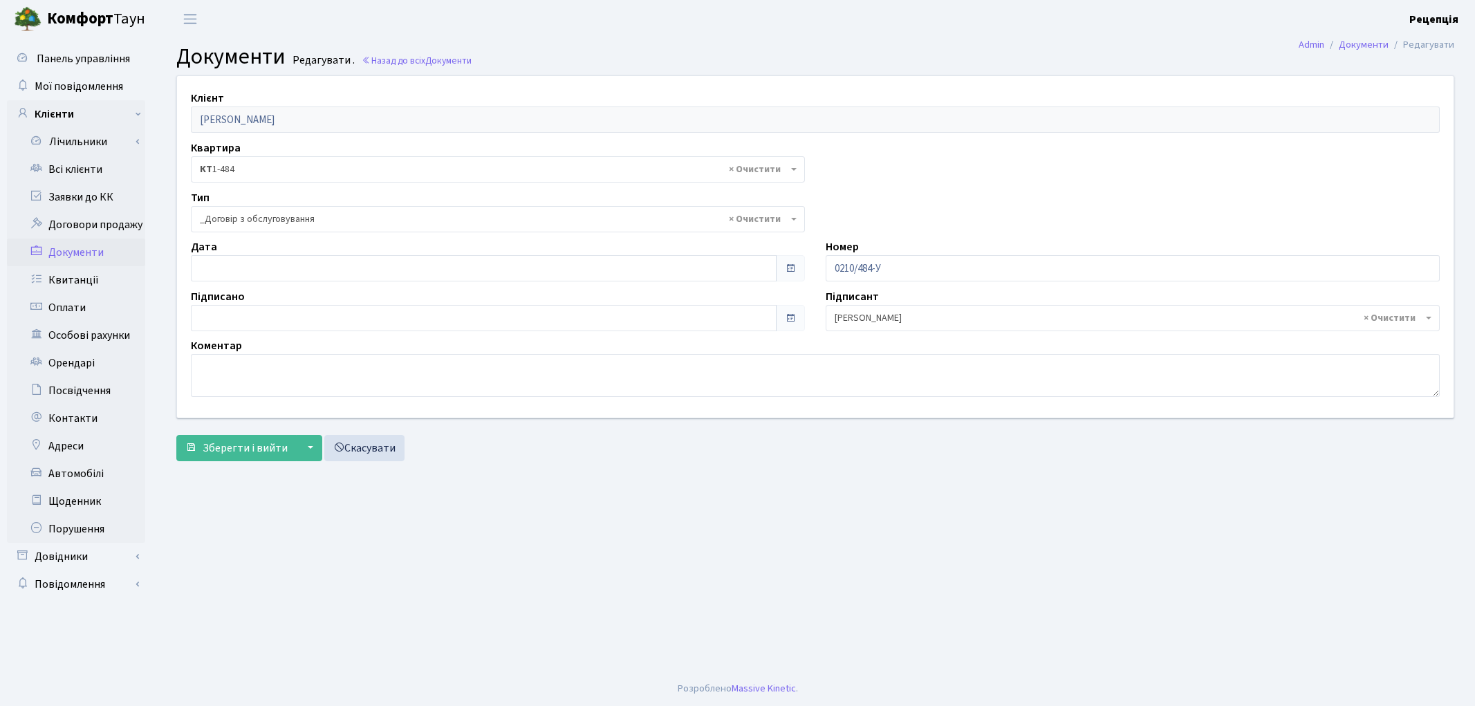
select select "289"
type input "[DATE]"
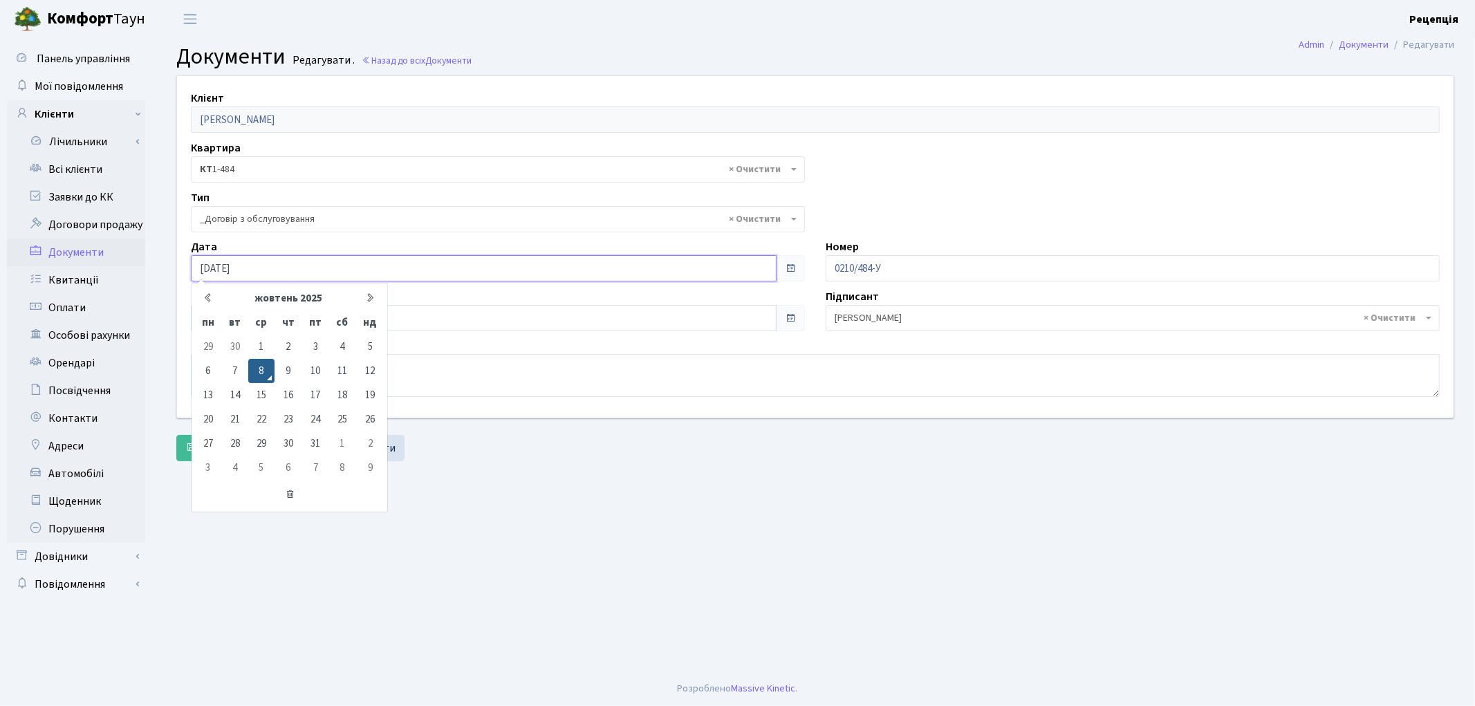
click at [223, 256] on input "[DATE]" at bounding box center [484, 268] width 586 height 26
click at [254, 368] on td "8" at bounding box center [261, 371] width 26 height 24
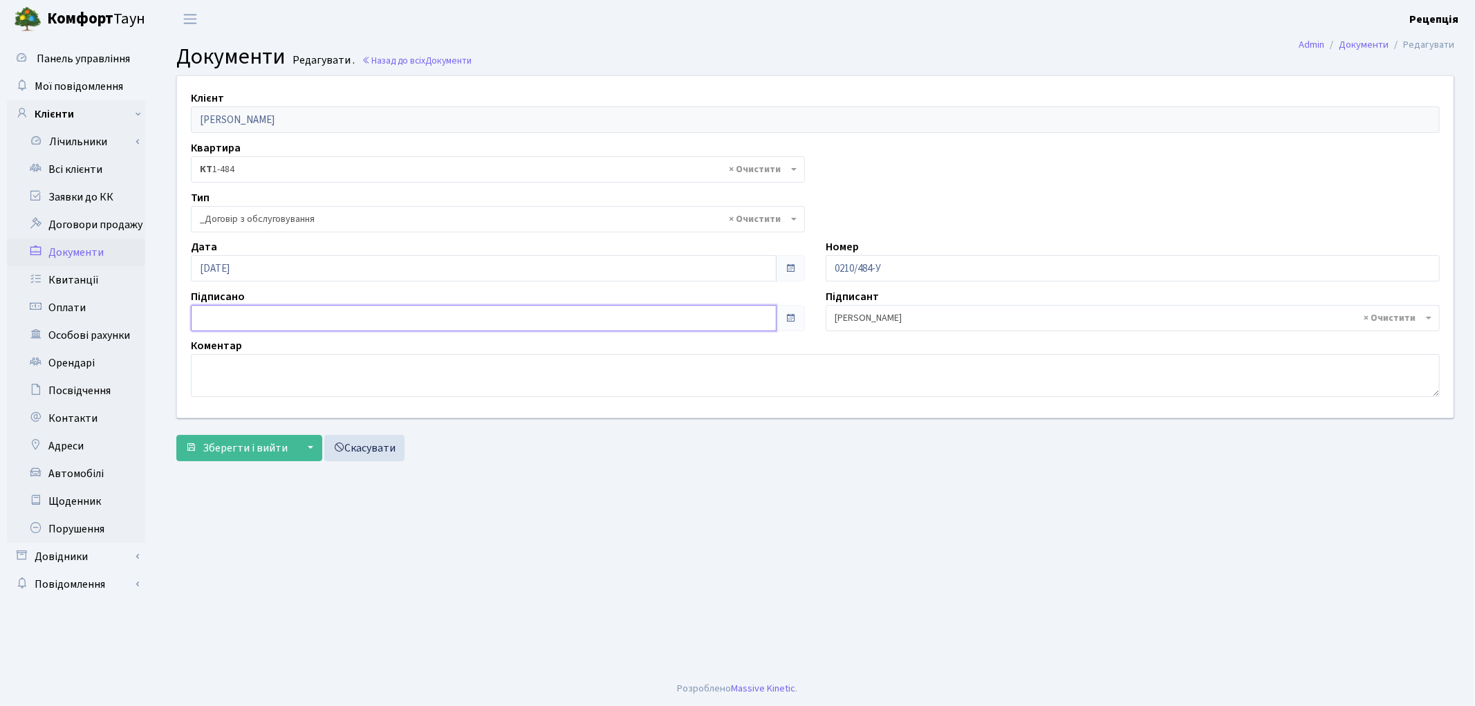
type input "[DATE]"
click at [232, 324] on input "[DATE]" at bounding box center [484, 318] width 586 height 26
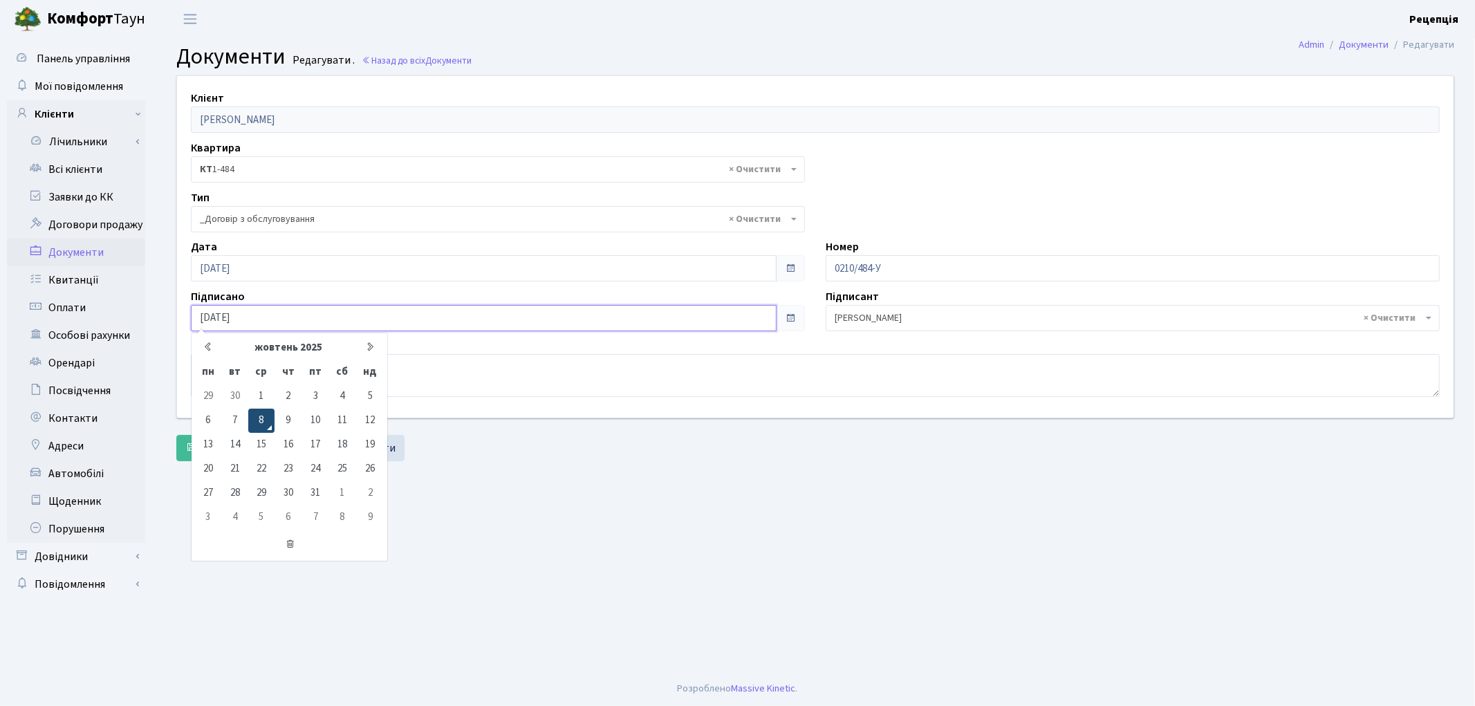
click at [261, 423] on td "8" at bounding box center [261, 421] width 26 height 24
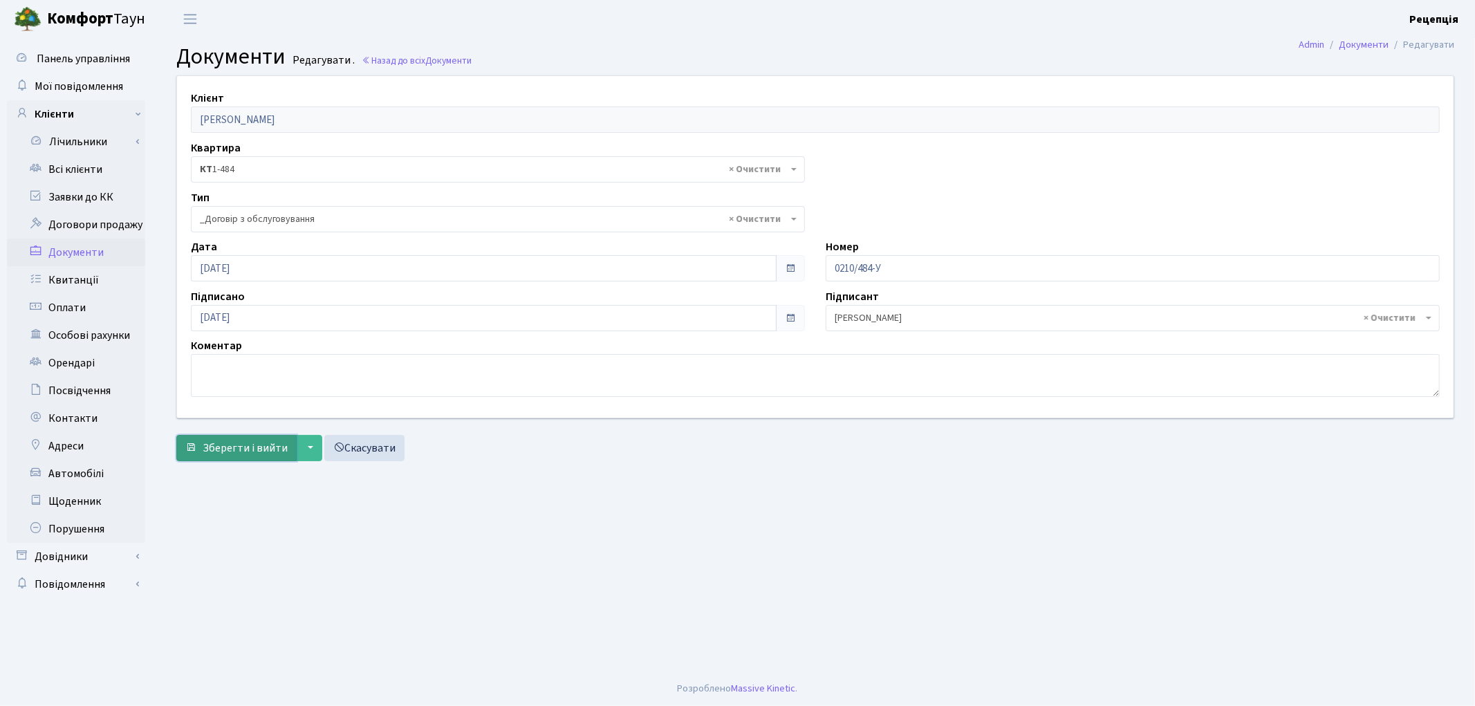
click at [245, 445] on span "Зберегти і вийти" at bounding box center [245, 447] width 85 height 15
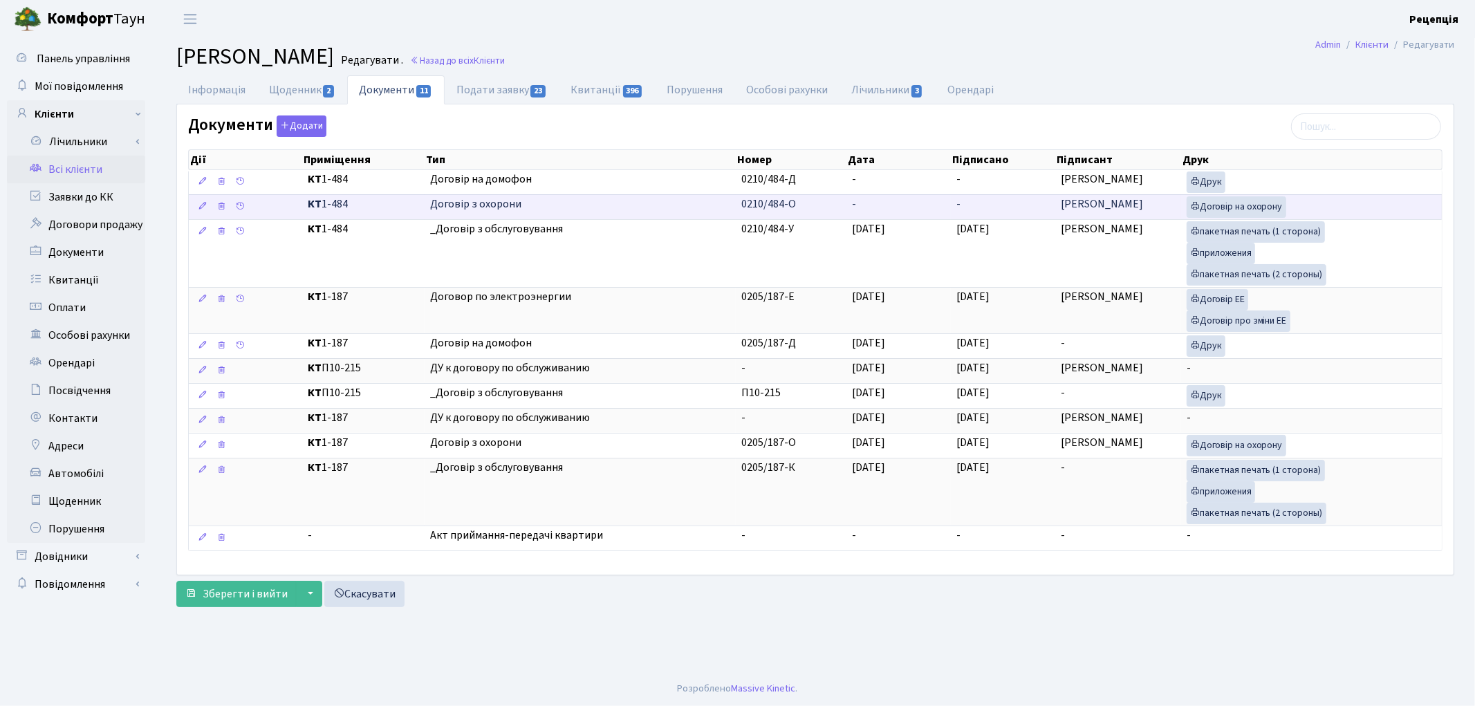
click at [906, 195] on td "-" at bounding box center [898, 206] width 104 height 25
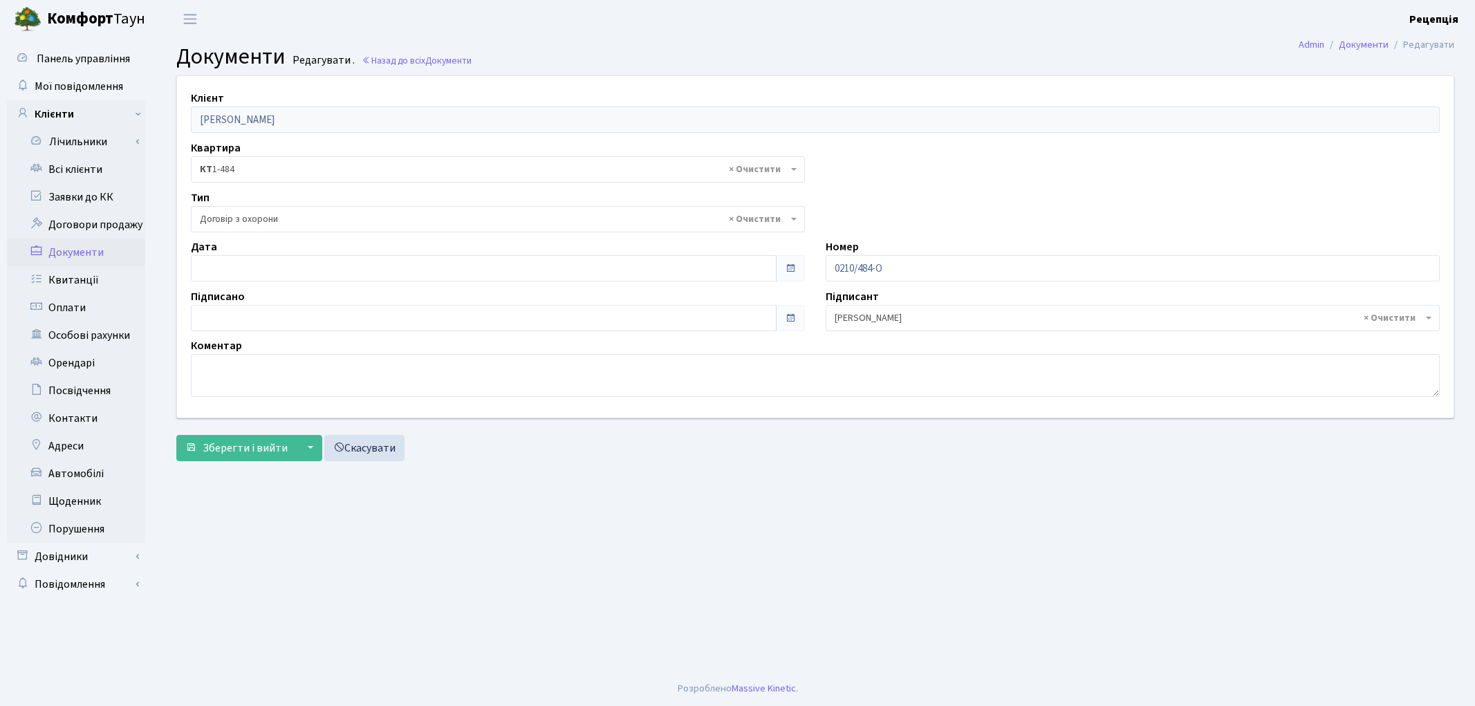
select select "290"
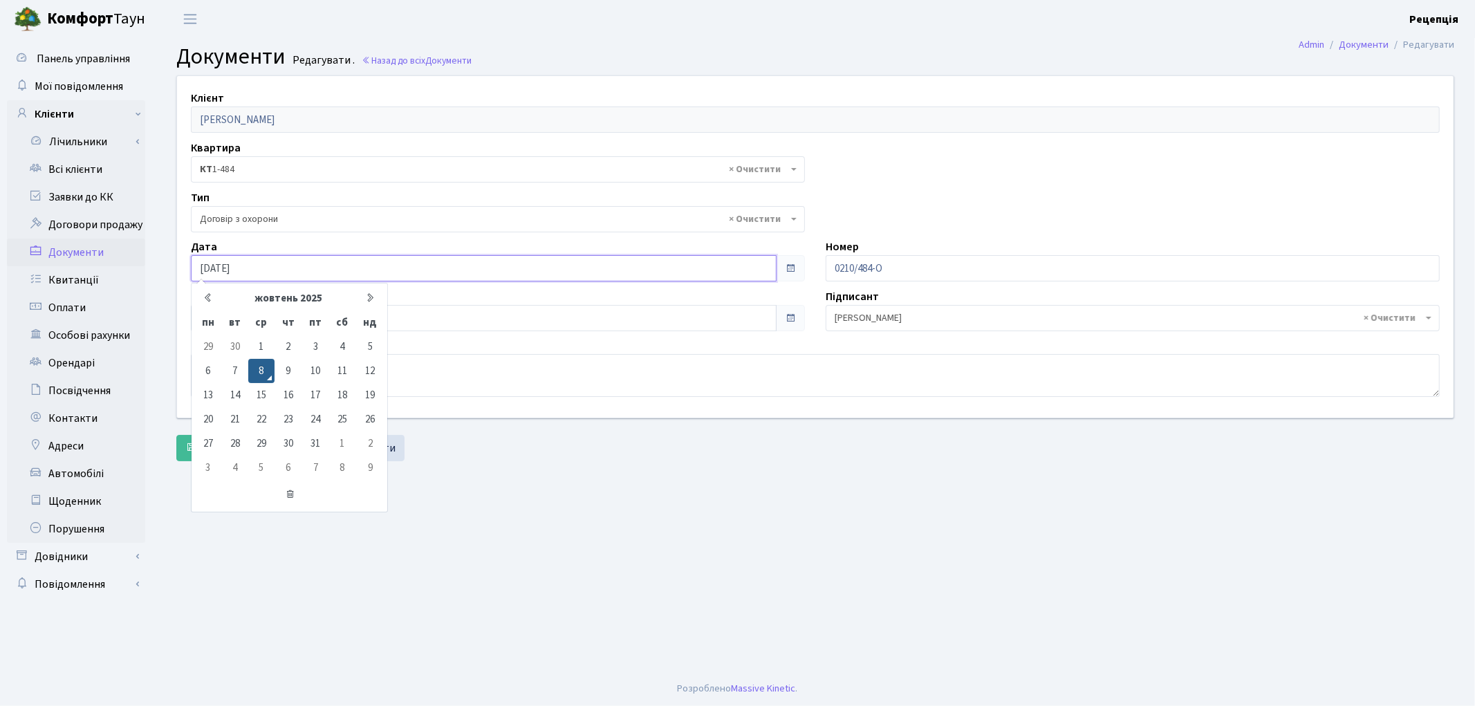
click at [245, 274] on input "[DATE]" at bounding box center [484, 268] width 586 height 26
type input "08.10.2020"
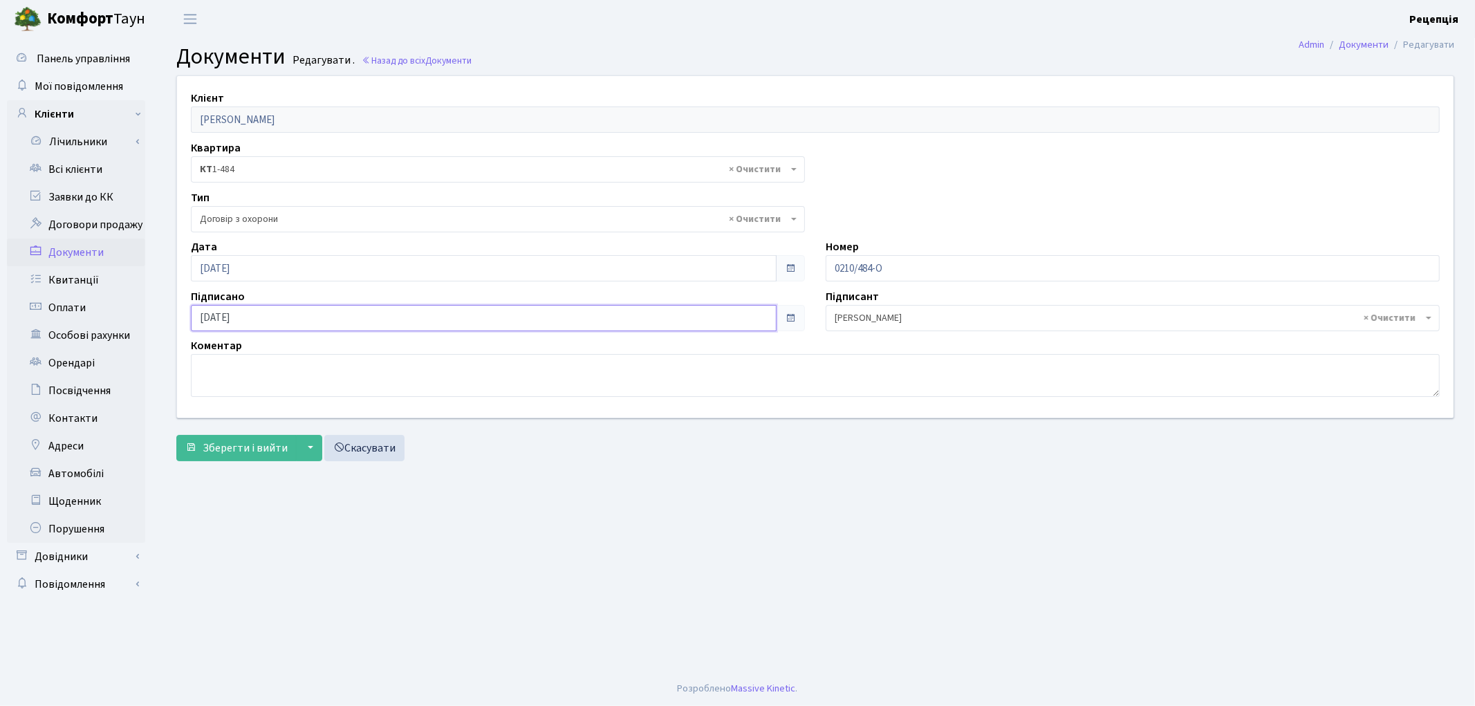
click at [304, 312] on input "[DATE]" at bounding box center [484, 318] width 586 height 26
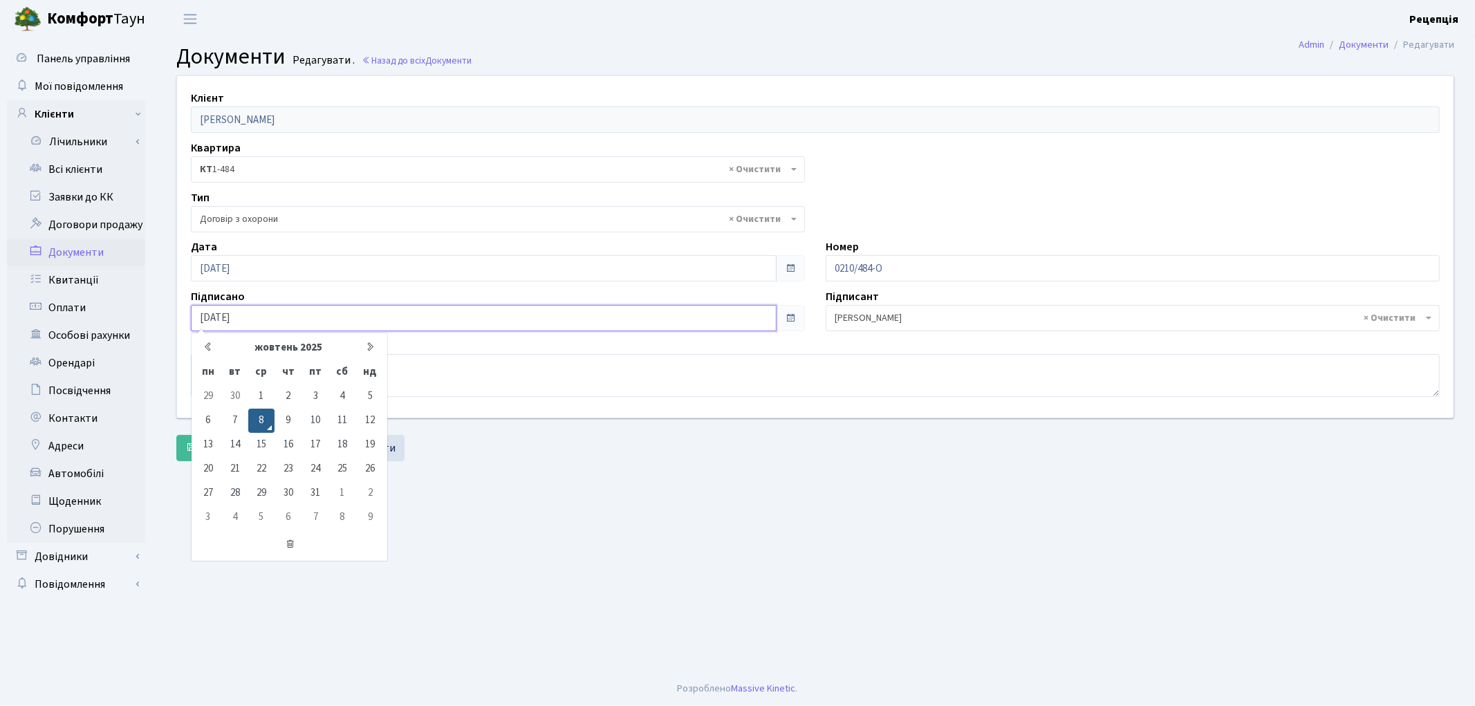
type input "08.10.2020"
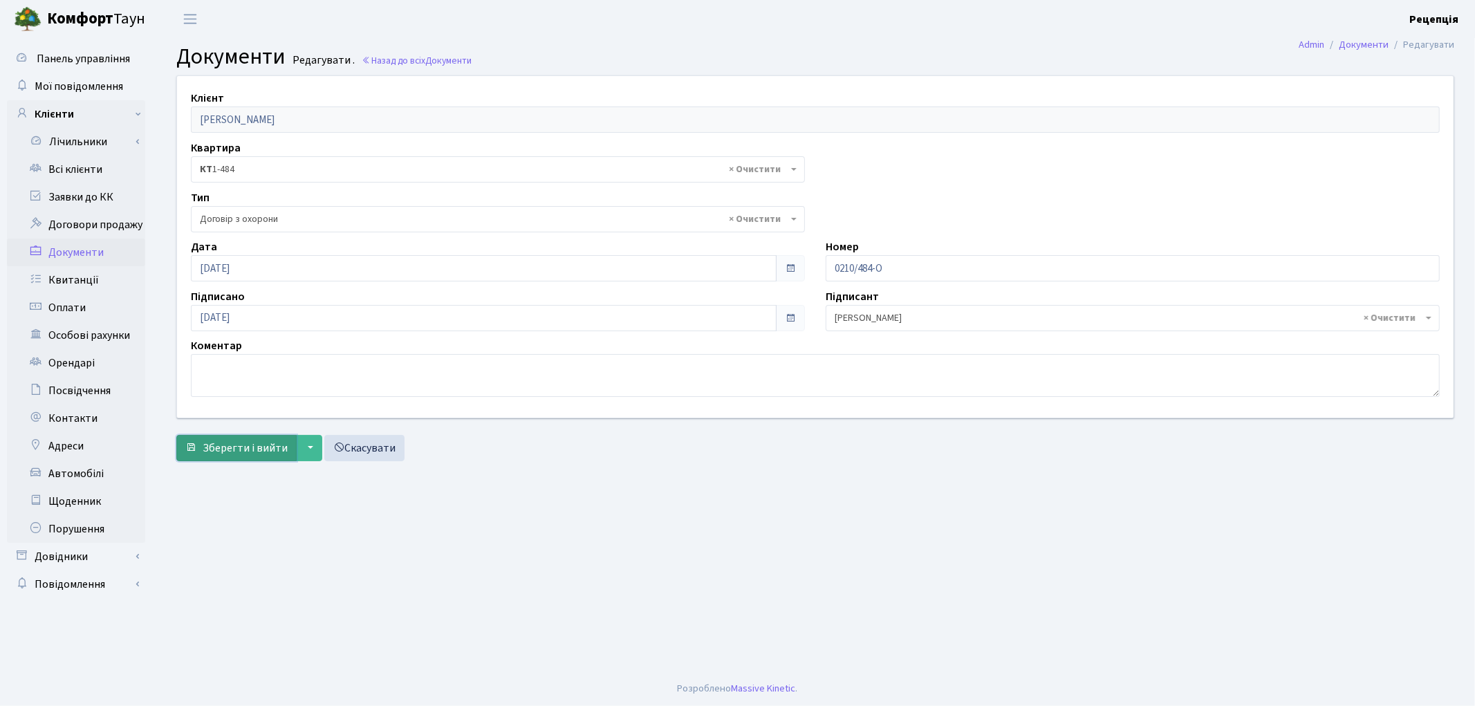
click at [246, 446] on span "Зберегти і вийти" at bounding box center [245, 447] width 85 height 15
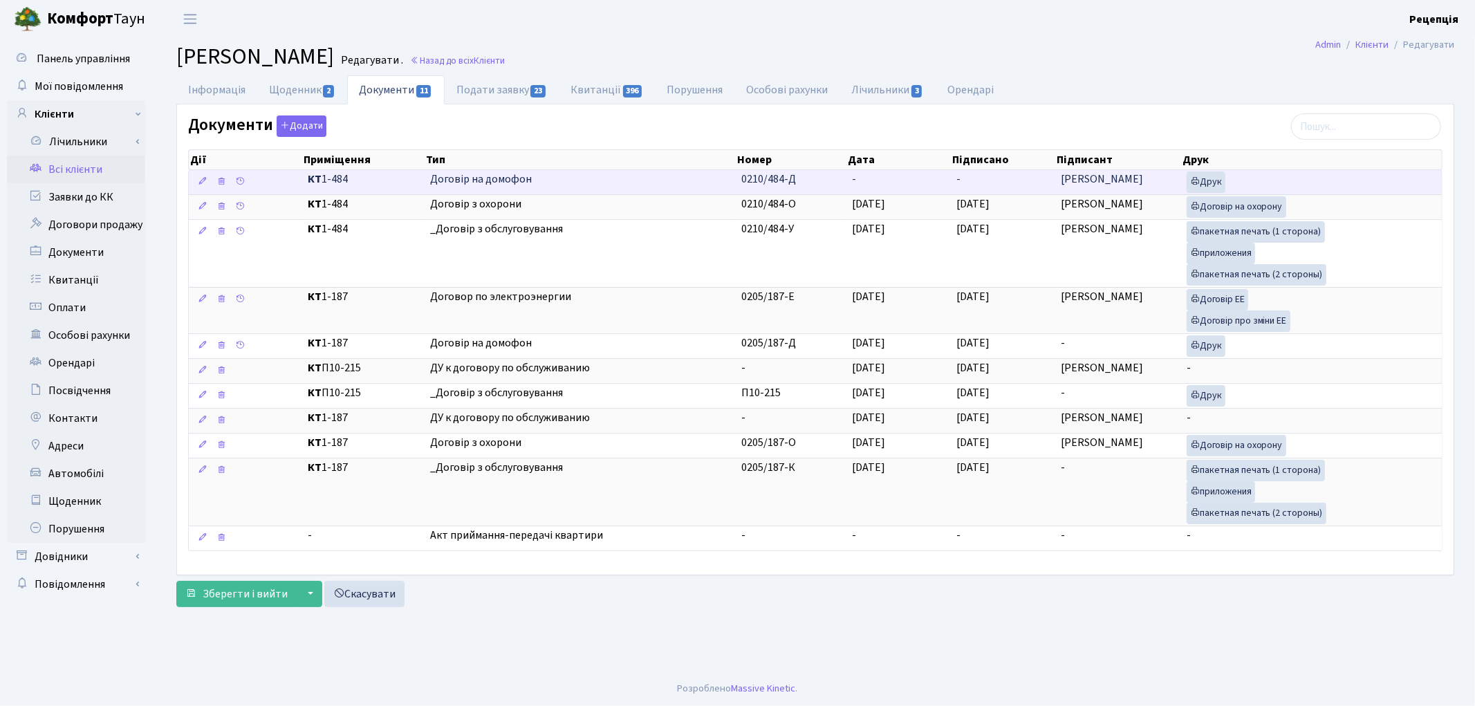
click at [864, 181] on td "-" at bounding box center [898, 182] width 104 height 24
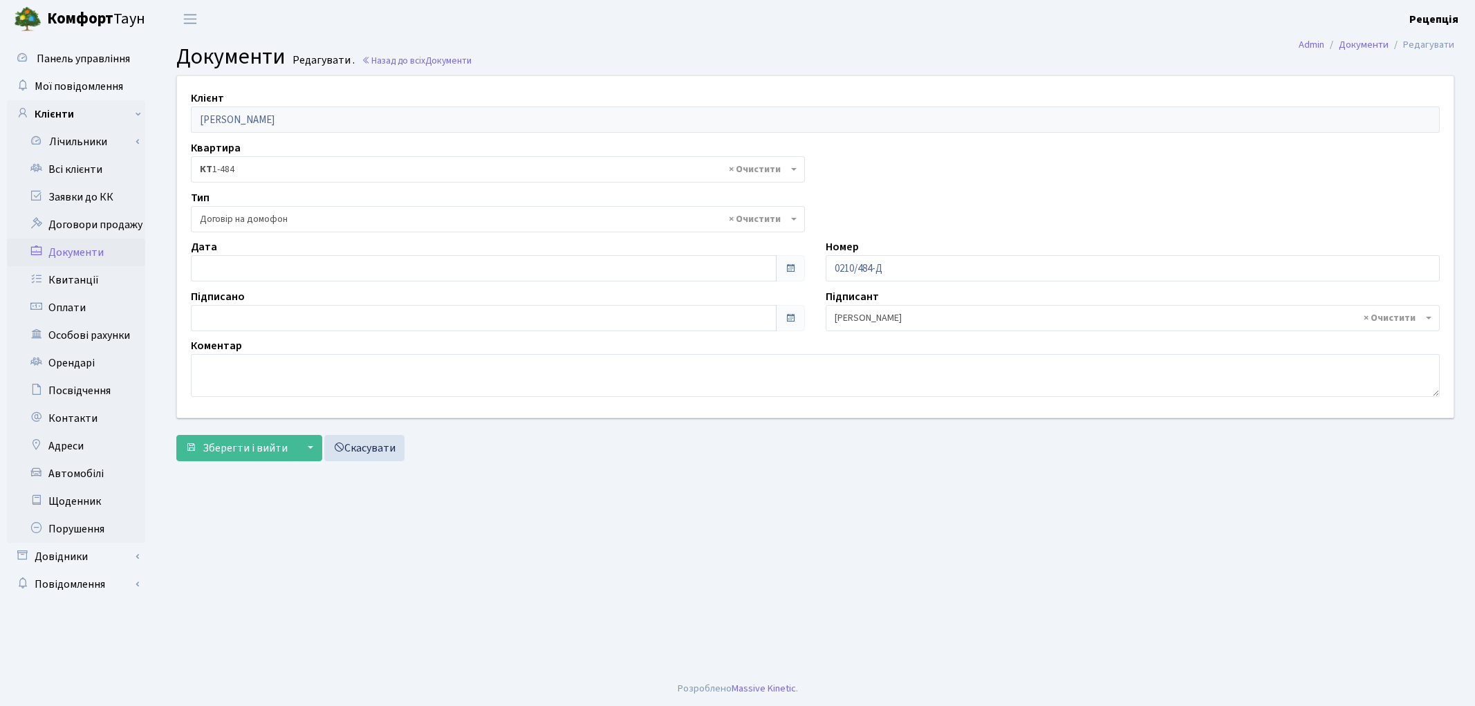
select select "292"
type input "[DATE]"
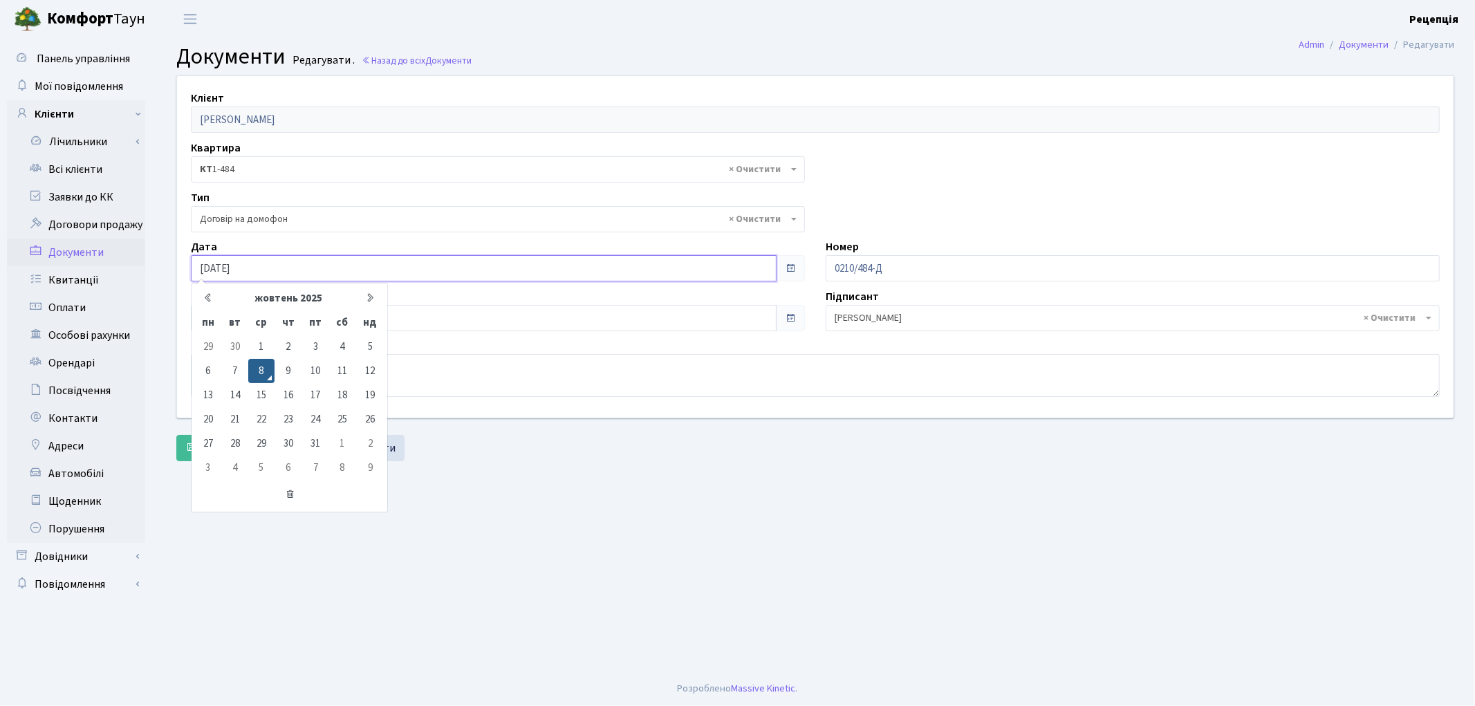
click at [239, 264] on input "[DATE]" at bounding box center [484, 268] width 586 height 26
click at [265, 359] on tbody "29 30 1 2 3 4 5 6 7 8 9 10 11 12 13 14 15 16 17 18 19 20 21 22 23 24 25 26 27 2…" at bounding box center [289, 407] width 190 height 145
click at [259, 364] on td "8" at bounding box center [261, 371] width 26 height 24
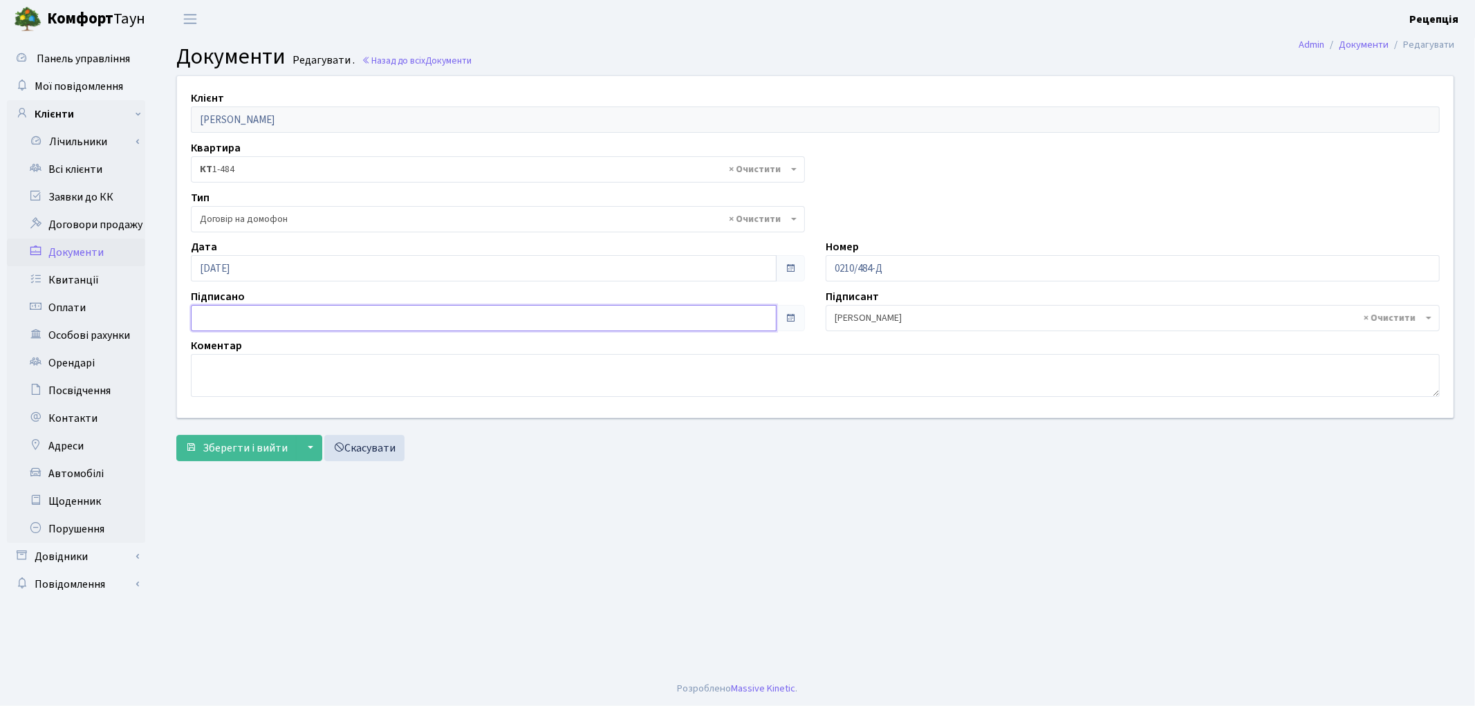
type input "[DATE]"
click at [238, 314] on input "[DATE]" at bounding box center [484, 318] width 586 height 26
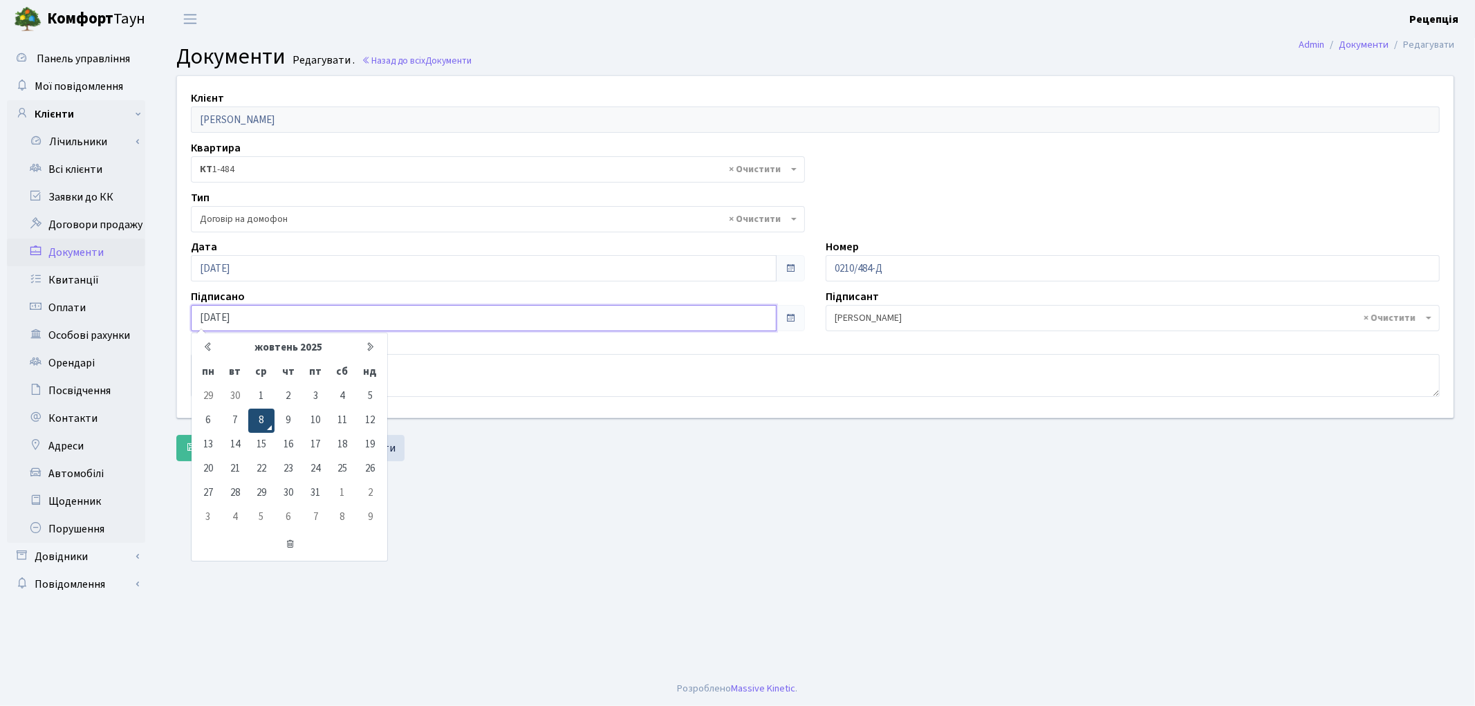
click at [270, 413] on td "8" at bounding box center [261, 421] width 26 height 24
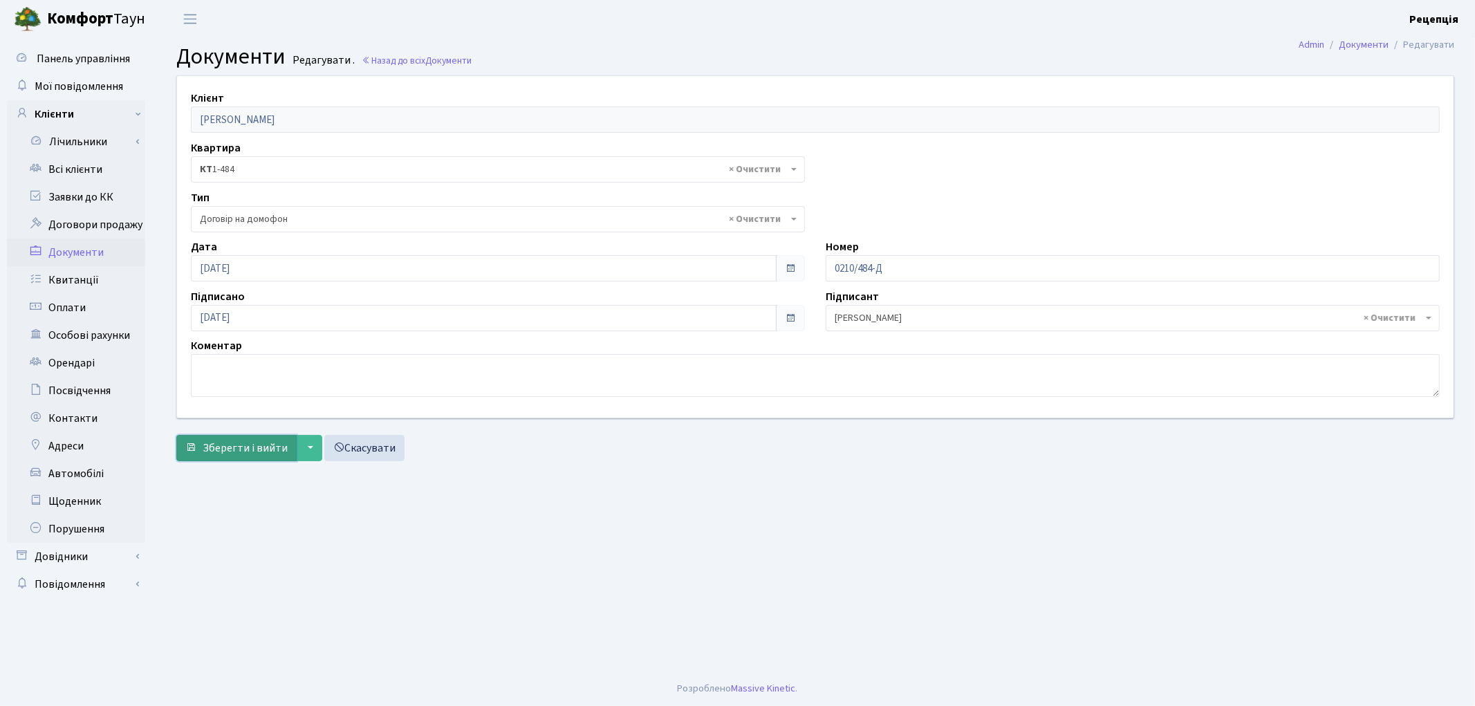
click at [247, 438] on button "Зберегти і вийти" at bounding box center [236, 448] width 120 height 26
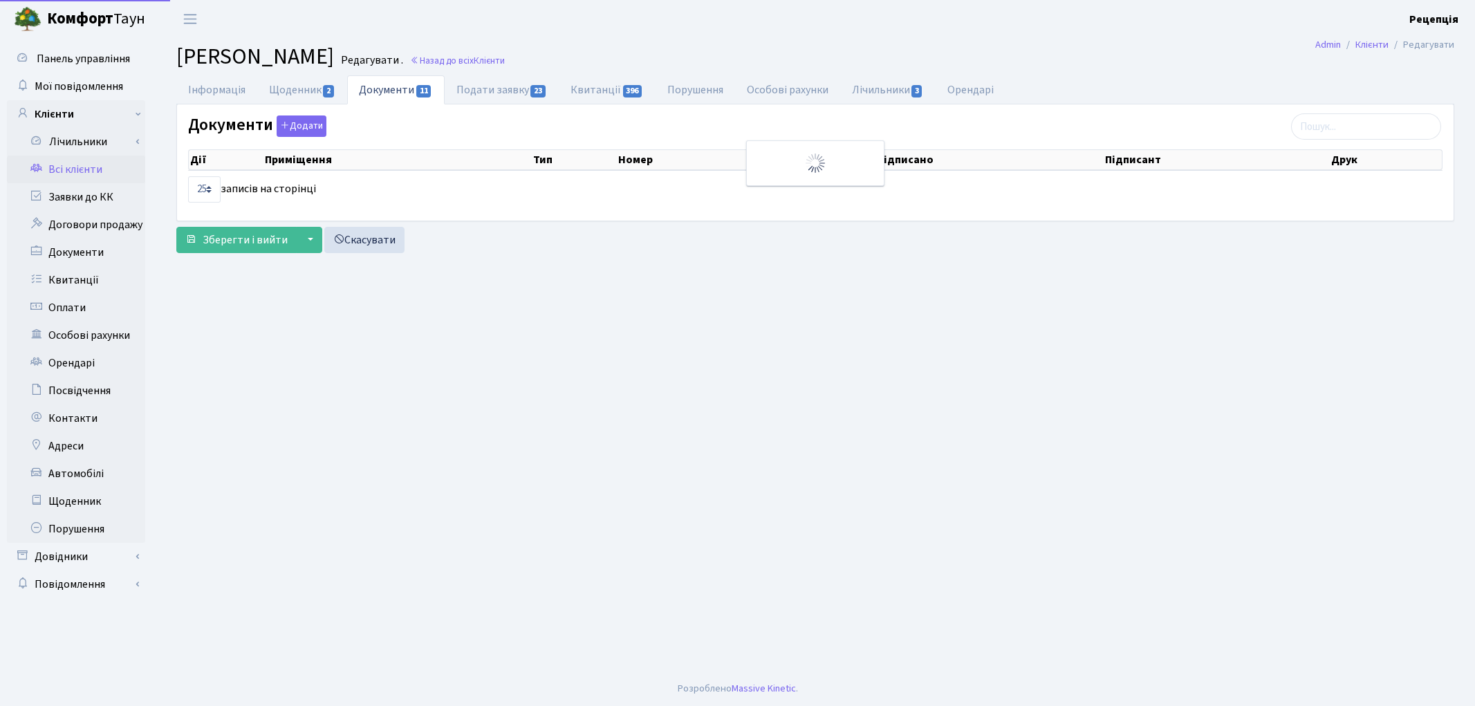
select select "25"
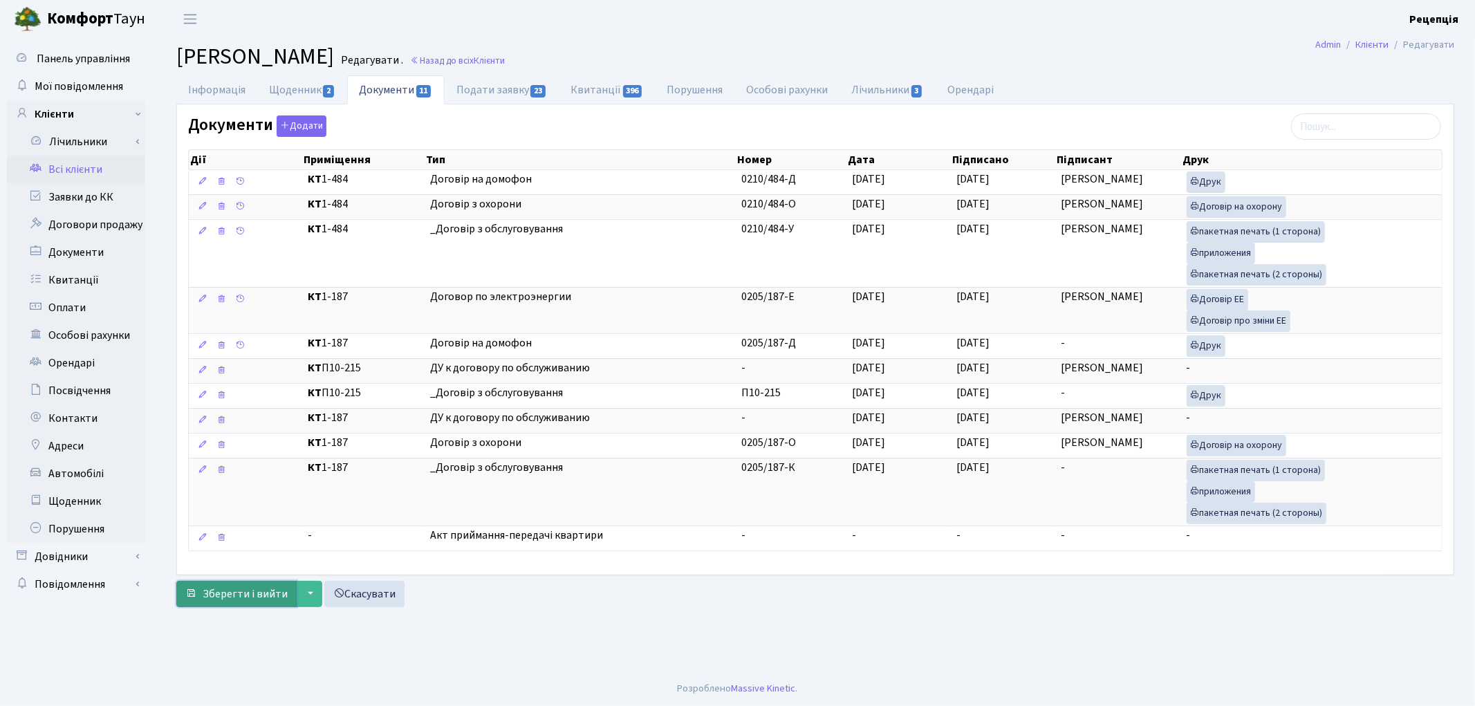
click at [254, 598] on span "Зберегти і вийти" at bounding box center [245, 593] width 85 height 15
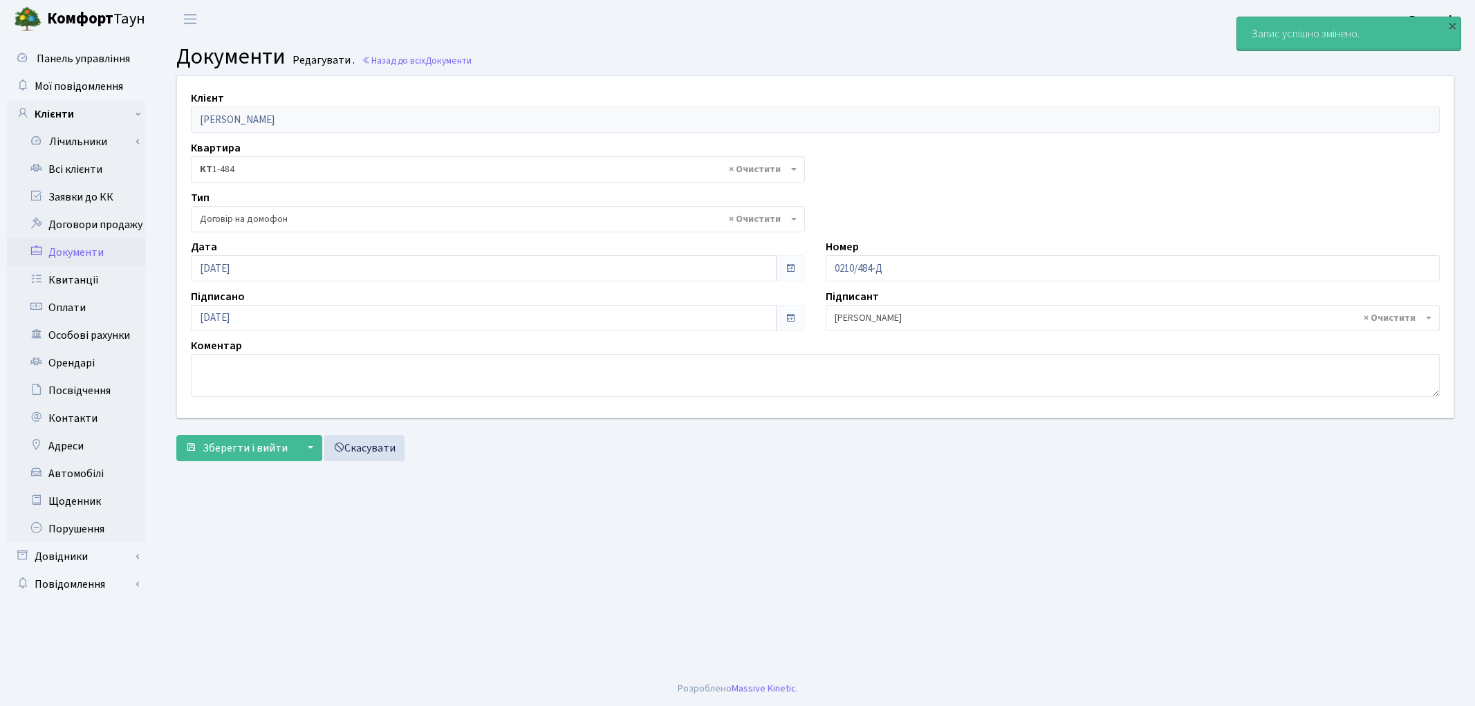
select select "292"
click at [80, 174] on link "Всі клієнти" at bounding box center [76, 170] width 138 height 28
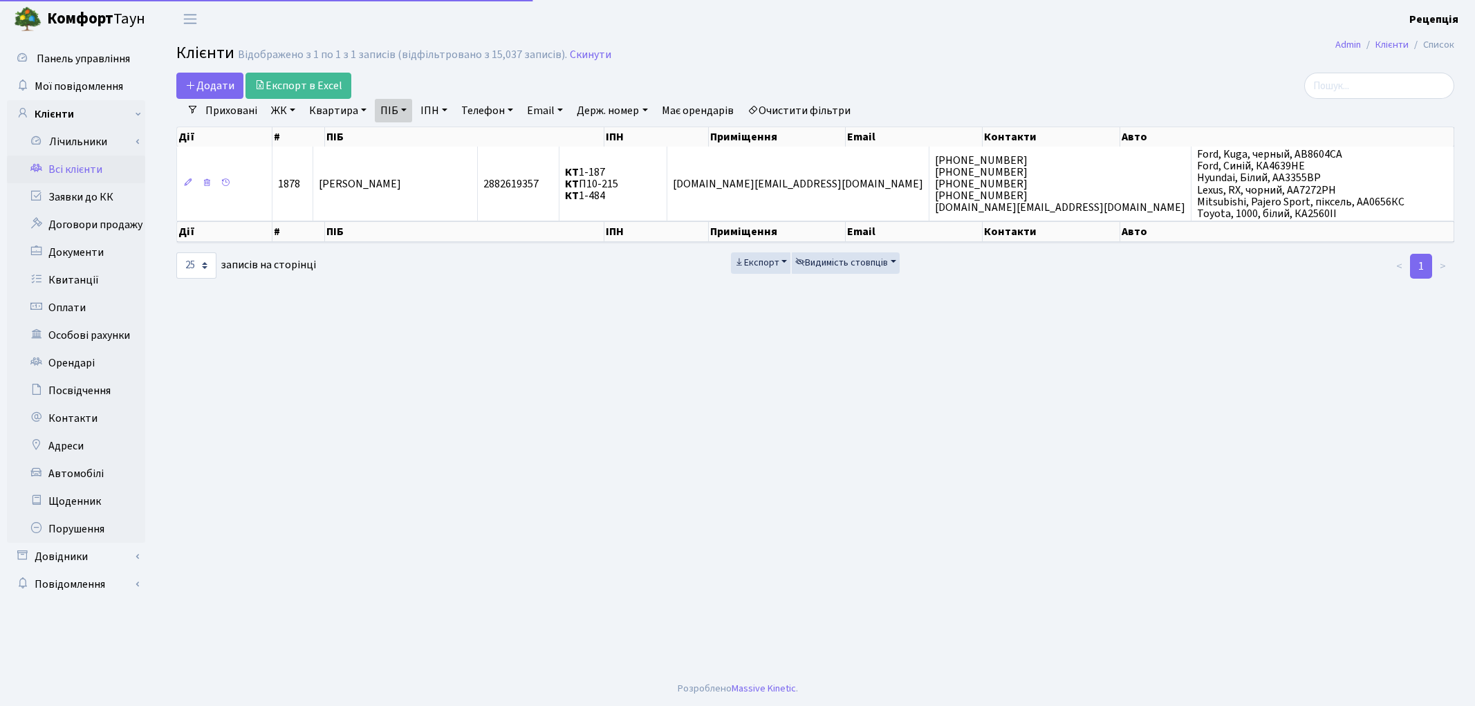
select select "25"
click at [789, 102] on link "Очистити фільтри" at bounding box center [799, 111] width 114 height 24
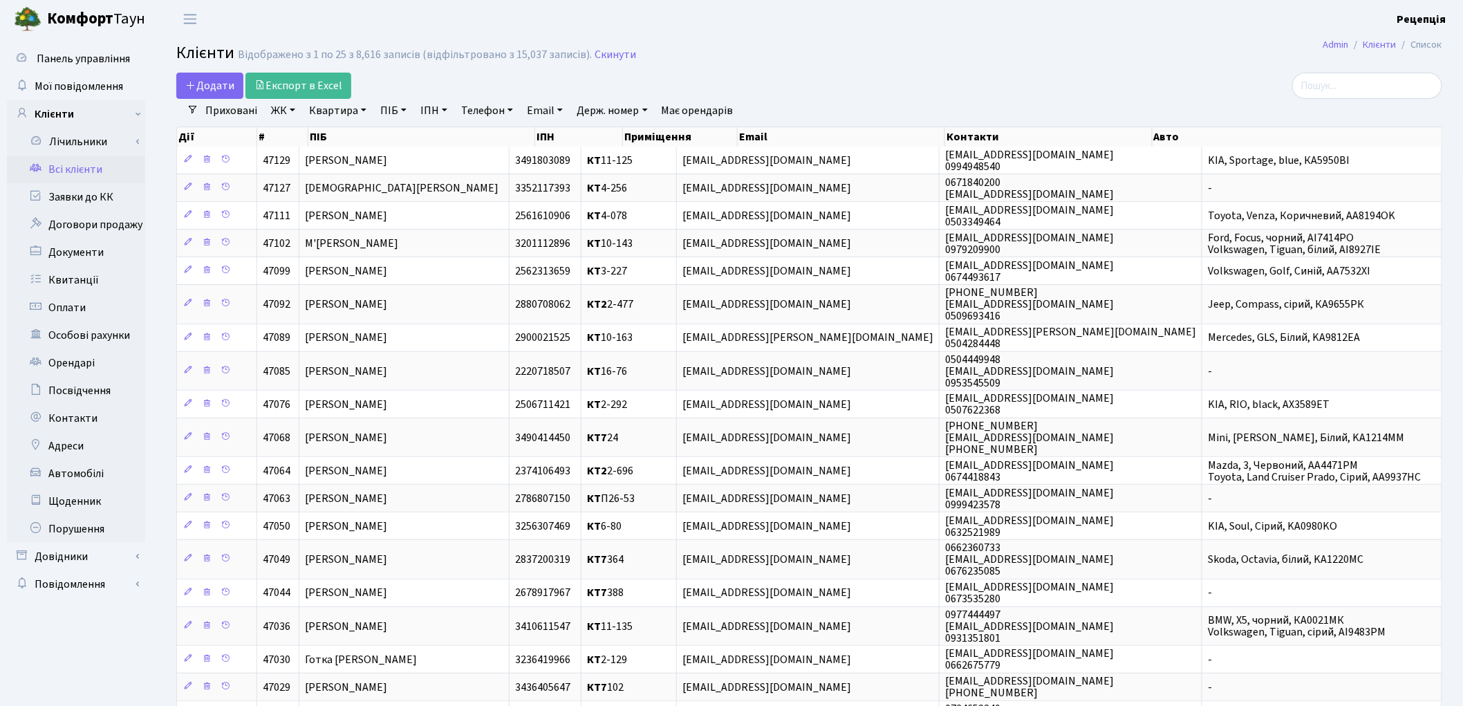
click at [496, 108] on link "Телефон" at bounding box center [487, 111] width 63 height 24
type input "0689639219"
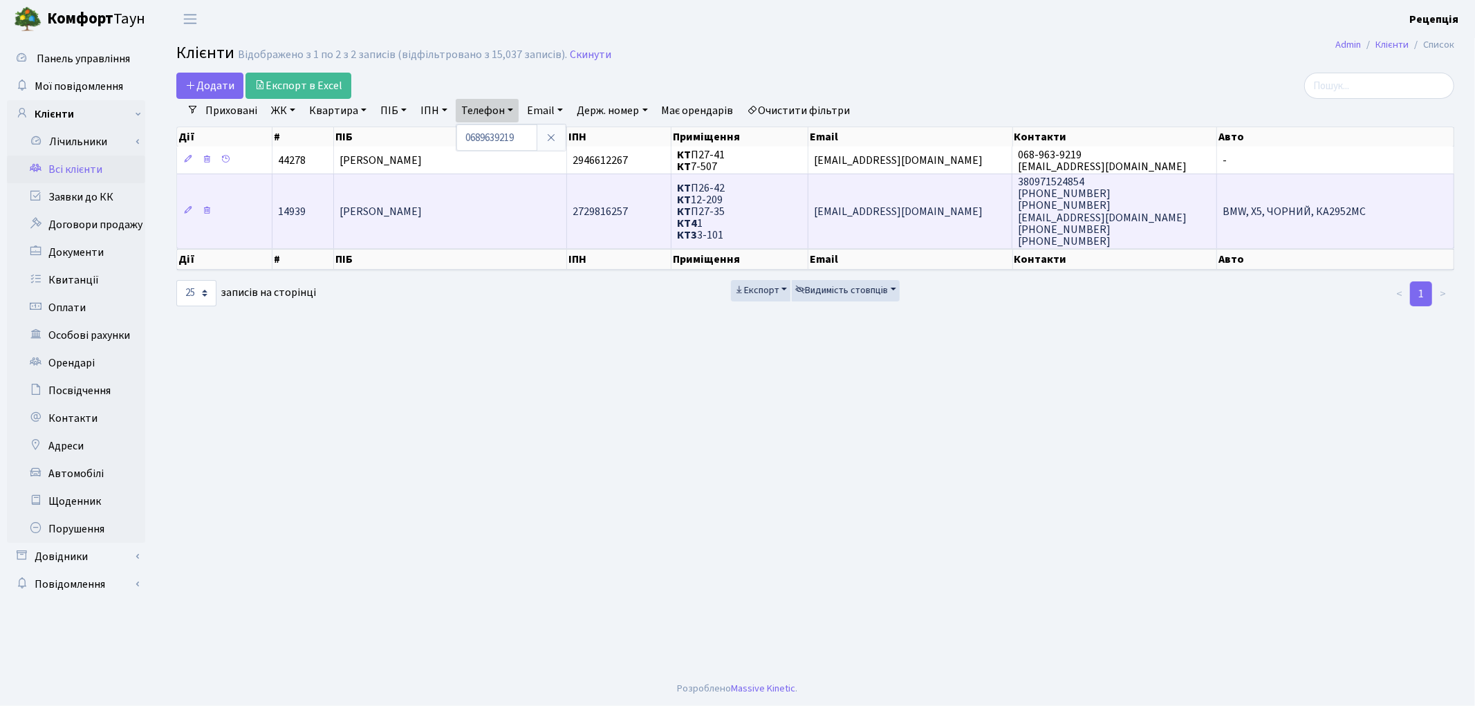
click at [720, 207] on span "КТ П26-42 КТ 12-209 КТ П27-35 КТ4 1 КТ3 3-101" at bounding box center [701, 211] width 48 height 62
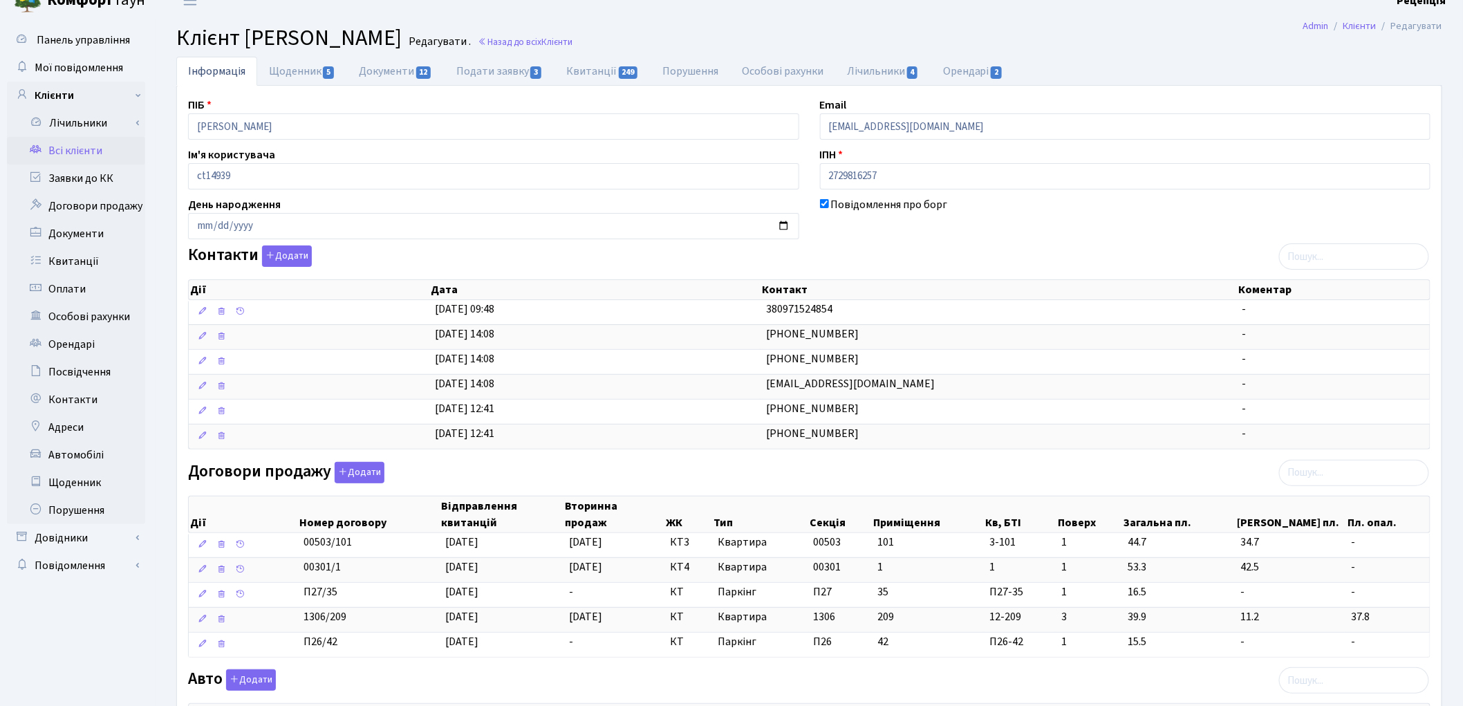
scroll to position [17, 0]
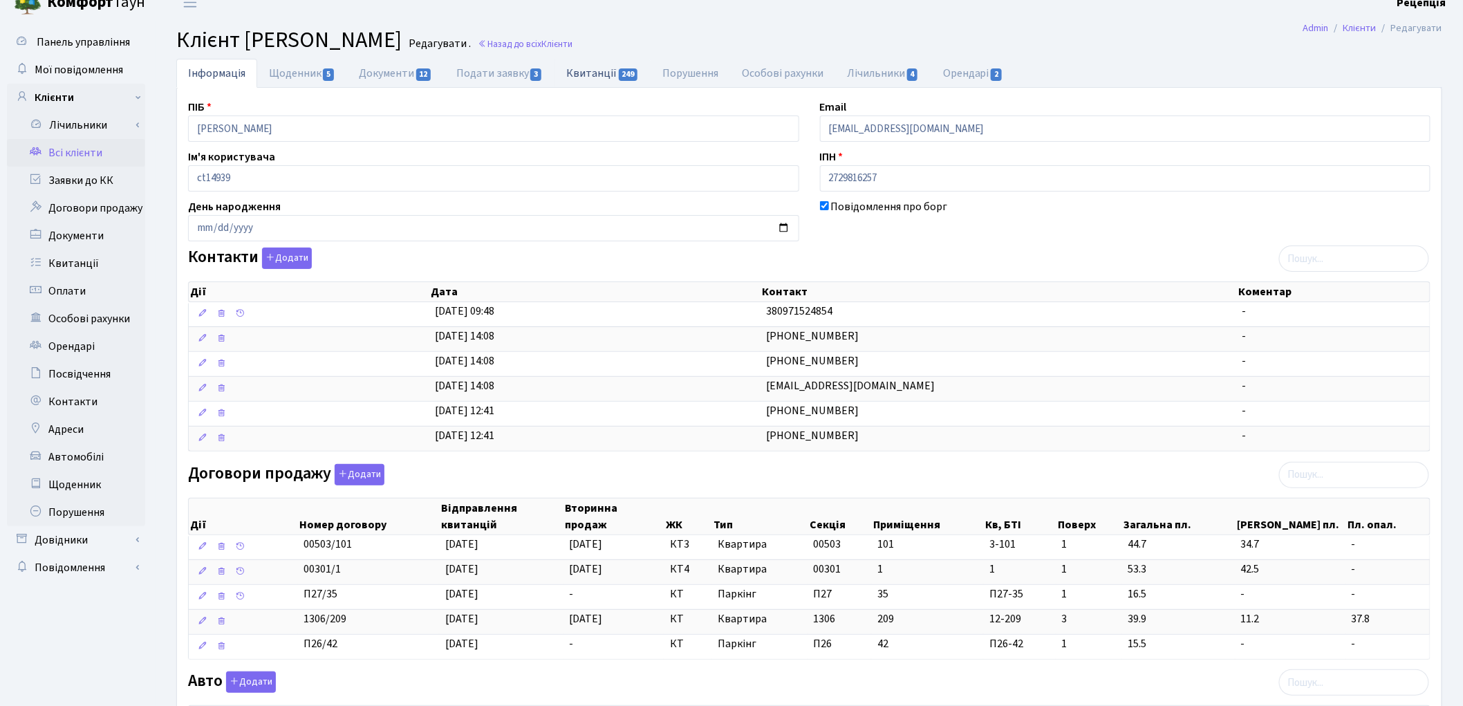
click at [588, 66] on link "Квитанції 249" at bounding box center [602, 73] width 96 height 28
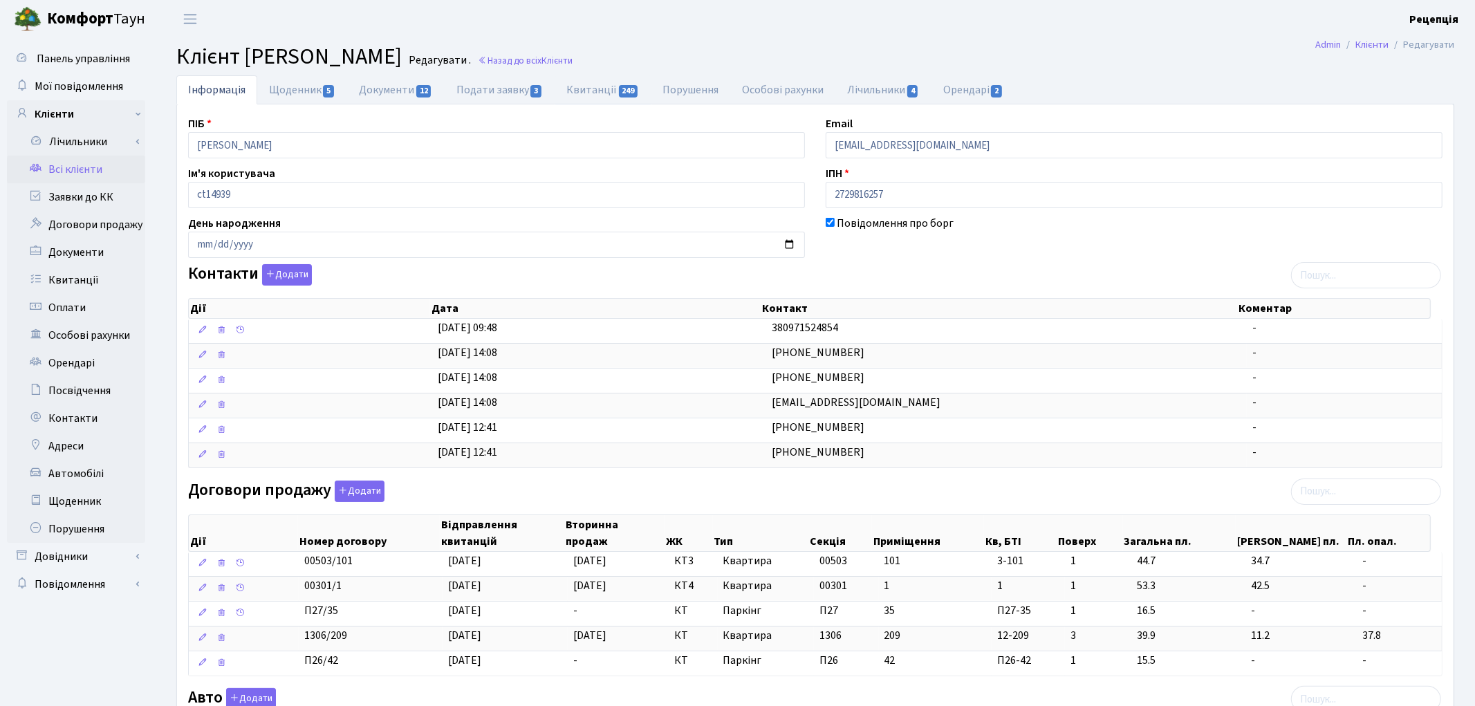
select select "25"
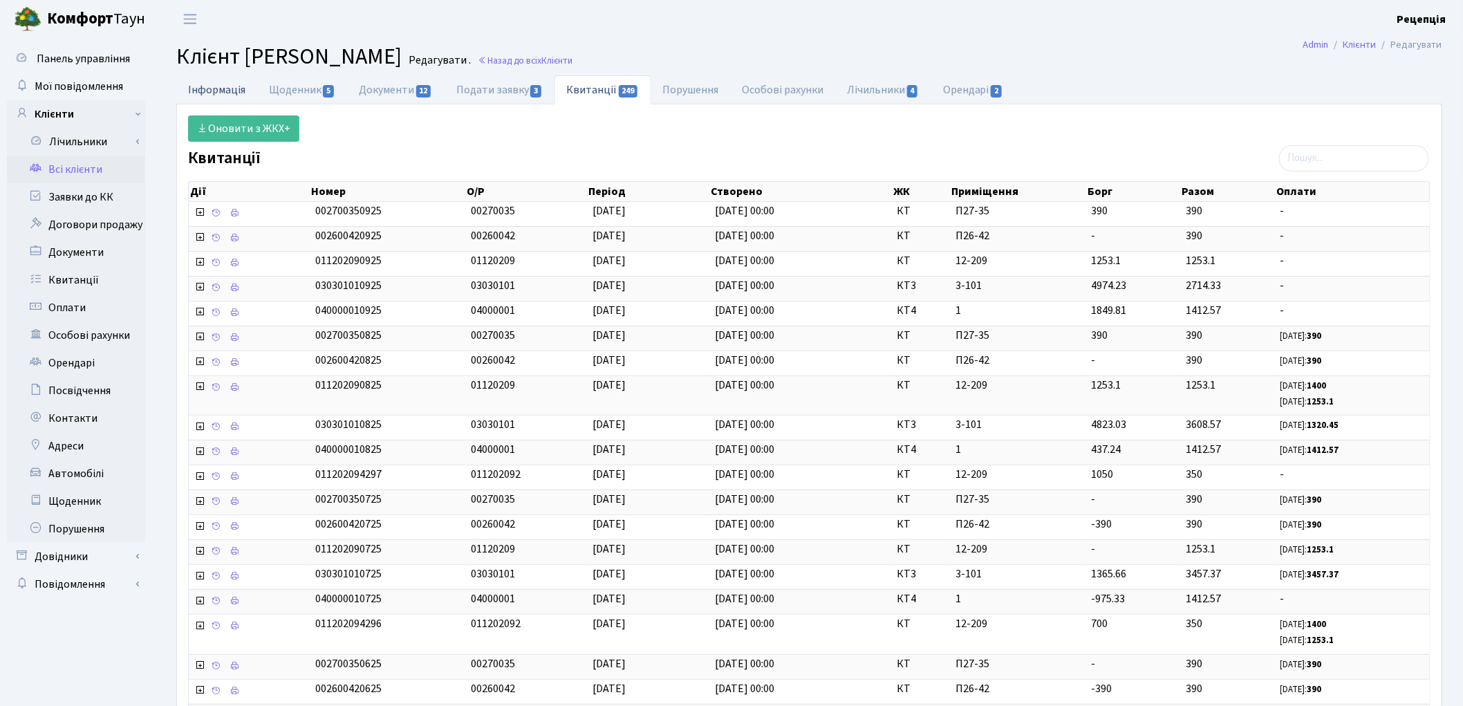
click at [204, 91] on link "Інформація" at bounding box center [216, 89] width 81 height 28
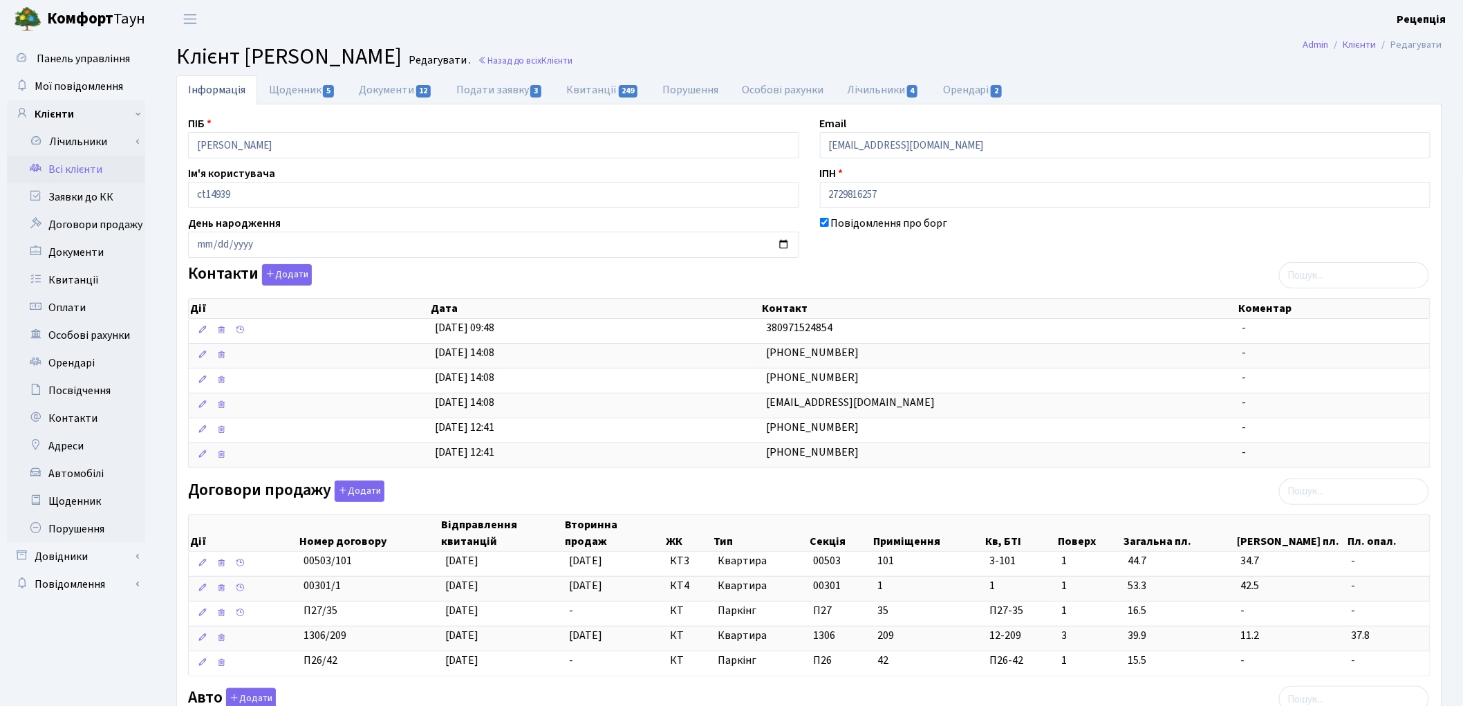
click at [79, 162] on link "Всі клієнти" at bounding box center [76, 170] width 138 height 28
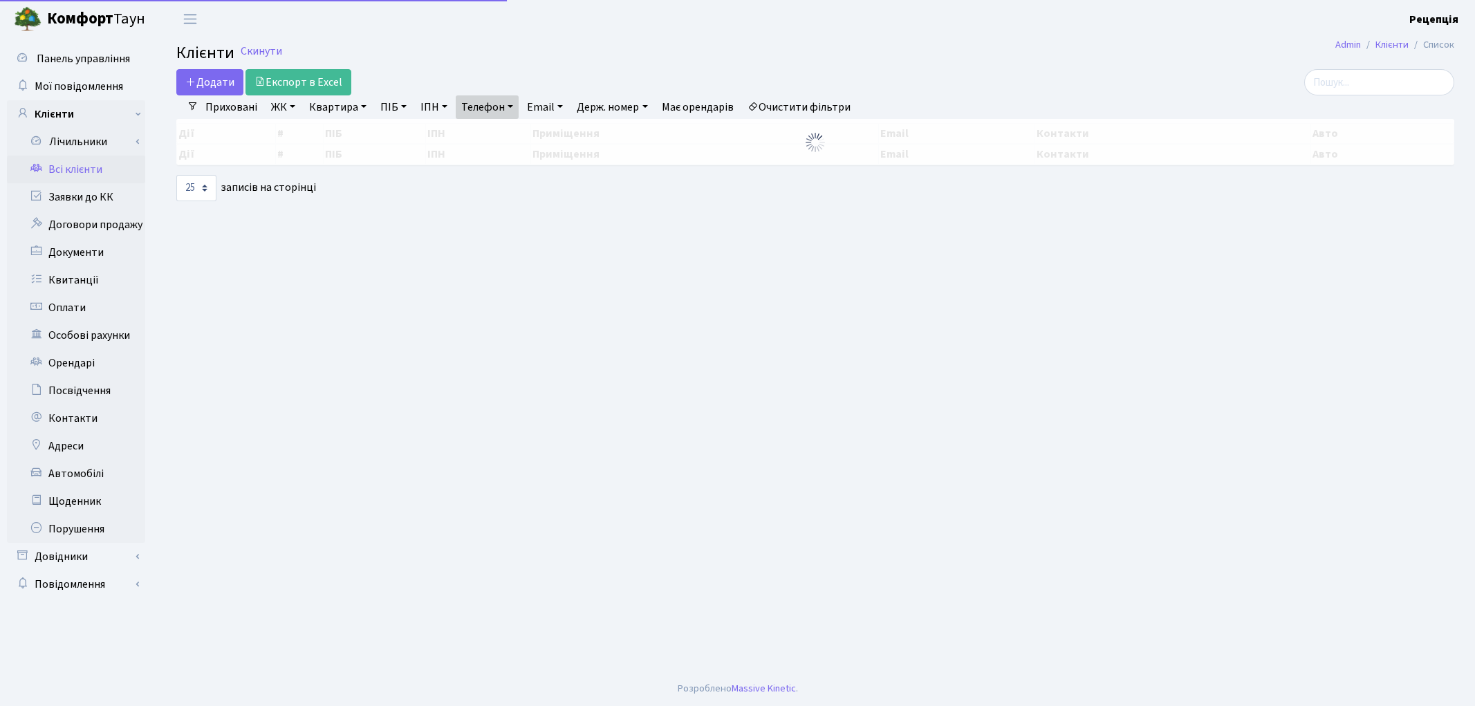
select select "25"
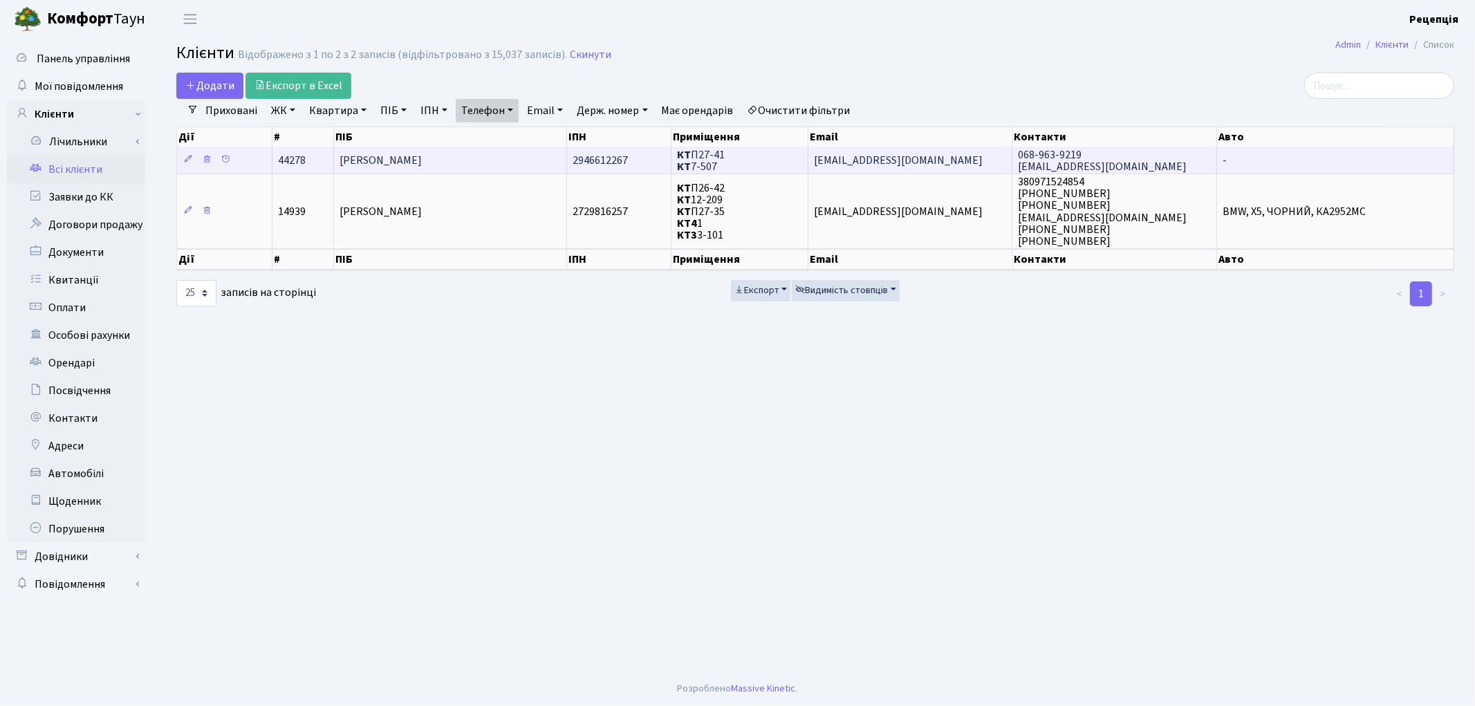
click at [540, 160] on td "[PERSON_NAME]" at bounding box center [450, 160] width 233 height 27
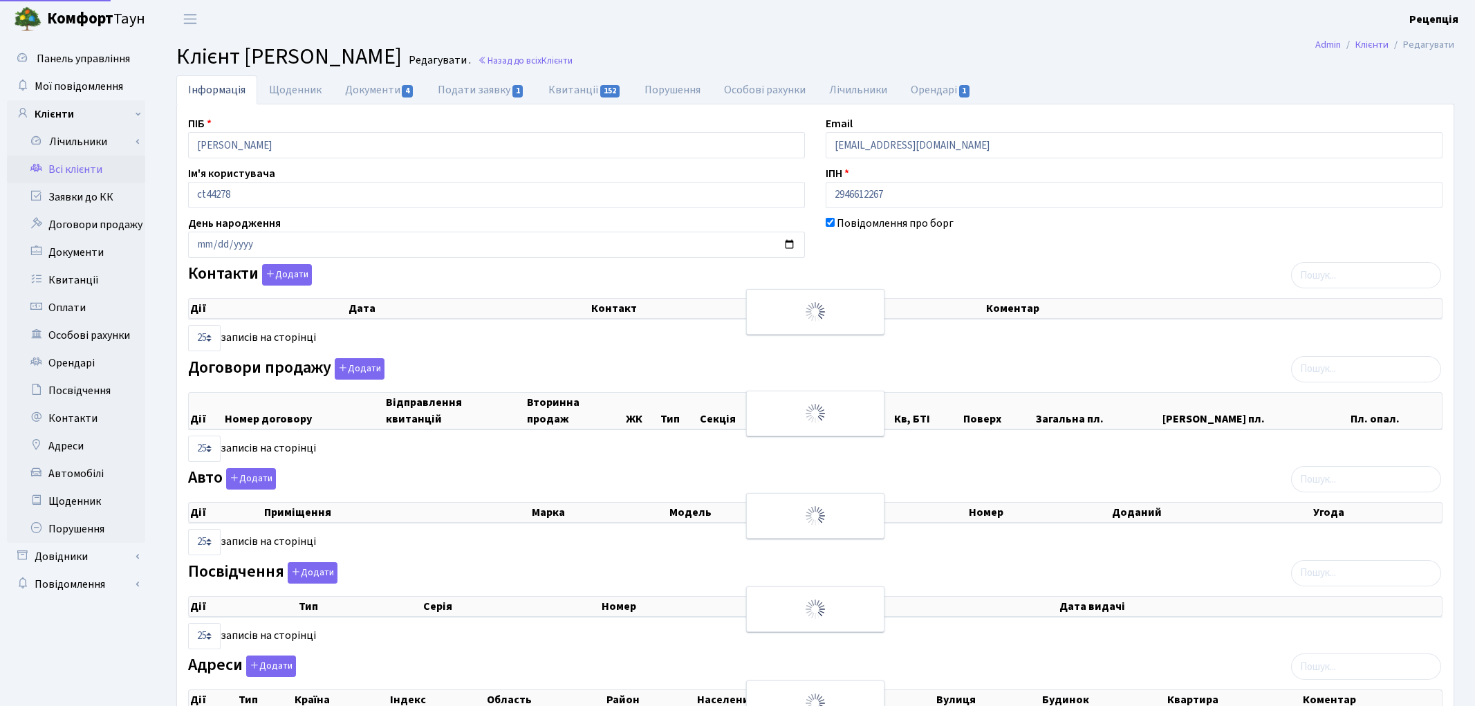
select select "25"
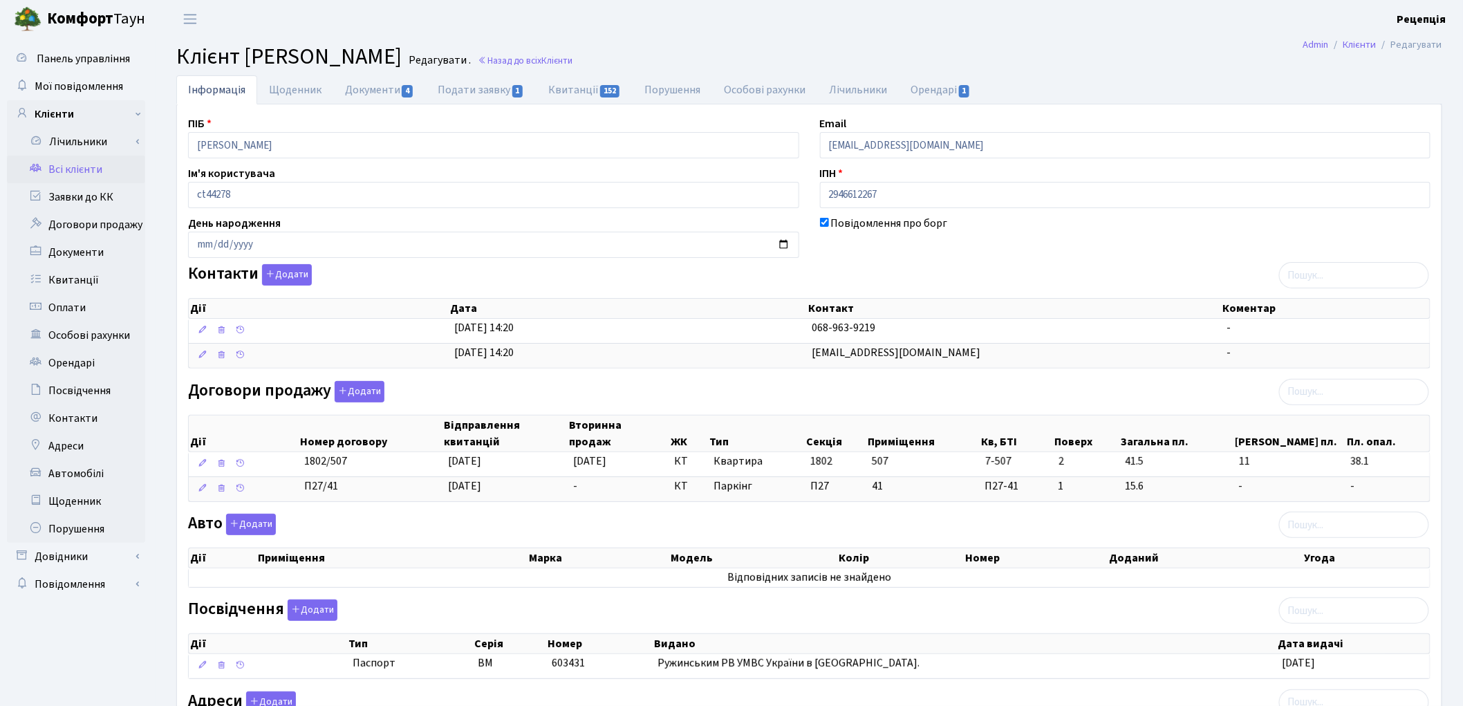
click at [80, 169] on link "Всі клієнти" at bounding box center [76, 170] width 138 height 28
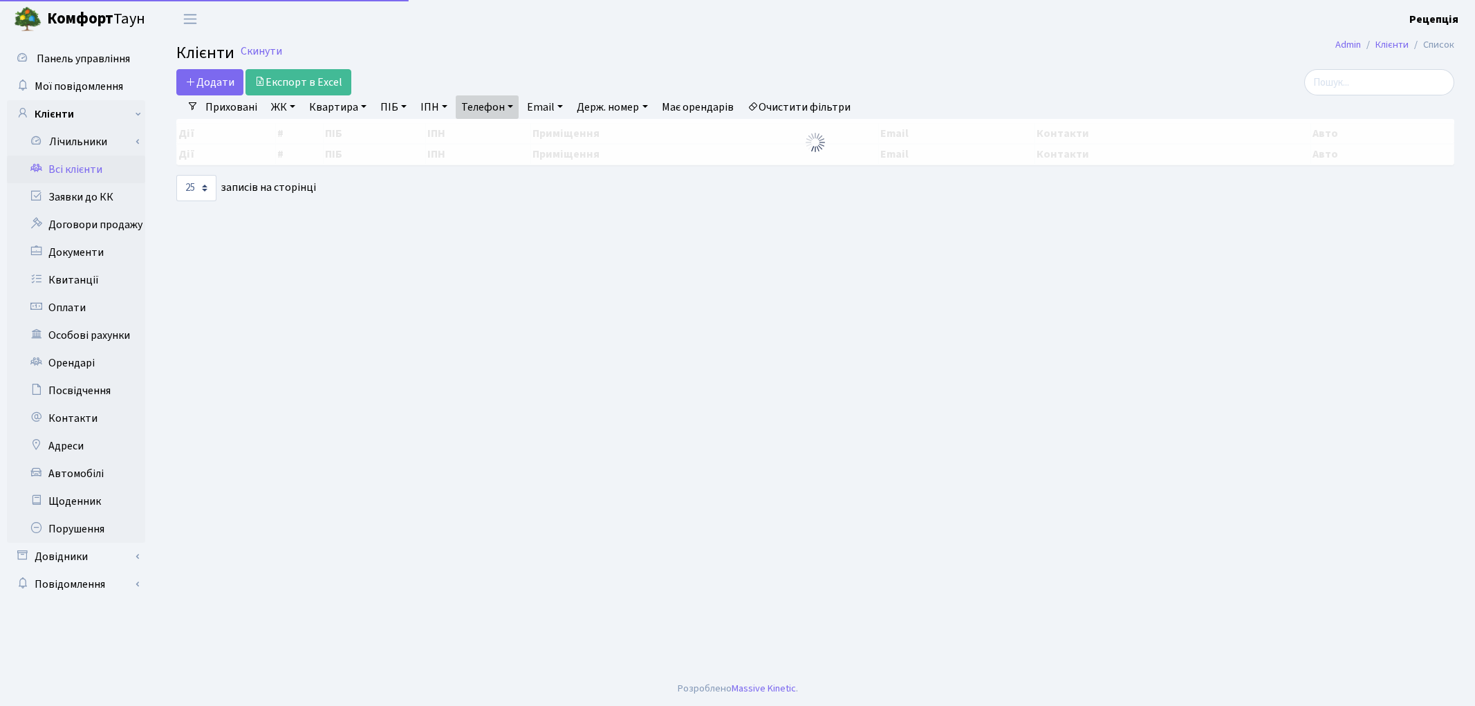
select select "25"
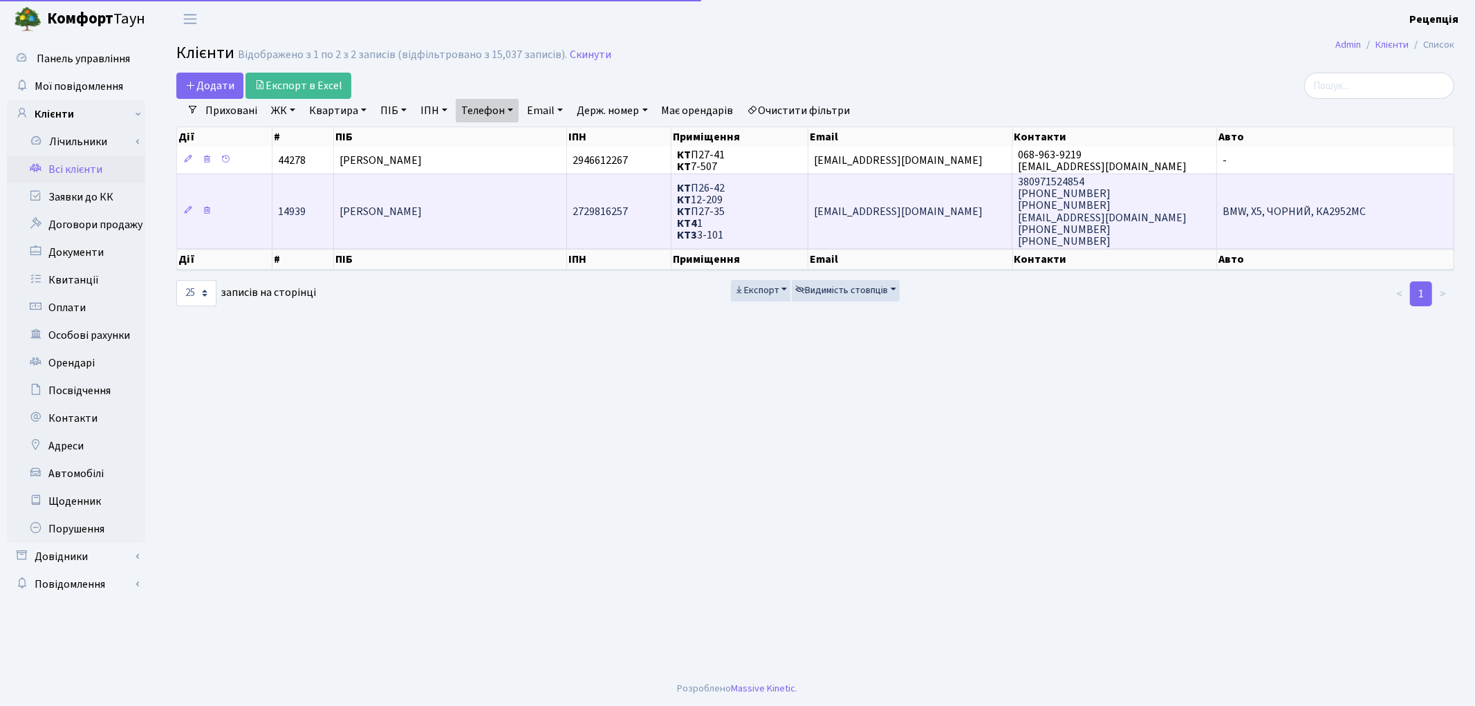
click at [422, 208] on span "[PERSON_NAME]" at bounding box center [380, 211] width 82 height 15
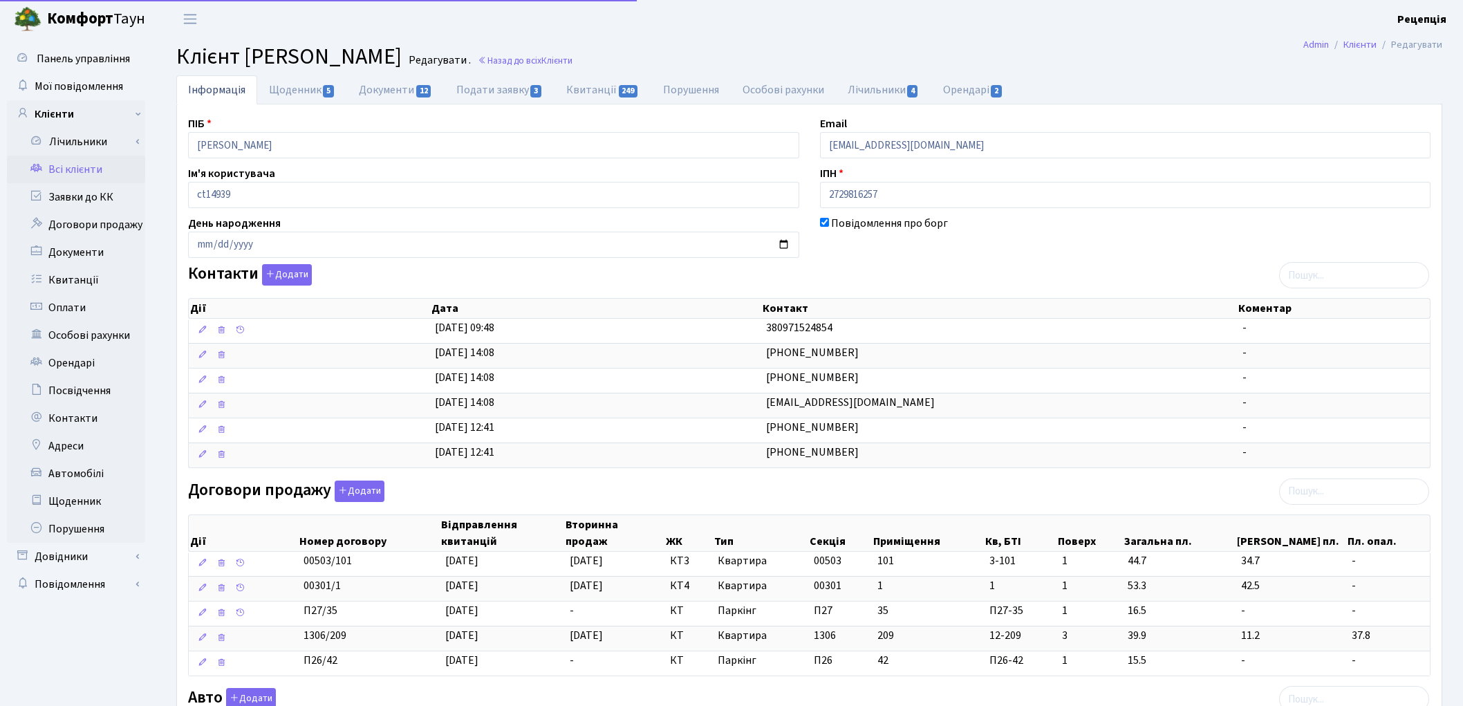
select select "25"
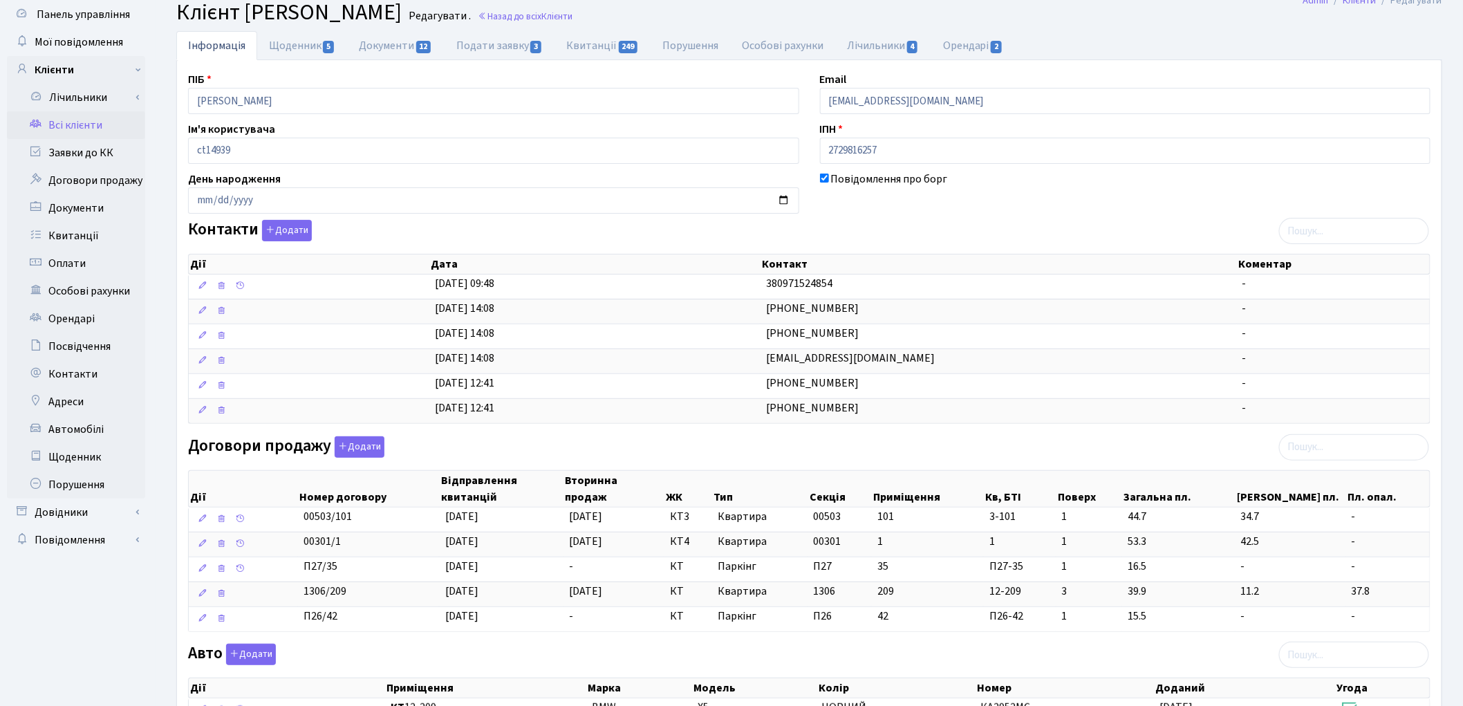
scroll to position [5, 0]
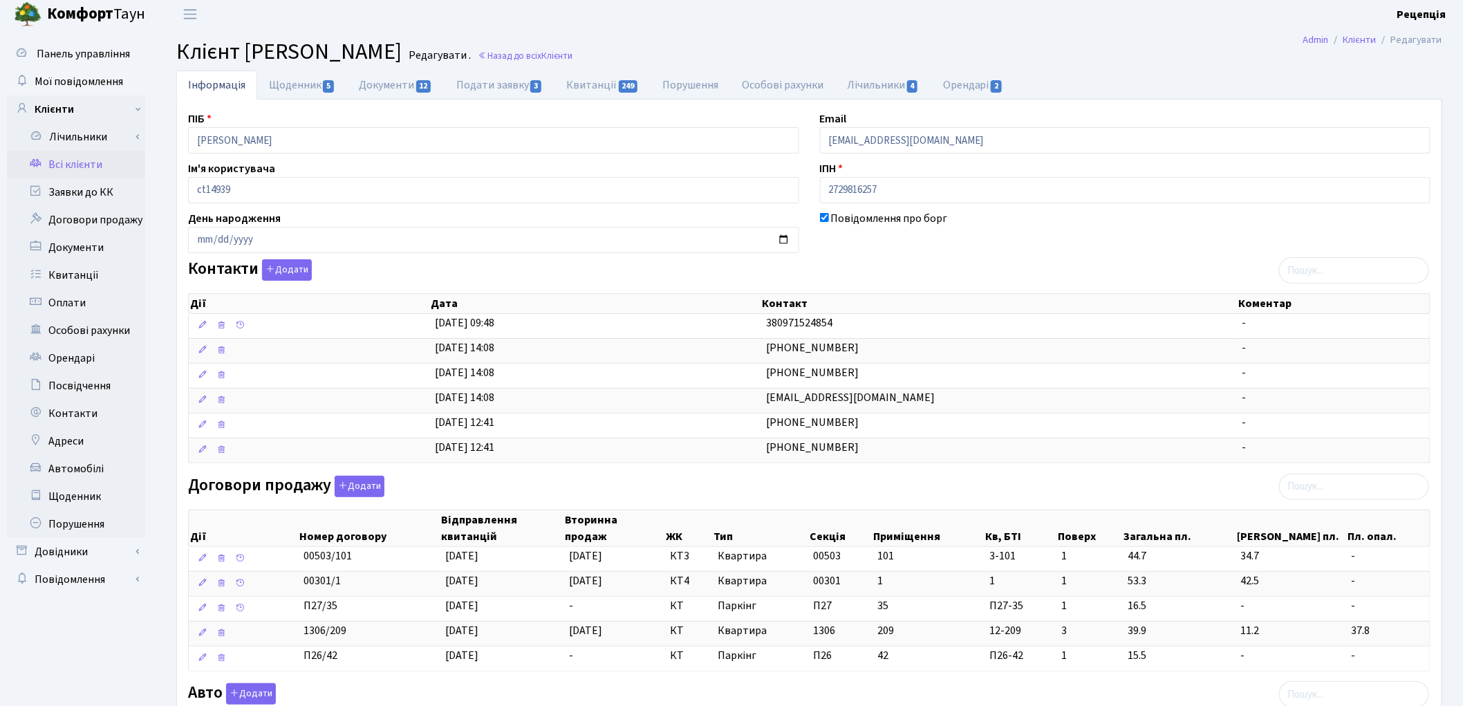
click at [1291, 211] on div "Повідомлення про борг" at bounding box center [1126, 231] width 632 height 43
click at [86, 160] on link "Всі клієнти" at bounding box center [76, 165] width 138 height 28
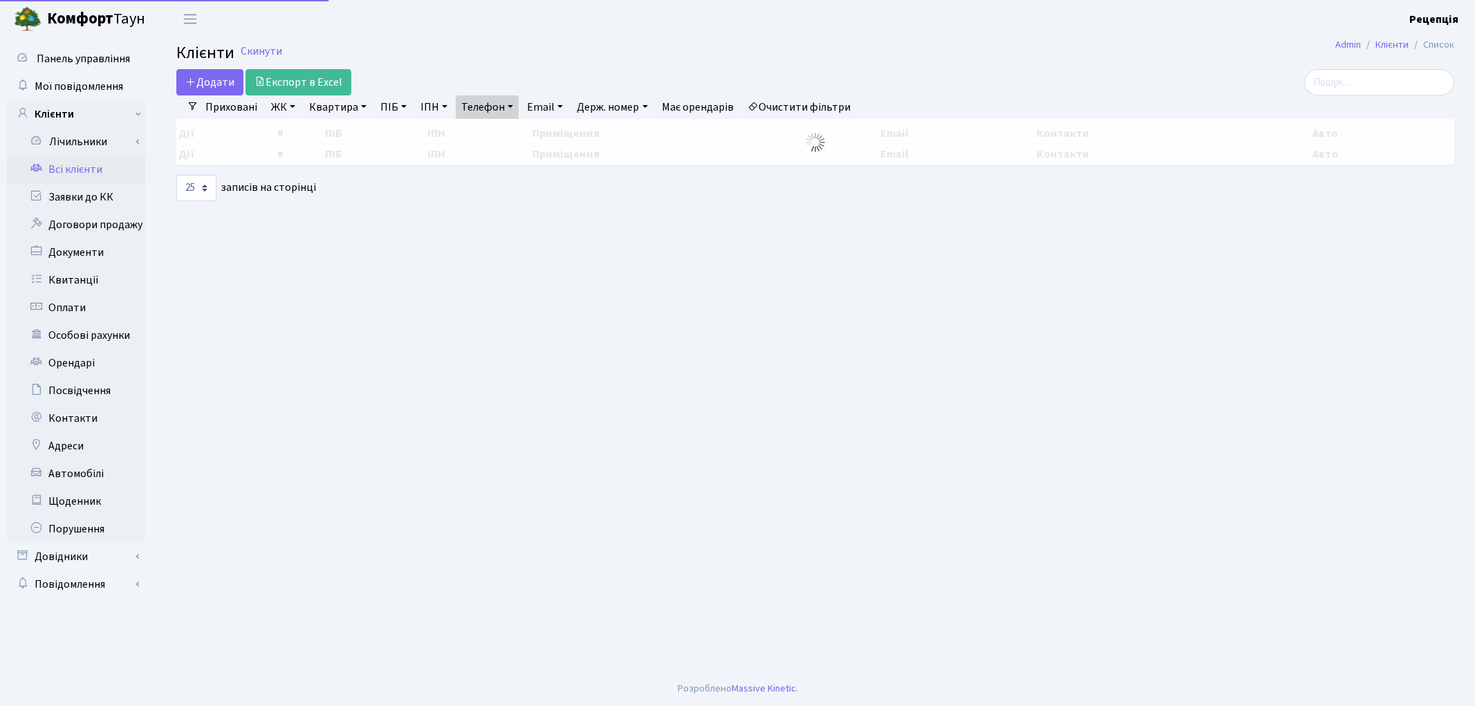
select select "25"
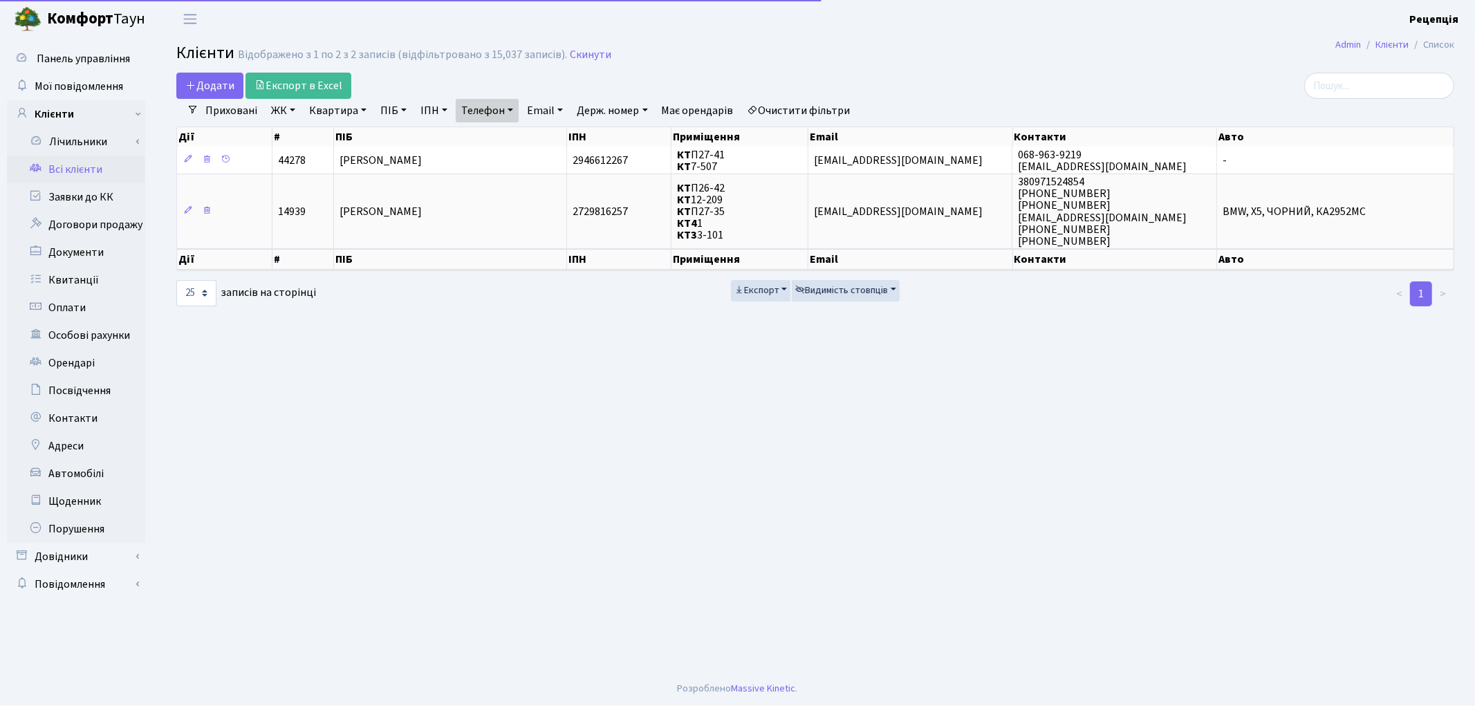
click at [807, 104] on link "Очистити фільтри" at bounding box center [799, 111] width 114 height 24
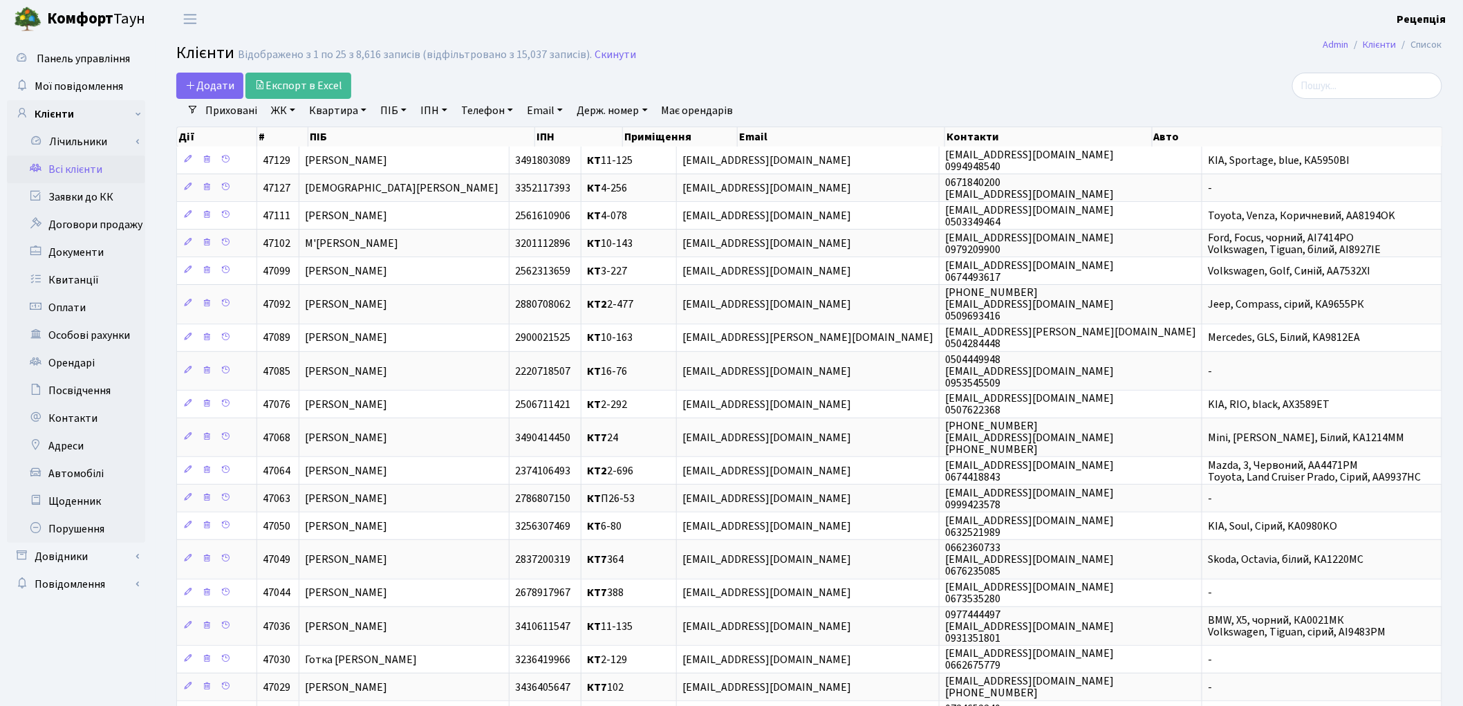
click at [286, 109] on link "ЖК" at bounding box center [282, 111] width 35 height 24
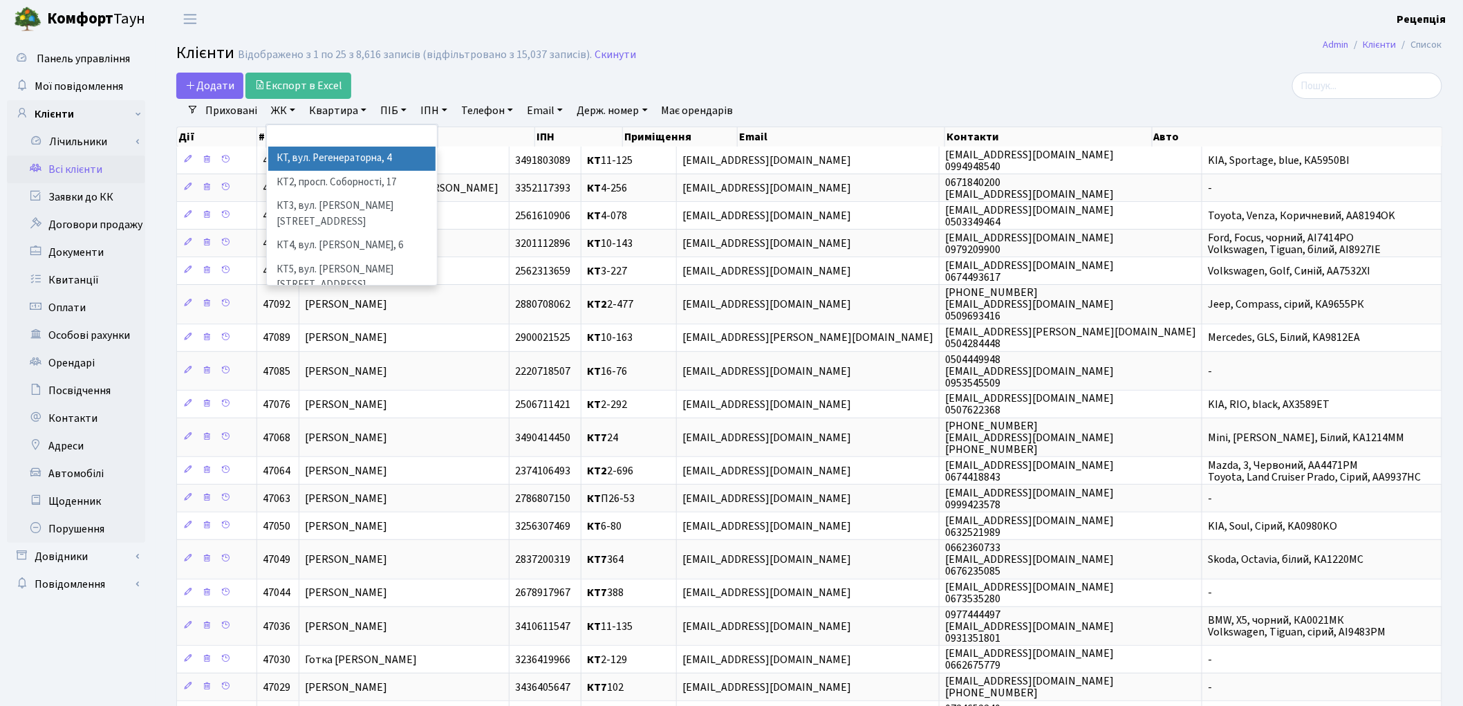
click at [312, 157] on li "КТ, вул. Регенераторна, 4" at bounding box center [351, 159] width 167 height 24
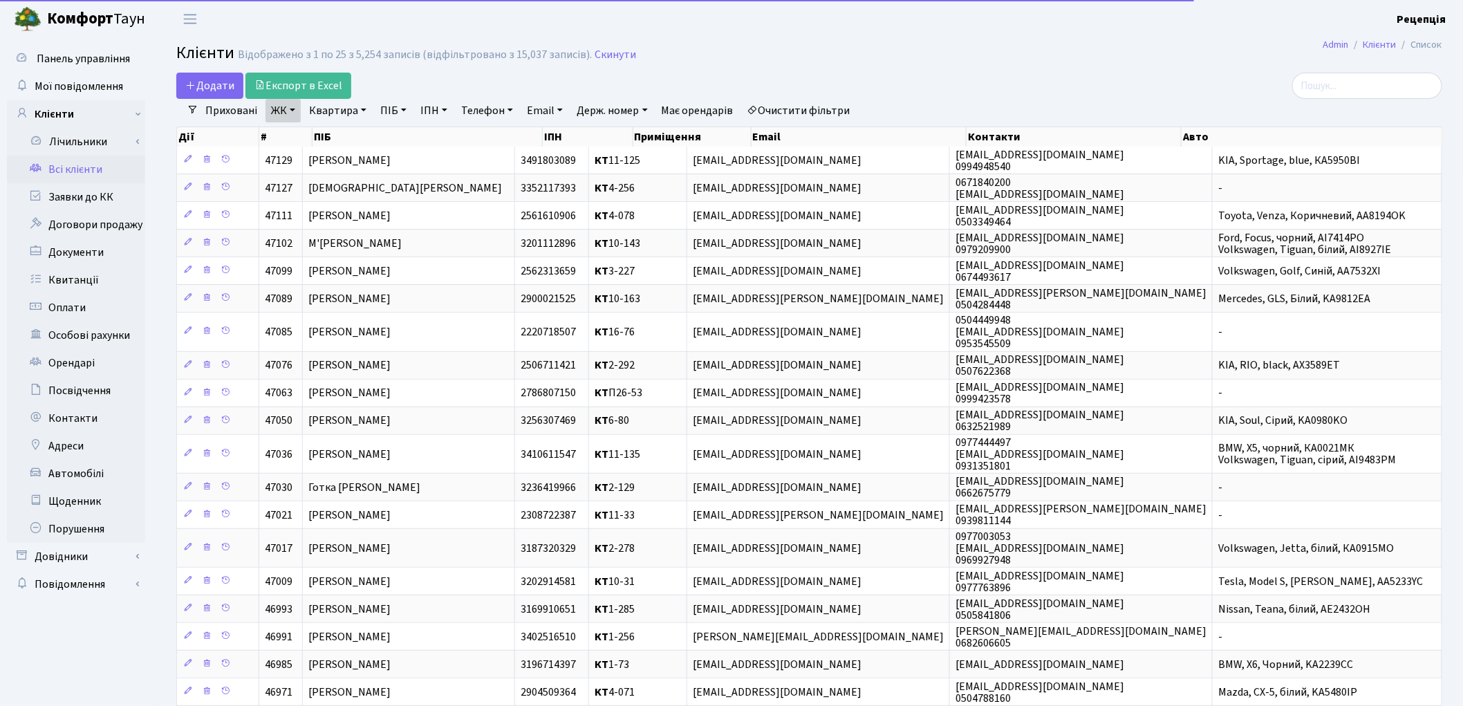
click at [821, 102] on link "Очистити фільтри" at bounding box center [799, 111] width 114 height 24
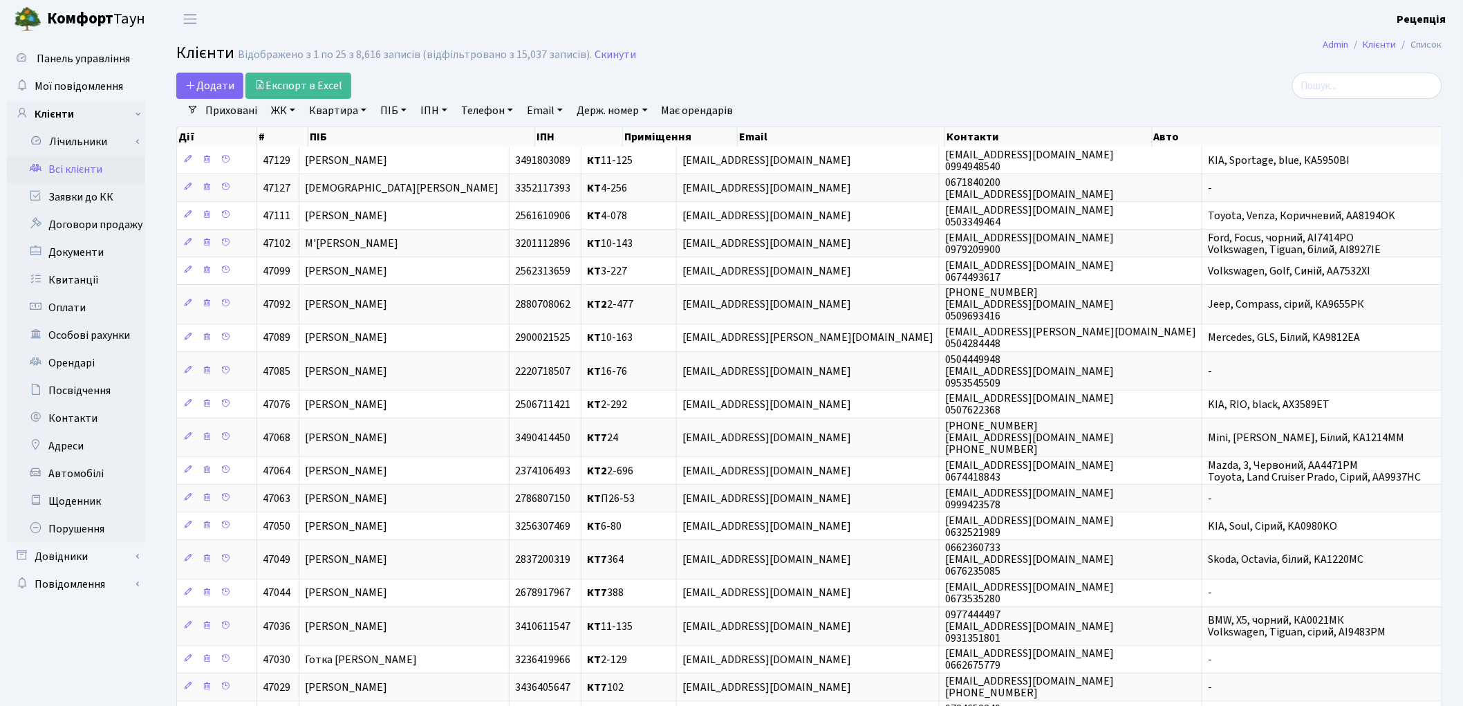
click at [412, 105] on link "ПІБ" at bounding box center [393, 111] width 37 height 24
type input "[PERSON_NAME]"
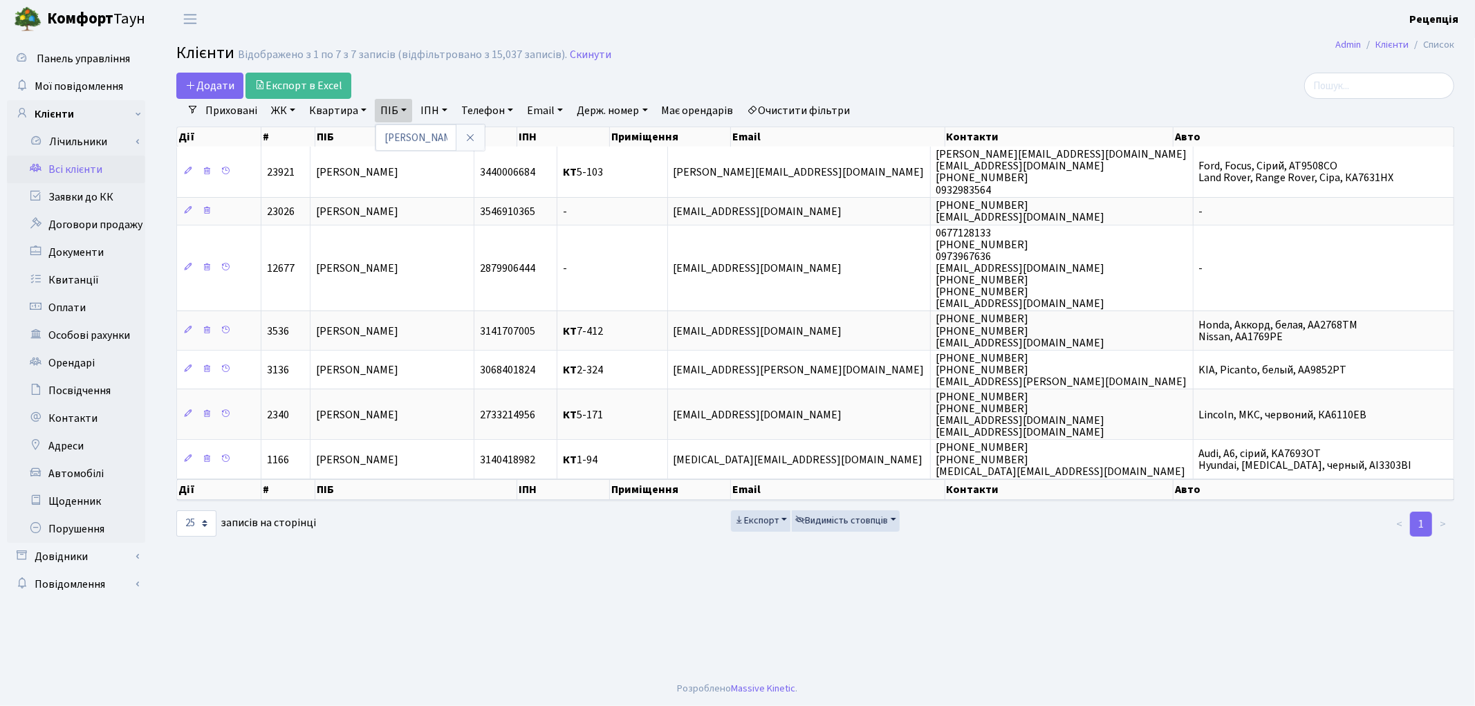
click at [776, 102] on link "Очистити фільтри" at bounding box center [799, 111] width 114 height 24
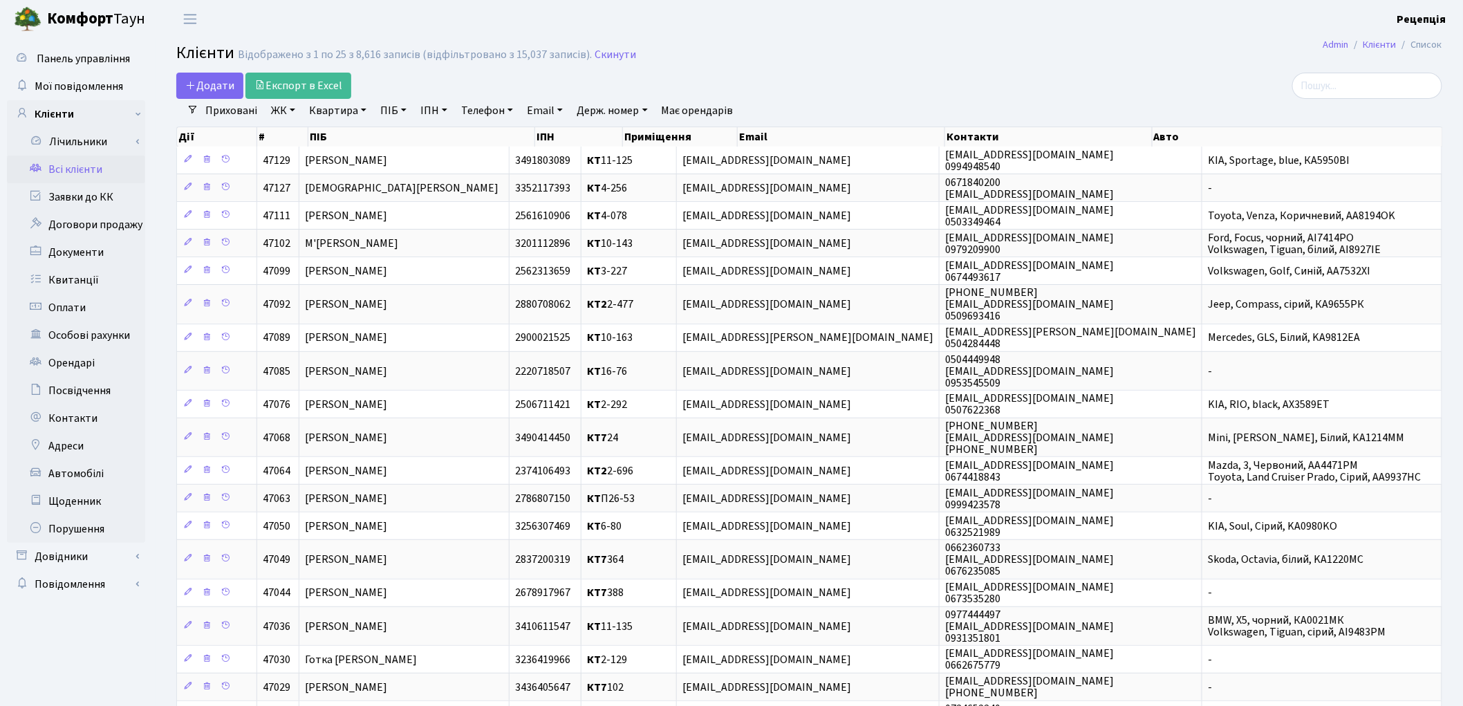
click at [286, 113] on link "ЖК" at bounding box center [282, 111] width 35 height 24
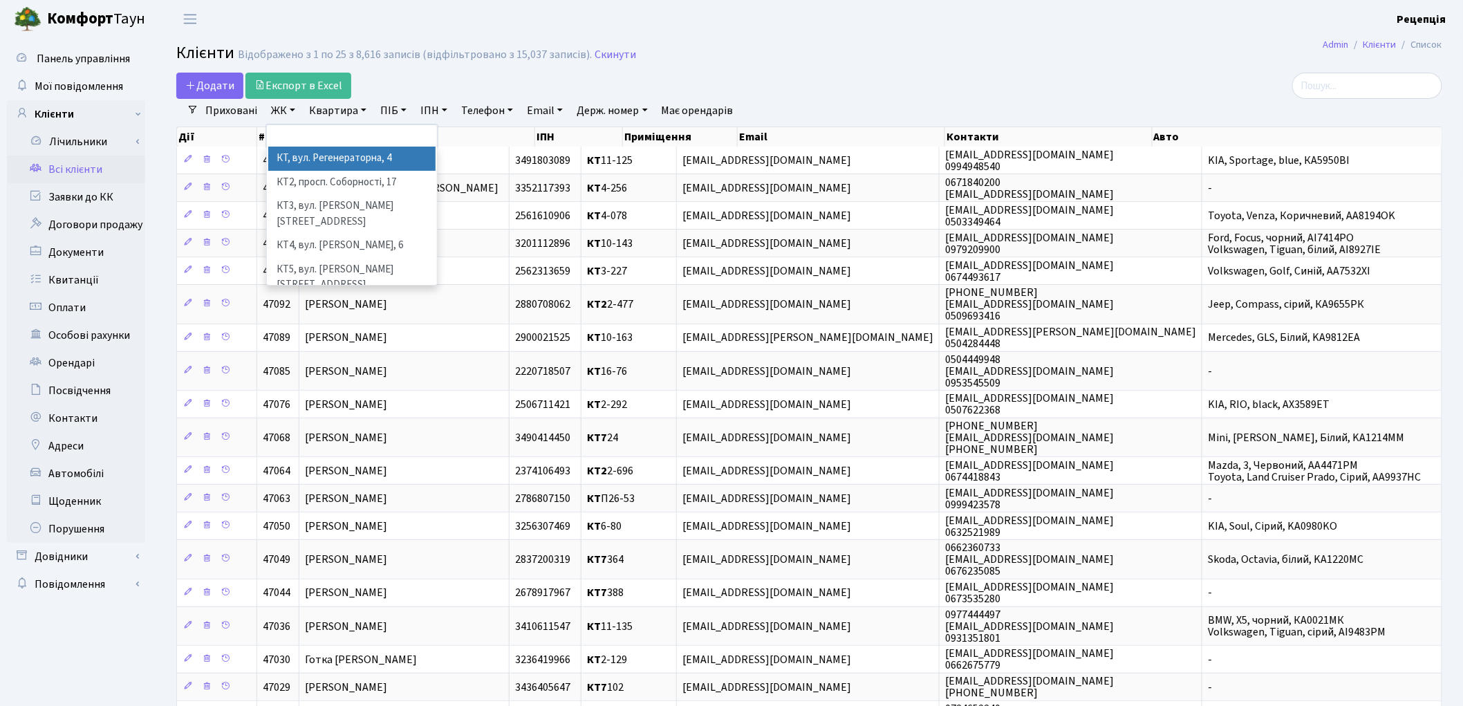
drag, startPoint x: 299, startPoint y: 160, endPoint x: 302, endPoint y: 152, distance: 8.1
click at [299, 160] on li "КТ, вул. Регенераторна, 4" at bounding box center [351, 159] width 167 height 24
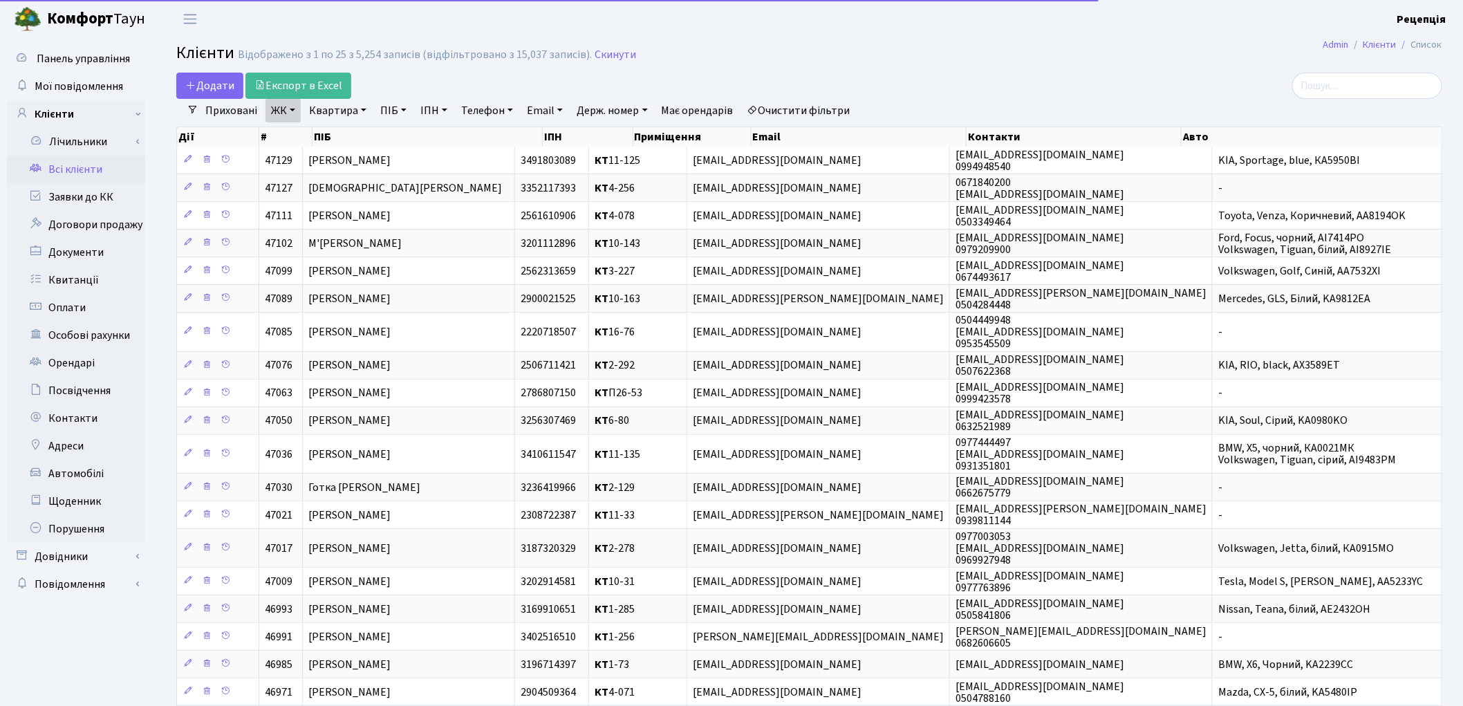
click at [339, 111] on link "Квартира" at bounding box center [337, 111] width 68 height 24
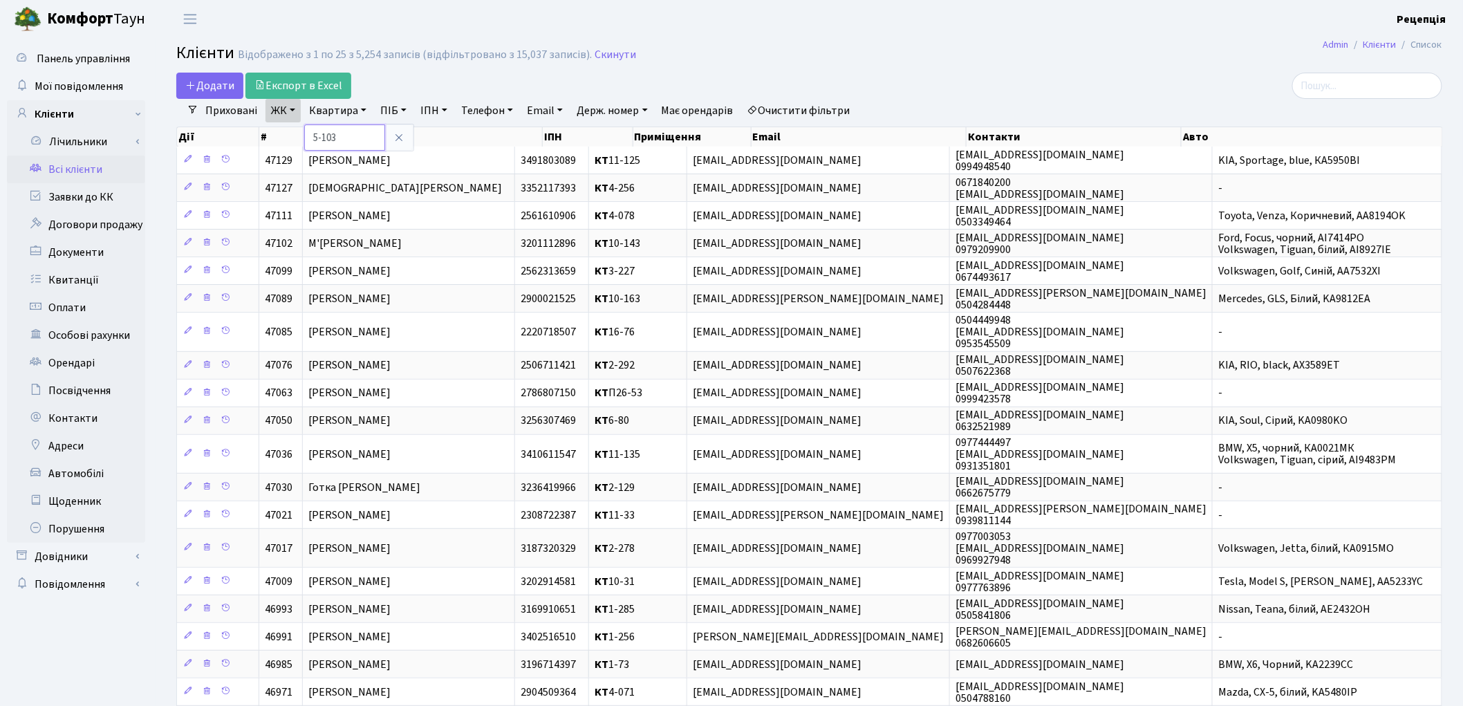
type input "5-103"
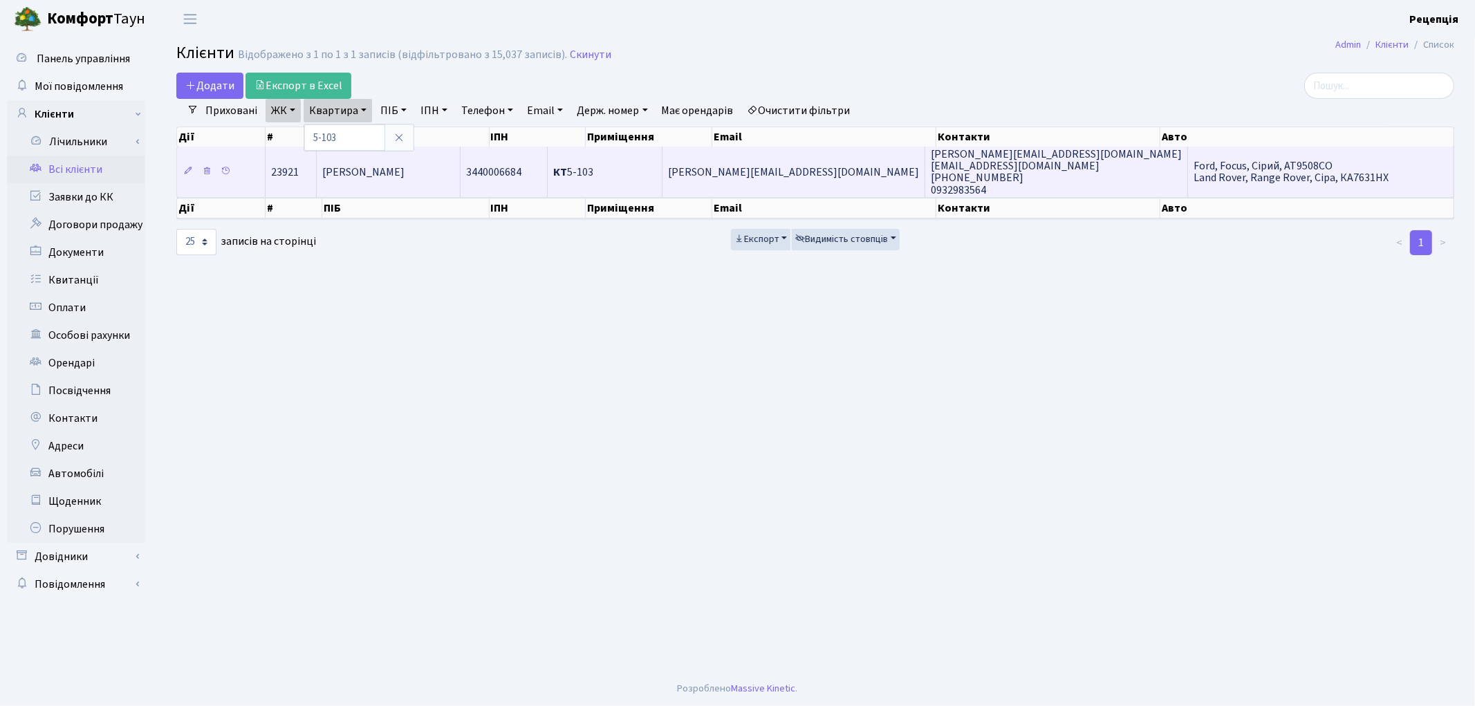
click at [453, 174] on td "Марчук Анна Юріївна" at bounding box center [389, 172] width 144 height 50
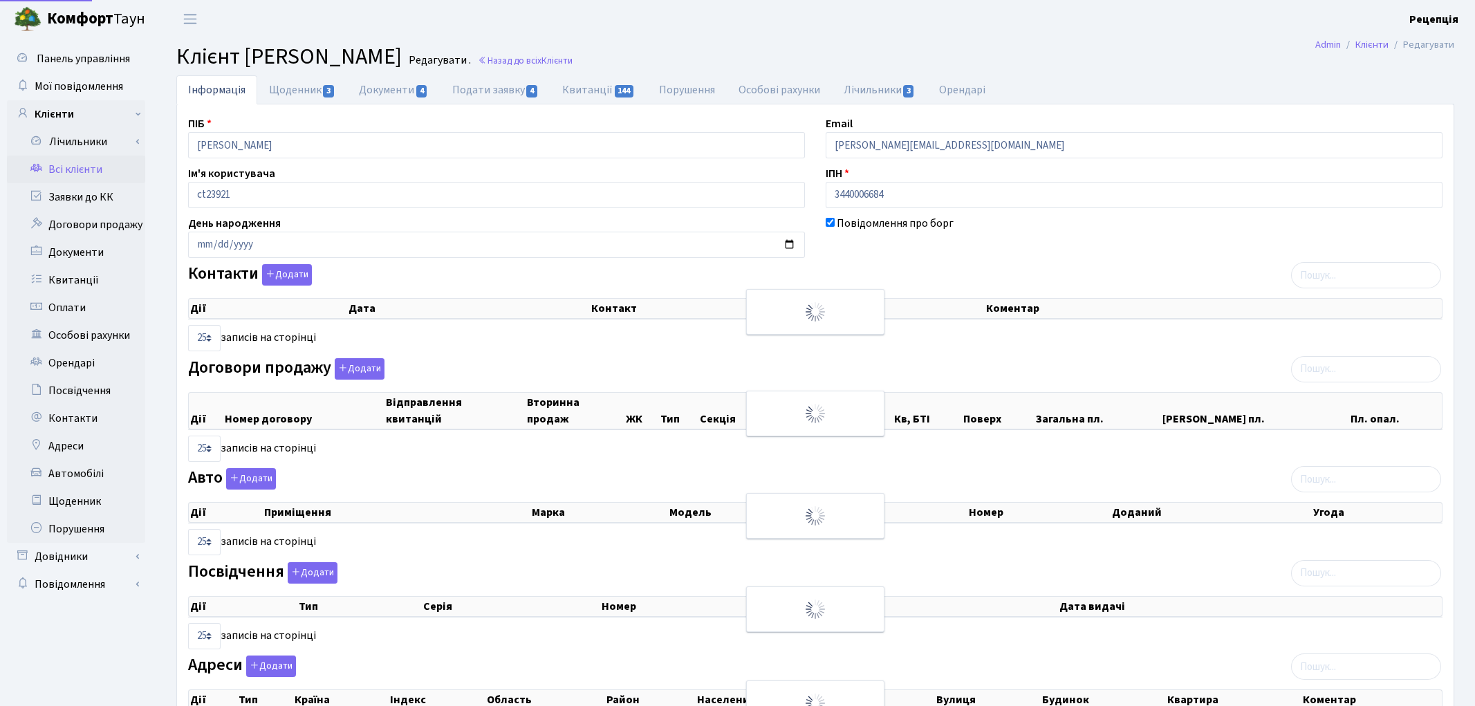
select select "25"
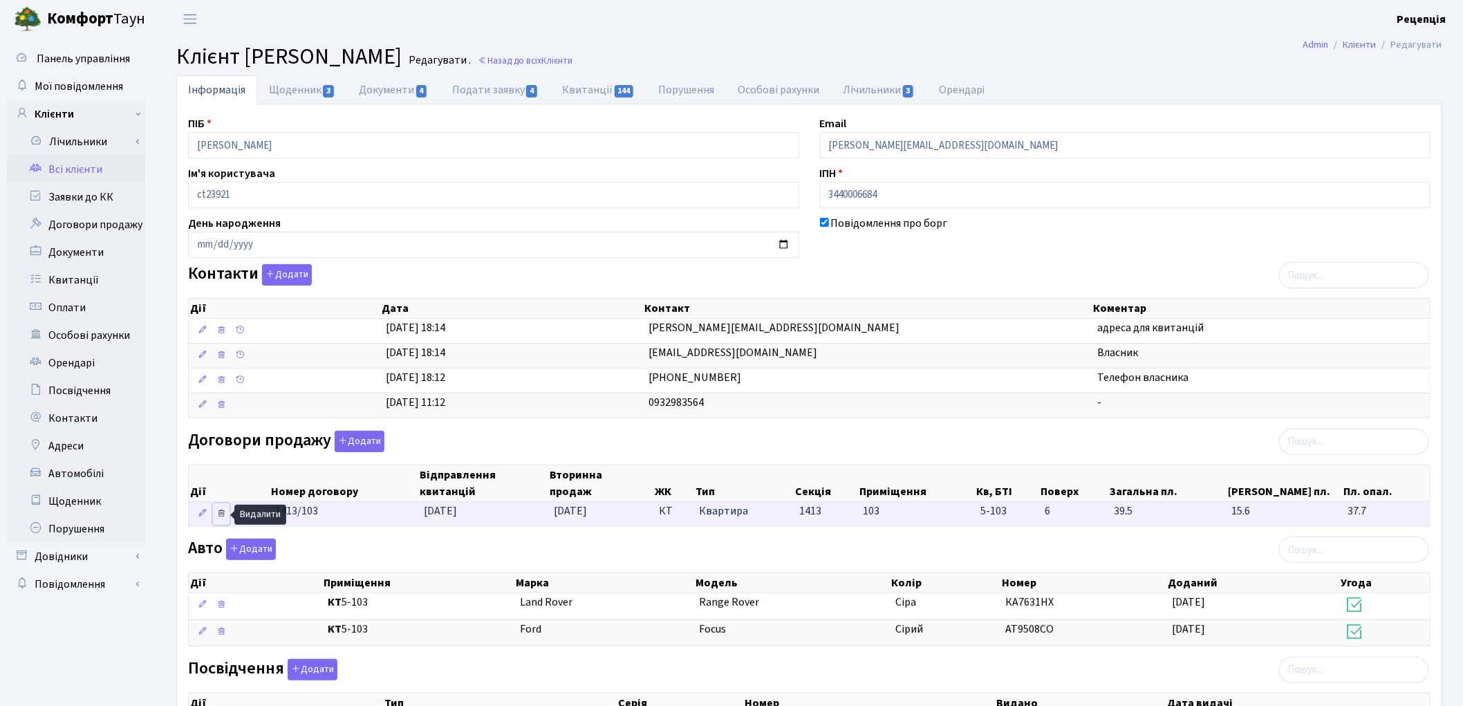
click at [225, 512] on icon at bounding box center [221, 513] width 10 height 10
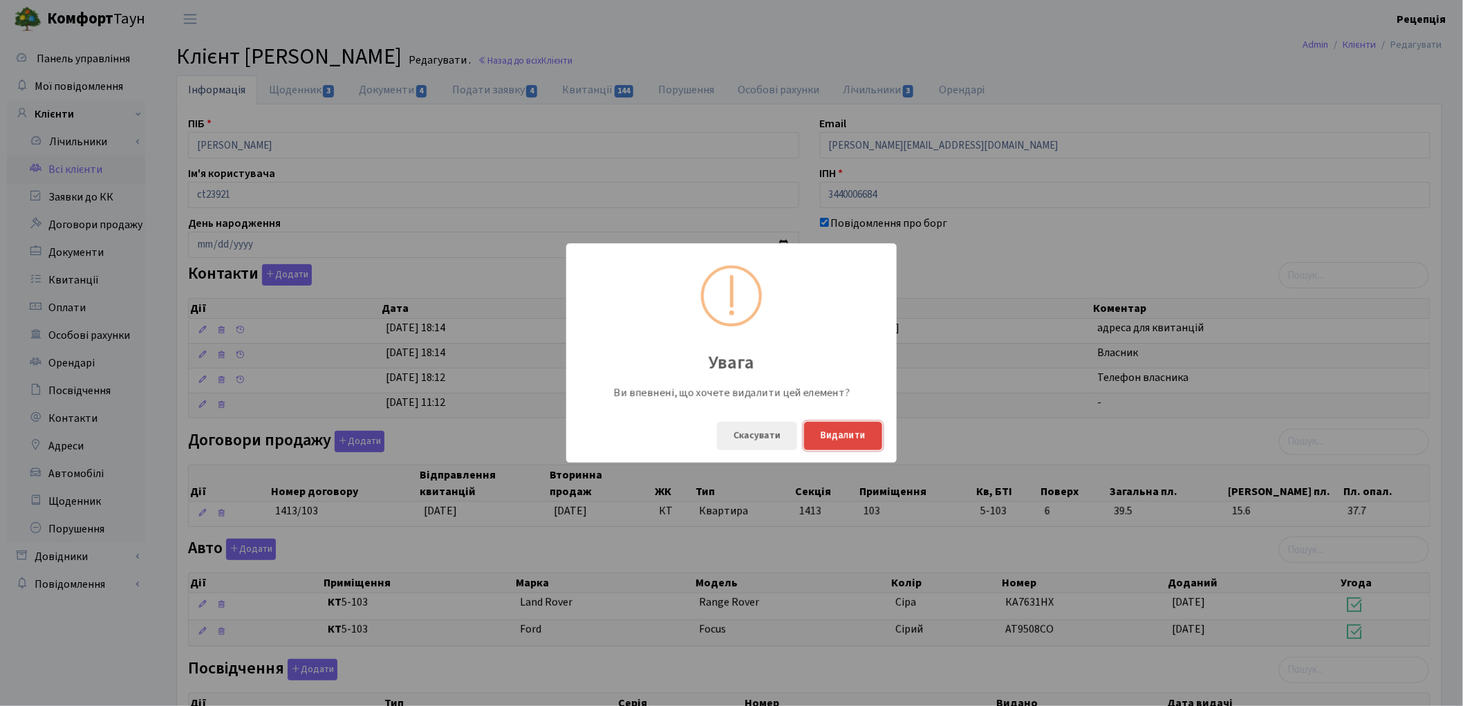
click at [839, 437] on button "Видалити" at bounding box center [843, 436] width 78 height 28
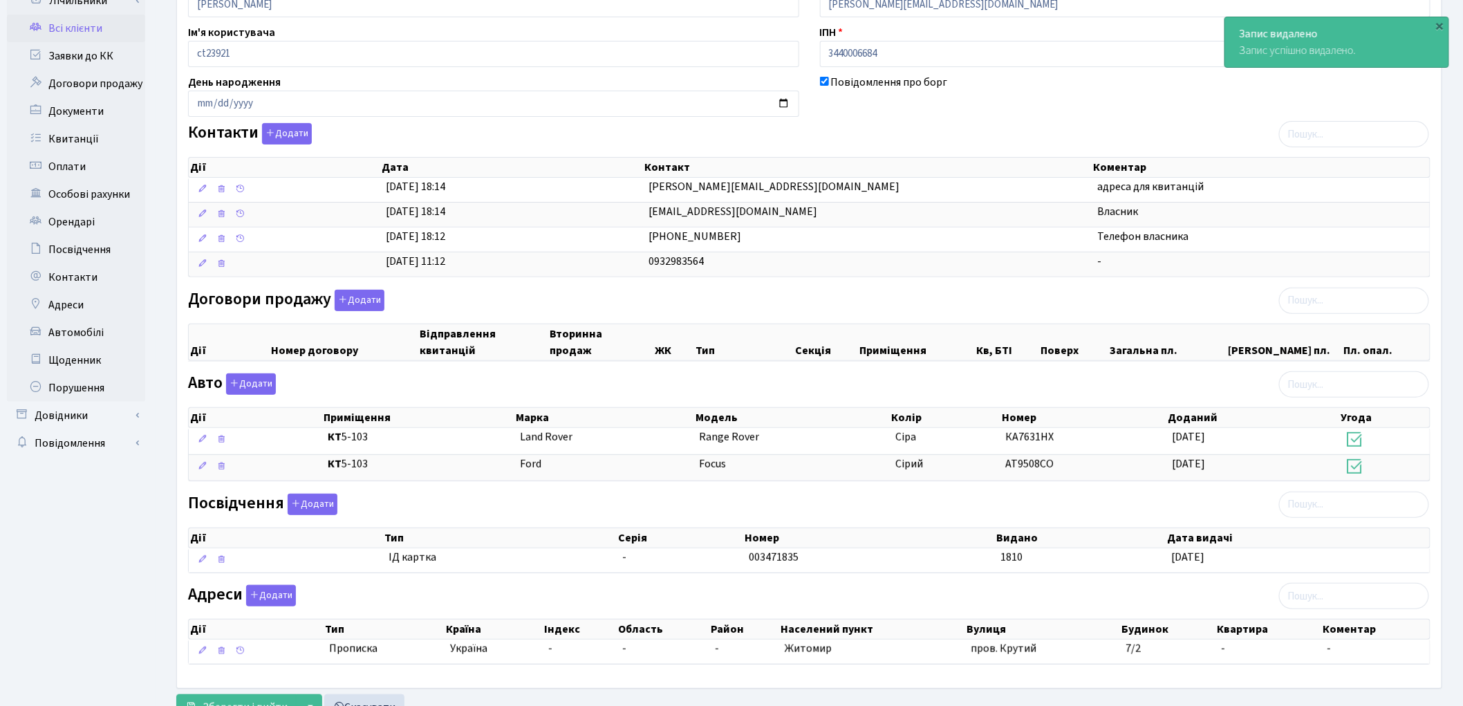
scroll to position [199, 0]
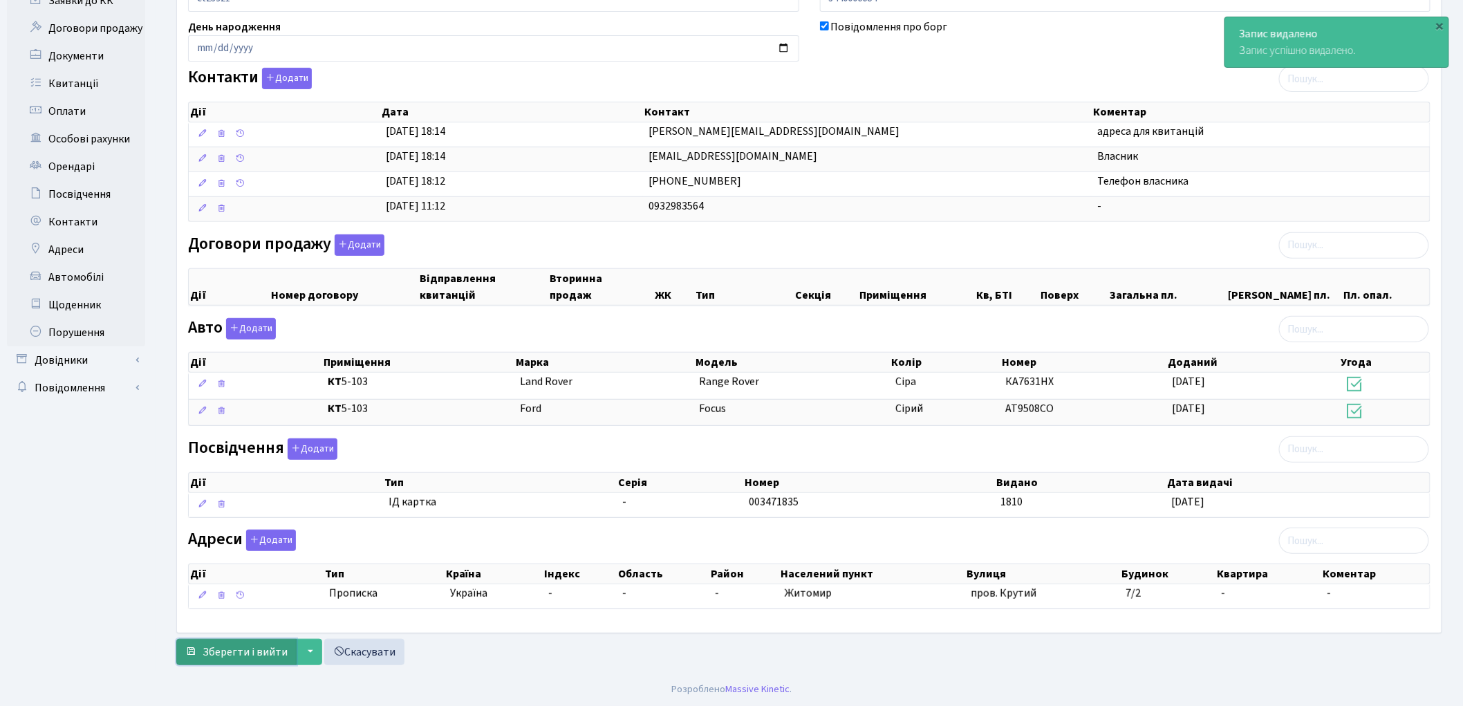
click at [217, 653] on span "Зберегти і вийти" at bounding box center [245, 651] width 85 height 15
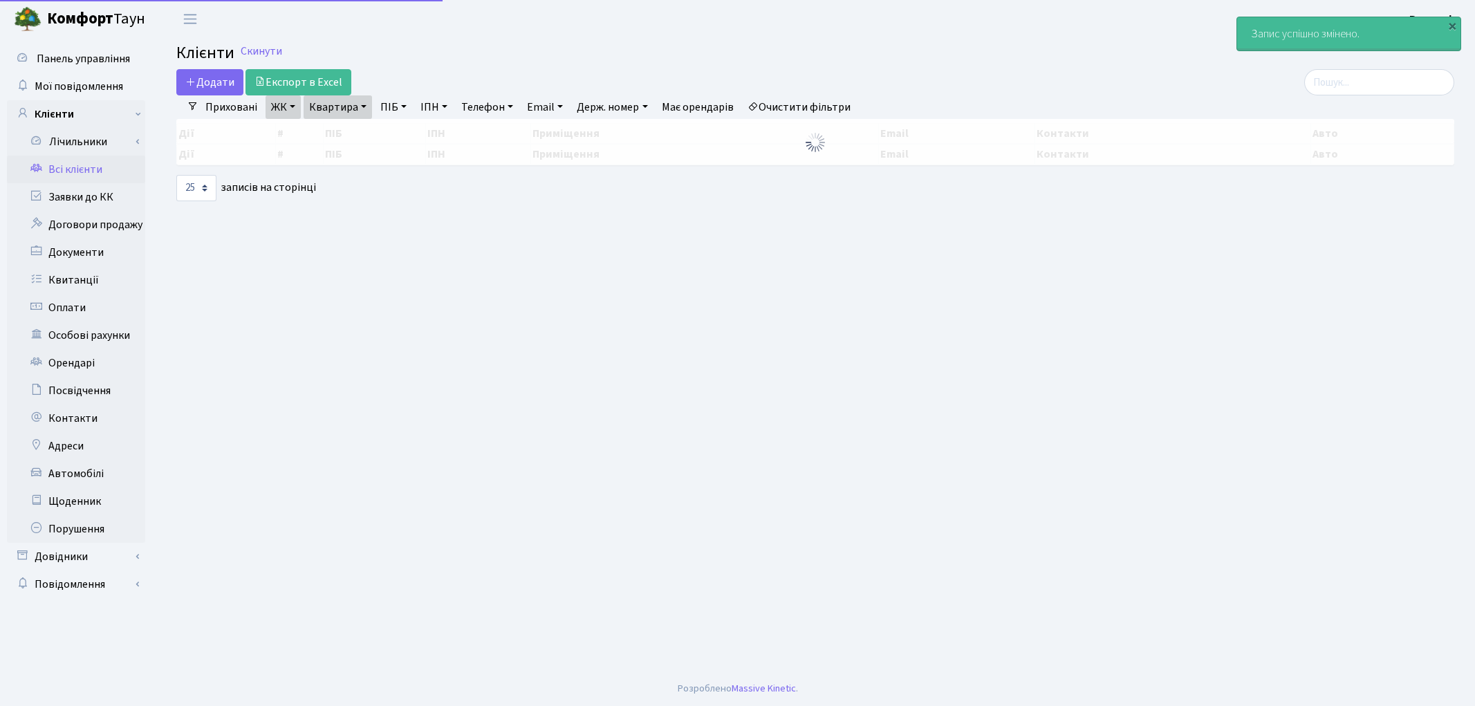
select select "25"
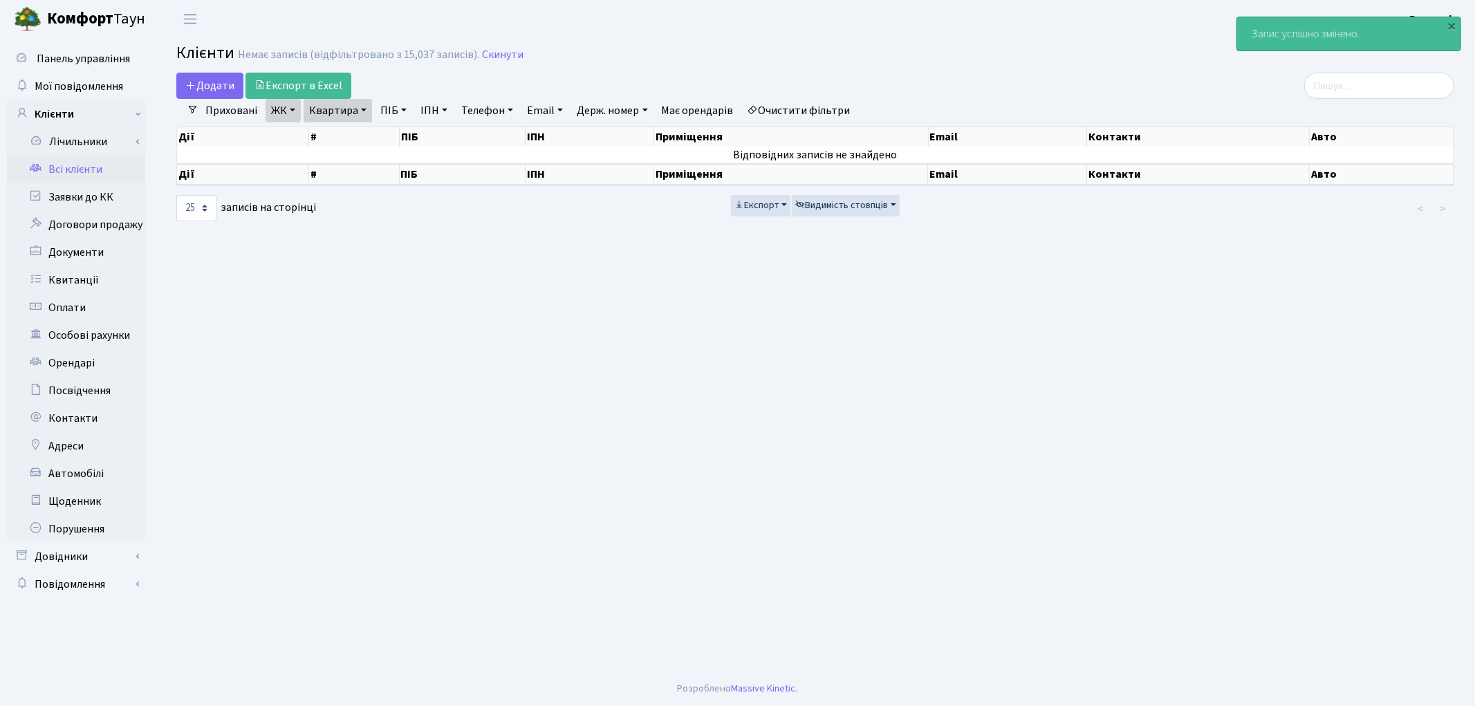
click at [800, 109] on link "Очистити фільтри" at bounding box center [799, 111] width 114 height 24
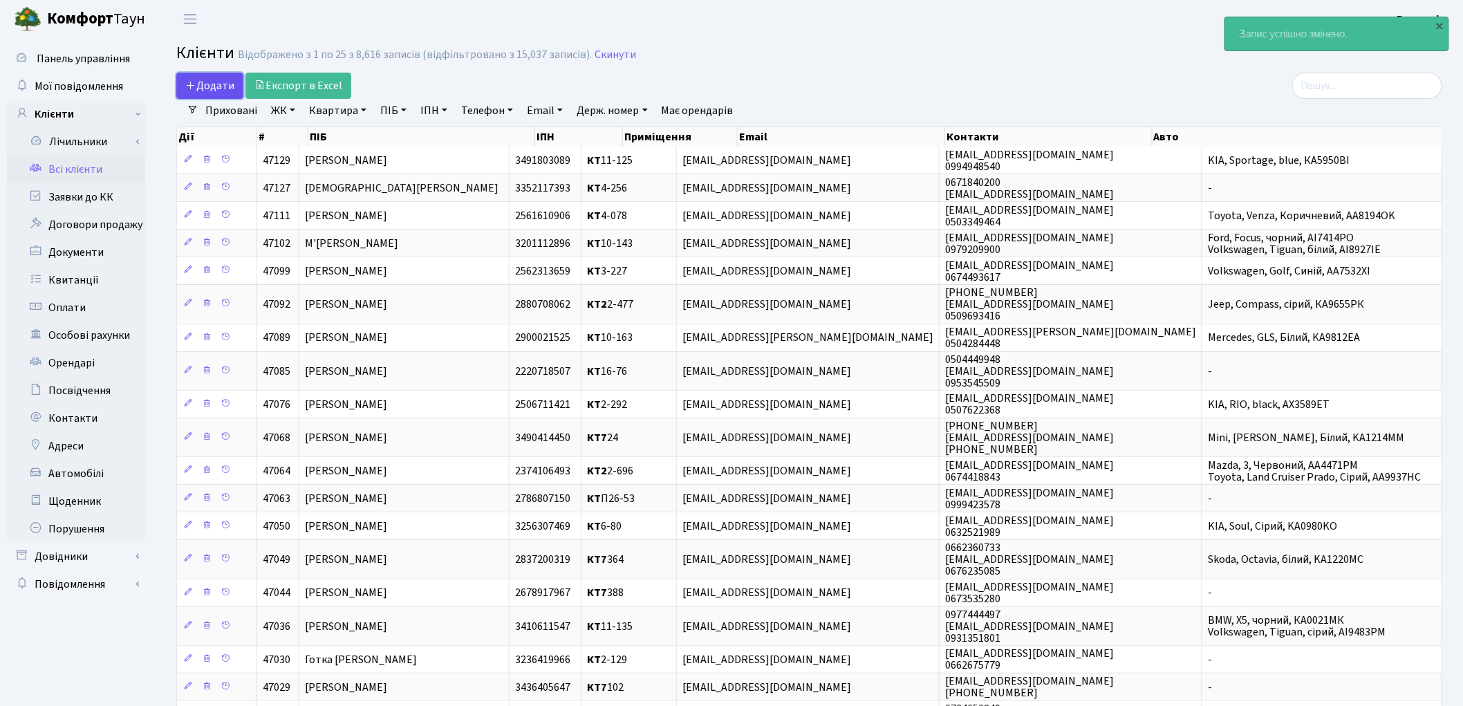
click at [216, 90] on span "Додати" at bounding box center [209, 85] width 49 height 15
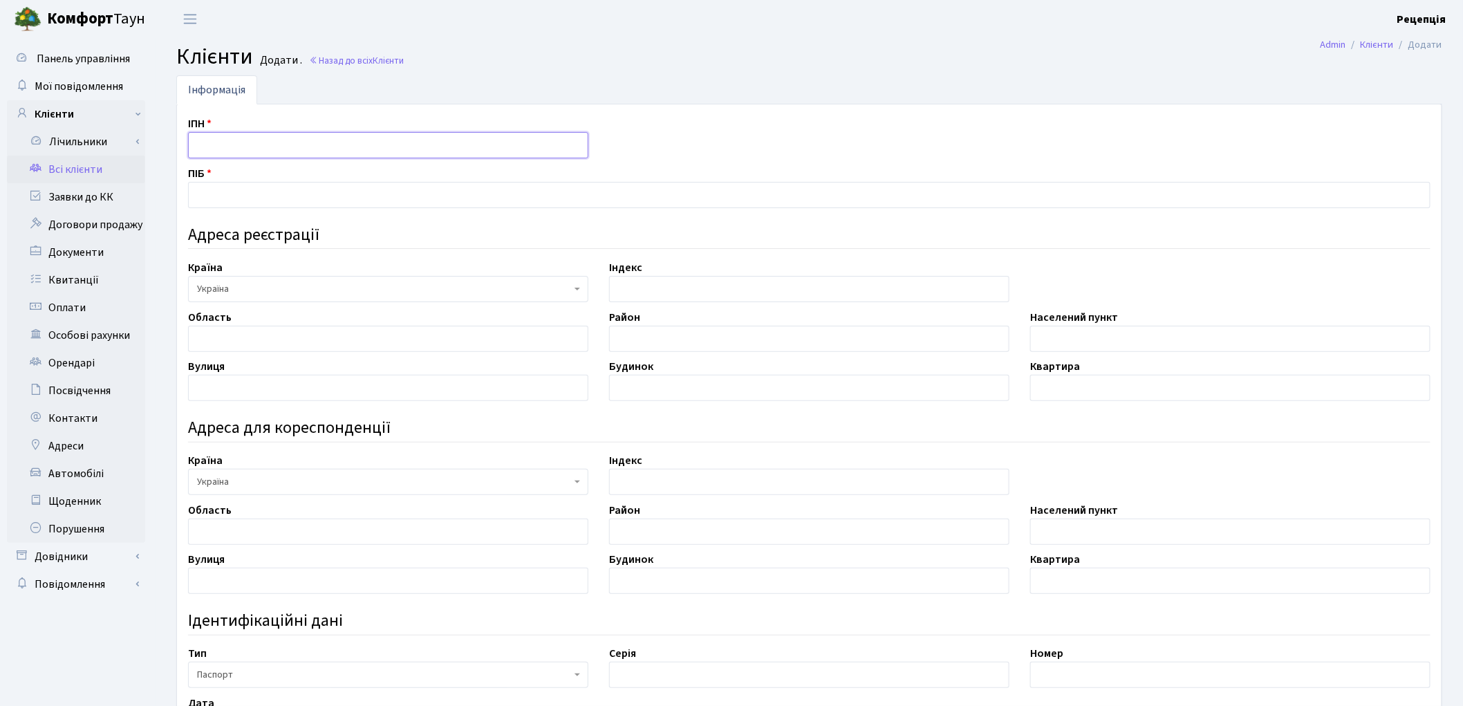
click at [235, 141] on input "text" at bounding box center [388, 145] width 400 height 26
type input "3097502892"
click at [259, 196] on input "text" at bounding box center [809, 195] width 1242 height 26
type input "[PERSON_NAME]"
click at [252, 347] on input "text" at bounding box center [388, 339] width 400 height 26
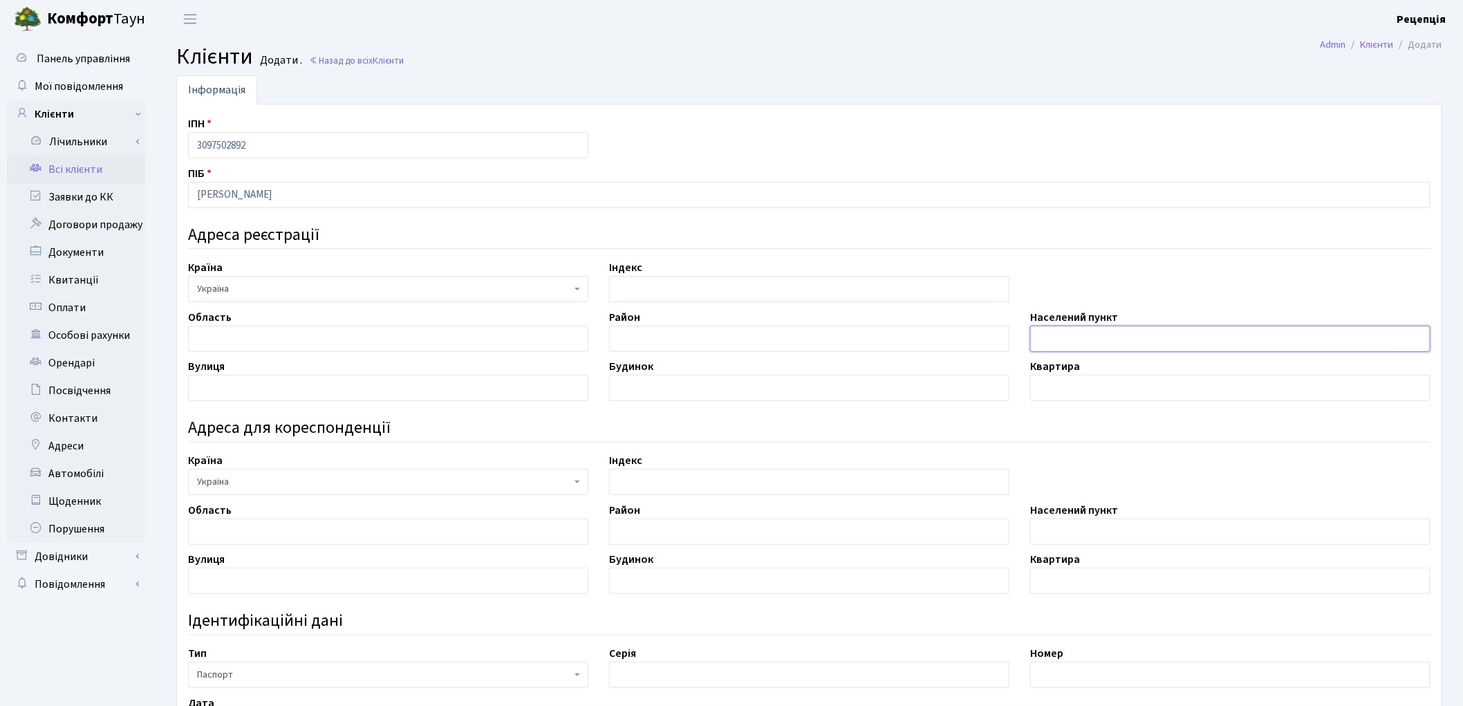
click at [1079, 333] on input "text" at bounding box center [1230, 339] width 400 height 26
type input "м. [GEOGRAPHIC_DATA]"
click at [240, 389] on input "text" at bounding box center [388, 388] width 400 height 26
type input "Хіміків"
click at [690, 375] on input "text" at bounding box center [809, 388] width 400 height 26
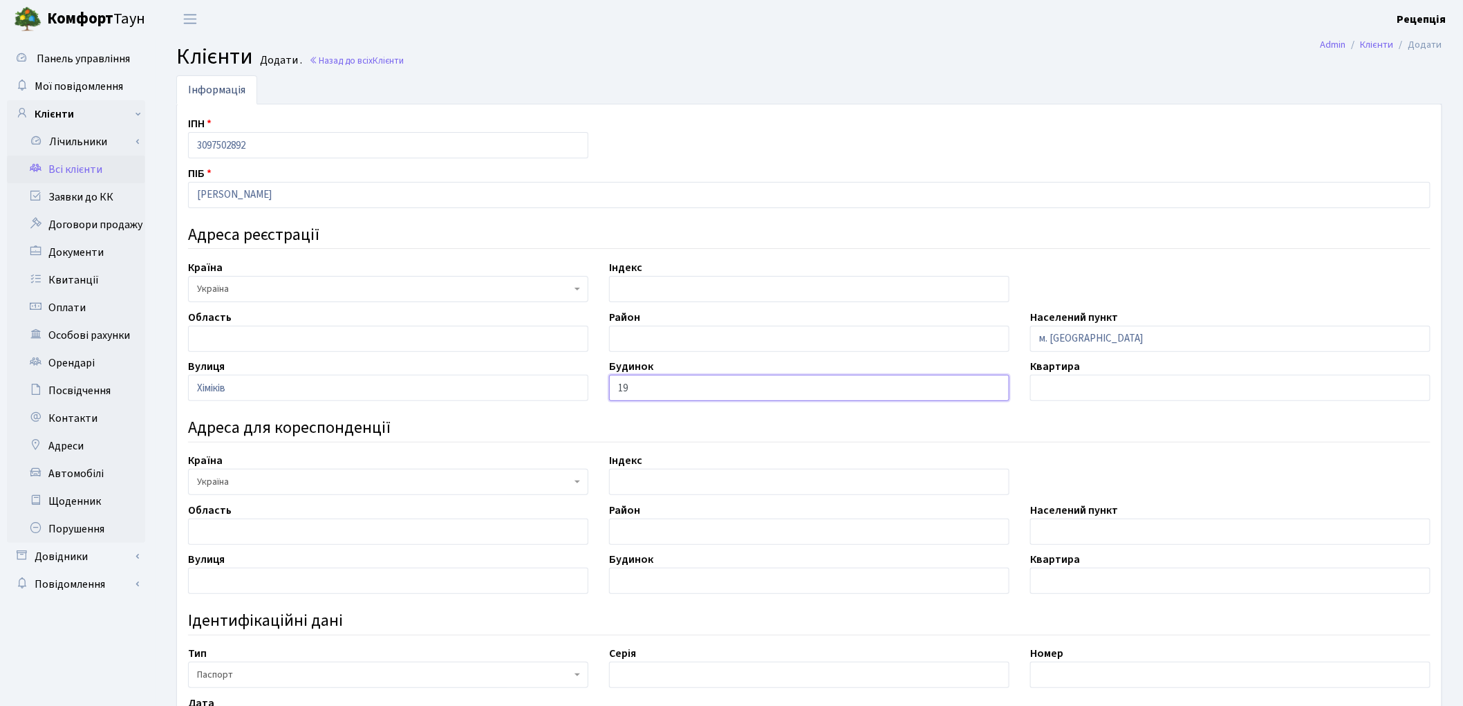
type input "19"
click at [1046, 395] on input "text" at bounding box center [1230, 388] width 400 height 26
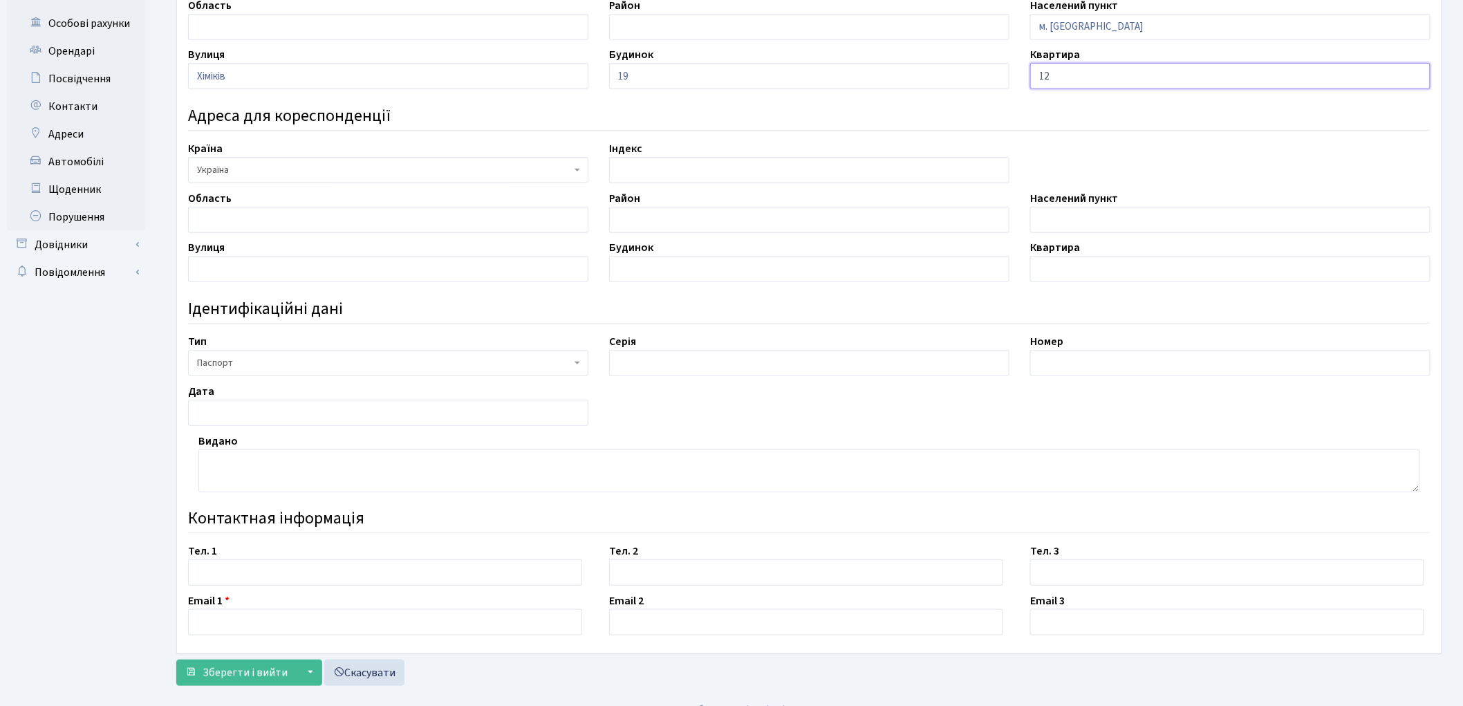
scroll to position [333, 0]
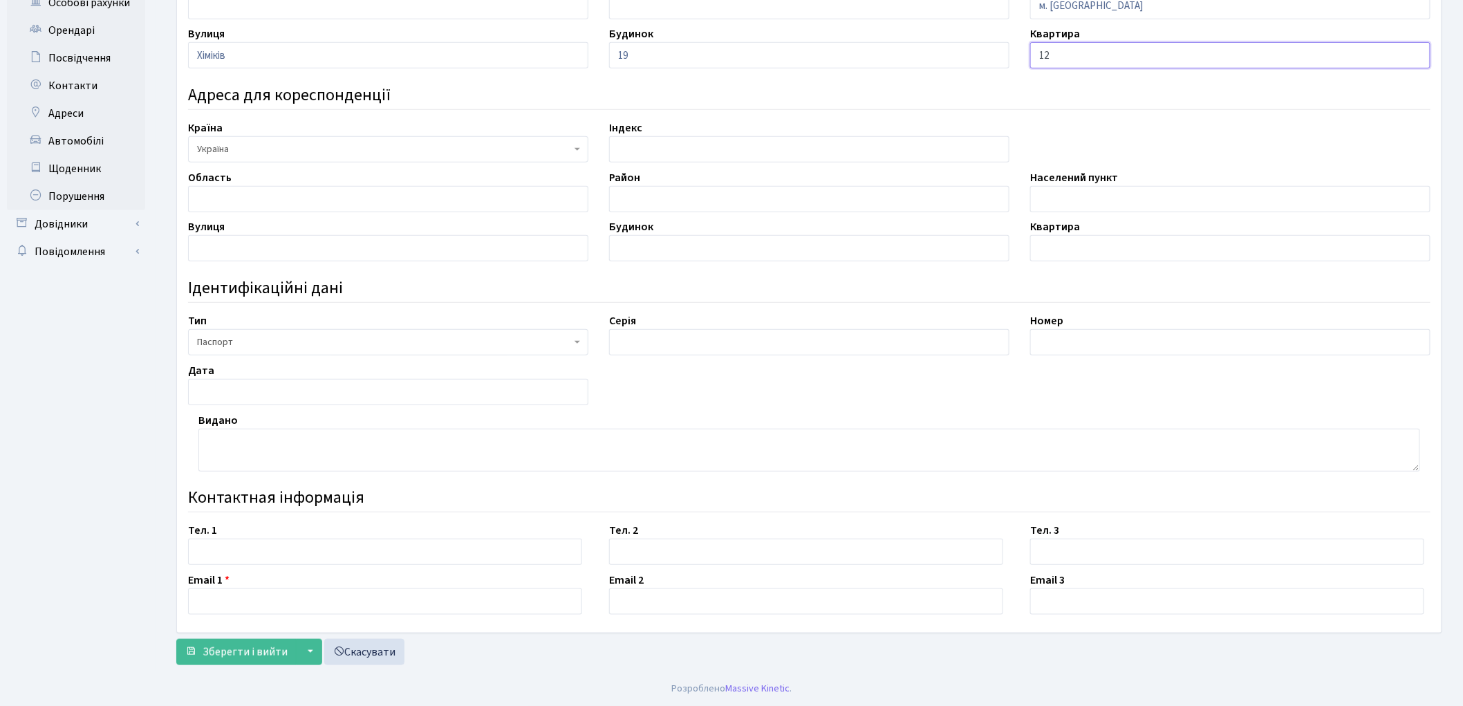
type input "12"
click at [250, 543] on input "text" at bounding box center [385, 552] width 394 height 26
type input "0932983564"
click at [237, 597] on input "text" at bounding box center [385, 601] width 394 height 26
type input "ros_m@i.ua"
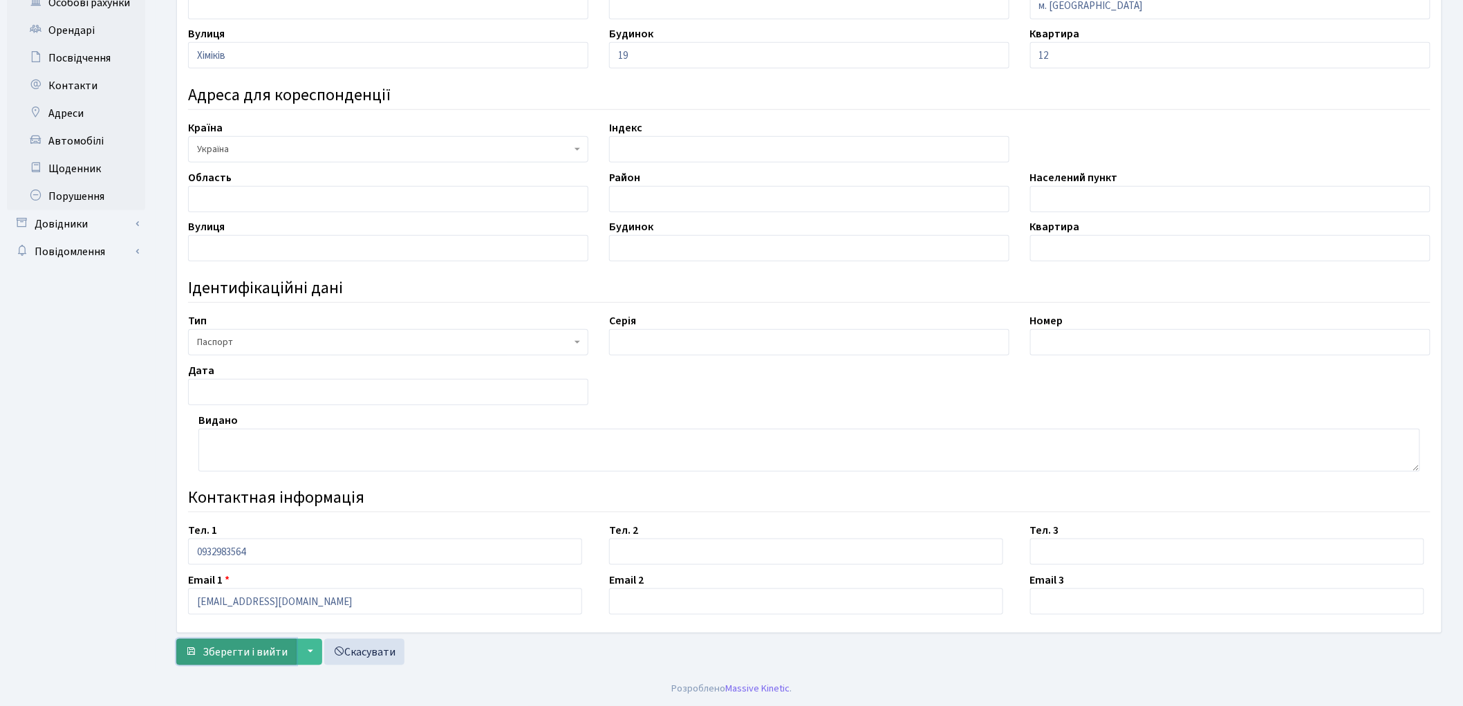
click at [226, 651] on span "Зберегти і вийти" at bounding box center [245, 651] width 85 height 15
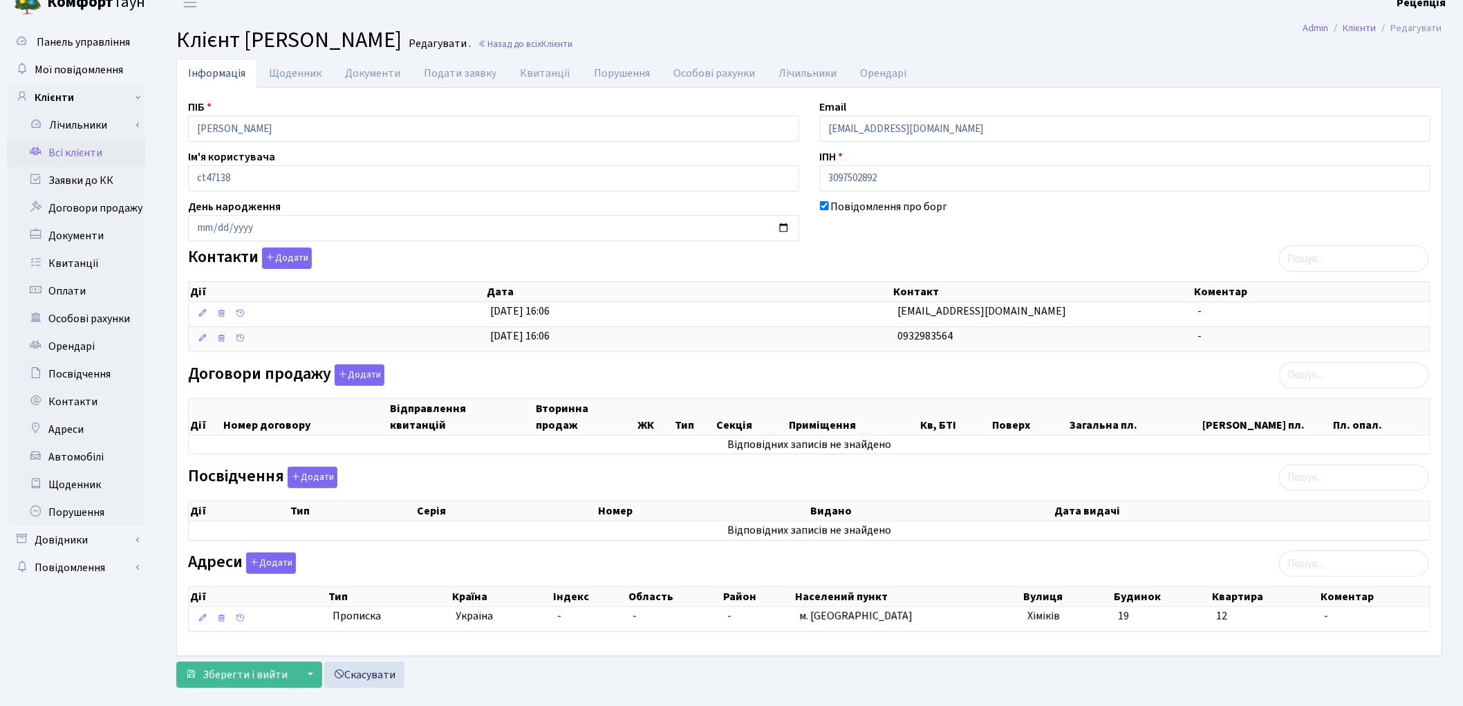
scroll to position [42, 0]
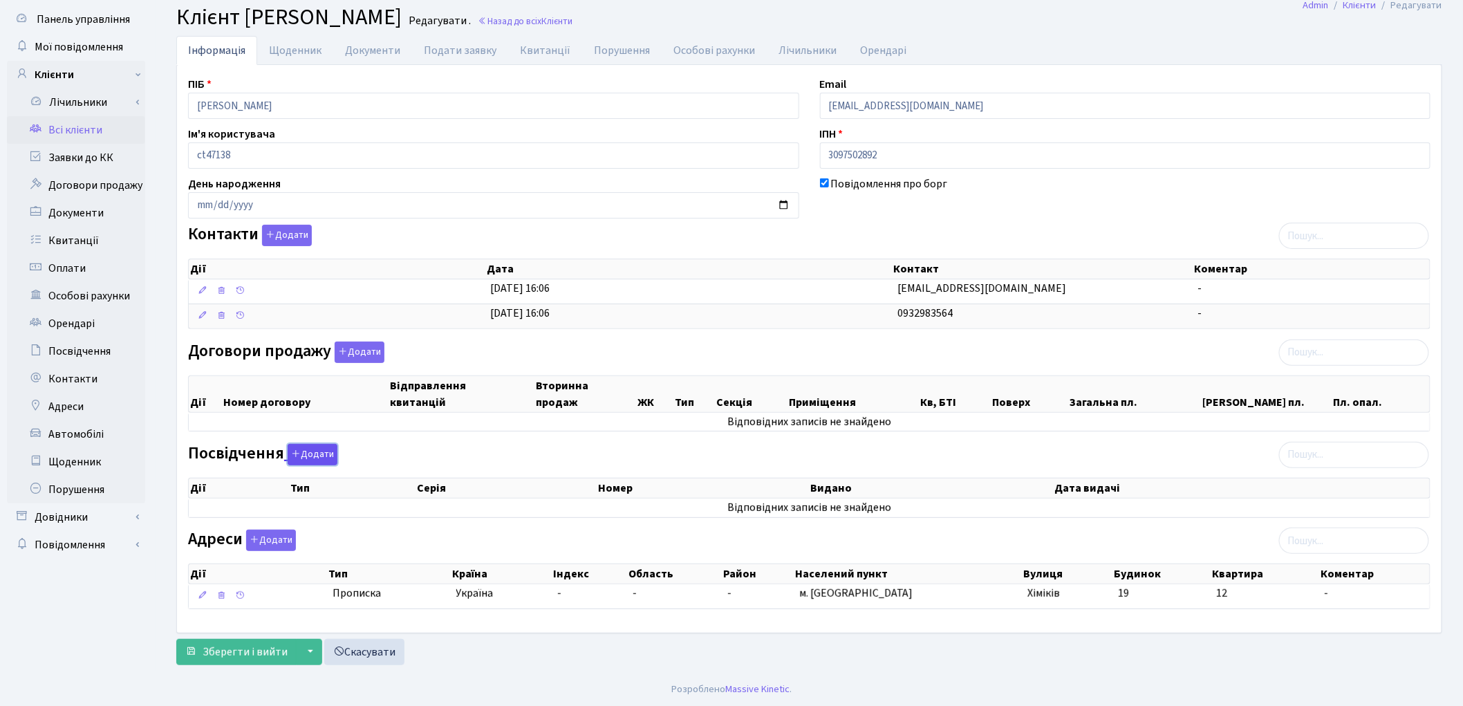
click at [302, 453] on button "Додати" at bounding box center [313, 454] width 50 height 21
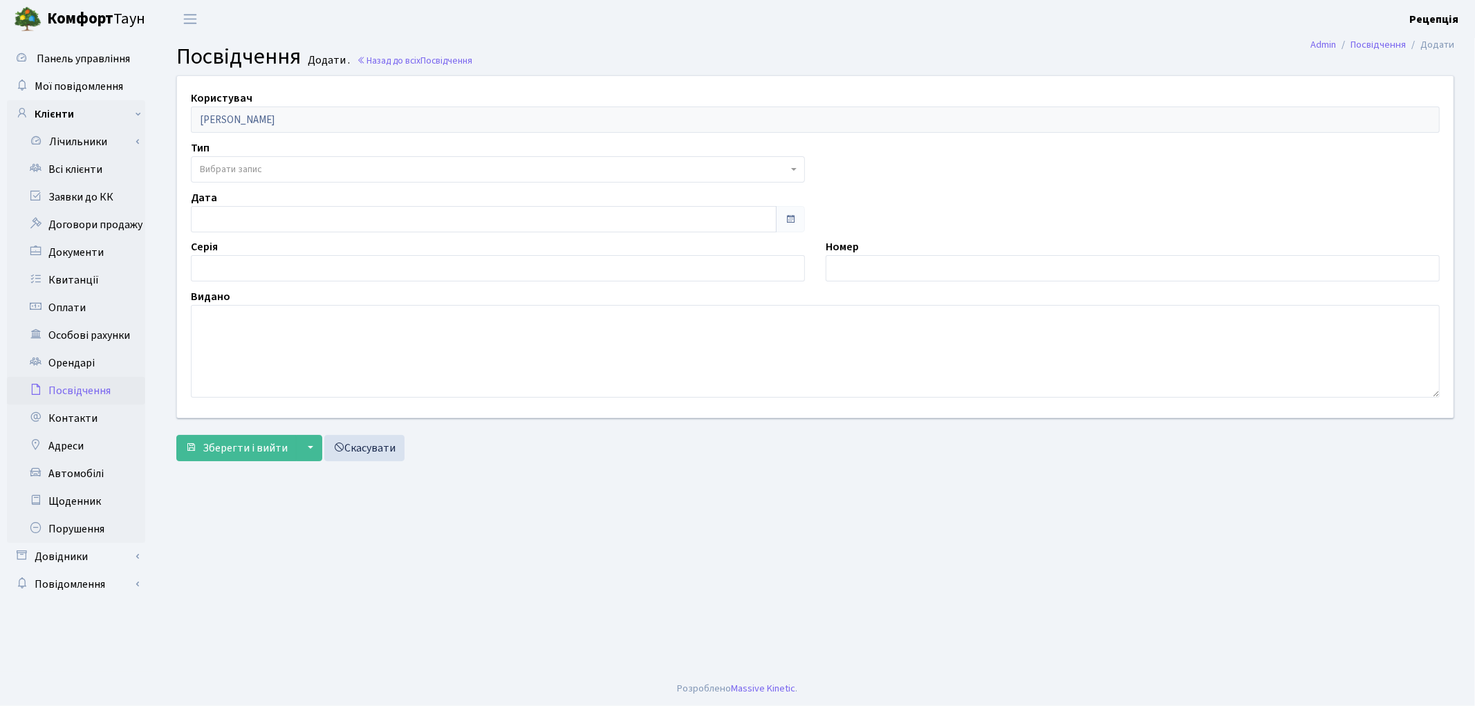
click at [245, 167] on span "Вибрати запис" at bounding box center [231, 169] width 62 height 14
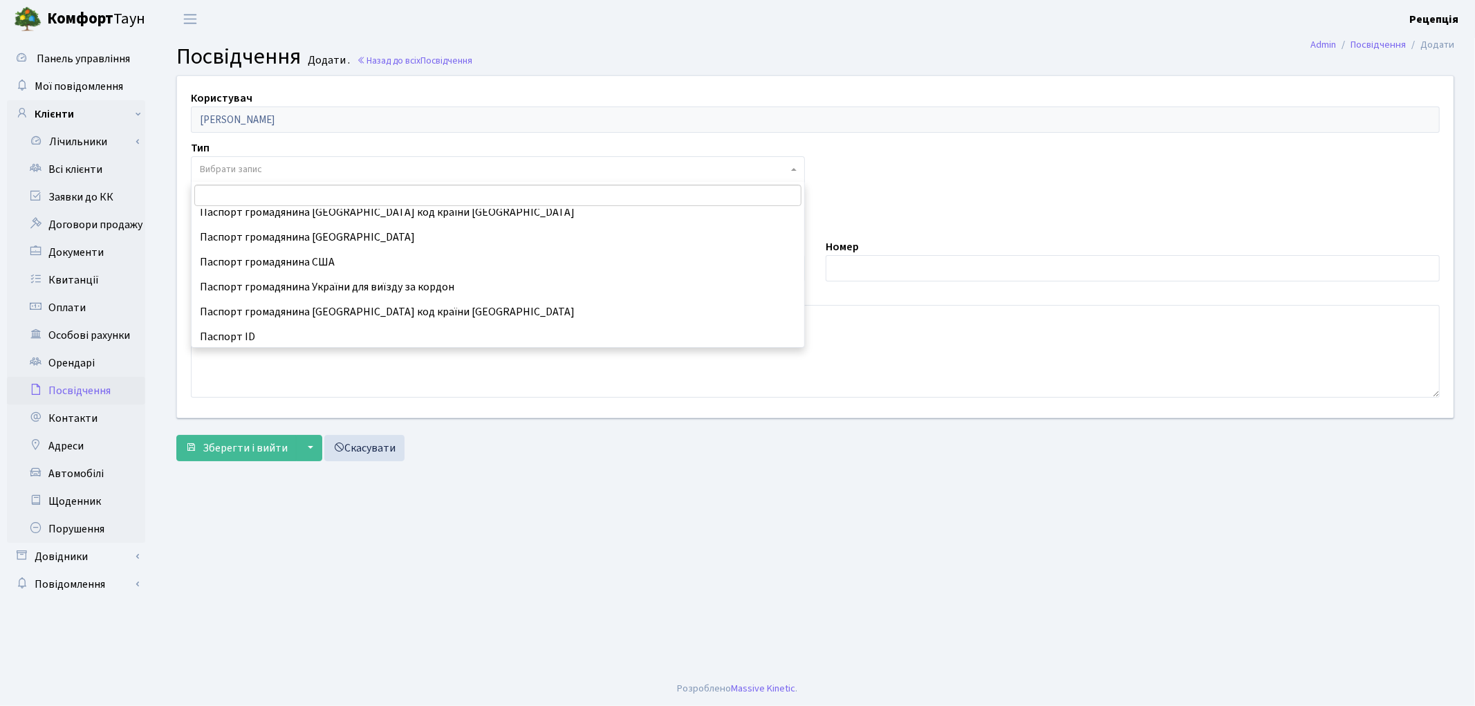
scroll to position [122, 0]
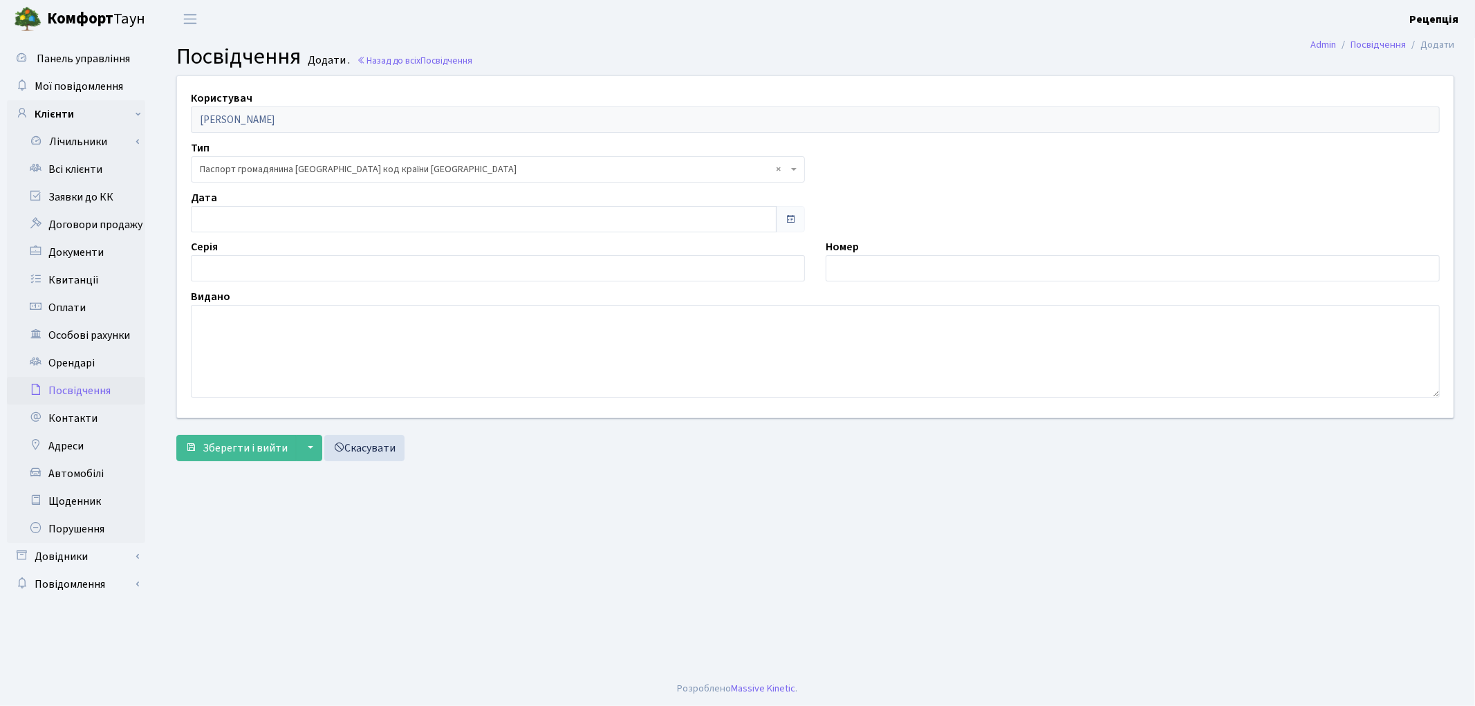
click at [481, 173] on span "× Паспорт громадянина республіки Казахстан код країни KAZ" at bounding box center [494, 169] width 588 height 14
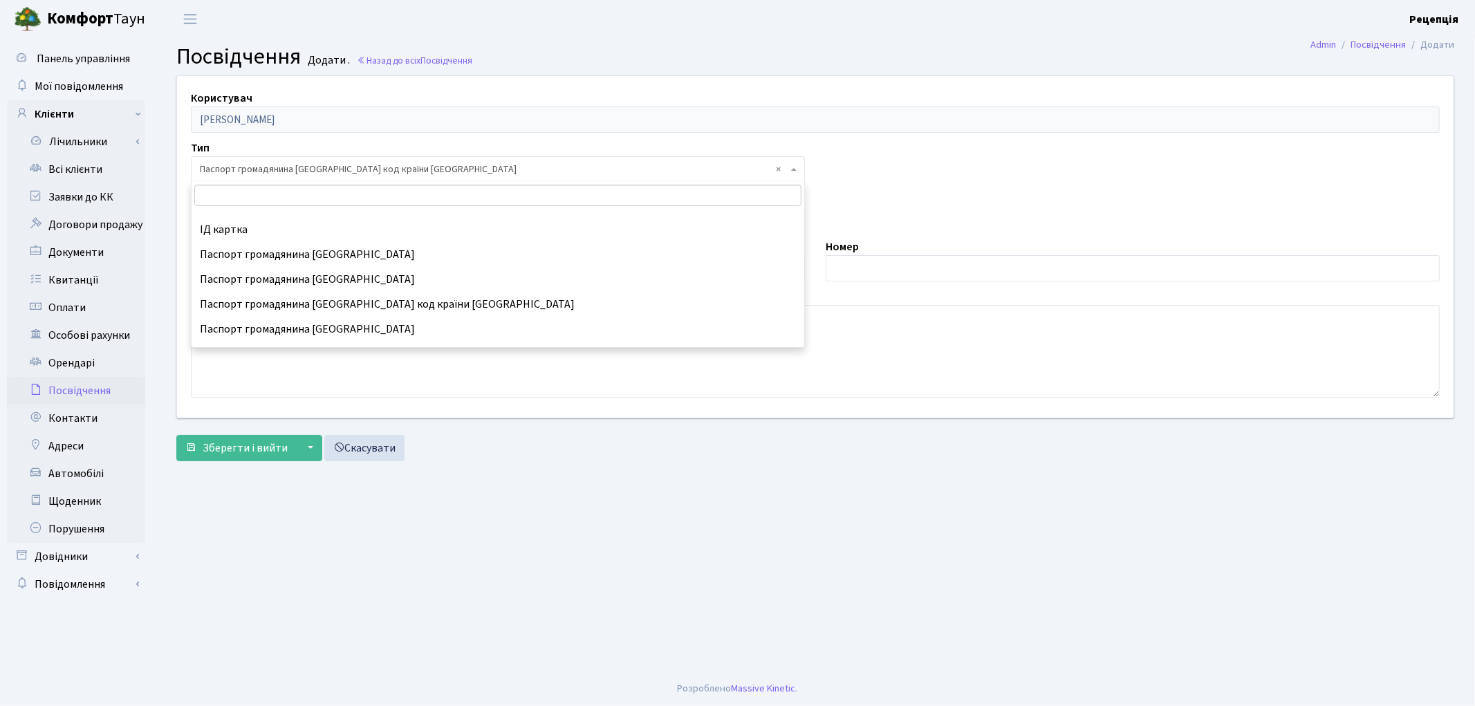
scroll to position [157, 0]
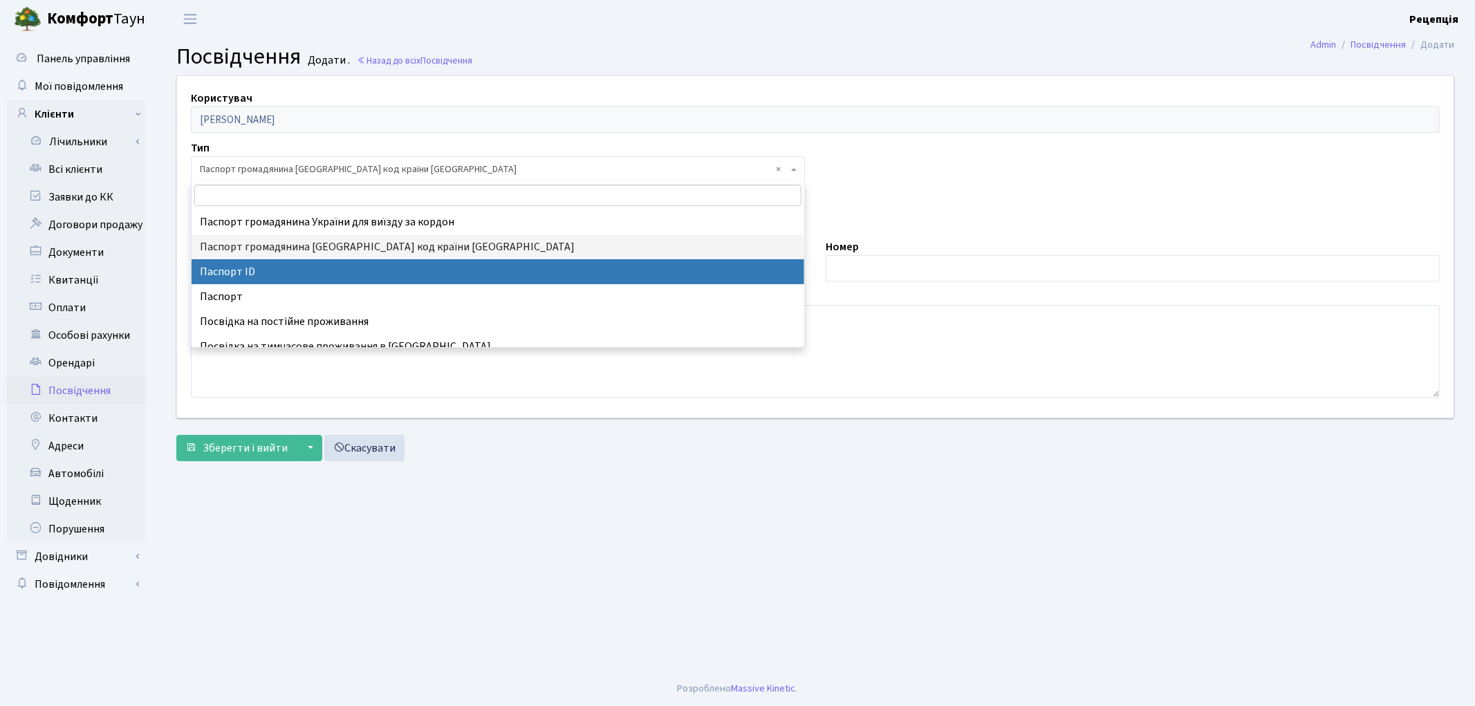
select select "34"
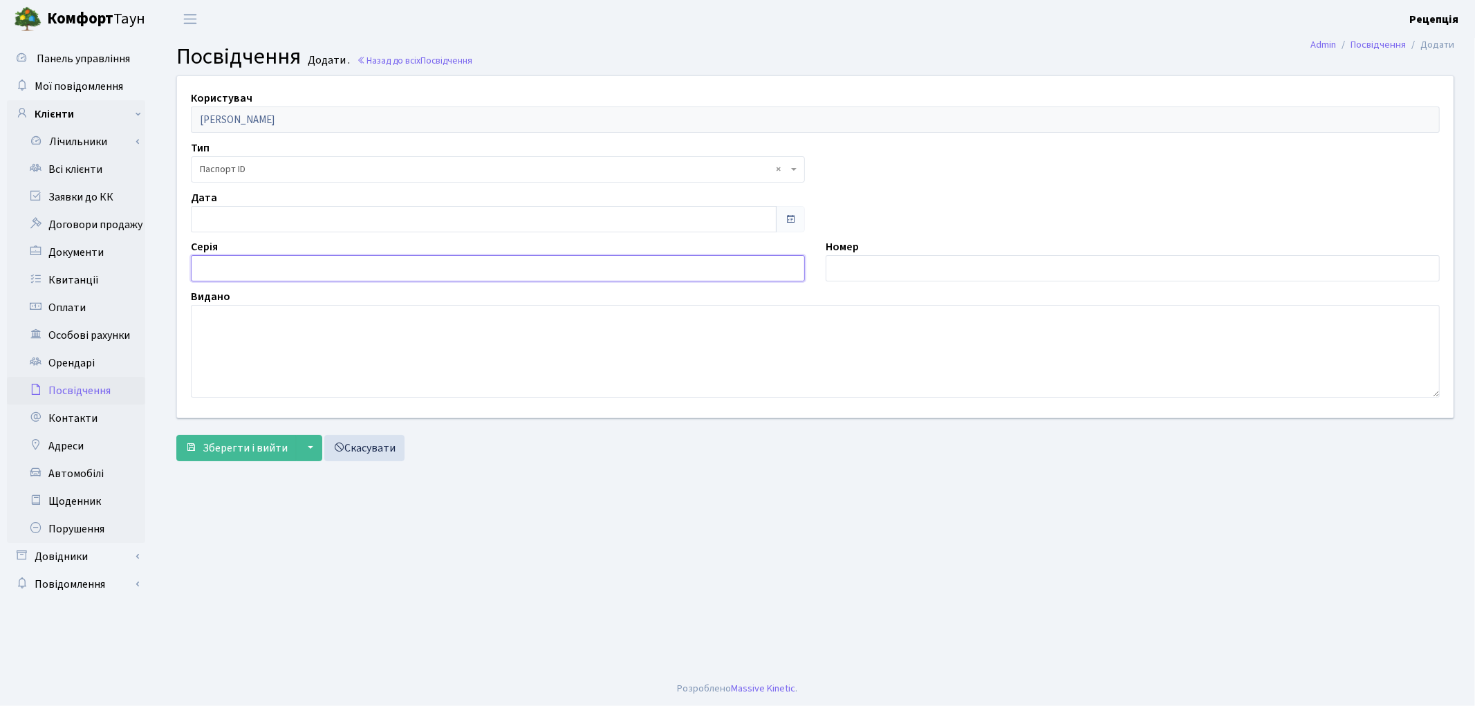
click at [282, 274] on input "text" at bounding box center [498, 268] width 614 height 26
type input "СЕ"
click at [868, 265] on input "text" at bounding box center [1132, 268] width 614 height 26
type input "574313"
type input "08.10.2025"
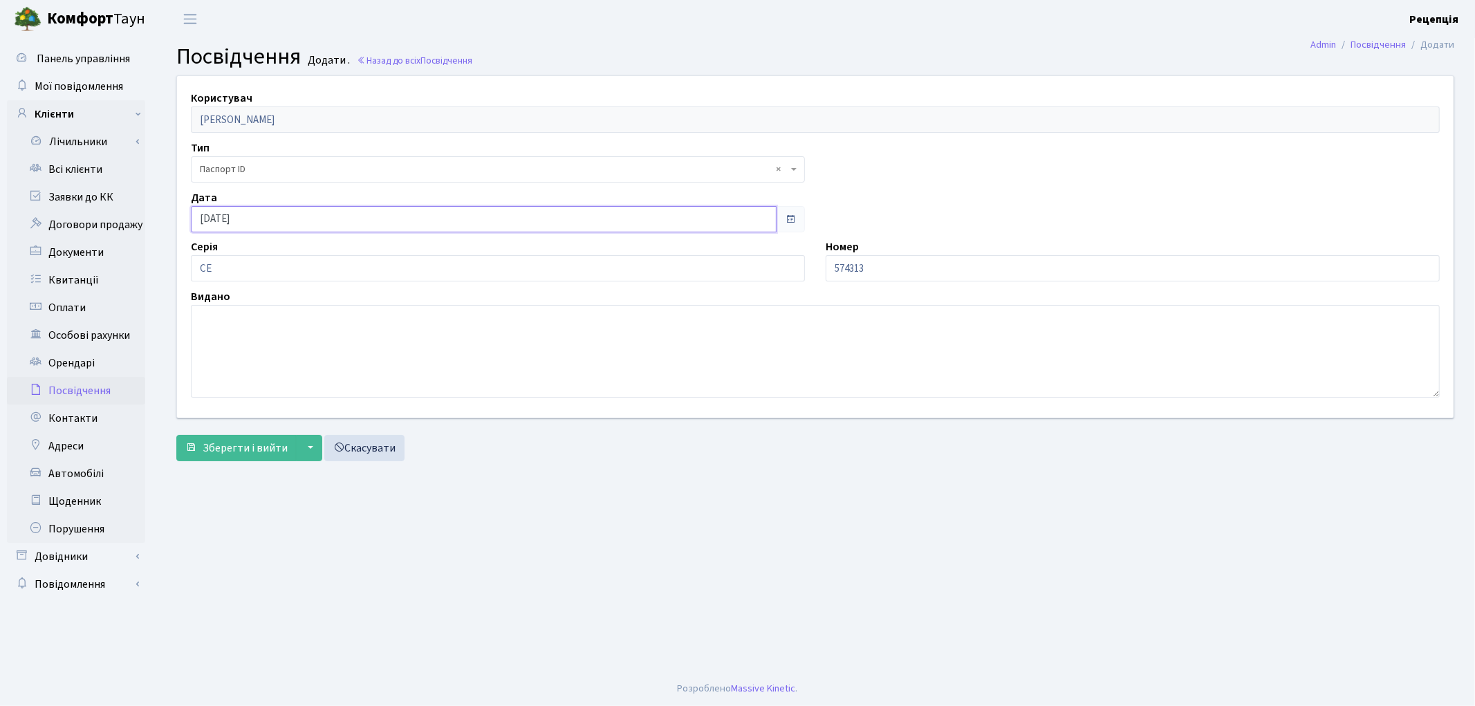
click at [264, 223] on input "08.10.2025" at bounding box center [484, 219] width 586 height 26
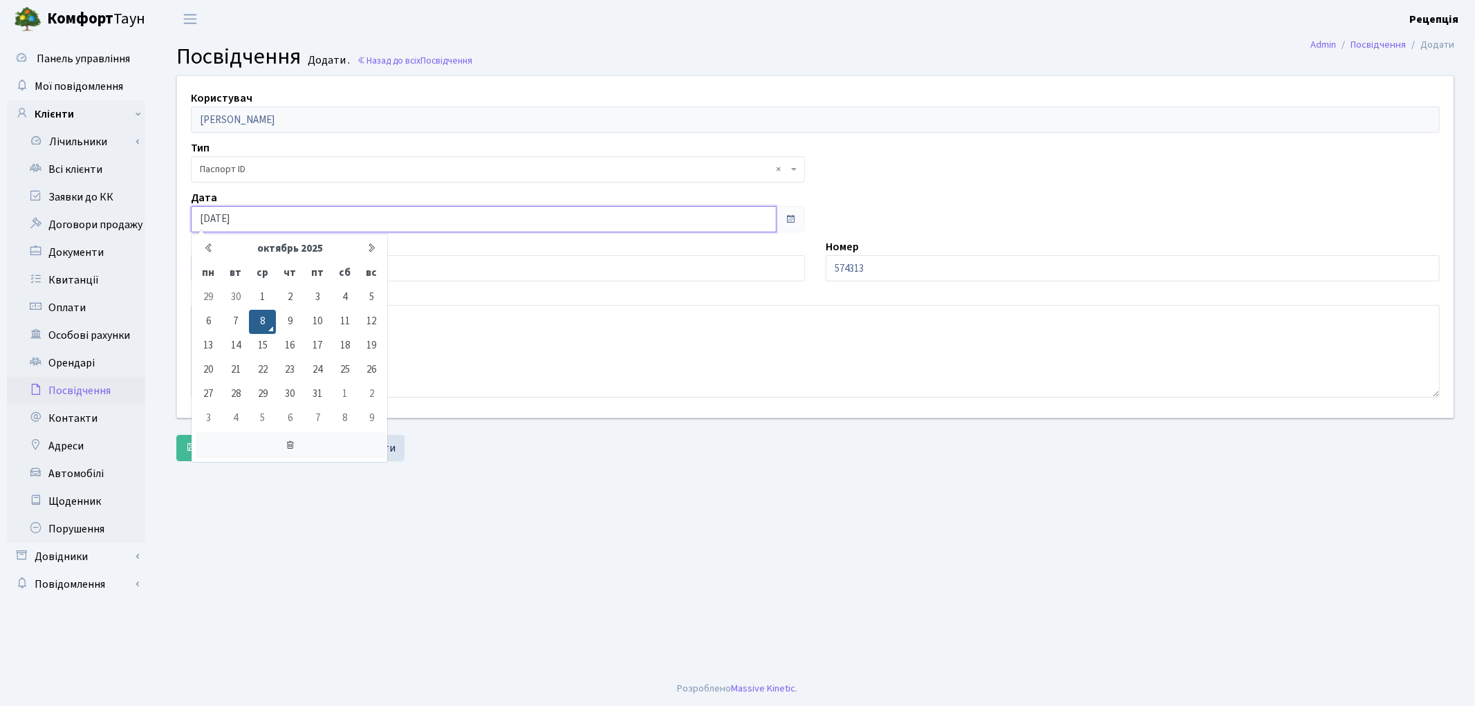
click at [293, 440] on icon at bounding box center [291, 445] width 190 height 26
click at [445, 263] on input "СЕ" at bounding box center [498, 268] width 614 height 26
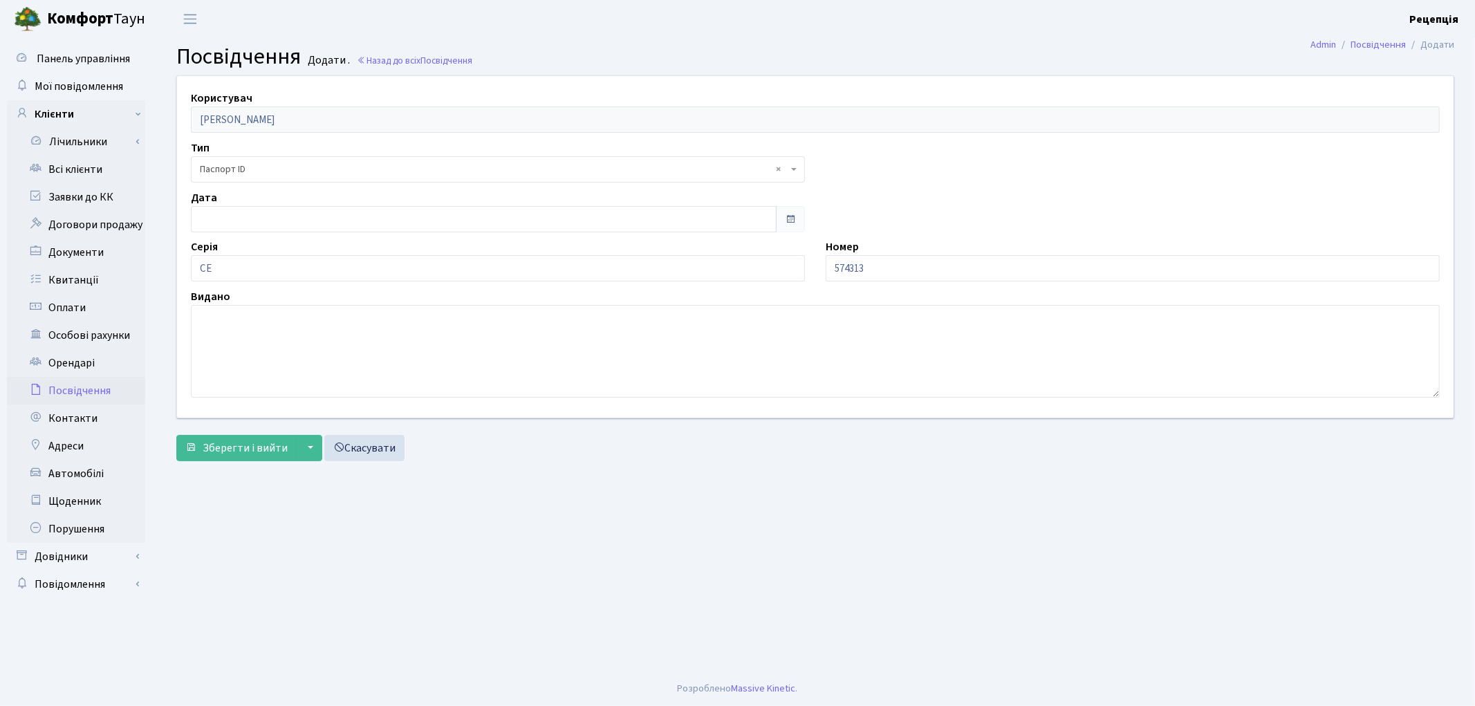
click at [259, 166] on span "× Паспорт ID" at bounding box center [494, 169] width 588 height 14
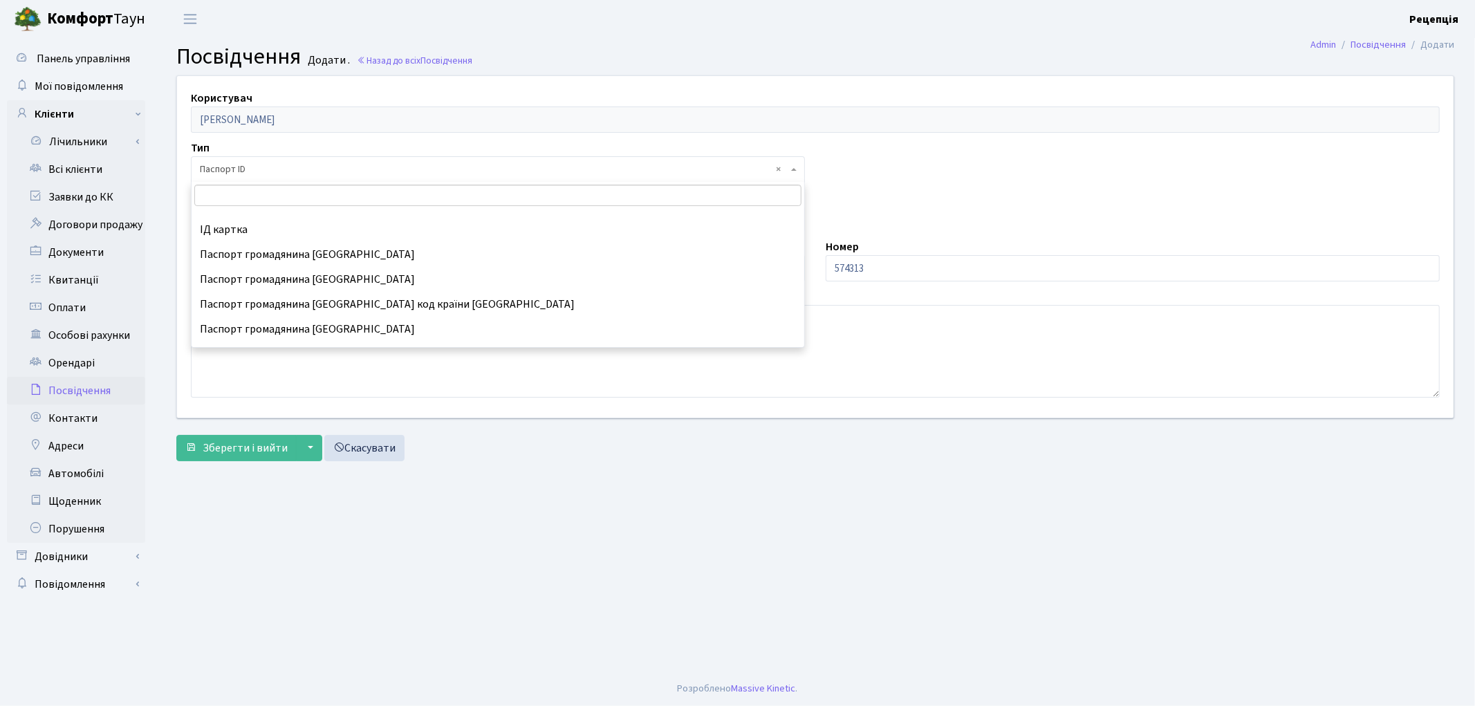
scroll to position [183, 0]
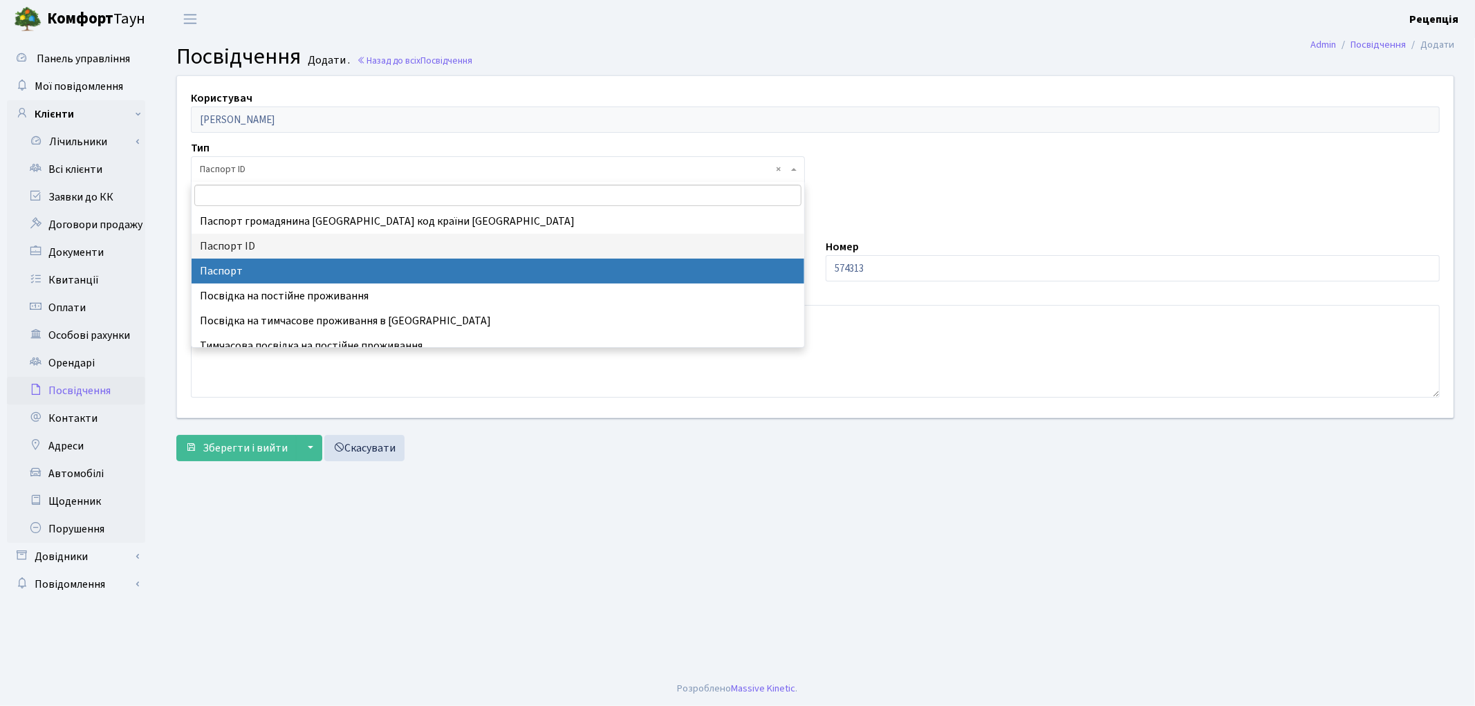
select select "1"
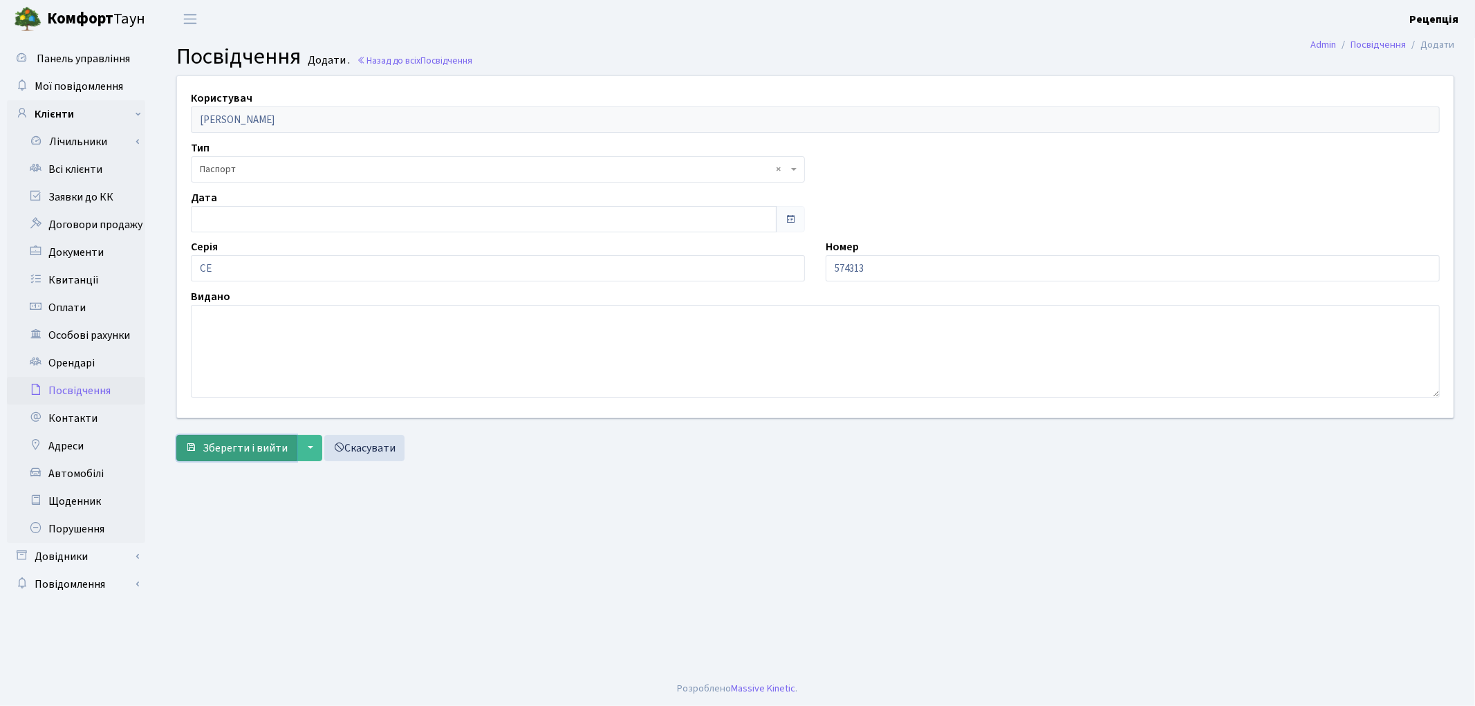
click at [233, 450] on span "Зберегти і вийти" at bounding box center [245, 447] width 85 height 15
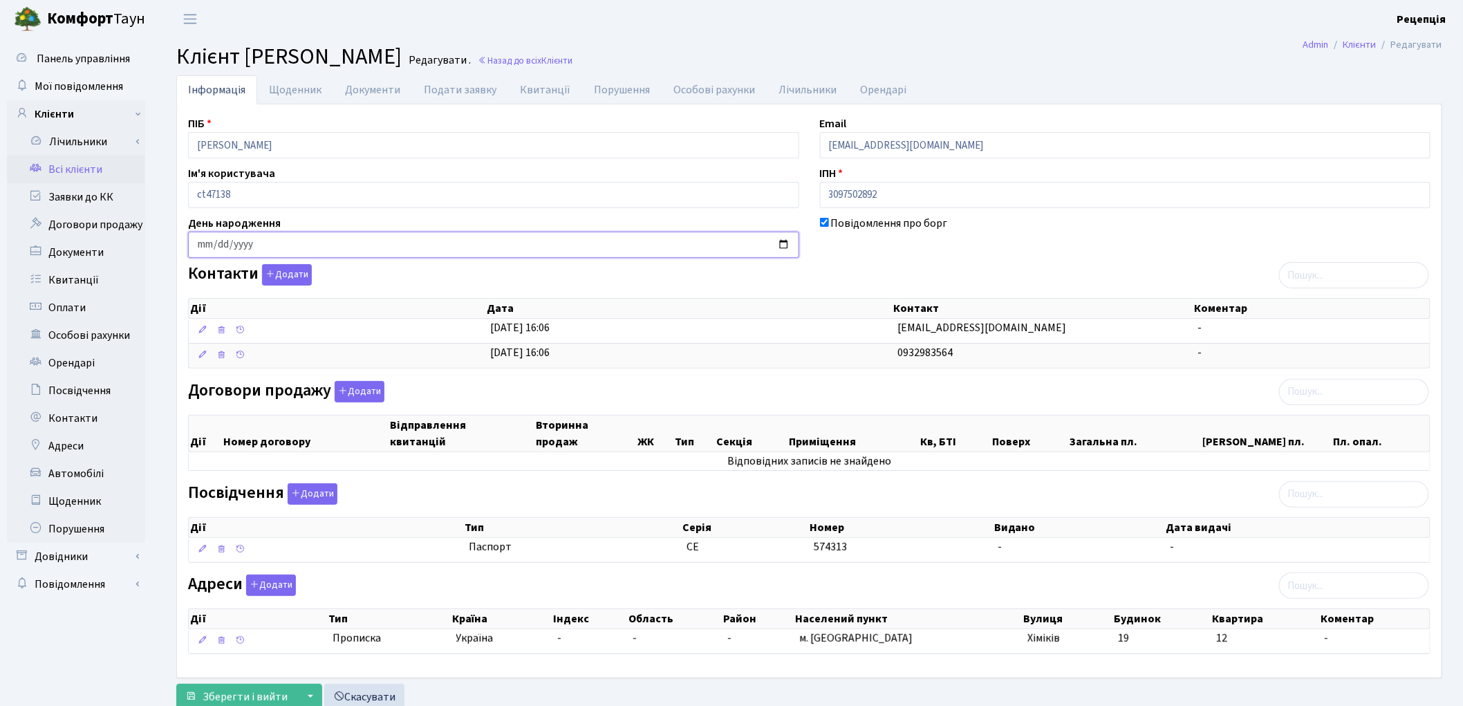
click at [200, 249] on input "date" at bounding box center [493, 245] width 611 height 26
type input "1984-10-21"
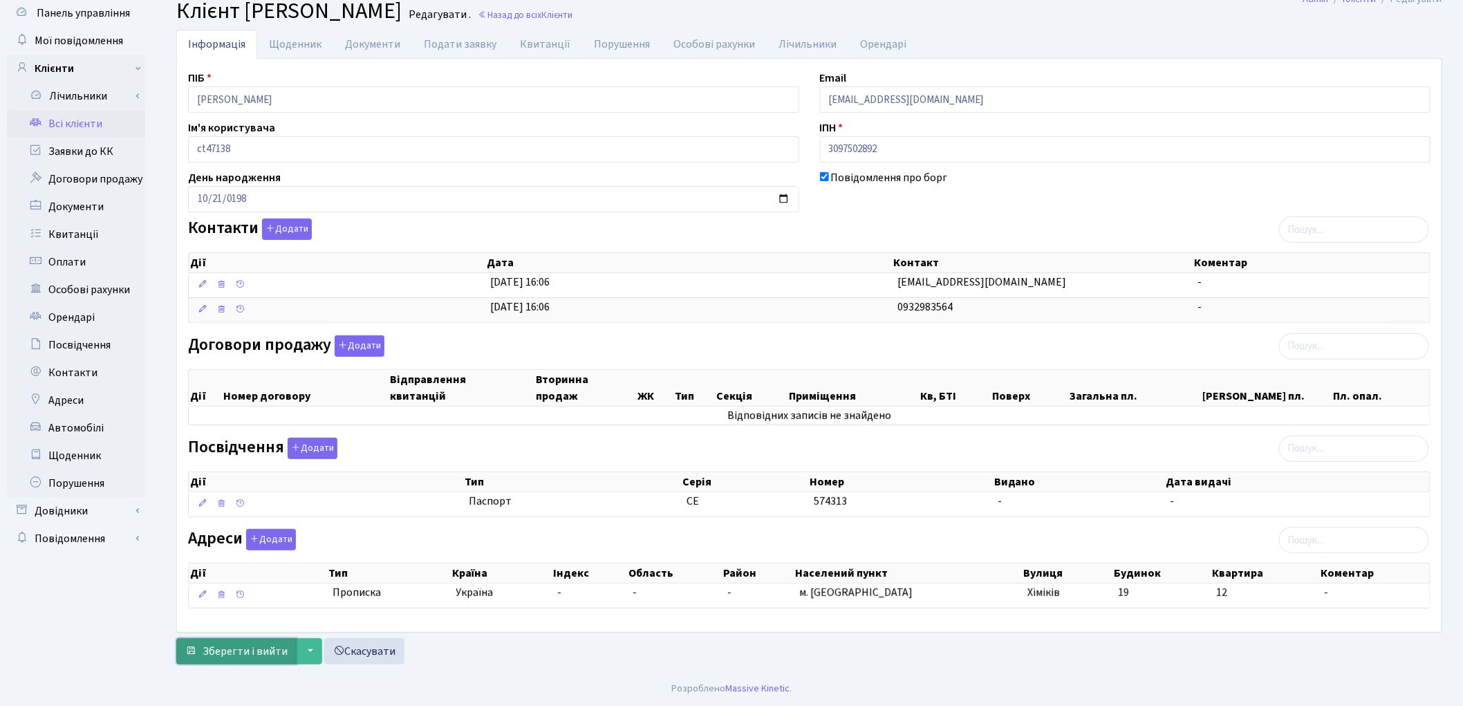
click at [247, 647] on span "Зберегти і вийти" at bounding box center [245, 651] width 85 height 15
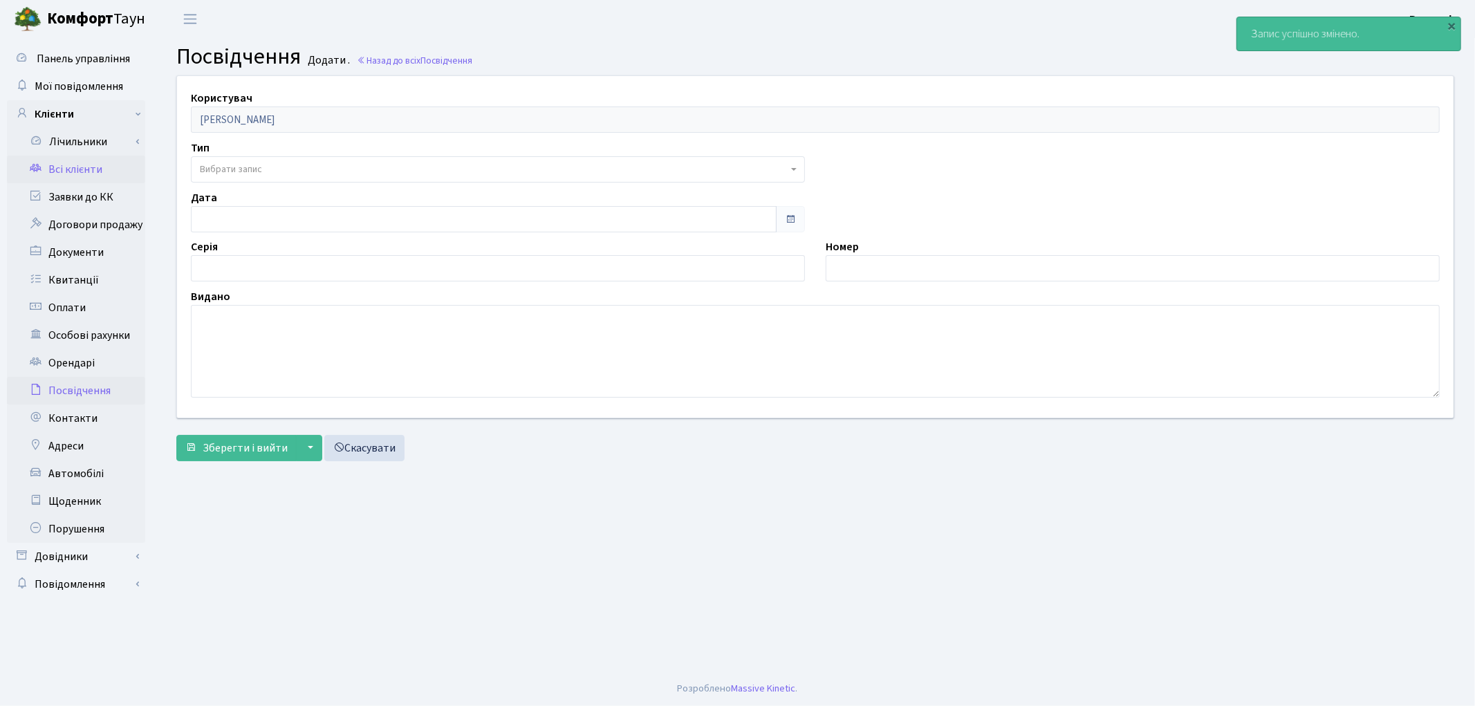
click at [59, 169] on link "Всі клієнти" at bounding box center [76, 170] width 138 height 28
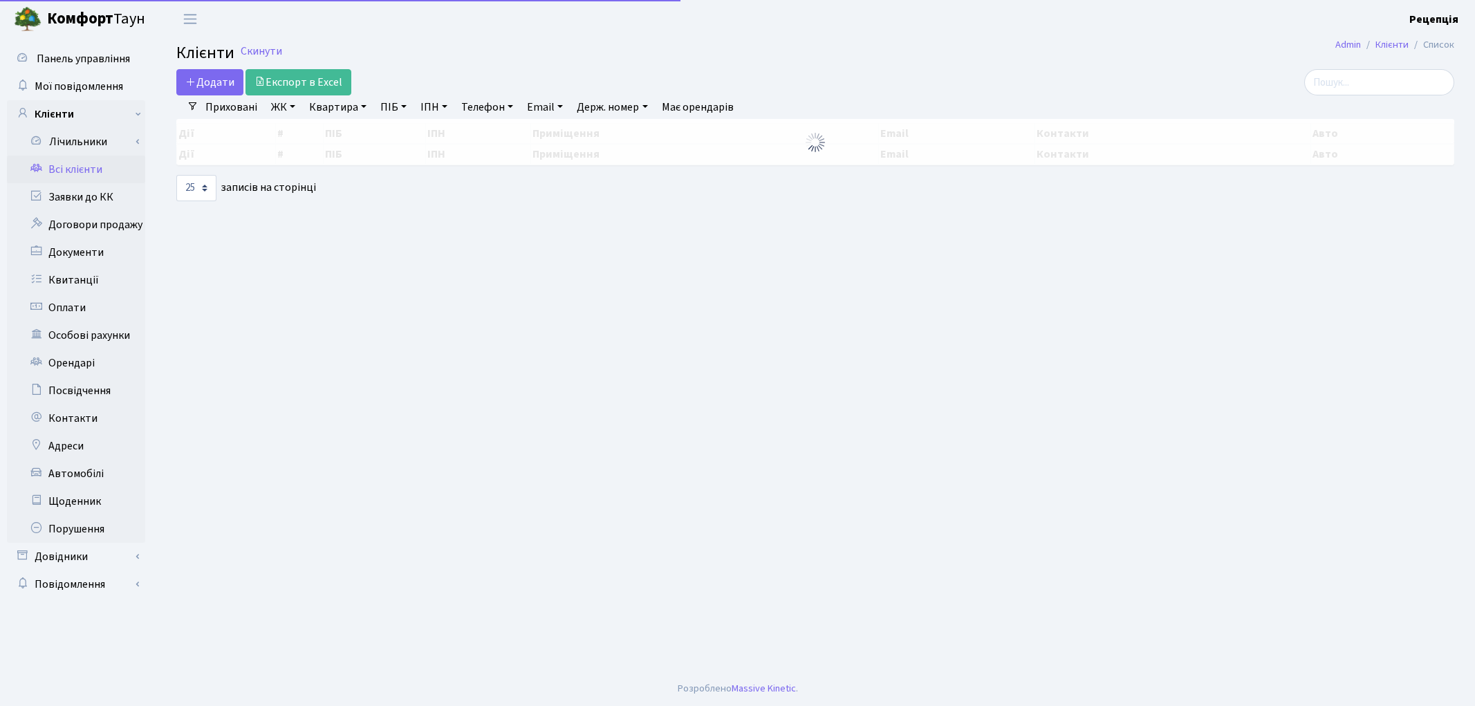
select select "25"
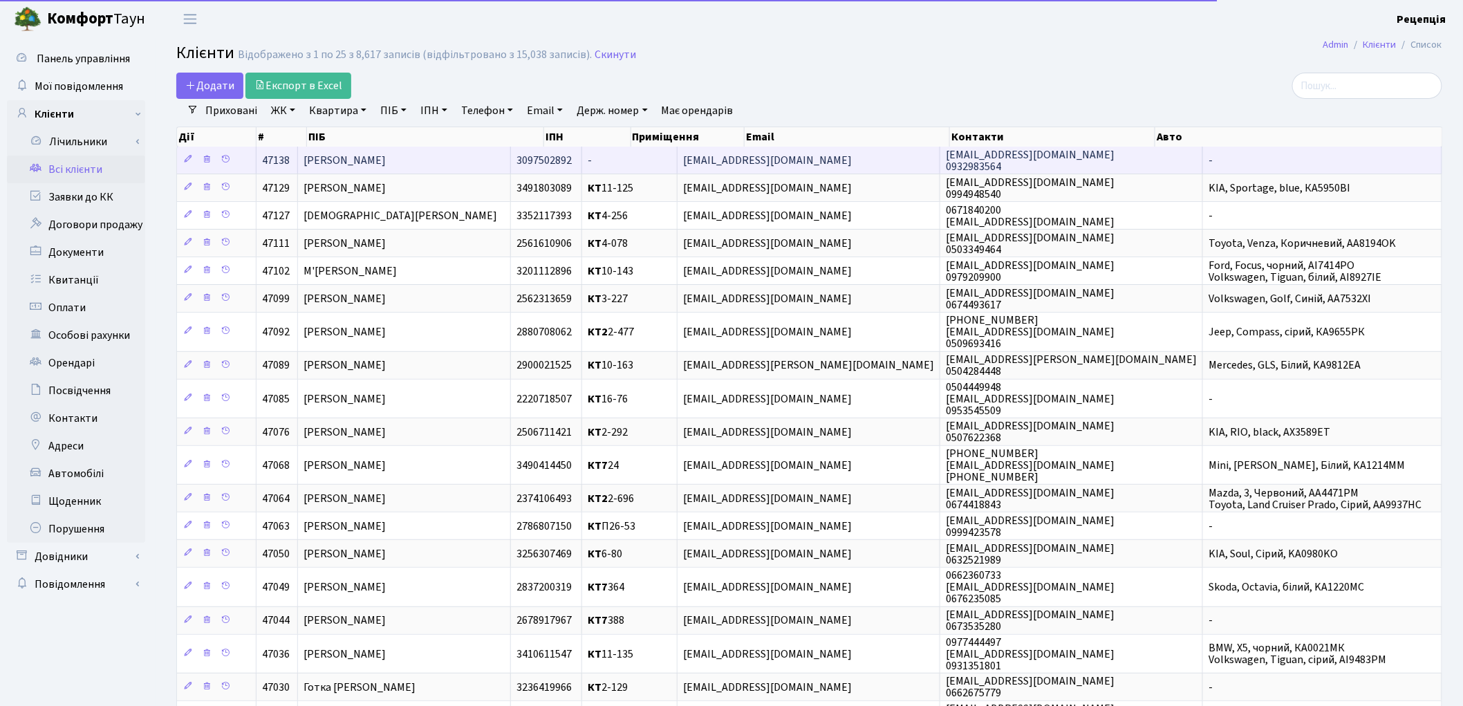
click at [386, 158] on span "[PERSON_NAME]" at bounding box center [344, 160] width 82 height 15
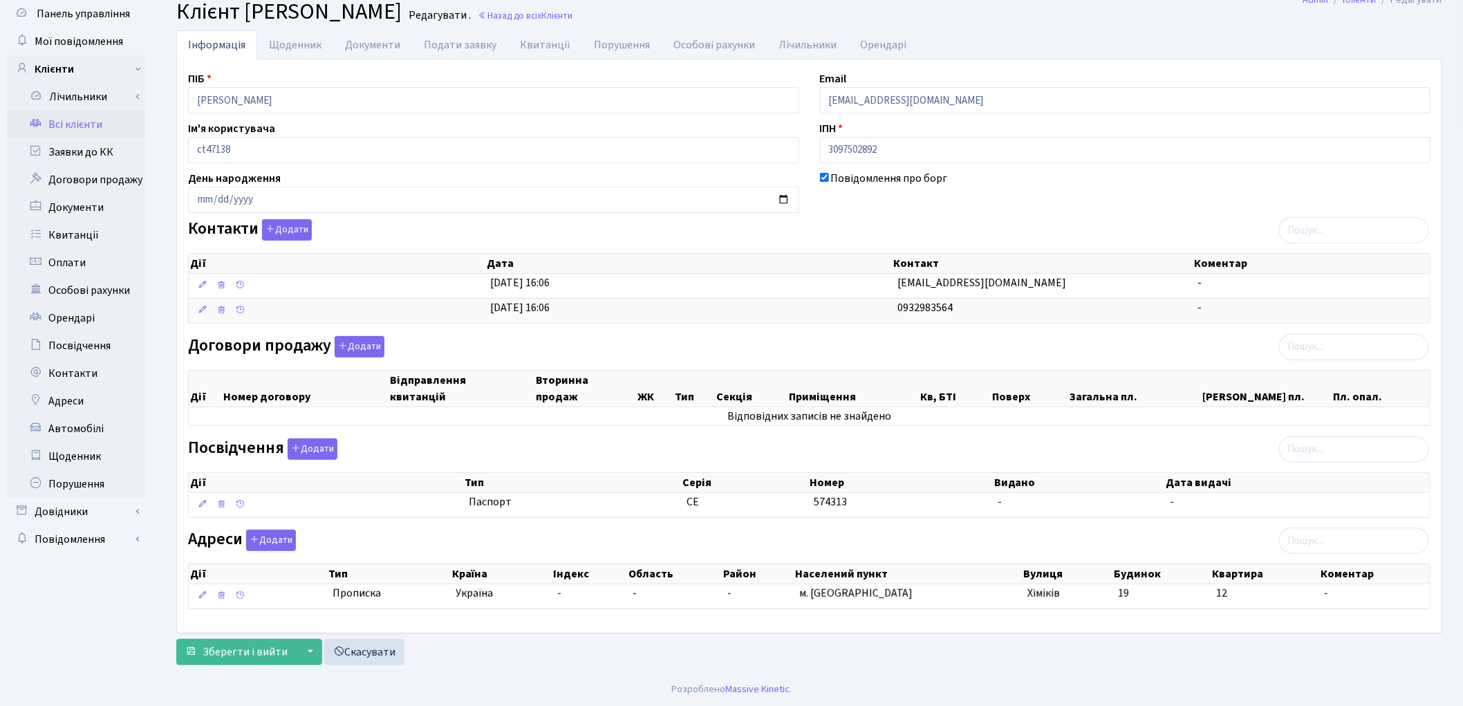
scroll to position [47, 0]
click at [367, 339] on button "Додати" at bounding box center [360, 345] width 50 height 21
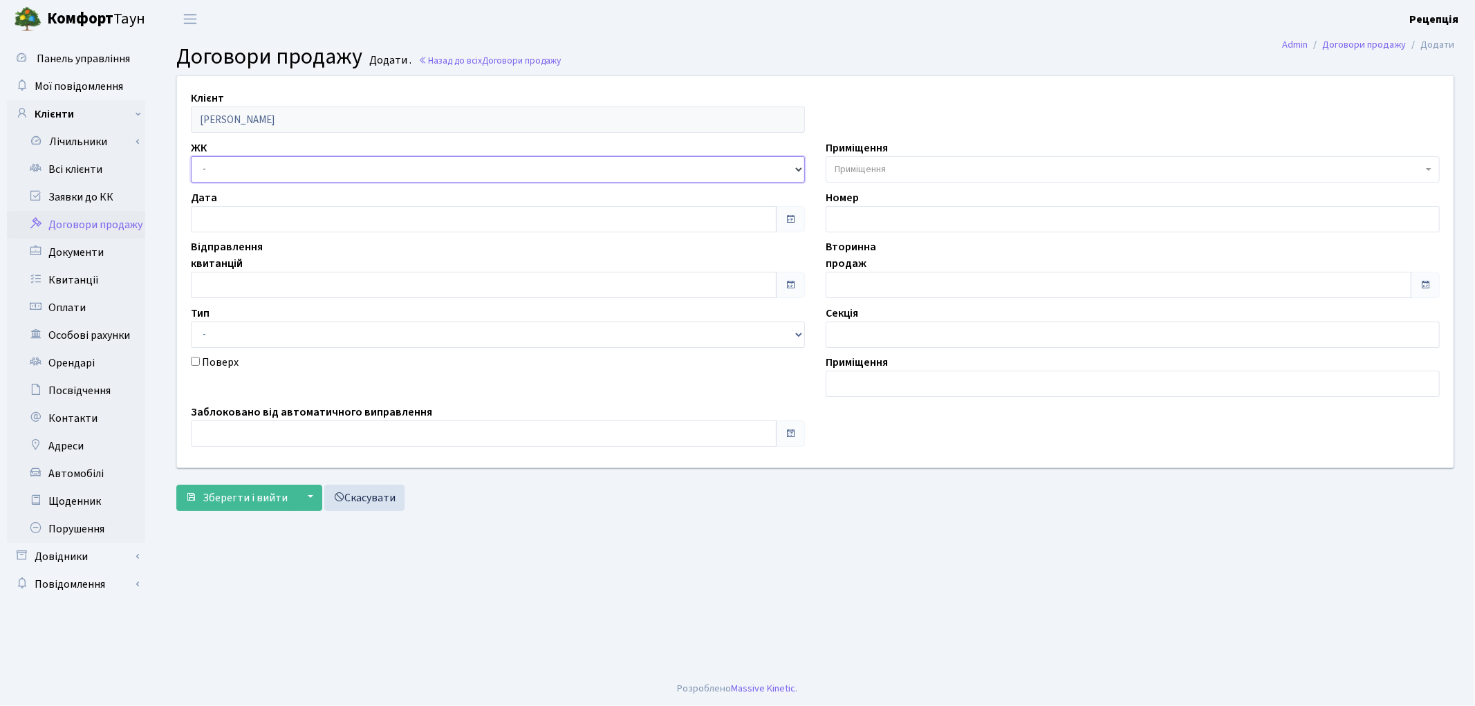
click at [239, 169] on select "- КТ, вул. Регенераторна, 4 КТ2, просп. [STREET_ADDRESS] [STREET_ADDRESS] [PERS…" at bounding box center [498, 169] width 614 height 26
select select "271"
click at [191, 156] on select "- КТ, вул. Регенераторна, 4 КТ2, просп. [STREET_ADDRESS] [STREET_ADDRESS] [PERS…" at bounding box center [498, 169] width 614 height 26
select select
click at [866, 164] on span "Приміщення" at bounding box center [859, 169] width 51 height 14
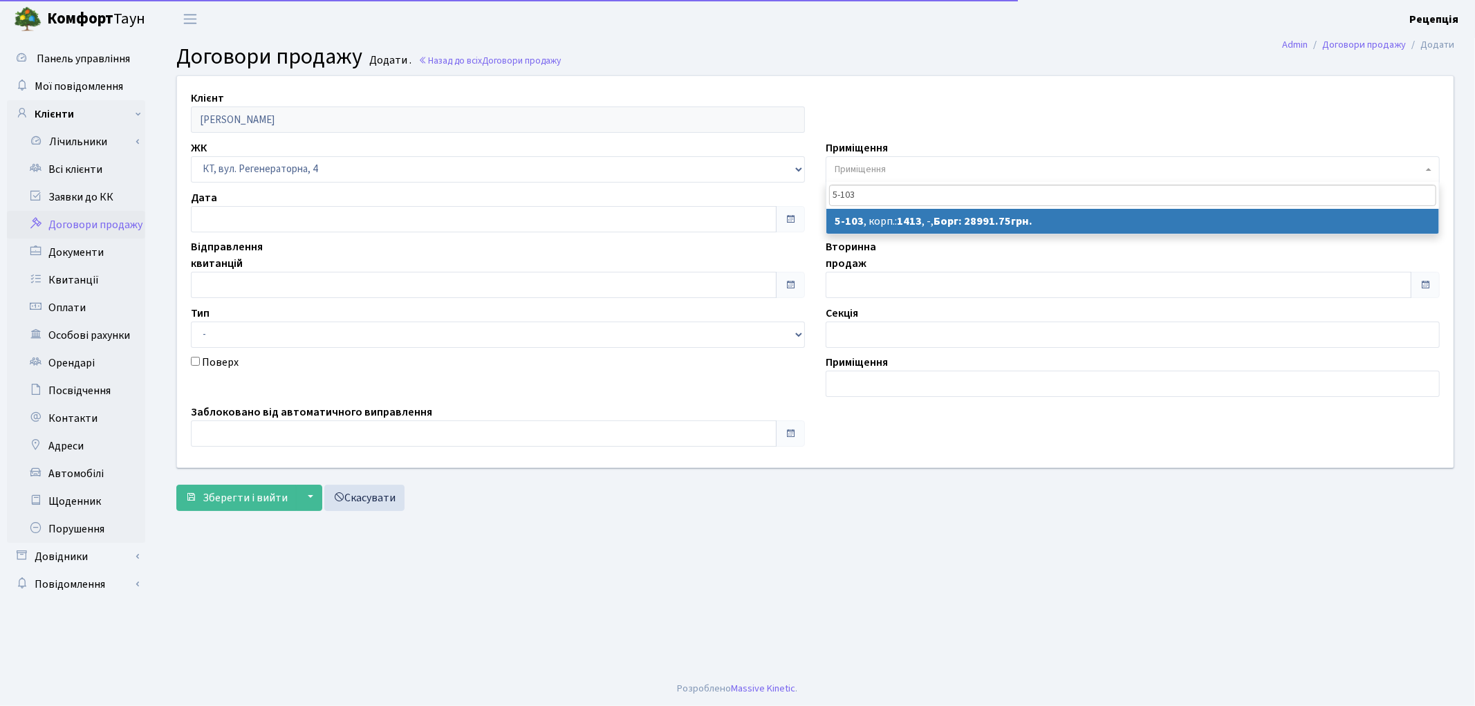
type input "5-103"
select select "2425"
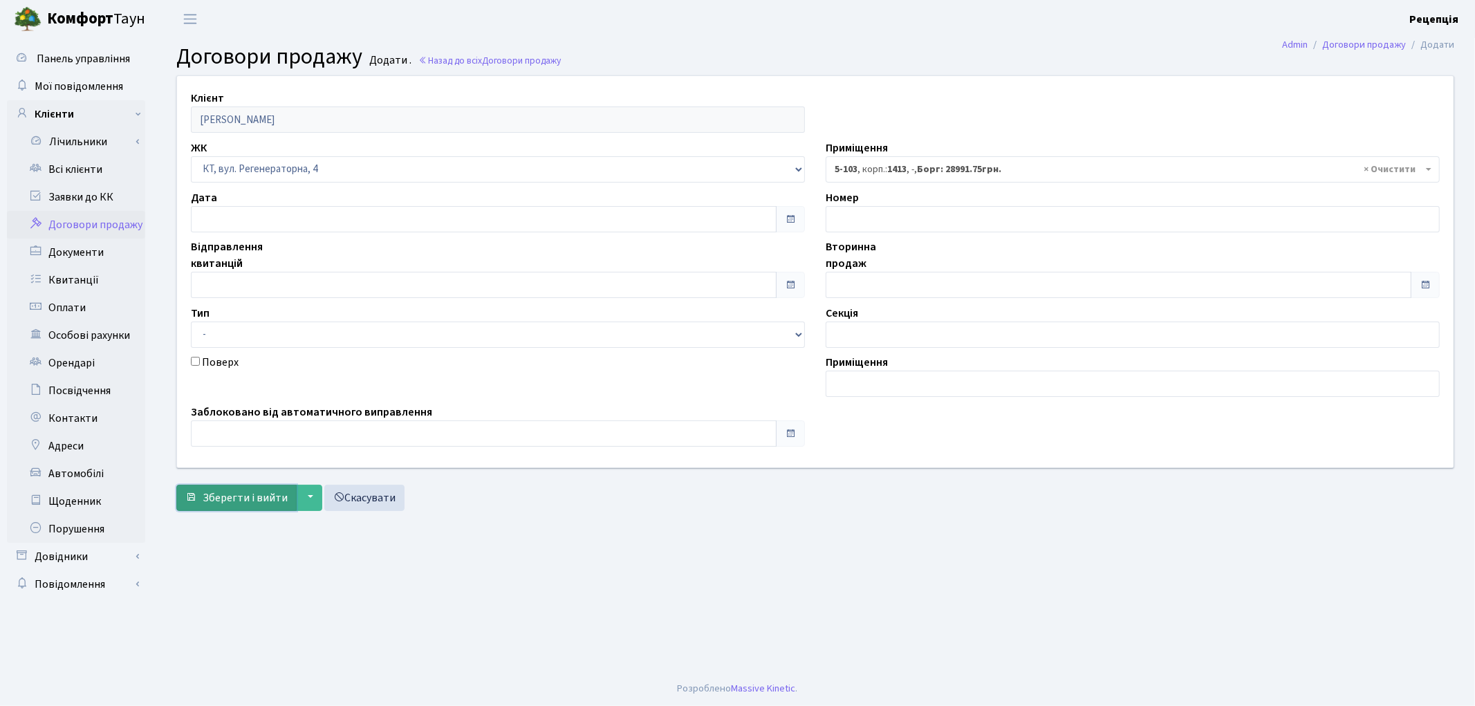
click at [239, 494] on span "Зберегти і вийти" at bounding box center [245, 497] width 85 height 15
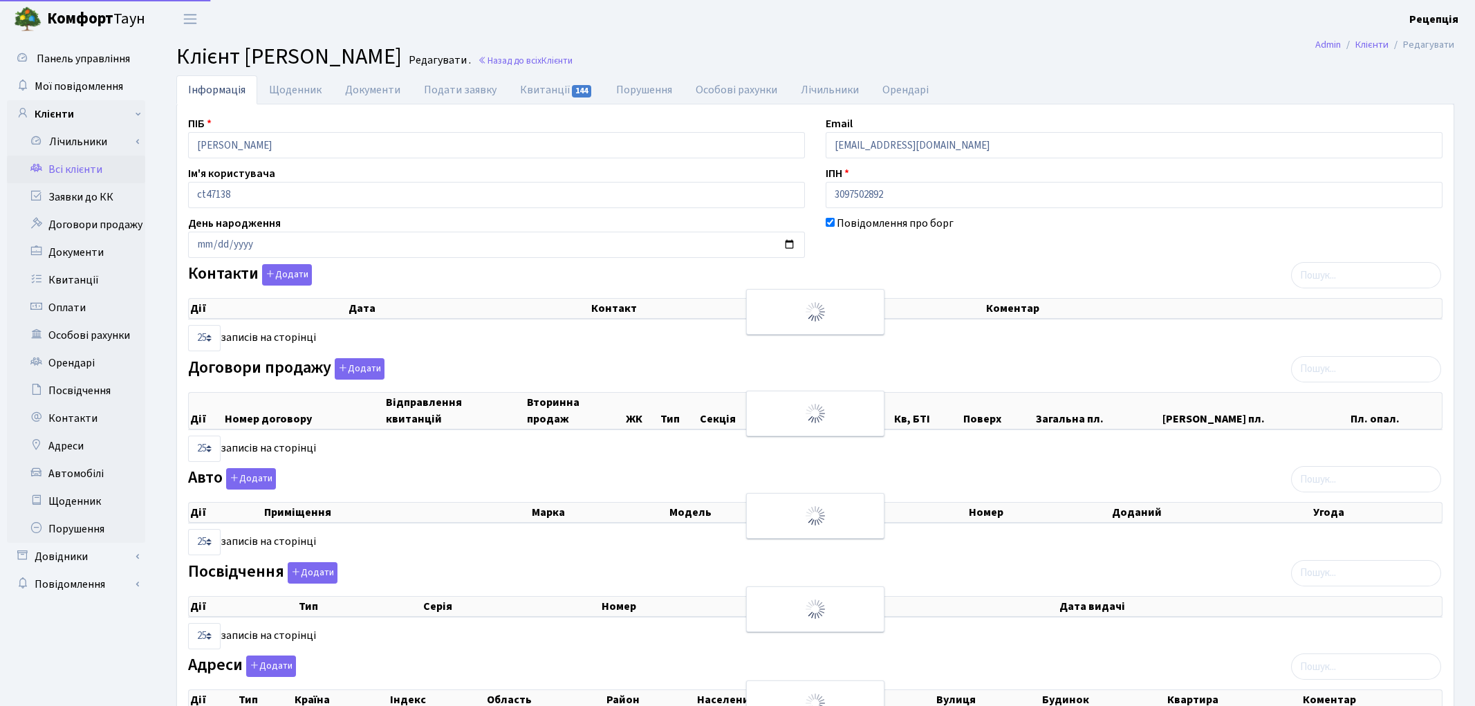
select select "25"
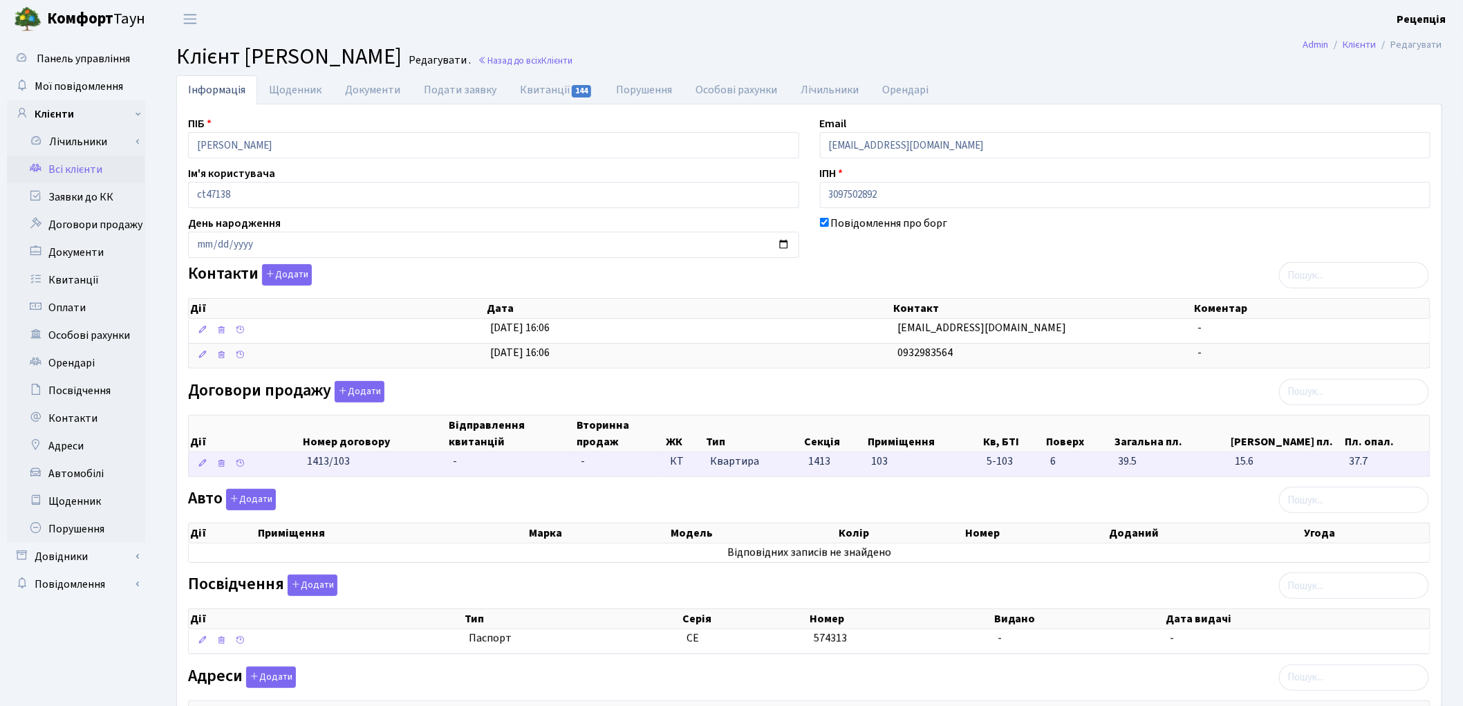
click at [467, 466] on td "-" at bounding box center [511, 464] width 128 height 24
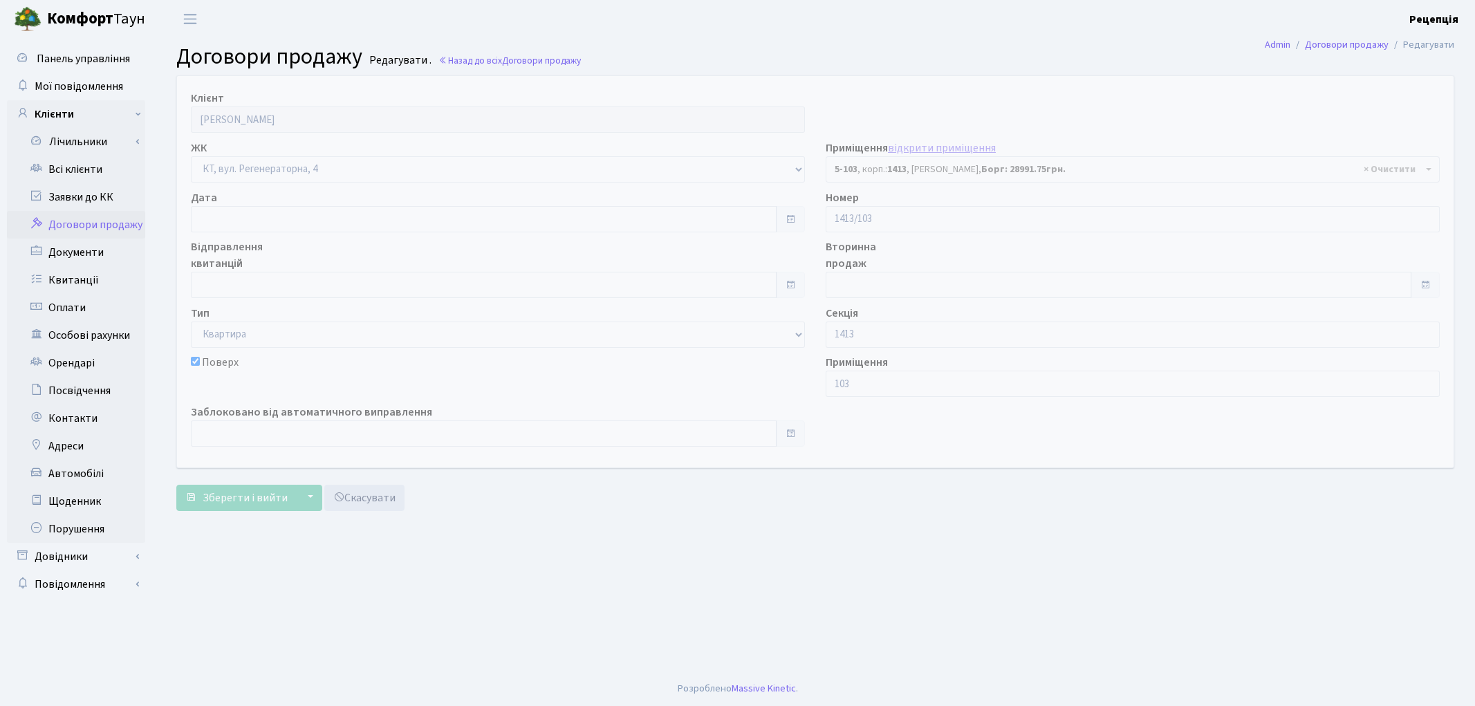
select select "2425"
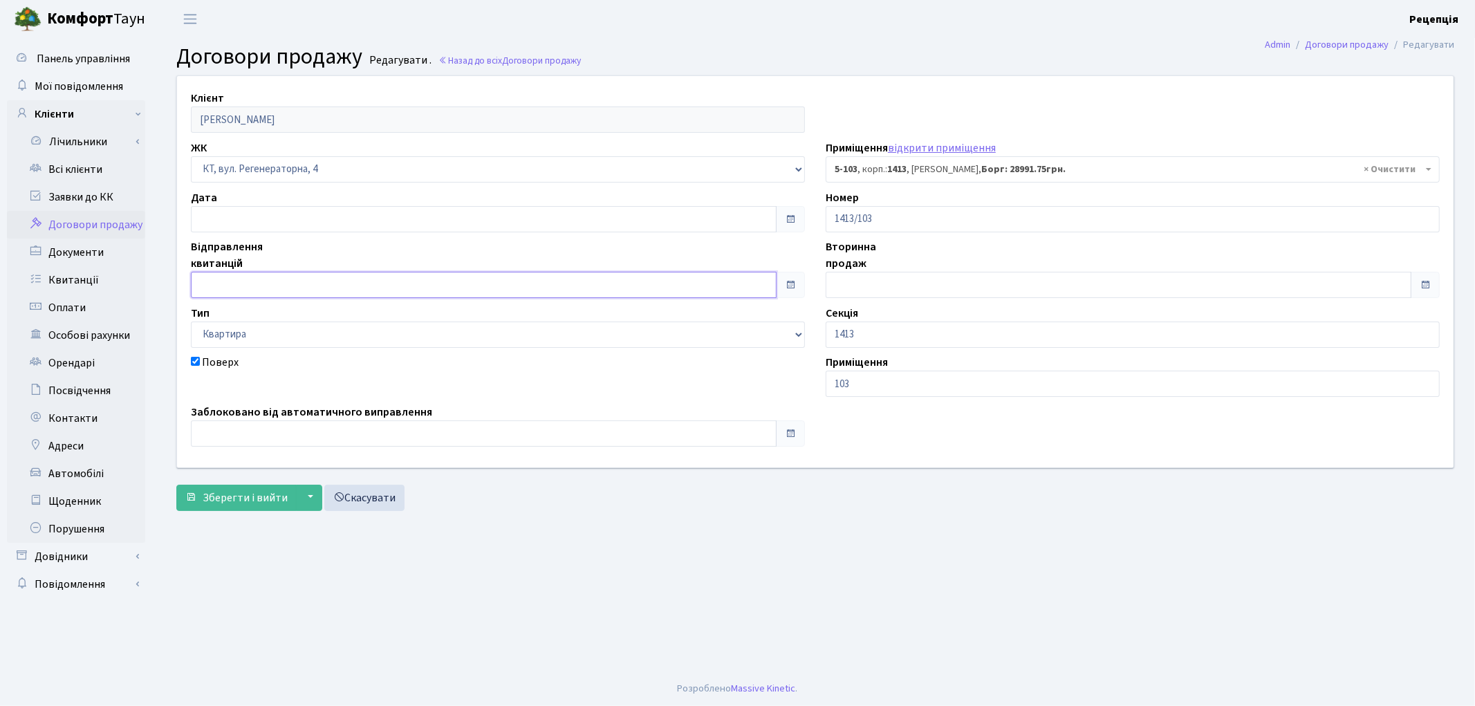
click at [231, 279] on input "text" at bounding box center [484, 285] width 586 height 26
click at [241, 140] on td "1" at bounding box center [246, 132] width 21 height 21
type input "01.10.2025"
click at [834, 290] on input "text" at bounding box center [1118, 285] width 586 height 26
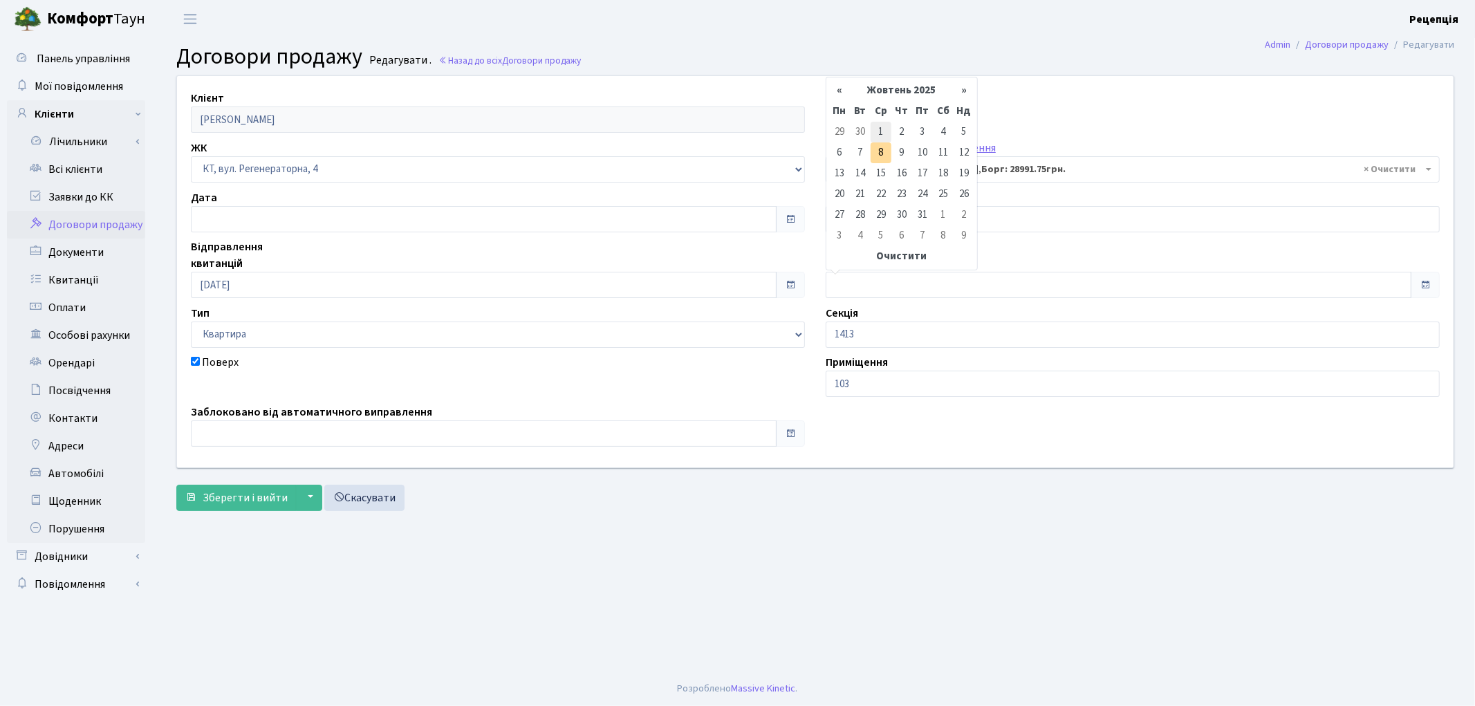
click at [886, 133] on td "1" at bounding box center [880, 132] width 21 height 21
type input "[DATE]"
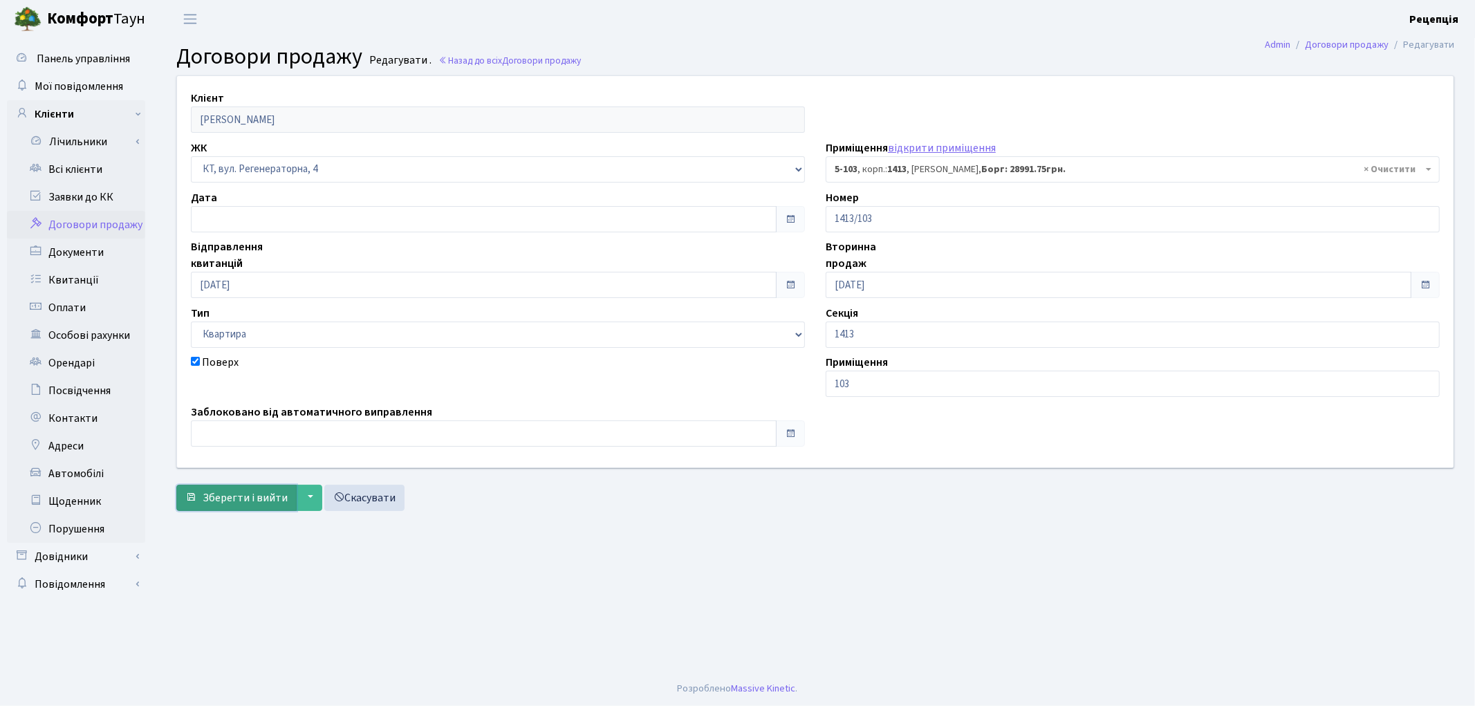
click at [263, 492] on span "Зберегти і вийти" at bounding box center [245, 497] width 85 height 15
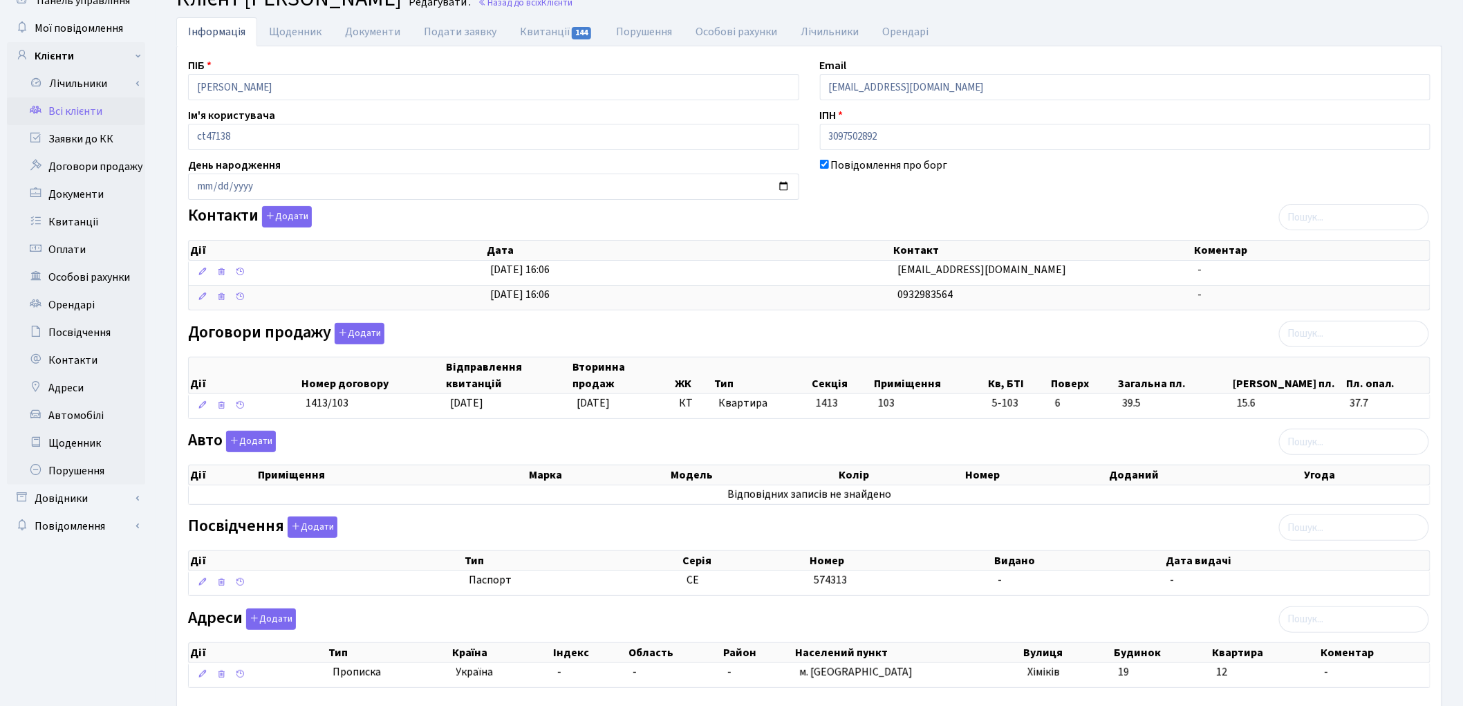
scroll to position [140, 0]
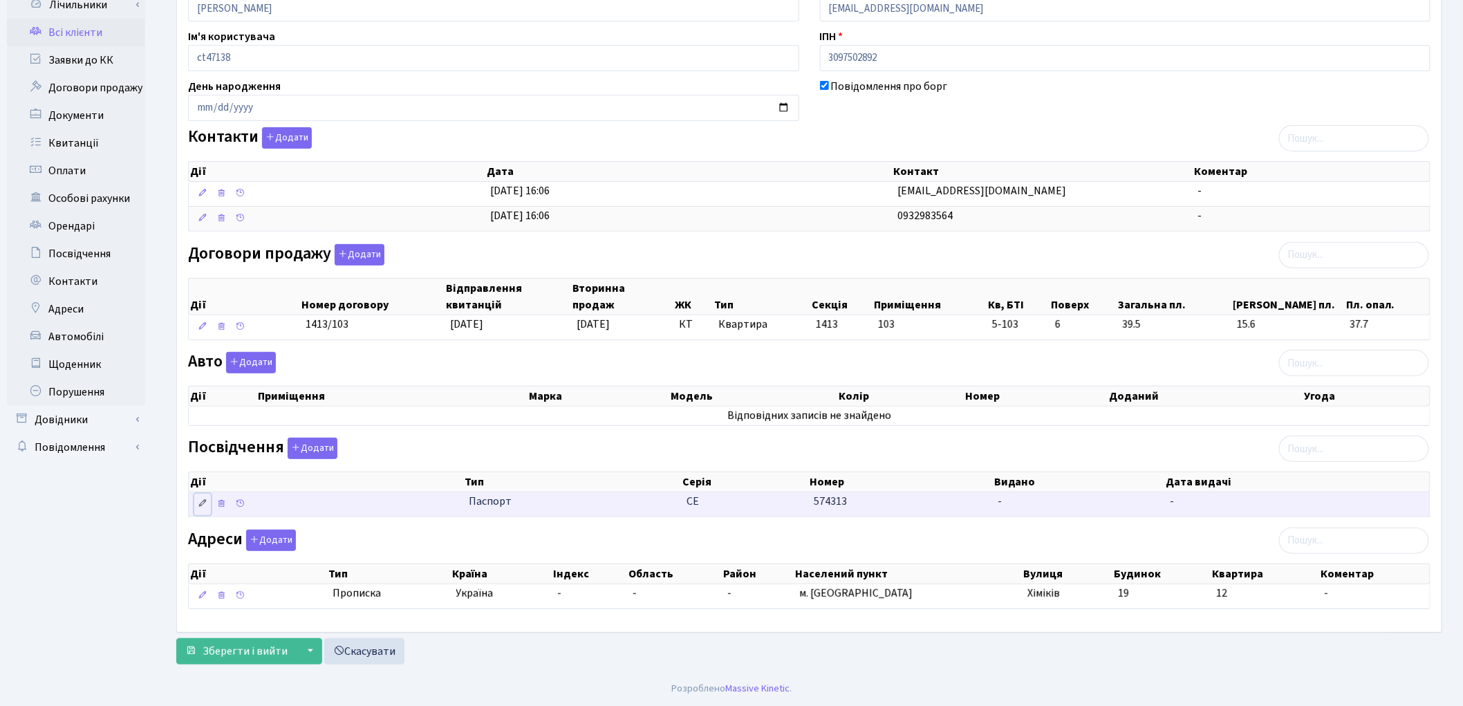
click at [202, 502] on icon at bounding box center [203, 503] width 10 height 10
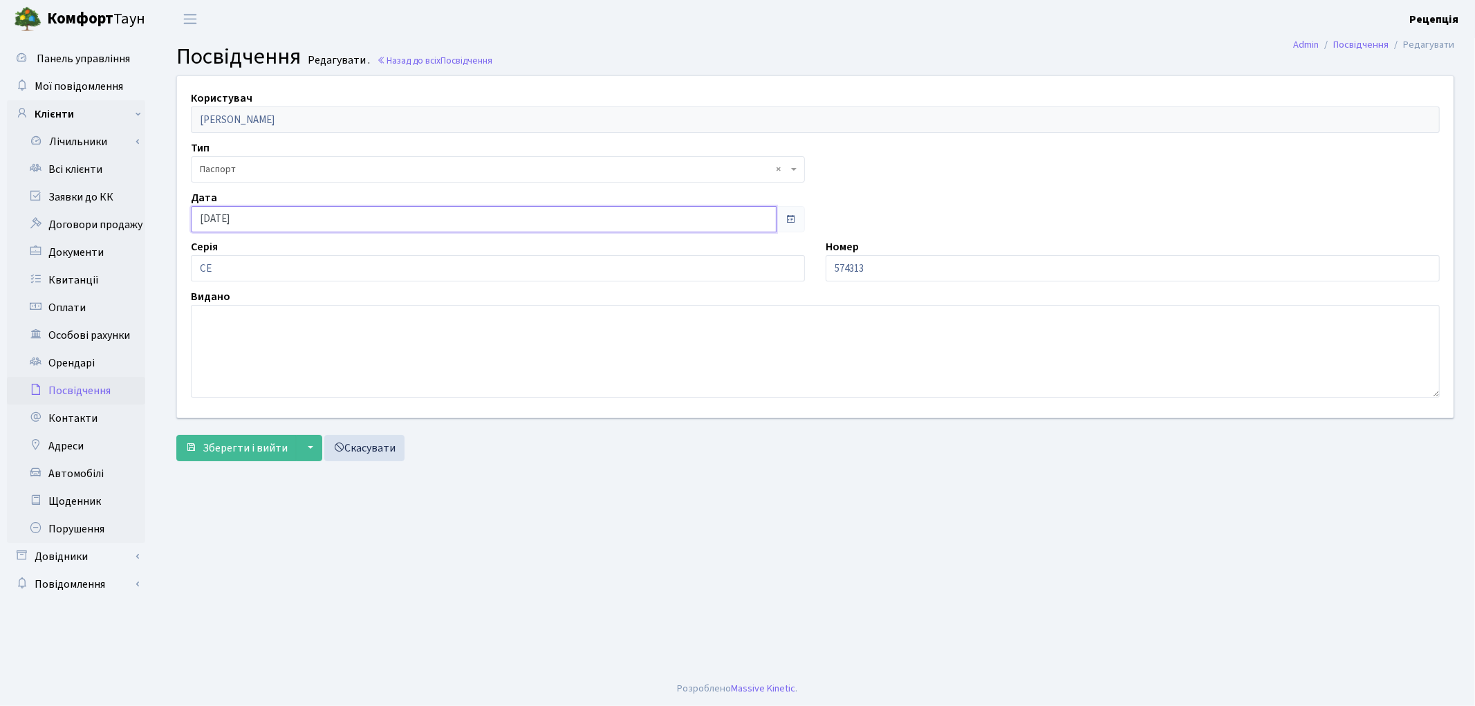
click at [259, 216] on input "[DATE]" at bounding box center [484, 219] width 586 height 26
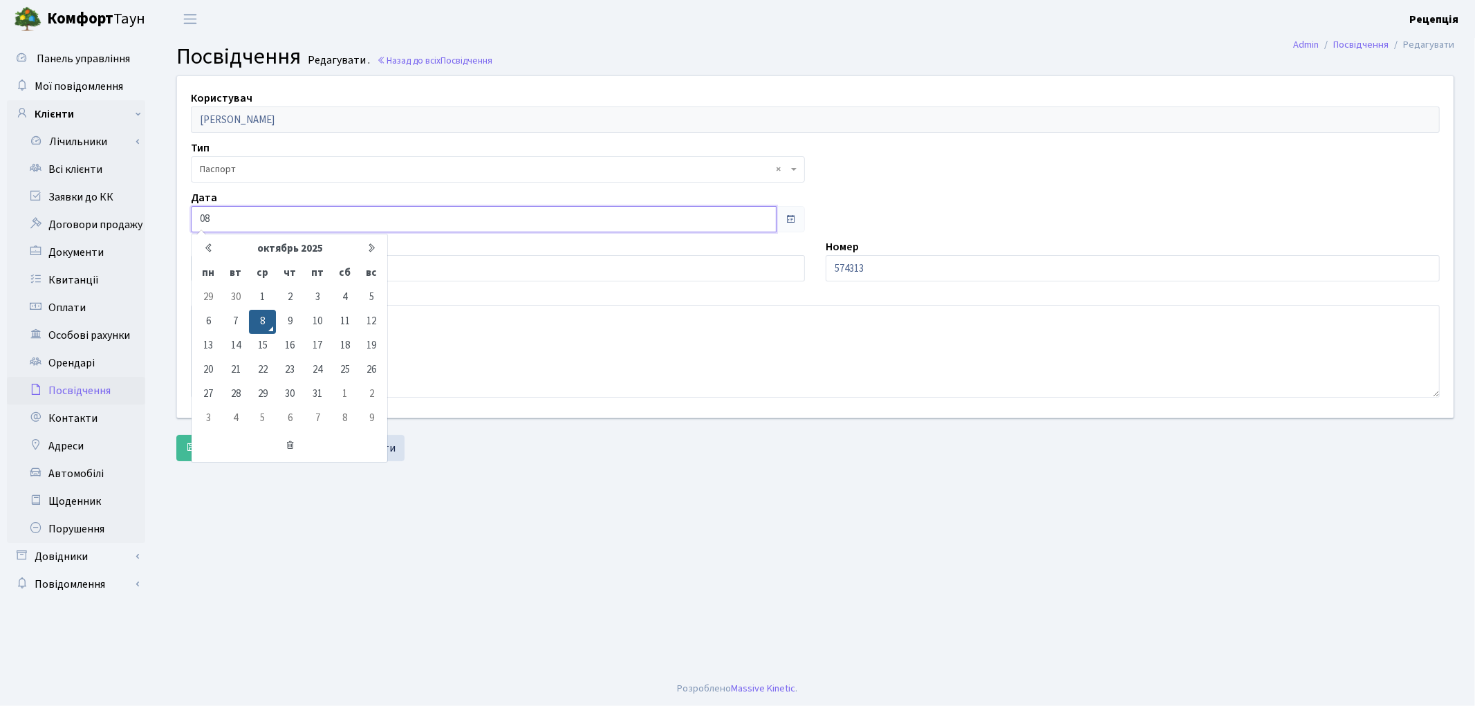
type input "0"
type input "[DATE]"
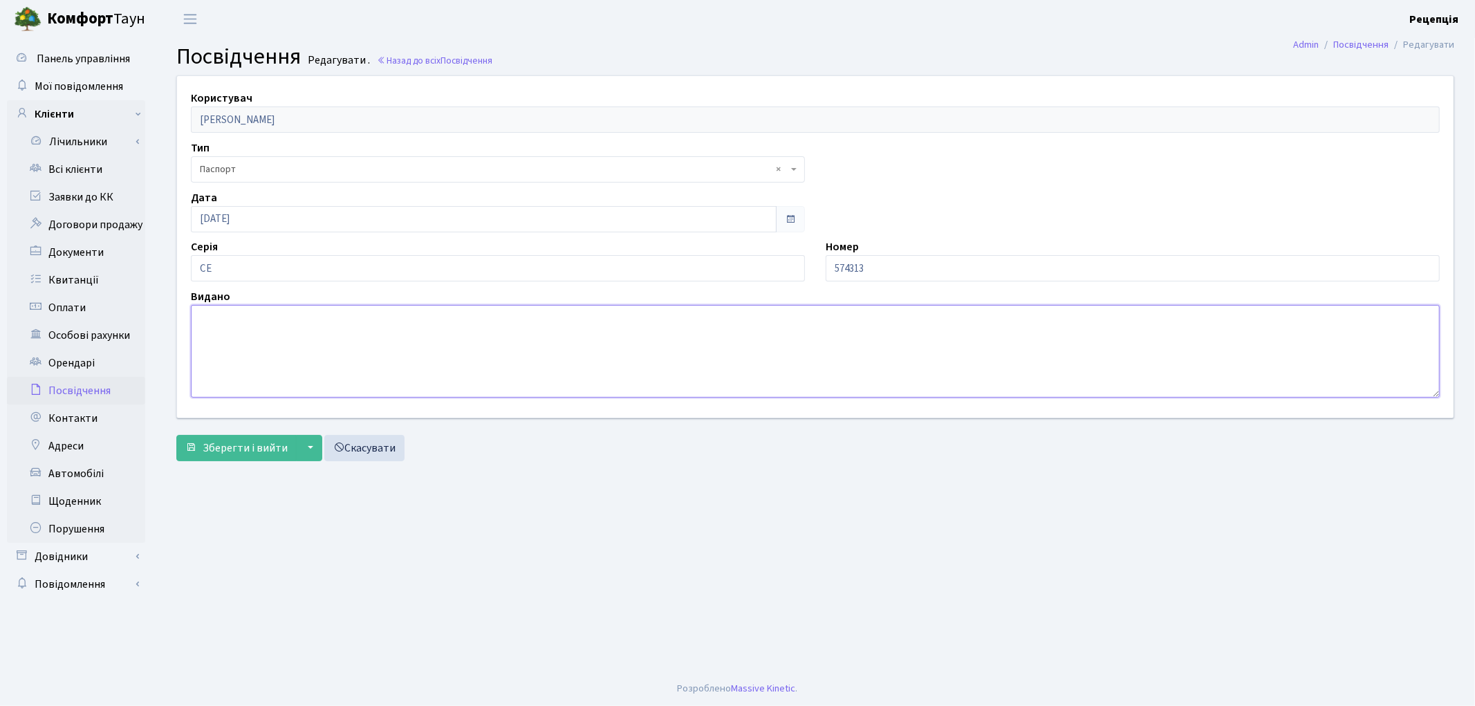
click at [236, 360] on textarea at bounding box center [815, 351] width 1248 height 93
click at [223, 316] on textarea "Іванофранківсським МВ УМВС в Івано-франківській обл." at bounding box center [815, 351] width 1248 height 93
click at [234, 318] on textarea "Івано-франківсським МВ УМВС в Івано-франківській обл." at bounding box center [815, 351] width 1248 height 93
click at [272, 320] on textarea "Івано-Франківсським МВ УМВС в Івано-франківській обл." at bounding box center [815, 351] width 1248 height 93
click at [381, 319] on textarea "Івано-Франківським МВ УМВС в Івано-франківській обл." at bounding box center [815, 351] width 1248 height 93
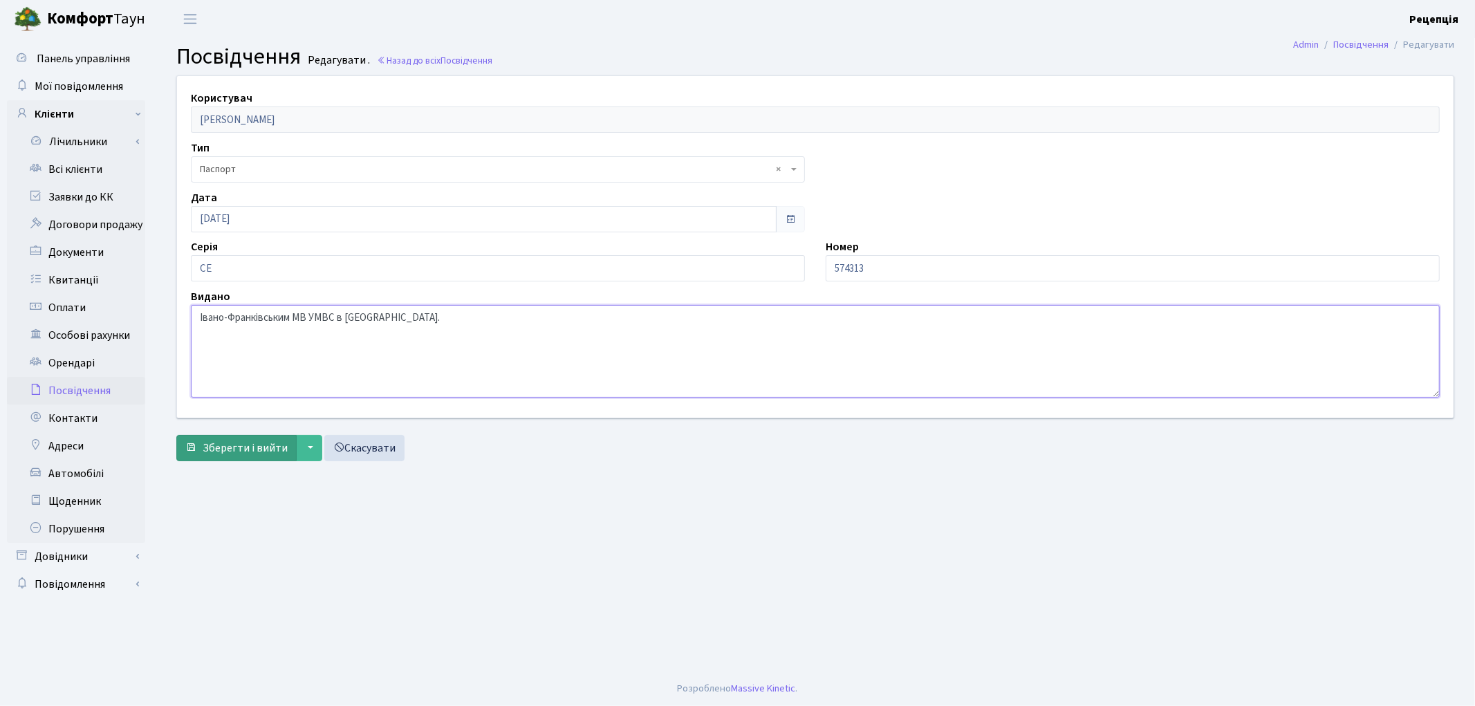
type textarea "Івано-Франківським МВ УМВС в Івано-Франківській обл."
click at [233, 447] on span "Зберегти і вийти" at bounding box center [245, 447] width 85 height 15
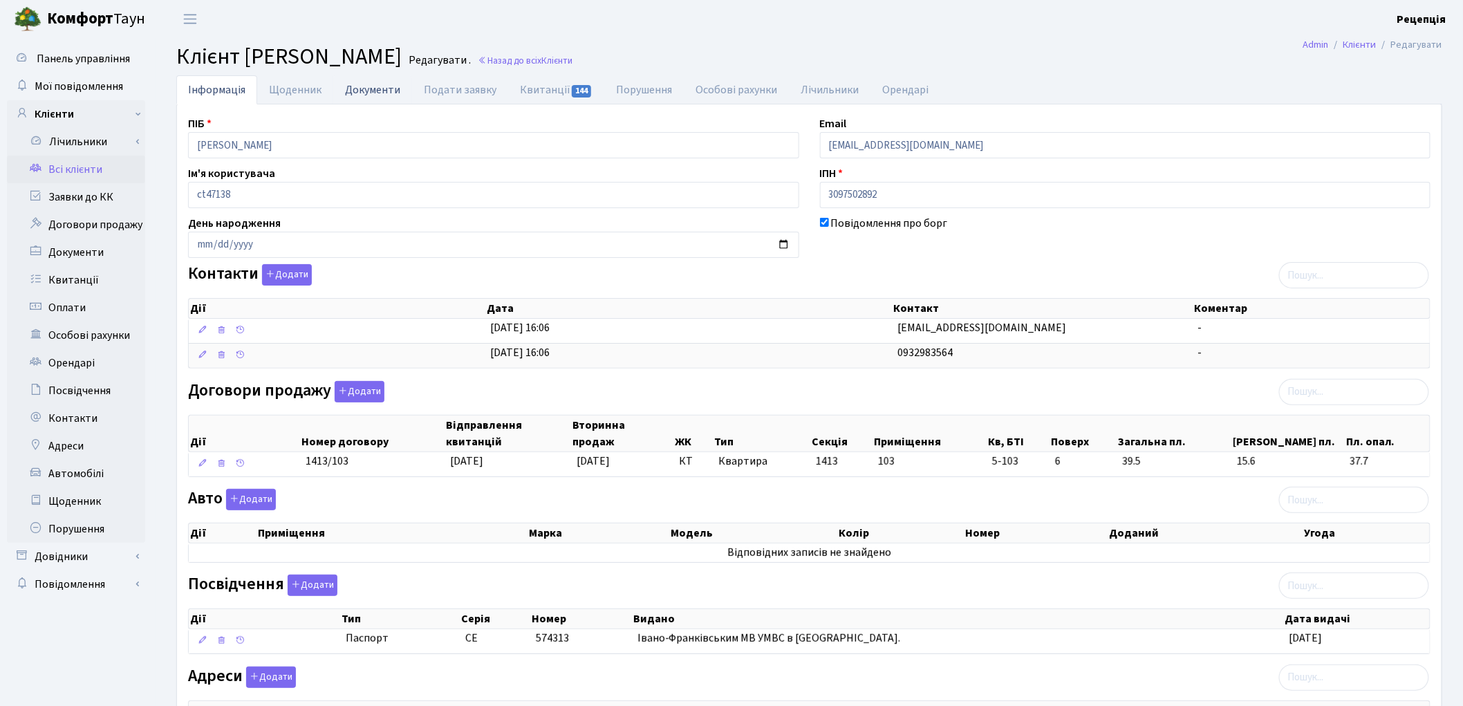
click at [369, 95] on link "Документи" at bounding box center [372, 89] width 79 height 28
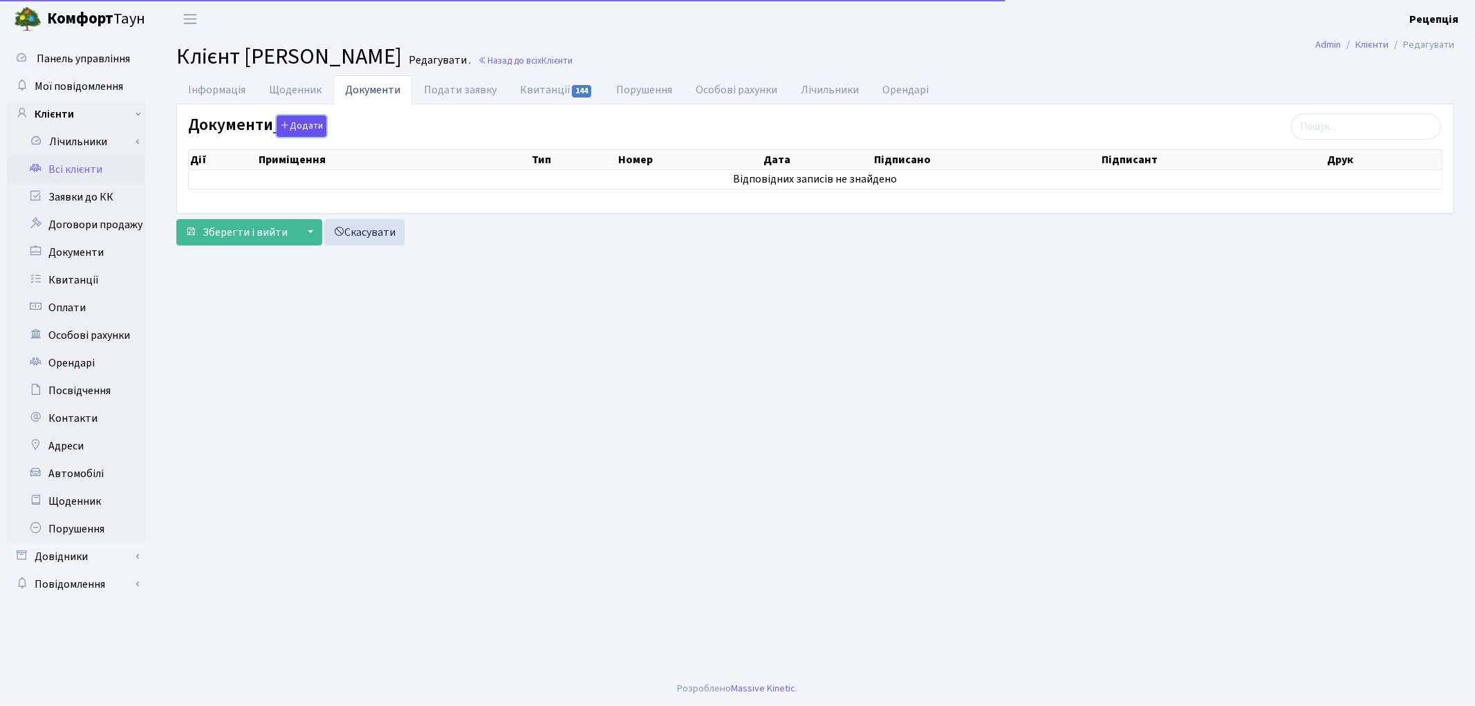
click at [306, 129] on button "Додати" at bounding box center [302, 125] width 50 height 21
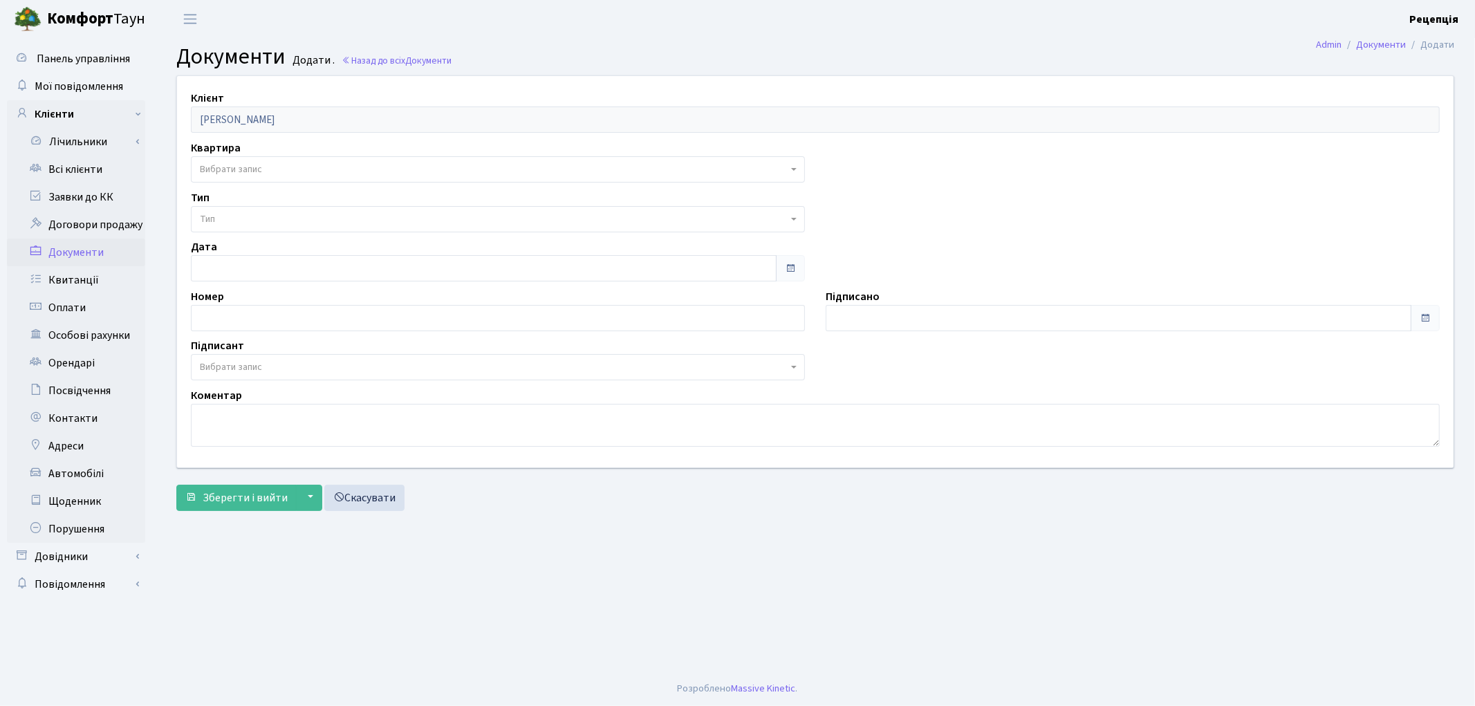
click at [236, 160] on span "Вибрати запис" at bounding box center [498, 169] width 614 height 26
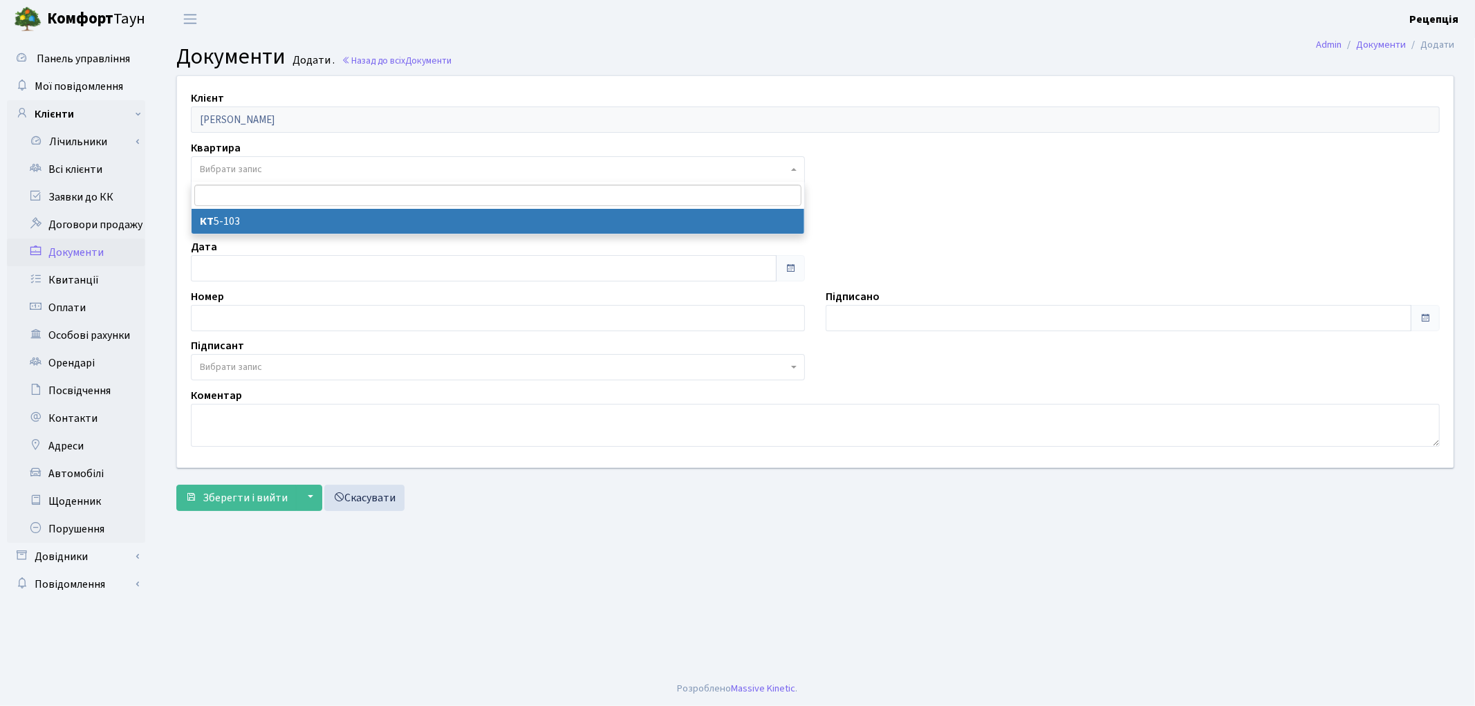
select select "178781"
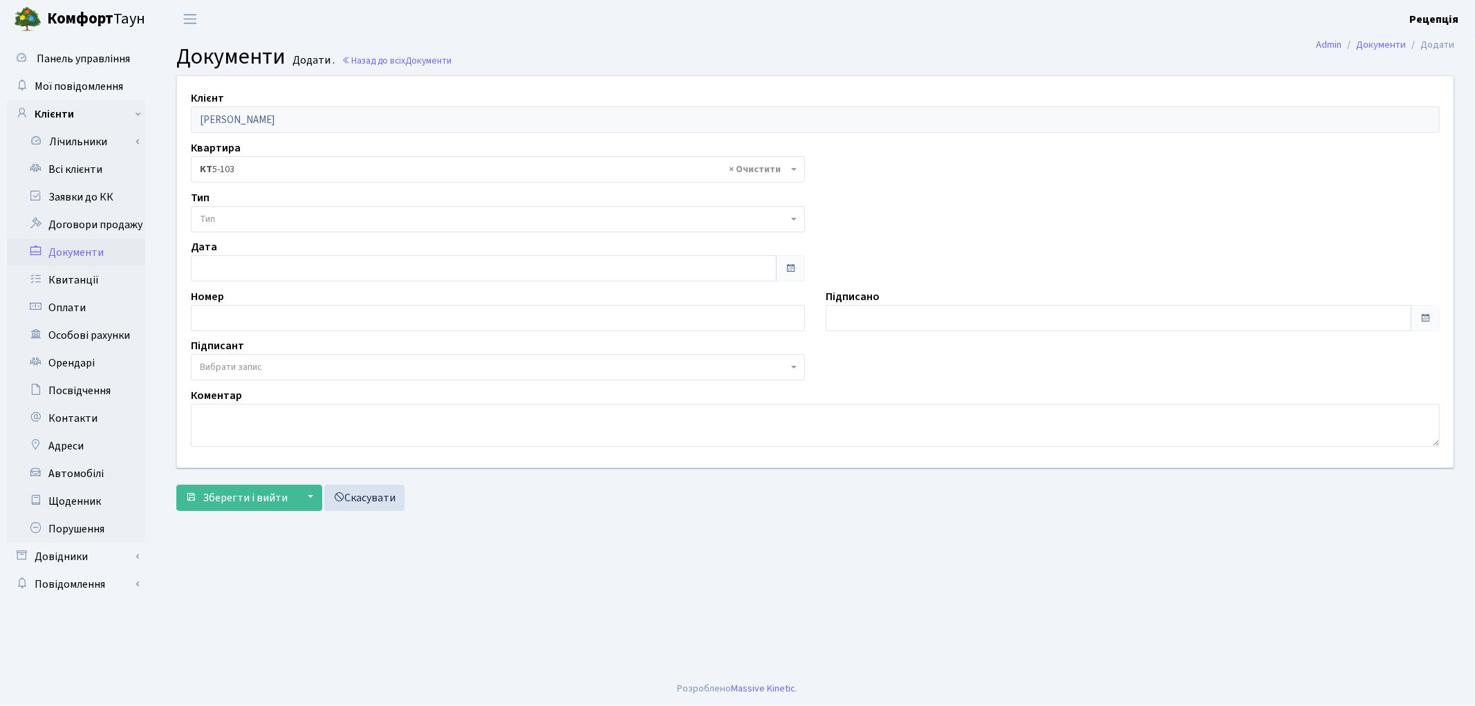
click at [238, 211] on span "Тип" at bounding box center [498, 219] width 614 height 26
select select "289"
click at [228, 362] on span "Вибрати запис" at bounding box center [231, 367] width 62 height 14
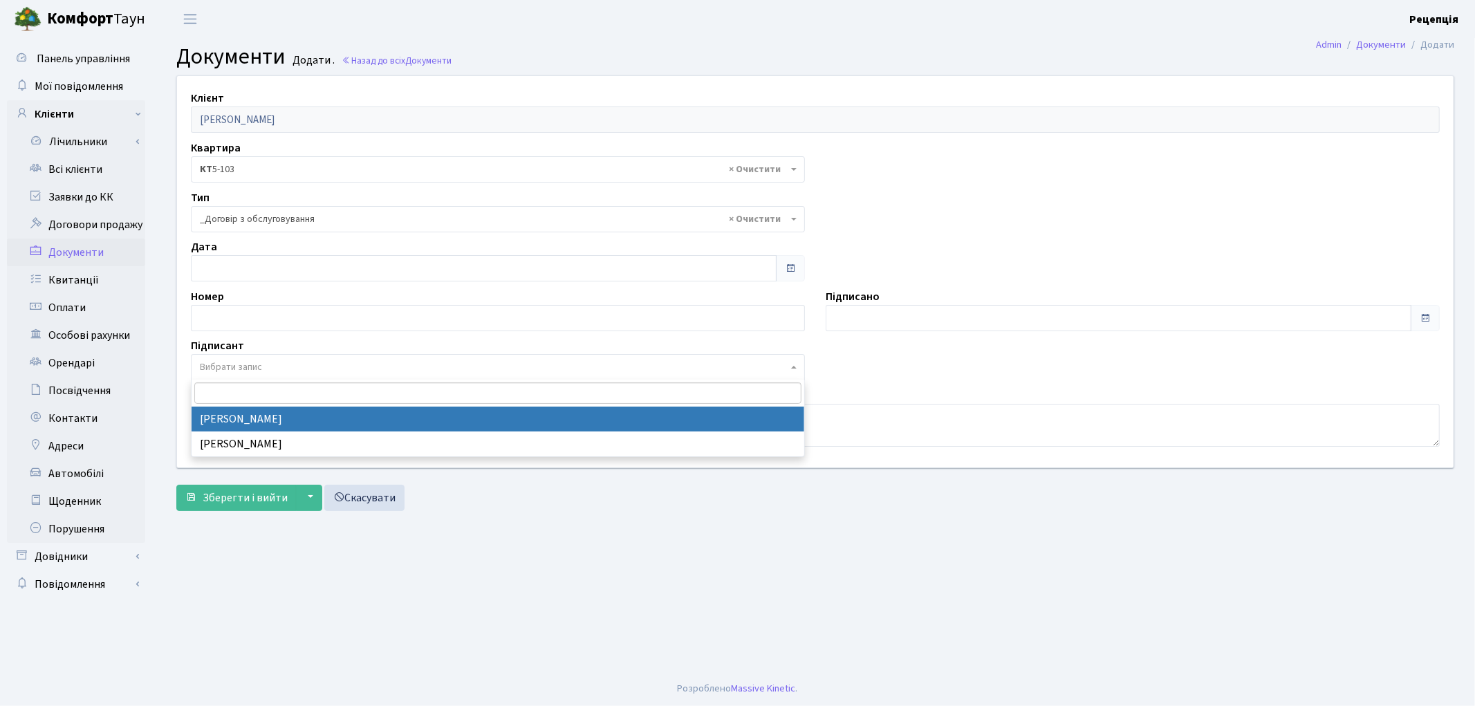
select select "74"
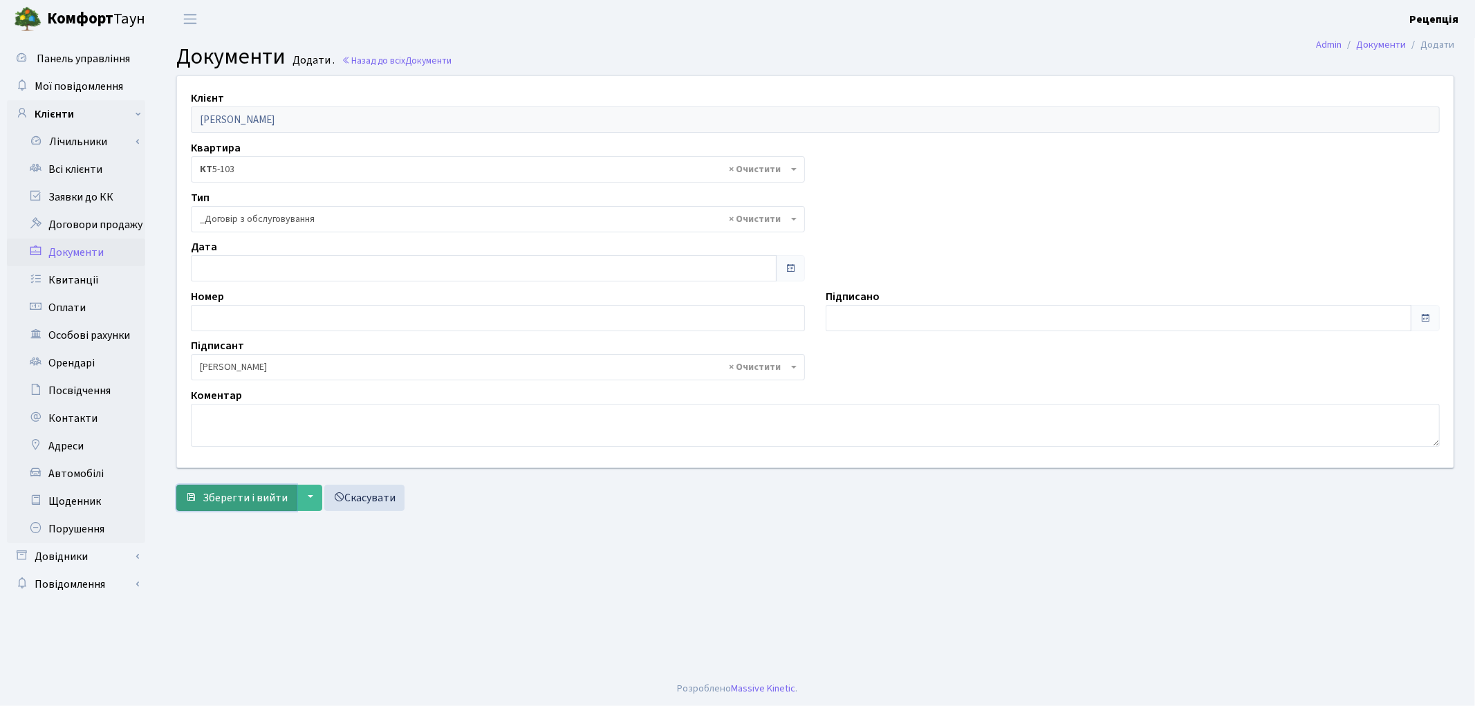
click at [236, 492] on span "Зберегти і вийти" at bounding box center [245, 497] width 85 height 15
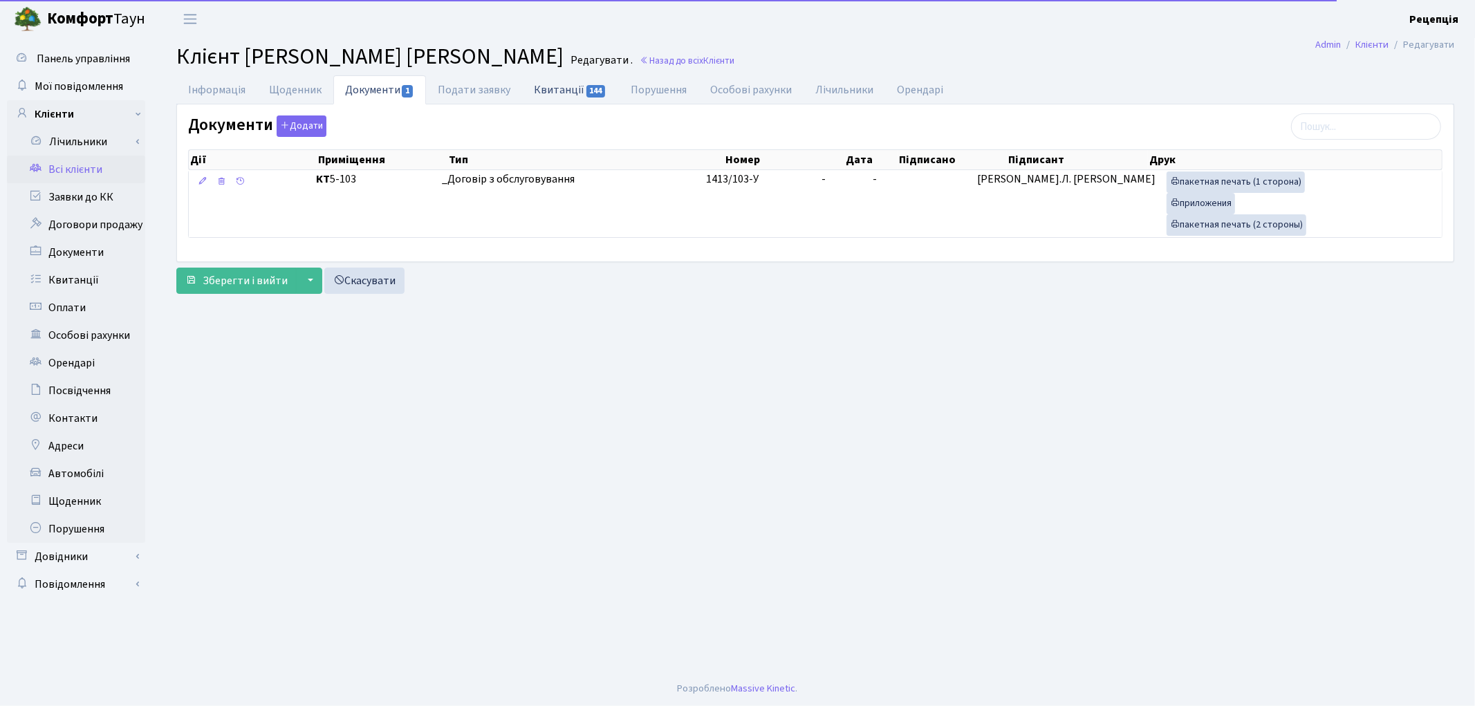
click at [595, 86] on span "144" at bounding box center [595, 91] width 19 height 12
select select "25"
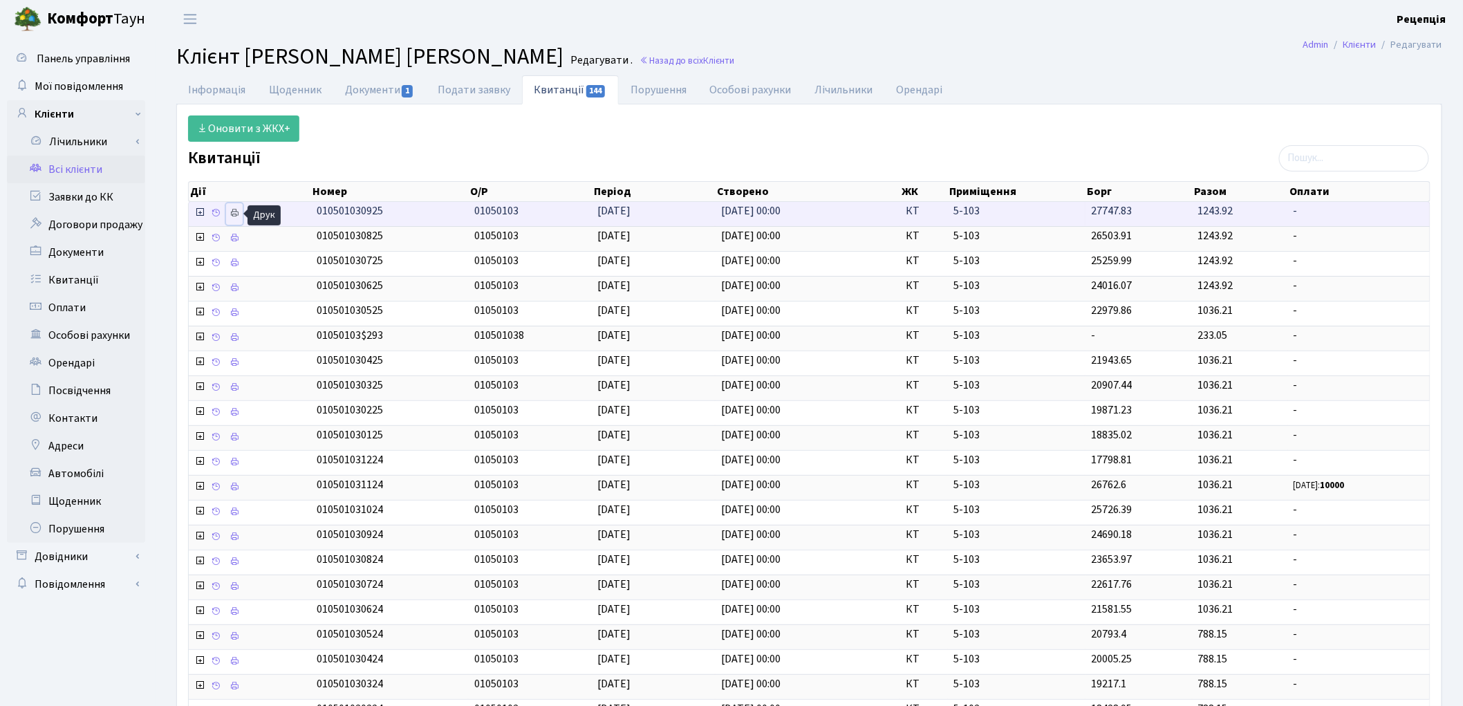
click at [239, 216] on icon at bounding box center [235, 213] width 10 height 10
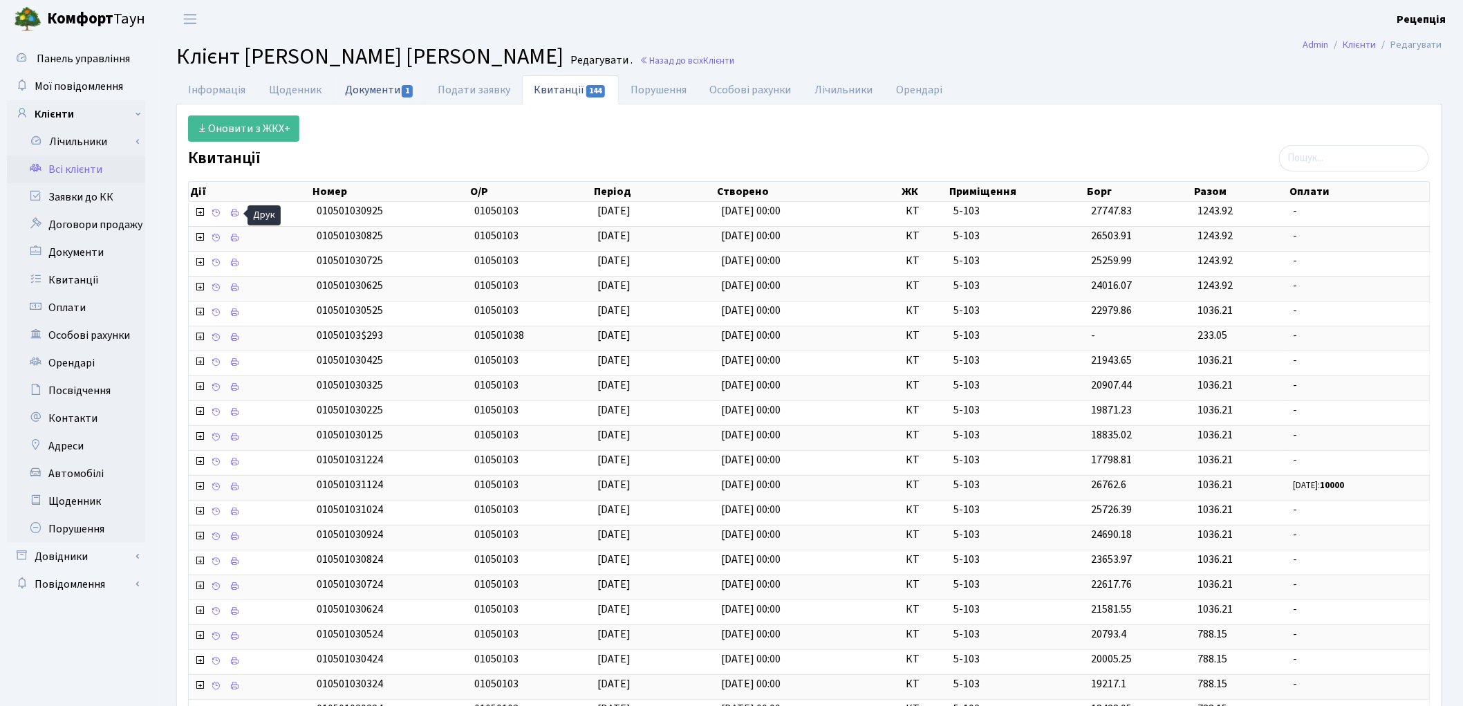
click at [361, 84] on link "Документи 1" at bounding box center [379, 89] width 93 height 28
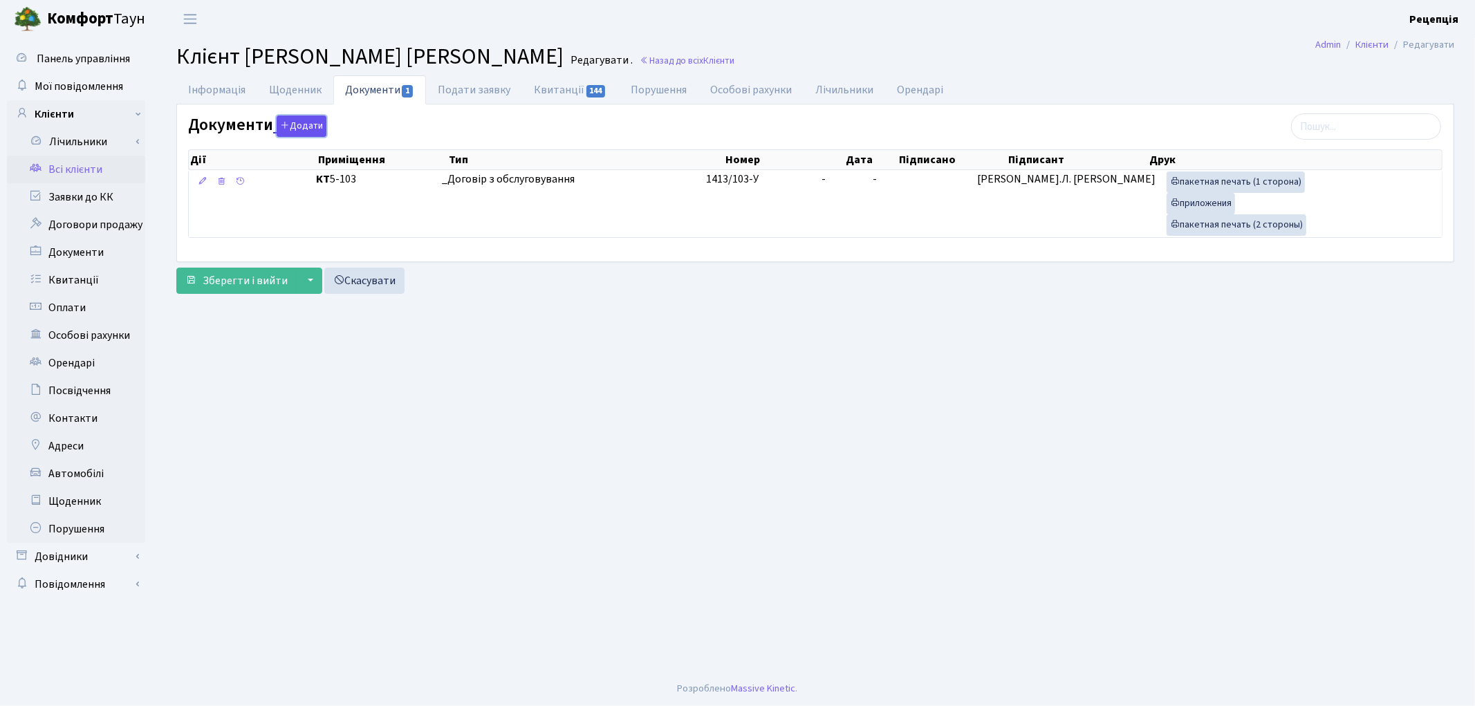
click at [301, 128] on button "Додати" at bounding box center [302, 125] width 50 height 21
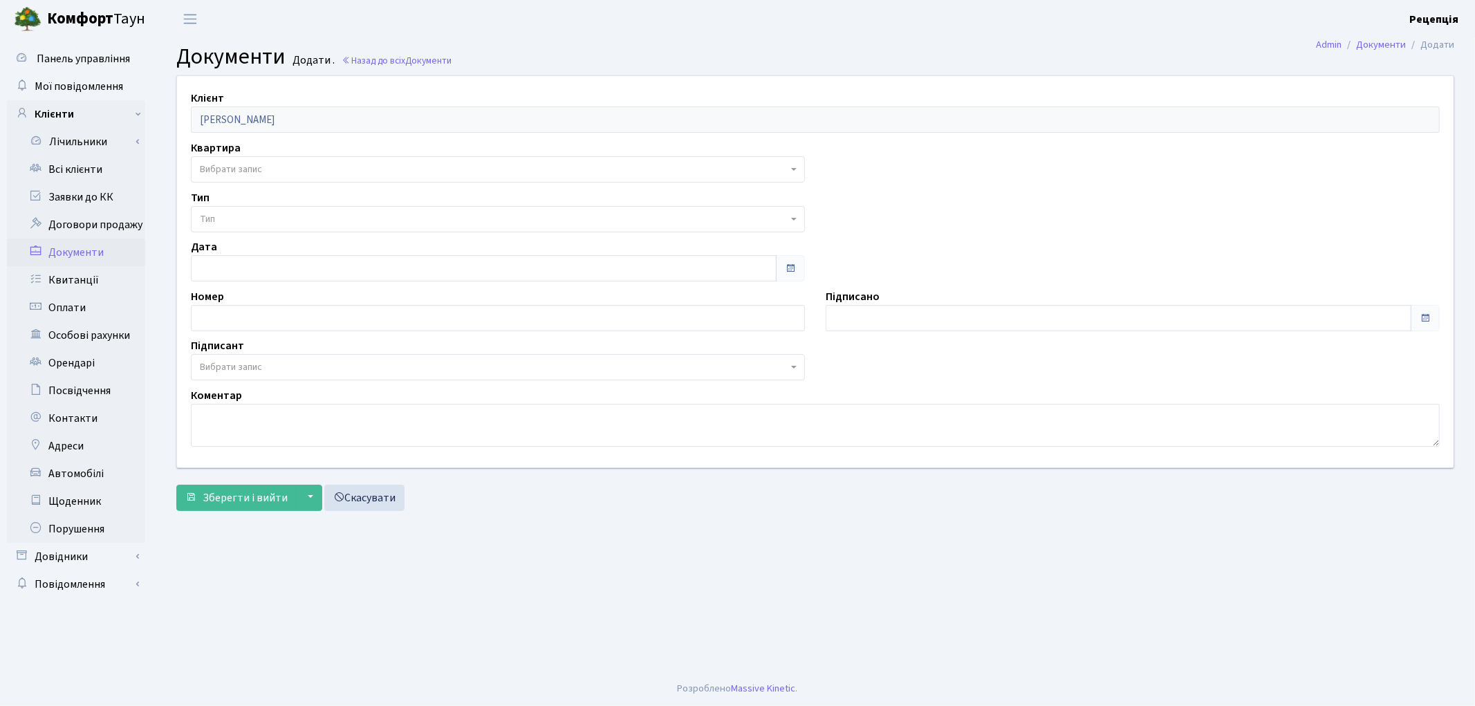
click at [241, 167] on span "Вибрати запис" at bounding box center [231, 169] width 62 height 14
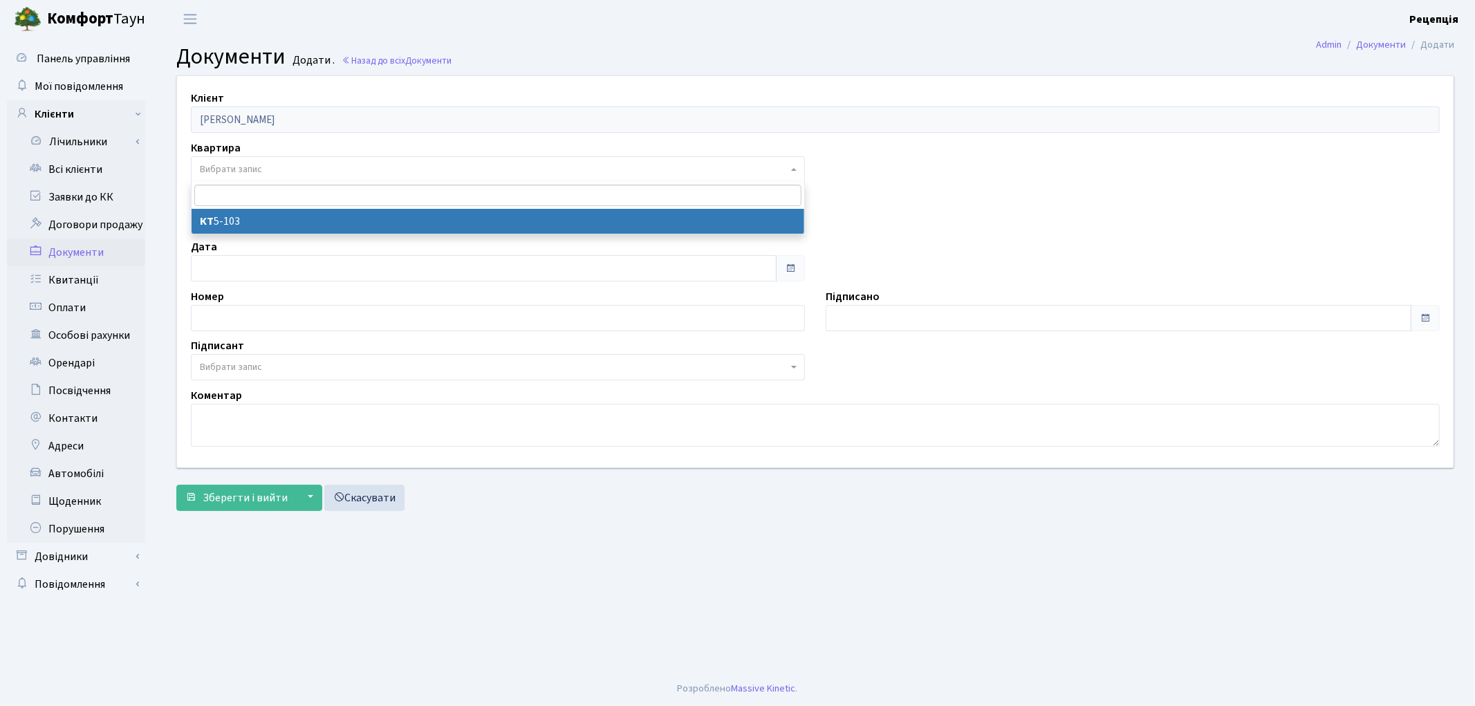
select select "178781"
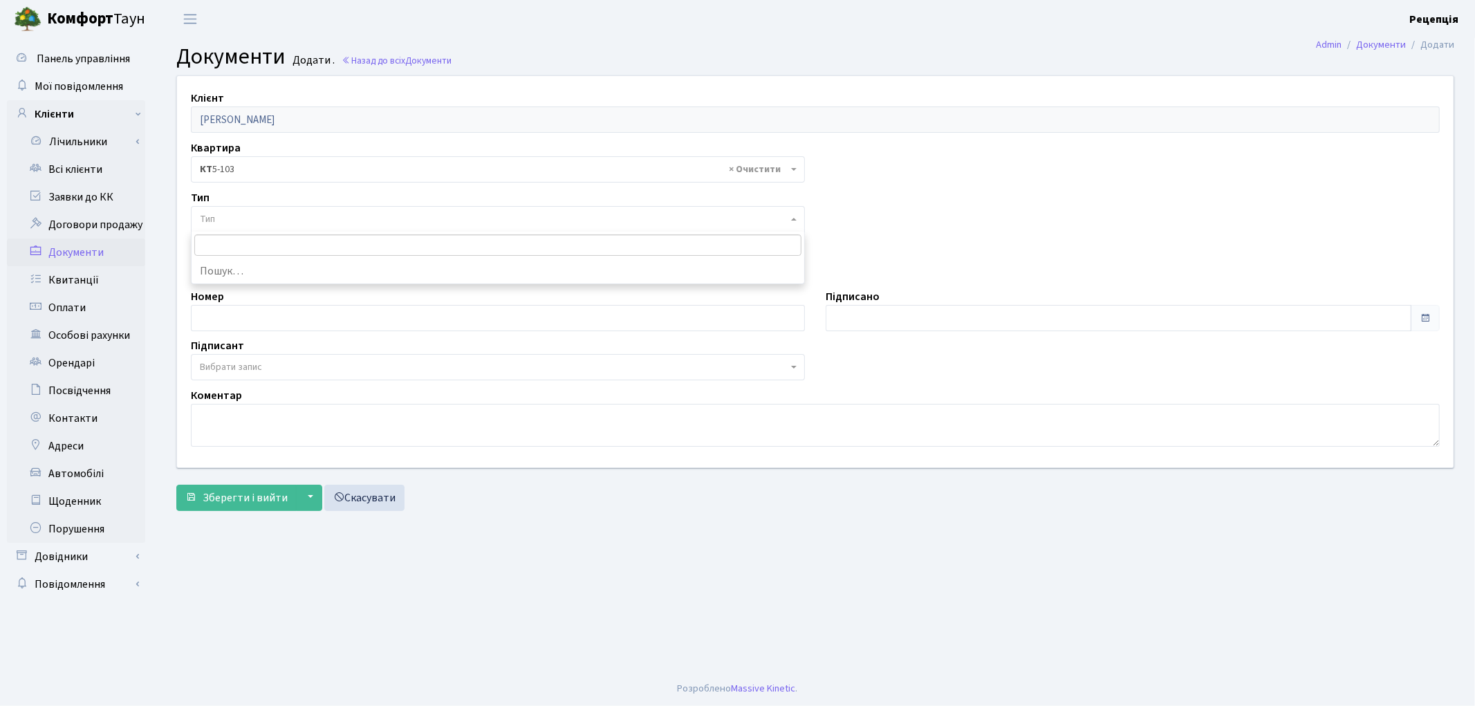
click at [223, 215] on span "Тип" at bounding box center [494, 219] width 588 height 14
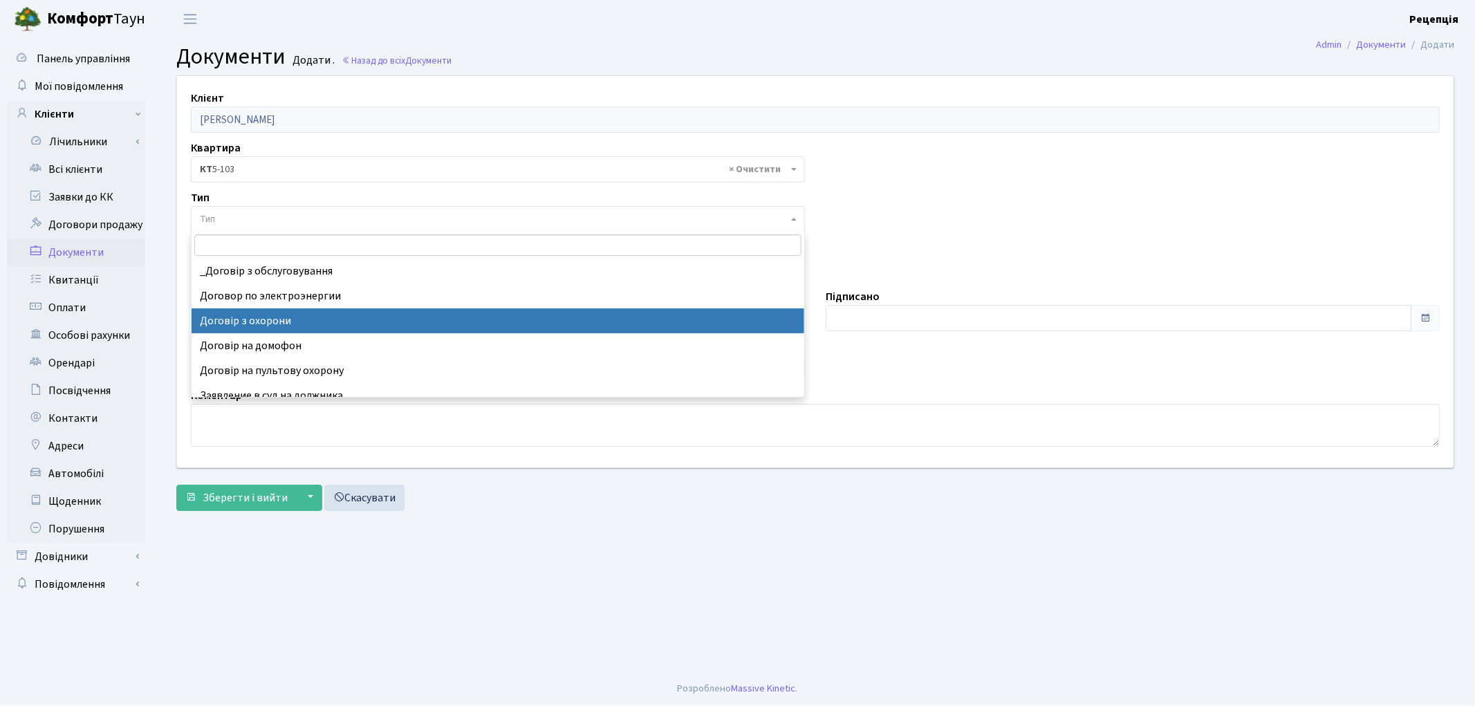
select select "290"
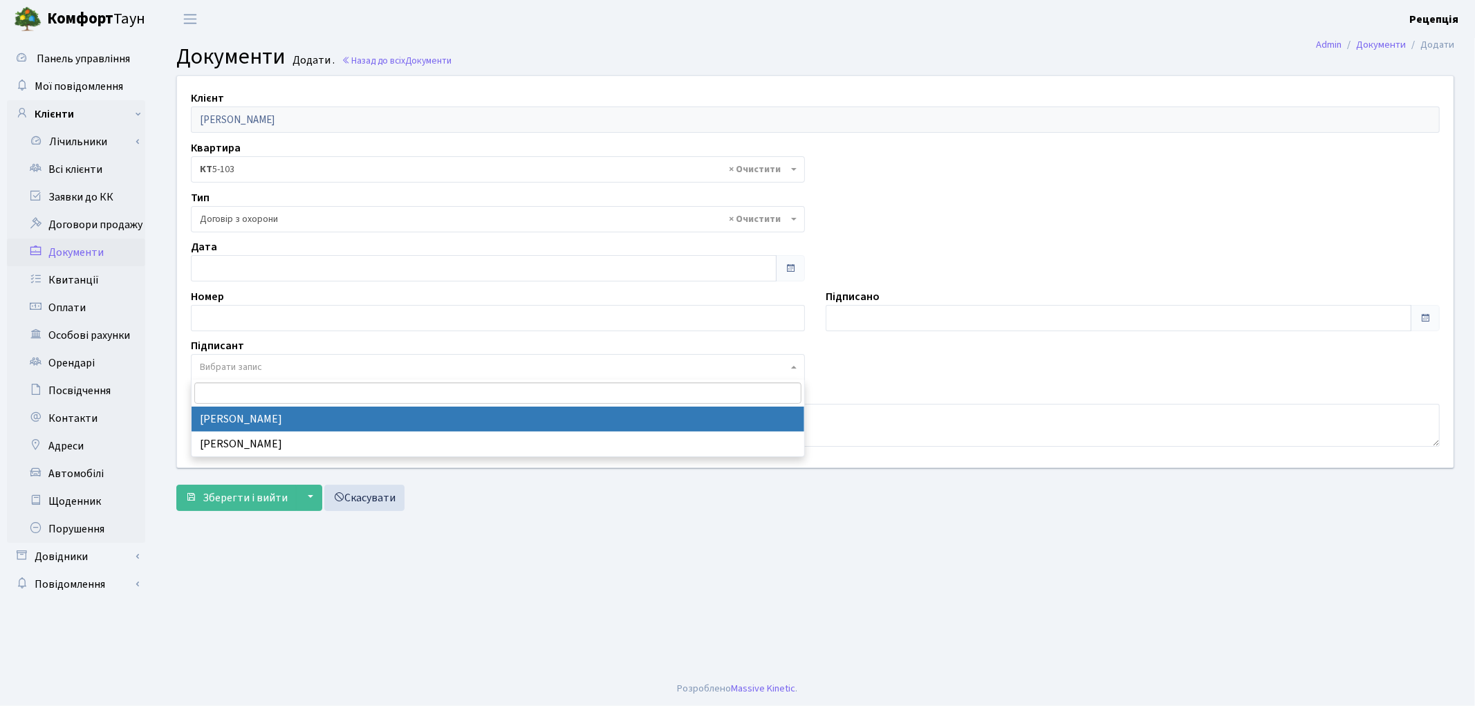
click at [229, 358] on span "Вибрати запис" at bounding box center [498, 367] width 614 height 26
select select "74"
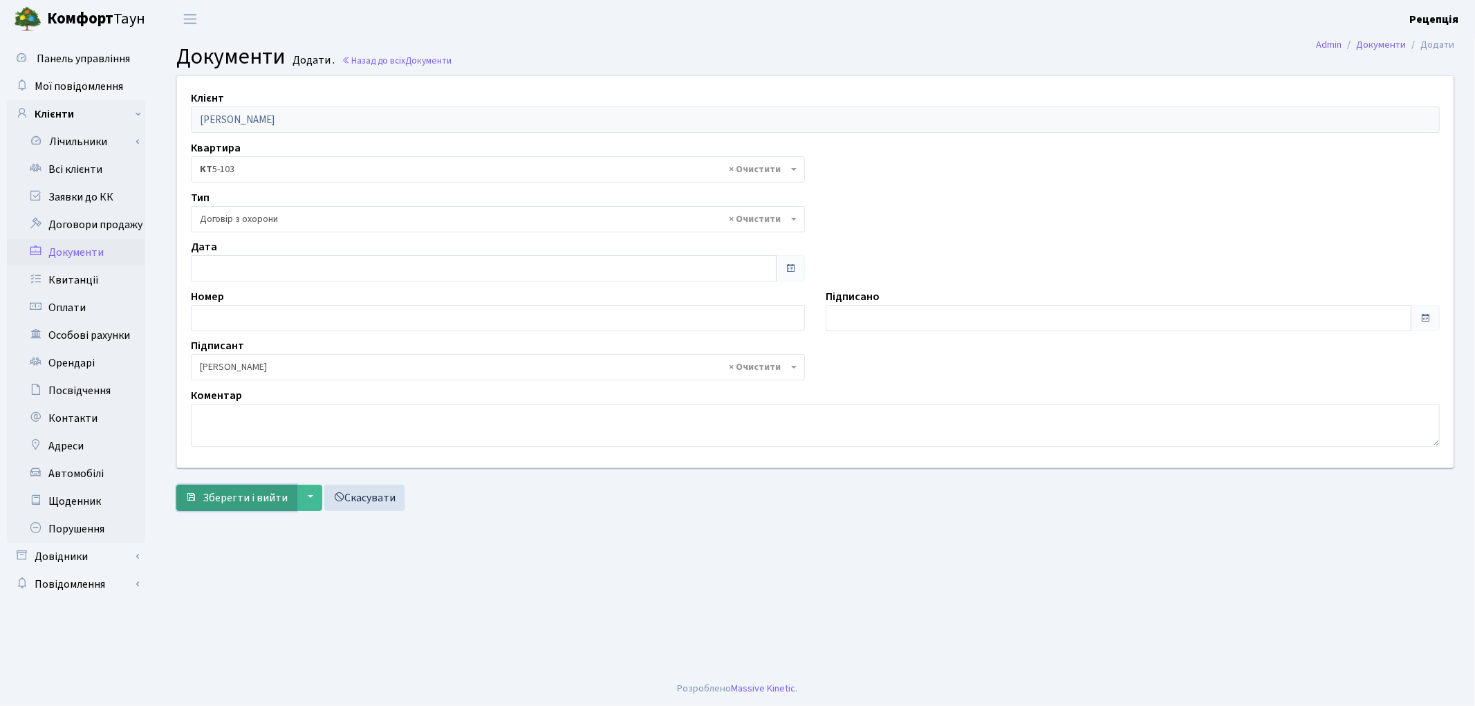
click at [233, 498] on span "Зберегти і вийти" at bounding box center [245, 497] width 85 height 15
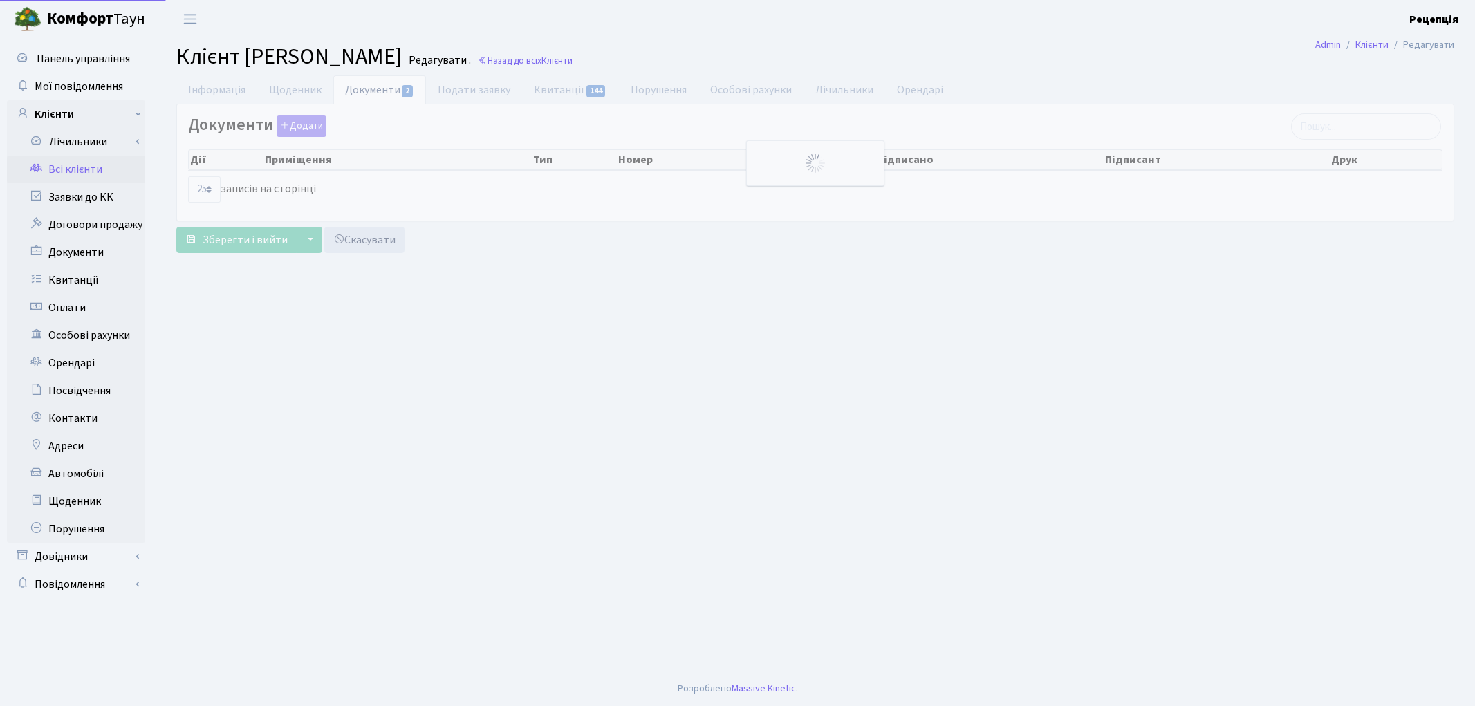
select select "25"
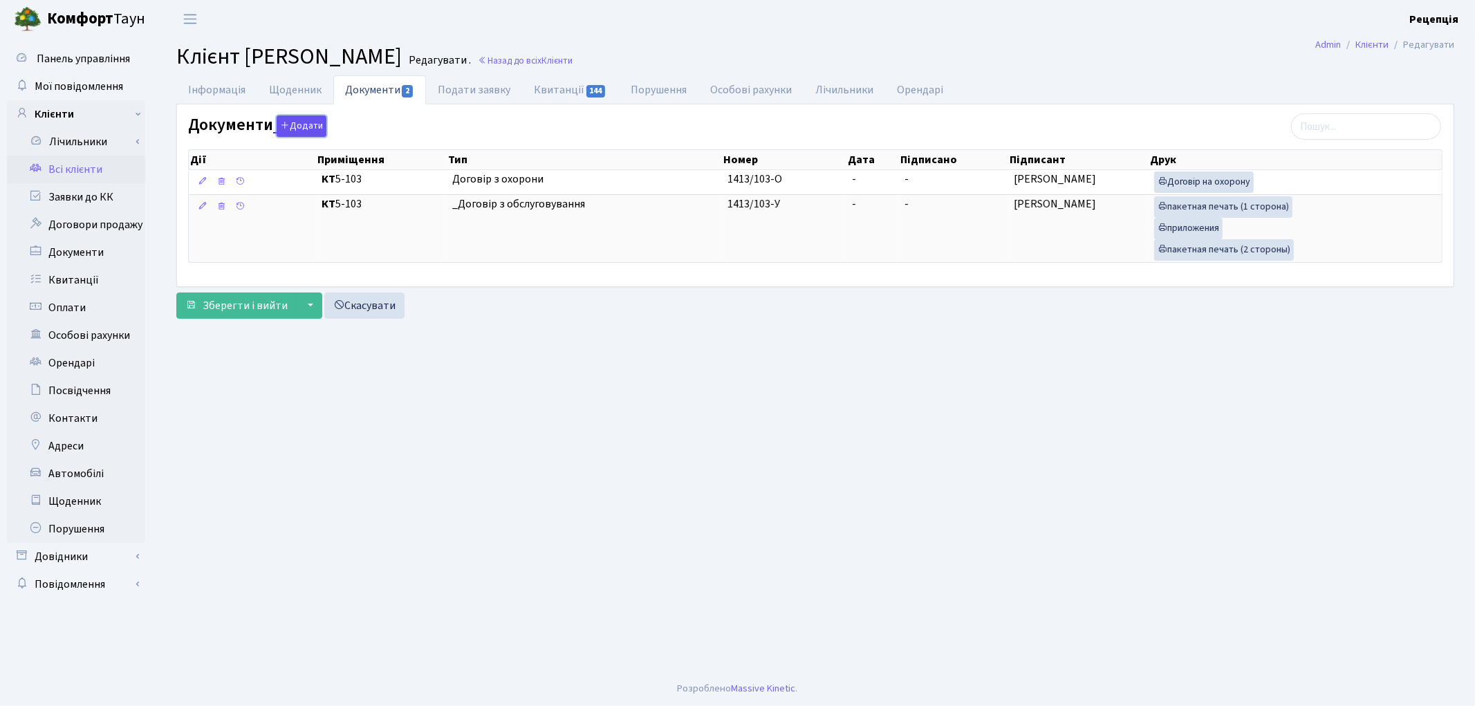
click at [296, 124] on button "Додати" at bounding box center [302, 125] width 50 height 21
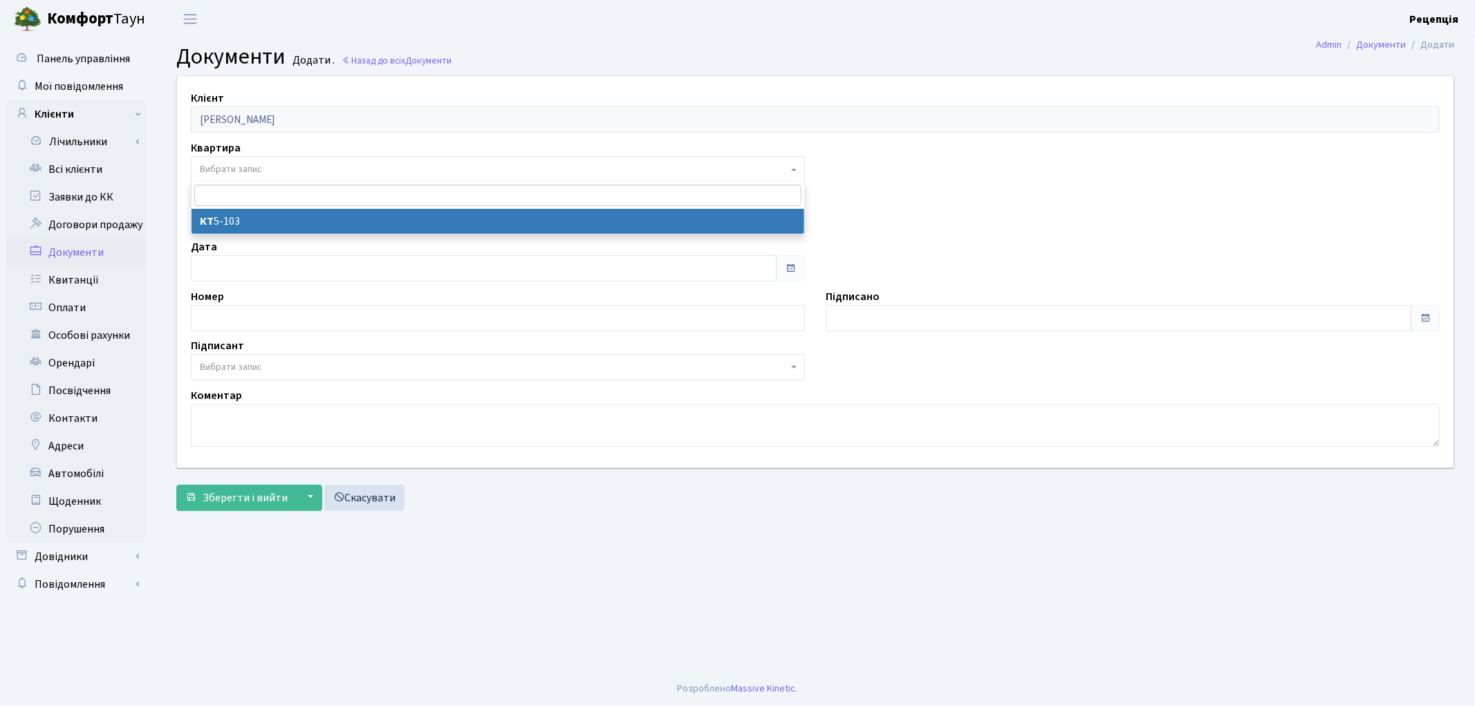
click at [239, 156] on span "Вибрати запис" at bounding box center [498, 169] width 614 height 26
select select "178781"
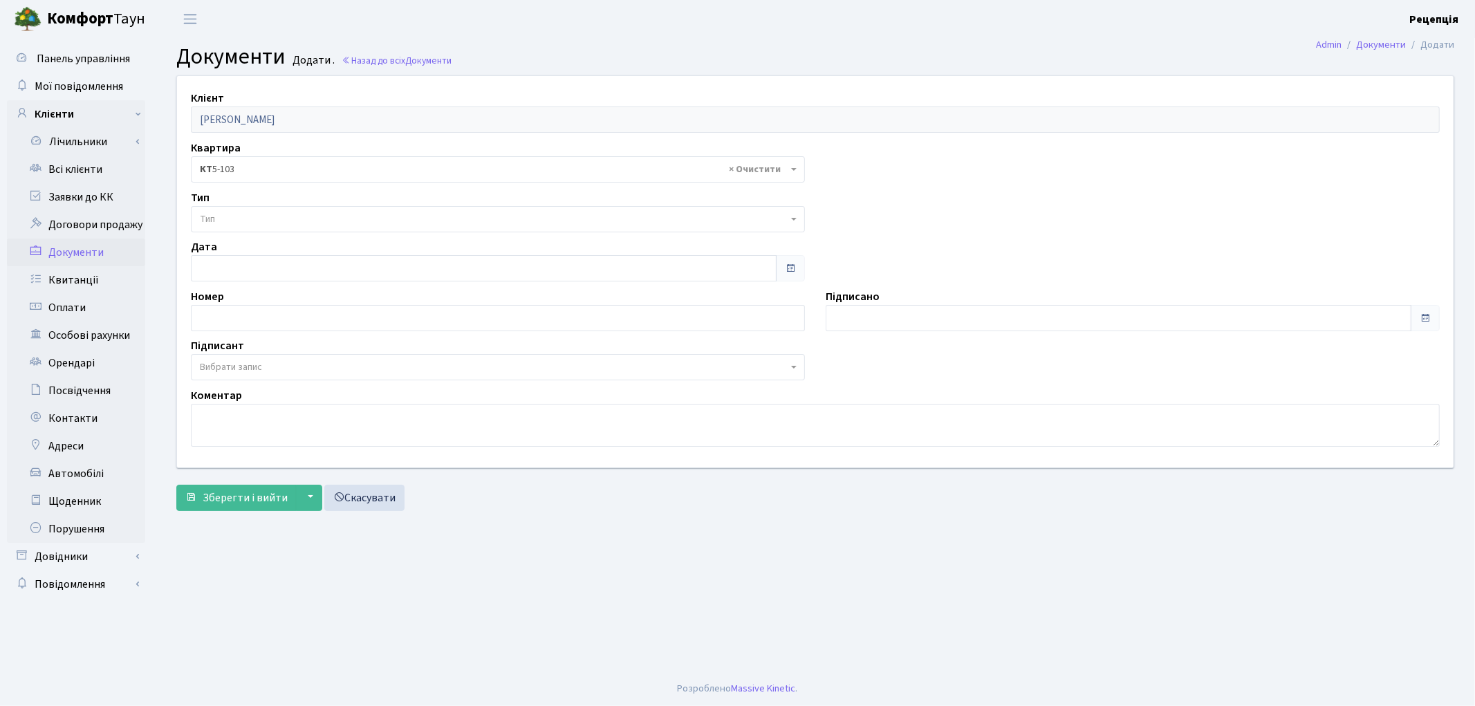
click at [239, 215] on span "Тип" at bounding box center [494, 219] width 588 height 14
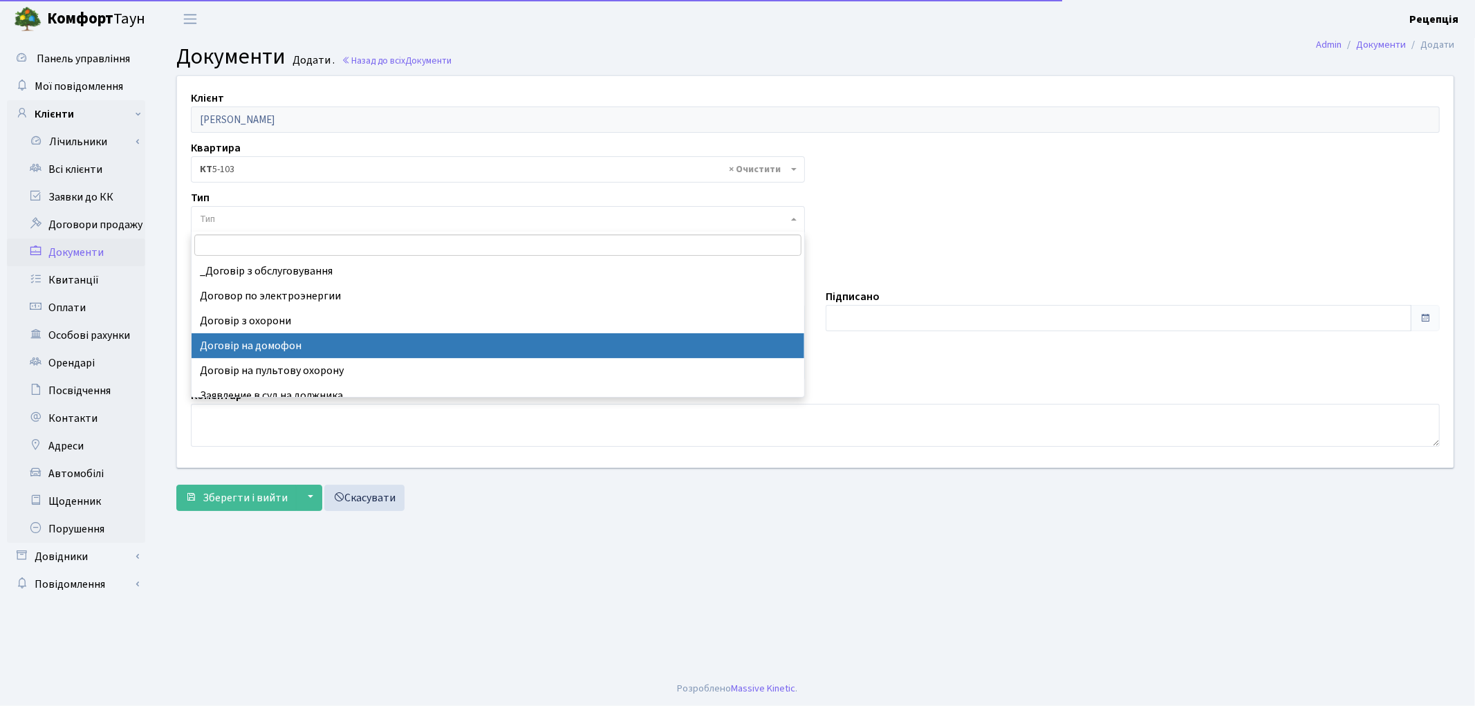
select select "292"
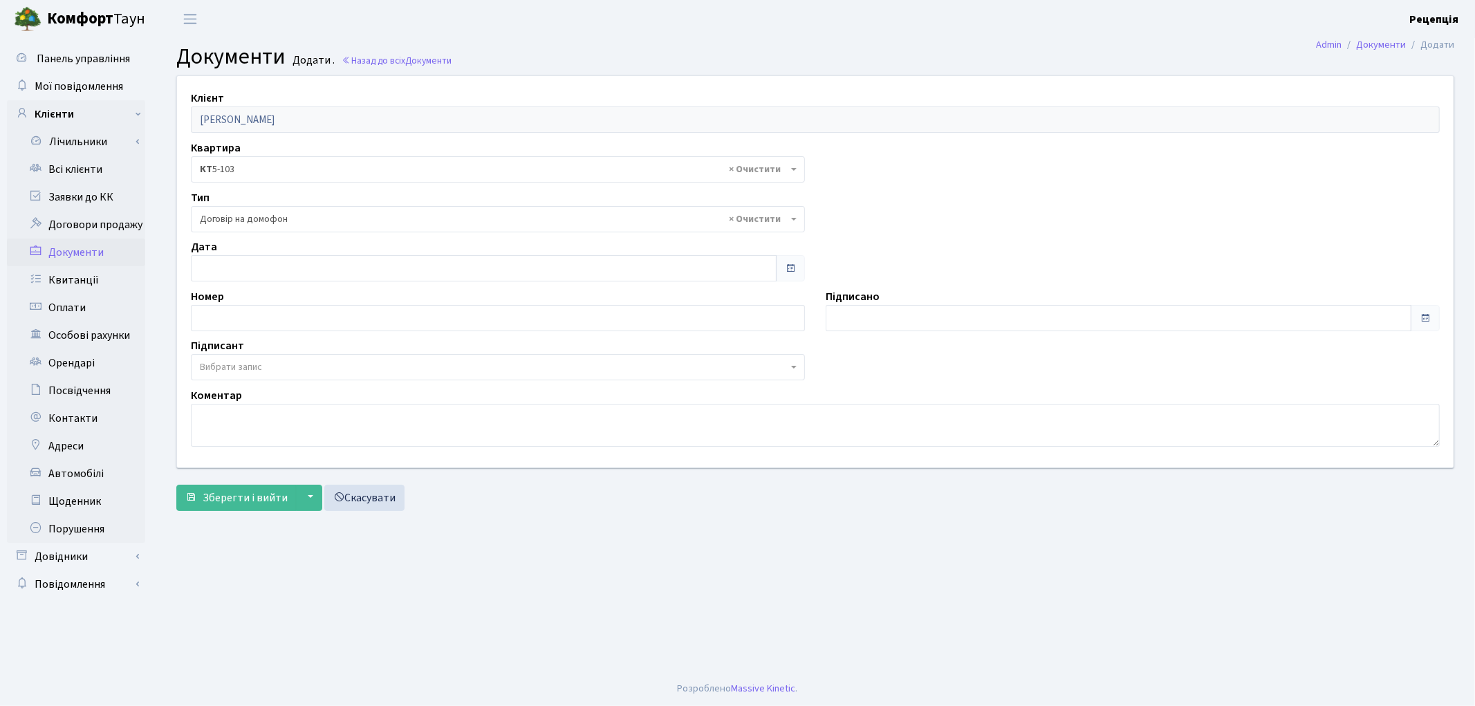
click at [228, 364] on span "Вибрати запис" at bounding box center [231, 367] width 62 height 14
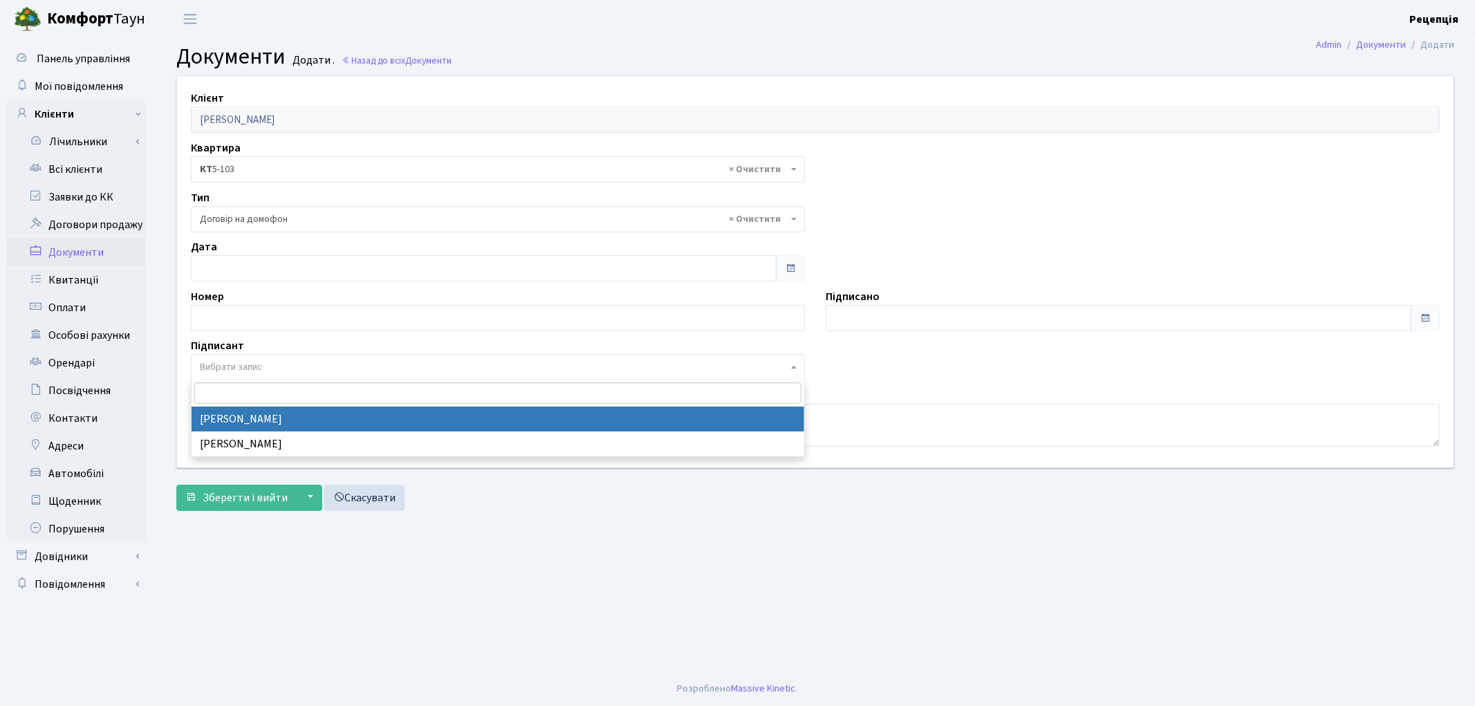
select select "74"
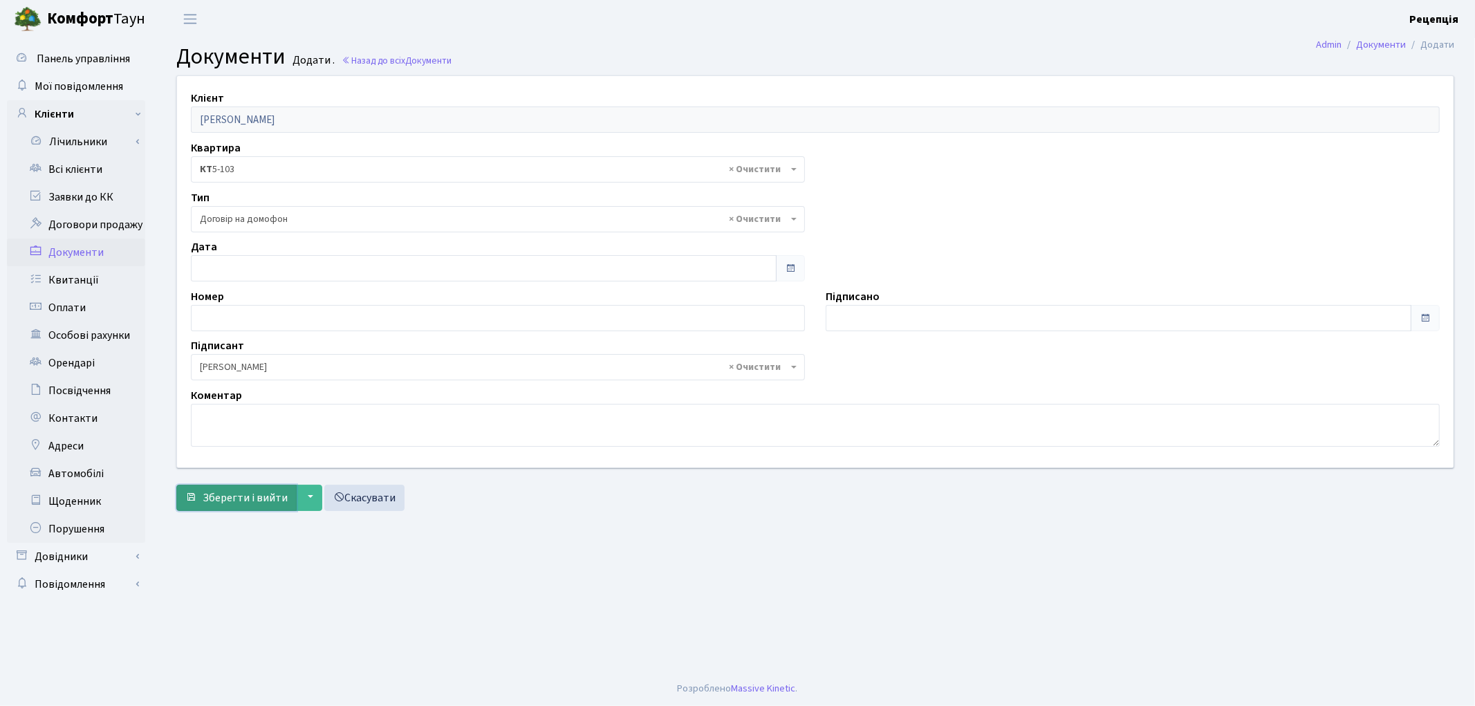
click at [224, 494] on span "Зберегти і вийти" at bounding box center [245, 497] width 85 height 15
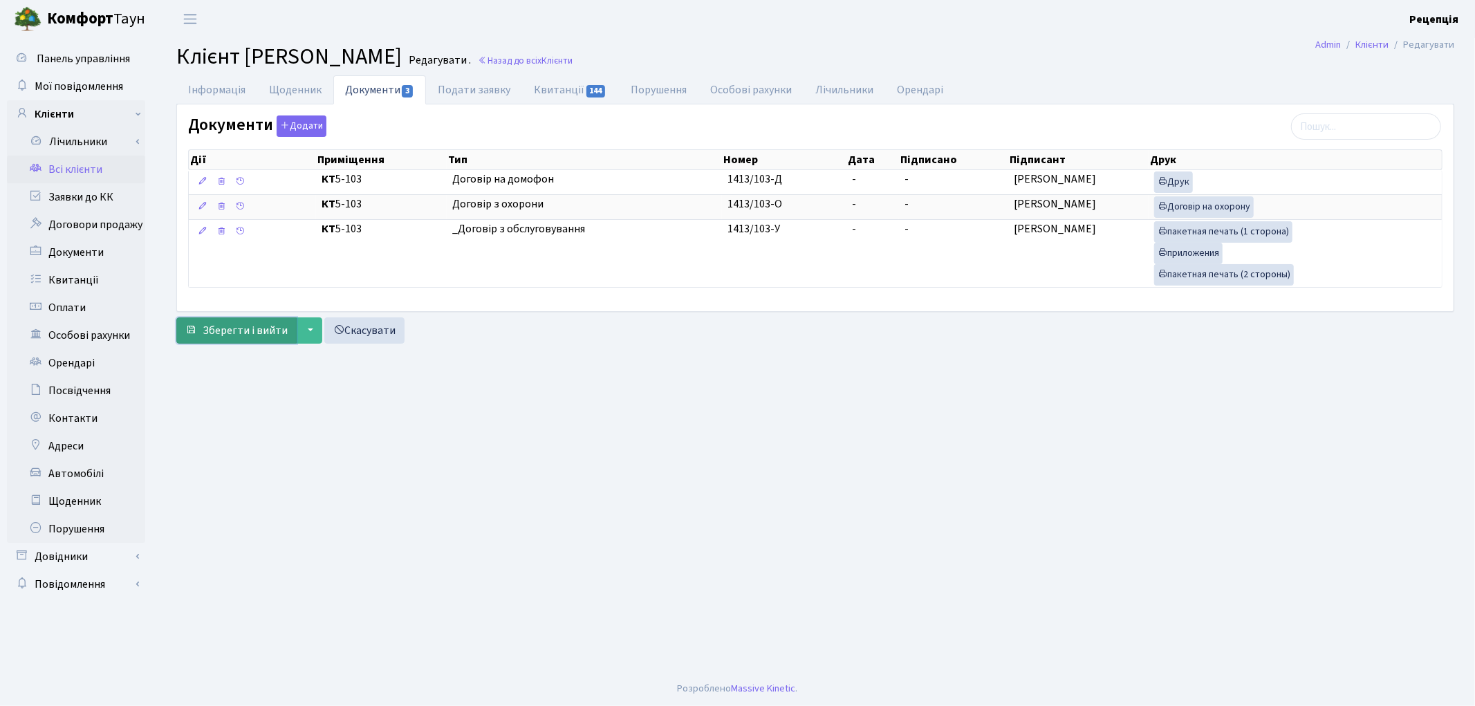
click at [237, 337] on span "Зберегти і вийти" at bounding box center [245, 330] width 85 height 15
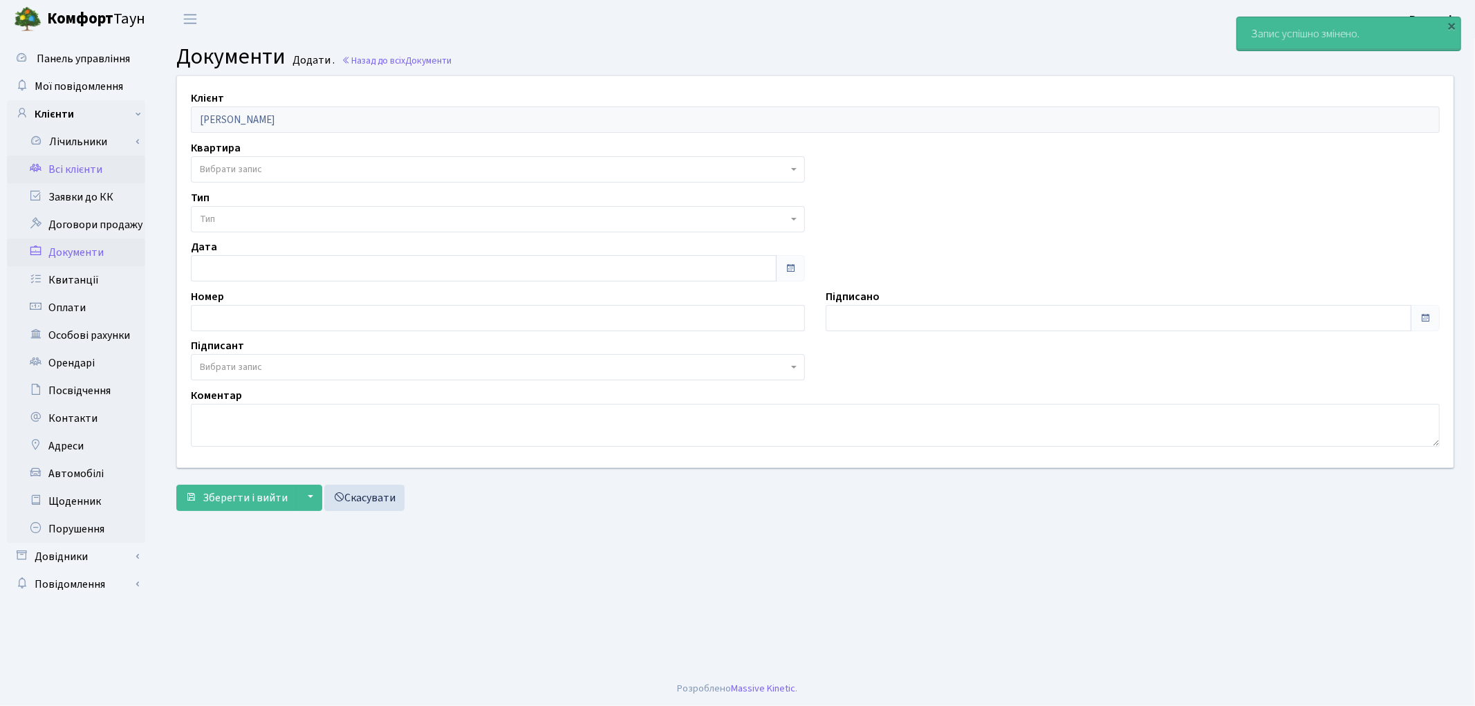
click at [93, 162] on link "Всі клієнти" at bounding box center [76, 170] width 138 height 28
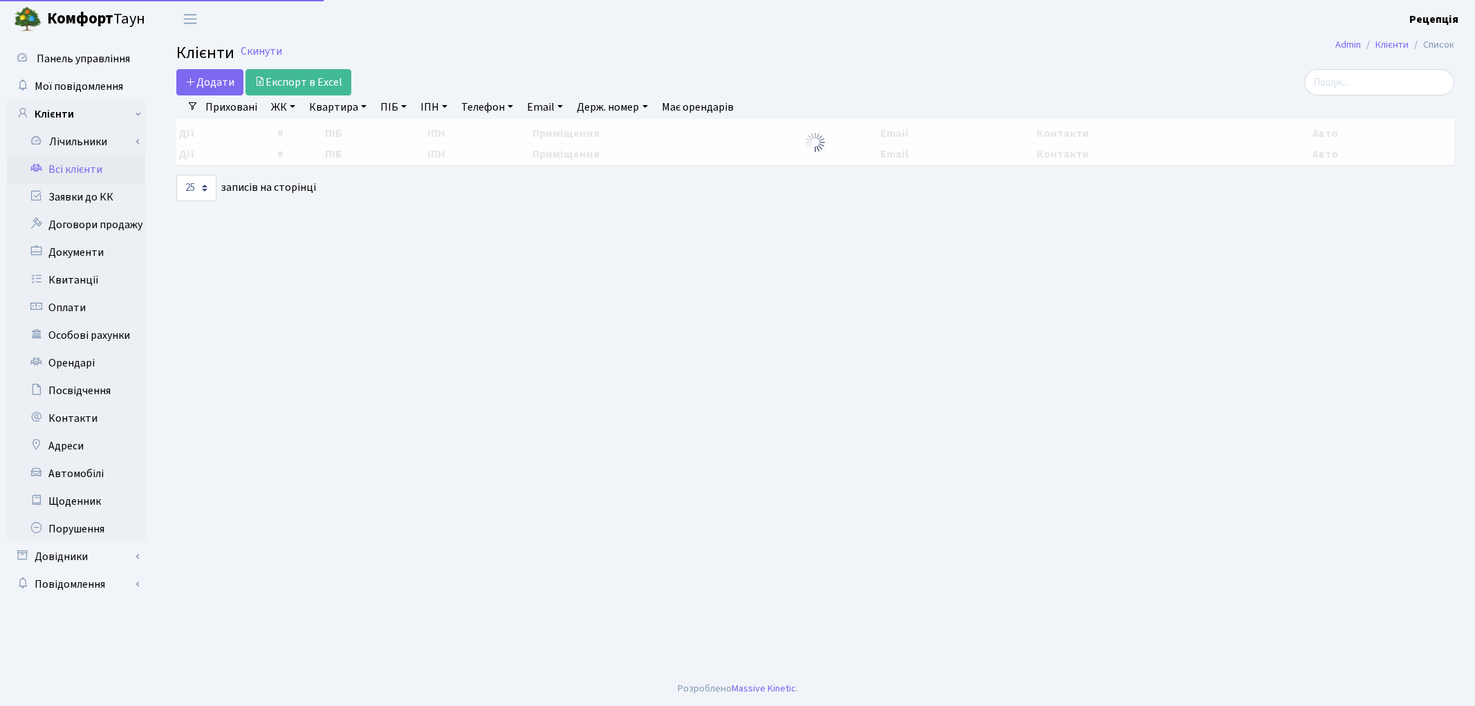
select select "25"
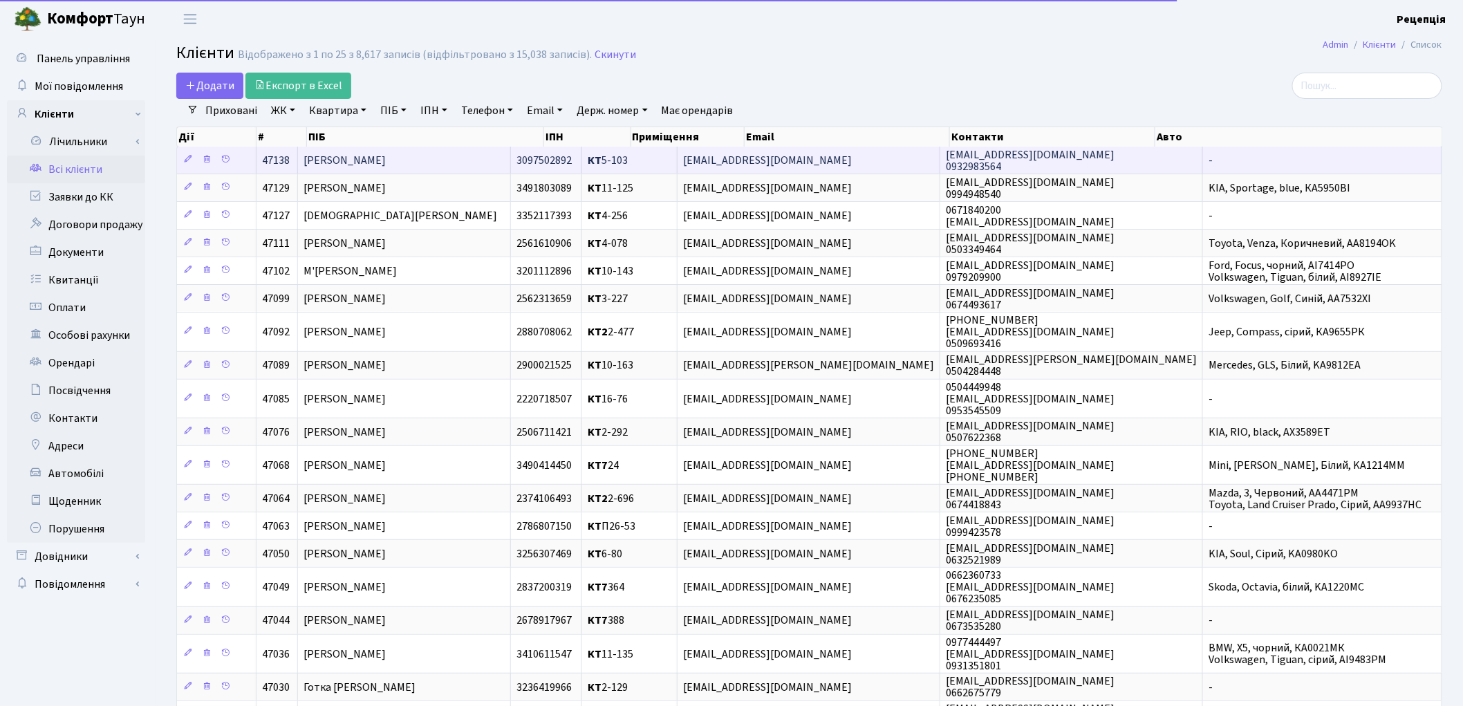
click at [396, 168] on td "[PERSON_NAME]" at bounding box center [404, 160] width 212 height 27
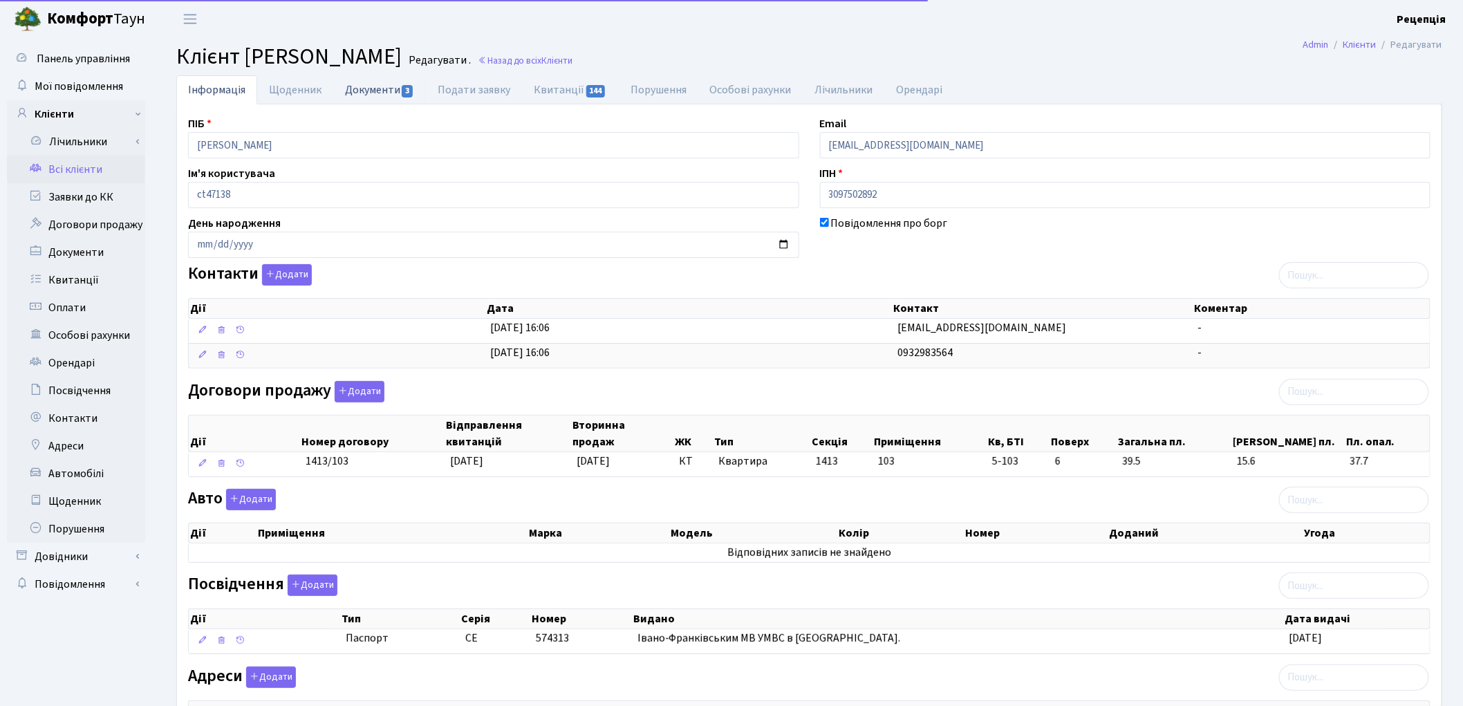
click at [388, 94] on link "Документи 3" at bounding box center [379, 89] width 93 height 28
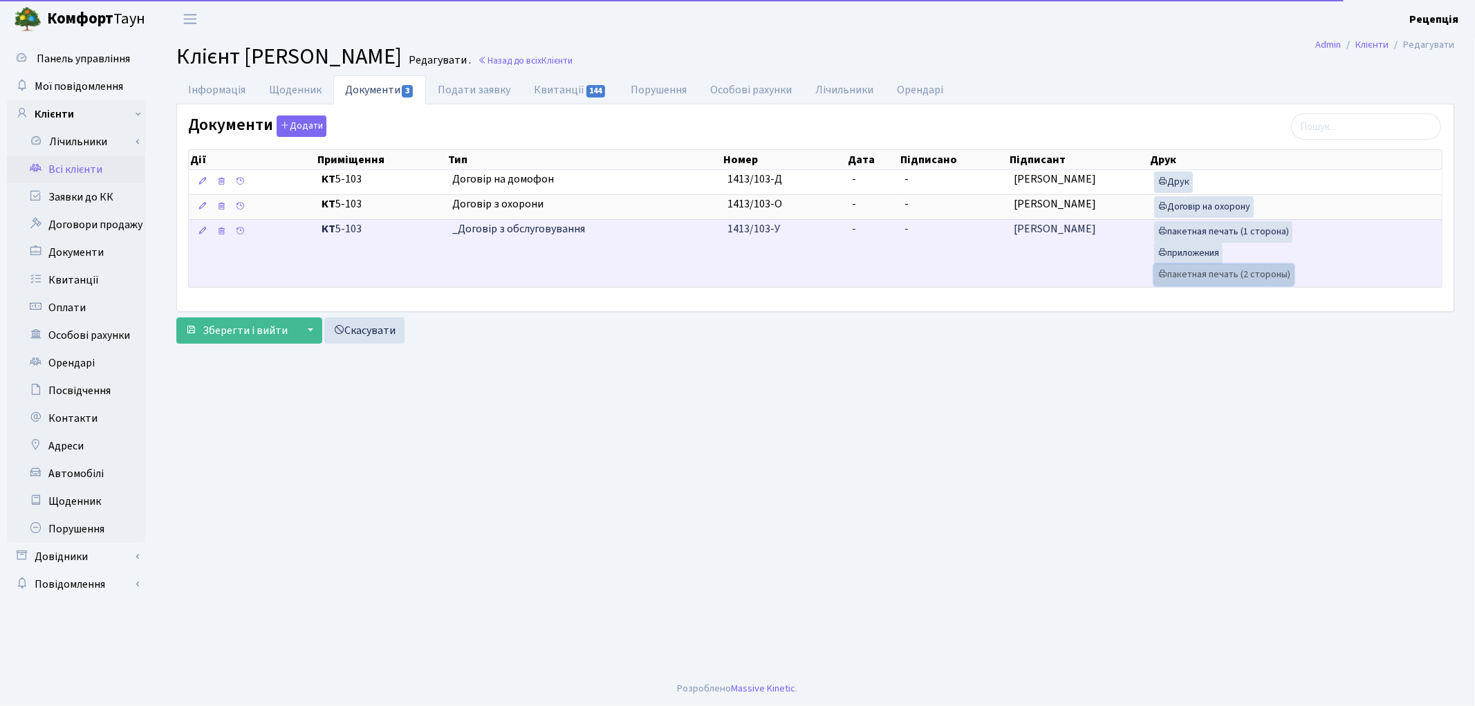
click at [1213, 274] on link "пакетная печать (2 стороны)" at bounding box center [1224, 274] width 140 height 21
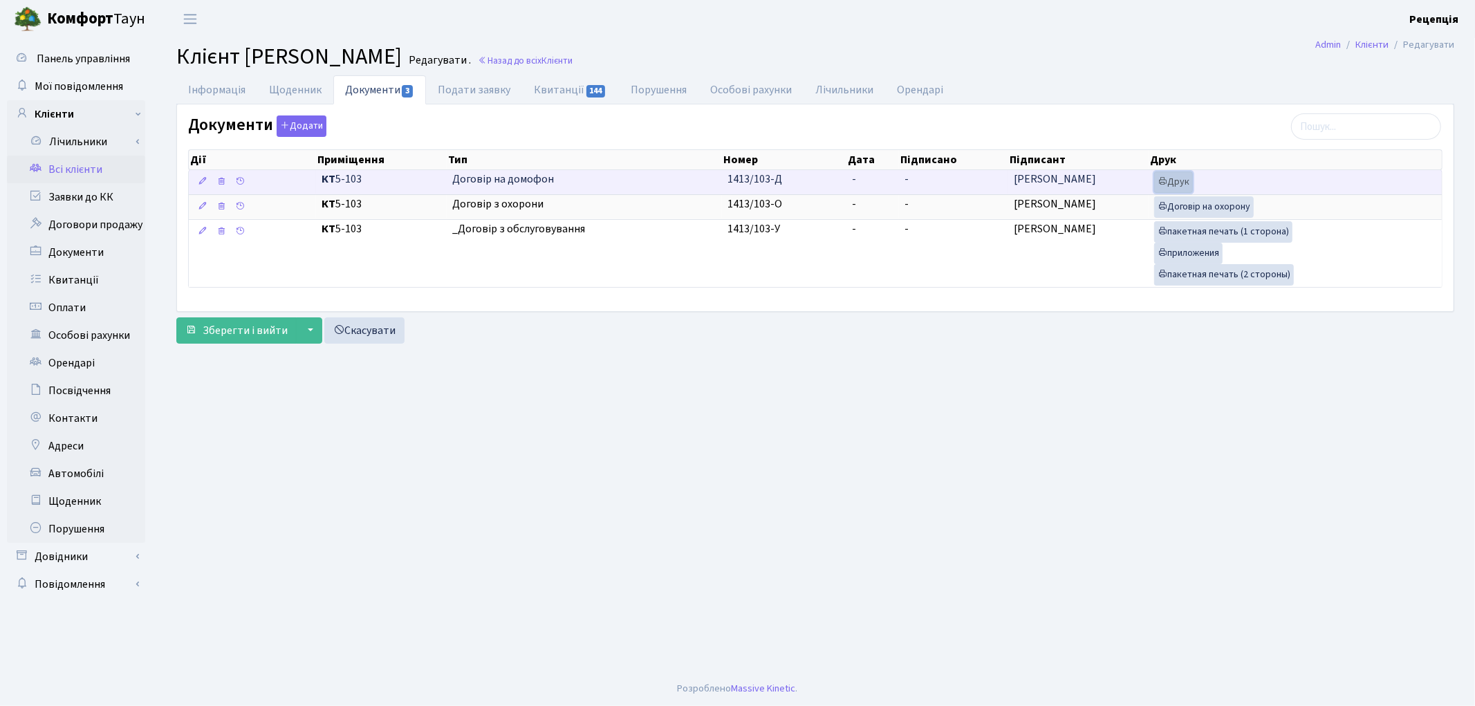
click at [1184, 176] on link "Друк" at bounding box center [1173, 181] width 39 height 21
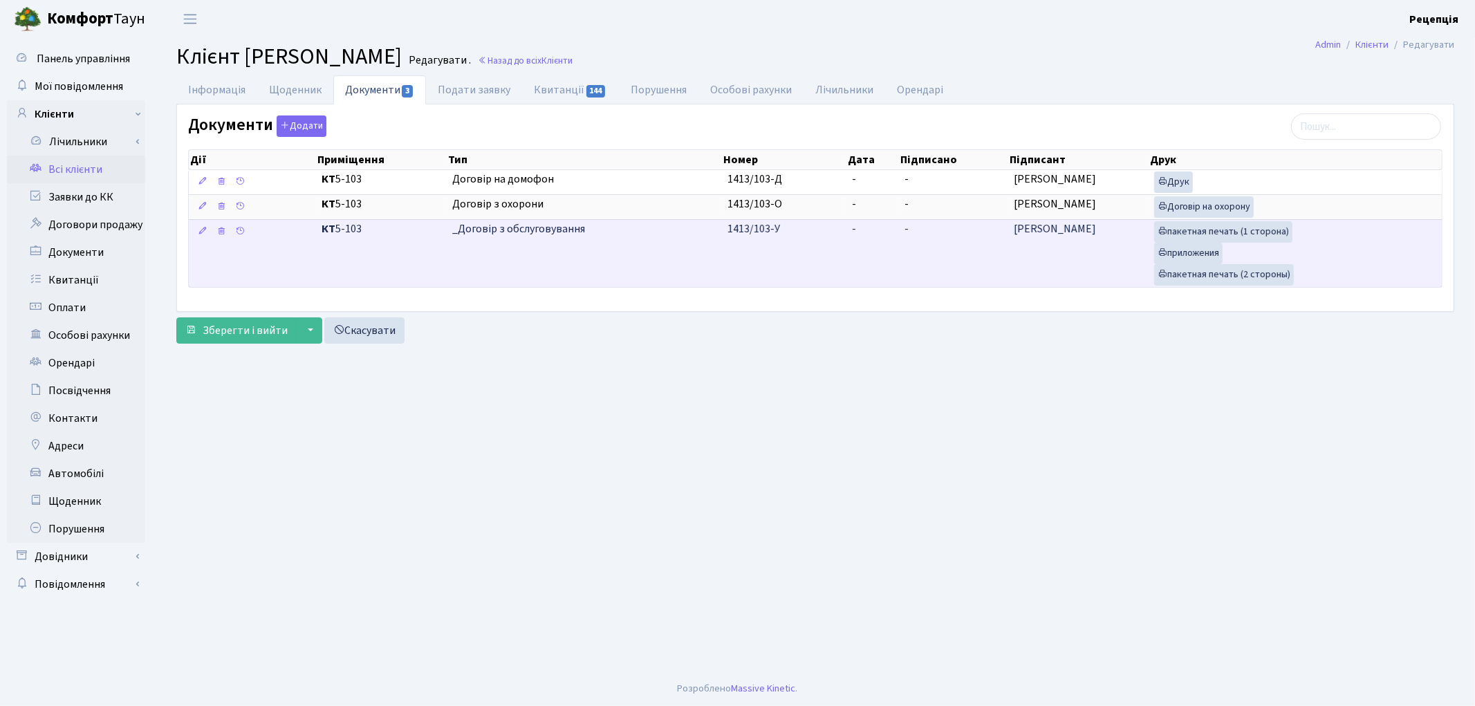
click at [845, 252] on td "1413/103-У" at bounding box center [784, 253] width 124 height 68
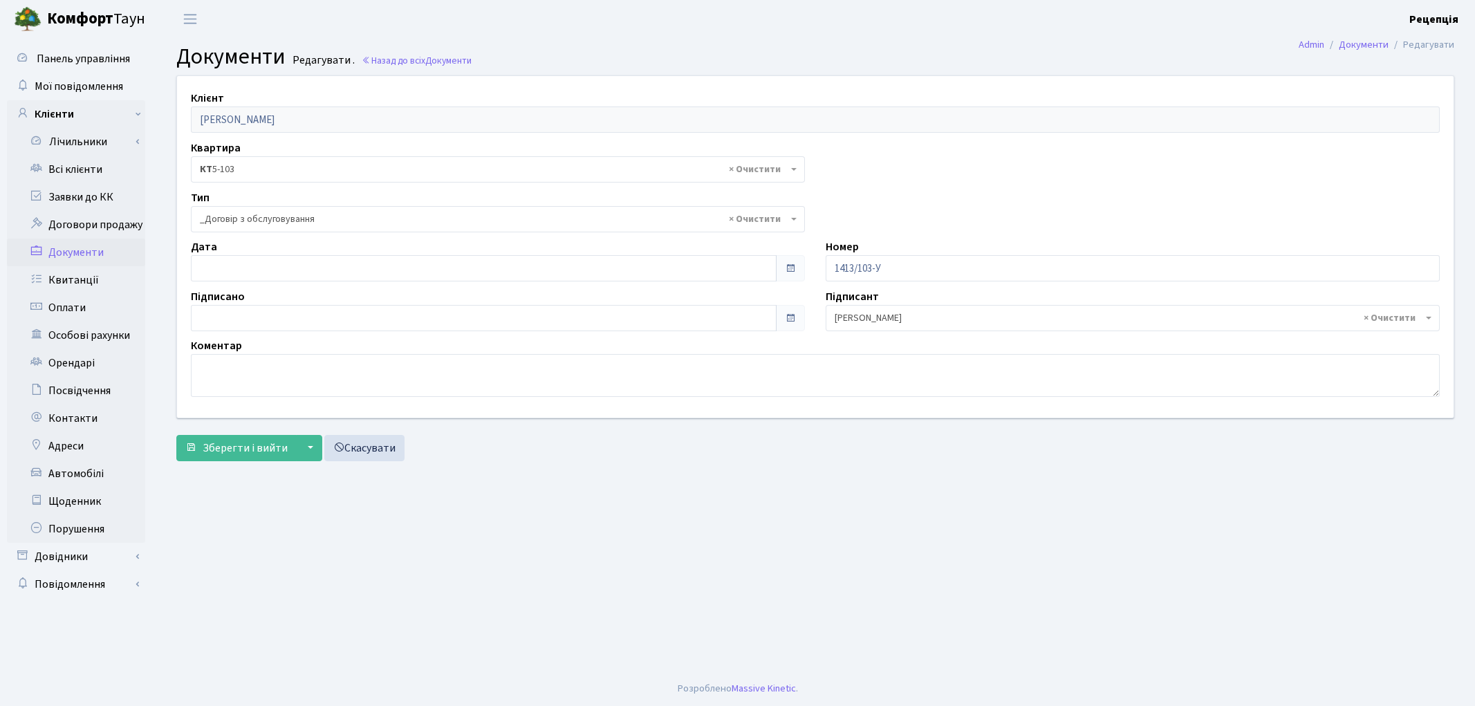
select select "289"
type input "[DATE]"
click at [294, 270] on input "[DATE]" at bounding box center [484, 268] width 586 height 26
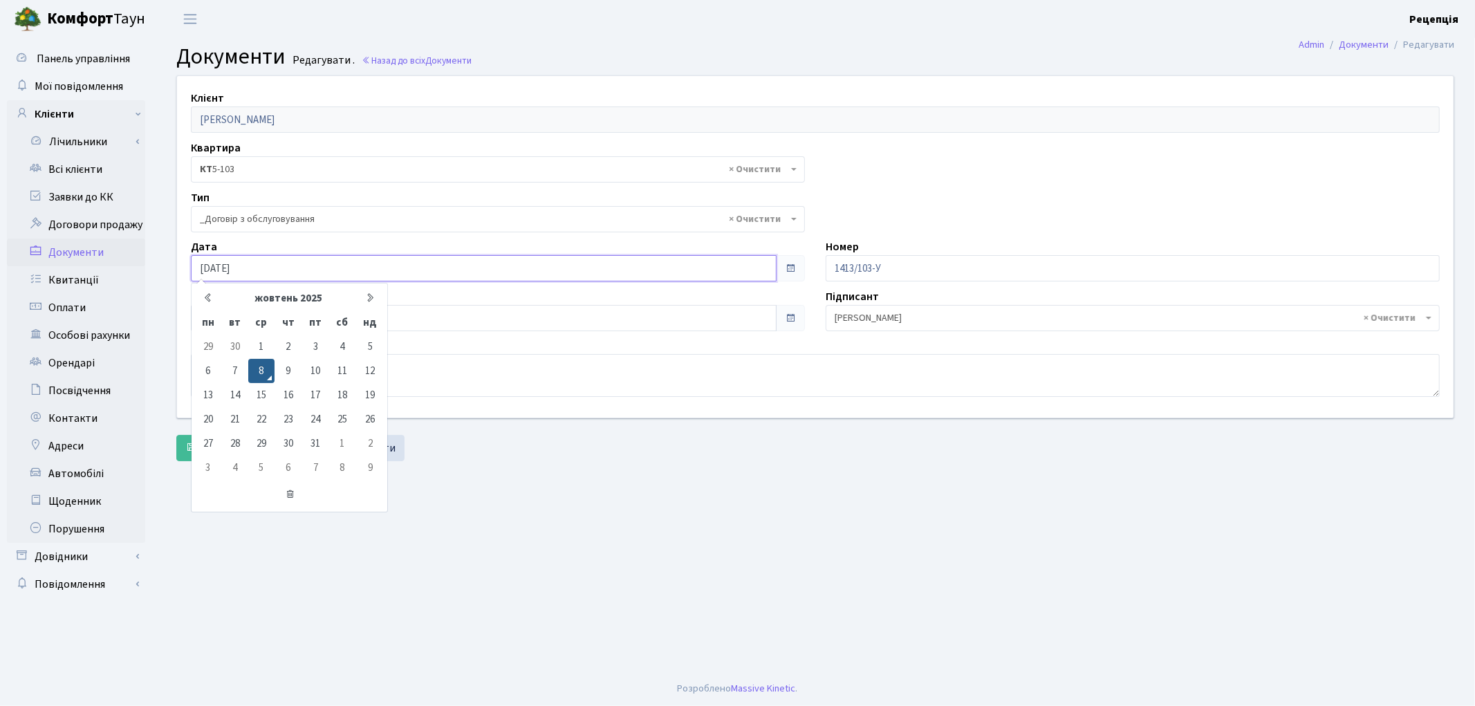
click at [263, 360] on td "8" at bounding box center [261, 371] width 26 height 24
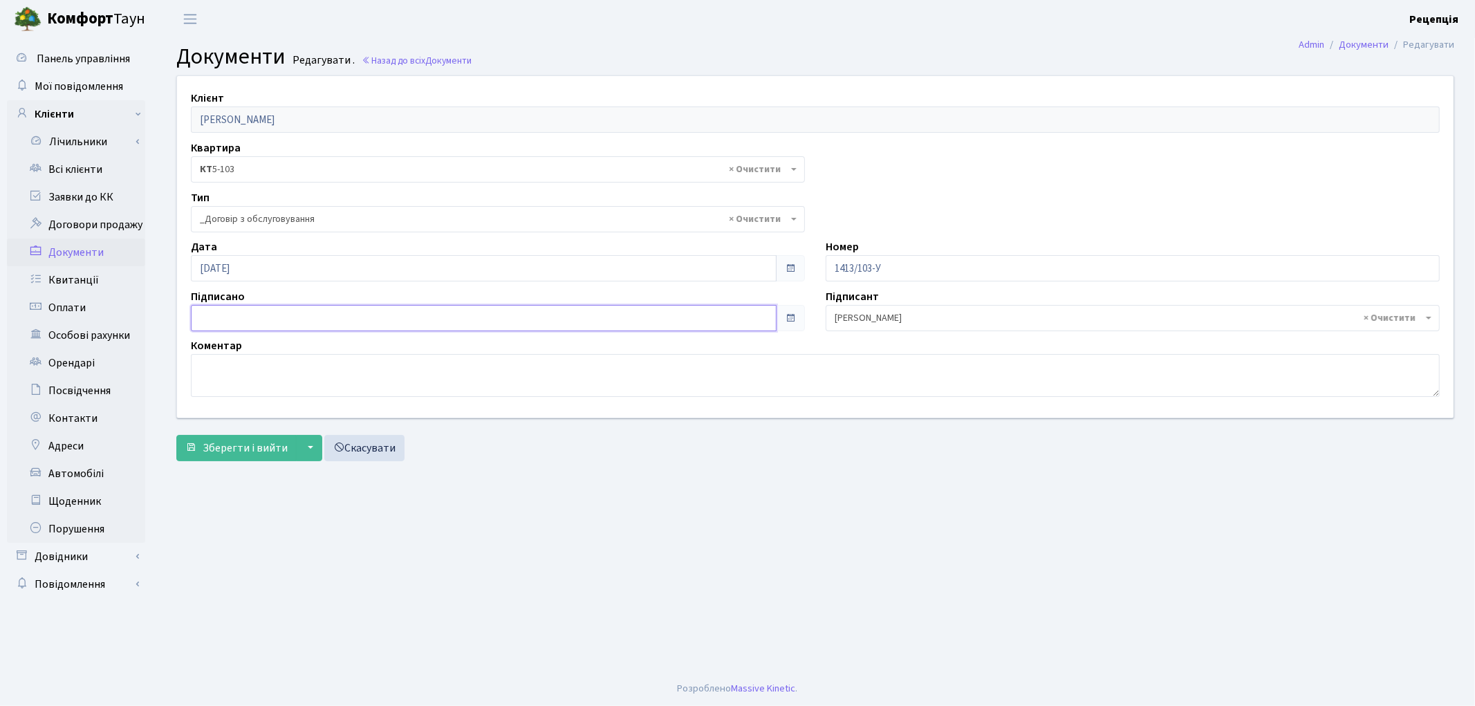
click at [245, 311] on input "text" at bounding box center [484, 318] width 586 height 26
type input "[DATE]"
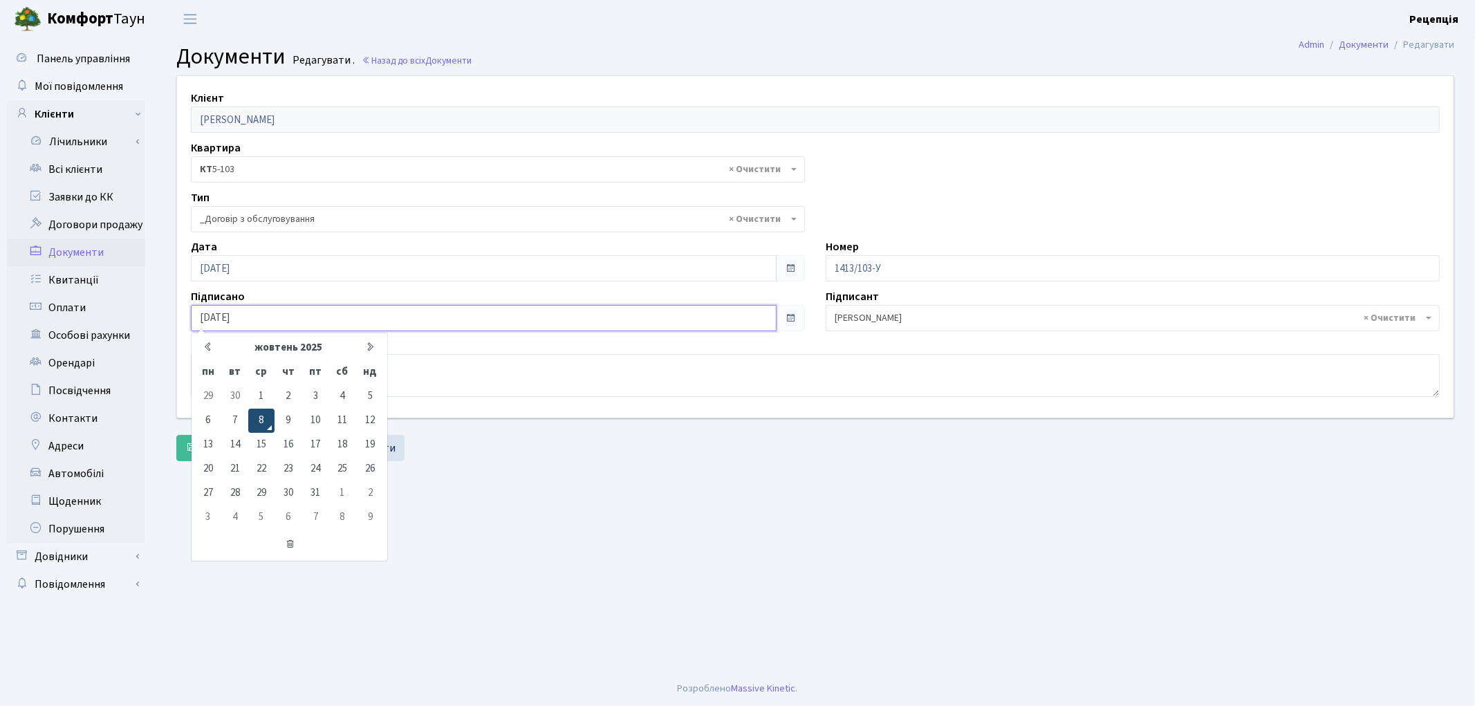
click at [256, 418] on td "8" at bounding box center [261, 421] width 26 height 24
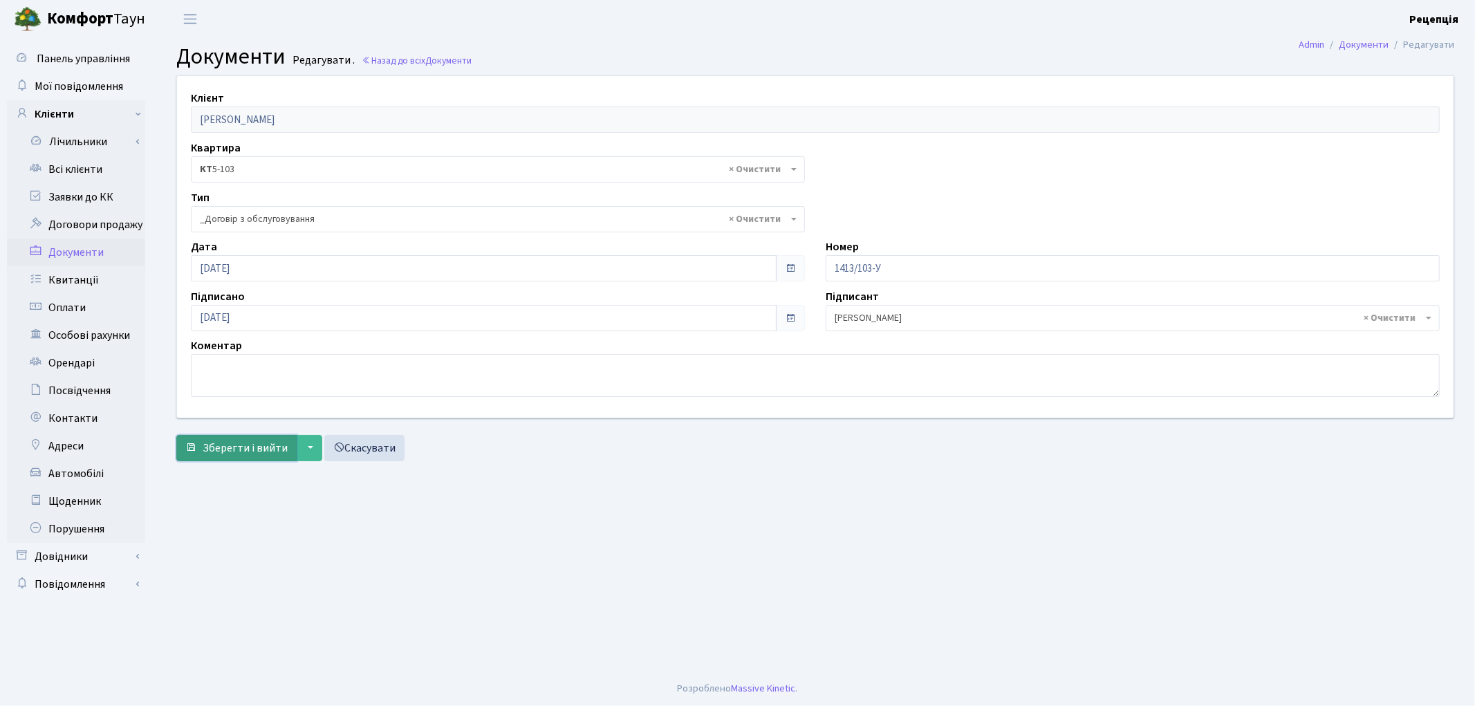
click at [247, 450] on span "Зберегти і вийти" at bounding box center [245, 447] width 85 height 15
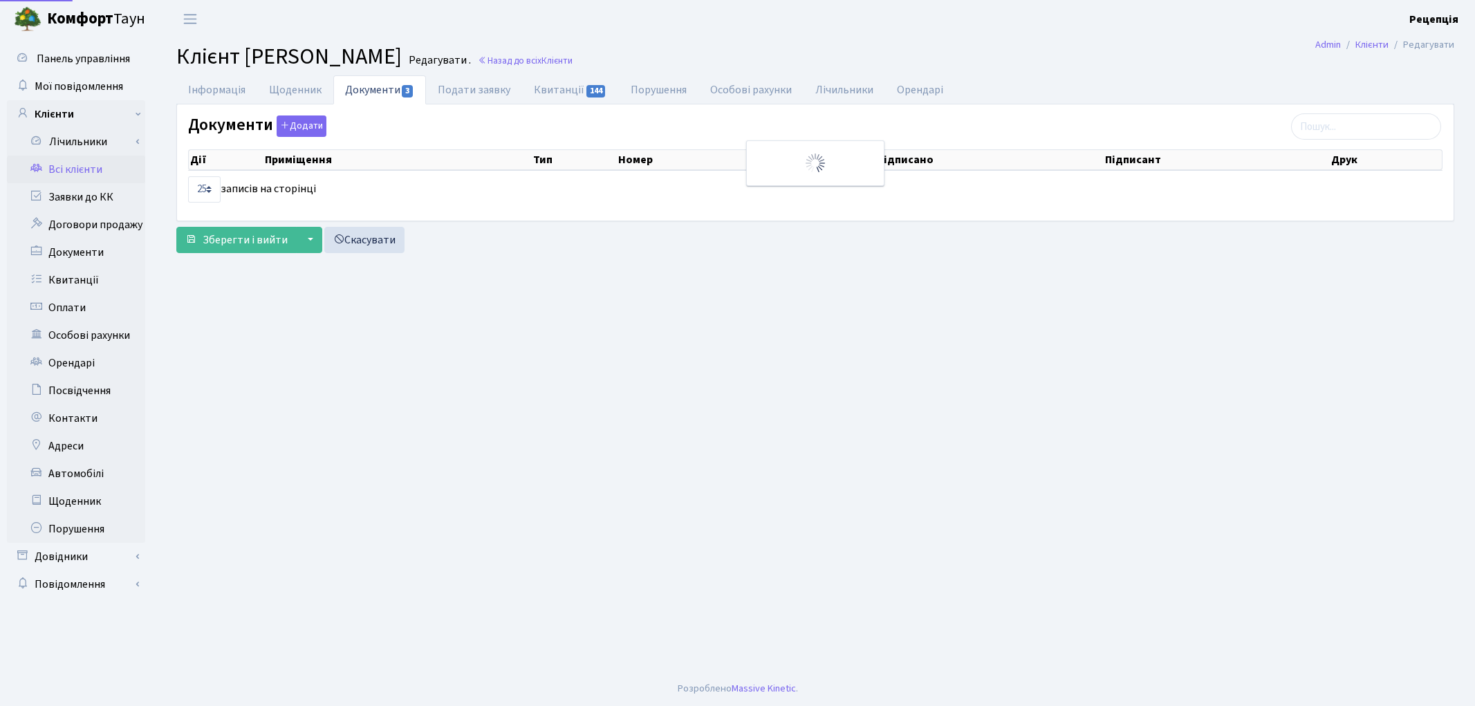
select select "25"
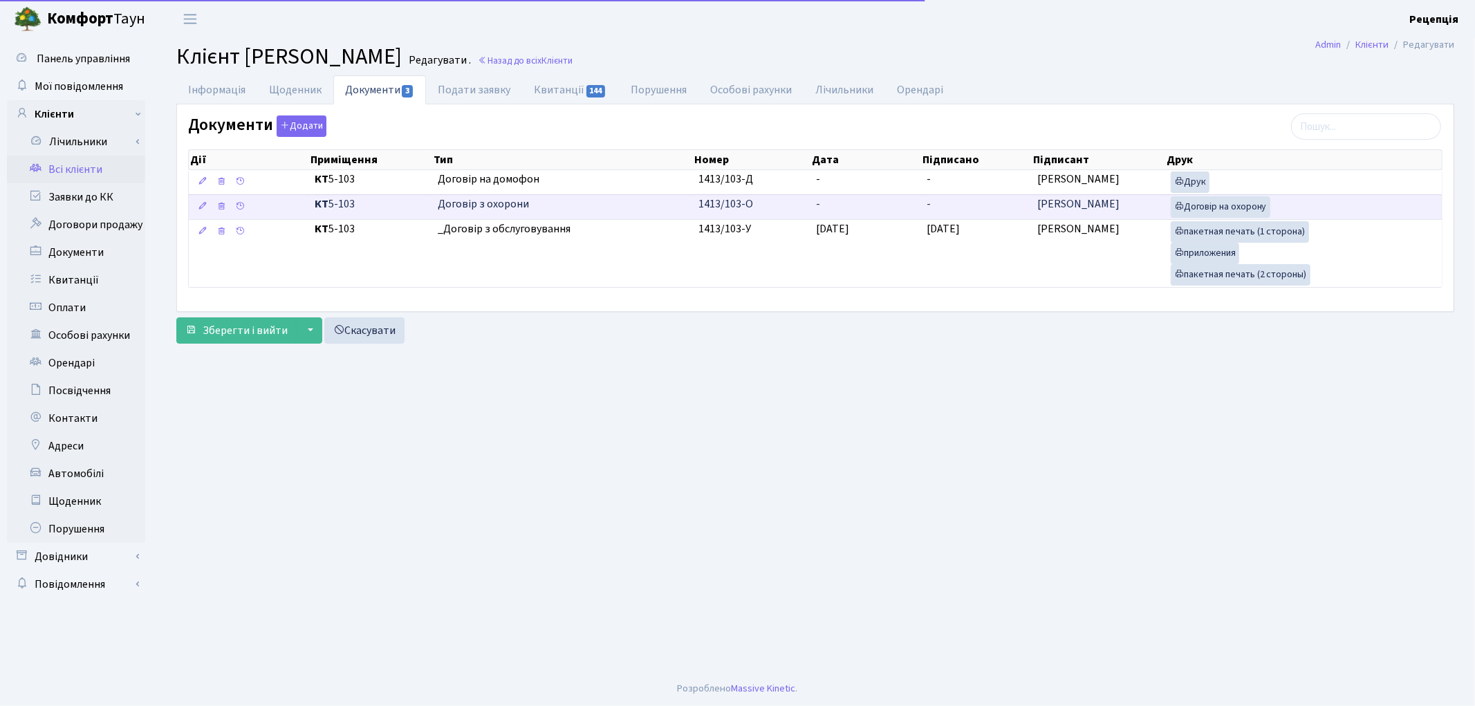
click at [888, 198] on td "-" at bounding box center [865, 206] width 111 height 25
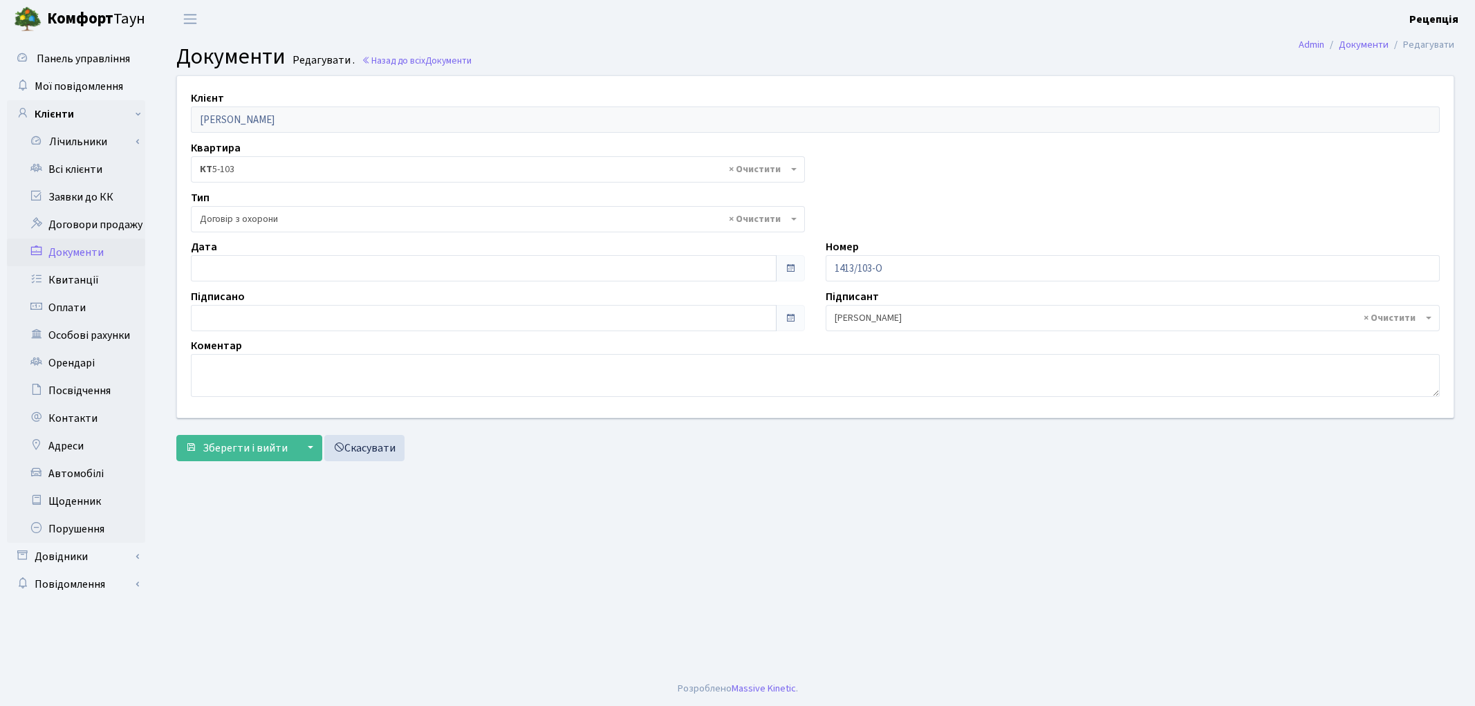
select select "290"
click at [228, 268] on input "[DATE]" at bounding box center [484, 268] width 586 height 26
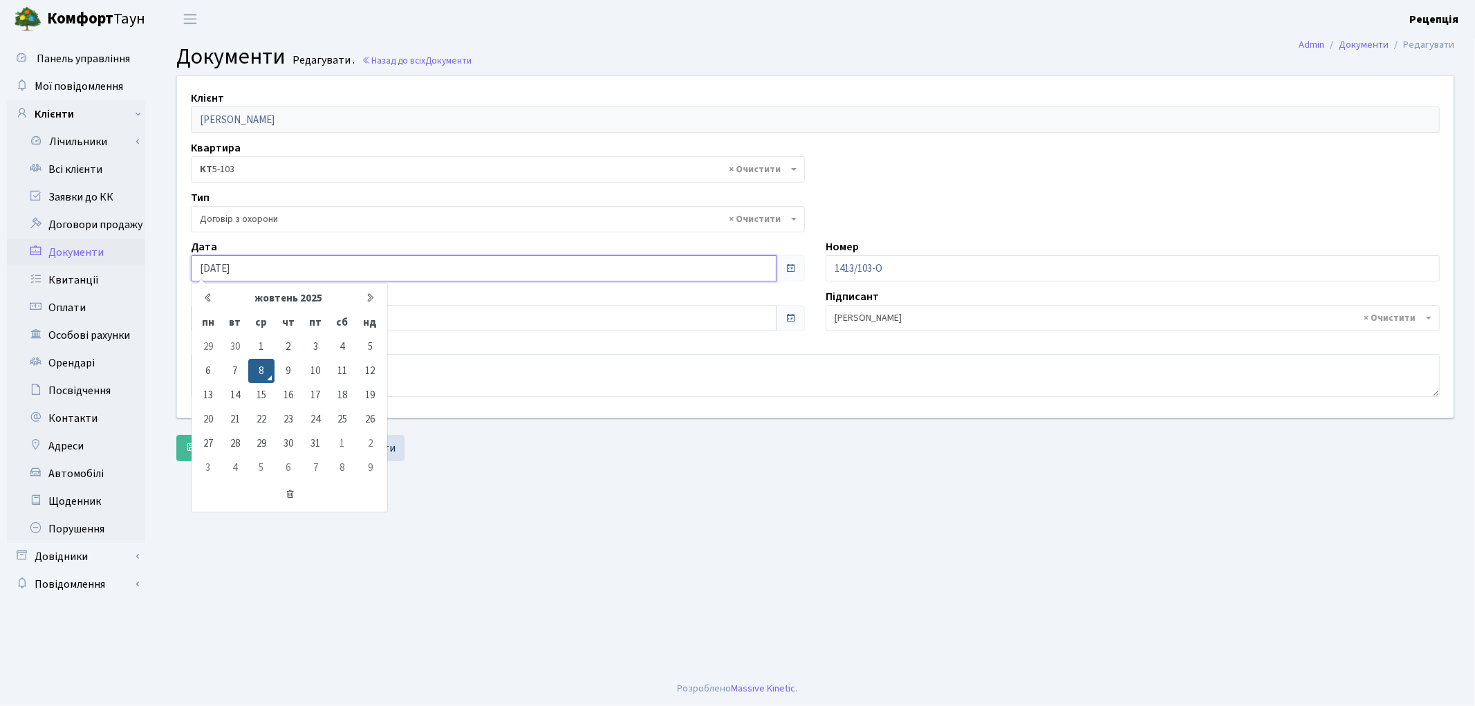
click at [266, 273] on input "[DATE]" at bounding box center [484, 268] width 586 height 26
type input "08.10.2020"
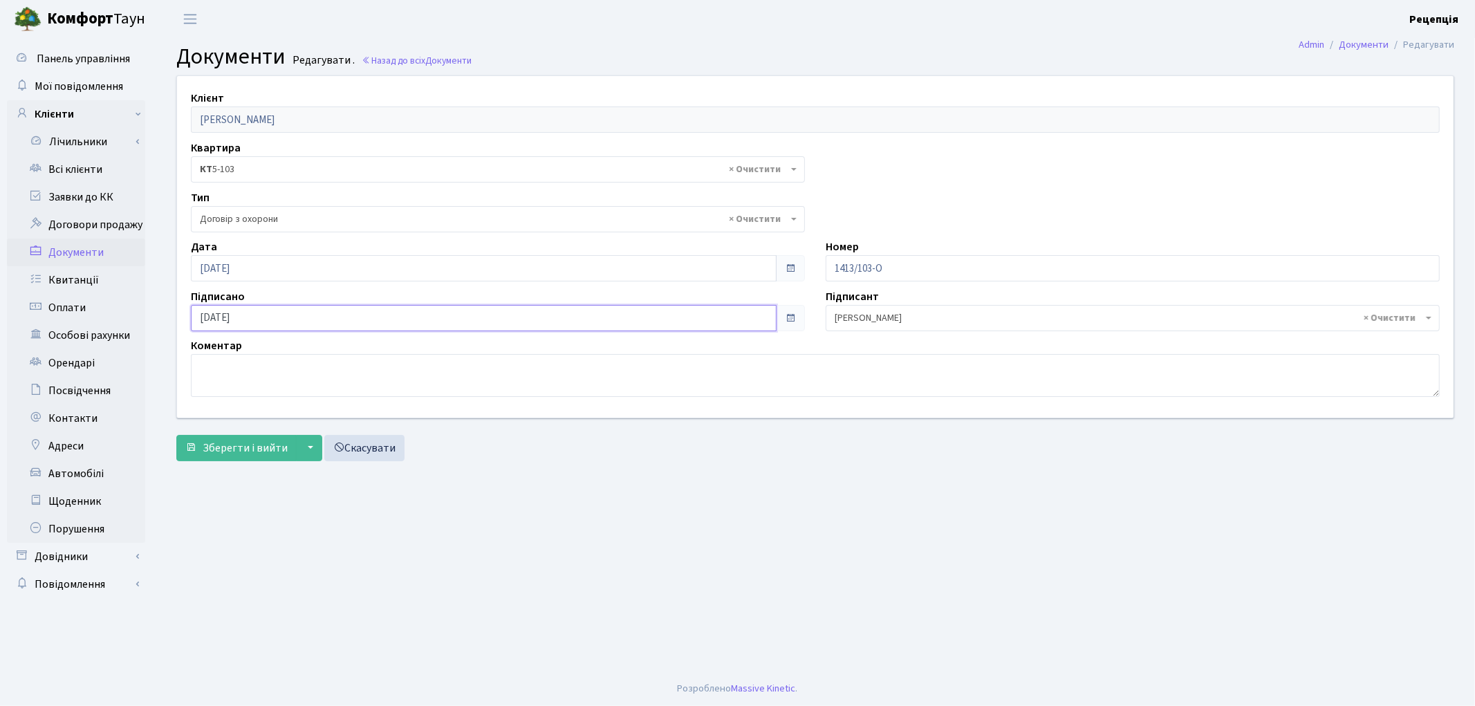
click at [311, 323] on input "[DATE]" at bounding box center [484, 318] width 586 height 26
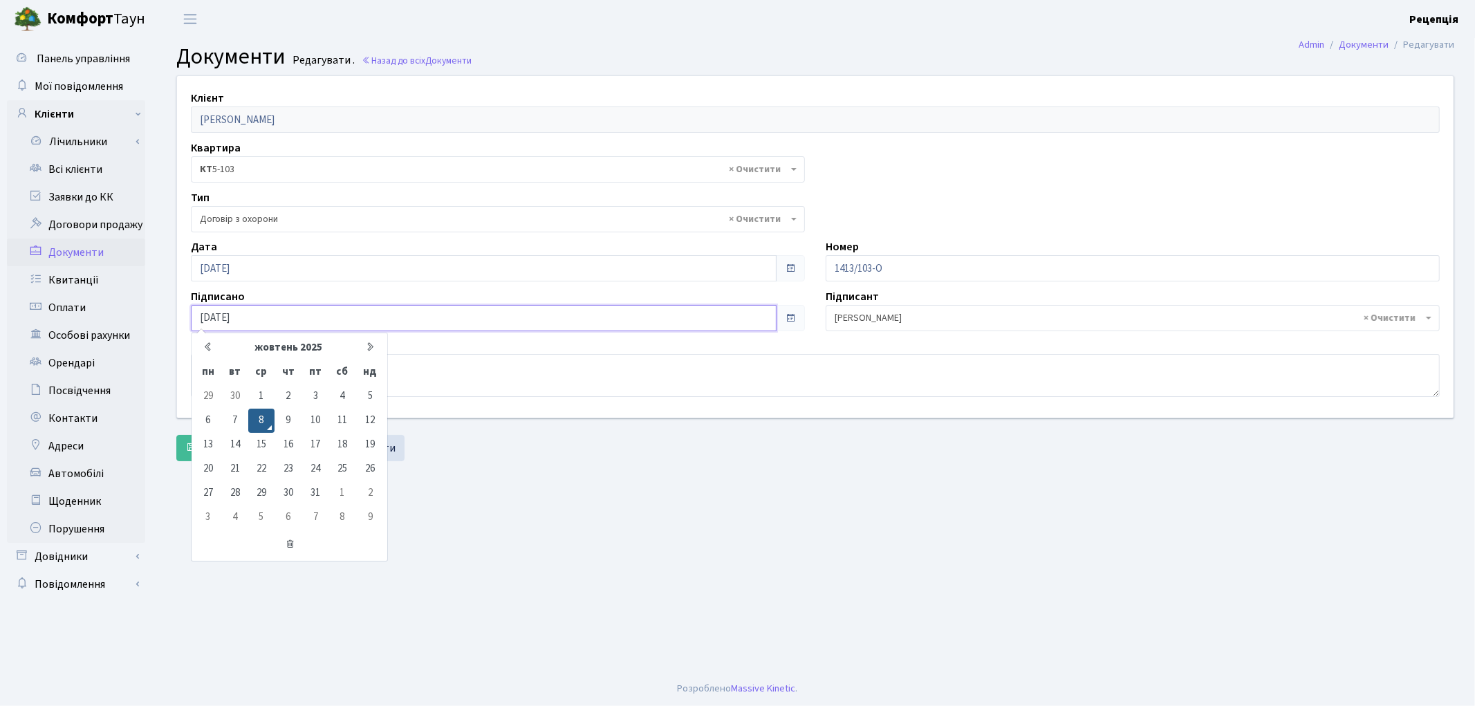
type input "08.10.2020"
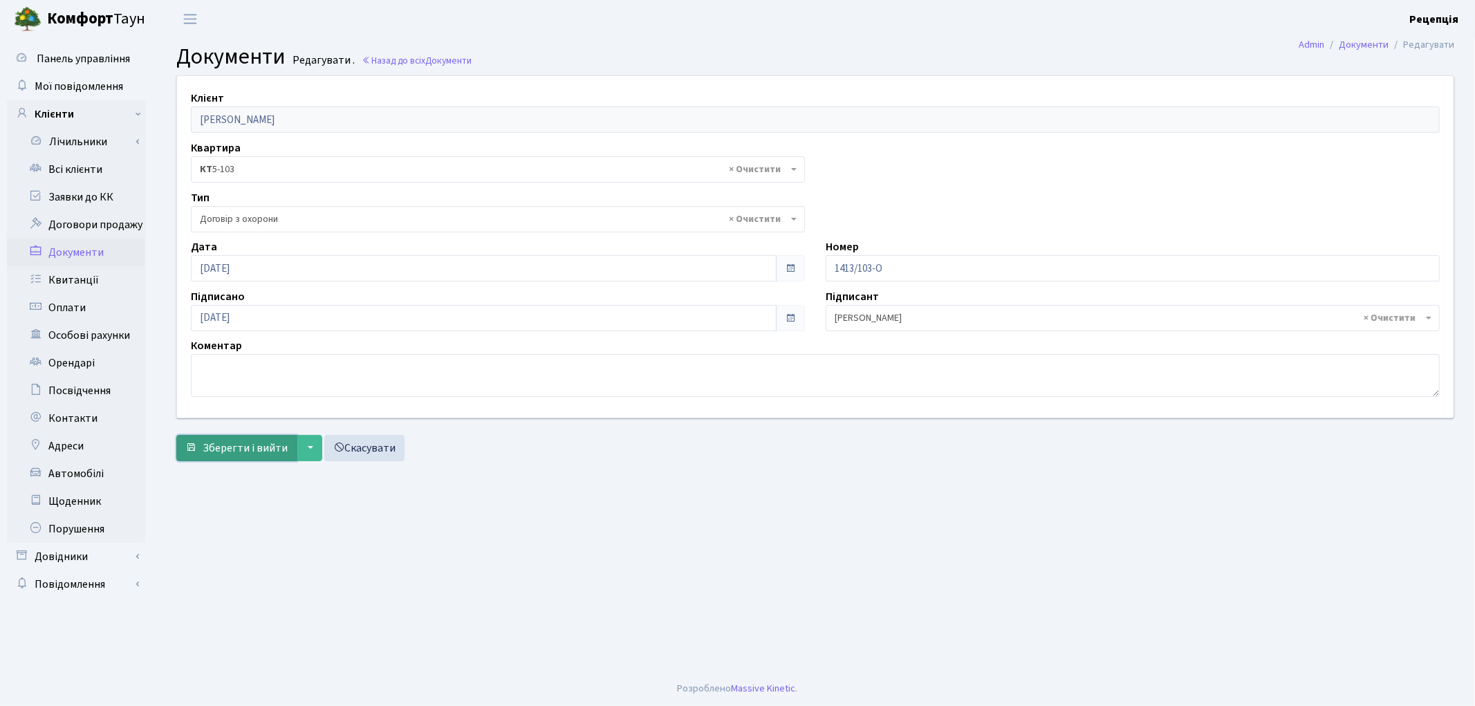
click at [232, 450] on span "Зберегти і вийти" at bounding box center [245, 447] width 85 height 15
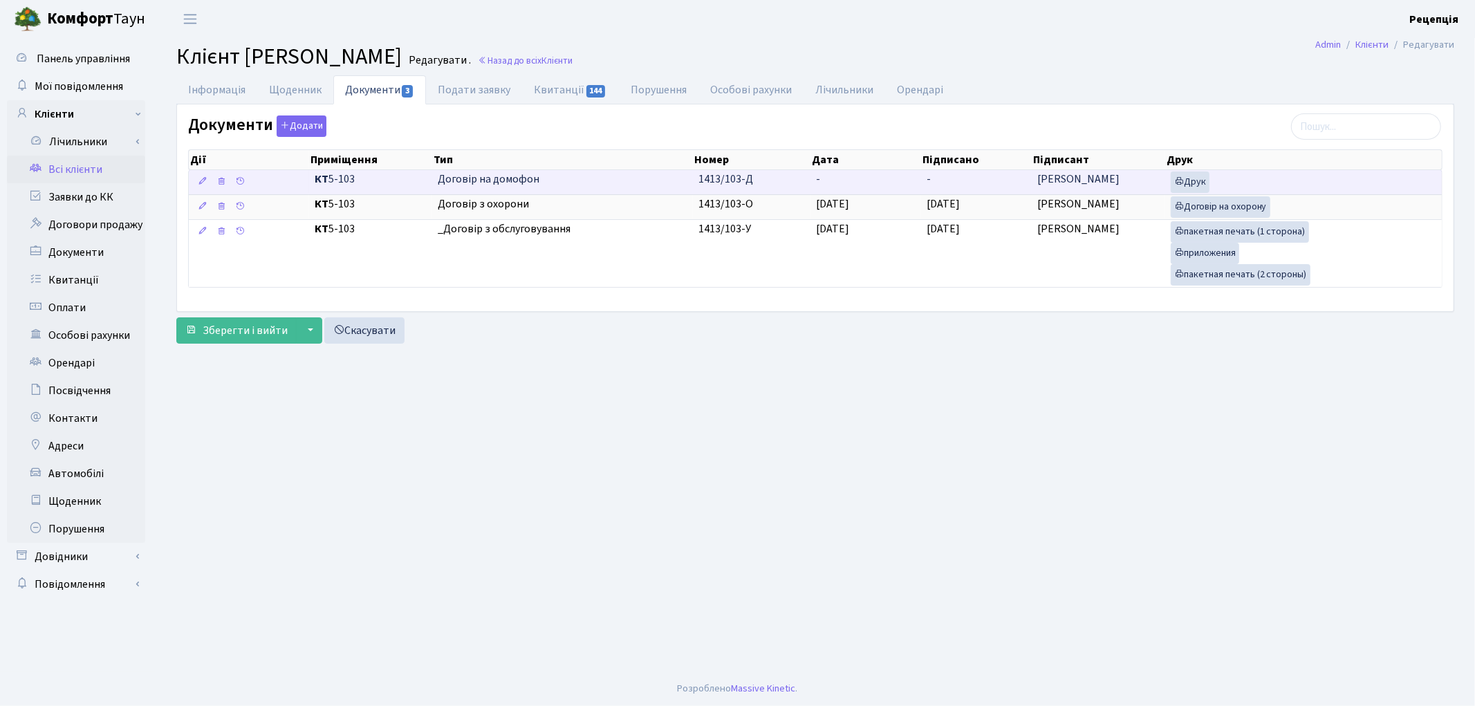
click at [807, 185] on td "1413/103-Д" at bounding box center [752, 182] width 118 height 24
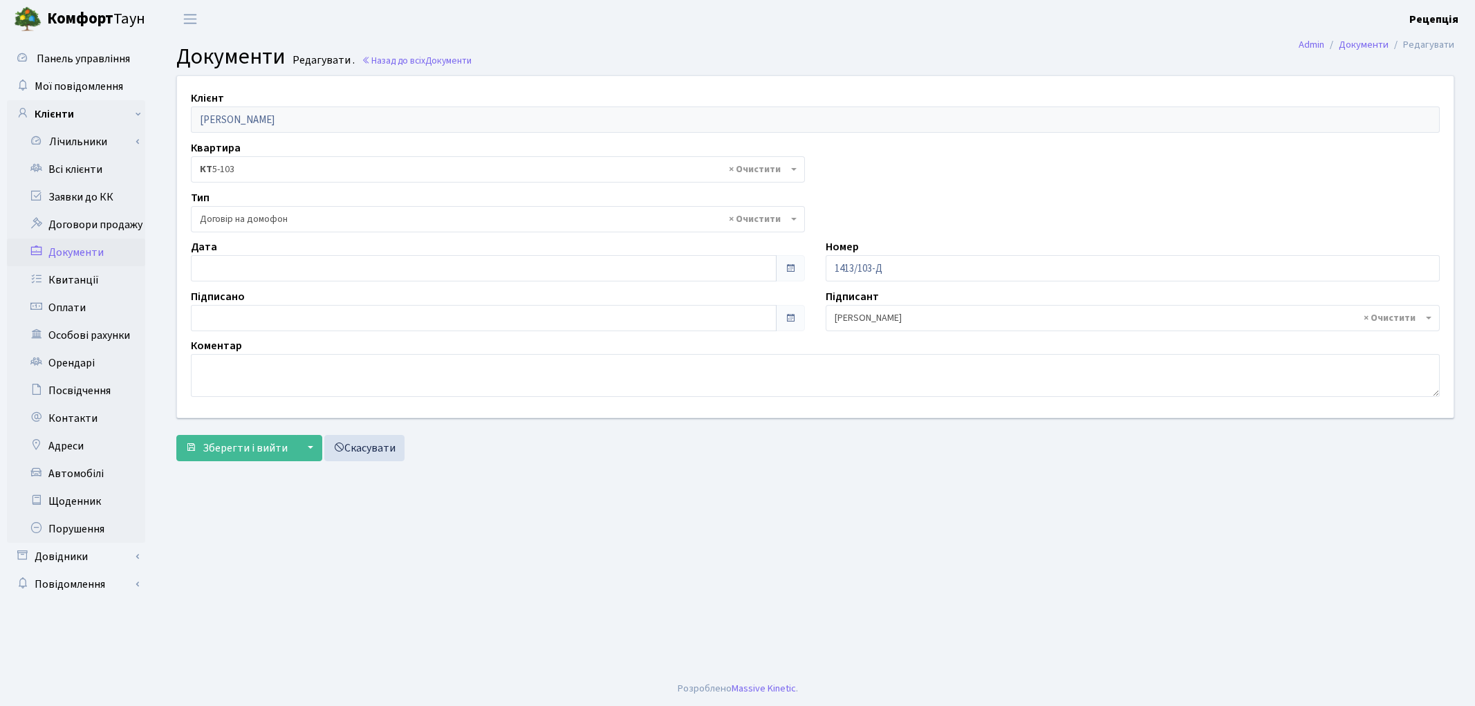
select select "292"
type input "[DATE]"
click at [220, 274] on input "[DATE]" at bounding box center [484, 268] width 586 height 26
type input "[DATE]"
click at [251, 312] on input "[DATE]" at bounding box center [484, 318] width 586 height 26
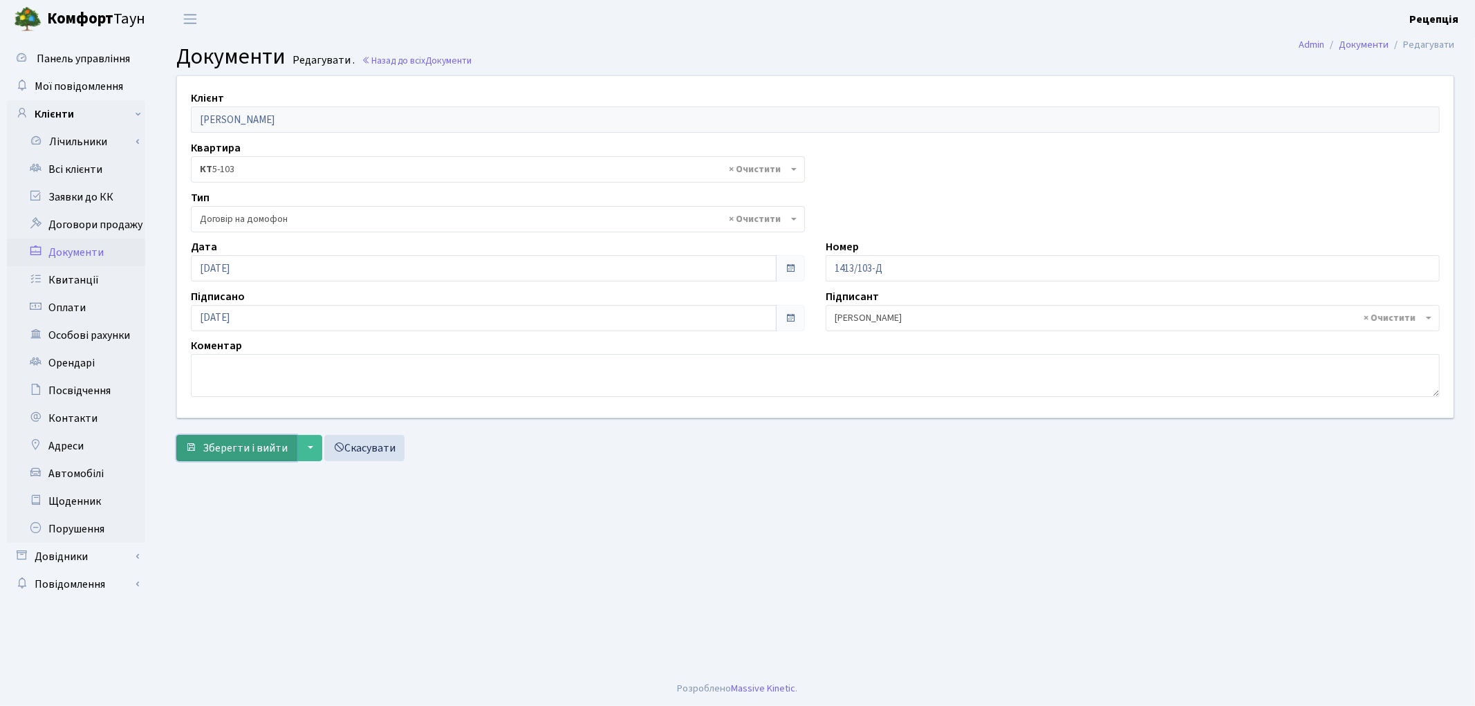
click at [230, 440] on span "Зберегти і вийти" at bounding box center [245, 447] width 85 height 15
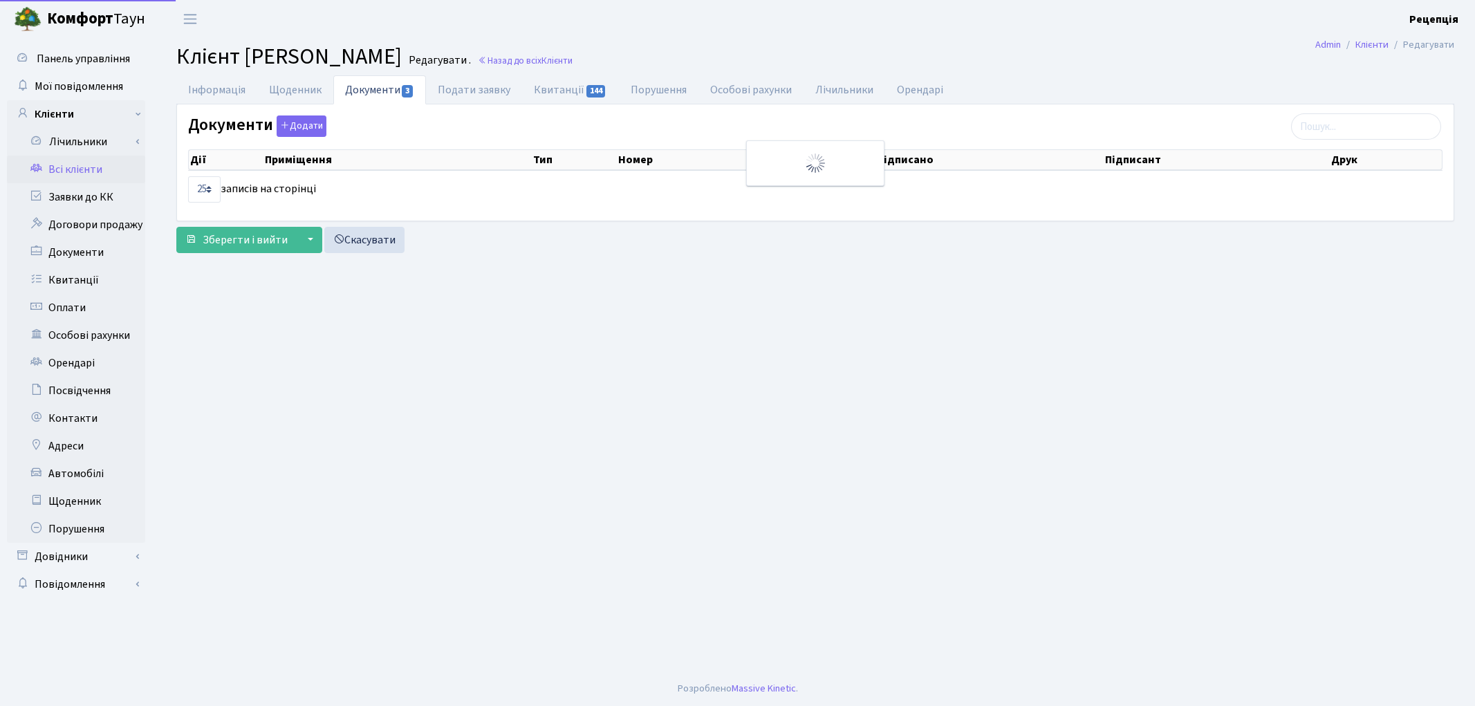
select select "25"
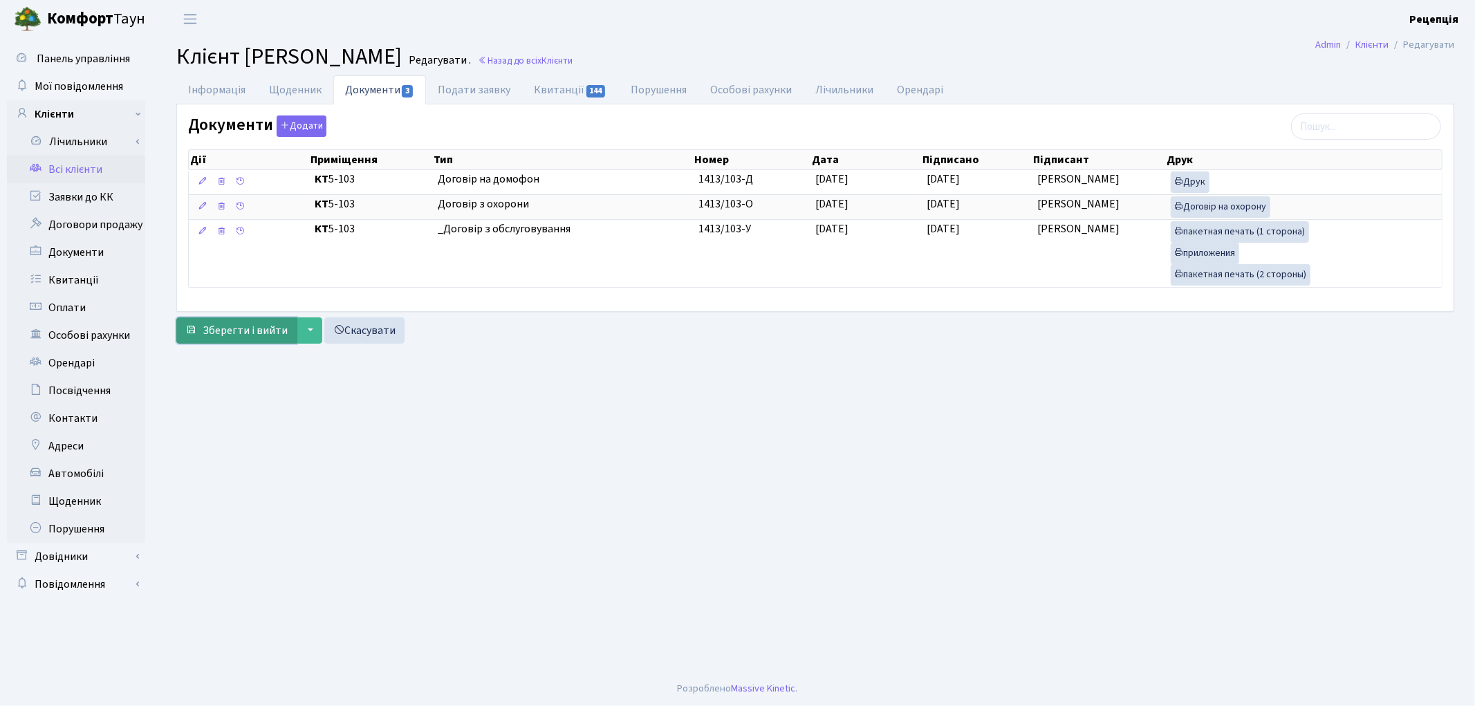
click at [260, 328] on span "Зберегти і вийти" at bounding box center [245, 330] width 85 height 15
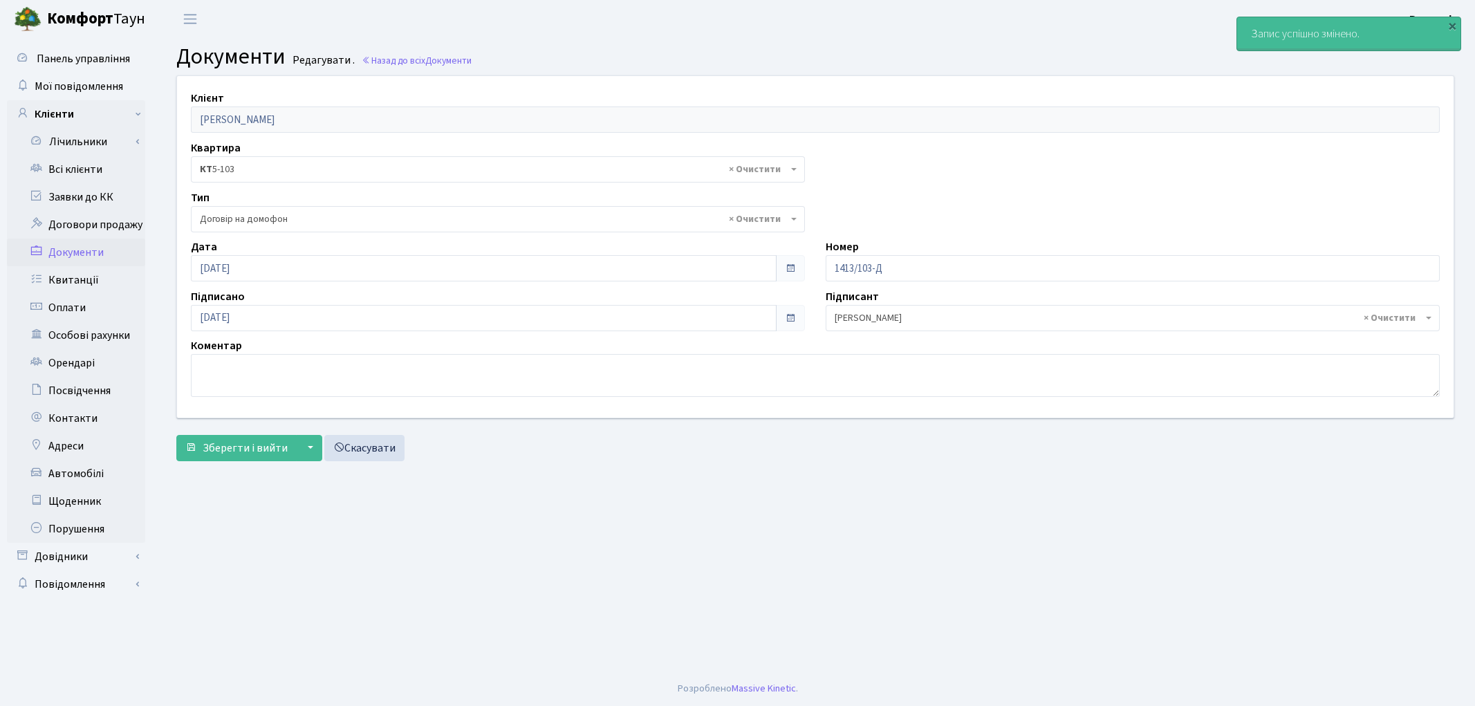
select select "292"
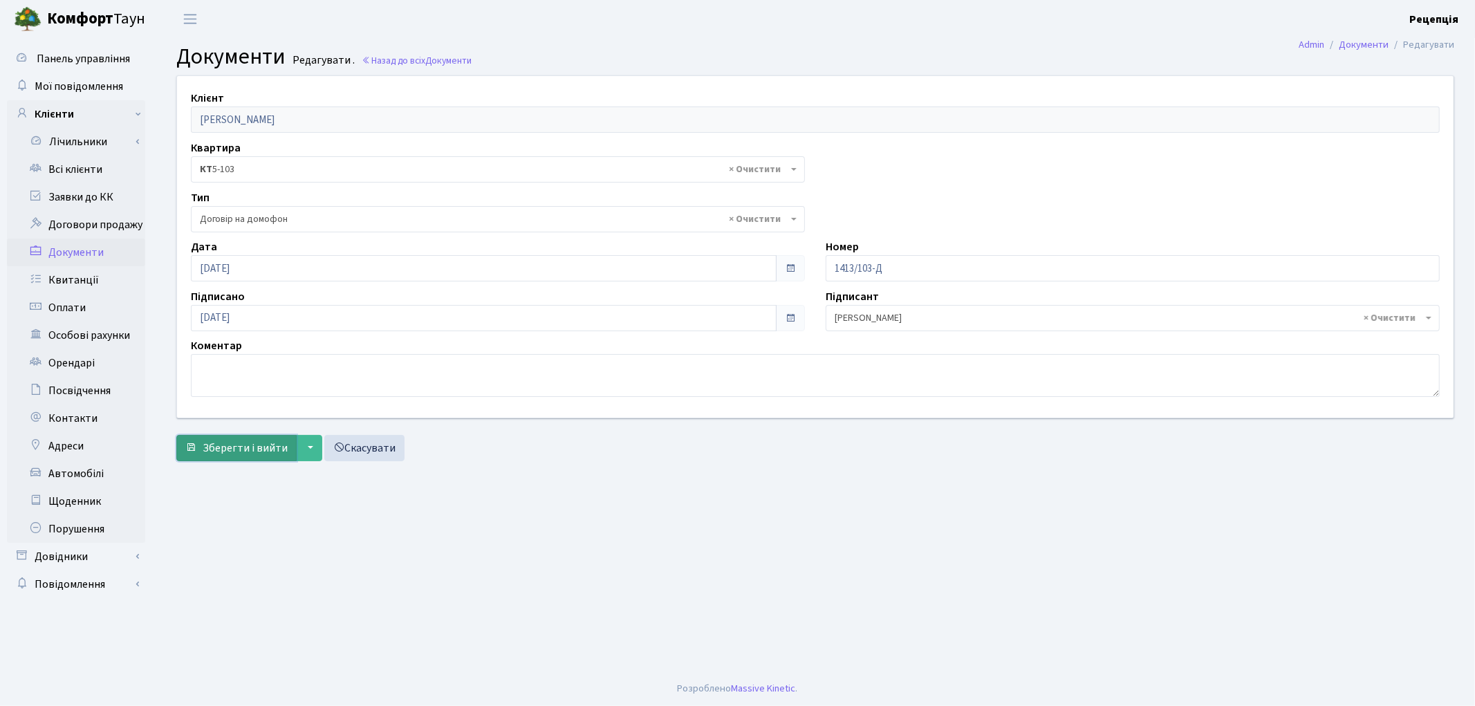
drag, startPoint x: 115, startPoint y: 216, endPoint x: 212, endPoint y: 452, distance: 254.8
click at [212, 452] on span "Зберегти і вийти" at bounding box center [245, 447] width 85 height 15
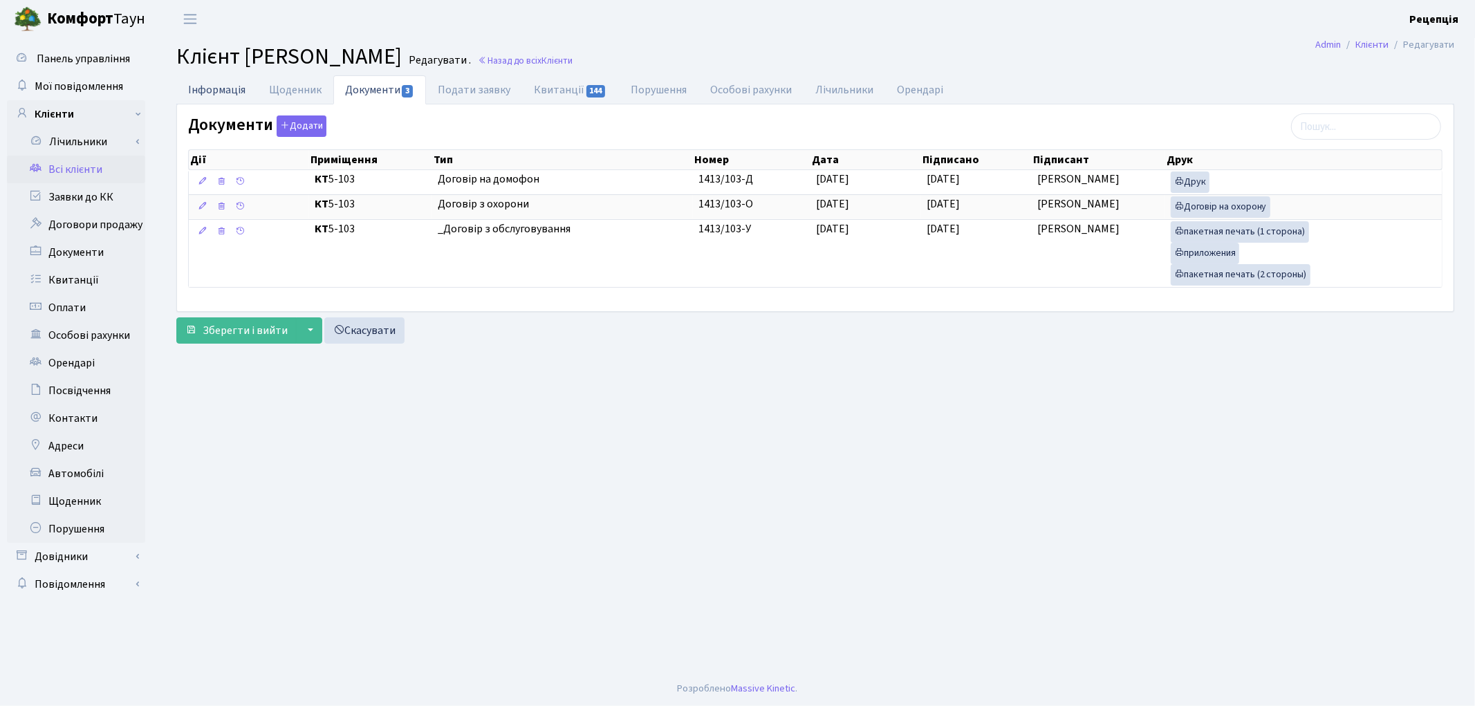
click at [208, 99] on link "Інформація" at bounding box center [216, 89] width 81 height 28
select select "25"
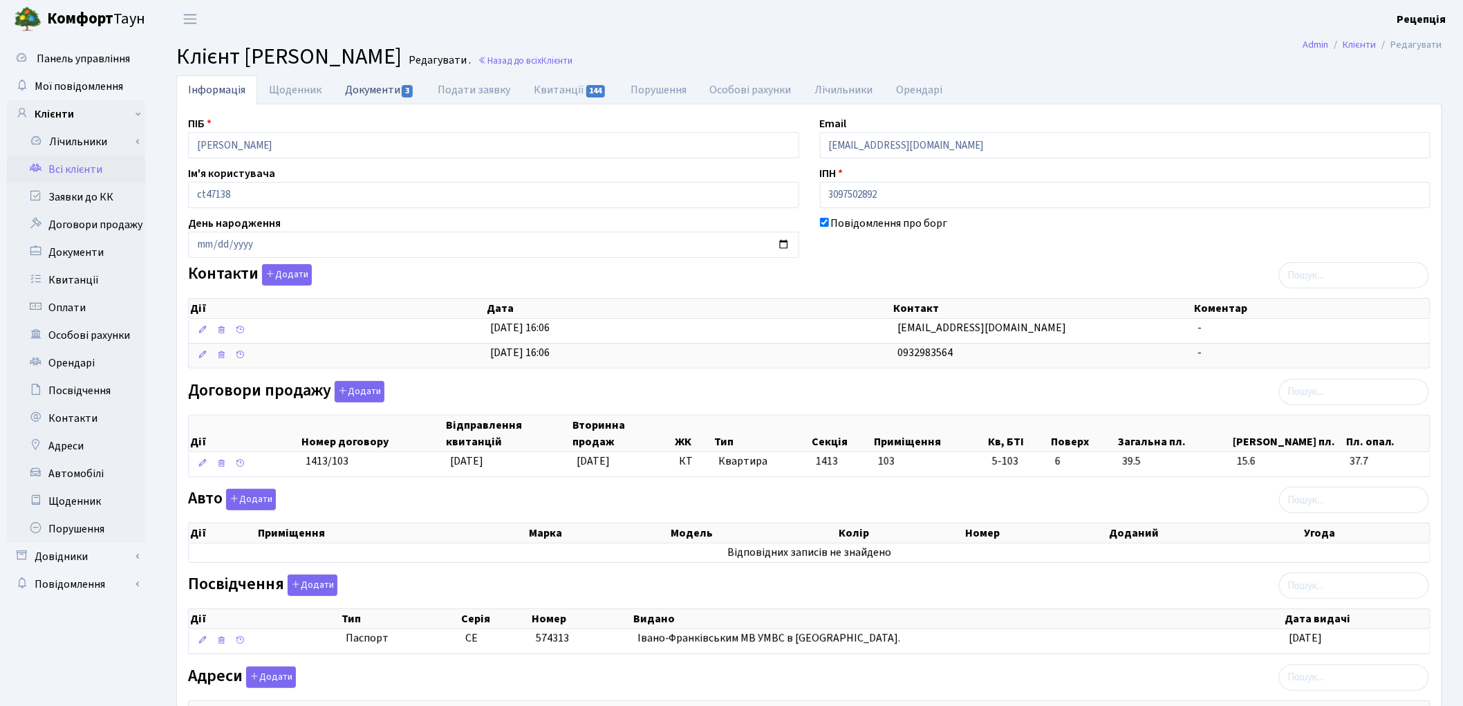
click at [388, 95] on link "Документи 3" at bounding box center [379, 89] width 93 height 28
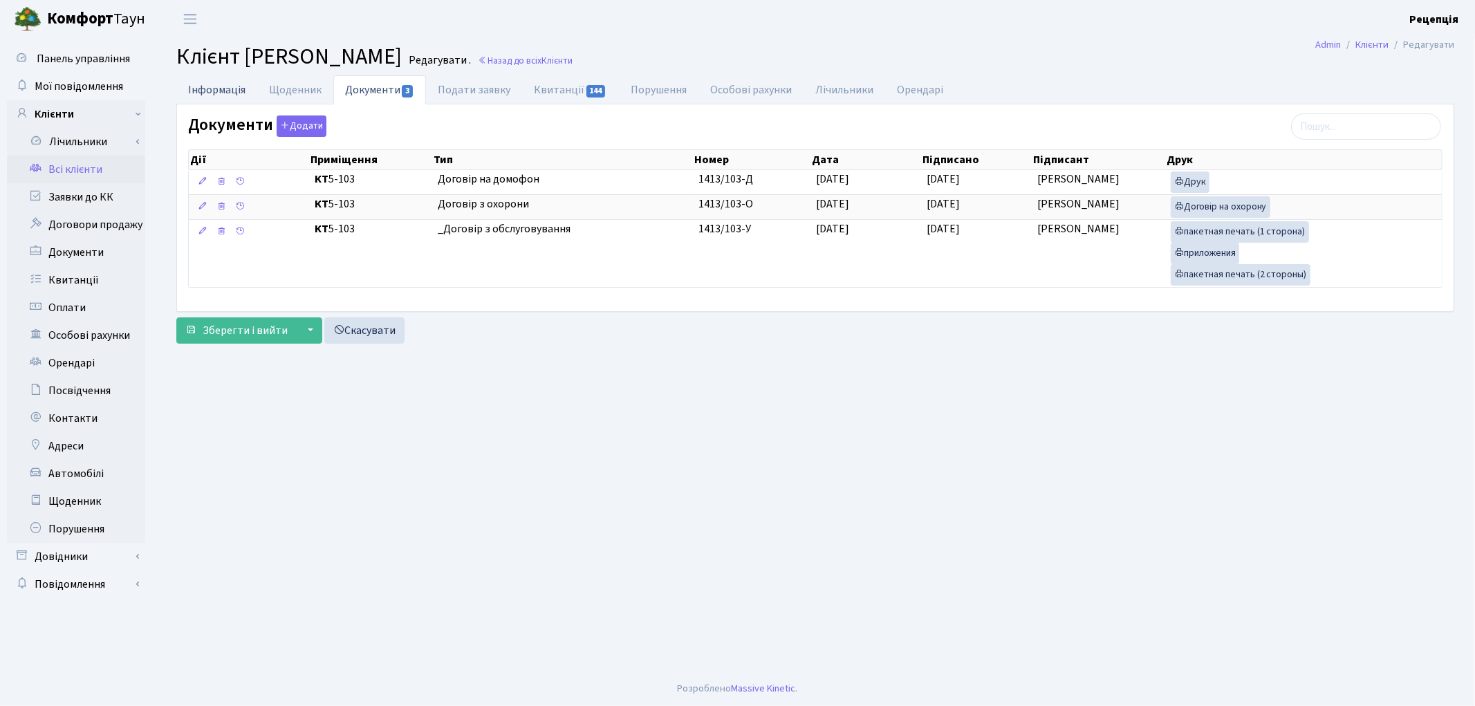
click at [221, 91] on link "Інформація" at bounding box center [216, 89] width 81 height 28
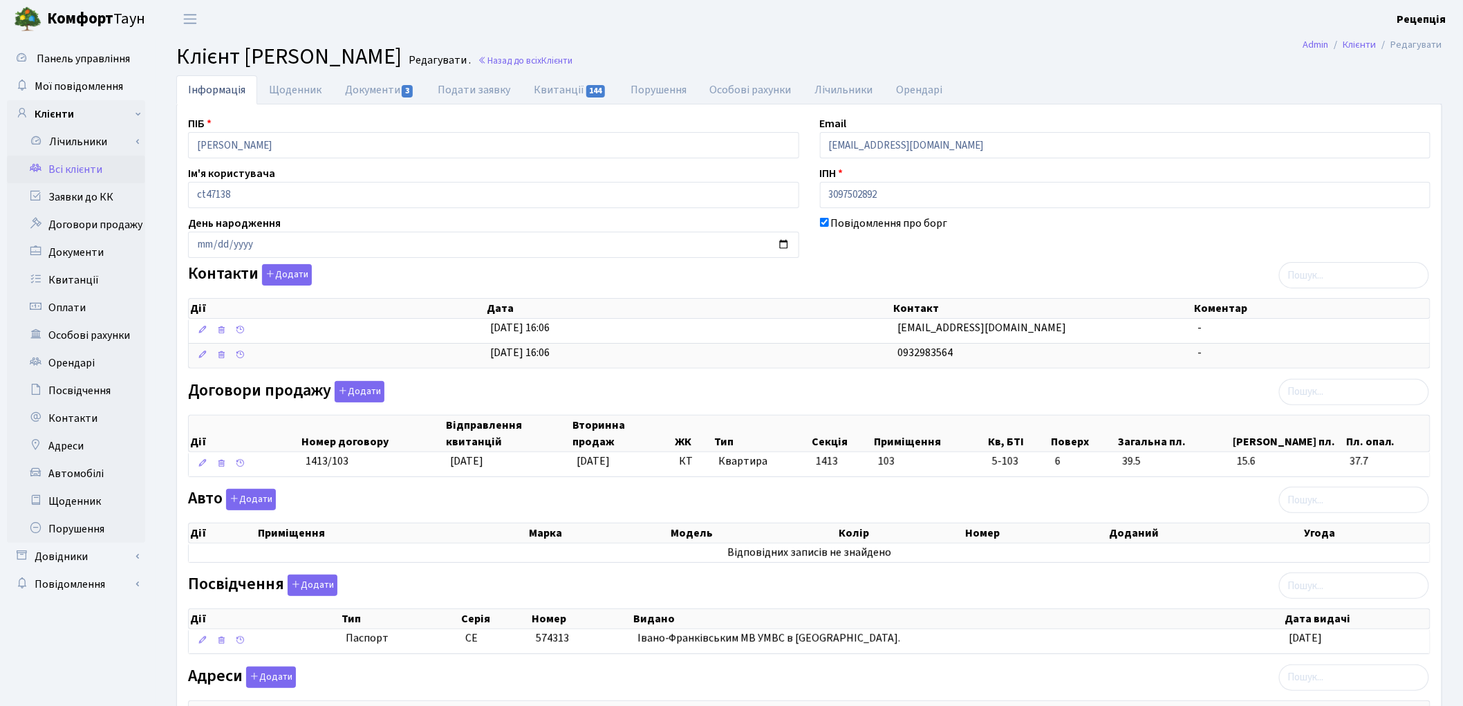
click at [99, 164] on link "Всі клієнти" at bounding box center [76, 170] width 138 height 28
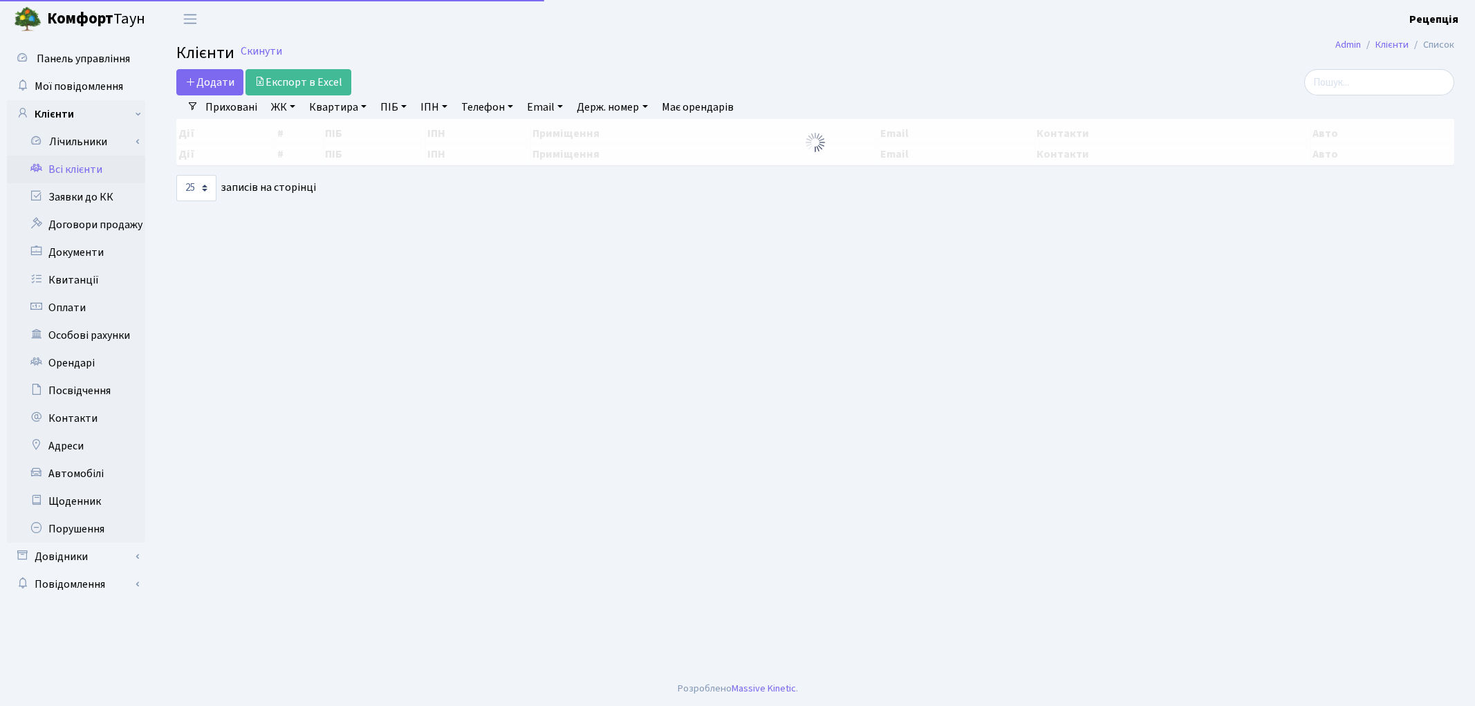
select select "25"
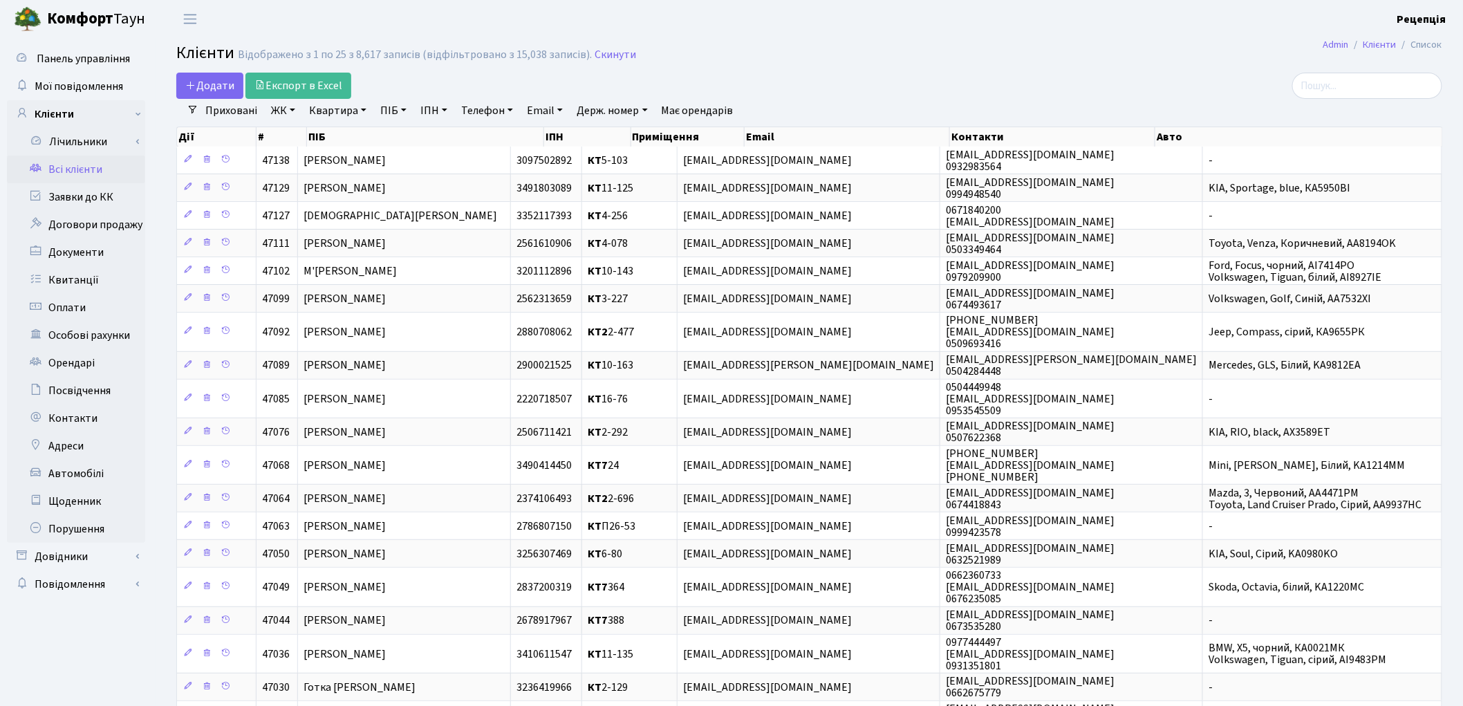
click at [395, 111] on link "ПІБ" at bounding box center [393, 111] width 37 height 24
type input "[PERSON_NAME]"
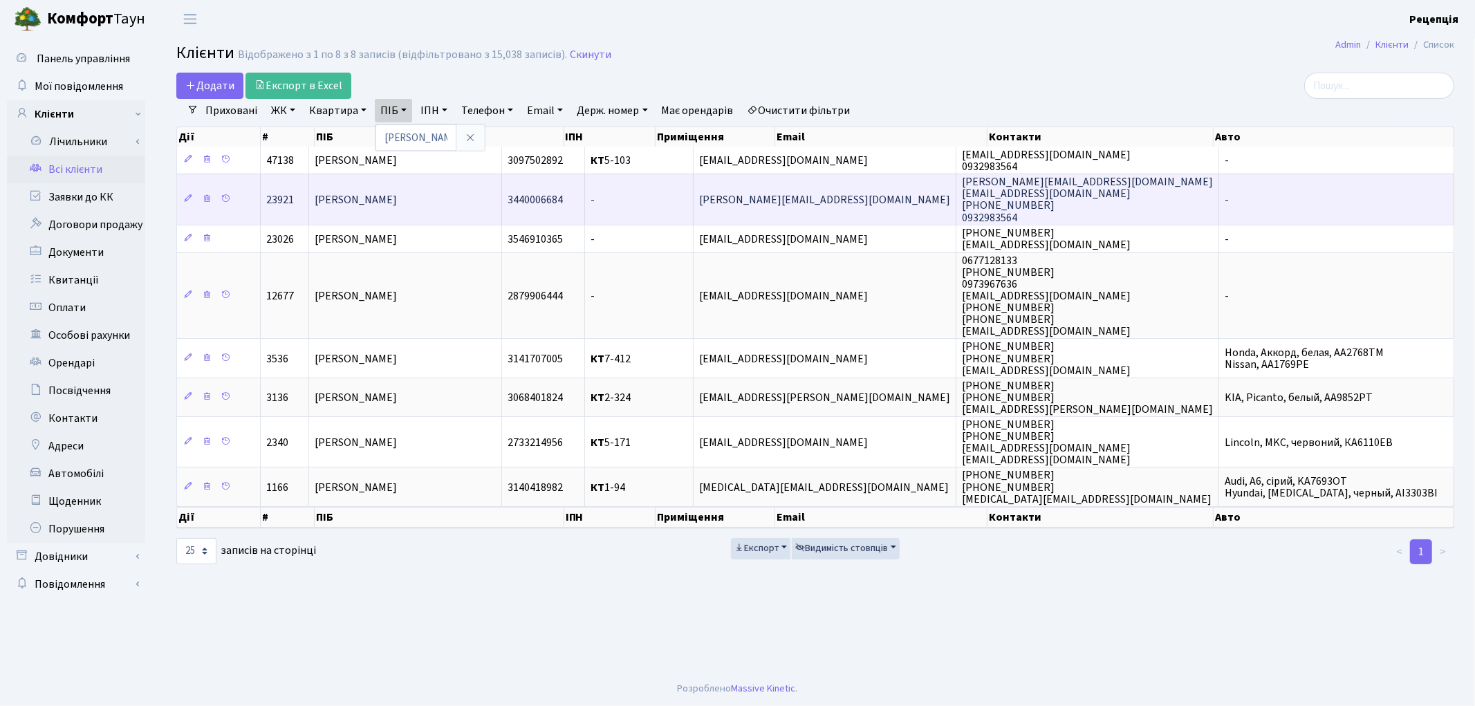
click at [467, 201] on td "[PERSON_NAME]" at bounding box center [405, 199] width 193 height 50
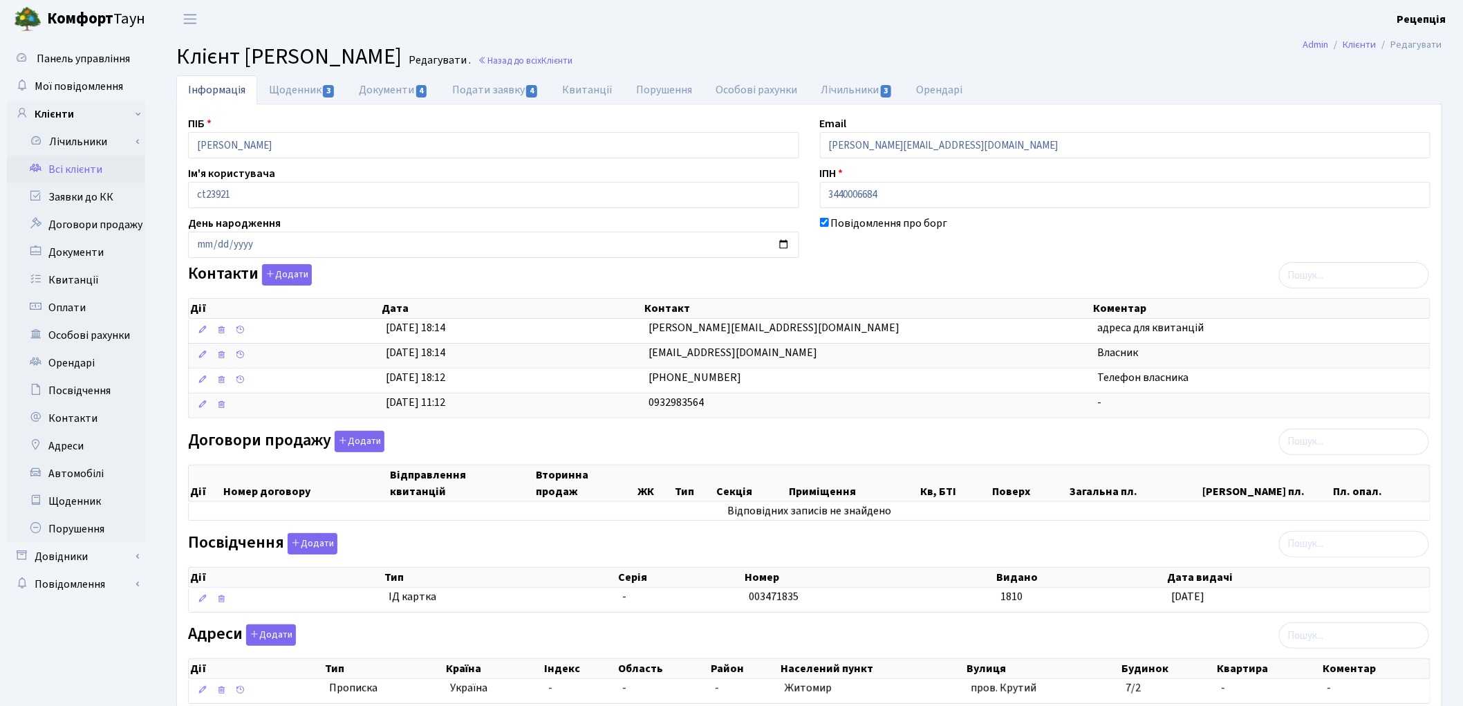
click at [57, 174] on link "Всі клієнти" at bounding box center [76, 170] width 138 height 28
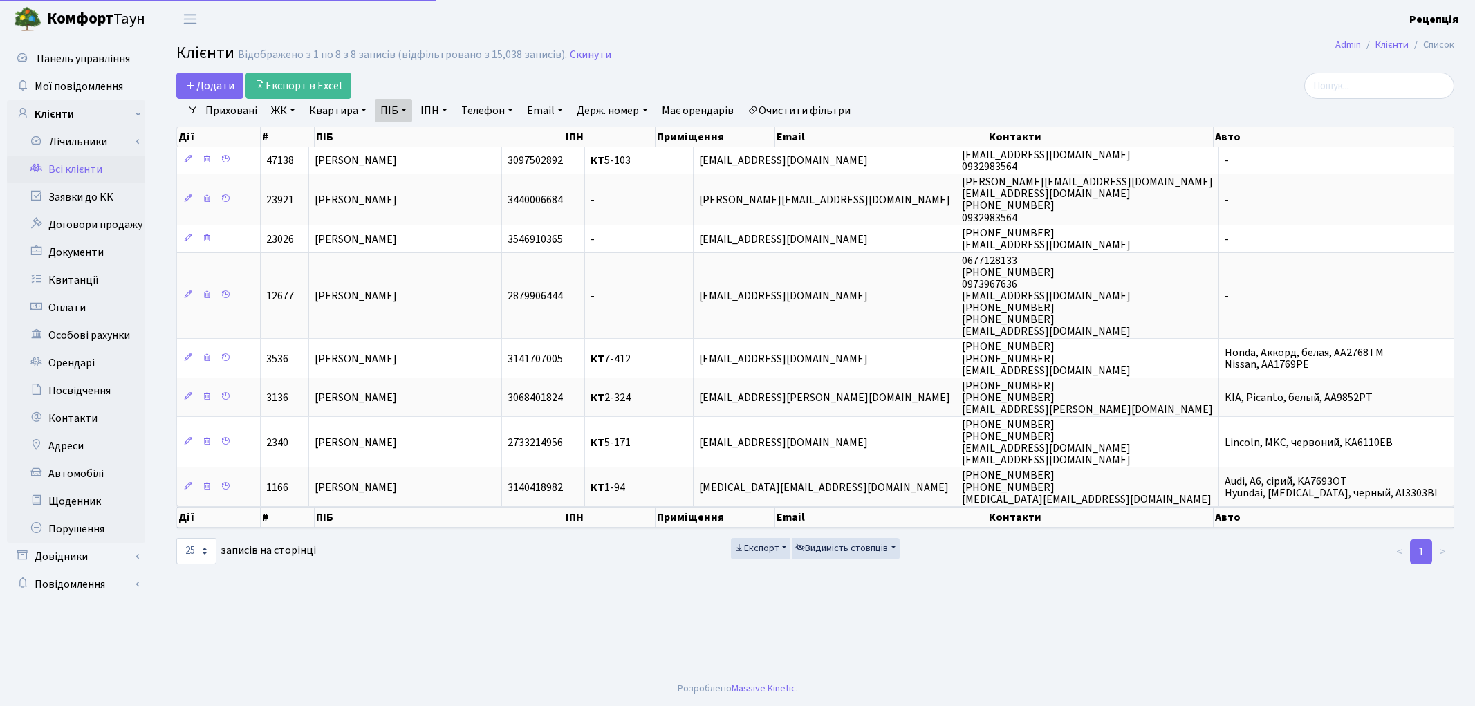
select select "25"
click at [814, 102] on link "Очистити фільтри" at bounding box center [799, 111] width 114 height 24
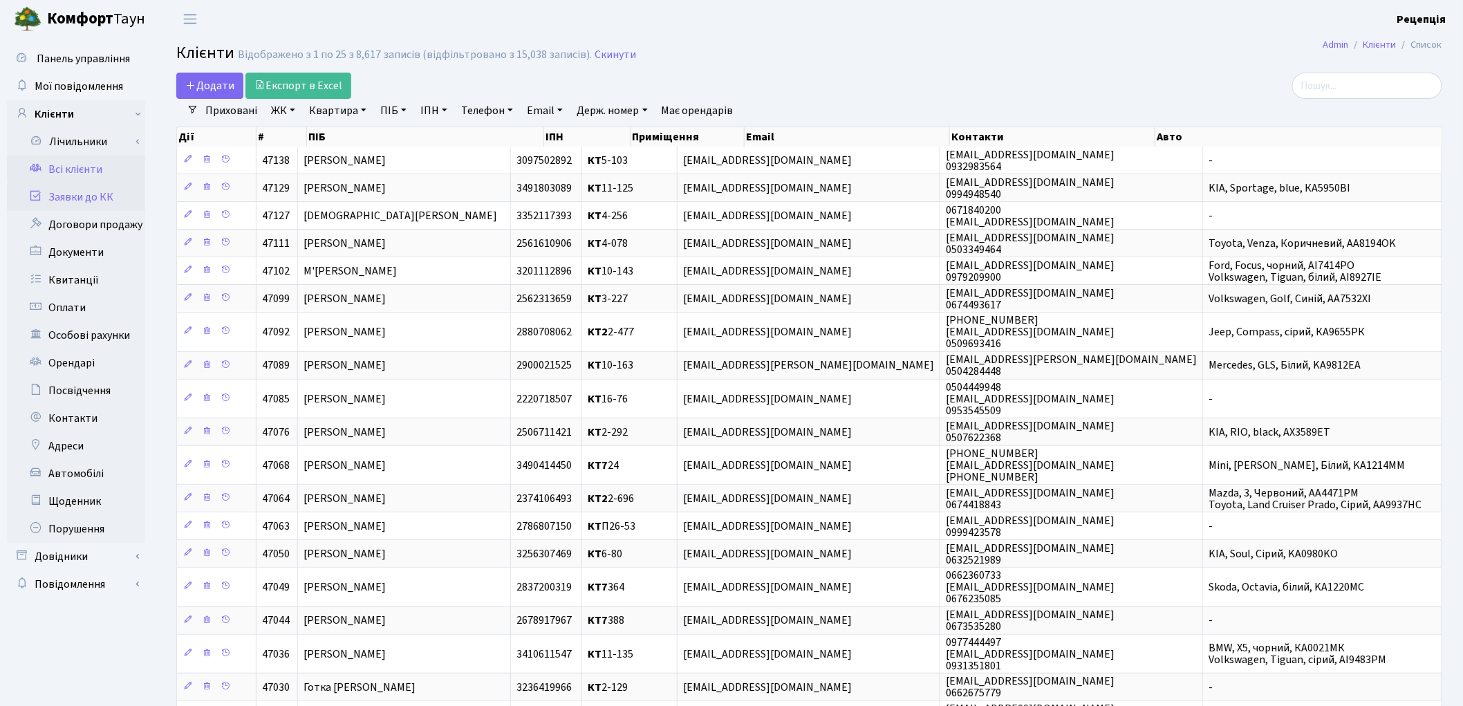
click at [74, 198] on link "Заявки до КК" at bounding box center [76, 197] width 138 height 28
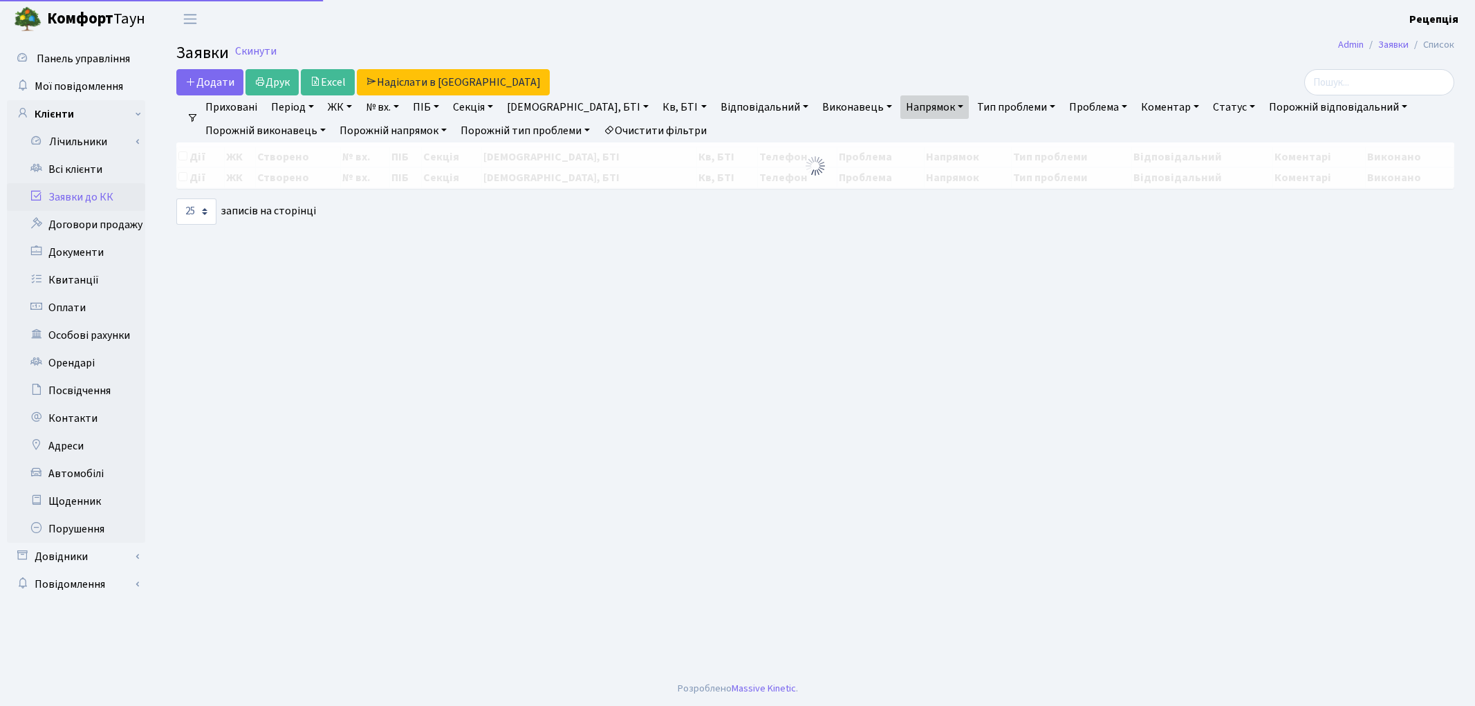
select select "25"
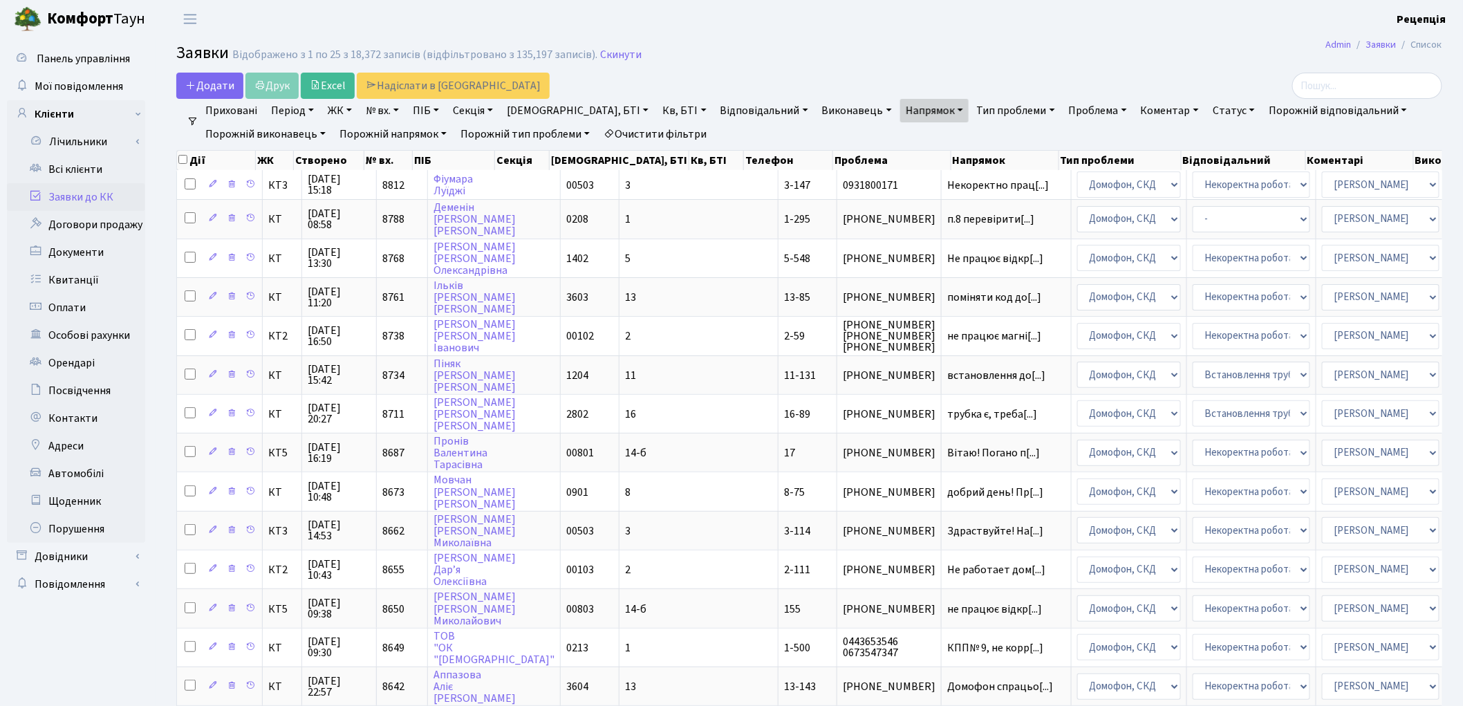
click at [690, 128] on link "Очистити фільтри" at bounding box center [655, 134] width 114 height 24
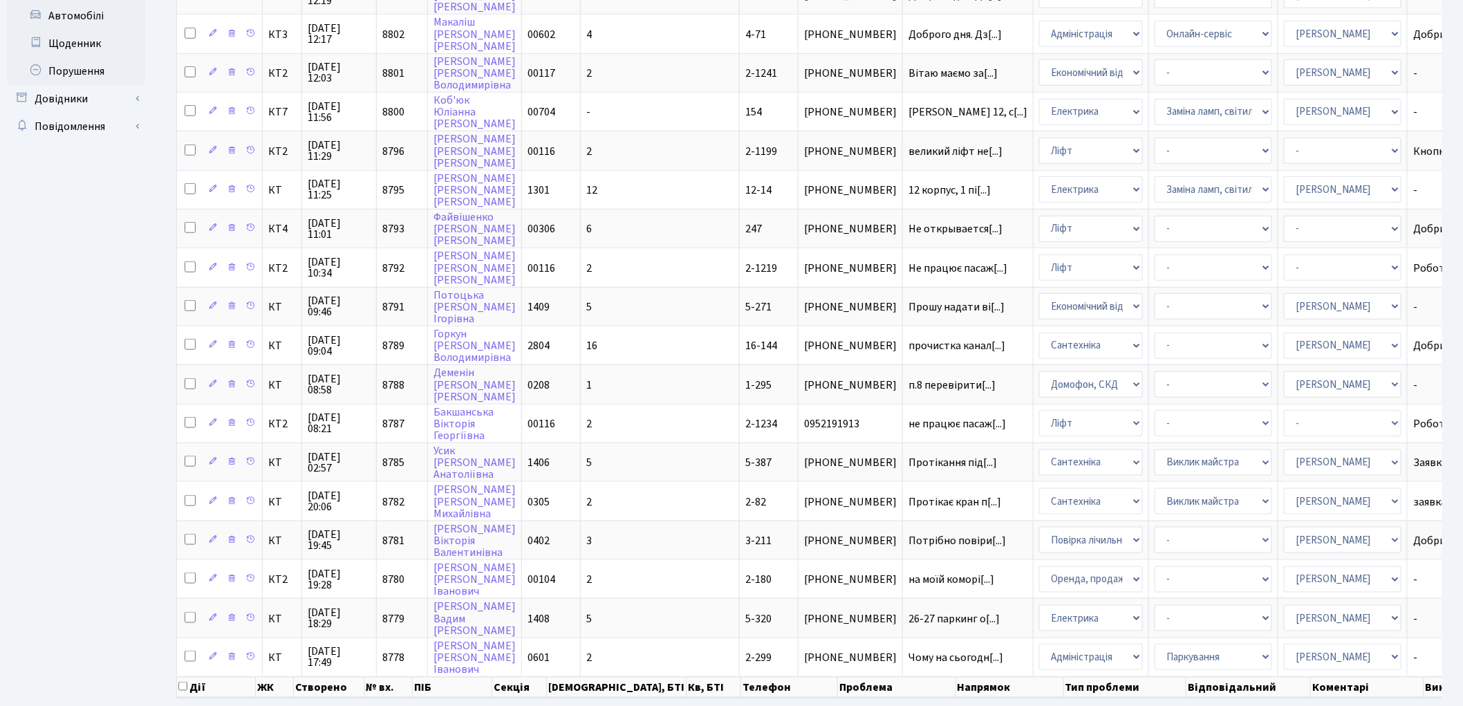
scroll to position [465, 0]
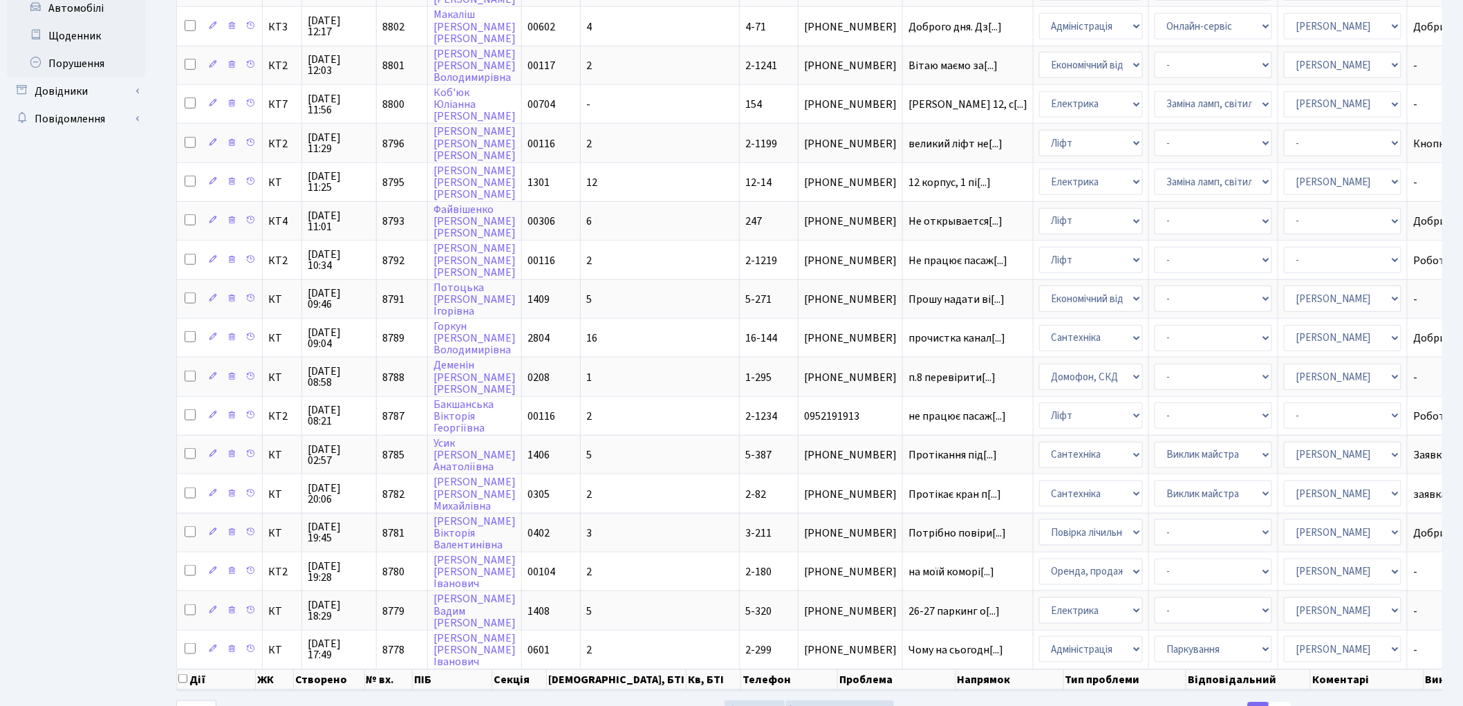
click at [1278, 702] on link "2" at bounding box center [1280, 714] width 22 height 25
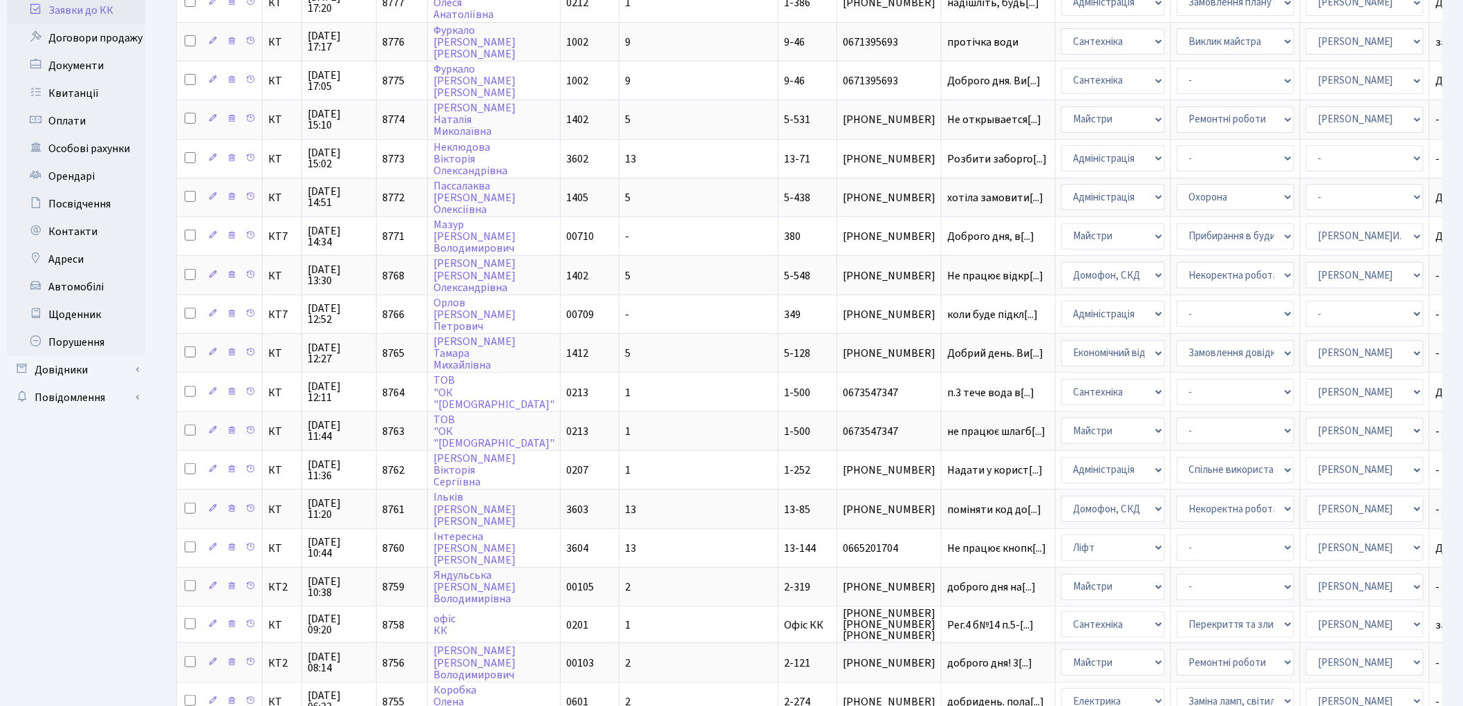
scroll to position [0, 0]
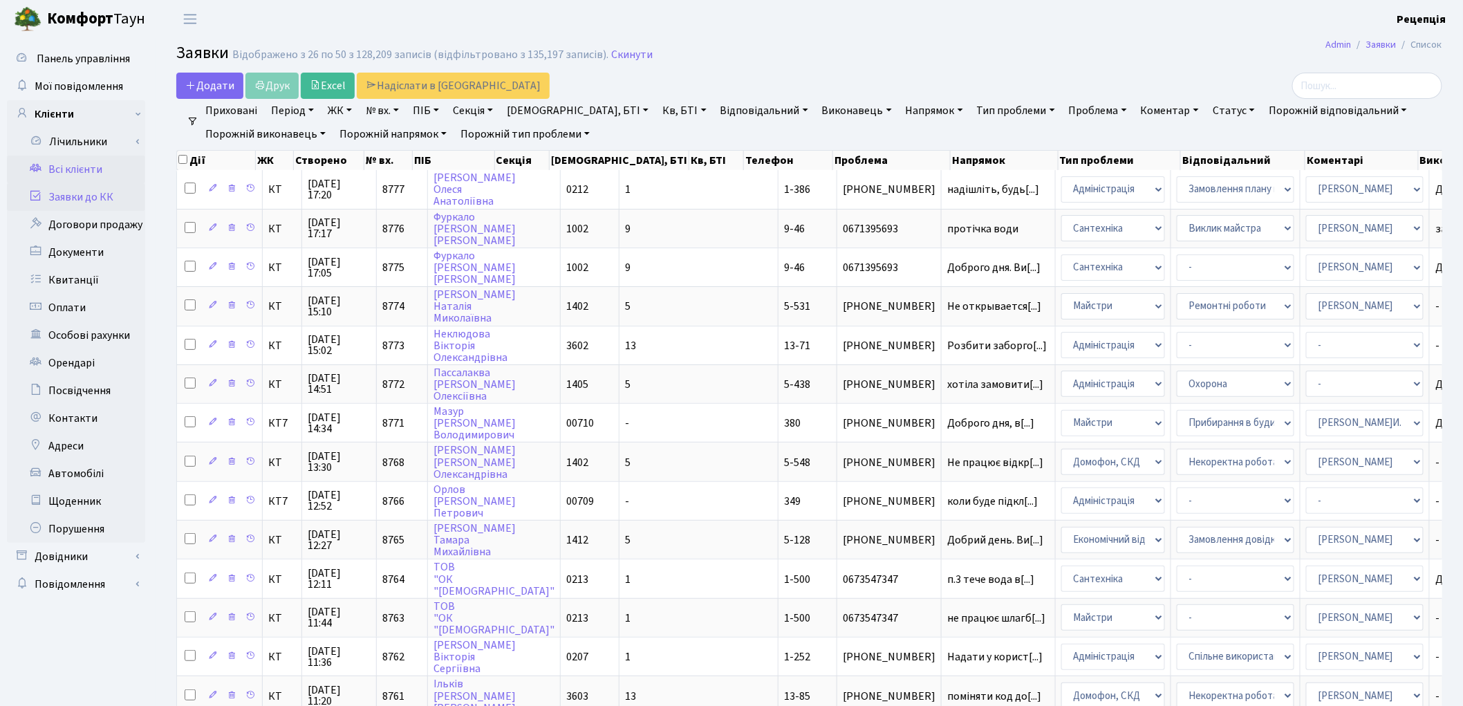
click at [90, 171] on link "Всі клієнти" at bounding box center [76, 170] width 138 height 28
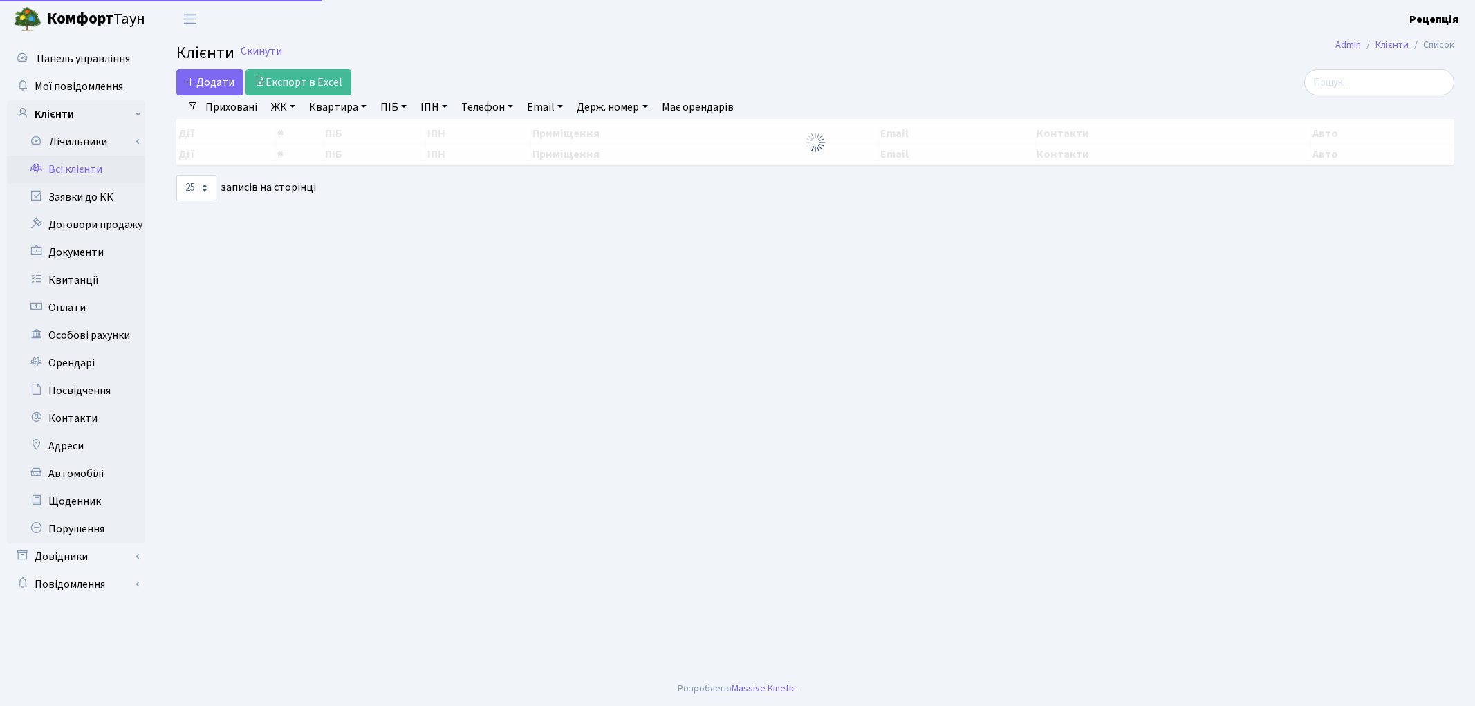
select select "25"
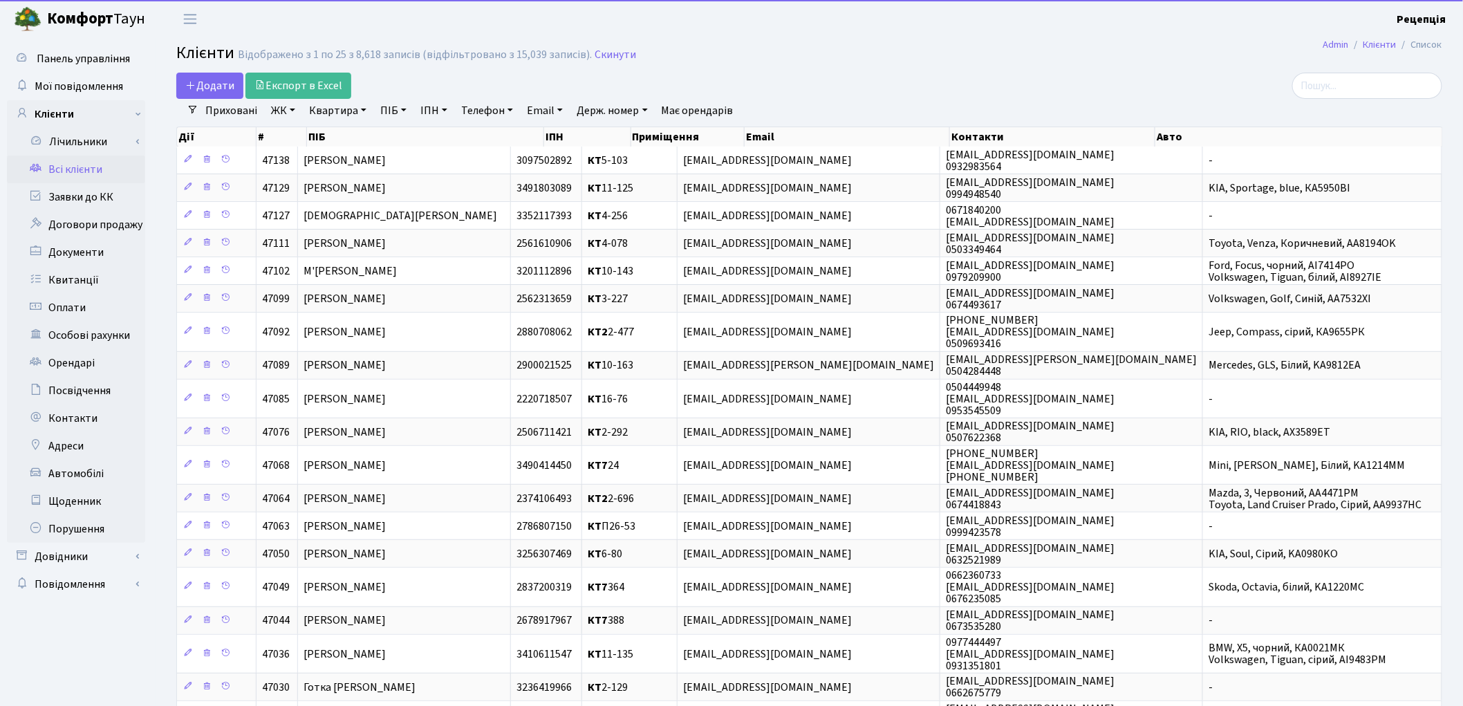
click at [834, 81] on div "Додати Експорт в Excel" at bounding box center [594, 86] width 837 height 26
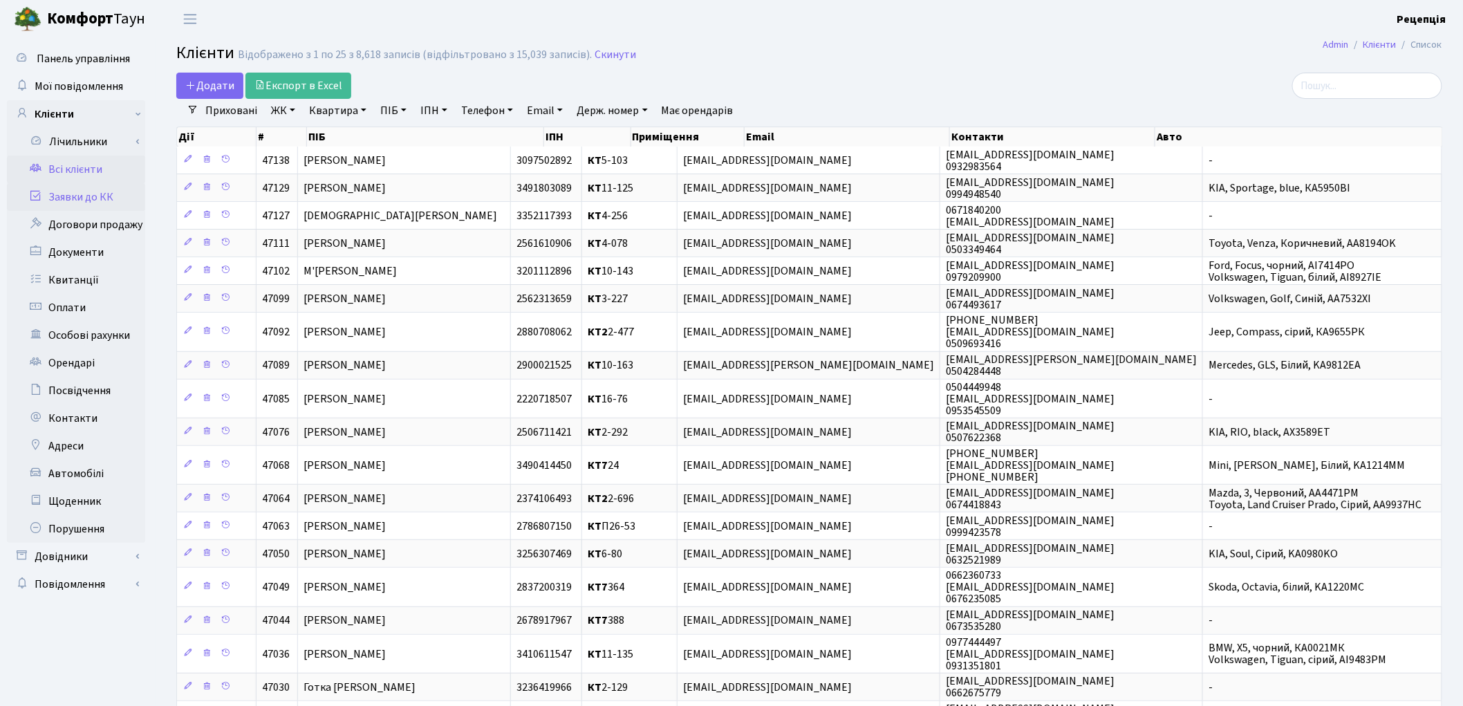
click at [73, 201] on link "Заявки до КК" at bounding box center [76, 197] width 138 height 28
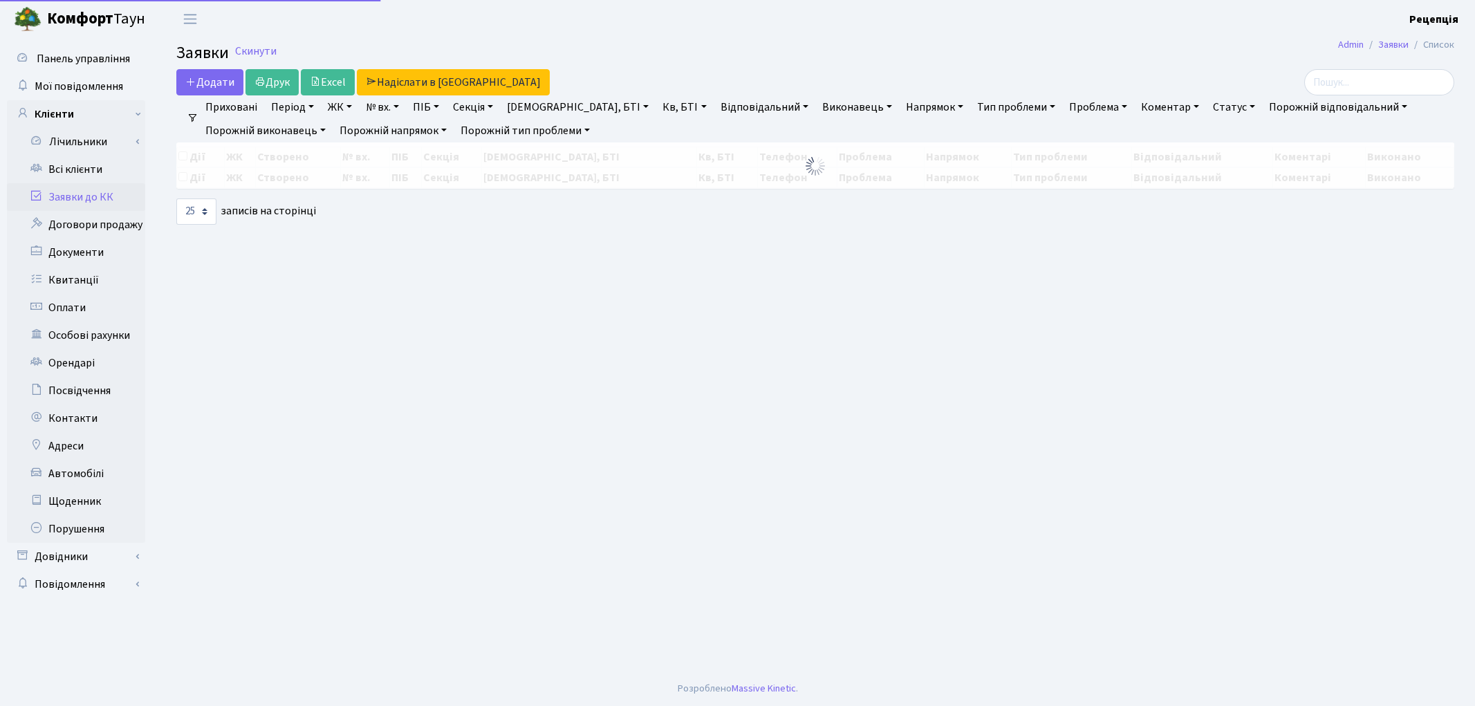
select select "25"
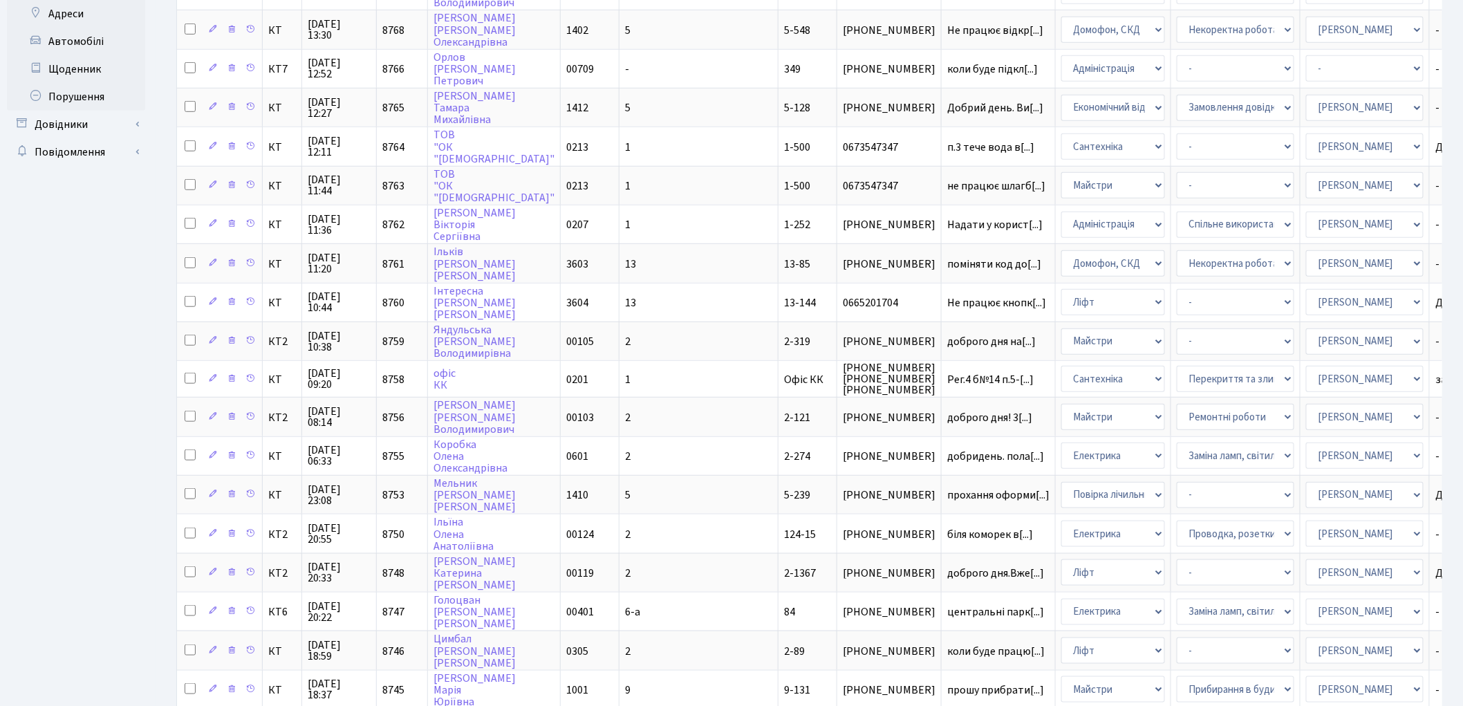
scroll to position [503, 0]
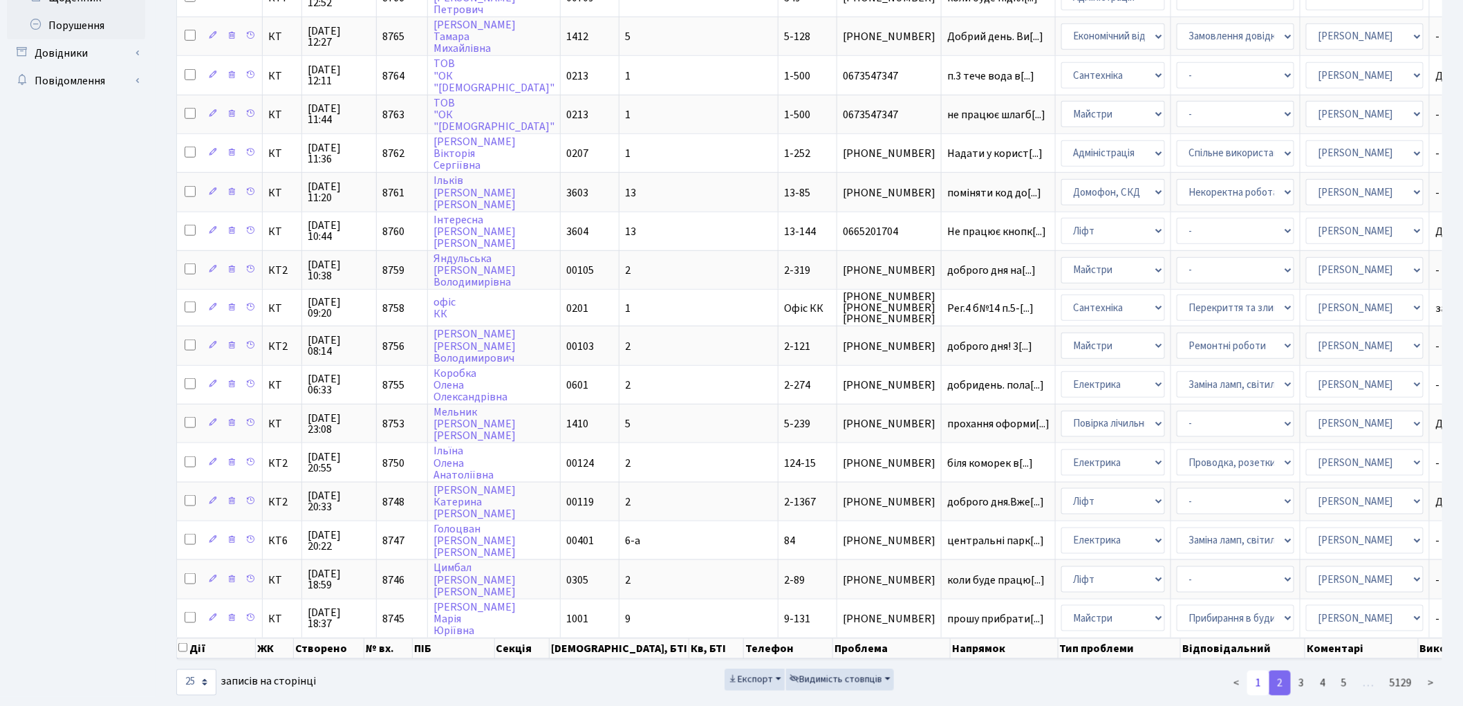
click at [1257, 671] on link "1" at bounding box center [1258, 683] width 22 height 25
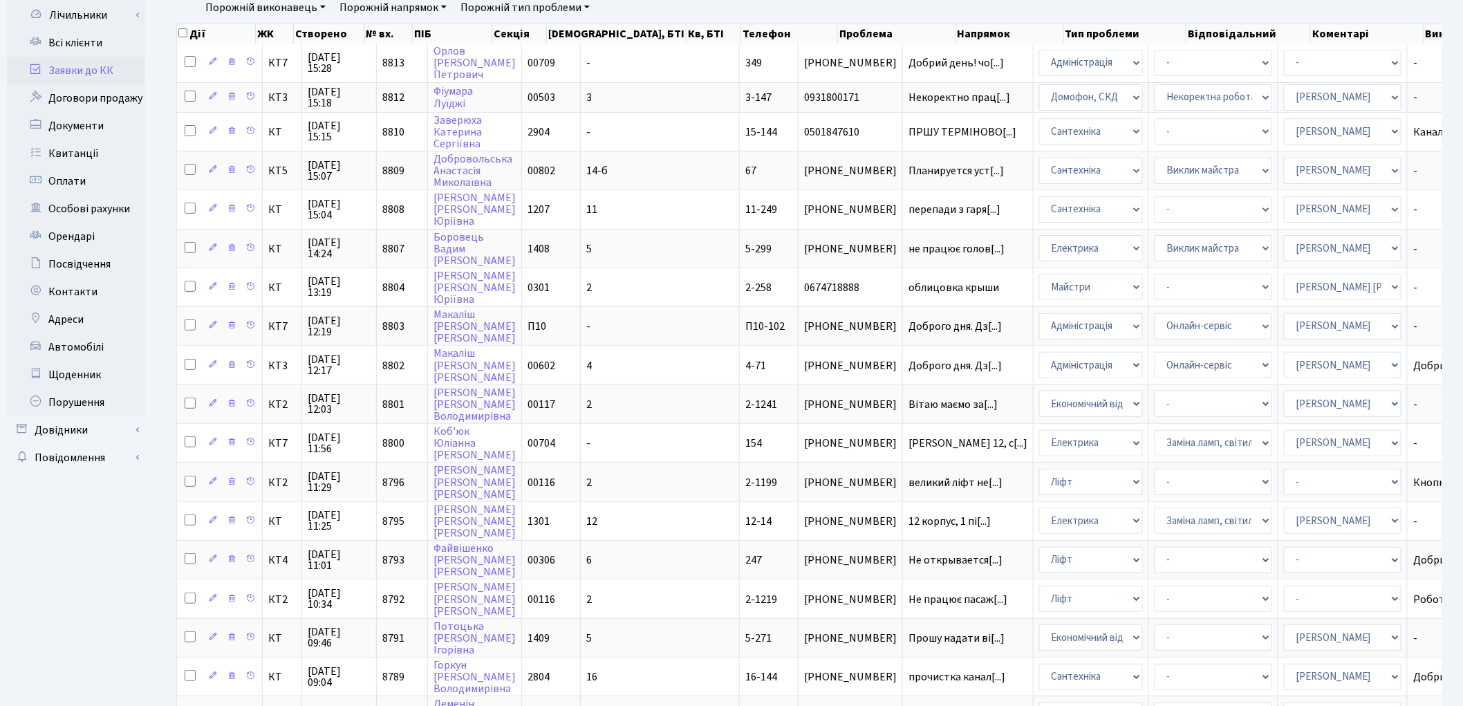
scroll to position [0, 0]
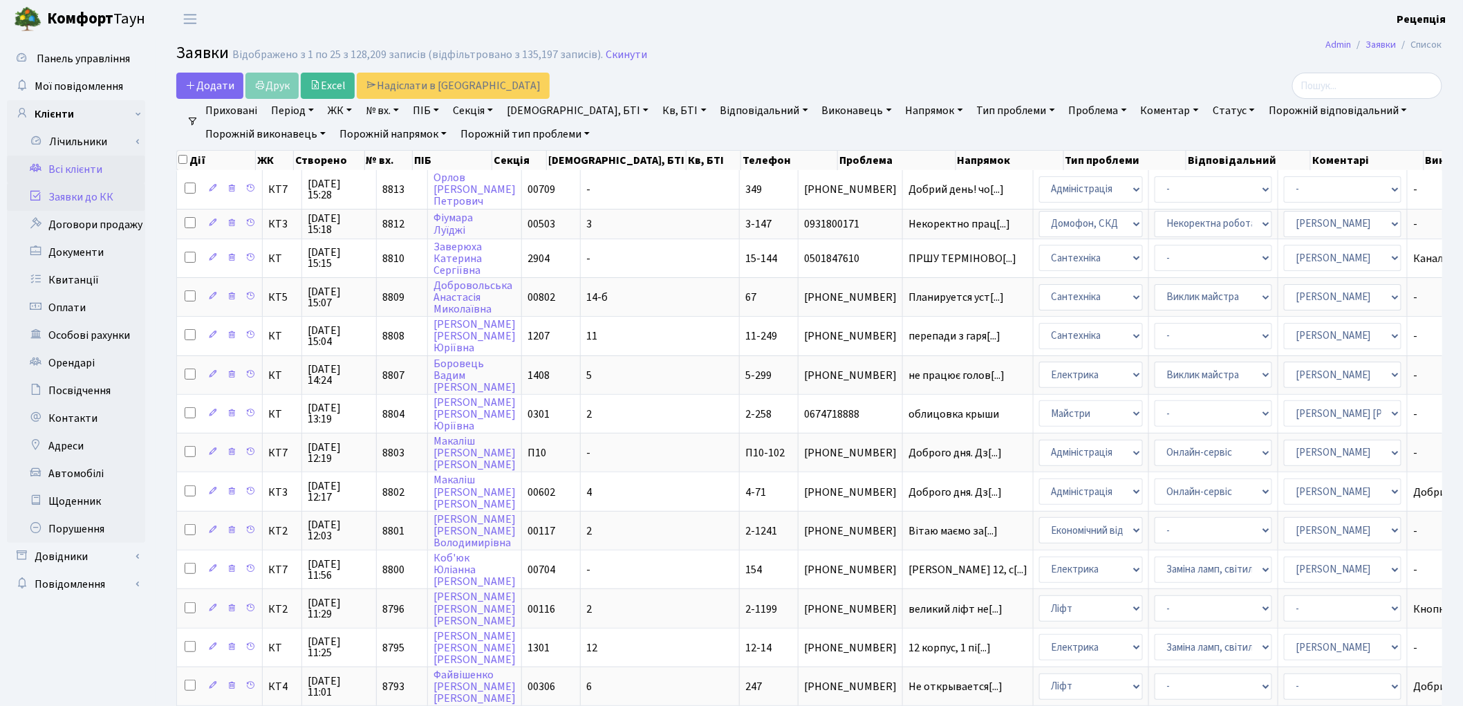
click at [54, 160] on link "Всі клієнти" at bounding box center [76, 170] width 138 height 28
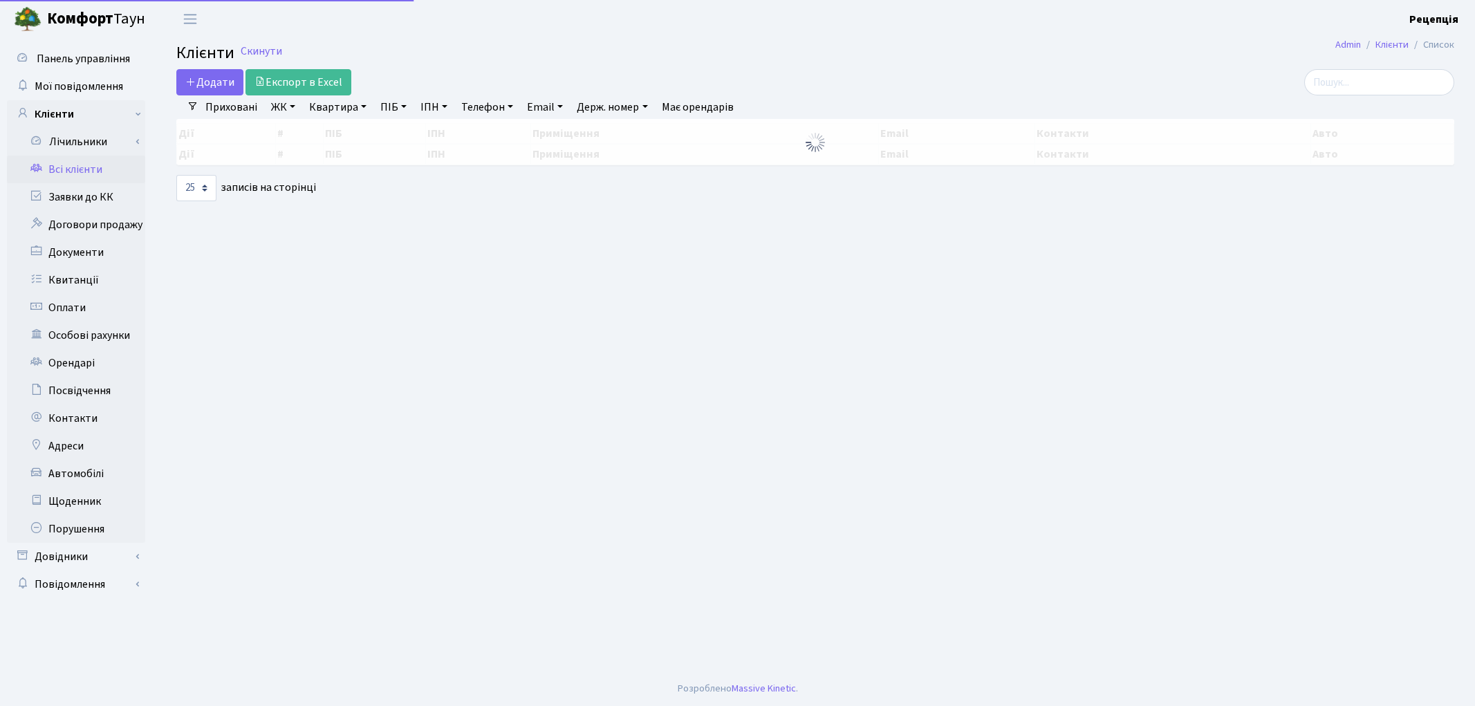
select select "25"
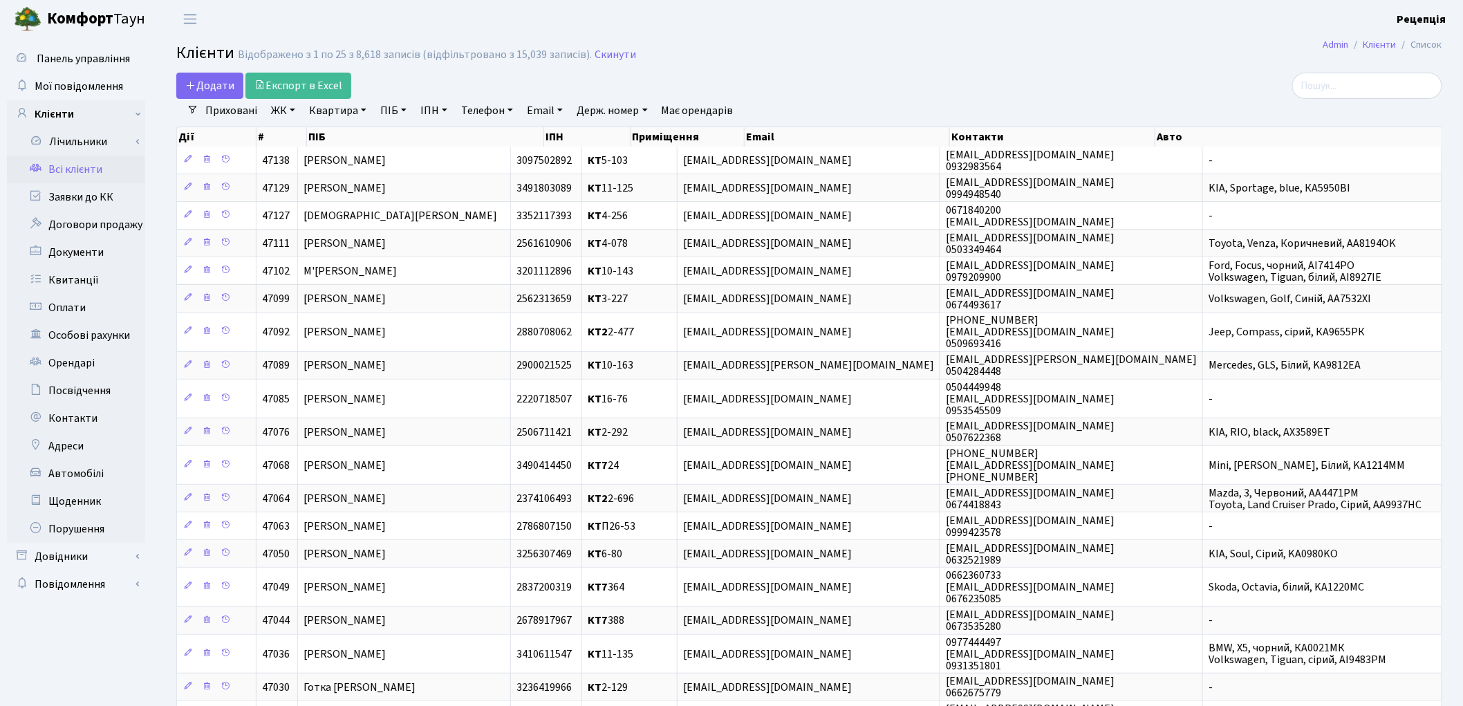
click at [933, 64] on h2 "Клієнти Відображено з 1 по 25 з 8,618 записів (відфільтровано з 15,039 записів)…" at bounding box center [809, 56] width 1266 height 24
click at [59, 187] on link "Заявки до КК" at bounding box center [76, 197] width 138 height 28
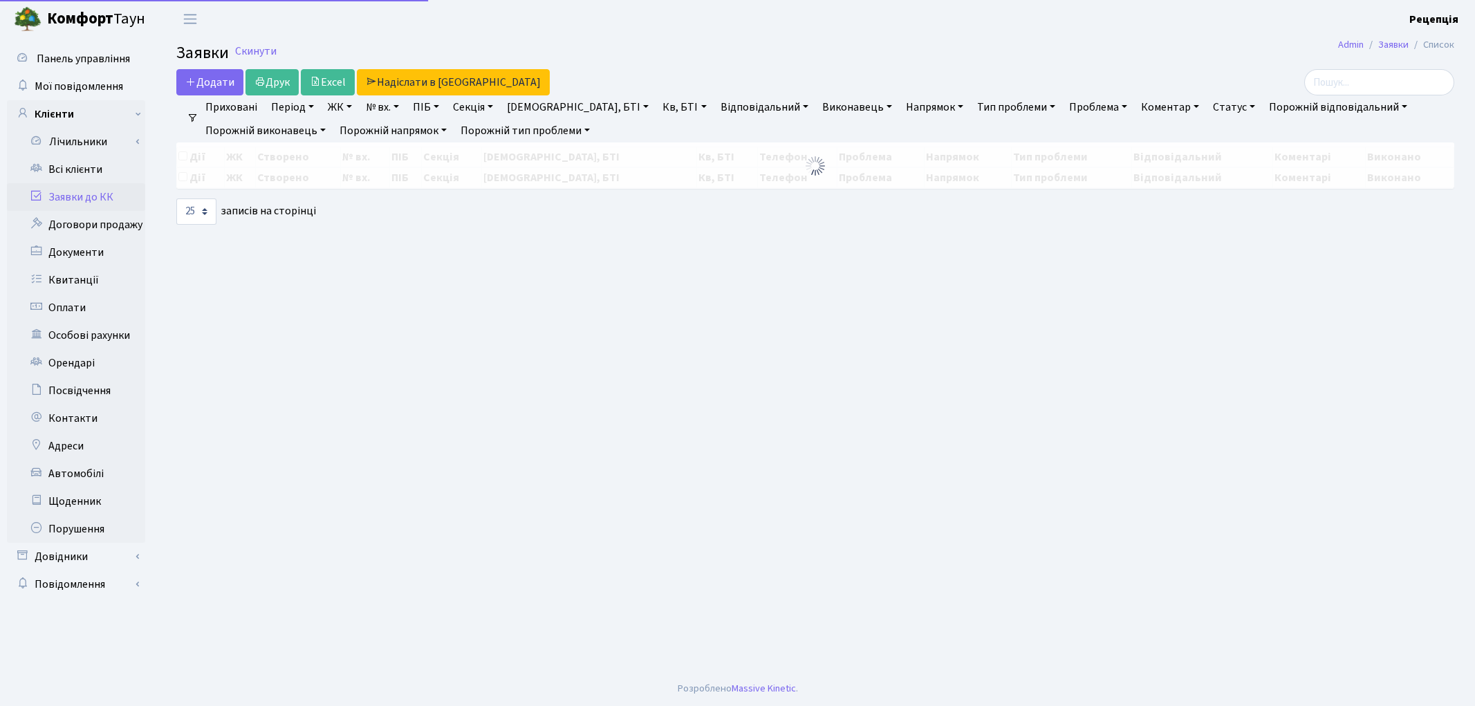
select select "25"
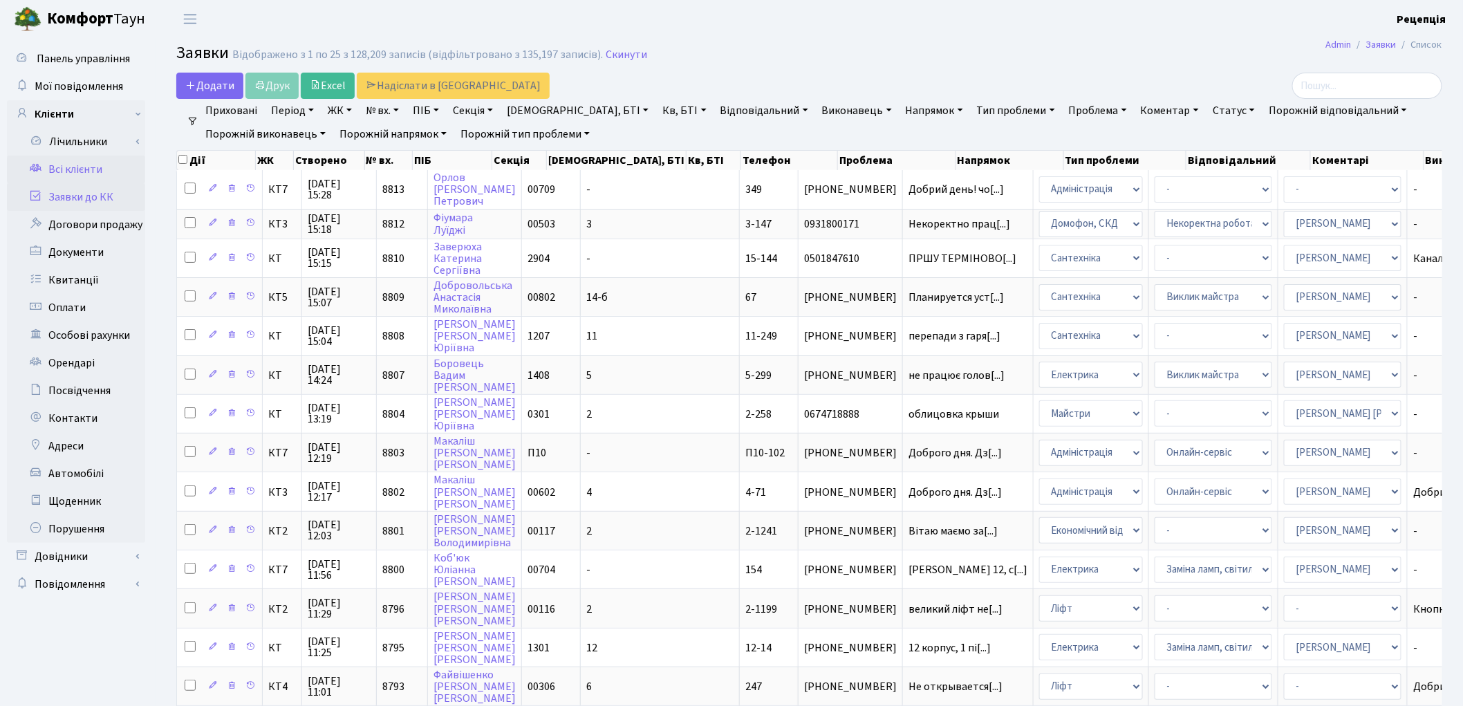
click at [86, 173] on link "Всі клієнти" at bounding box center [76, 170] width 138 height 28
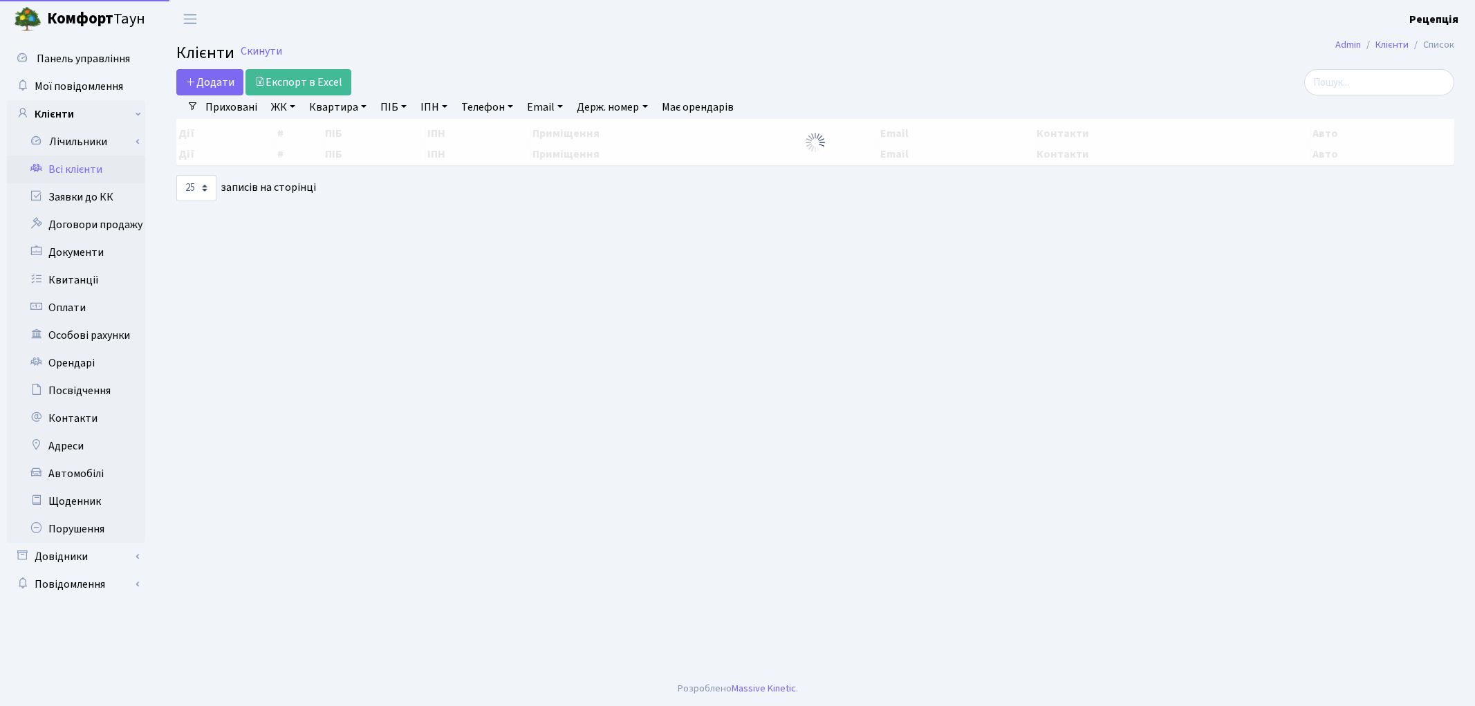
select select
select select "25"
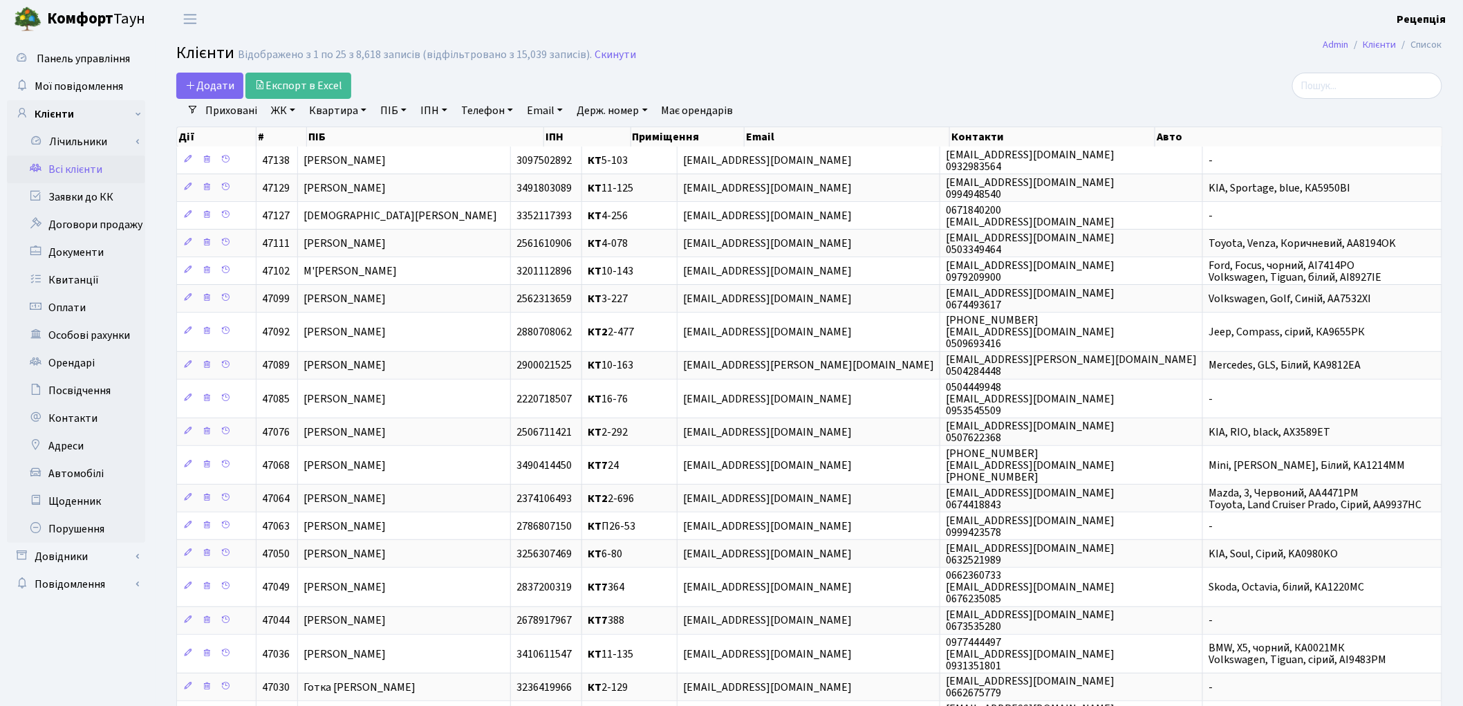
click at [292, 107] on link "ЖК" at bounding box center [282, 111] width 35 height 24
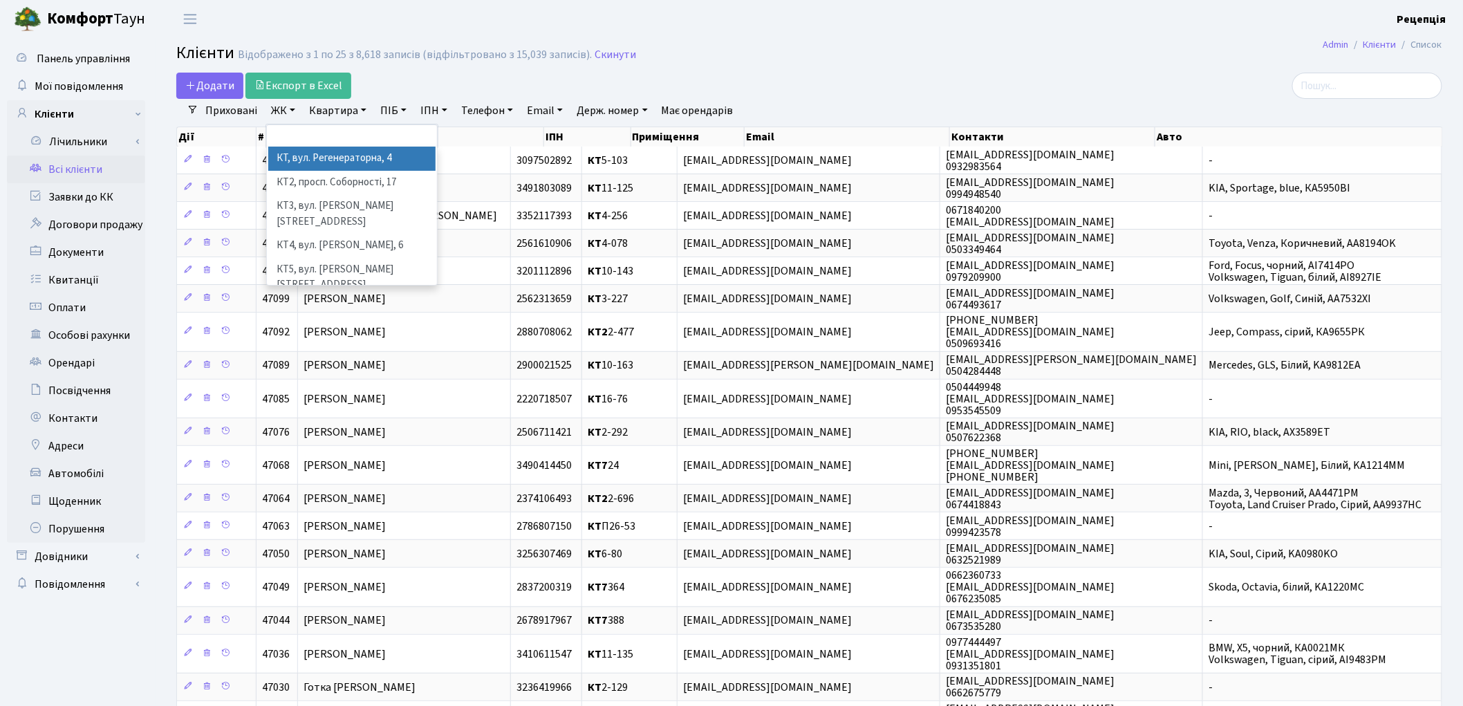
click at [313, 155] on li "КТ, вул. Регенераторна, 4" at bounding box center [351, 159] width 167 height 24
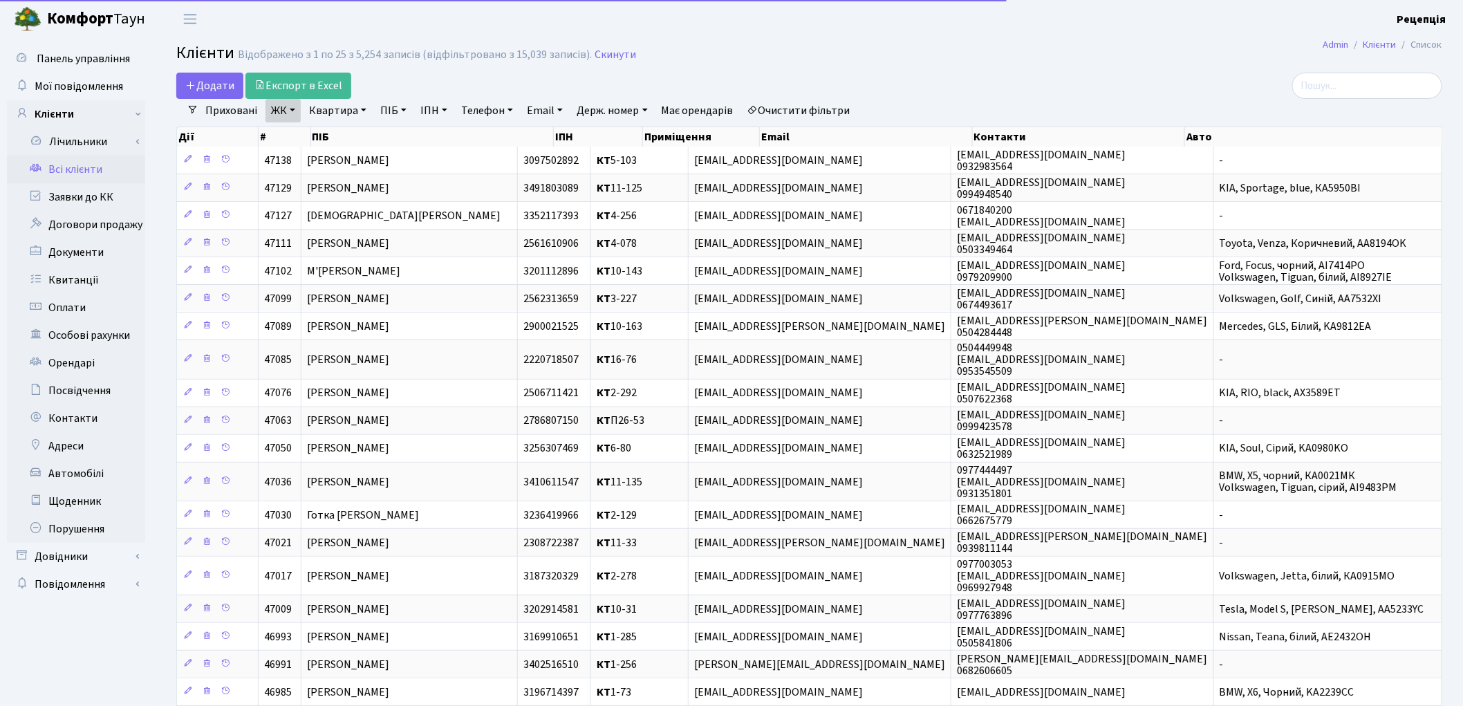
click at [327, 108] on link "Квартира" at bounding box center [337, 111] width 68 height 24
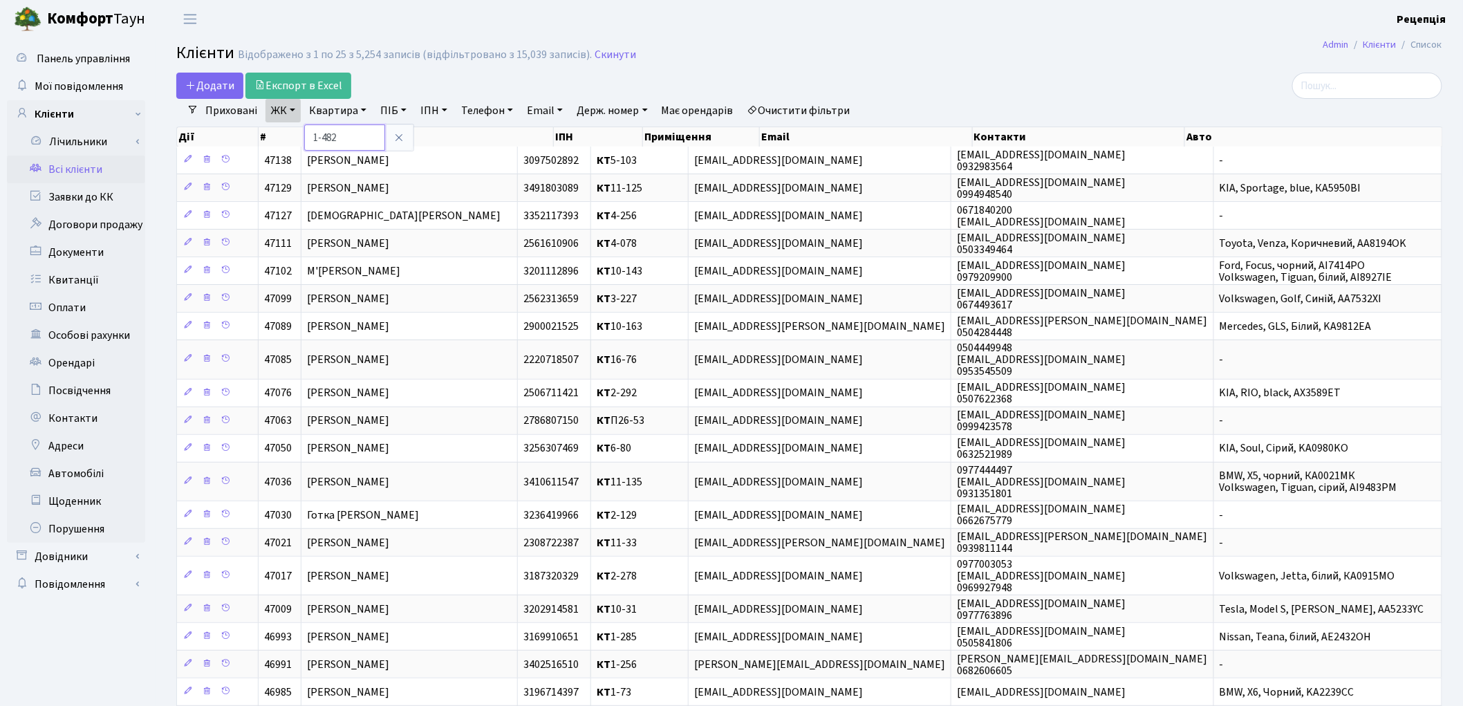
type input "1-482"
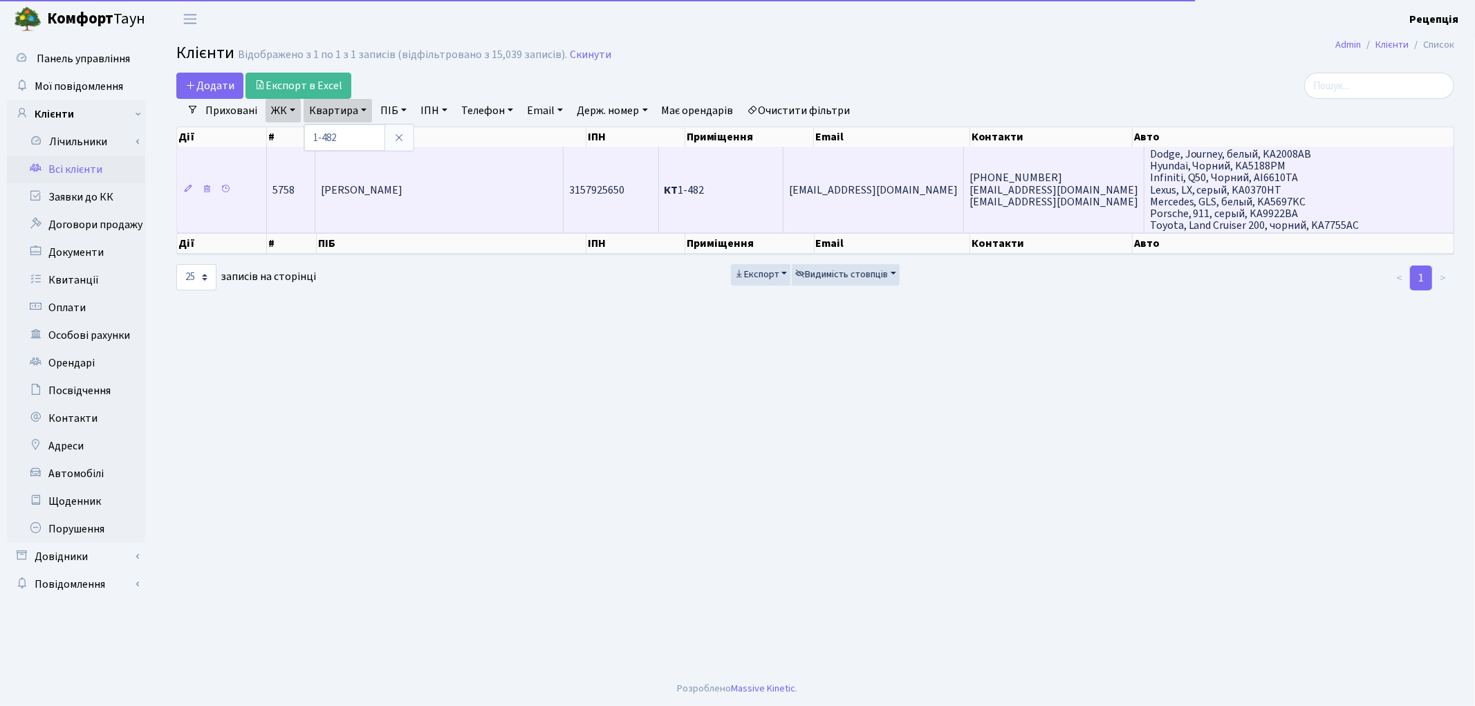
click at [494, 178] on td "[PERSON_NAME]" at bounding box center [439, 190] width 249 height 86
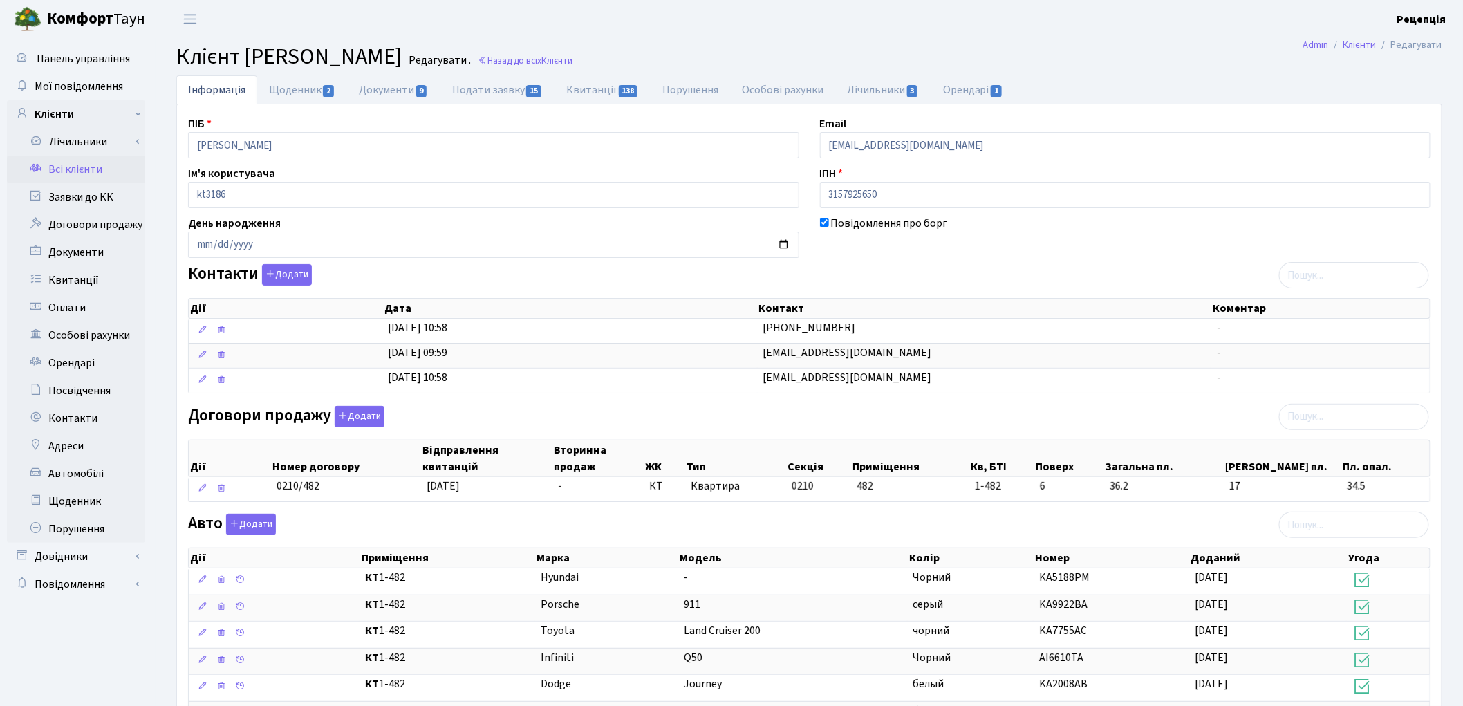
click at [86, 166] on link "Всі клієнти" at bounding box center [76, 170] width 138 height 28
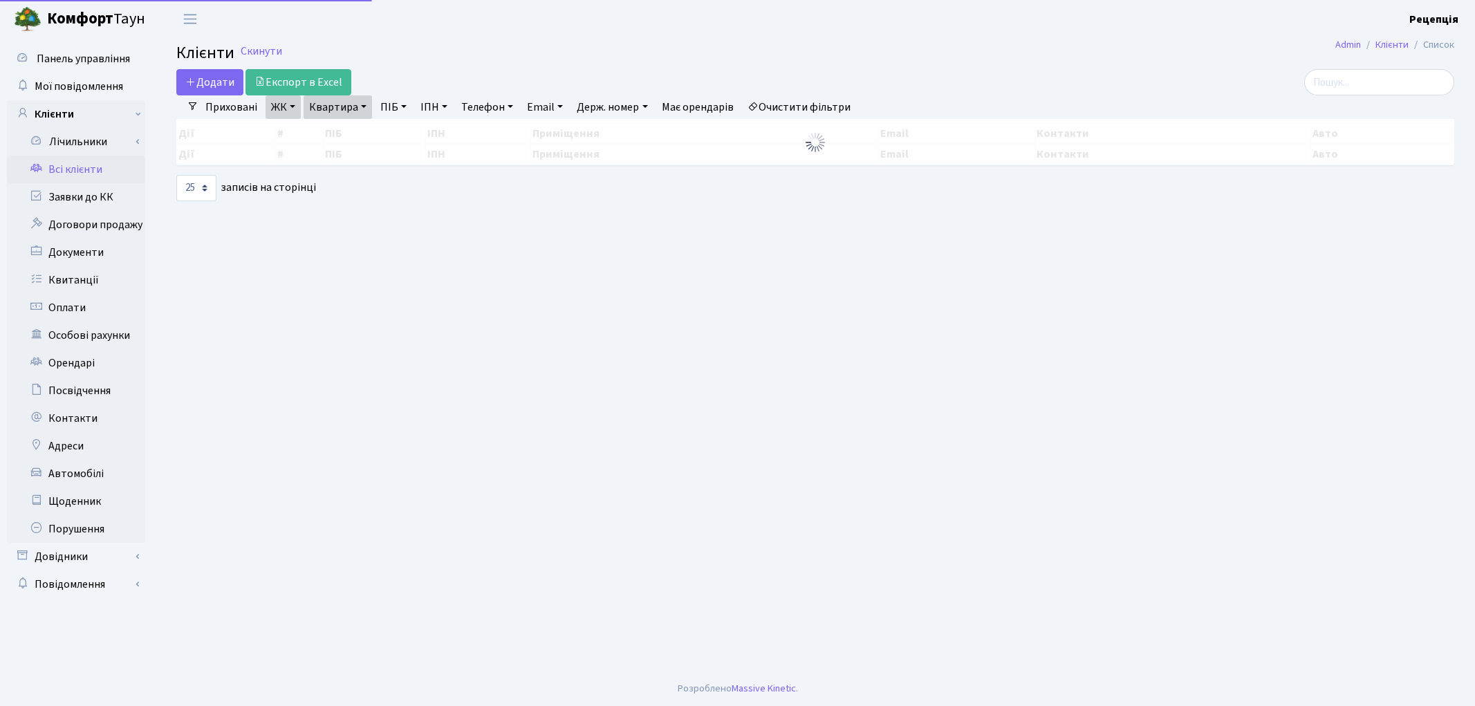
select select "25"
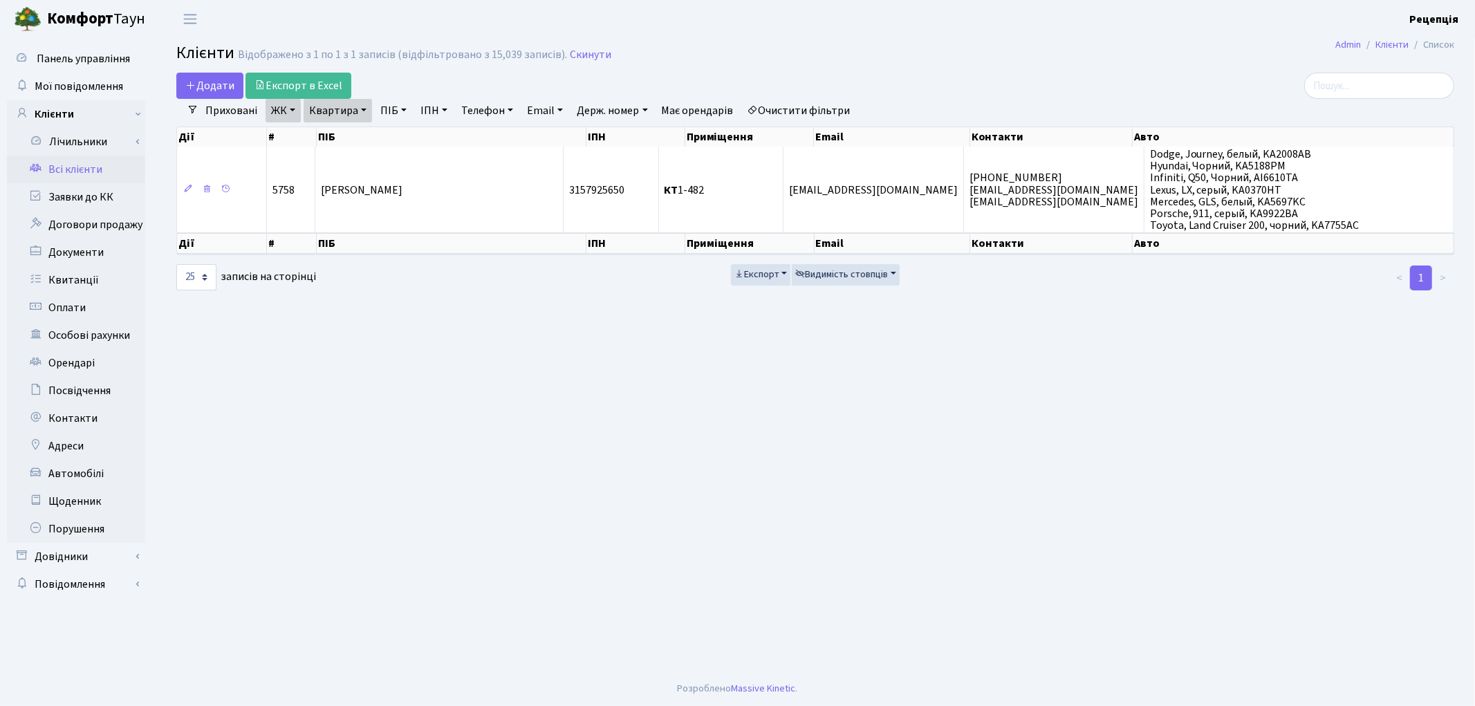
click at [288, 113] on link "ЖК" at bounding box center [282, 111] width 35 height 24
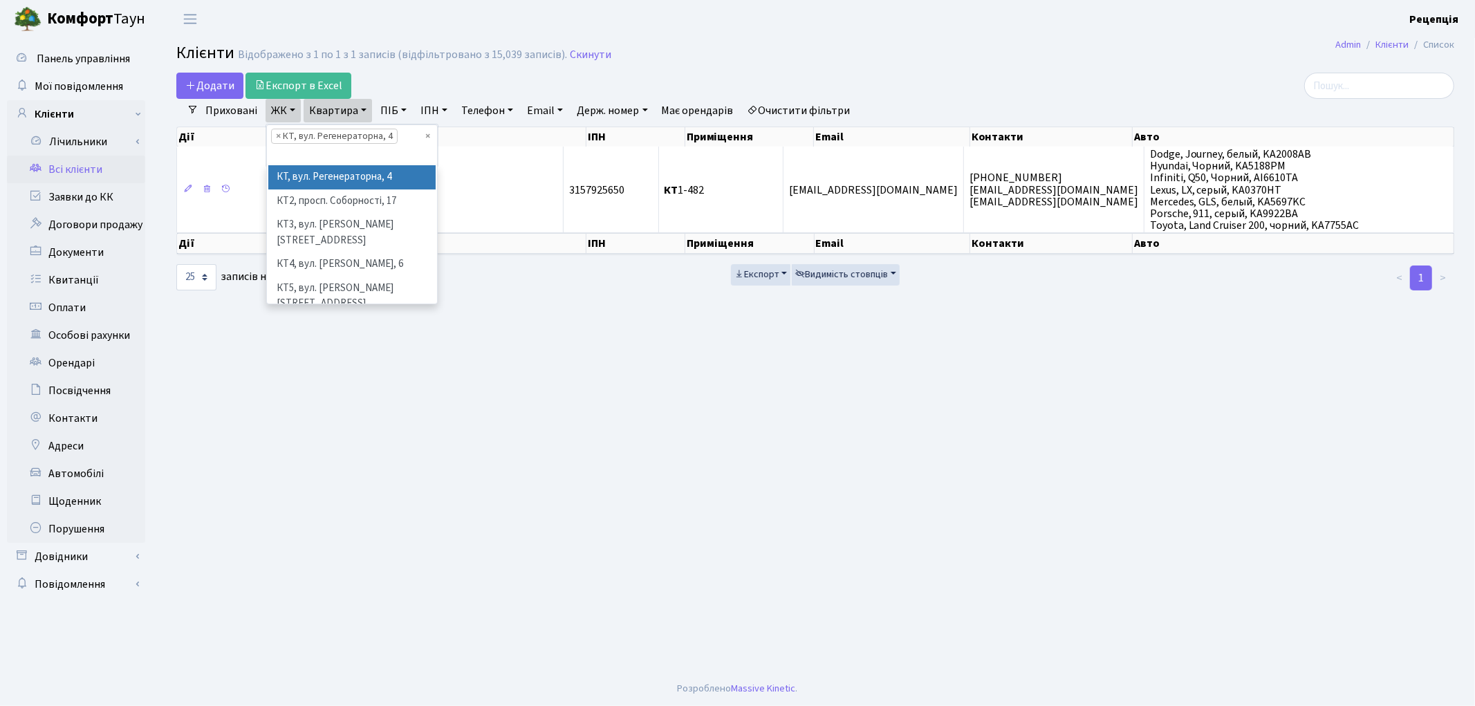
click at [288, 113] on link "ЖК" at bounding box center [282, 111] width 35 height 24
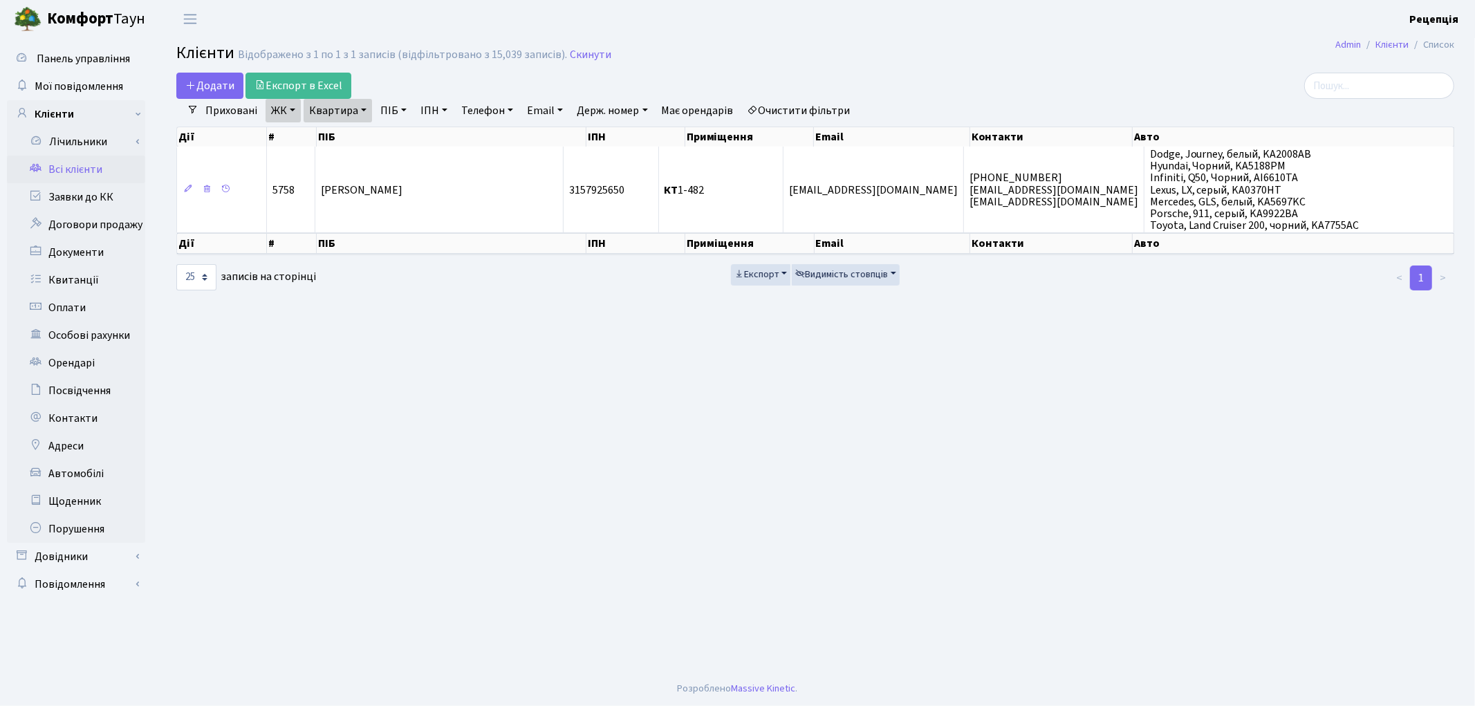
click at [348, 111] on link "Квартира" at bounding box center [337, 111] width 68 height 24
click at [354, 135] on input "1-482" at bounding box center [344, 137] width 81 height 26
type input "1"
type input "6-90"
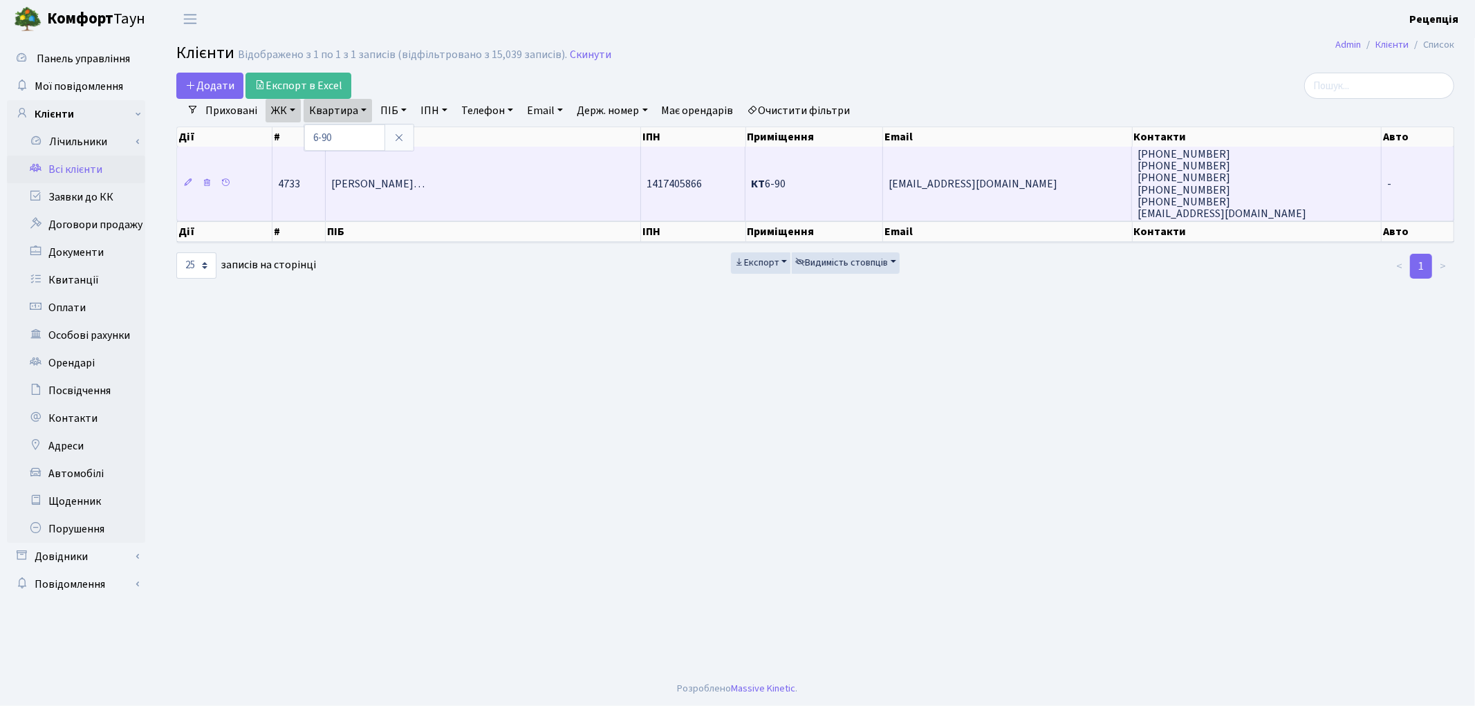
click at [538, 191] on td "[PERSON_NAME]…" at bounding box center [483, 184] width 315 height 74
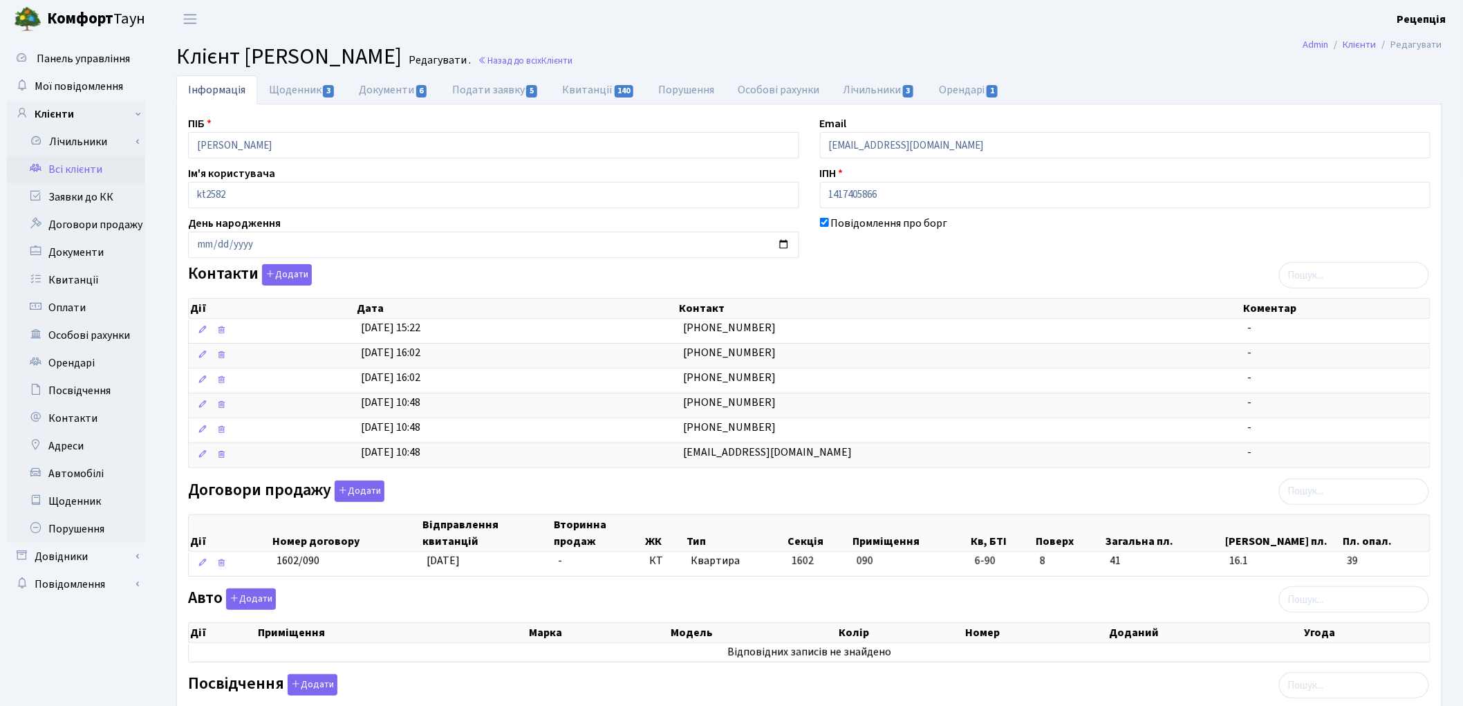
click at [115, 170] on link "Всі клієнти" at bounding box center [76, 170] width 138 height 28
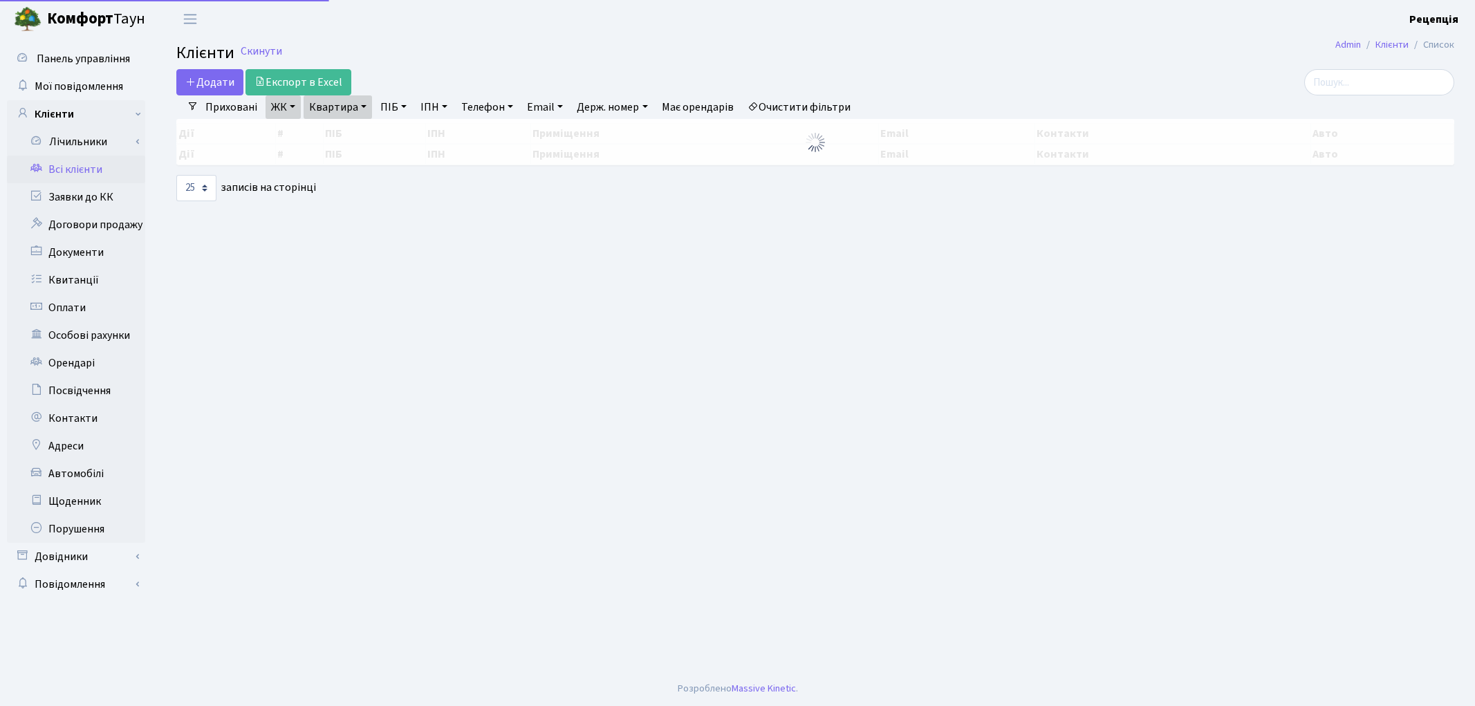
select select "25"
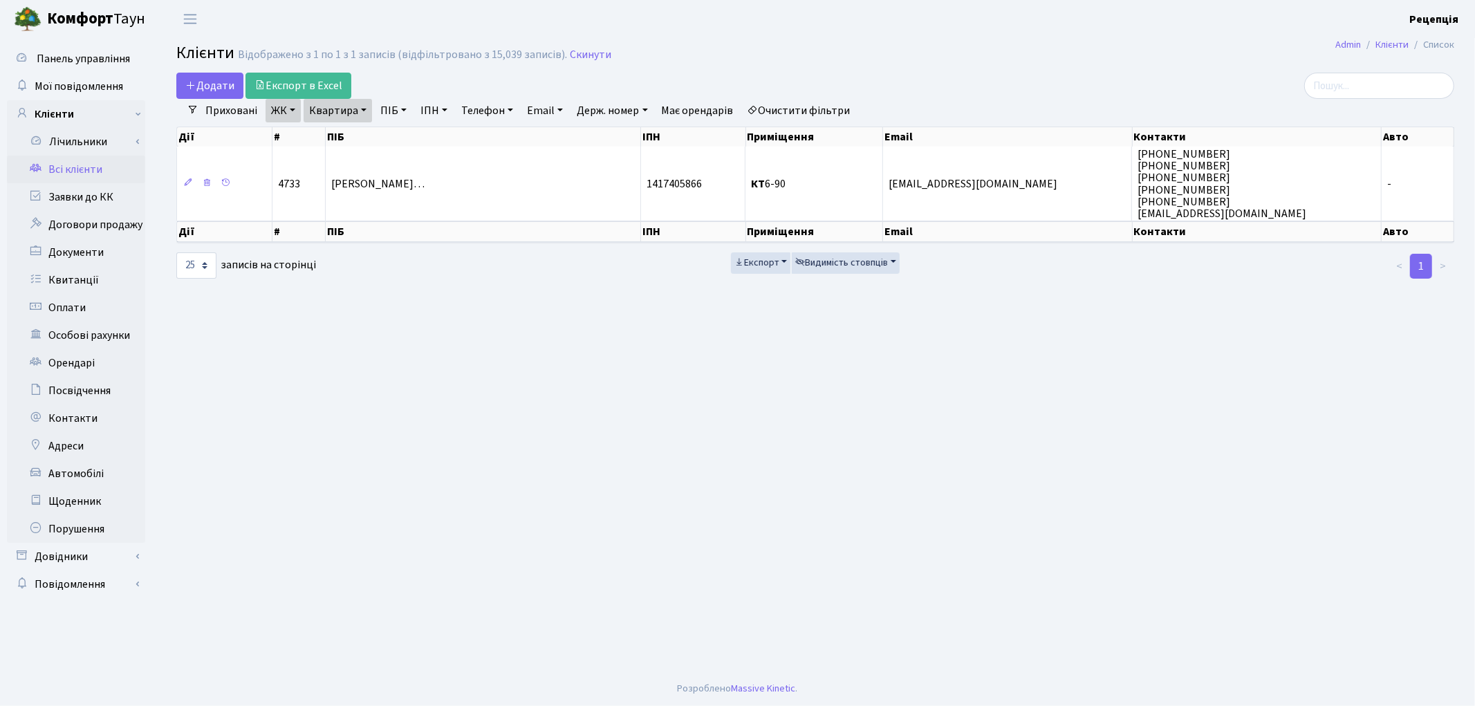
click at [832, 112] on link "Очистити фільтри" at bounding box center [799, 111] width 114 height 24
